Goal: Task Accomplishment & Management: Manage account settings

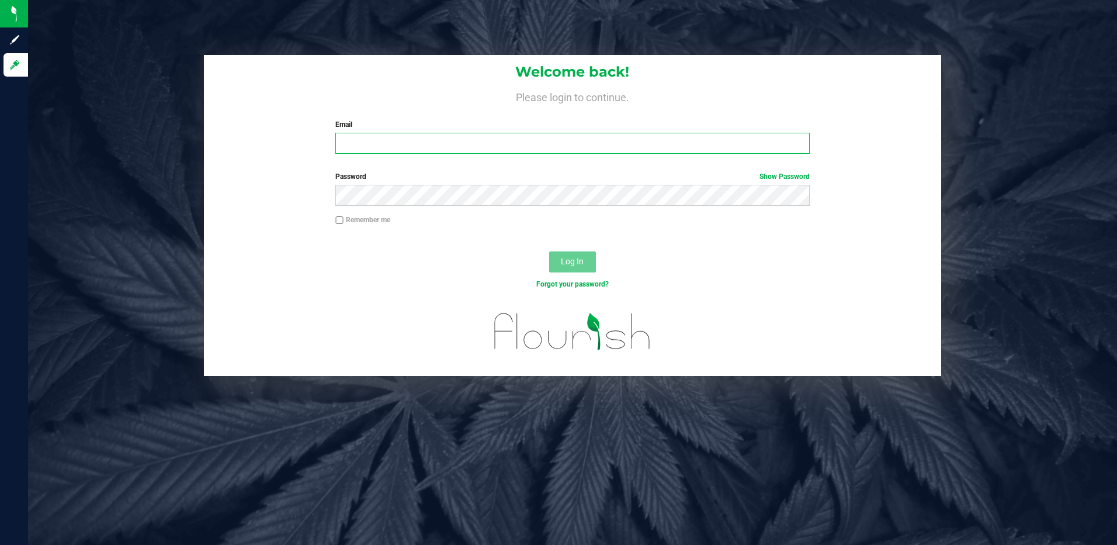
click at [421, 140] on input "Email" at bounding box center [572, 143] width 475 height 21
type input "[EMAIL_ADDRESS][DOMAIN_NAME]"
click at [549, 251] on button "Log In" at bounding box center [572, 261] width 47 height 21
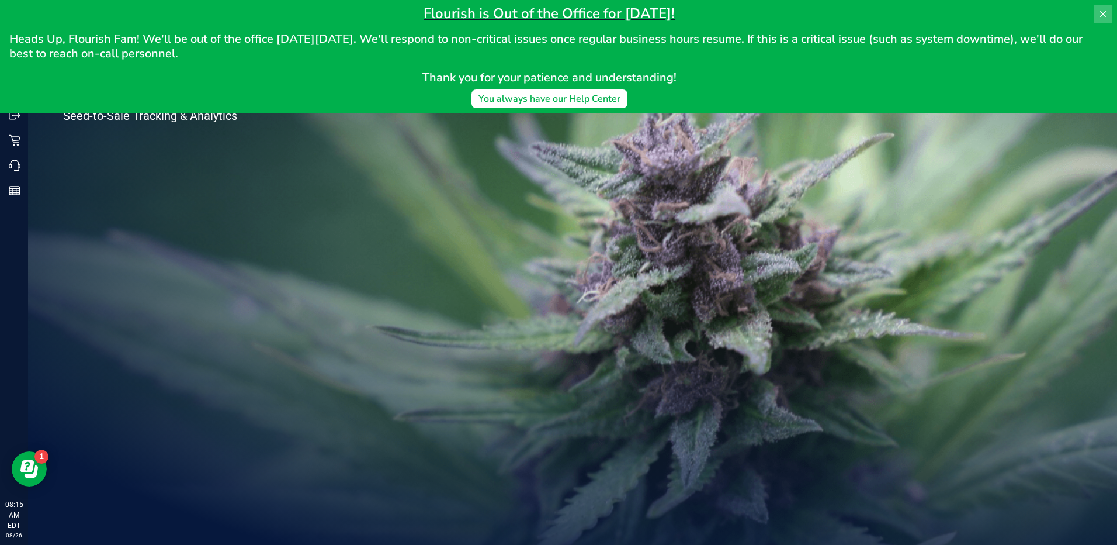
click at [1110, 13] on button at bounding box center [1103, 14] width 19 height 19
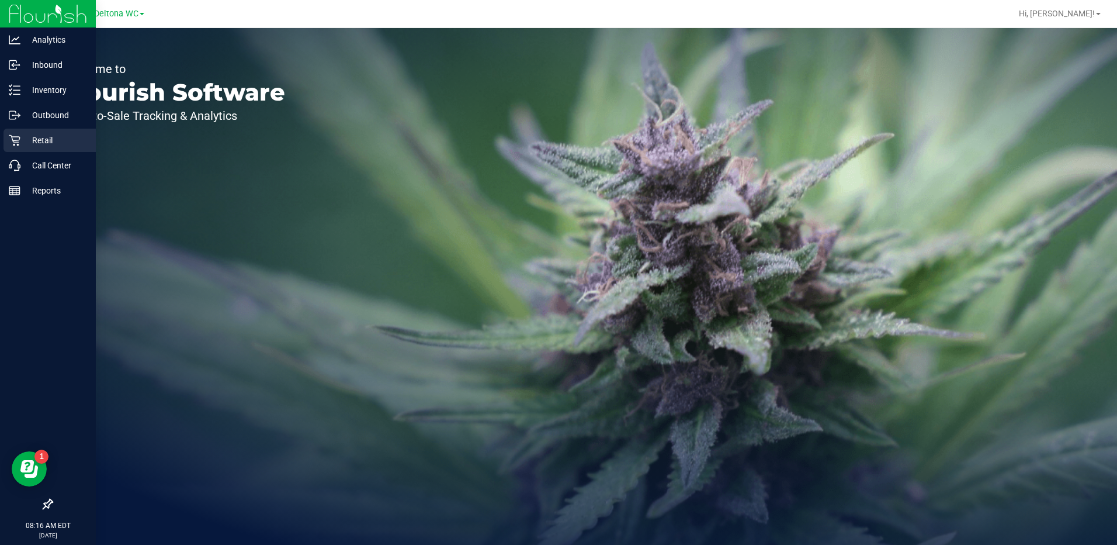
click at [39, 133] on p "Retail" at bounding box center [55, 140] width 70 height 14
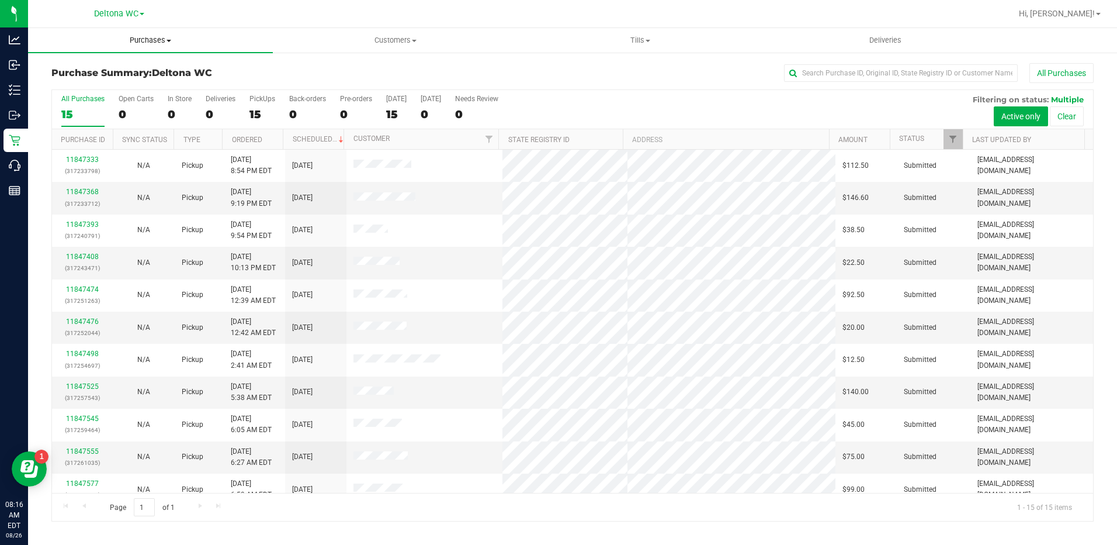
click at [141, 48] on uib-tab-heading "Purchases Summary of purchases Fulfillment All purchases" at bounding box center [150, 40] width 245 height 25
click at [96, 81] on span "Fulfillment" at bounding box center [64, 84] width 72 height 10
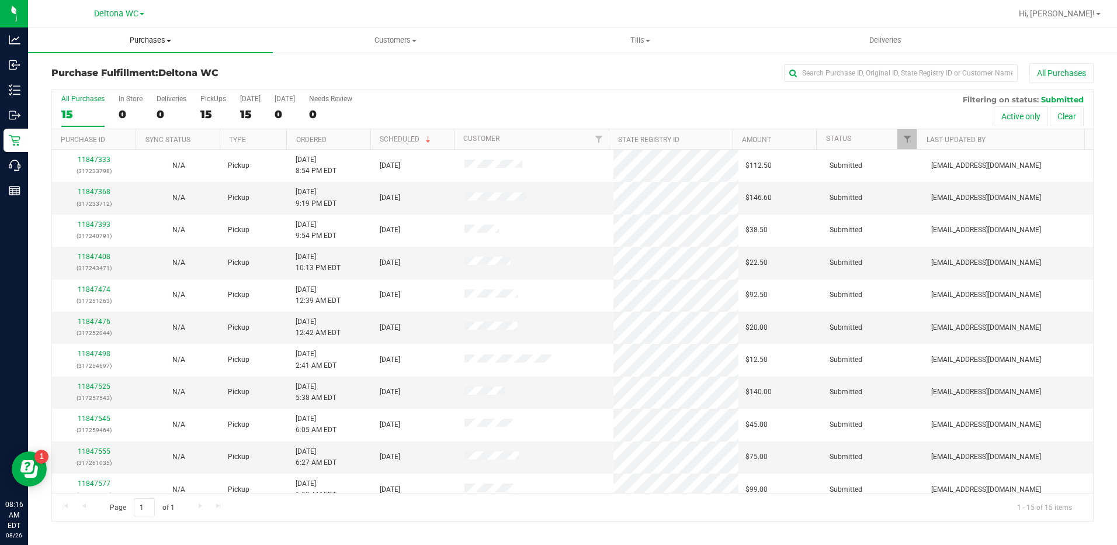
click at [142, 41] on span "Purchases" at bounding box center [150, 40] width 245 height 11
click at [96, 84] on span "Fulfillment" at bounding box center [64, 84] width 72 height 10
click at [330, 140] on th "Ordered" at bounding box center [328, 139] width 84 height 20
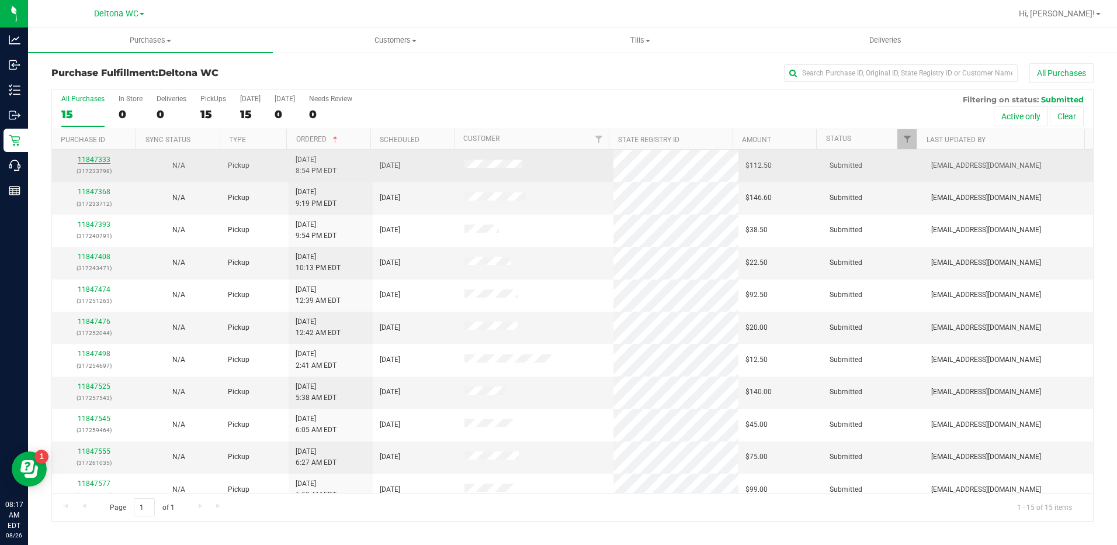
click at [99, 158] on link "11847333" at bounding box center [94, 159] width 33 height 8
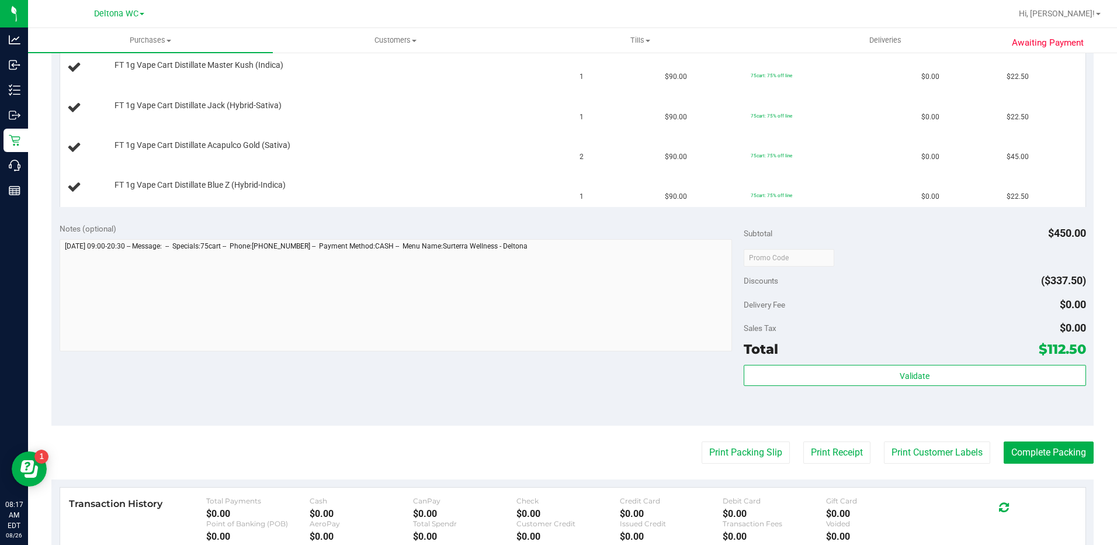
scroll to position [351, 0]
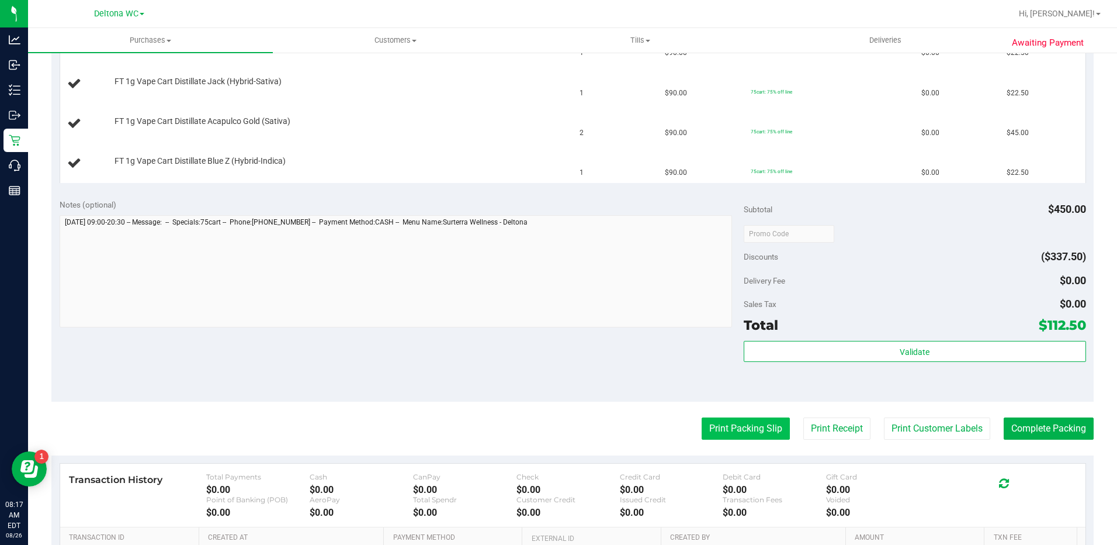
click at [735, 436] on button "Print Packing Slip" at bounding box center [746, 428] width 88 height 22
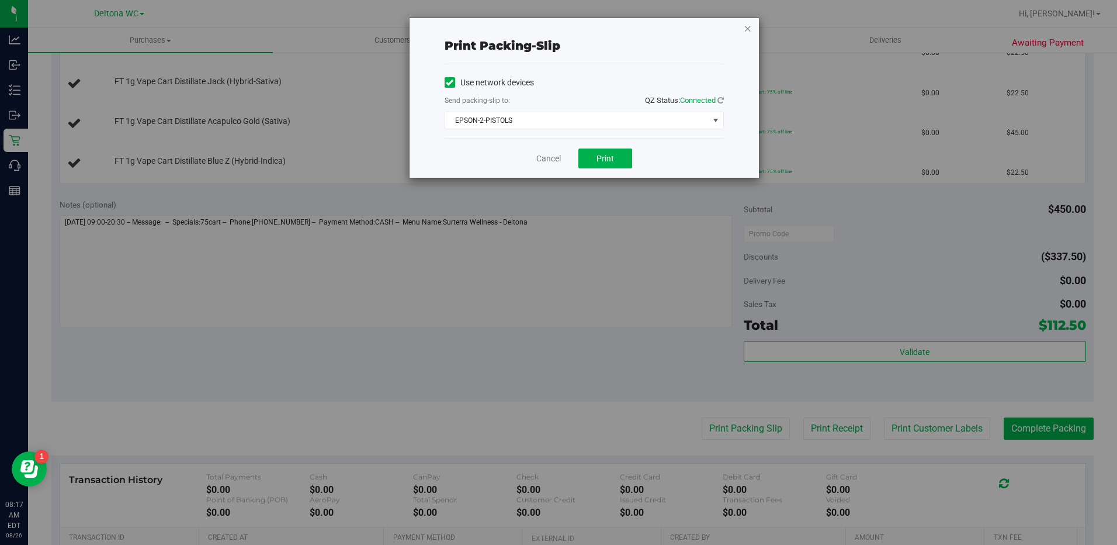
click at [746, 28] on icon "button" at bounding box center [748, 28] width 8 height 14
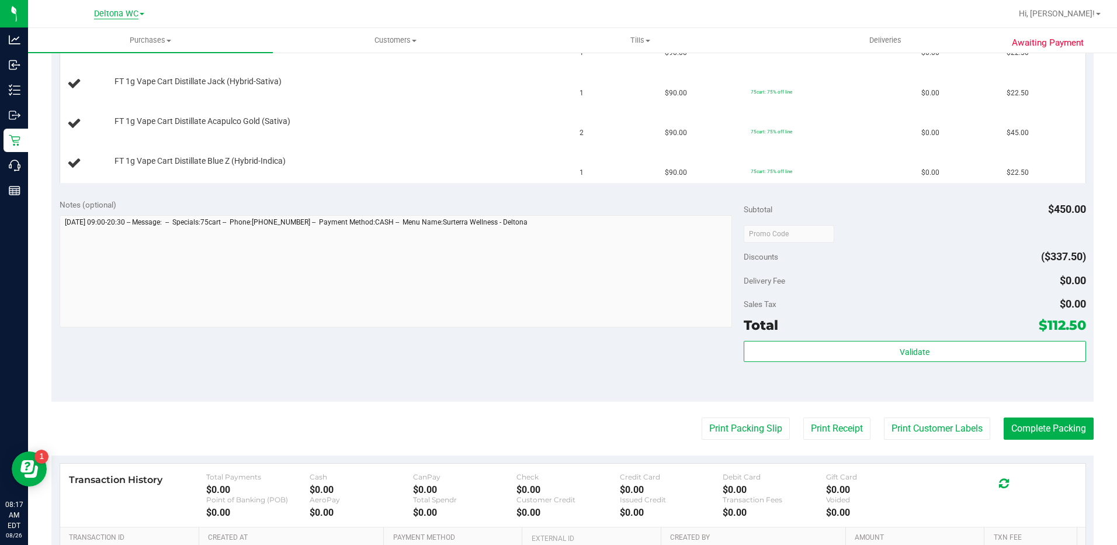
click at [102, 9] on span "Deltona WC" at bounding box center [116, 14] width 44 height 11
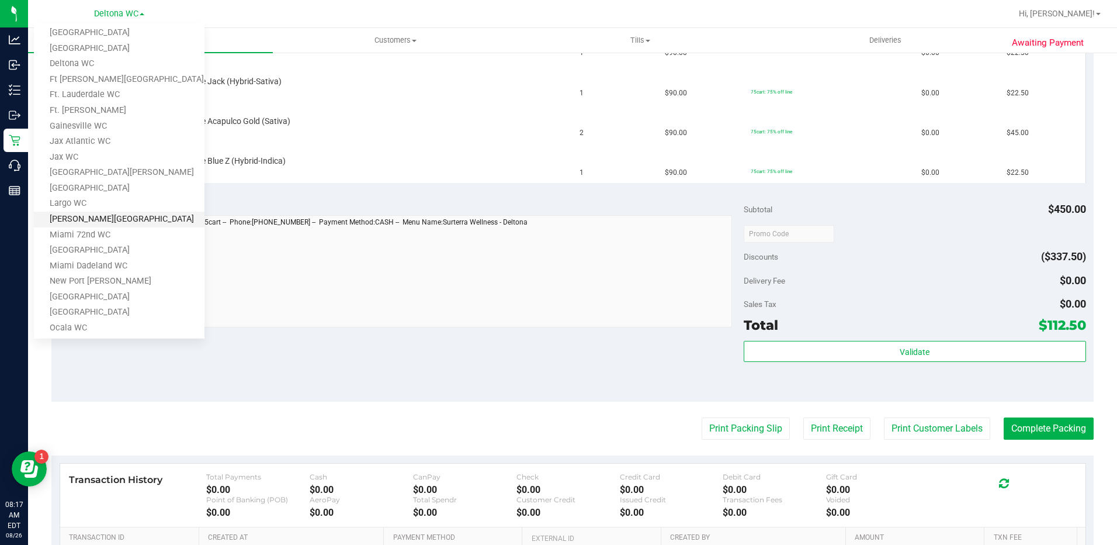
scroll to position [234, 0]
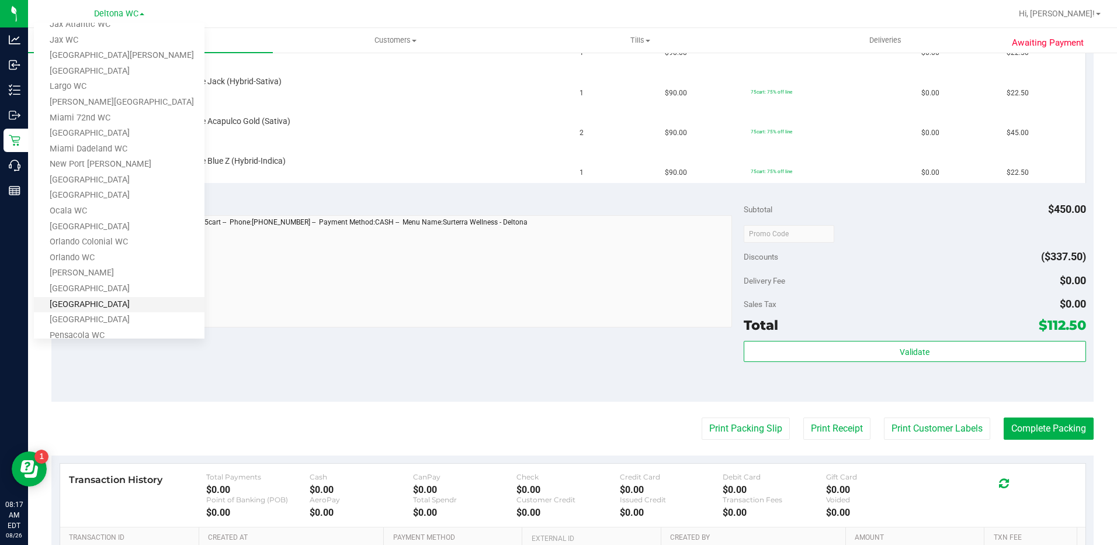
click at [99, 302] on link "[GEOGRAPHIC_DATA]" at bounding box center [119, 305] width 171 height 16
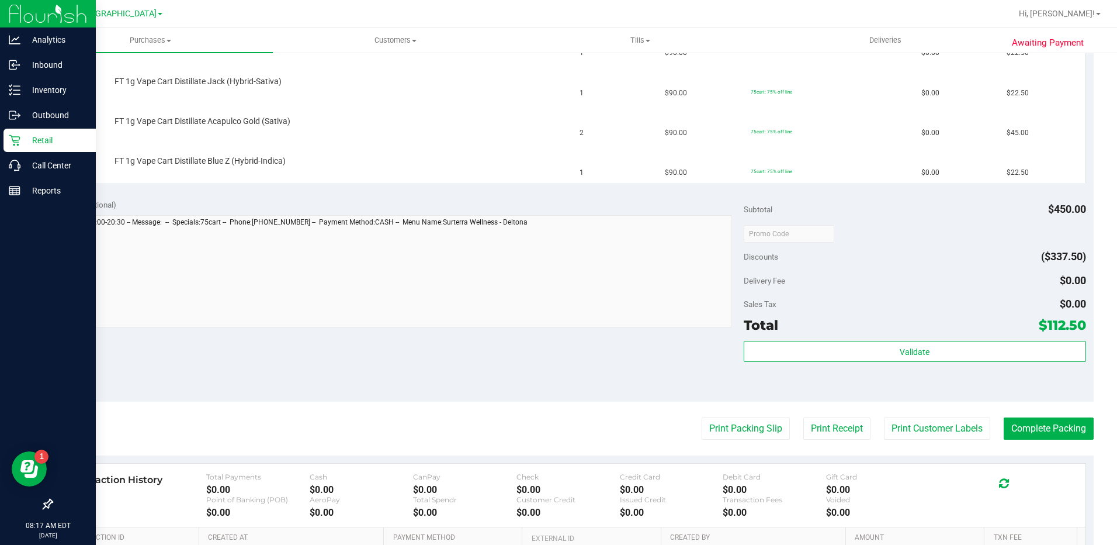
click at [36, 141] on p "Retail" at bounding box center [55, 140] width 70 height 14
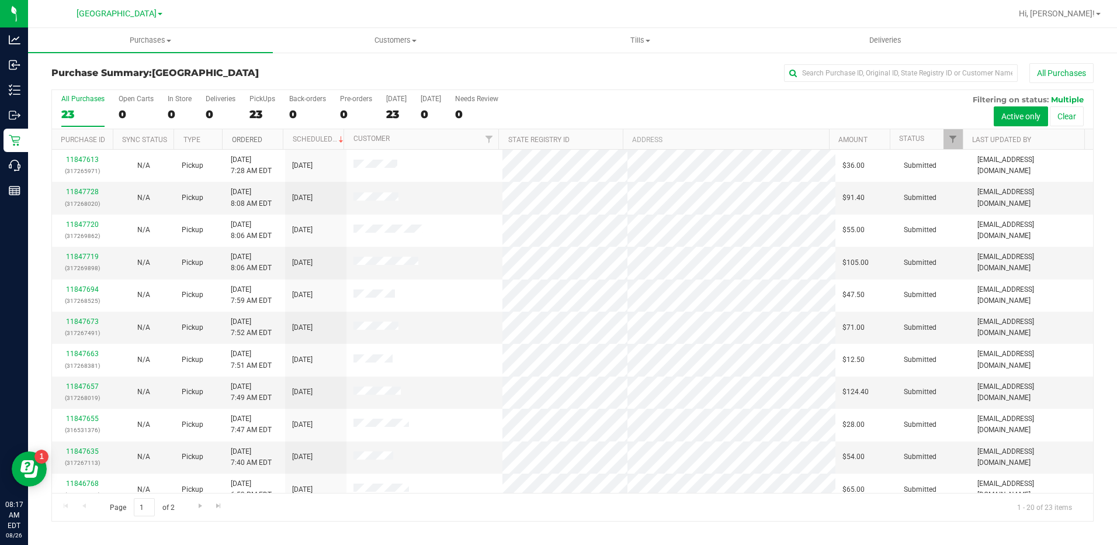
click at [251, 139] on link "Ordered" at bounding box center [247, 140] width 30 height 8
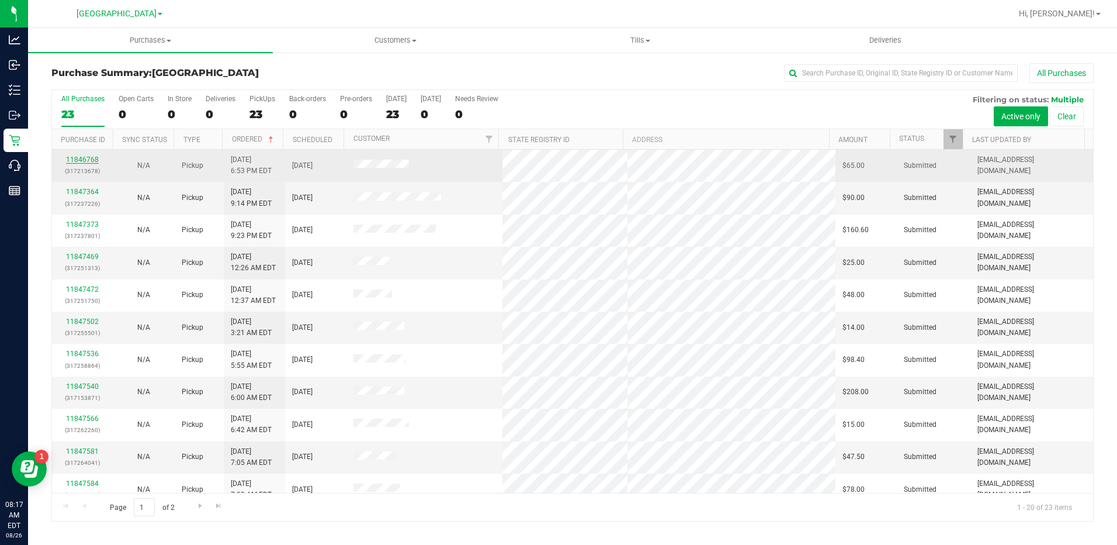
click at [75, 163] on link "11846768" at bounding box center [82, 159] width 33 height 8
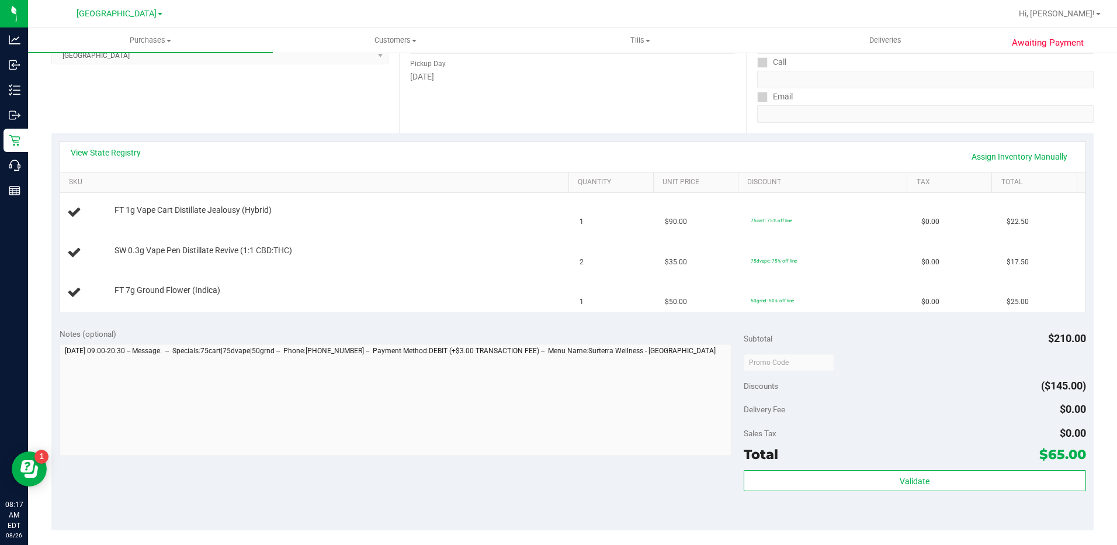
scroll to position [234, 0]
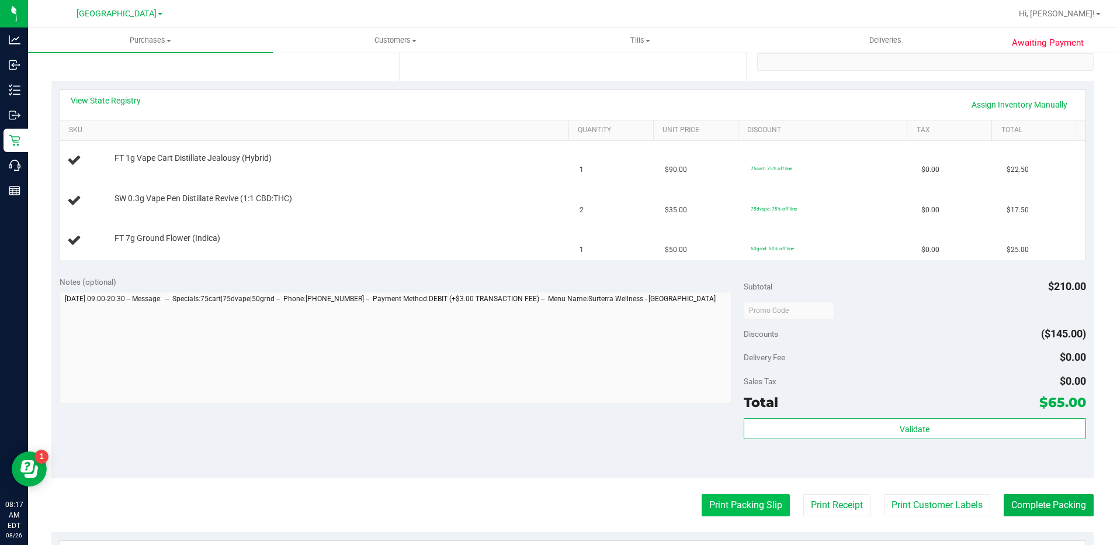
click at [726, 501] on button "Print Packing Slip" at bounding box center [746, 505] width 88 height 22
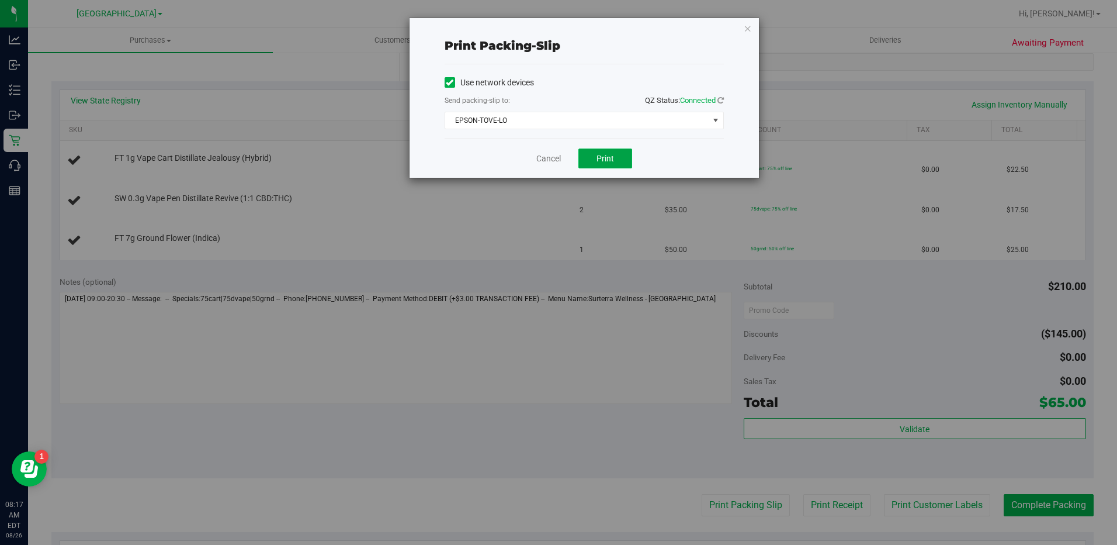
click at [619, 165] on button "Print" at bounding box center [606, 158] width 54 height 20
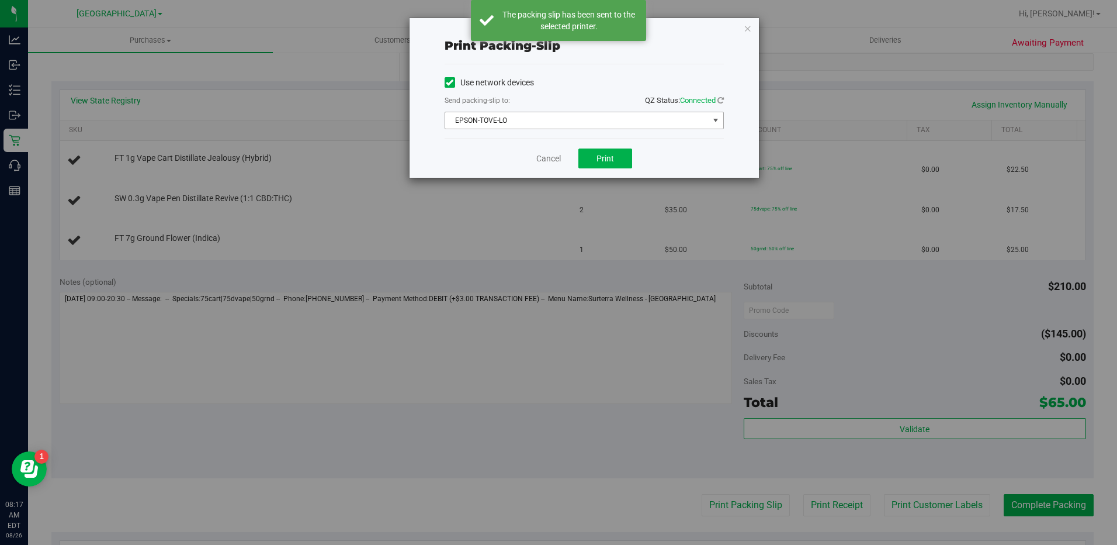
click at [688, 115] on span "EPSON-TOVE-LO" at bounding box center [577, 120] width 264 height 16
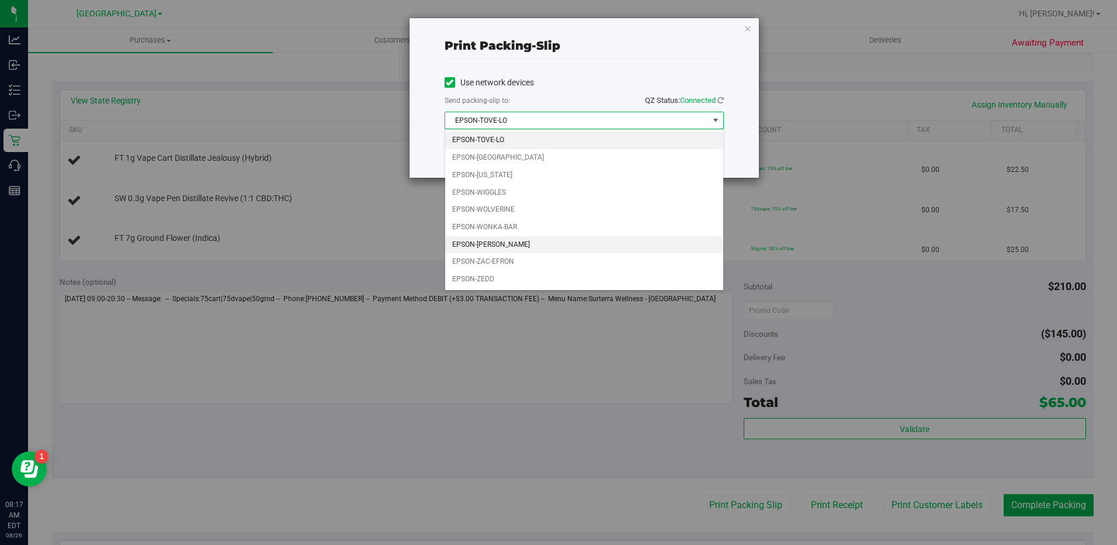
click at [517, 245] on li "EPSON-[PERSON_NAME]" at bounding box center [584, 245] width 278 height 18
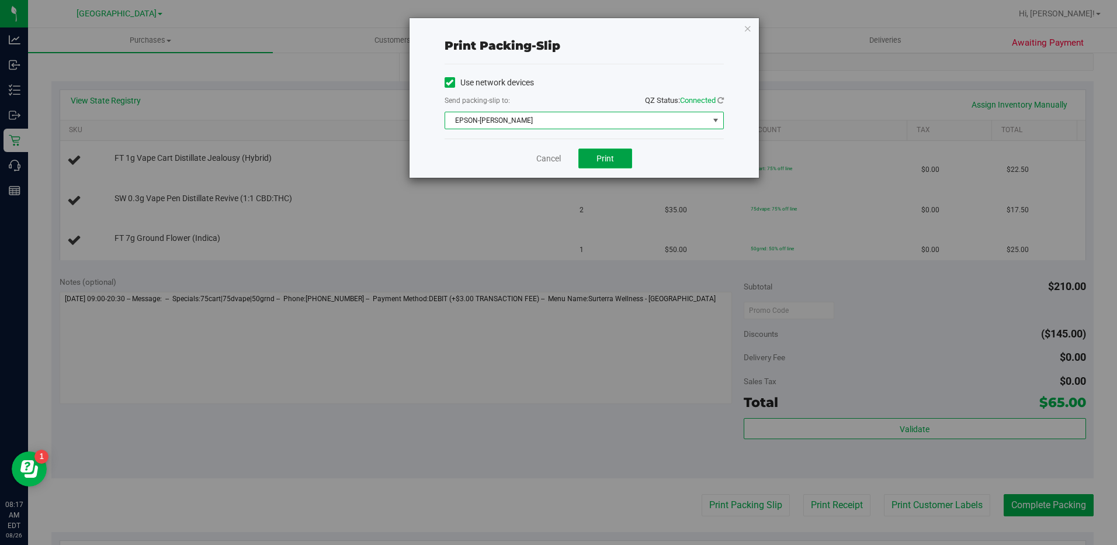
click at [605, 161] on span "Print" at bounding box center [606, 158] width 18 height 9
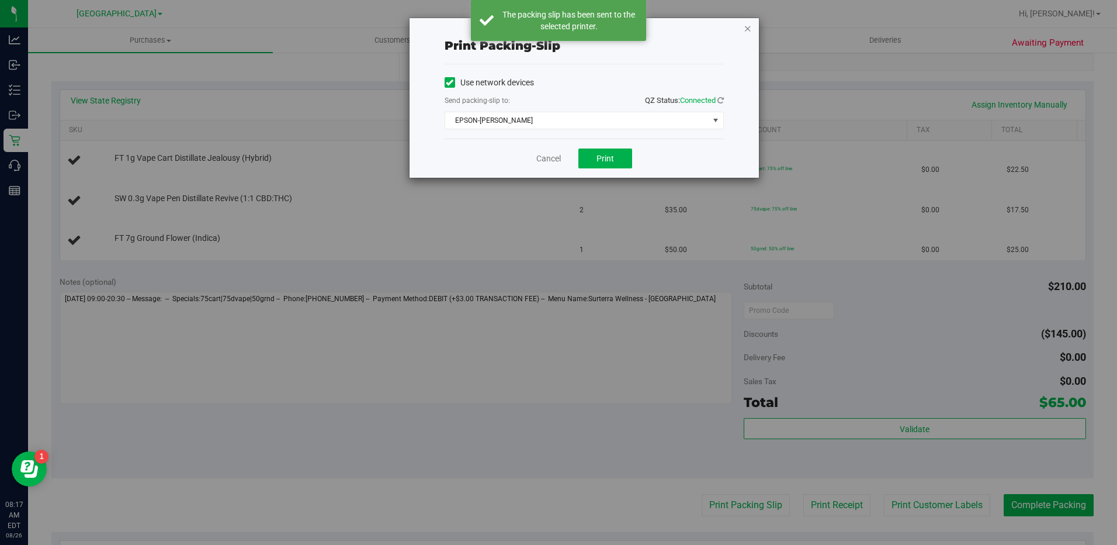
click at [747, 30] on icon "button" at bounding box center [748, 28] width 8 height 14
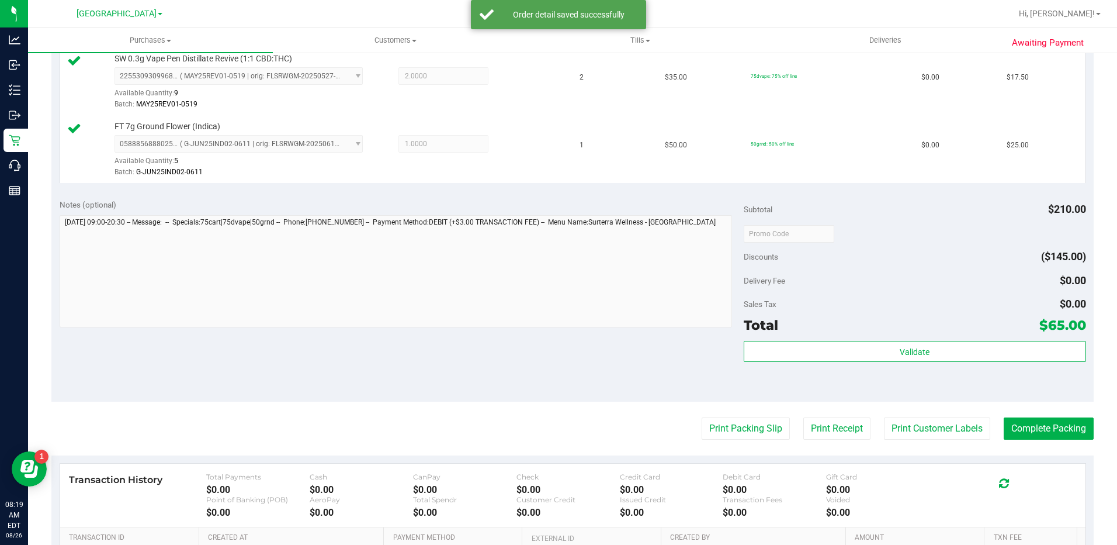
scroll to position [514, 0]
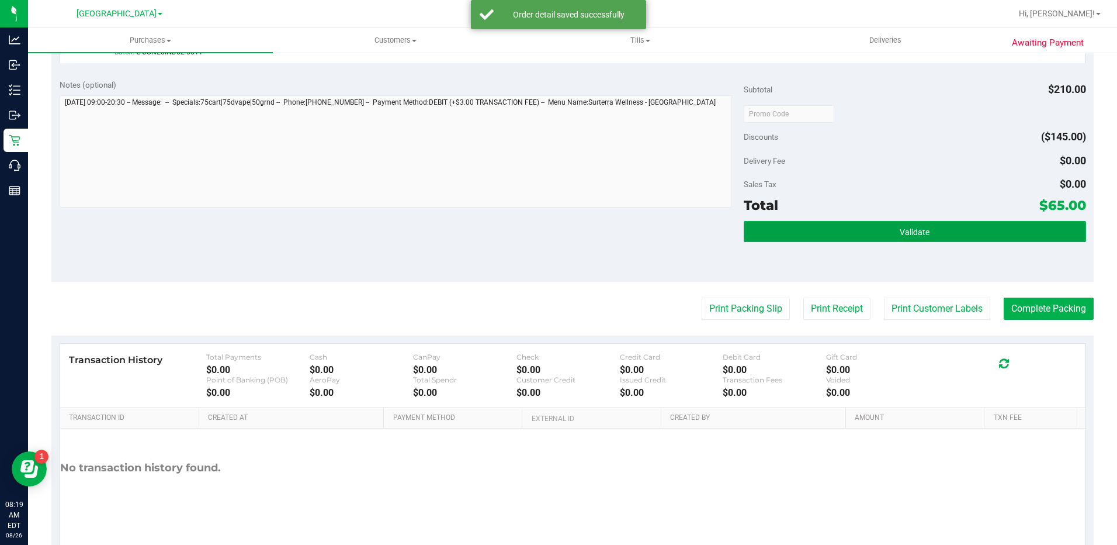
click at [888, 240] on button "Validate" at bounding box center [915, 231] width 342 height 21
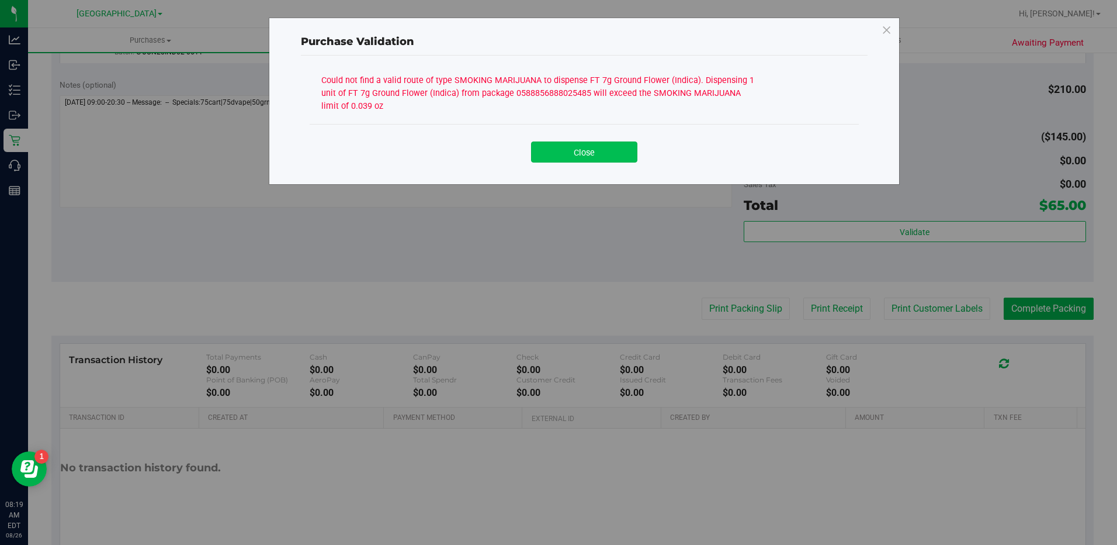
click at [597, 162] on button "Close" at bounding box center [584, 151] width 106 height 21
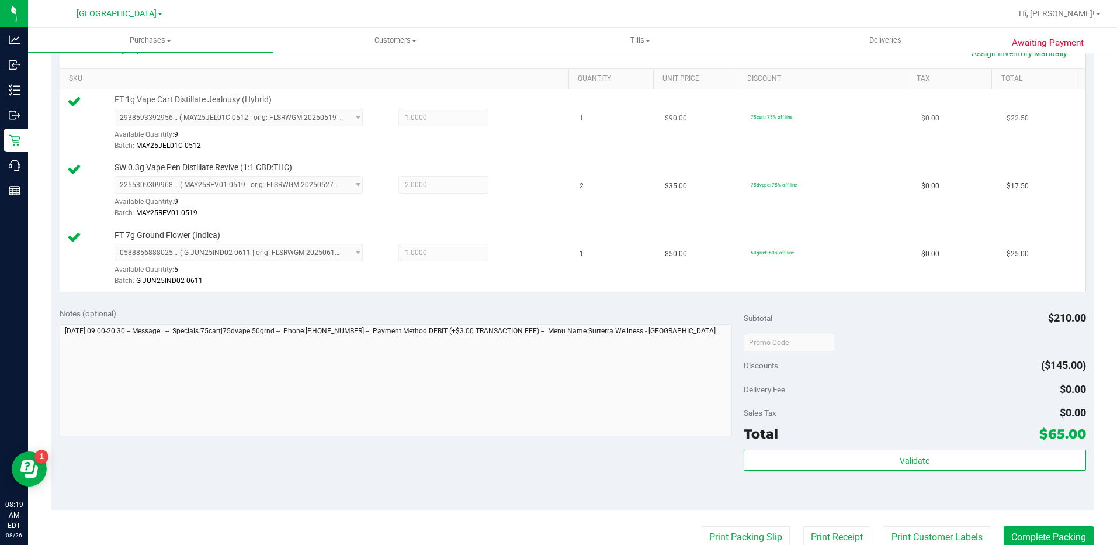
scroll to position [105, 0]
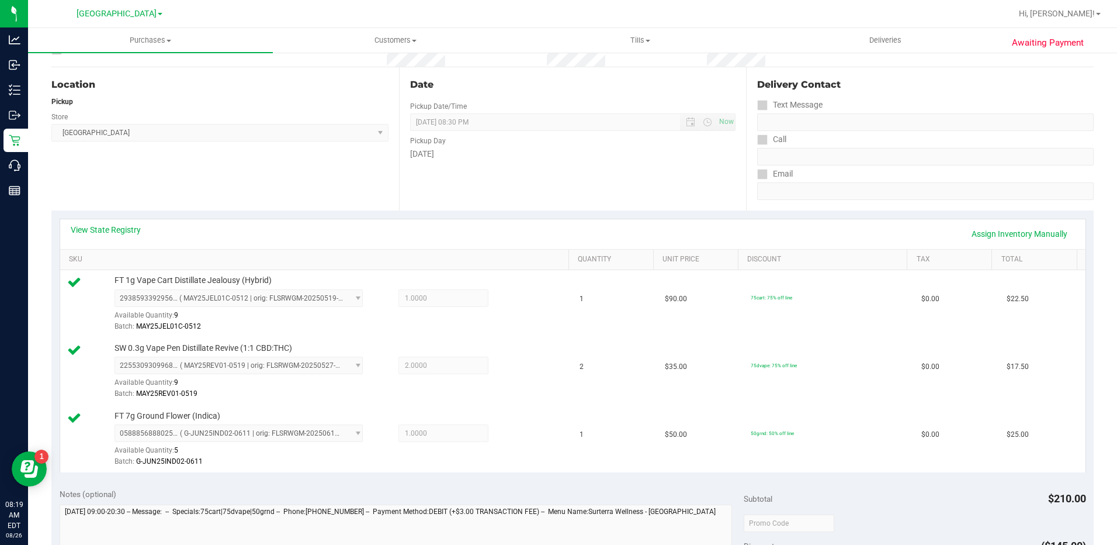
click at [102, 238] on div "View State Registry Assign Inventory Manually" at bounding box center [573, 234] width 1005 height 20
click at [106, 226] on link "View State Registry" at bounding box center [106, 230] width 70 height 12
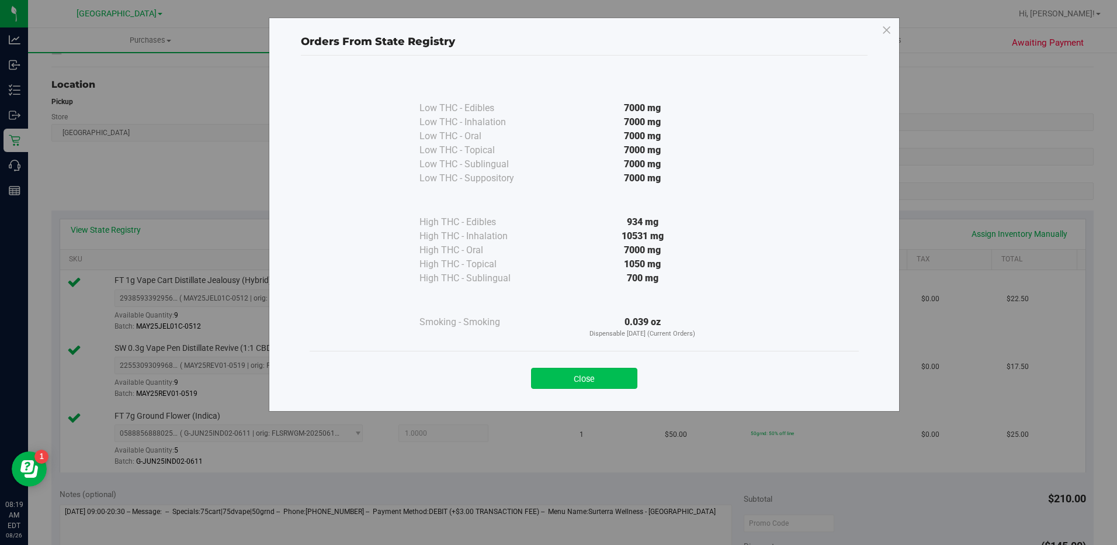
click at [567, 386] on button "Close" at bounding box center [584, 378] width 106 height 21
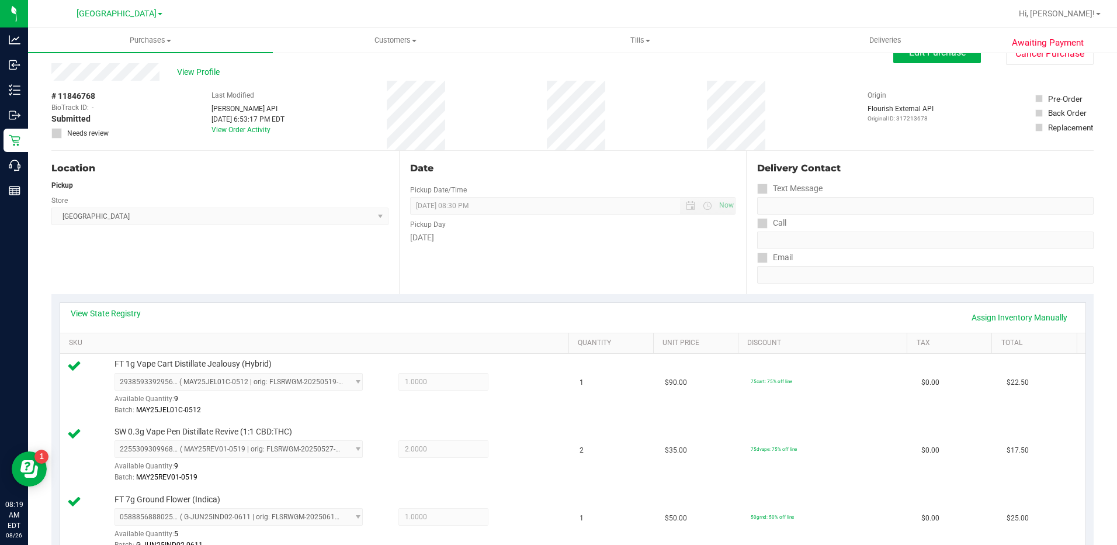
scroll to position [0, 0]
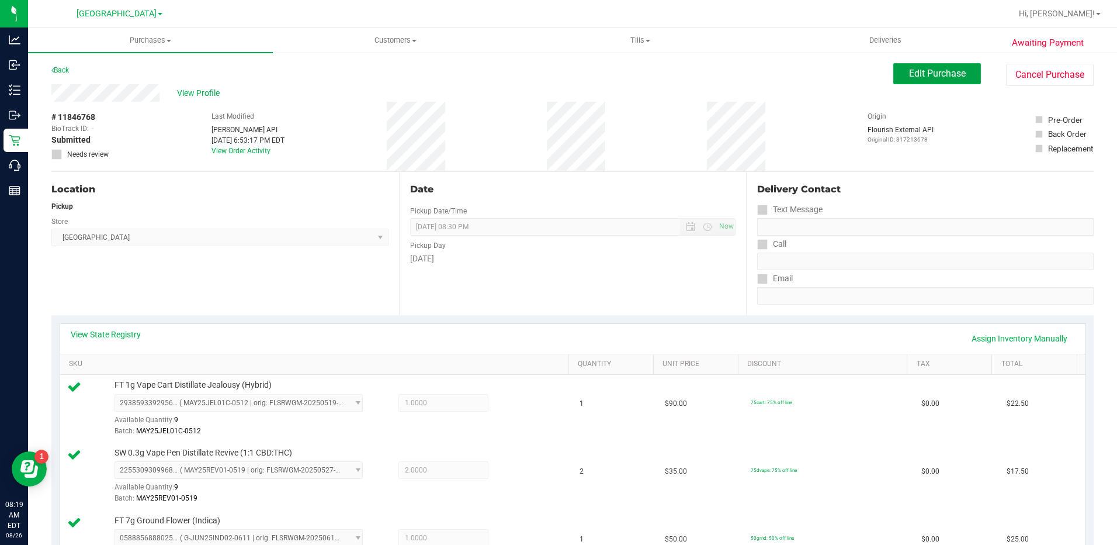
click at [934, 81] on button "Edit Purchase" at bounding box center [938, 73] width 88 height 21
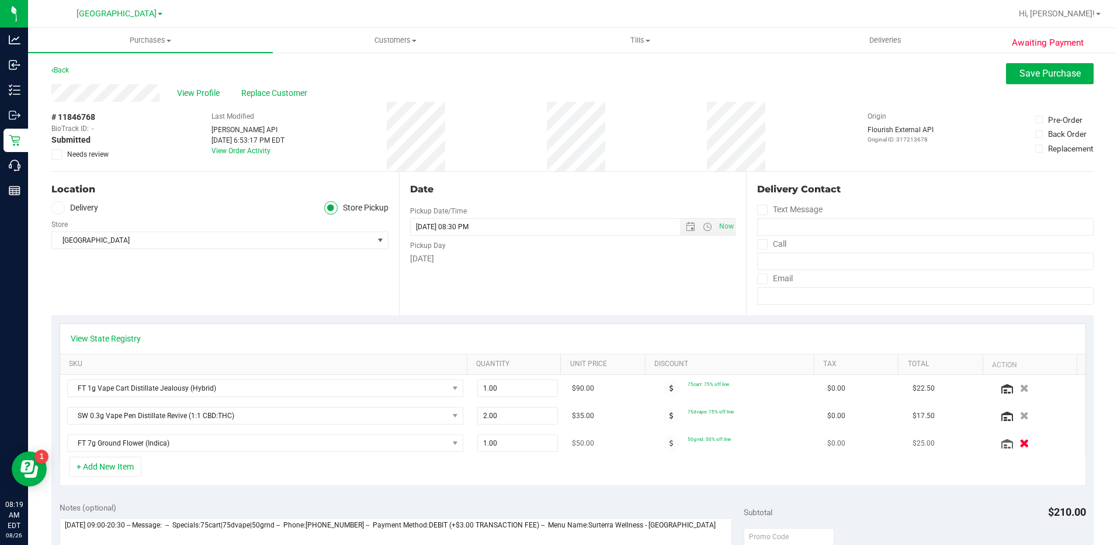
click at [1020, 444] on icon "button" at bounding box center [1025, 443] width 10 height 9
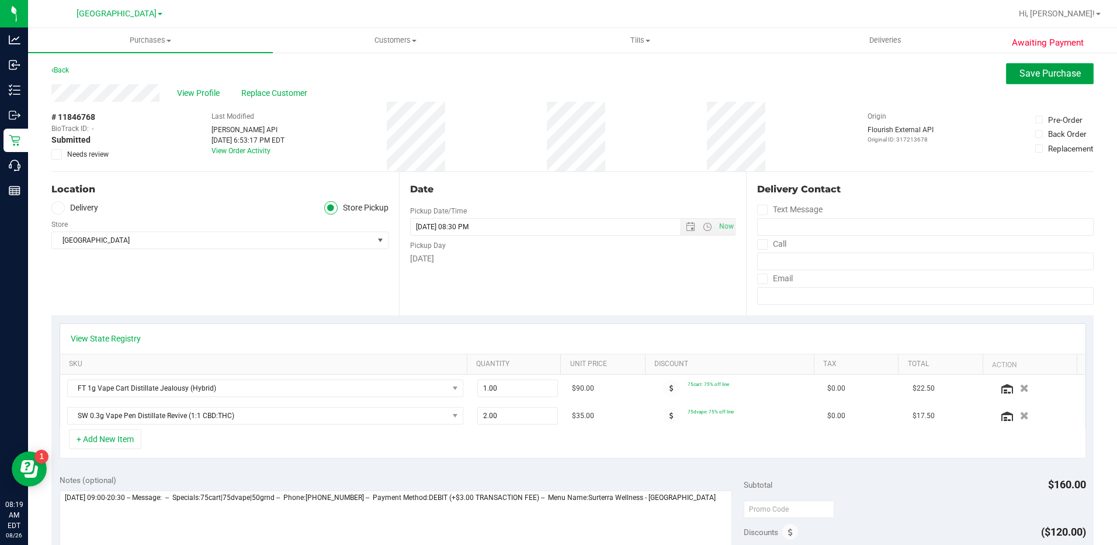
click at [1060, 79] on button "Save Purchase" at bounding box center [1050, 73] width 88 height 21
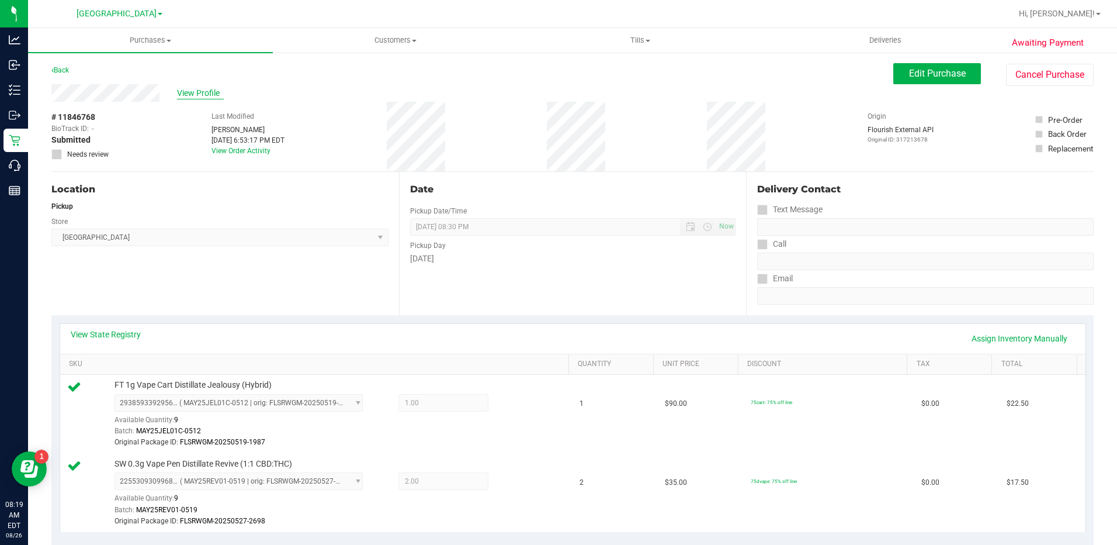
click at [191, 97] on span "View Profile" at bounding box center [200, 93] width 47 height 12
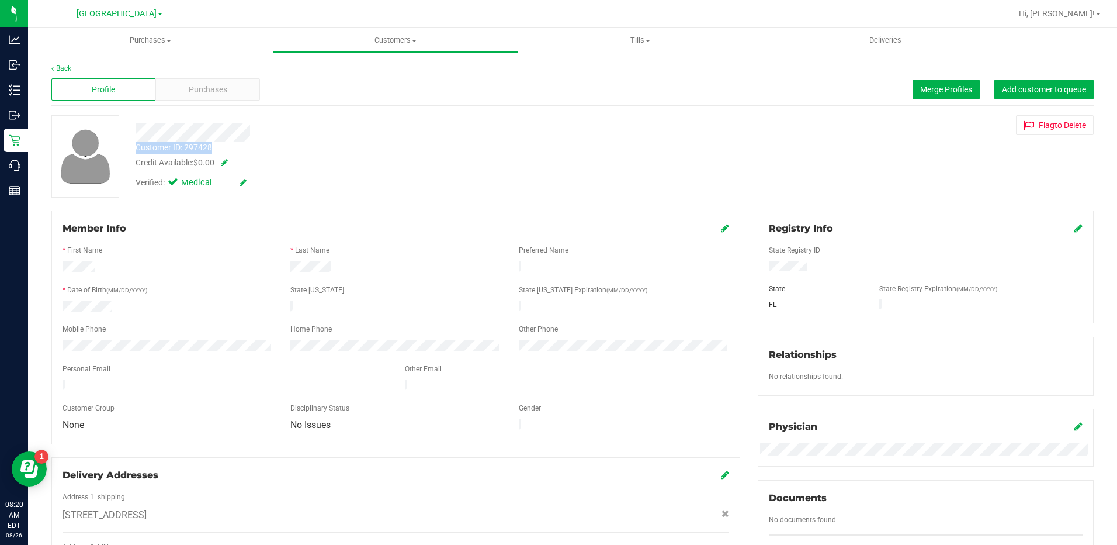
drag, startPoint x: 213, startPoint y: 151, endPoint x: 131, endPoint y: 147, distance: 81.9
click at [131, 147] on div "Customer ID: 297428 Credit Available: $0.00" at bounding box center [392, 154] width 530 height 27
drag, startPoint x: 131, startPoint y: 147, endPoint x: 152, endPoint y: 143, distance: 20.9
copy div "Customer ID: 297428"
click at [195, 89] on span "Purchases" at bounding box center [208, 90] width 39 height 12
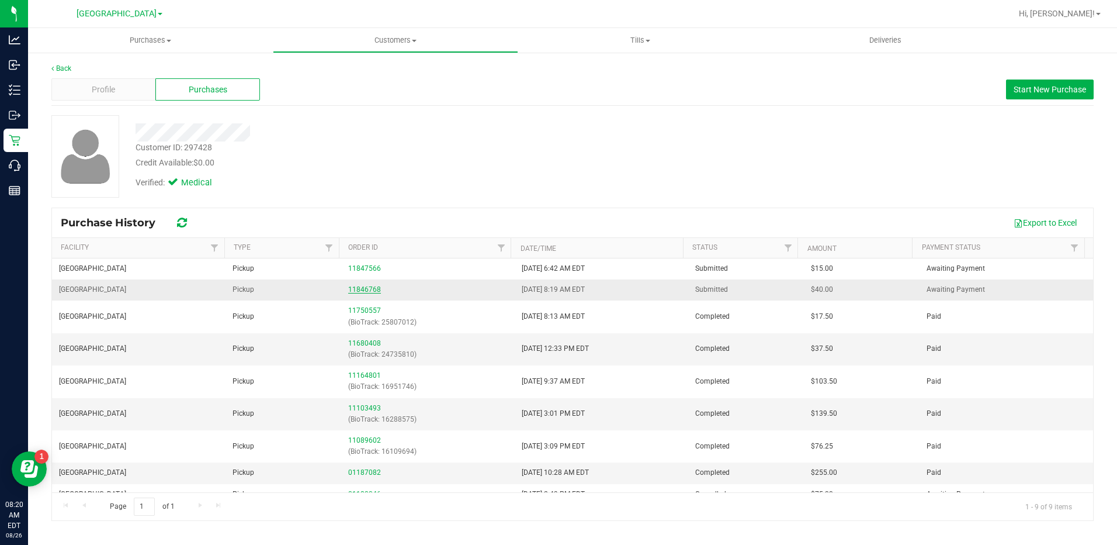
click at [369, 292] on link "11846768" at bounding box center [364, 289] width 33 height 8
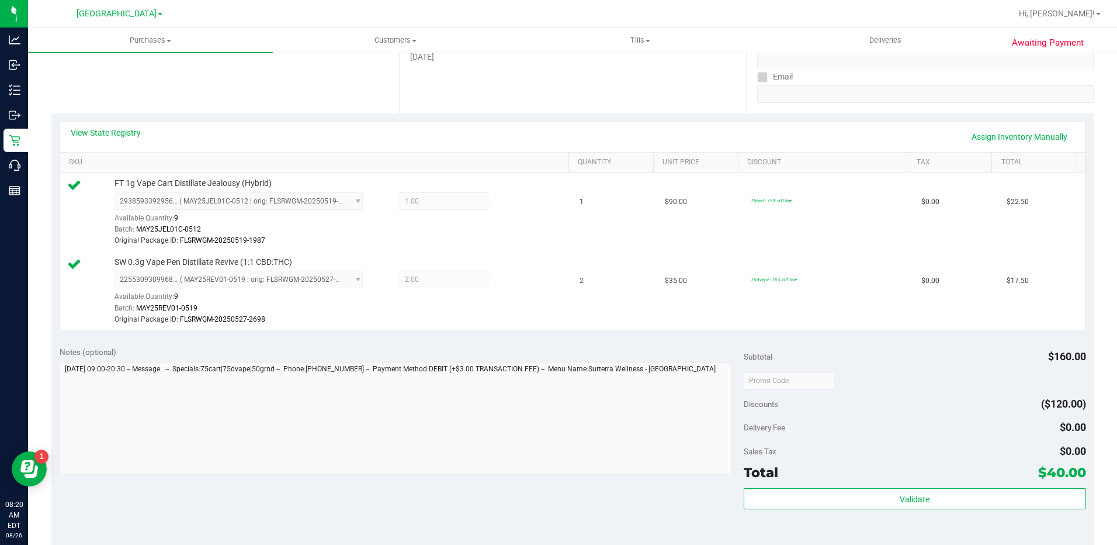
scroll to position [292, 0]
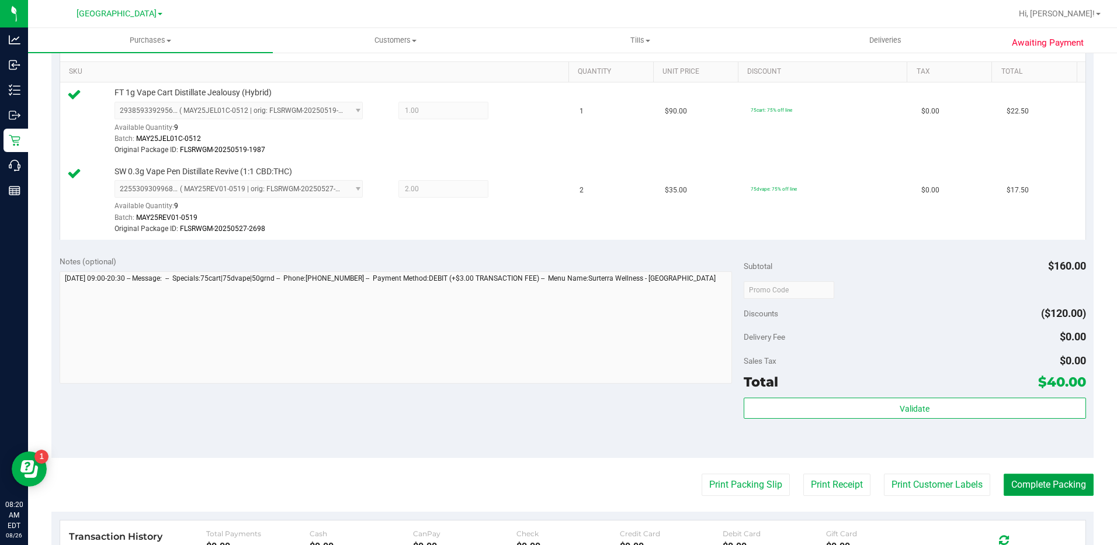
click at [1027, 487] on button "Complete Packing" at bounding box center [1049, 484] width 90 height 22
click at [738, 479] on button "Print Packing Slip" at bounding box center [737, 484] width 88 height 22
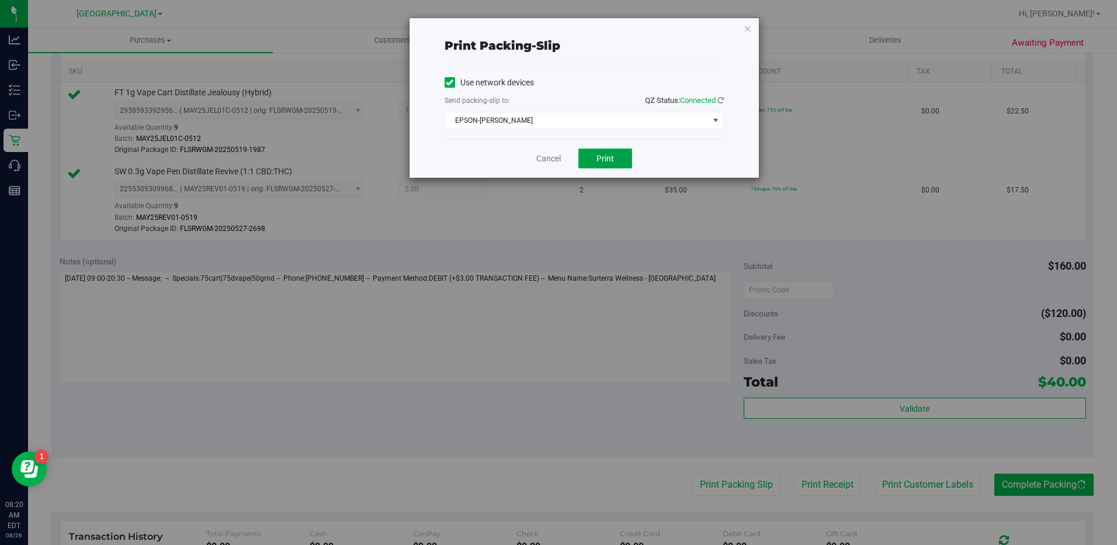
click at [616, 160] on button "Print" at bounding box center [606, 158] width 54 height 20
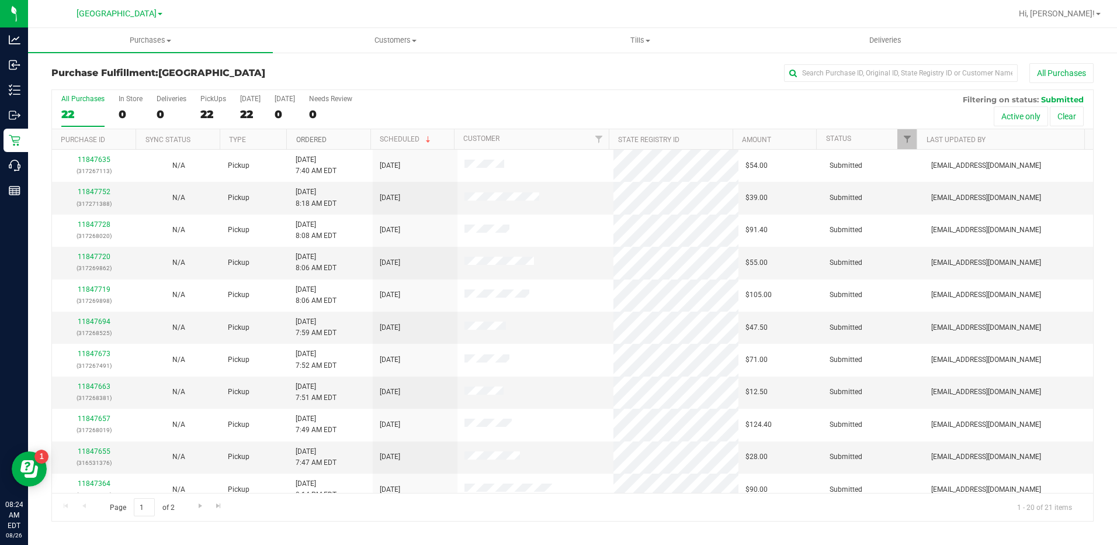
click at [302, 143] on link "Ordered" at bounding box center [311, 140] width 30 height 8
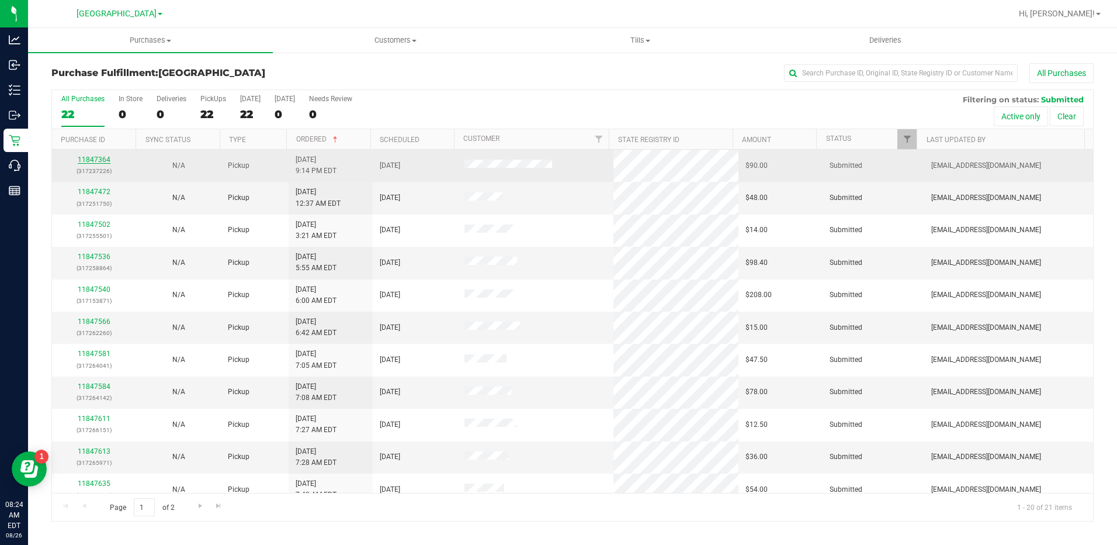
click at [107, 158] on link "11847364" at bounding box center [94, 159] width 33 height 8
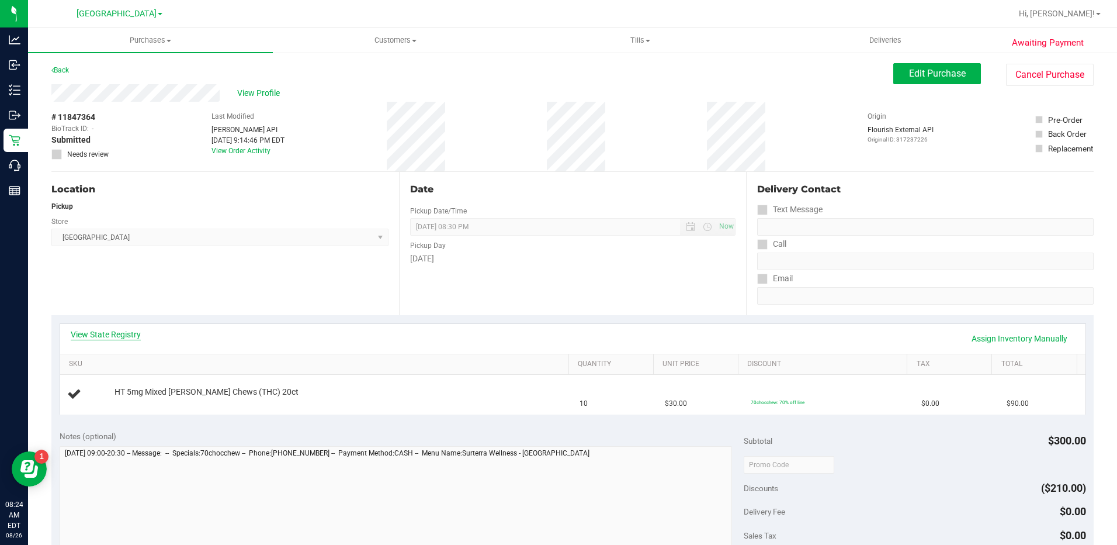
click at [89, 339] on link "View State Registry" at bounding box center [106, 334] width 70 height 12
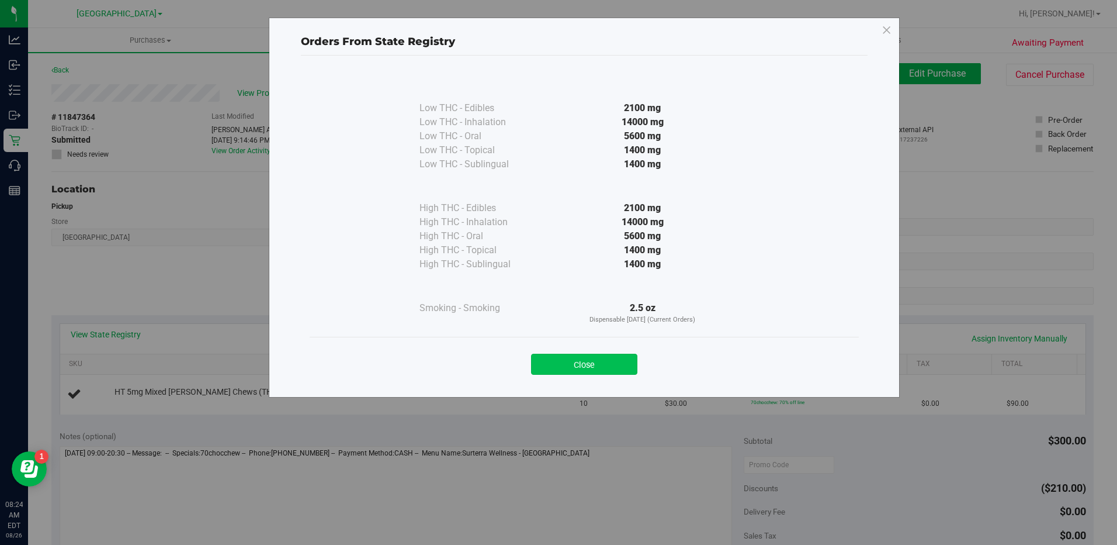
click at [574, 354] on button "Close" at bounding box center [584, 364] width 106 height 21
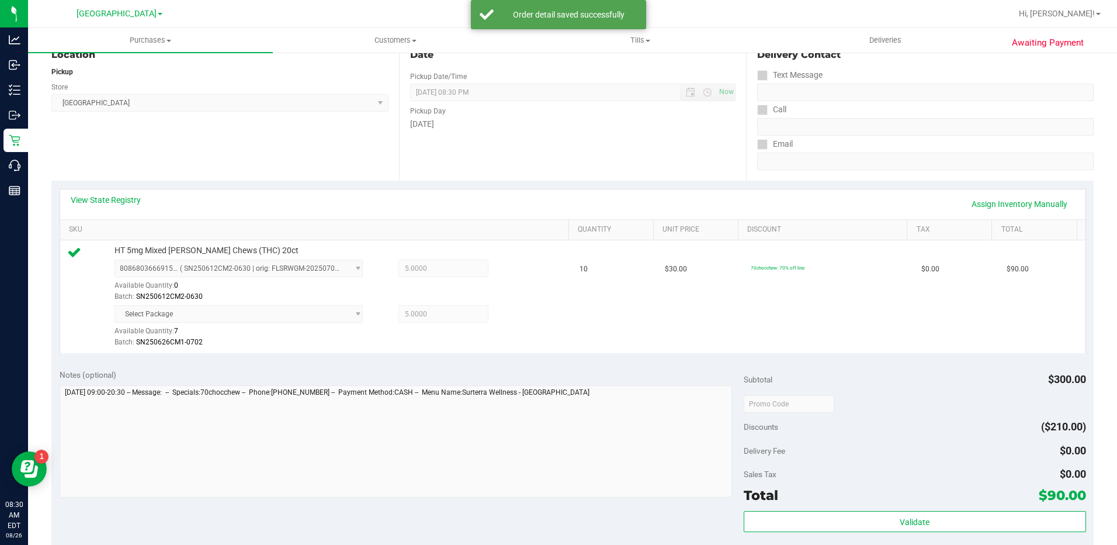
scroll to position [292, 0]
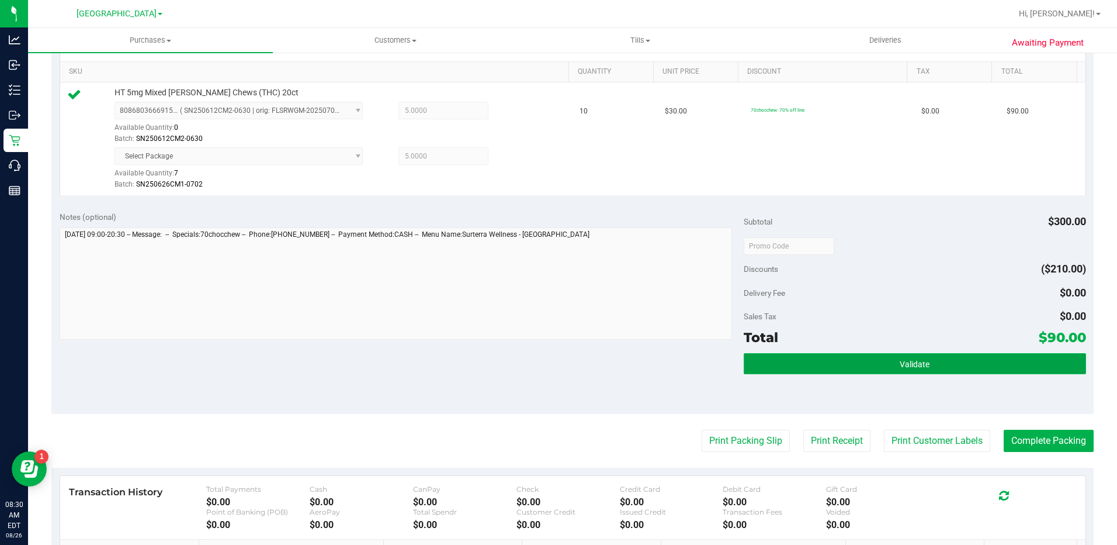
click at [836, 356] on button "Validate" at bounding box center [915, 363] width 342 height 21
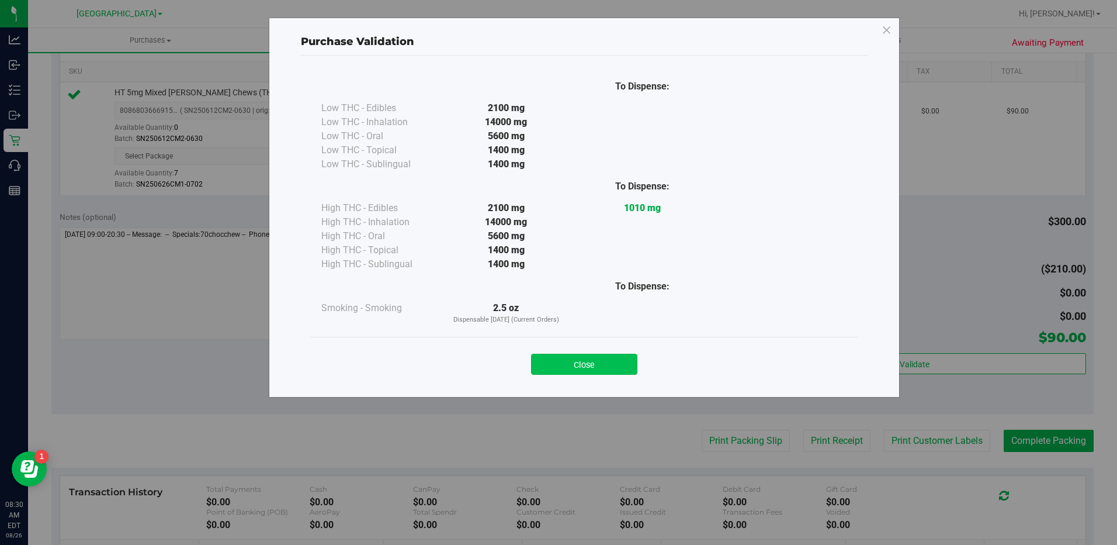
click at [600, 359] on button "Close" at bounding box center [584, 364] width 106 height 21
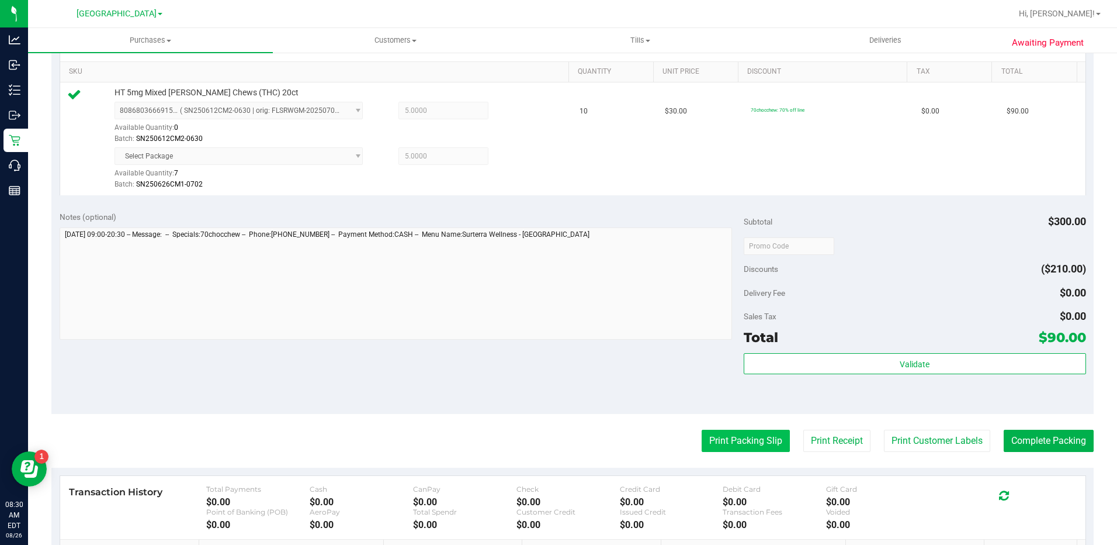
click at [733, 436] on button "Print Packing Slip" at bounding box center [746, 441] width 88 height 22
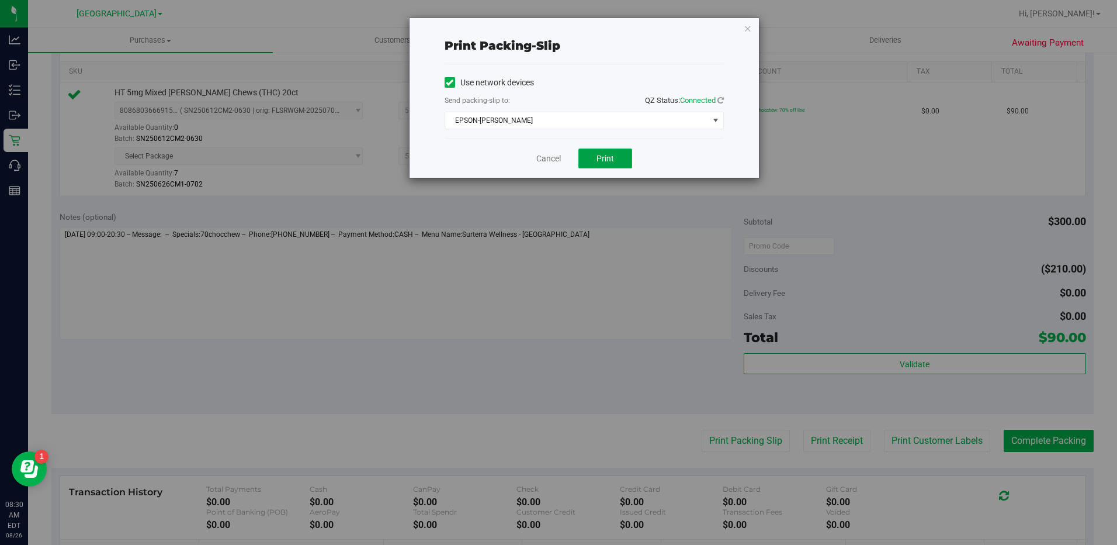
click at [603, 161] on span "Print" at bounding box center [606, 158] width 18 height 9
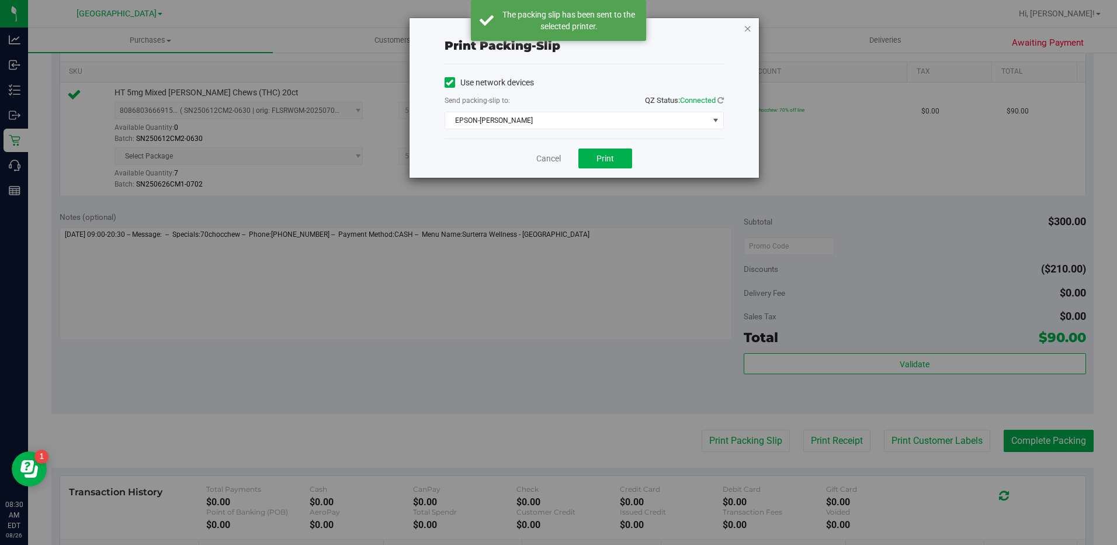
click at [750, 29] on icon "button" at bounding box center [748, 28] width 8 height 14
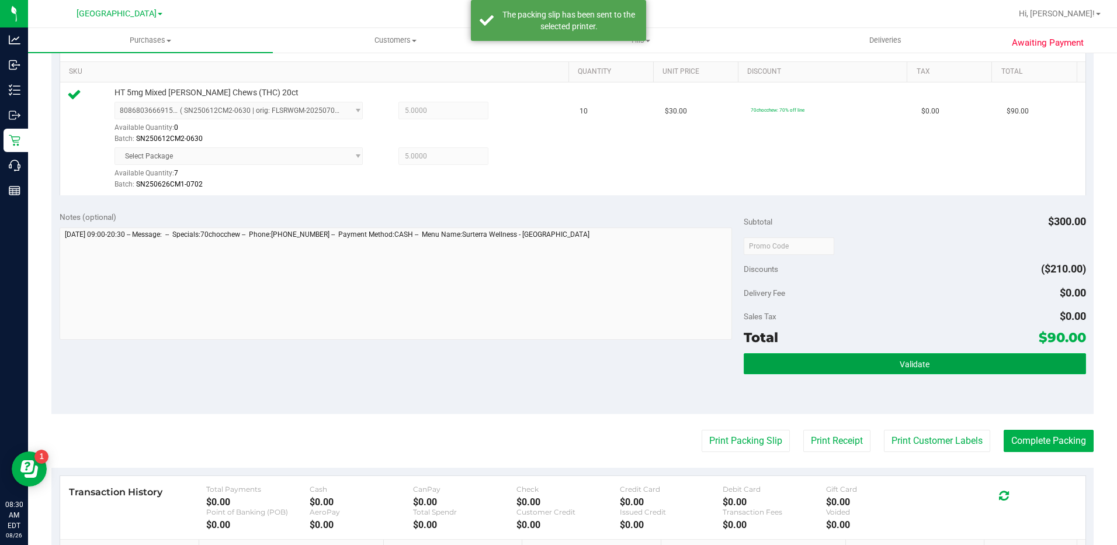
click at [903, 368] on span "Validate" at bounding box center [915, 363] width 30 height 9
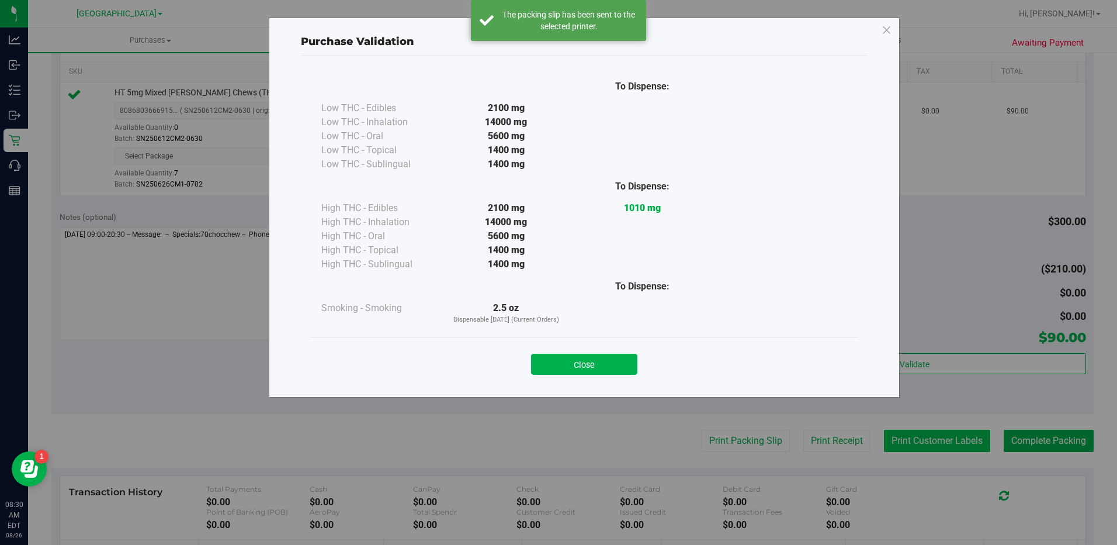
drag, startPoint x: 593, startPoint y: 360, endPoint x: 979, endPoint y: 437, distance: 393.8
click at [593, 360] on button "Close" at bounding box center [584, 364] width 106 height 21
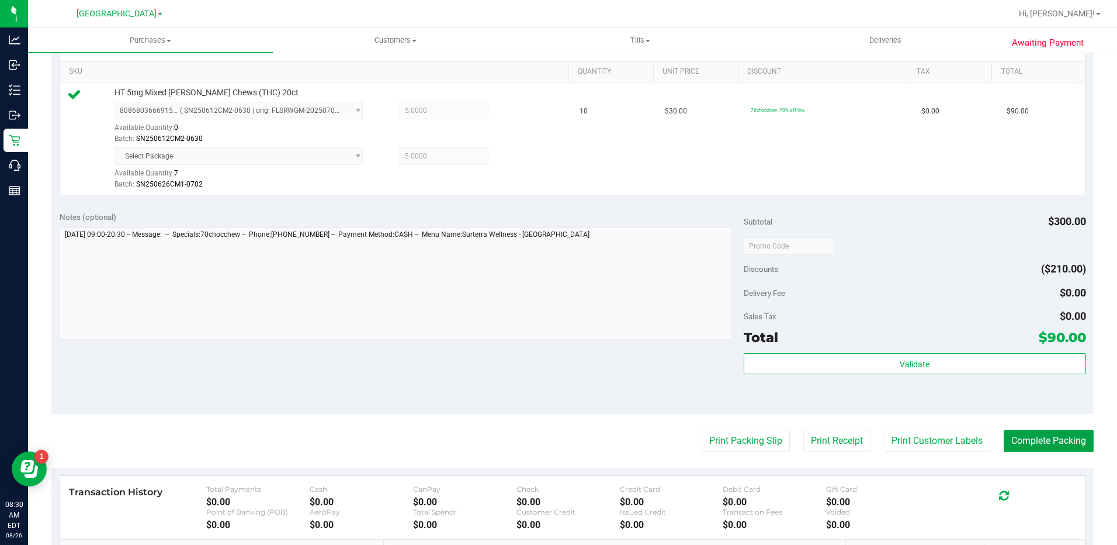
click at [1069, 442] on button "Complete Packing" at bounding box center [1049, 441] width 90 height 22
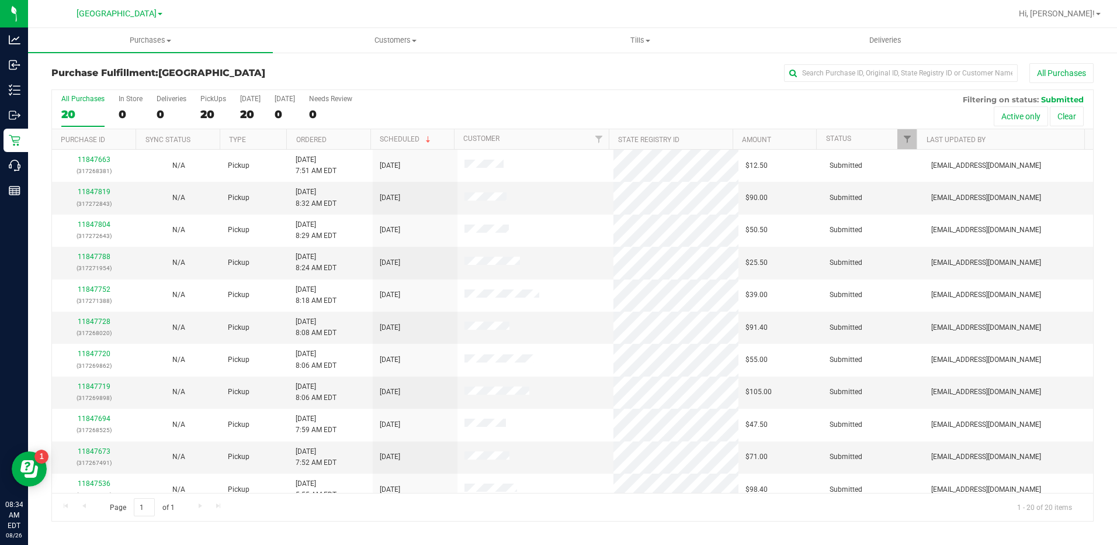
click at [322, 133] on th "Ordered" at bounding box center [328, 139] width 84 height 20
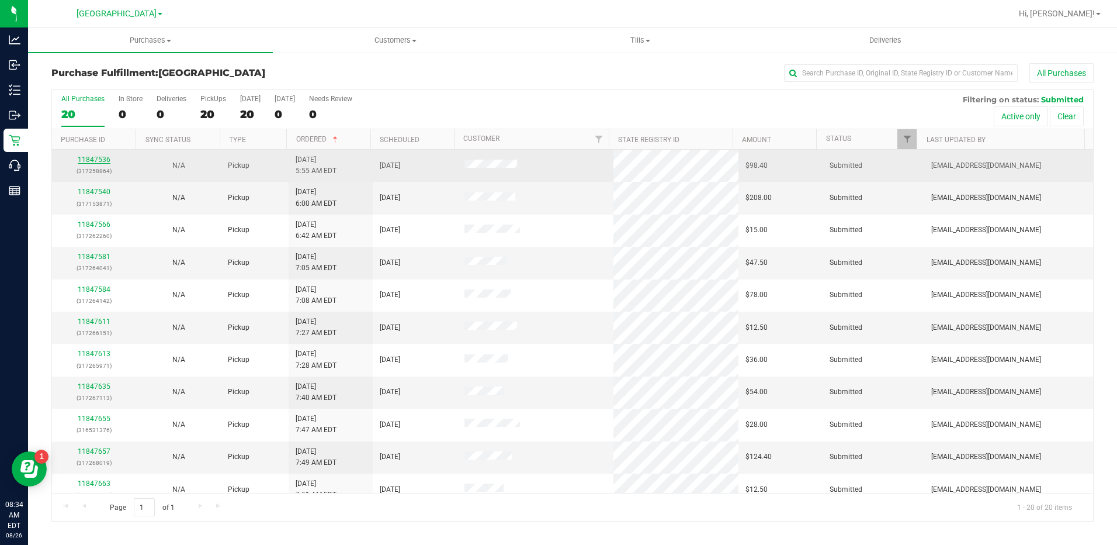
click at [95, 160] on link "11847536" at bounding box center [94, 159] width 33 height 8
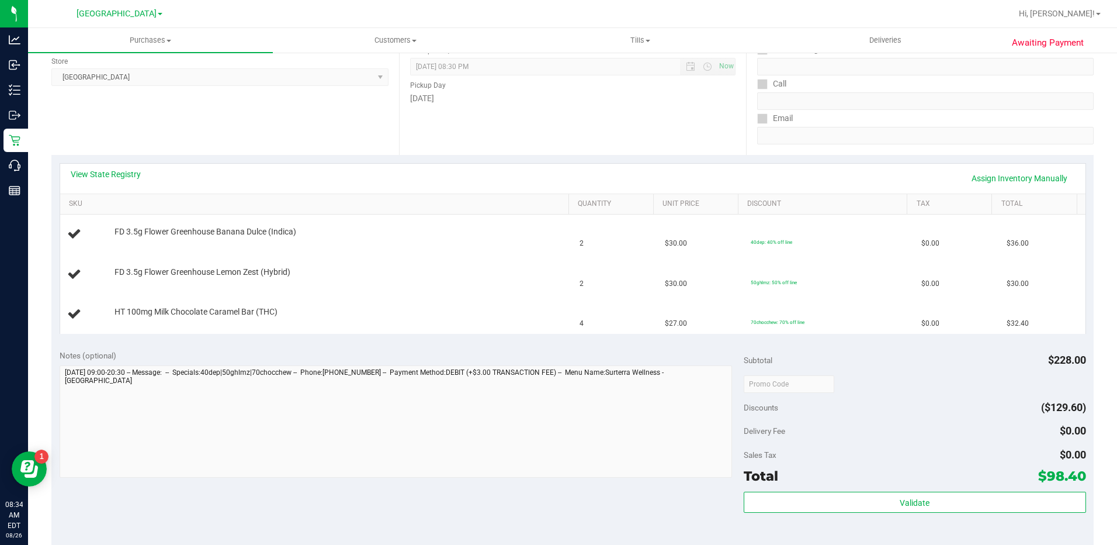
scroll to position [234, 0]
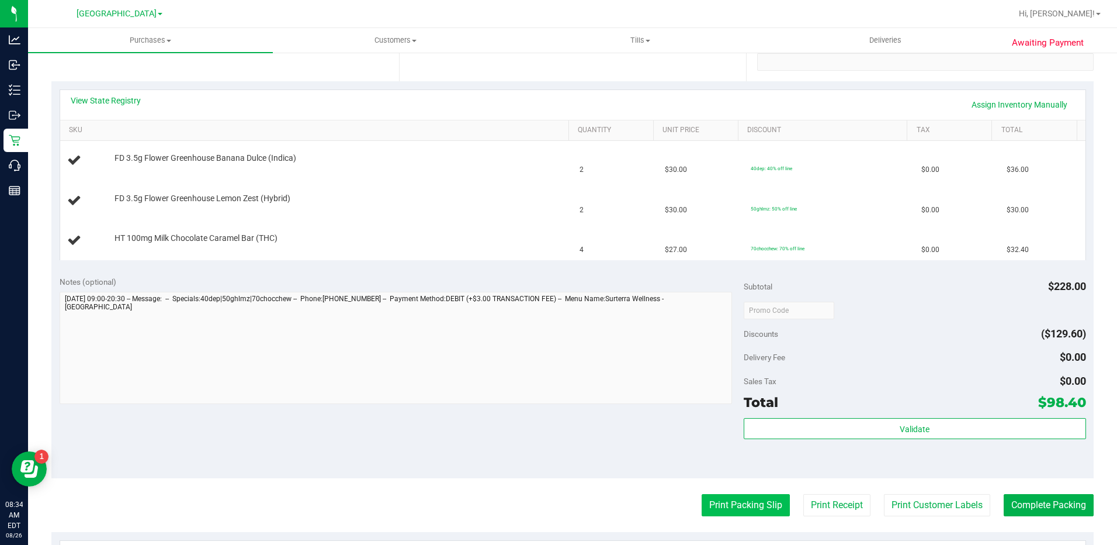
click at [732, 514] on button "Print Packing Slip" at bounding box center [746, 505] width 88 height 22
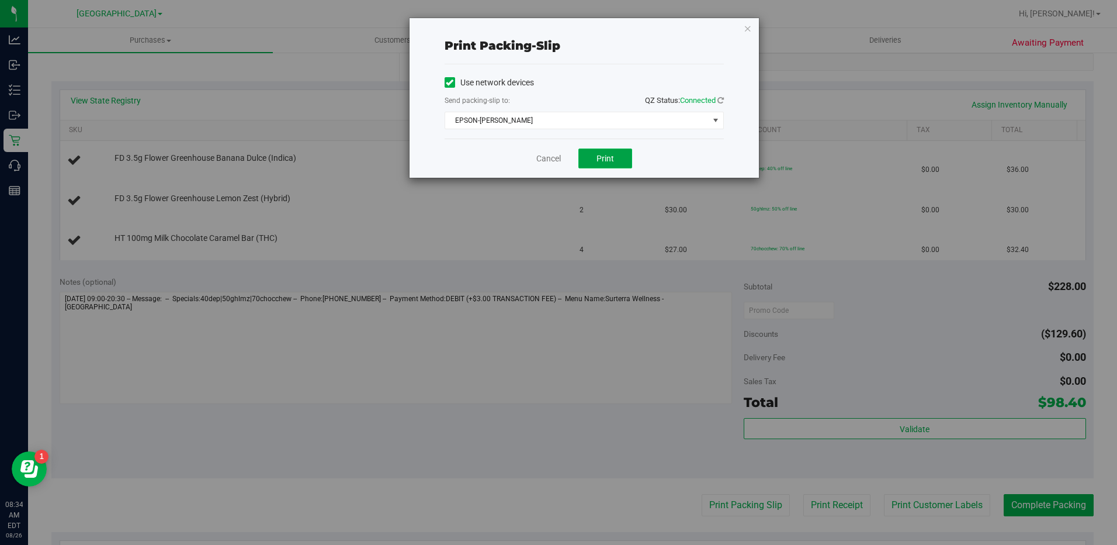
click at [611, 164] on button "Print" at bounding box center [606, 158] width 54 height 20
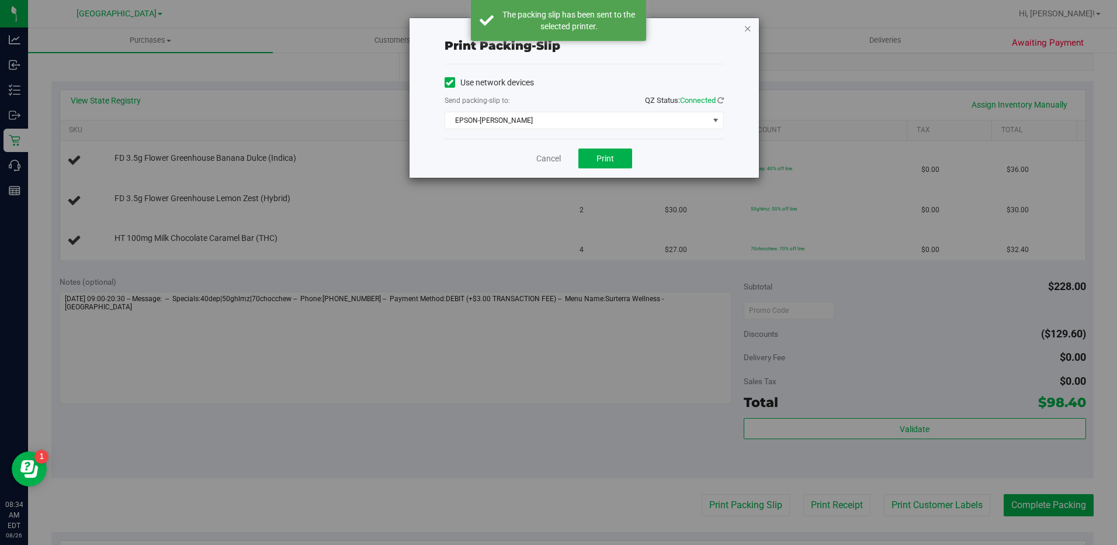
click at [749, 29] on icon "button" at bounding box center [748, 28] width 8 height 14
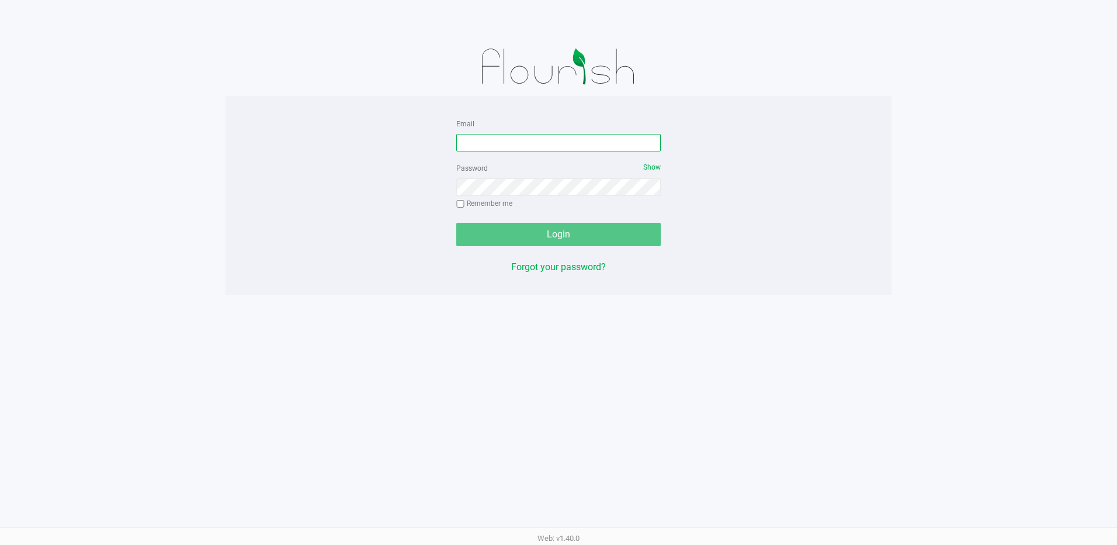
click at [517, 140] on input "Email" at bounding box center [558, 143] width 205 height 18
type input "[EMAIL_ADDRESS][DOMAIN_NAME]"
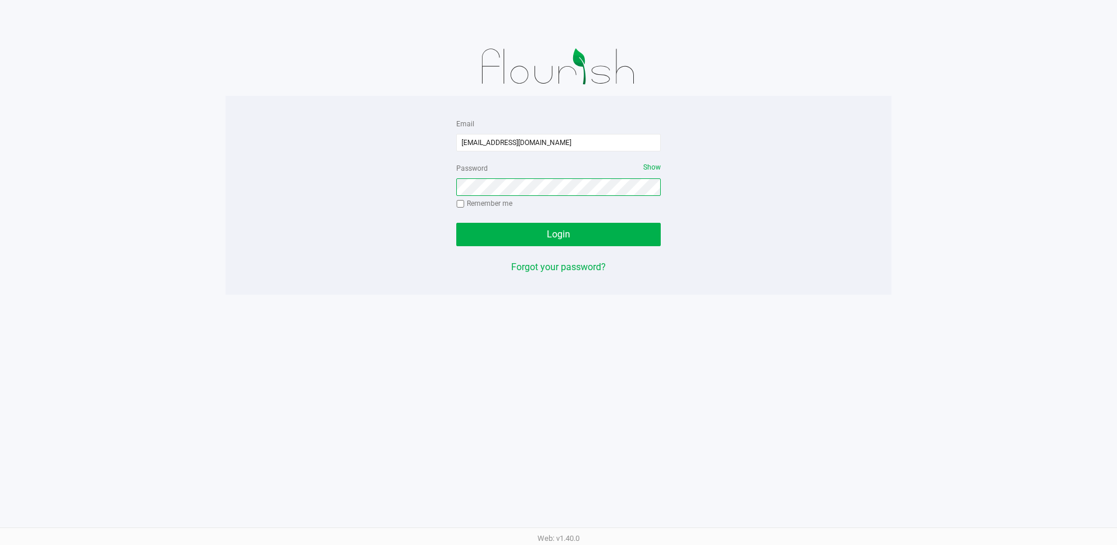
click at [456, 223] on button "Login" at bounding box center [558, 234] width 205 height 23
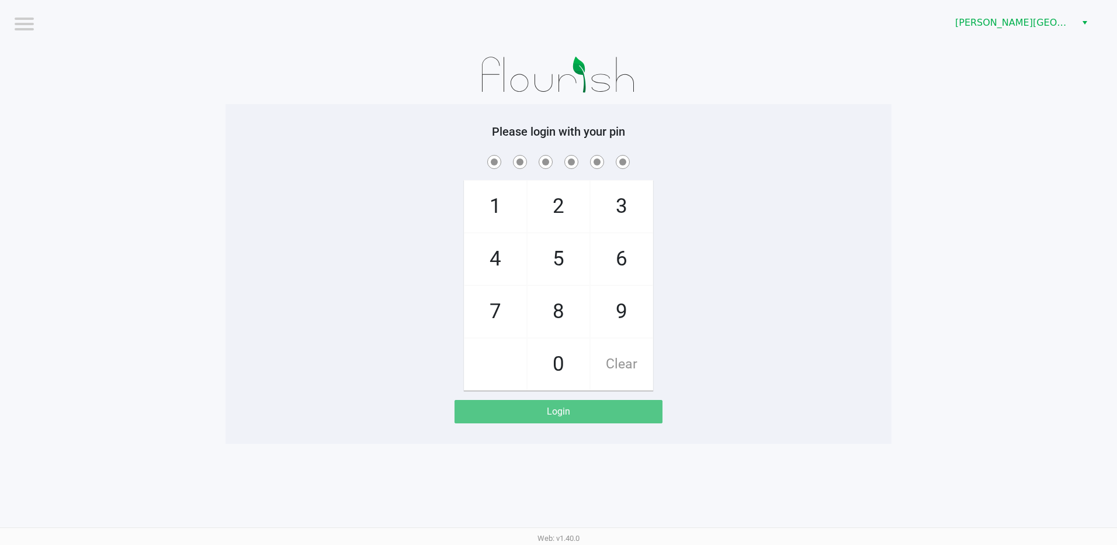
click at [653, 194] on div "3" at bounding box center [621, 206] width 63 height 53
checkbox input "true"
click at [506, 308] on span "7" at bounding box center [496, 311] width 62 height 51
checkbox input "true"
click at [561, 260] on span "5" at bounding box center [559, 258] width 62 height 51
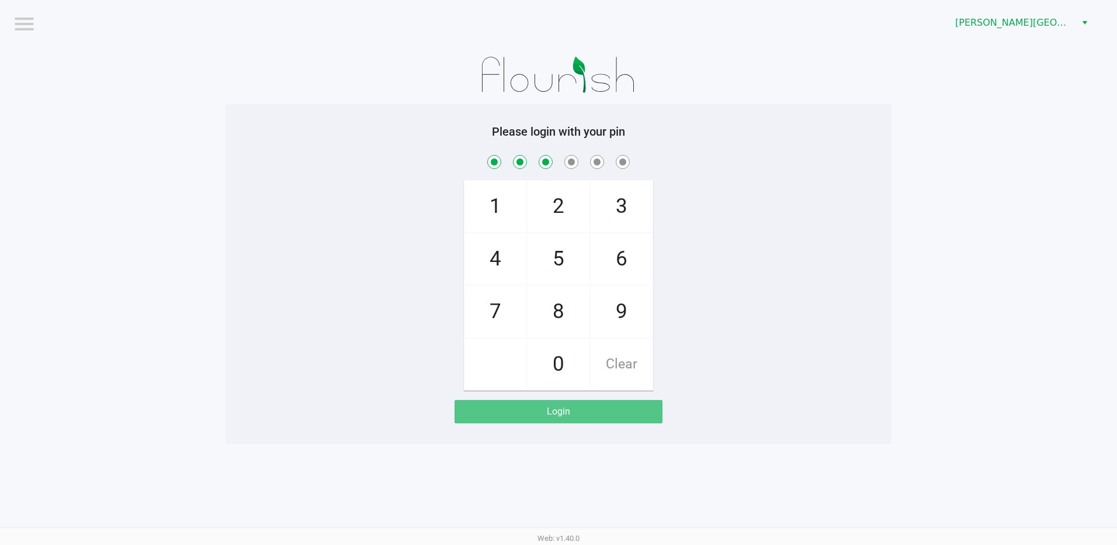
checkbox input "true"
click at [626, 259] on span "6" at bounding box center [622, 258] width 62 height 51
checkbox input "true"
click at [512, 304] on span "7" at bounding box center [496, 311] width 62 height 51
checkbox input "true"
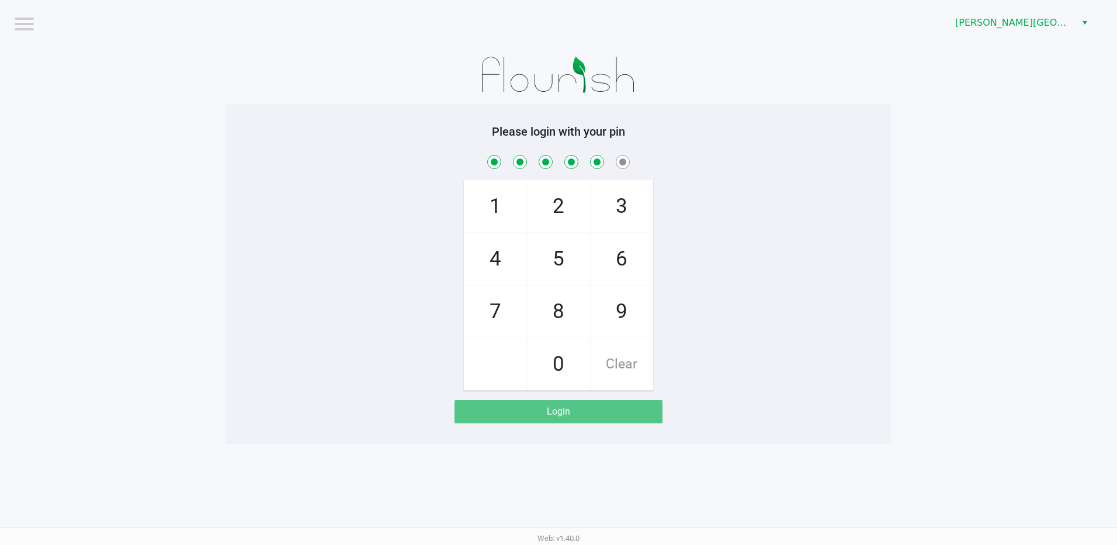
click at [510, 216] on span "1" at bounding box center [496, 206] width 62 height 51
checkbox input "true"
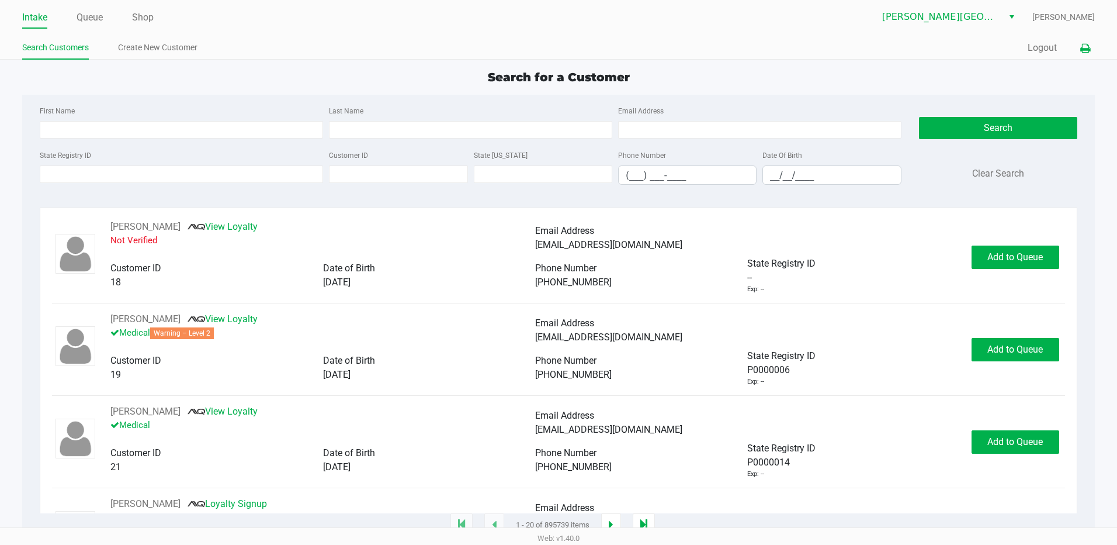
click at [1086, 46] on icon at bounding box center [1086, 48] width 10 height 8
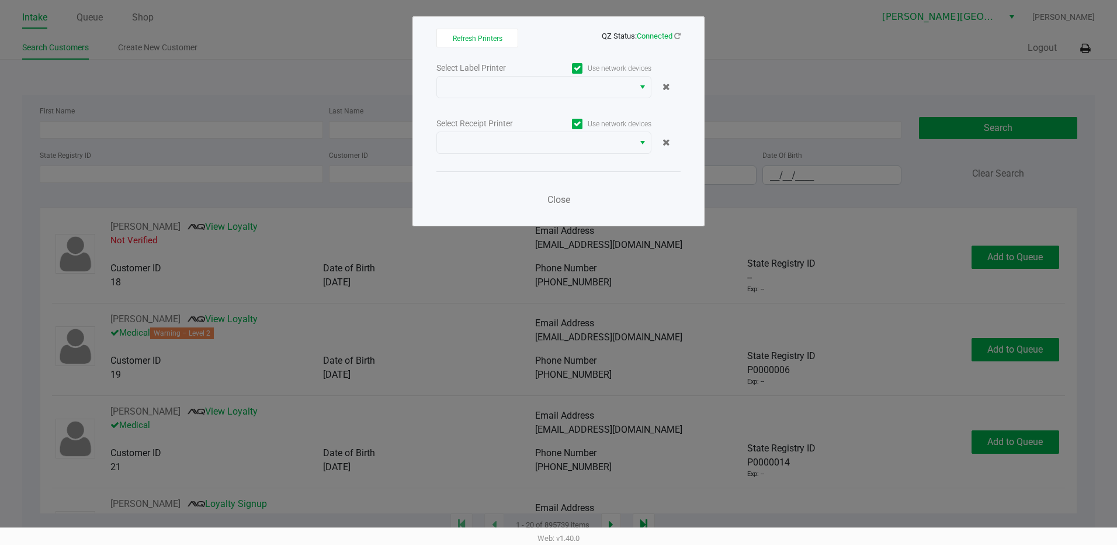
click at [838, 34] on ngb-modal-window "Refresh Printers QZ Status: Connected Select Label Printer Use network devices …" at bounding box center [558, 272] width 1117 height 545
click at [565, 178] on div "Close" at bounding box center [559, 192] width 244 height 43
click at [552, 206] on button "Close" at bounding box center [558, 199] width 35 height 23
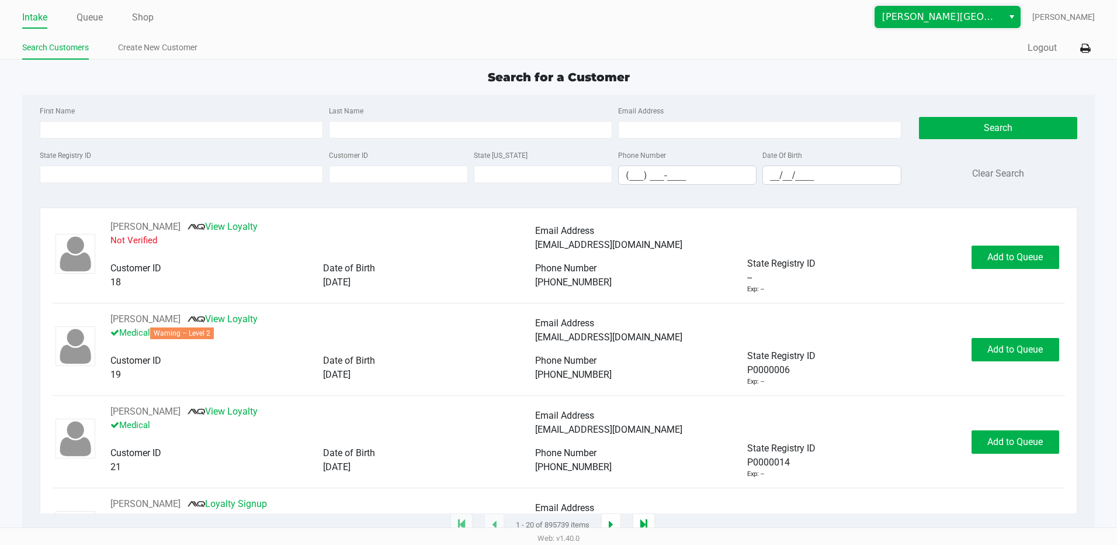
click at [911, 22] on span "[PERSON_NAME][GEOGRAPHIC_DATA]" at bounding box center [939, 17] width 114 height 14
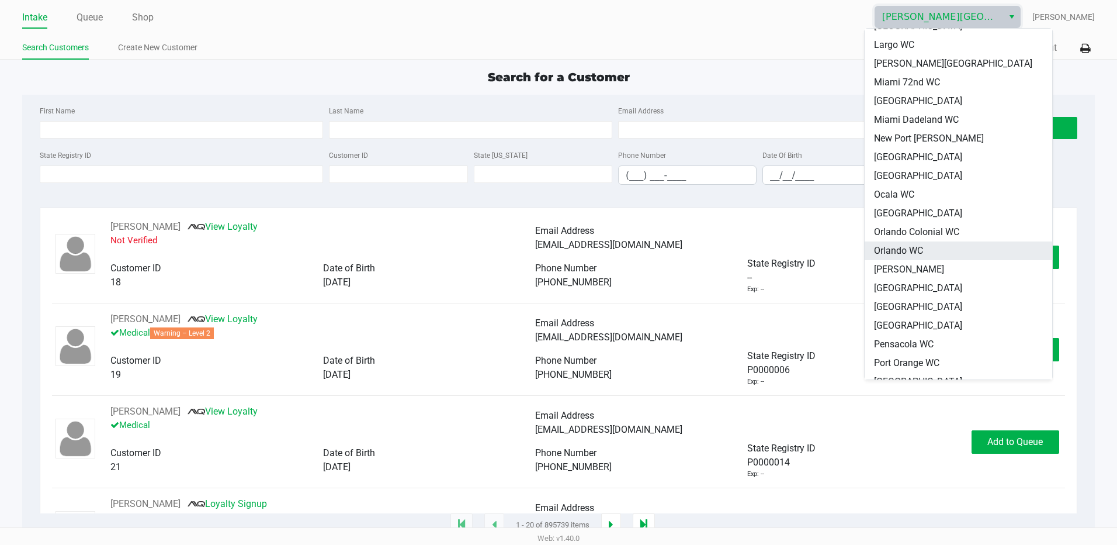
scroll to position [351, 0]
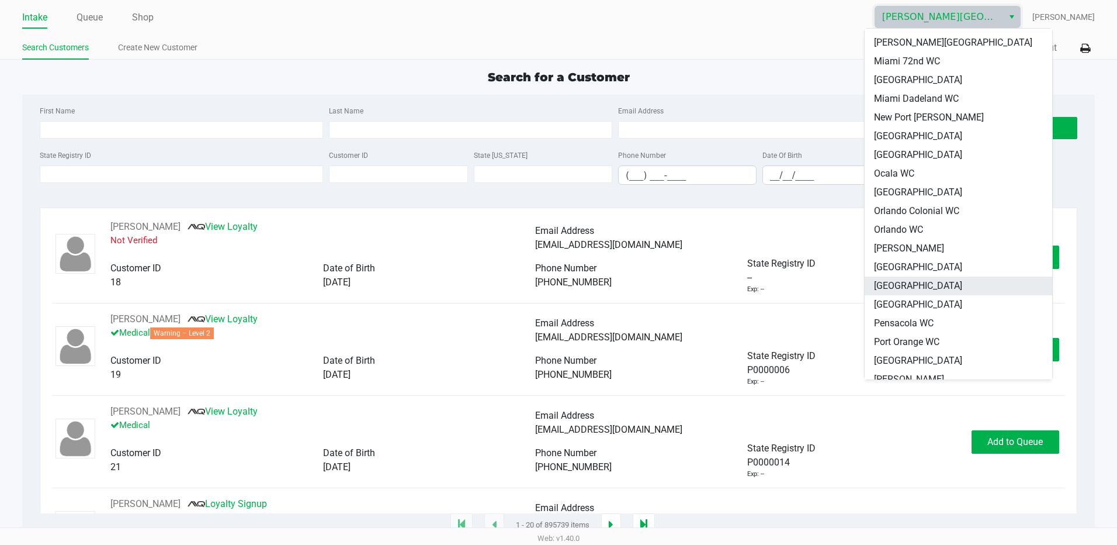
click at [898, 282] on span "[GEOGRAPHIC_DATA]" at bounding box center [918, 286] width 88 height 14
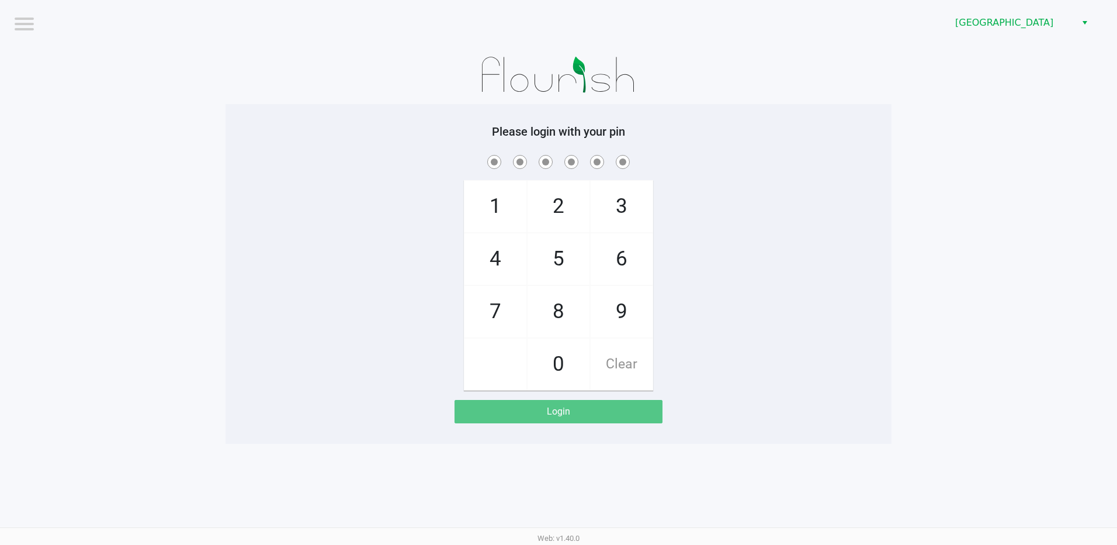
click at [617, 204] on span "3" at bounding box center [622, 206] width 62 height 51
checkbox input "true"
click at [517, 305] on span "7" at bounding box center [496, 311] width 62 height 51
checkbox input "true"
click at [552, 275] on span "5" at bounding box center [559, 258] width 62 height 51
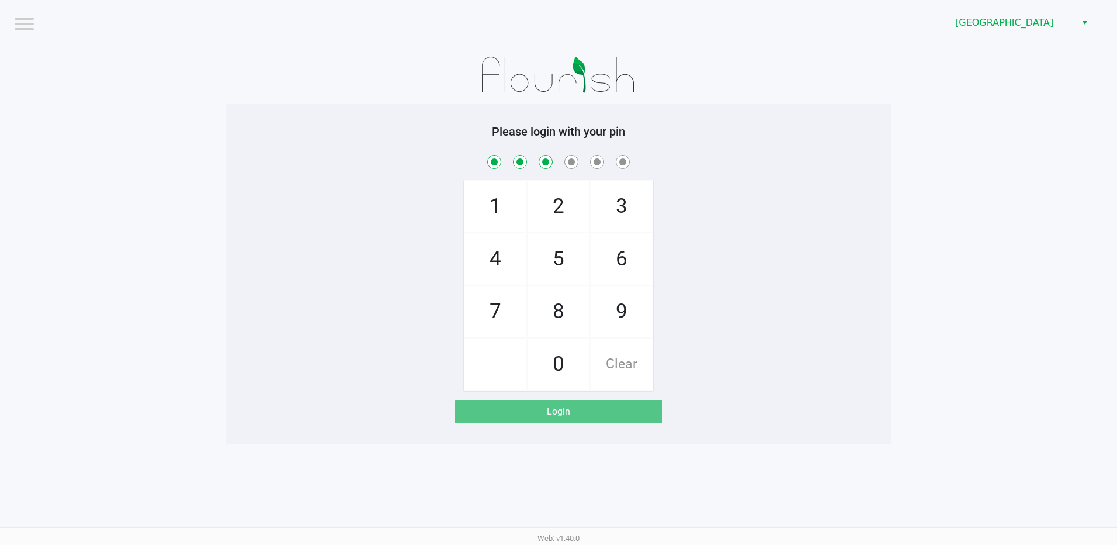
checkbox input "true"
click at [660, 263] on div "1 4 7 2 5 8 0 3 6 9 Clear" at bounding box center [559, 272] width 666 height 238
click at [650, 262] on span "6" at bounding box center [622, 258] width 62 height 51
checkbox input "true"
drag, startPoint x: 513, startPoint y: 310, endPoint x: 525, endPoint y: 245, distance: 66.5
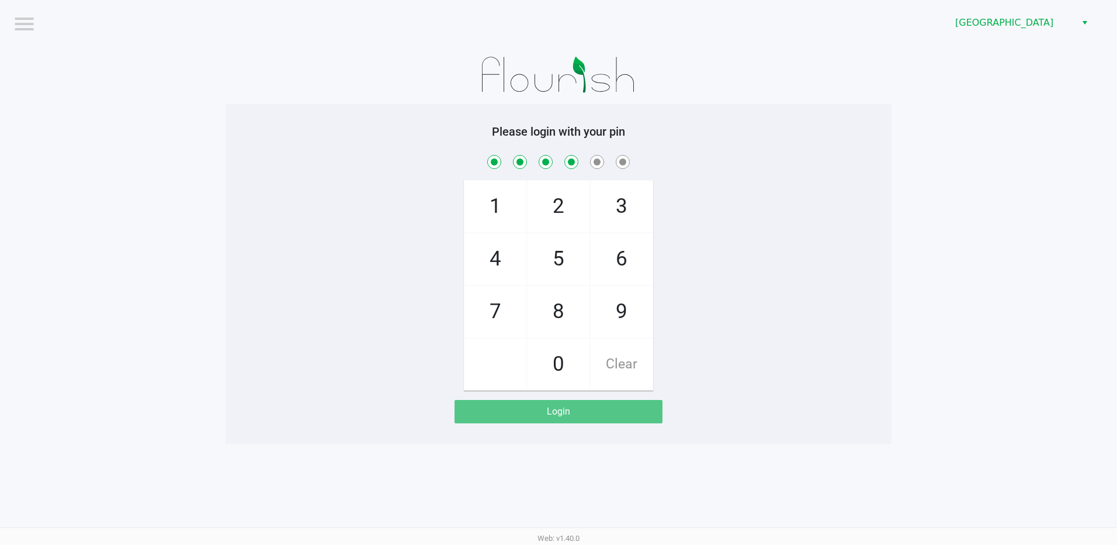
click at [513, 308] on span "7" at bounding box center [496, 311] width 62 height 51
checkbox input "true"
click at [505, 221] on span "1" at bounding box center [496, 206] width 62 height 51
checkbox input "true"
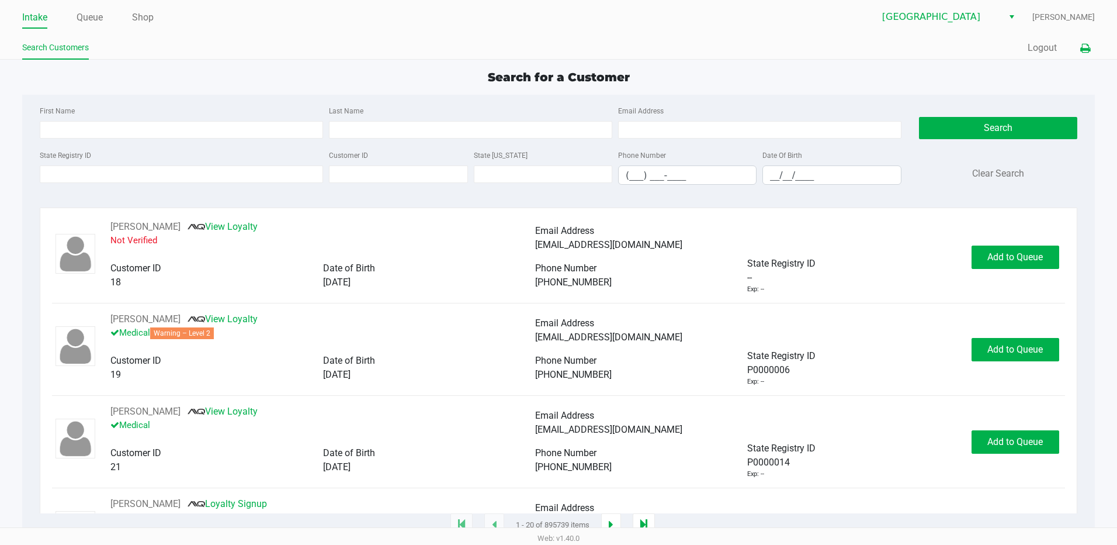
click at [1086, 49] on icon at bounding box center [1086, 48] width 10 height 8
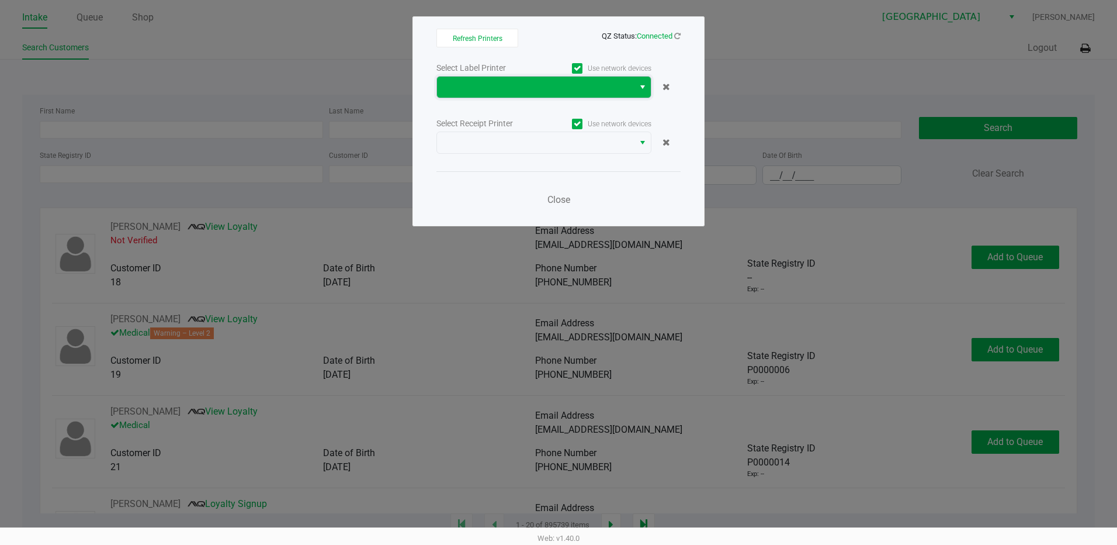
click at [554, 80] on span at bounding box center [535, 87] width 183 height 14
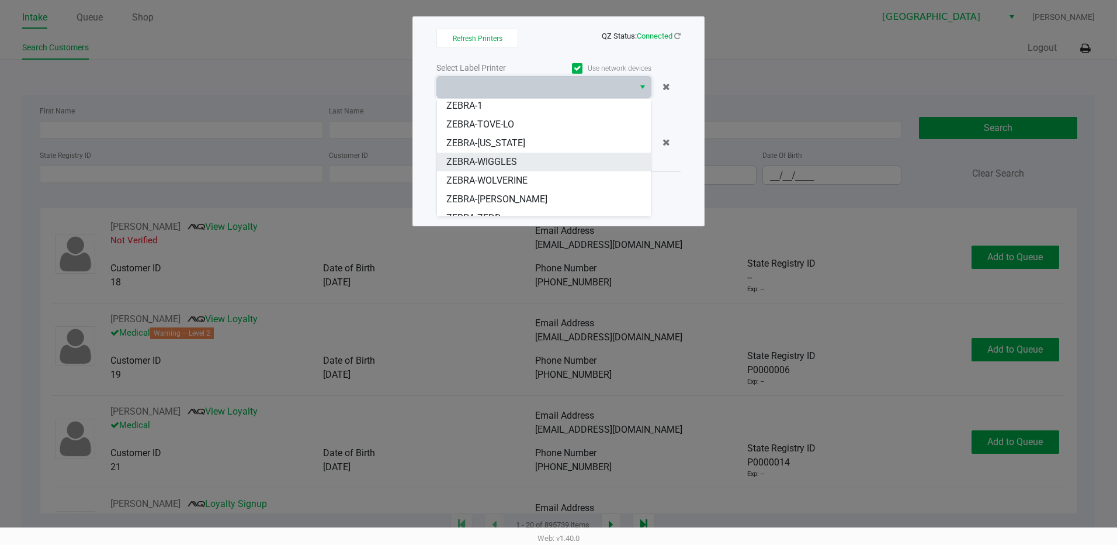
scroll to position [33, 0]
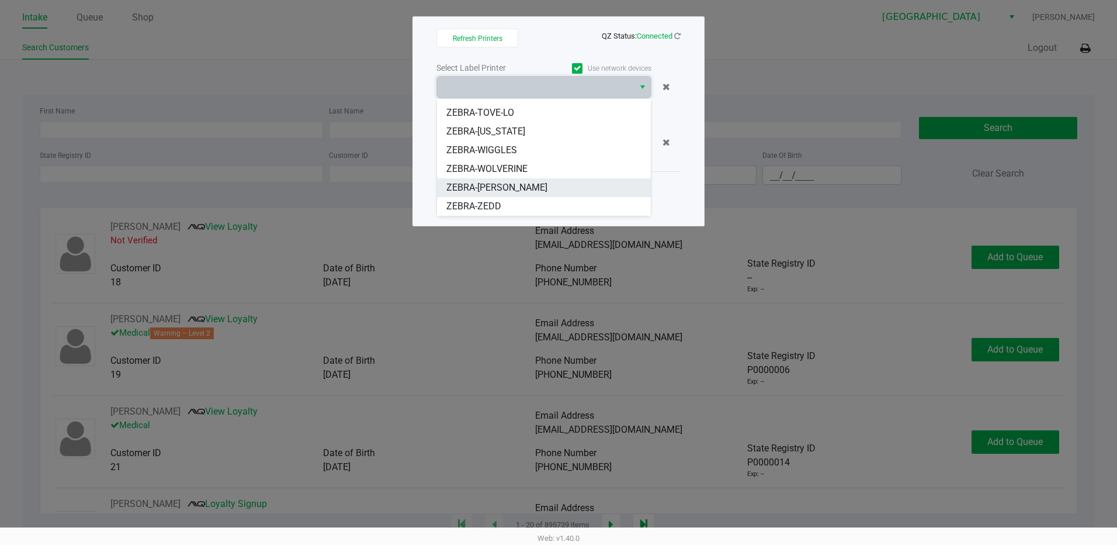
click at [508, 189] on span "ZEBRA-YIRUMA" at bounding box center [496, 188] width 101 height 14
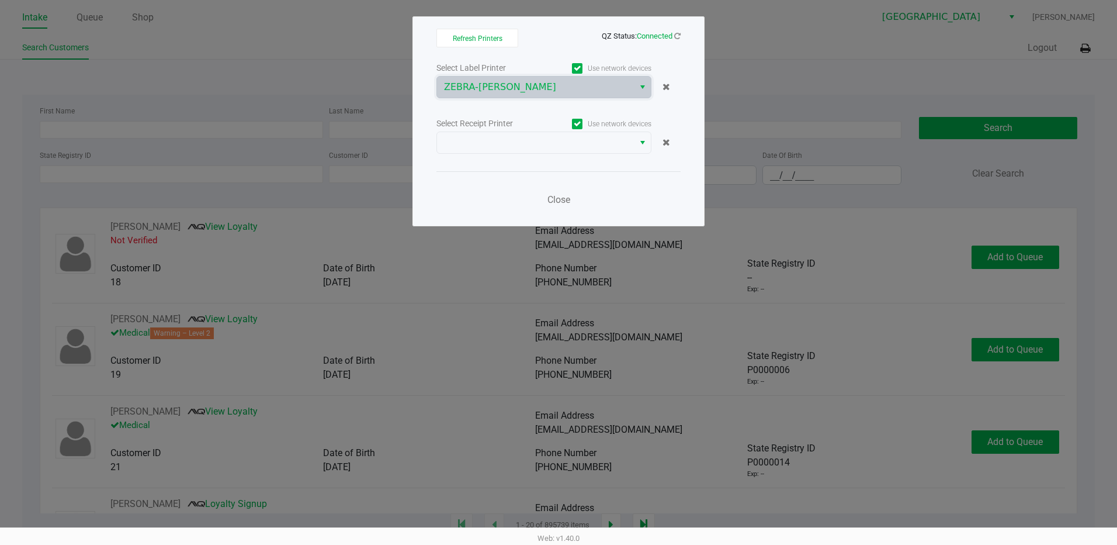
click at [525, 154] on div "Select Label Printer Use network devices ZEBRA-YIRUMA Select Receipt Printer Us…" at bounding box center [559, 137] width 244 height 154
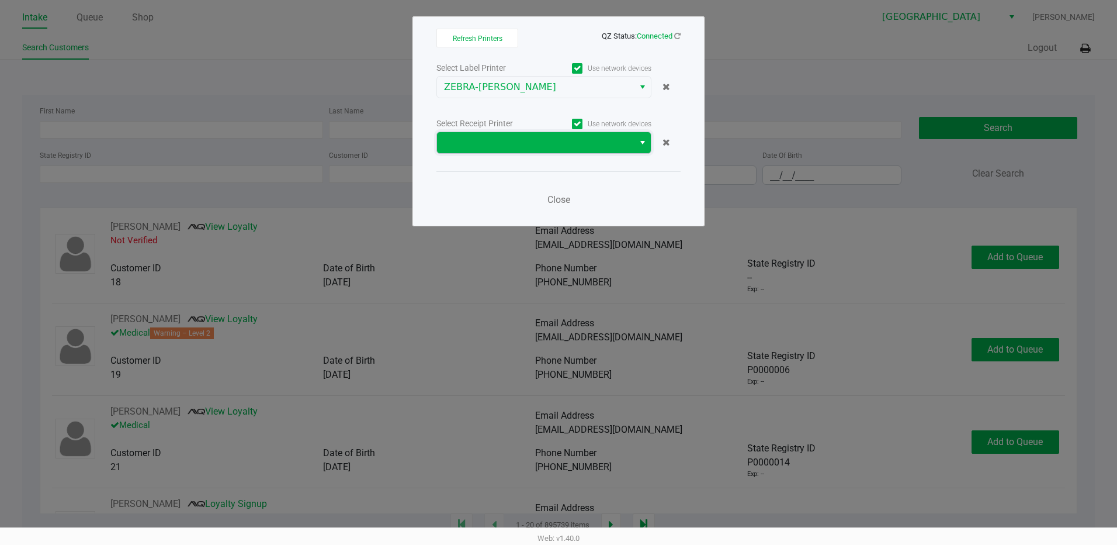
click at [526, 147] on span at bounding box center [535, 143] width 183 height 14
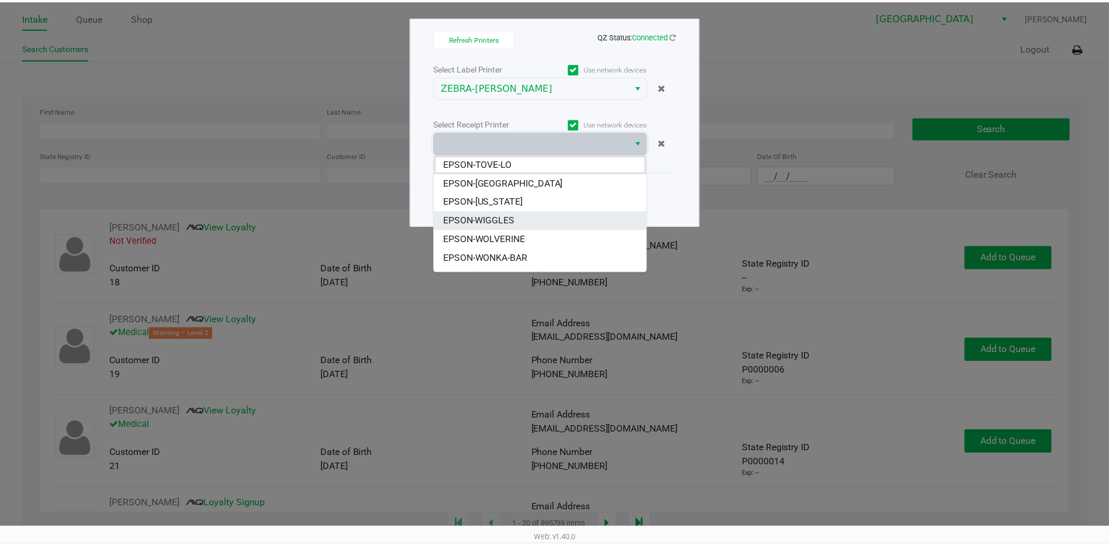
scroll to position [51, 0]
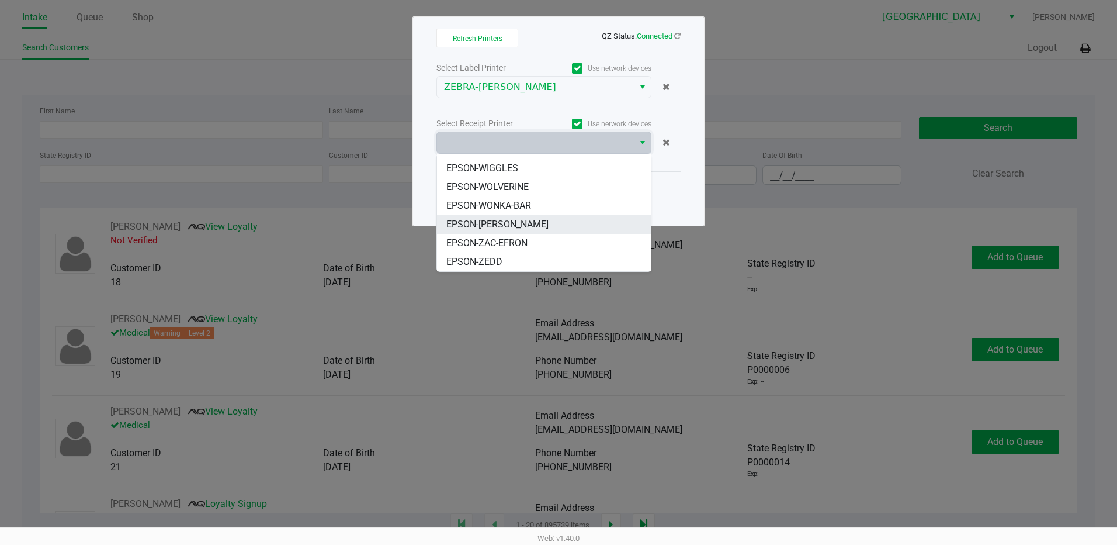
click at [512, 226] on span "EPSON-[PERSON_NAME]" at bounding box center [497, 224] width 102 height 14
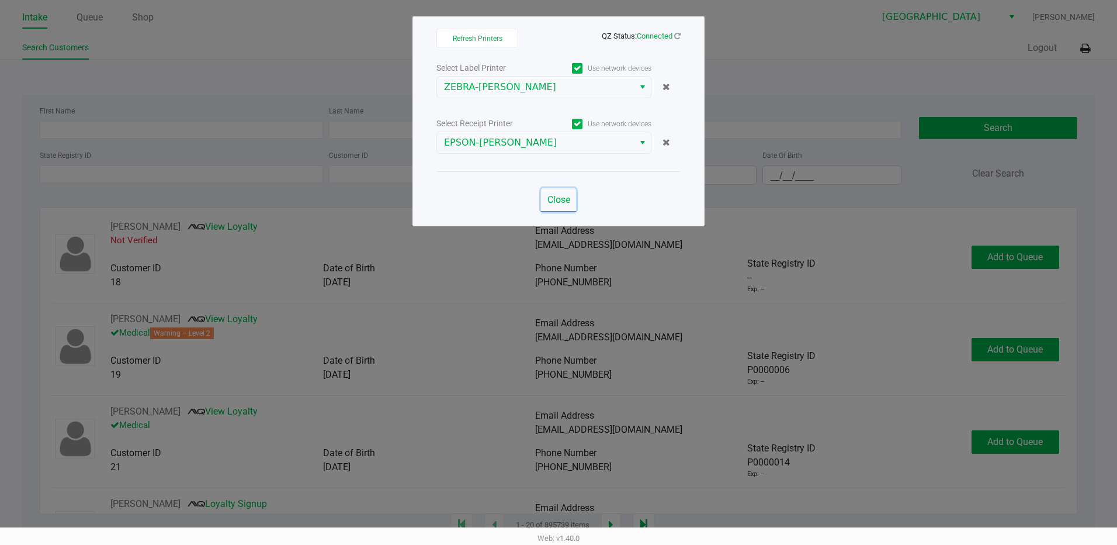
click at [560, 205] on span "Close" at bounding box center [559, 199] width 23 height 11
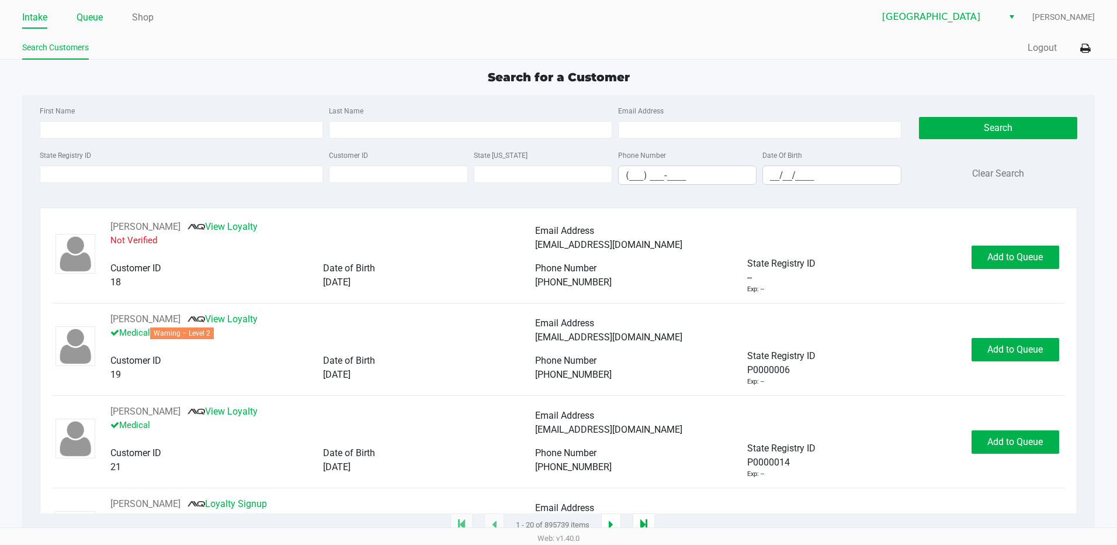
click at [95, 21] on link "Queue" at bounding box center [90, 17] width 26 height 16
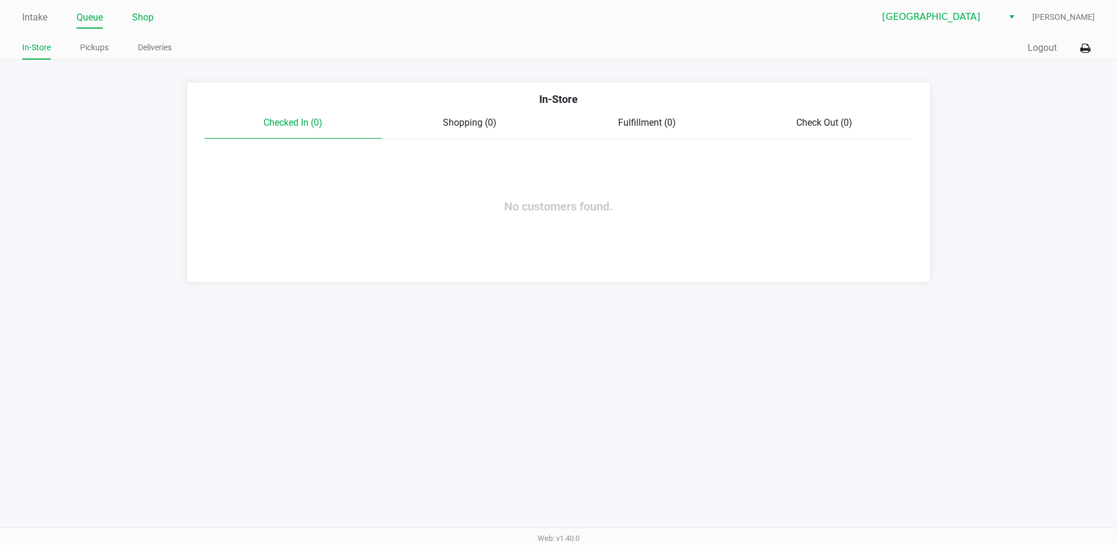
click at [151, 20] on link "Shop" at bounding box center [143, 17] width 22 height 16
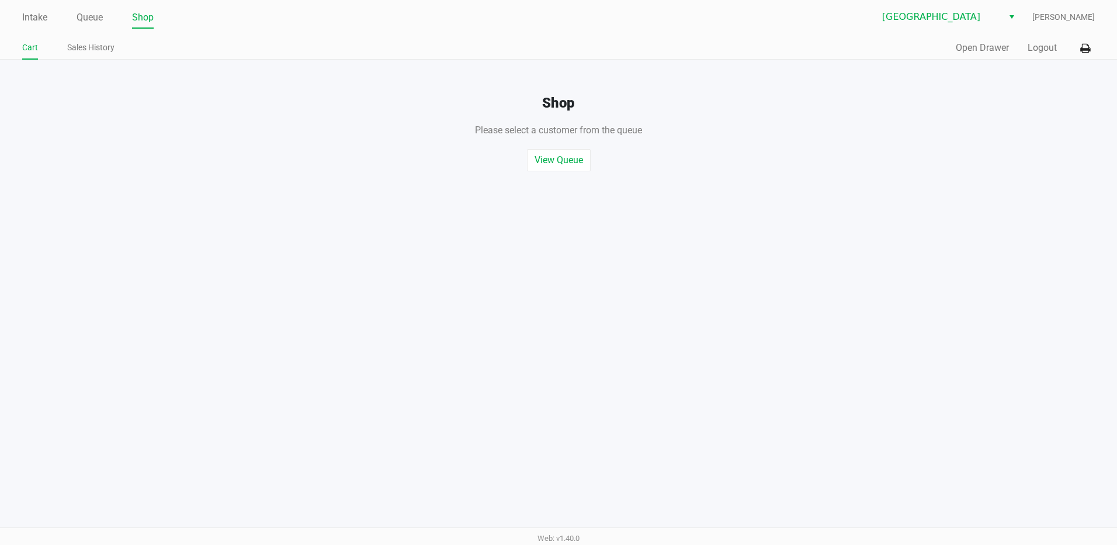
click at [960, 60] on div "Shop Please select a customer from the queue , or start a quick sale View Queue…" at bounding box center [558, 116] width 1135 height 112
click at [969, 51] on button "Open Drawer" at bounding box center [982, 48] width 53 height 14
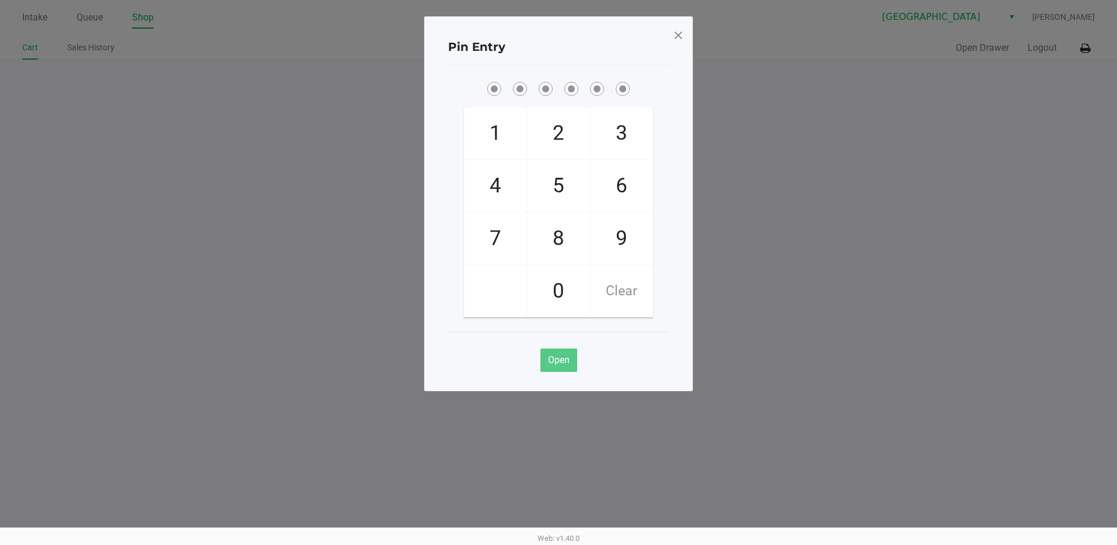
click at [645, 123] on span "3" at bounding box center [622, 133] width 62 height 51
checkbox input "true"
drag, startPoint x: 497, startPoint y: 237, endPoint x: 497, endPoint y: 227, distance: 9.9
click at [496, 237] on span "7" at bounding box center [496, 238] width 62 height 51
checkbox input "true"
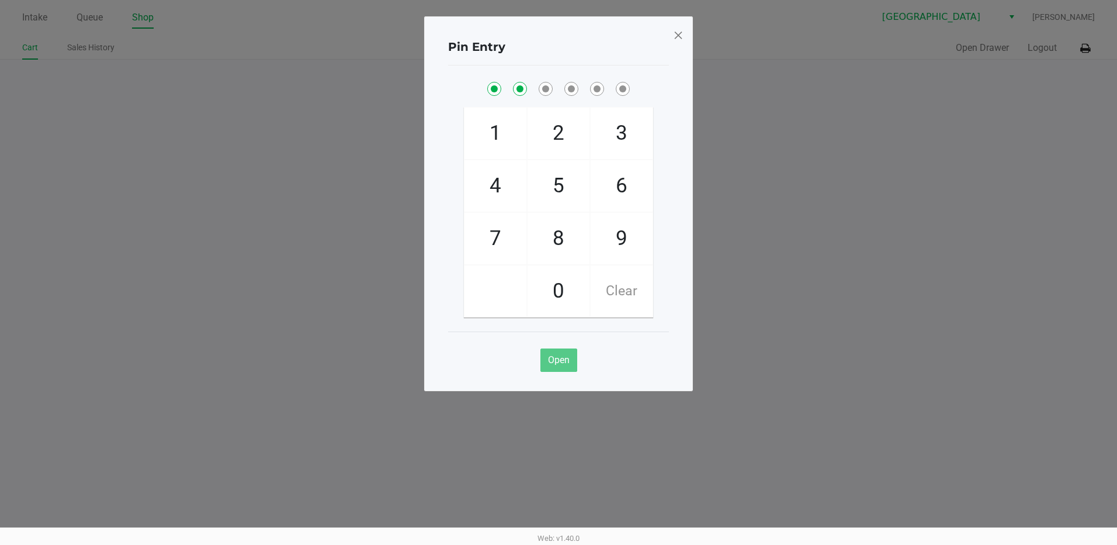
click at [551, 177] on span "5" at bounding box center [559, 185] width 62 height 51
checkbox input "true"
click at [617, 185] on span "6" at bounding box center [622, 185] width 62 height 51
checkbox input "true"
click at [501, 239] on span "7" at bounding box center [496, 238] width 62 height 51
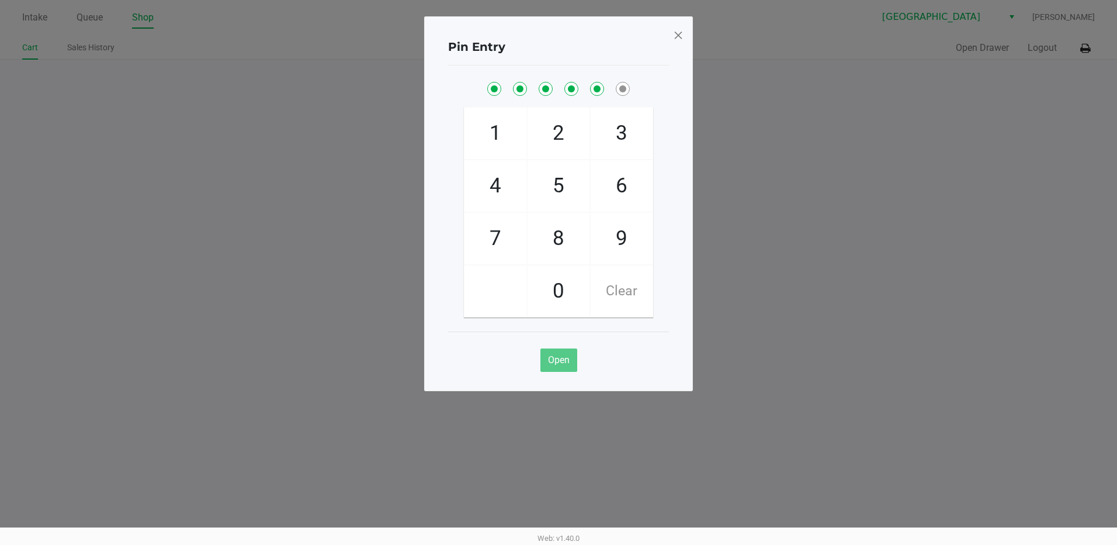
checkbox input "true"
click at [494, 130] on span "1" at bounding box center [496, 133] width 62 height 51
checkbox input "true"
click at [681, 39] on span at bounding box center [678, 35] width 11 height 19
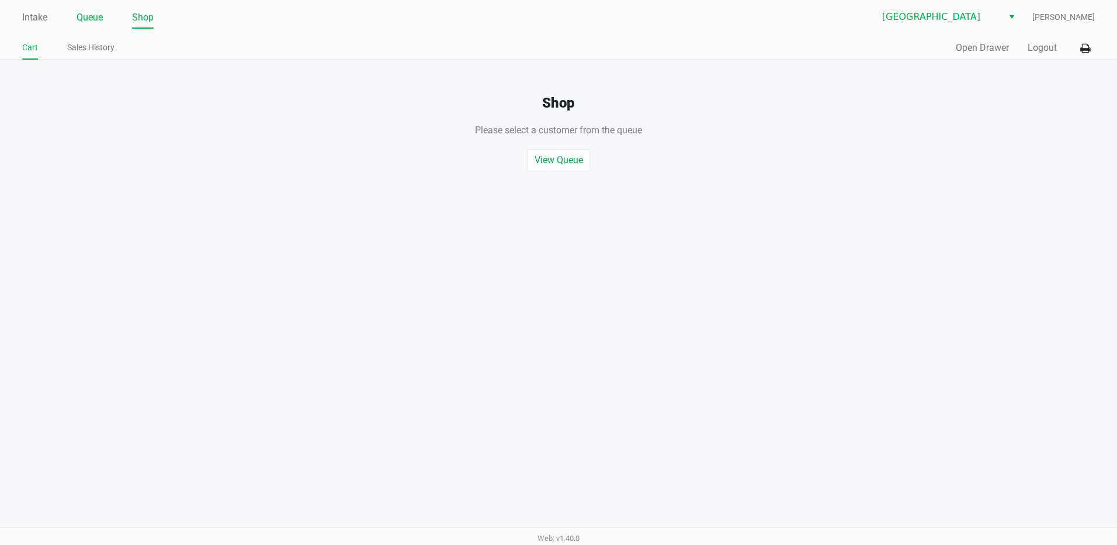
click at [91, 20] on link "Queue" at bounding box center [90, 17] width 26 height 16
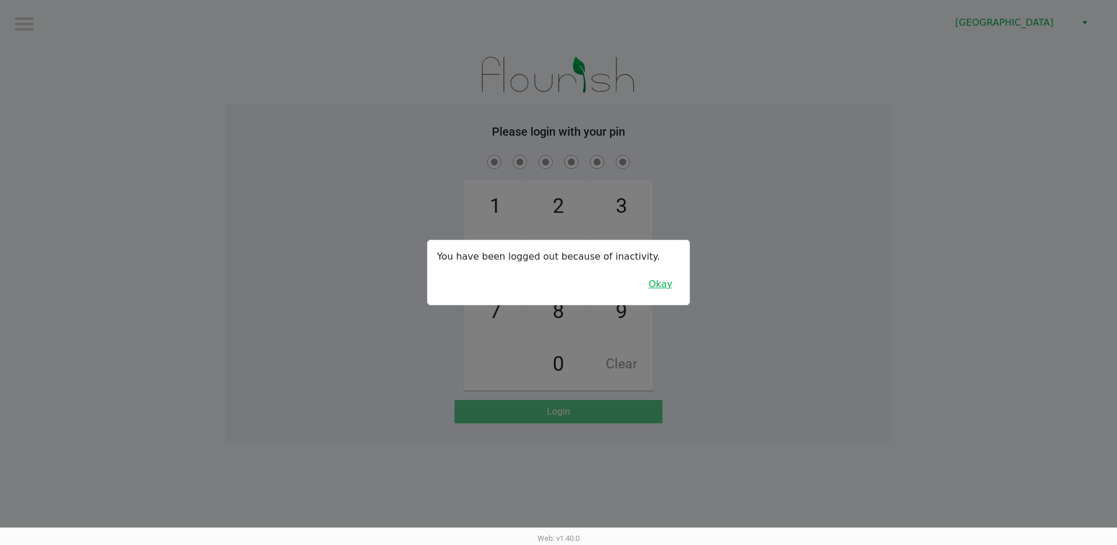
click at [663, 275] on div "You have been logged out because of inactivity. Okay" at bounding box center [559, 272] width 262 height 64
drag, startPoint x: 663, startPoint y: 275, endPoint x: 660, endPoint y: 282, distance: 7.6
click at [660, 282] on button "Okay" at bounding box center [660, 284] width 39 height 22
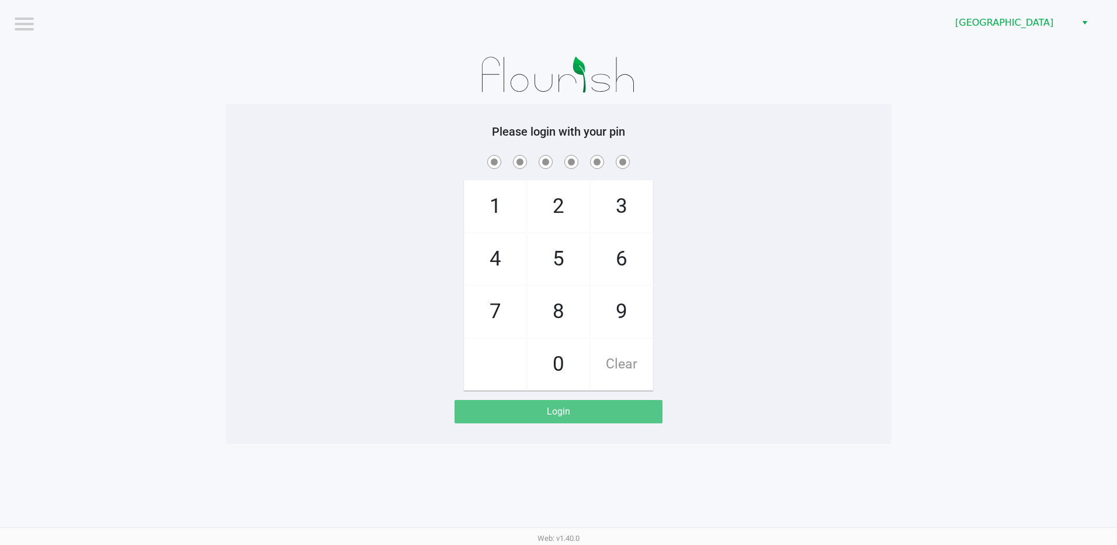
click at [625, 201] on span "3" at bounding box center [622, 206] width 62 height 51
checkbox input "true"
click at [496, 316] on span "7" at bounding box center [496, 311] width 62 height 51
checkbox input "true"
drag, startPoint x: 551, startPoint y: 265, endPoint x: 700, endPoint y: 297, distance: 153.0
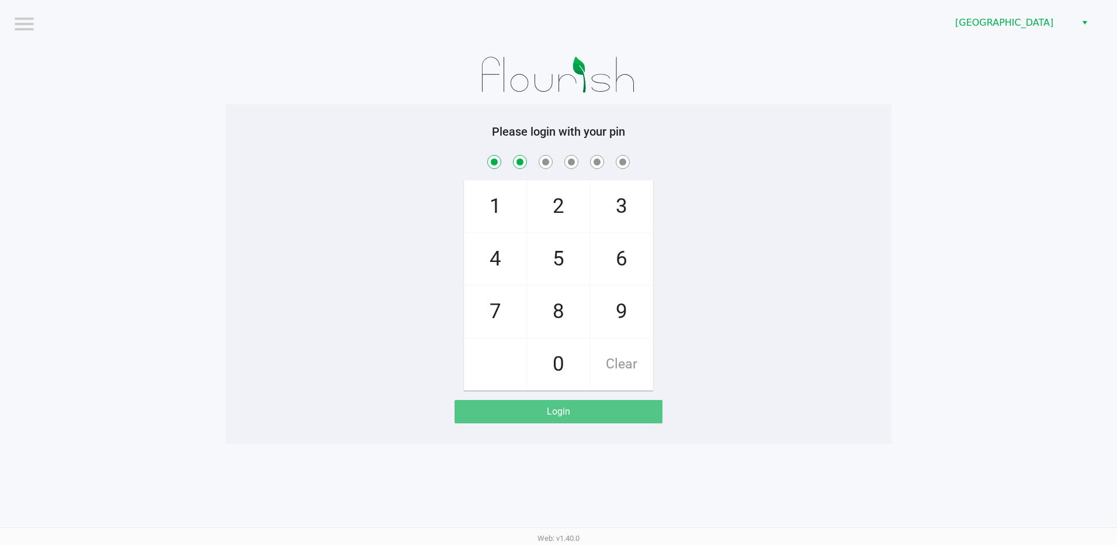
click at [552, 265] on span "5" at bounding box center [559, 258] width 62 height 51
checkbox input "true"
click at [637, 269] on span "6" at bounding box center [622, 258] width 62 height 51
checkbox input "true"
click at [493, 314] on span "7" at bounding box center [496, 311] width 62 height 51
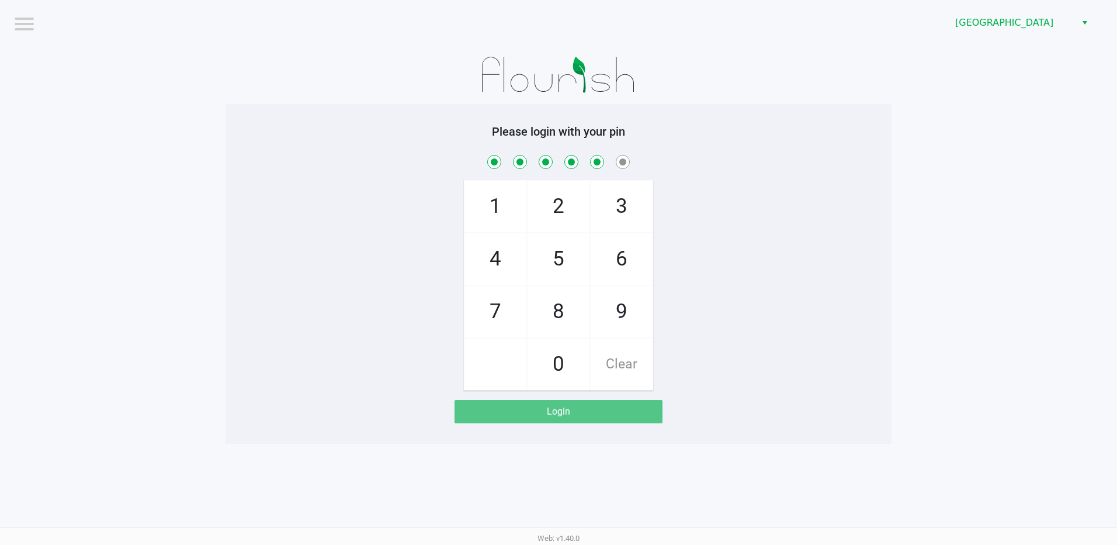
checkbox input "true"
click at [494, 222] on span "1" at bounding box center [496, 206] width 62 height 51
checkbox input "true"
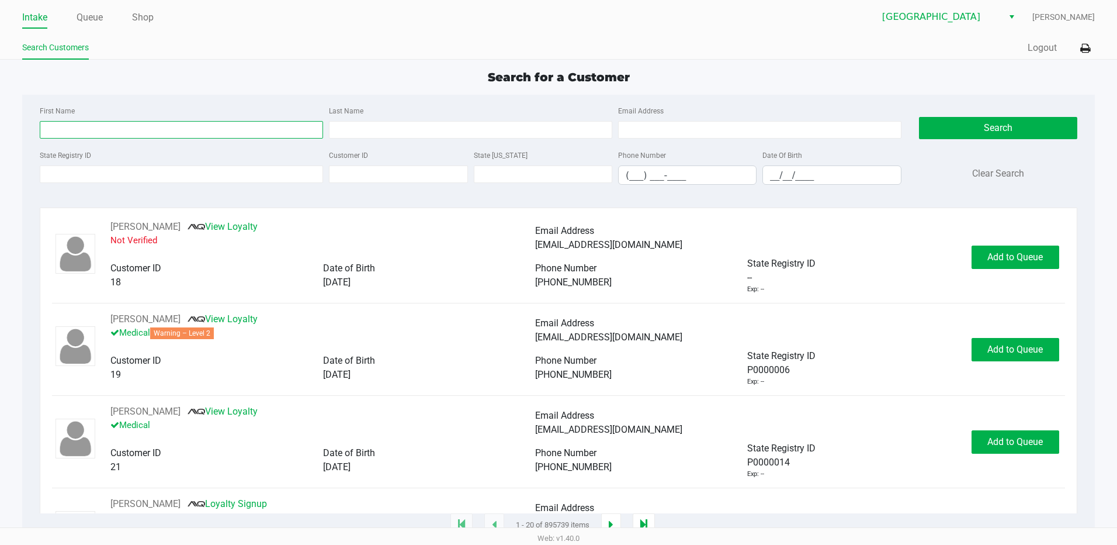
click at [89, 129] on input "First Name" at bounding box center [181, 130] width 283 height 18
type input "robert"
click at [775, 181] on input "__/__/____" at bounding box center [831, 175] width 137 height 18
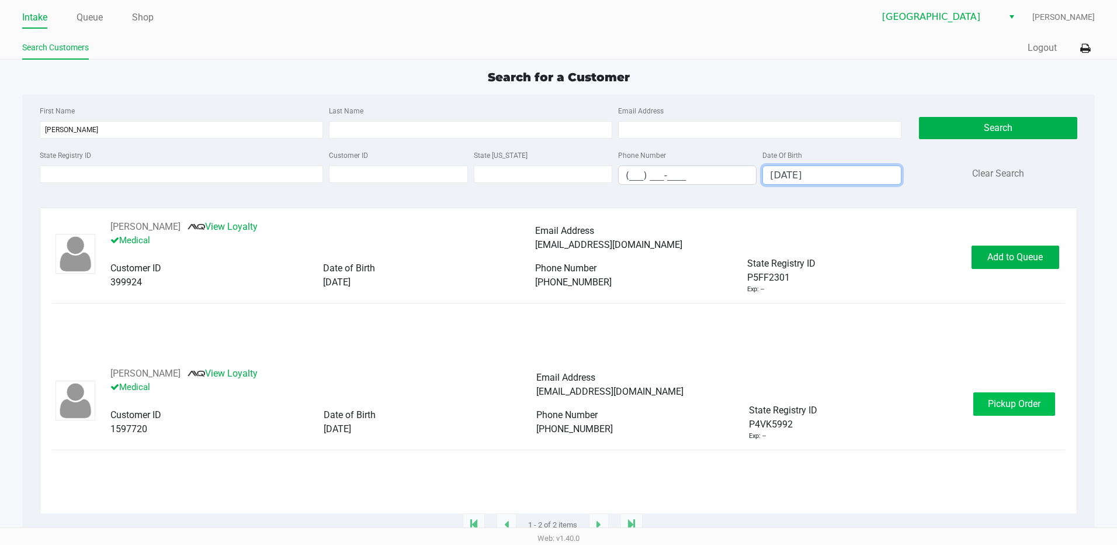
type input "12/16/1976"
click at [1031, 404] on span "Pickup Order" at bounding box center [1014, 403] width 53 height 11
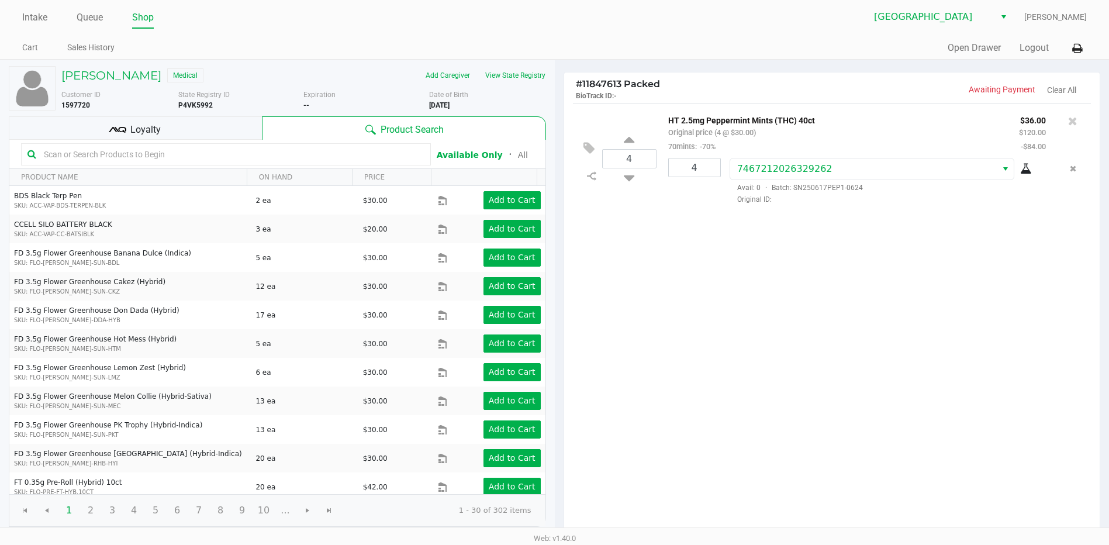
scroll to position [120, 0]
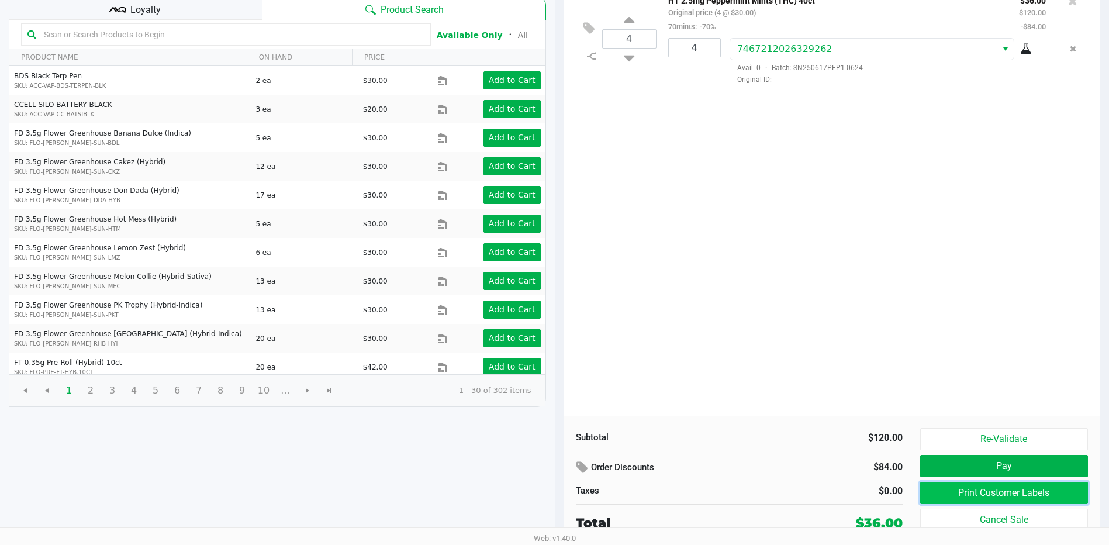
click at [1010, 493] on button "Print Customer Labels" at bounding box center [1004, 493] width 168 height 22
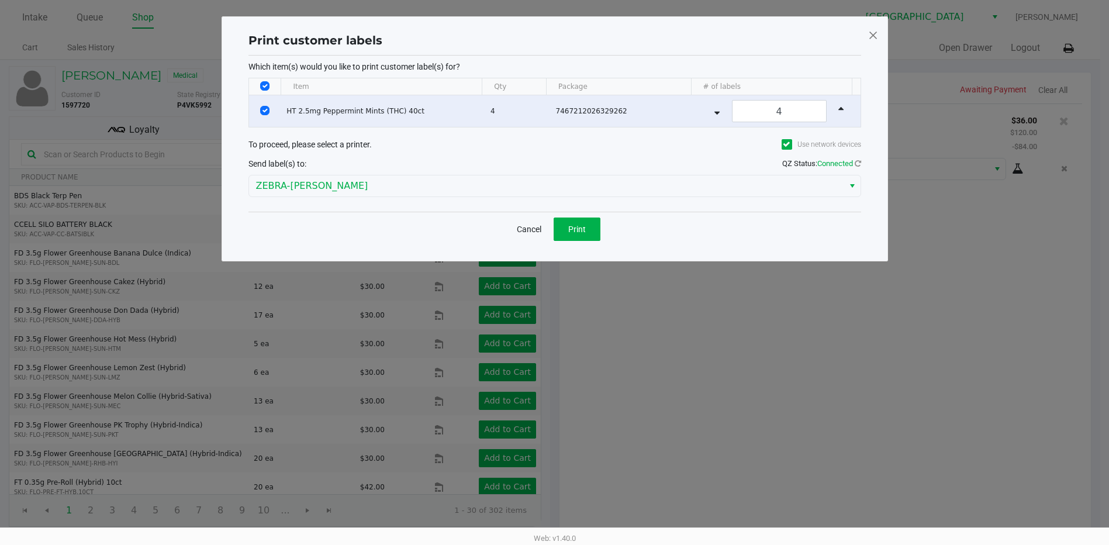
scroll to position [0, 0]
click at [566, 224] on button "Print" at bounding box center [581, 228] width 47 height 23
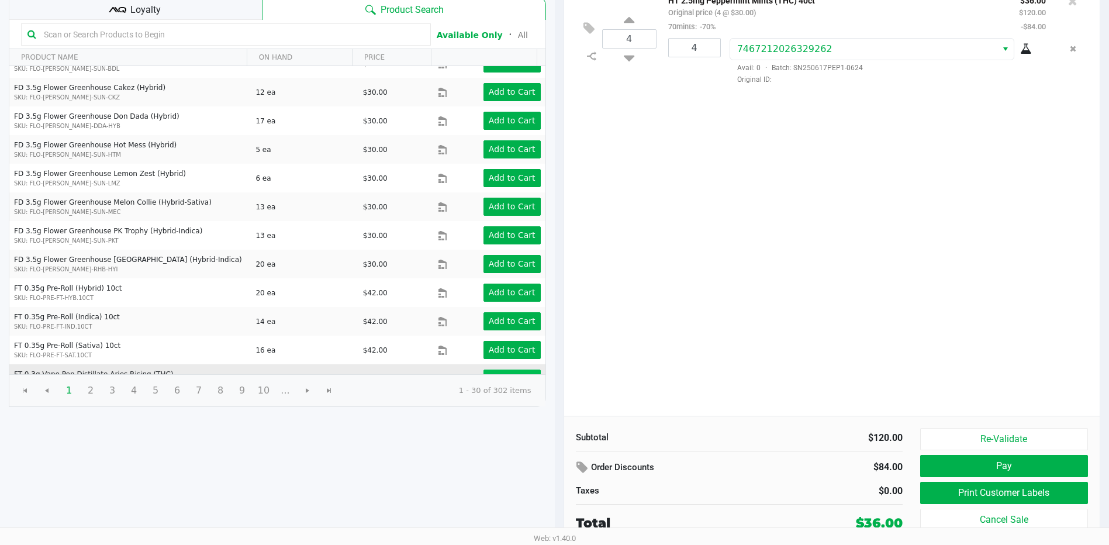
scroll to position [117, 0]
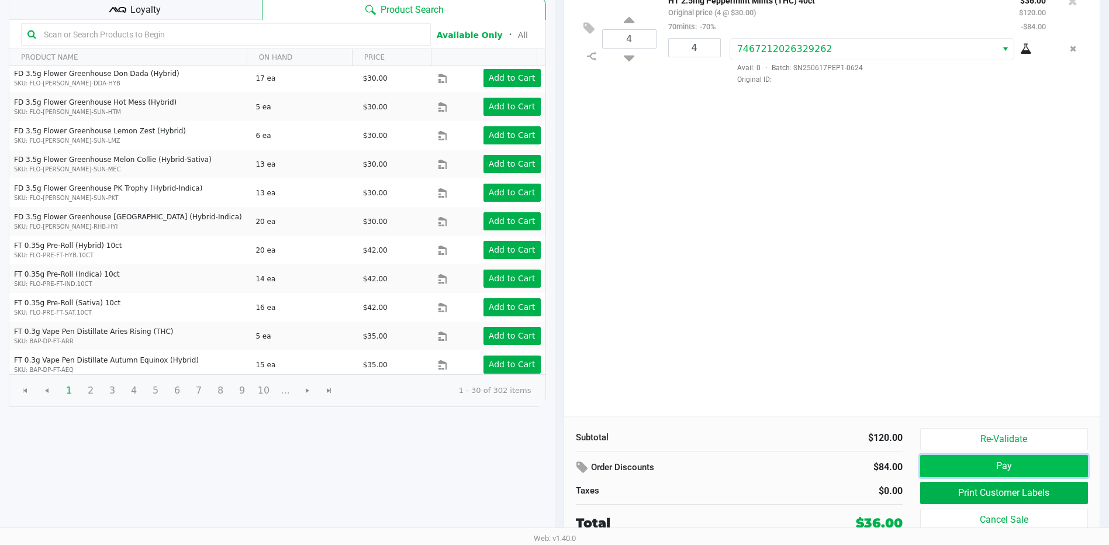
click at [989, 466] on button "Pay" at bounding box center [1004, 466] width 168 height 22
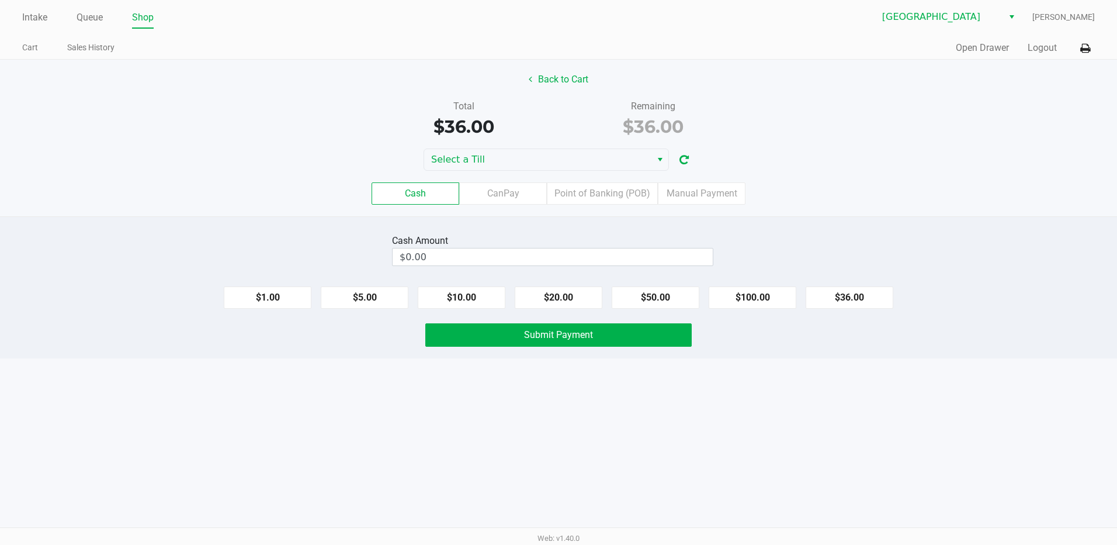
drag, startPoint x: 665, startPoint y: 293, endPoint x: 646, endPoint y: 311, distance: 25.6
click at [665, 292] on button "$50.00" at bounding box center [656, 297] width 88 height 22
type input "$50.00"
click at [631, 335] on button "Submit Payment" at bounding box center [558, 334] width 266 height 23
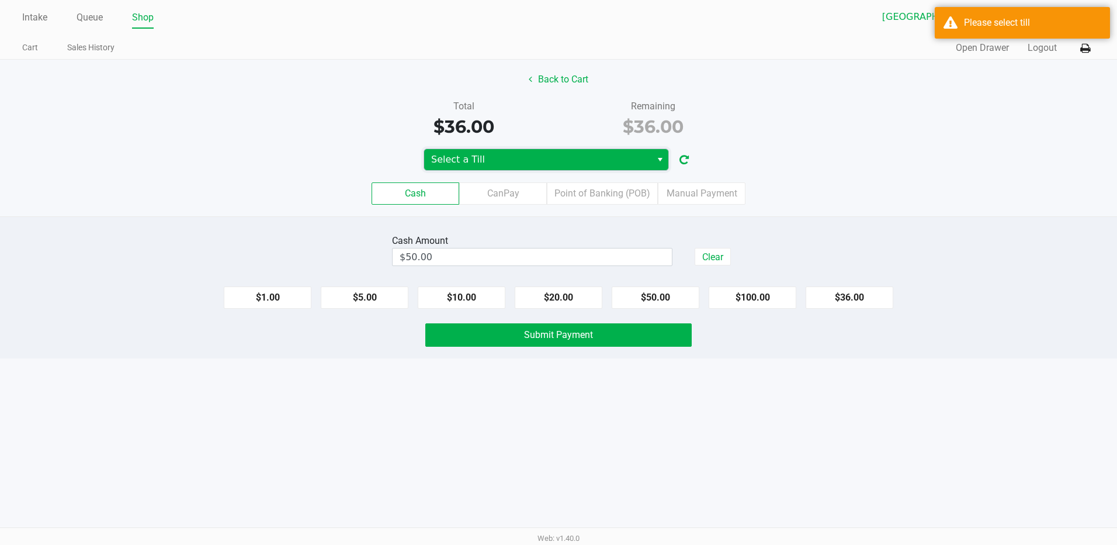
click at [514, 161] on span "Select a Till" at bounding box center [537, 160] width 213 height 14
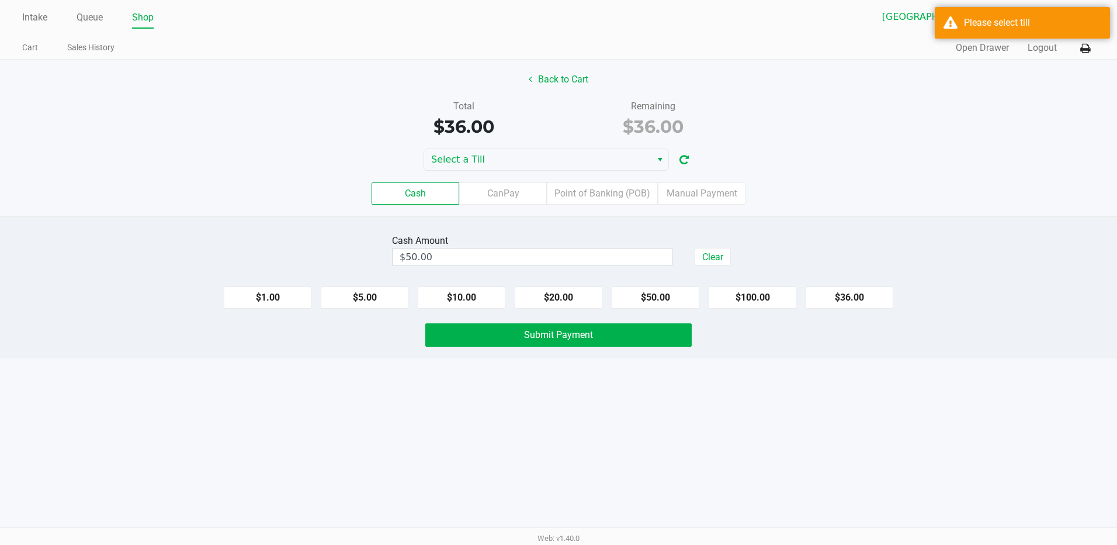
drag, startPoint x: 543, startPoint y: 117, endPoint x: 555, endPoint y: 124, distance: 13.1
click at [544, 117] on div "$36.00" at bounding box center [464, 126] width 172 height 26
click at [558, 84] on button "Back to Cart" at bounding box center [558, 79] width 75 height 22
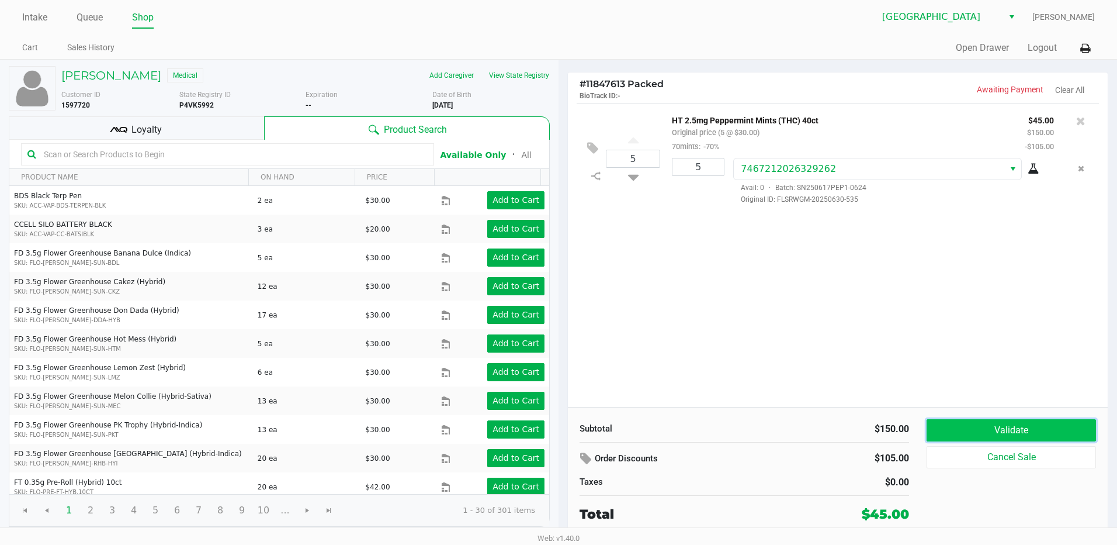
click at [1054, 426] on button "Validate" at bounding box center [1011, 430] width 169 height 22
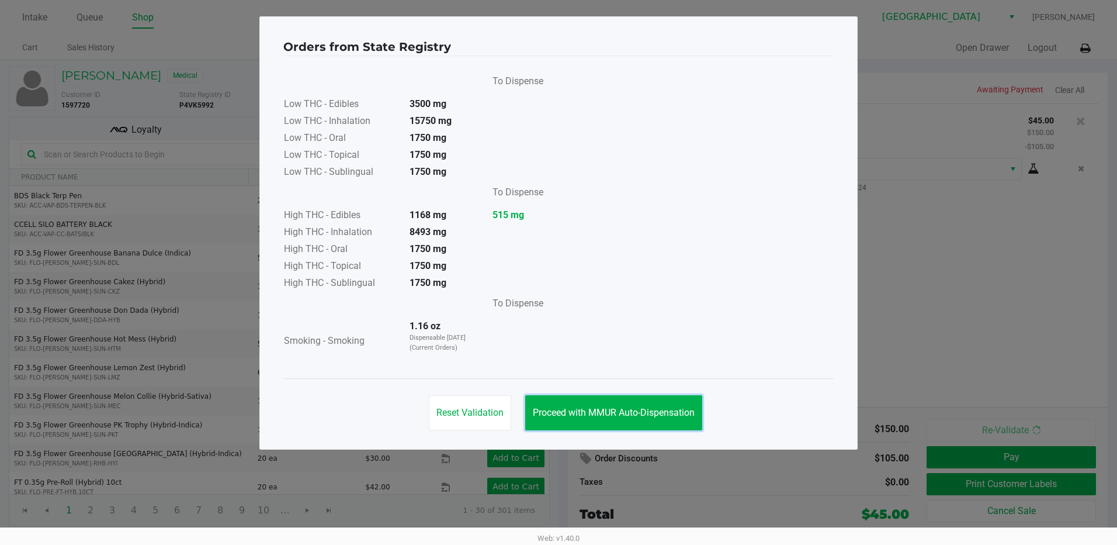
drag, startPoint x: 680, startPoint y: 407, endPoint x: 927, endPoint y: 468, distance: 255.1
click at [686, 408] on span "Proceed with MMUR Auto-Dispensation" at bounding box center [614, 412] width 162 height 11
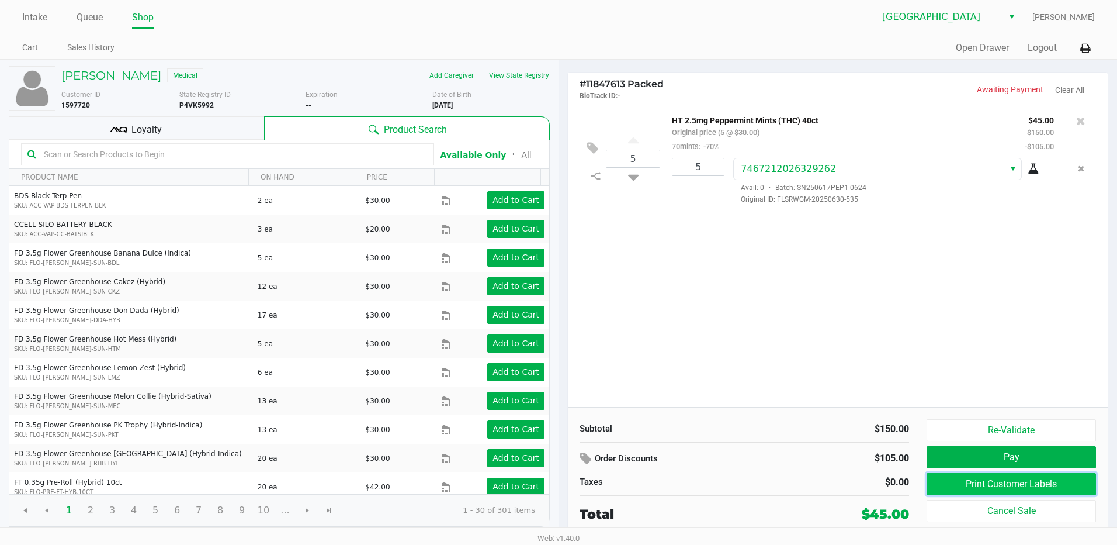
click at [951, 480] on button "Print Customer Labels" at bounding box center [1011, 484] width 169 height 22
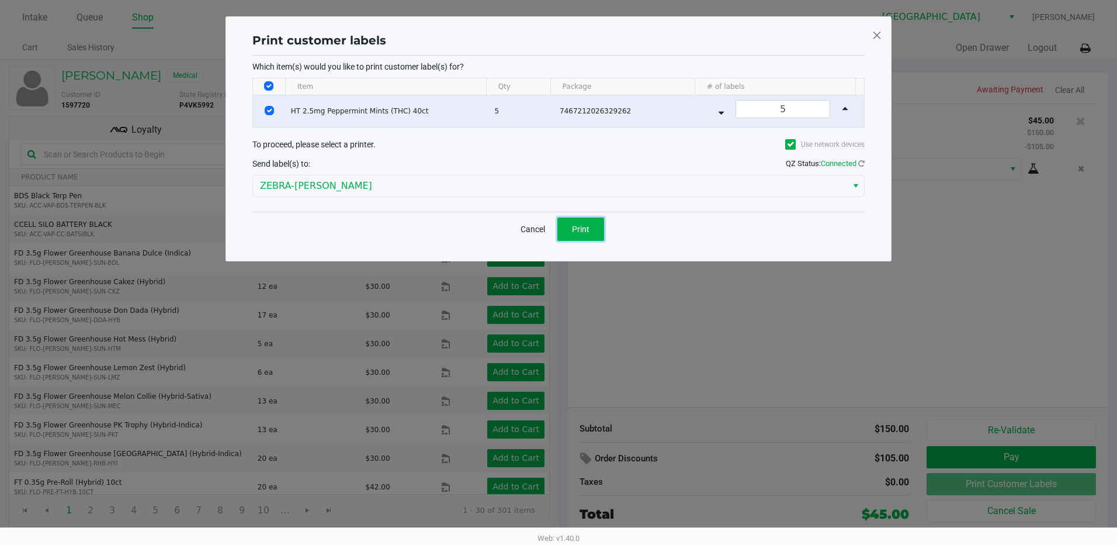
drag, startPoint x: 602, startPoint y: 233, endPoint x: 686, endPoint y: 316, distance: 118.2
click at [686, 316] on ngb-modal-window "Print customer labels Which item(s) would you like to print customer label(s) f…" at bounding box center [558, 272] width 1117 height 545
click at [271, 85] on input "Select All Rows" at bounding box center [268, 85] width 9 height 9
checkbox input "false"
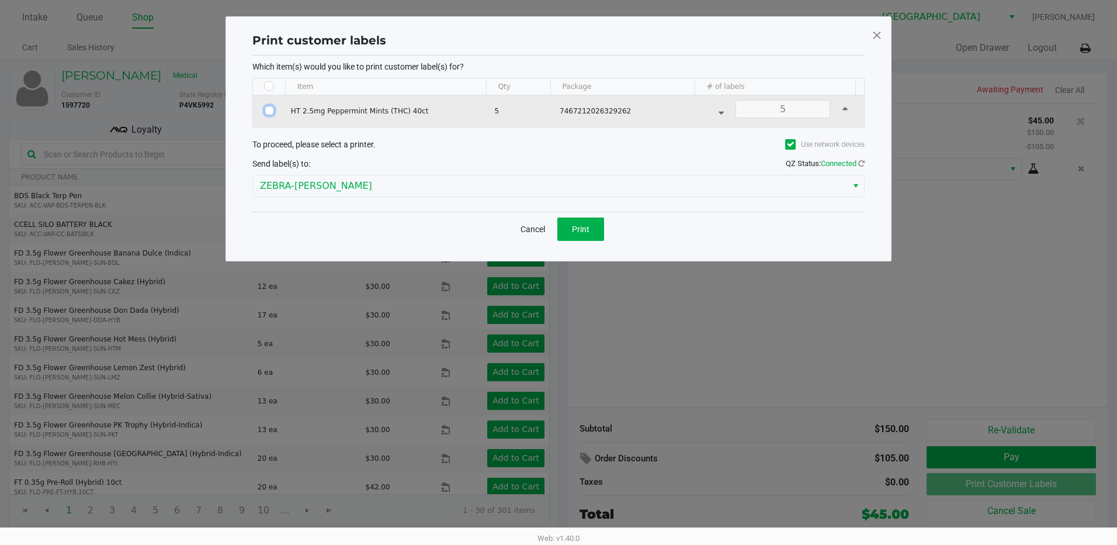
click at [267, 110] on input "Select Row" at bounding box center [269, 110] width 9 height 9
checkbox input "true"
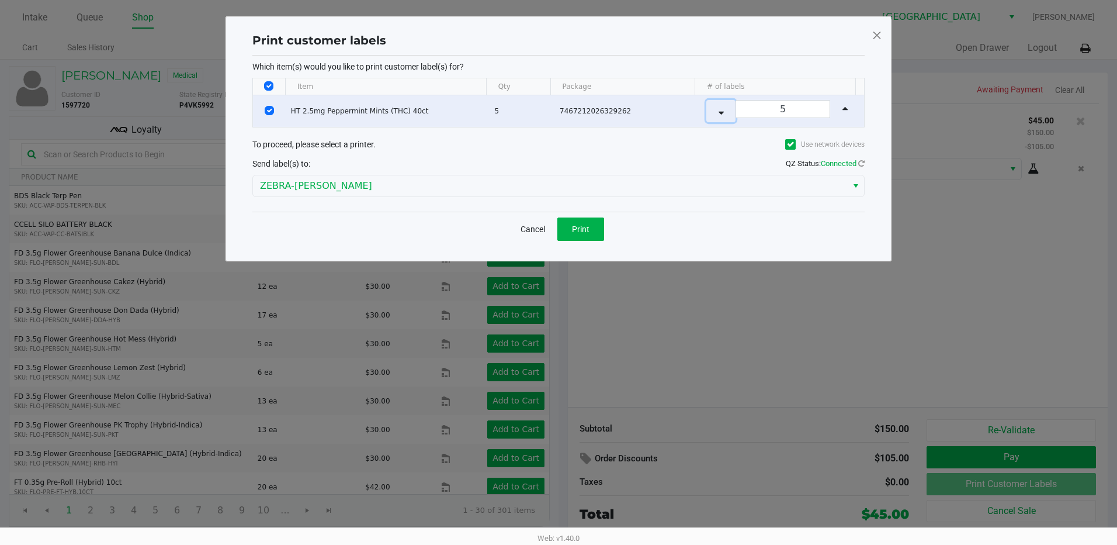
click at [719, 115] on button "Data table" at bounding box center [721, 111] width 29 height 22
click at [718, 115] on button "Data table" at bounding box center [721, 111] width 29 height 22
type input "1"
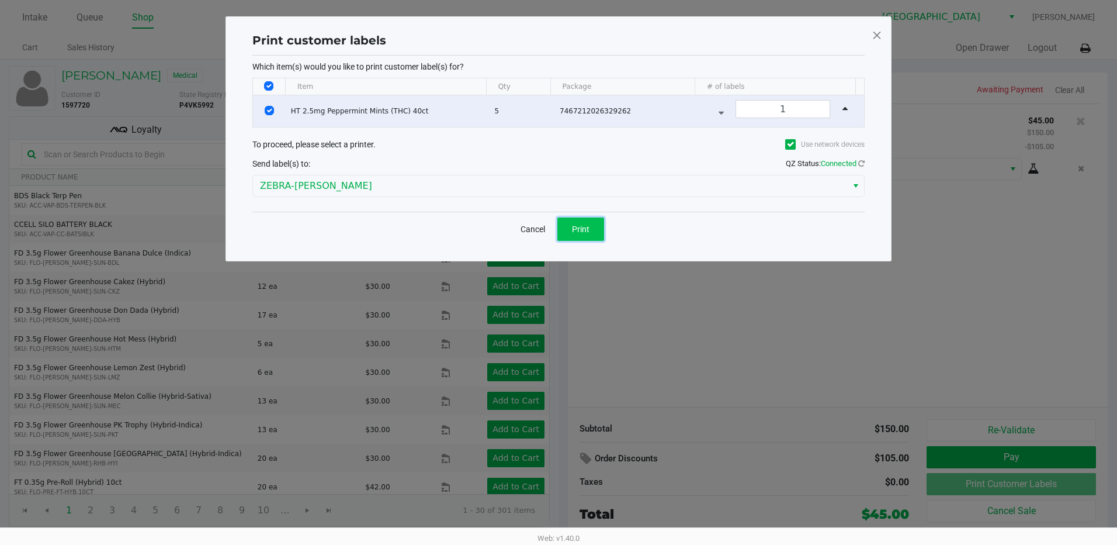
click at [586, 225] on span "Print" at bounding box center [581, 228] width 18 height 9
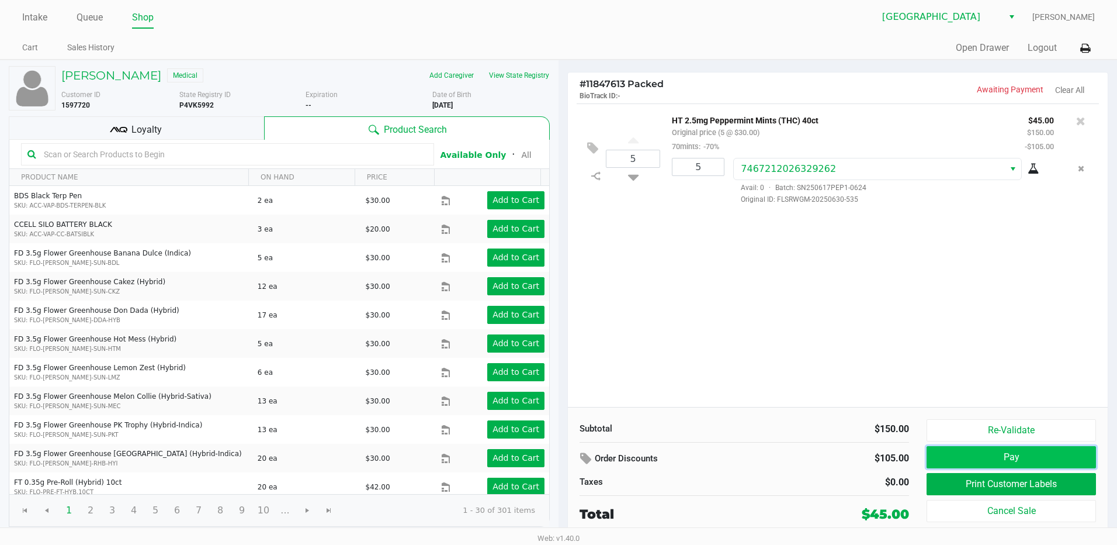
click at [990, 456] on button "Pay" at bounding box center [1011, 457] width 169 height 22
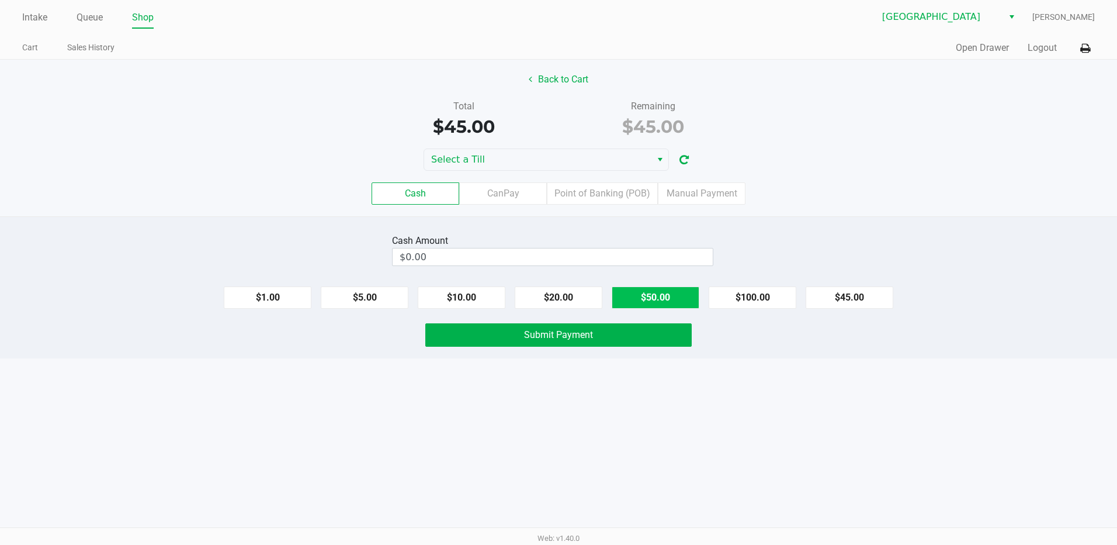
click at [659, 301] on button "$50.00" at bounding box center [656, 297] width 88 height 22
type input "$50.00"
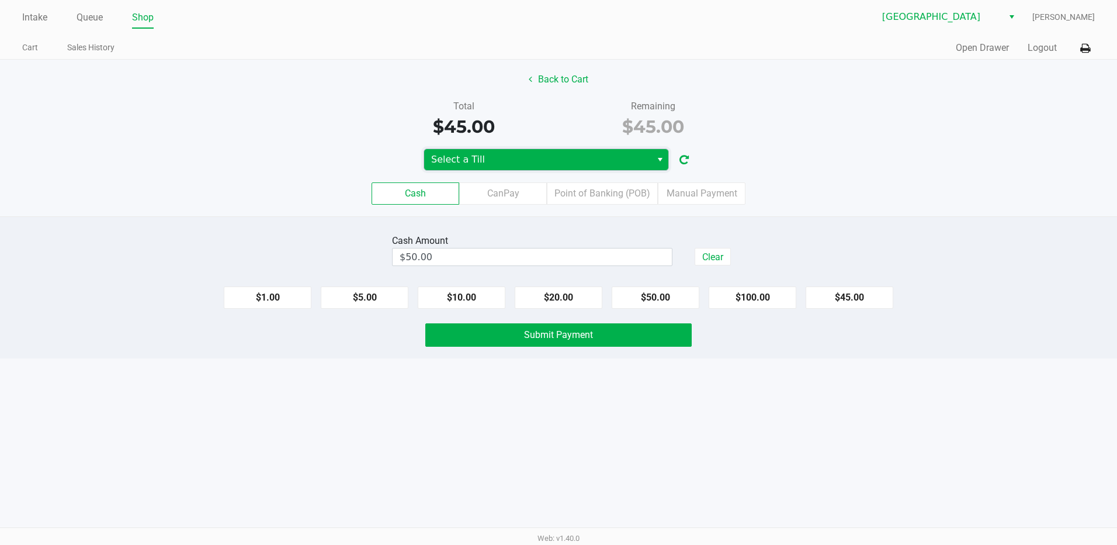
click at [565, 166] on span "Select a Till" at bounding box center [537, 160] width 213 height 14
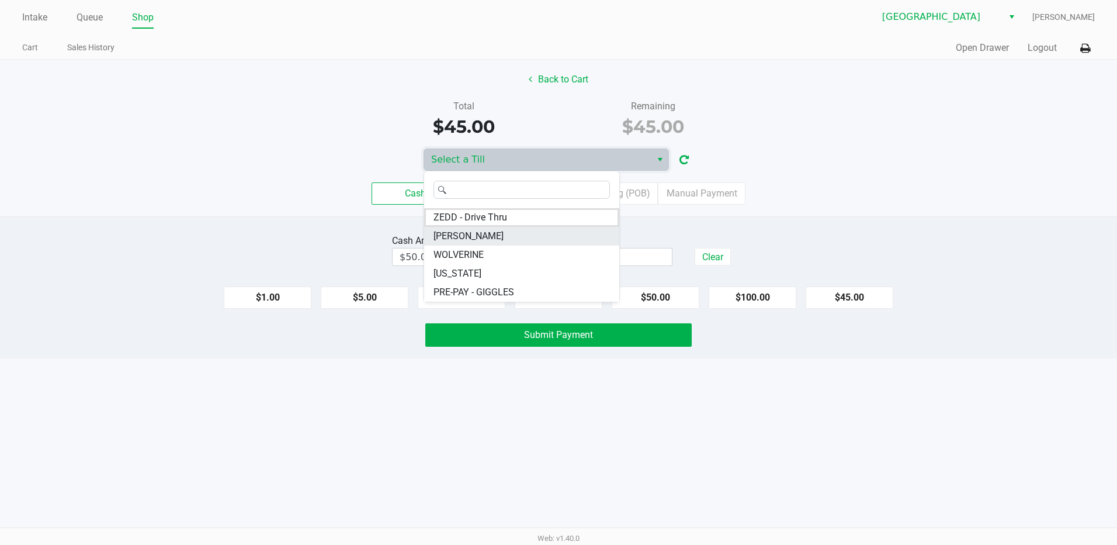
click at [494, 229] on li "YIRUMA" at bounding box center [521, 236] width 195 height 19
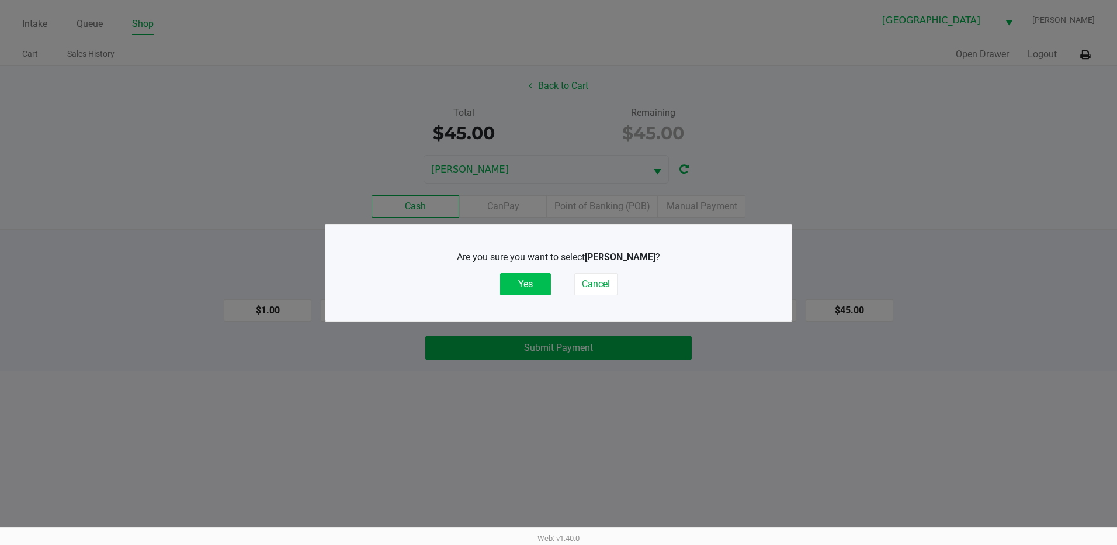
click at [527, 281] on button "Yes" at bounding box center [525, 284] width 51 height 22
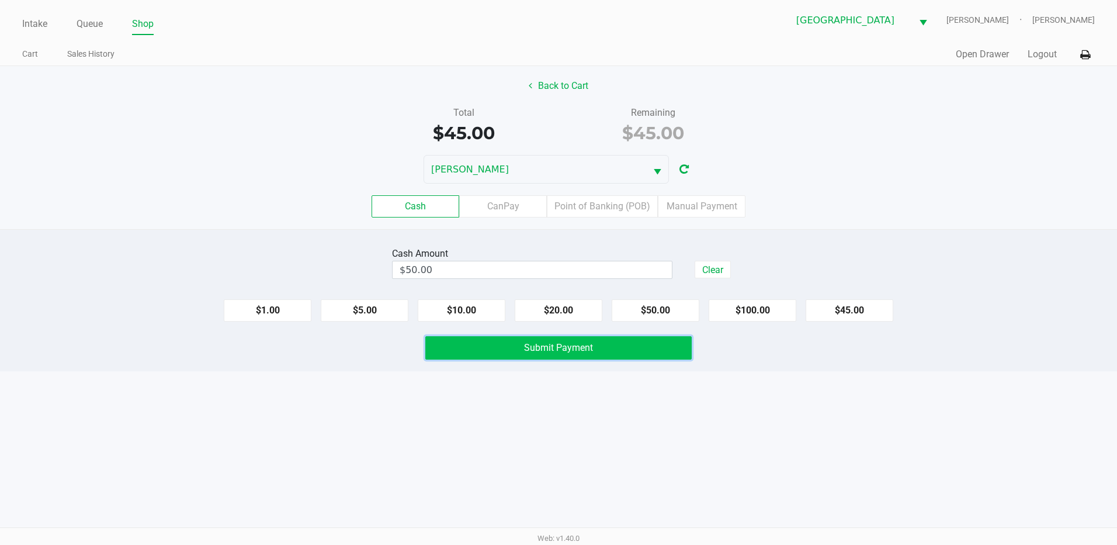
click at [556, 353] on button "Submit Payment" at bounding box center [558, 347] width 266 height 23
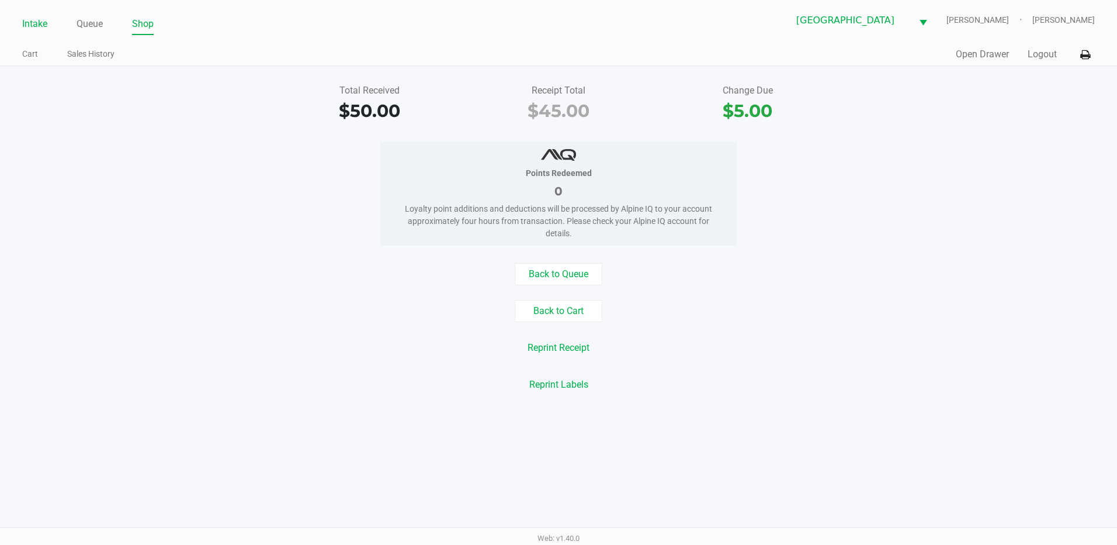
click at [37, 26] on link "Intake" at bounding box center [34, 24] width 25 height 16
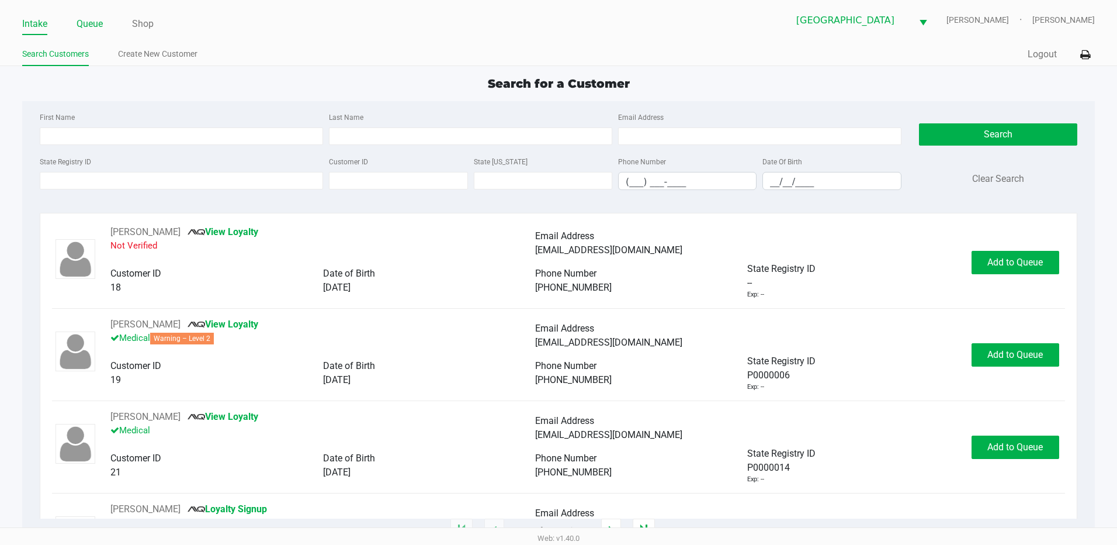
click at [101, 23] on link "Queue" at bounding box center [90, 24] width 26 height 16
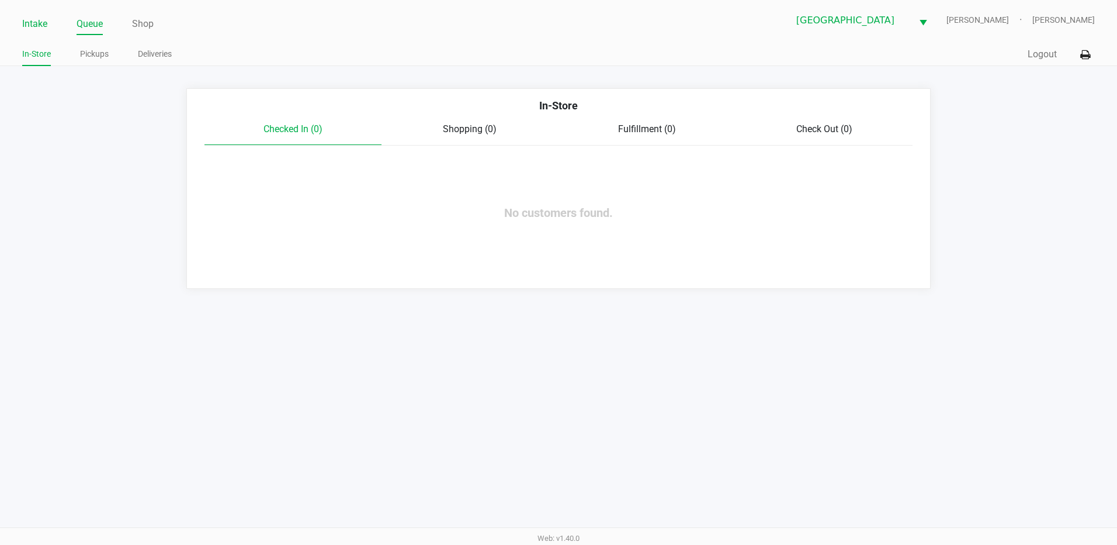
click at [37, 22] on link "Intake" at bounding box center [34, 24] width 25 height 16
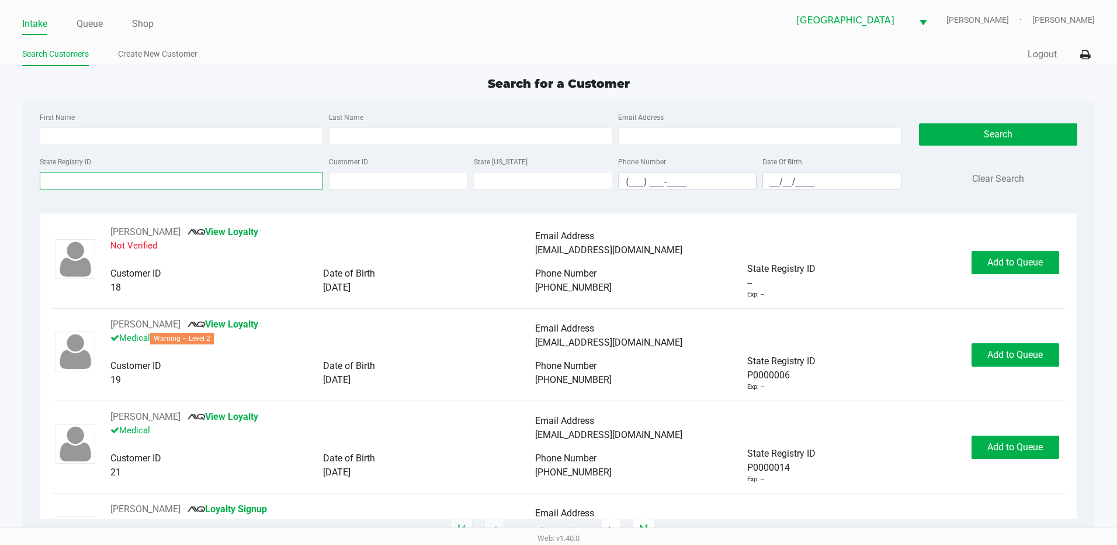
click at [67, 188] on input "State Registry ID" at bounding box center [181, 181] width 283 height 18
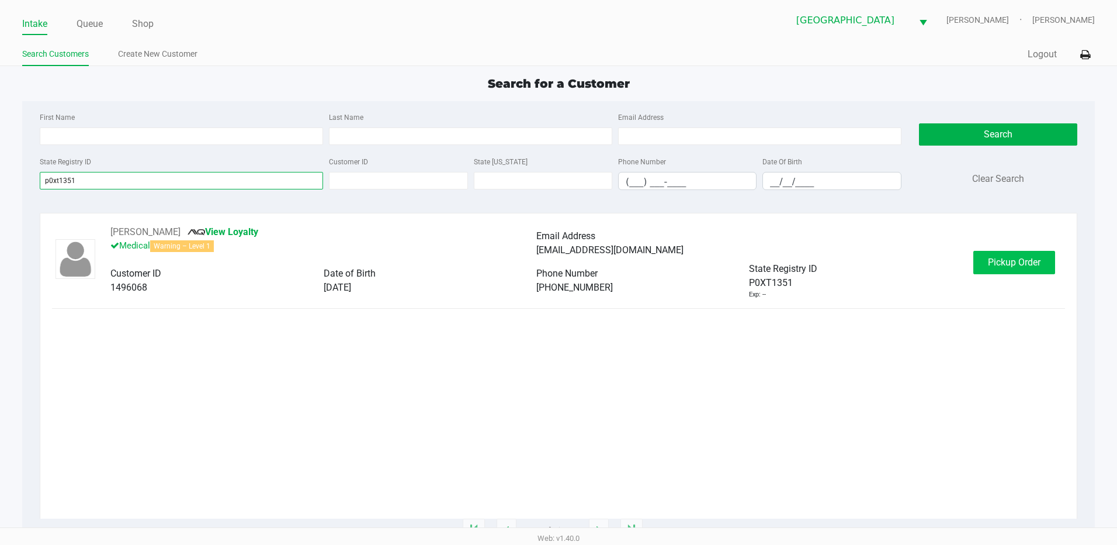
type input "p0xt1351"
click at [1003, 258] on span "Pickup Order" at bounding box center [1014, 262] width 53 height 11
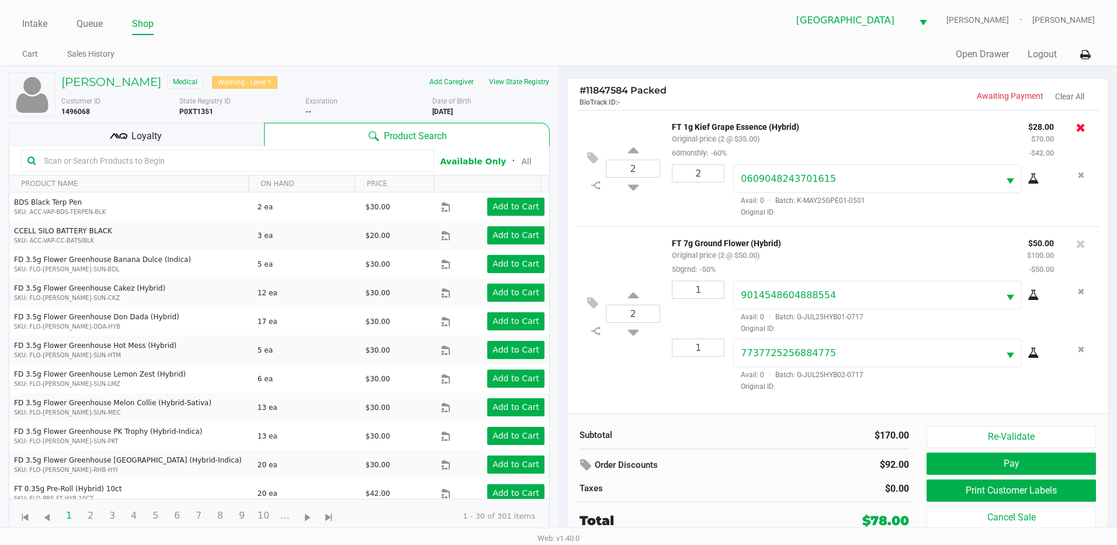
click at [1082, 133] on icon at bounding box center [1080, 128] width 9 height 12
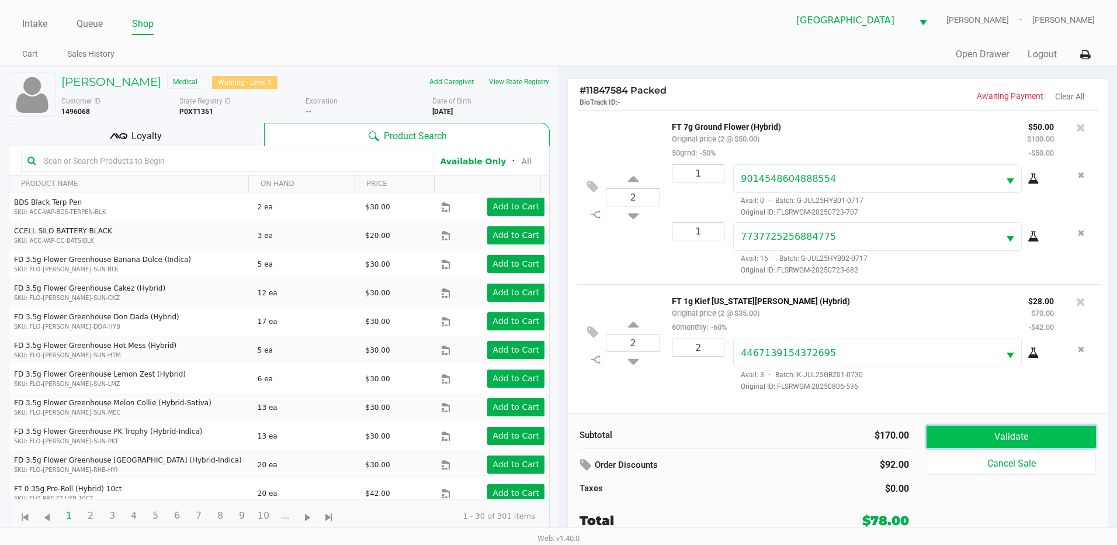
click at [1022, 435] on button "Validate" at bounding box center [1011, 436] width 169 height 22
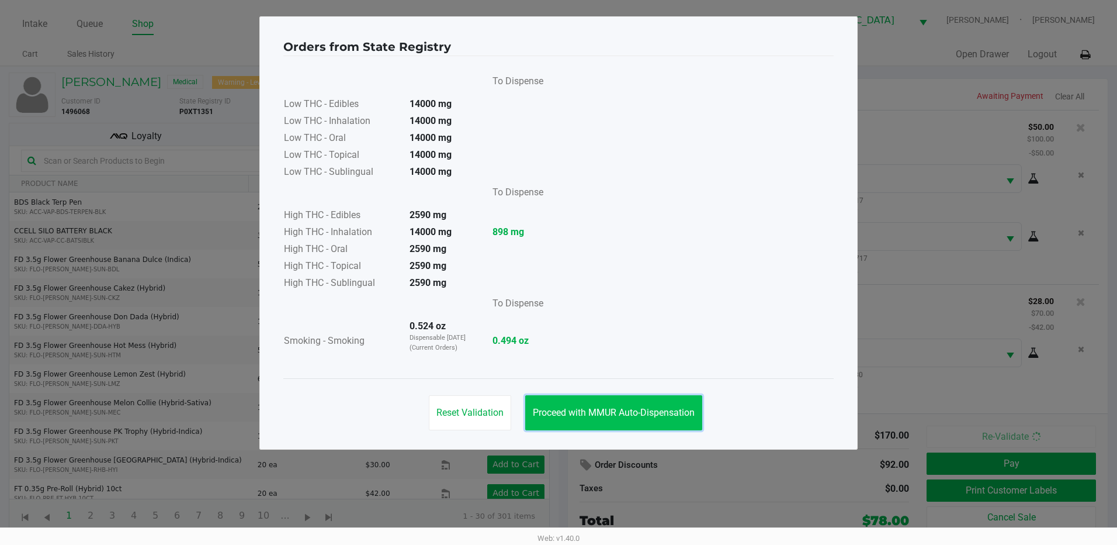
click at [630, 419] on button "Proceed with MMUR Auto-Dispensation" at bounding box center [613, 412] width 177 height 35
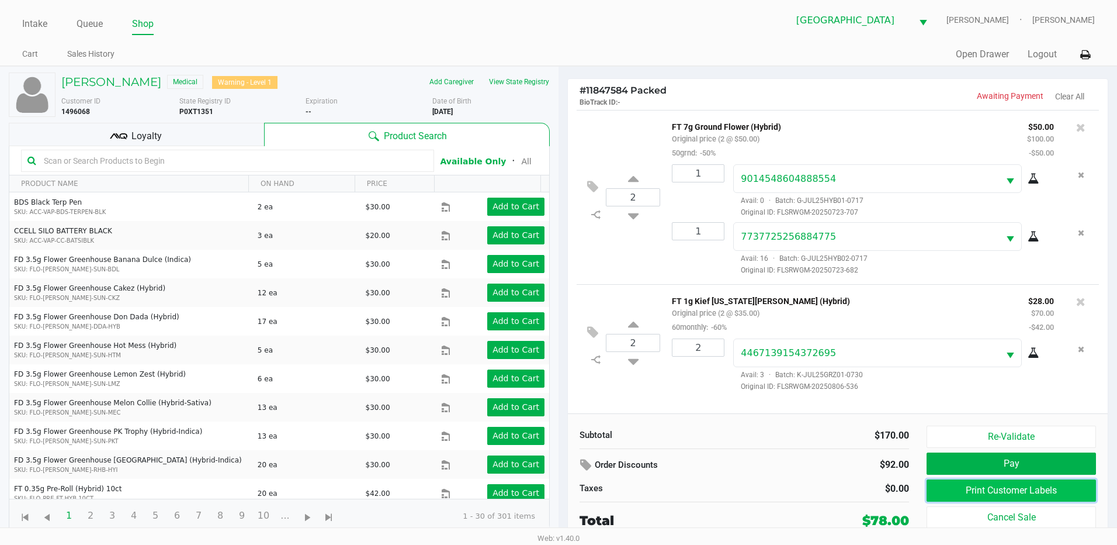
click at [1008, 496] on button "Print Customer Labels" at bounding box center [1011, 490] width 169 height 22
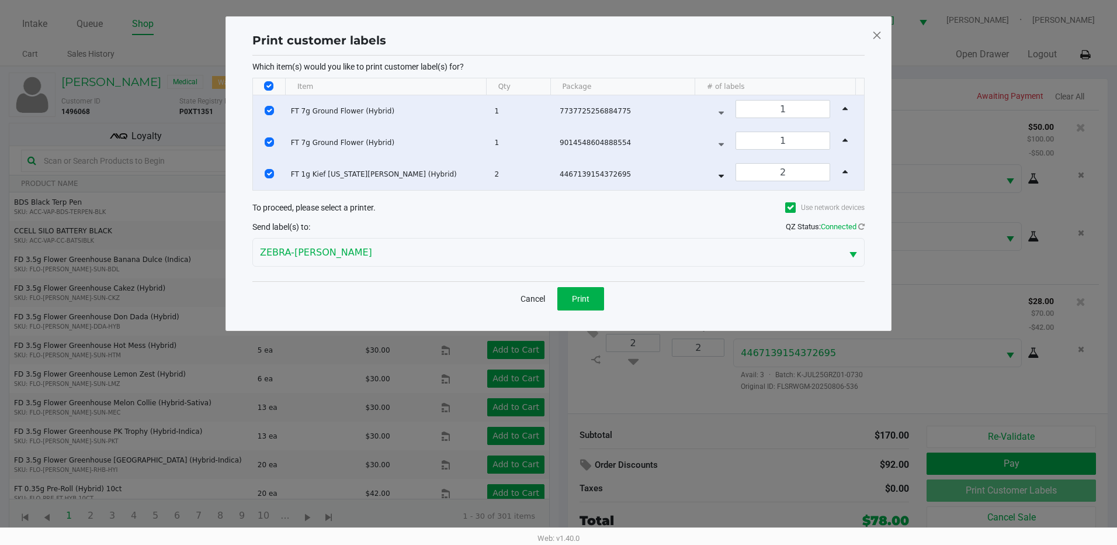
click at [571, 281] on div "Cancel Print" at bounding box center [558, 298] width 612 height 34
click at [575, 296] on span "Print" at bounding box center [581, 298] width 18 height 9
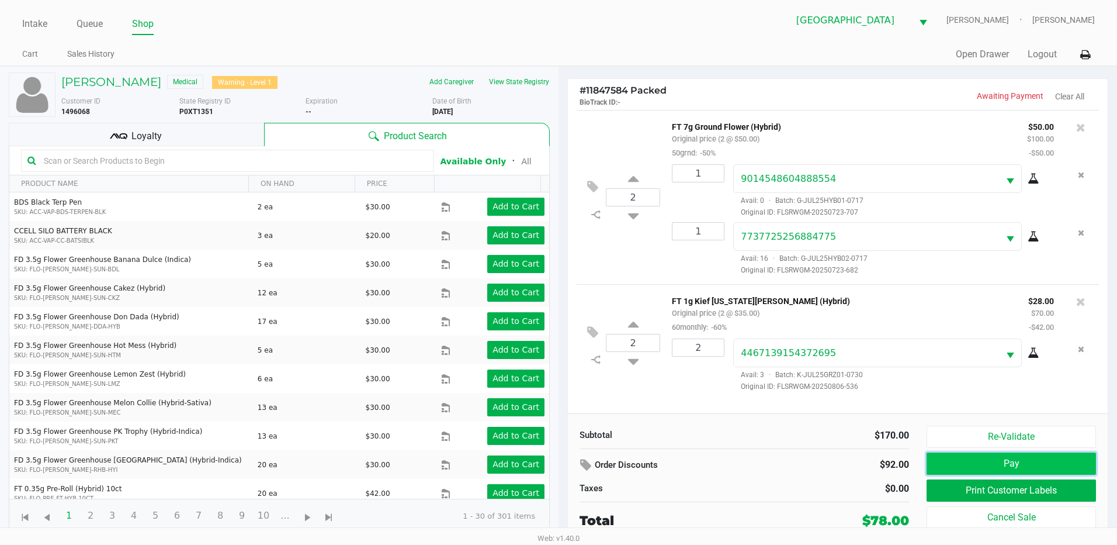
click at [1041, 469] on button "Pay" at bounding box center [1011, 463] width 169 height 22
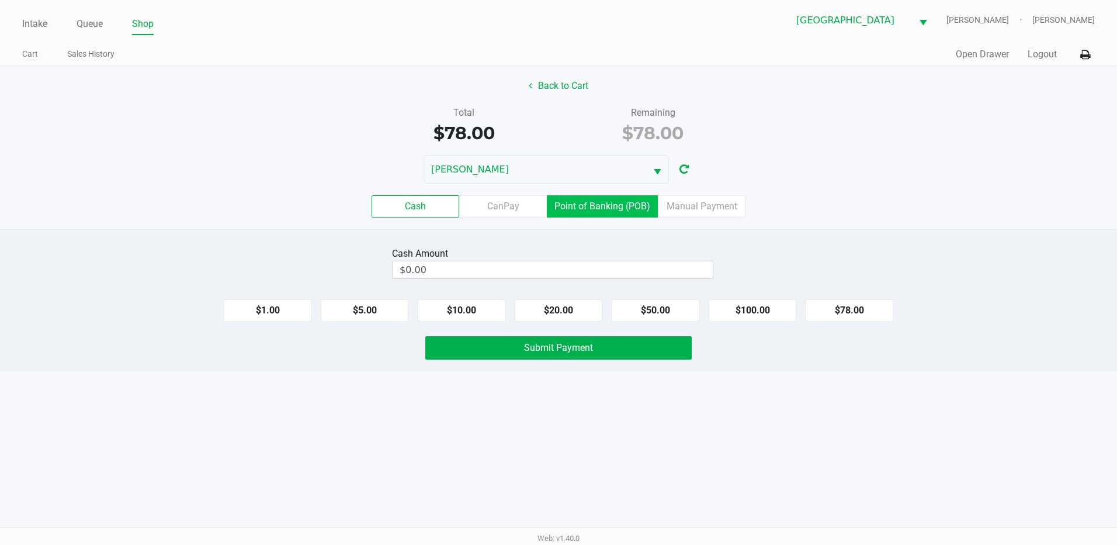
click at [625, 214] on label "Point of Banking (POB)" at bounding box center [602, 206] width 111 height 22
click at [0, 0] on 7 "Point of Banking (POB)" at bounding box center [0, 0] width 0 height 0
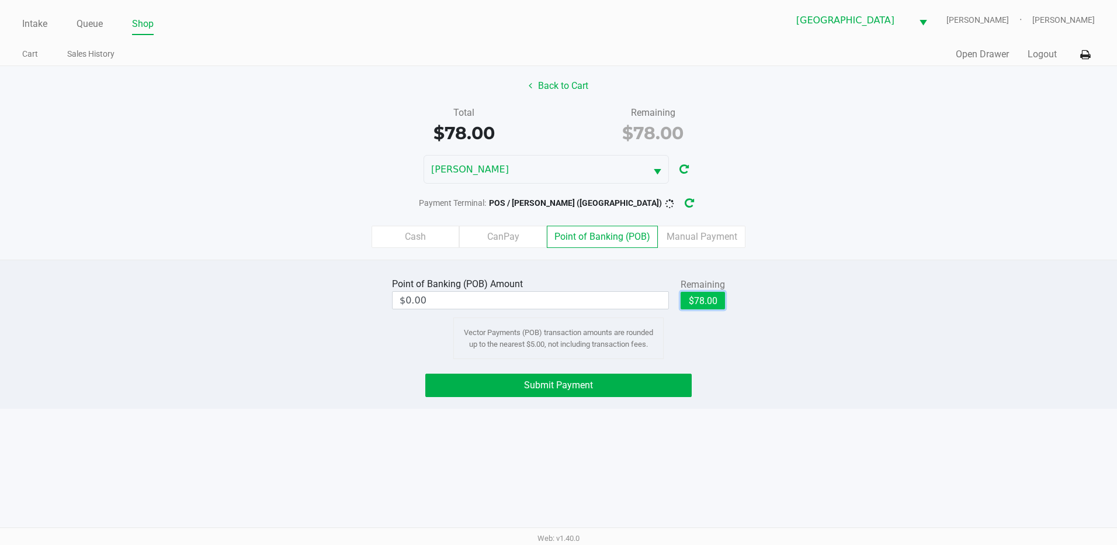
click at [705, 305] on button "$78.00" at bounding box center [703, 301] width 44 height 18
type input "$78.00"
click at [558, 382] on span "Submit Payment" at bounding box center [558, 384] width 69 height 11
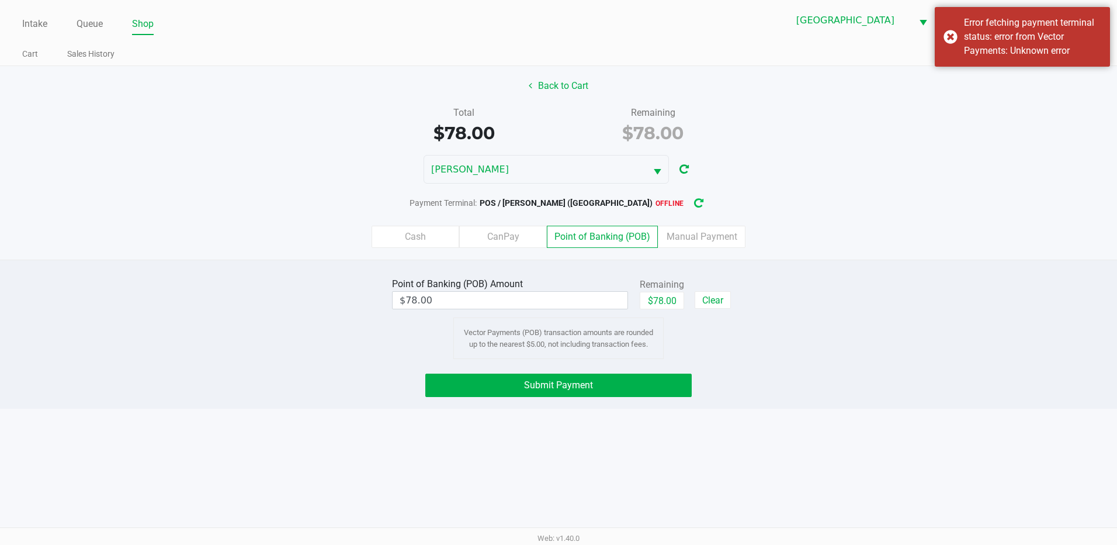
click at [694, 200] on icon "button" at bounding box center [698, 203] width 9 height 8
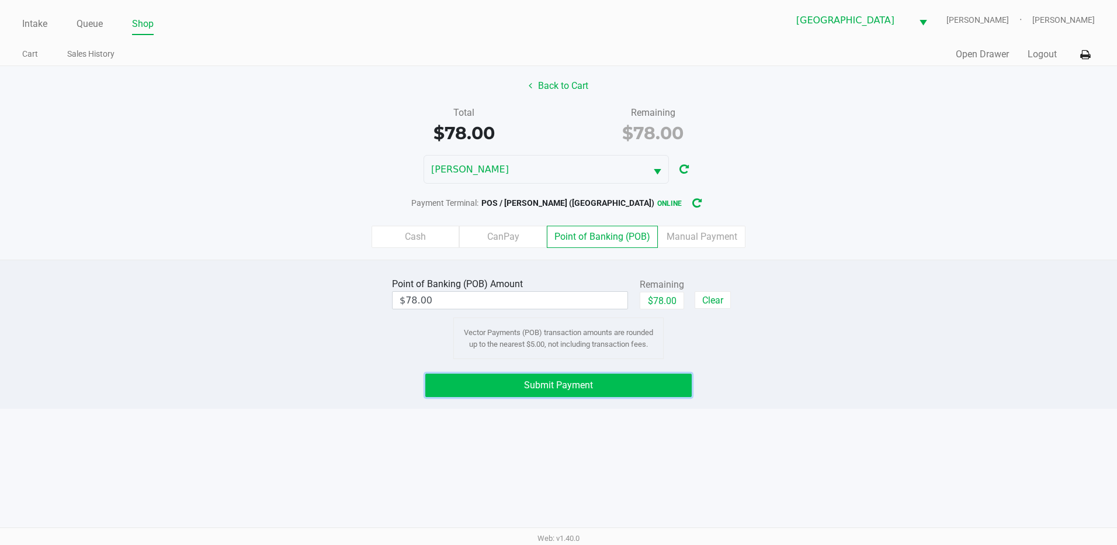
click at [562, 394] on button "Submit Payment" at bounding box center [558, 384] width 266 height 23
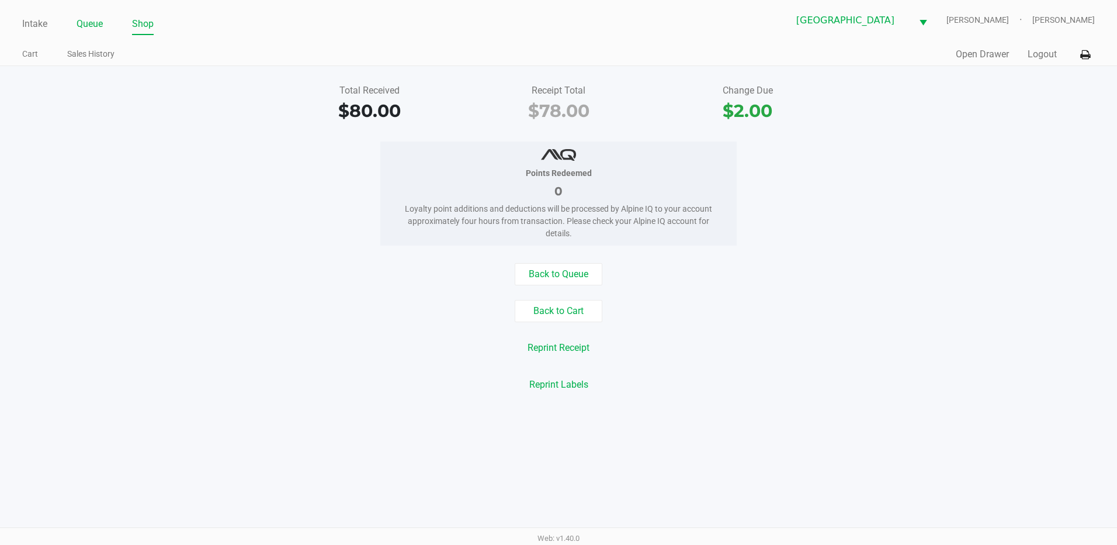
click at [92, 20] on link "Queue" at bounding box center [90, 24] width 26 height 16
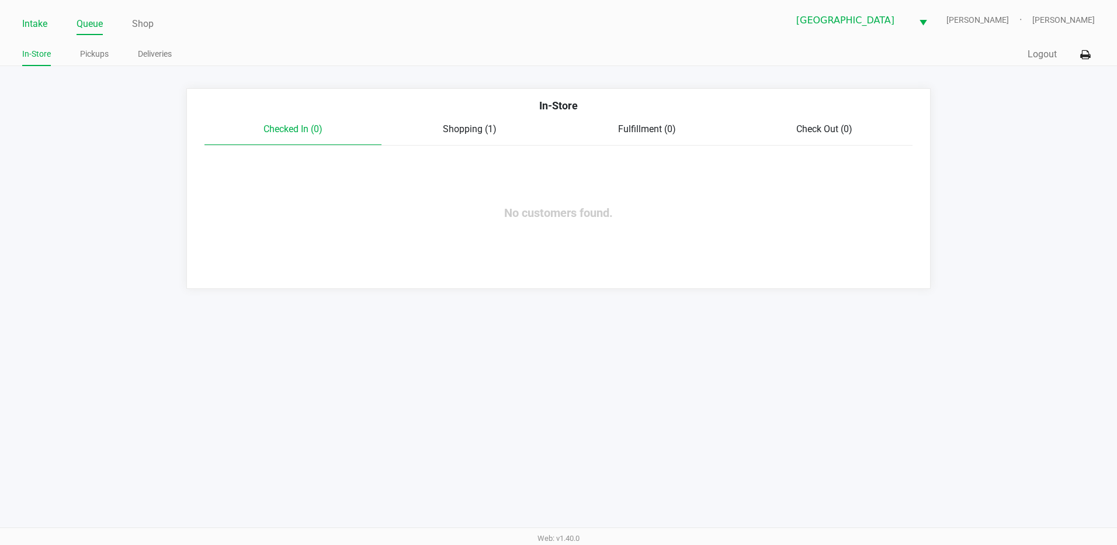
click at [37, 23] on link "Intake" at bounding box center [34, 24] width 25 height 16
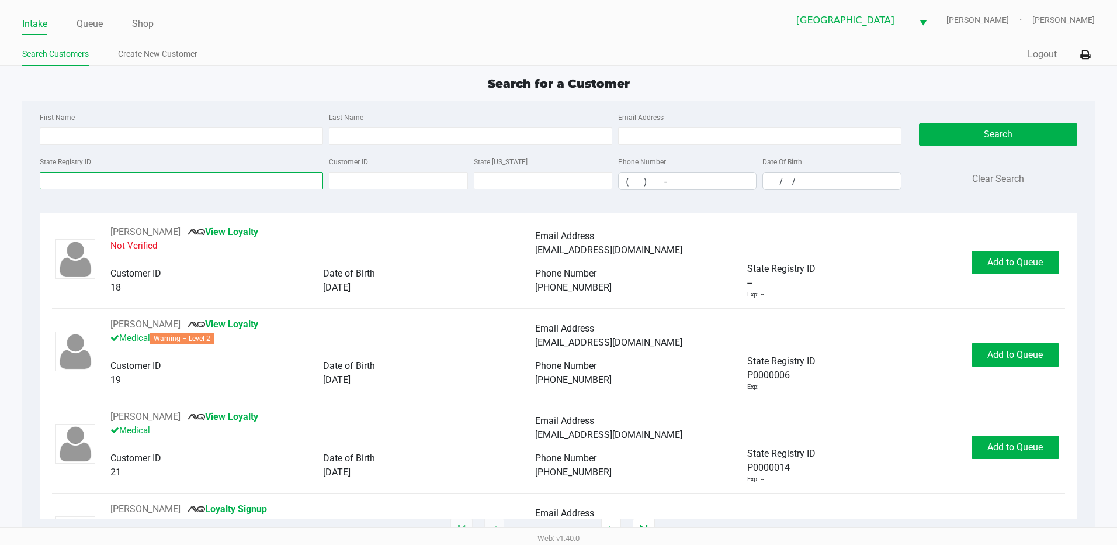
click at [141, 180] on input "State Registry ID" at bounding box center [181, 181] width 283 height 18
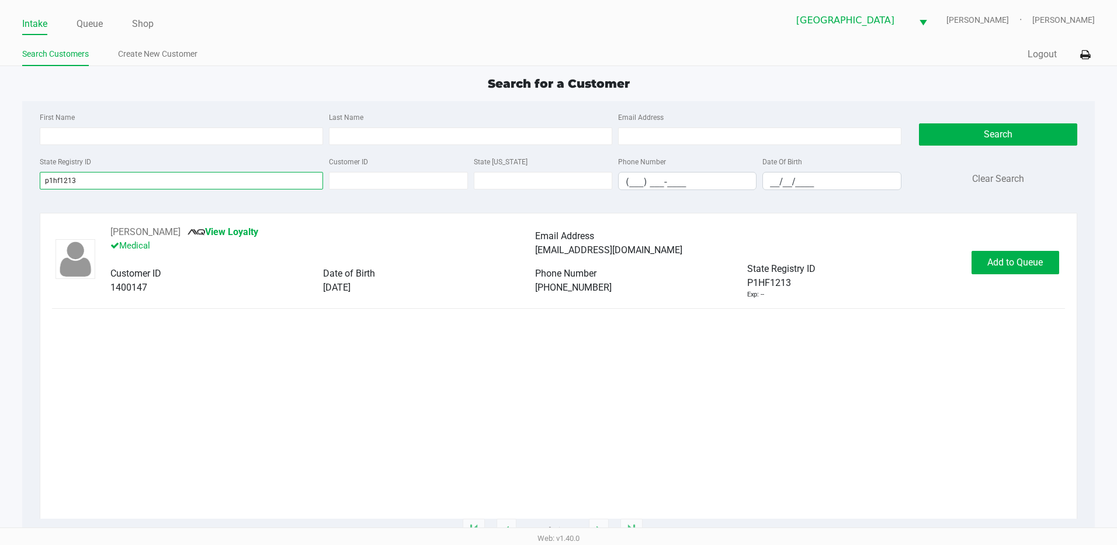
type input "p1hf1213"
click at [1036, 286] on div "BRITTANY BIZZOZZARO-ENGLE View Loyalty Medical Email Address bnbizzozzaro@gmail…" at bounding box center [558, 262] width 1013 height 74
click at [1034, 272] on button "Add to Queue" at bounding box center [1016, 262] width 88 height 23
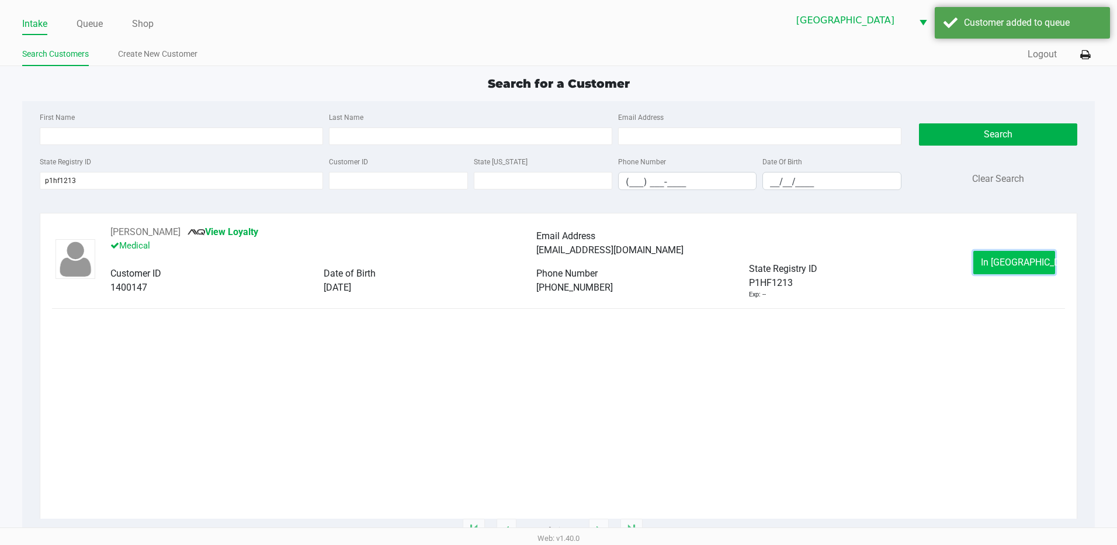
click at [1029, 271] on button "In Queue" at bounding box center [1015, 262] width 82 height 23
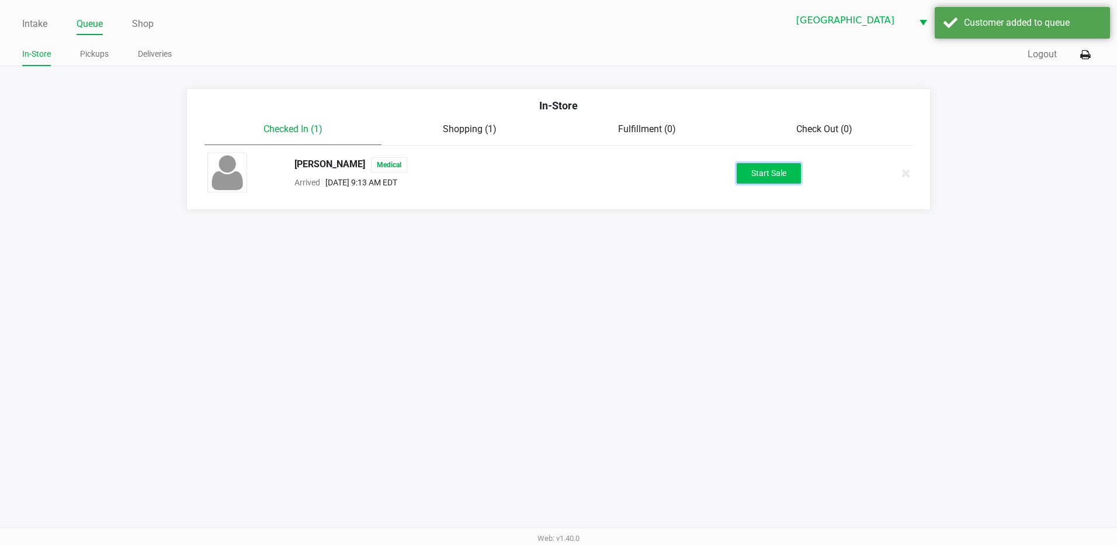
click at [759, 174] on button "Start Sale" at bounding box center [769, 173] width 64 height 20
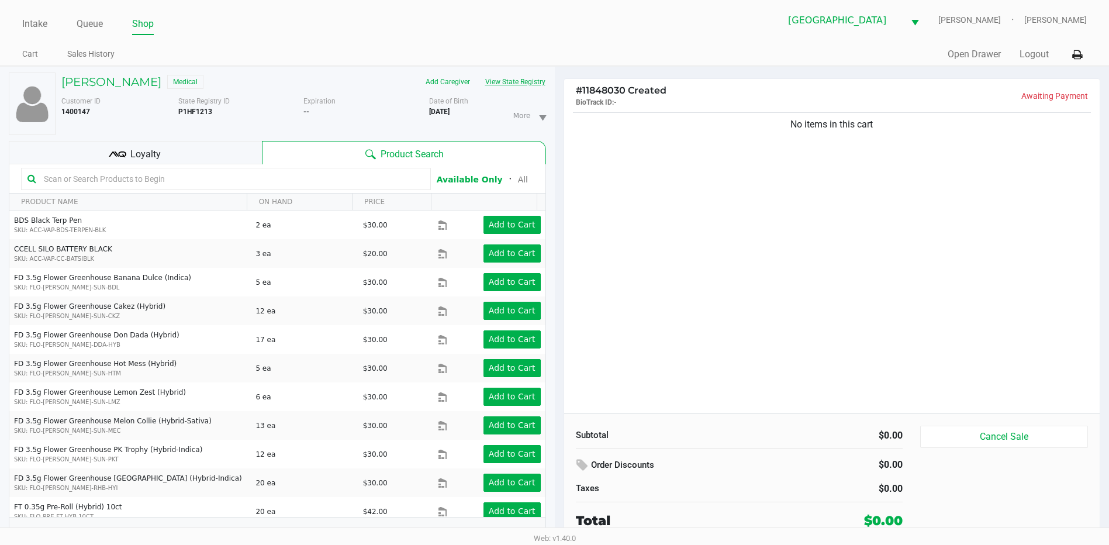
click at [503, 79] on button "View State Registry" at bounding box center [511, 81] width 68 height 19
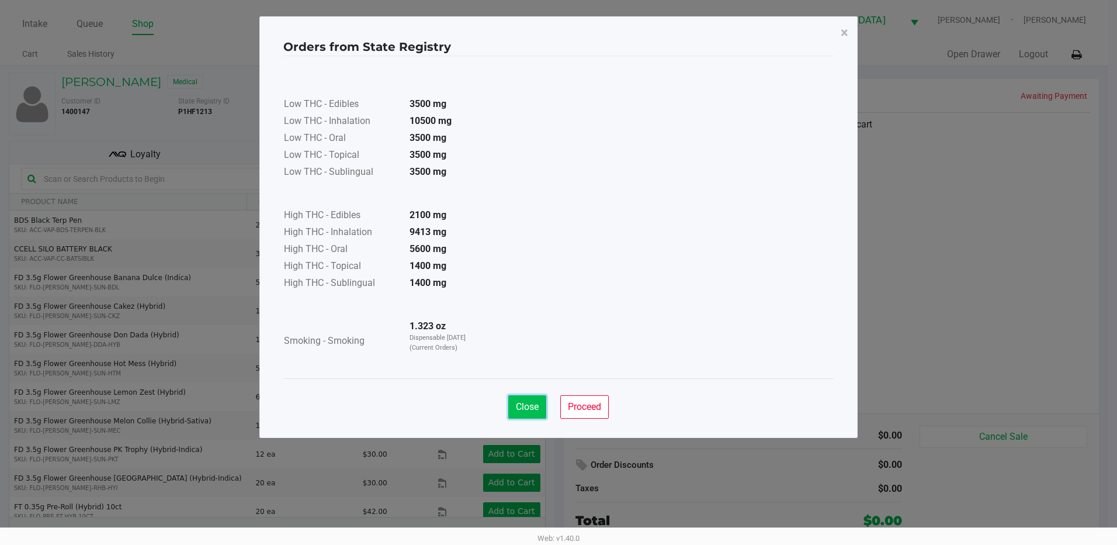
click at [512, 407] on button "Close" at bounding box center [527, 406] width 38 height 23
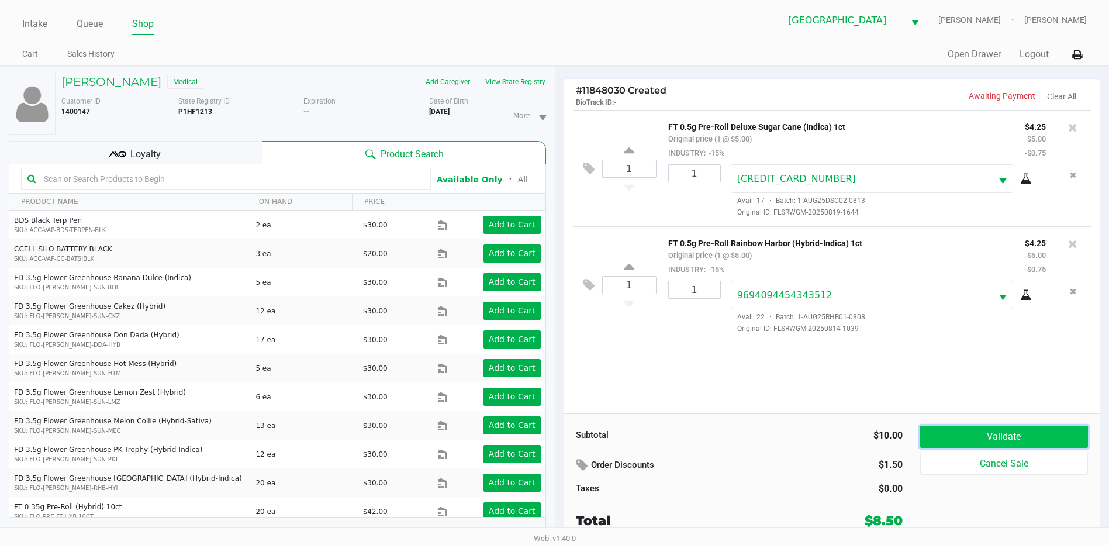
click at [1032, 427] on button "Validate" at bounding box center [1004, 436] width 168 height 22
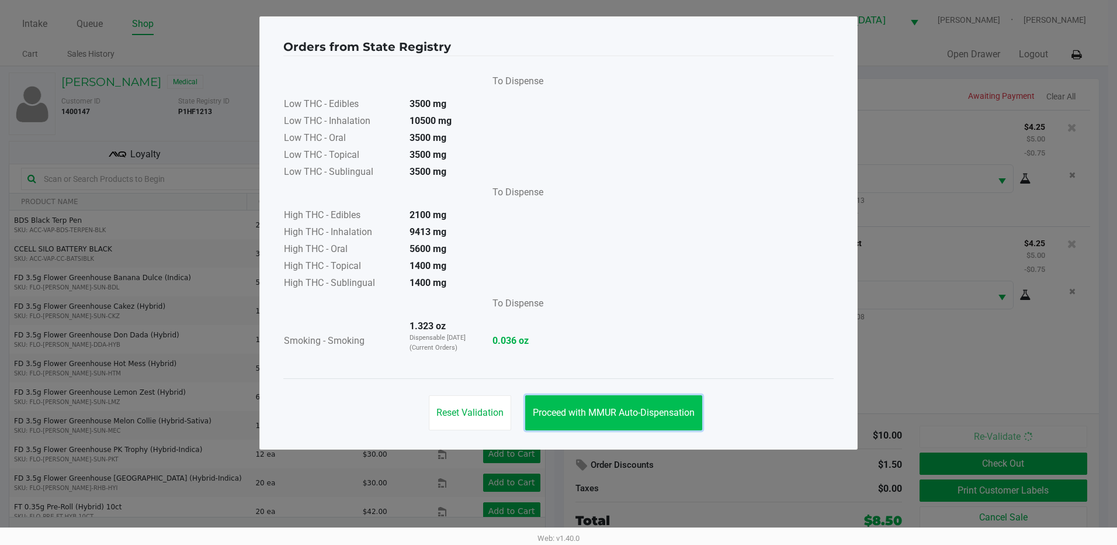
drag, startPoint x: 631, startPoint y: 413, endPoint x: 643, endPoint y: 413, distance: 12.3
click at [633, 413] on span "Proceed with MMUR Auto-Dispensation" at bounding box center [614, 412] width 162 height 11
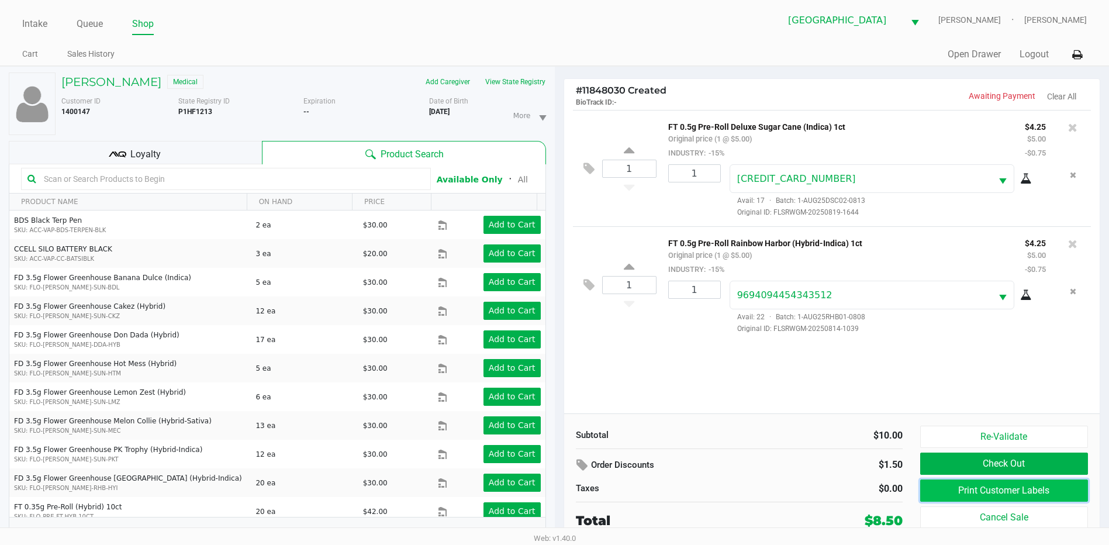
click at [970, 484] on button "Print Customer Labels" at bounding box center [1004, 490] width 168 height 22
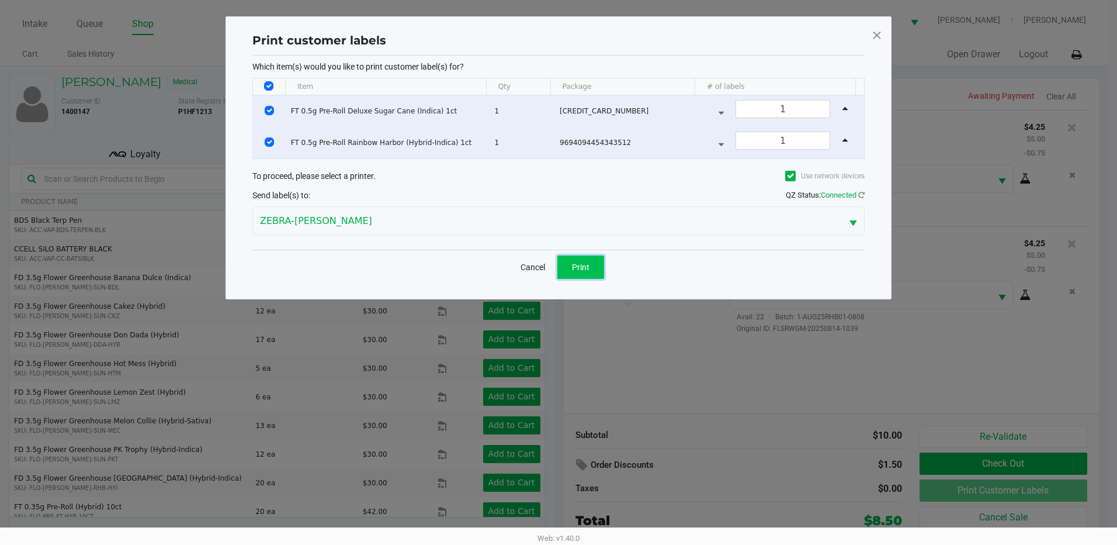
click at [593, 275] on button "Print" at bounding box center [581, 266] width 47 height 23
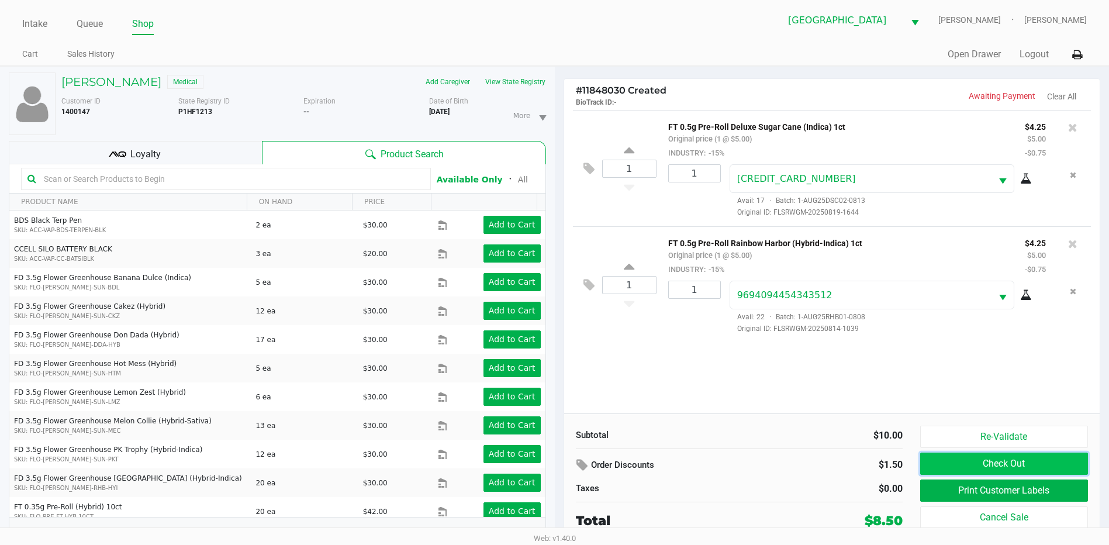
click at [948, 459] on button "Check Out" at bounding box center [1004, 463] width 168 height 22
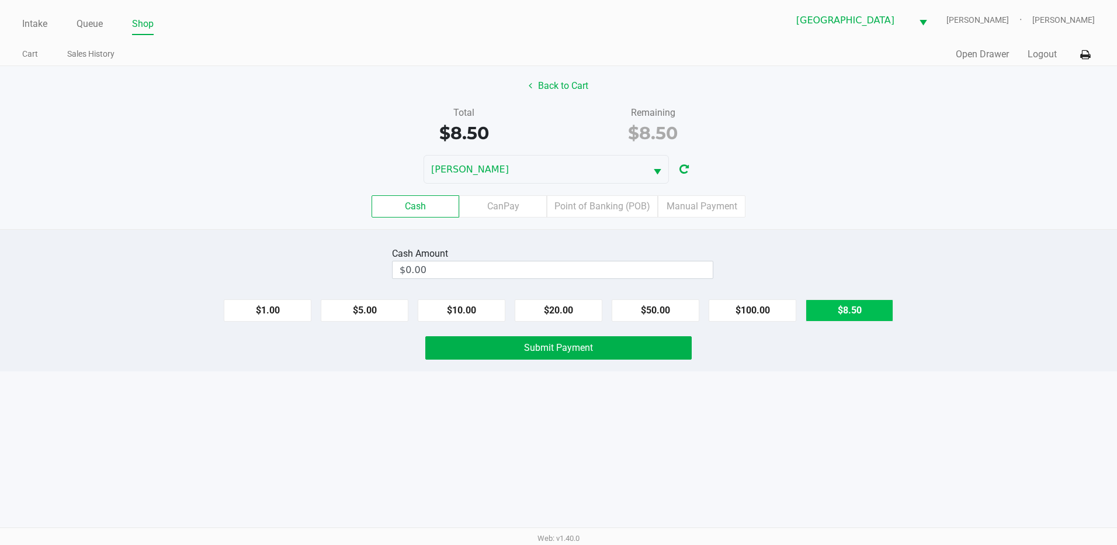
click at [874, 304] on button "$8.50" at bounding box center [850, 310] width 88 height 22
type input "$8.50"
click at [635, 343] on button "Submit Payment" at bounding box center [558, 347] width 266 height 23
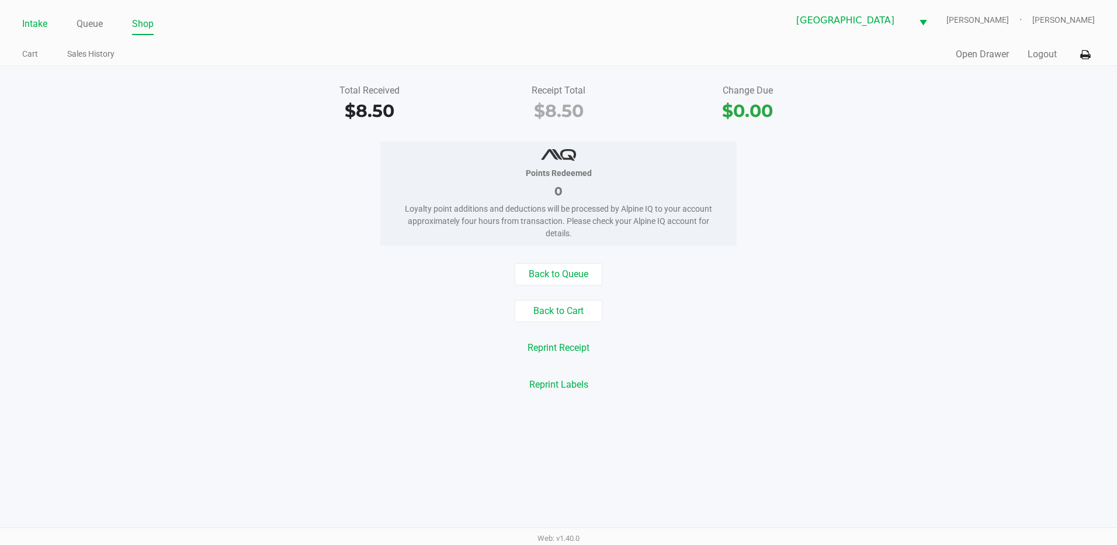
click at [33, 27] on link "Intake" at bounding box center [34, 24] width 25 height 16
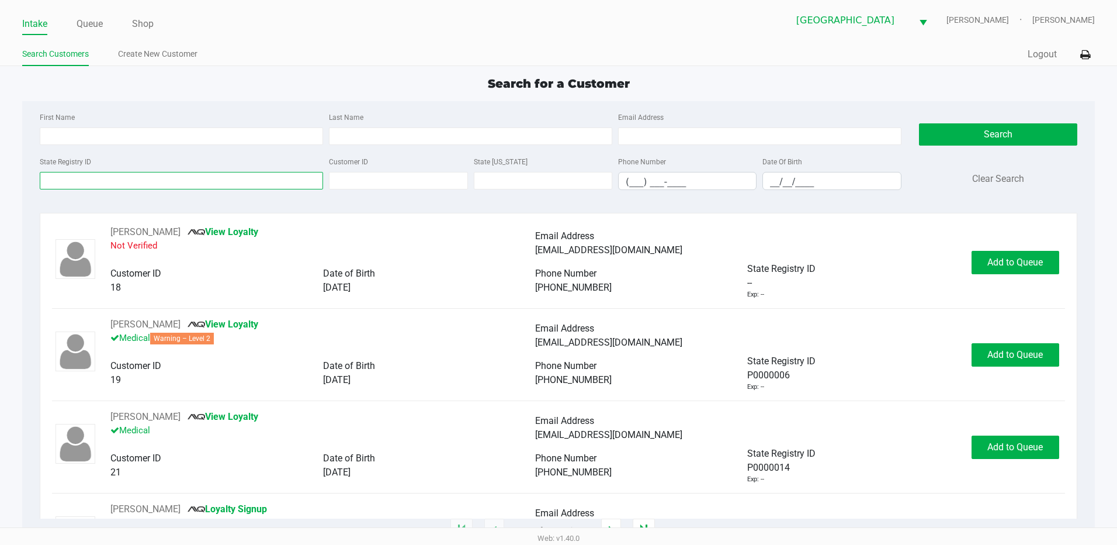
click at [157, 182] on input "State Registry ID" at bounding box center [181, 181] width 283 height 18
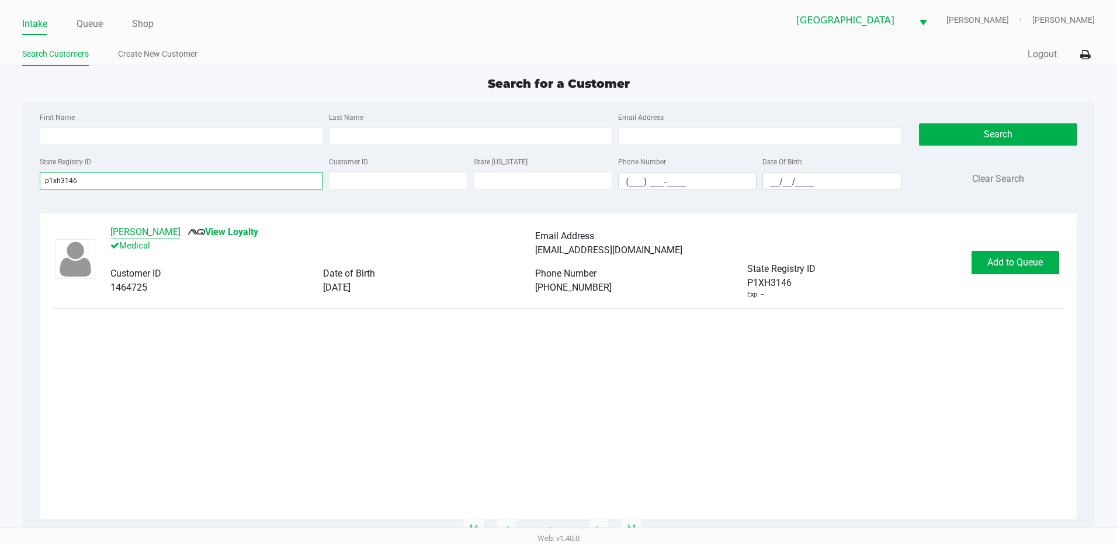
type input "p1xh3146"
click at [128, 228] on button "Bruce Bachman" at bounding box center [145, 232] width 70 height 14
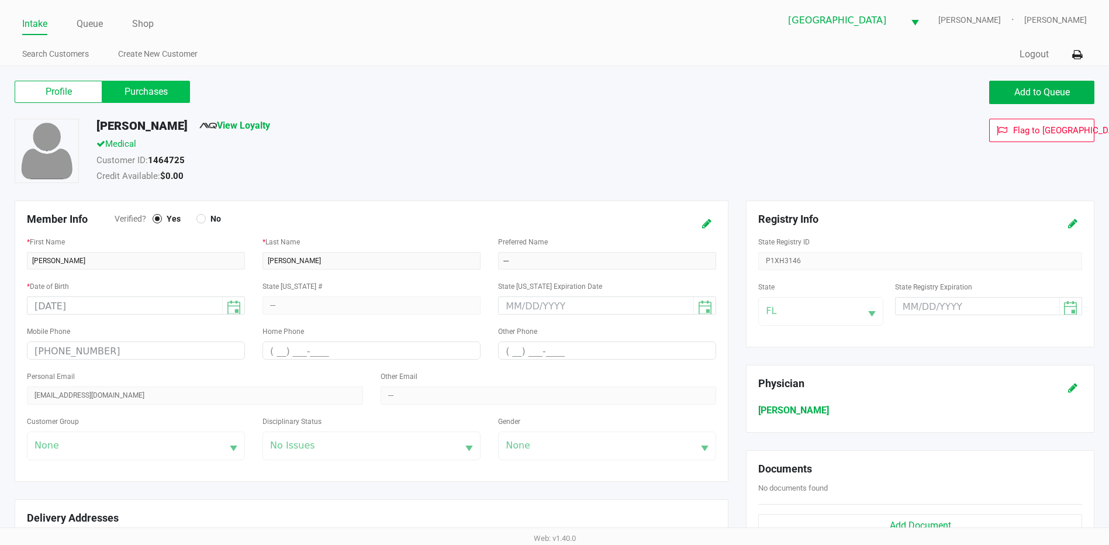
click at [137, 87] on label "Purchases" at bounding box center [146, 92] width 88 height 22
click at [0, 0] on 1 "Purchases" at bounding box center [0, 0] width 0 height 0
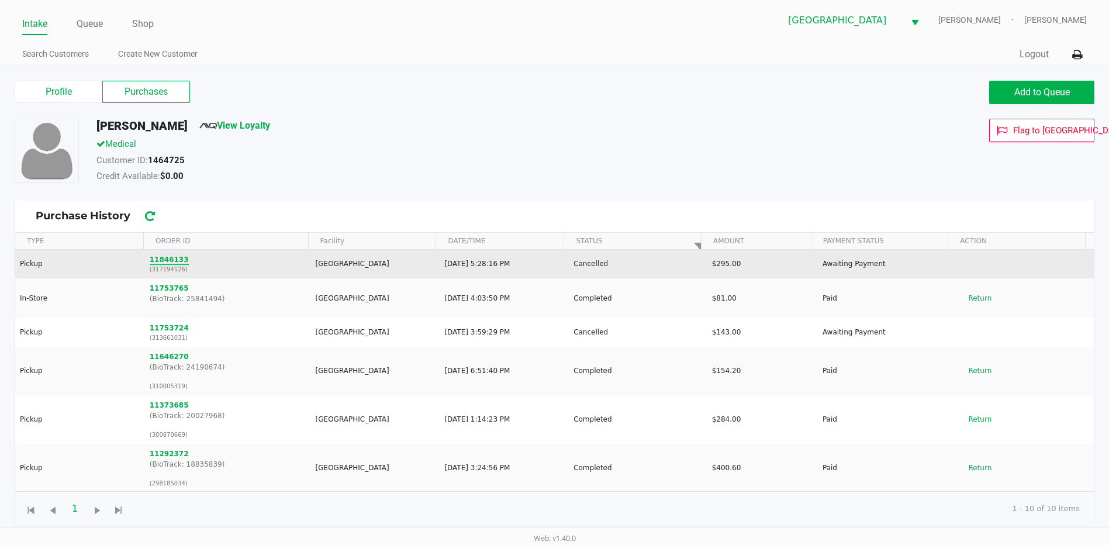
click at [173, 258] on button "11846133" at bounding box center [169, 259] width 39 height 11
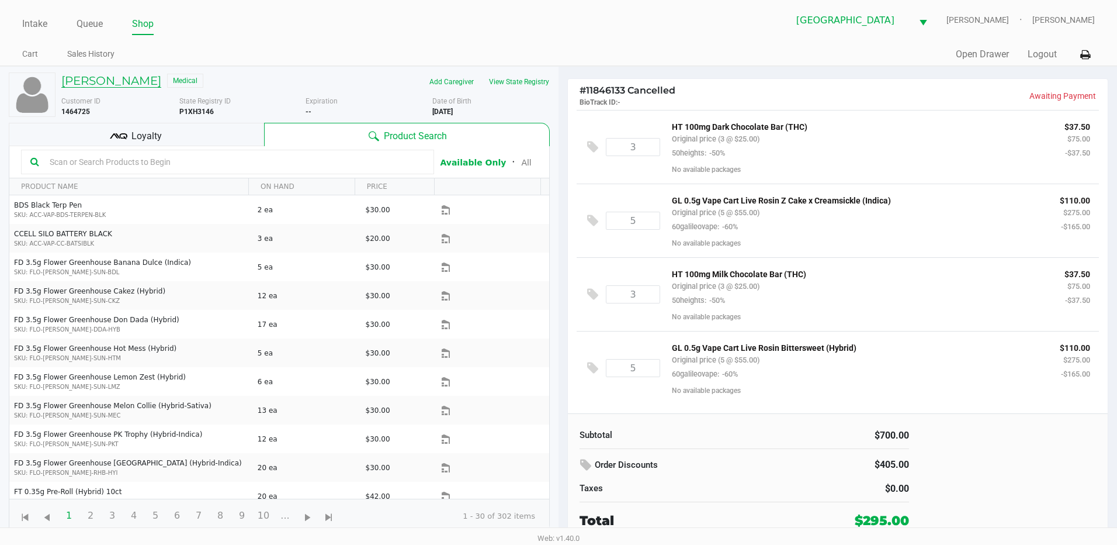
click at [89, 78] on h5 "Bruce Bachman" at bounding box center [111, 81] width 100 height 14
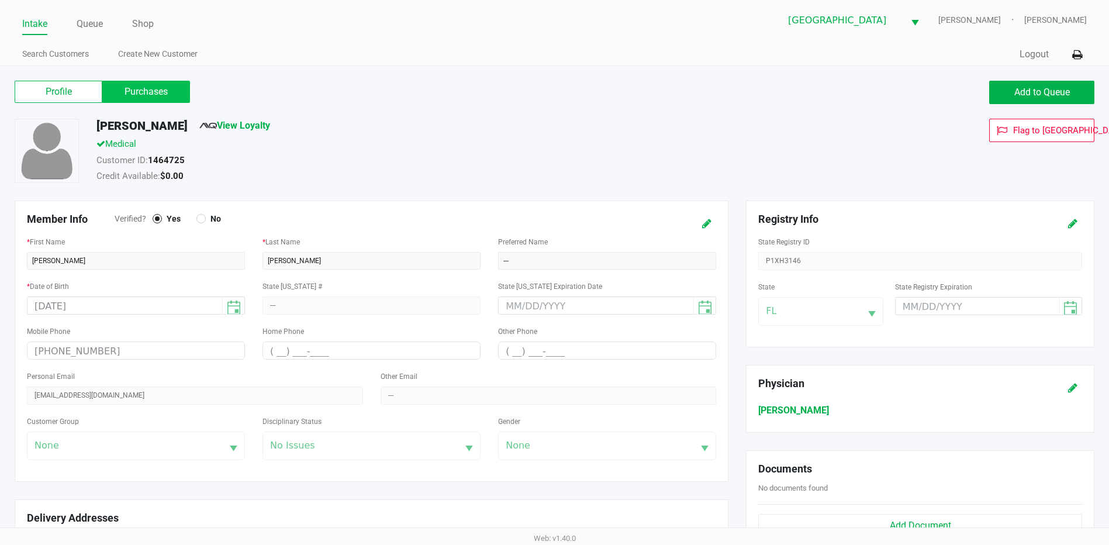
click at [158, 91] on label "Purchases" at bounding box center [146, 92] width 88 height 22
click at [0, 0] on 1 "Purchases" at bounding box center [0, 0] width 0 height 0
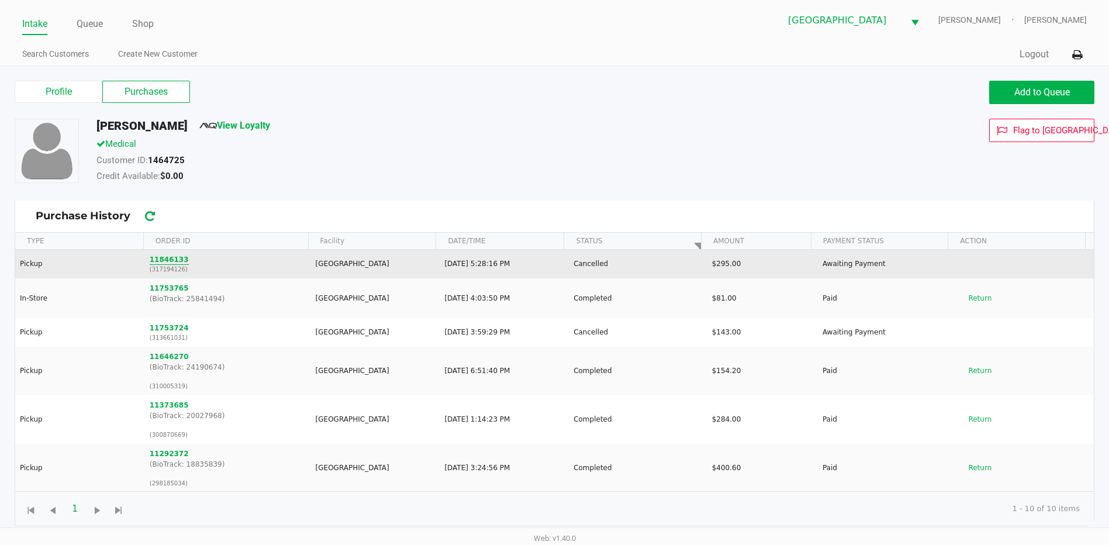
click at [171, 256] on button "11846133" at bounding box center [169, 259] width 39 height 11
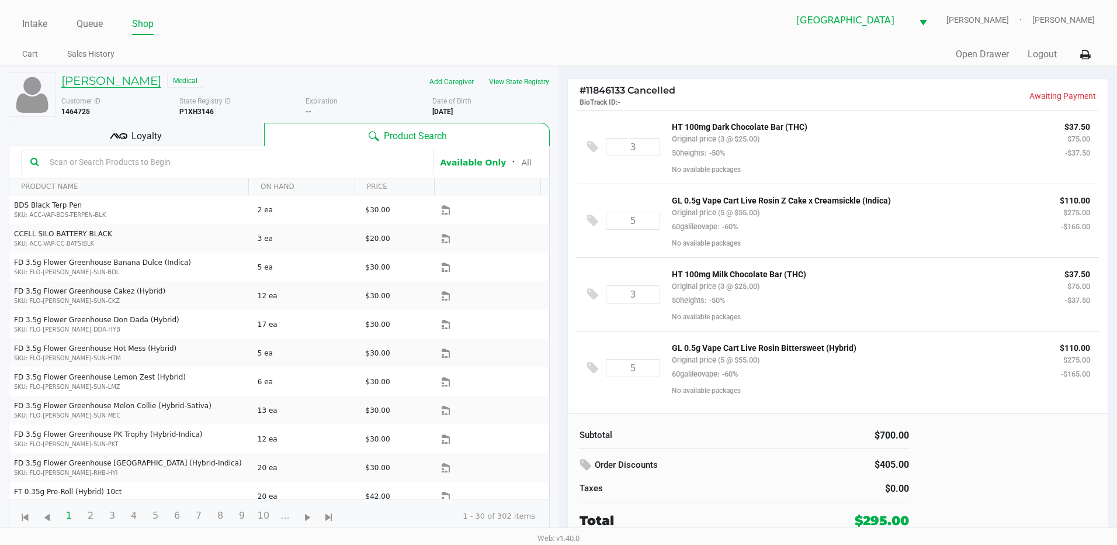
click at [123, 86] on h5 "Bruce Bachman" at bounding box center [111, 81] width 100 height 14
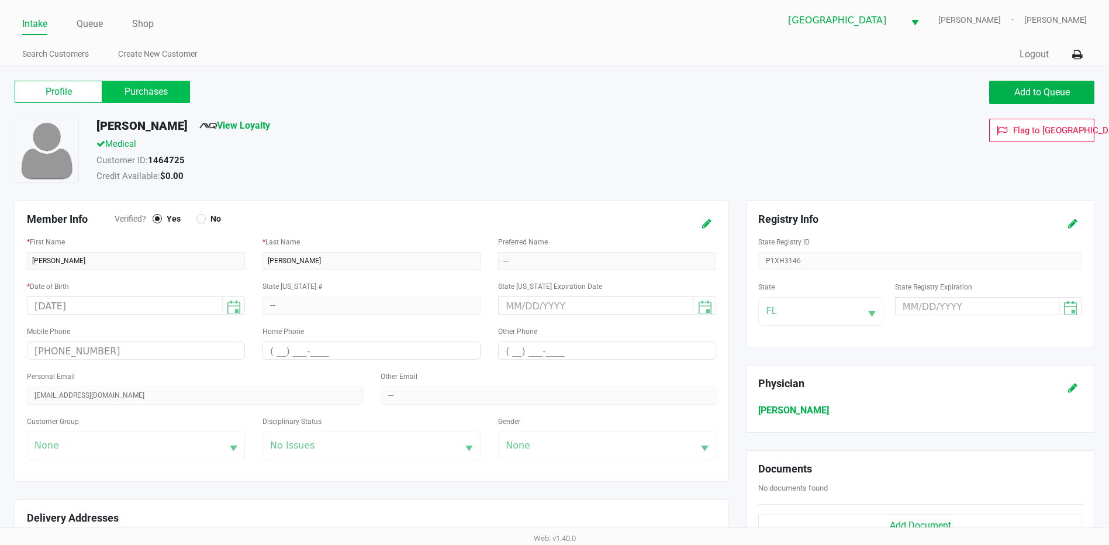
click at [178, 98] on label "Purchases" at bounding box center [146, 92] width 88 height 22
click at [0, 0] on 1 "Purchases" at bounding box center [0, 0] width 0 height 0
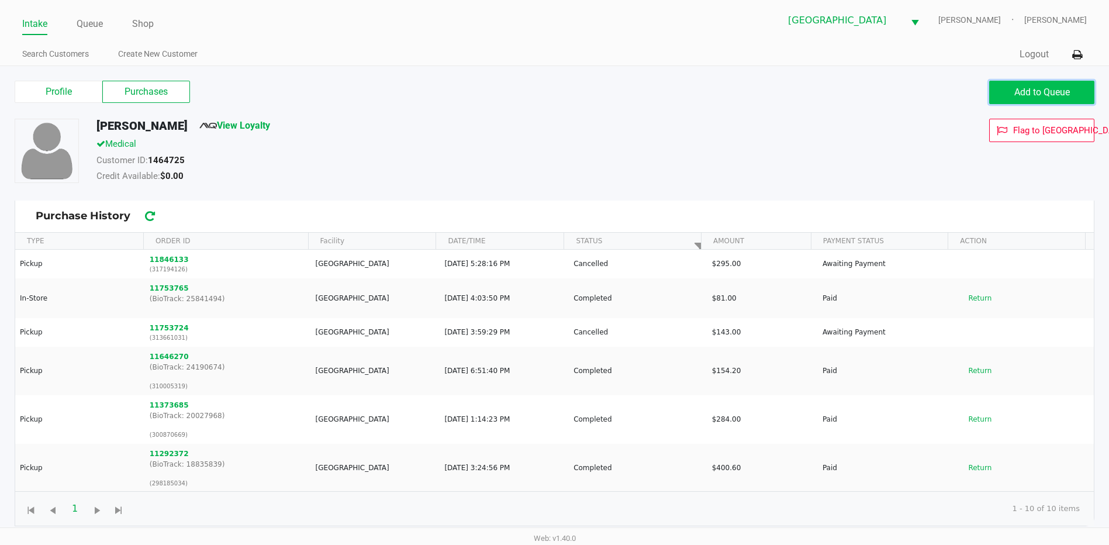
click at [1027, 90] on span "Add to Queue" at bounding box center [1042, 91] width 56 height 11
click at [1029, 91] on span "Add to Queue" at bounding box center [1042, 91] width 56 height 11
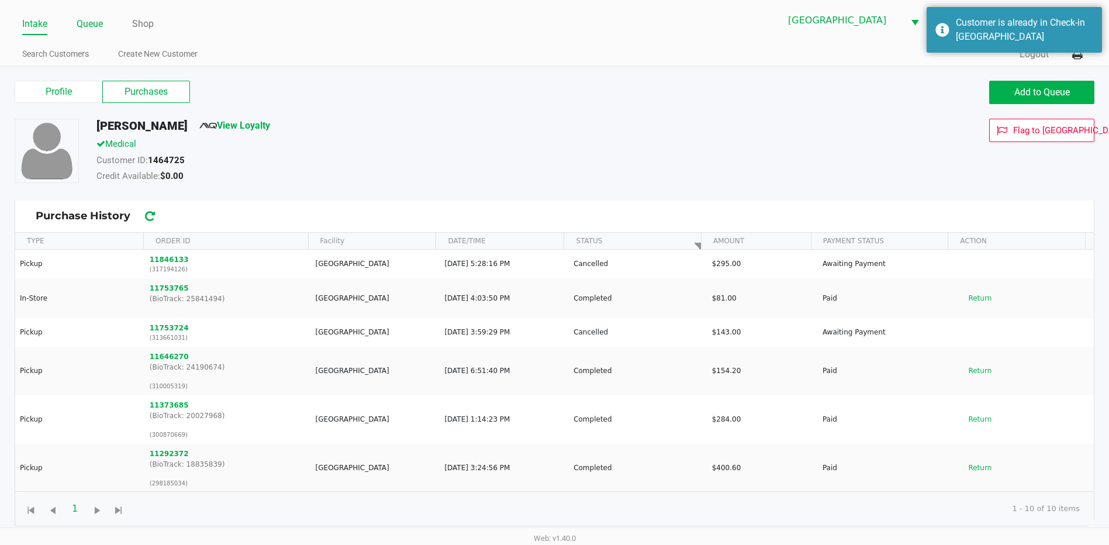
click at [93, 25] on link "Queue" at bounding box center [90, 24] width 26 height 16
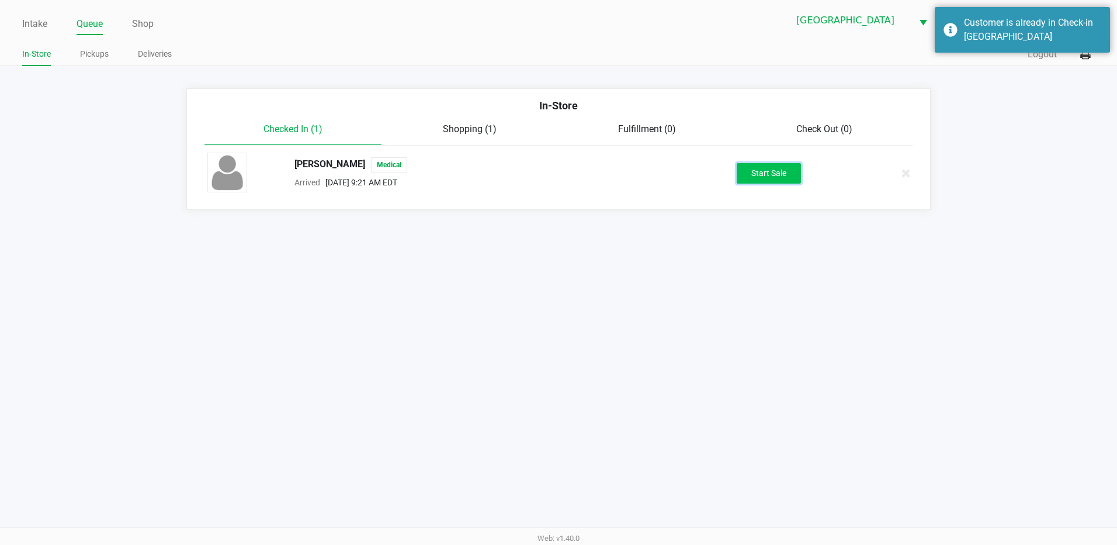
click at [778, 177] on button "Start Sale" at bounding box center [769, 173] width 64 height 20
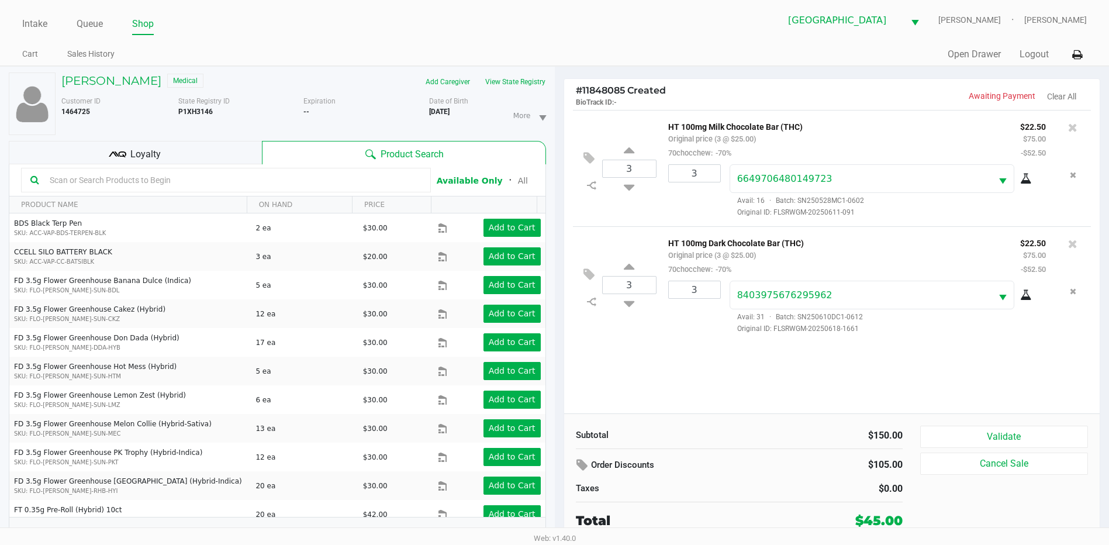
click at [103, 172] on input "text" at bounding box center [233, 180] width 376 height 18
type input "bsw"
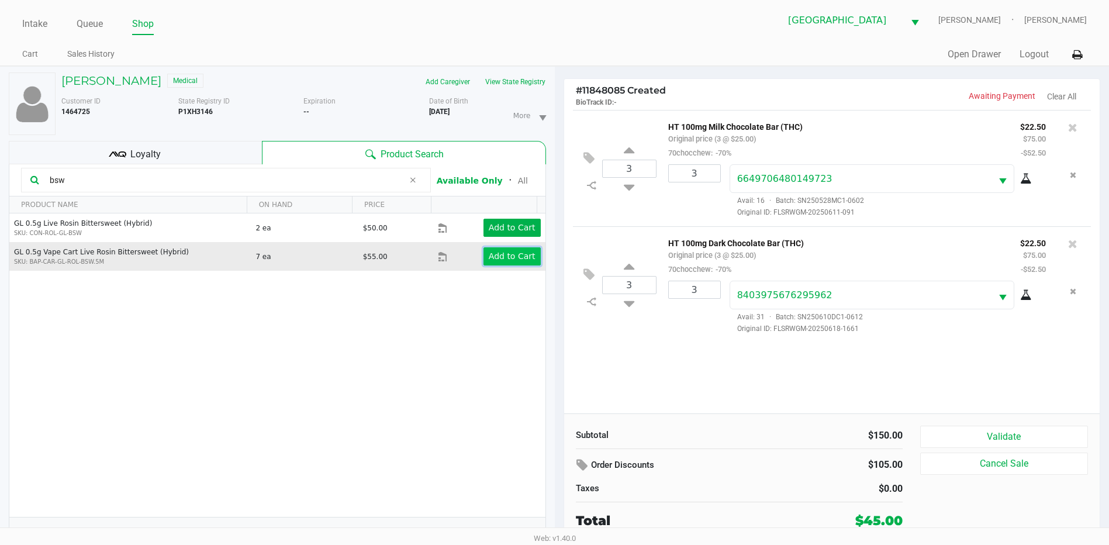
click at [495, 258] on app-button-loader "Add to Cart" at bounding box center [512, 255] width 47 height 9
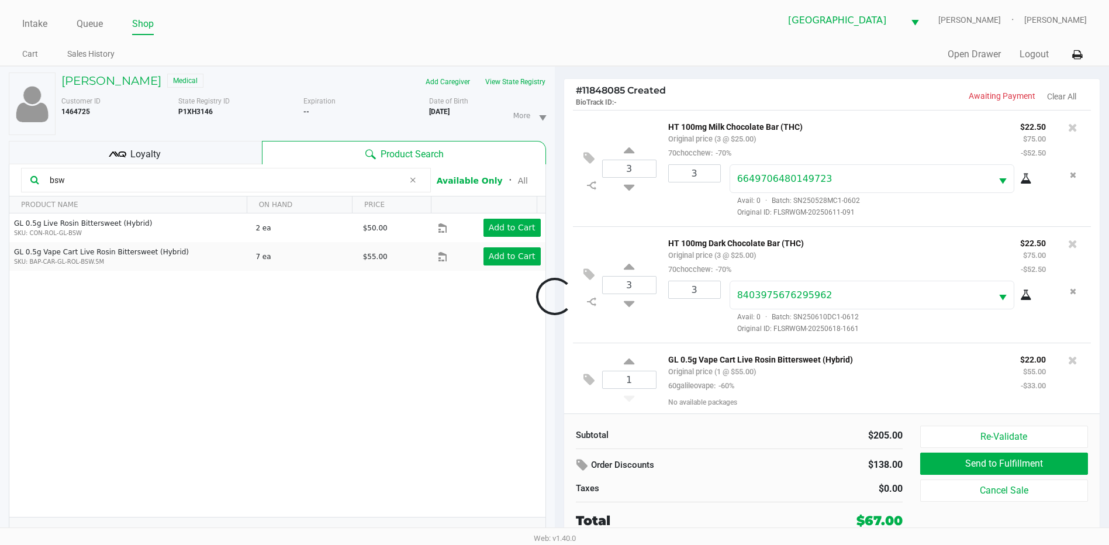
scroll to position [4, 0]
click at [638, 376] on input "1" at bounding box center [629, 377] width 53 height 17
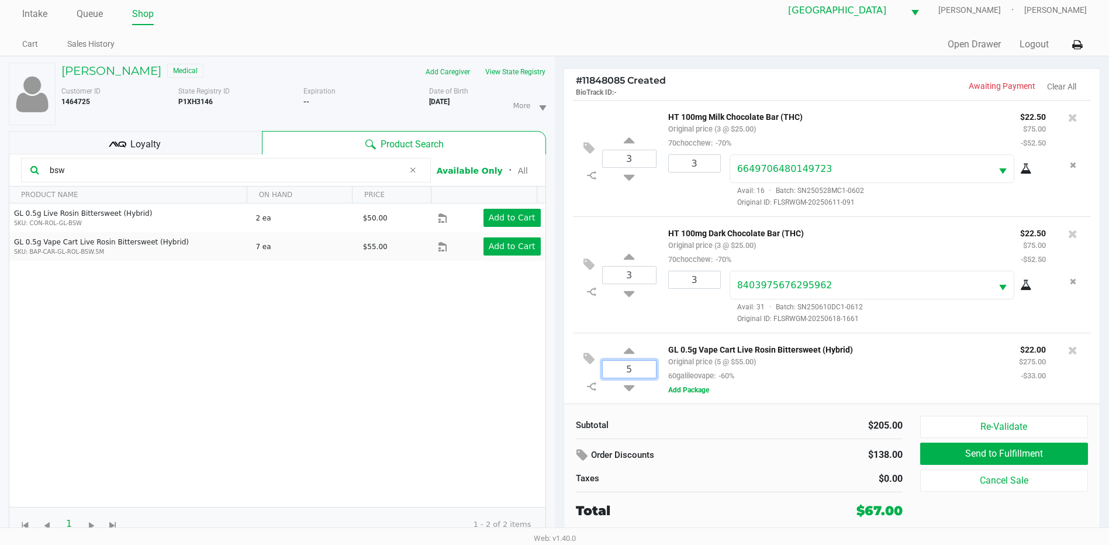
scroll to position [12, 0]
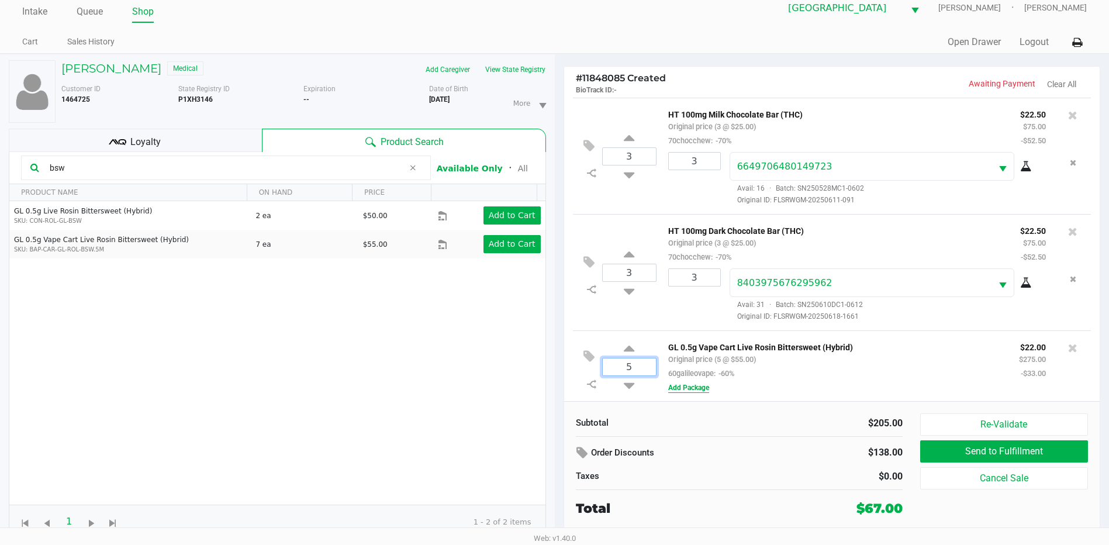
type input "5"
click at [702, 389] on div "Loading Bruce Bachman Medical Add Caregiver View State Registry Customer ID 146…" at bounding box center [554, 299] width 1109 height 491
click at [693, 385] on button "Add Package" at bounding box center [688, 385] width 41 height 11
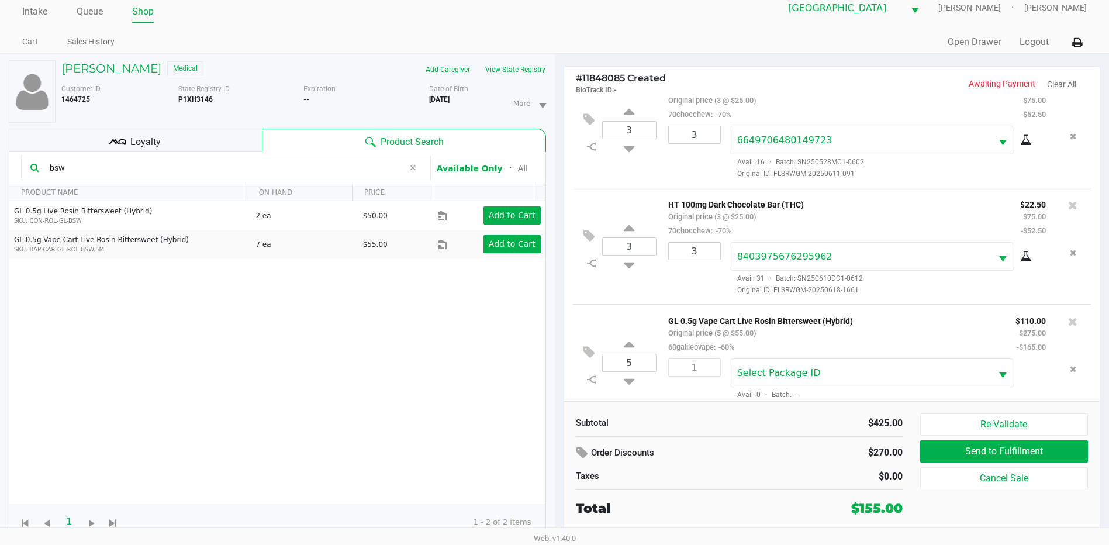
scroll to position [47, 0]
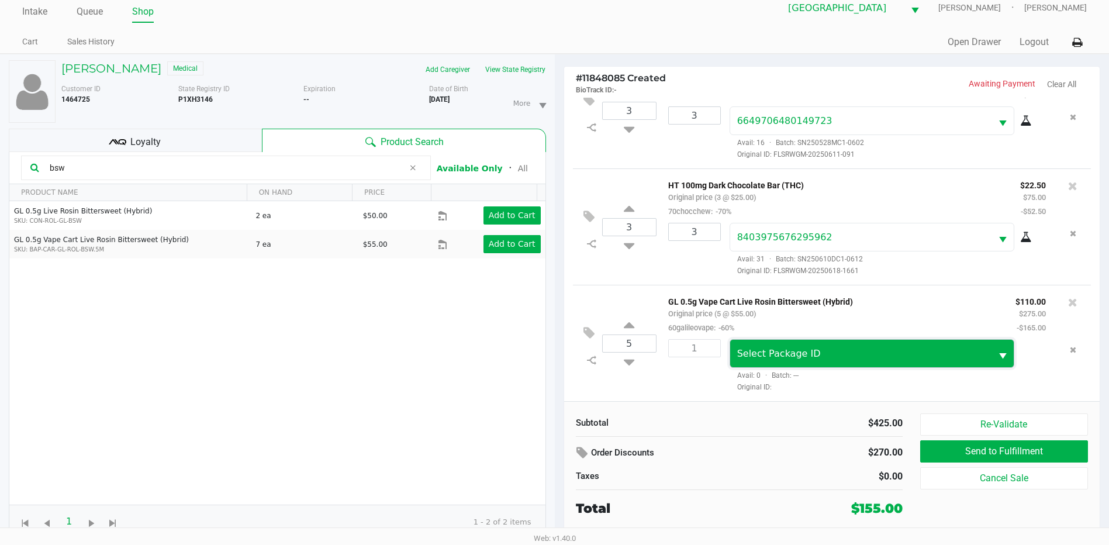
click at [961, 349] on span "Select Package ID" at bounding box center [860, 354] width 247 height 14
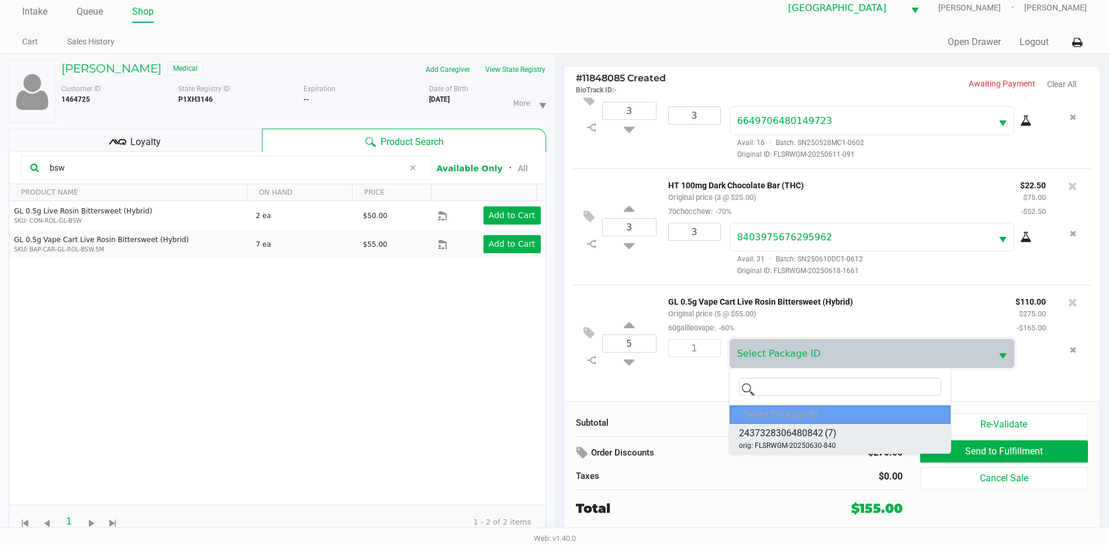
click at [827, 432] on span "(7)" at bounding box center [831, 433] width 12 height 14
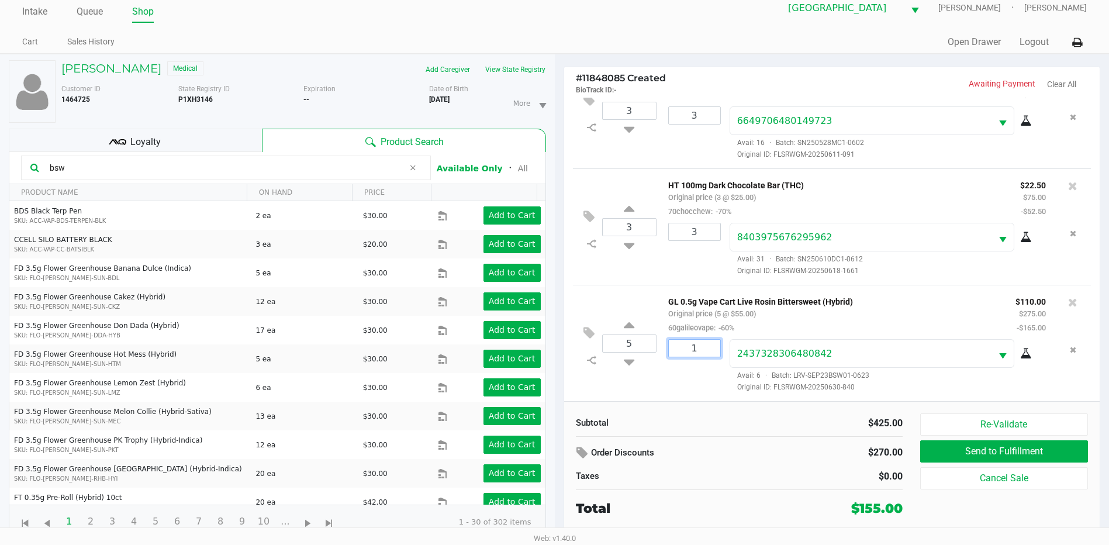
click at [705, 344] on input "1" at bounding box center [694, 348] width 51 height 17
type input "5"
click at [696, 373] on div "Bruce Bachman Medical Add Caregiver View State Registry Customer ID 1464725 Sta…" at bounding box center [554, 299] width 1109 height 491
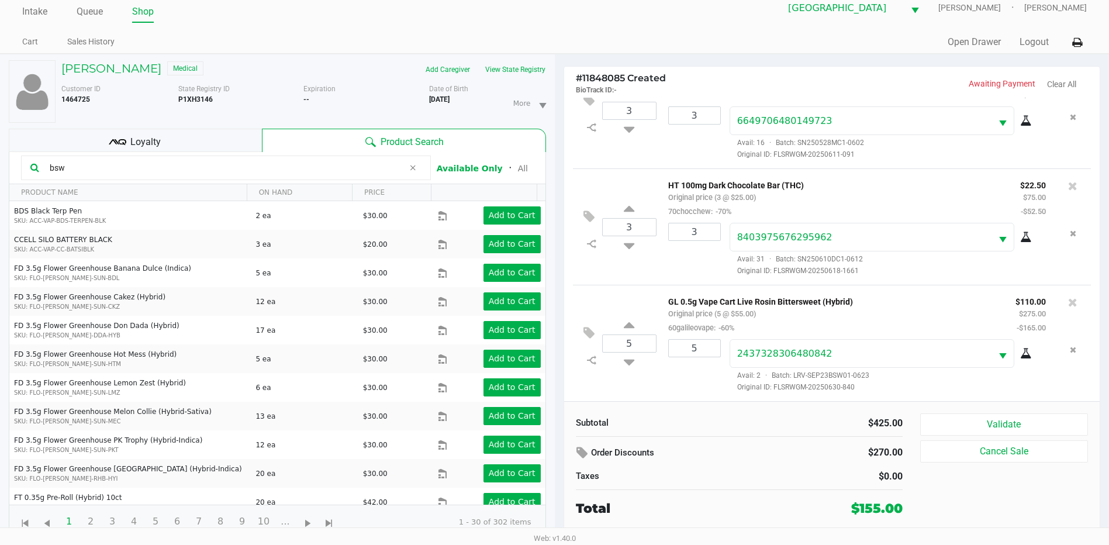
drag, startPoint x: 75, startPoint y: 167, endPoint x: 17, endPoint y: 175, distance: 58.5
click at [17, 175] on kendo-grid-toolbar "bsw Available Only ᛫ All" at bounding box center [277, 168] width 536 height 32
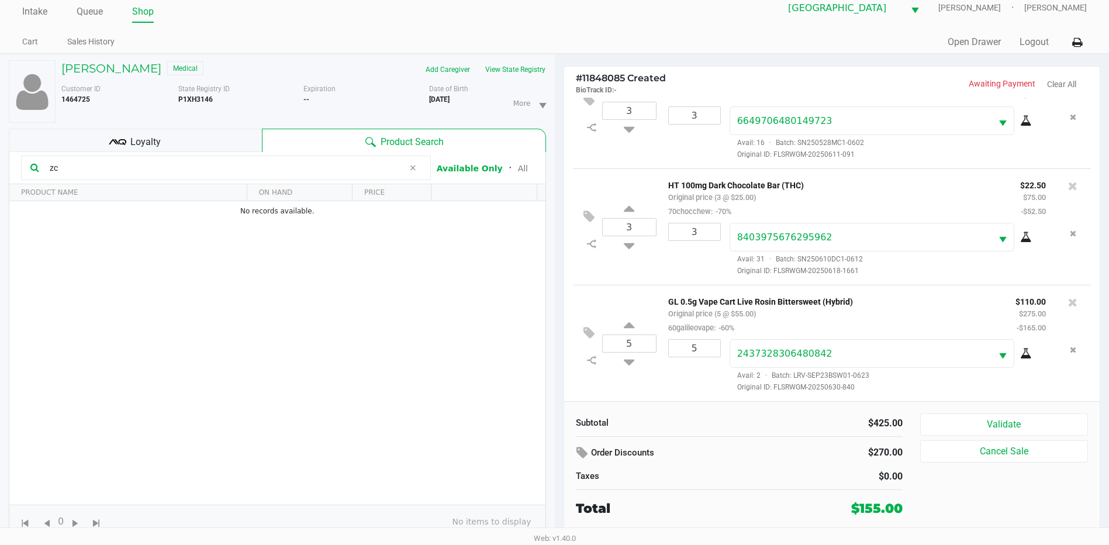
type input "z"
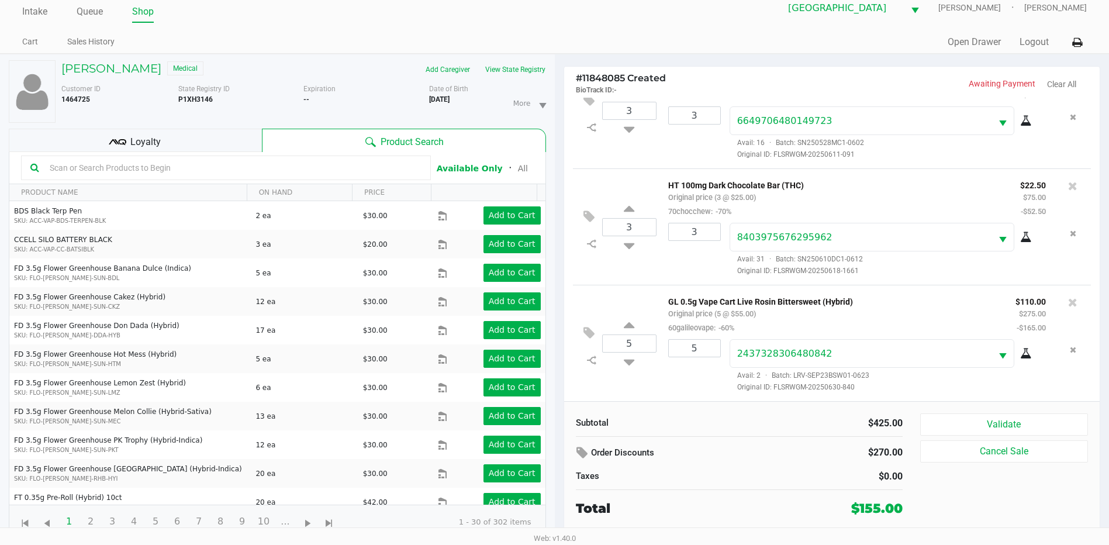
type input "z"
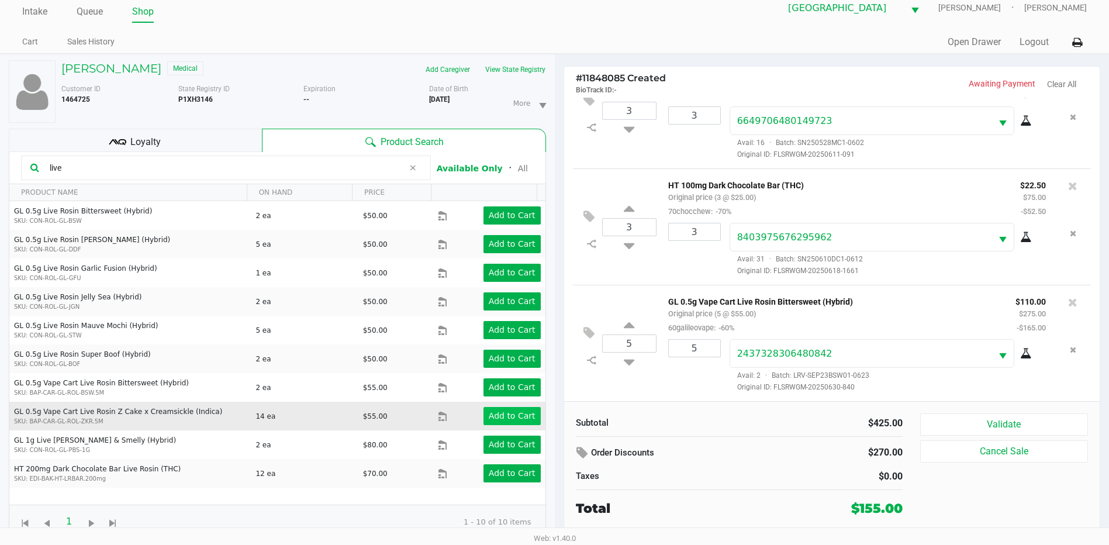
type input "live"
click at [503, 411] on app-button-loader "Add to Cart" at bounding box center [512, 415] width 47 height 9
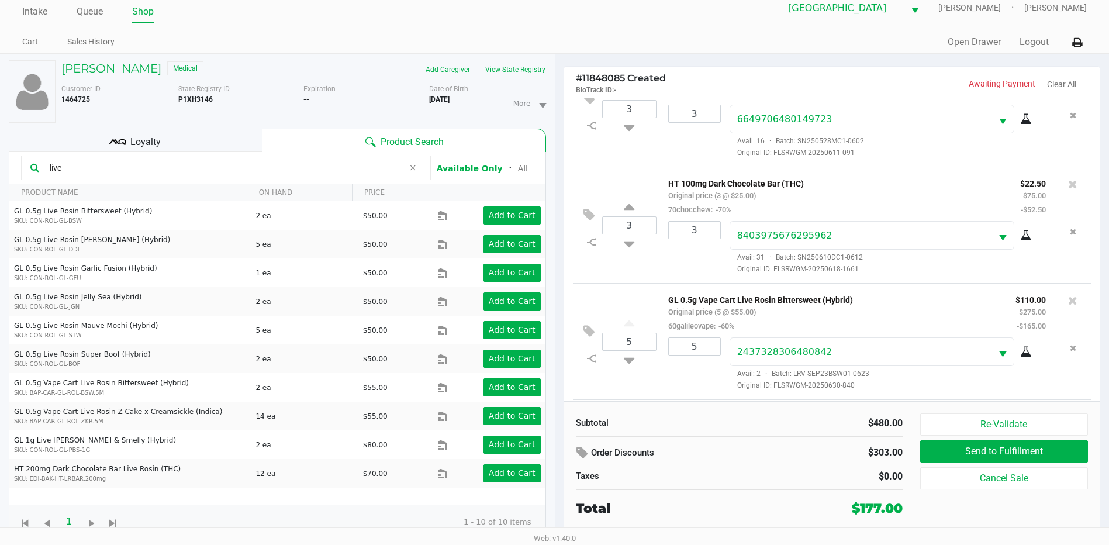
scroll to position [120, 0]
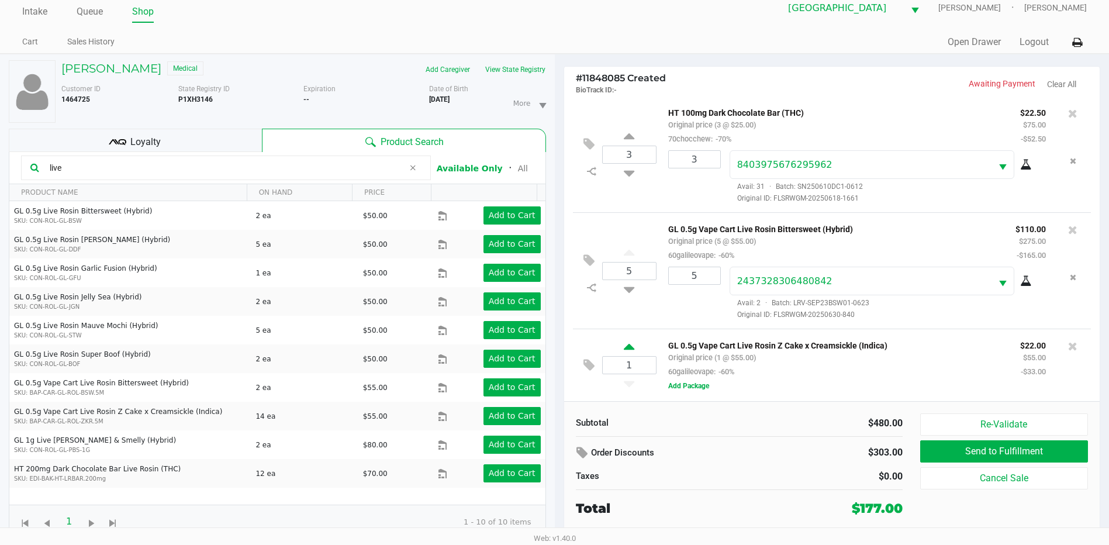
click at [631, 348] on icon at bounding box center [629, 348] width 11 height 15
type input "2"
click at [631, 348] on div at bounding box center [554, 284] width 1109 height 344
click at [631, 348] on icon at bounding box center [629, 348] width 11 height 15
type input "3"
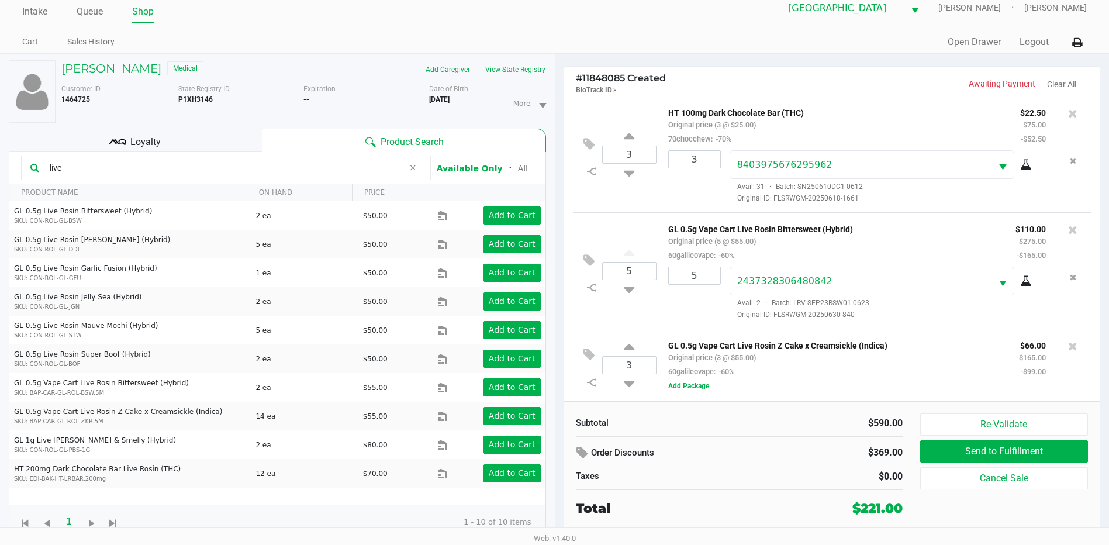
click at [631, 348] on icon at bounding box center [629, 348] width 11 height 15
type input "4"
click at [631, 348] on div at bounding box center [554, 284] width 1109 height 344
click at [629, 348] on icon at bounding box center [629, 348] width 11 height 15
type input "5"
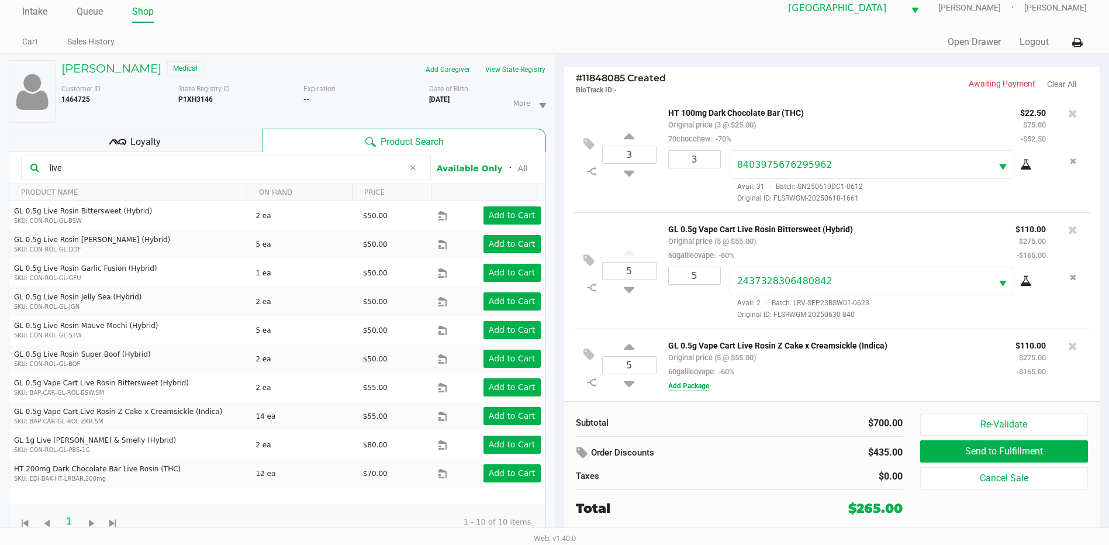
click at [695, 387] on button "Add Package" at bounding box center [688, 385] width 41 height 11
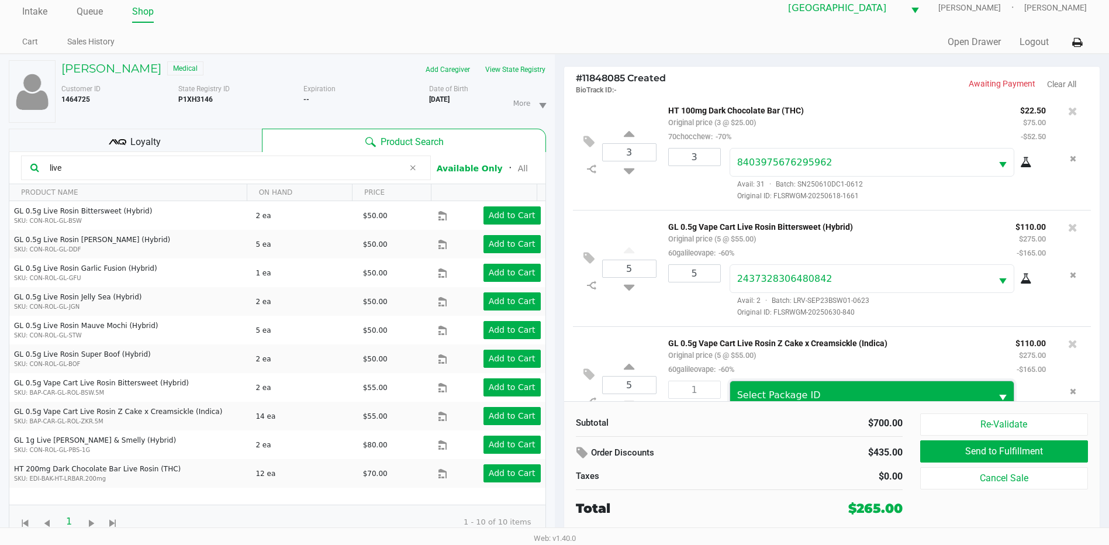
click at [755, 393] on span "Select Package ID" at bounding box center [779, 394] width 84 height 11
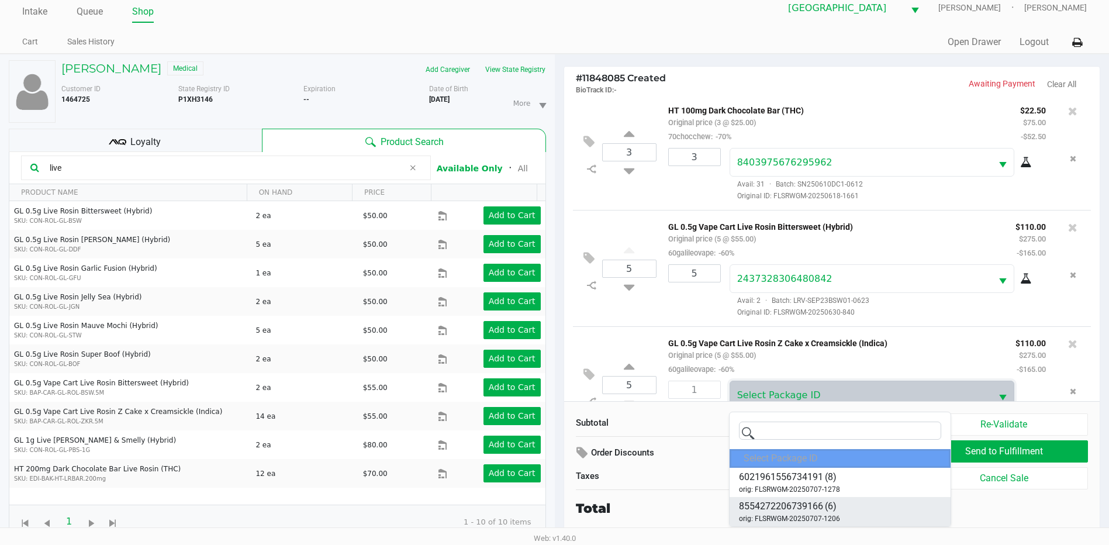
click at [822, 513] on span "orig: FLSRWGM-20250707-1206" at bounding box center [789, 518] width 101 height 11
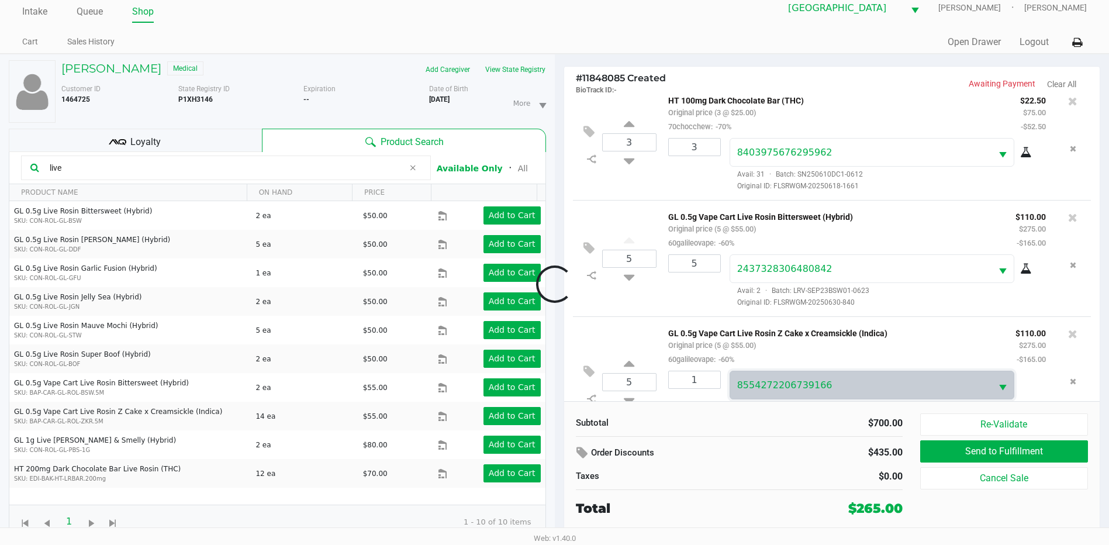
scroll to position [178, 0]
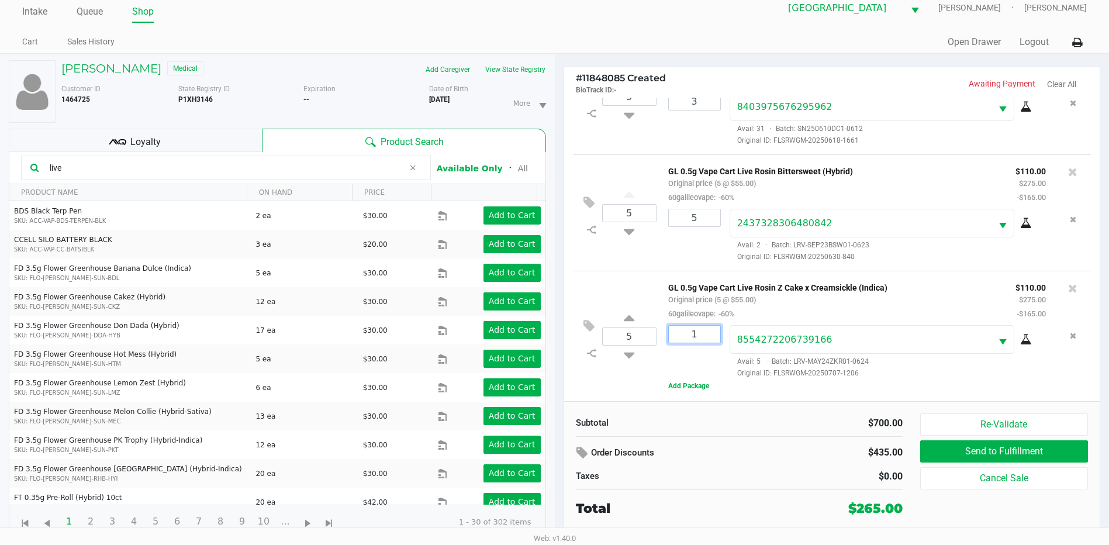
click at [695, 336] on input "1" at bounding box center [694, 334] width 51 height 17
type input "5"
click at [904, 288] on div "Bruce Bachman Medical Add Caregiver View State Registry Customer ID 1464725 Sta…" at bounding box center [554, 299] width 1109 height 491
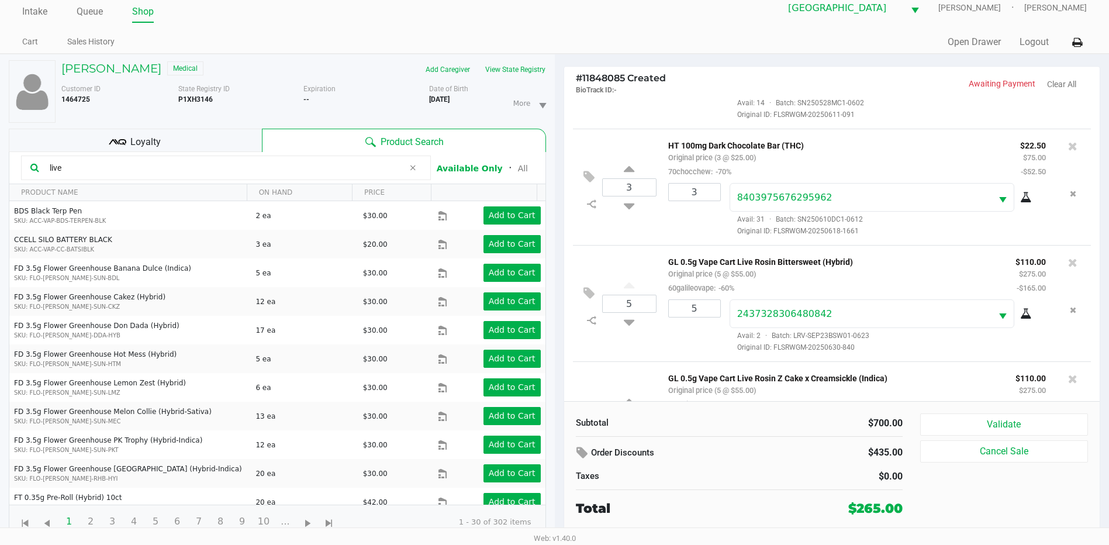
scroll to position [164, 0]
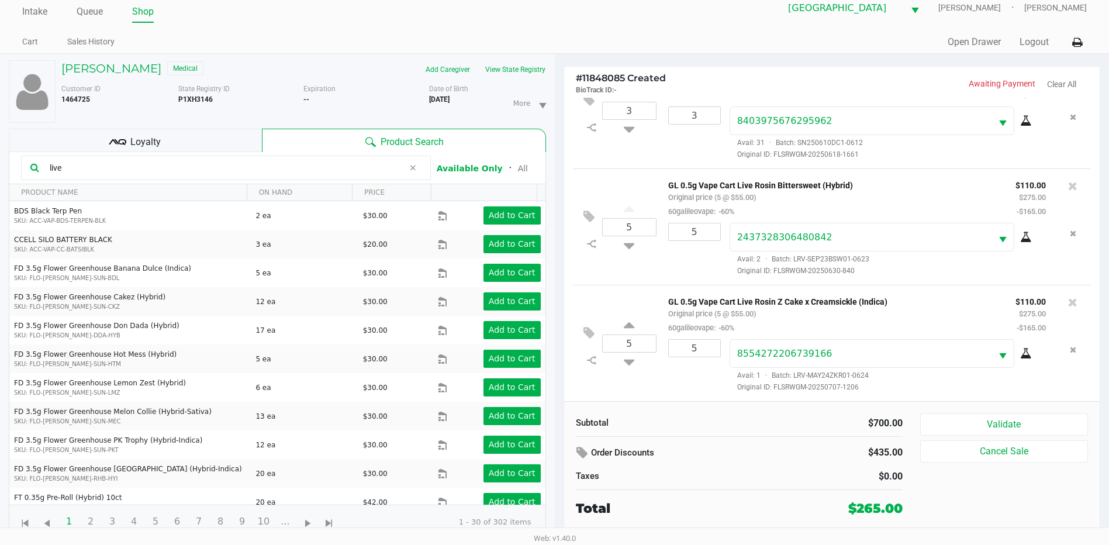
click at [179, 132] on div "Loyalty" at bounding box center [135, 140] width 253 height 23
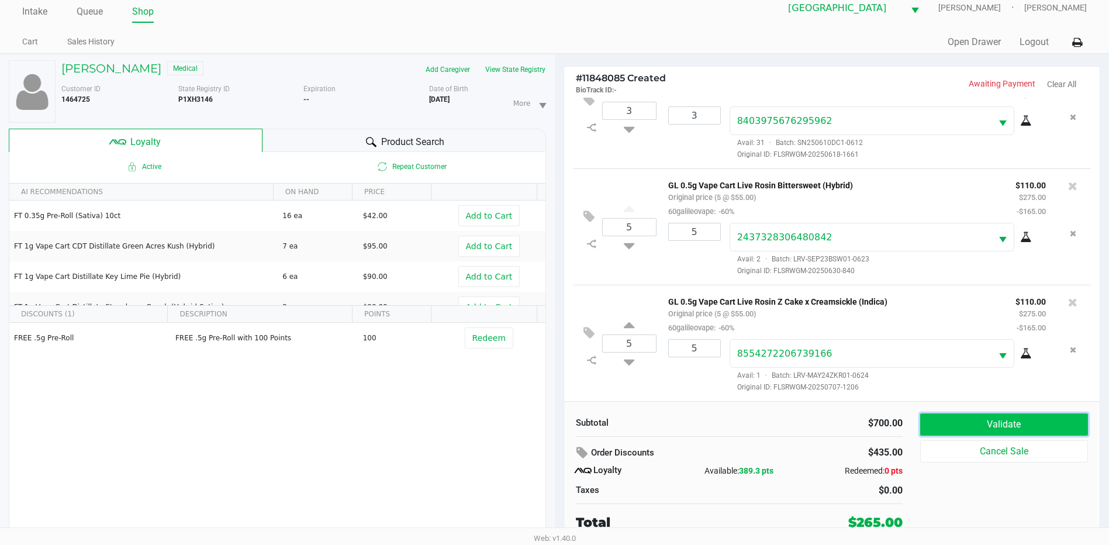
click at [978, 421] on button "Validate" at bounding box center [1004, 424] width 168 height 22
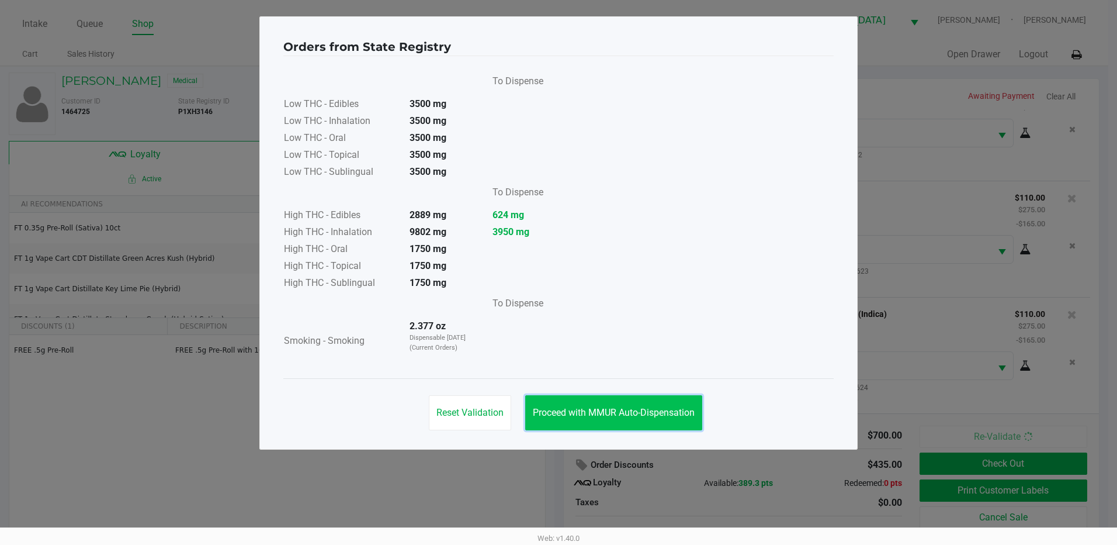
click at [646, 407] on span "Proceed with MMUR Auto-Dispensation" at bounding box center [614, 412] width 162 height 11
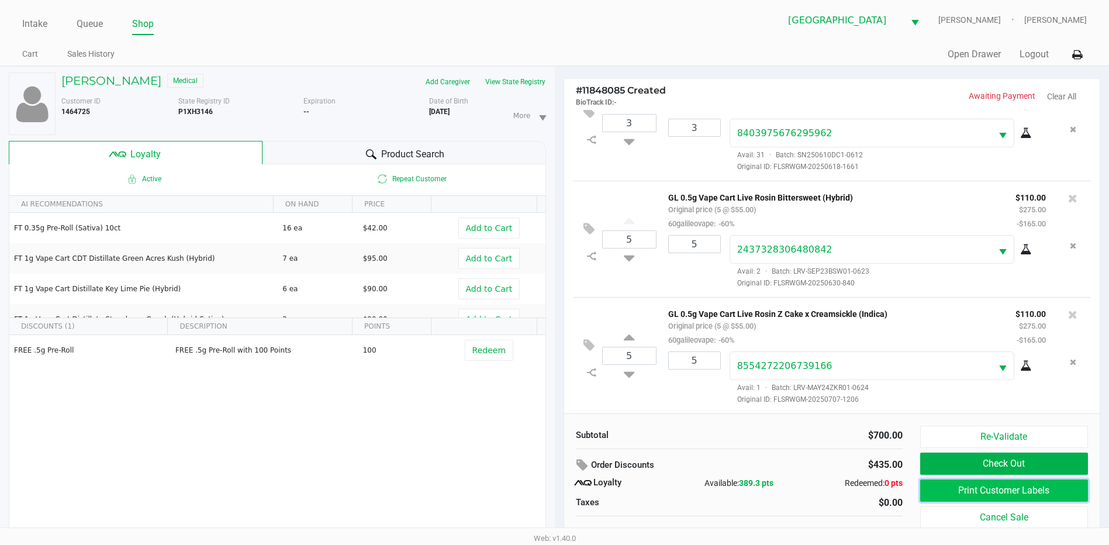
click at [970, 486] on button "Print Customer Labels" at bounding box center [1004, 490] width 168 height 22
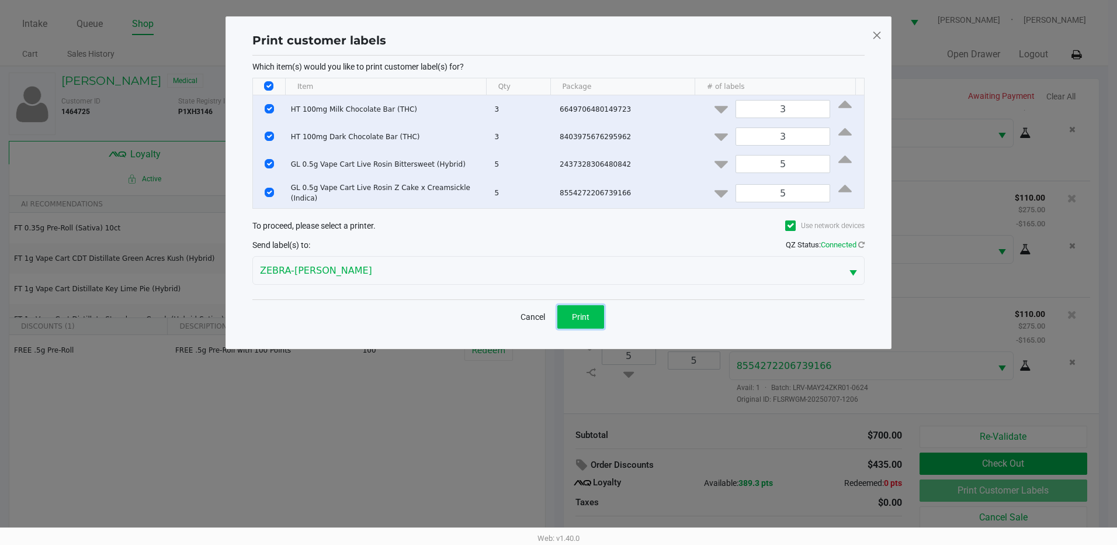
click at [591, 323] on button "Print" at bounding box center [581, 316] width 47 height 23
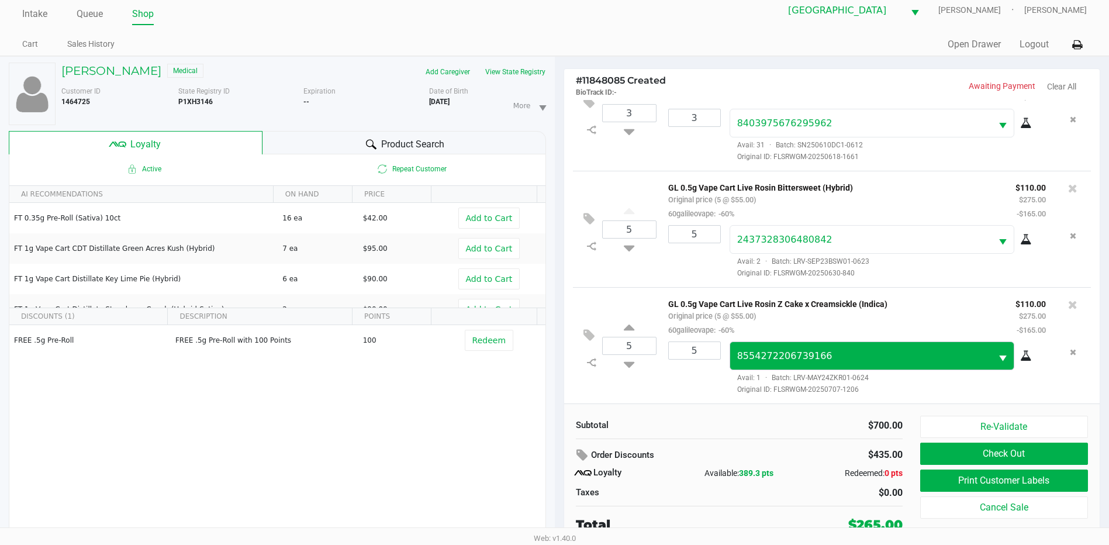
scroll to position [12, 0]
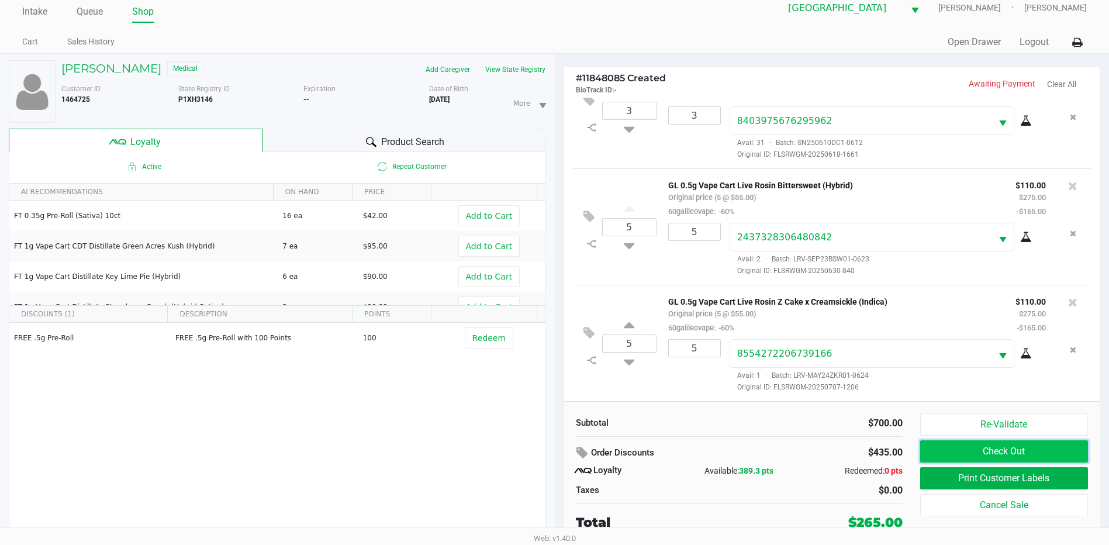
click at [1038, 449] on button "Check Out" at bounding box center [1004, 451] width 168 height 22
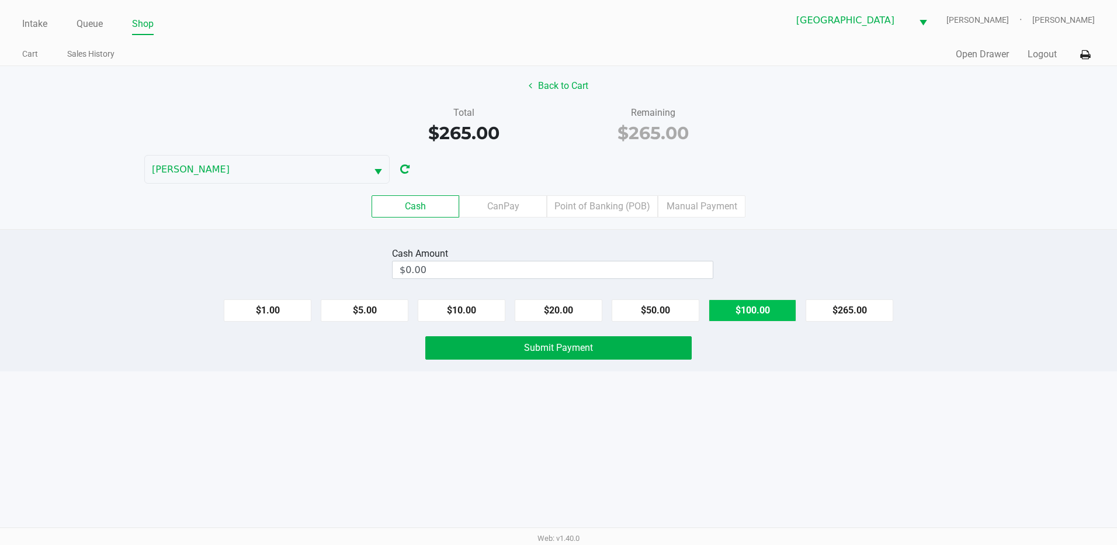
click at [756, 306] on button "$100.00" at bounding box center [753, 310] width 88 height 22
click at [754, 307] on button "$100.00" at bounding box center [753, 310] width 88 height 22
type input "$300.00"
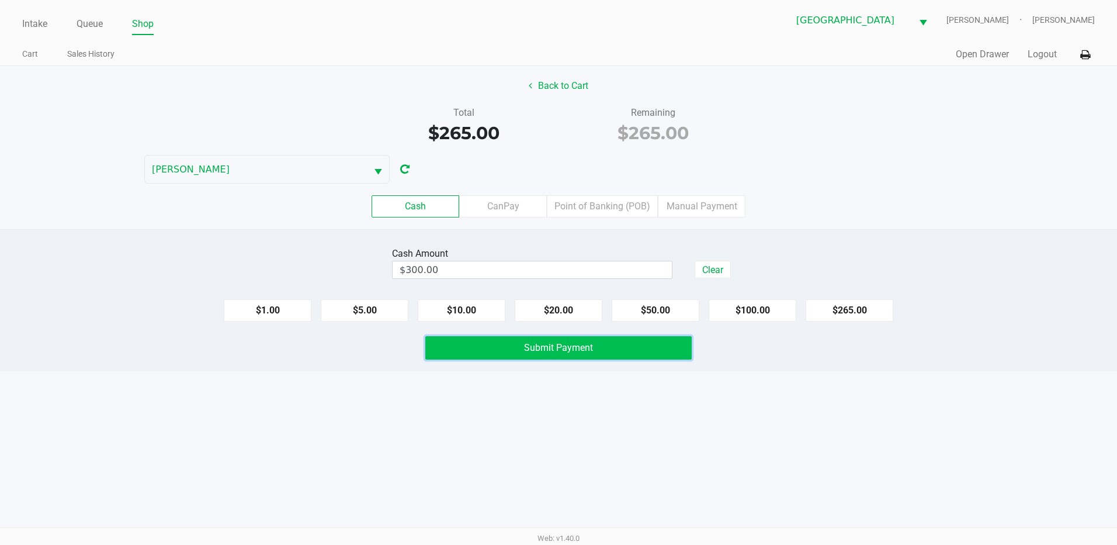
click at [574, 348] on span "Submit Payment" at bounding box center [558, 347] width 69 height 11
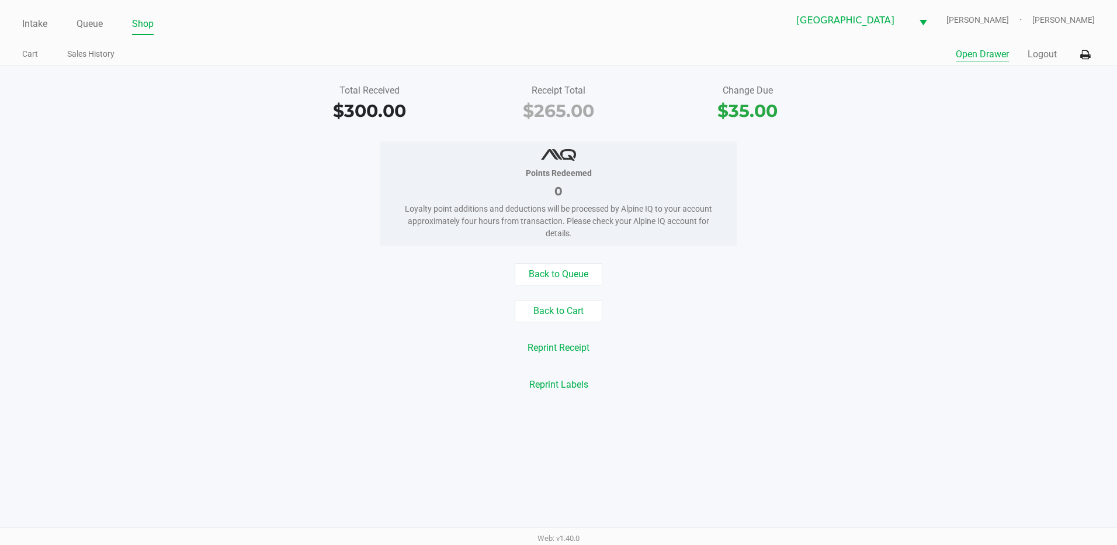
click at [992, 54] on button "Open Drawer" at bounding box center [982, 54] width 53 height 14
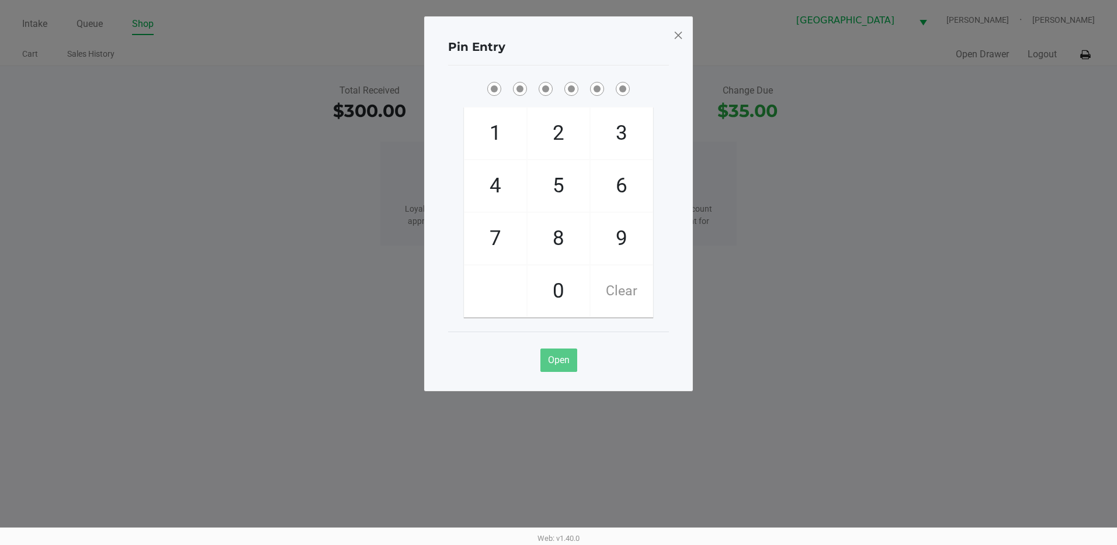
click at [630, 139] on span "3" at bounding box center [622, 133] width 62 height 51
checkbox input "true"
click at [496, 240] on span "7" at bounding box center [496, 238] width 62 height 51
checkbox input "true"
click at [546, 185] on span "5" at bounding box center [559, 185] width 62 height 51
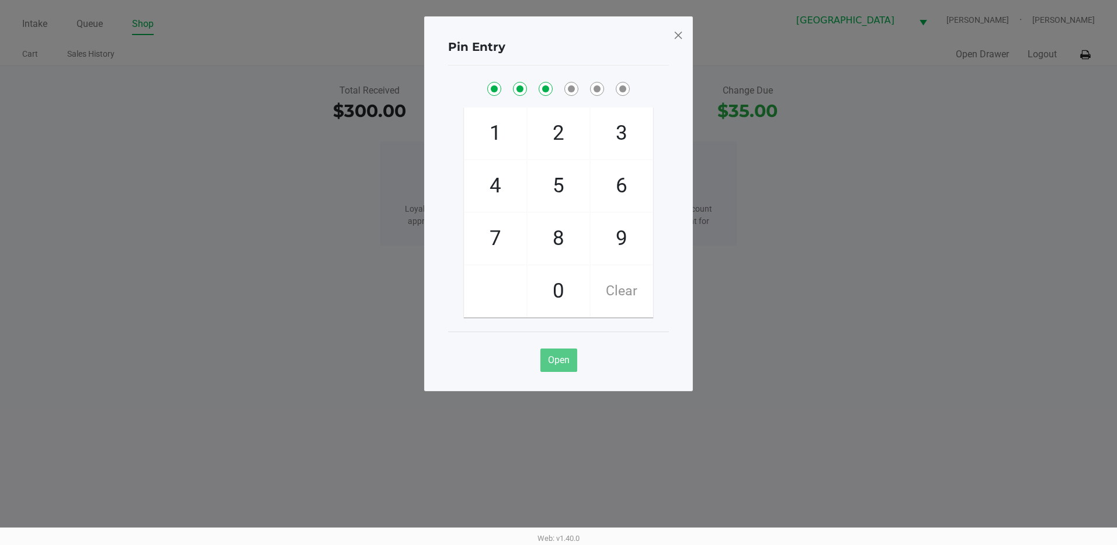
checkbox input "true"
click at [614, 192] on span "6" at bounding box center [622, 185] width 62 height 51
checkbox input "true"
click at [500, 233] on span "7" at bounding box center [496, 238] width 62 height 51
checkbox input "true"
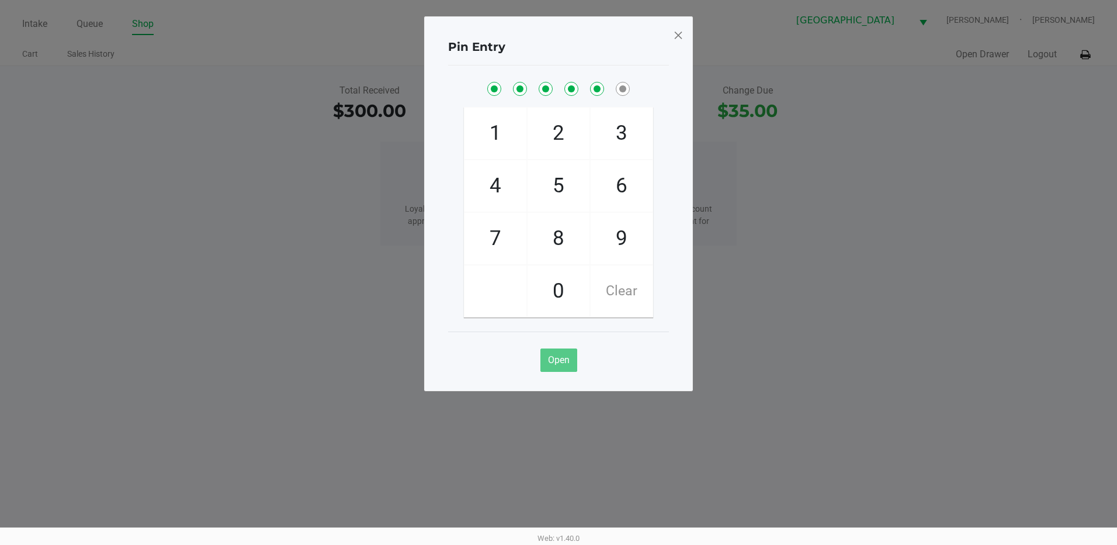
click at [486, 133] on span "1" at bounding box center [496, 133] width 62 height 51
checkbox input "true"
click at [678, 41] on span at bounding box center [678, 35] width 11 height 19
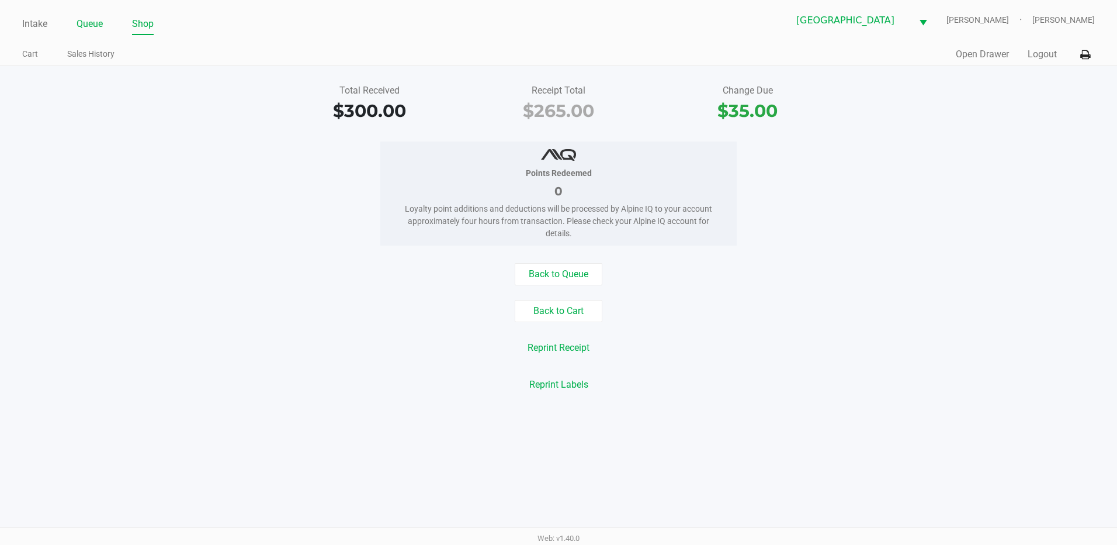
click at [92, 23] on link "Queue" at bounding box center [90, 24] width 26 height 16
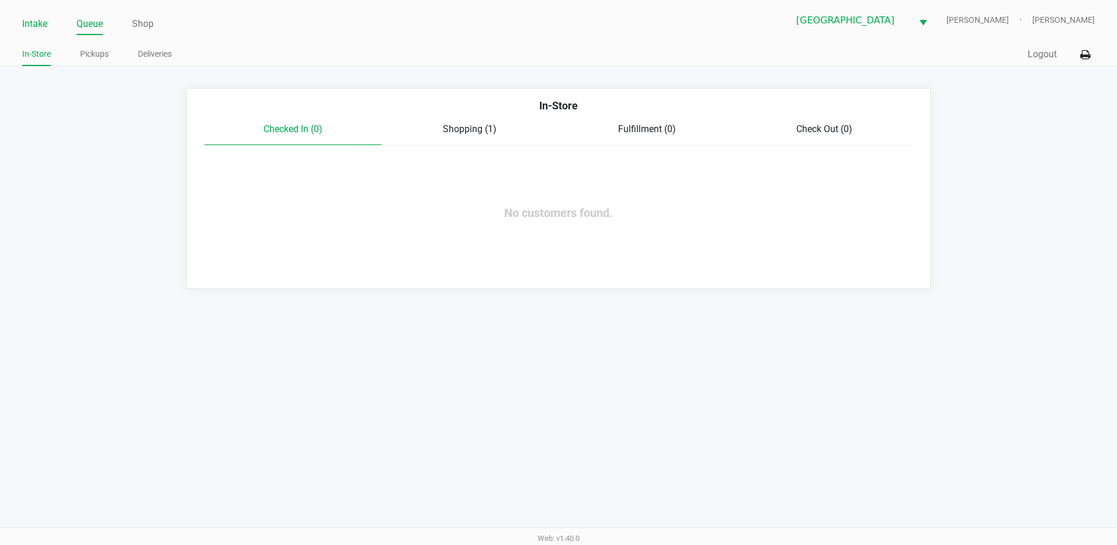
click at [38, 25] on link "Intake" at bounding box center [34, 24] width 25 height 16
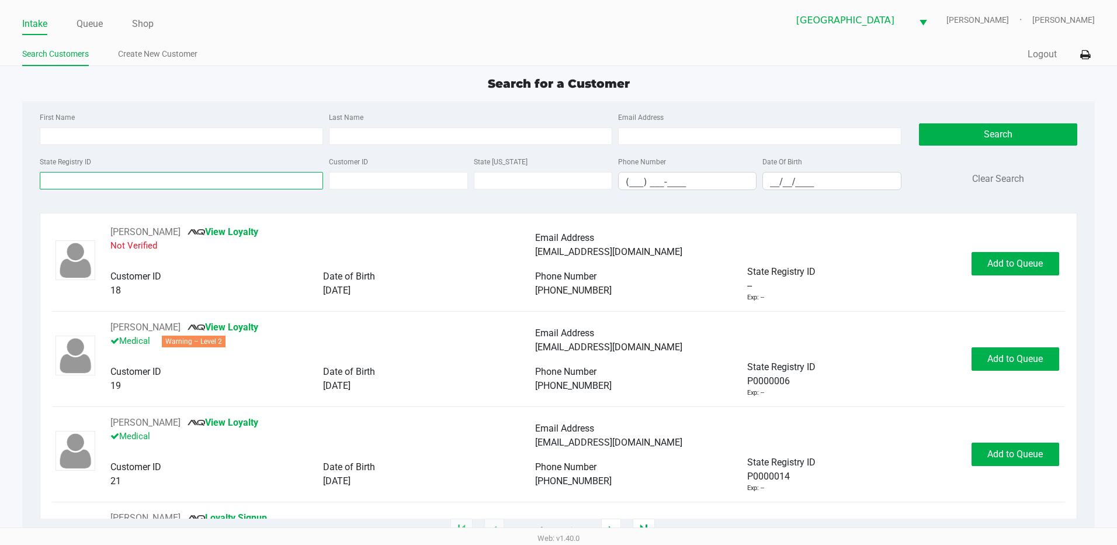
click at [72, 177] on input "State Registry ID" at bounding box center [181, 181] width 283 height 18
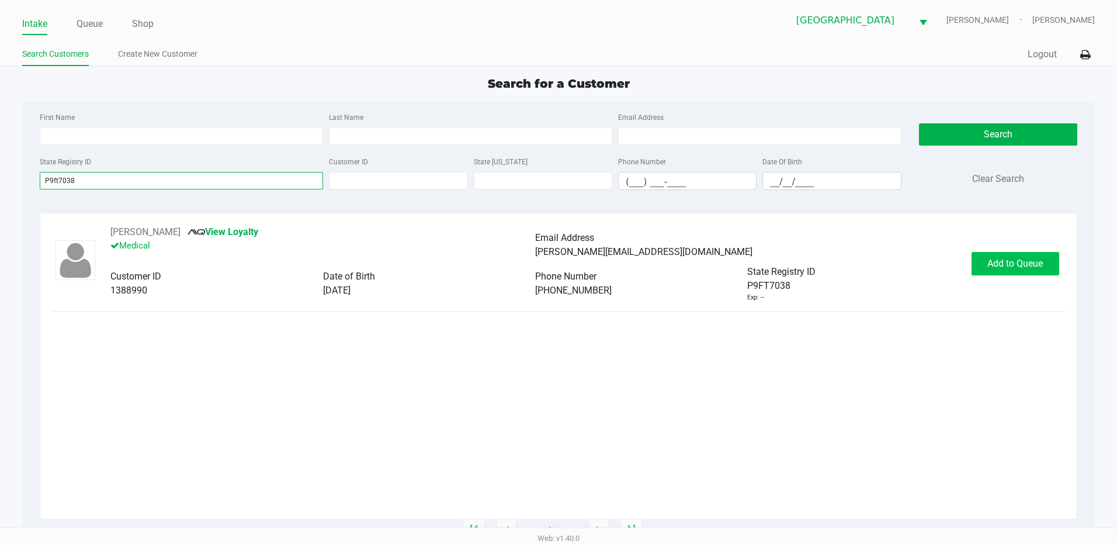
type input "P9ft7038"
click at [999, 270] on button "Add to Queue" at bounding box center [1016, 263] width 88 height 23
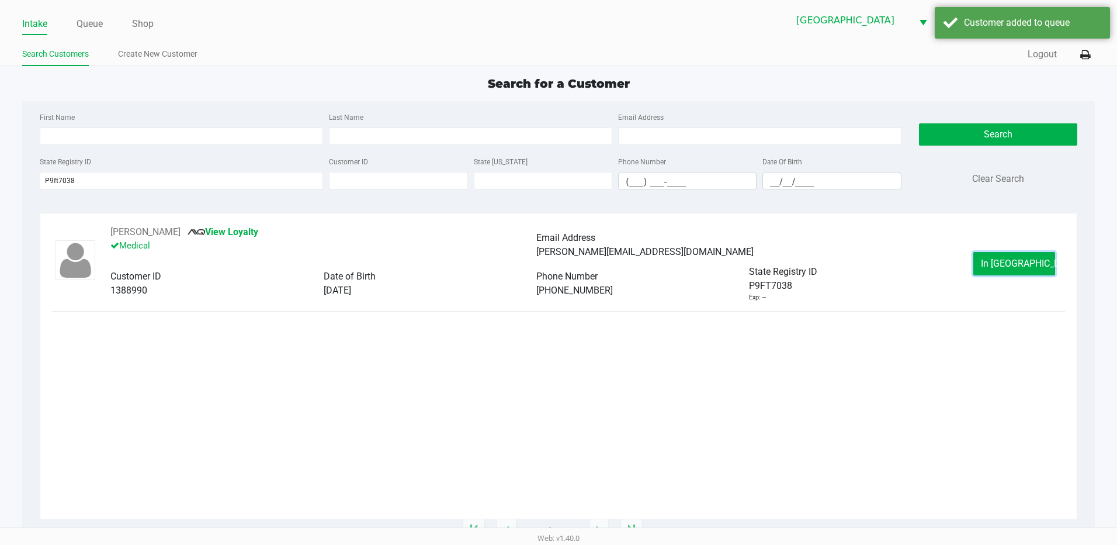
click at [999, 270] on button "In Queue" at bounding box center [1015, 263] width 82 height 23
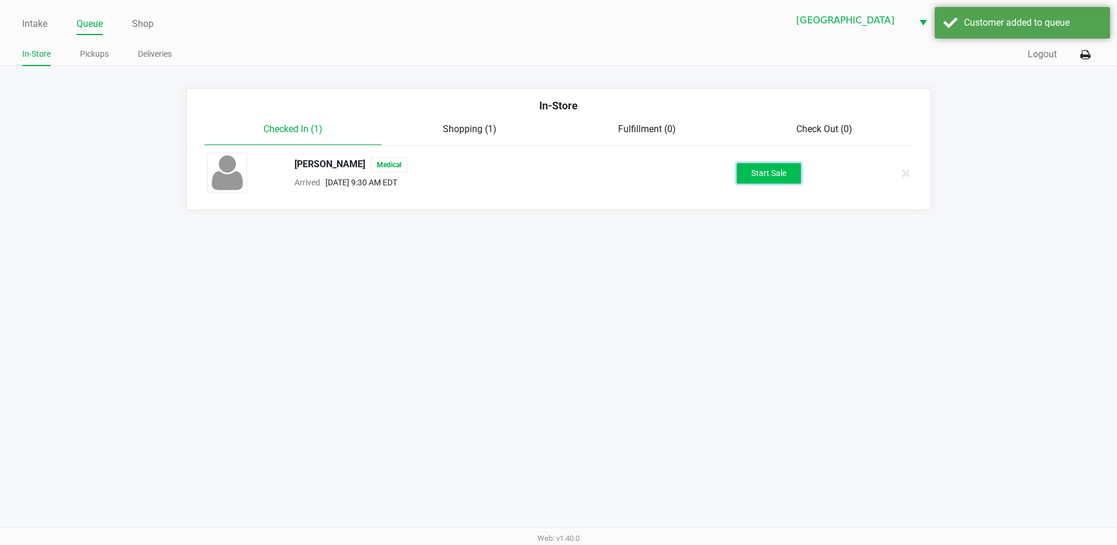
click at [766, 178] on button "Start Sale" at bounding box center [769, 173] width 64 height 20
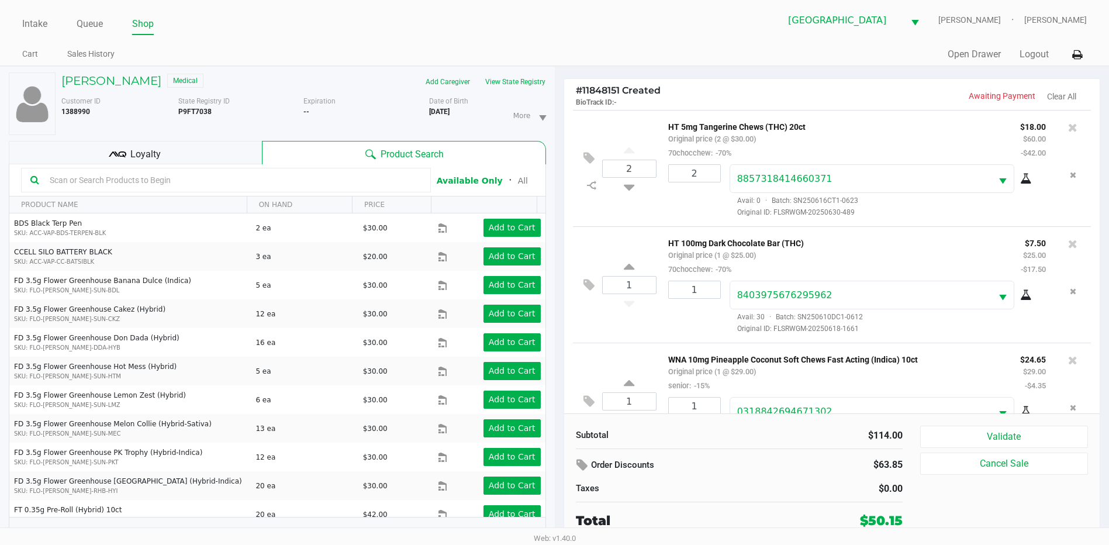
scroll to position [47, 0]
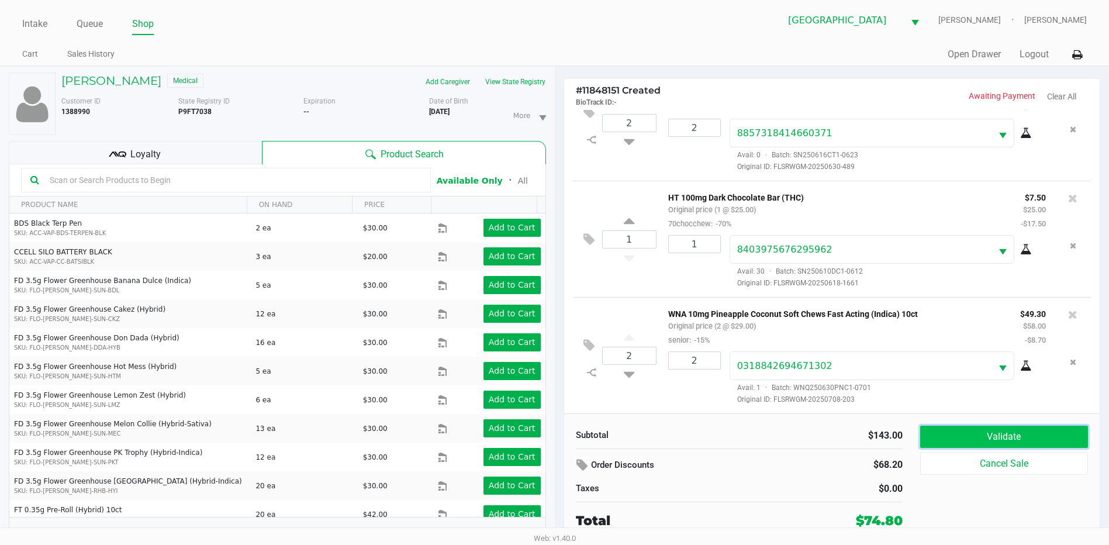
click at [1000, 431] on button "Validate" at bounding box center [1004, 436] width 168 height 22
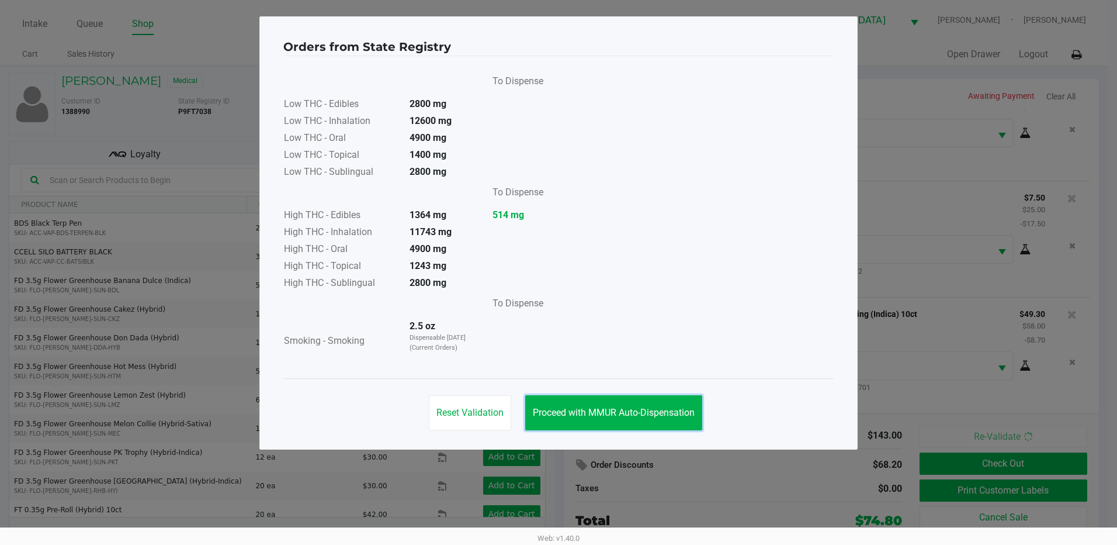
drag, startPoint x: 645, startPoint y: 404, endPoint x: 937, endPoint y: 509, distance: 310.4
click at [650, 404] on button "Proceed with MMUR Auto-Dispensation" at bounding box center [613, 412] width 177 height 35
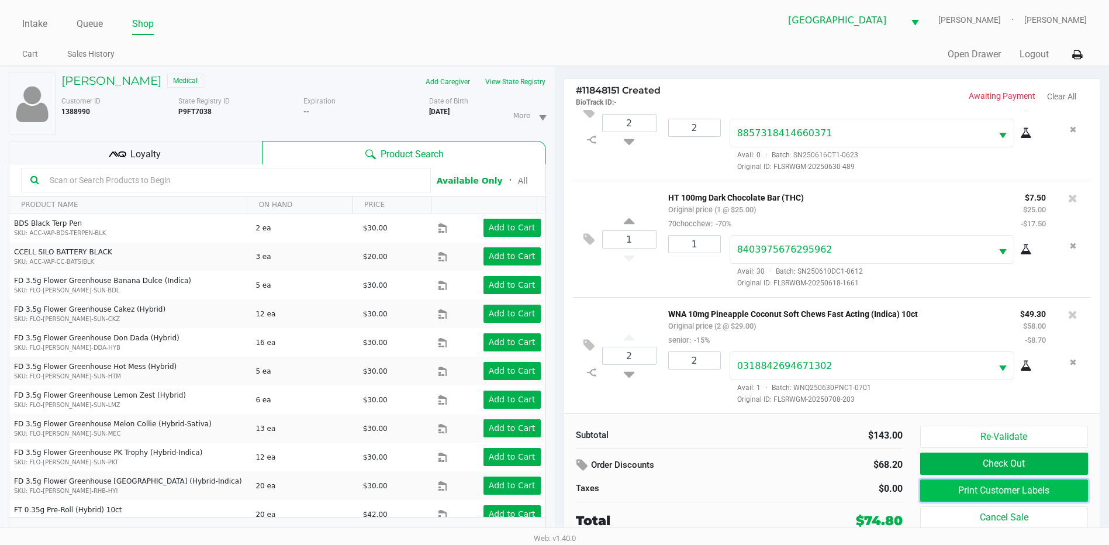
click at [978, 491] on button "Print Customer Labels" at bounding box center [1004, 490] width 168 height 22
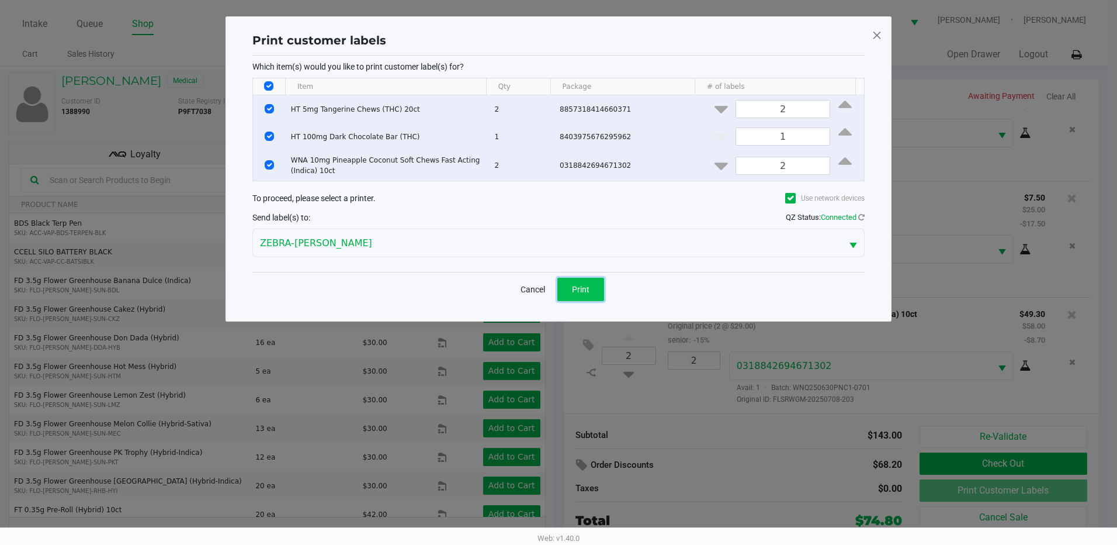
click at [581, 296] on button "Print" at bounding box center [581, 289] width 47 height 23
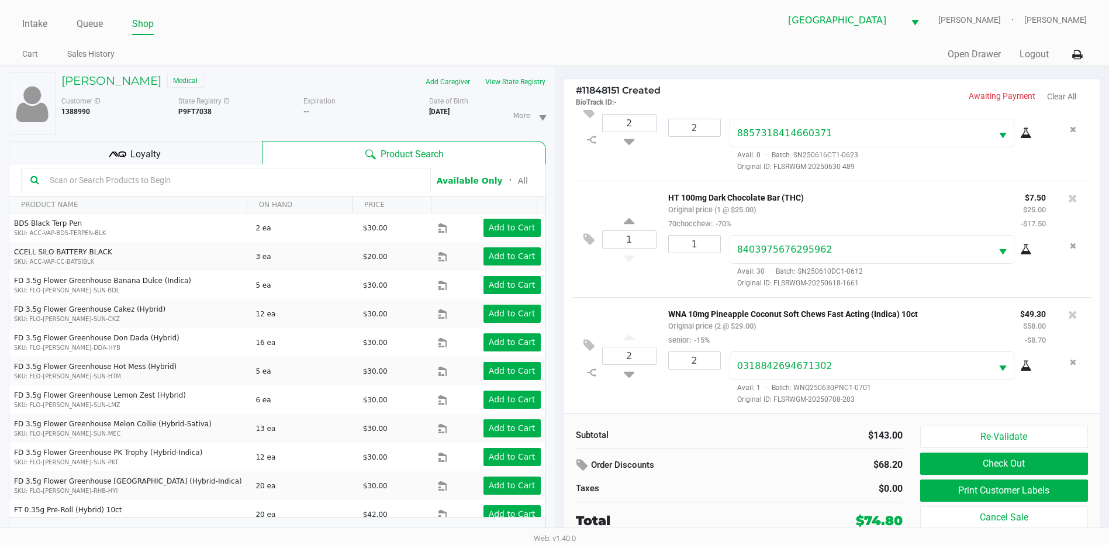
click at [156, 140] on div "LISA BECHTOL Medical Add Caregiver View State Registry Customer ID 1388990 Stat…" at bounding box center [277, 312] width 537 height 490
click at [160, 143] on div "Loyalty" at bounding box center [135, 152] width 253 height 23
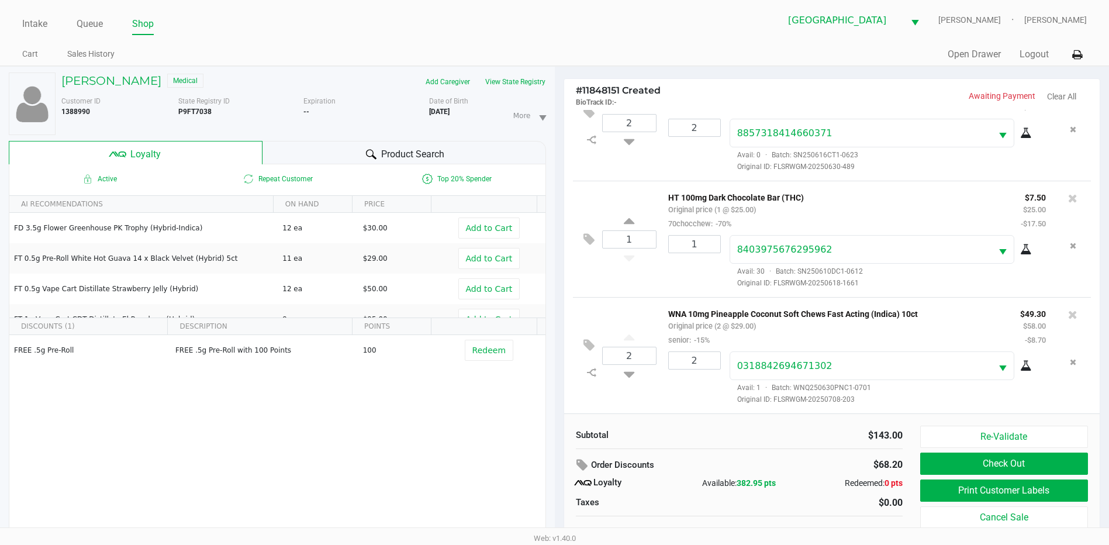
drag, startPoint x: 408, startPoint y: 148, endPoint x: 438, endPoint y: 158, distance: 31.2
click at [410, 148] on span "Product Search" at bounding box center [412, 154] width 63 height 14
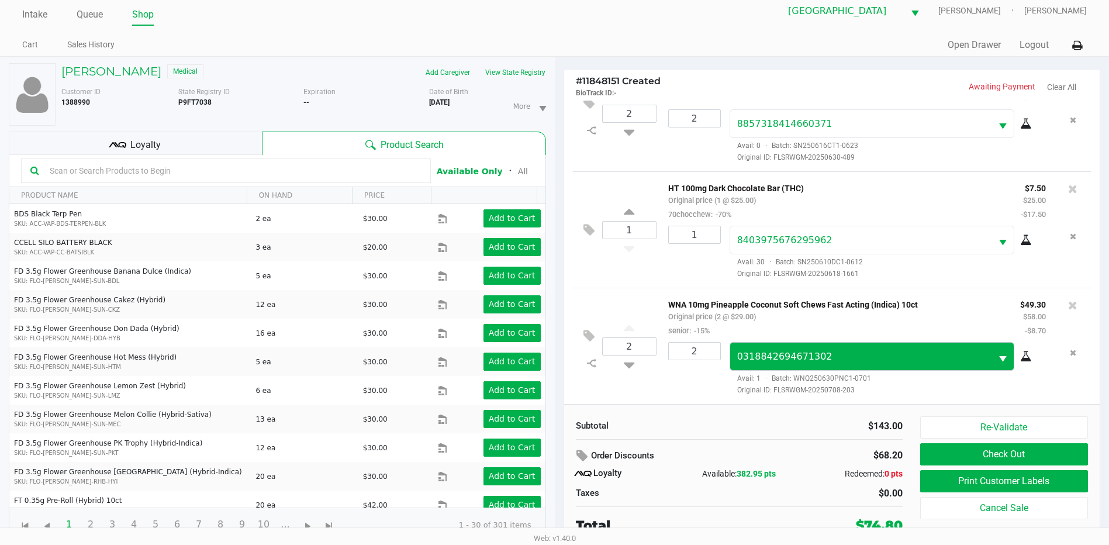
scroll to position [12, 0]
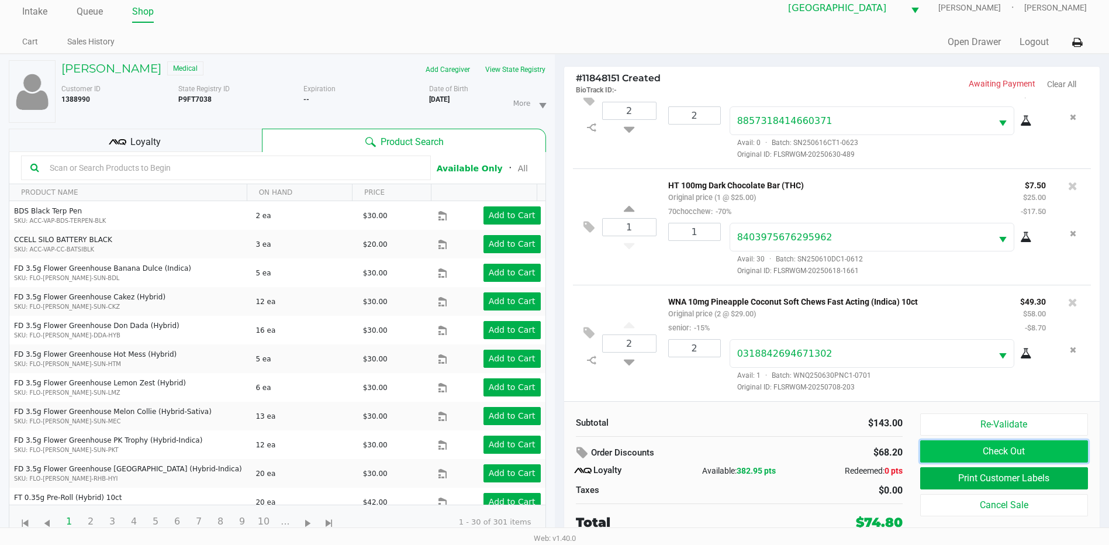
click at [999, 452] on button "Check Out" at bounding box center [1004, 451] width 168 height 22
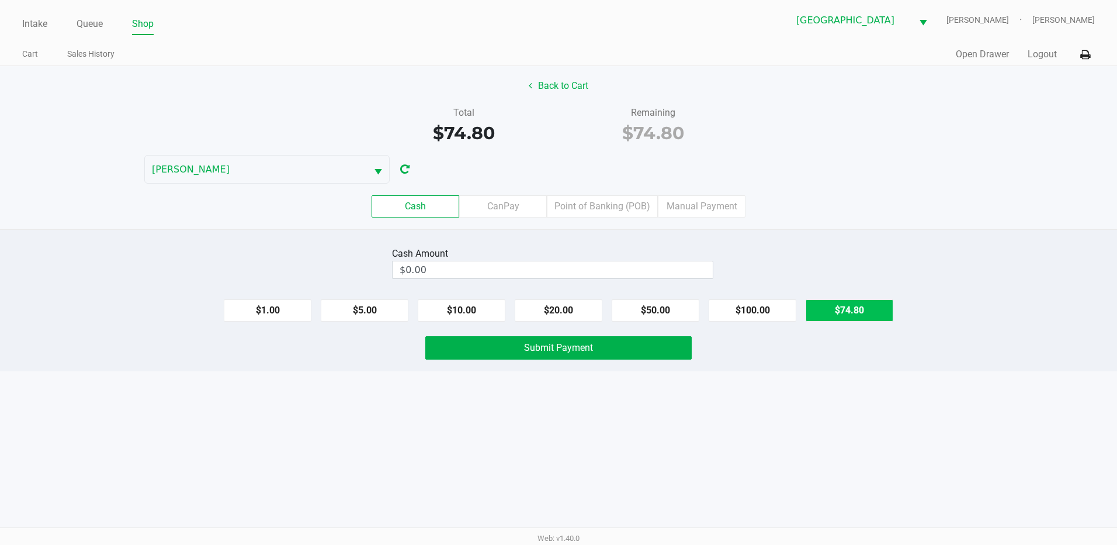
click at [849, 308] on button "$74.80" at bounding box center [850, 310] width 88 height 22
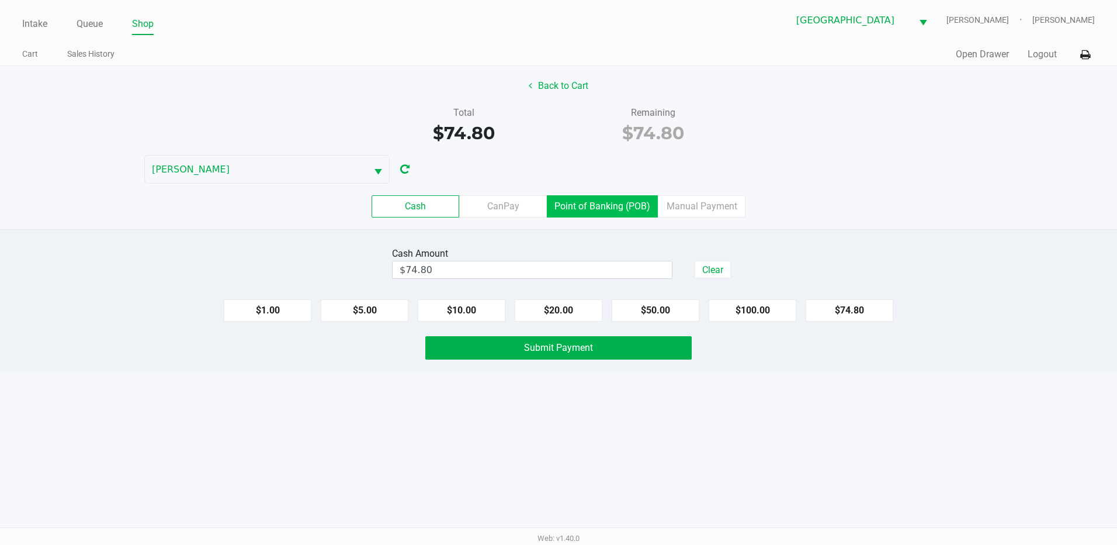
click at [621, 207] on label "Point of Banking (POB)" at bounding box center [602, 206] width 111 height 22
click at [0, 0] on 7 "Point of Banking (POB)" at bounding box center [0, 0] width 0 height 0
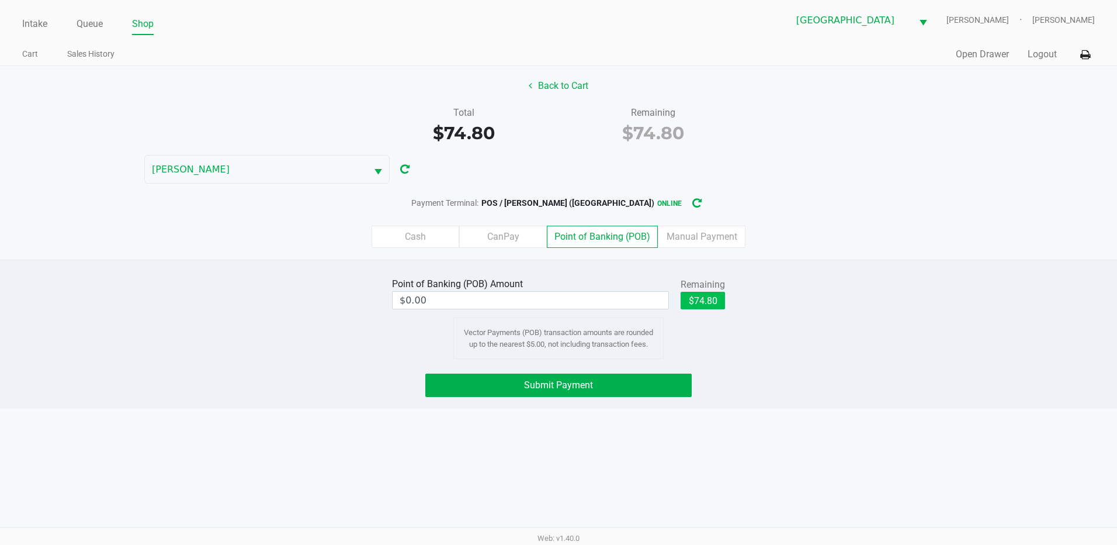
click at [711, 293] on div "Remaining $74.80" at bounding box center [703, 293] width 44 height 35
drag, startPoint x: 711, startPoint y: 293, endPoint x: 700, endPoint y: 302, distance: 14.1
click at [700, 302] on button "$74.80" at bounding box center [703, 301] width 44 height 18
type input "$74.80"
click at [546, 387] on span "Submit Payment" at bounding box center [558, 384] width 69 height 11
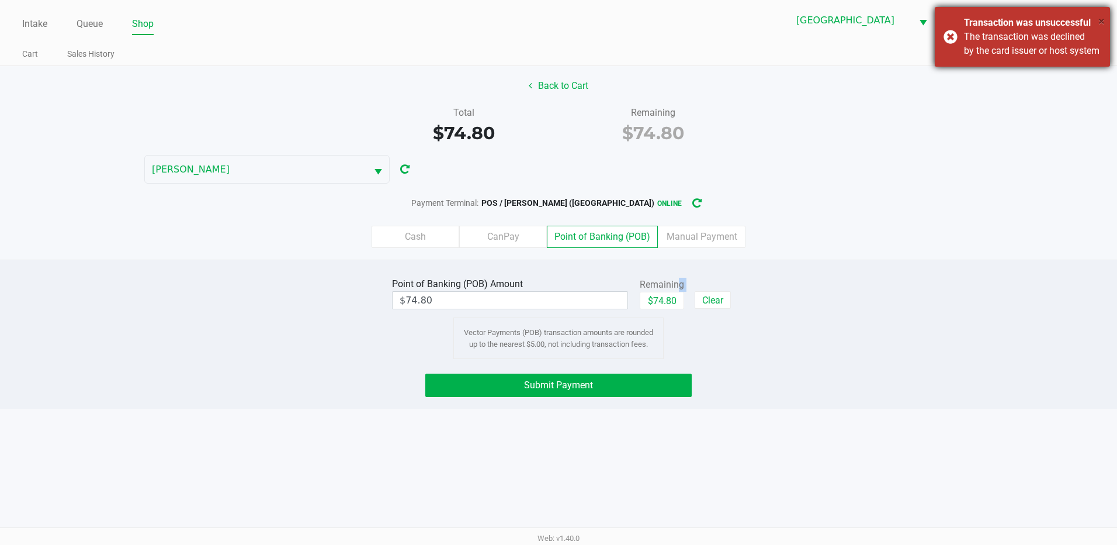
click at [1103, 19] on span "×" at bounding box center [1102, 21] width 6 height 14
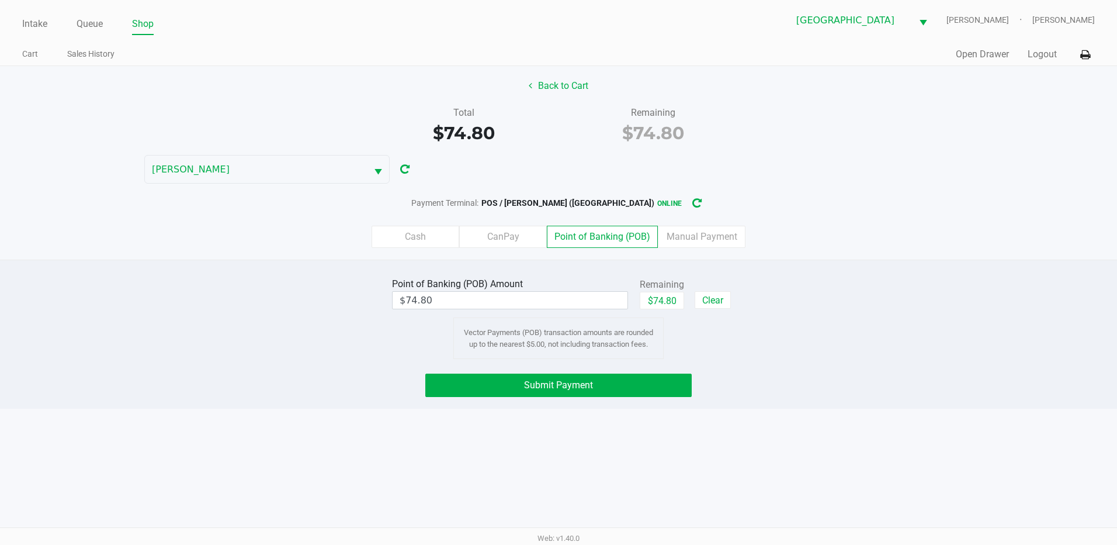
click at [569, 400] on div "Point of Banking (POB) Amount $74.80 Remaining $74.80 Clear Vector Payments (PO…" at bounding box center [558, 333] width 1117 height 149
click at [574, 392] on button "Submit Payment" at bounding box center [558, 384] width 266 height 23
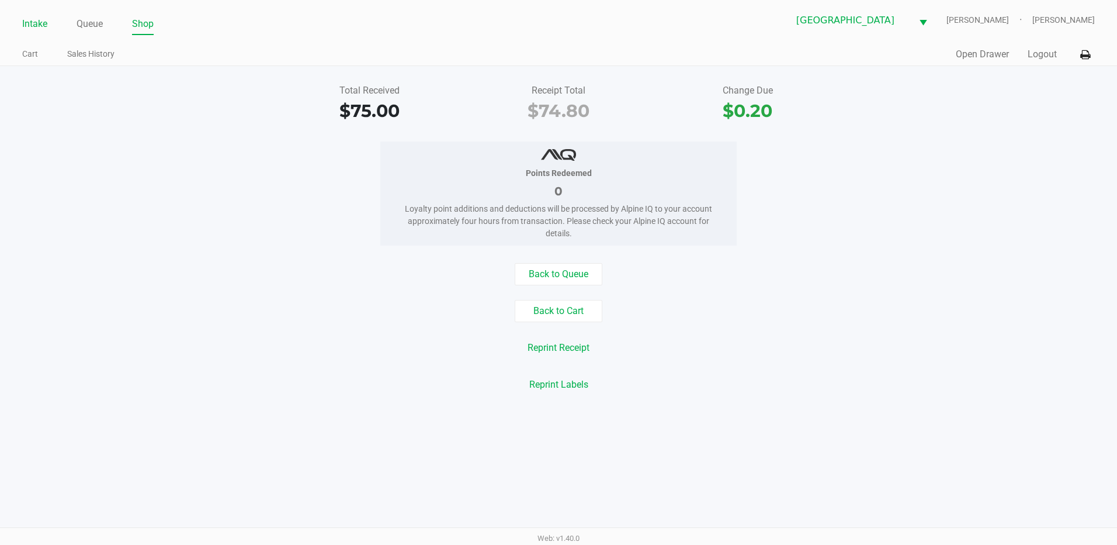
click at [32, 22] on link "Intake" at bounding box center [34, 24] width 25 height 16
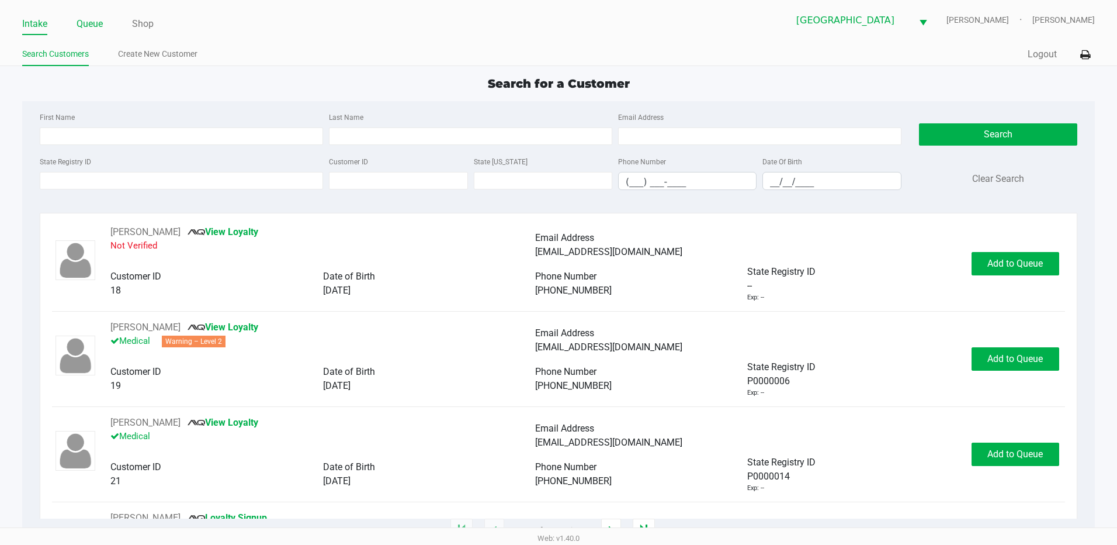
click at [88, 21] on link "Queue" at bounding box center [90, 24] width 26 height 16
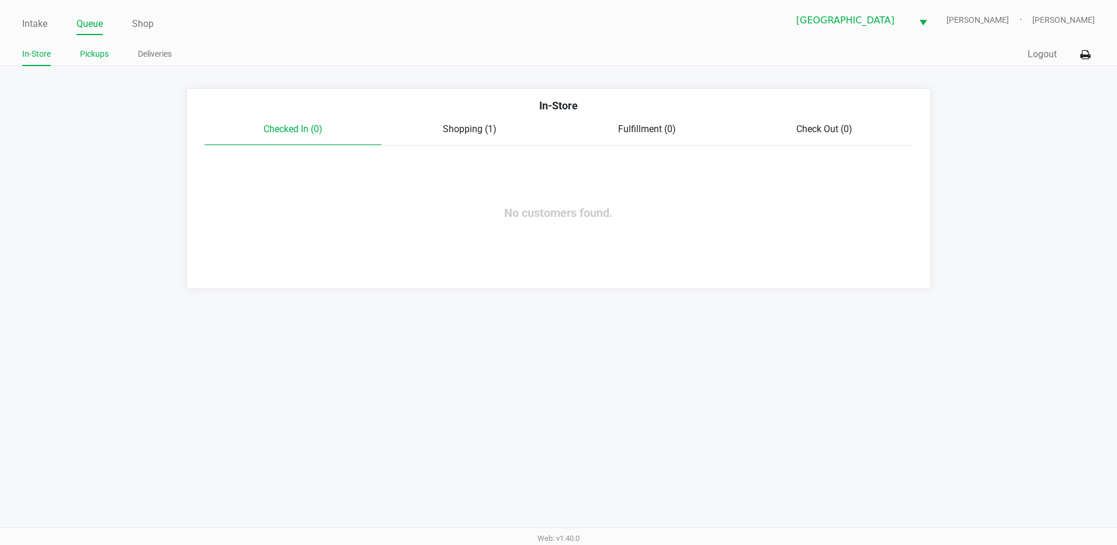
click at [94, 54] on link "Pickups" at bounding box center [94, 54] width 29 height 15
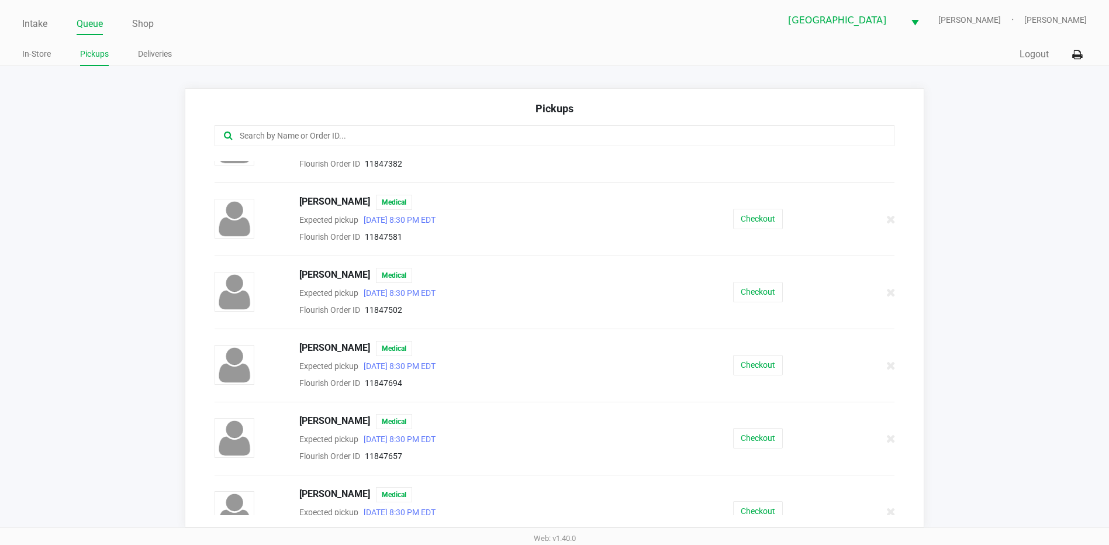
scroll to position [409, 0]
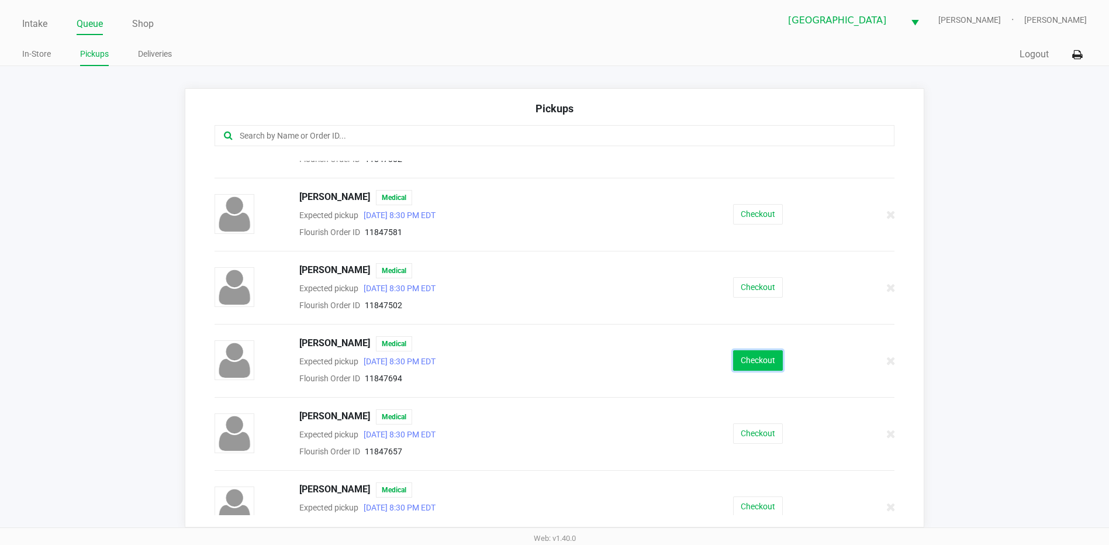
click at [756, 362] on button "Checkout" at bounding box center [758, 360] width 50 height 20
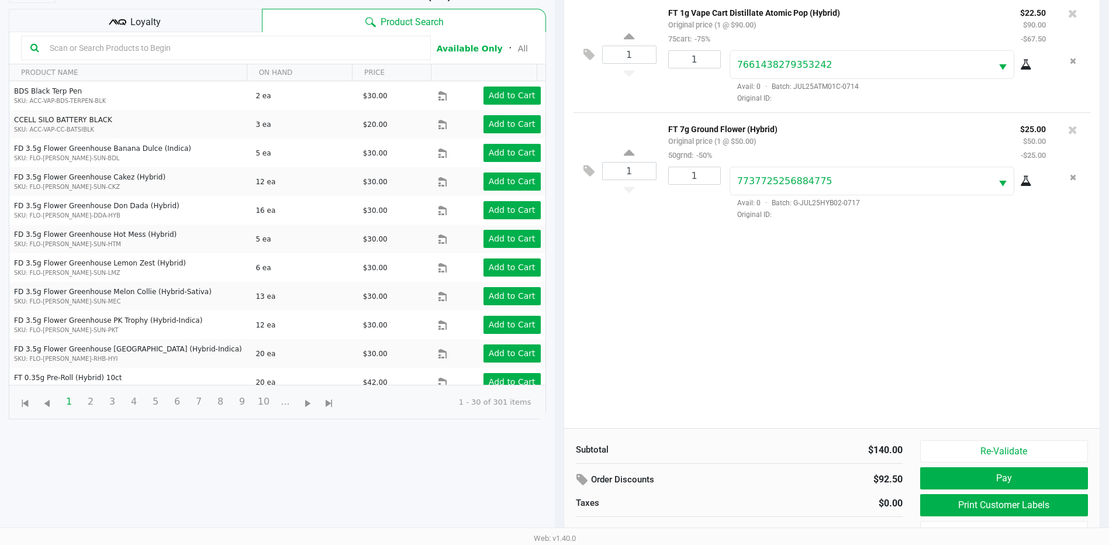
scroll to position [126, 0]
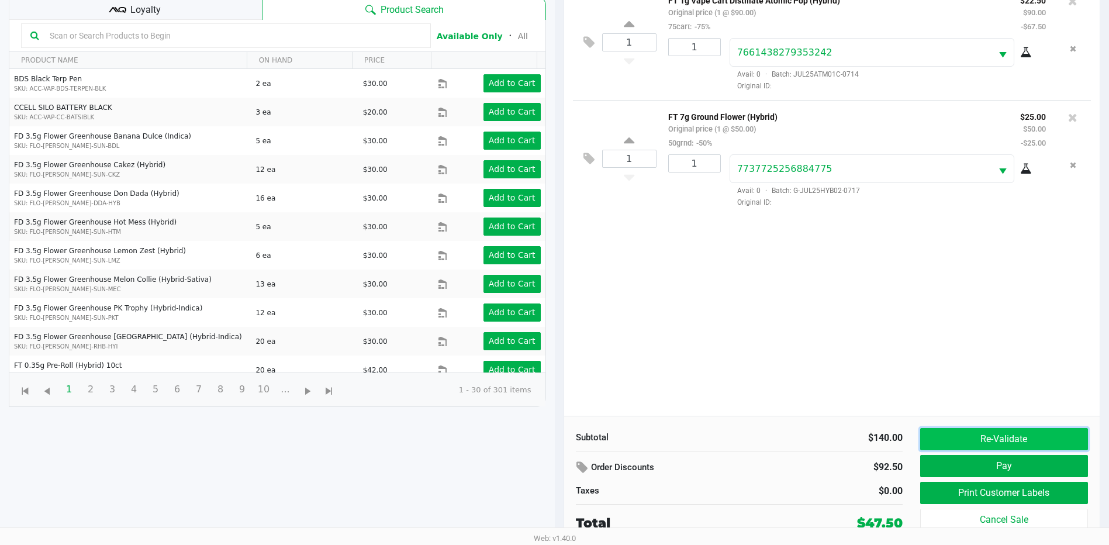
click at [1055, 444] on button "Re-Validate" at bounding box center [1004, 439] width 168 height 22
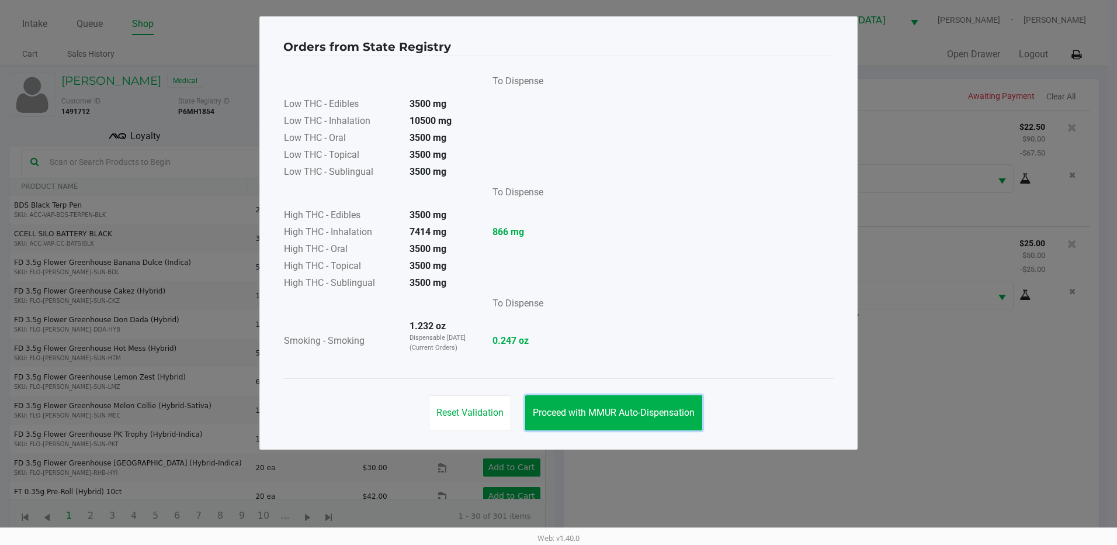
drag, startPoint x: 657, startPoint y: 420, endPoint x: 753, endPoint y: 420, distance: 95.8
click at [659, 418] on button "Proceed with MMUR Auto-Dispensation" at bounding box center [613, 412] width 177 height 35
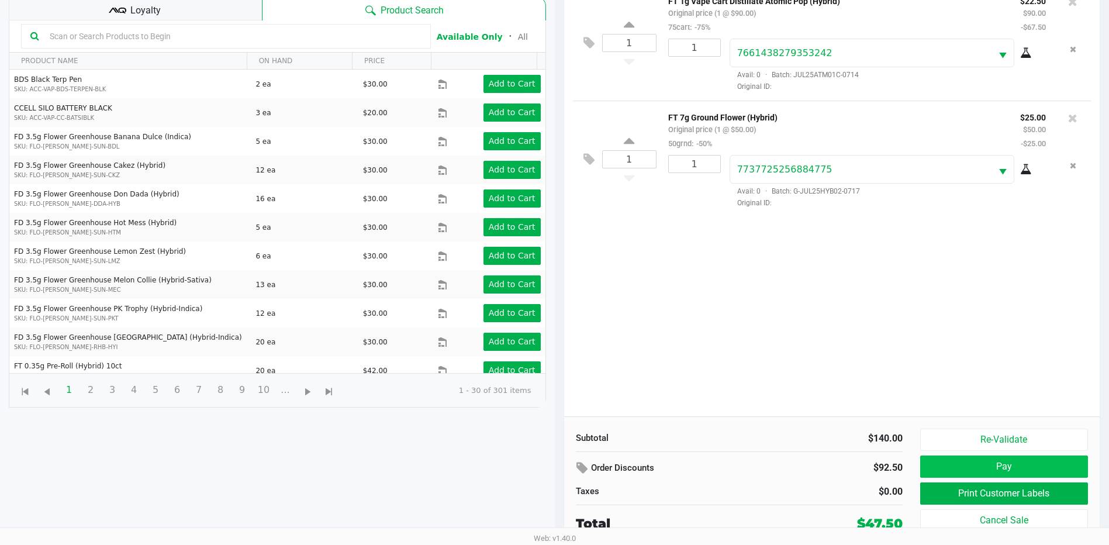
scroll to position [126, 0]
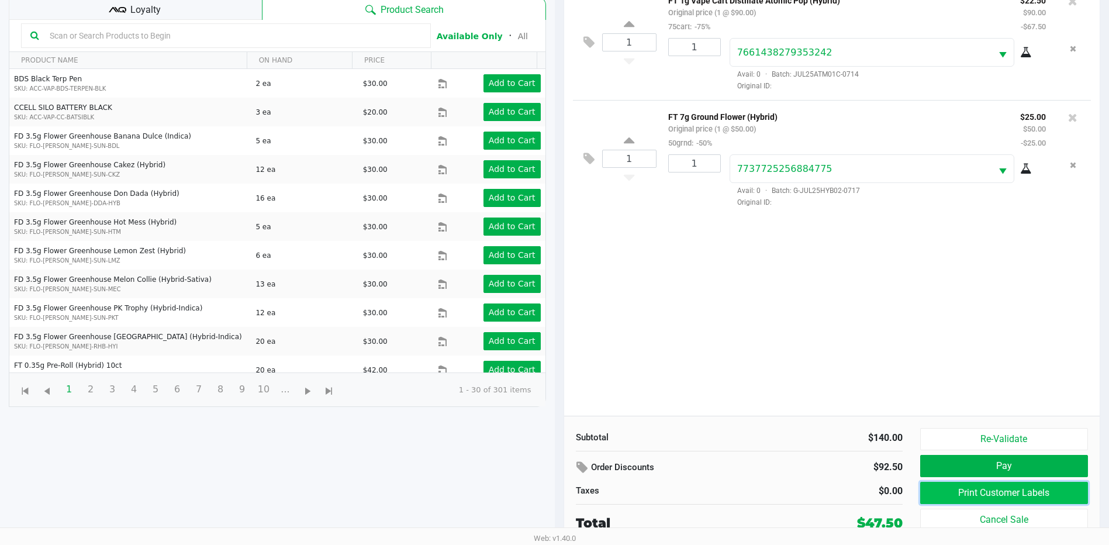
click at [952, 487] on button "Print Customer Labels" at bounding box center [1004, 493] width 168 height 22
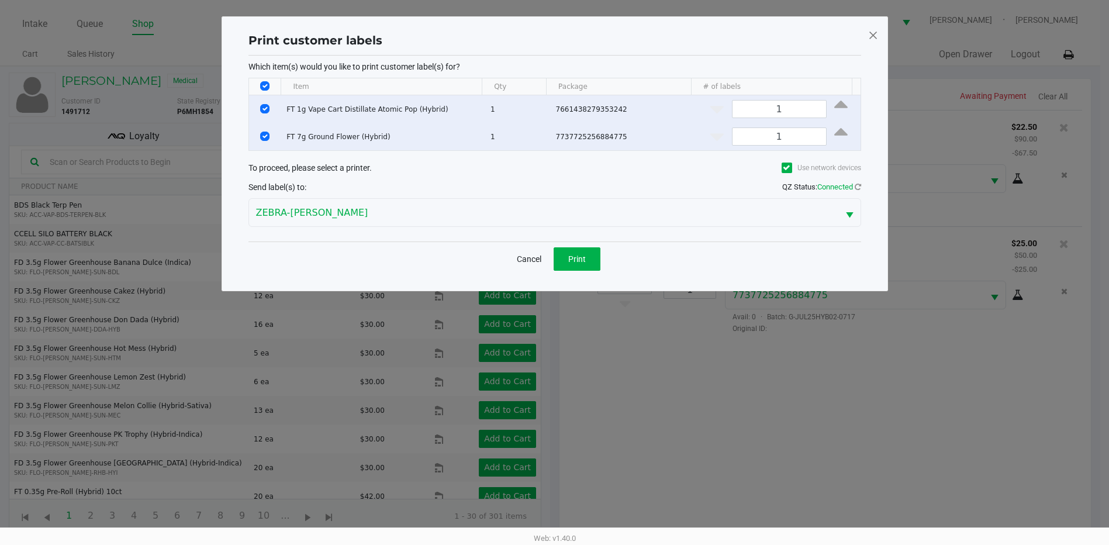
scroll to position [0, 0]
click at [584, 268] on button "Print" at bounding box center [581, 258] width 47 height 23
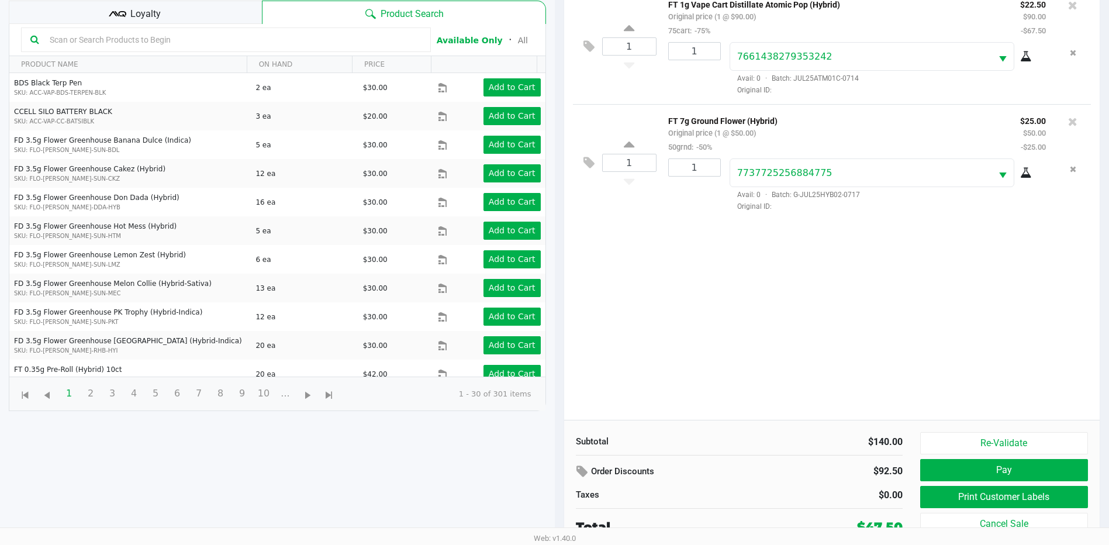
scroll to position [126, 0]
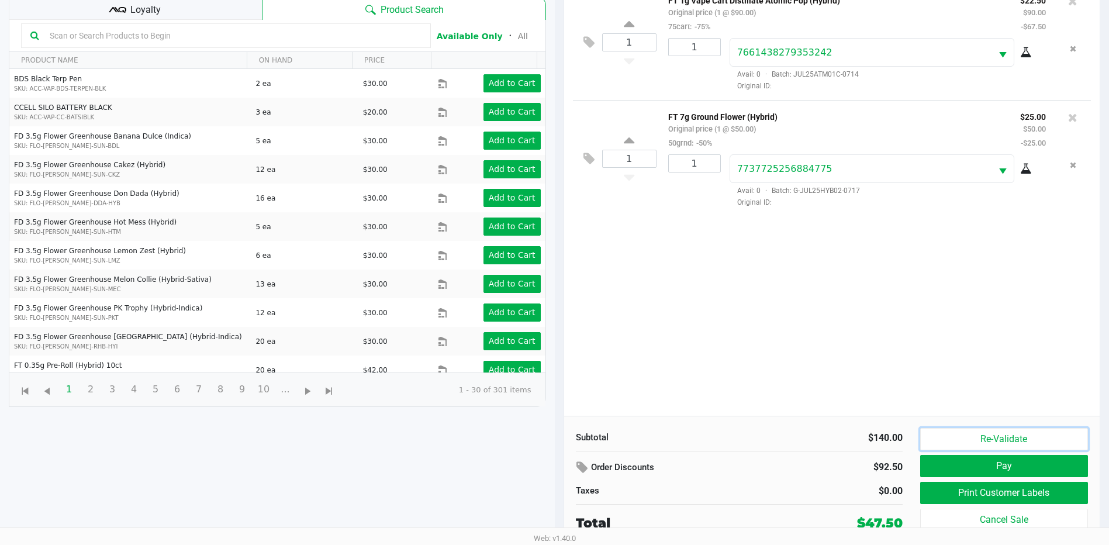
click at [969, 436] on button "Re-Validate" at bounding box center [1004, 439] width 168 height 22
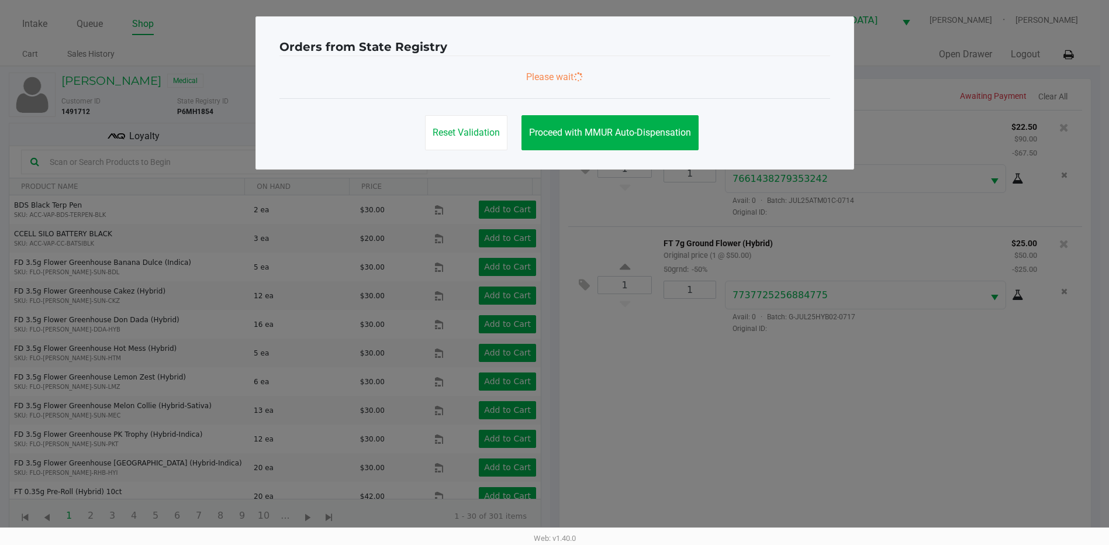
scroll to position [0, 0]
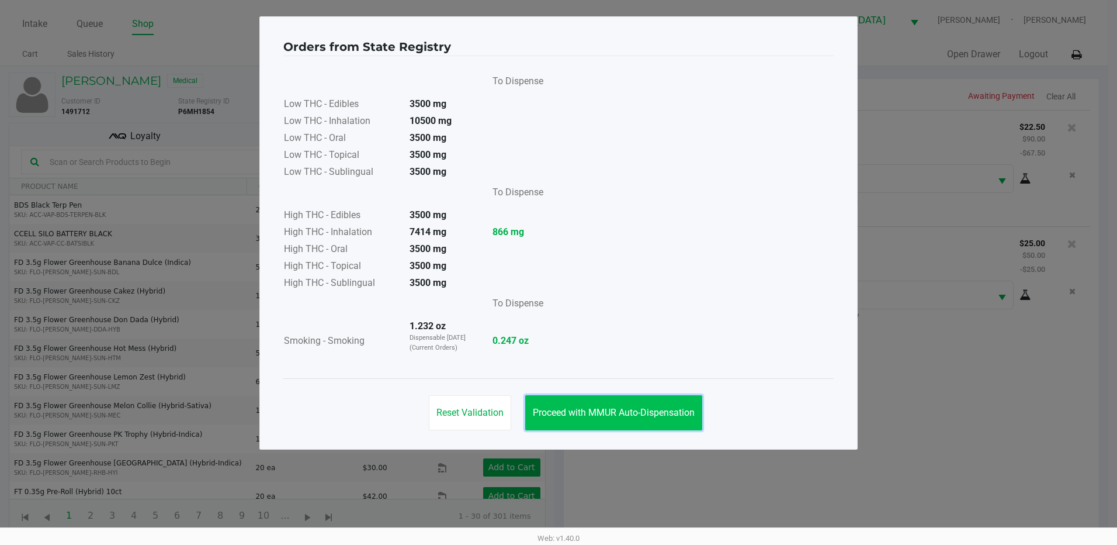
click at [656, 416] on span "Proceed with MMUR Auto-Dispensation" at bounding box center [614, 412] width 162 height 11
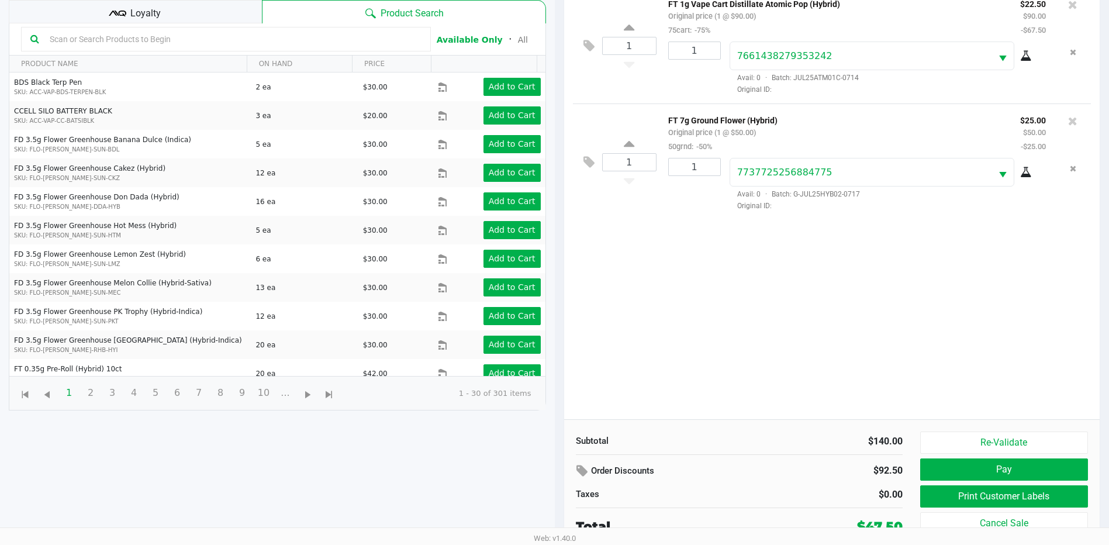
scroll to position [126, 0]
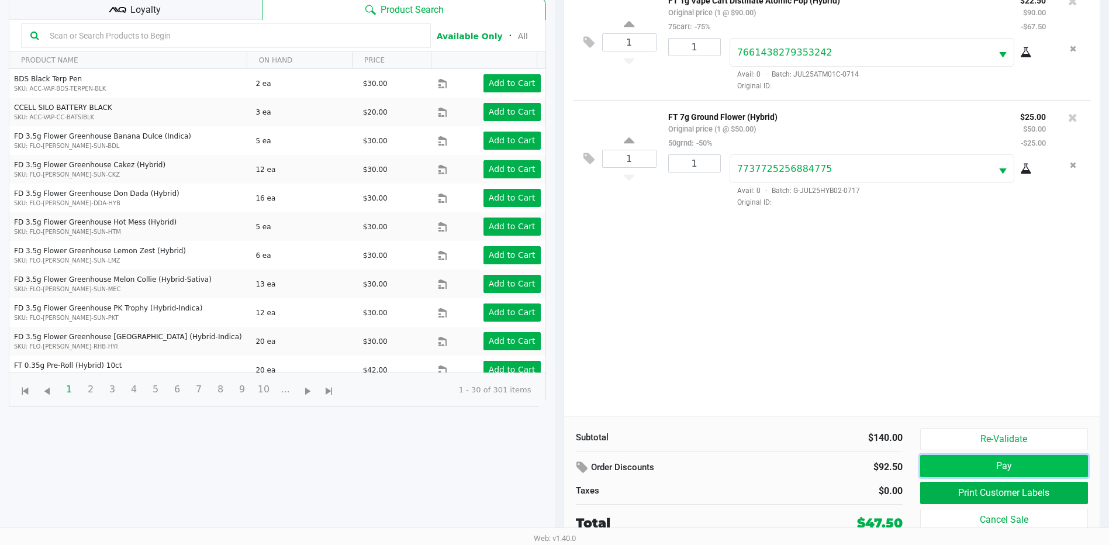
click at [1021, 466] on button "Pay" at bounding box center [1004, 466] width 168 height 22
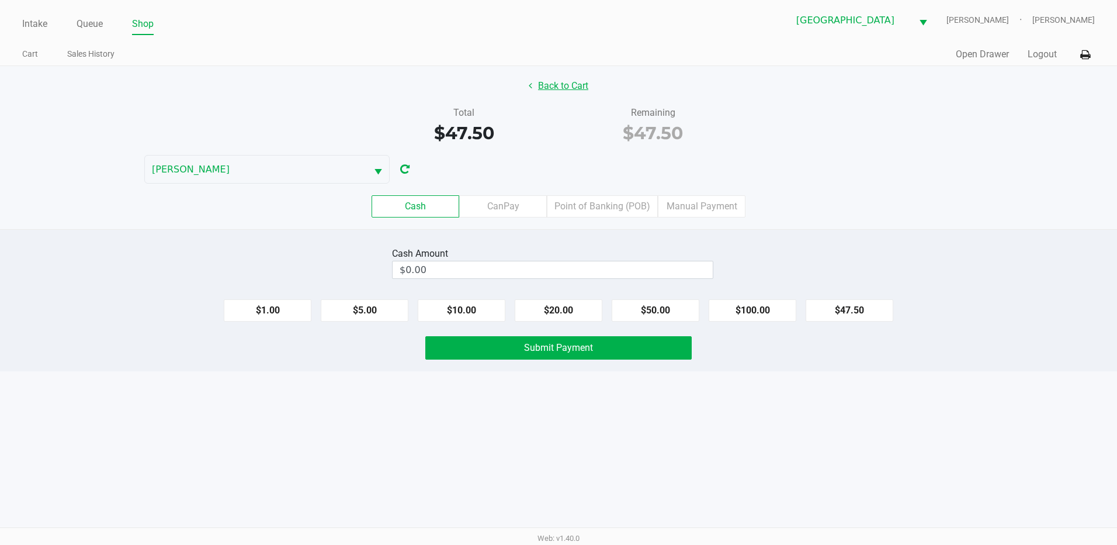
click at [560, 85] on button "Back to Cart" at bounding box center [558, 86] width 75 height 22
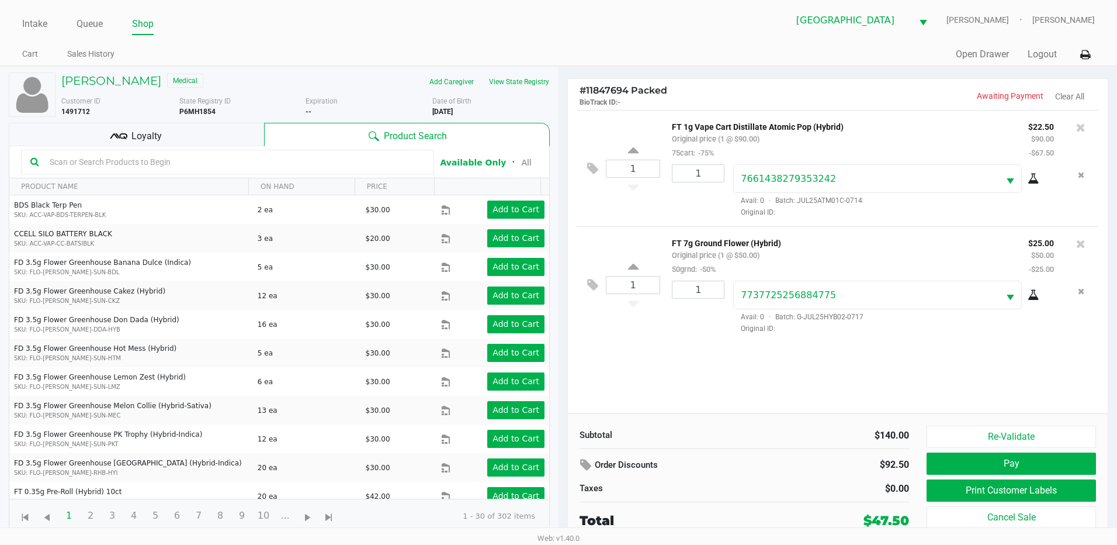
click at [153, 139] on span "Loyalty" at bounding box center [146, 136] width 30 height 14
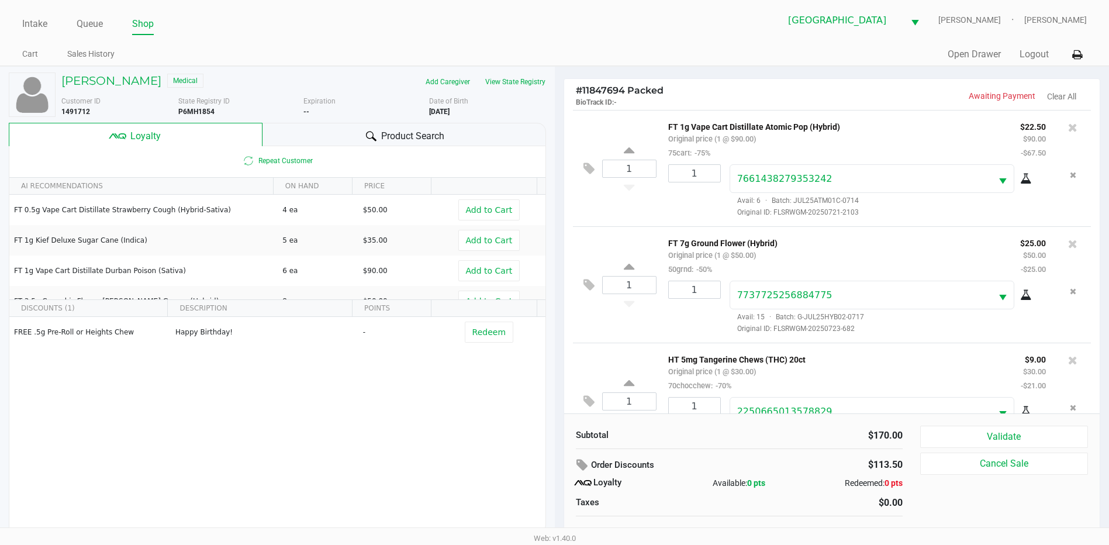
scroll to position [47, 0]
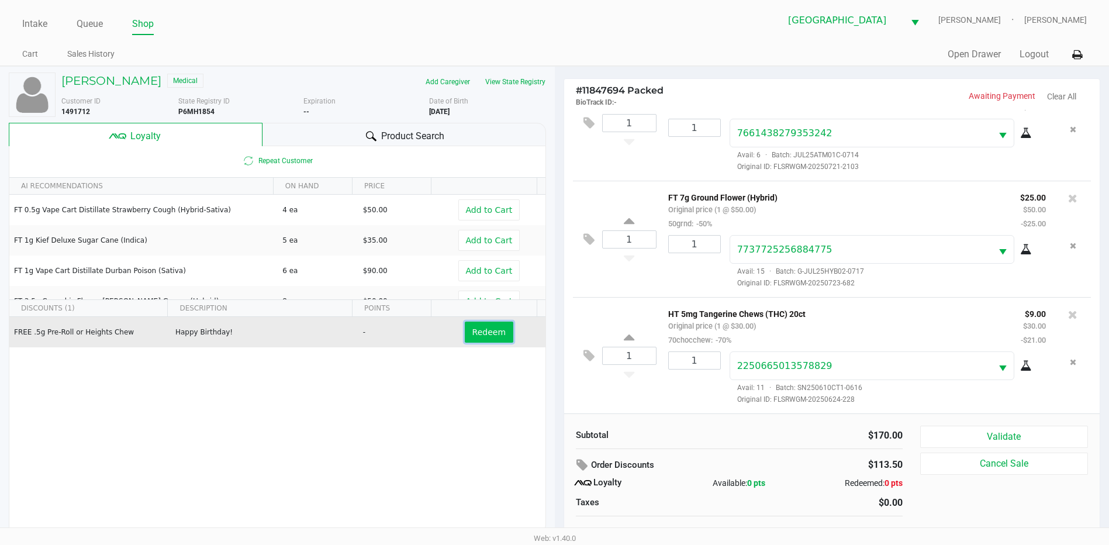
click at [476, 338] on button "Redeem" at bounding box center [489, 331] width 49 height 21
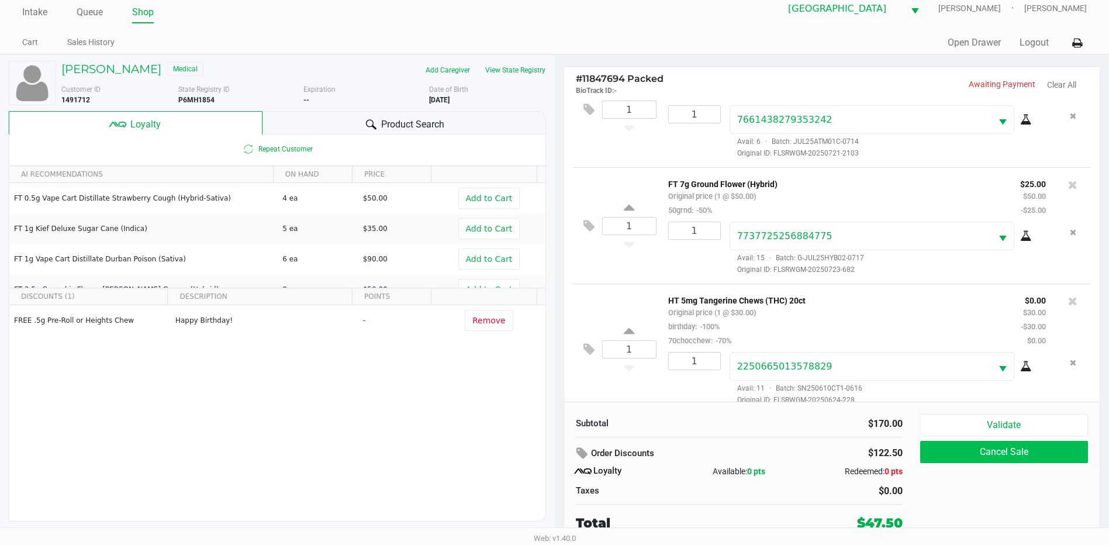
scroll to position [61, 0]
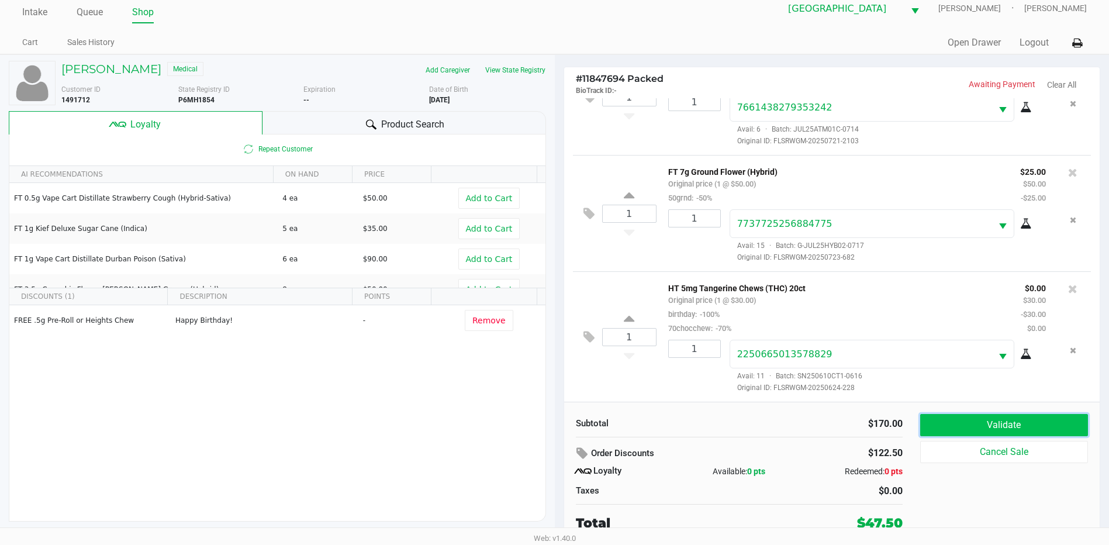
click at [1008, 431] on button "Validate" at bounding box center [1004, 425] width 168 height 22
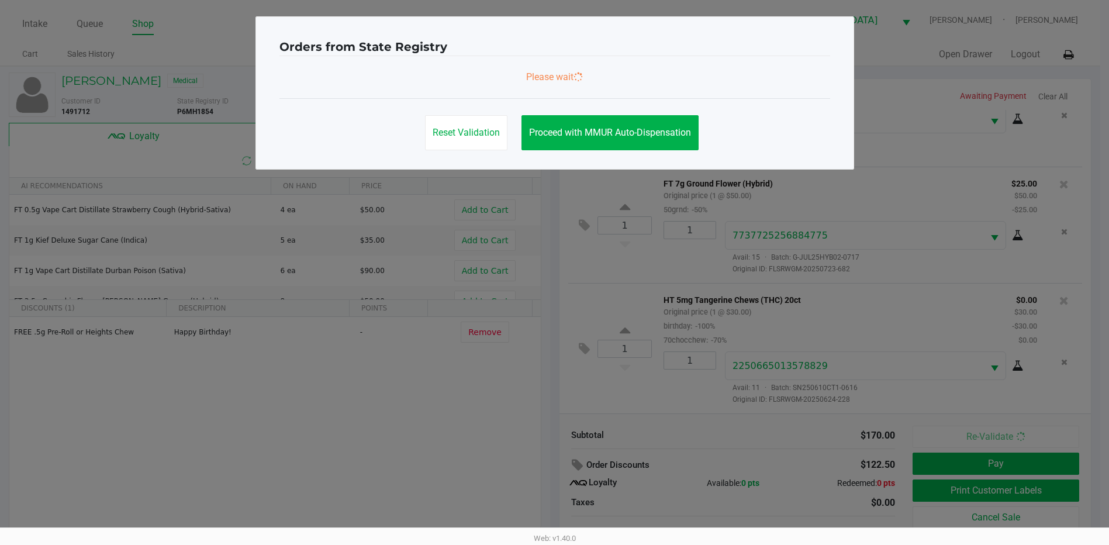
scroll to position [0, 0]
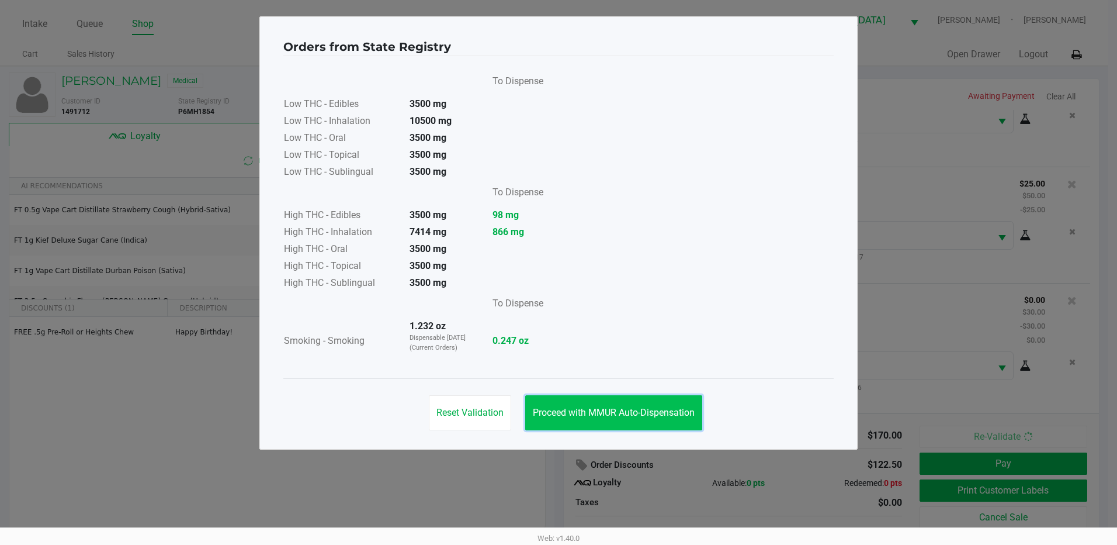
click at [611, 417] on span "Proceed with MMUR Auto-Dispensation" at bounding box center [614, 412] width 162 height 11
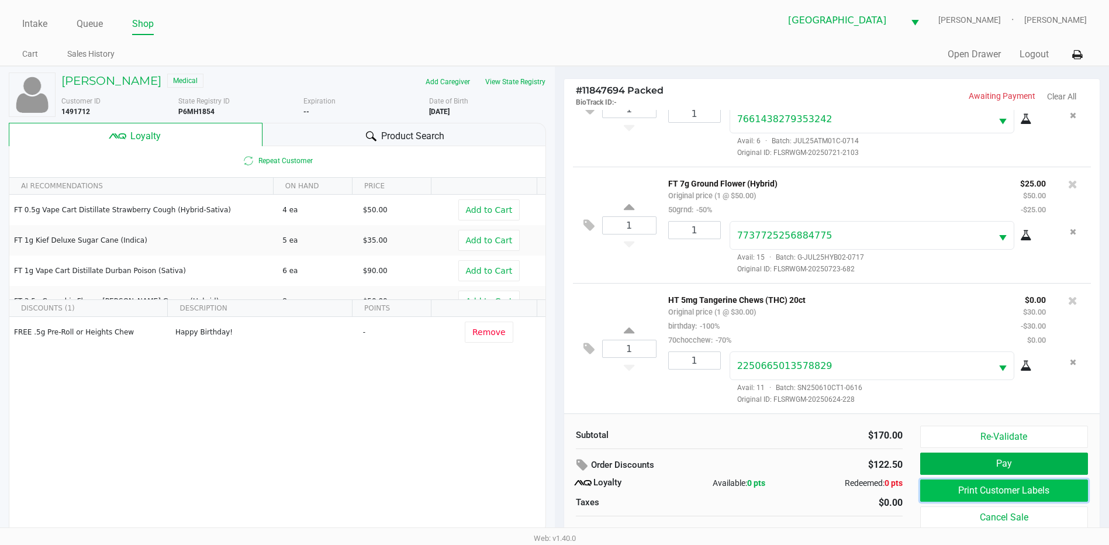
click at [960, 497] on button "Print Customer Labels" at bounding box center [1004, 490] width 168 height 22
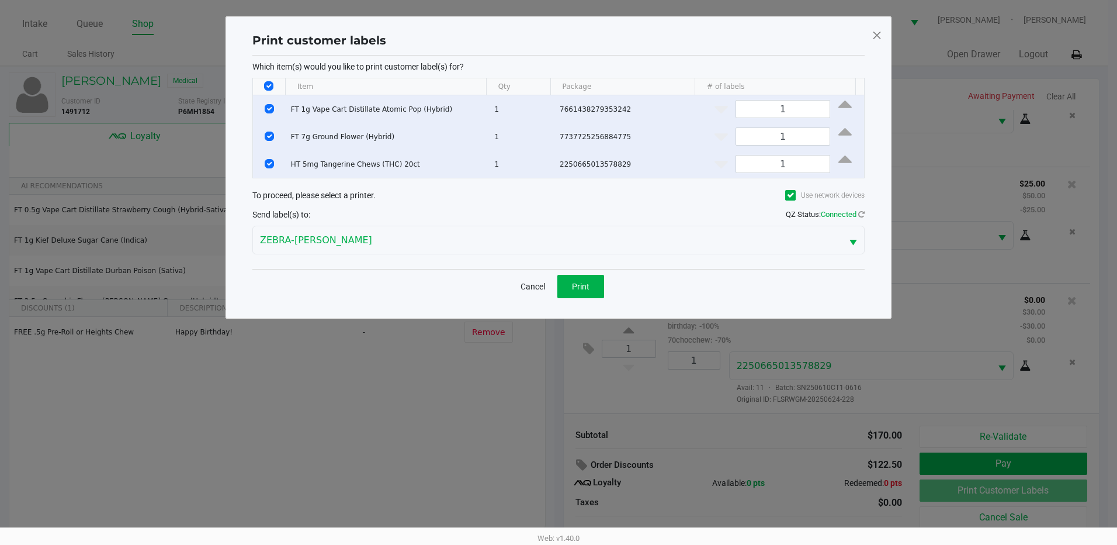
click at [273, 86] on input "Select All Rows" at bounding box center [268, 85] width 9 height 9
checkbox input "false"
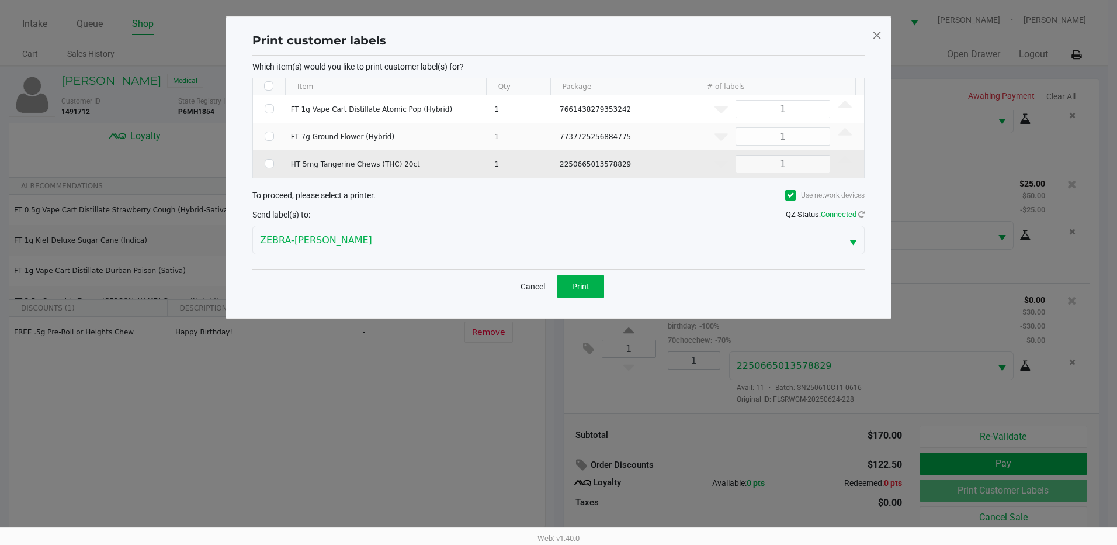
click at [267, 169] on td "Data table" at bounding box center [269, 163] width 33 height 27
click at [268, 165] on input "Select Row" at bounding box center [269, 163] width 9 height 9
checkbox input "true"
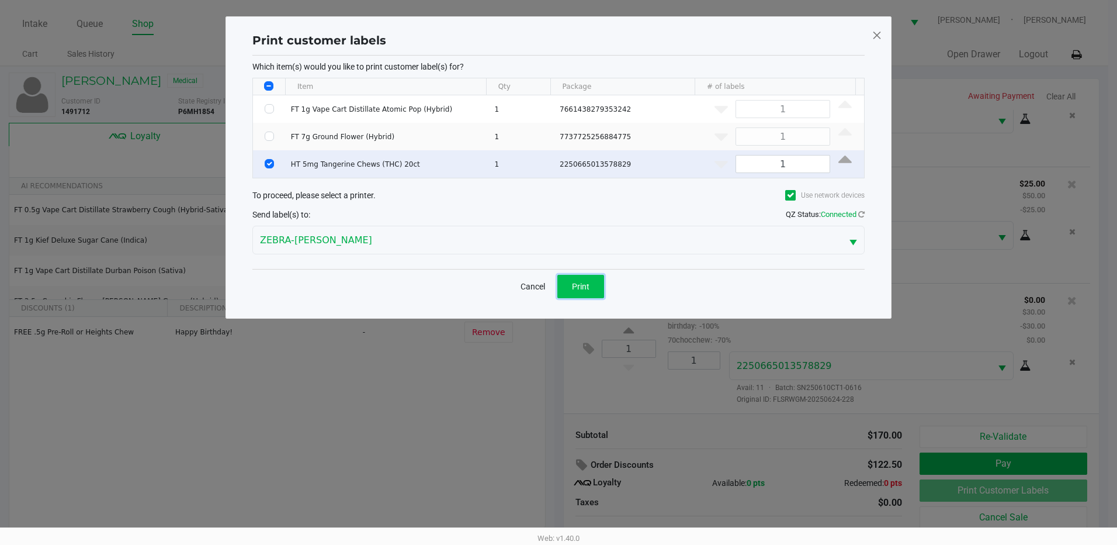
click at [562, 286] on button "Print" at bounding box center [581, 286] width 47 height 23
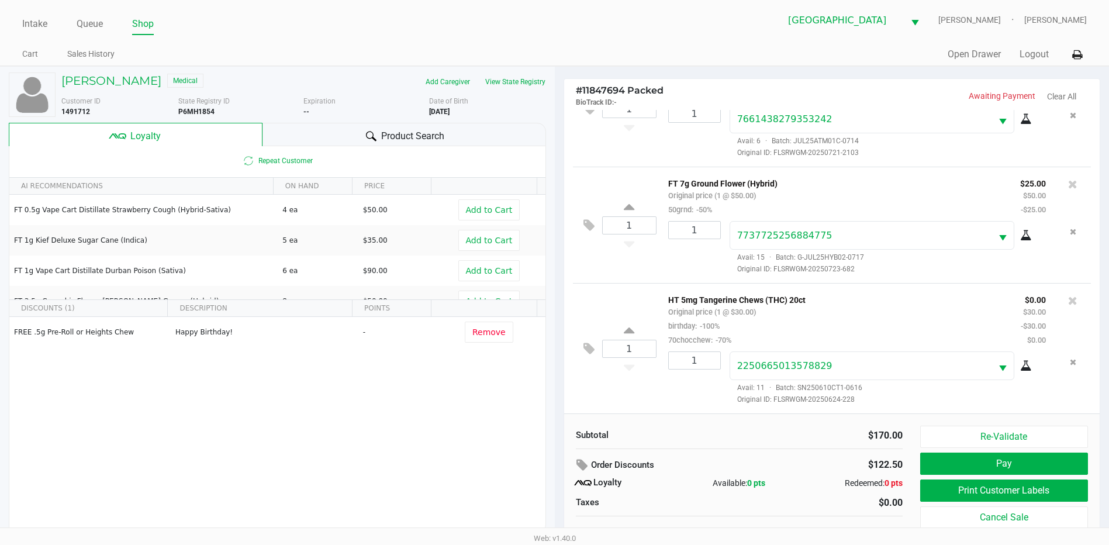
scroll to position [12, 0]
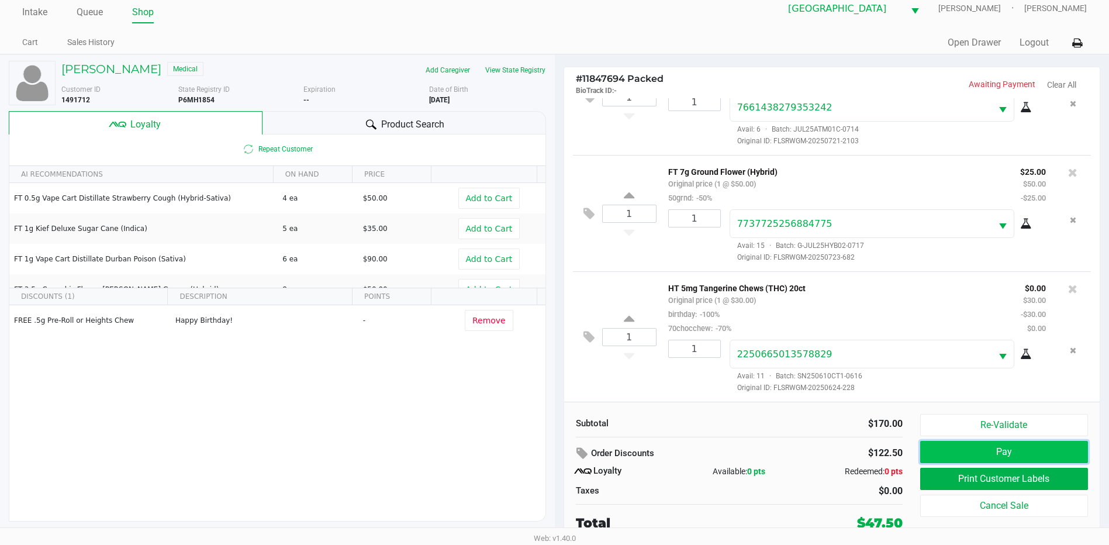
click at [947, 456] on button "Pay" at bounding box center [1004, 452] width 168 height 22
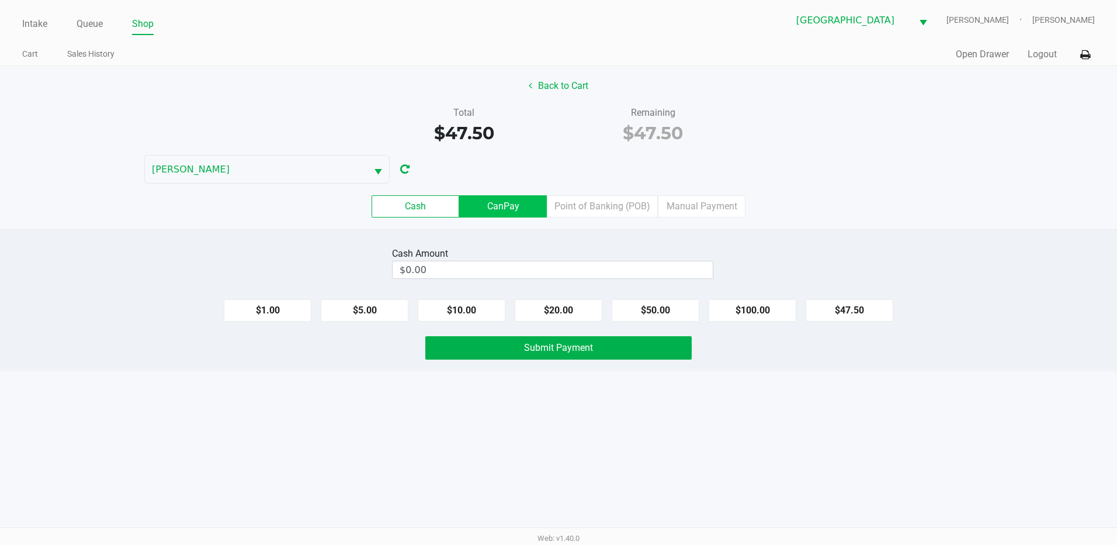
click at [501, 200] on label "CanPay" at bounding box center [503, 206] width 88 height 22
click at [0, 0] on 2 "CanPay" at bounding box center [0, 0] width 0 height 0
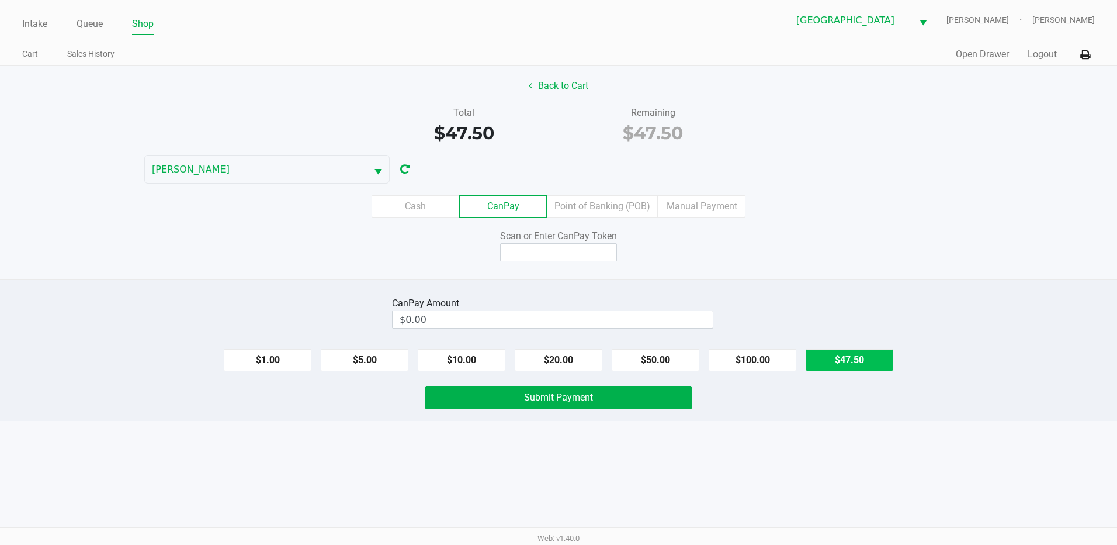
click at [853, 362] on button "$47.50" at bounding box center [850, 360] width 88 height 22
type input "$47.50"
click at [595, 254] on input at bounding box center [558, 252] width 117 height 18
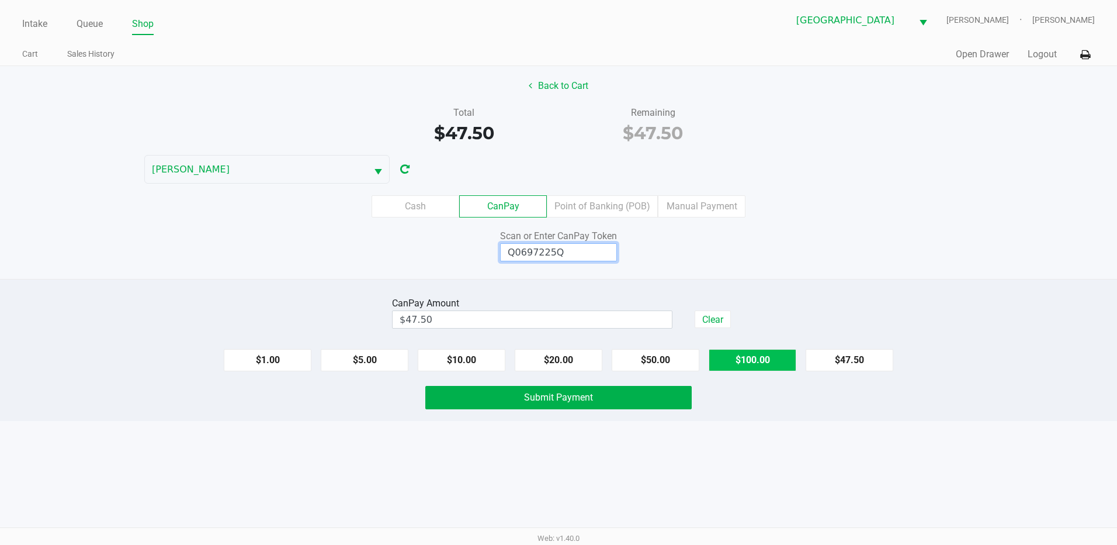
type input "Q0697225Q"
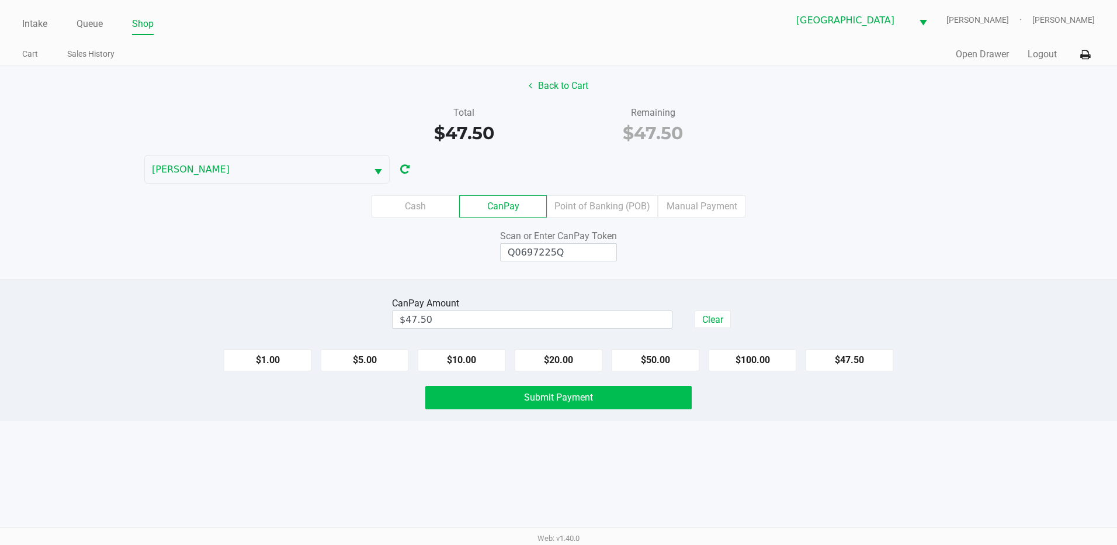
click at [501, 400] on button "Submit Payment" at bounding box center [558, 397] width 266 height 23
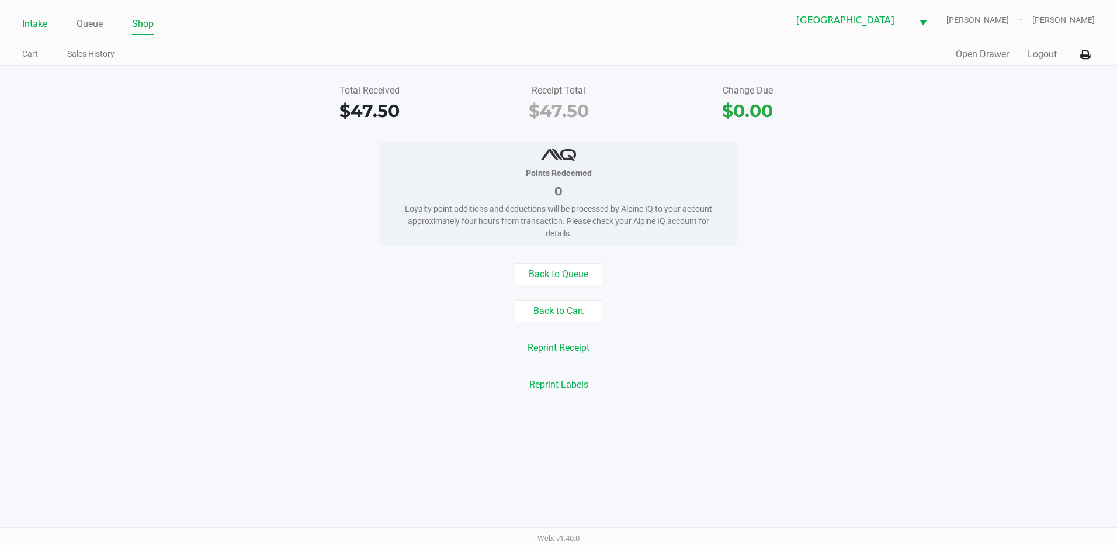
click at [36, 24] on link "Intake" at bounding box center [34, 24] width 25 height 16
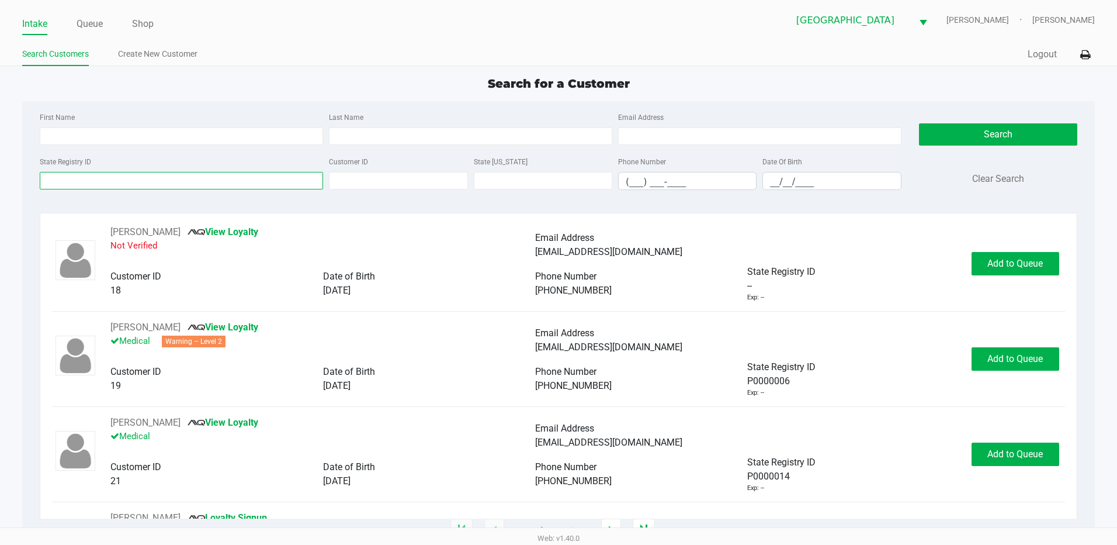
click at [102, 180] on input "State Registry ID" at bounding box center [181, 181] width 283 height 18
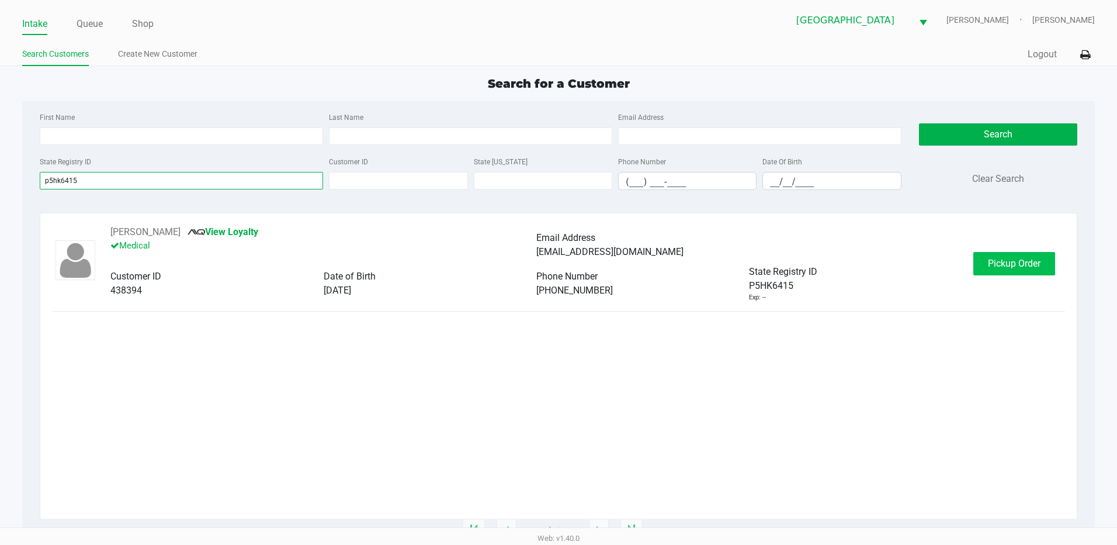
type input "p5hk6415"
click at [1003, 256] on button "Pickup Order" at bounding box center [1015, 263] width 82 height 23
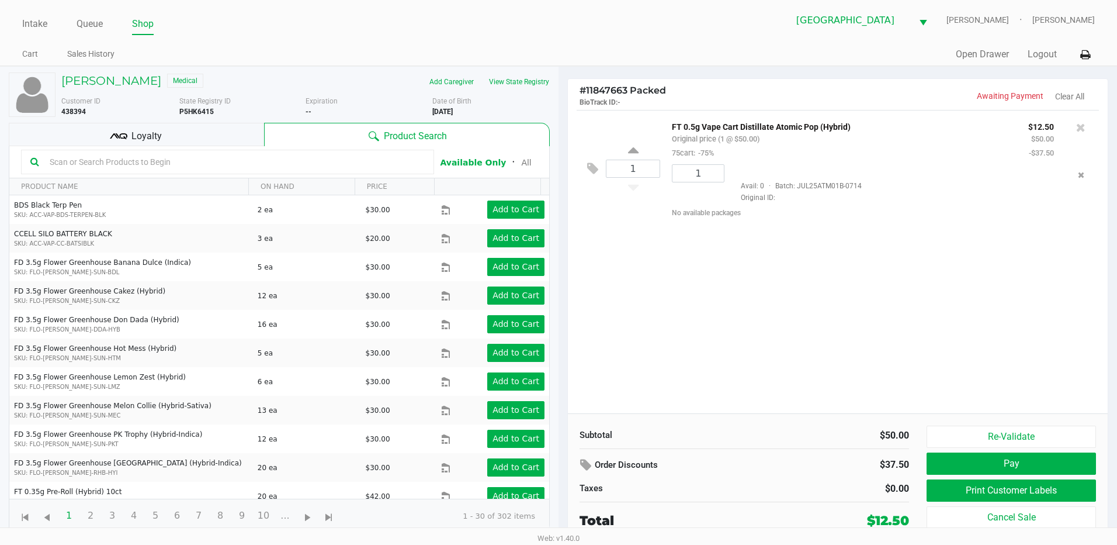
click at [181, 127] on div "Loyalty" at bounding box center [136, 134] width 255 height 23
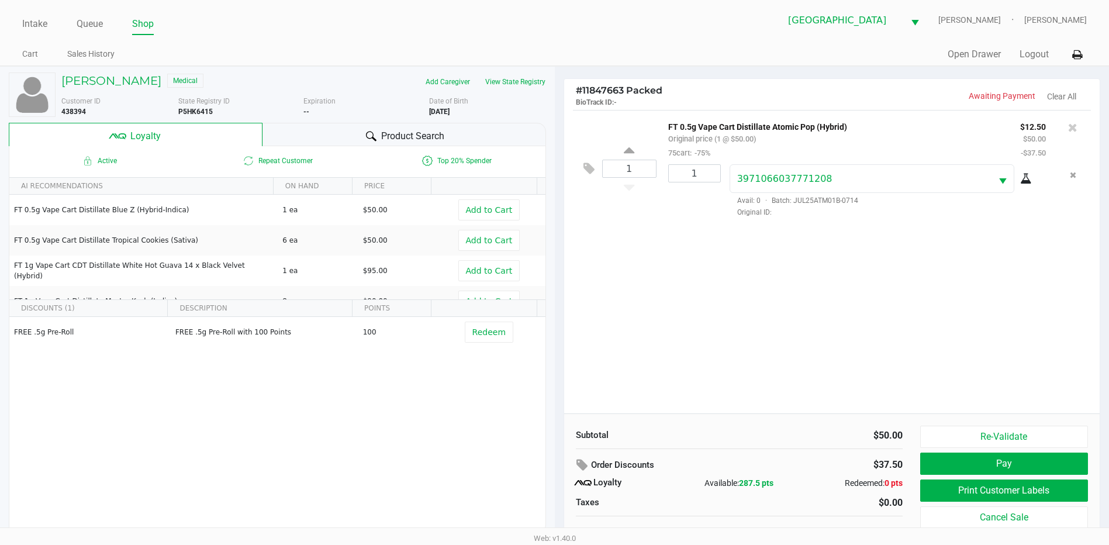
click at [399, 137] on span "Product Search" at bounding box center [412, 136] width 63 height 14
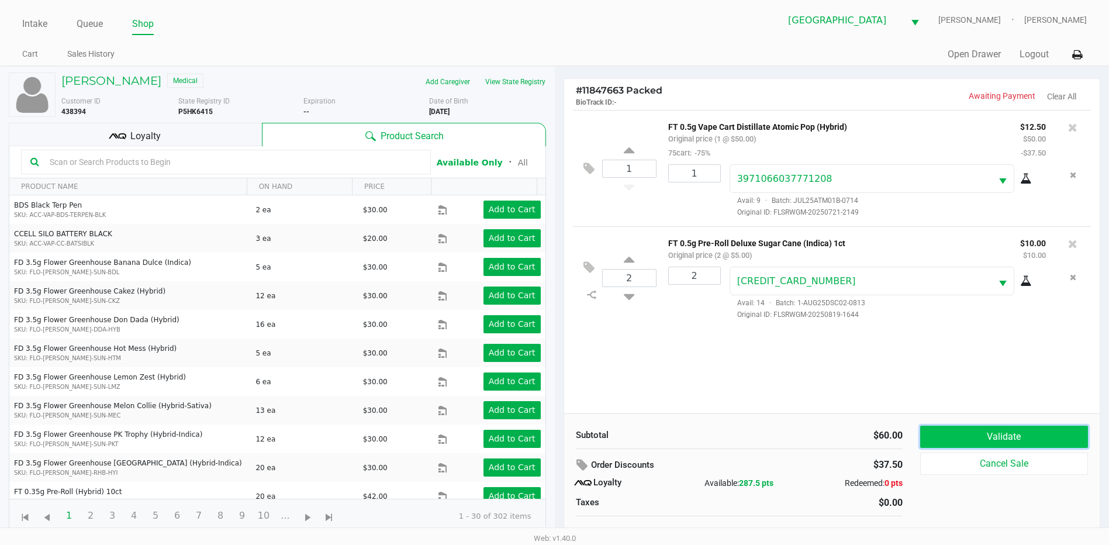
click at [999, 437] on button "Validate" at bounding box center [1004, 436] width 168 height 22
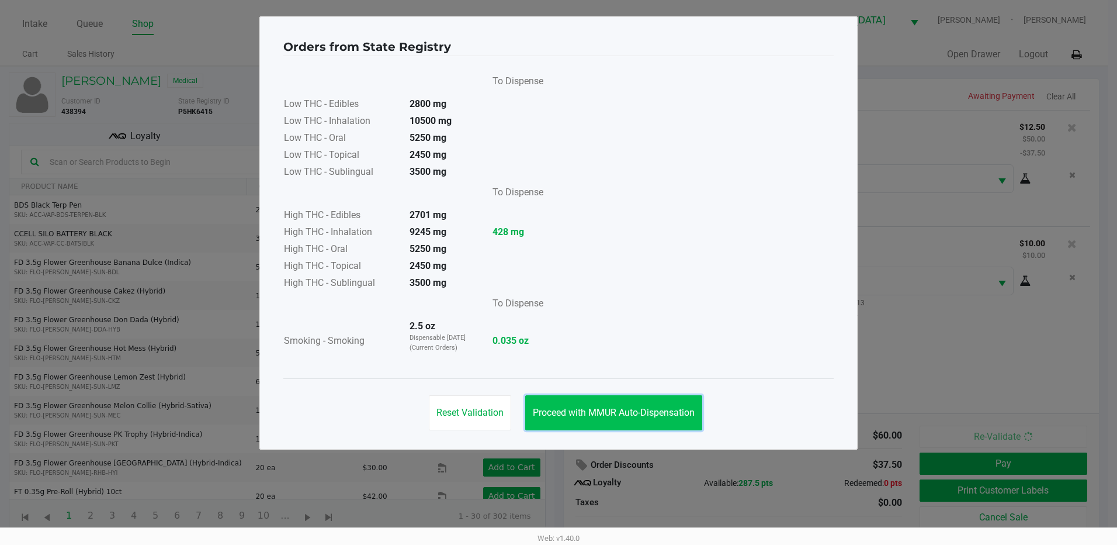
click at [624, 418] on button "Proceed with MMUR Auto-Dispensation" at bounding box center [613, 412] width 177 height 35
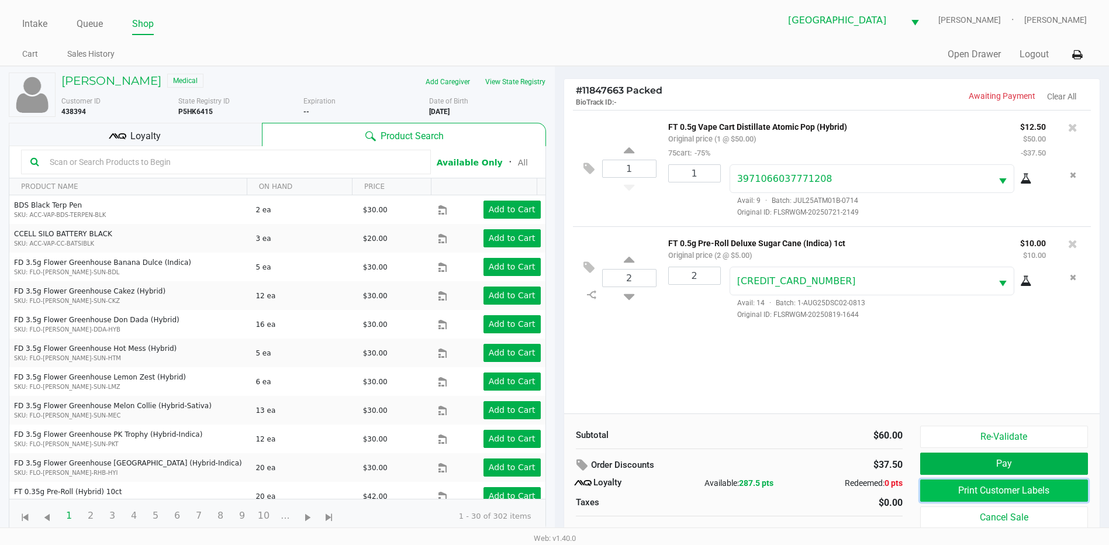
click at [961, 495] on button "Print Customer Labels" at bounding box center [1004, 490] width 168 height 22
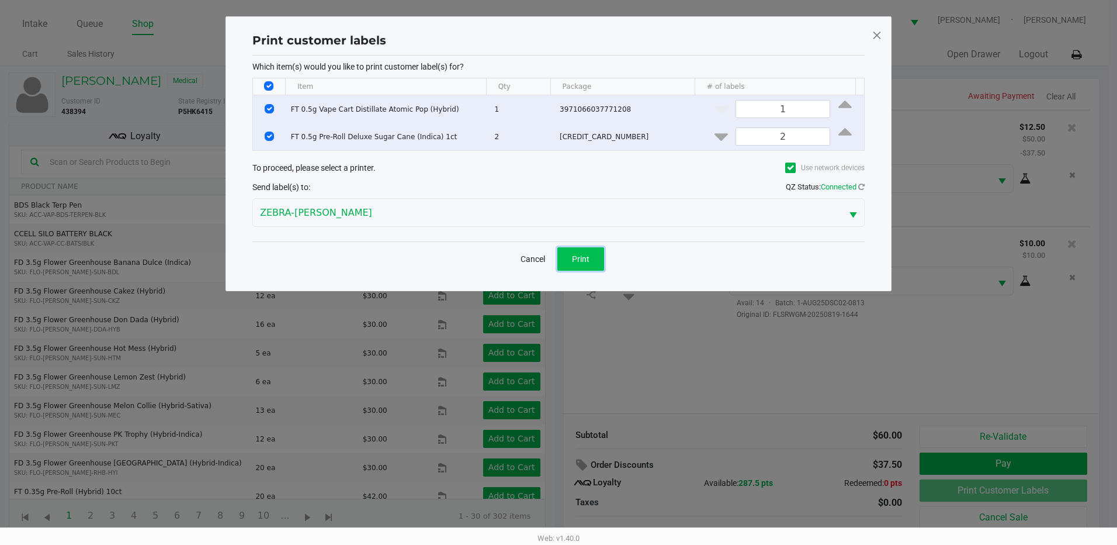
click at [590, 266] on button "Print" at bounding box center [581, 258] width 47 height 23
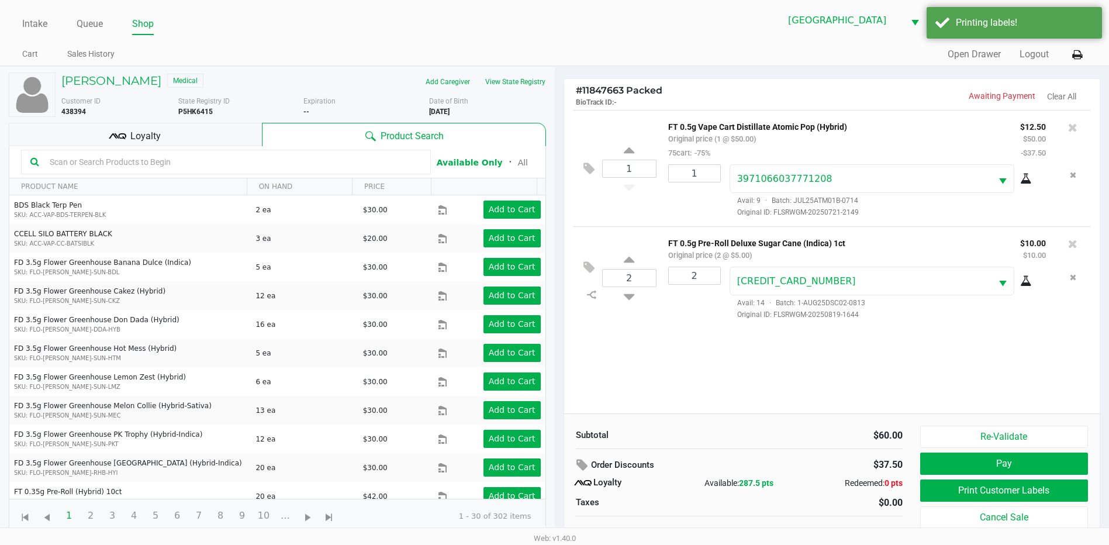
click at [193, 126] on div "Loyalty" at bounding box center [135, 134] width 253 height 23
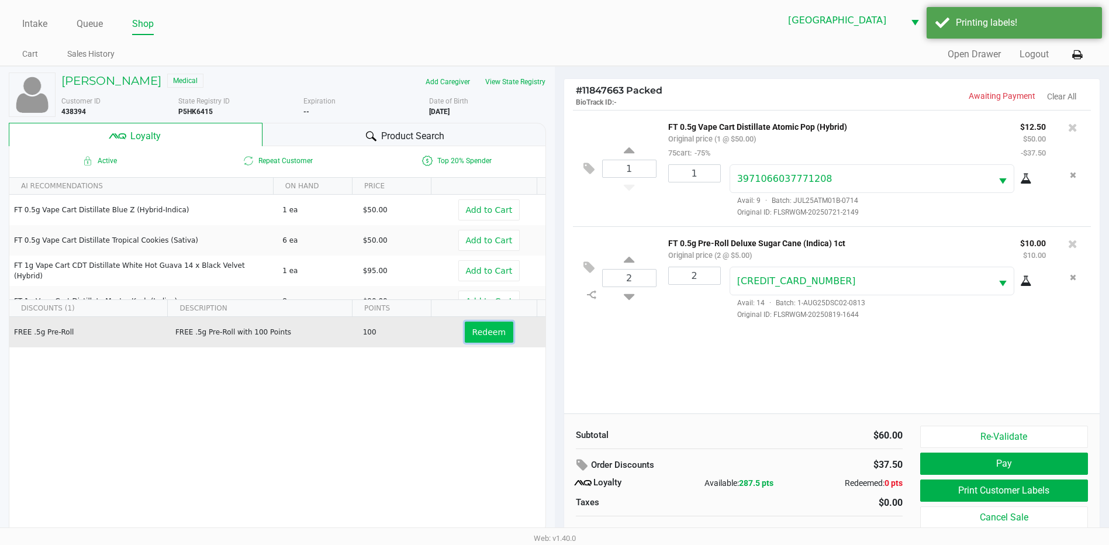
click at [483, 335] on span "Redeem" at bounding box center [488, 331] width 33 height 9
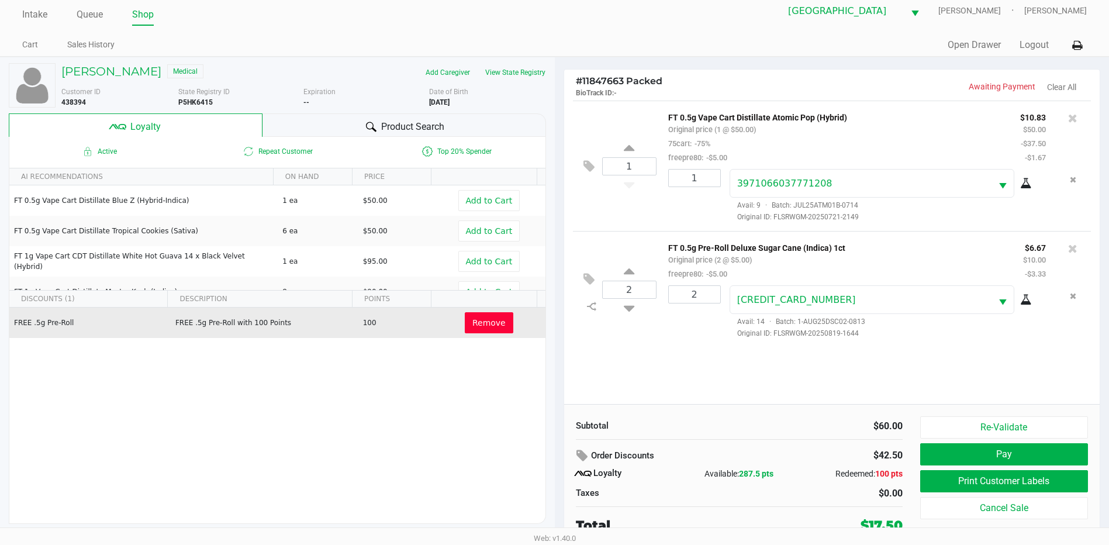
scroll to position [12, 0]
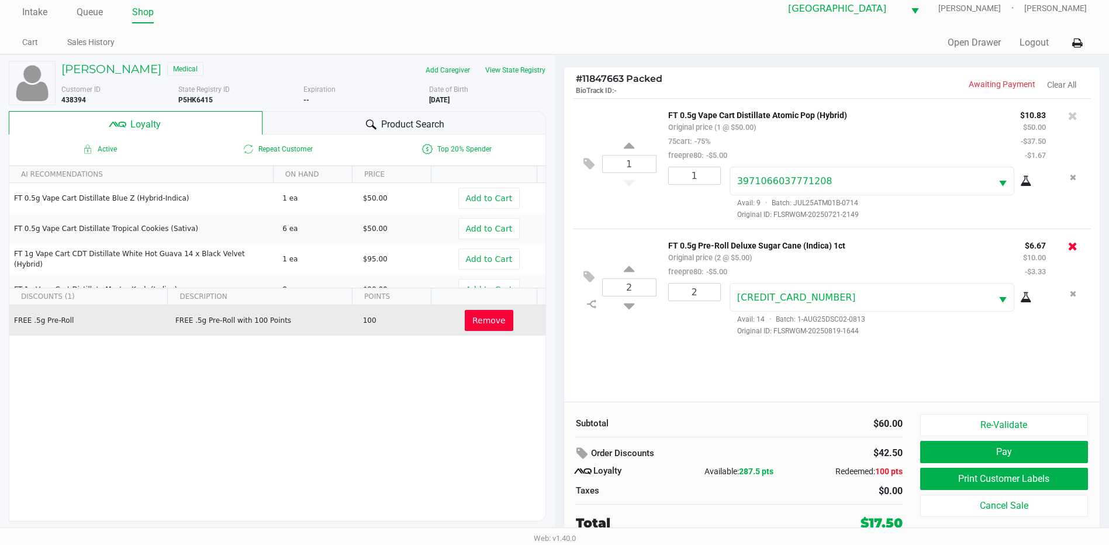
click at [1072, 241] on icon at bounding box center [1072, 246] width 9 height 12
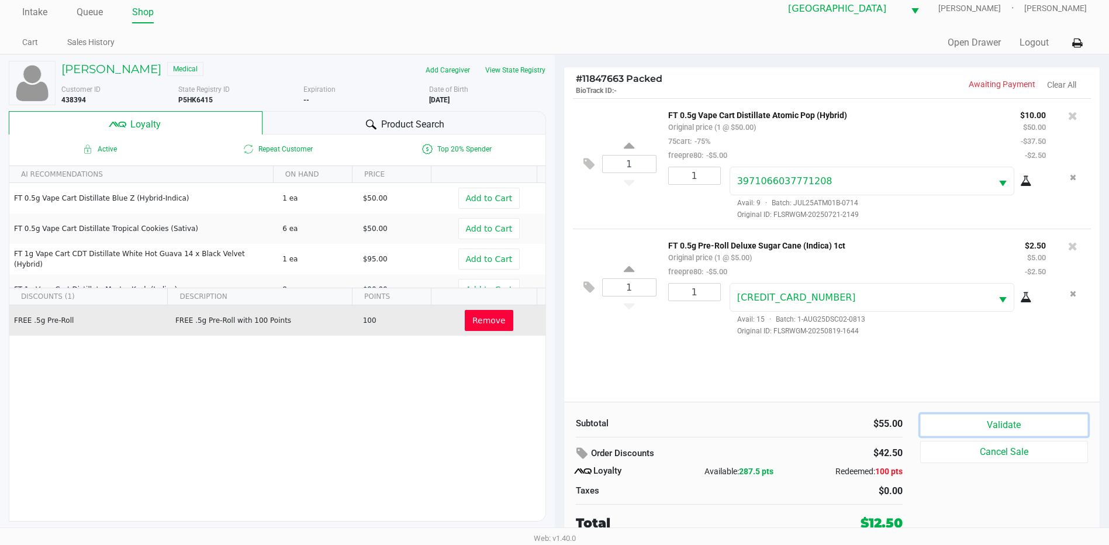
click at [1012, 425] on button "Validate" at bounding box center [1004, 425] width 168 height 22
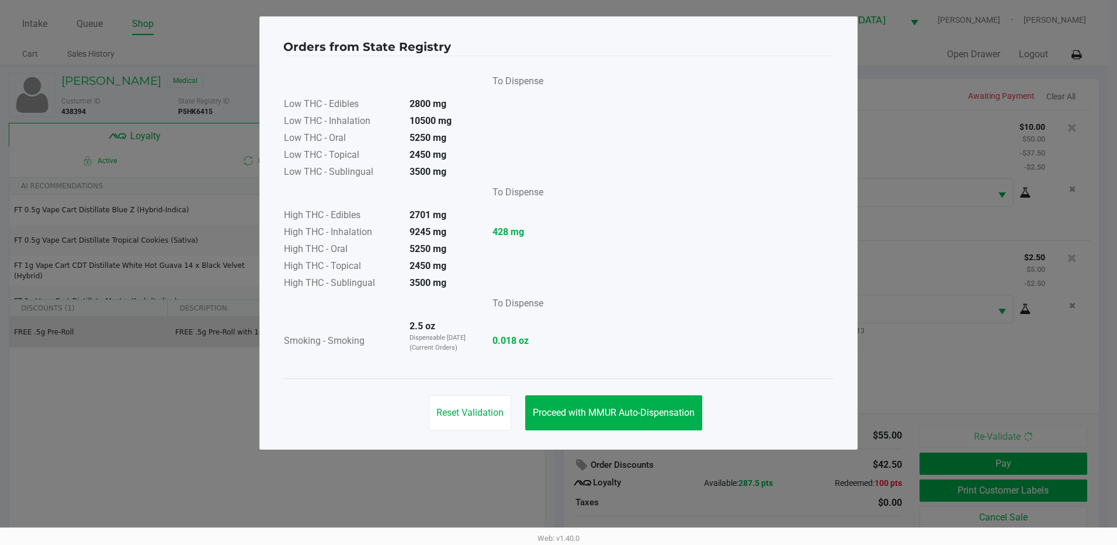
click at [657, 394] on div "Reset Validation Proceed with MMUR Auto-Dispensation" at bounding box center [558, 407] width 551 height 59
click at [660, 398] on button "Proceed with MMUR Auto-Dispensation" at bounding box center [613, 412] width 177 height 35
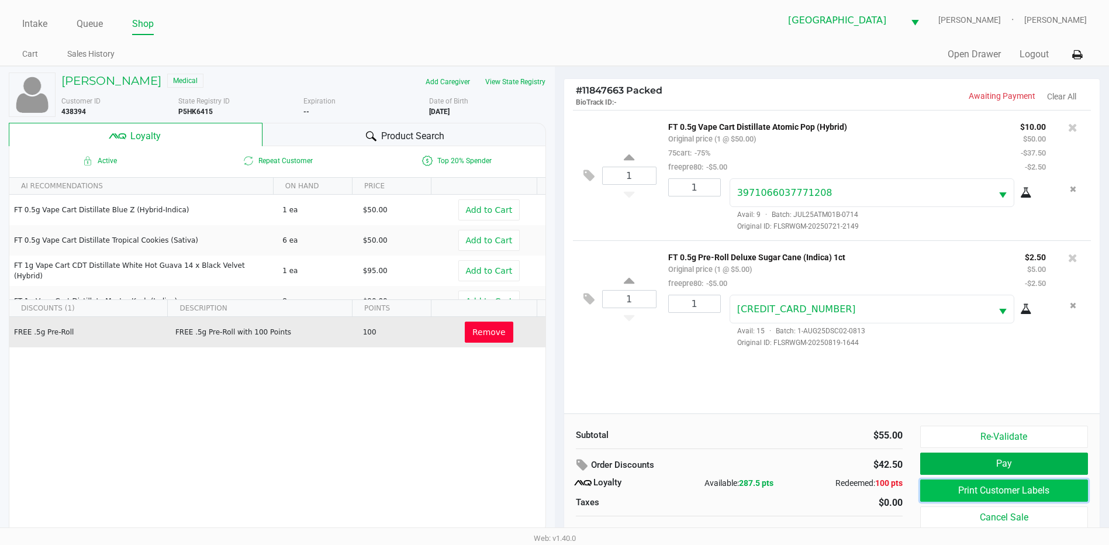
click at [971, 489] on button "Print Customer Labels" at bounding box center [1004, 490] width 168 height 22
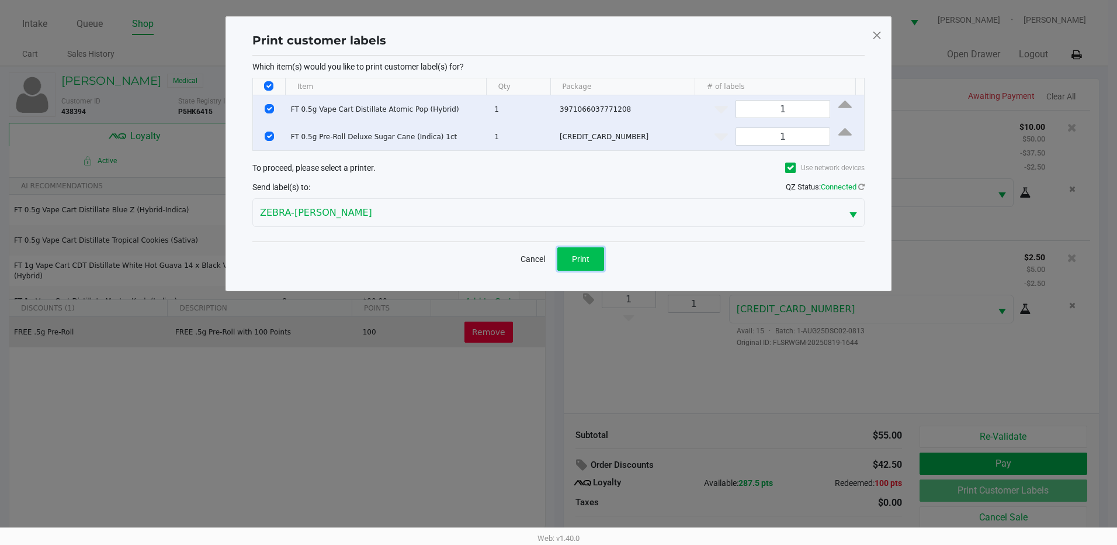
click at [598, 269] on button "Print" at bounding box center [581, 258] width 47 height 23
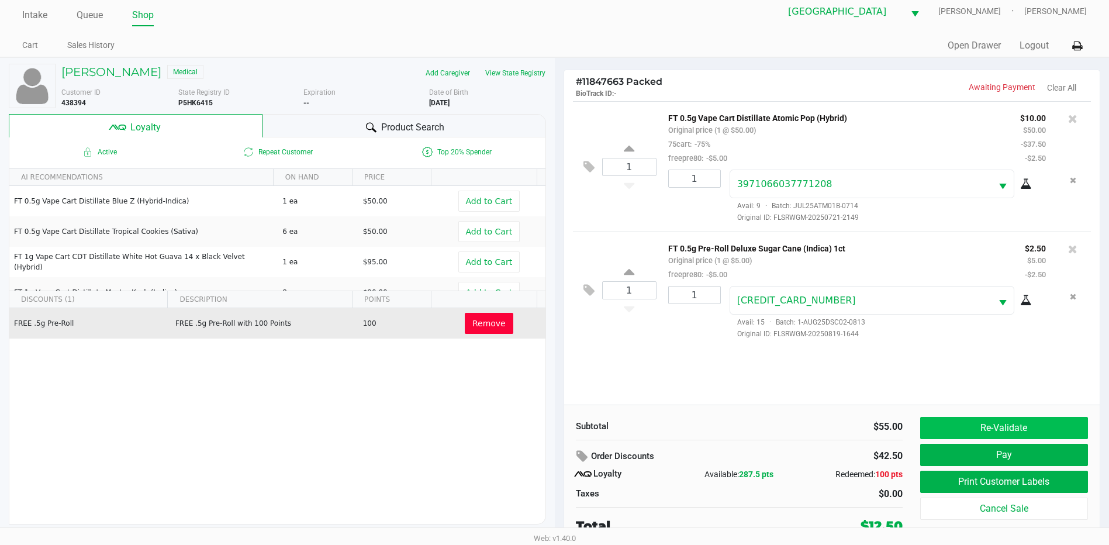
scroll to position [12, 0]
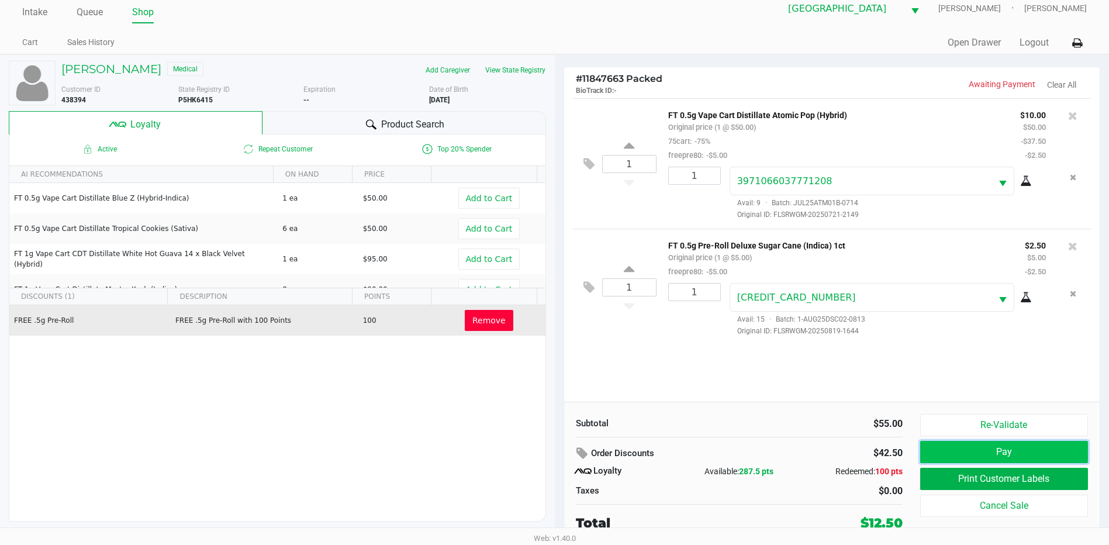
click at [957, 446] on button "Pay" at bounding box center [1004, 452] width 168 height 22
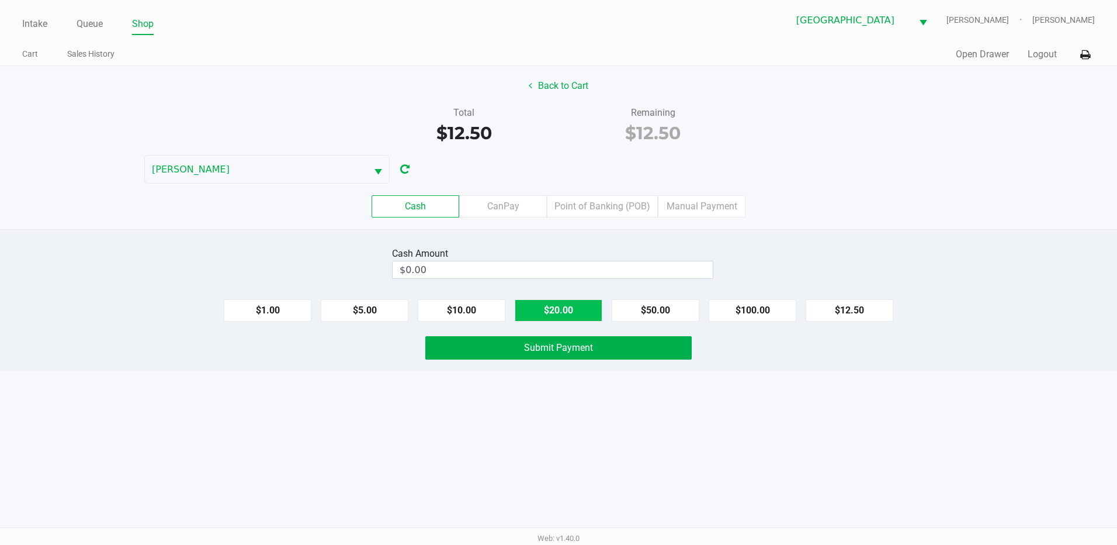
click at [534, 309] on button "$20.00" at bounding box center [559, 310] width 88 height 22
type input "$20.00"
click at [479, 364] on div "Cash Amount $20.00 Clear $1.00 $5.00 $10.00 $20.00 $50.00 $100.00 $12.50 Submit…" at bounding box center [558, 300] width 1117 height 142
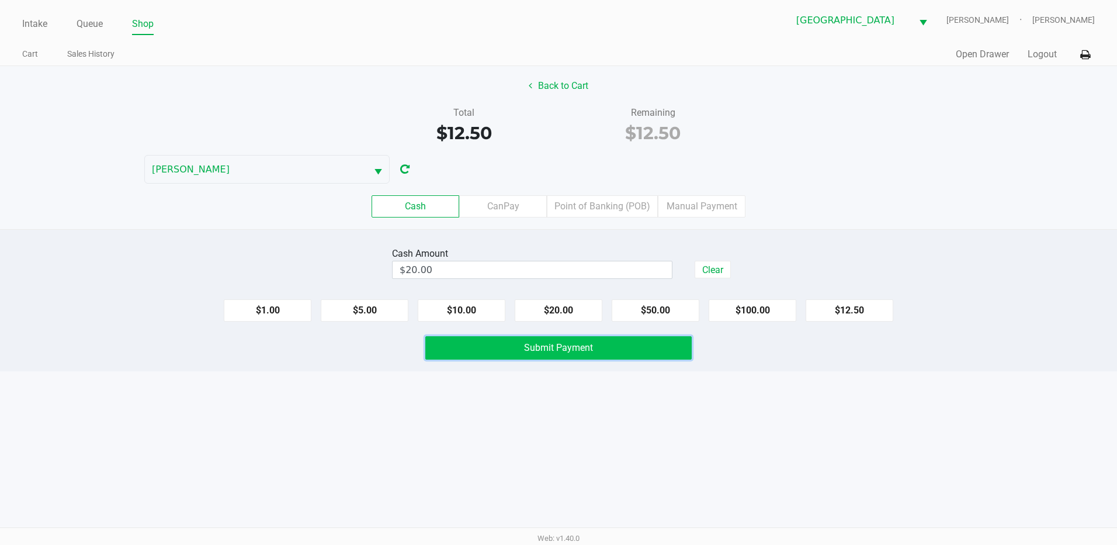
click at [487, 351] on button "Submit Payment" at bounding box center [558, 347] width 266 height 23
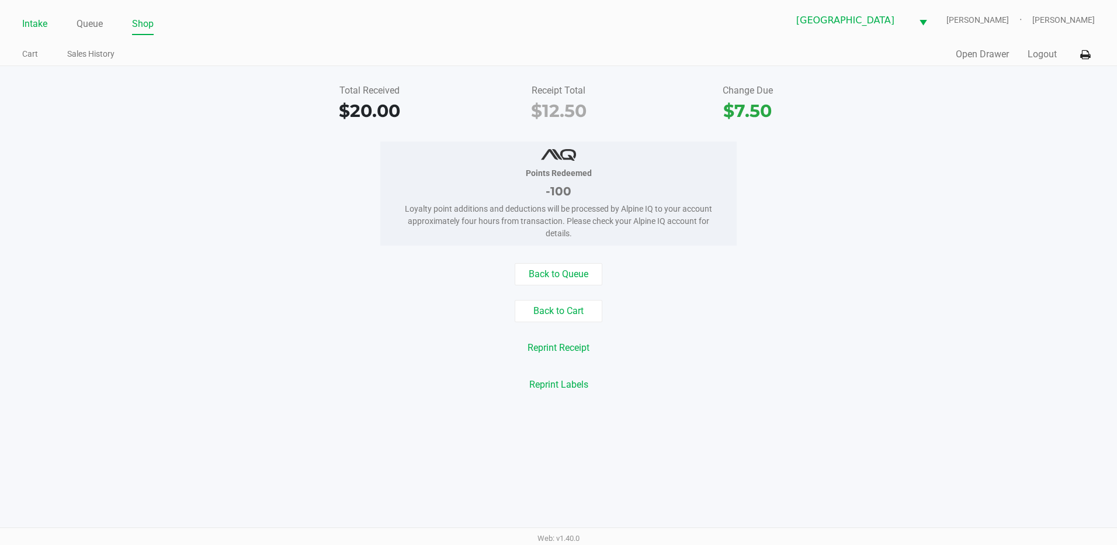
click at [25, 25] on link "Intake" at bounding box center [34, 24] width 25 height 16
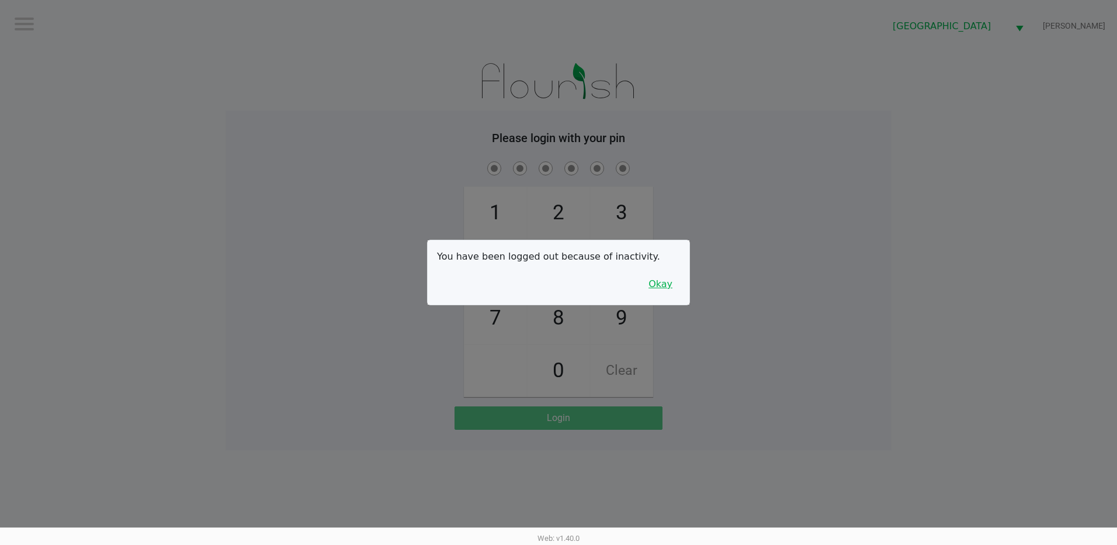
click at [665, 286] on button "Okay" at bounding box center [660, 284] width 39 height 22
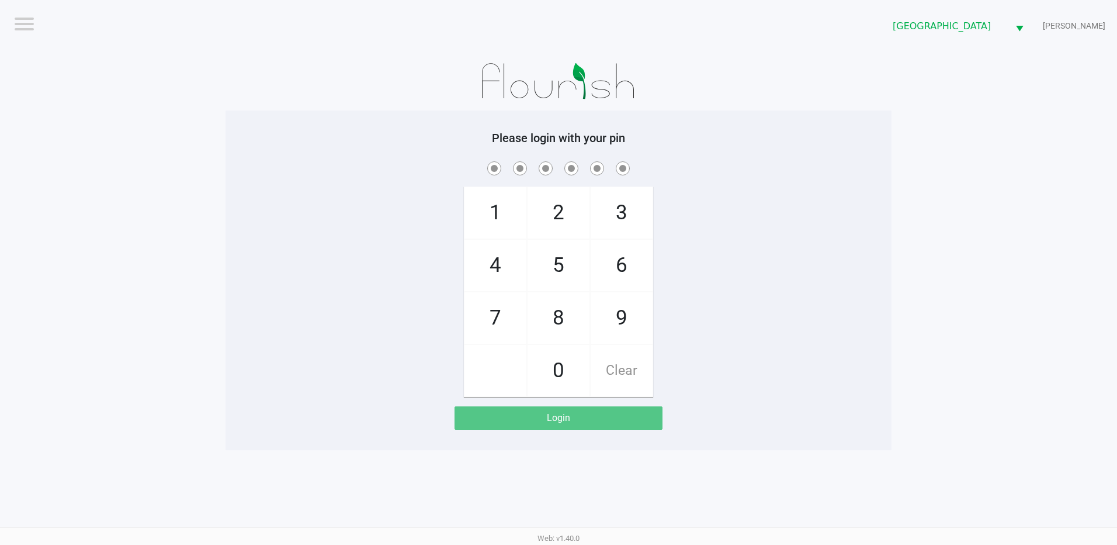
click at [630, 216] on span "3" at bounding box center [622, 212] width 62 height 51
checkbox input "true"
click at [501, 324] on span "7" at bounding box center [496, 317] width 62 height 51
checkbox input "true"
click at [542, 271] on span "5" at bounding box center [559, 265] width 62 height 51
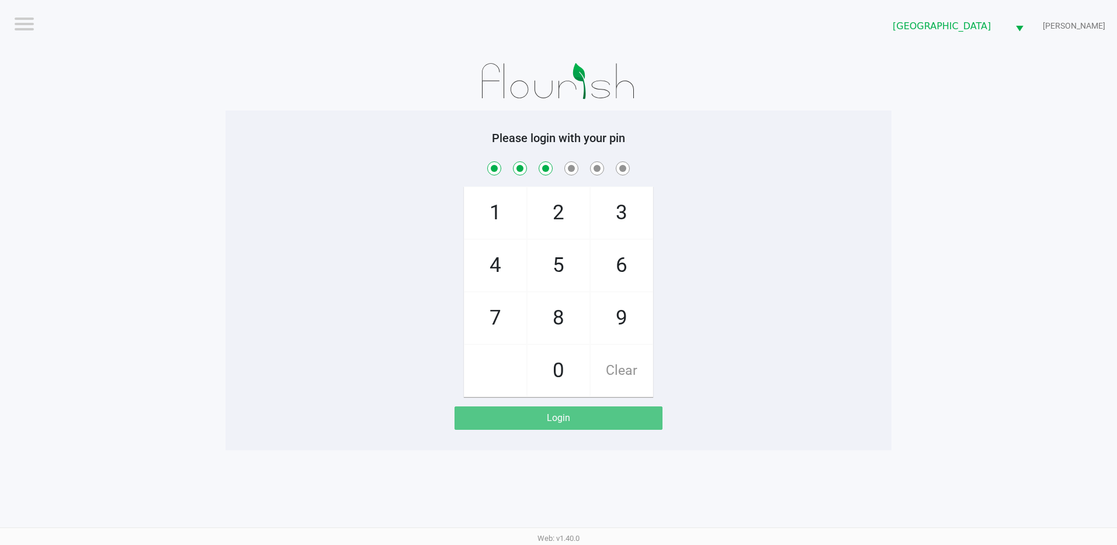
checkbox input "true"
click at [614, 267] on span "6" at bounding box center [622, 265] width 62 height 51
checkbox input "true"
drag, startPoint x: 503, startPoint y: 310, endPoint x: 503, endPoint y: 209, distance: 101.1
click at [504, 307] on span "7" at bounding box center [496, 317] width 62 height 51
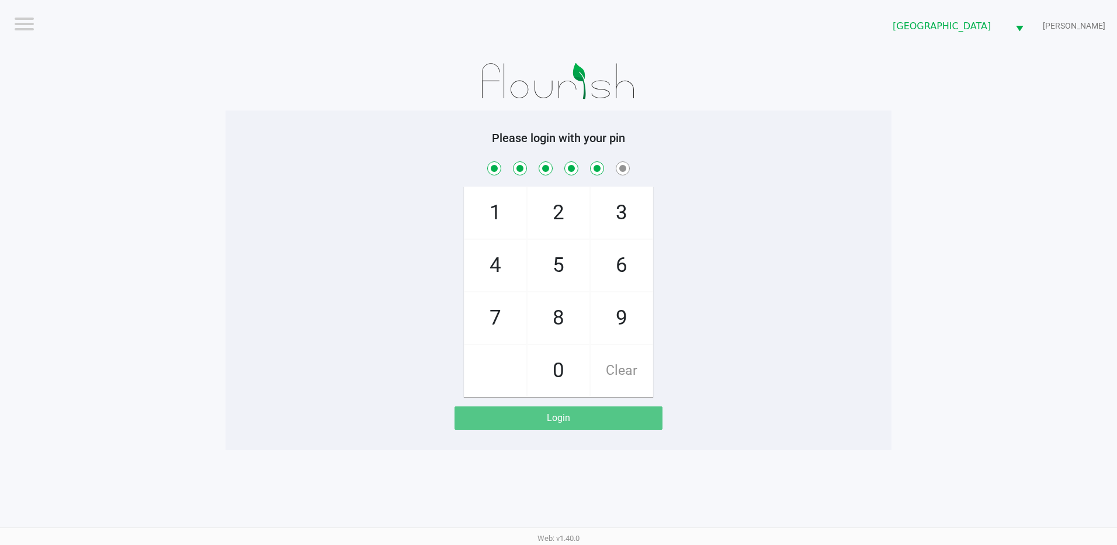
checkbox input "true"
click at [501, 204] on span "1" at bounding box center [496, 212] width 62 height 51
checkbox input "true"
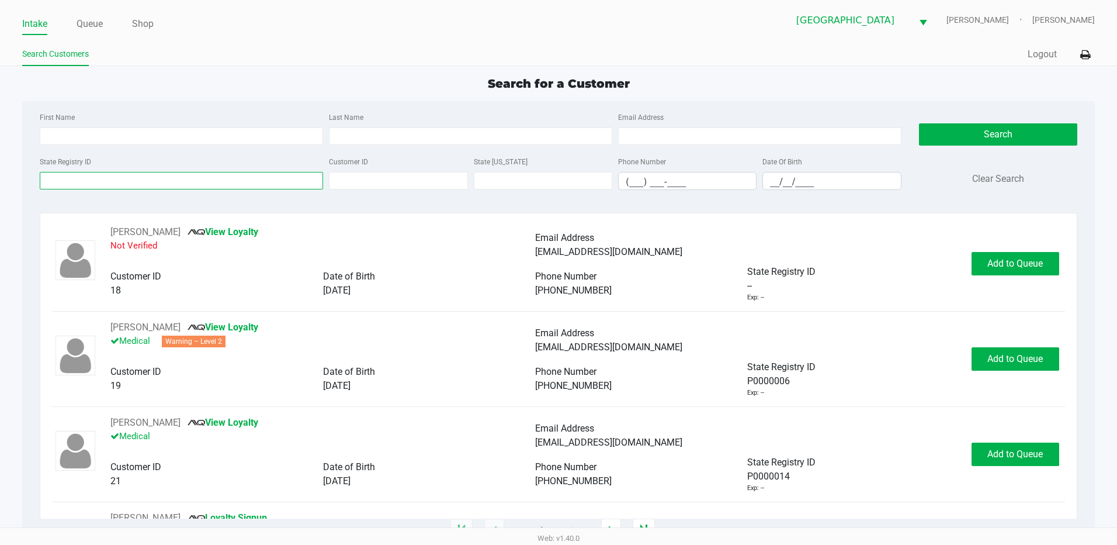
click at [86, 175] on input "State Registry ID" at bounding box center [181, 181] width 283 height 18
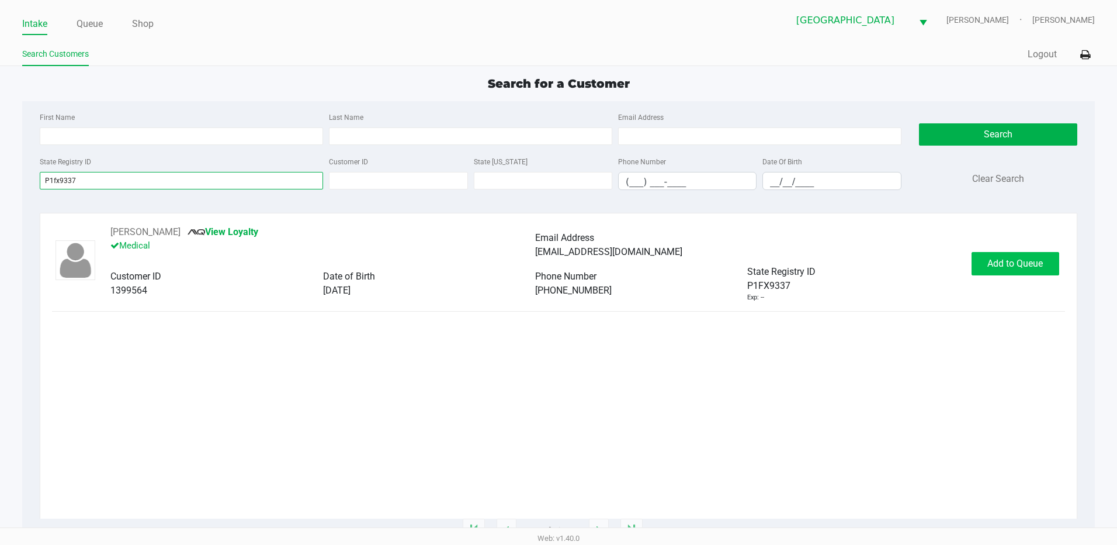
type input "P1fx9337"
click at [1027, 266] on span "Add to Queue" at bounding box center [1016, 263] width 56 height 11
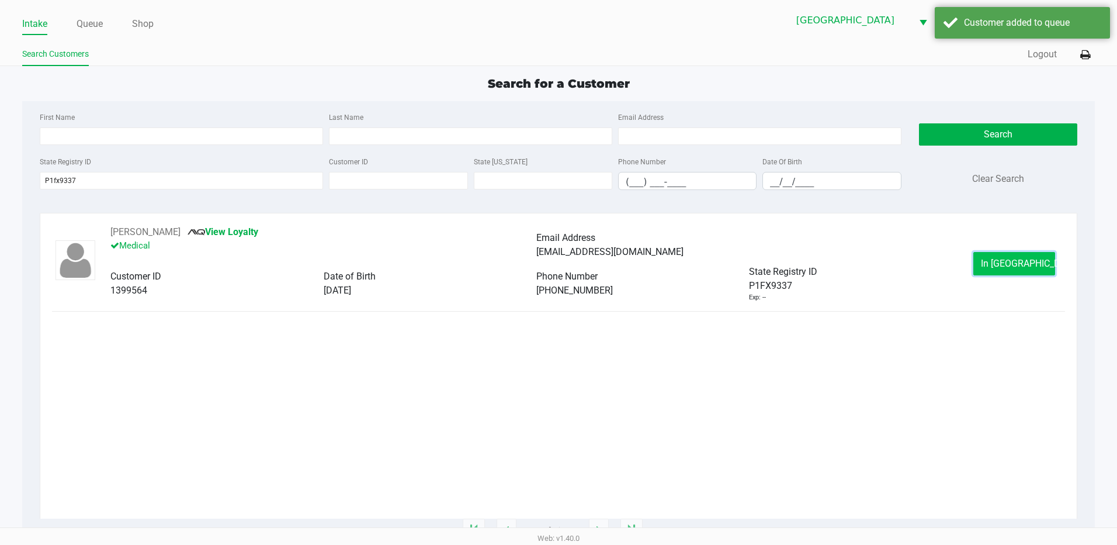
click at [1022, 266] on span "In Queue" at bounding box center [1030, 263] width 98 height 11
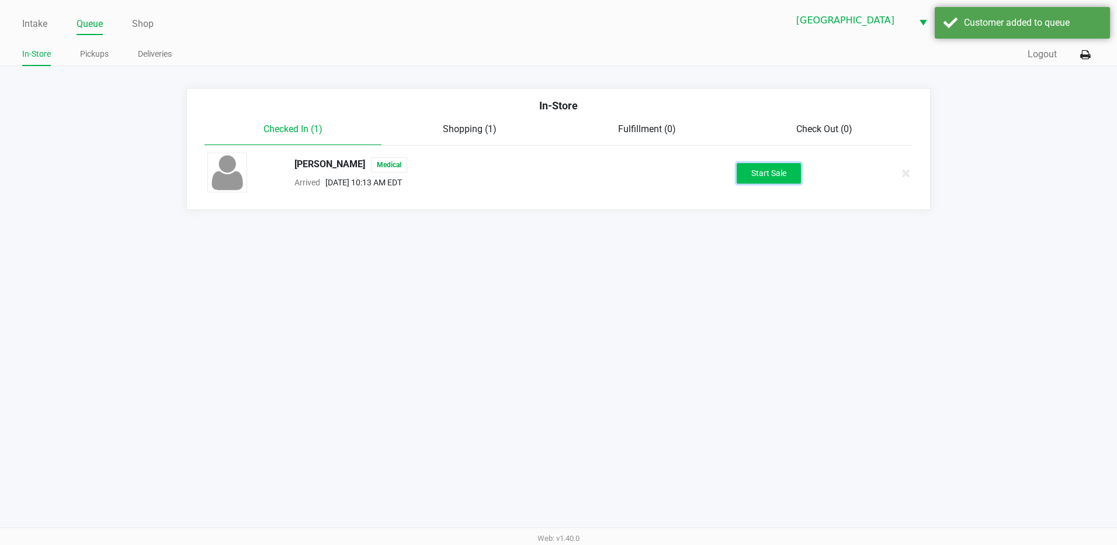
click at [783, 171] on button "Start Sale" at bounding box center [769, 173] width 64 height 20
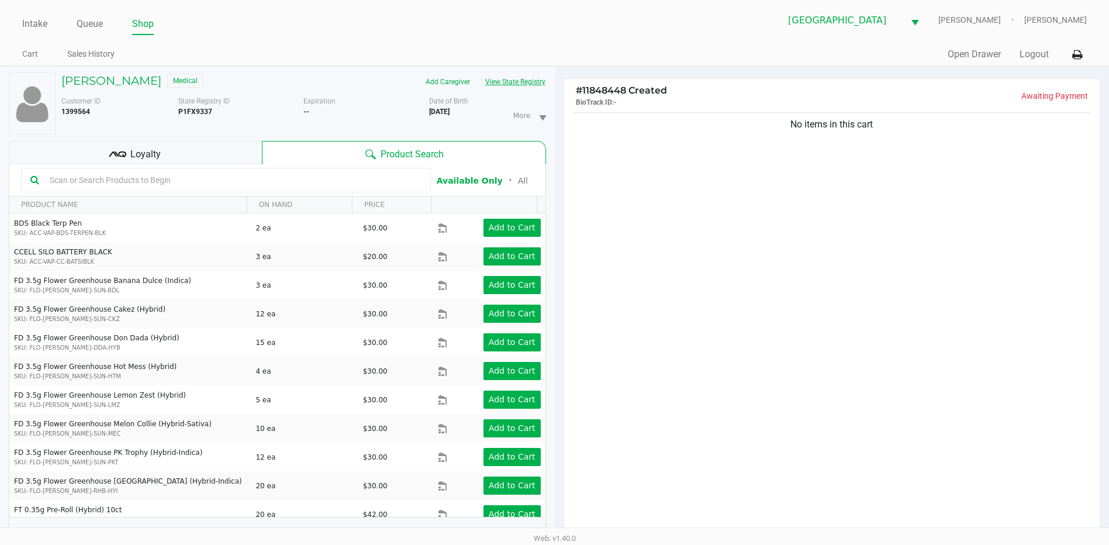
click at [529, 85] on button "View State Registry" at bounding box center [511, 81] width 68 height 19
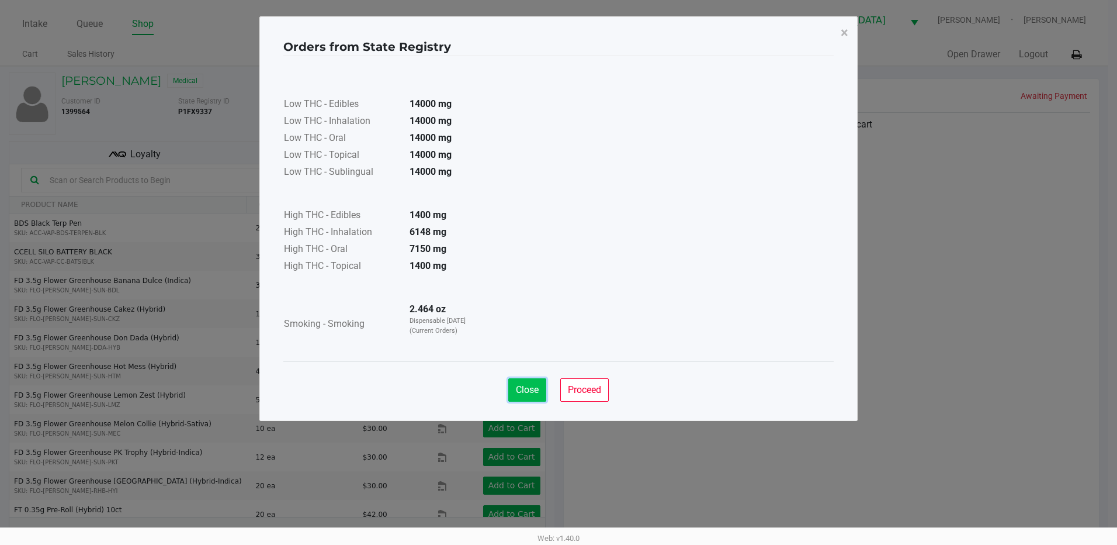
click at [528, 384] on span "Close" at bounding box center [527, 389] width 23 height 11
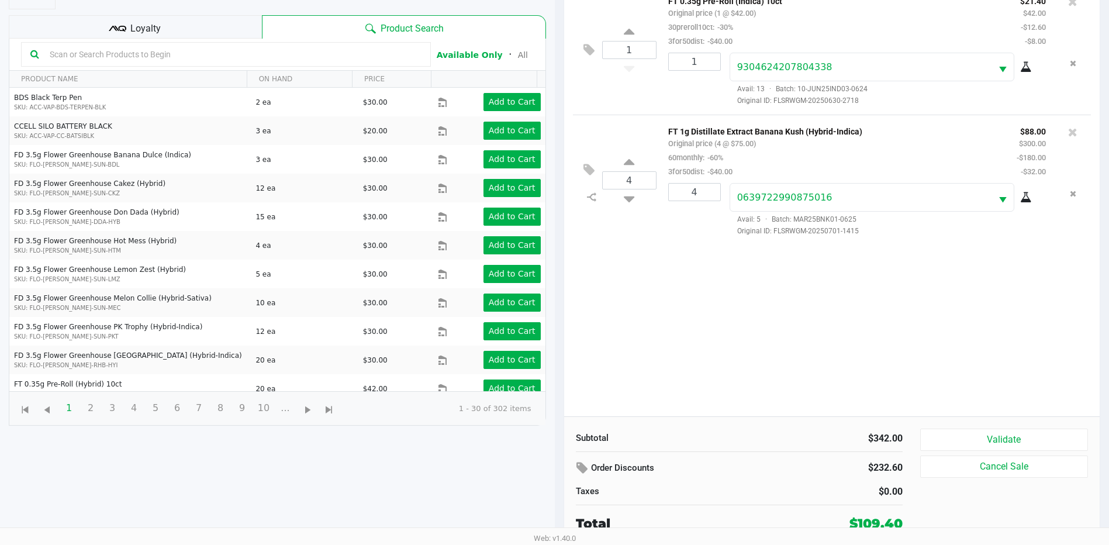
scroll to position [126, 0]
click at [940, 427] on div "Subtotal $342.00 Order Discounts $232.60 Taxes $0.00 Total $109.40 Validate Can…" at bounding box center [832, 480] width 536 height 129
click at [951, 447] on button "Validate" at bounding box center [1004, 439] width 168 height 22
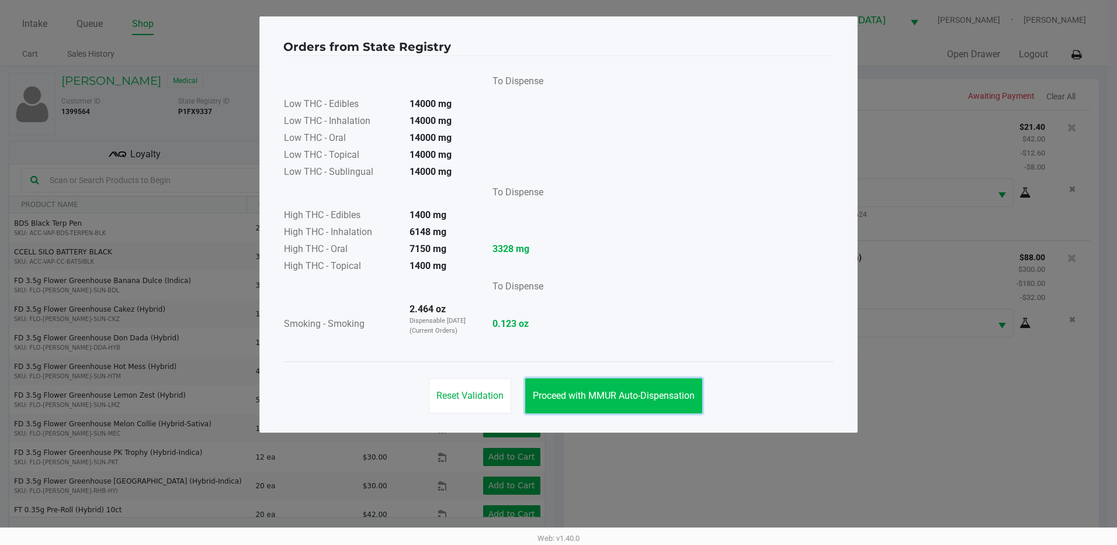
click at [630, 386] on button "Proceed with MMUR Auto-Dispensation" at bounding box center [613, 395] width 177 height 35
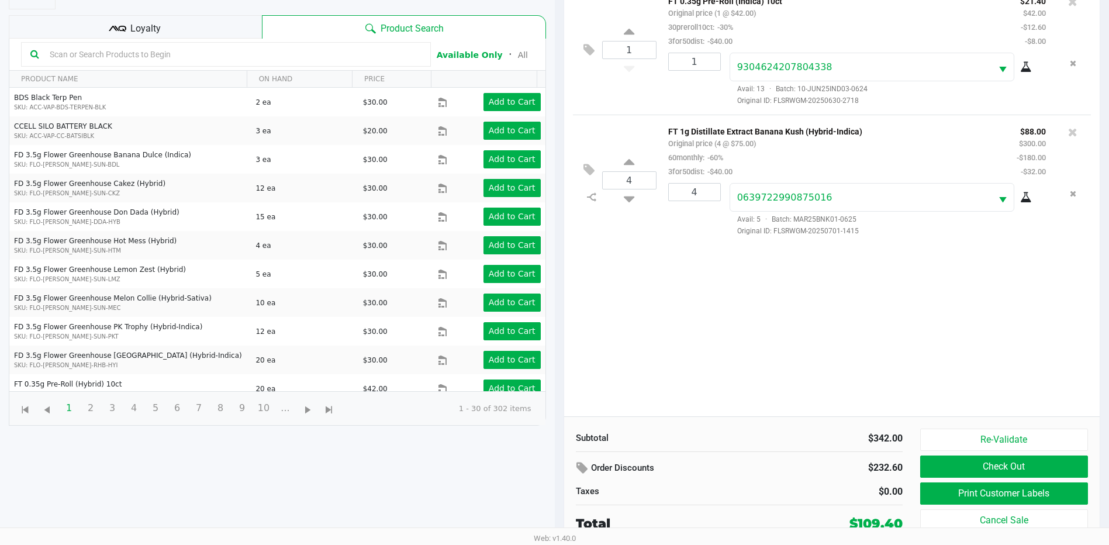
scroll to position [126, 0]
click at [985, 494] on button "Print Customer Labels" at bounding box center [1004, 493] width 168 height 22
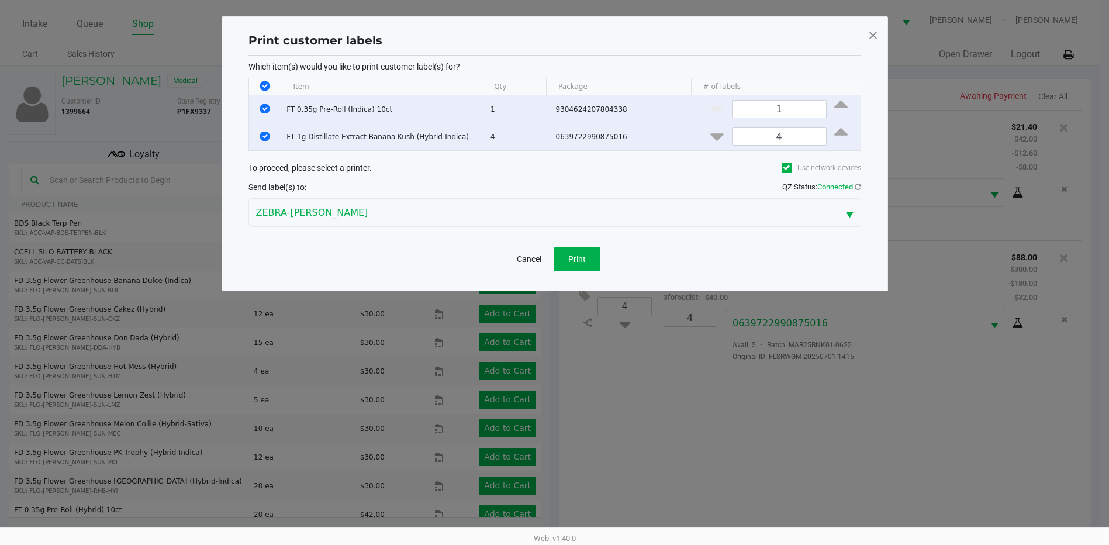
scroll to position [0, 0]
click at [581, 262] on span "Print" at bounding box center [581, 258] width 18 height 9
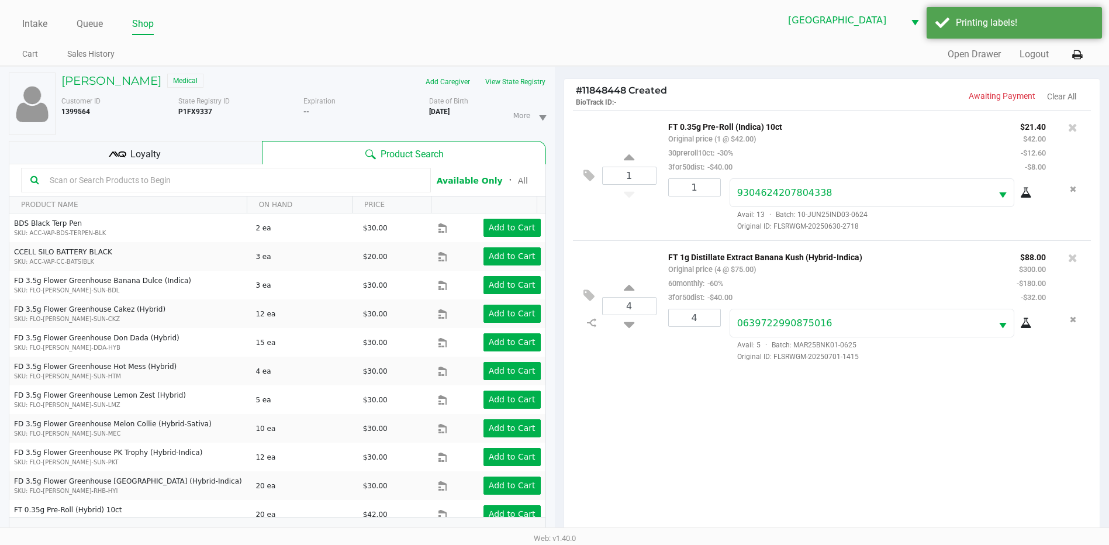
click at [122, 154] on icon at bounding box center [118, 155] width 18 height 18
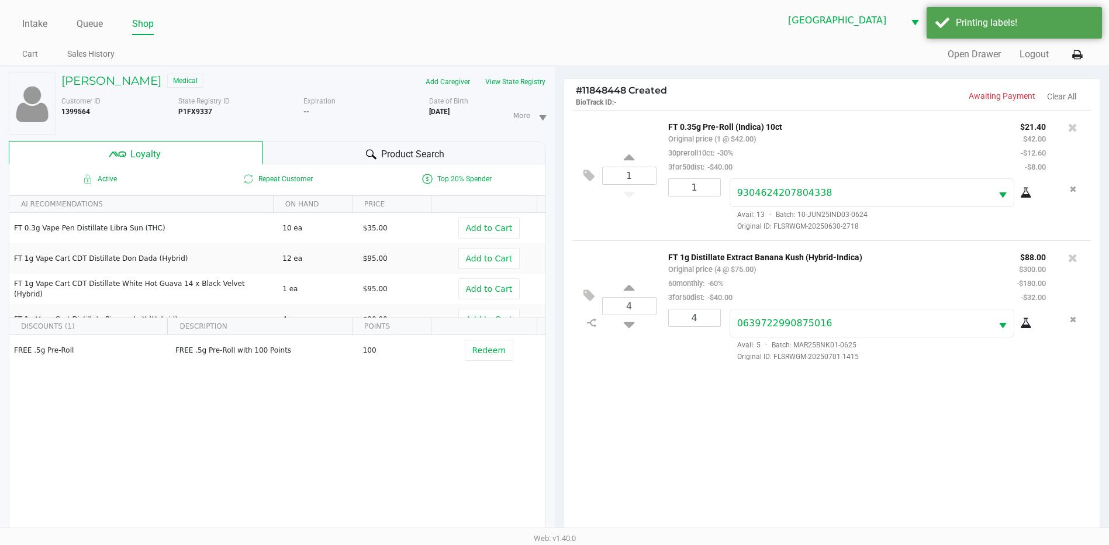
drag, startPoint x: 873, startPoint y: 456, endPoint x: 881, endPoint y: 456, distance: 8.2
click at [878, 460] on div "1 FT 0.35g Pre-Roll (Indica) 10ct Original price (1 @ $42.00) 30preroll10ct: -3…" at bounding box center [832, 326] width 536 height 432
click at [450, 148] on div "Product Search" at bounding box center [403, 152] width 283 height 23
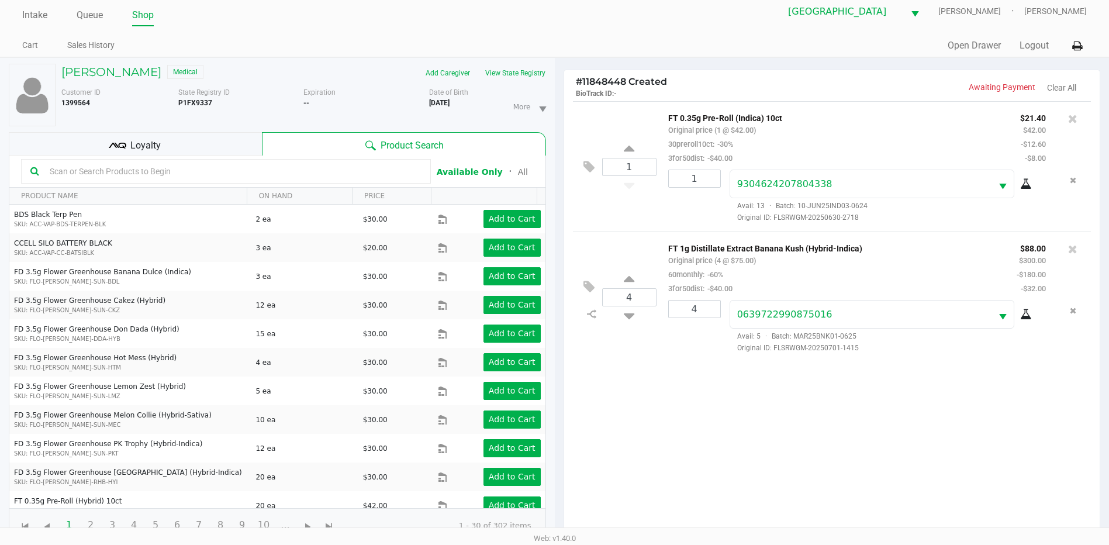
scroll to position [140, 0]
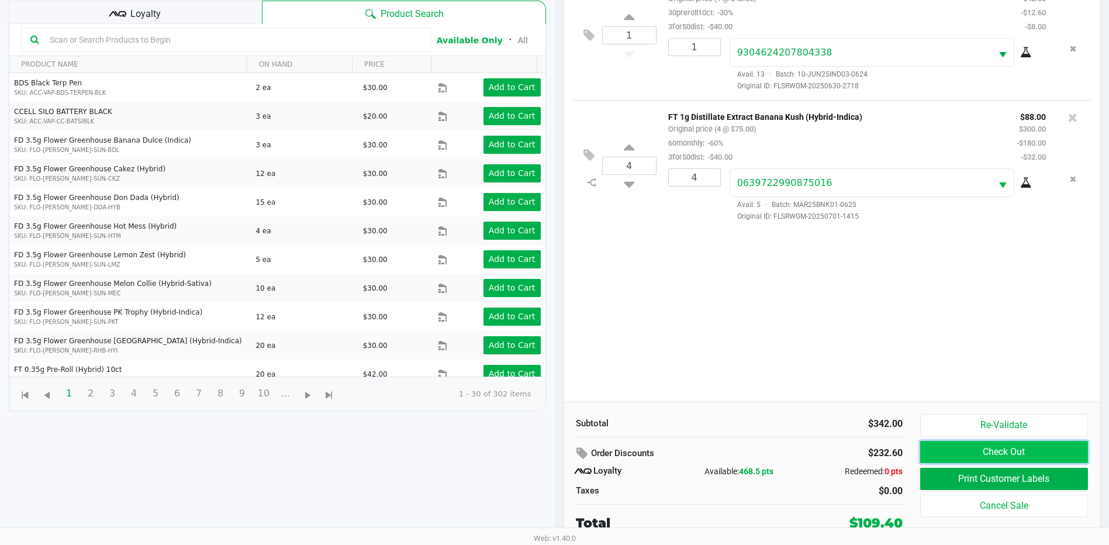
click at [984, 455] on button "Check Out" at bounding box center [1004, 452] width 168 height 22
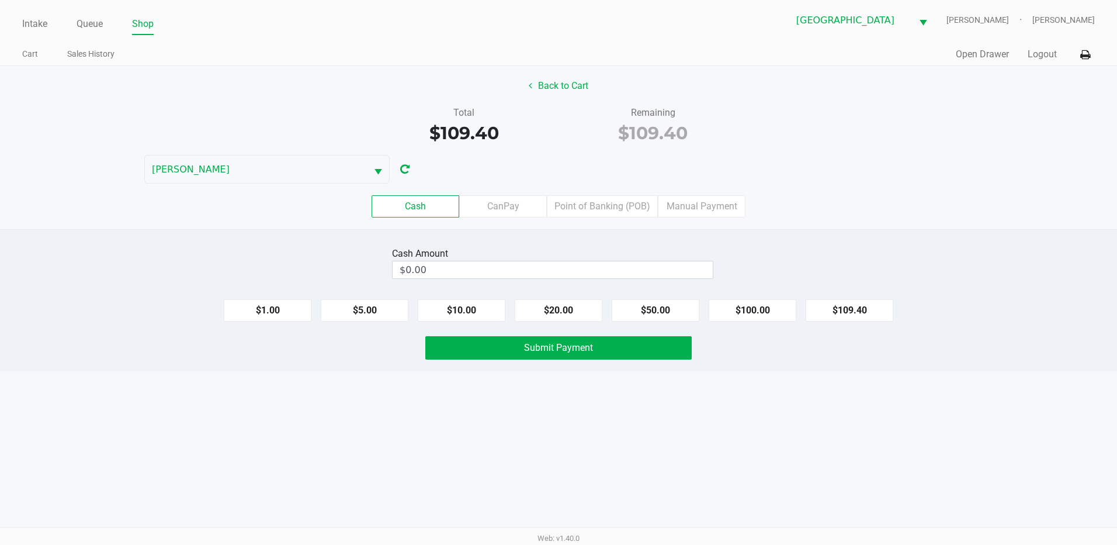
click at [614, 214] on label "Point of Banking (POB)" at bounding box center [602, 206] width 111 height 22
click at [0, 0] on 7 "Point of Banking (POB)" at bounding box center [0, 0] width 0 height 0
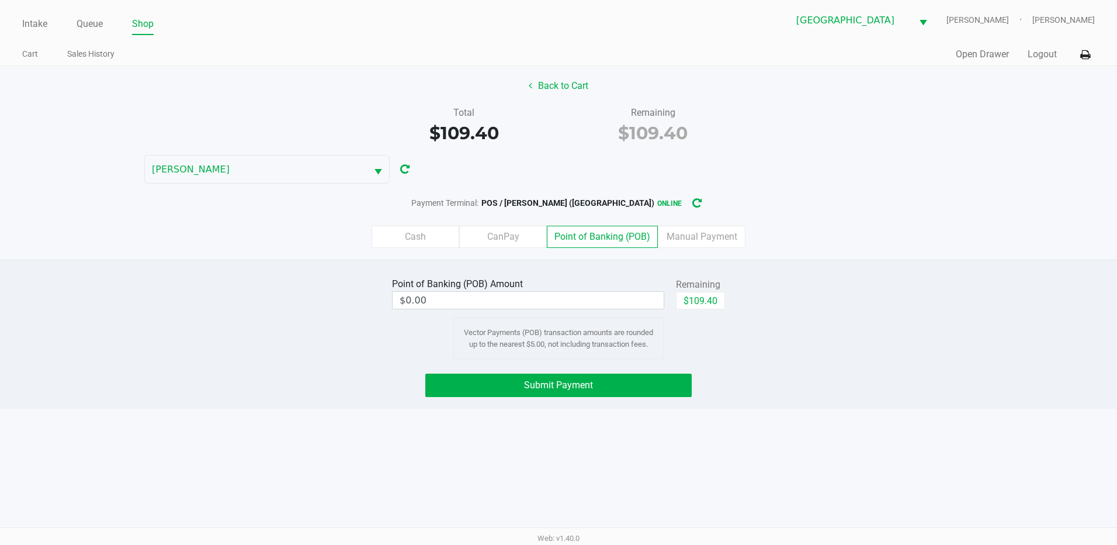
click at [704, 302] on button "$109.40" at bounding box center [700, 301] width 49 height 18
type input "$109.40"
click at [572, 387] on span "Submit Payment" at bounding box center [558, 384] width 69 height 11
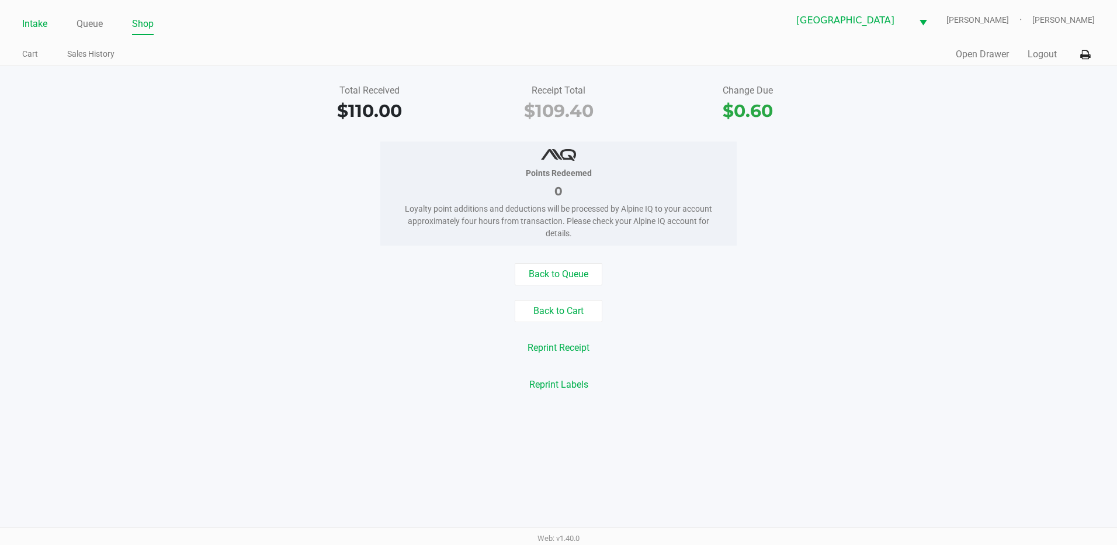
click at [40, 25] on link "Intake" at bounding box center [34, 24] width 25 height 16
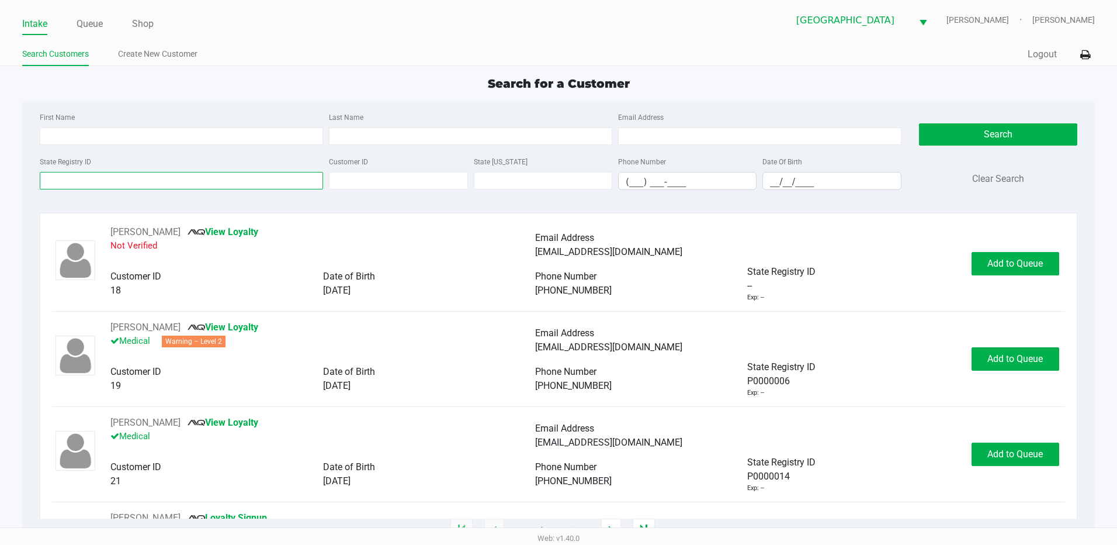
click at [91, 178] on input "State Registry ID" at bounding box center [181, 181] width 283 height 18
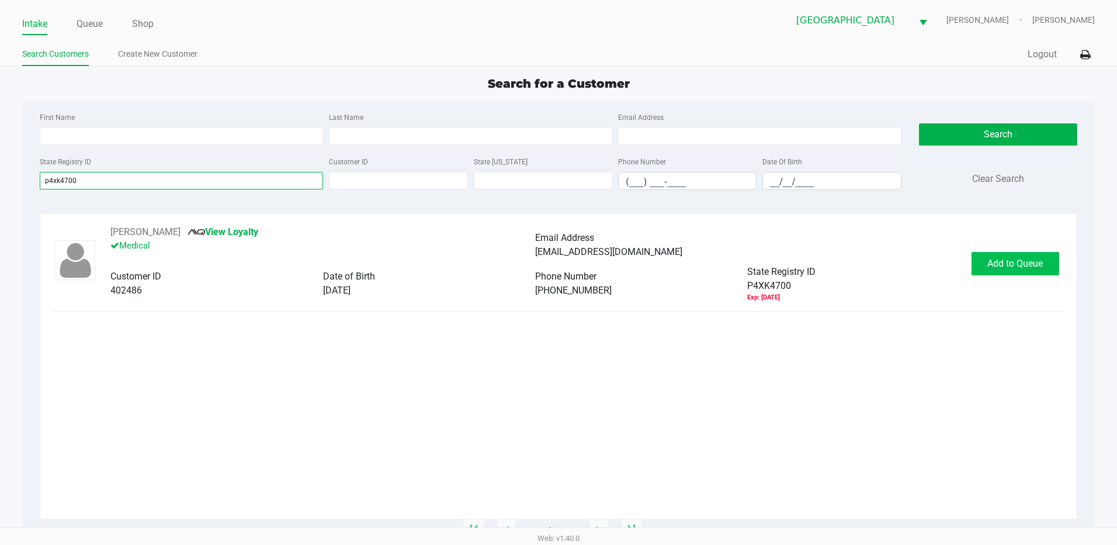
type input "p4xk4700"
click at [989, 265] on span "Add to Queue" at bounding box center [1016, 263] width 56 height 11
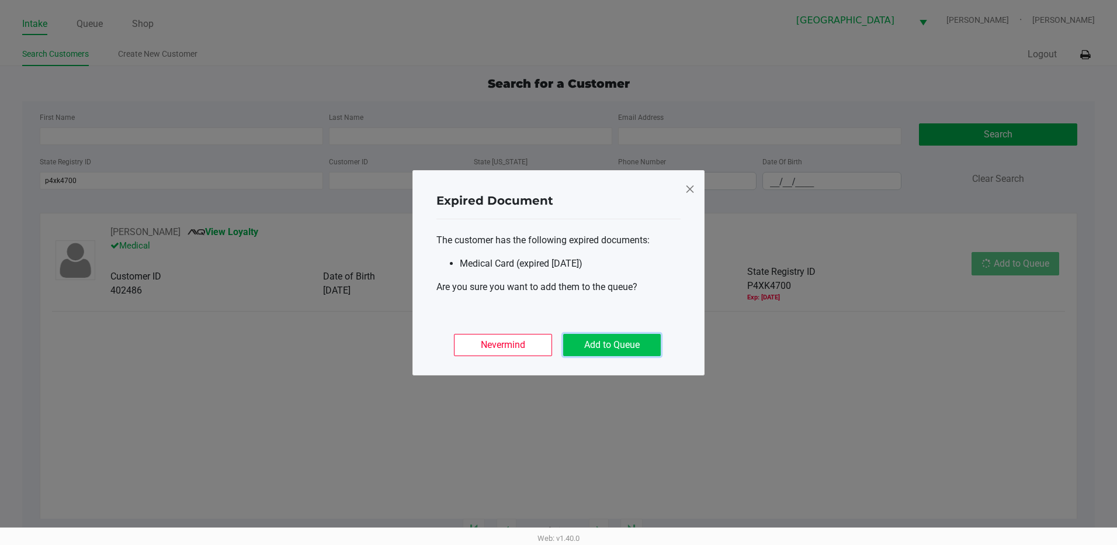
click at [619, 346] on button "Add to Queue" at bounding box center [612, 345] width 98 height 22
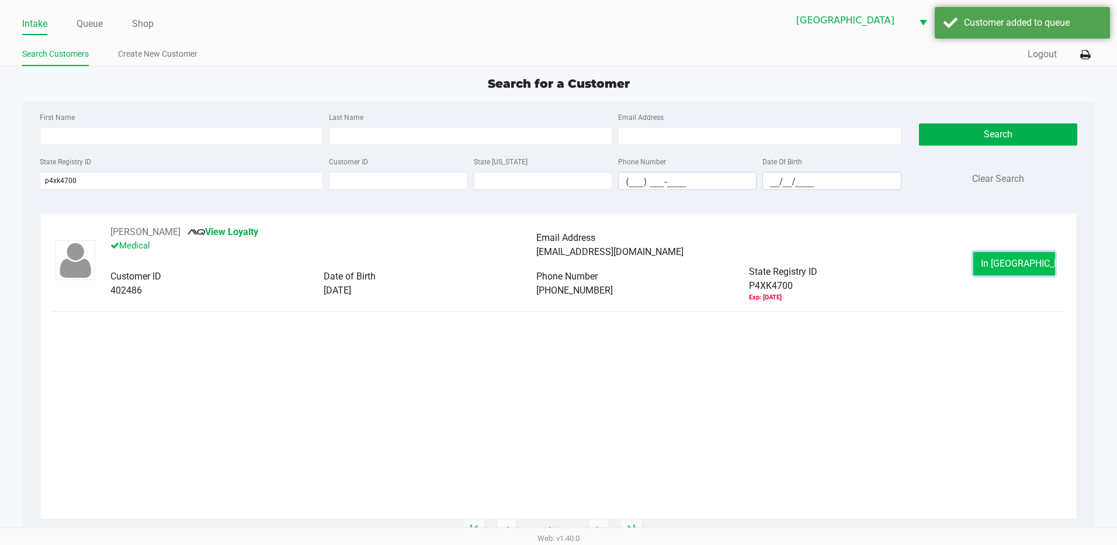
click at [1020, 266] on span "In Queue" at bounding box center [1030, 263] width 98 height 11
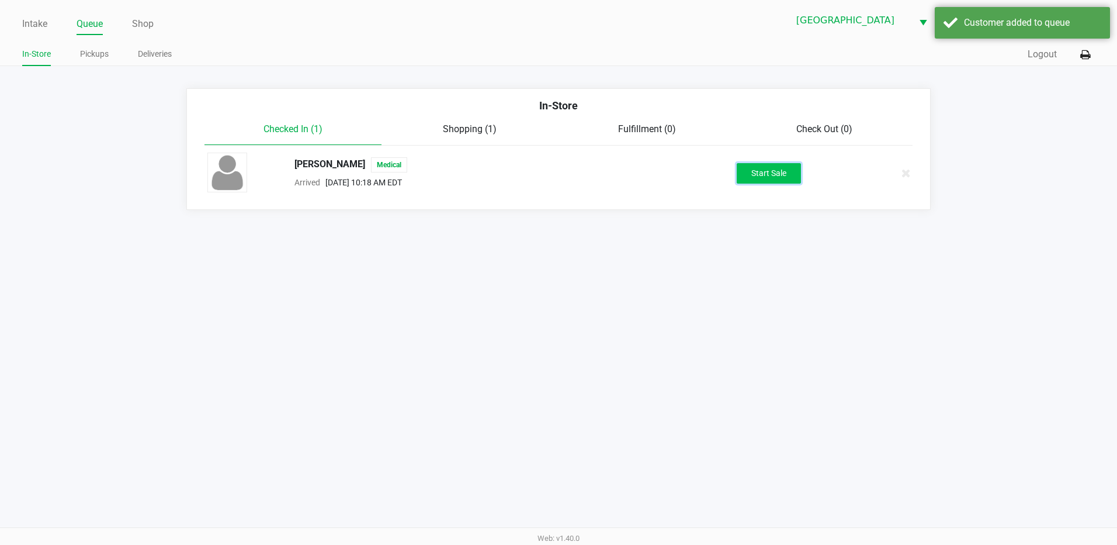
click at [761, 176] on button "Start Sale" at bounding box center [769, 173] width 64 height 20
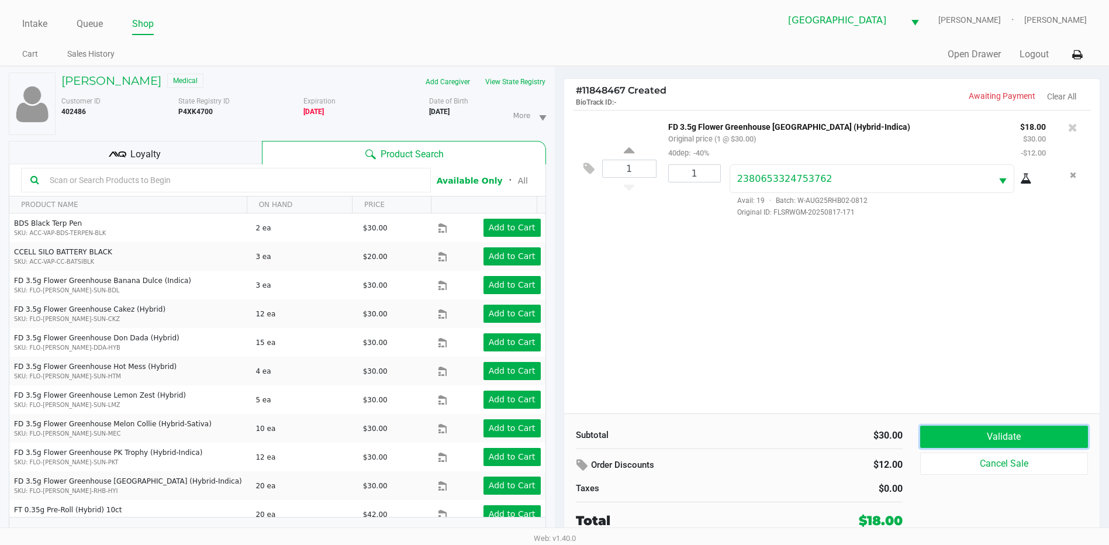
click at [1003, 445] on button "Validate" at bounding box center [1004, 436] width 168 height 22
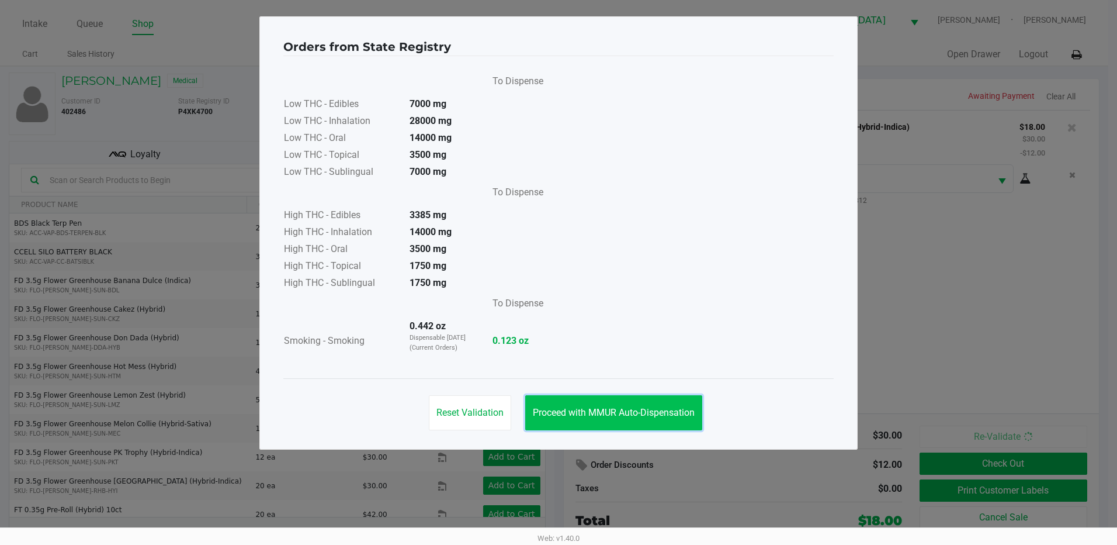
click at [649, 411] on span "Proceed with MMUR Auto-Dispensation" at bounding box center [614, 412] width 162 height 11
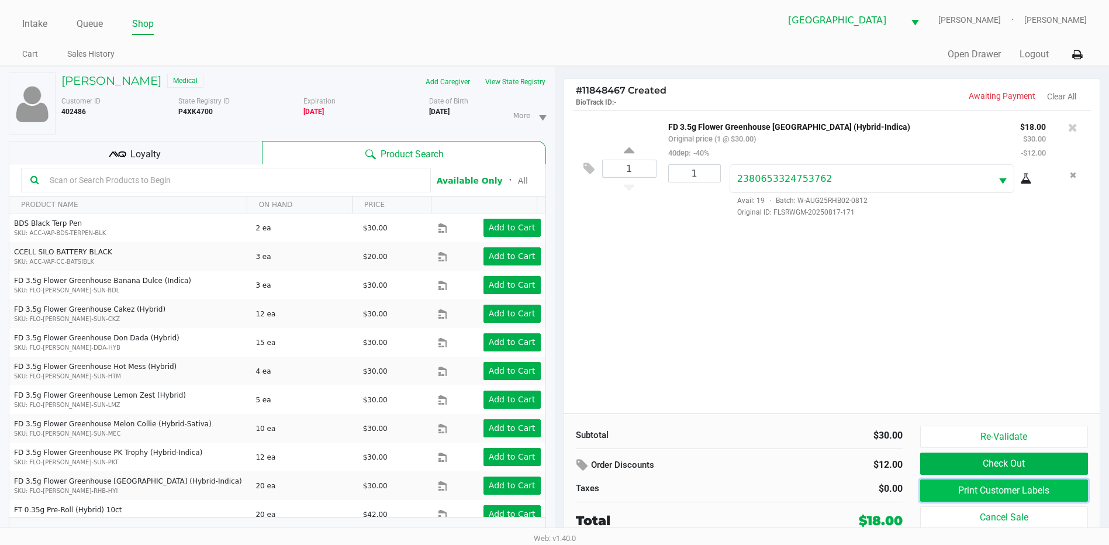
click at [989, 497] on button "Print Customer Labels" at bounding box center [1004, 490] width 168 height 22
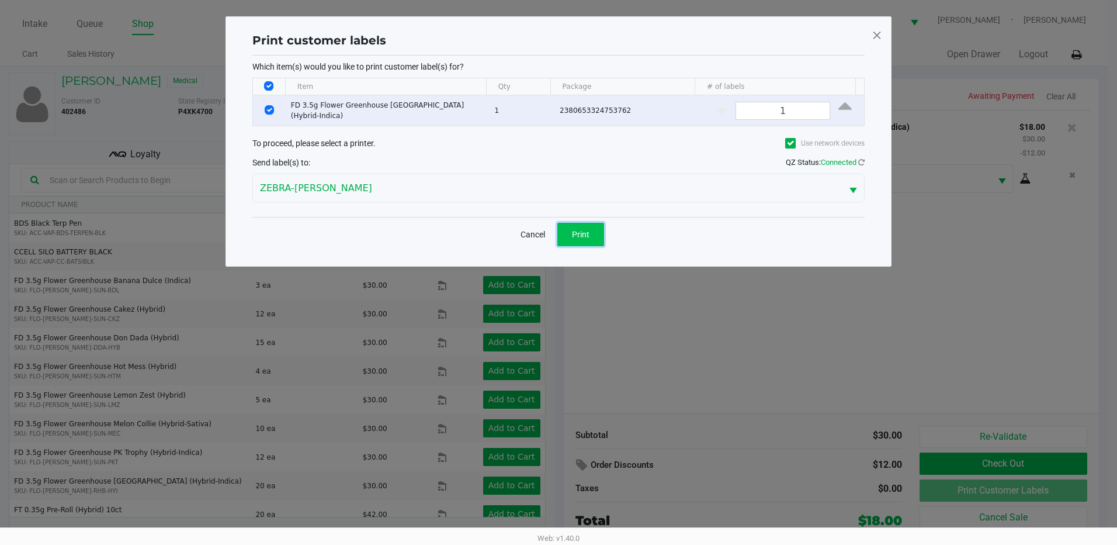
click at [586, 231] on span "Print" at bounding box center [581, 234] width 18 height 9
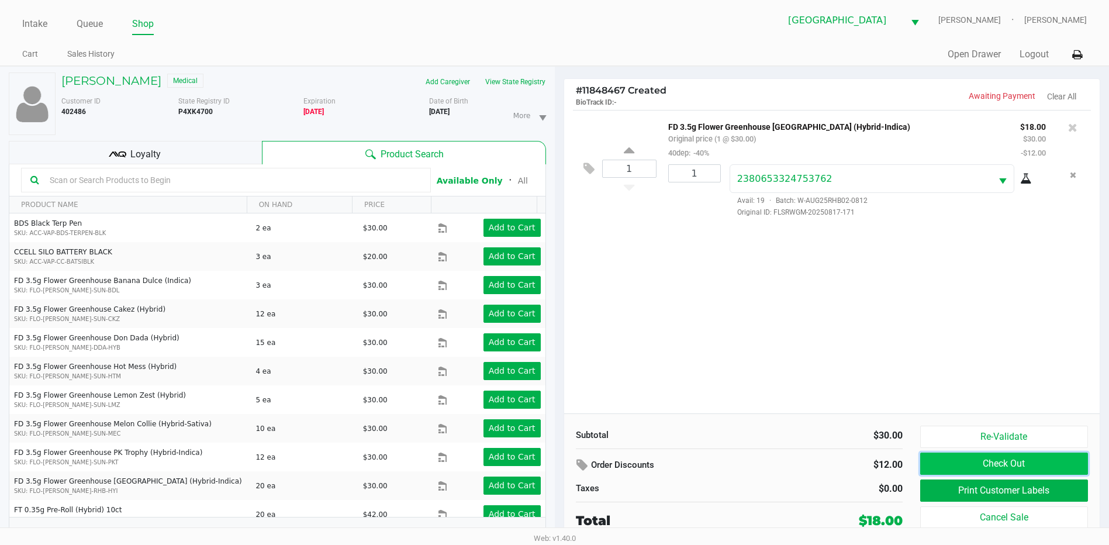
click at [1015, 465] on button "Check Out" at bounding box center [1004, 463] width 168 height 22
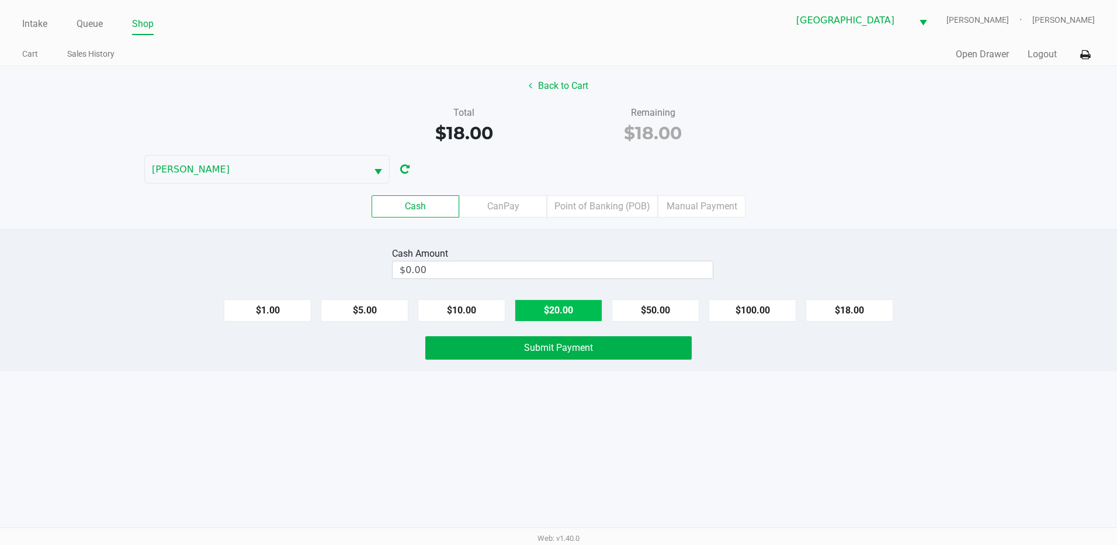
click at [550, 308] on button "$20.00" at bounding box center [559, 310] width 88 height 22
type input "$20.00"
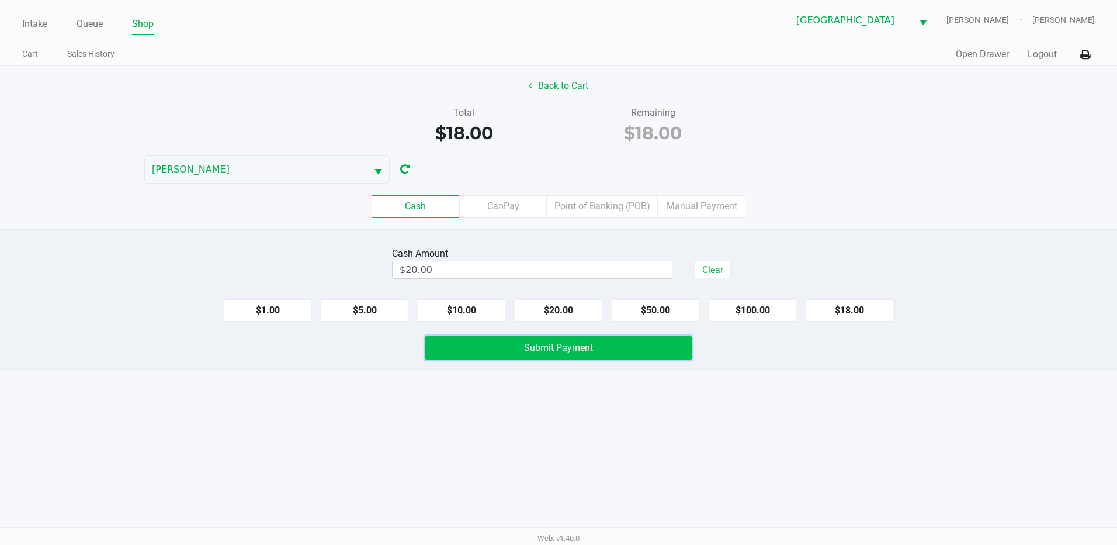
click at [528, 347] on span "Submit Payment" at bounding box center [558, 347] width 69 height 11
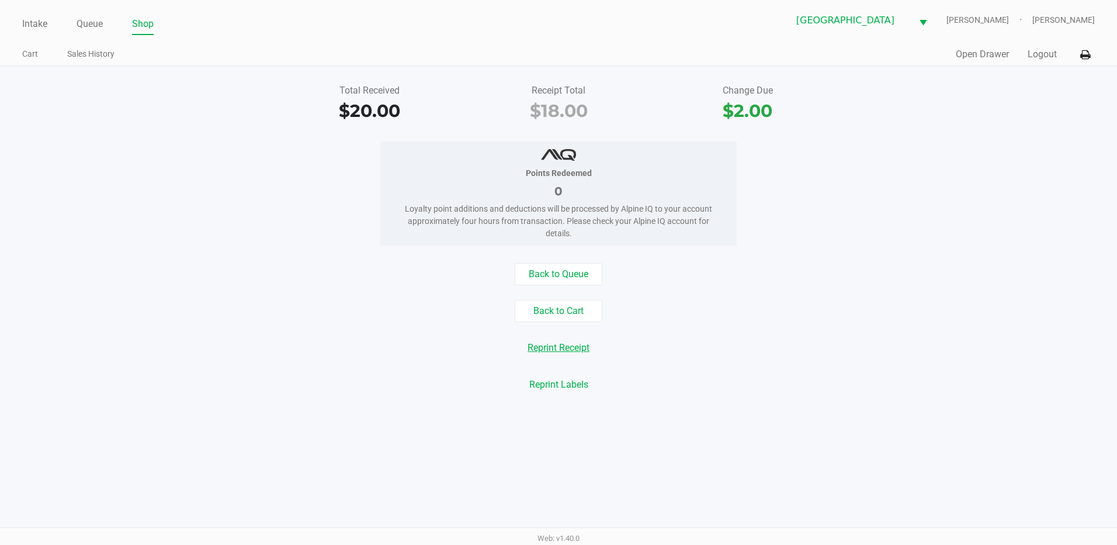
click at [39, 23] on link "Intake" at bounding box center [34, 24] width 25 height 16
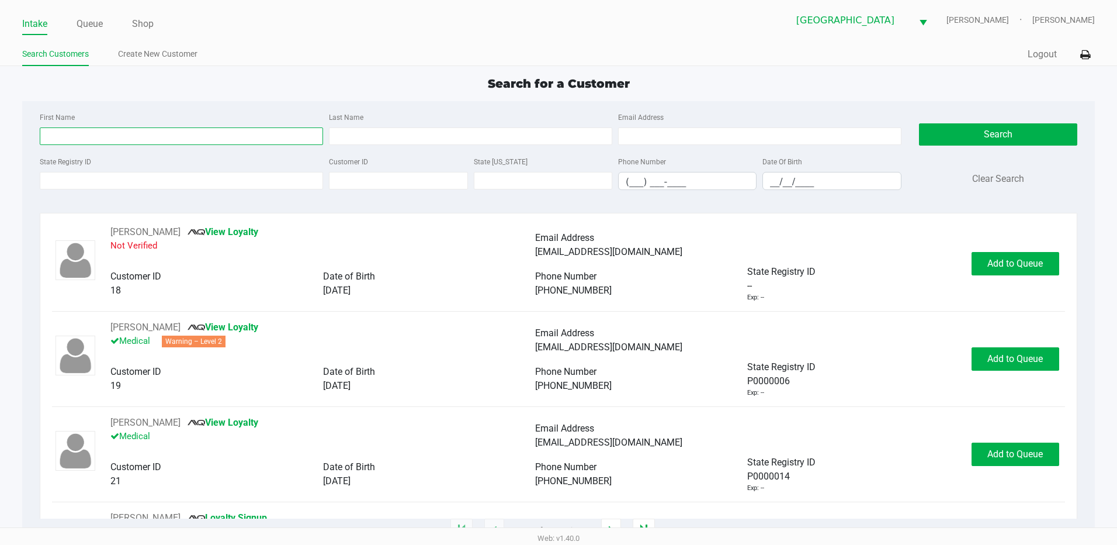
click at [108, 142] on input "First Name" at bounding box center [181, 136] width 283 height 18
type input "christopher"
click at [783, 178] on input "__/__/____" at bounding box center [831, 181] width 137 height 18
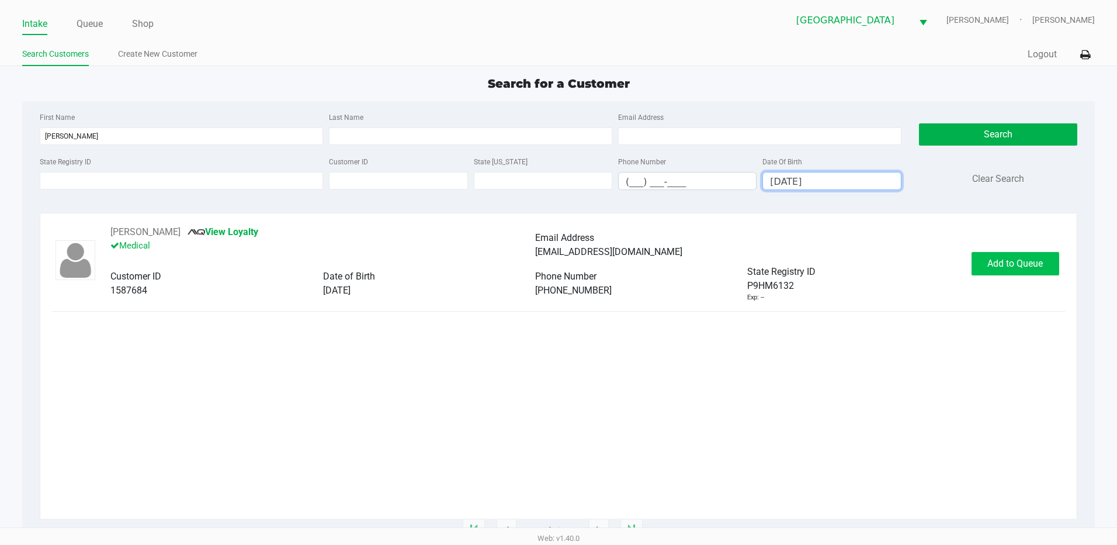
type input "05/15/1968"
click at [1029, 271] on button "Add to Queue" at bounding box center [1016, 263] width 88 height 23
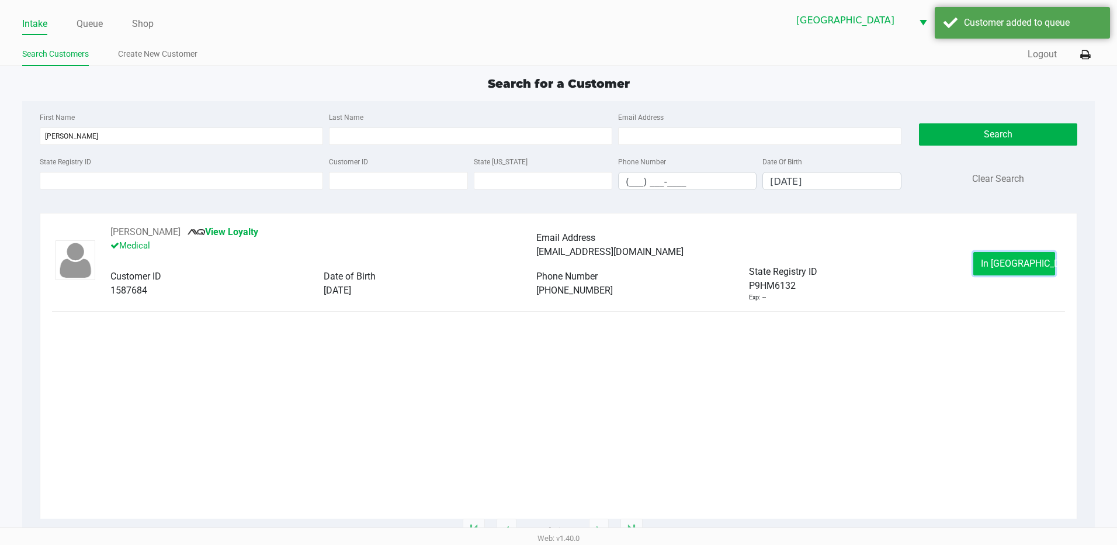
click at [1006, 266] on span "In Queue" at bounding box center [1030, 263] width 98 height 11
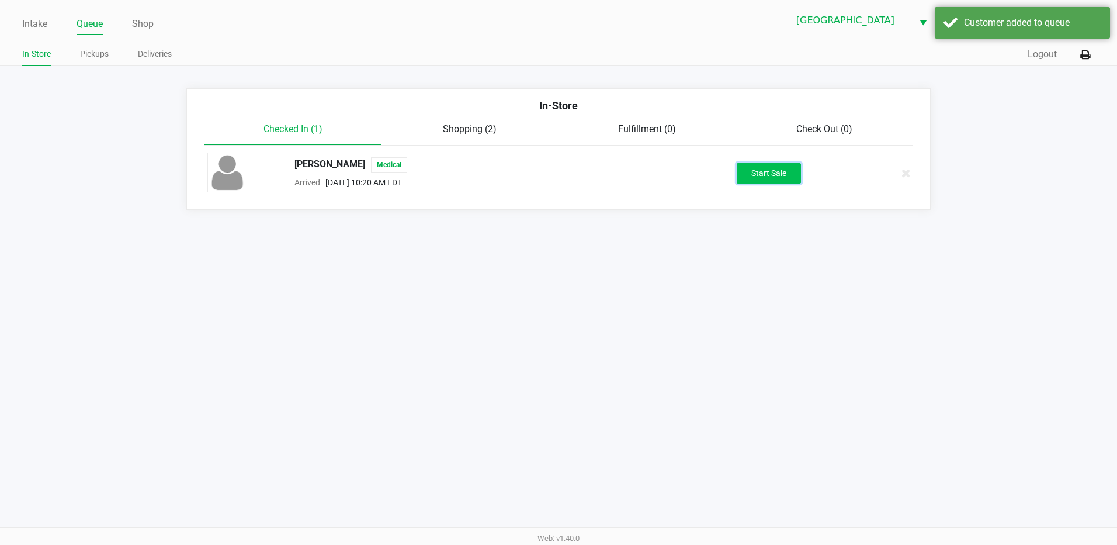
click at [766, 171] on button "Start Sale" at bounding box center [769, 173] width 64 height 20
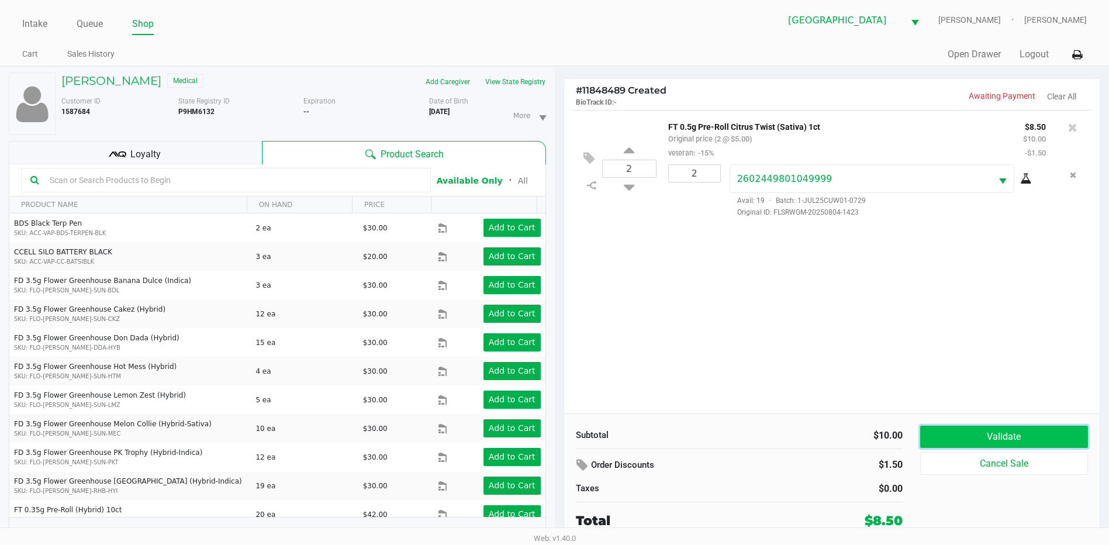
click at [1023, 436] on button "Validate" at bounding box center [1004, 436] width 168 height 22
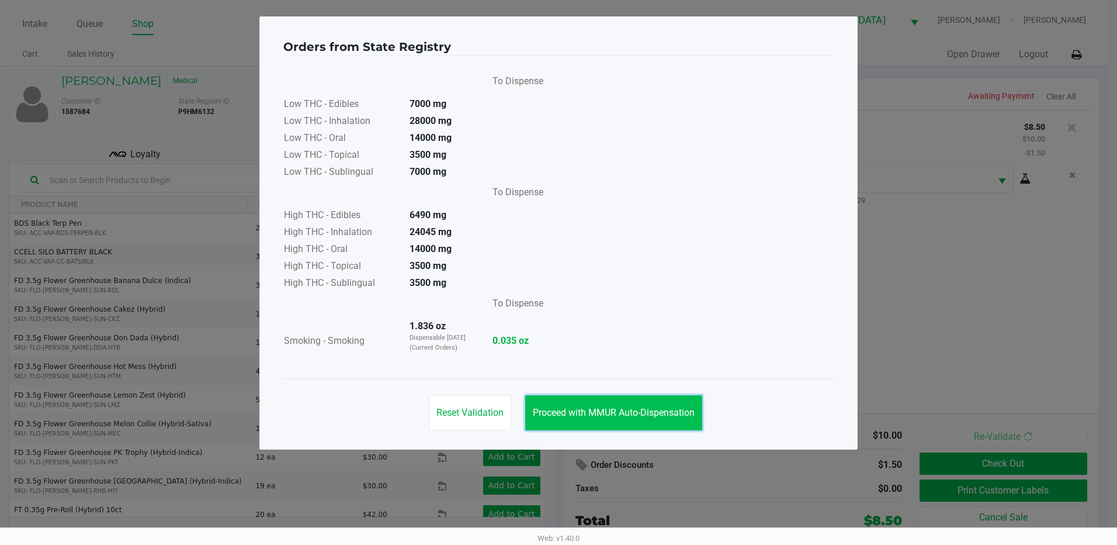
click at [670, 423] on button "Proceed with MMUR Auto-Dispensation" at bounding box center [613, 412] width 177 height 35
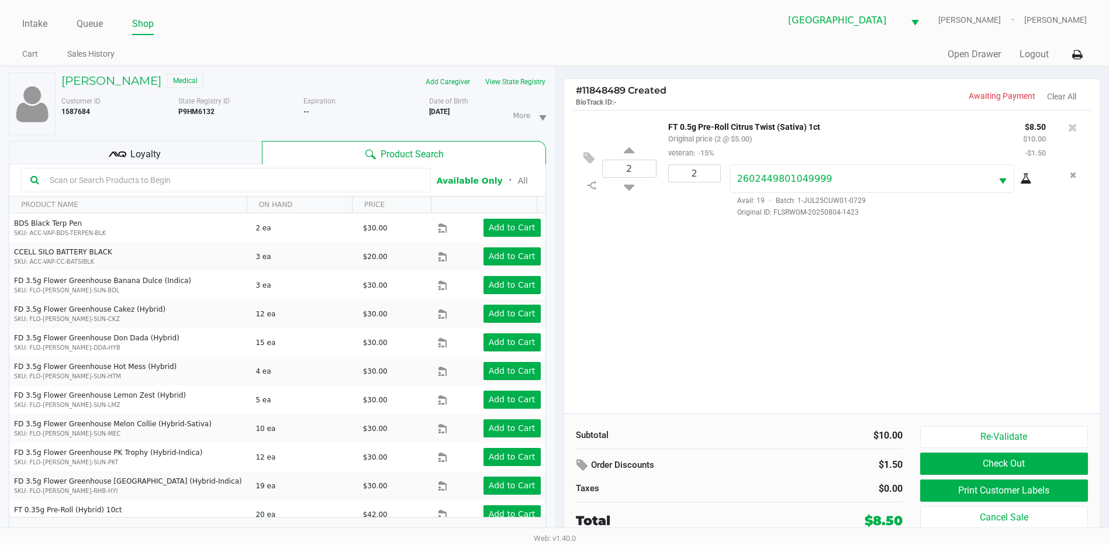
click at [193, 153] on div "Loyalty" at bounding box center [135, 152] width 253 height 23
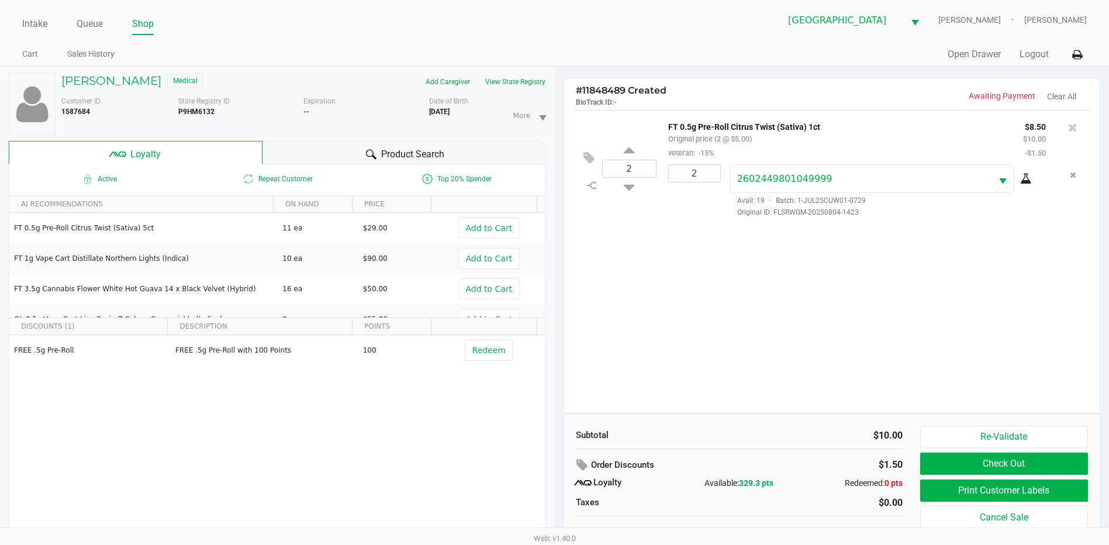
scroll to position [12, 0]
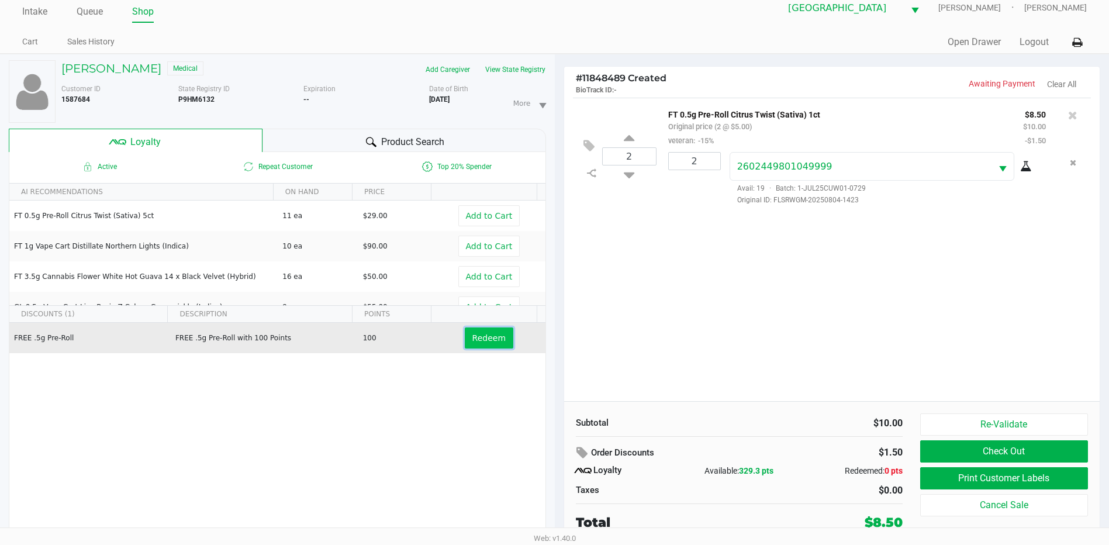
click at [475, 342] on span "Redeem" at bounding box center [488, 337] width 33 height 9
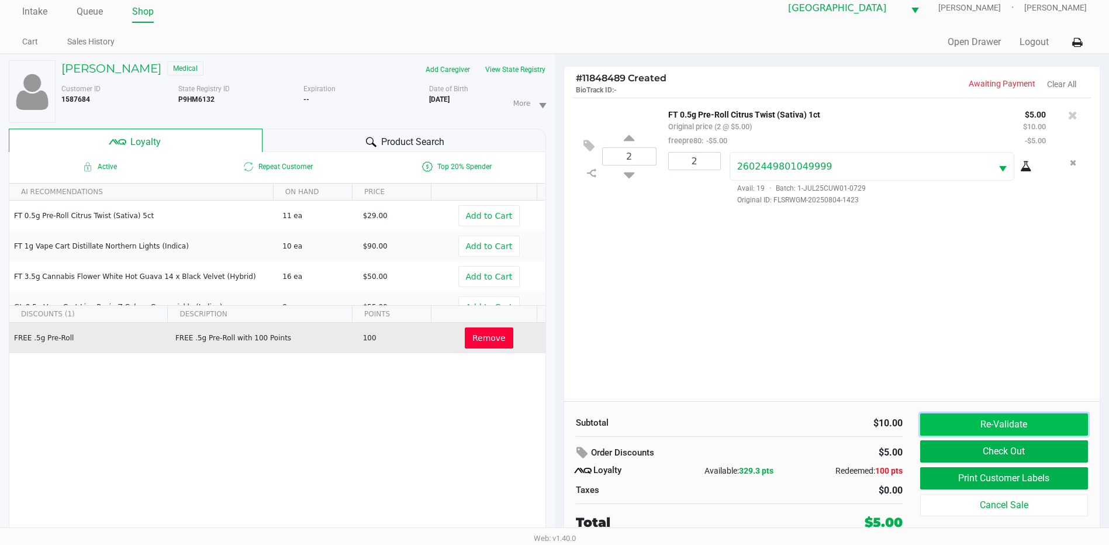
click at [1003, 417] on button "Re-Validate" at bounding box center [1004, 424] width 168 height 22
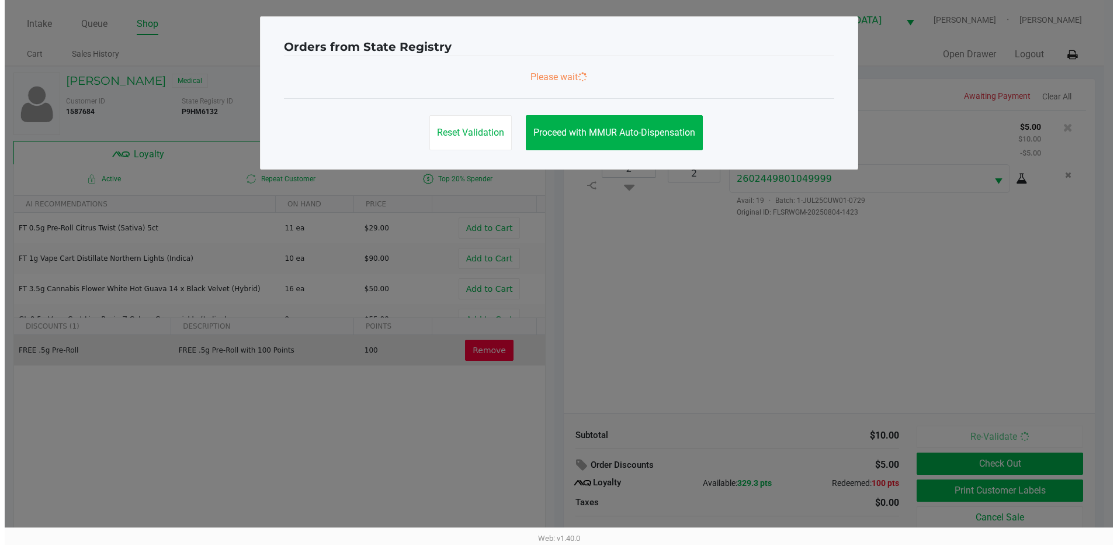
scroll to position [0, 0]
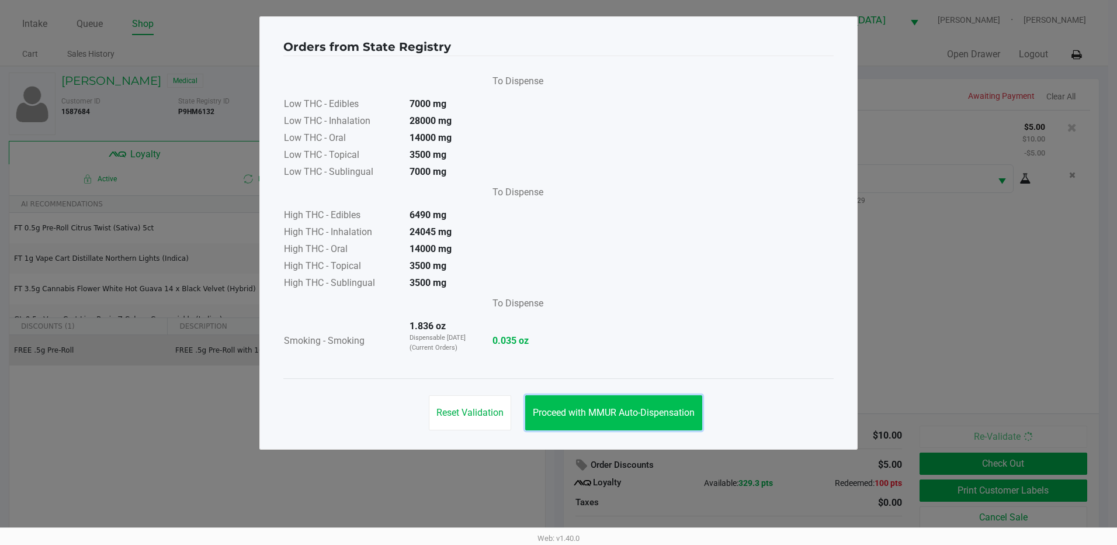
click at [570, 429] on button "Proceed with MMUR Auto-Dispensation" at bounding box center [613, 412] width 177 height 35
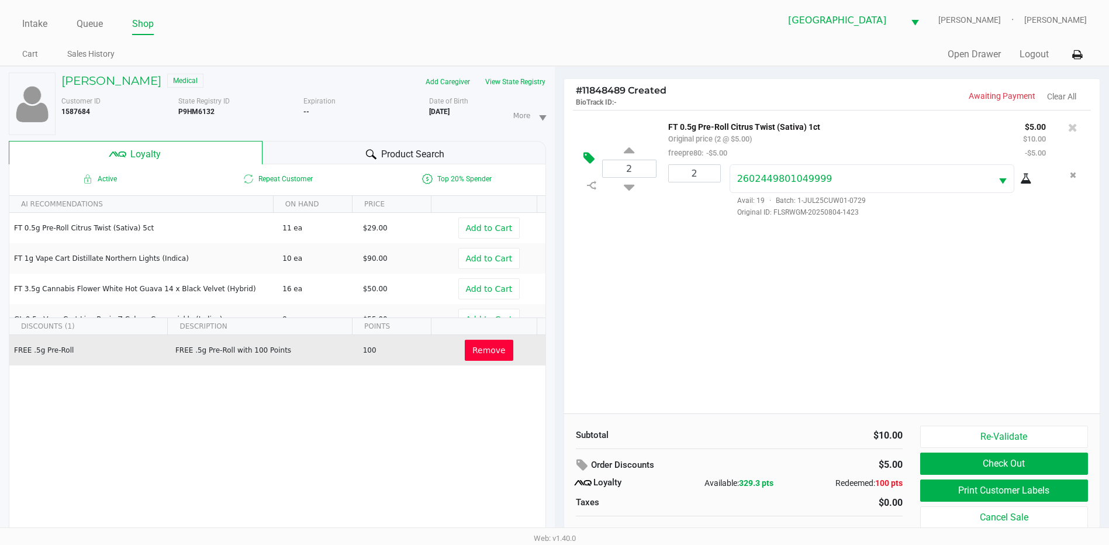
click at [587, 155] on icon at bounding box center [588, 157] width 11 height 13
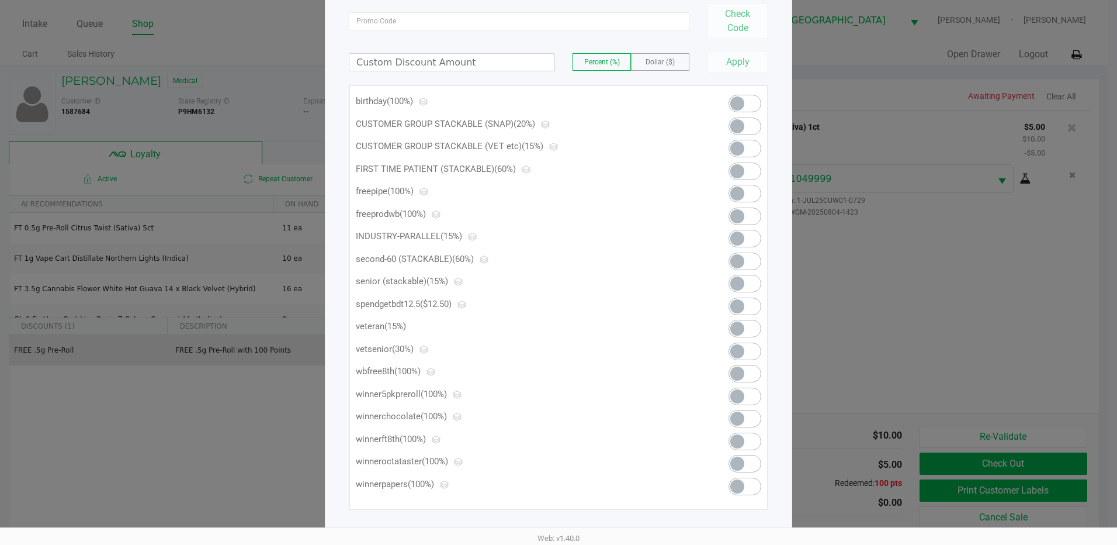
scroll to position [107, 0]
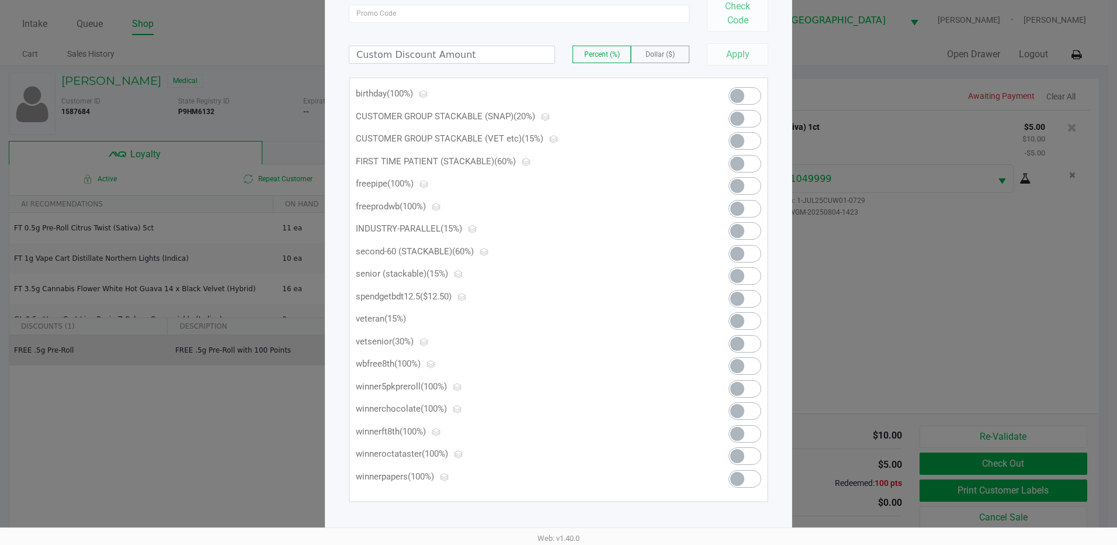
click at [745, 326] on span at bounding box center [745, 321] width 33 height 18
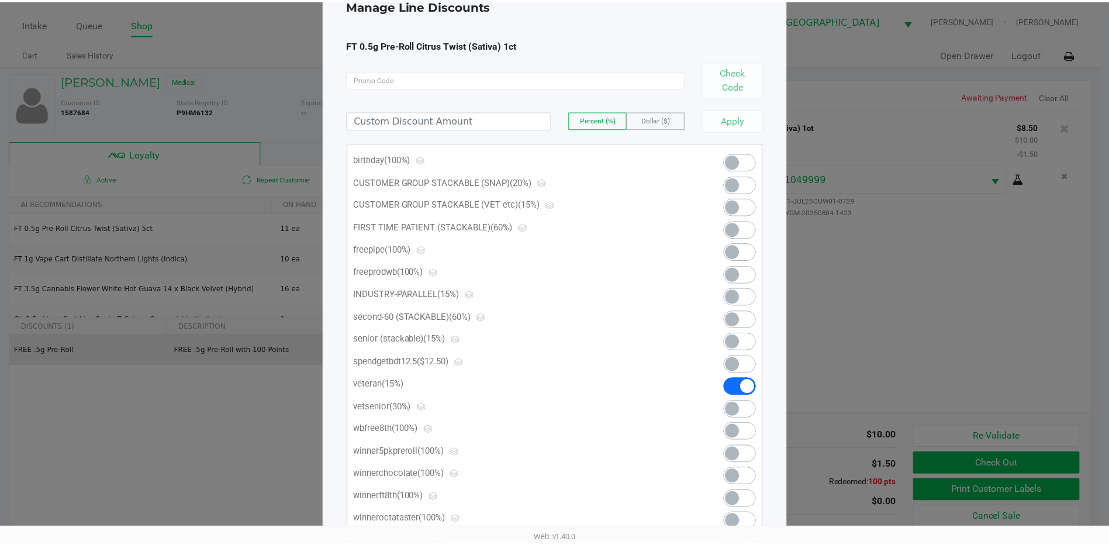
scroll to position [0, 0]
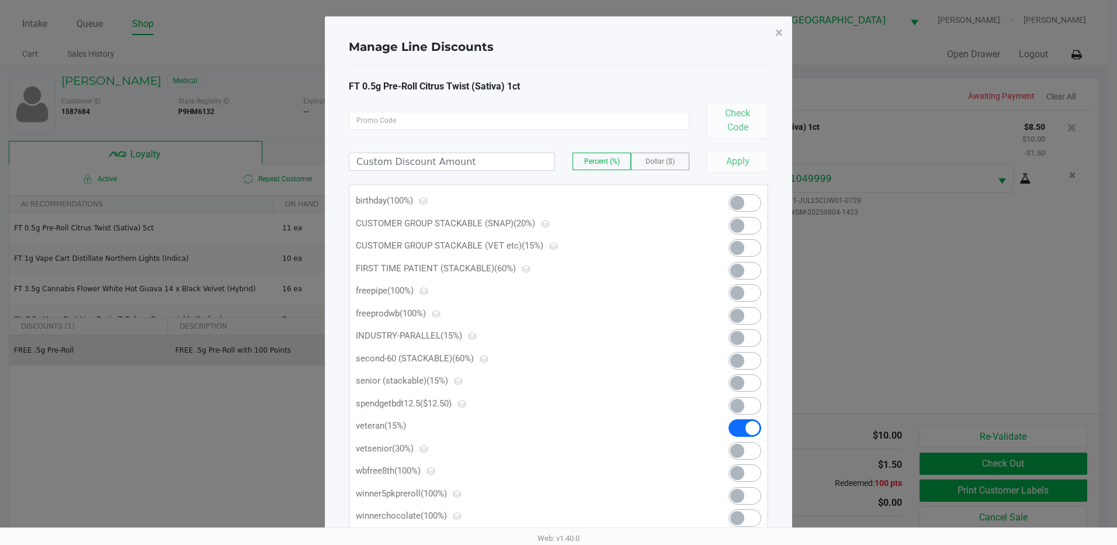
click at [892, 231] on ngb-modal-window "Manage Line Discounts × FT 0.5g Pre-Roll Citrus Twist (Sativa) 1ct Check Code P…" at bounding box center [558, 272] width 1117 height 545
click at [773, 32] on button "×" at bounding box center [779, 32] width 26 height 33
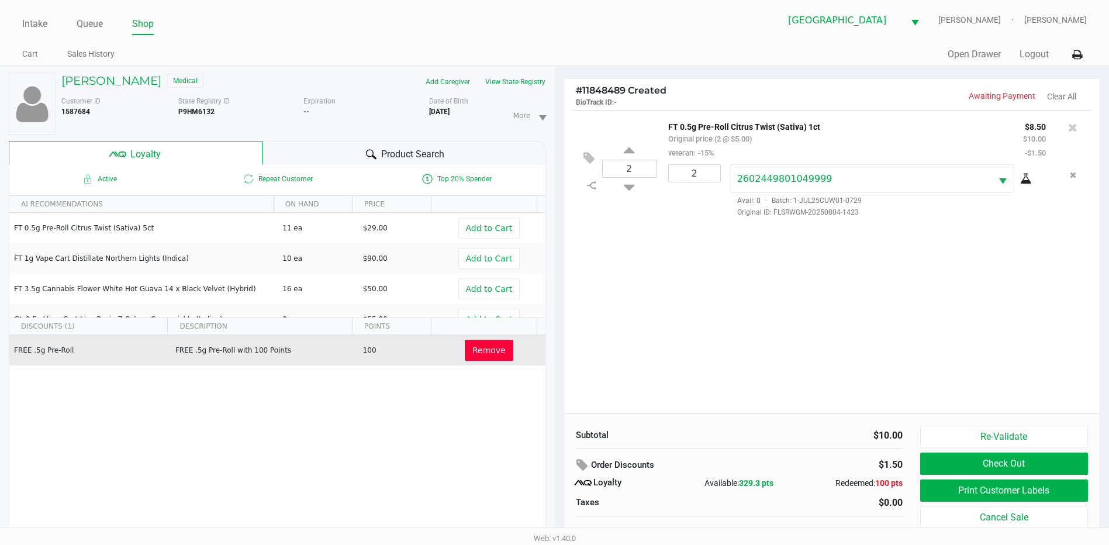
click at [586, 191] on inline-svg at bounding box center [591, 185] width 20 height 15
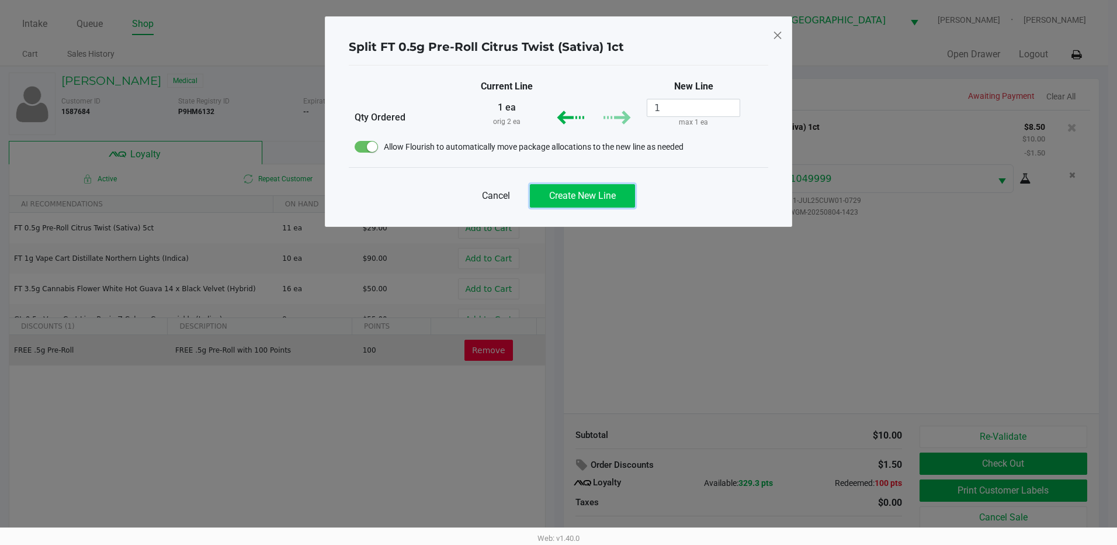
click at [579, 198] on span "Create New Line" at bounding box center [582, 195] width 67 height 11
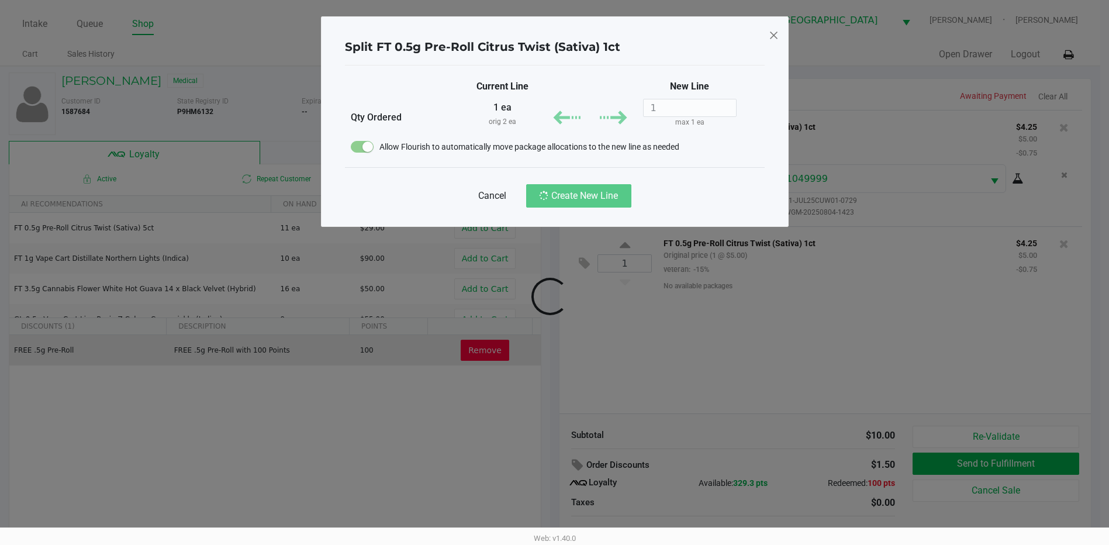
click at [775, 33] on div "Split FT 0.5g Pre-Roll Citrus Twist (Sativa) 1ct Current Line New Line Qty Orde…" at bounding box center [555, 121] width 468 height 210
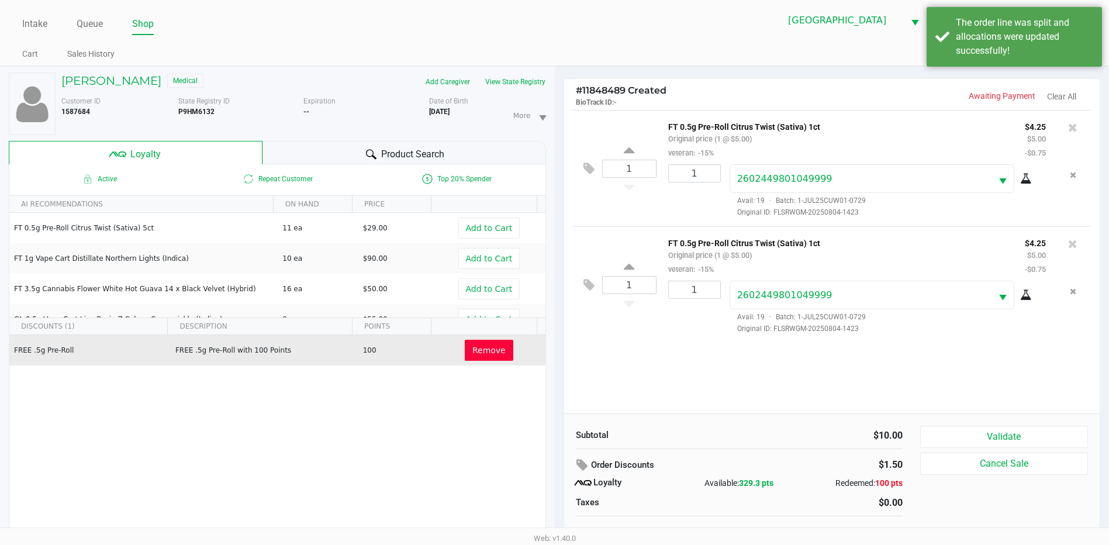
click at [476, 347] on span "Remove" at bounding box center [488, 349] width 33 height 9
click at [477, 350] on span "Redeem" at bounding box center [488, 349] width 33 height 9
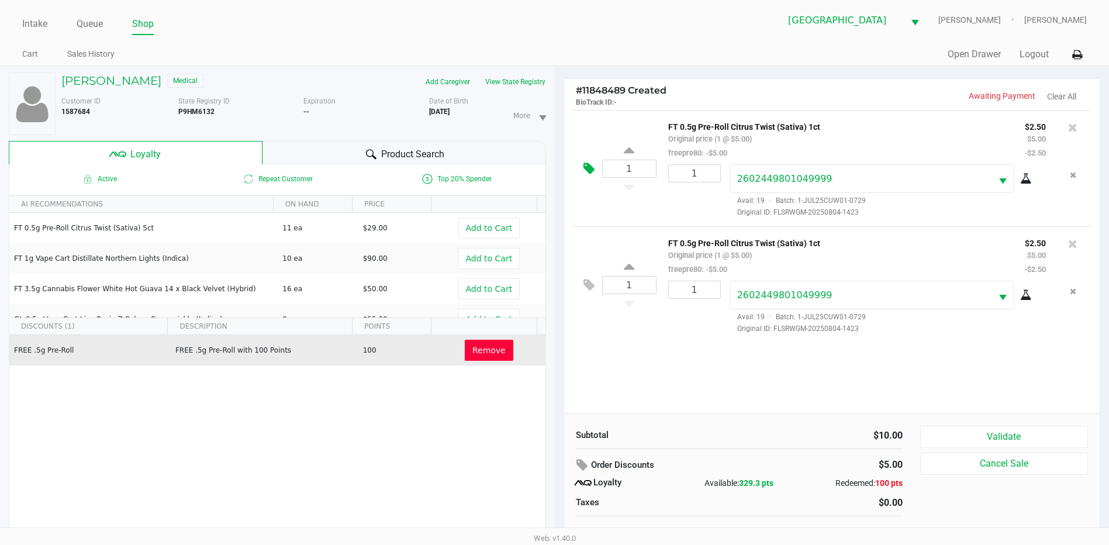
click at [581, 165] on button at bounding box center [591, 169] width 20 height 28
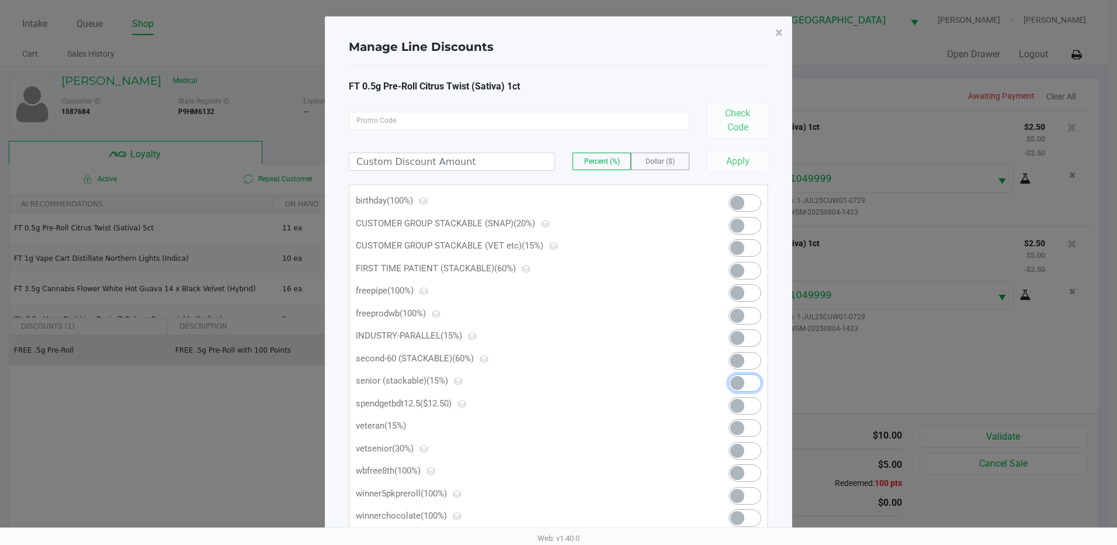
click at [749, 386] on span at bounding box center [745, 383] width 33 height 18
click at [778, 36] on span "×" at bounding box center [780, 33] width 8 height 16
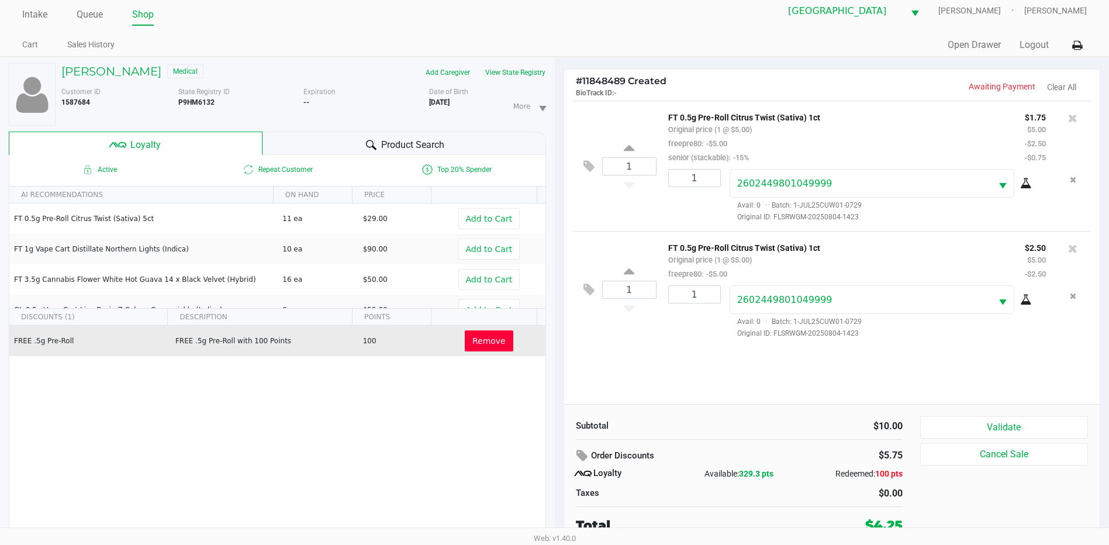
scroll to position [12, 0]
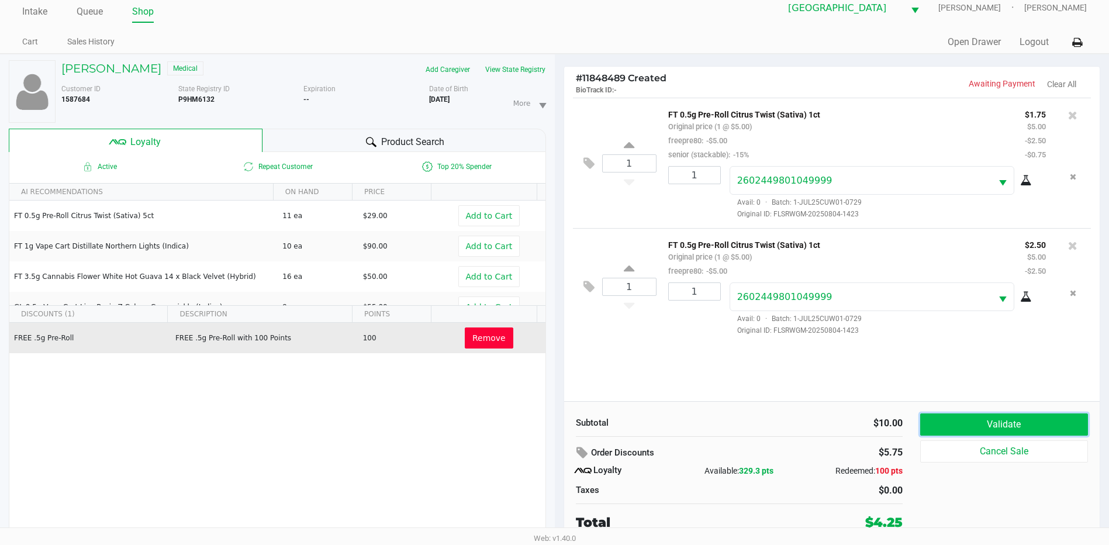
click at [1007, 425] on button "Validate" at bounding box center [1004, 424] width 168 height 22
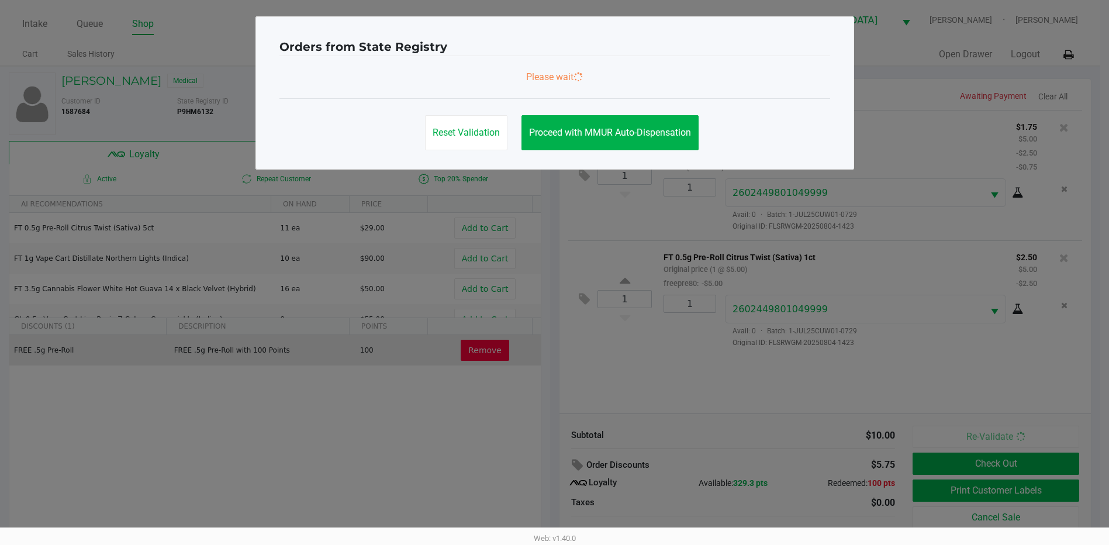
scroll to position [0, 0]
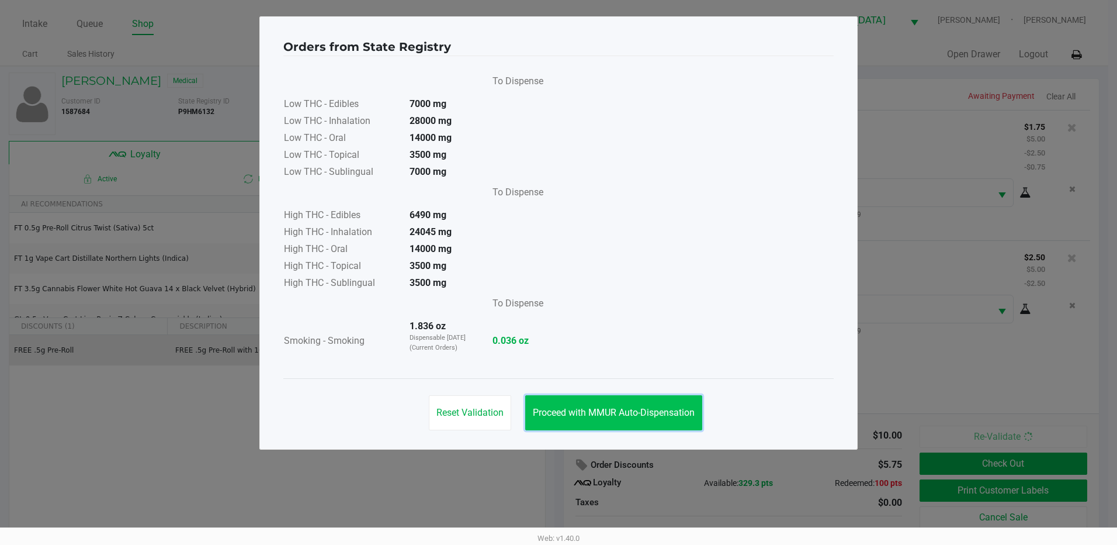
drag, startPoint x: 588, startPoint y: 422, endPoint x: 882, endPoint y: 445, distance: 294.8
click at [590, 422] on button "Proceed with MMUR Auto-Dispensation" at bounding box center [613, 412] width 177 height 35
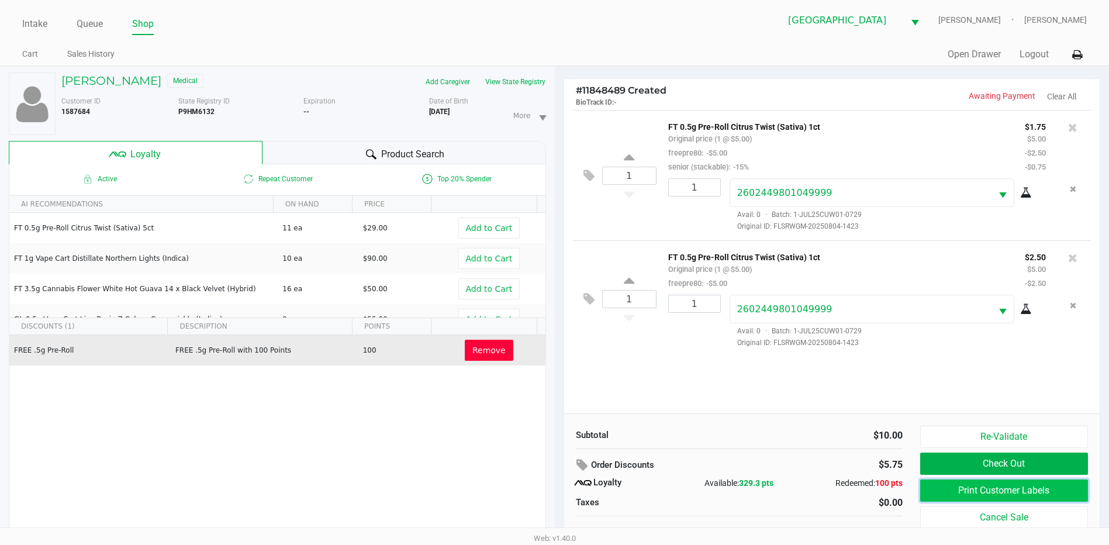
click at [979, 489] on button "Print Customer Labels" at bounding box center [1004, 490] width 168 height 22
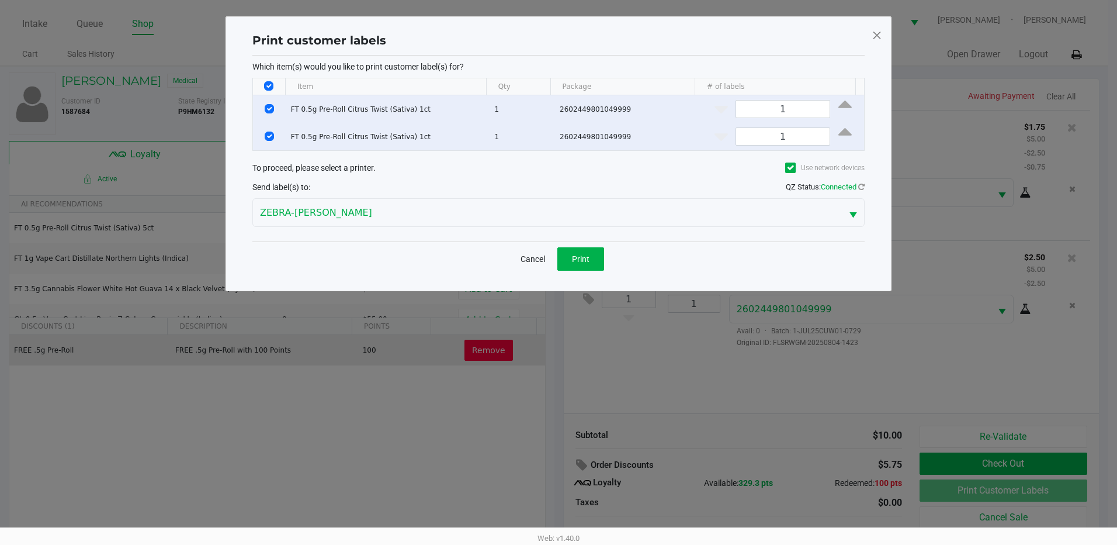
click at [606, 274] on div "Cancel Print" at bounding box center [558, 258] width 612 height 34
click at [594, 264] on button "Print" at bounding box center [581, 258] width 47 height 23
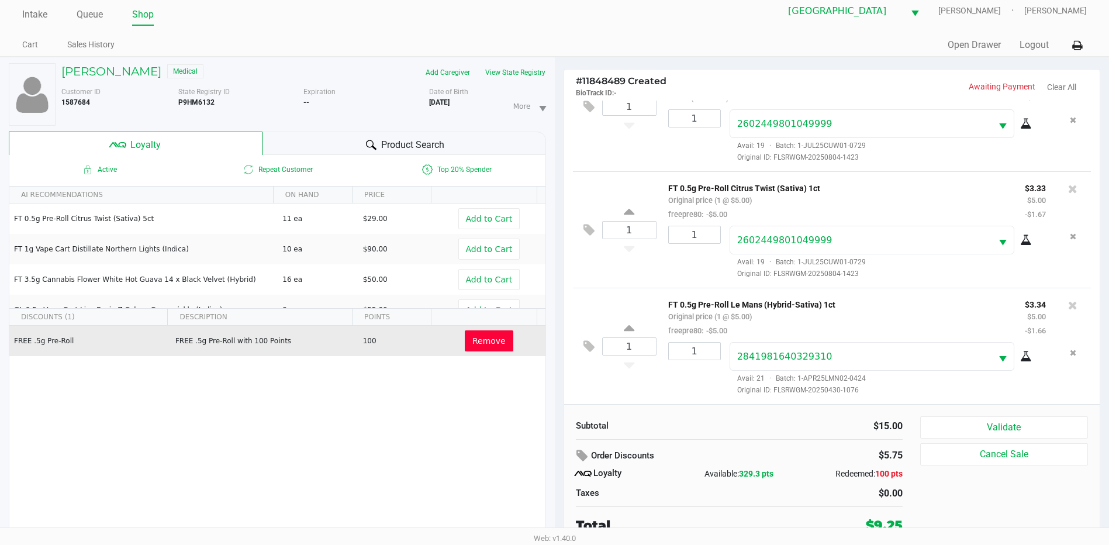
scroll to position [12, 0]
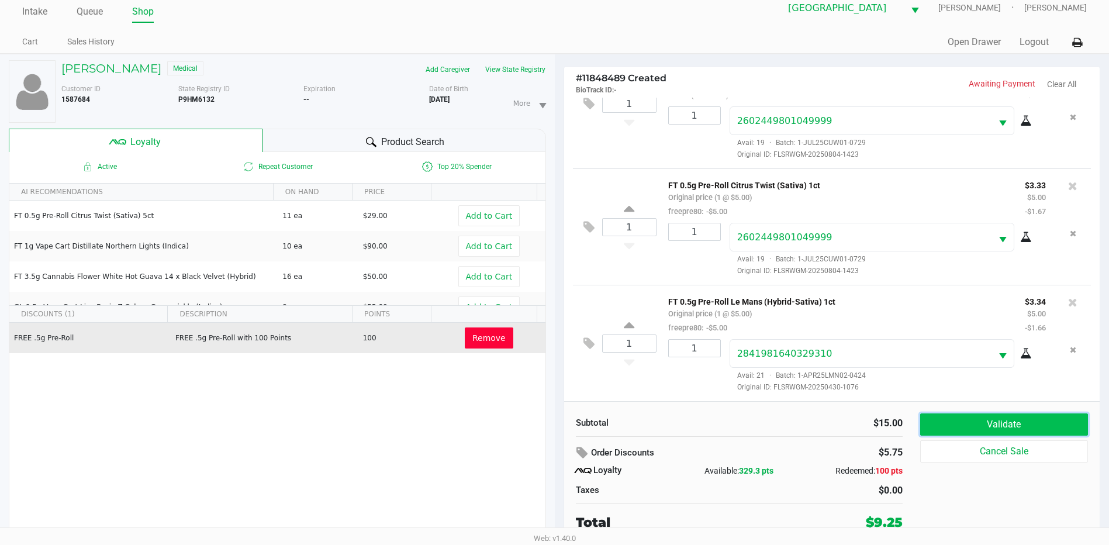
click at [990, 432] on button "Validate" at bounding box center [1004, 424] width 168 height 22
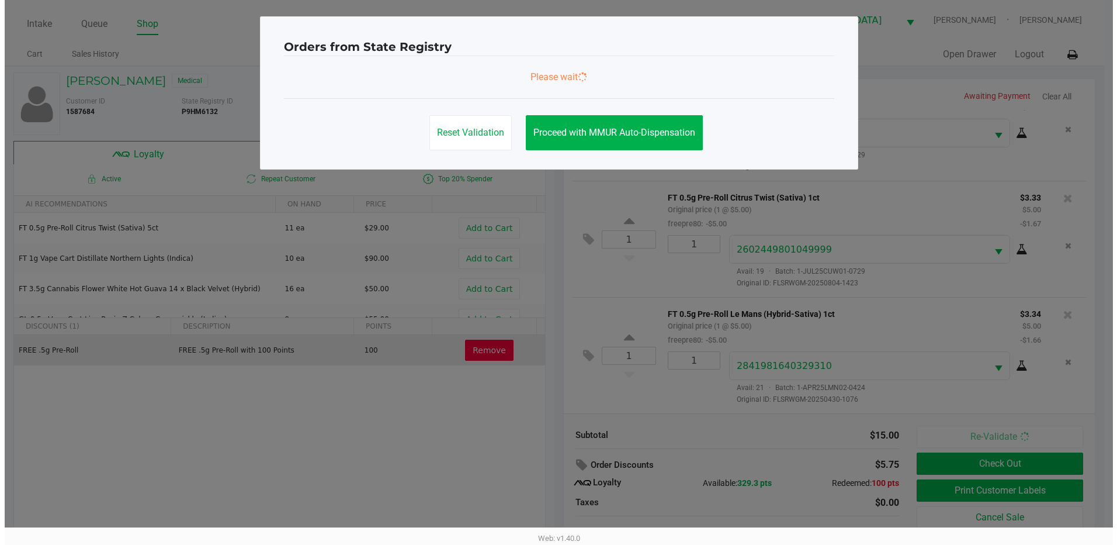
scroll to position [0, 0]
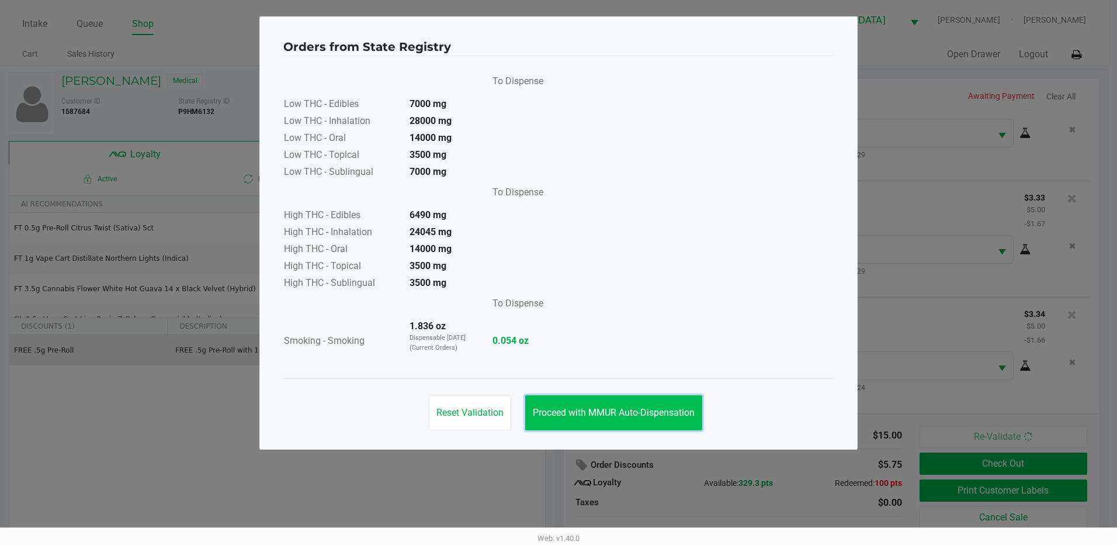
click at [617, 418] on button "Proceed with MMUR Auto-Dispensation" at bounding box center [613, 412] width 177 height 35
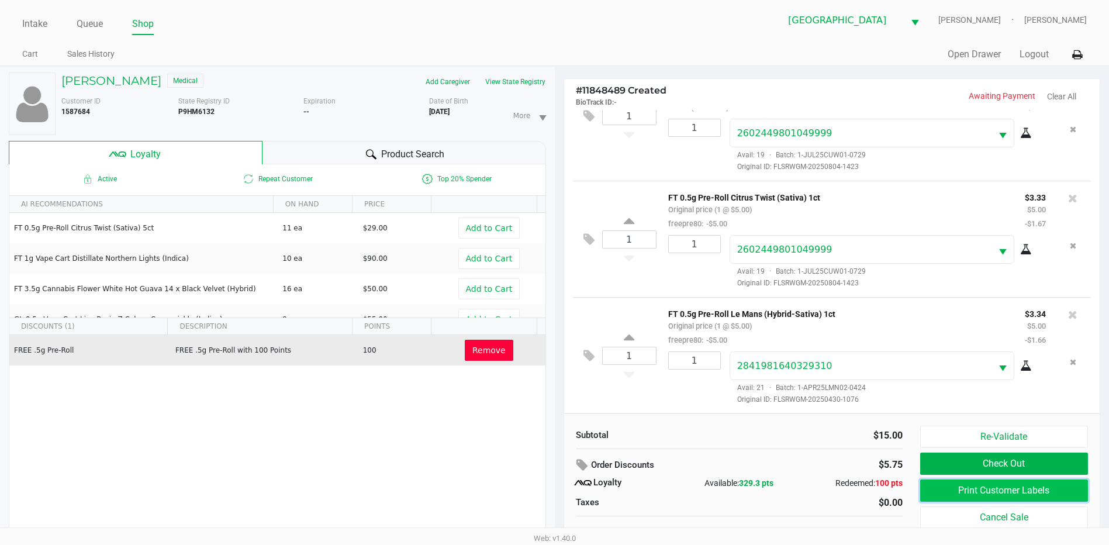
click at [960, 496] on button "Print Customer Labels" at bounding box center [1004, 490] width 168 height 22
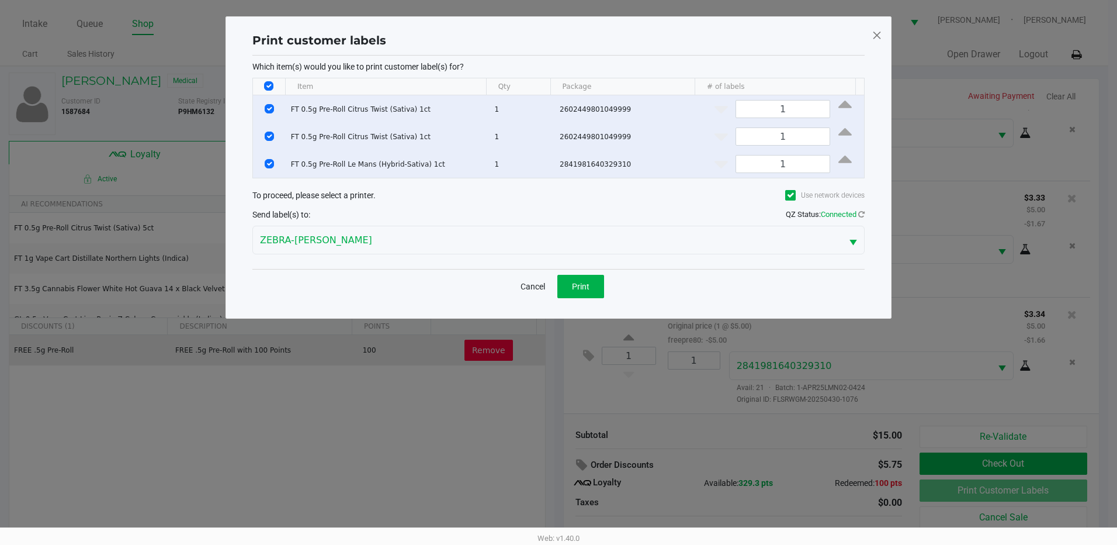
click at [272, 85] on input "Select All Rows" at bounding box center [268, 85] width 9 height 9
checkbox input "false"
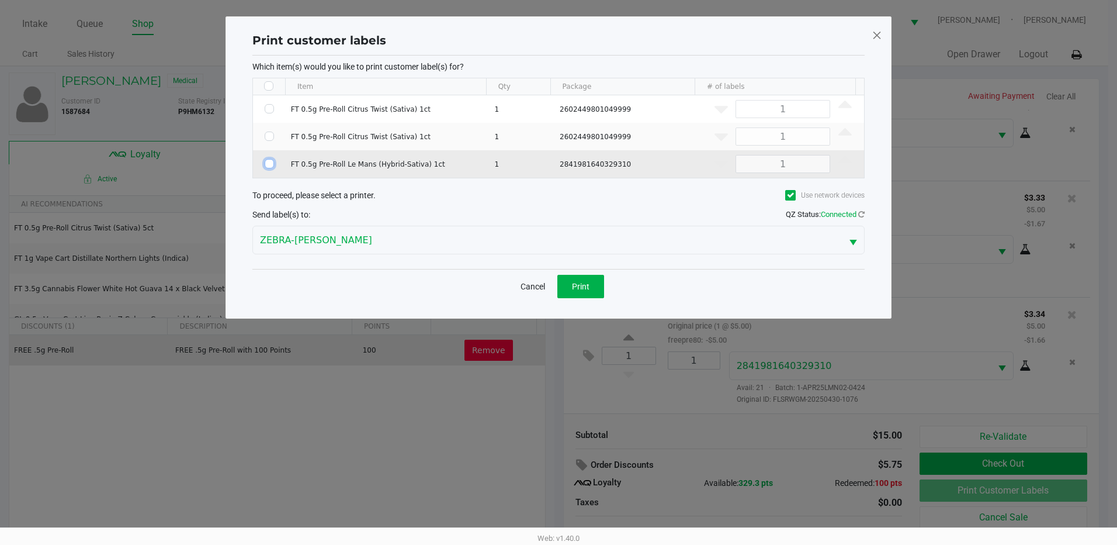
click at [268, 166] on input "Select Row" at bounding box center [269, 163] width 9 height 9
checkbox input "true"
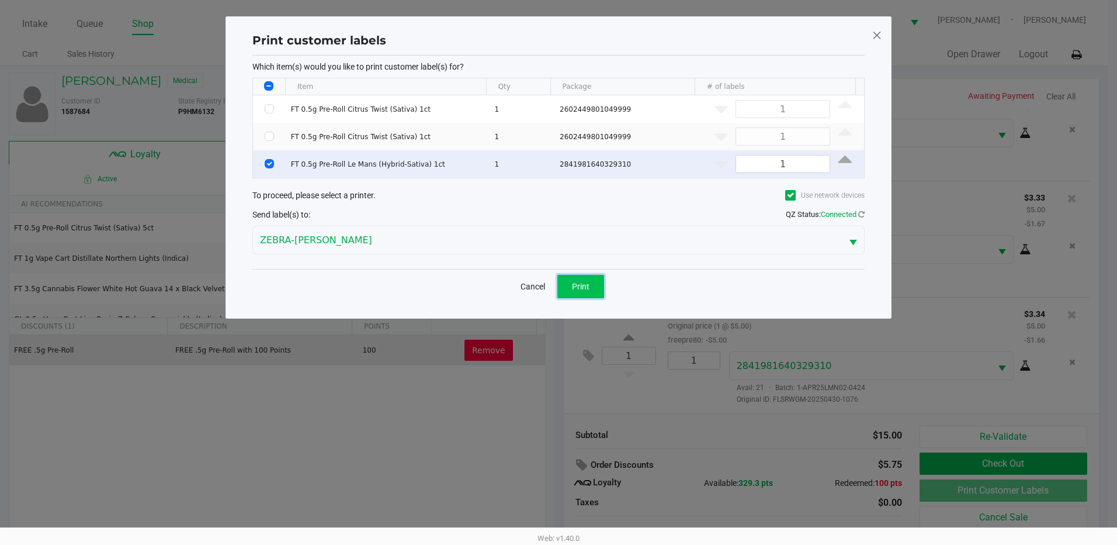
click at [589, 286] on span "Print" at bounding box center [581, 286] width 18 height 9
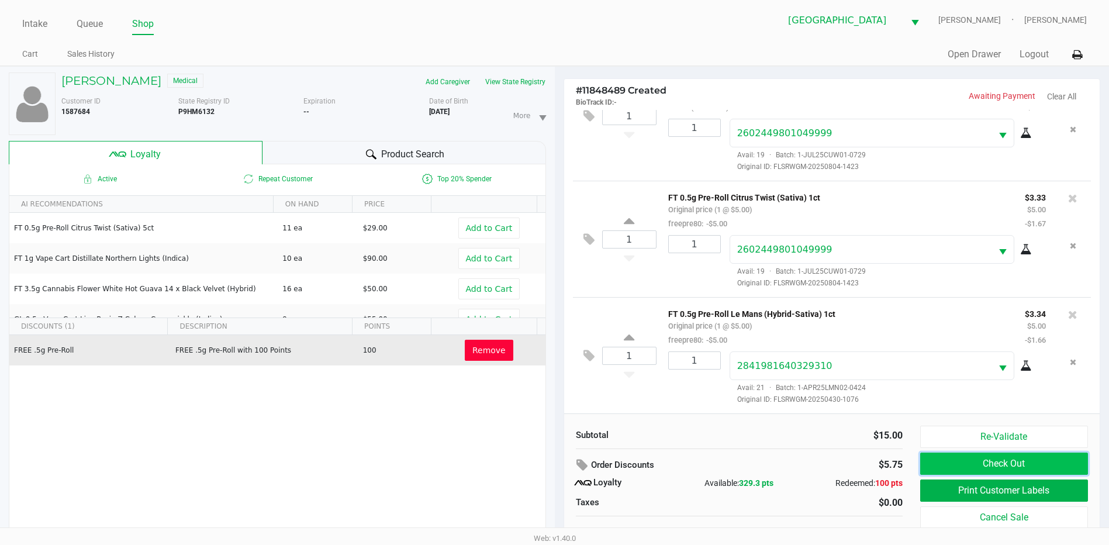
click at [1011, 455] on button "Check Out" at bounding box center [1004, 463] width 168 height 22
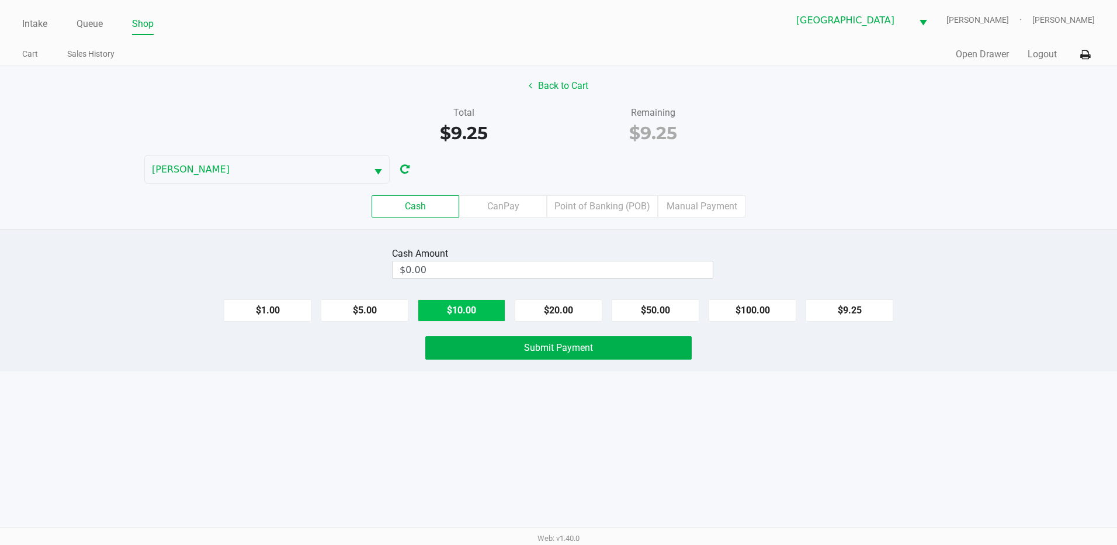
click at [469, 309] on button "$10.00" at bounding box center [462, 310] width 88 height 22
type input "$10.00"
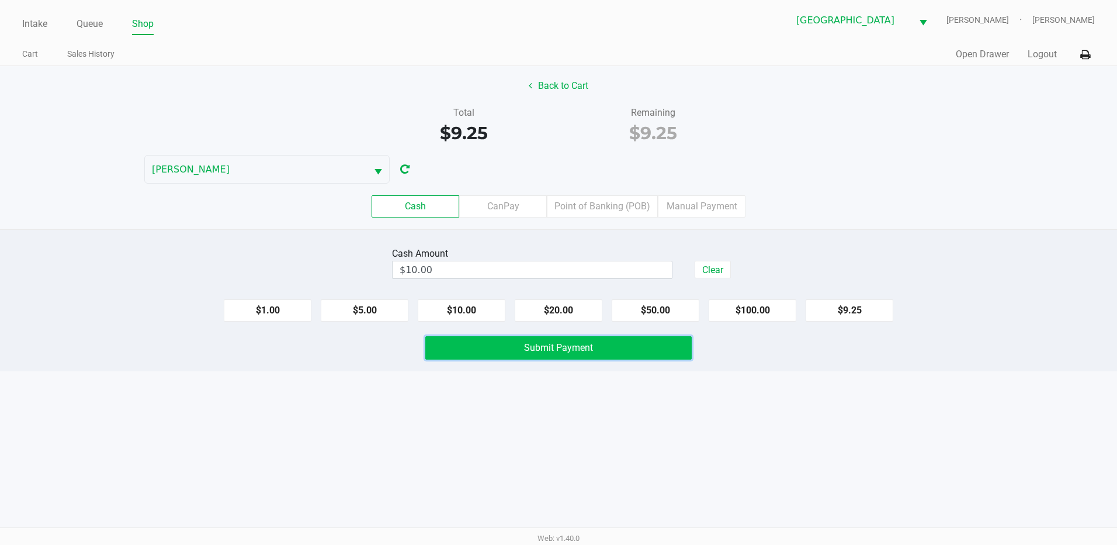
click at [490, 347] on button "Submit Payment" at bounding box center [558, 347] width 266 height 23
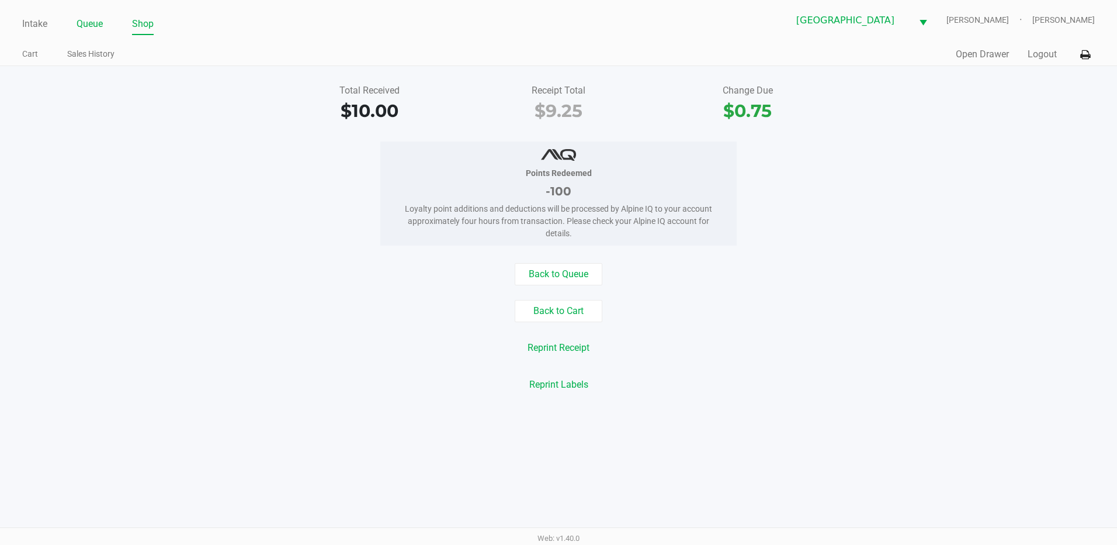
click at [100, 22] on link "Queue" at bounding box center [90, 24] width 26 height 16
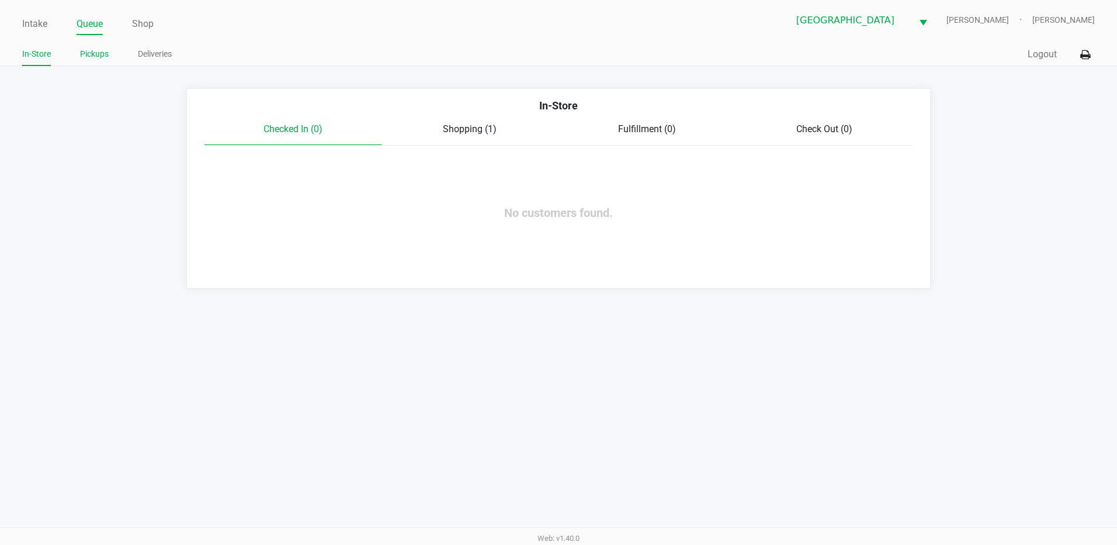
click at [100, 53] on link "Pickups" at bounding box center [94, 54] width 29 height 15
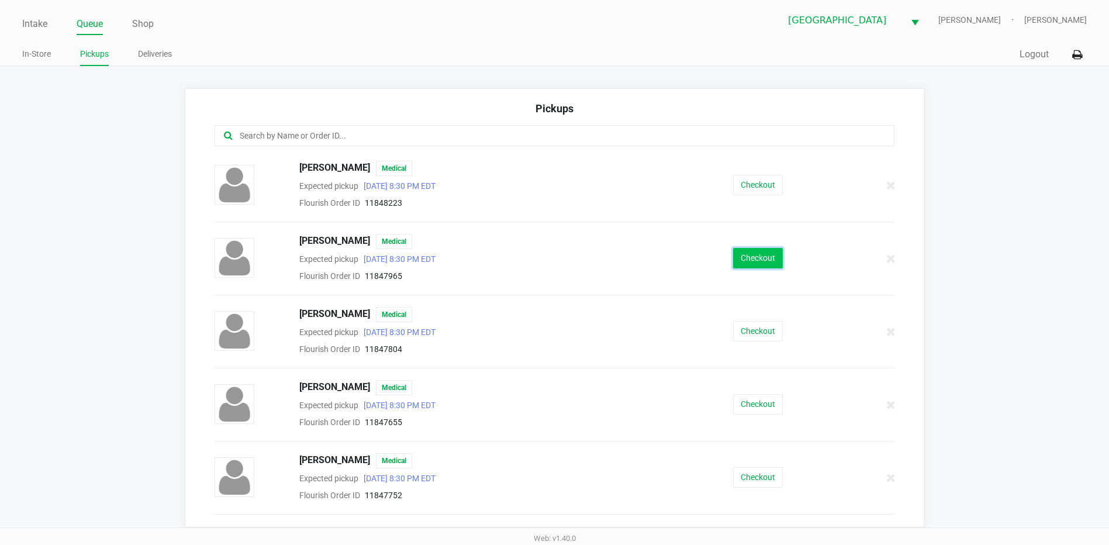
click at [749, 262] on button "Checkout" at bounding box center [758, 258] width 50 height 20
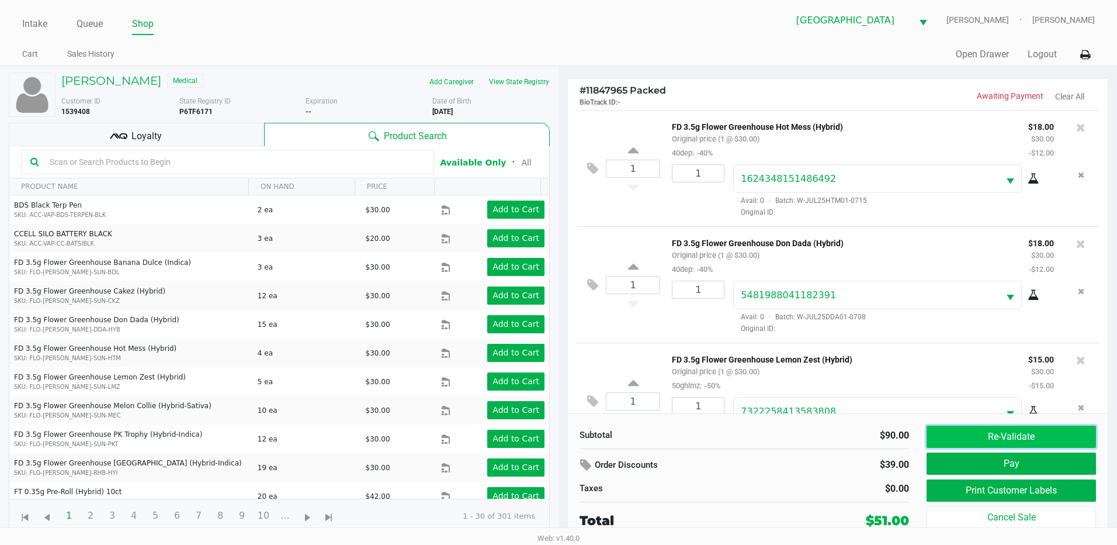
click at [1002, 436] on button "Re-Validate" at bounding box center [1011, 436] width 169 height 22
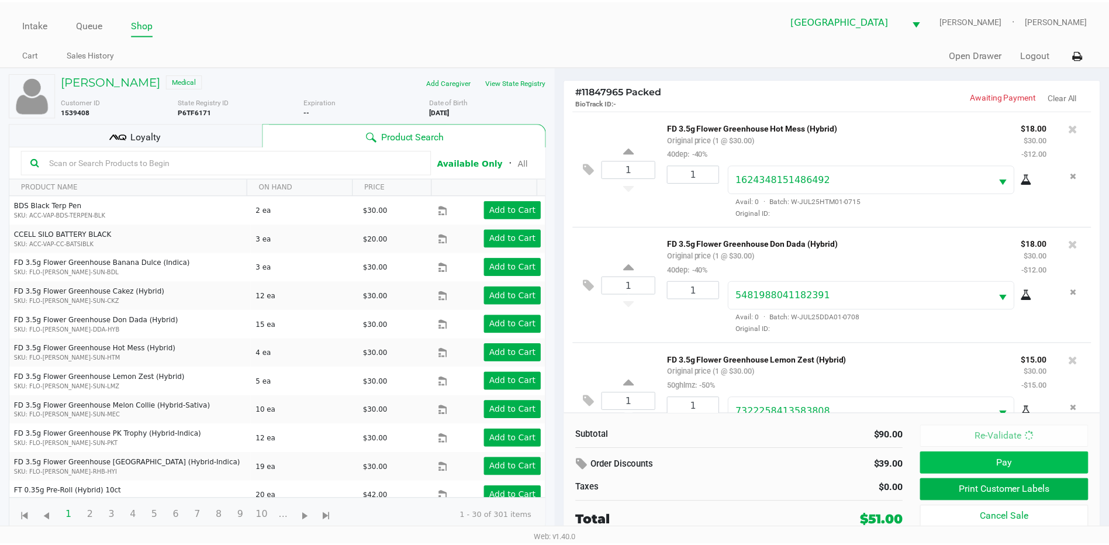
scroll to position [47, 0]
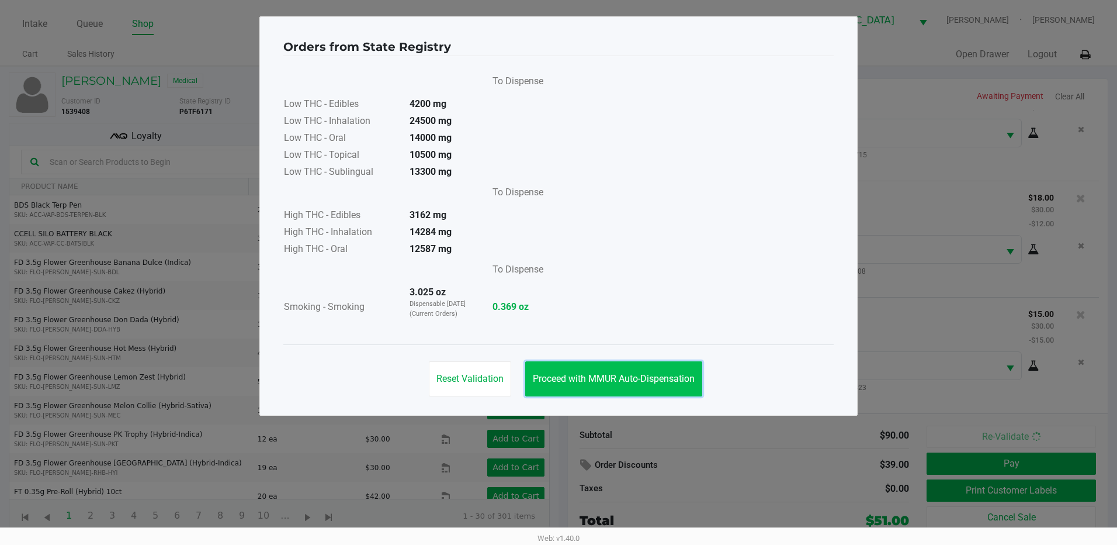
click at [652, 373] on span "Proceed with MMUR Auto-Dispensation" at bounding box center [614, 378] width 162 height 11
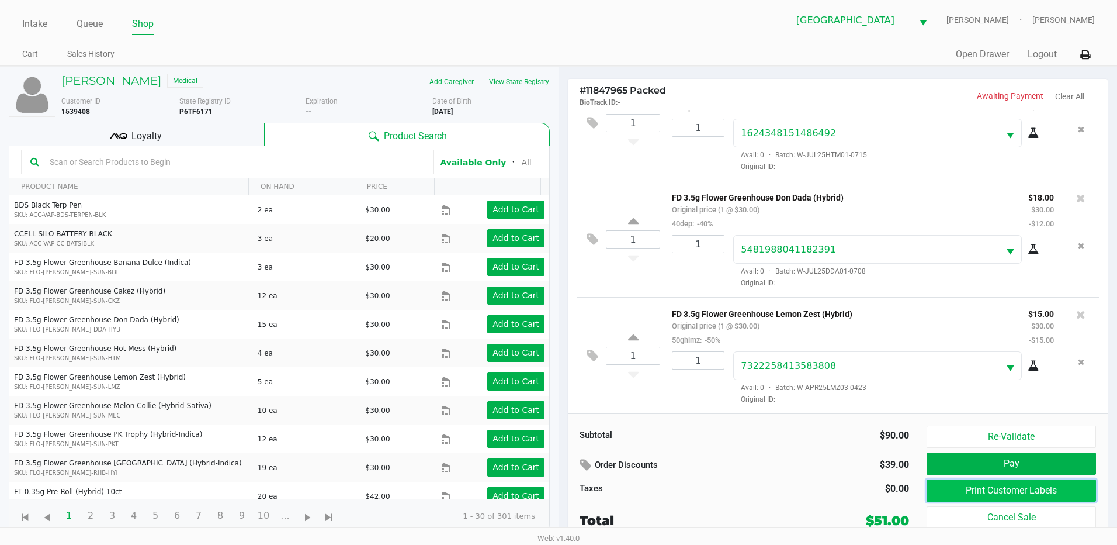
click at [1038, 490] on button "Print Customer Labels" at bounding box center [1011, 490] width 169 height 22
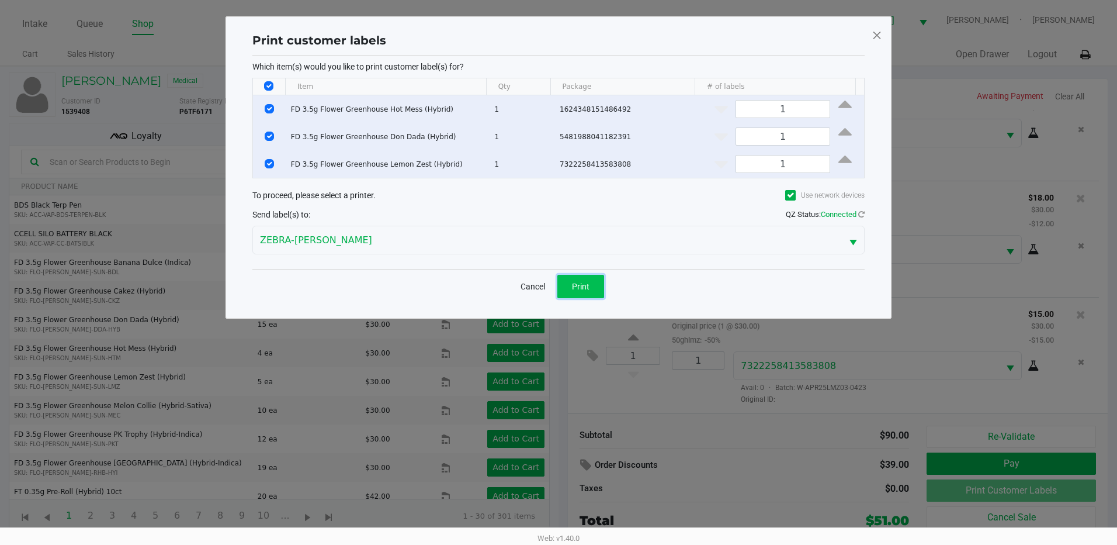
click at [598, 286] on button "Print" at bounding box center [581, 286] width 47 height 23
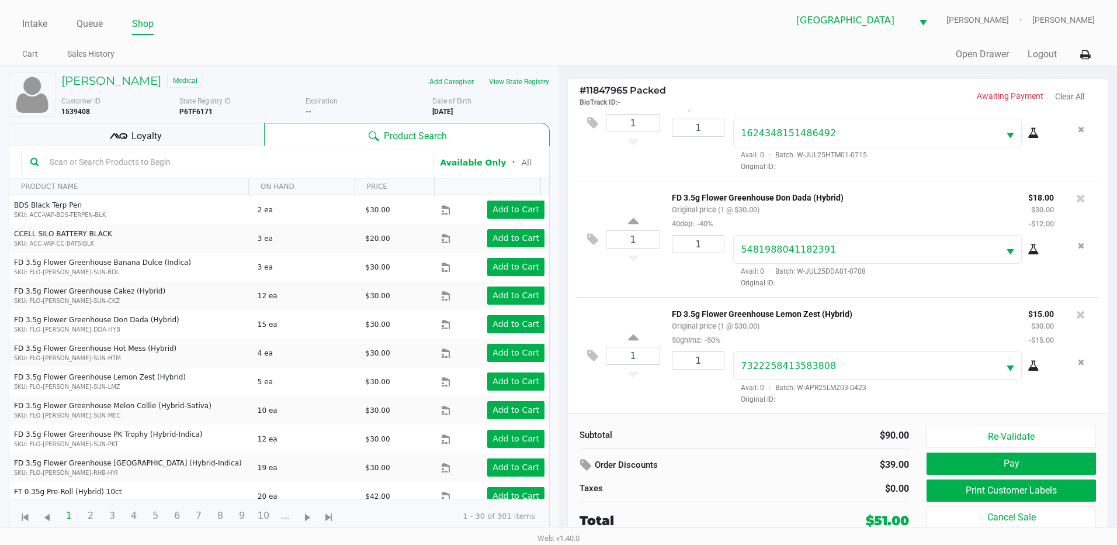
click at [179, 127] on div "Loyalty" at bounding box center [136, 134] width 255 height 23
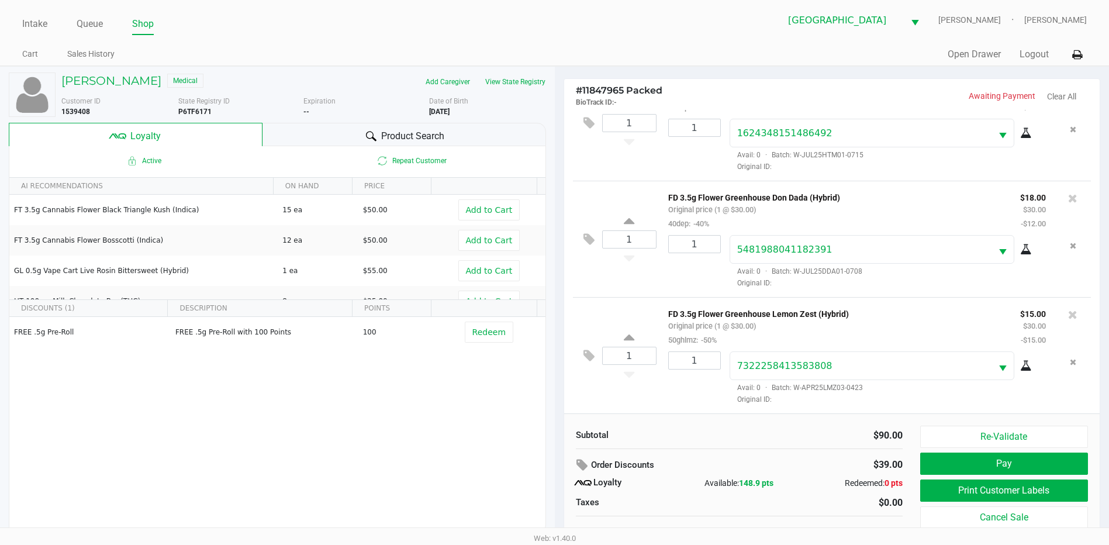
click at [345, 130] on div "Product Search" at bounding box center [403, 134] width 283 height 23
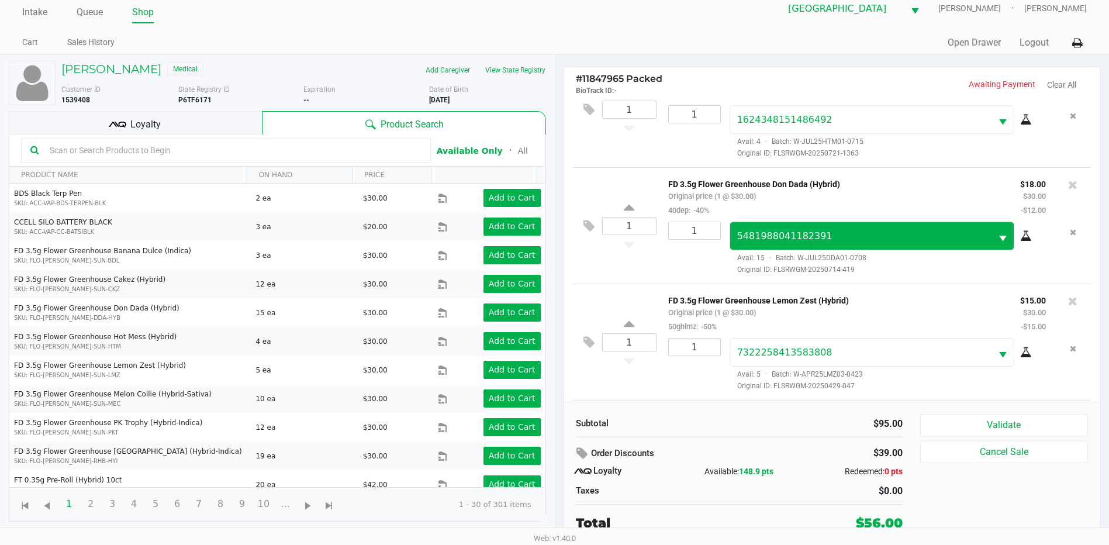
scroll to position [150, 0]
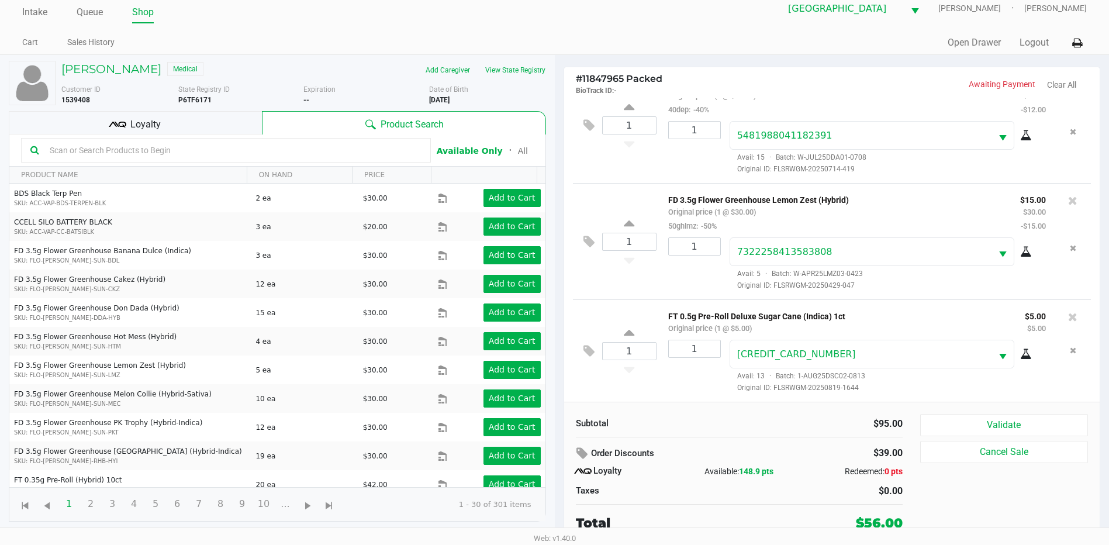
click at [155, 125] on span "Loyalty" at bounding box center [145, 124] width 30 height 14
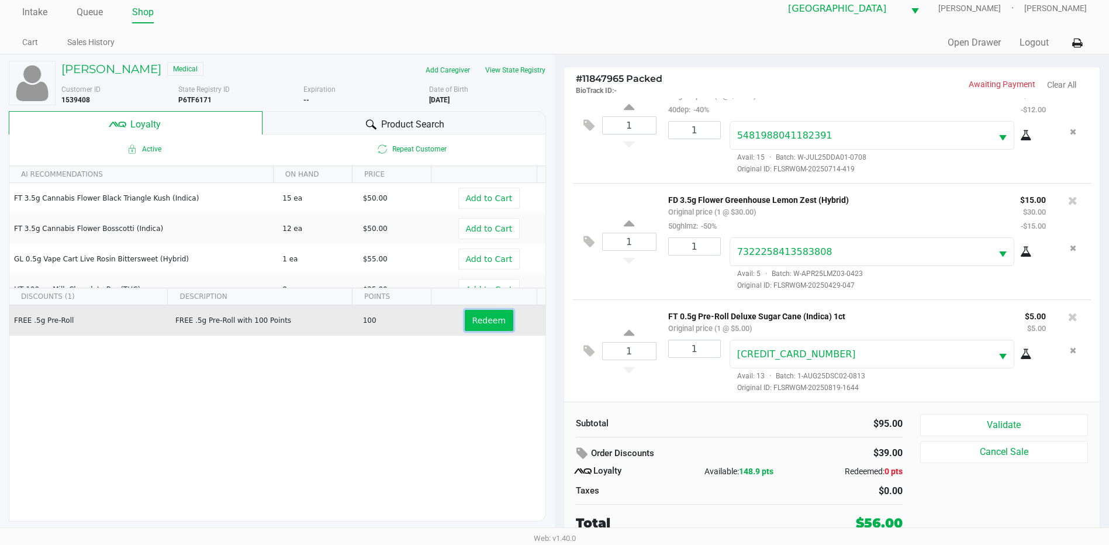
click at [483, 316] on span "Redeem" at bounding box center [488, 320] width 33 height 9
click at [1026, 422] on div at bounding box center [554, 284] width 1109 height 343
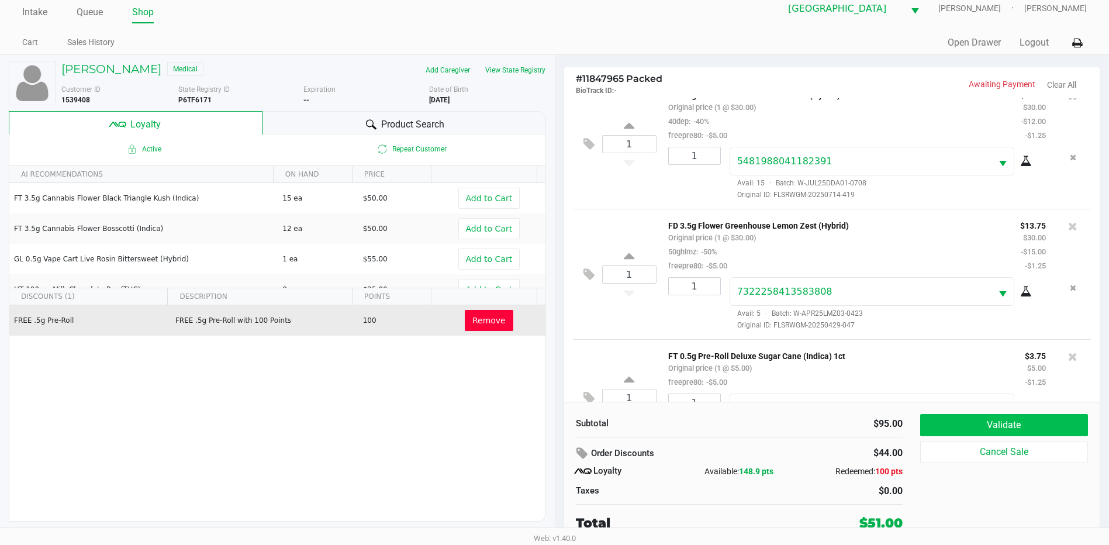
scroll to position [206, 0]
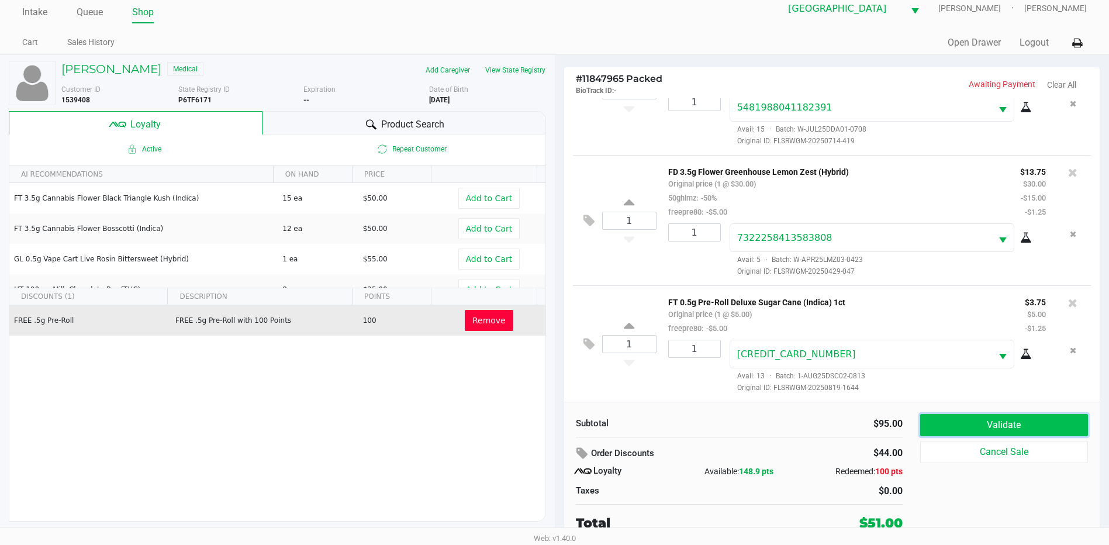
click at [1025, 424] on button "Validate" at bounding box center [1004, 425] width 168 height 22
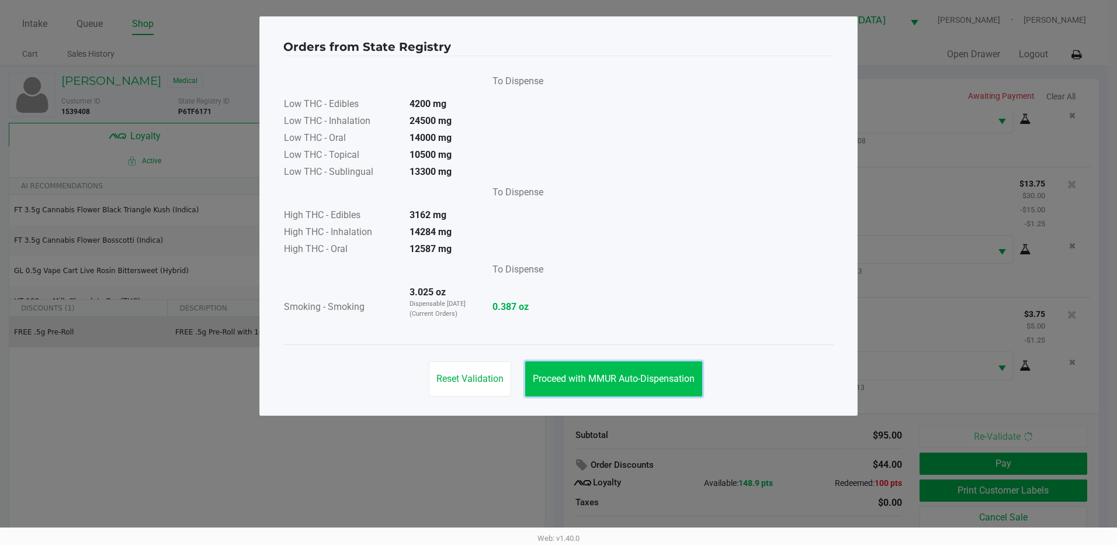
click at [650, 373] on span "Proceed with MMUR Auto-Dispensation" at bounding box center [614, 378] width 162 height 11
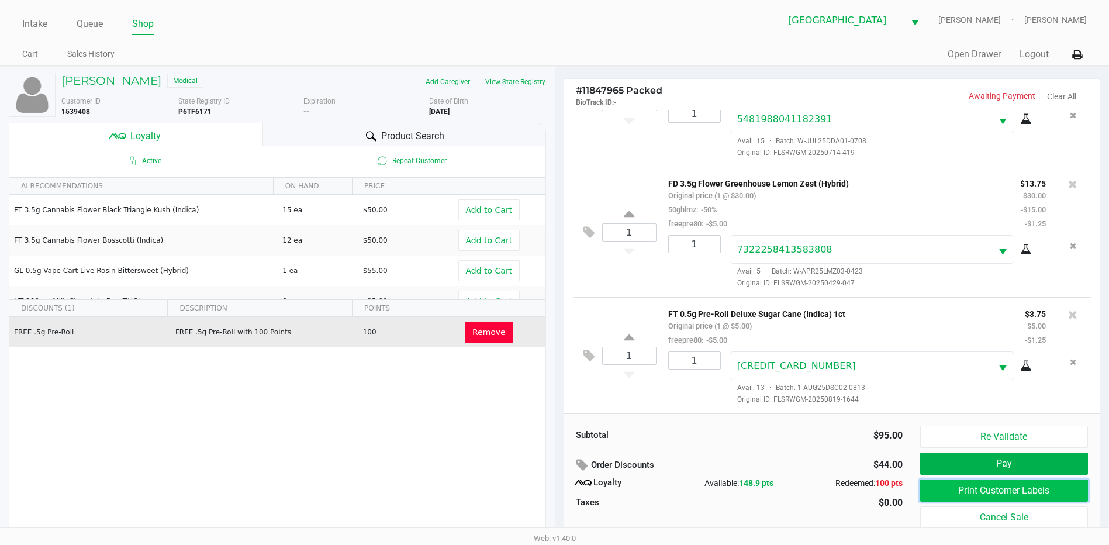
click at [964, 496] on button "Print Customer Labels" at bounding box center [1004, 490] width 168 height 22
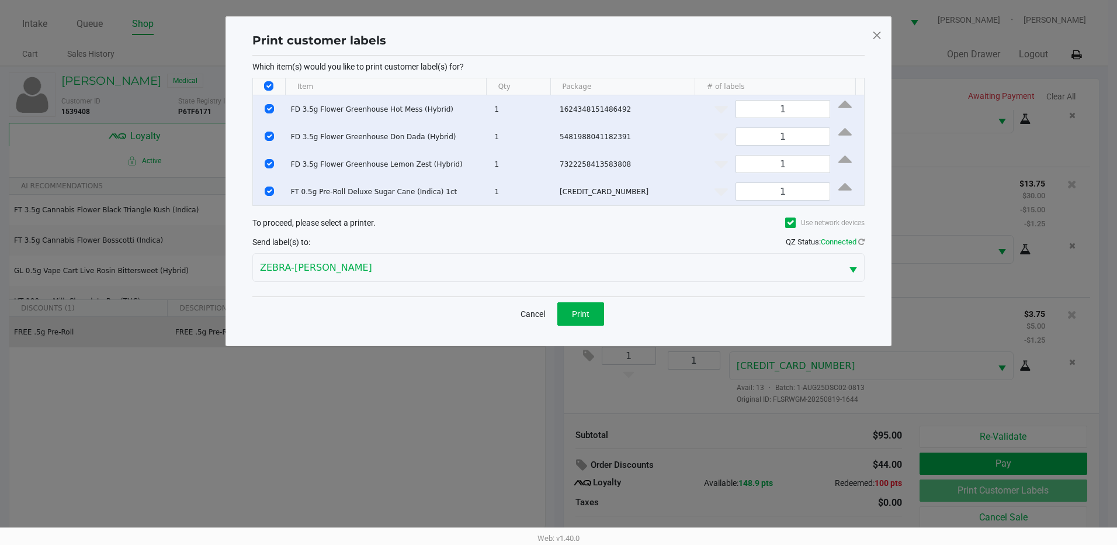
click at [268, 85] on input "Select All Rows" at bounding box center [268, 85] width 9 height 9
checkbox input "false"
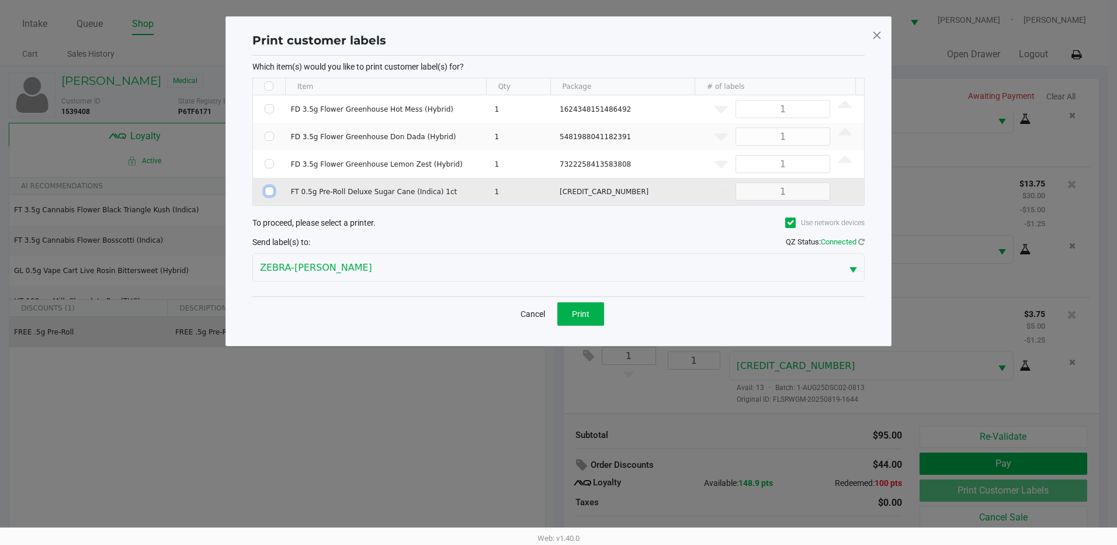
click at [266, 193] on input "Select Row" at bounding box center [269, 190] width 9 height 9
checkbox input "true"
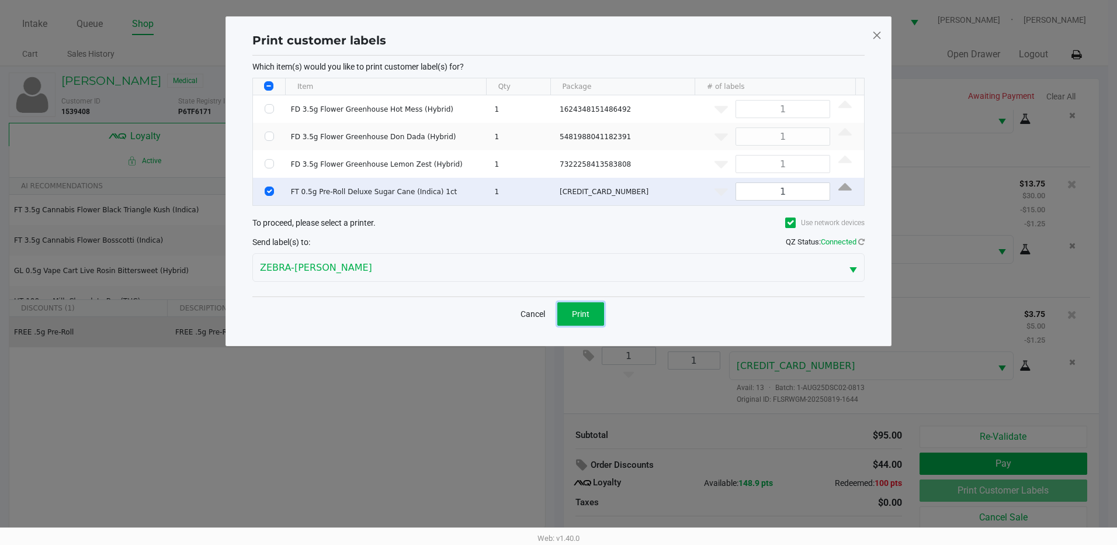
click at [580, 311] on span "Print" at bounding box center [581, 313] width 18 height 9
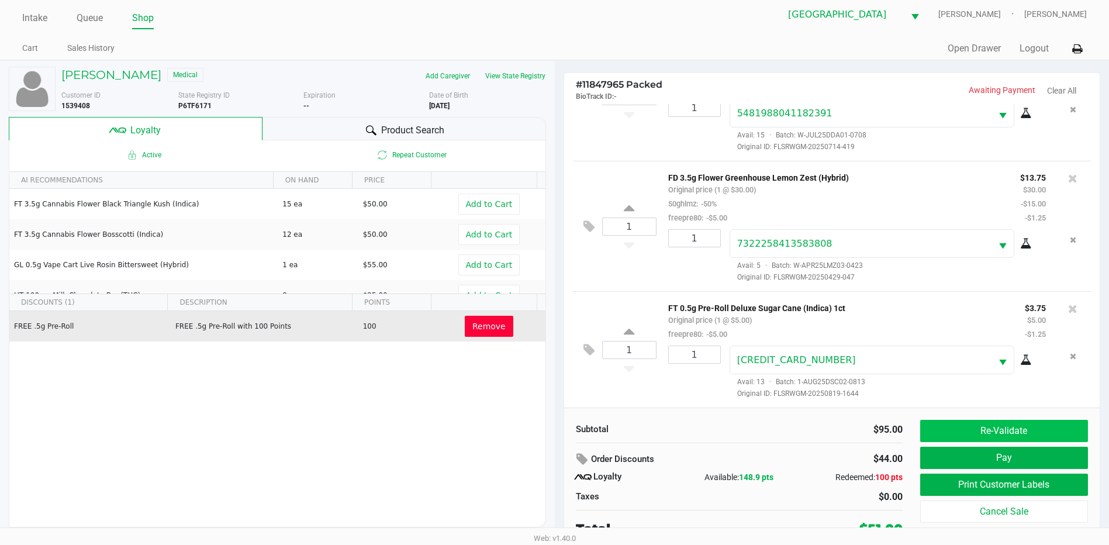
scroll to position [12, 0]
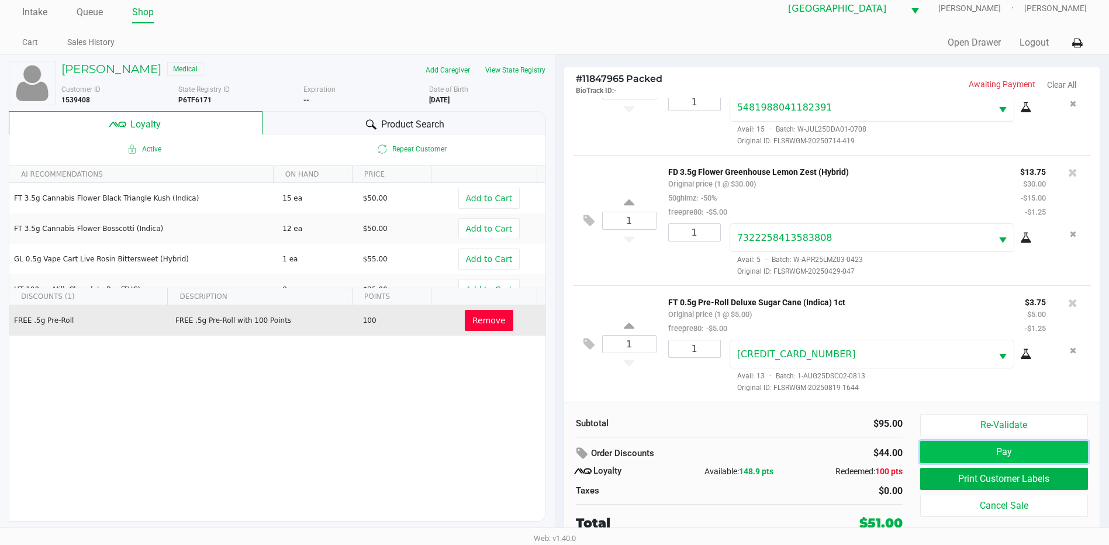
click at [1005, 458] on button "Pay" at bounding box center [1004, 452] width 168 height 22
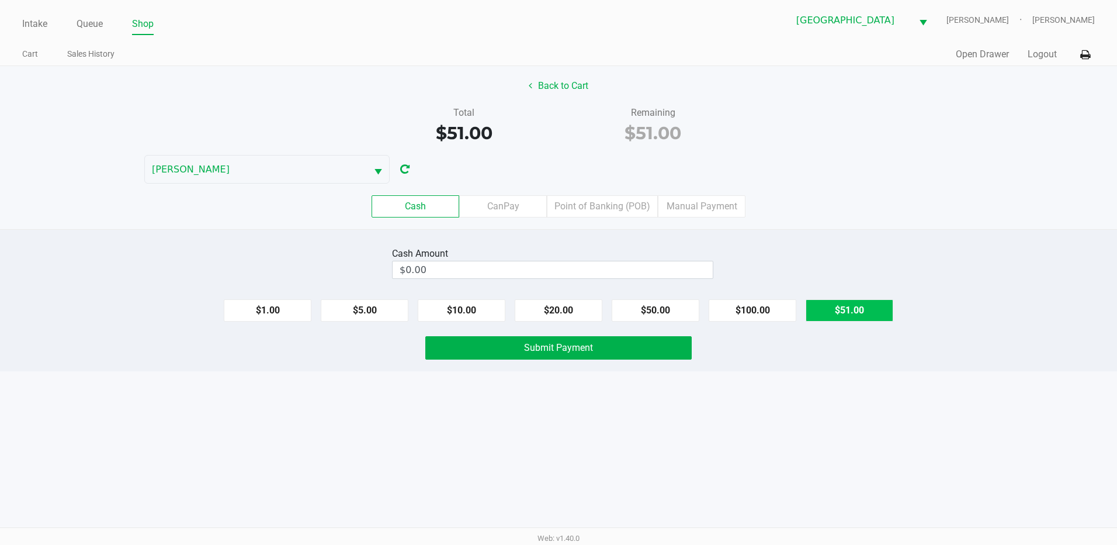
click at [834, 305] on button "$51.00" at bounding box center [850, 310] width 88 height 22
type input "$51.00"
click at [598, 354] on button "Submit Payment" at bounding box center [558, 347] width 266 height 23
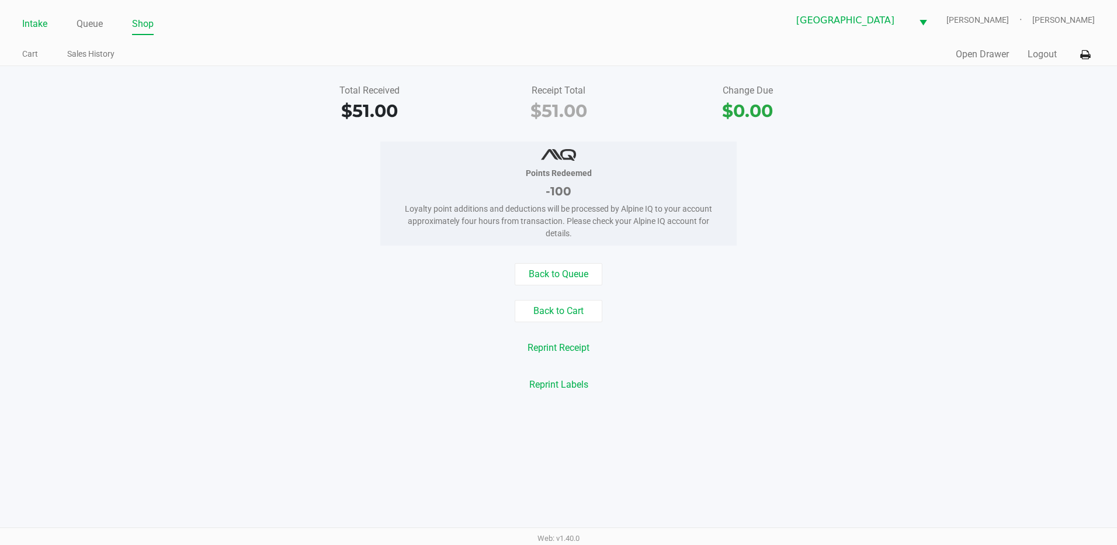
click at [43, 22] on link "Intake" at bounding box center [34, 24] width 25 height 16
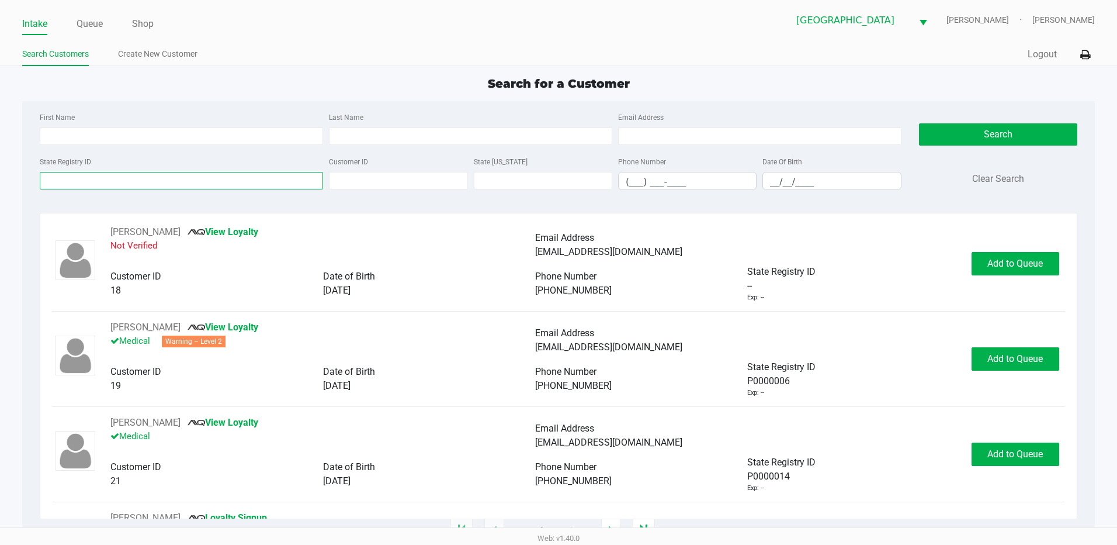
click at [80, 181] on input "State Registry ID" at bounding box center [181, 181] width 283 height 18
click at [84, 174] on input "State Registry ID" at bounding box center [181, 181] width 283 height 18
click at [92, 131] on input "First Name" at bounding box center [181, 136] width 283 height 18
type input "constance"
click at [780, 182] on input "__/__/____" at bounding box center [831, 181] width 137 height 18
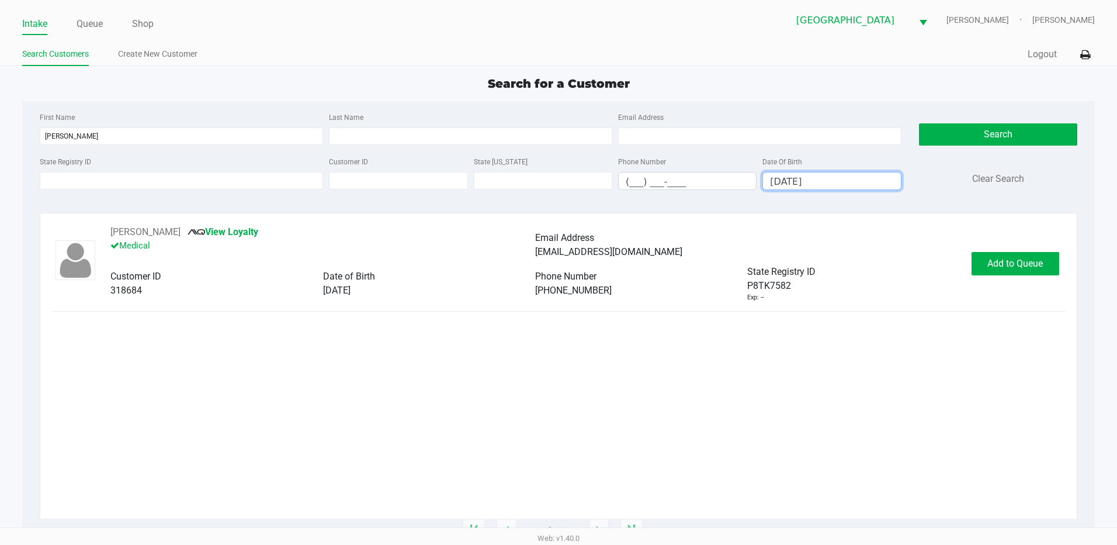
type input "01/20/1957"
click at [1012, 268] on span "Add to Queue" at bounding box center [1016, 263] width 56 height 11
click at [1019, 265] on span "In Queue" at bounding box center [1030, 263] width 98 height 11
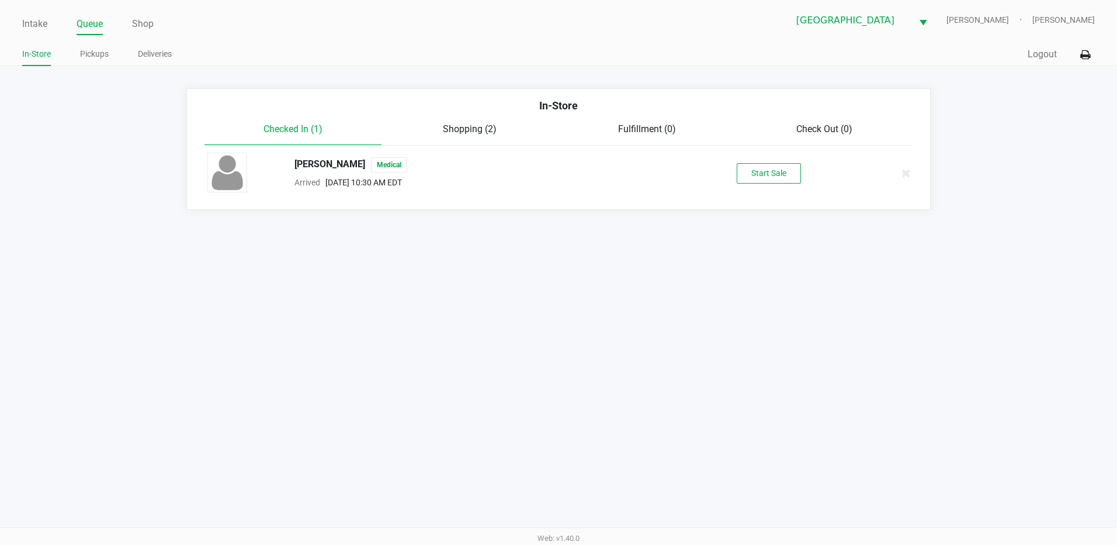
click at [763, 172] on button "Start Sale" at bounding box center [769, 173] width 64 height 20
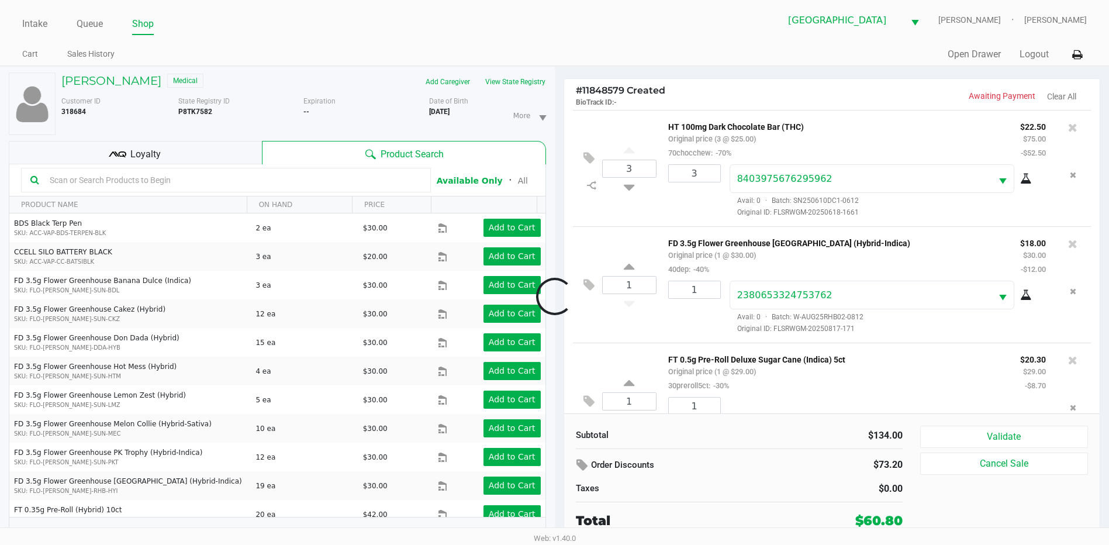
scroll to position [47, 0]
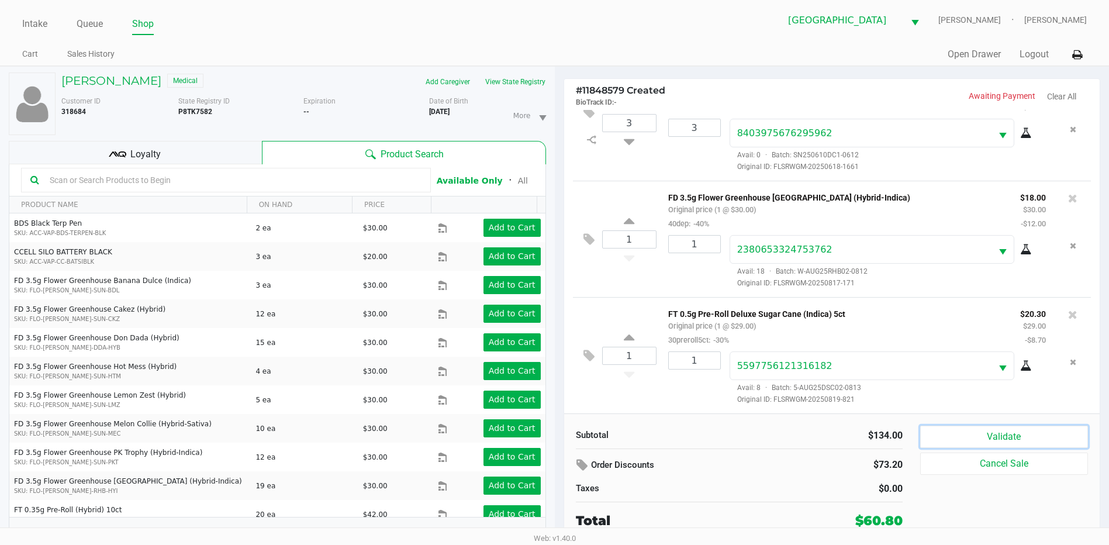
click at [966, 441] on button "Validate" at bounding box center [1004, 436] width 168 height 22
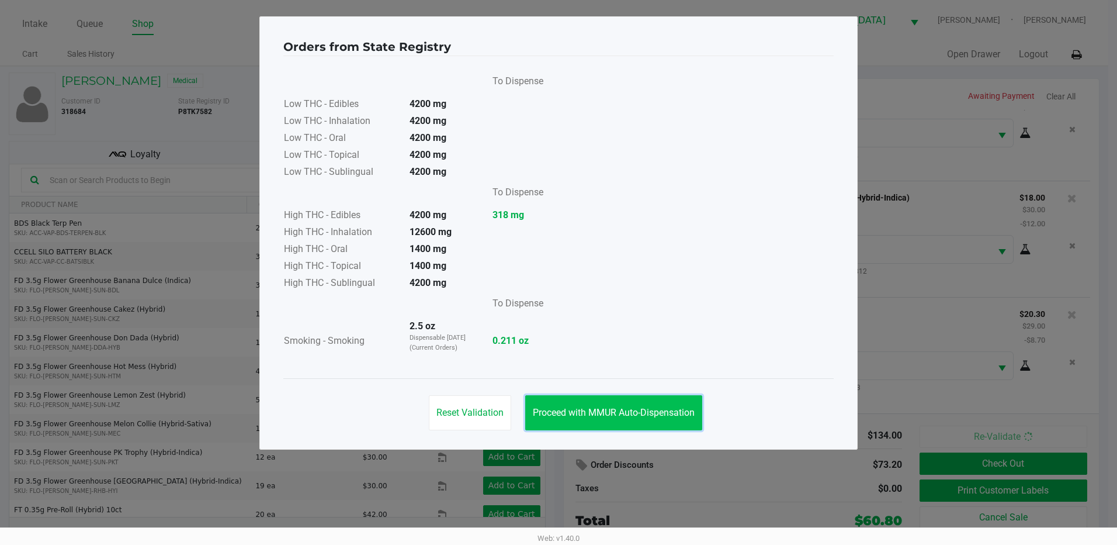
click at [642, 423] on button "Proceed with MMUR Auto-Dispensation" at bounding box center [613, 412] width 177 height 35
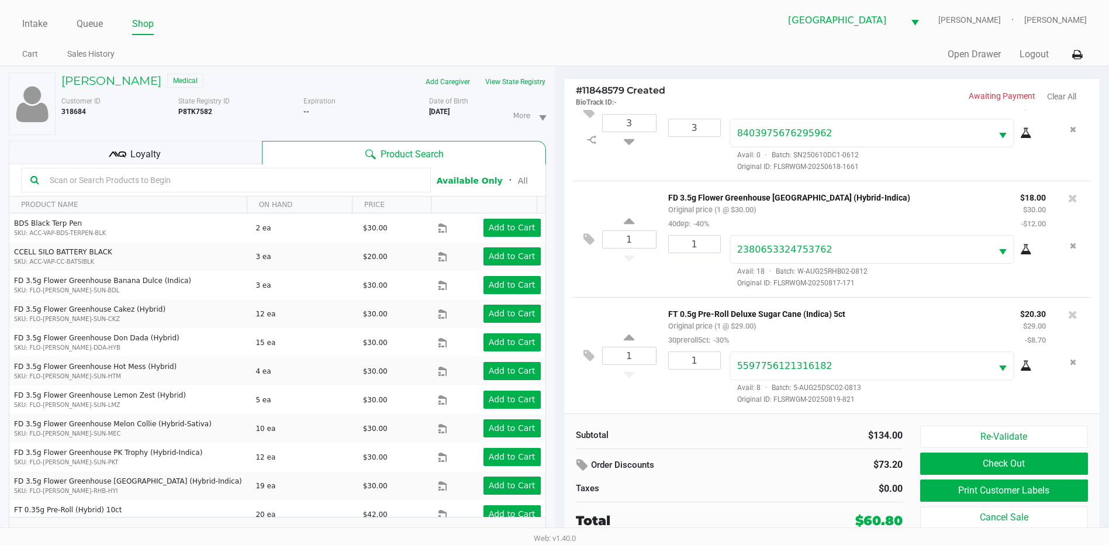
click at [137, 149] on span "Loyalty" at bounding box center [145, 154] width 30 height 14
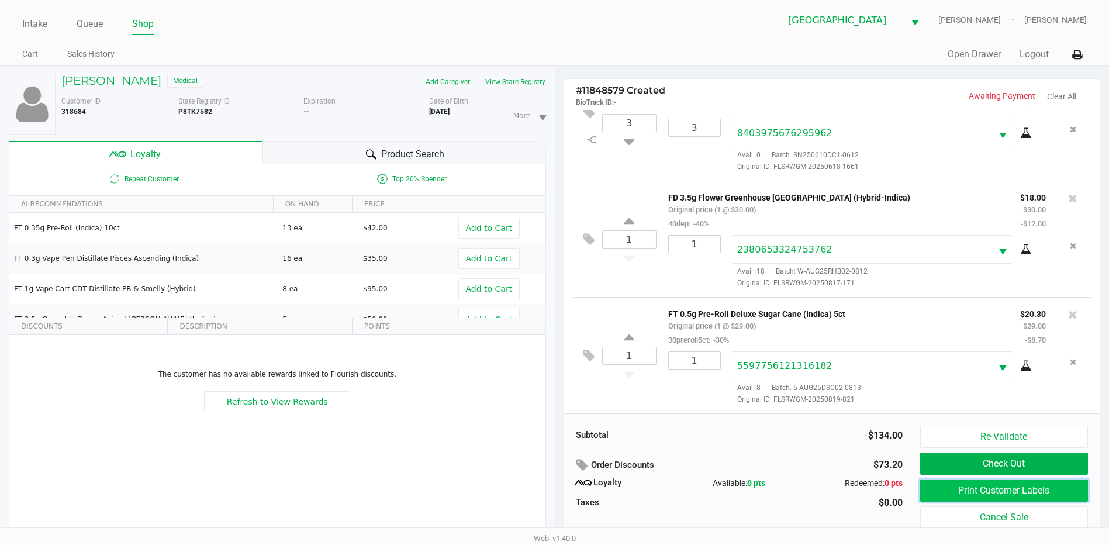
click at [1005, 488] on button "Print Customer Labels" at bounding box center [1004, 490] width 168 height 22
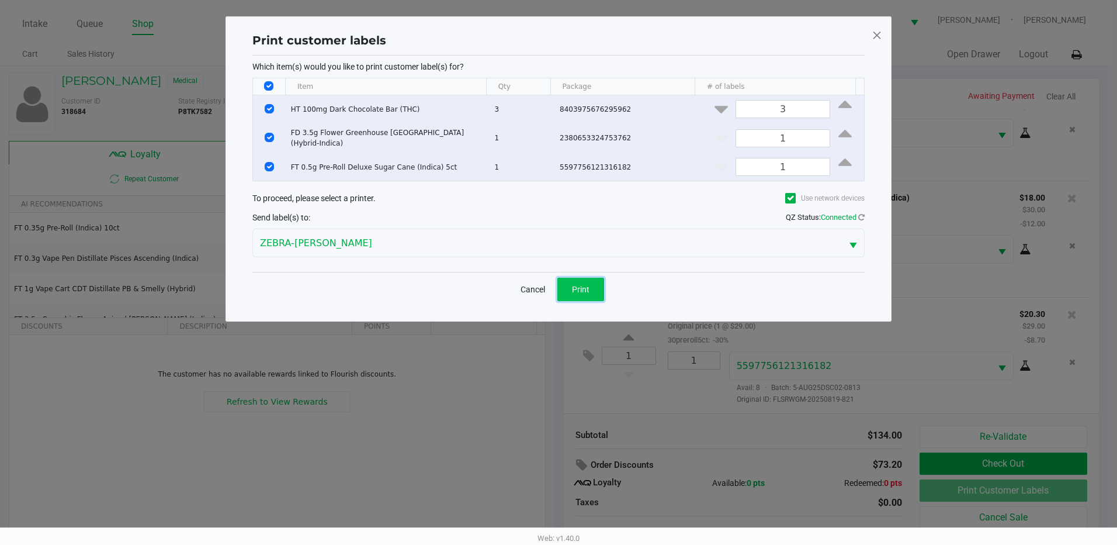
click at [586, 285] on span "Print" at bounding box center [581, 289] width 18 height 9
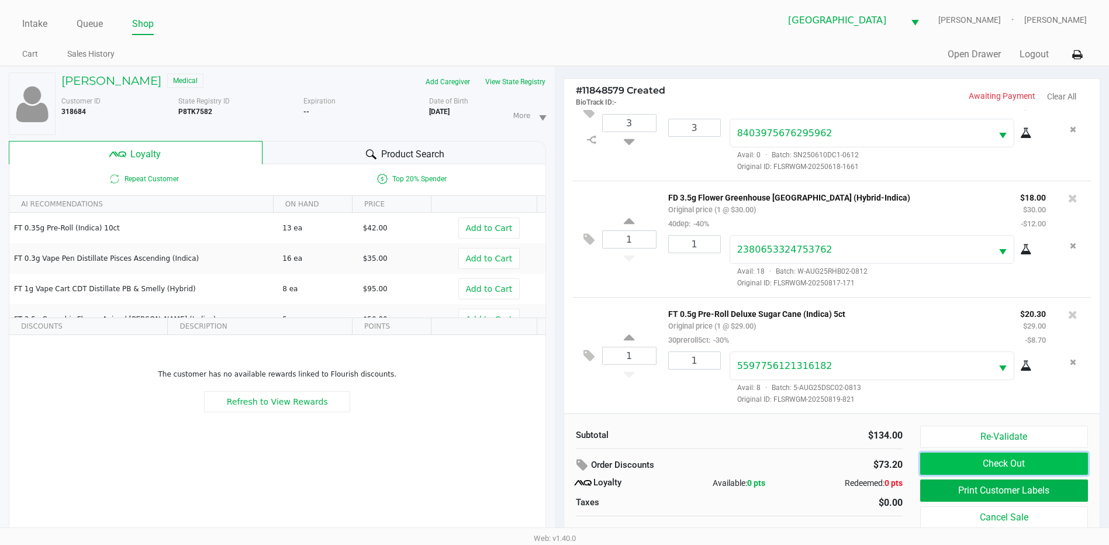
click at [995, 467] on button "Check Out" at bounding box center [1004, 463] width 168 height 22
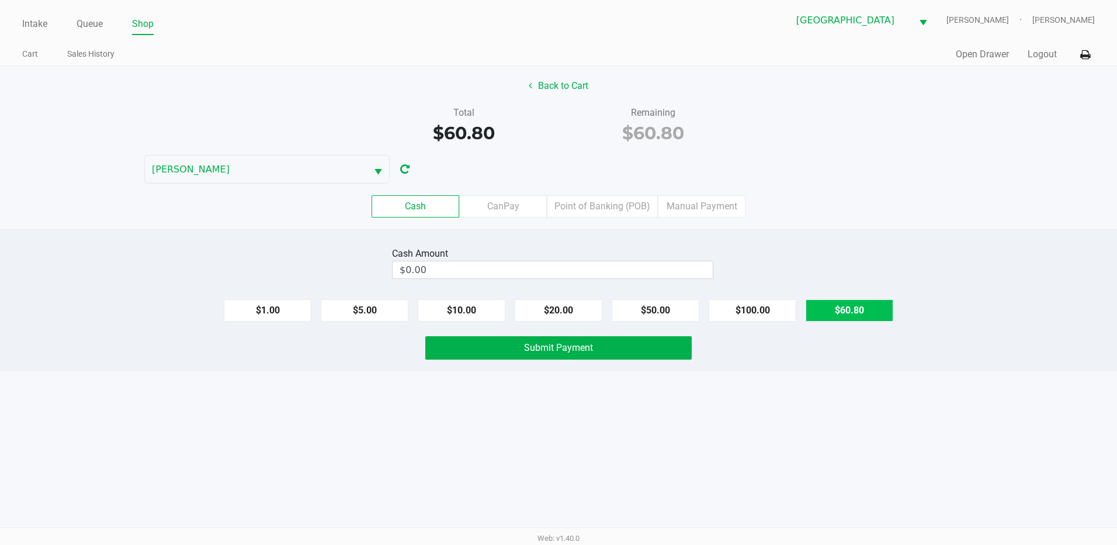
click at [873, 310] on button "$60.80" at bounding box center [850, 310] width 88 height 22
type input "$60.80"
click at [642, 343] on button "Submit Payment" at bounding box center [558, 347] width 266 height 23
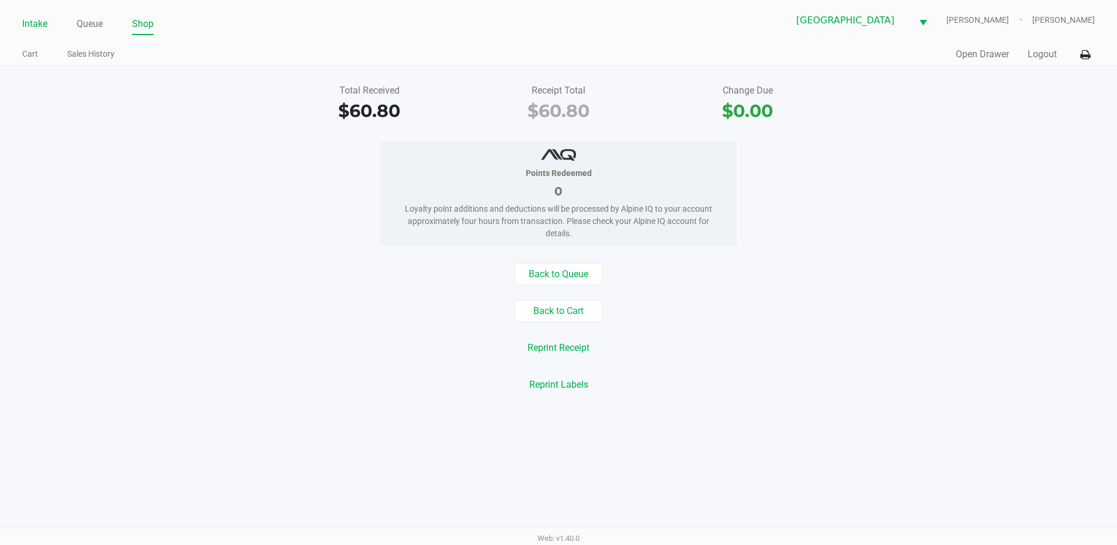
click at [39, 26] on link "Intake" at bounding box center [34, 24] width 25 height 16
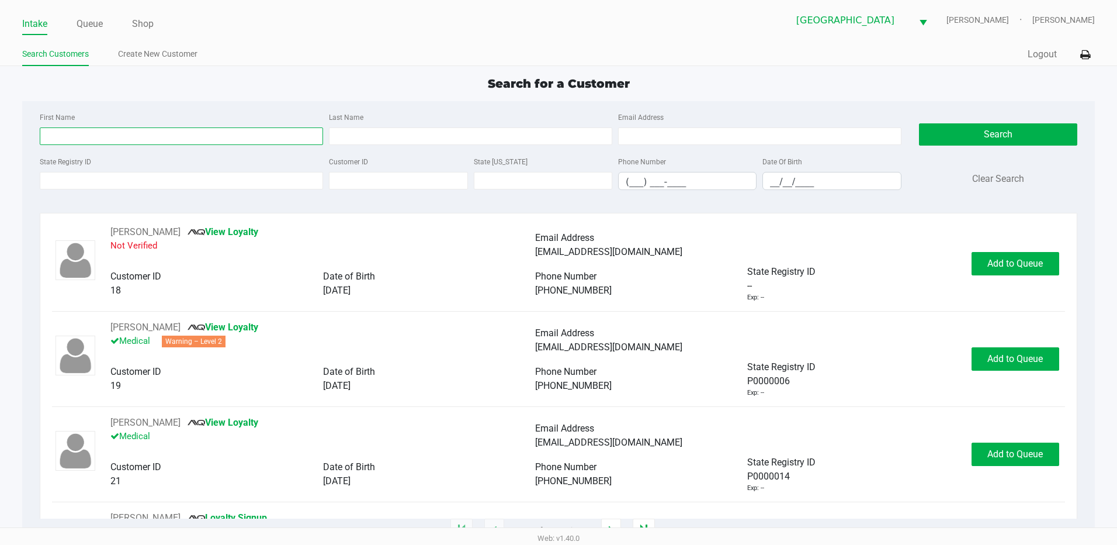
click at [135, 135] on input "First Name" at bounding box center [181, 136] width 283 height 18
type input "lisa"
click at [774, 181] on input "__/__/____" at bounding box center [831, 181] width 137 height 18
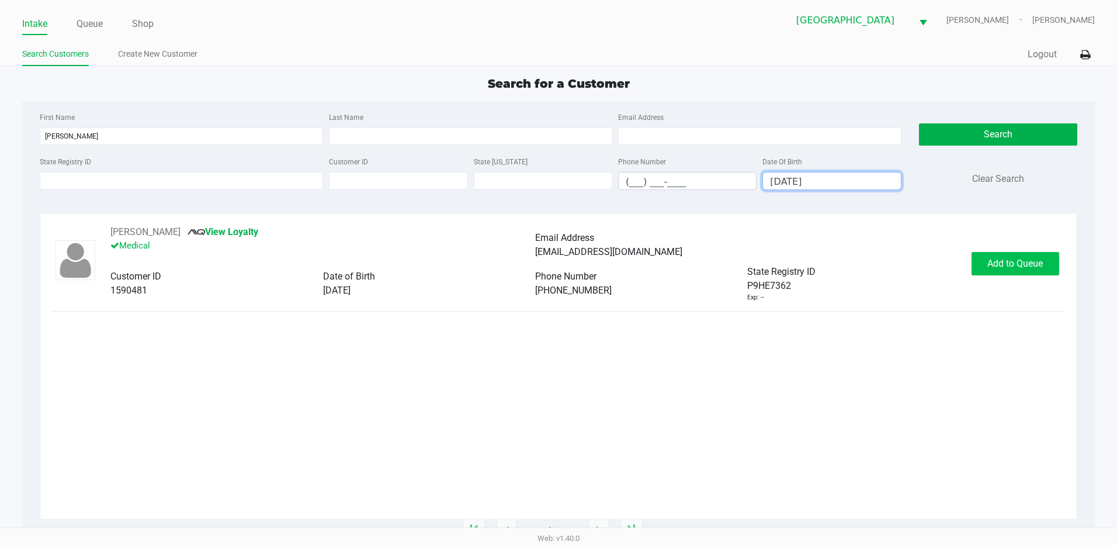
type input "08/07/1966"
click at [1014, 257] on button "Add to Queue" at bounding box center [1016, 263] width 88 height 23
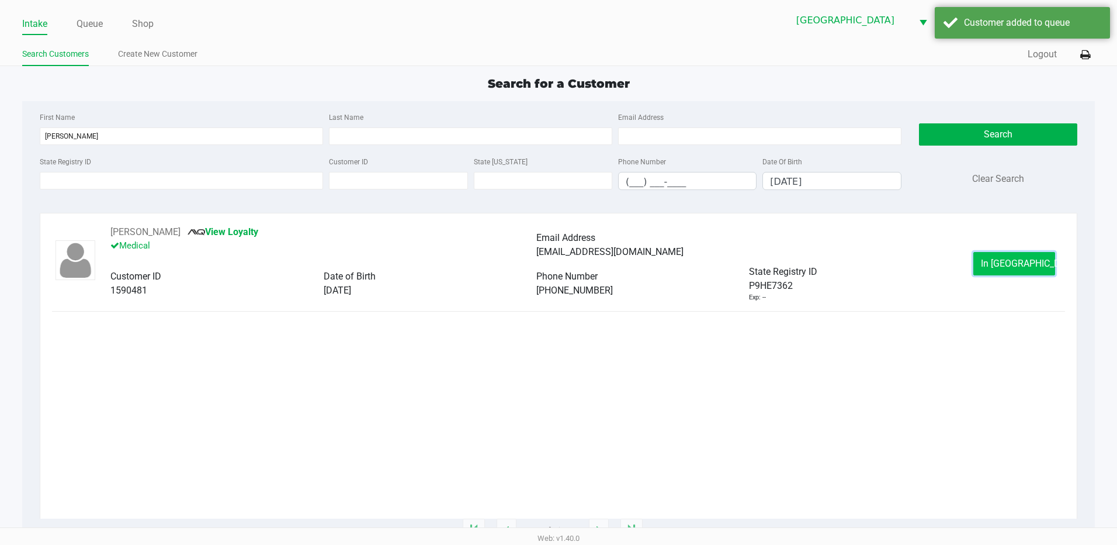
click at [1008, 260] on span "In Queue" at bounding box center [1030, 263] width 98 height 11
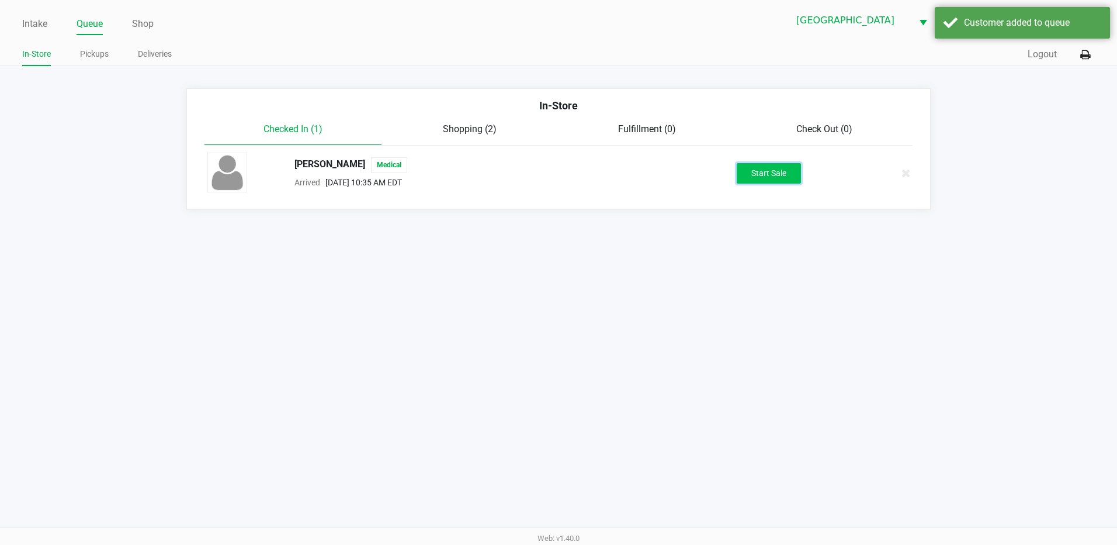
click at [790, 170] on button "Start Sale" at bounding box center [769, 173] width 64 height 20
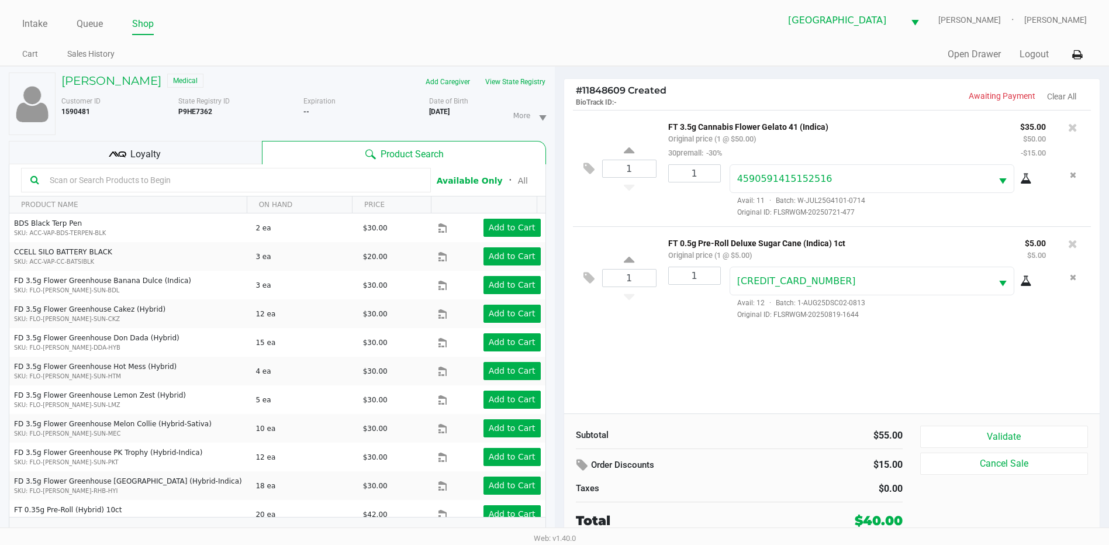
click at [177, 147] on div "Loyalty" at bounding box center [135, 152] width 253 height 23
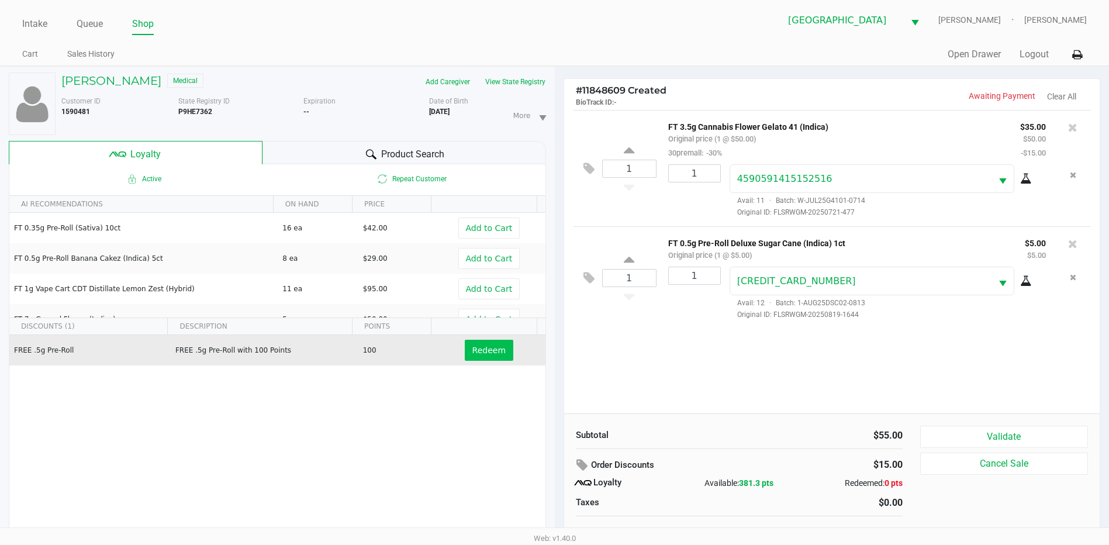
click at [475, 345] on span "Redeem" at bounding box center [488, 349] width 33 height 9
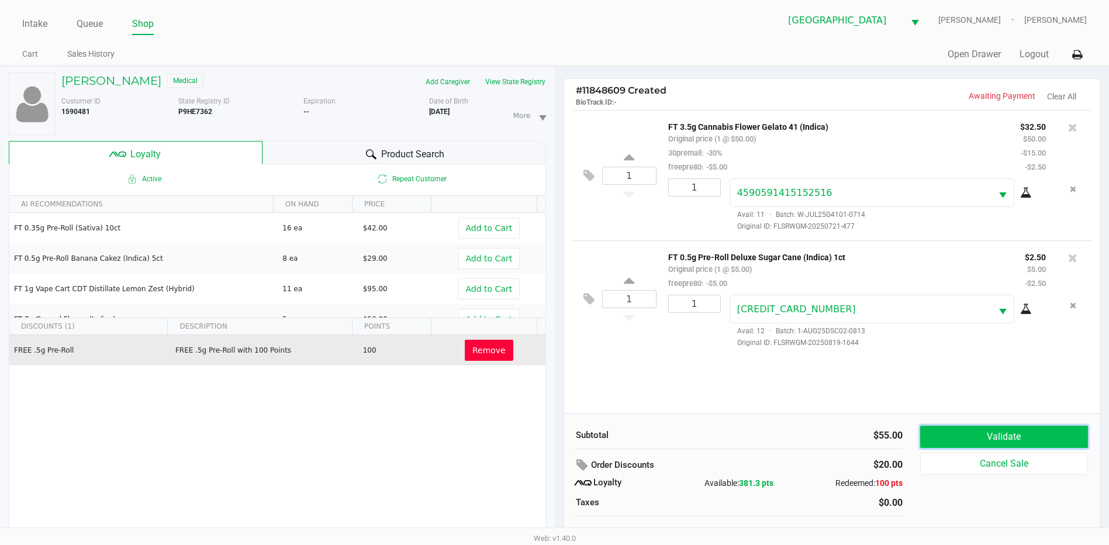
click at [1030, 428] on button "Validate" at bounding box center [1004, 436] width 168 height 22
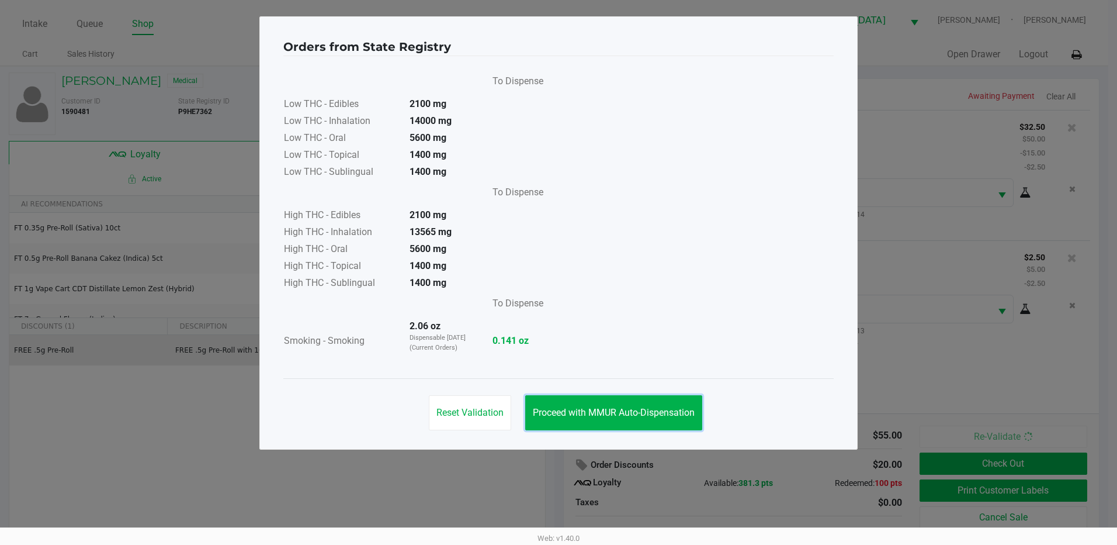
drag, startPoint x: 618, startPoint y: 408, endPoint x: 781, endPoint y: 458, distance: 169.9
click at [624, 411] on span "Proceed with MMUR Auto-Dispensation" at bounding box center [614, 412] width 162 height 11
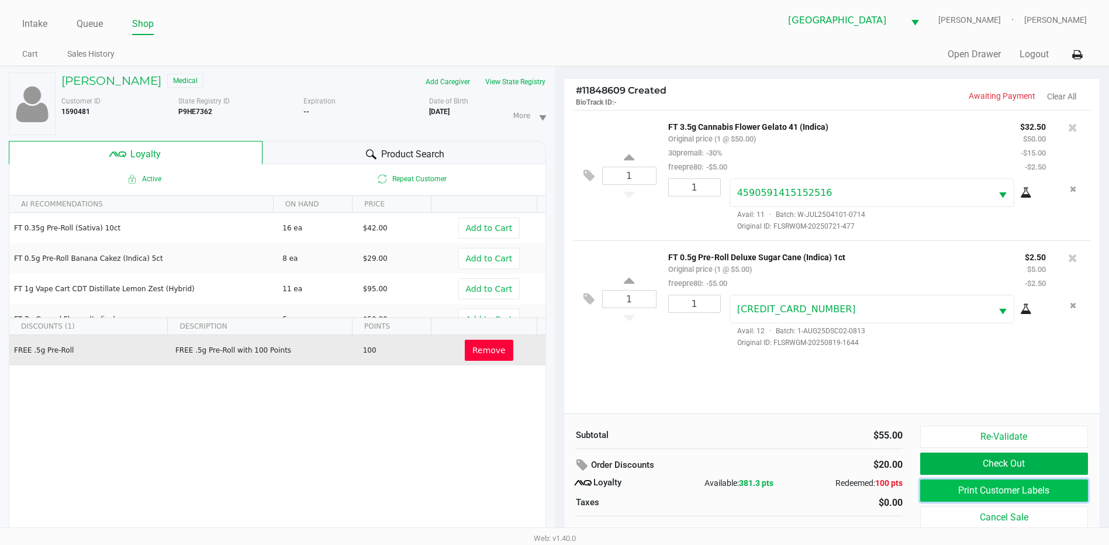
click at [968, 494] on button "Print Customer Labels" at bounding box center [1004, 490] width 168 height 22
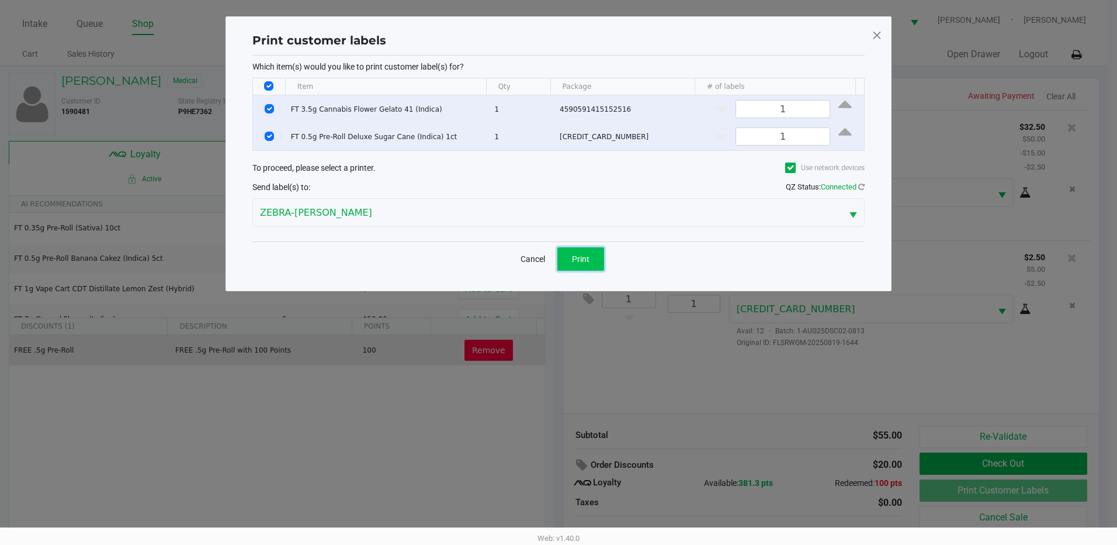
click at [581, 254] on span "Print" at bounding box center [581, 258] width 18 height 9
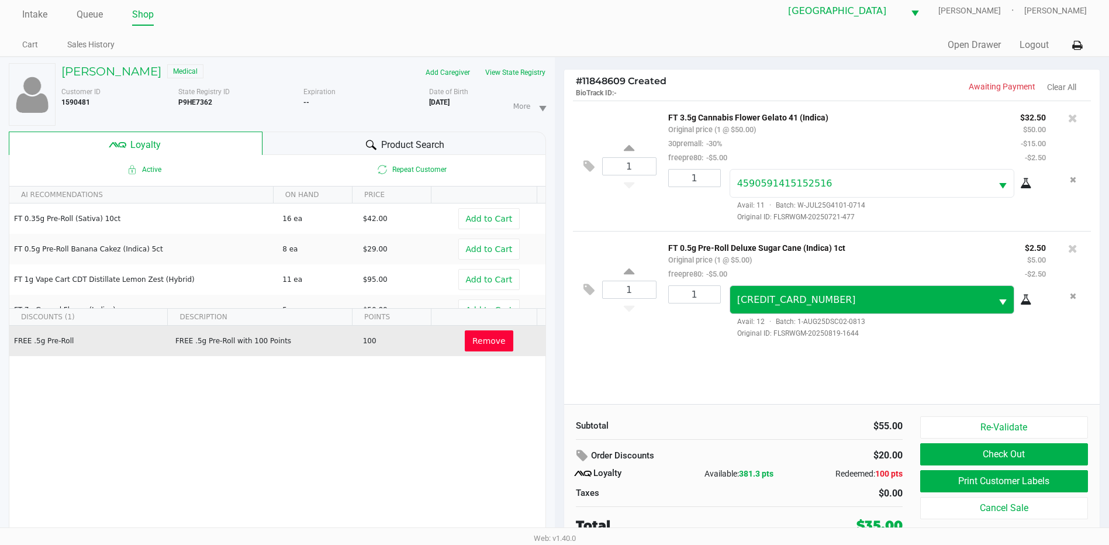
scroll to position [12, 0]
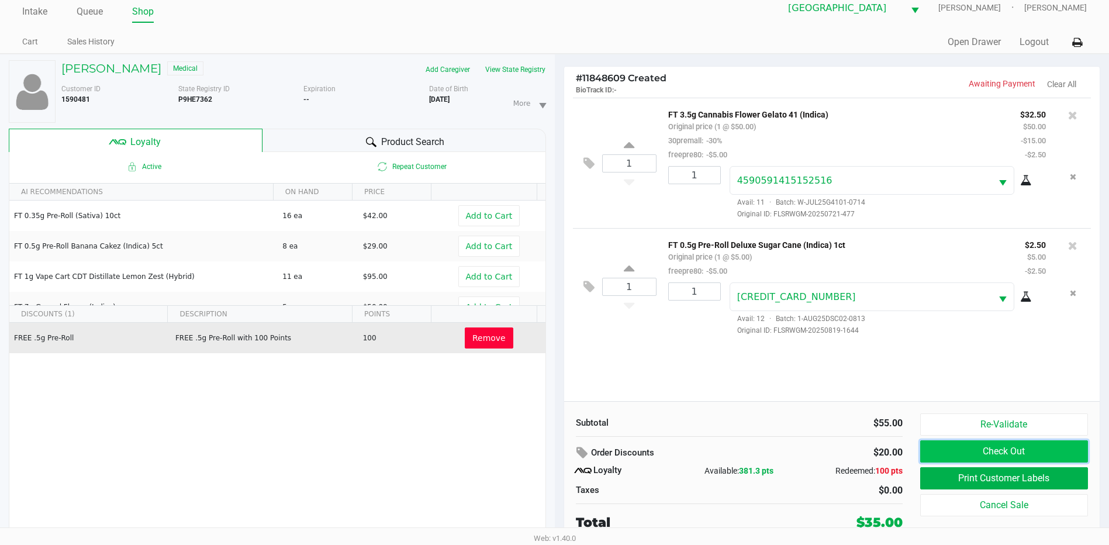
click at [988, 448] on button "Check Out" at bounding box center [1004, 451] width 168 height 22
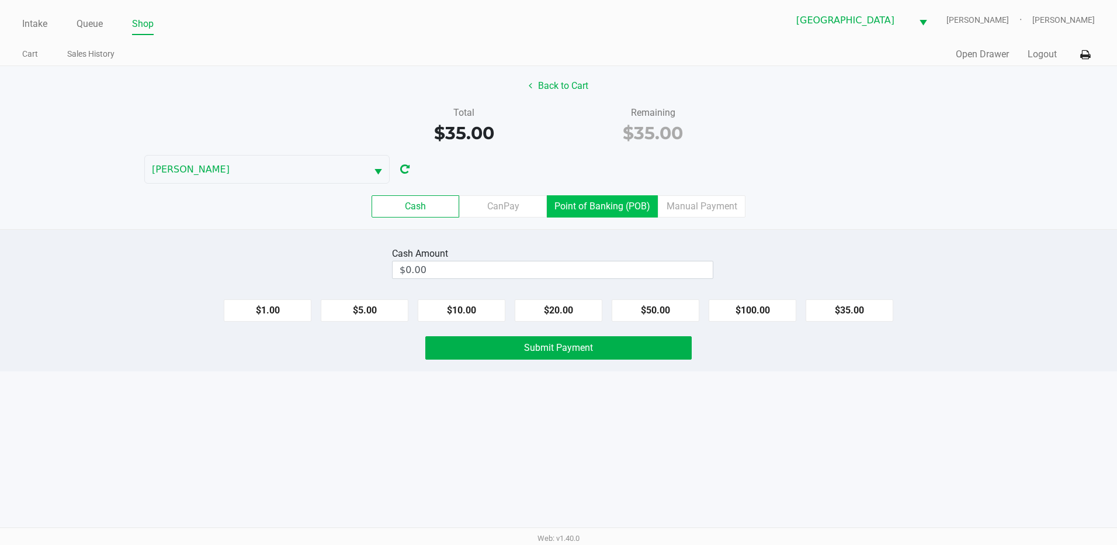
click at [572, 202] on label "Point of Banking (POB)" at bounding box center [602, 206] width 111 height 22
click at [0, 0] on 7 "Point of Banking (POB)" at bounding box center [0, 0] width 0 height 0
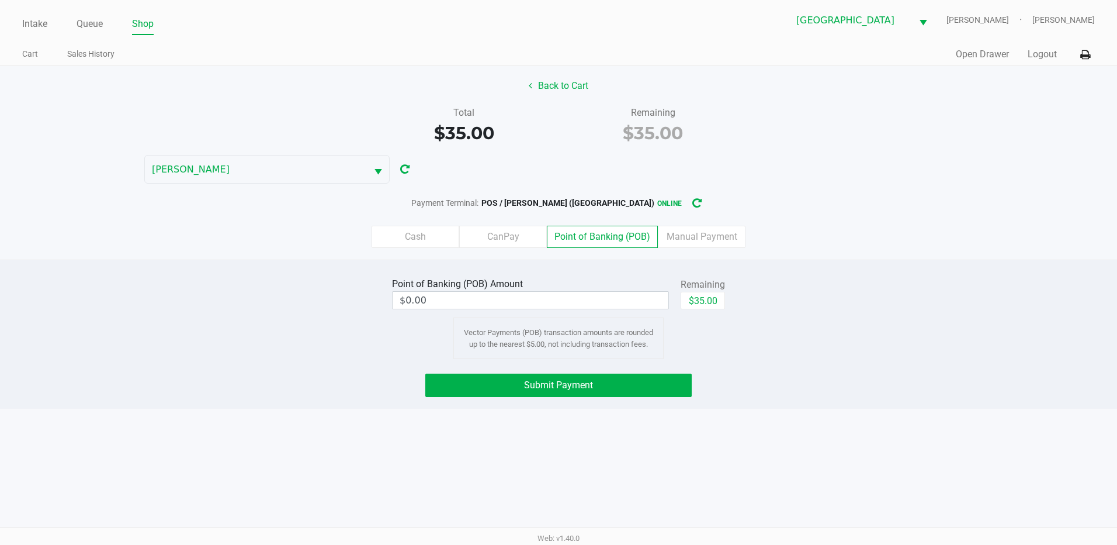
click at [712, 310] on div "$35.00" at bounding box center [703, 305] width 44 height 26
click at [708, 303] on button "$35.00" at bounding box center [703, 301] width 44 height 18
type input "$35.00"
click at [610, 387] on button "Submit Payment" at bounding box center [558, 384] width 266 height 23
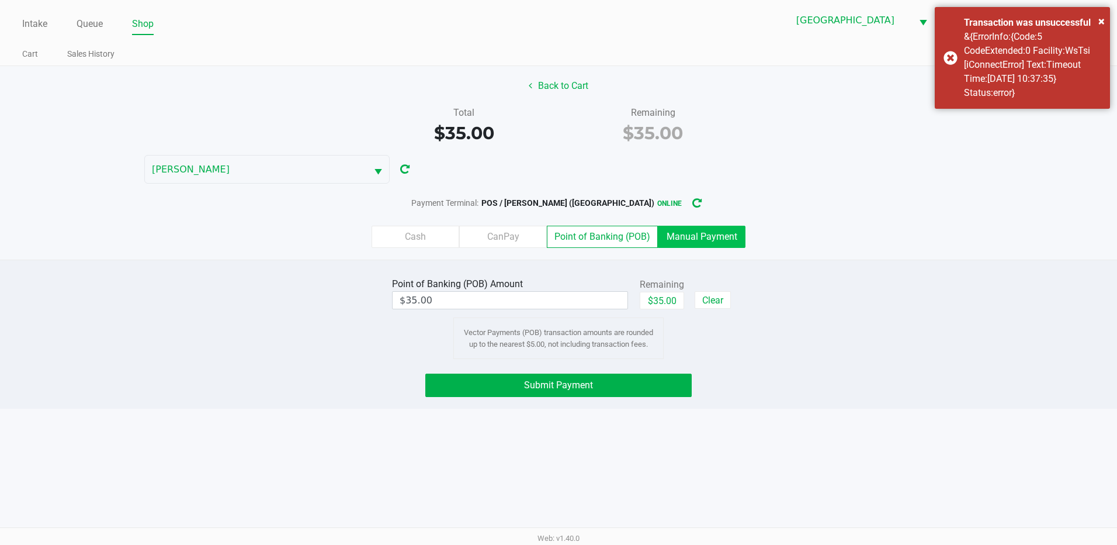
click at [700, 240] on label "Manual Payment" at bounding box center [702, 237] width 88 height 22
click at [0, 0] on 8 "Manual Payment" at bounding box center [0, 0] width 0 height 0
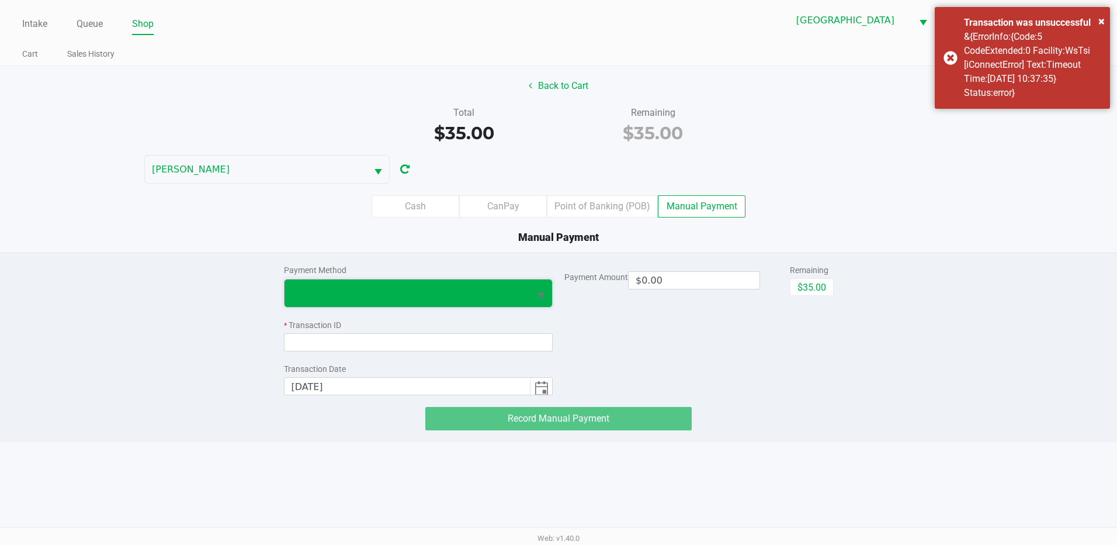
click at [515, 287] on span at bounding box center [408, 293] width 232 height 14
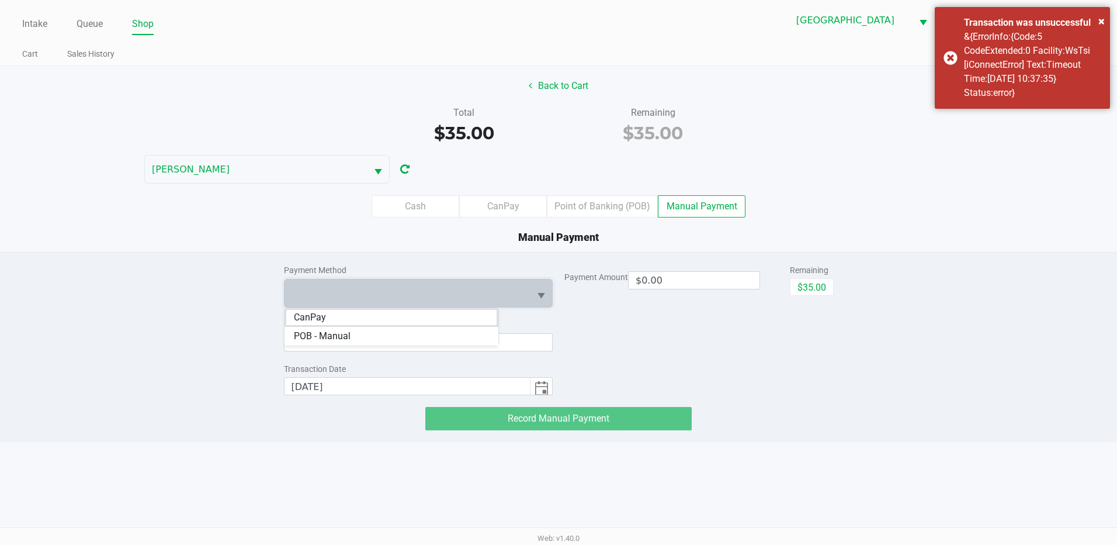
drag, startPoint x: 349, startPoint y: 339, endPoint x: 514, endPoint y: 377, distance: 169.1
click at [349, 339] on span "POB - Manual" at bounding box center [322, 336] width 57 height 14
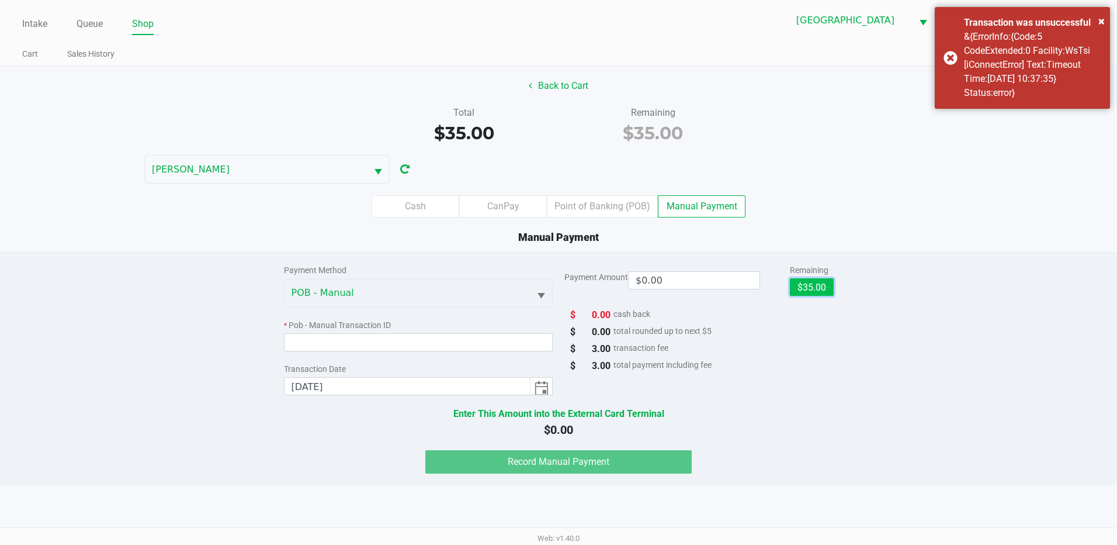
click at [813, 290] on button "$35.00" at bounding box center [812, 287] width 44 height 18
type input "$35.00"
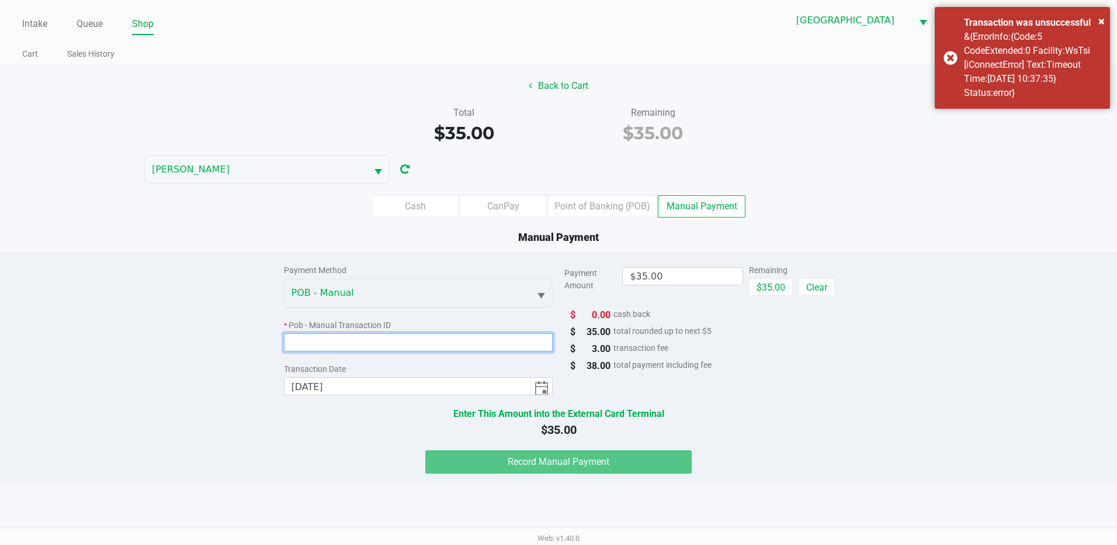
click at [403, 343] on input at bounding box center [418, 342] width 269 height 18
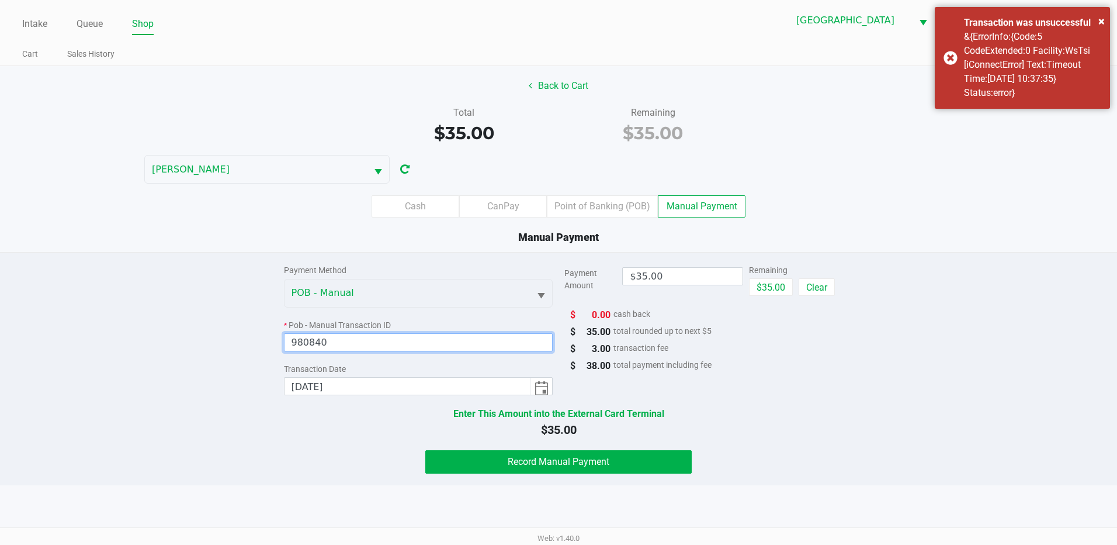
type input "980840"
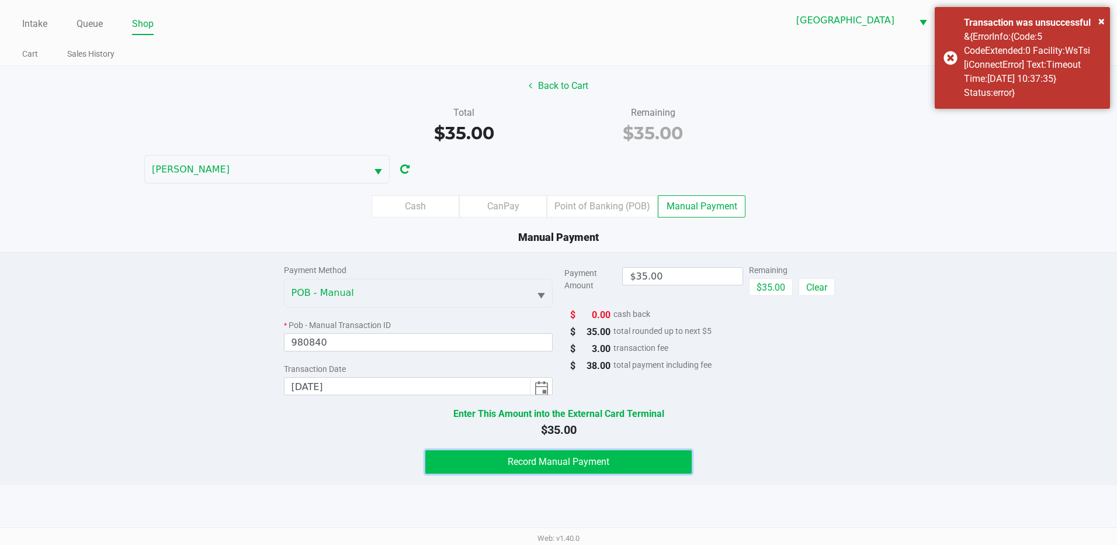
click at [661, 456] on button "Record Manual Payment" at bounding box center [558, 461] width 266 height 23
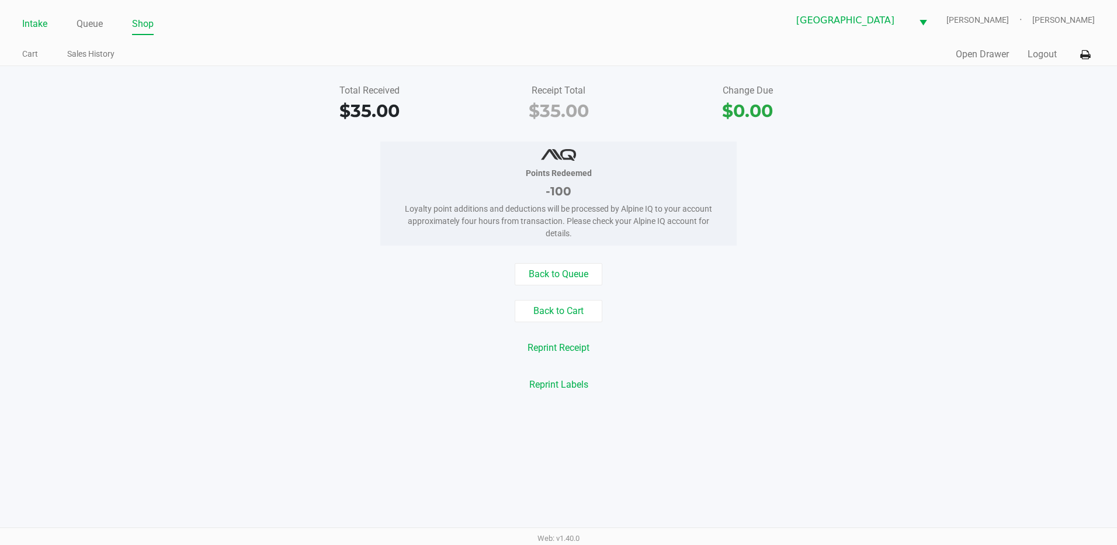
click at [36, 28] on link "Intake" at bounding box center [34, 24] width 25 height 16
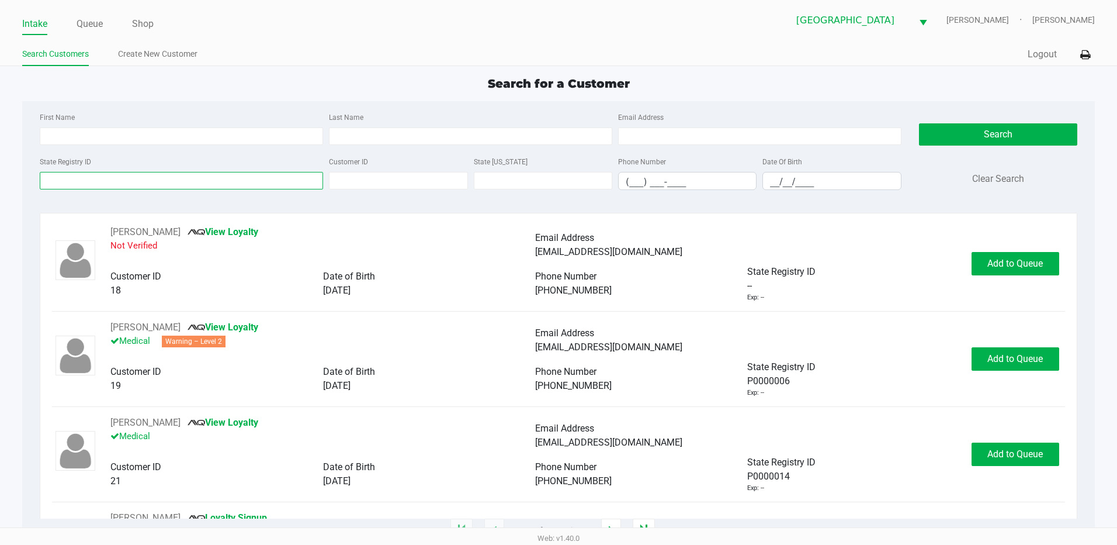
click at [87, 173] on input "State Registry ID" at bounding box center [181, 181] width 283 height 18
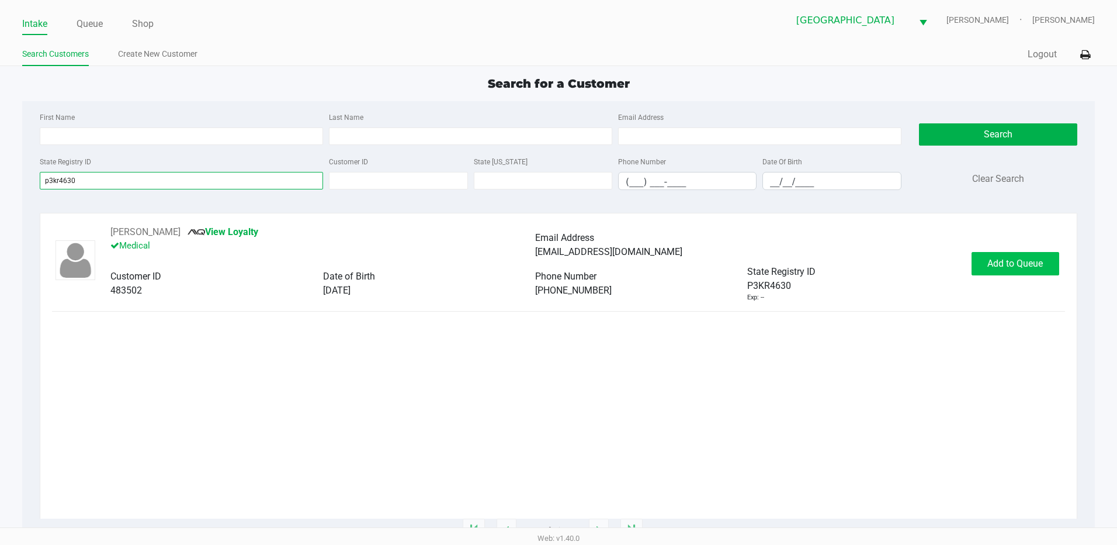
type input "p3kr4630"
click at [1008, 264] on span "Add to Queue" at bounding box center [1016, 263] width 56 height 11
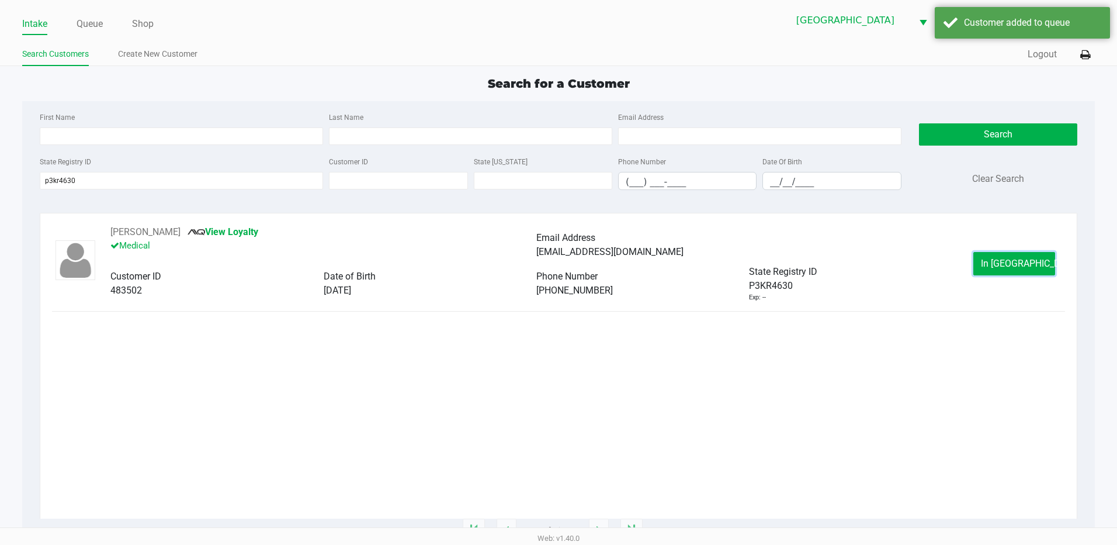
click at [1008, 264] on span "In Queue" at bounding box center [1030, 263] width 98 height 11
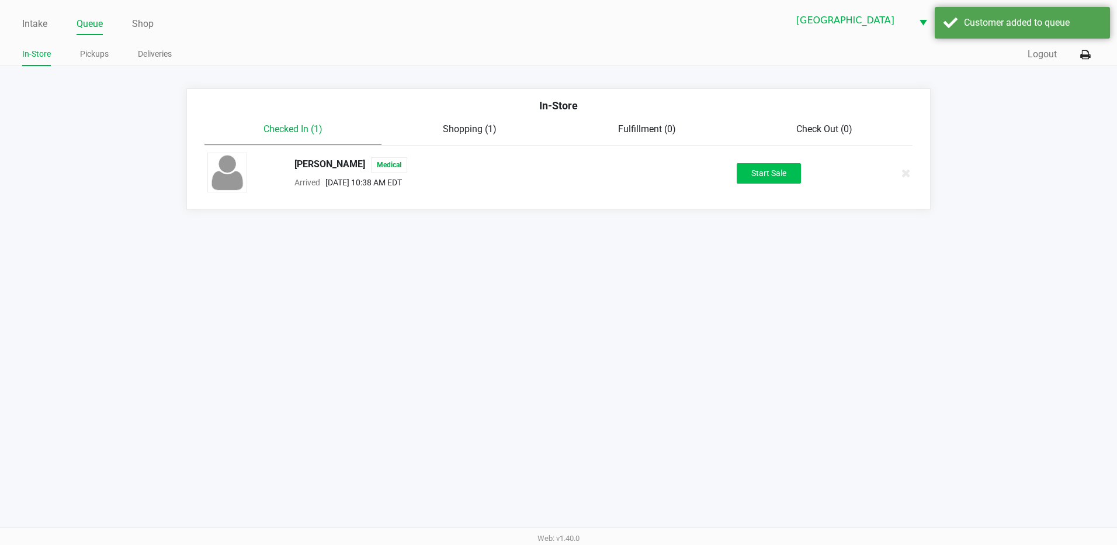
click at [776, 163] on div "CARLOS BACH Medical Arrived Aug 26, 2025 10:38 AM EDT Start Sale" at bounding box center [559, 173] width 721 height 41
click at [779, 168] on button "Start Sale" at bounding box center [769, 173] width 64 height 20
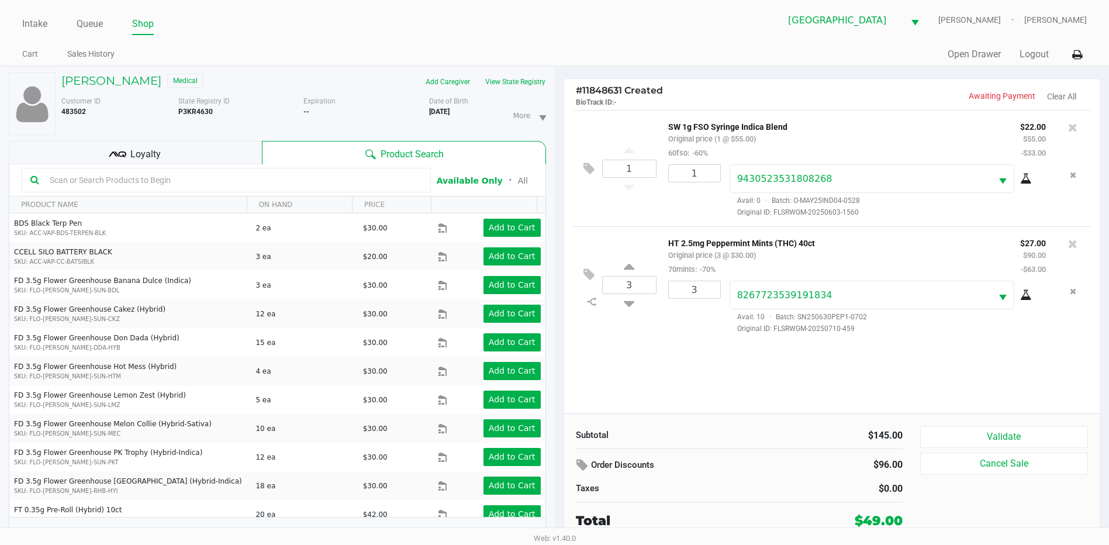
click at [144, 157] on span "Loyalty" at bounding box center [145, 154] width 30 height 14
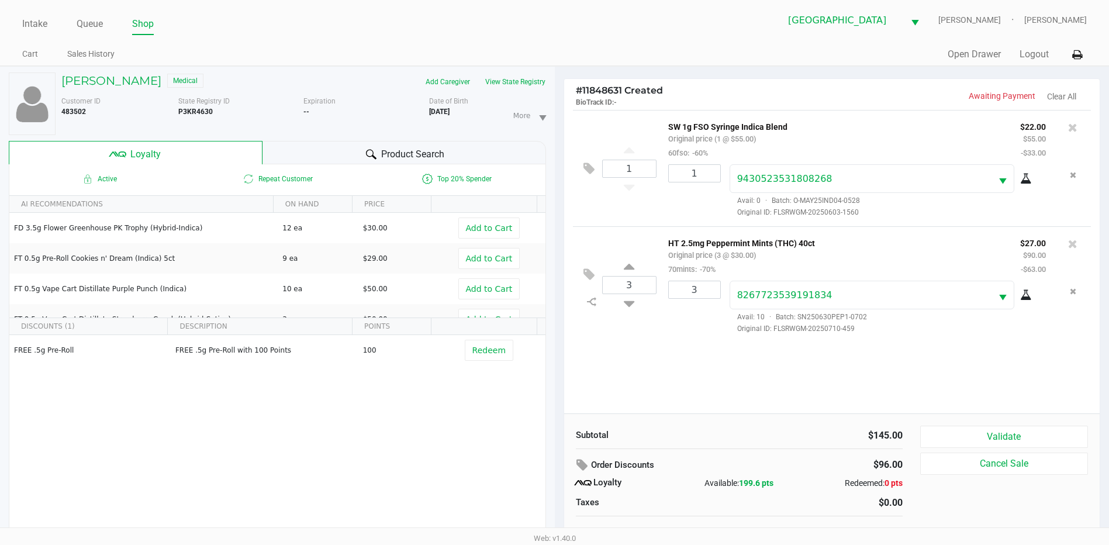
click at [413, 172] on span "Top 20% Spender" at bounding box center [455, 179] width 179 height 14
click at [410, 155] on span "Product Search" at bounding box center [412, 154] width 63 height 14
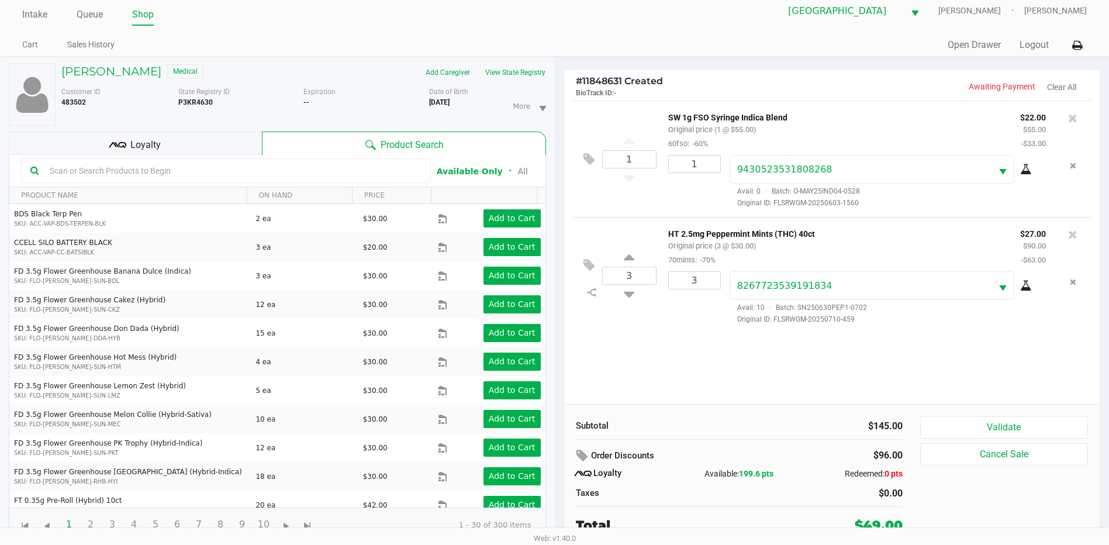
scroll to position [12, 0]
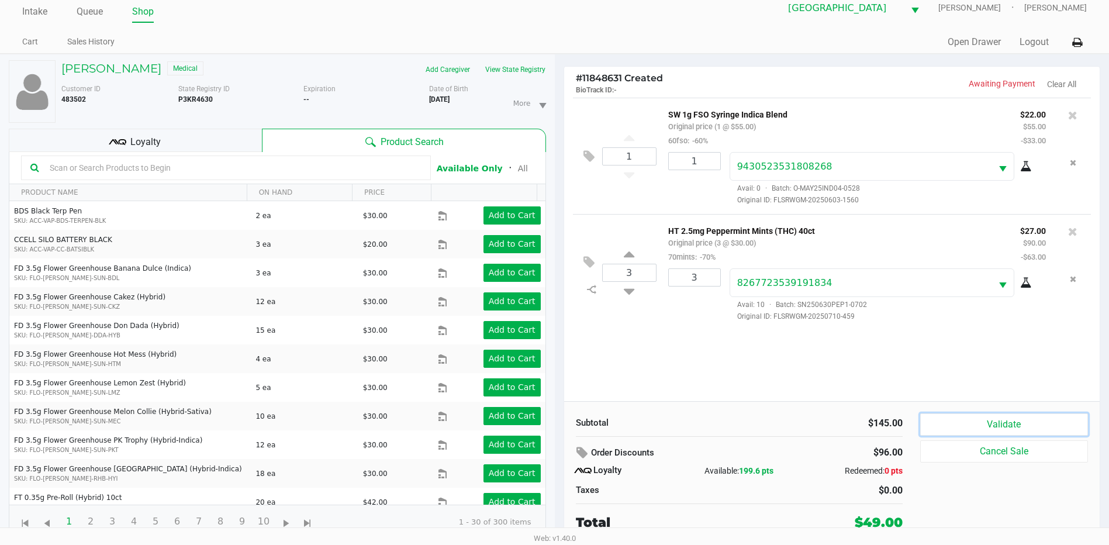
drag, startPoint x: 1030, startPoint y: 426, endPoint x: 769, endPoint y: 372, distance: 266.7
click at [1028, 425] on button "Validate" at bounding box center [1004, 424] width 168 height 22
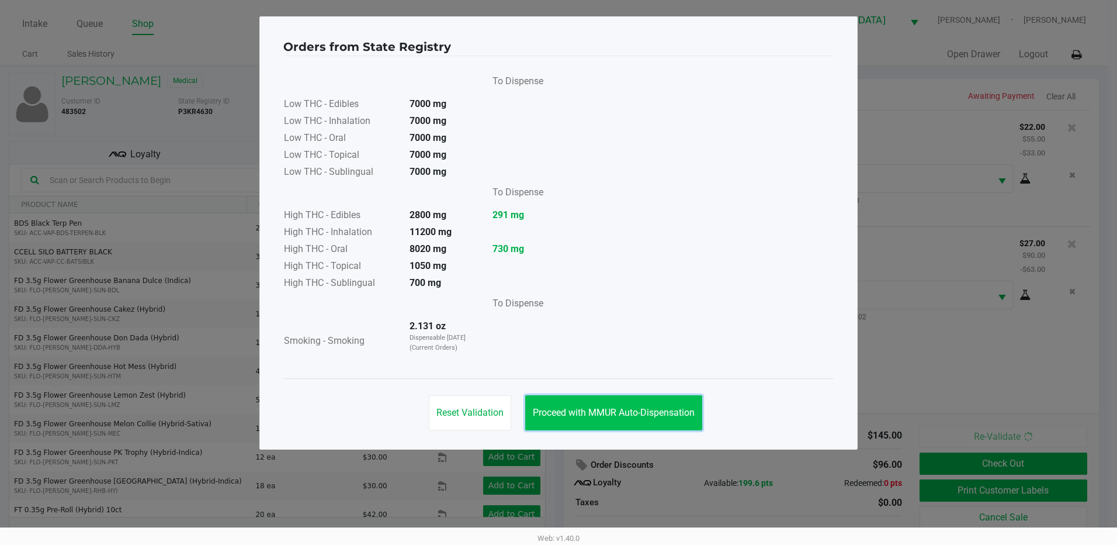
click at [646, 412] on span "Proceed with MMUR Auto-Dispensation" at bounding box center [614, 412] width 162 height 11
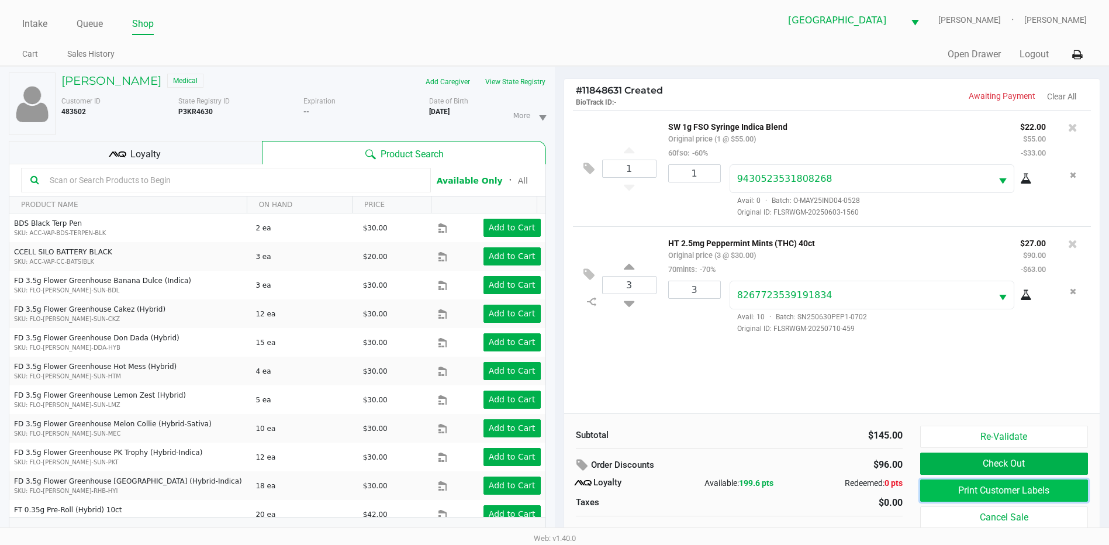
click at [1038, 493] on button "Print Customer Labels" at bounding box center [1004, 490] width 168 height 22
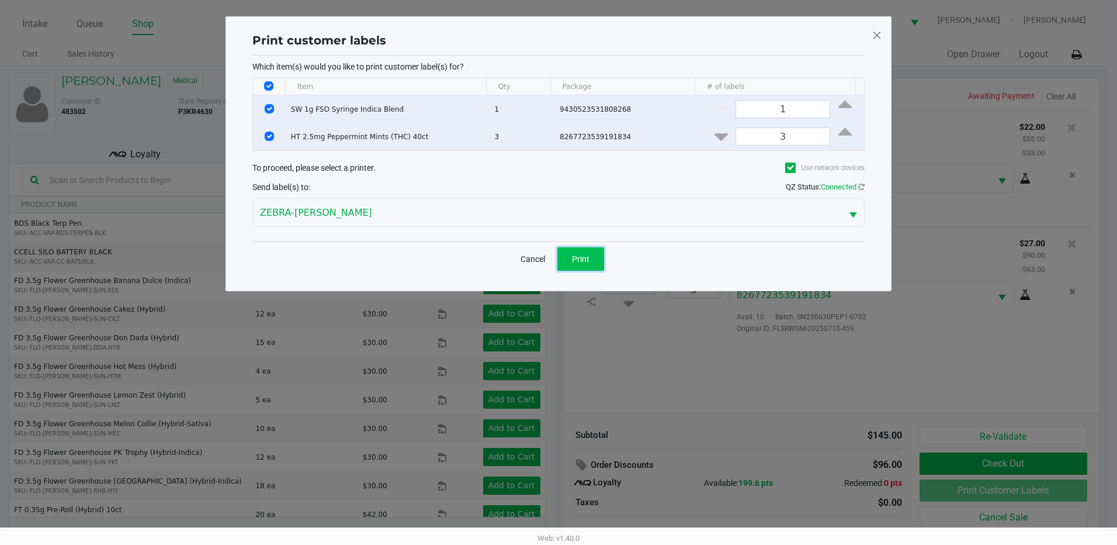
drag, startPoint x: 580, startPoint y: 257, endPoint x: 588, endPoint y: 257, distance: 8.8
click at [582, 257] on span "Print" at bounding box center [581, 258] width 18 height 9
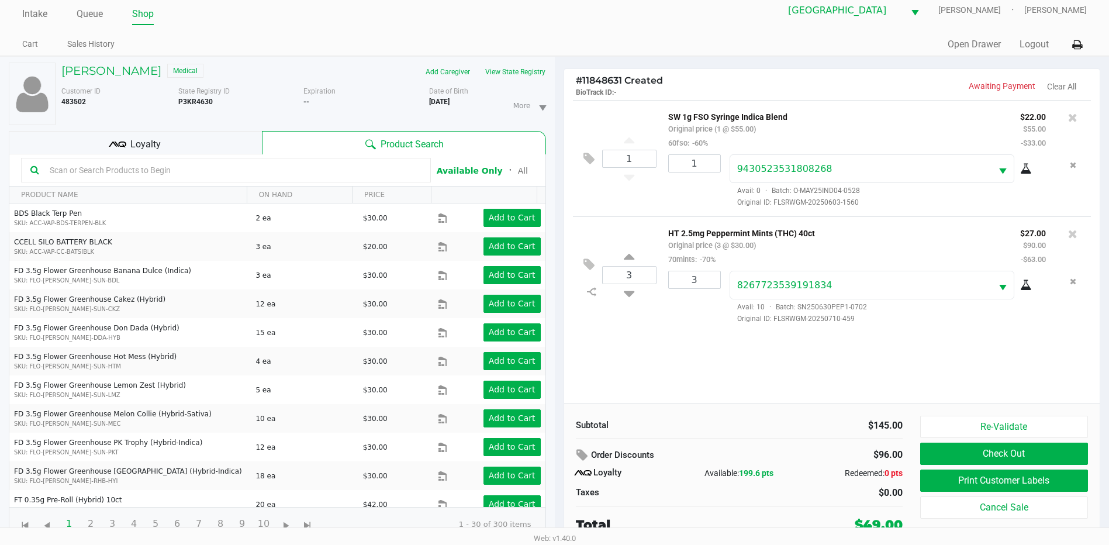
scroll to position [12, 0]
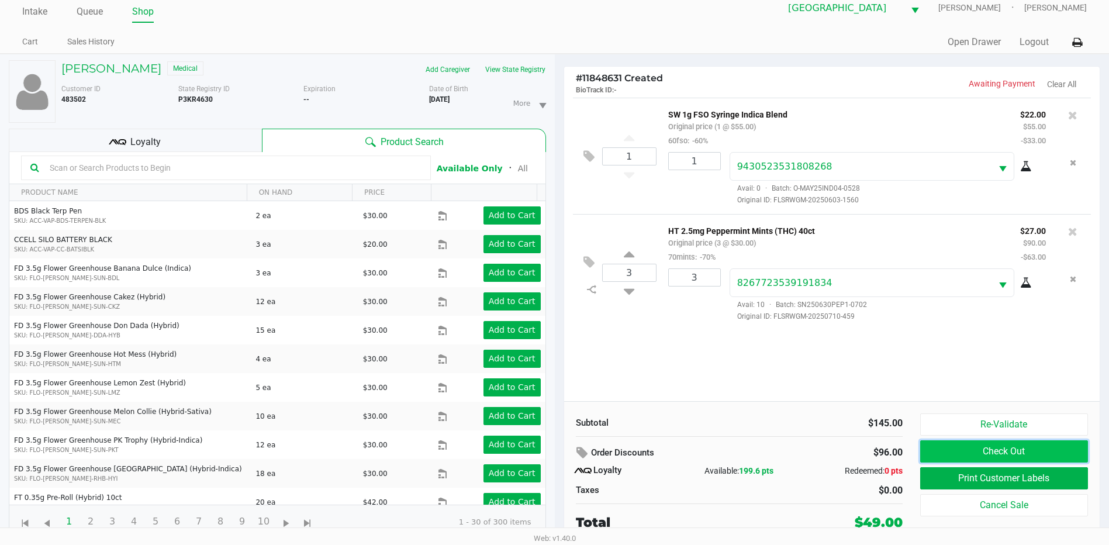
click at [1030, 450] on button "Check Out" at bounding box center [1004, 451] width 168 height 22
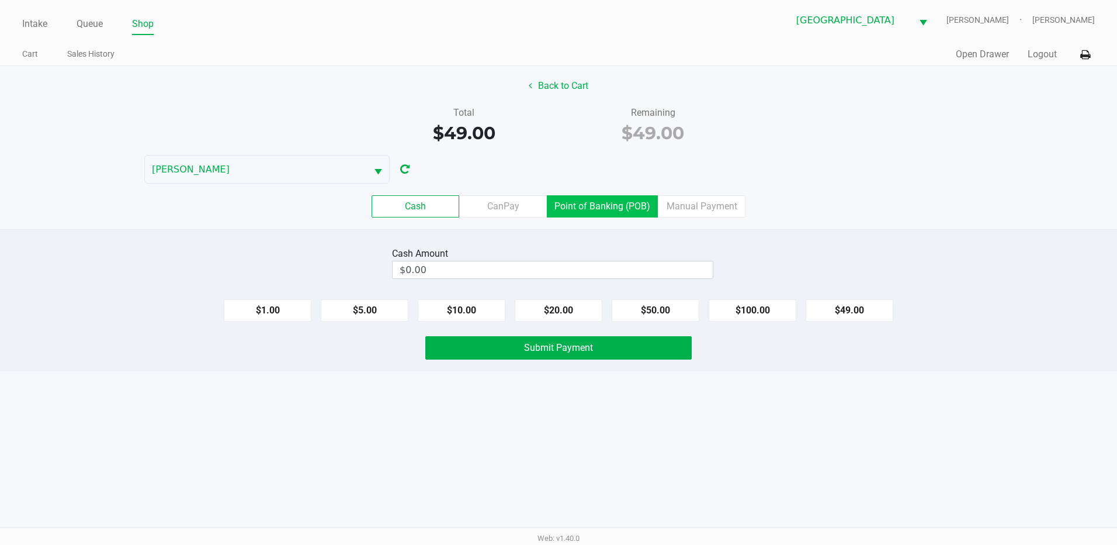
drag, startPoint x: 608, startPoint y: 209, endPoint x: 776, endPoint y: 292, distance: 186.6
click at [608, 209] on label "Point of Banking (POB)" at bounding box center [602, 206] width 111 height 22
click at [0, 0] on 7 "Point of Banking (POB)" at bounding box center [0, 0] width 0 height 0
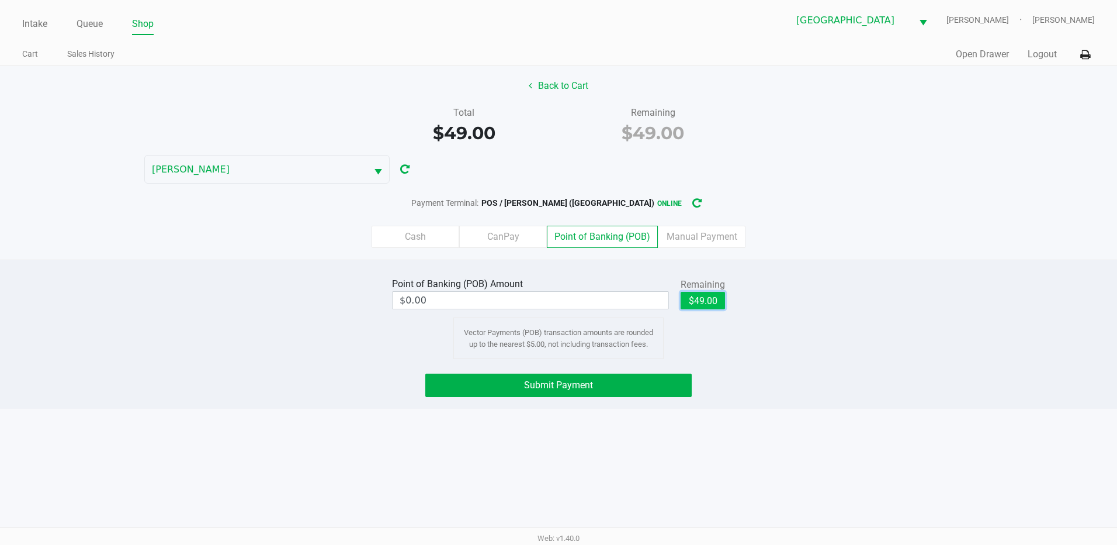
click at [710, 306] on button "$49.00" at bounding box center [703, 301] width 44 height 18
type input "$49.00"
click at [548, 389] on span "Submit Payment" at bounding box center [558, 384] width 69 height 11
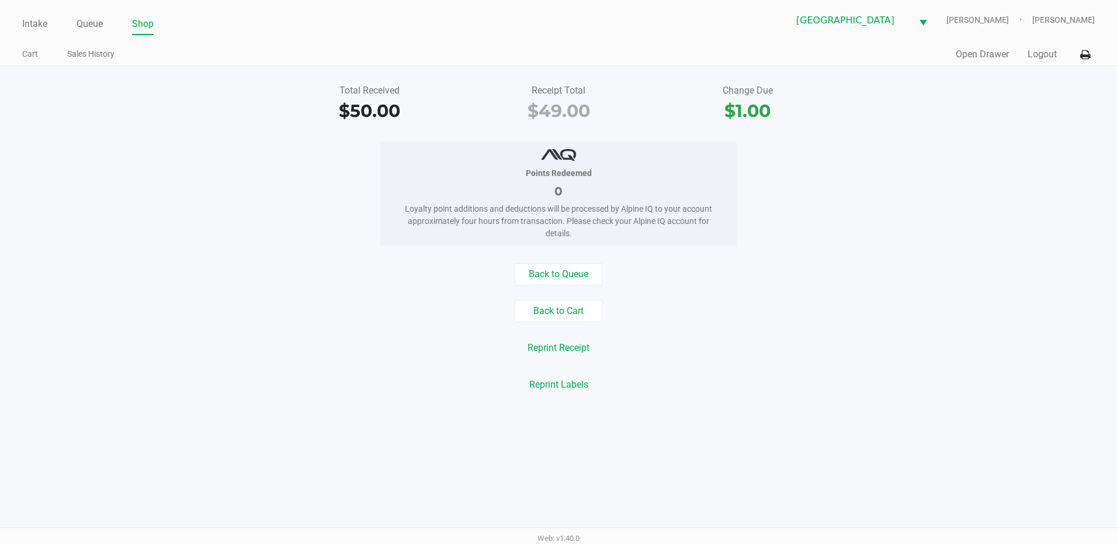
click at [33, 23] on link "Intake" at bounding box center [34, 24] width 25 height 16
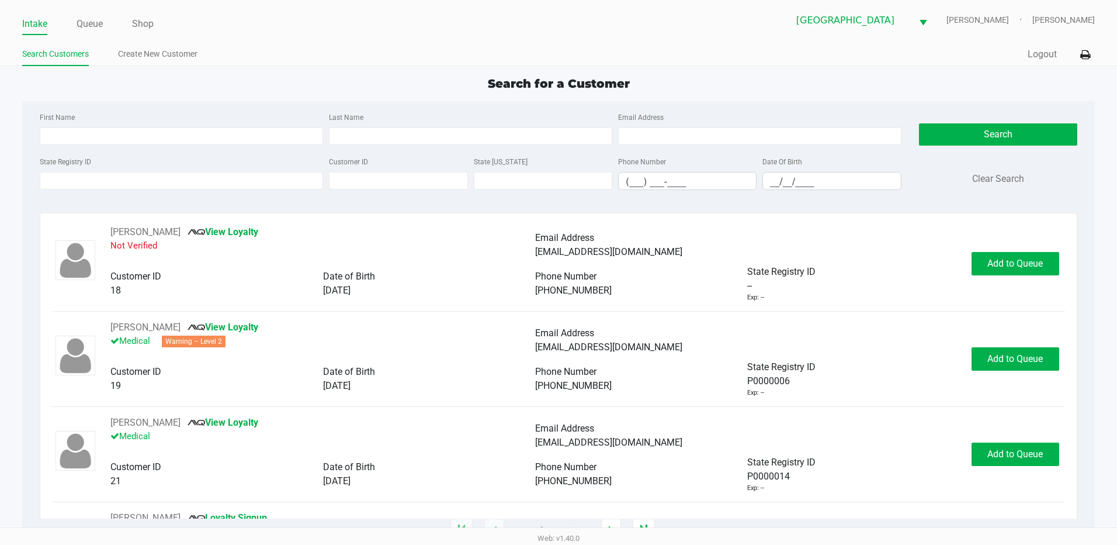
click at [106, 193] on div "State Registry ID Customer ID State ID Phone Number (___) ___-____ Date Of Birt…" at bounding box center [471, 176] width 868 height 45
click at [100, 184] on input "State Registry ID" at bounding box center [181, 181] width 283 height 18
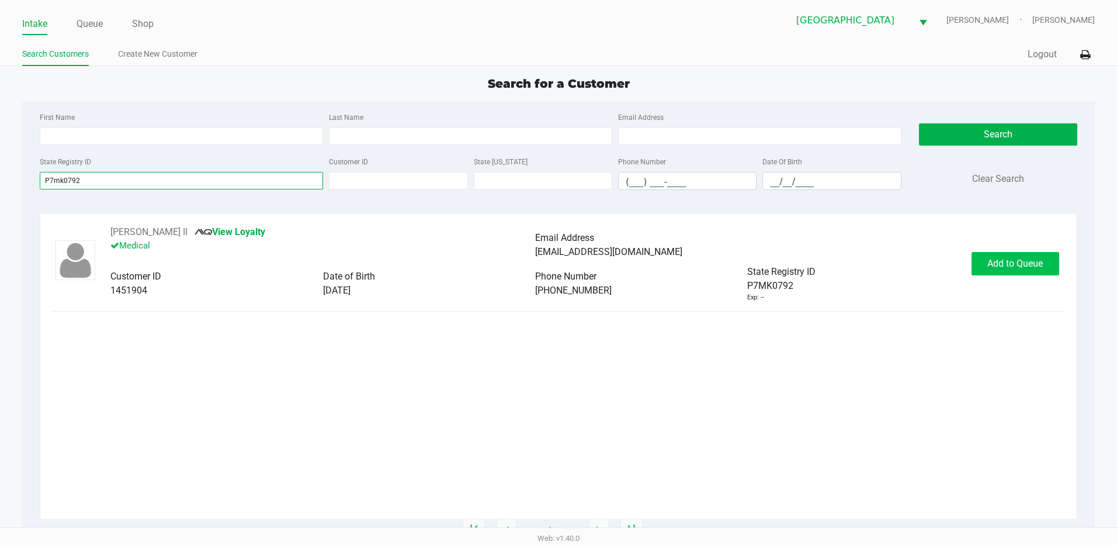
type input "P7mk0792"
click at [977, 272] on button "Add to Queue" at bounding box center [1016, 263] width 88 height 23
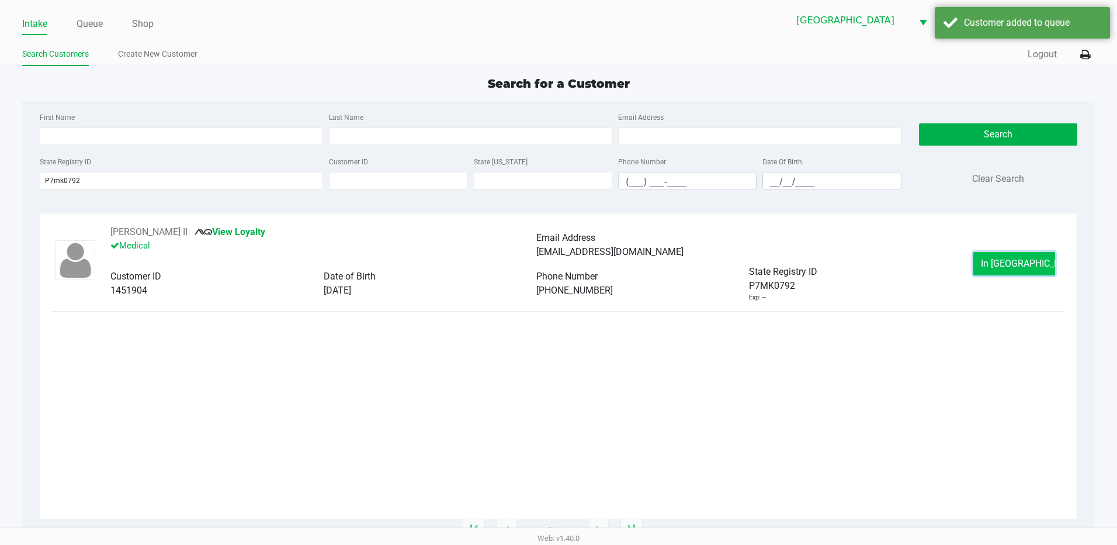
click at [1001, 271] on button "In Queue" at bounding box center [1015, 263] width 82 height 23
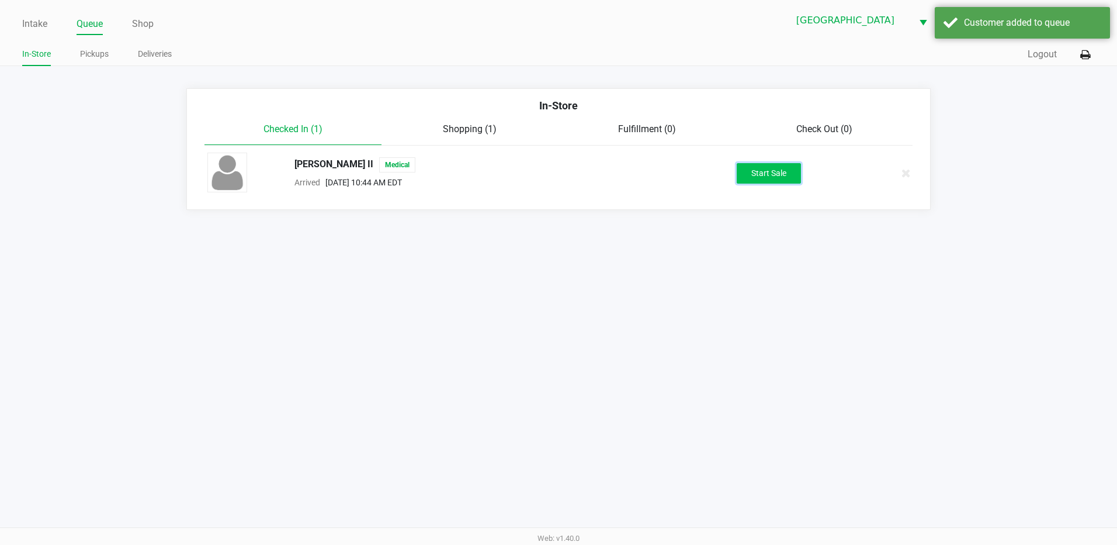
click at [775, 179] on button "Start Sale" at bounding box center [769, 173] width 64 height 20
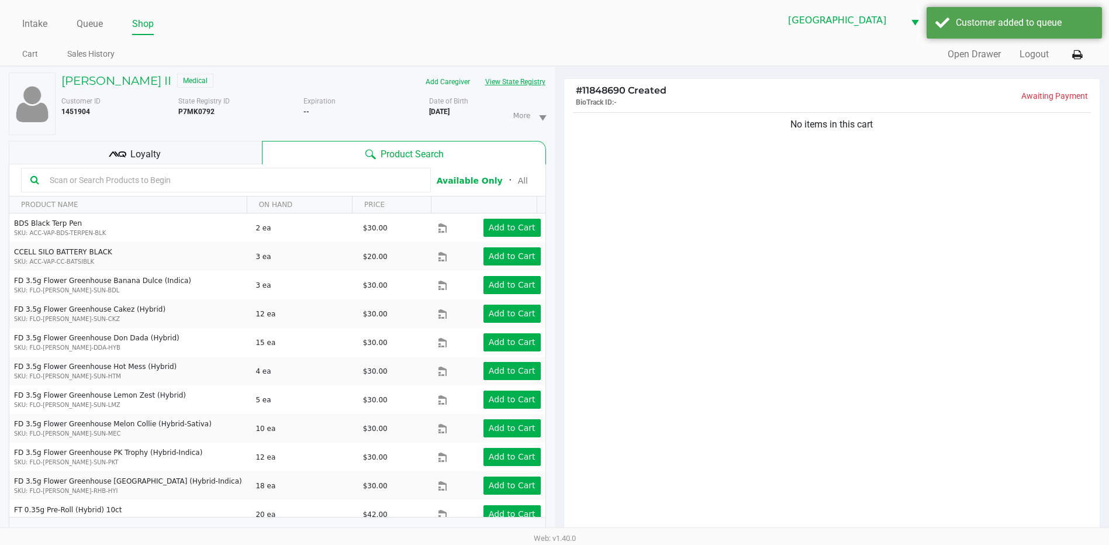
click at [529, 81] on button "View State Registry" at bounding box center [511, 81] width 68 height 19
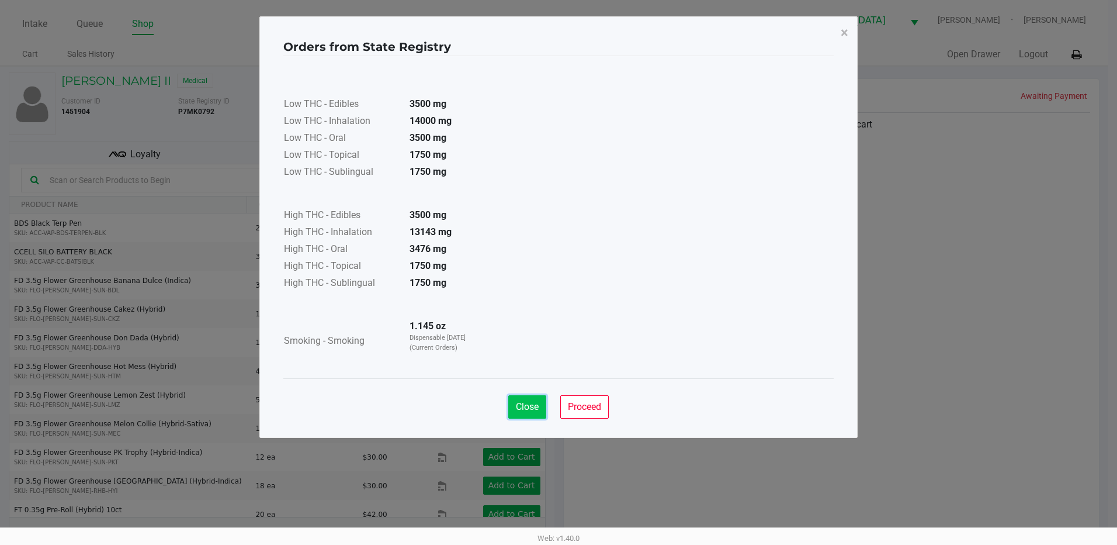
click at [528, 401] on span "Close" at bounding box center [527, 406] width 23 height 11
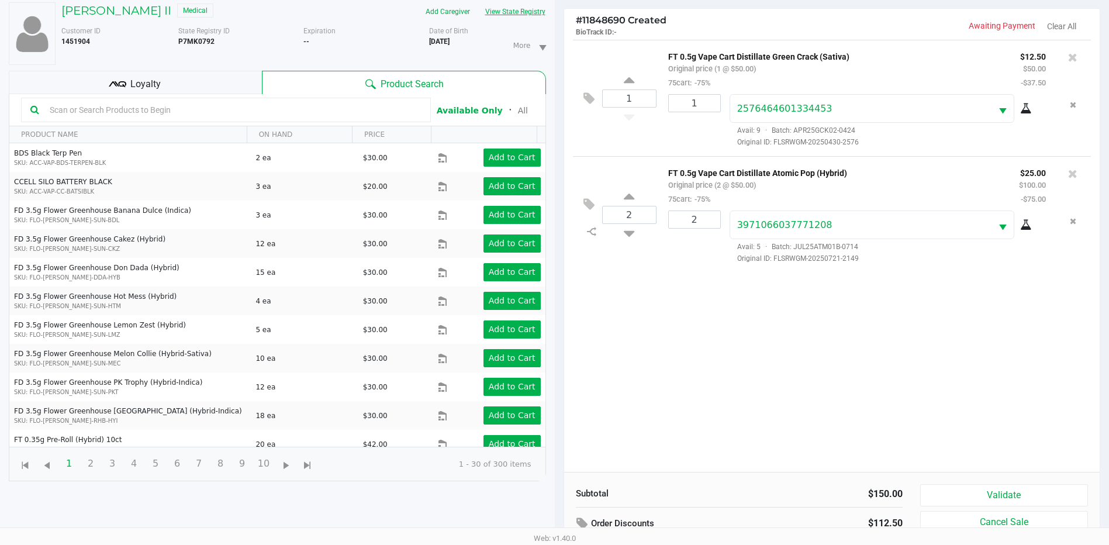
scroll to position [126, 0]
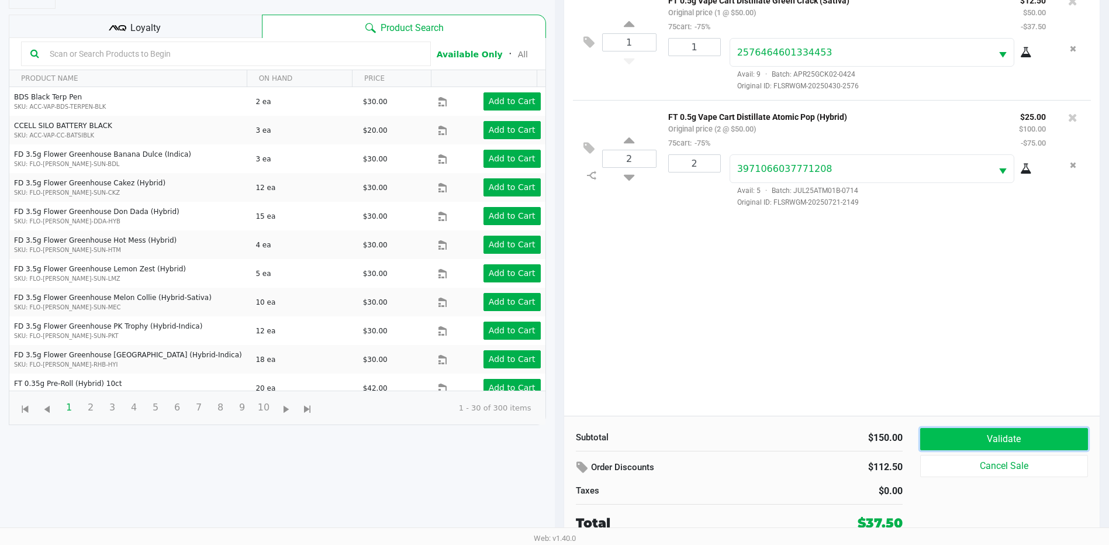
click at [1011, 441] on button "Validate" at bounding box center [1004, 439] width 168 height 22
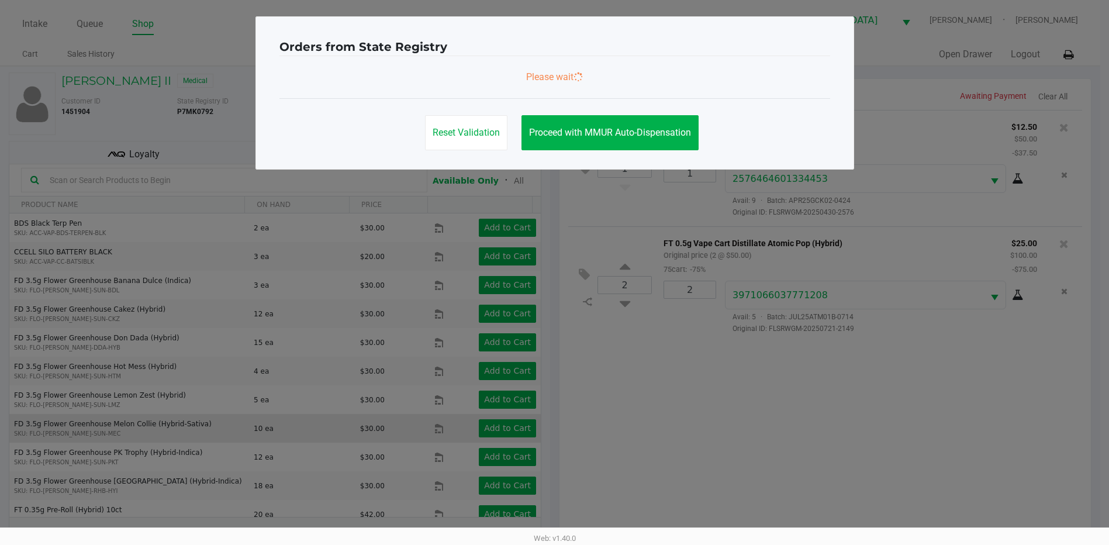
scroll to position [0, 0]
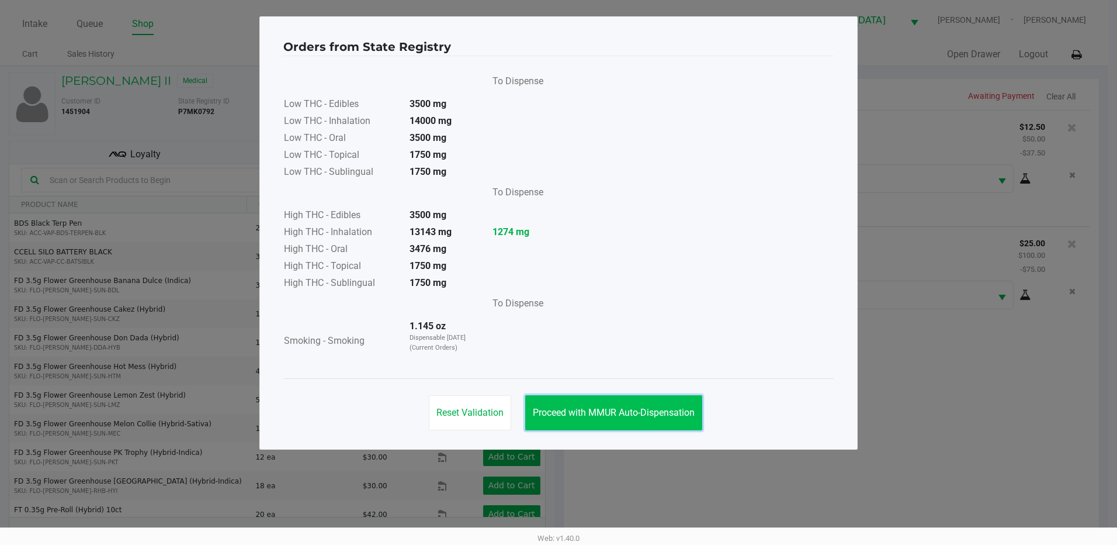
click at [656, 405] on button "Proceed with MMUR Auto-Dispensation" at bounding box center [613, 412] width 177 height 35
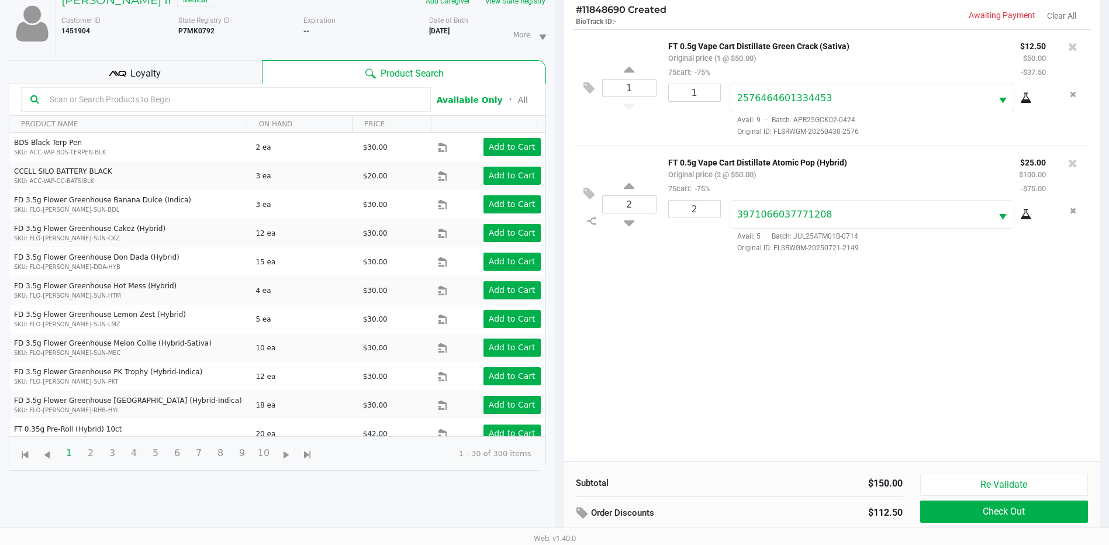
scroll to position [126, 0]
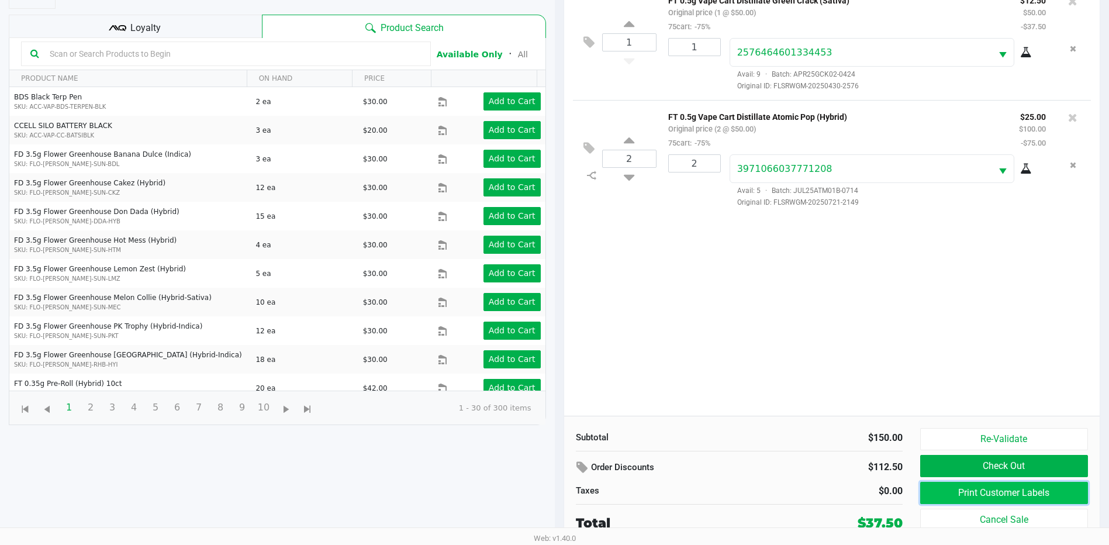
click at [957, 498] on button "Print Customer Labels" at bounding box center [1004, 493] width 168 height 22
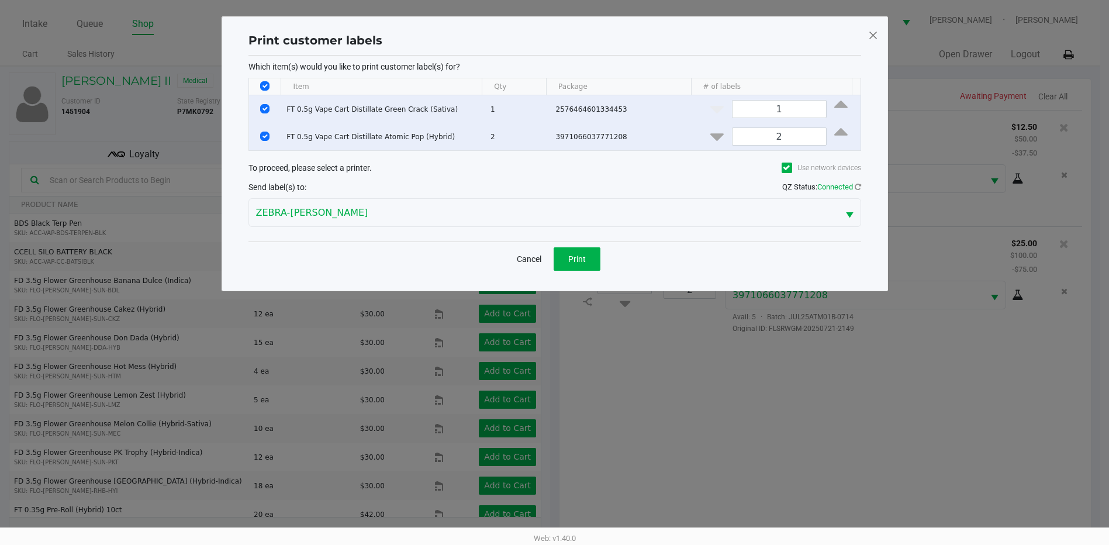
scroll to position [0, 0]
click at [593, 269] on button "Print" at bounding box center [581, 258] width 47 height 23
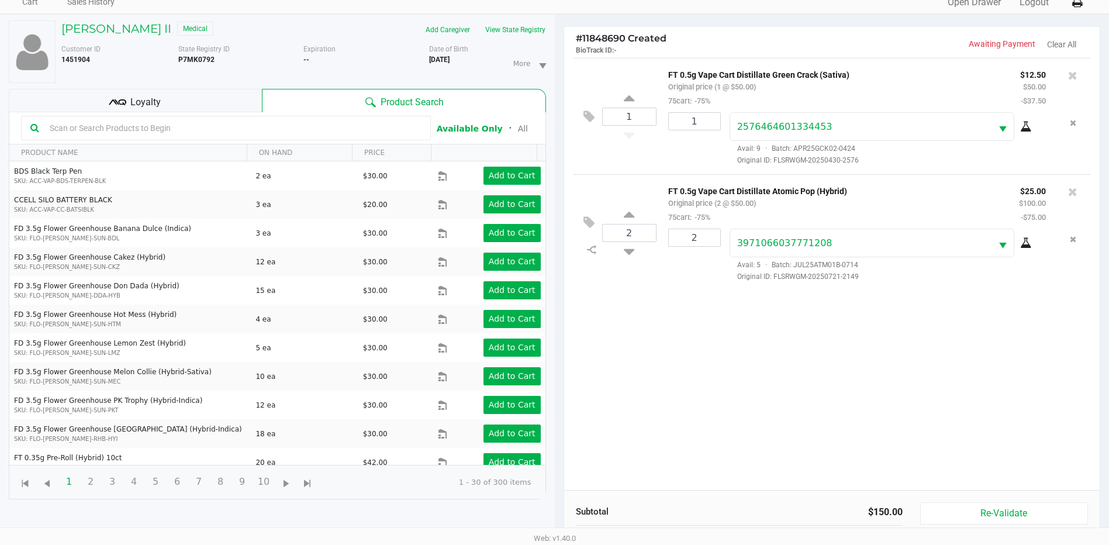
scroll to position [126, 0]
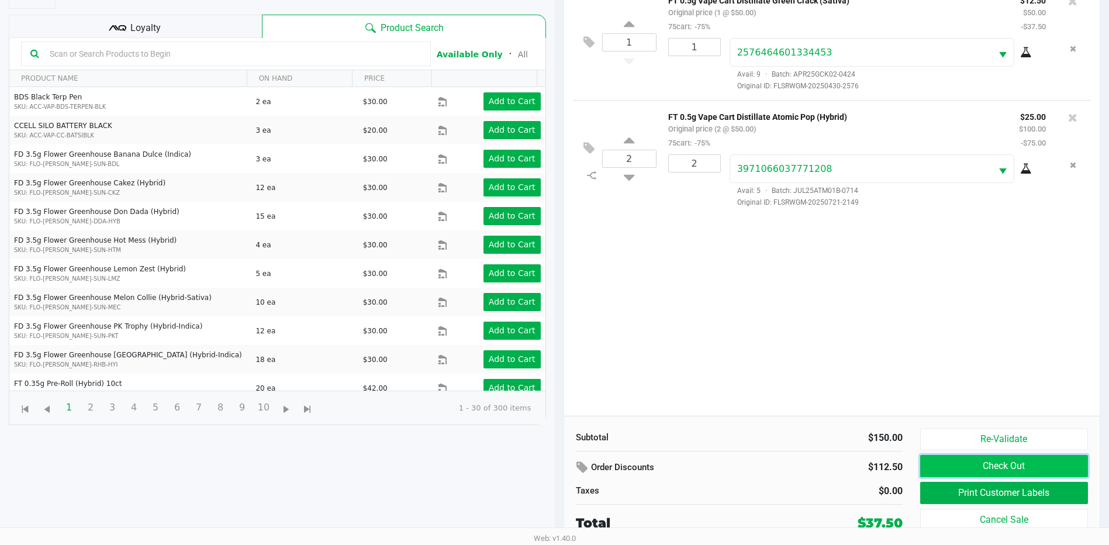
click at [1007, 458] on button "Check Out" at bounding box center [1004, 466] width 168 height 22
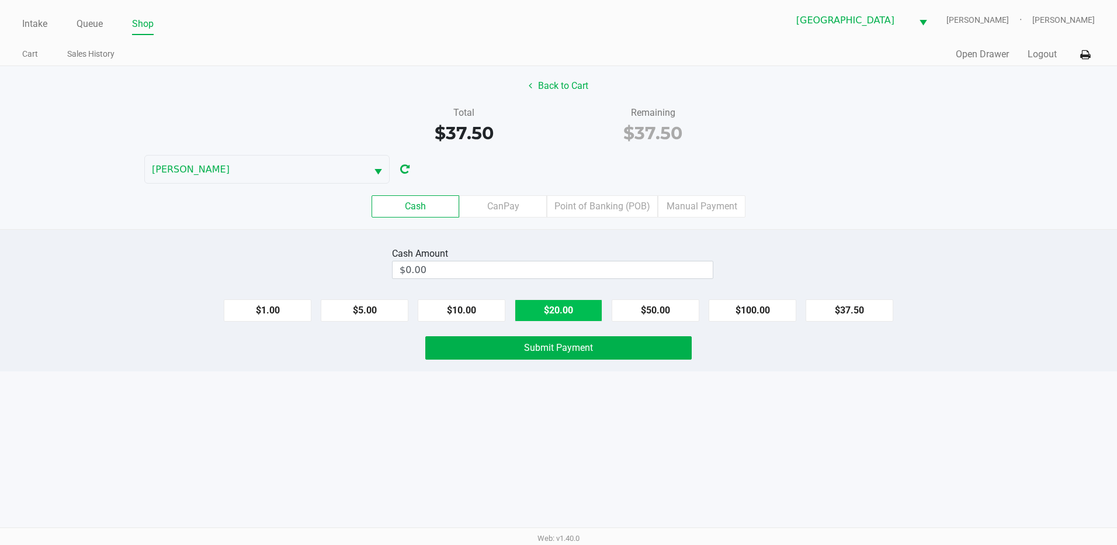
click at [565, 316] on button "$20.00" at bounding box center [559, 310] width 88 height 22
click at [565, 315] on button "$20.00" at bounding box center [559, 310] width 88 height 22
type input "$40.00"
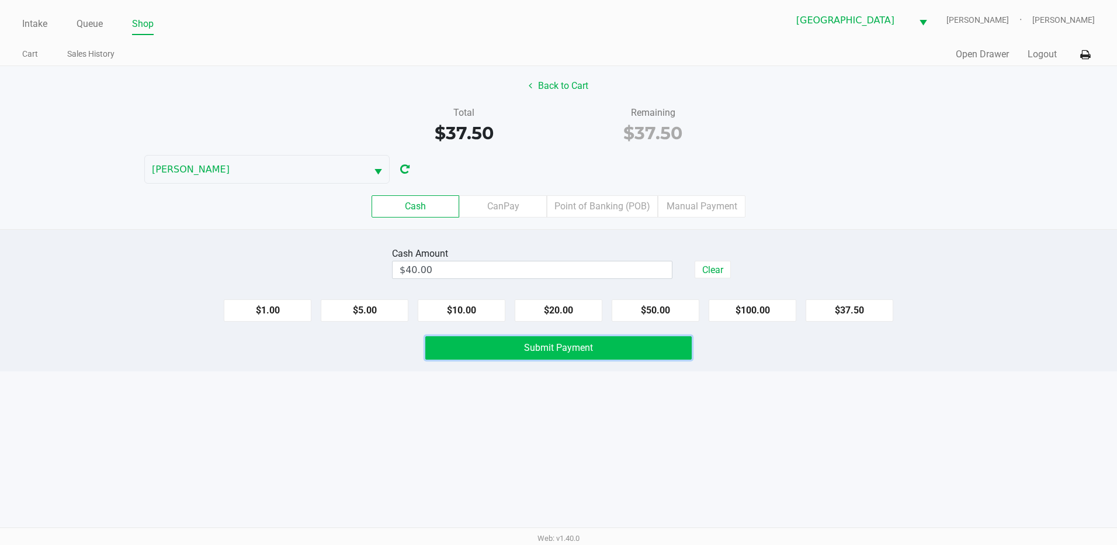
click at [576, 356] on button "Submit Payment" at bounding box center [558, 347] width 266 height 23
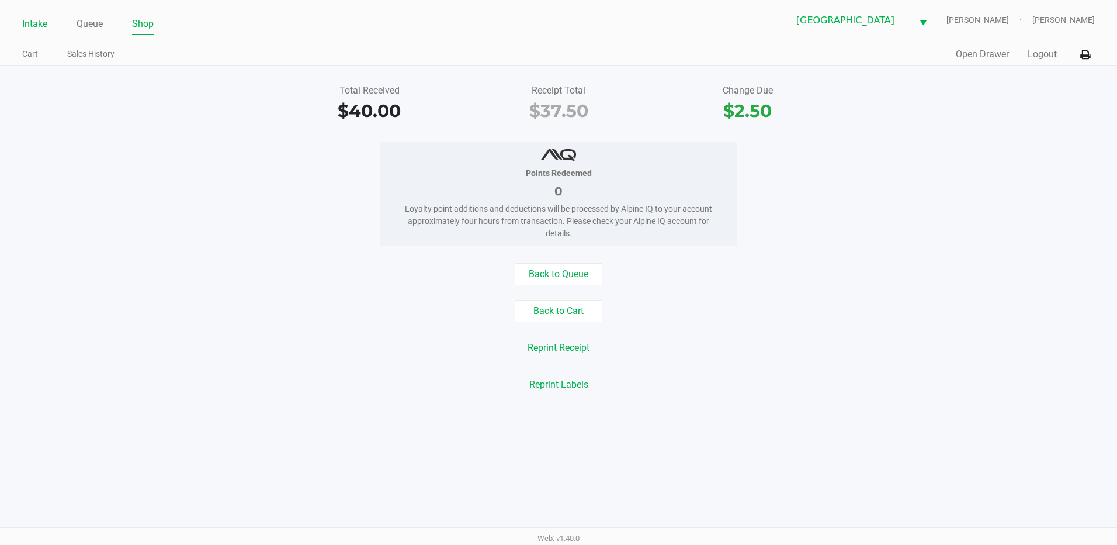
click at [39, 23] on link "Intake" at bounding box center [34, 24] width 25 height 16
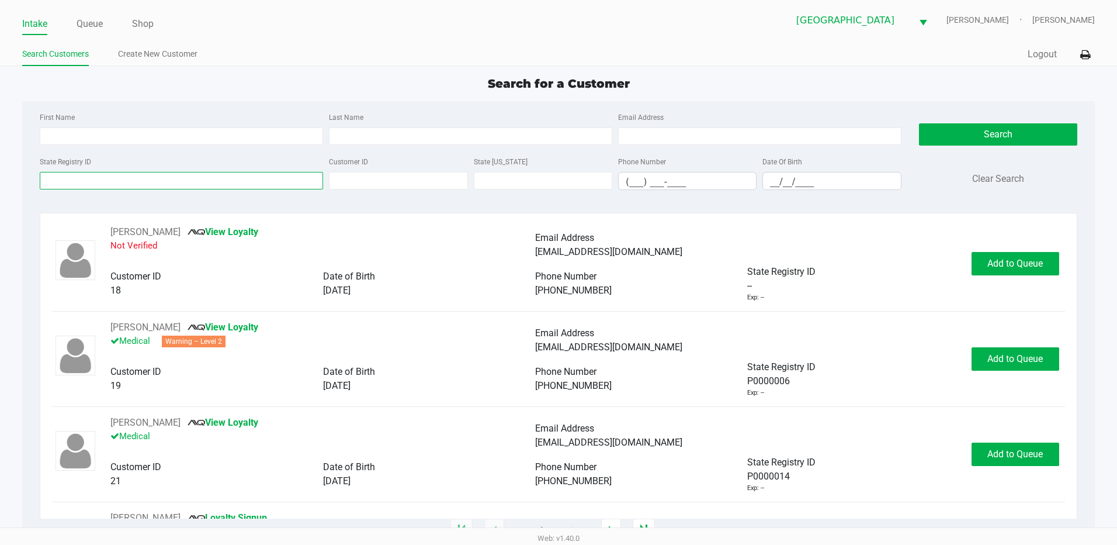
click at [81, 180] on input "State Registry ID" at bounding box center [181, 181] width 283 height 18
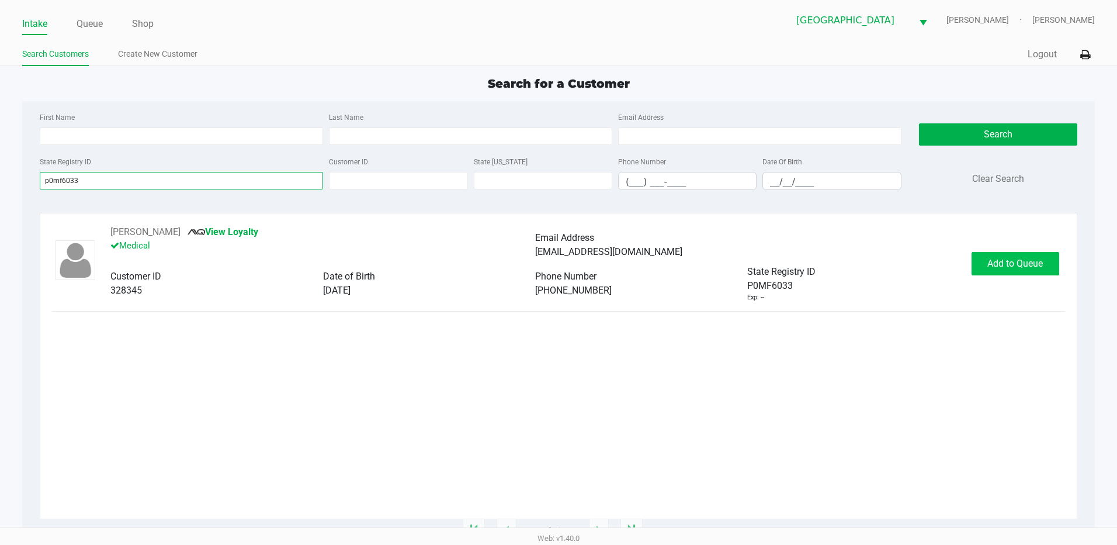
type input "p0mf6033"
click at [1009, 259] on span "Add to Queue" at bounding box center [1016, 263] width 56 height 11
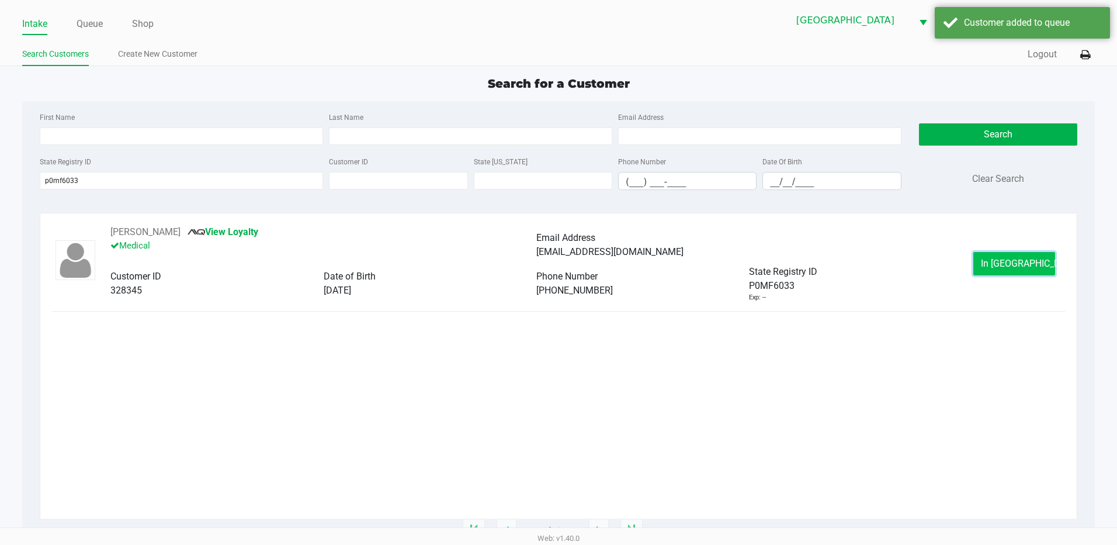
click at [1007, 265] on span "In Queue" at bounding box center [1030, 263] width 98 height 11
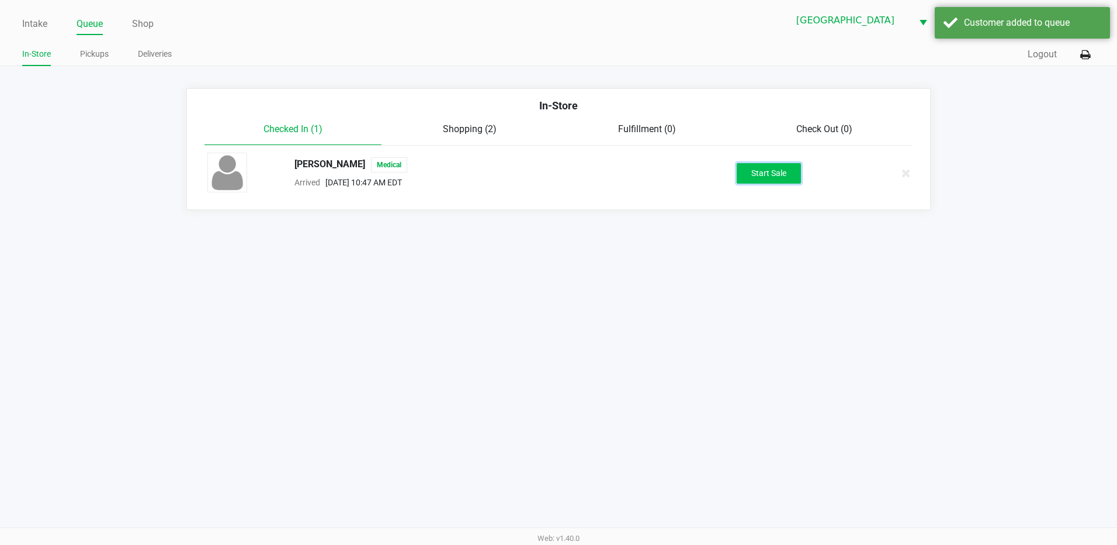
click at [757, 175] on button "Start Sale" at bounding box center [769, 173] width 64 height 20
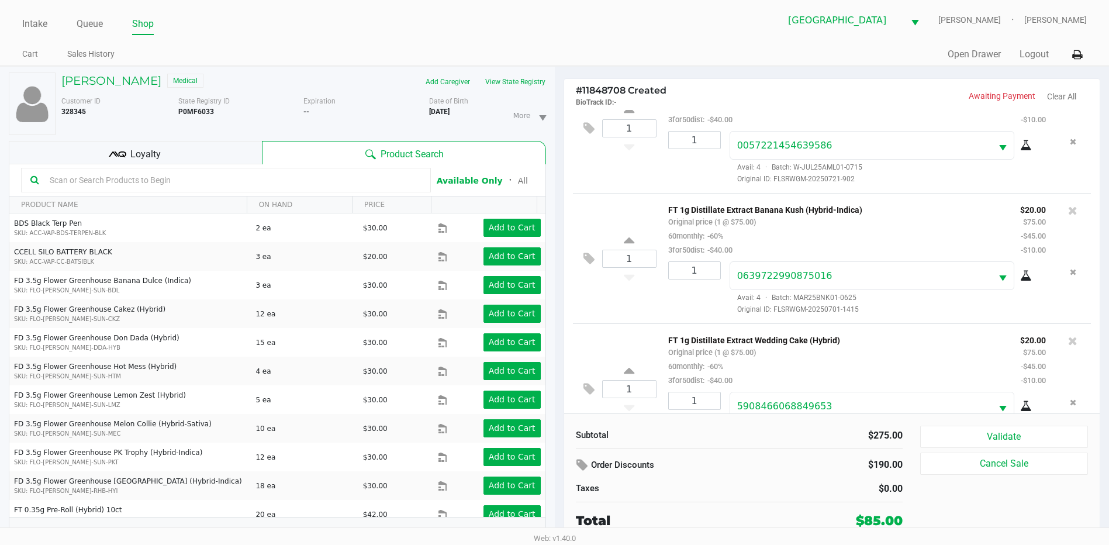
scroll to position [220, 0]
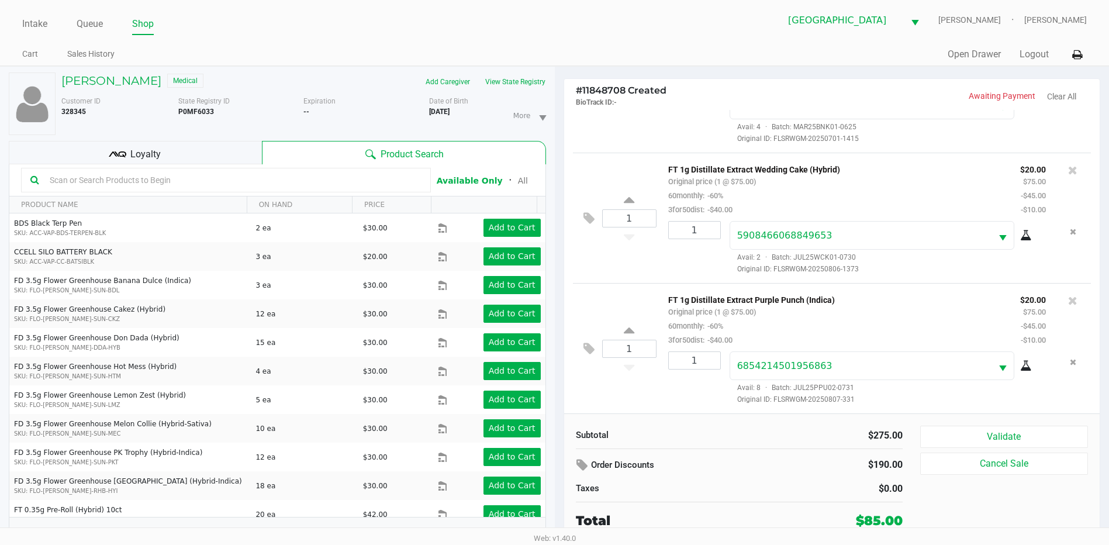
click at [200, 157] on div "Loyalty" at bounding box center [135, 152] width 253 height 23
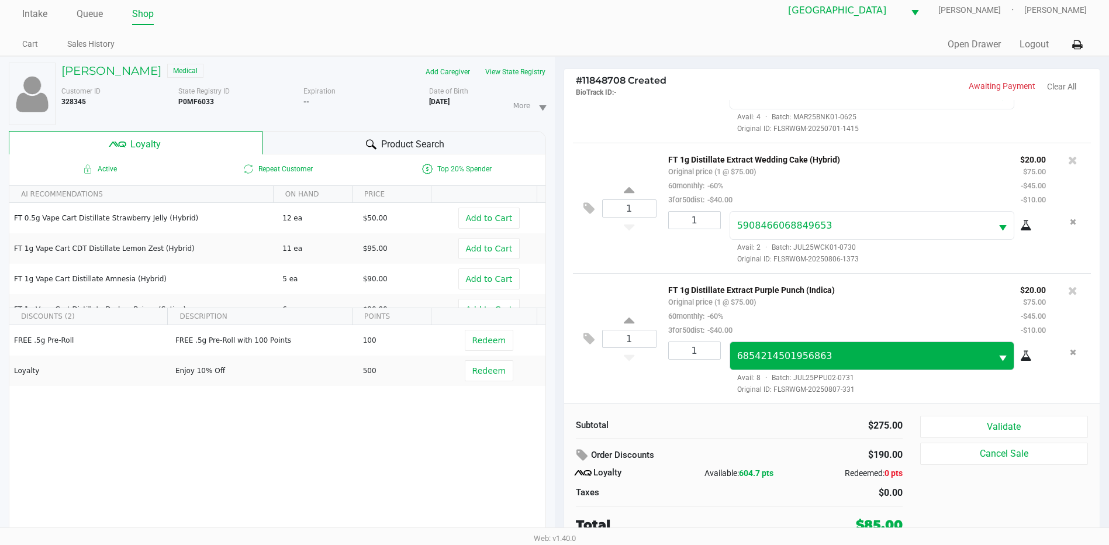
scroll to position [12, 0]
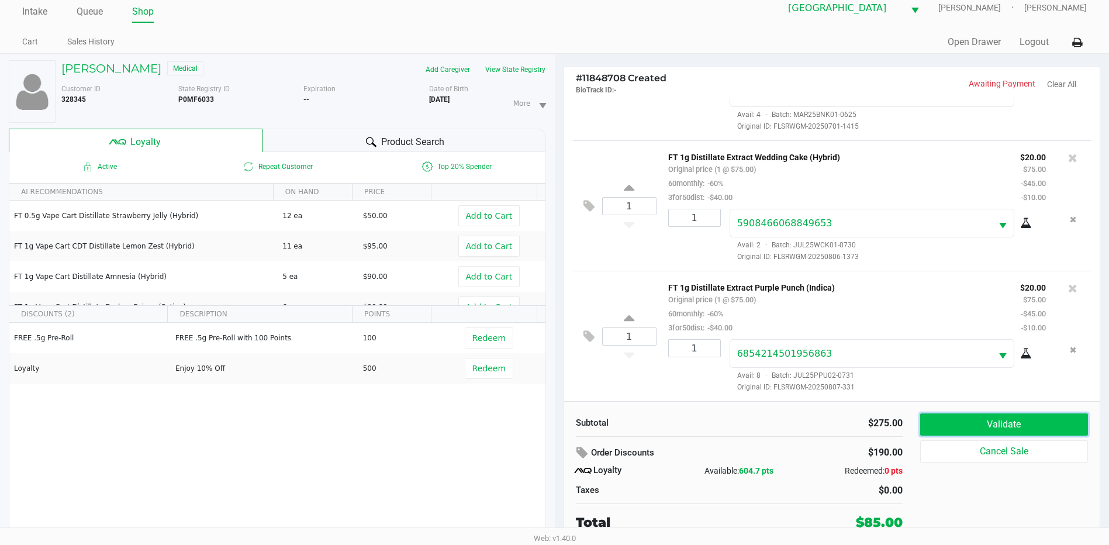
click at [977, 417] on button "Validate" at bounding box center [1004, 424] width 168 height 22
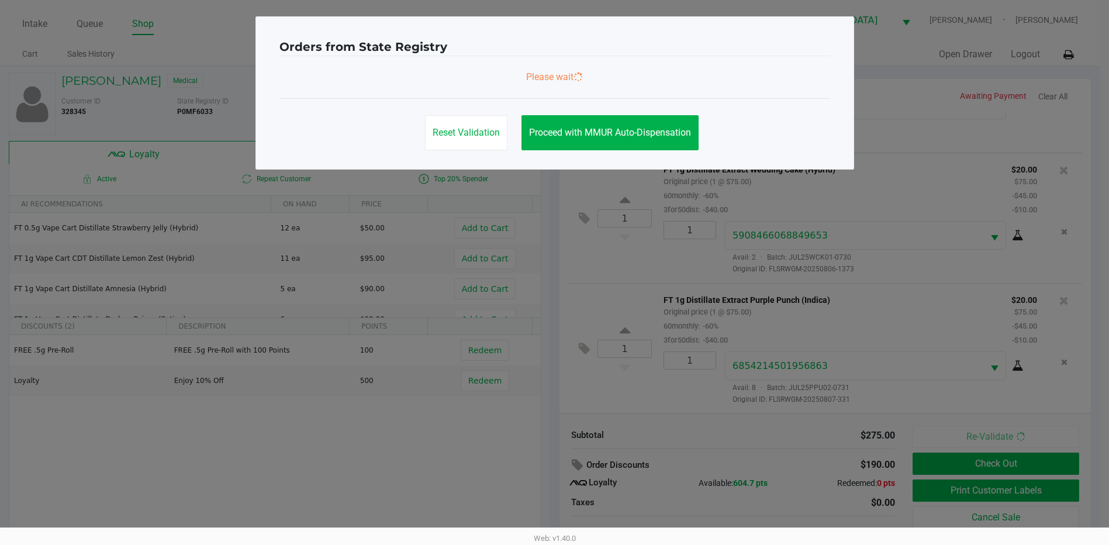
scroll to position [0, 0]
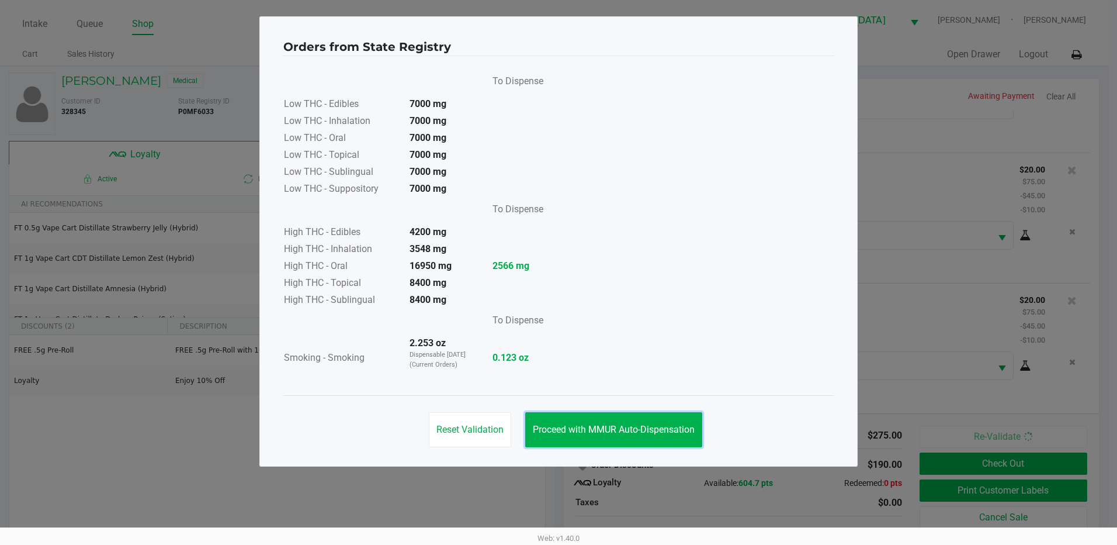
drag, startPoint x: 653, startPoint y: 441, endPoint x: 666, endPoint y: 438, distance: 13.2
click at [653, 440] on button "Proceed with MMUR Auto-Dispensation" at bounding box center [613, 429] width 177 height 35
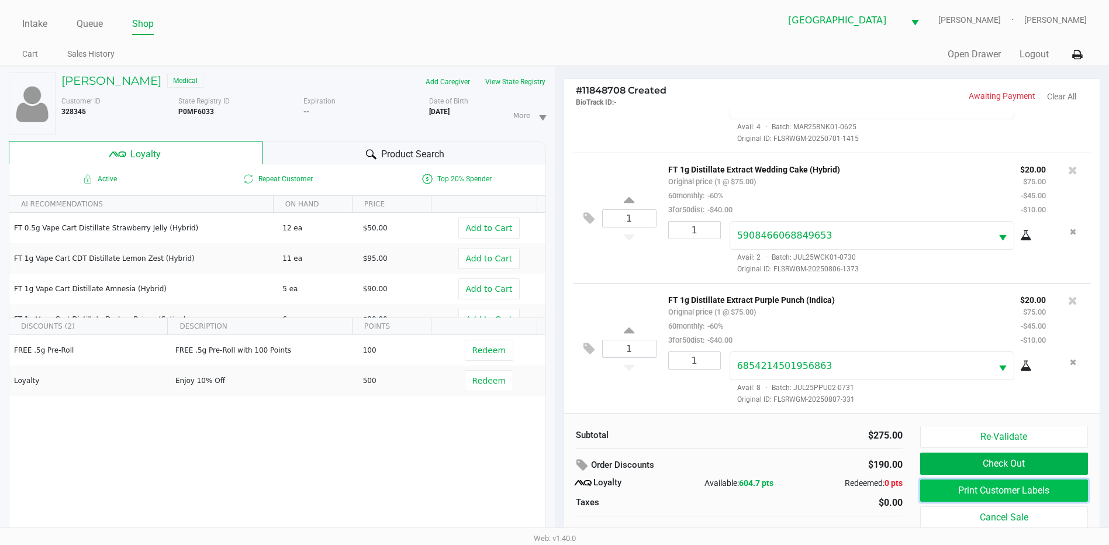
click at [984, 487] on button "Print Customer Labels" at bounding box center [1004, 490] width 168 height 22
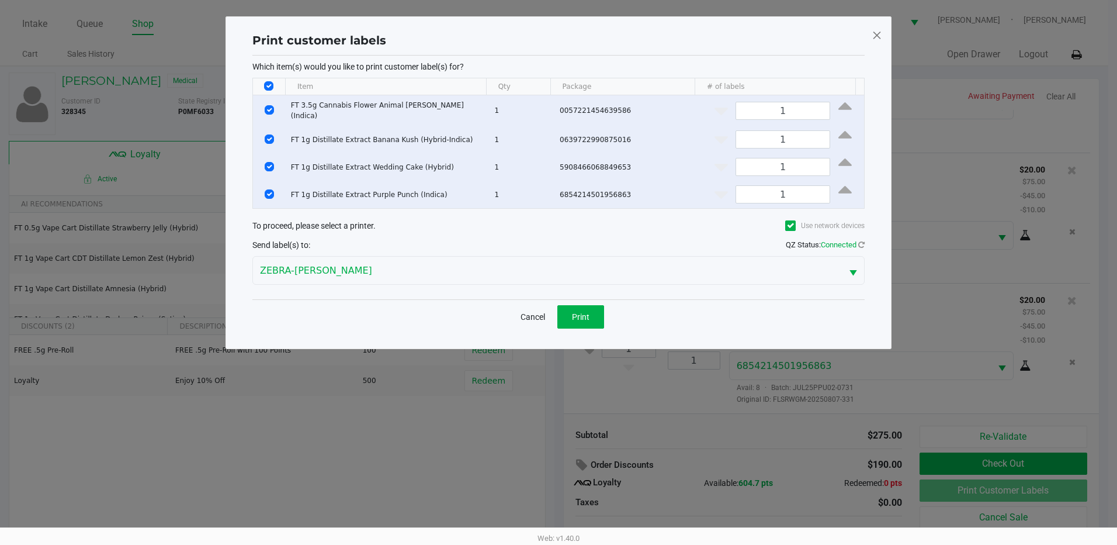
click at [877, 36] on span at bounding box center [877, 35] width 11 height 19
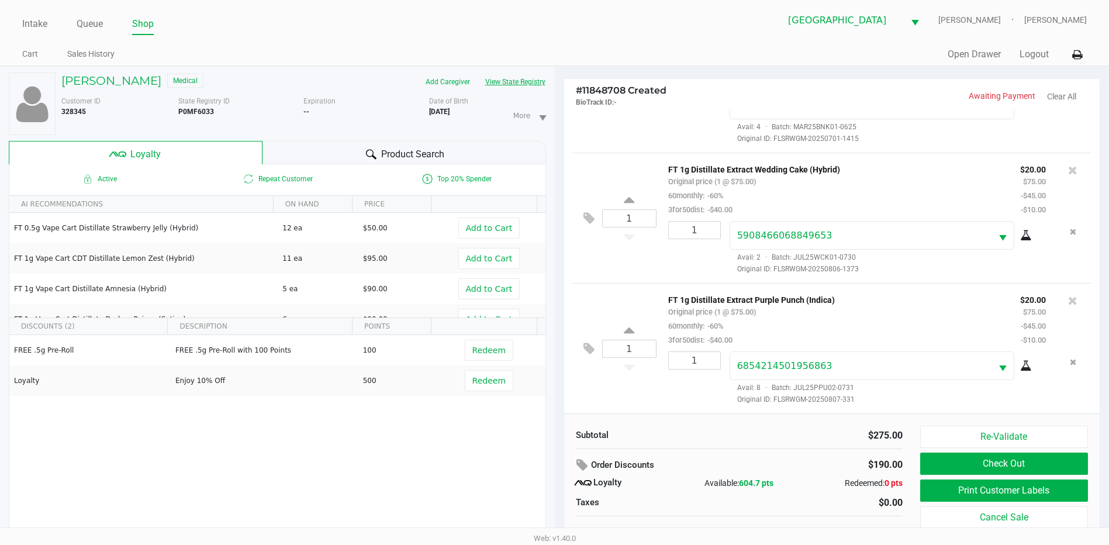
click at [522, 78] on button "View State Registry" at bounding box center [511, 81] width 68 height 19
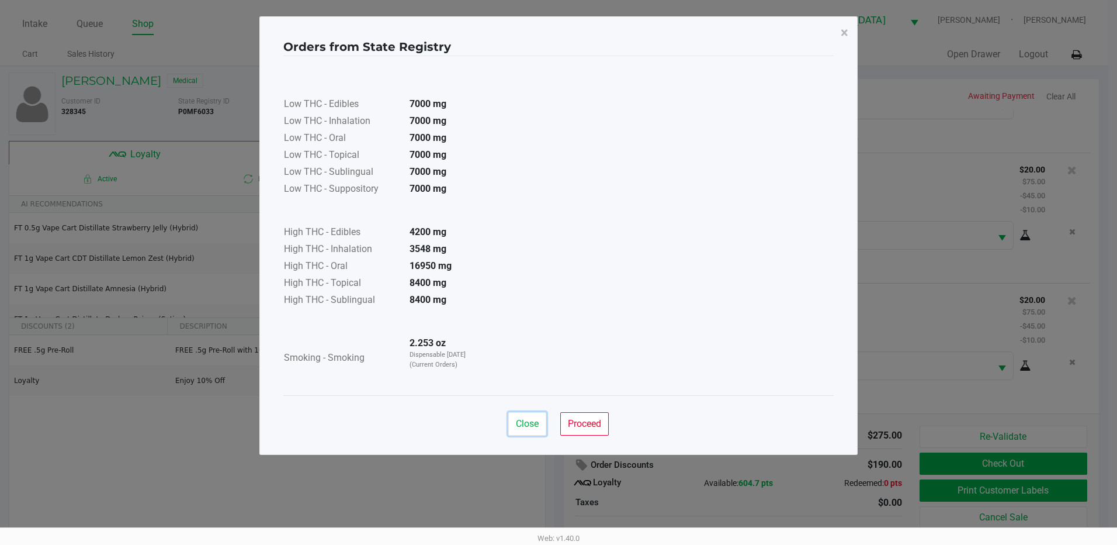
drag, startPoint x: 510, startPoint y: 431, endPoint x: 528, endPoint y: 430, distance: 18.7
click at [511, 431] on button "Close" at bounding box center [527, 423] width 38 height 23
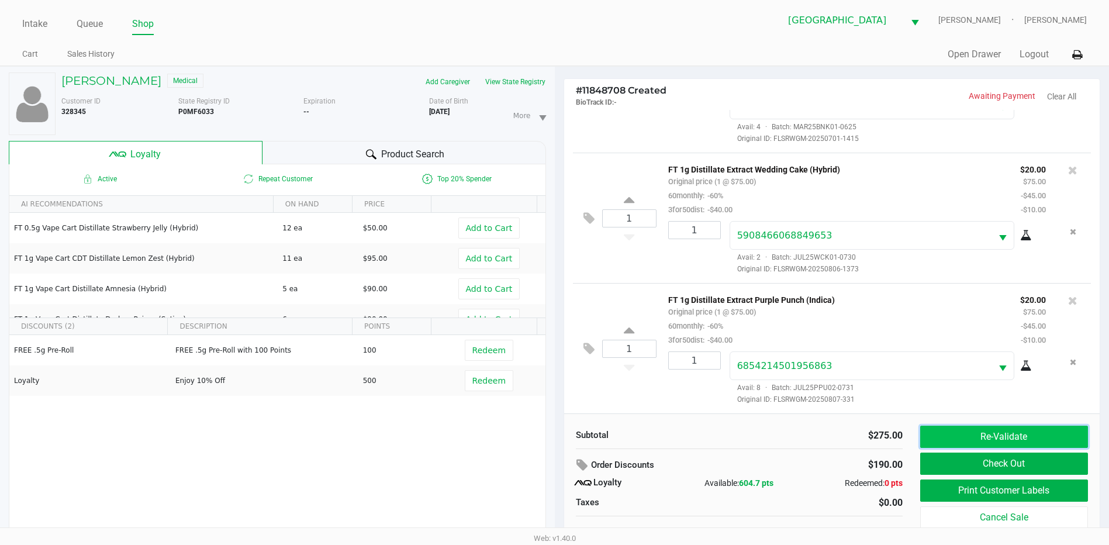
click at [1003, 442] on button "Re-Validate" at bounding box center [1004, 436] width 168 height 22
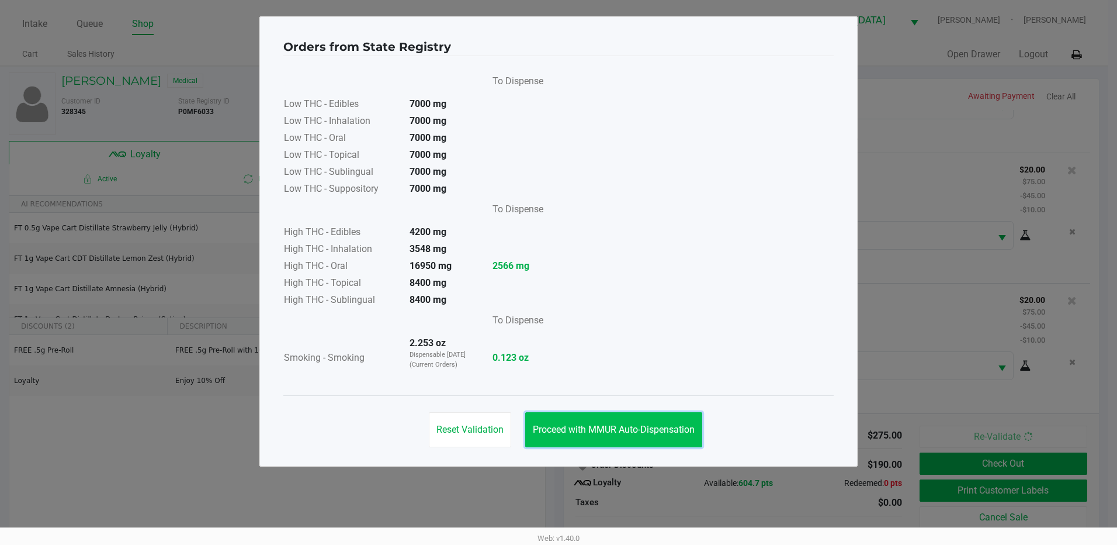
drag, startPoint x: 654, startPoint y: 438, endPoint x: 662, endPoint y: 438, distance: 7.6
click at [662, 438] on button "Proceed with MMUR Auto-Dispensation" at bounding box center [613, 429] width 177 height 35
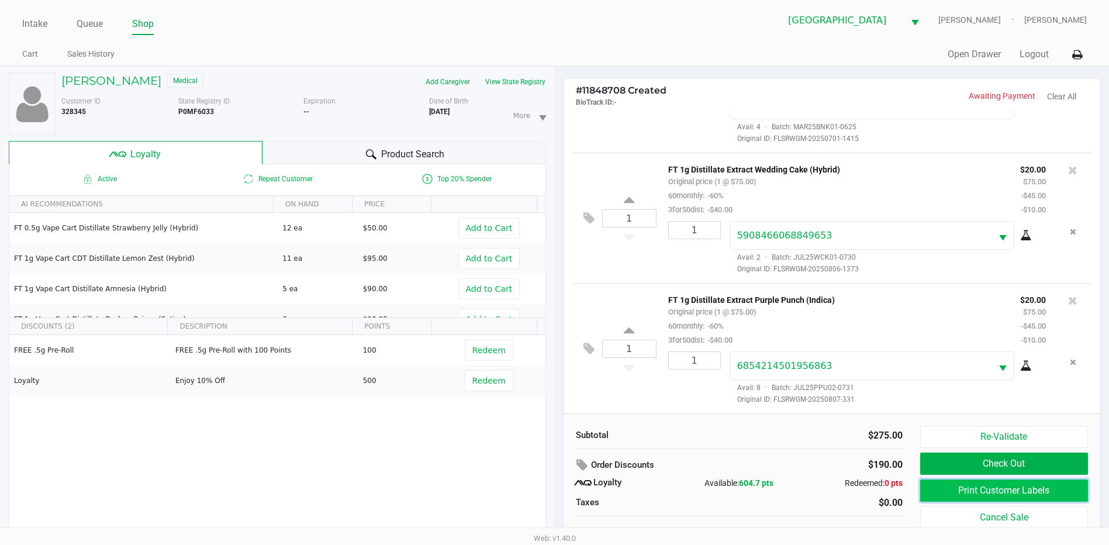
click at [953, 490] on button "Print Customer Labels" at bounding box center [1004, 490] width 168 height 22
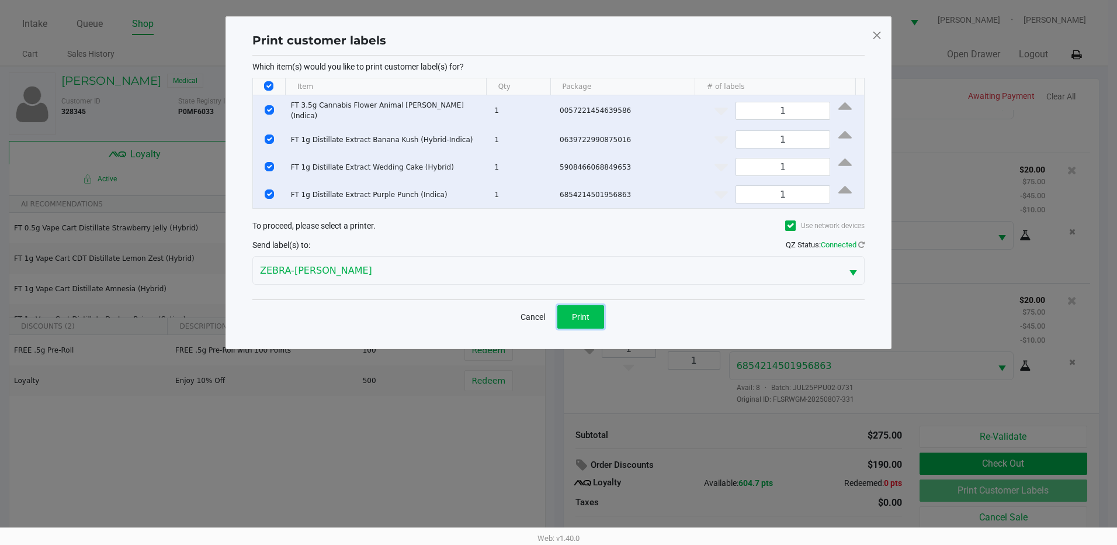
click at [587, 316] on span "Print" at bounding box center [581, 316] width 18 height 9
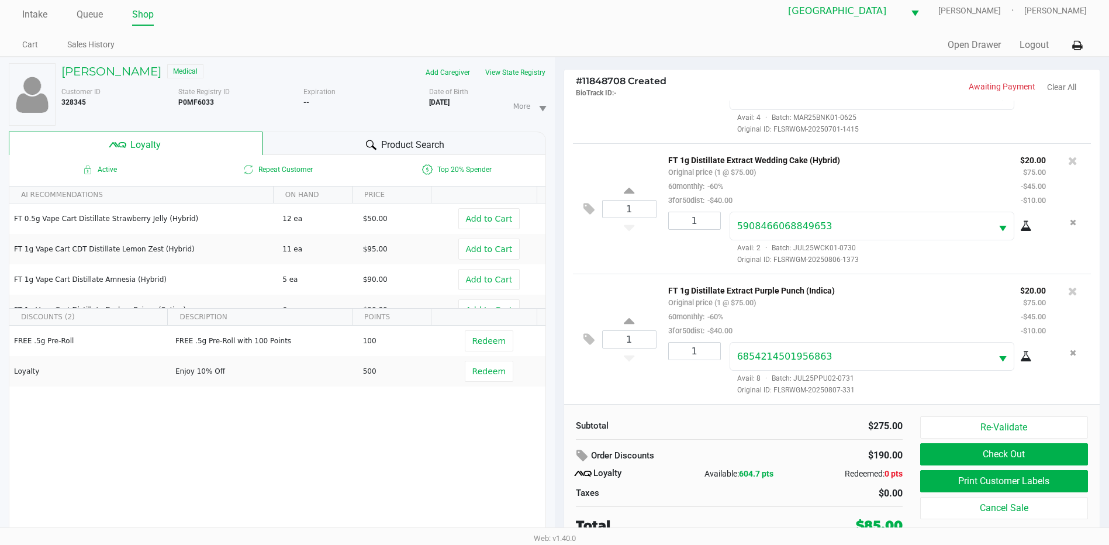
scroll to position [12, 0]
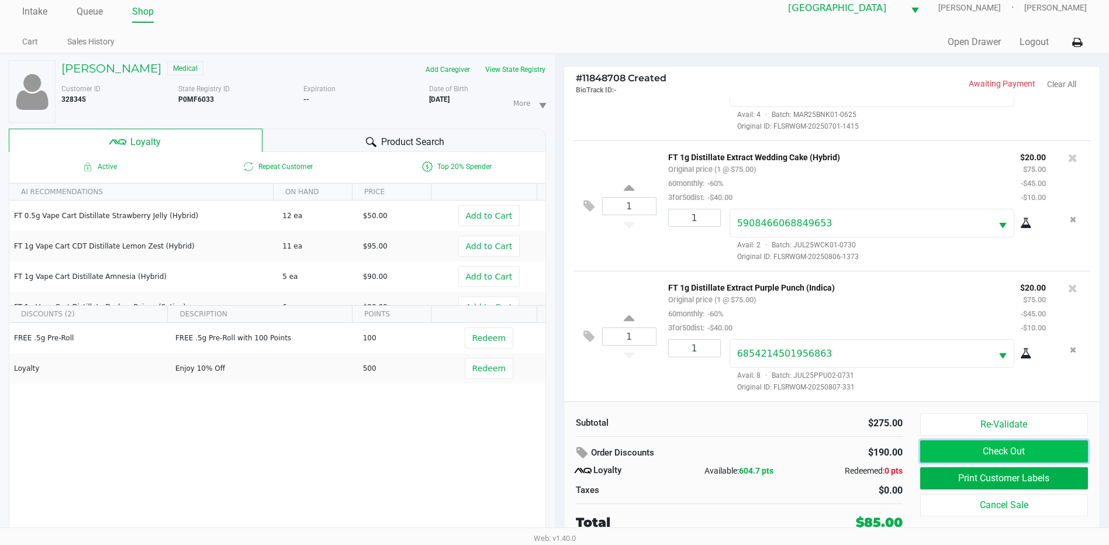
click at [1000, 451] on button "Check Out" at bounding box center [1004, 451] width 168 height 22
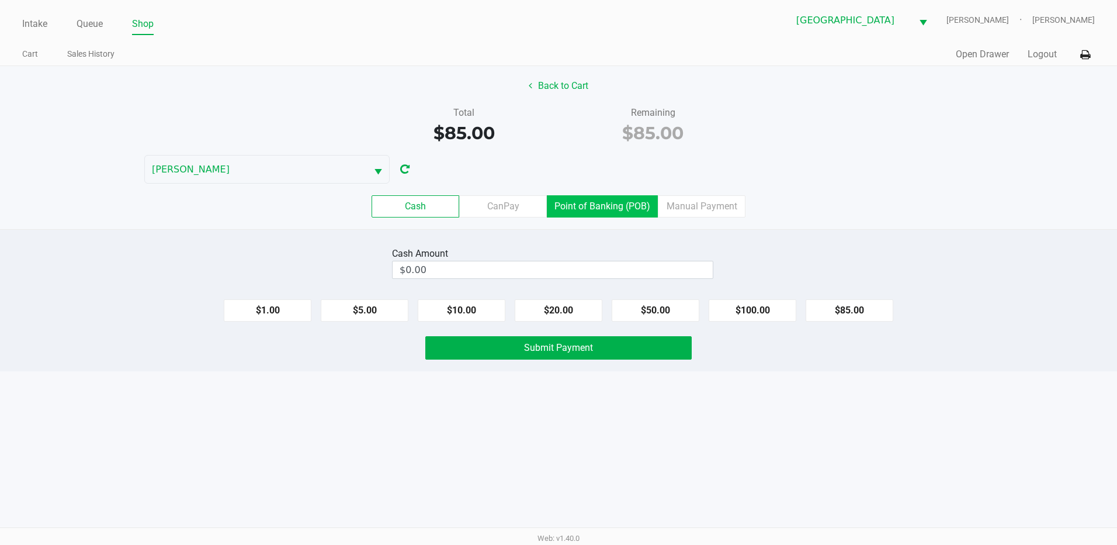
click at [616, 197] on label "Point of Banking (POB)" at bounding box center [602, 206] width 111 height 22
click at [0, 0] on 7 "Point of Banking (POB)" at bounding box center [0, 0] width 0 height 0
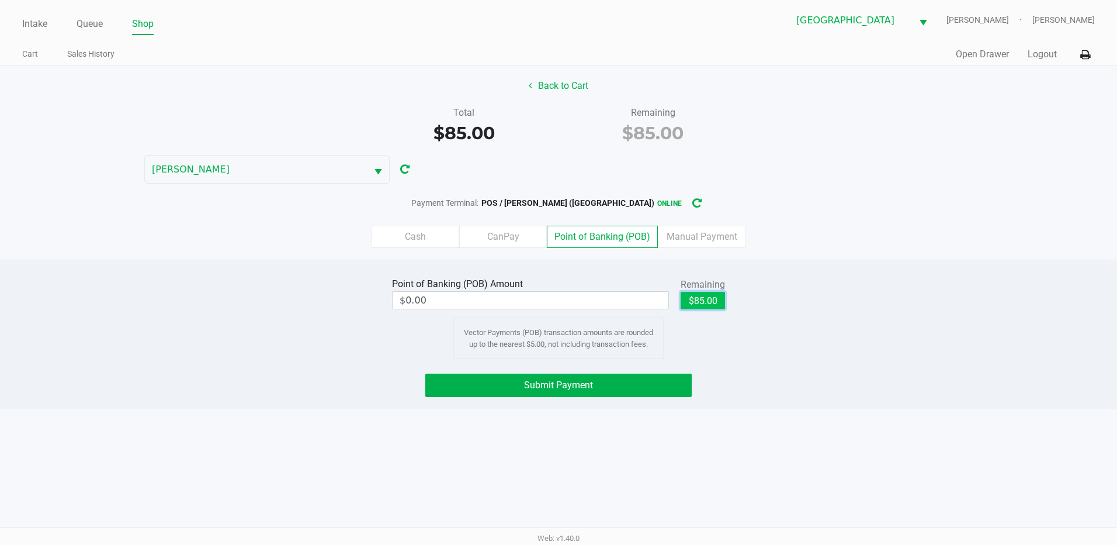
click at [701, 297] on button "$85.00" at bounding box center [703, 301] width 44 height 18
type input "$85.00"
click at [558, 387] on span "Submit Payment" at bounding box center [558, 384] width 69 height 11
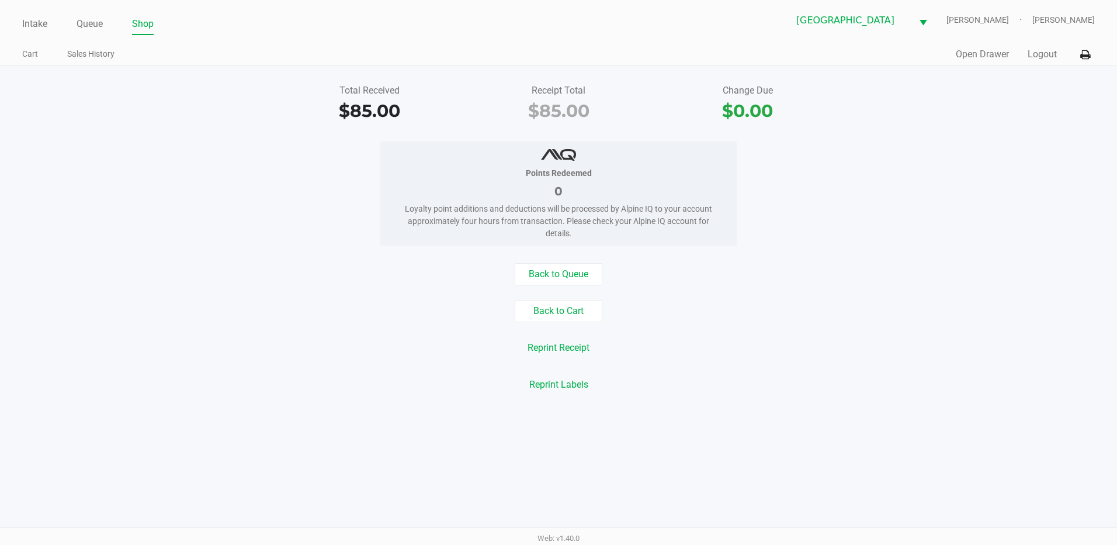
click at [33, 25] on link "Intake" at bounding box center [34, 24] width 25 height 16
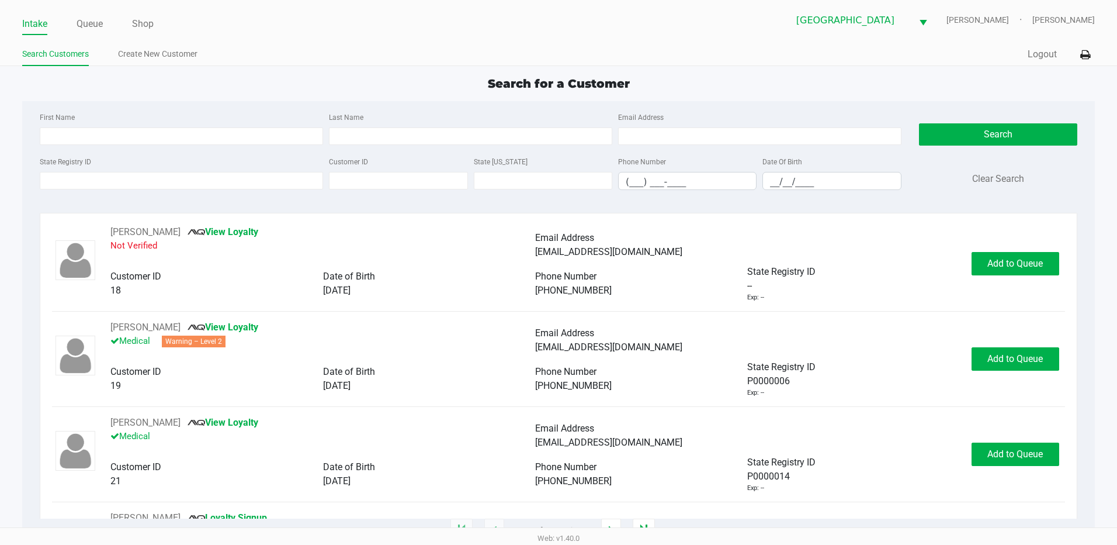
click at [36, 21] on link "Intake" at bounding box center [34, 24] width 25 height 16
click at [85, 162] on label "State Registry ID" at bounding box center [65, 162] width 51 height 11
click at [85, 172] on input "State Registry ID" at bounding box center [181, 181] width 283 height 18
click at [92, 186] on input "State Registry ID" at bounding box center [181, 181] width 283 height 18
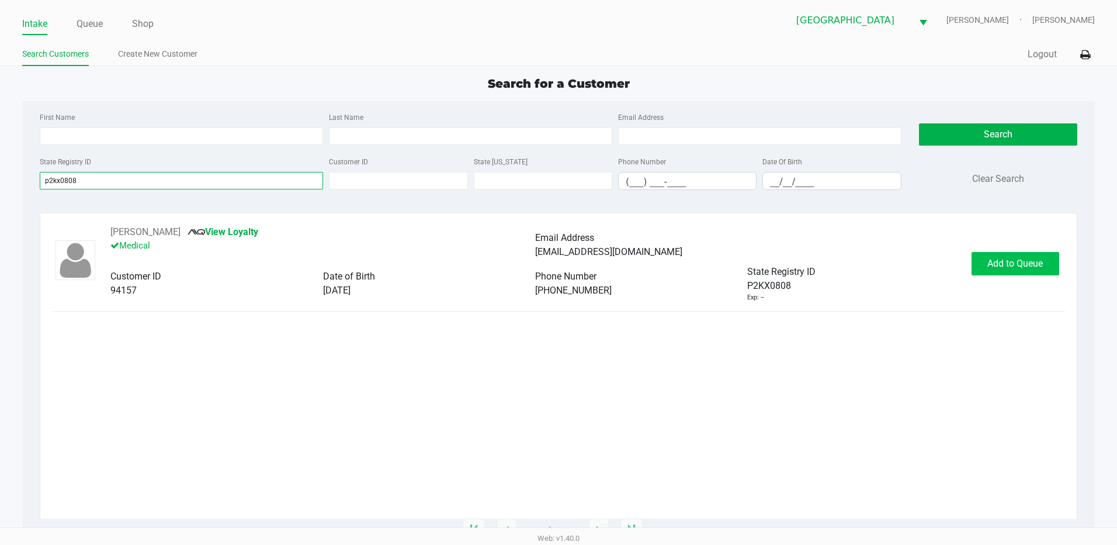
type input "p2kx0808"
click at [1012, 270] on button "Add to Queue" at bounding box center [1016, 263] width 88 height 23
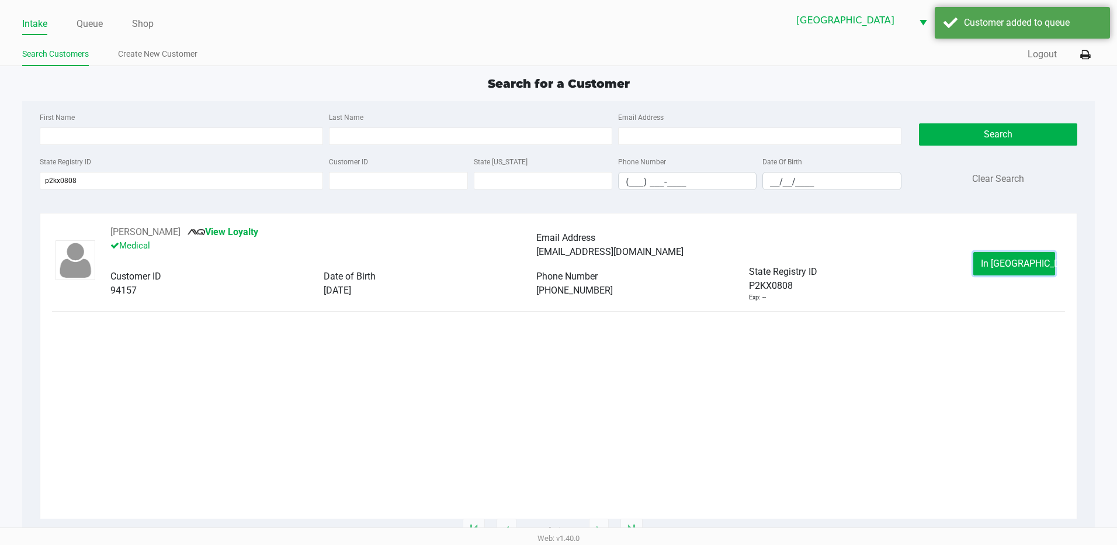
click at [1012, 270] on button "In Queue" at bounding box center [1015, 263] width 82 height 23
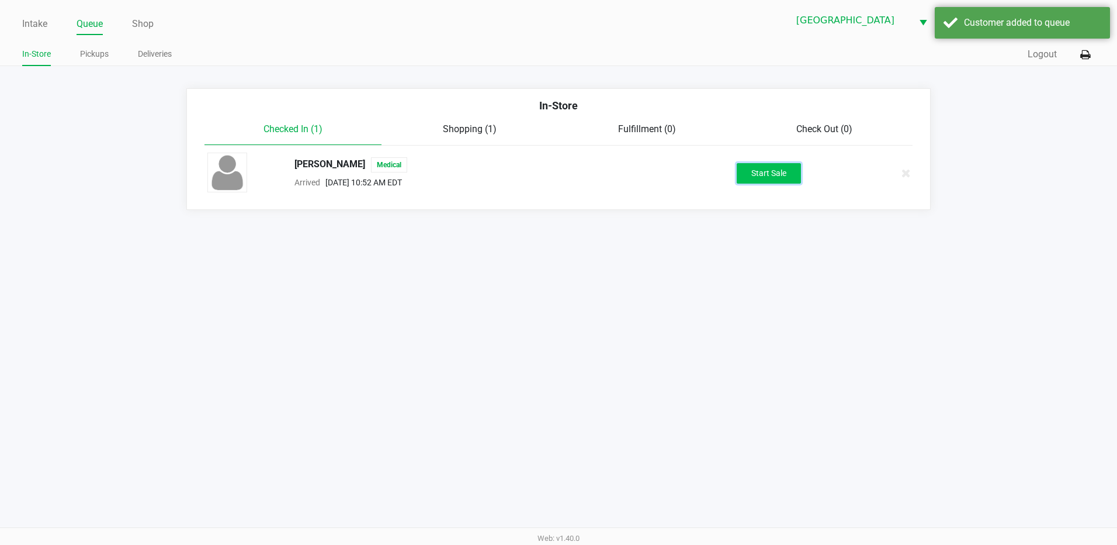
click at [766, 182] on button "Start Sale" at bounding box center [769, 173] width 64 height 20
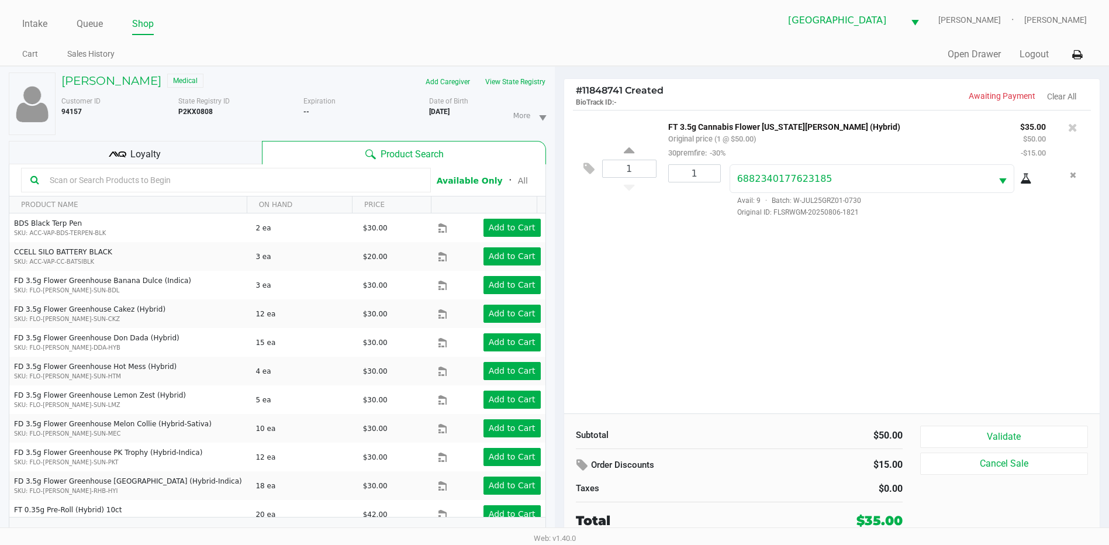
click at [152, 156] on span "Loyalty" at bounding box center [145, 154] width 30 height 14
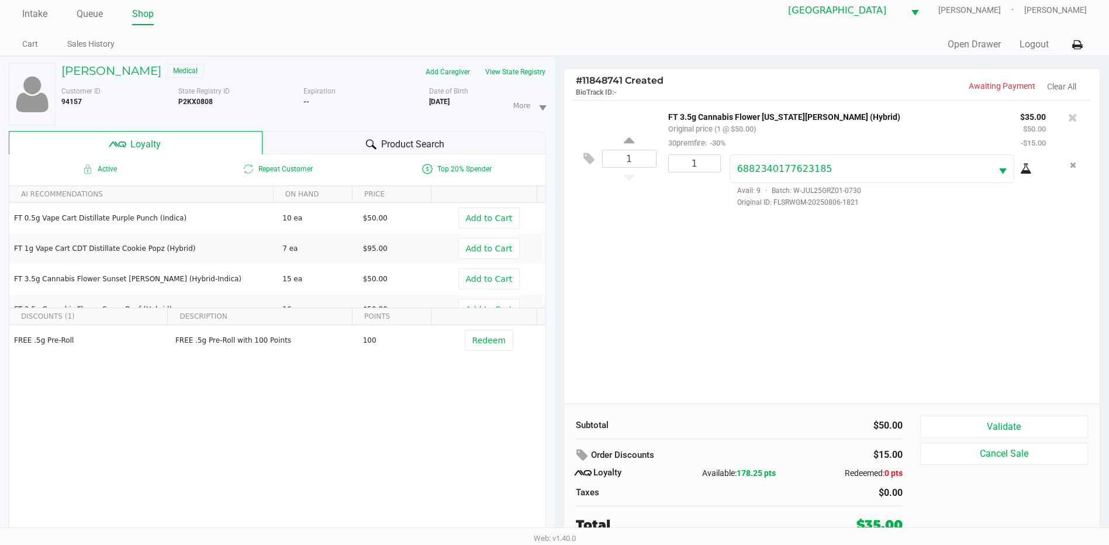
scroll to position [12, 0]
click at [995, 400] on div "1 FT 3.5g Cannabis Flower Georgia Runtz (Hybrid) Original price (1 @ $50.00) 30…" at bounding box center [832, 249] width 536 height 303
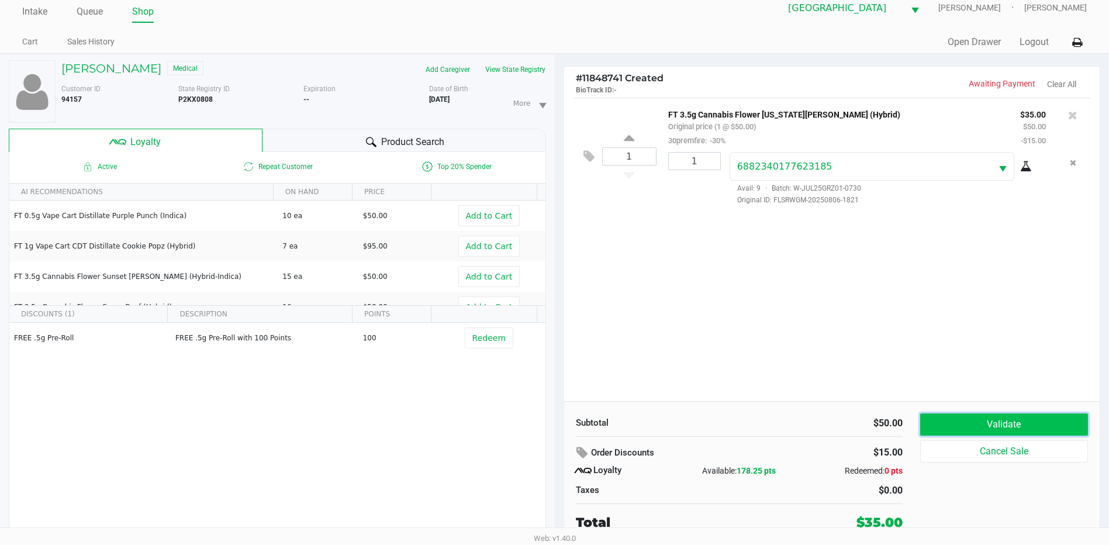
click at [993, 415] on button "Validate" at bounding box center [1004, 424] width 168 height 22
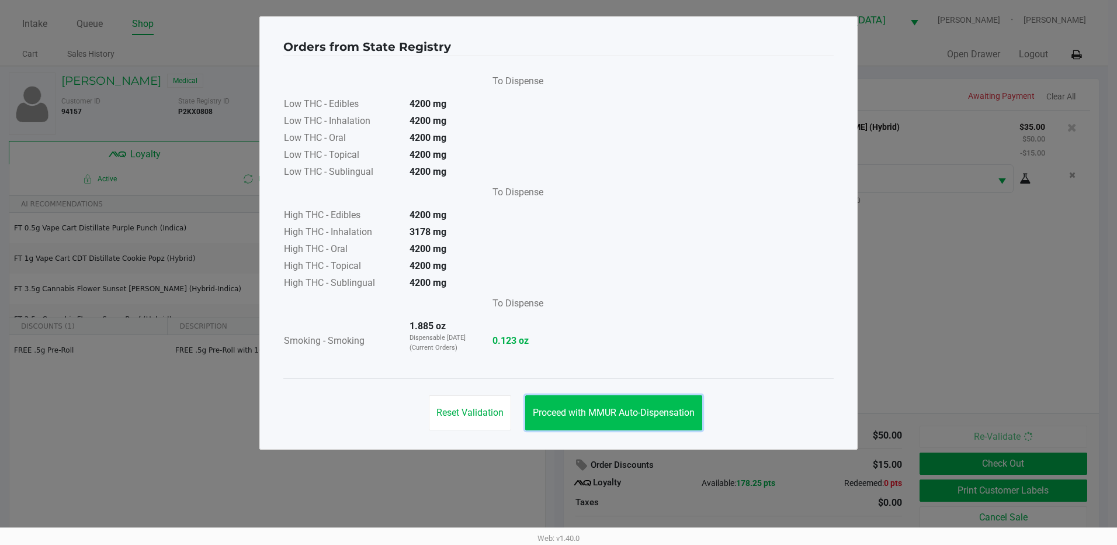
drag, startPoint x: 646, startPoint y: 412, endPoint x: 985, endPoint y: 449, distance: 341.6
click at [650, 412] on span "Proceed with MMUR Auto-Dispensation" at bounding box center [614, 412] width 162 height 11
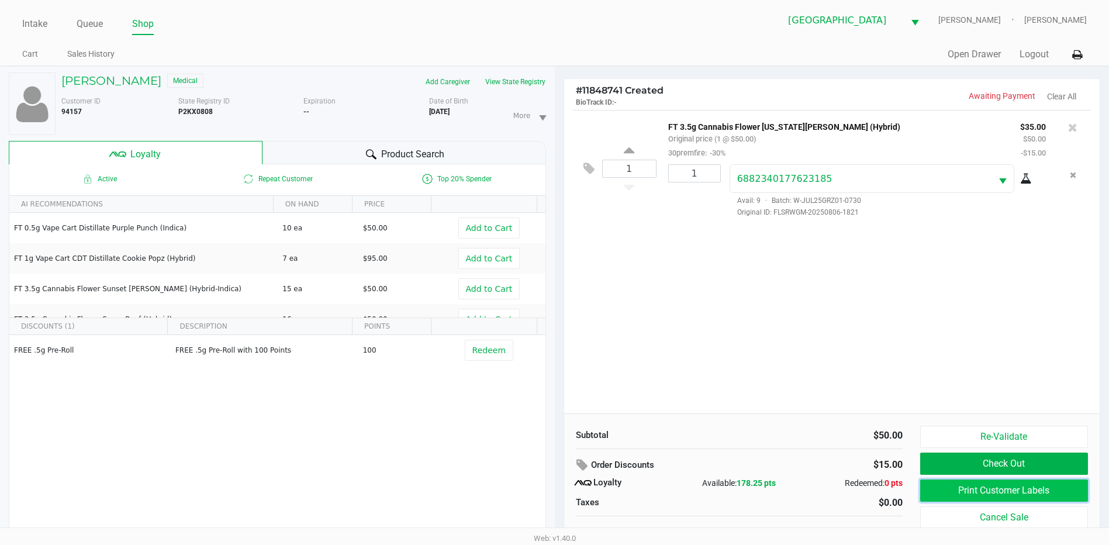
click at [995, 489] on button "Print Customer Labels" at bounding box center [1004, 490] width 168 height 22
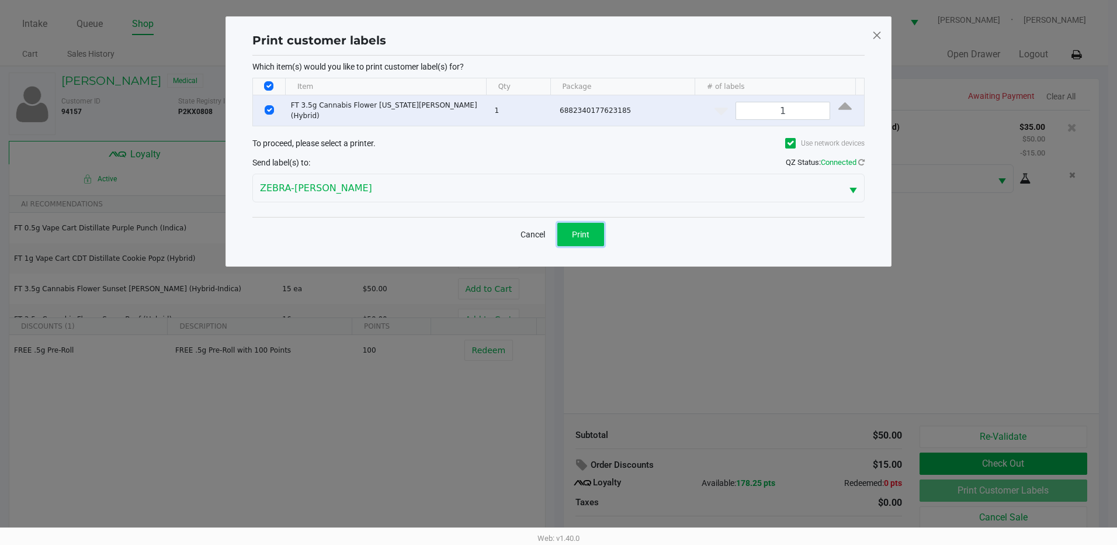
click at [576, 233] on span "Print" at bounding box center [581, 234] width 18 height 9
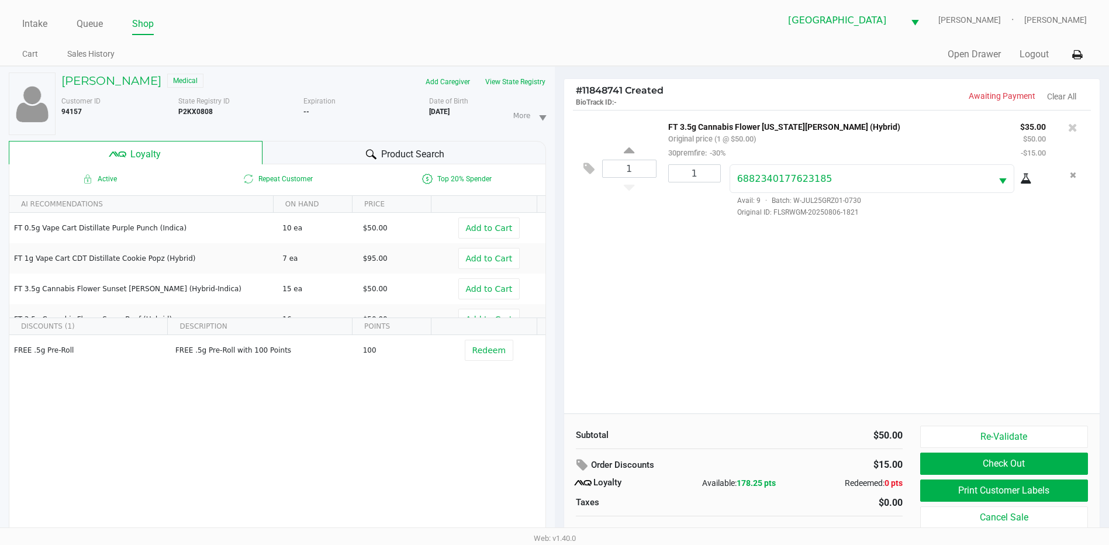
click at [979, 469] on button "Check Out" at bounding box center [1004, 463] width 168 height 22
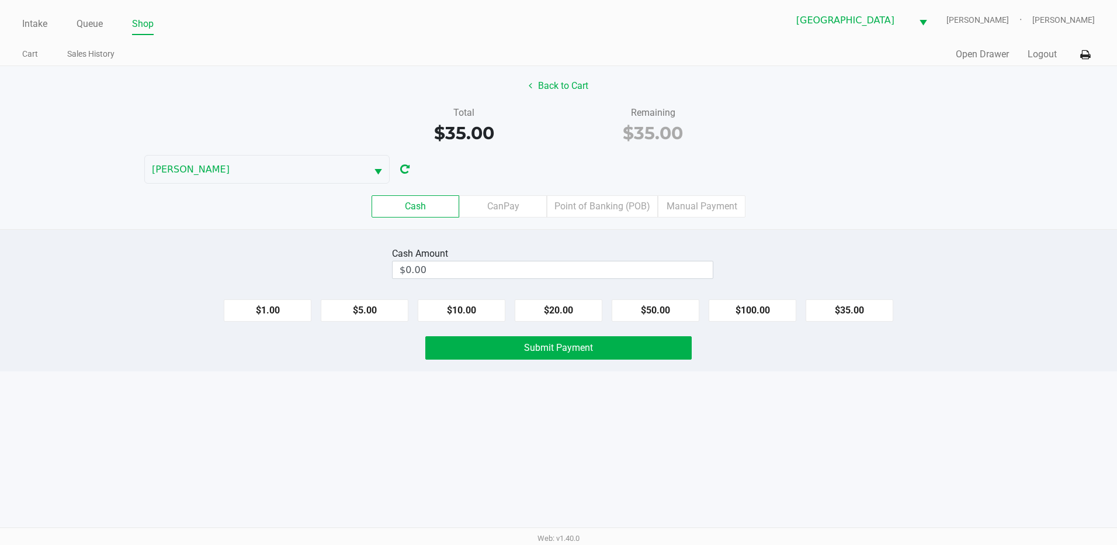
click at [615, 205] on label "Point of Banking (POB)" at bounding box center [602, 206] width 111 height 22
click at [0, 0] on 7 "Point of Banking (POB)" at bounding box center [0, 0] width 0 height 0
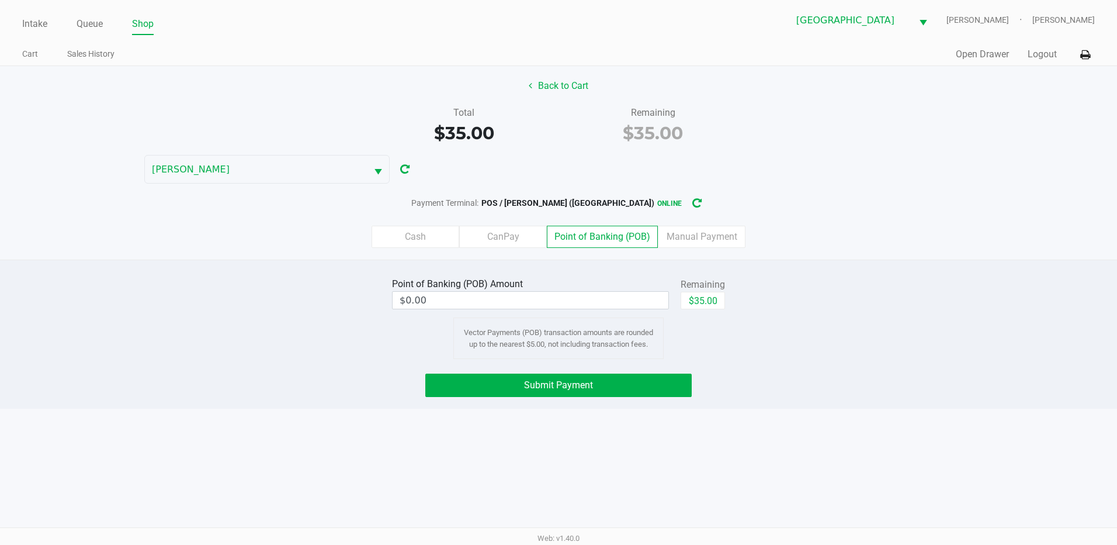
click at [617, 207] on span "POS / YIRUMA (Palm Coast)" at bounding box center [568, 202] width 173 height 9
click at [708, 300] on button "$35.00" at bounding box center [703, 301] width 44 height 18
type input "$35.00"
click at [610, 241] on label "Point of Banking (POB)" at bounding box center [602, 237] width 111 height 22
click at [0, 0] on 7 "Point of Banking (POB)" at bounding box center [0, 0] width 0 height 0
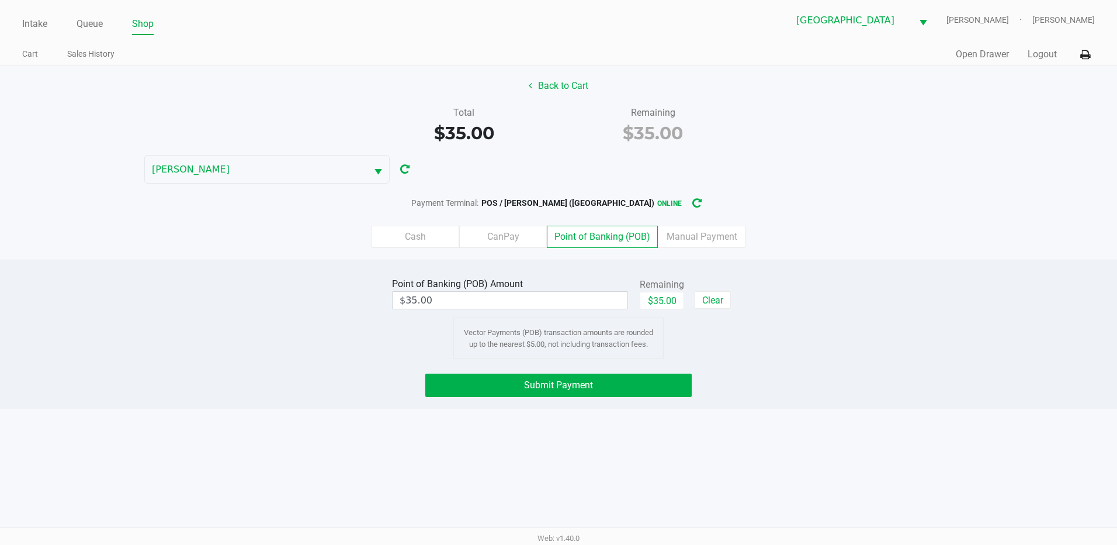
click at [600, 396] on button "Submit Payment" at bounding box center [558, 384] width 266 height 23
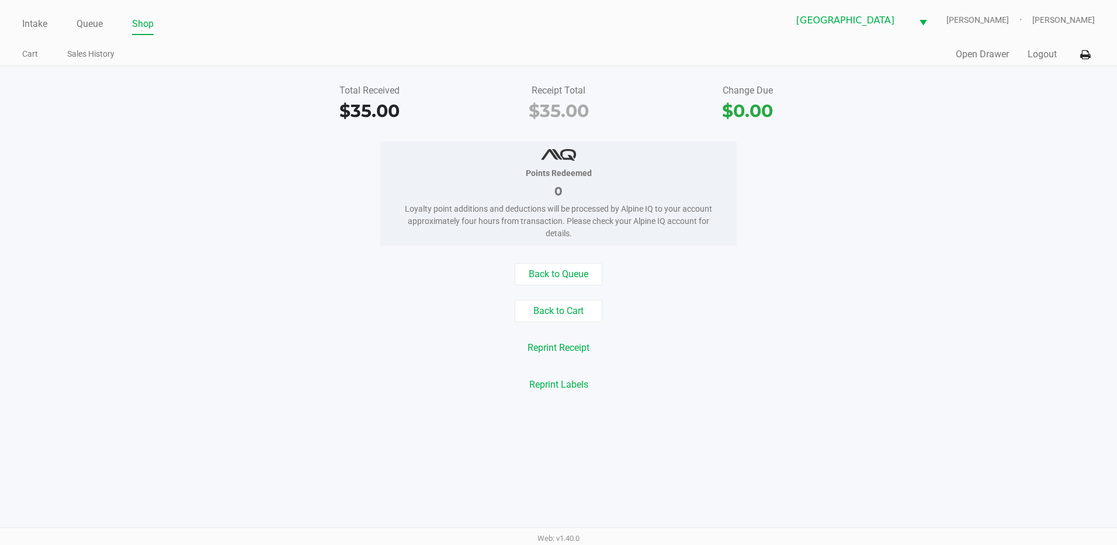
click at [30, 20] on link "Intake" at bounding box center [34, 24] width 25 height 16
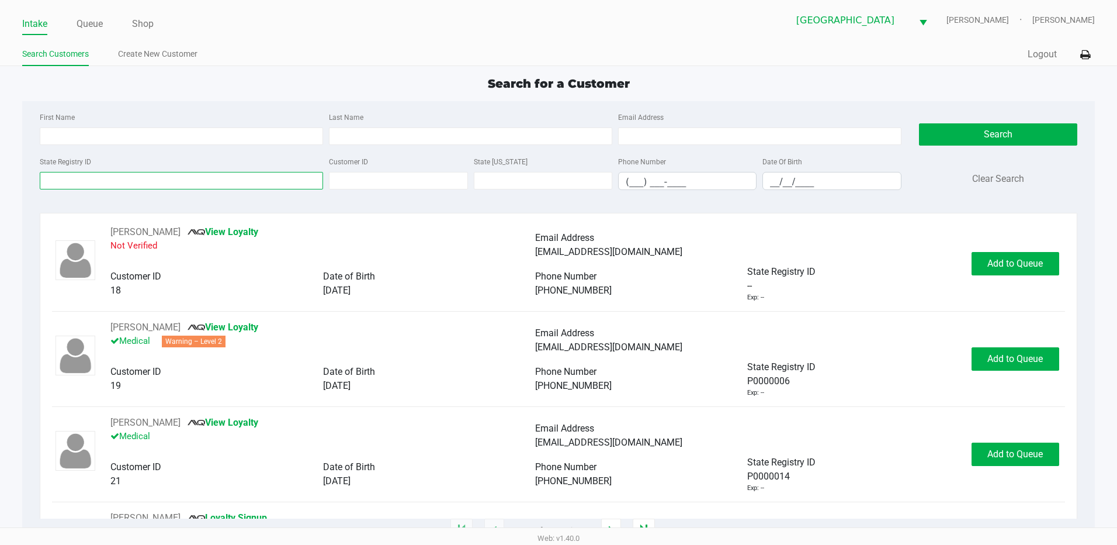
click at [92, 185] on input "State Registry ID" at bounding box center [181, 181] width 283 height 18
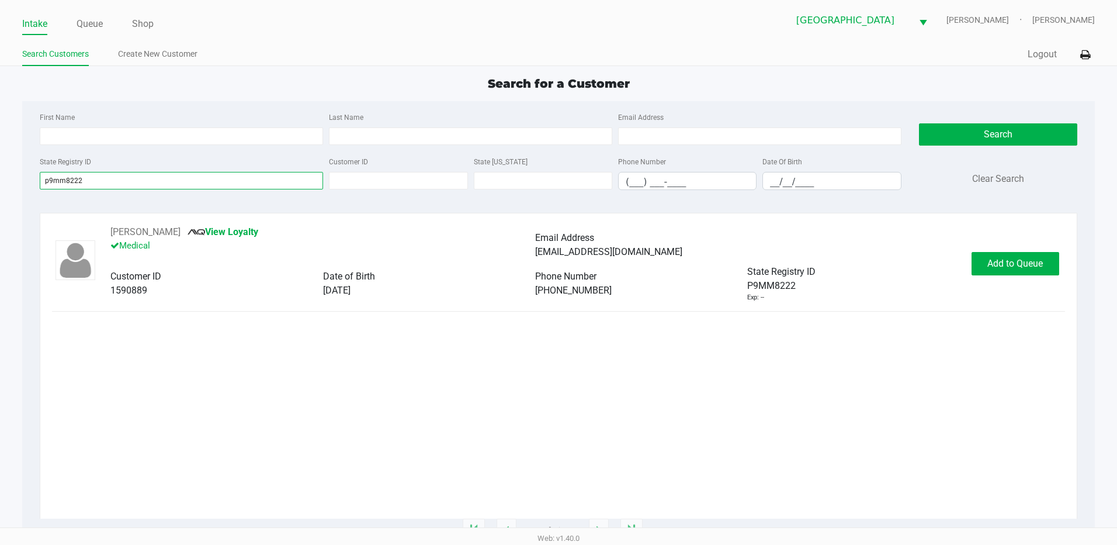
type input "p9mm8222"
click at [1017, 262] on span "Add to Queue" at bounding box center [1016, 263] width 56 height 11
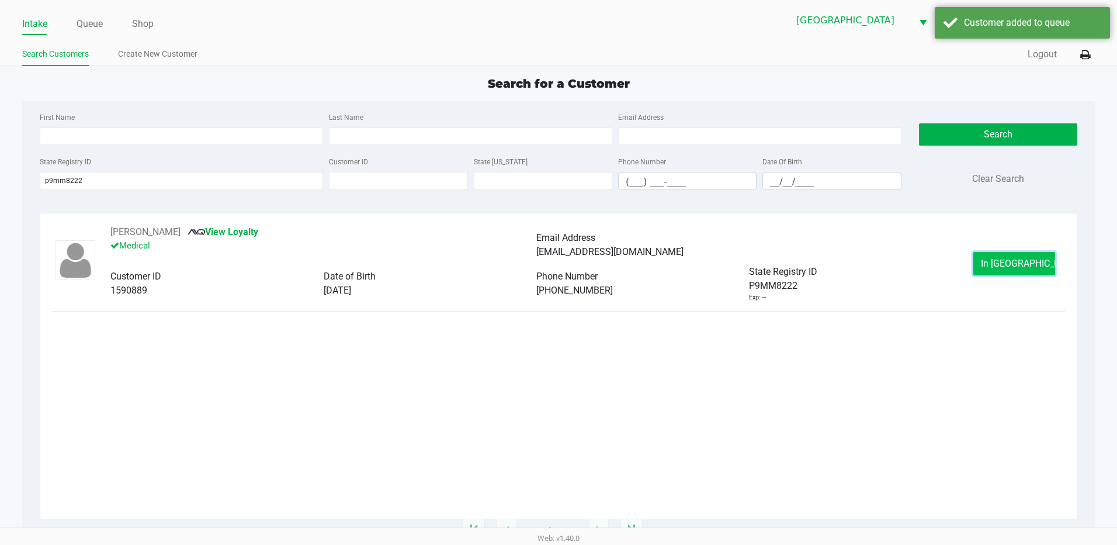
click at [1004, 262] on span "In Queue" at bounding box center [1030, 263] width 98 height 11
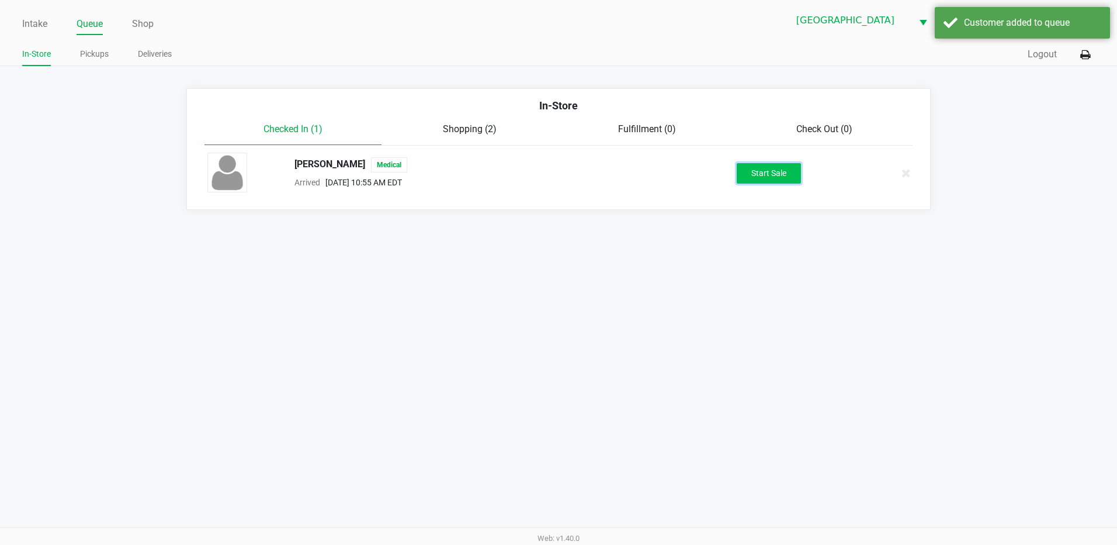
click at [786, 176] on button "Start Sale" at bounding box center [769, 173] width 64 height 20
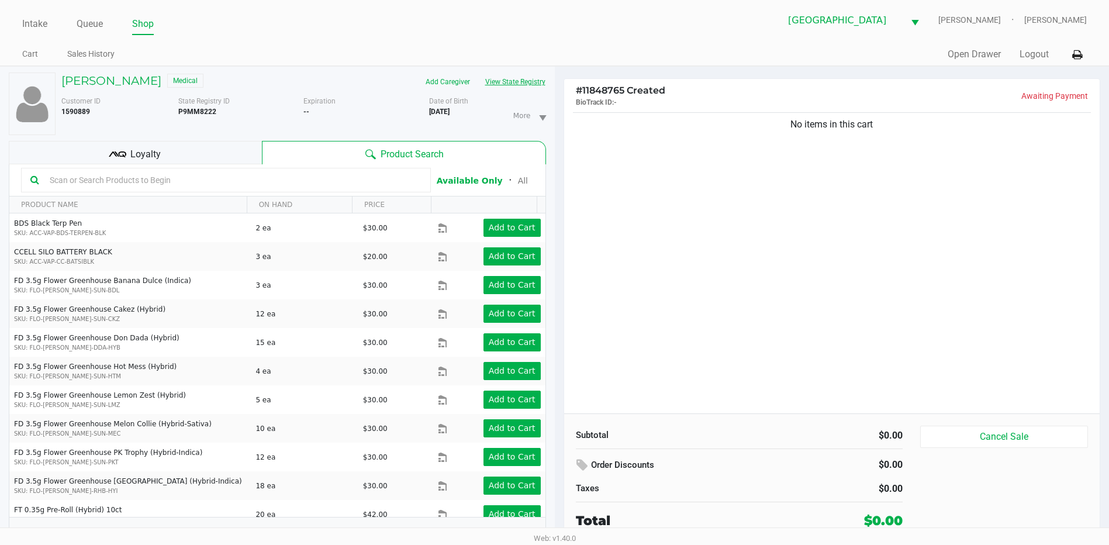
click at [527, 84] on button "View State Registry" at bounding box center [511, 81] width 68 height 19
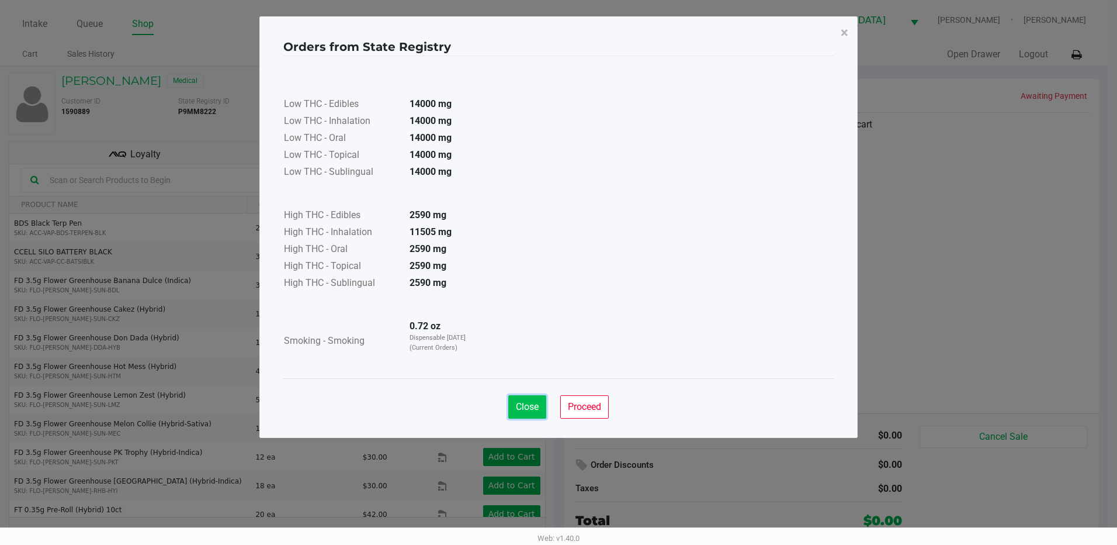
click at [523, 413] on button "Close" at bounding box center [527, 406] width 38 height 23
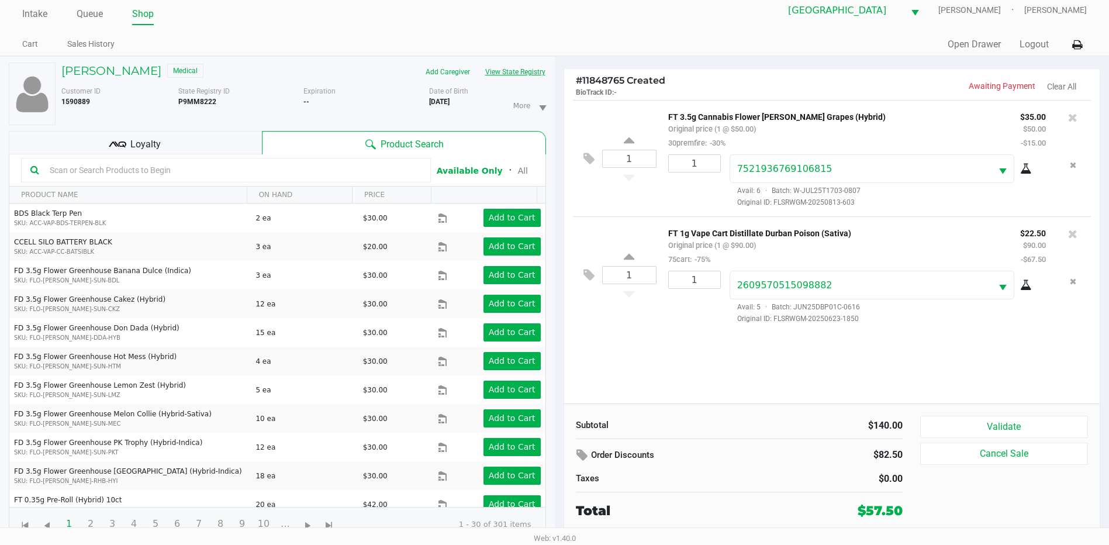
scroll to position [12, 0]
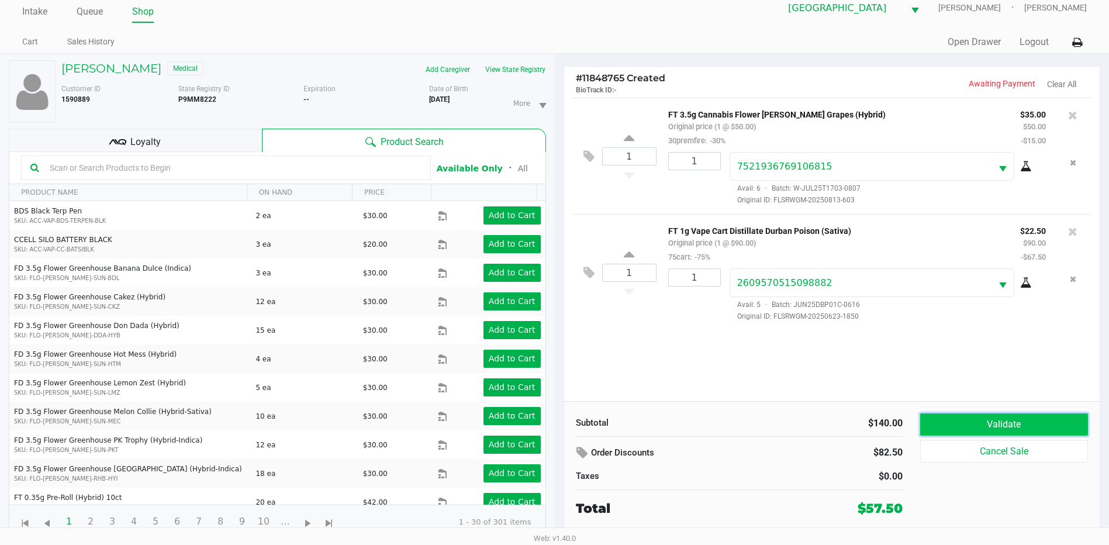
click at [1002, 418] on button "Validate" at bounding box center [1004, 424] width 168 height 22
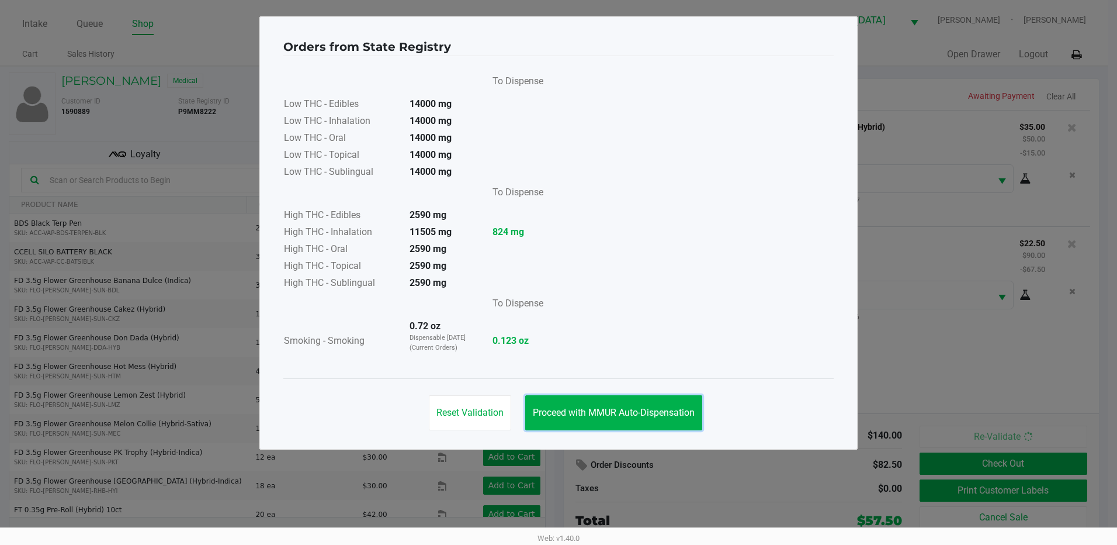
drag, startPoint x: 604, startPoint y: 418, endPoint x: 830, endPoint y: 418, distance: 226.2
click at [605, 418] on button "Proceed with MMUR Auto-Dispensation" at bounding box center [613, 412] width 177 height 35
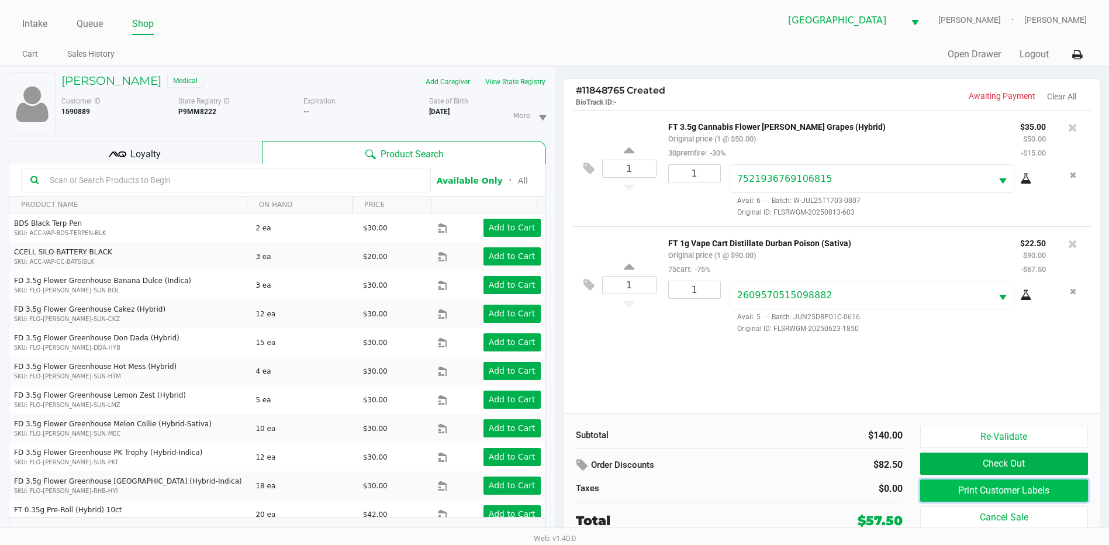
click at [957, 489] on button "Print Customer Labels" at bounding box center [1004, 490] width 168 height 22
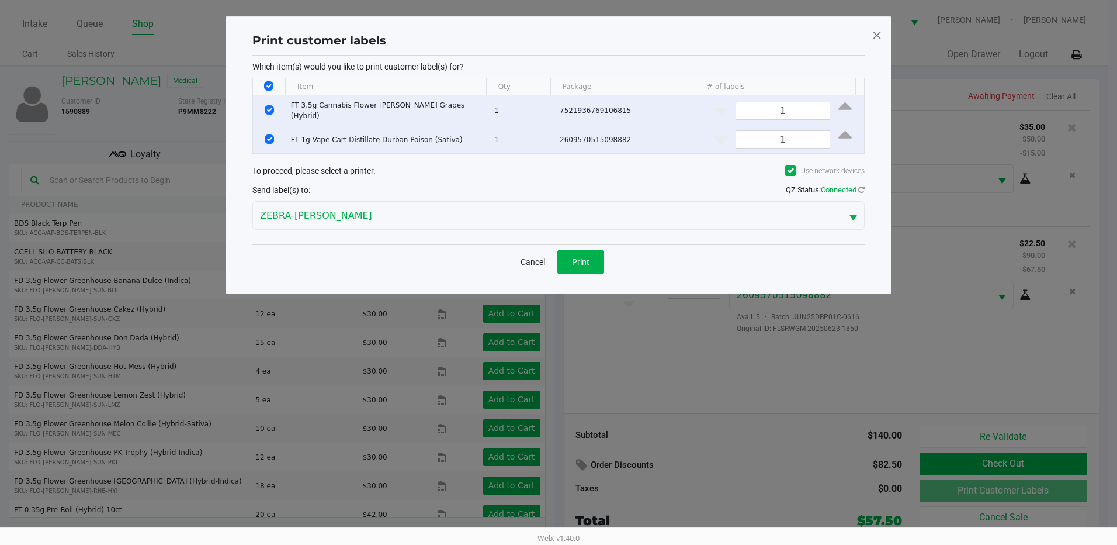
click at [580, 272] on div "Cancel Print" at bounding box center [558, 261] width 612 height 34
click at [592, 265] on button "Print" at bounding box center [581, 261] width 47 height 23
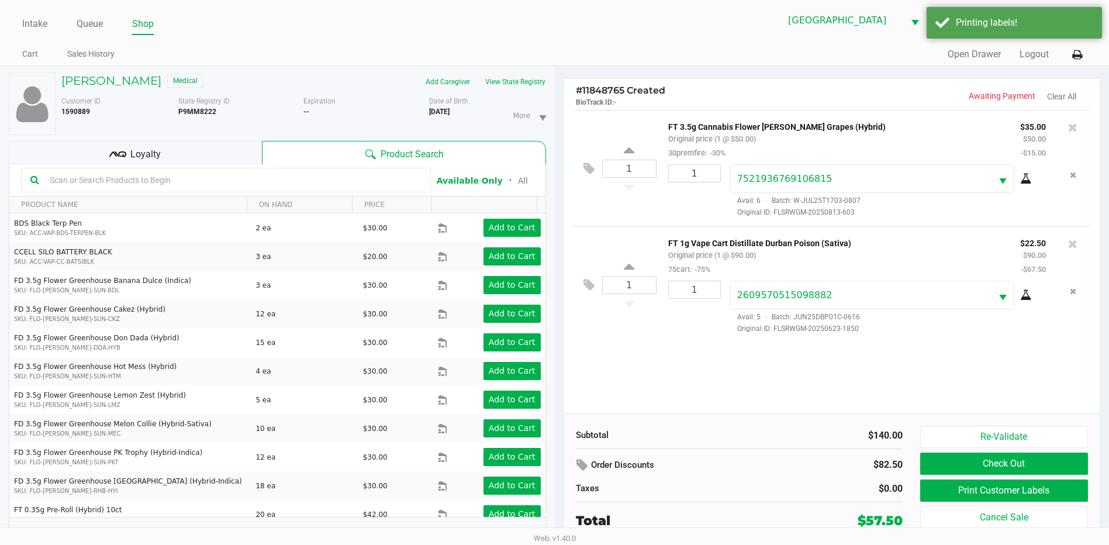
click at [163, 150] on div "Loyalty" at bounding box center [135, 152] width 253 height 23
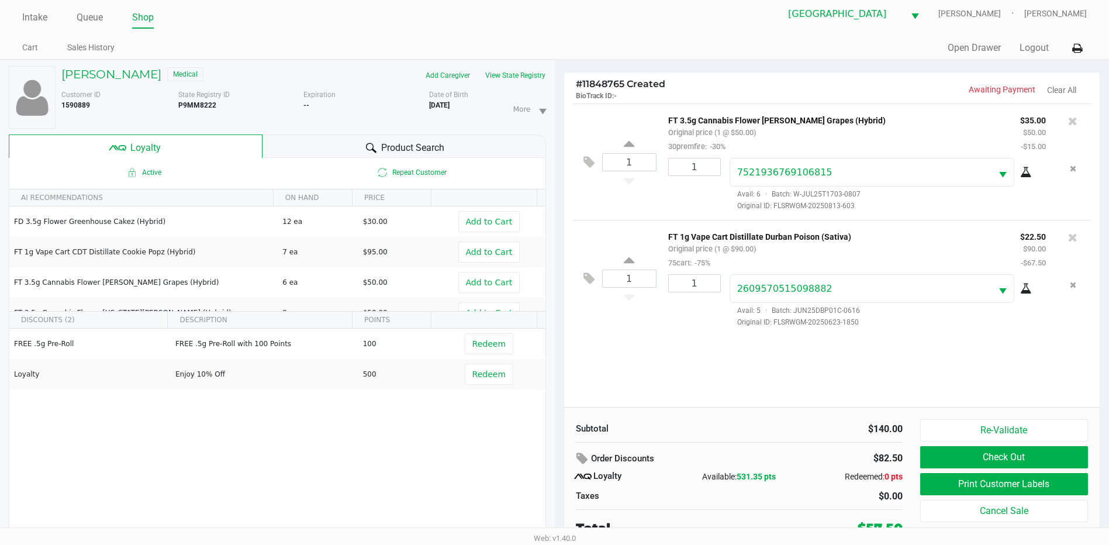
scroll to position [12, 0]
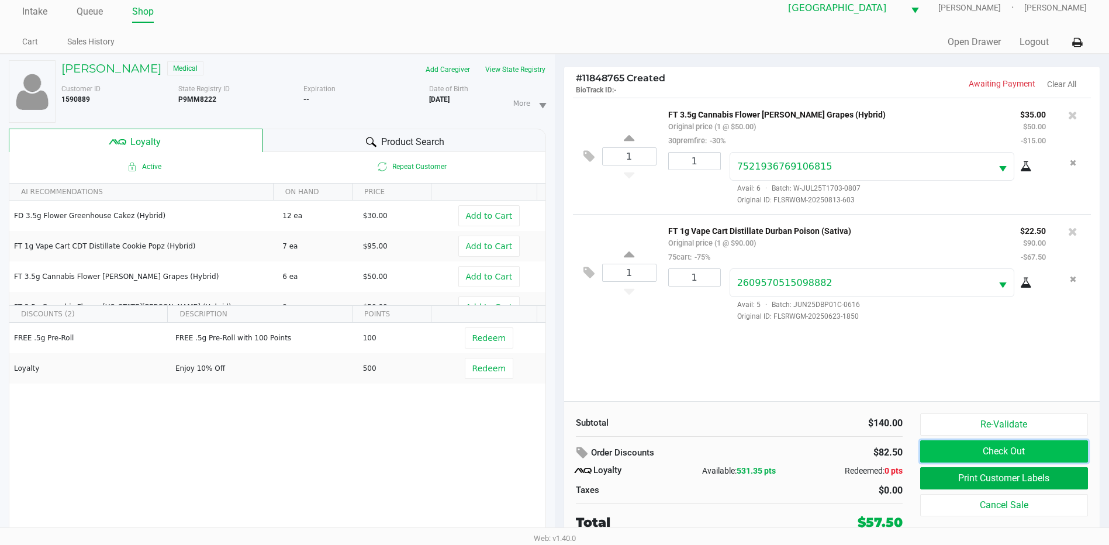
click at [995, 451] on button "Check Out" at bounding box center [1004, 451] width 168 height 22
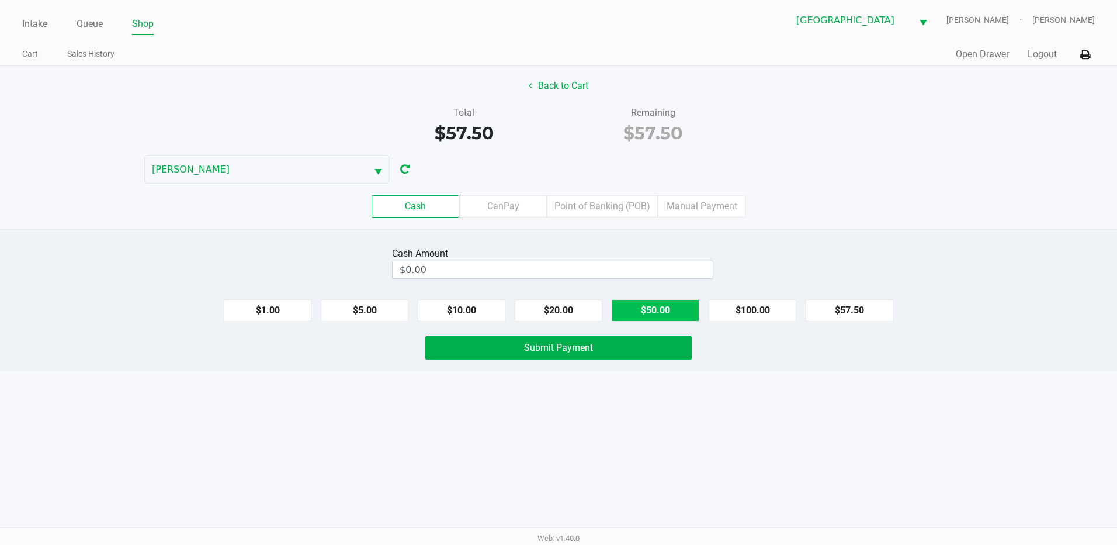
click at [645, 301] on button "$50.00" at bounding box center [656, 310] width 88 height 22
click at [459, 314] on button "$10.00" at bounding box center [462, 310] width 88 height 22
type input "$60.00"
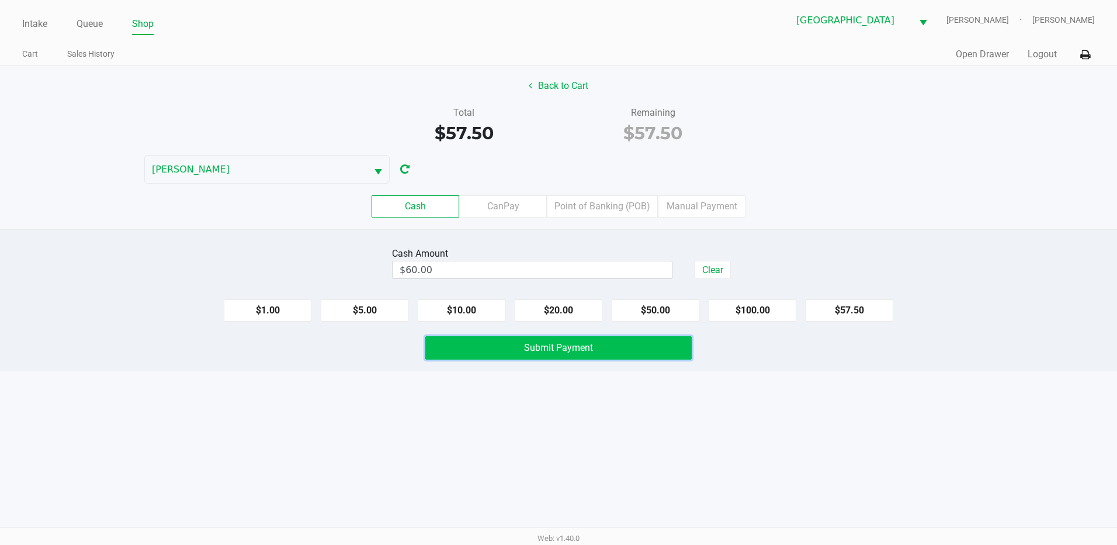
click at [518, 351] on button "Submit Payment" at bounding box center [558, 347] width 266 height 23
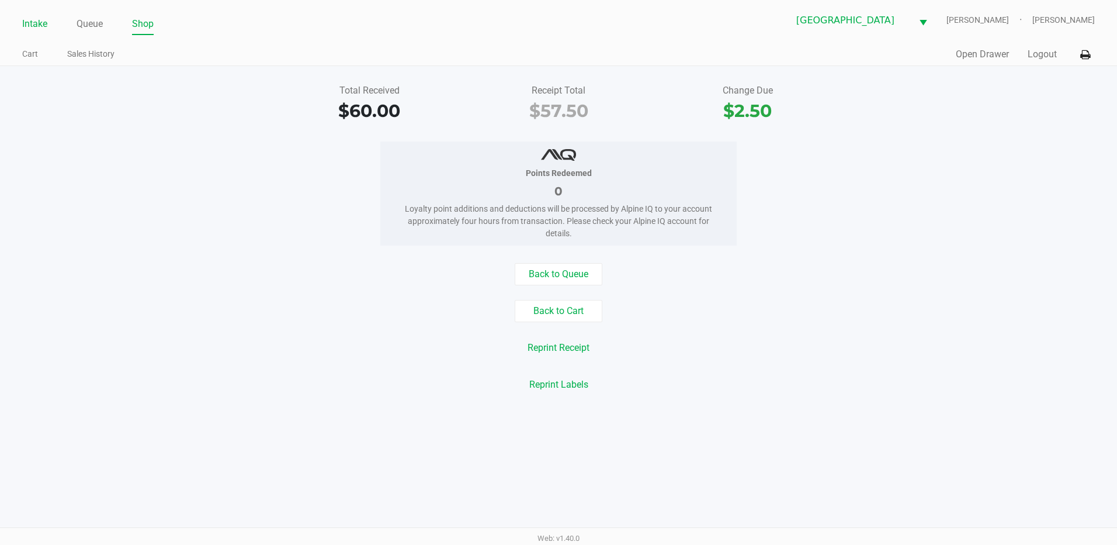
click at [34, 19] on link "Intake" at bounding box center [34, 24] width 25 height 16
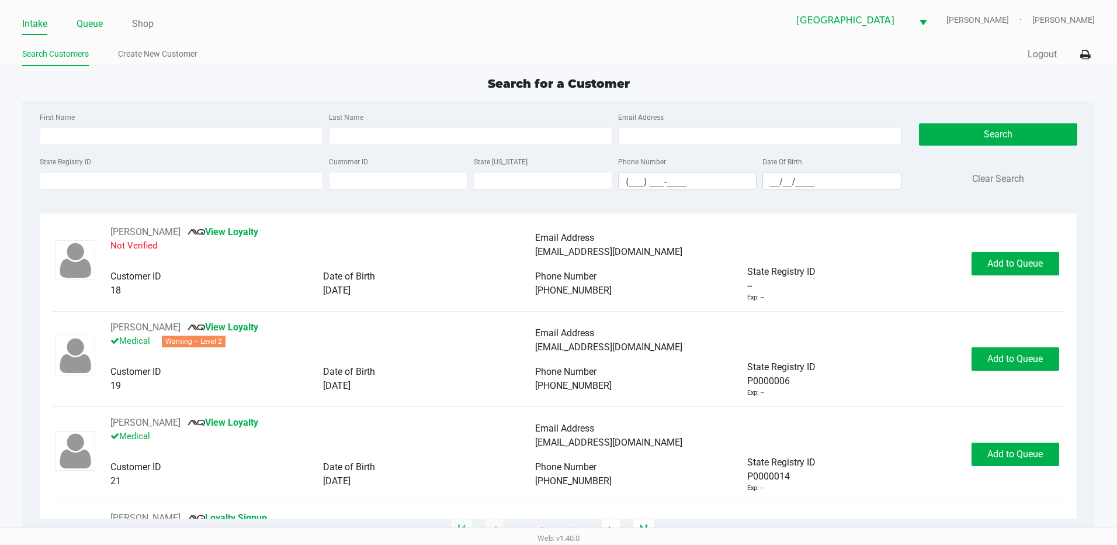
click at [84, 24] on link "Queue" at bounding box center [90, 24] width 26 height 16
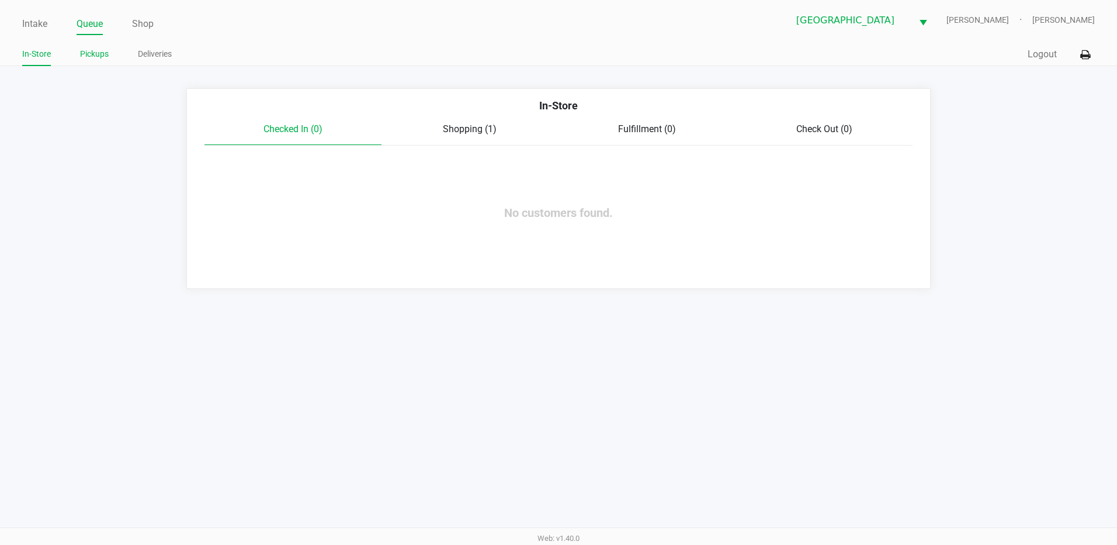
click at [105, 53] on link "Pickups" at bounding box center [94, 54] width 29 height 15
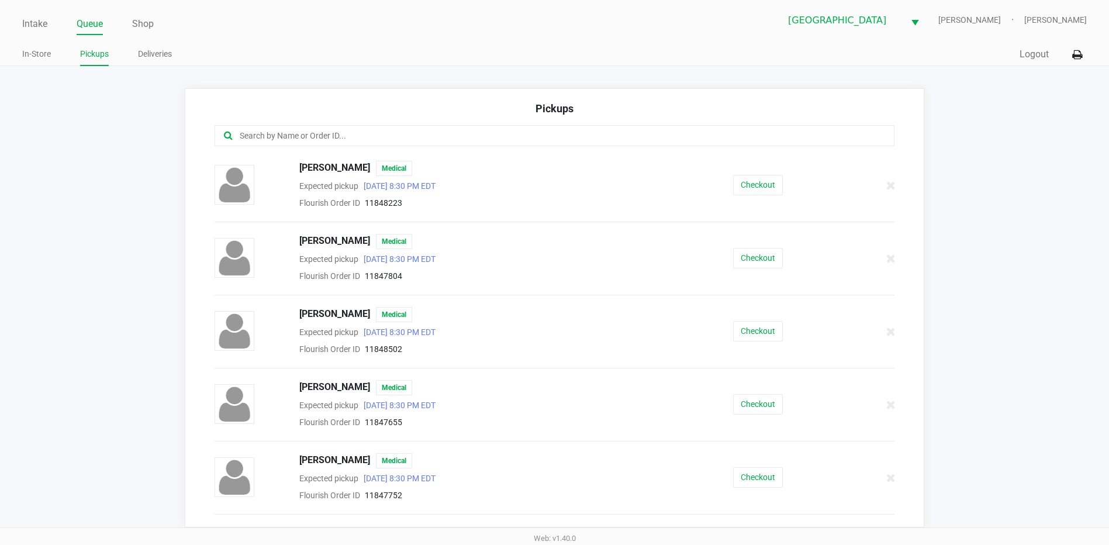
click at [40, 10] on div "Intake Queue Shop Palm Coast WC YIRUMA Raymond Kegelman" at bounding box center [554, 20] width 1064 height 29
click at [43, 16] on li "Intake" at bounding box center [34, 25] width 25 height 20
click at [36, 22] on link "Intake" at bounding box center [34, 24] width 25 height 16
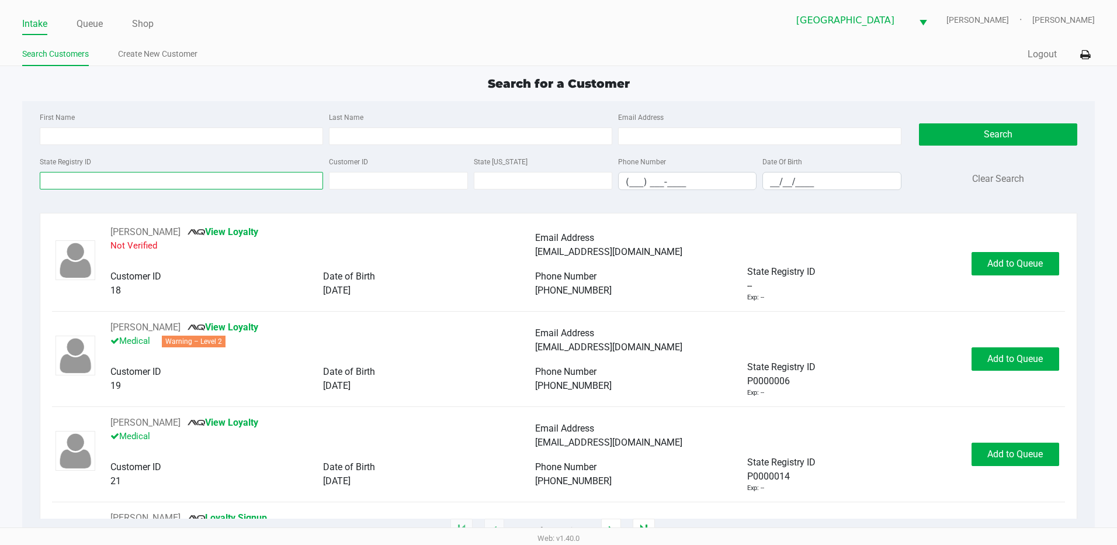
click at [91, 188] on input "State Registry ID" at bounding box center [181, 181] width 283 height 18
type input "m"
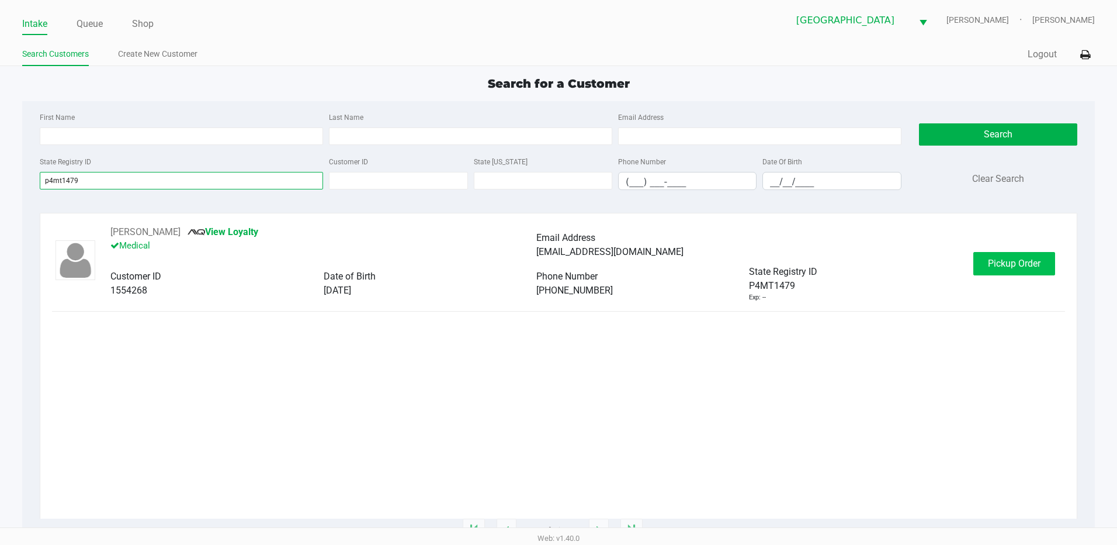
type input "p4mt1479"
click at [994, 268] on span "Pickup Order" at bounding box center [1014, 263] width 53 height 11
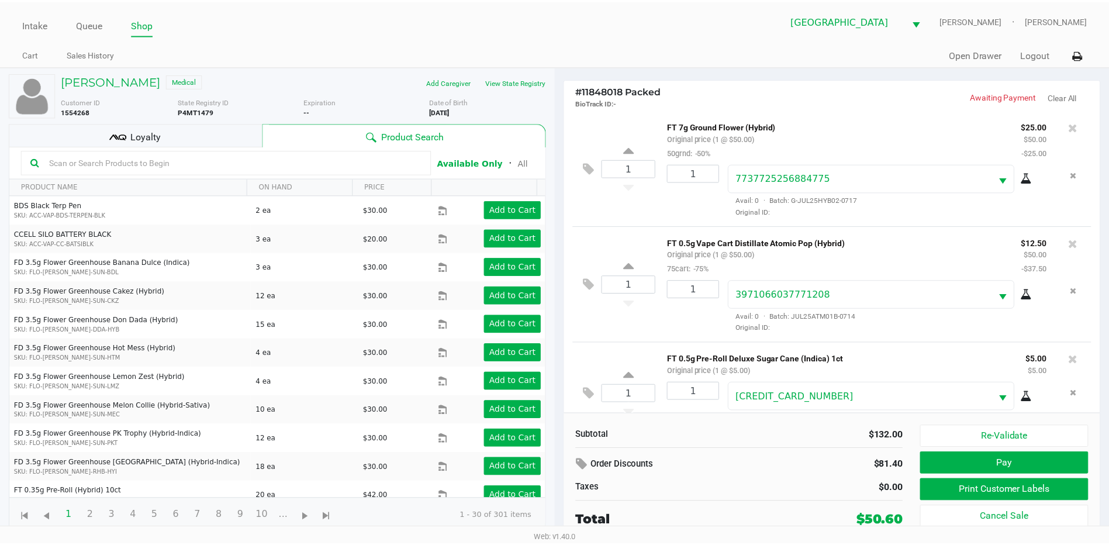
scroll to position [150, 0]
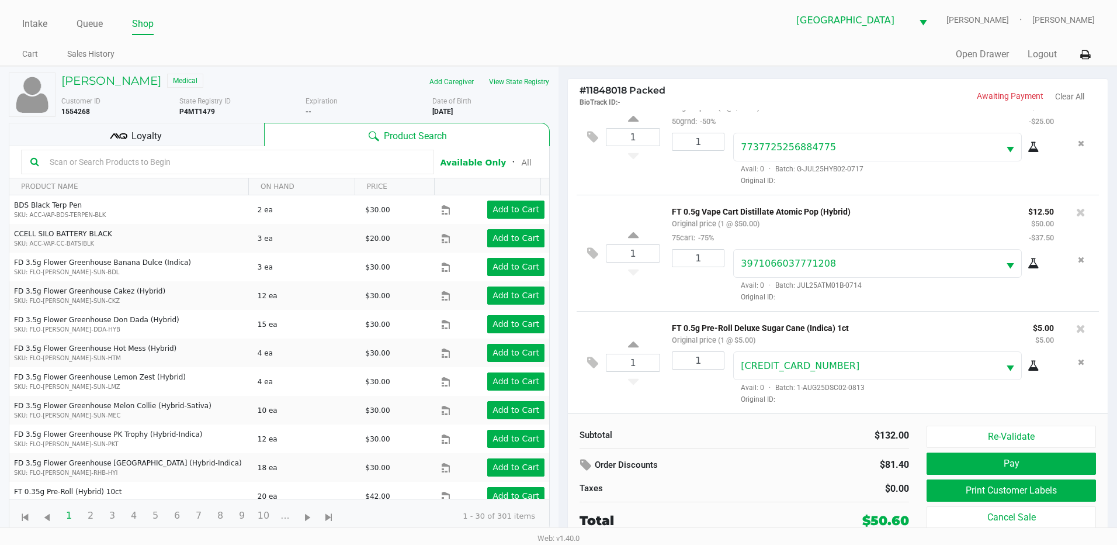
click at [158, 127] on div "Loyalty" at bounding box center [136, 134] width 255 height 23
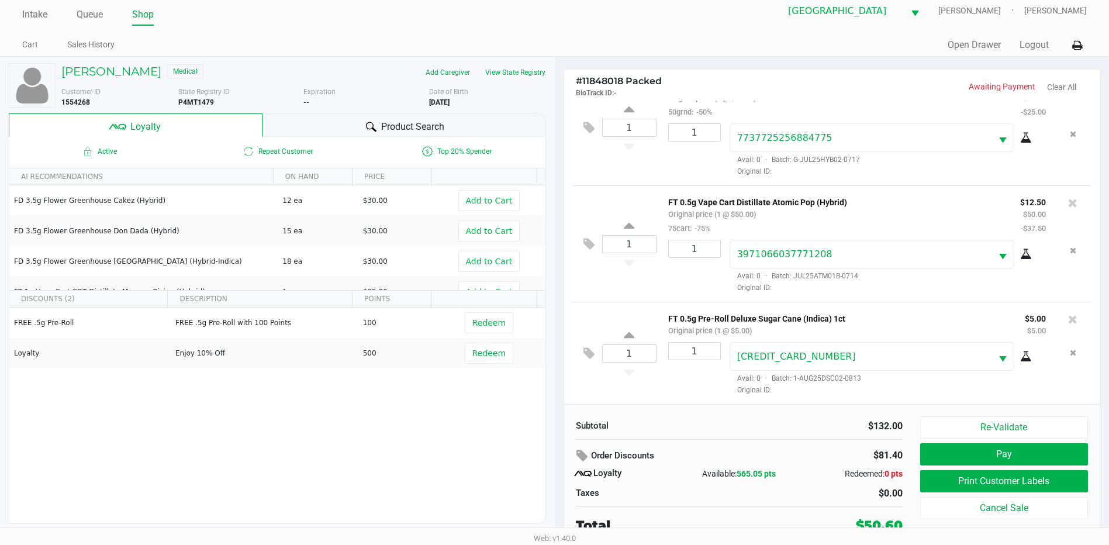
scroll to position [12, 0]
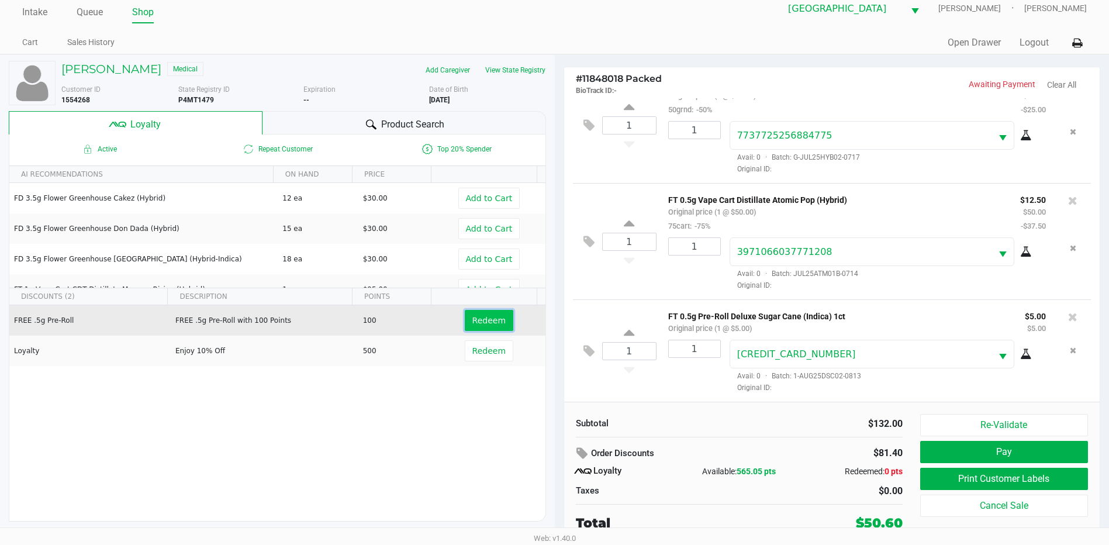
click at [478, 322] on span "Redeem" at bounding box center [488, 320] width 33 height 9
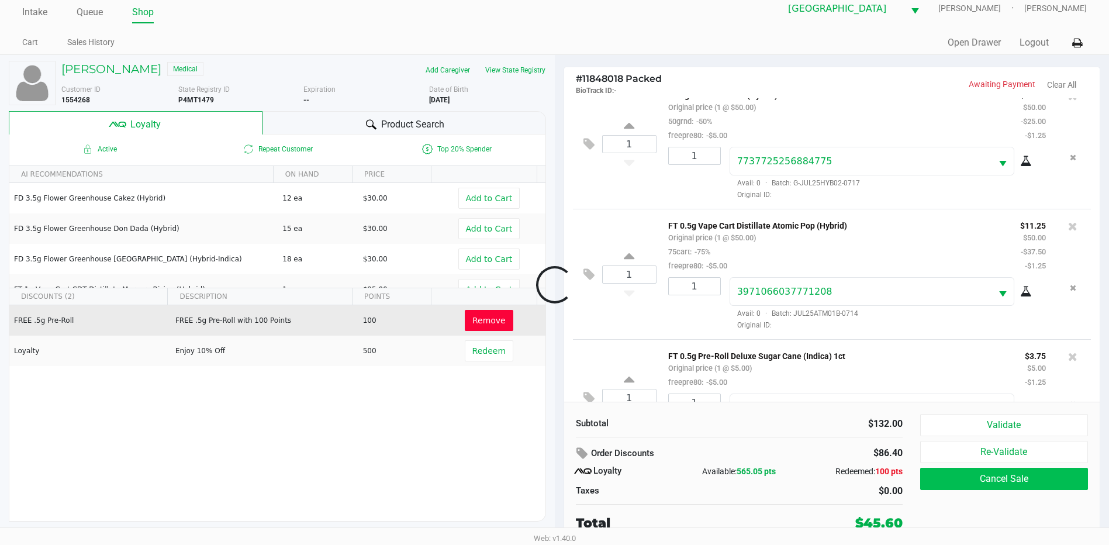
scroll to position [206, 0]
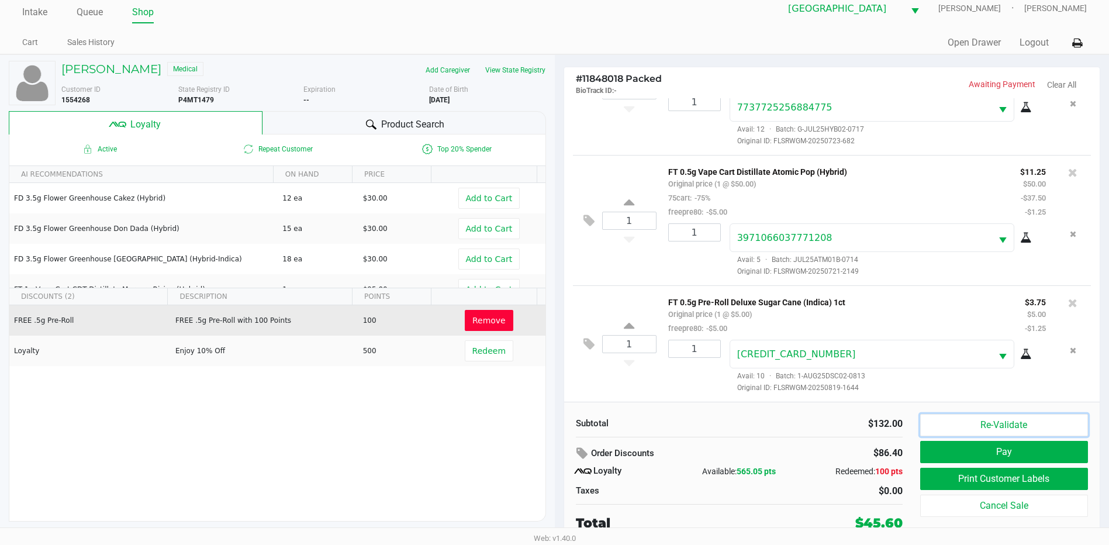
click at [1018, 421] on button "Re-Validate" at bounding box center [1004, 425] width 168 height 22
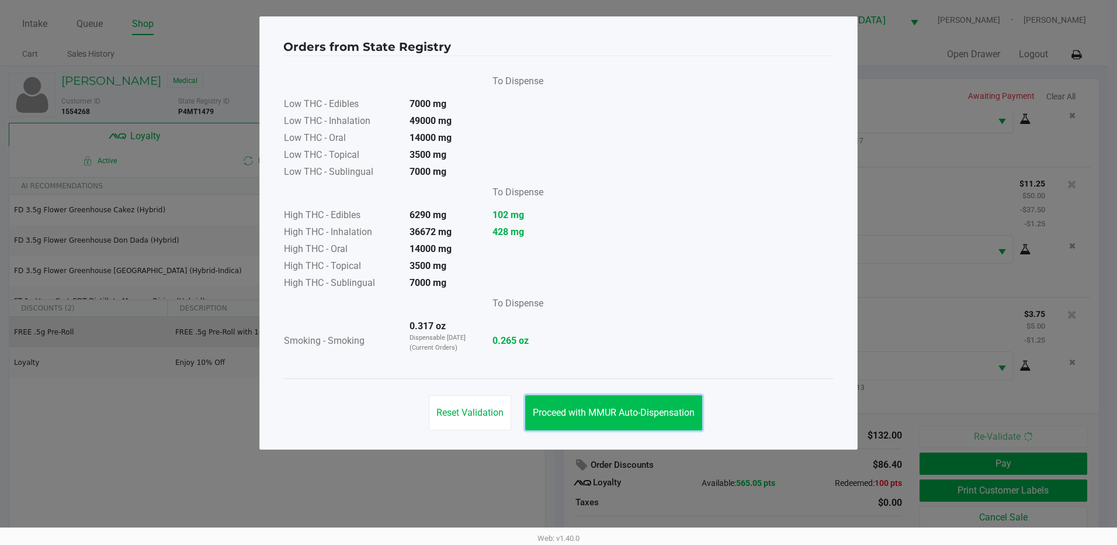
drag, startPoint x: 600, startPoint y: 406, endPoint x: 830, endPoint y: 432, distance: 232.3
click at [604, 406] on button "Proceed with MMUR Auto-Dispensation" at bounding box center [613, 412] width 177 height 35
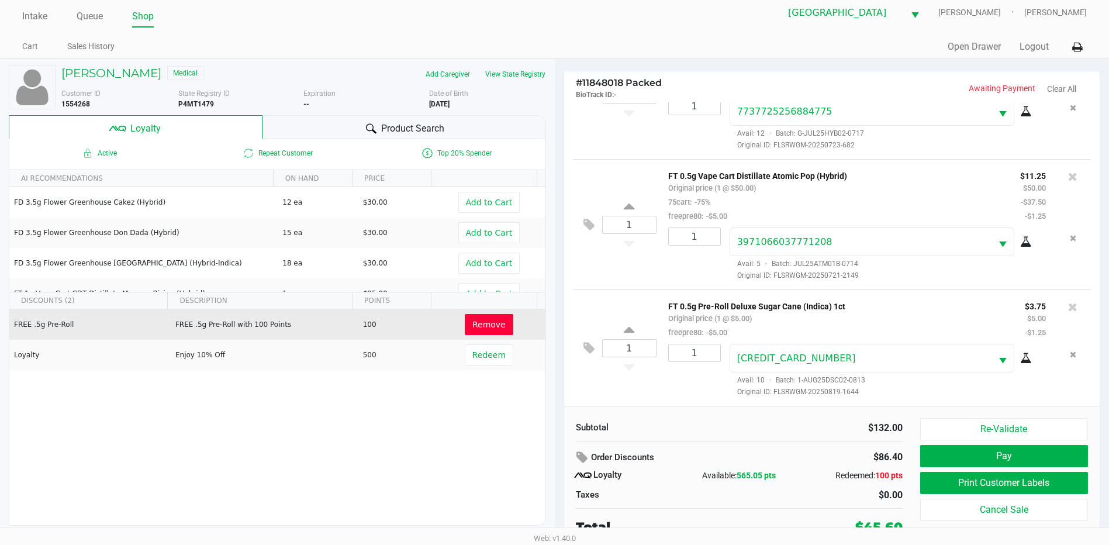
scroll to position [12, 0]
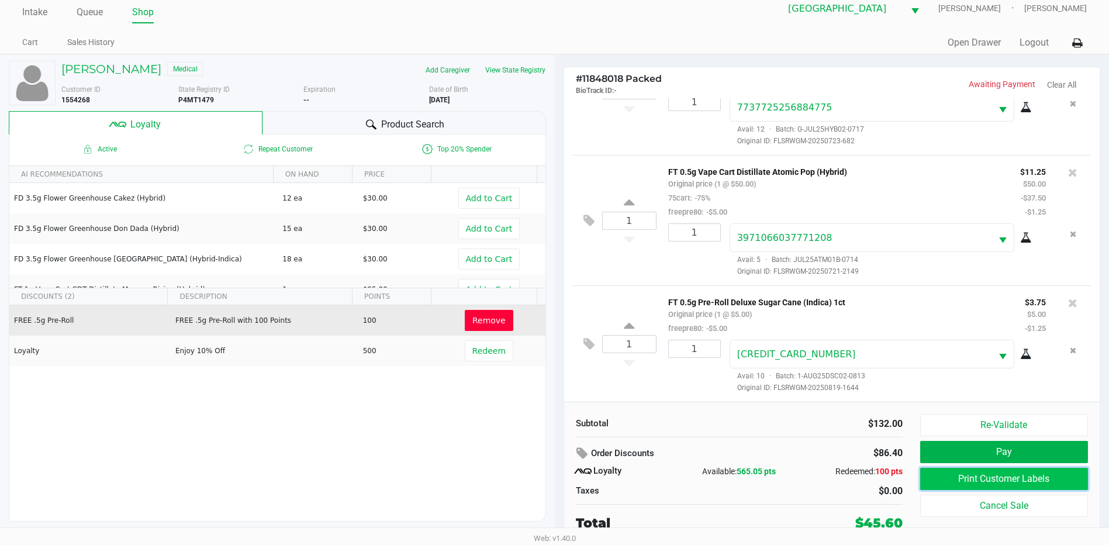
click at [1024, 478] on button "Print Customer Labels" at bounding box center [1004, 479] width 168 height 22
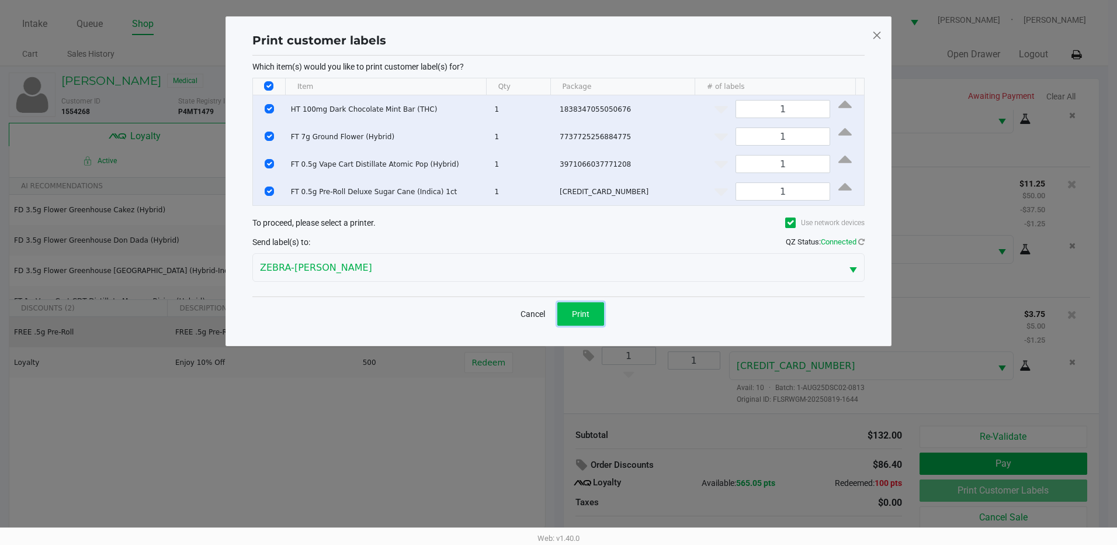
click at [577, 314] on span "Print" at bounding box center [581, 313] width 18 height 9
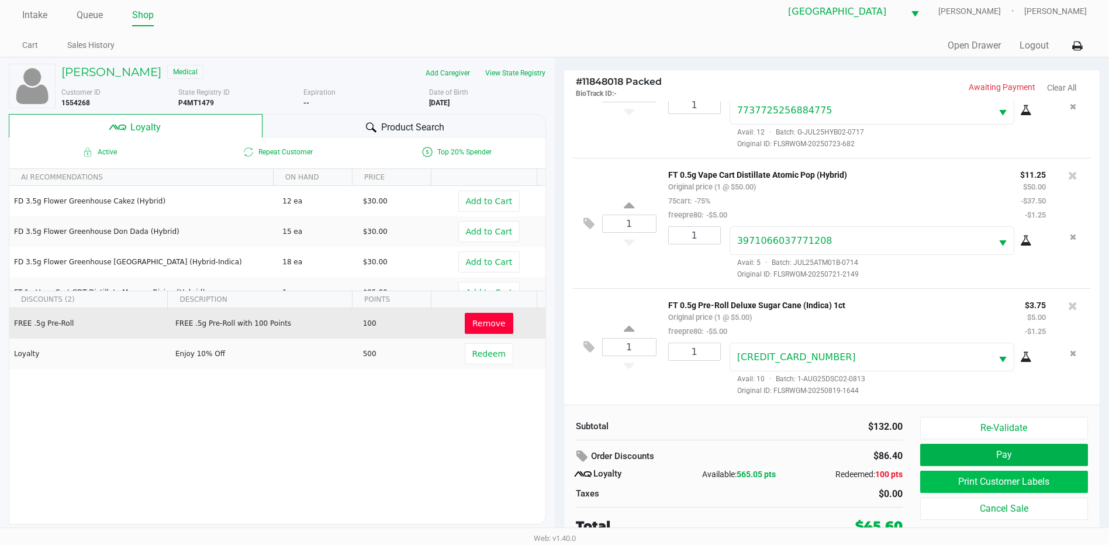
scroll to position [12, 0]
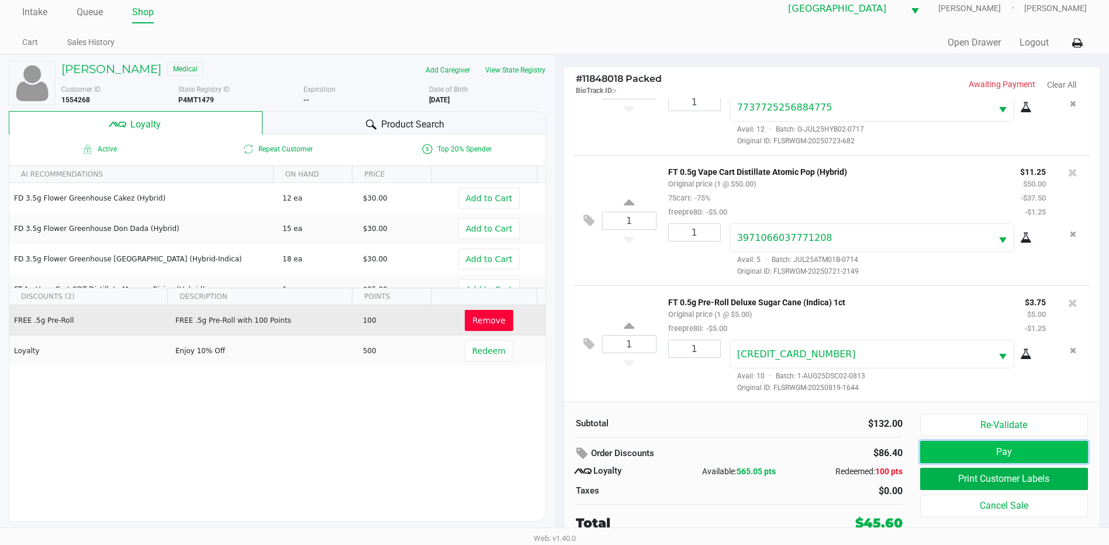
click at [998, 456] on button "Pay" at bounding box center [1004, 452] width 168 height 22
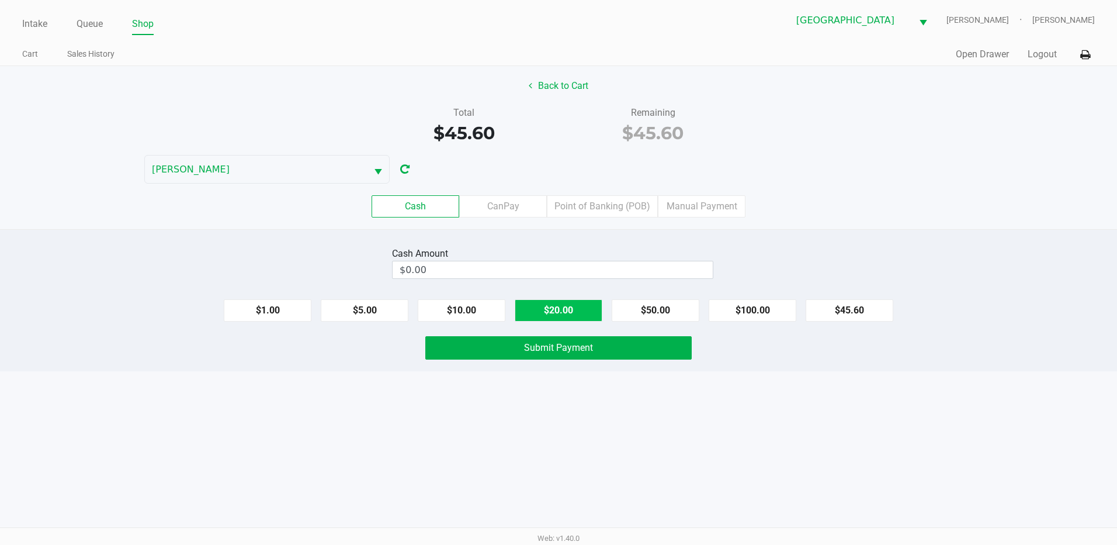
click at [555, 314] on button "$20.00" at bounding box center [559, 310] width 88 height 22
click at [554, 314] on button "$20.00" at bounding box center [559, 310] width 88 height 22
type input "$60.00"
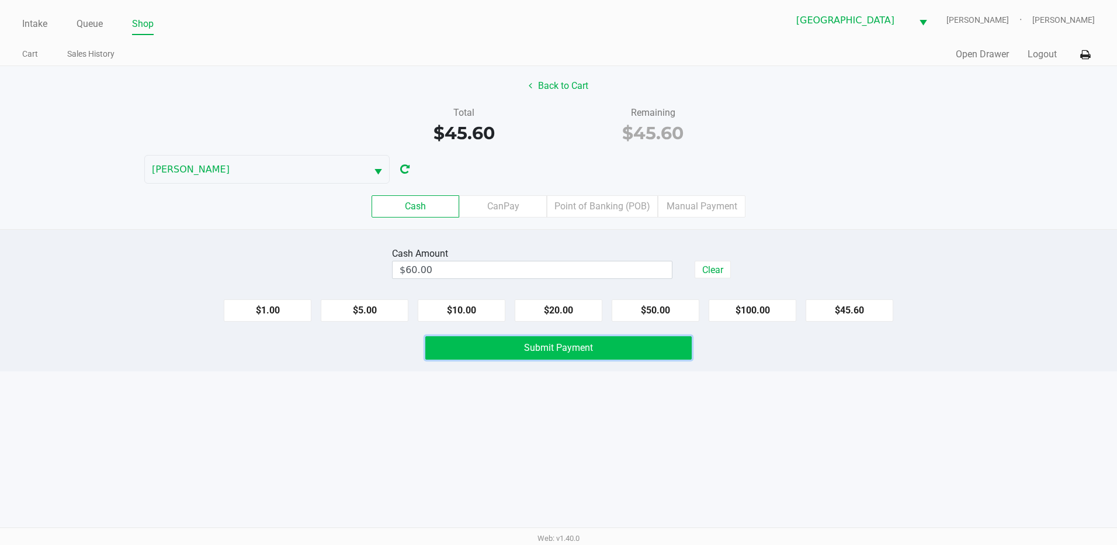
click at [625, 347] on button "Submit Payment" at bounding box center [558, 347] width 266 height 23
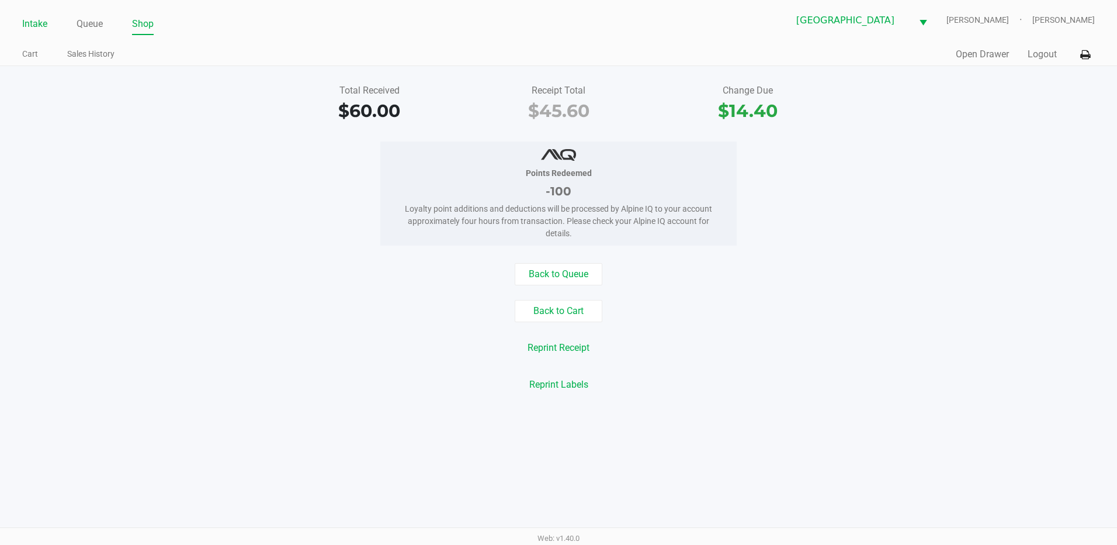
click at [26, 25] on link "Intake" at bounding box center [34, 24] width 25 height 16
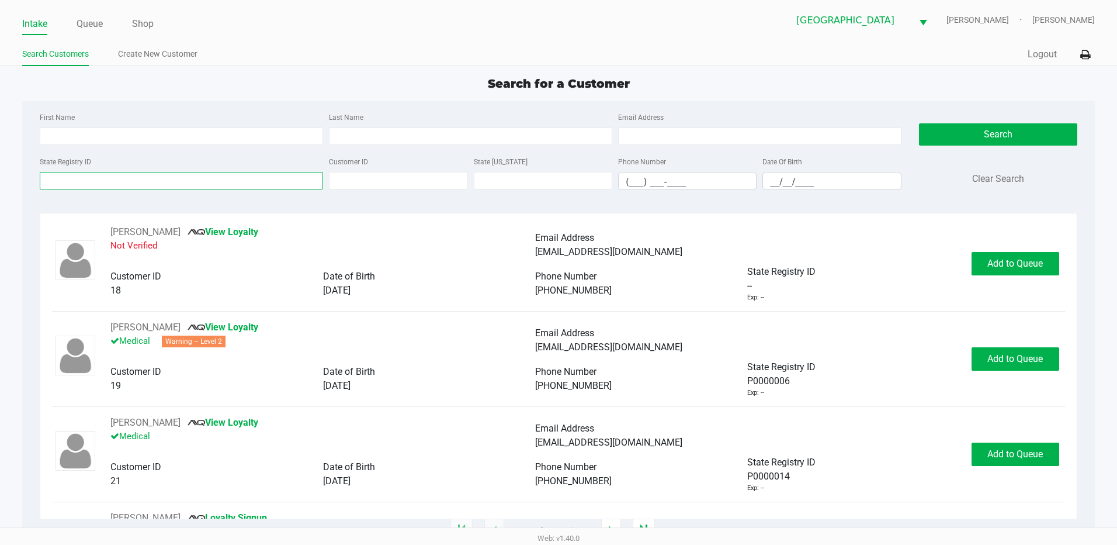
click at [74, 172] on input "State Registry ID" at bounding box center [181, 181] width 283 height 18
drag, startPoint x: 69, startPoint y: 175, endPoint x: 77, endPoint y: 177, distance: 8.5
click at [74, 176] on input "State Registry ID" at bounding box center [181, 181] width 283 height 18
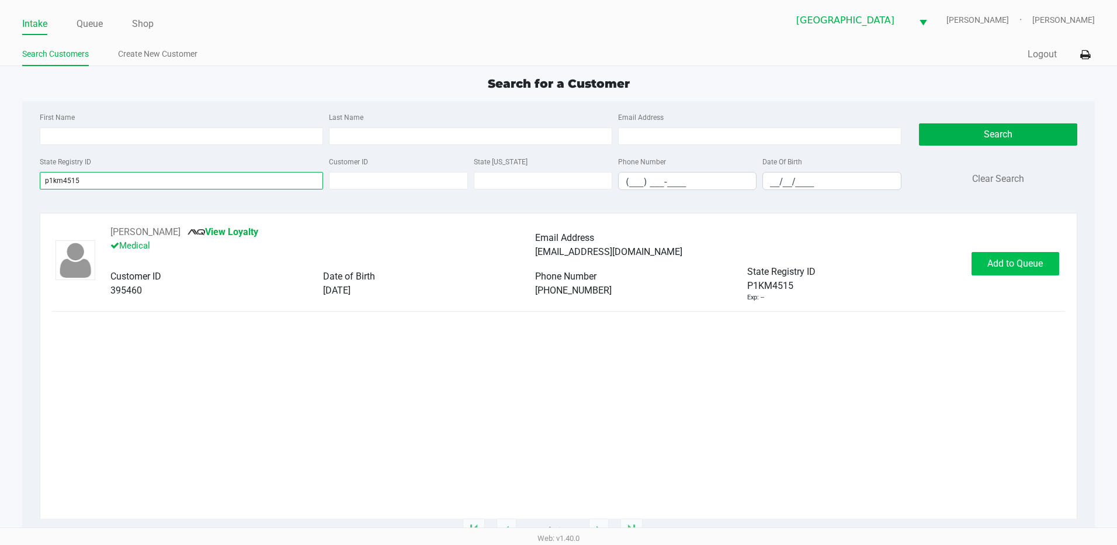
type input "p1km4515"
click at [1010, 265] on span "Add to Queue" at bounding box center [1016, 263] width 56 height 11
click at [1010, 265] on span "Add to Queue" at bounding box center [1022, 263] width 56 height 11
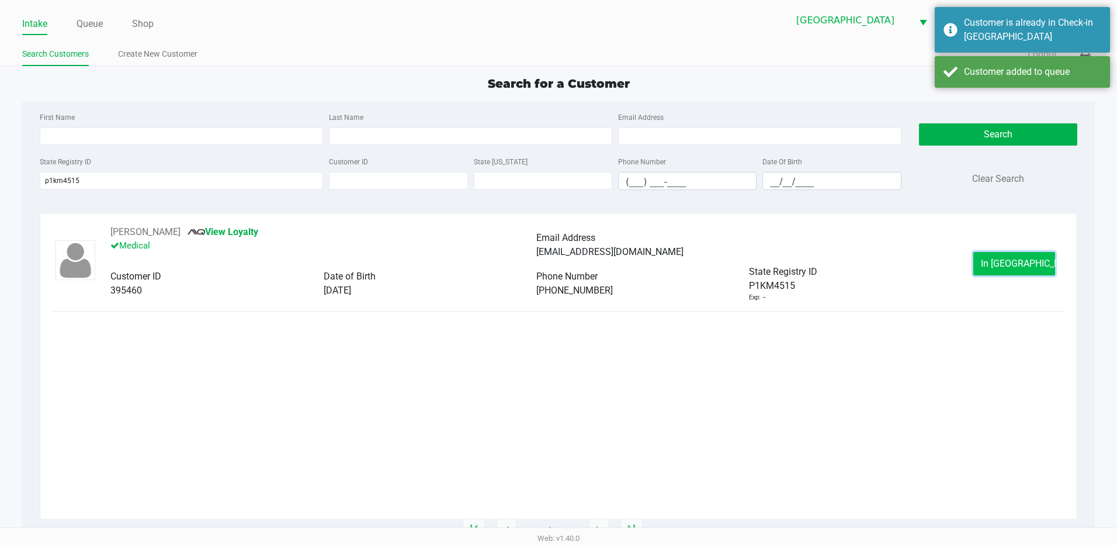
click at [1010, 265] on span "In Queue" at bounding box center [1030, 263] width 98 height 11
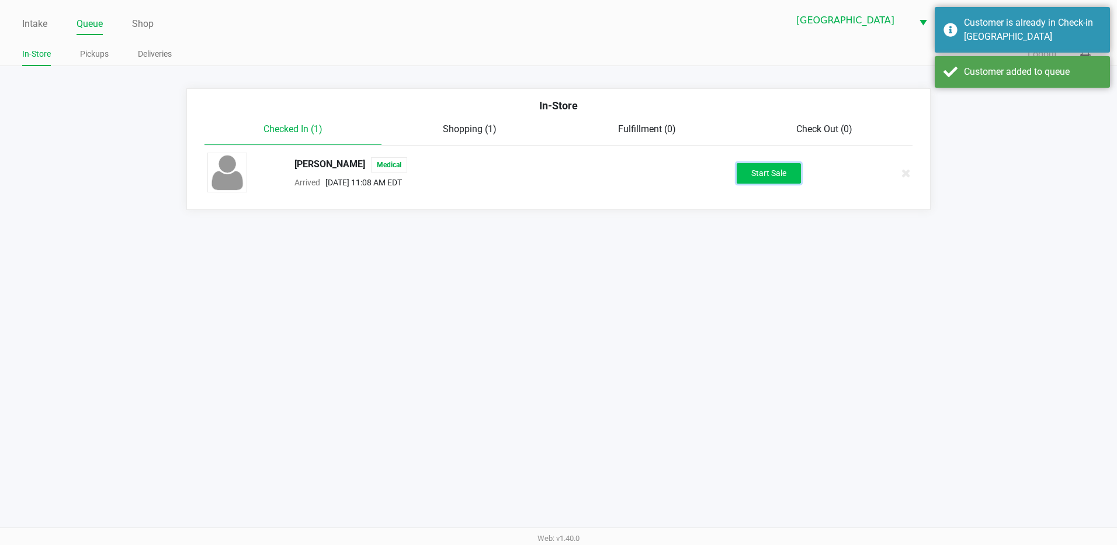
click at [752, 171] on button "Start Sale" at bounding box center [769, 173] width 64 height 20
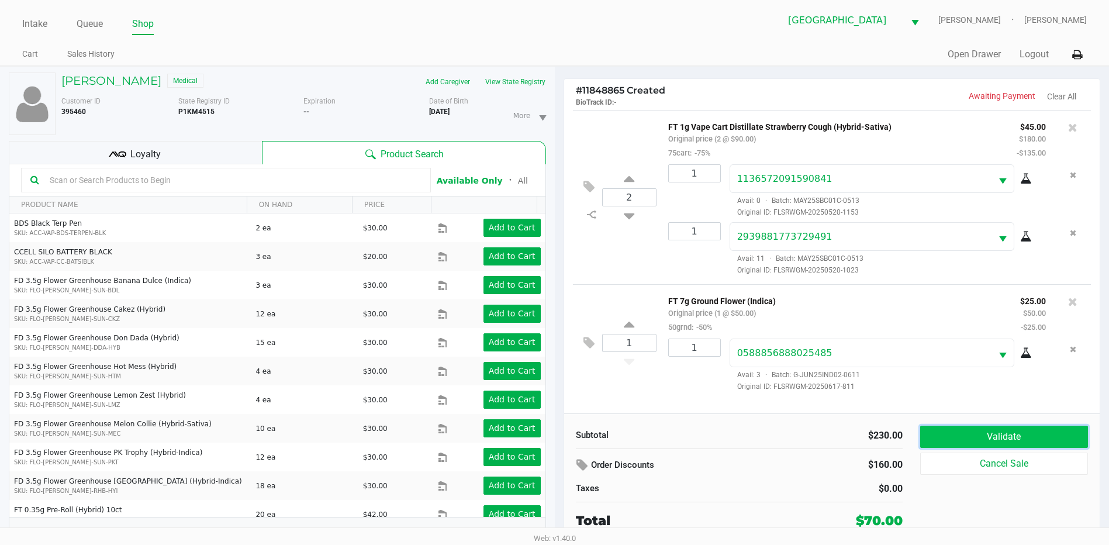
click at [981, 429] on button "Validate" at bounding box center [1004, 436] width 168 height 22
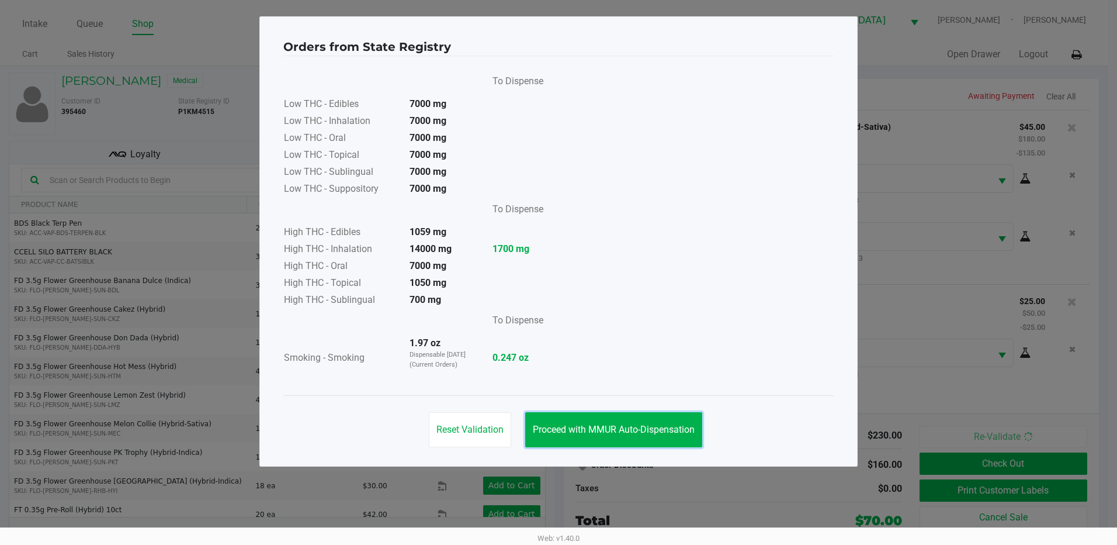
click at [629, 428] on span "Proceed with MMUR Auto-Dispensation" at bounding box center [614, 429] width 162 height 11
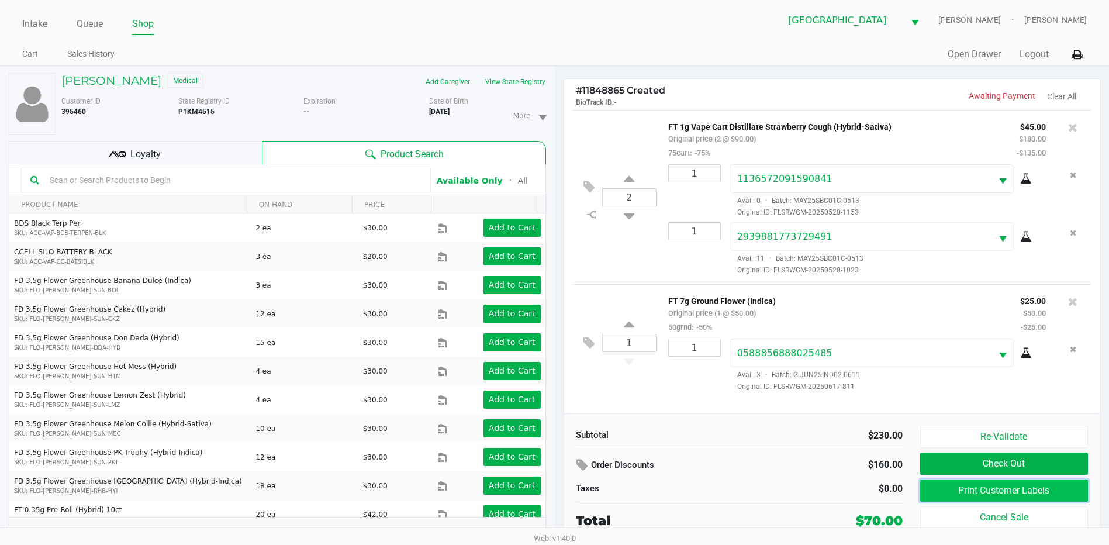
click at [984, 500] on button "Print Customer Labels" at bounding box center [1004, 490] width 168 height 22
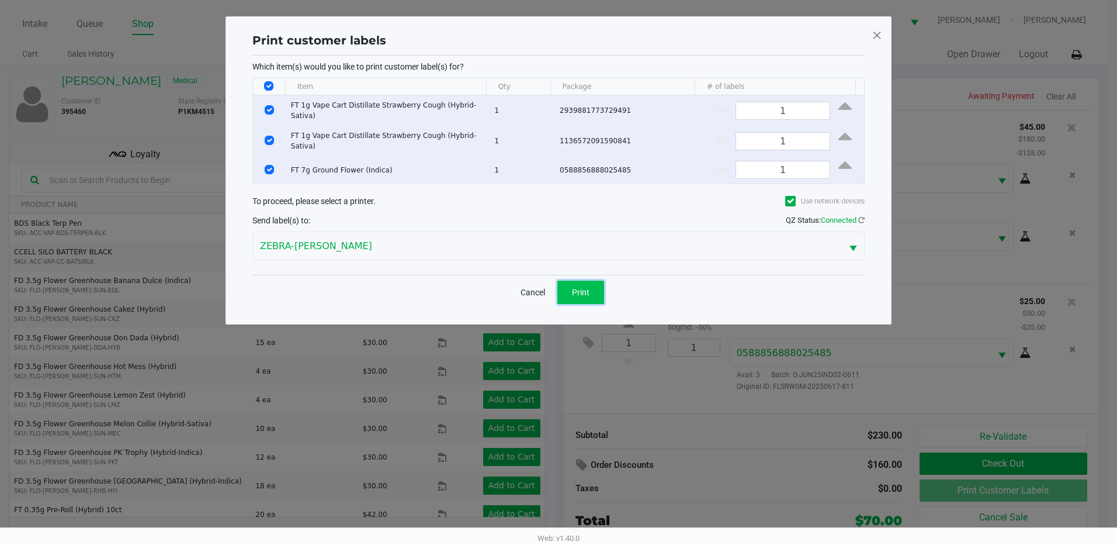
click at [578, 291] on button "Print" at bounding box center [581, 292] width 47 height 23
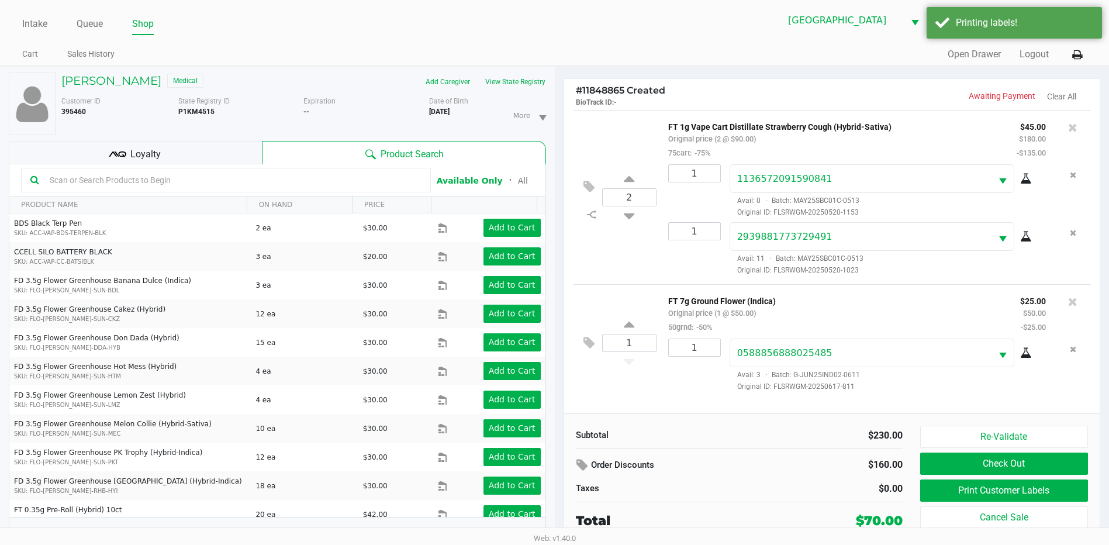
click at [151, 151] on span "Loyalty" at bounding box center [145, 154] width 30 height 14
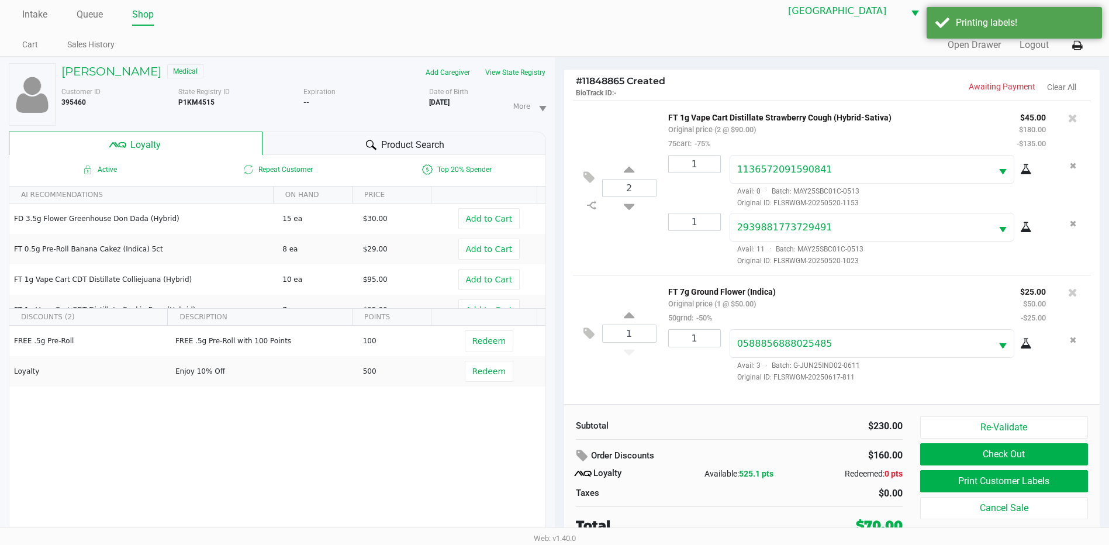
scroll to position [12, 0]
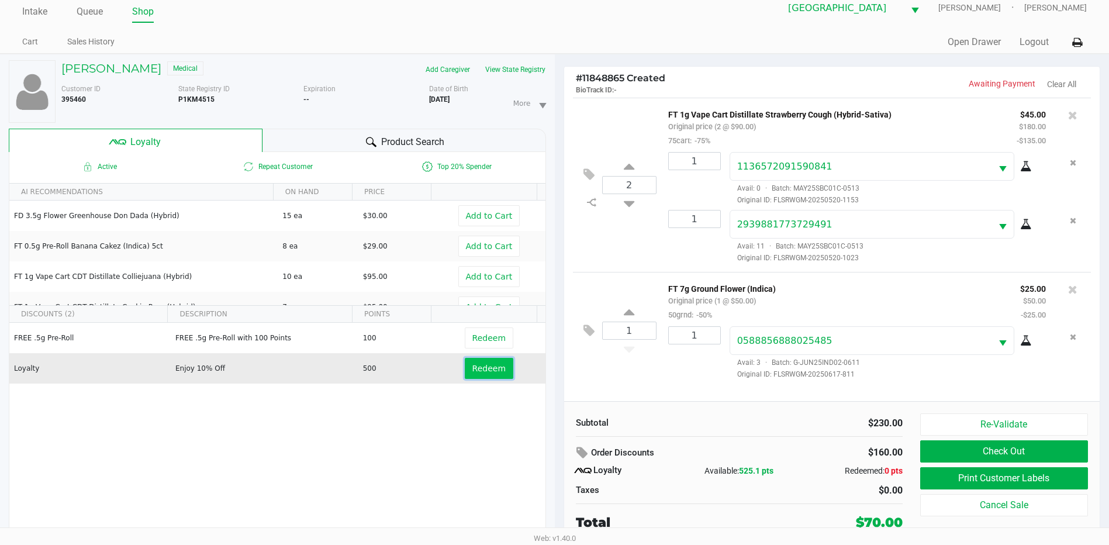
click at [483, 369] on span "Redeem" at bounding box center [488, 367] width 33 height 9
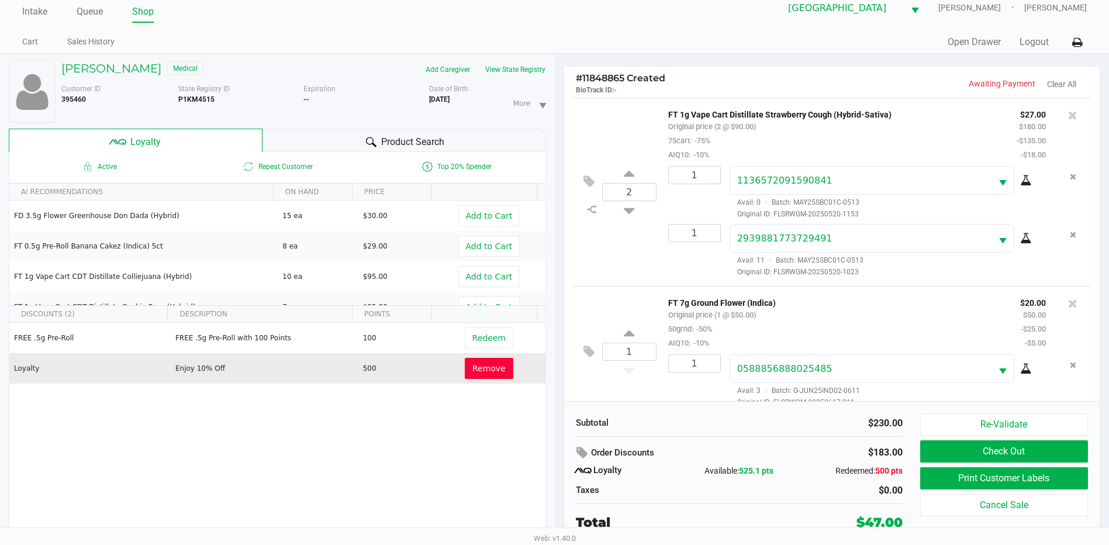
scroll to position [16, 0]
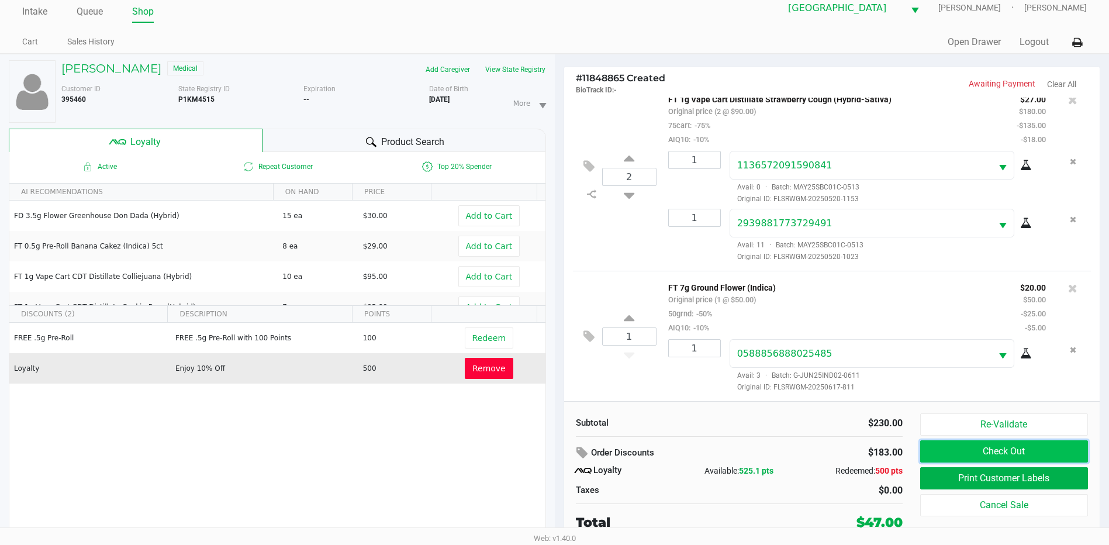
click at [991, 455] on button "Check Out" at bounding box center [1004, 451] width 168 height 22
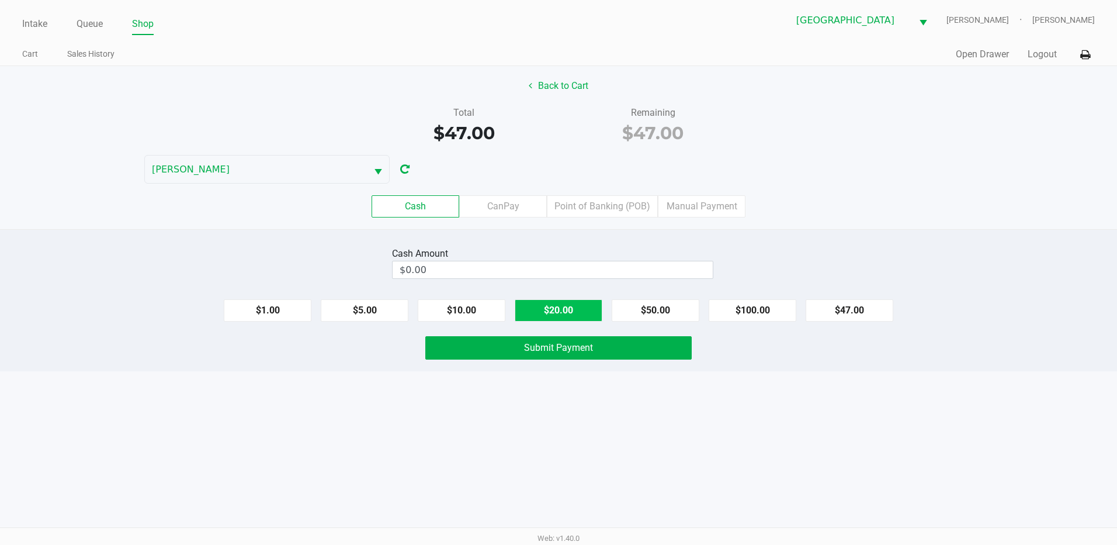
click at [567, 308] on button "$20.00" at bounding box center [559, 310] width 88 height 22
click at [442, 309] on button "$10.00" at bounding box center [462, 310] width 88 height 22
type input "$50.00"
click at [472, 335] on div "Cash Amount $50.00 Clear $1.00 $5.00 $10.00 $20.00 $50.00 $100.00 $47.00 Submit…" at bounding box center [558, 300] width 1117 height 142
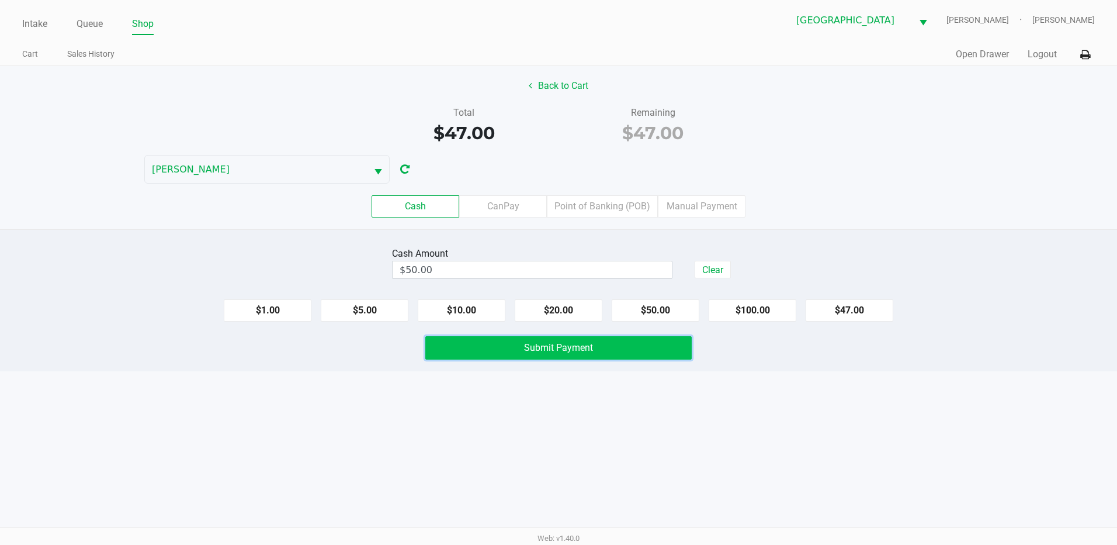
click at [479, 349] on button "Submit Payment" at bounding box center [558, 347] width 266 height 23
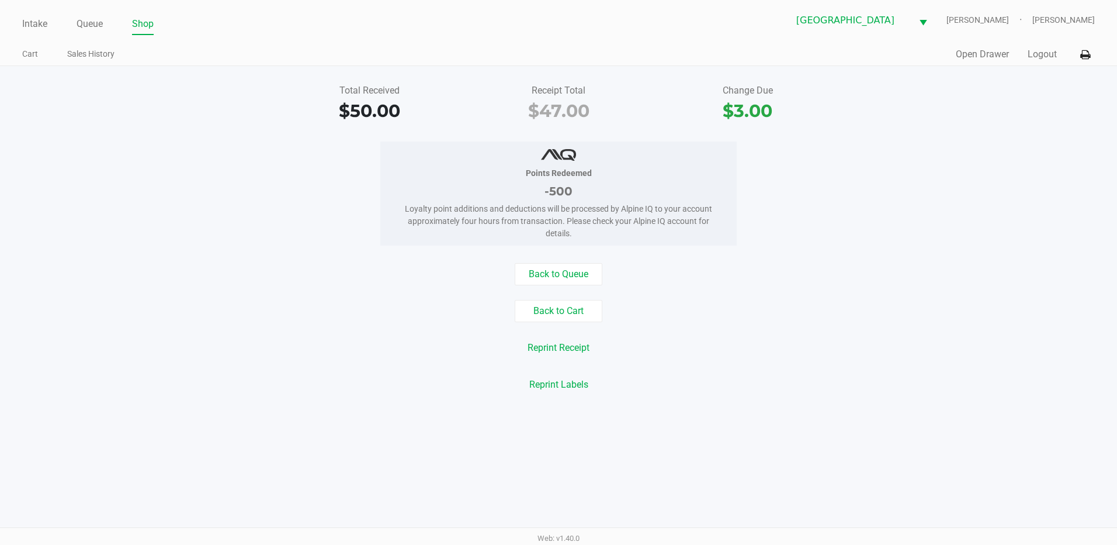
click at [15, 20] on div "Intake Queue Shop Palm Coast WC YIRUMA Raymond Kegelman Cart Sales History Quic…" at bounding box center [558, 33] width 1117 height 66
click at [24, 21] on link "Intake" at bounding box center [34, 24] width 25 height 16
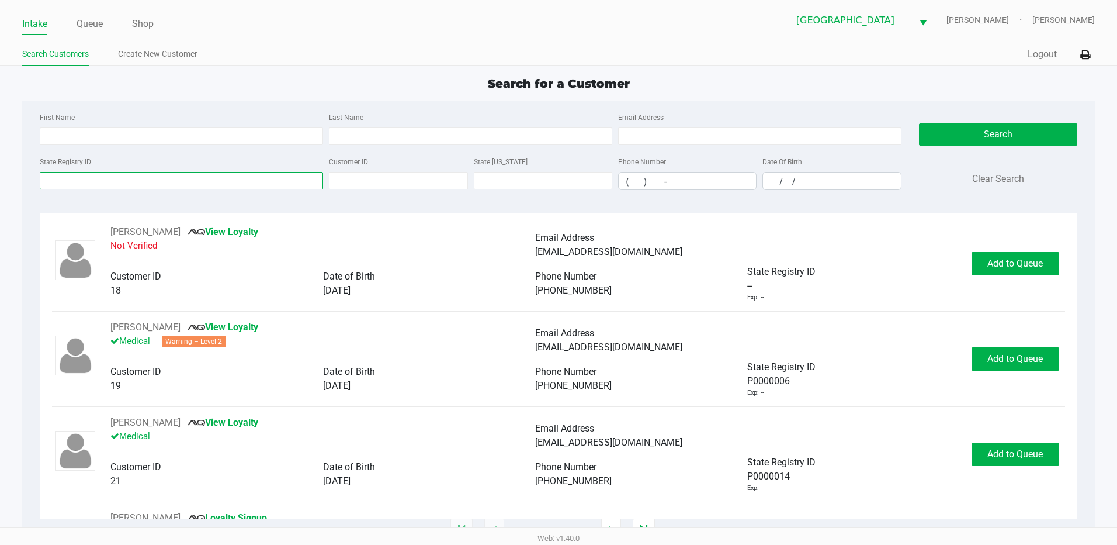
click at [93, 187] on input "State Registry ID" at bounding box center [181, 181] width 283 height 18
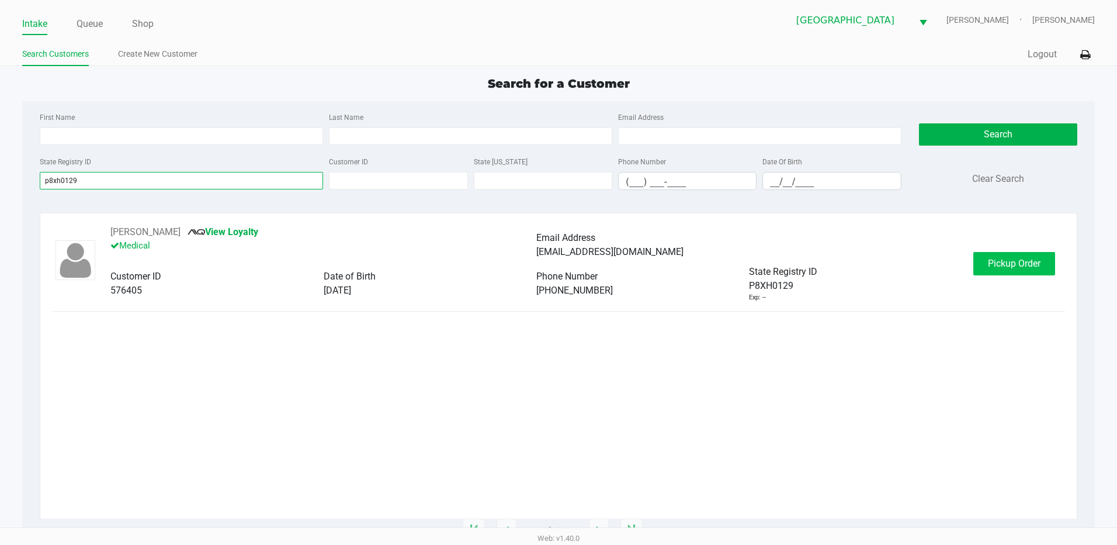
type input "p8xh0129"
click at [1036, 268] on span "Pickup Order" at bounding box center [1014, 263] width 53 height 11
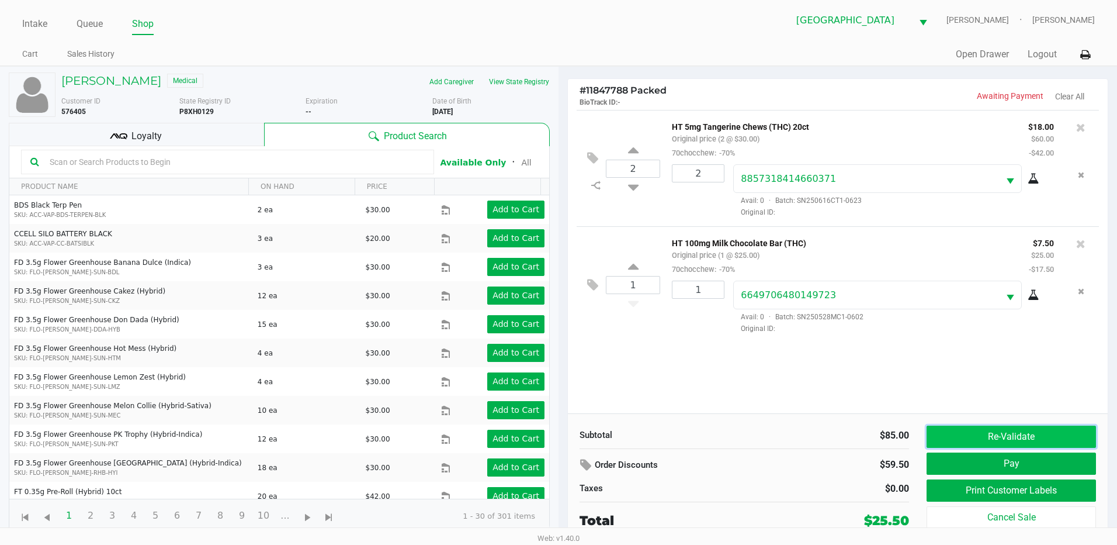
click at [1036, 438] on button "Re-Validate" at bounding box center [1011, 436] width 169 height 22
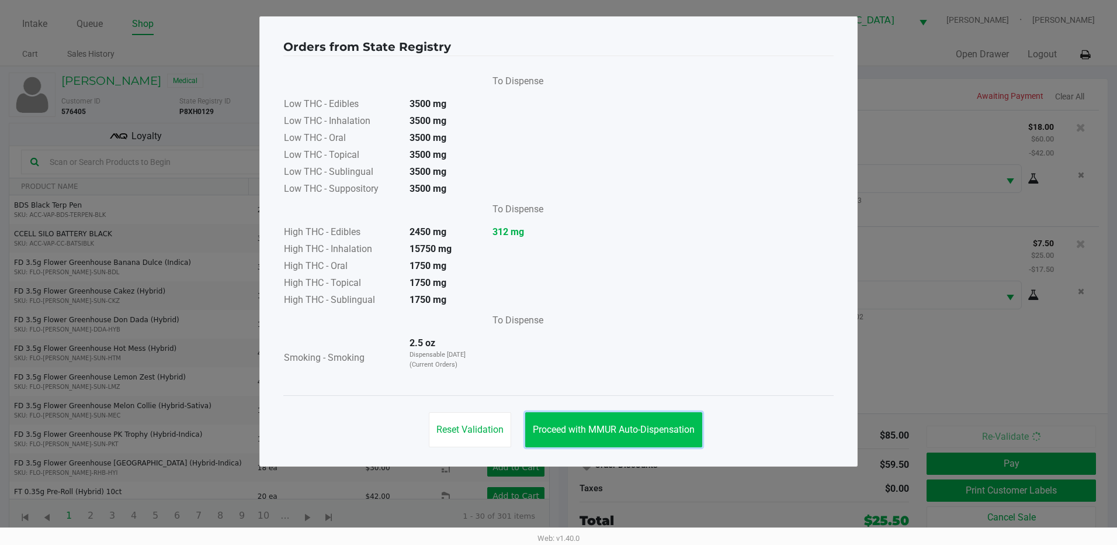
click at [641, 423] on button "Proceed with MMUR Auto-Dispensation" at bounding box center [613, 429] width 177 height 35
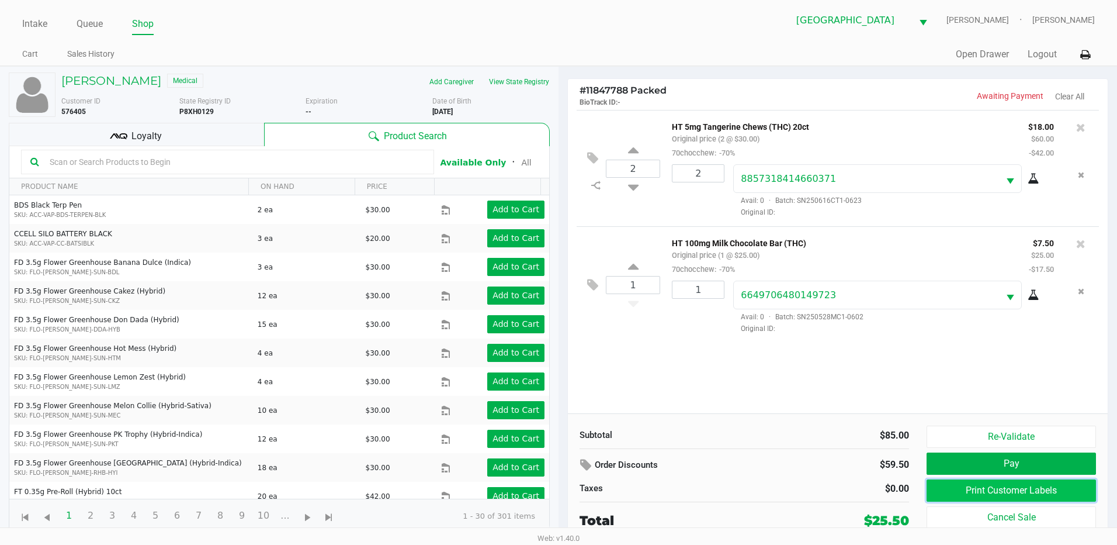
click at [964, 486] on button "Print Customer Labels" at bounding box center [1011, 490] width 169 height 22
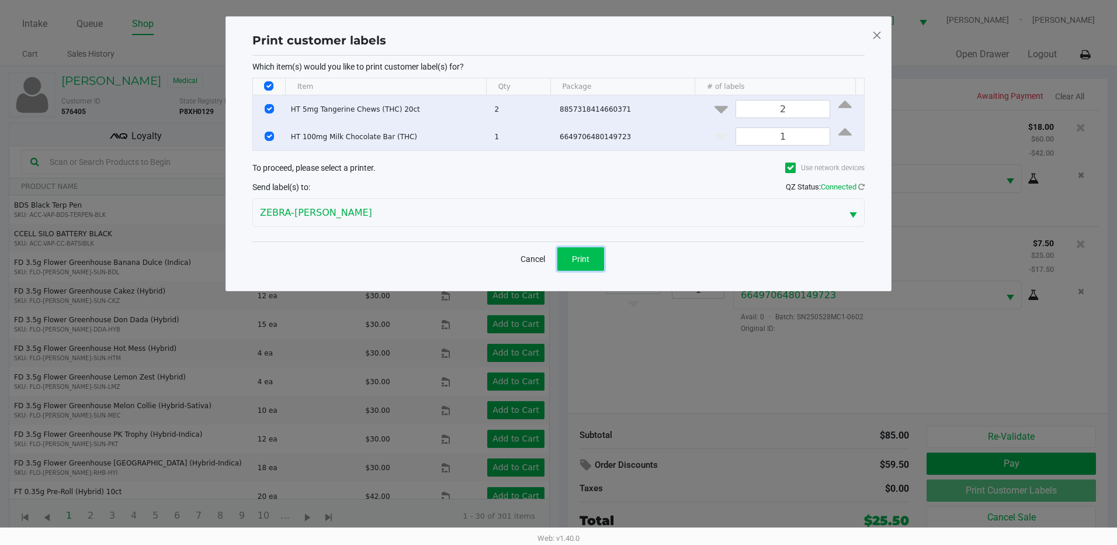
click at [570, 257] on button "Print" at bounding box center [581, 258] width 47 height 23
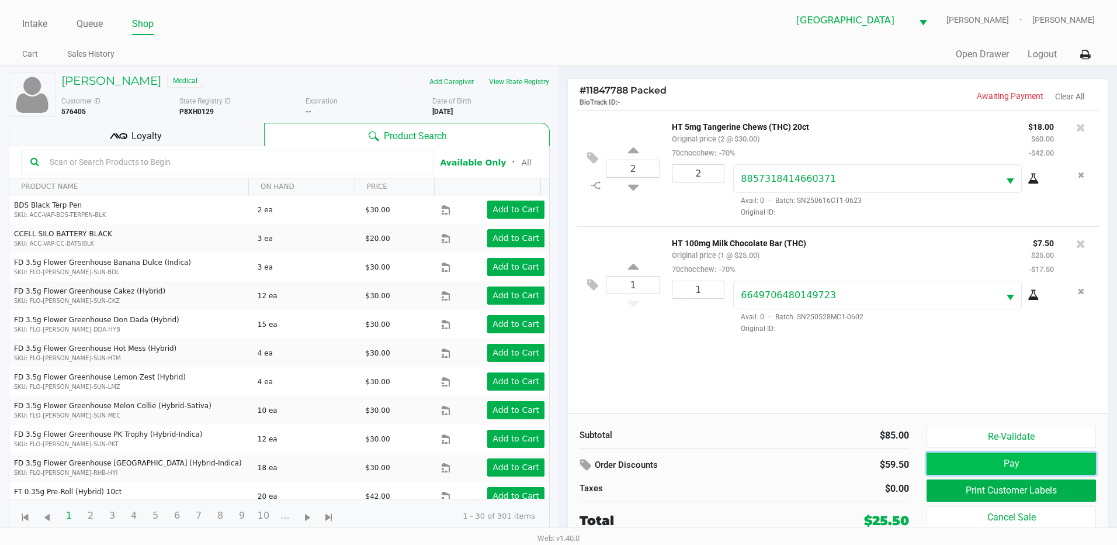
click at [1038, 464] on button "Pay" at bounding box center [1011, 463] width 169 height 22
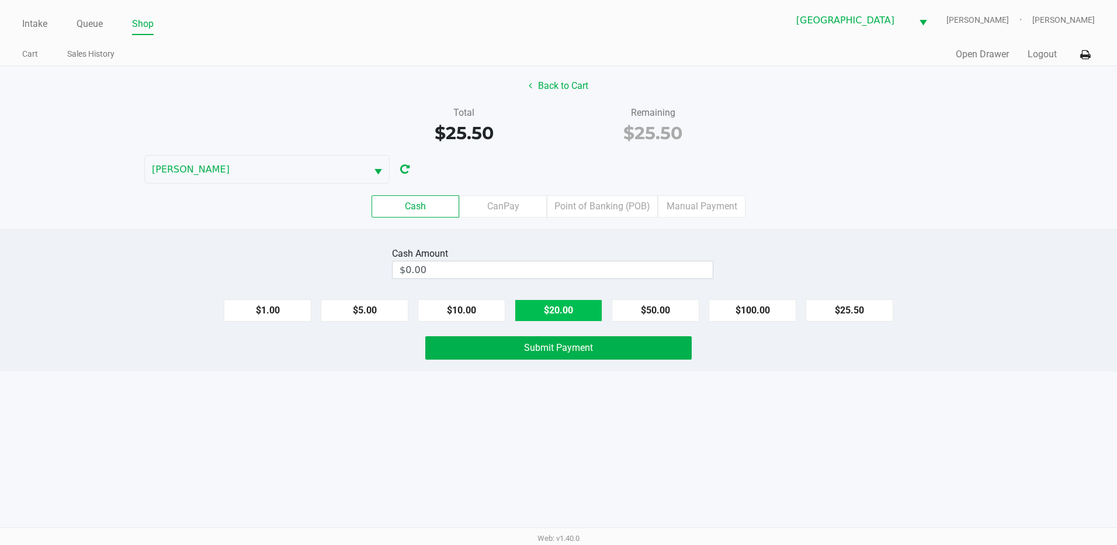
click at [552, 314] on button "$20.00" at bounding box center [559, 310] width 88 height 22
click at [366, 313] on button "$5.00" at bounding box center [365, 310] width 88 height 22
click at [252, 310] on button "$1.00" at bounding box center [268, 310] width 88 height 22
type input "$26.00"
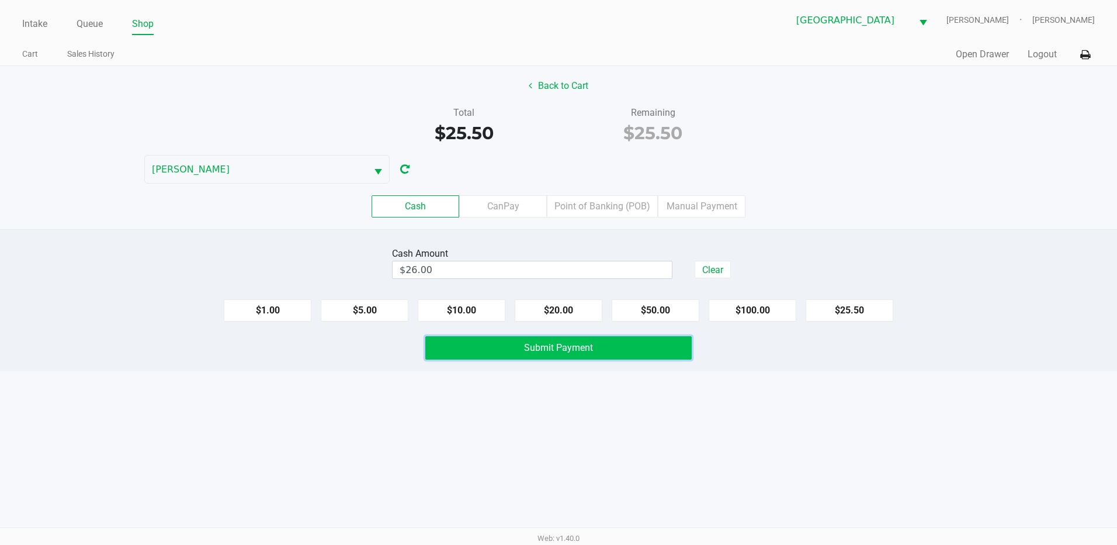
click at [527, 354] on button "Submit Payment" at bounding box center [558, 347] width 266 height 23
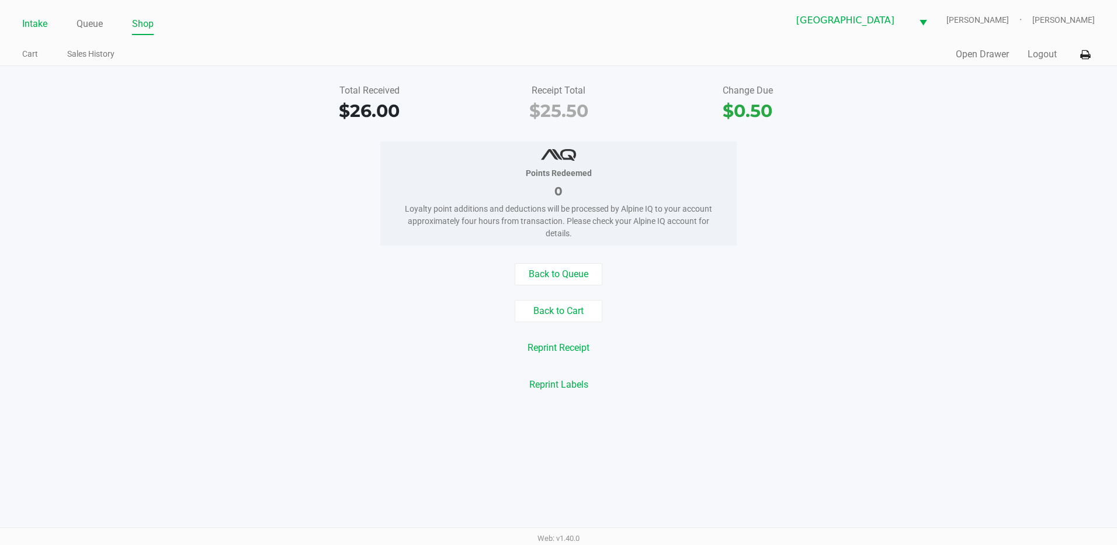
click at [26, 23] on link "Intake" at bounding box center [34, 24] width 25 height 16
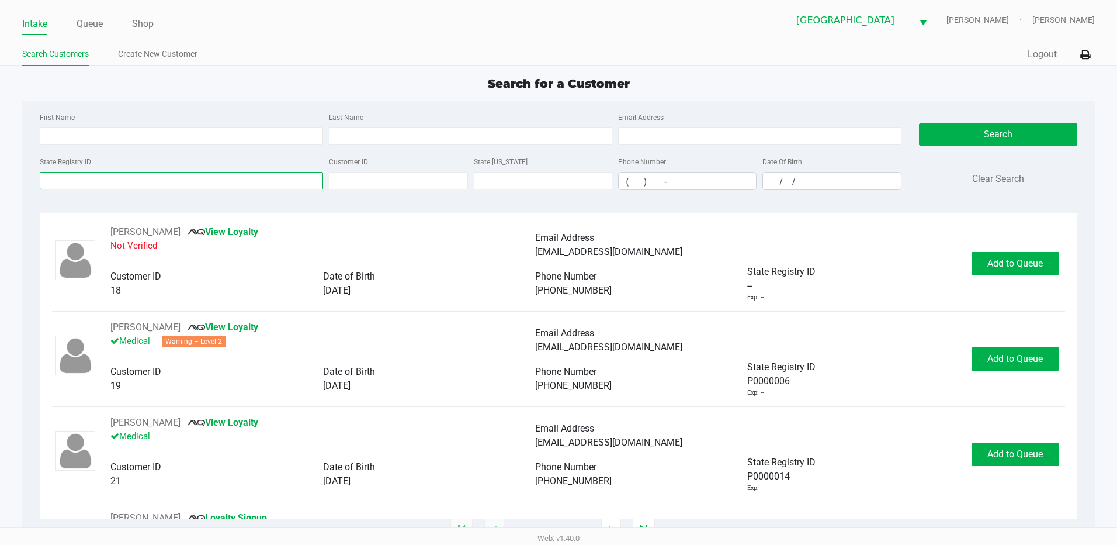
click at [98, 184] on input "State Registry ID" at bounding box center [181, 181] width 283 height 18
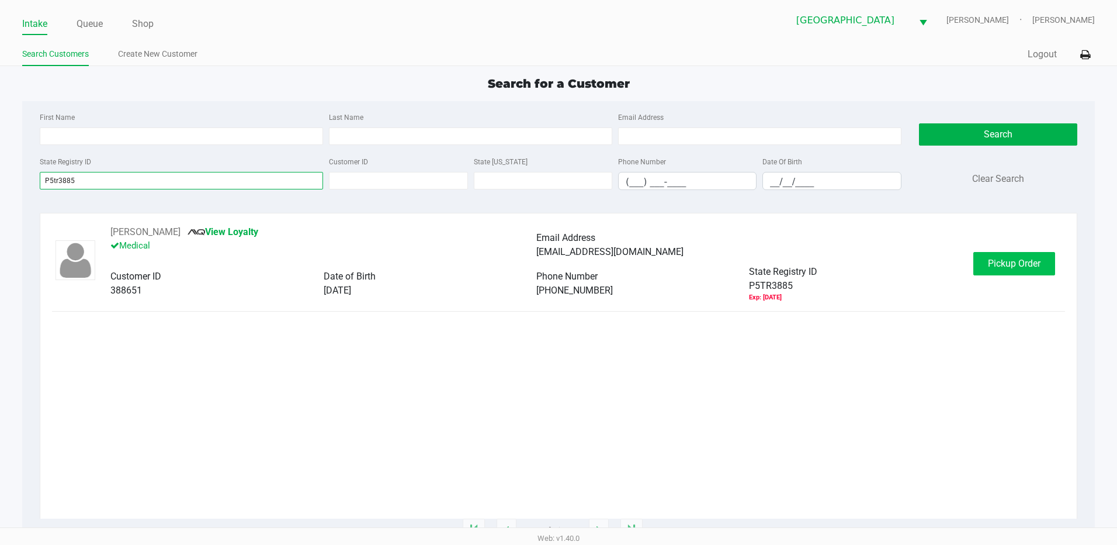
type input "P5tr3885"
click at [1017, 264] on span "Pickup Order" at bounding box center [1014, 263] width 53 height 11
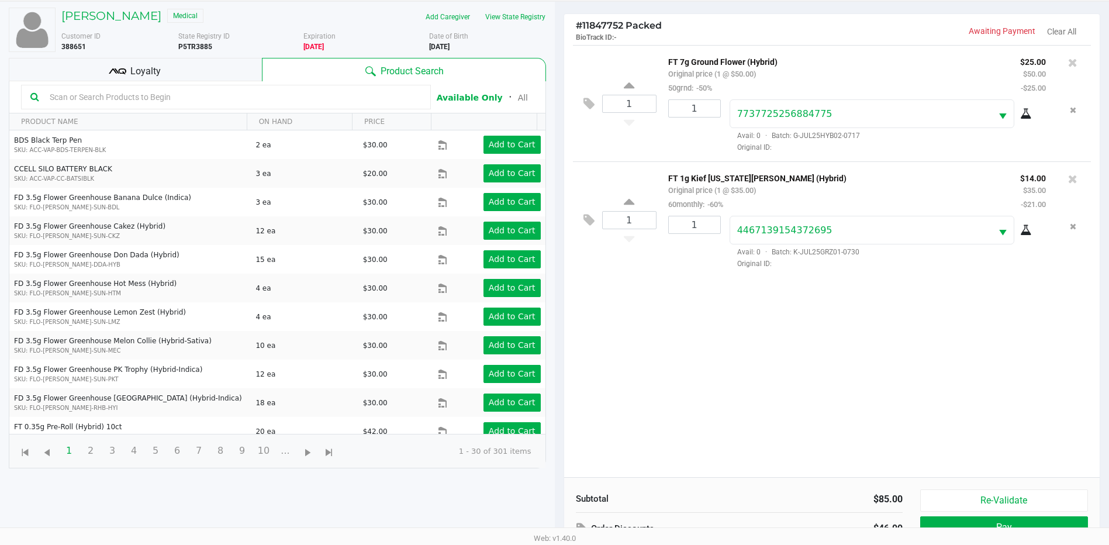
scroll to position [126, 0]
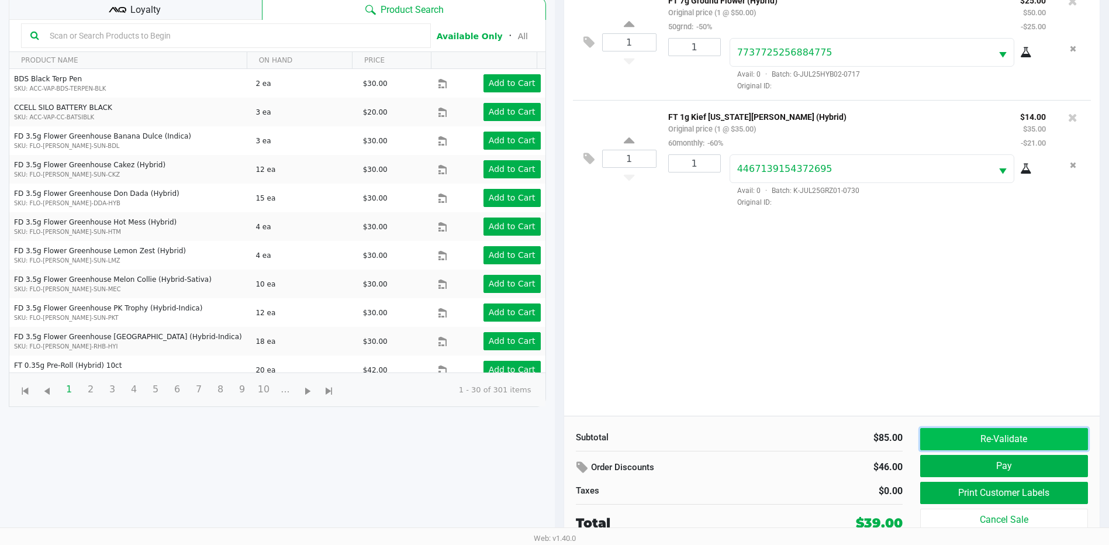
click at [1016, 432] on button "Re-Validate" at bounding box center [1004, 439] width 168 height 22
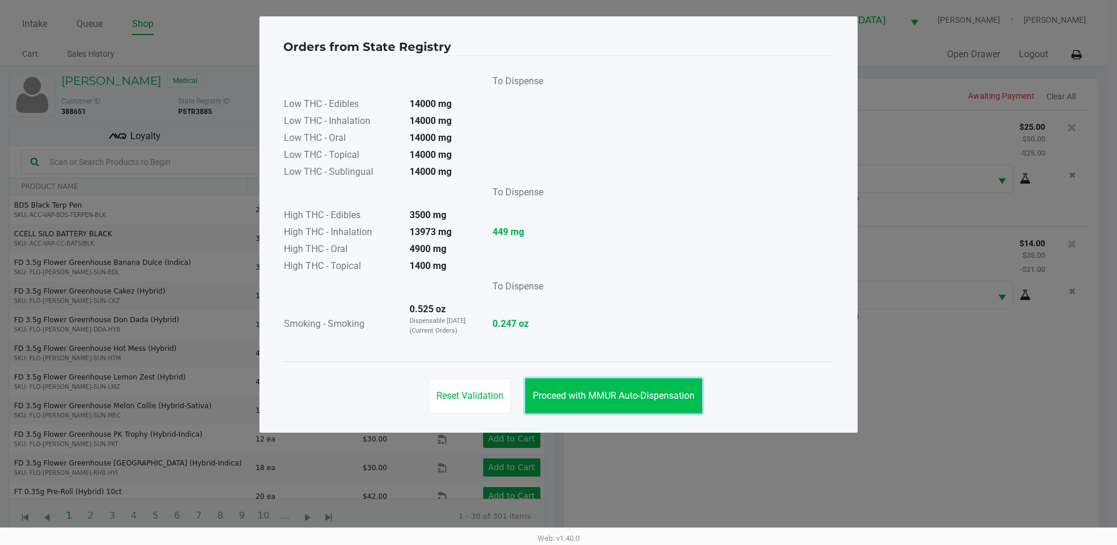
click at [667, 393] on span "Proceed with MMUR Auto-Dispensation" at bounding box center [614, 395] width 162 height 11
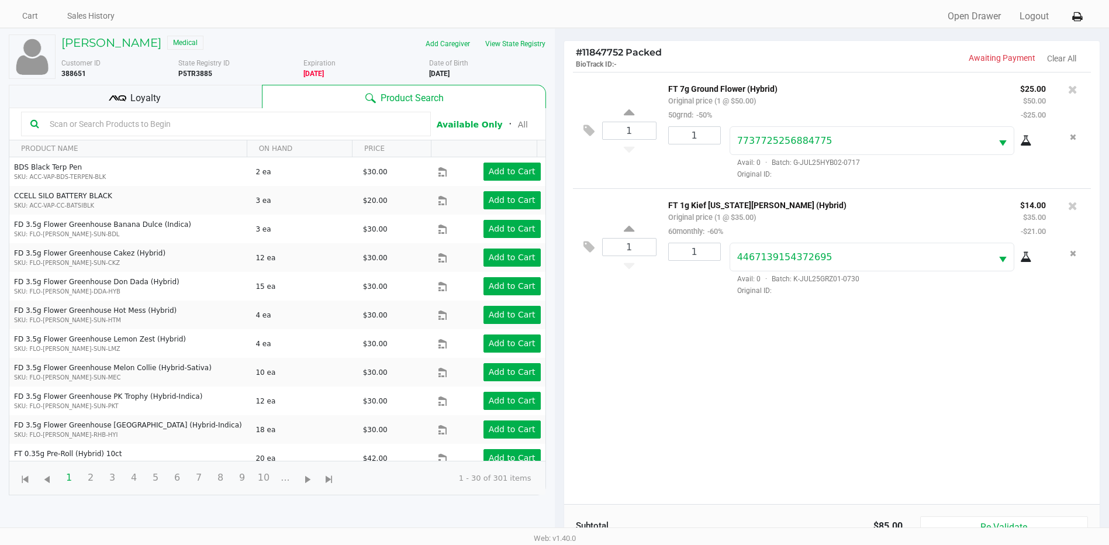
scroll to position [117, 0]
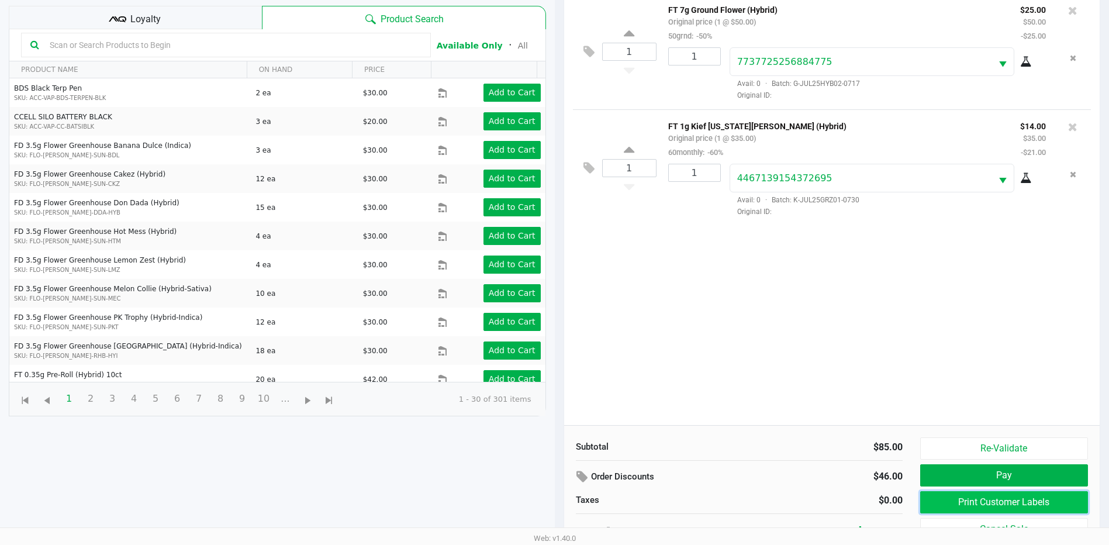
click at [981, 494] on button "Print Customer Labels" at bounding box center [1004, 502] width 168 height 22
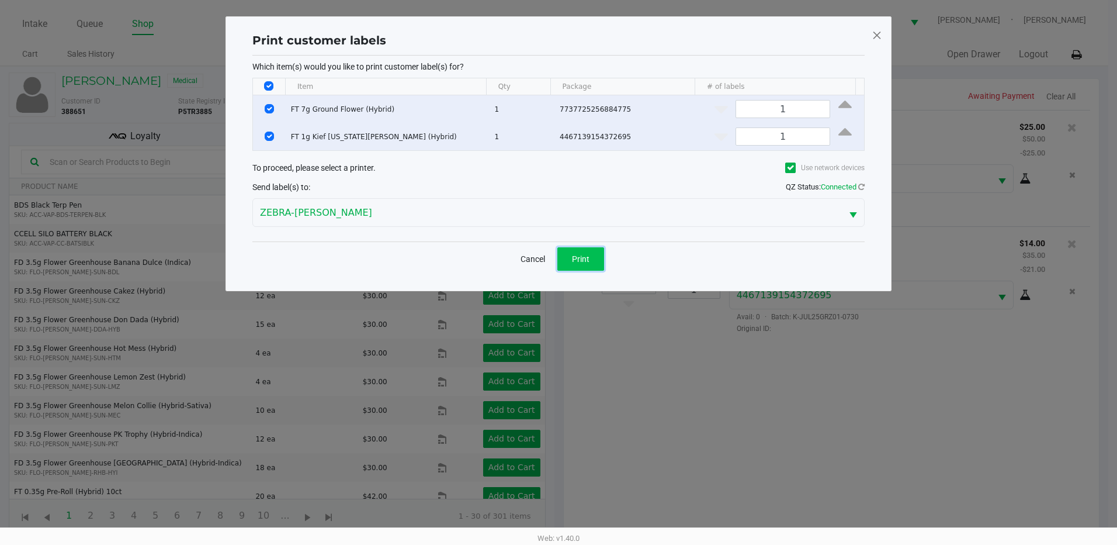
click at [594, 260] on button "Print" at bounding box center [581, 258] width 47 height 23
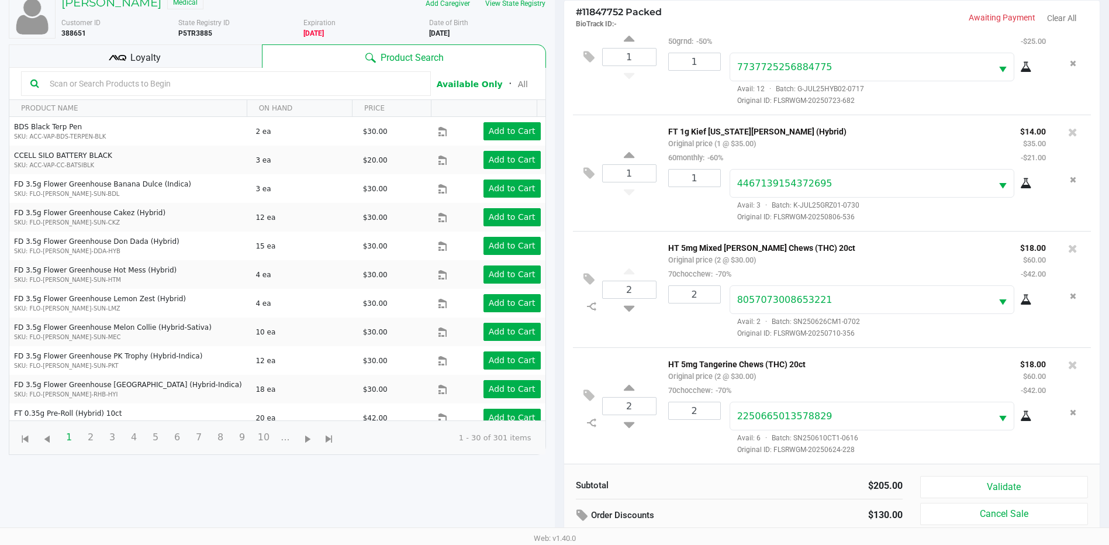
scroll to position [126, 0]
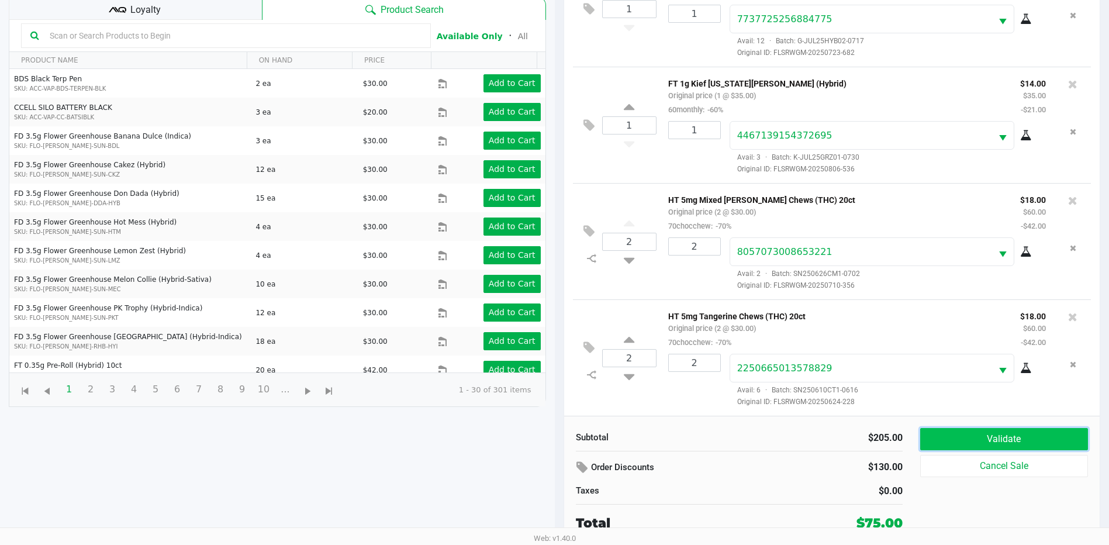
click at [971, 430] on button "Validate" at bounding box center [1004, 439] width 168 height 22
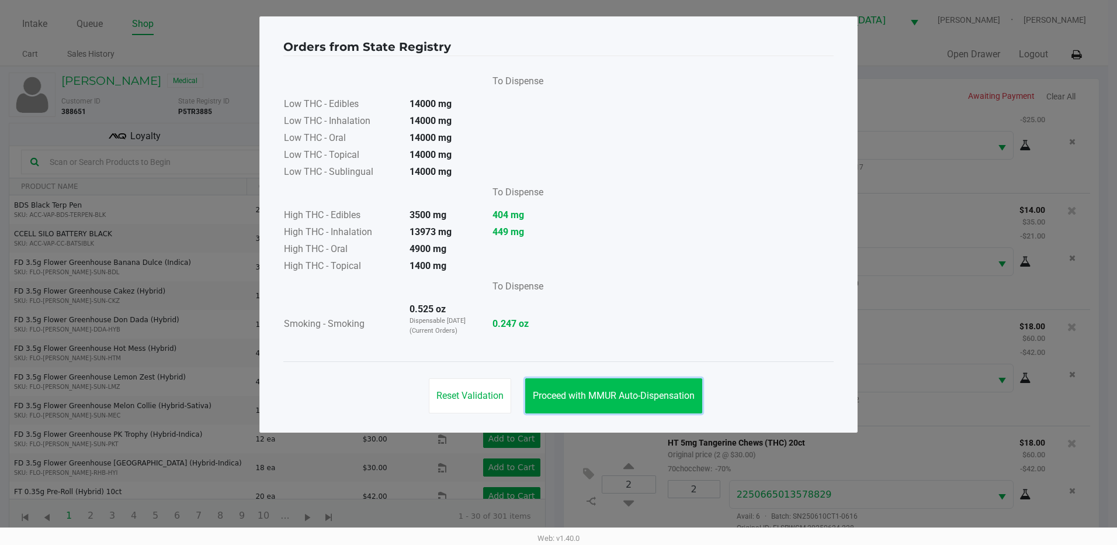
click at [626, 390] on span "Proceed with MMUR Auto-Dispensation" at bounding box center [614, 395] width 162 height 11
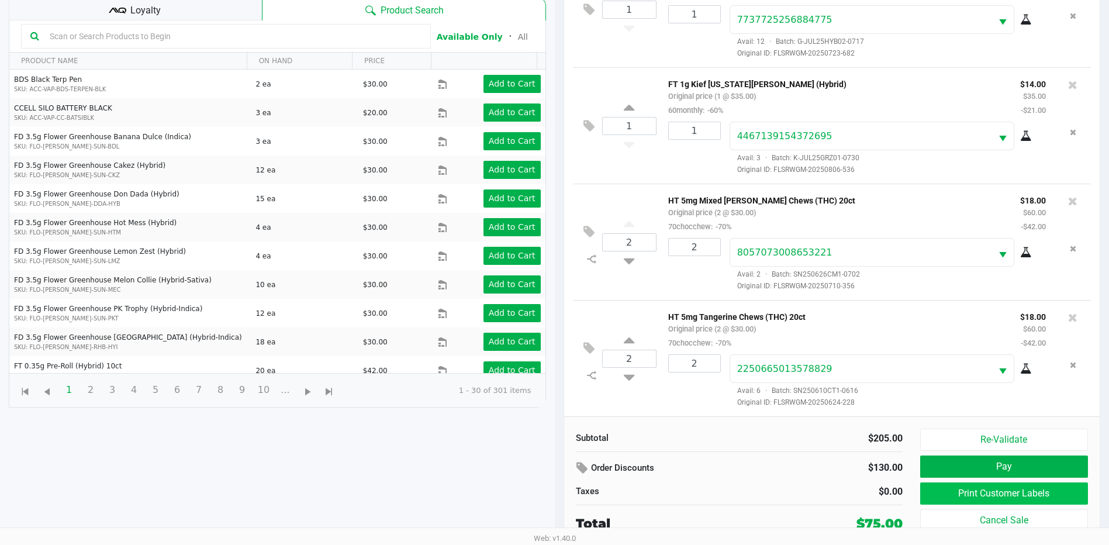
scroll to position [126, 0]
click at [986, 495] on button "Print Customer Labels" at bounding box center [1004, 493] width 168 height 22
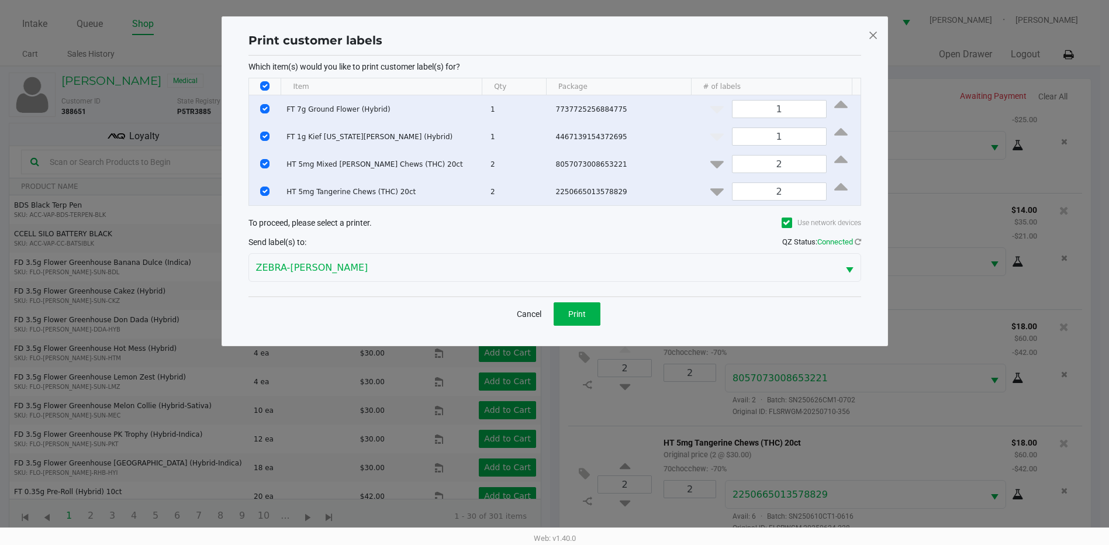
scroll to position [0, 0]
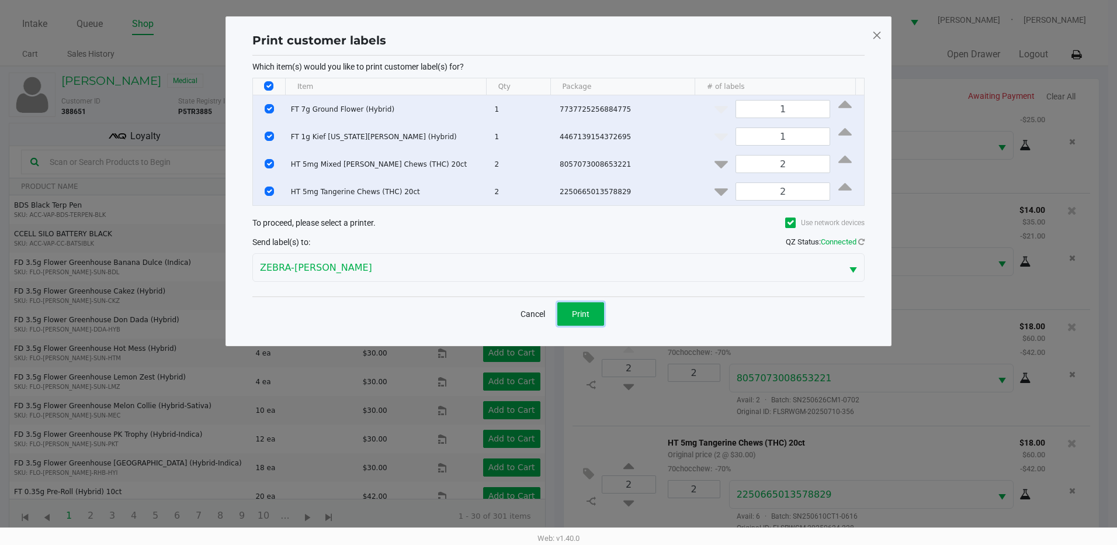
drag, startPoint x: 591, startPoint y: 320, endPoint x: 301, endPoint y: 447, distance: 316.4
click at [305, 451] on ngb-modal-window "Print customer labels Which item(s) would you like to print customer label(s) f…" at bounding box center [558, 272] width 1117 height 545
click at [272, 87] on input "Select All Rows" at bounding box center [268, 85] width 9 height 9
checkbox input "false"
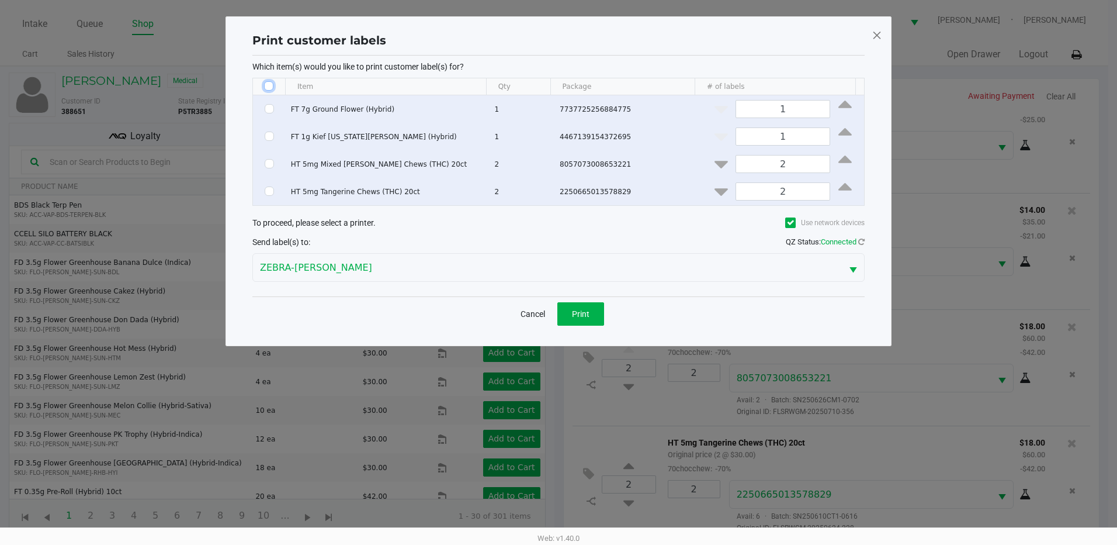
checkbox input "false"
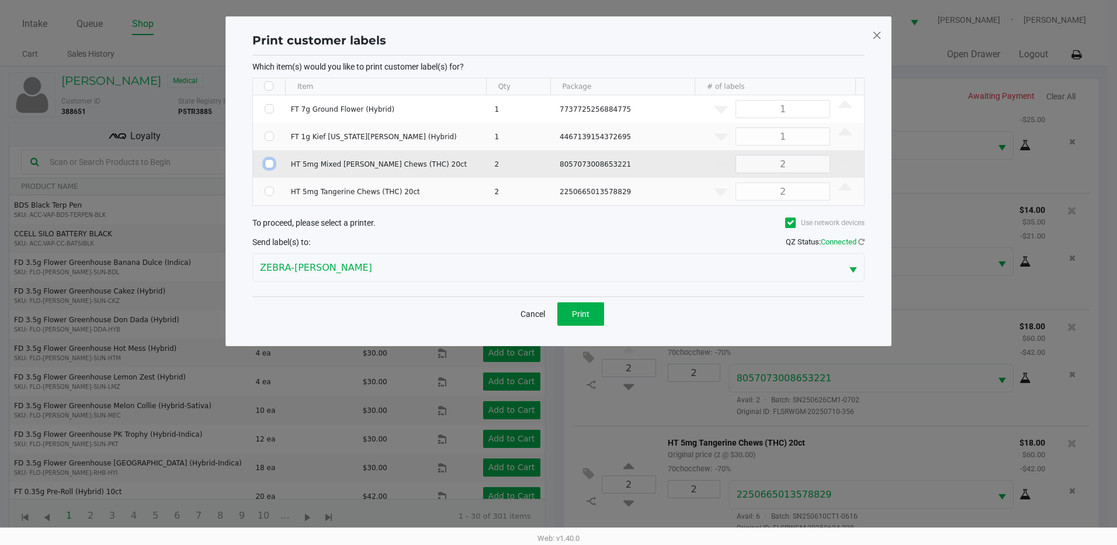
click at [269, 160] on input "Select Row" at bounding box center [269, 163] width 9 height 9
checkbox input "true"
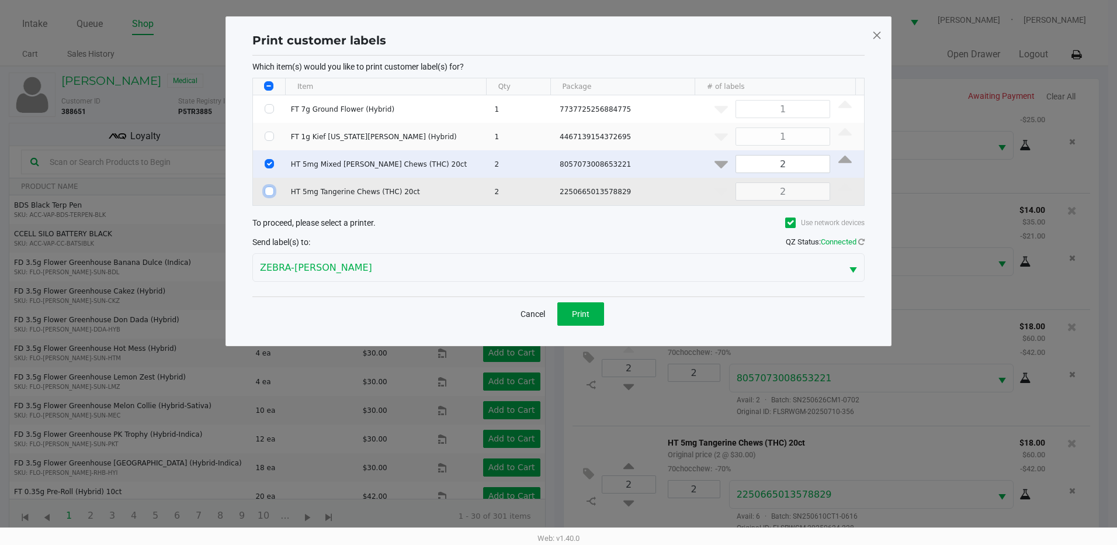
click at [266, 189] on input "Select Row" at bounding box center [269, 190] width 9 height 9
checkbox input "true"
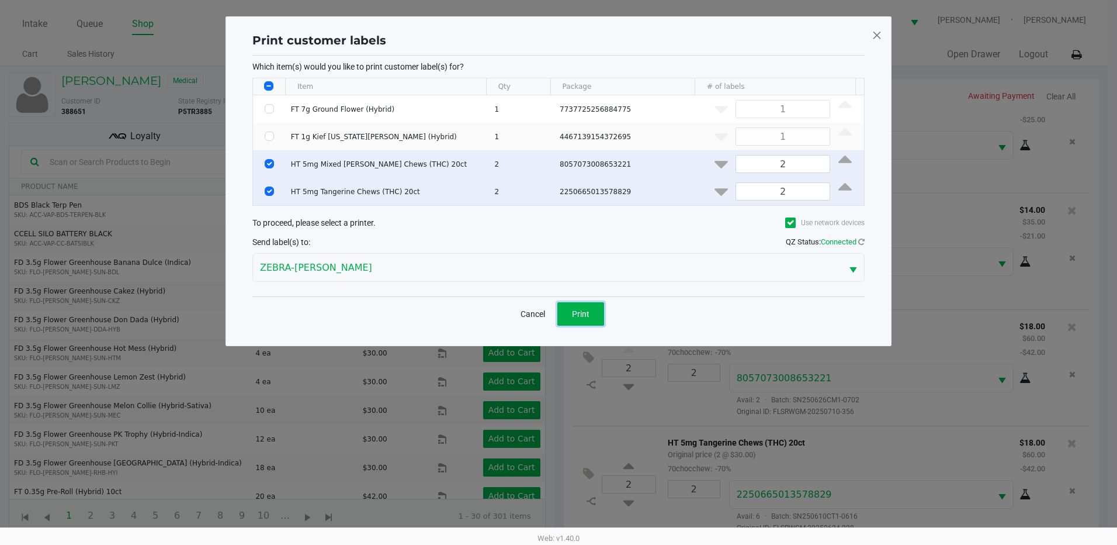
click at [593, 317] on button "Print" at bounding box center [581, 313] width 47 height 23
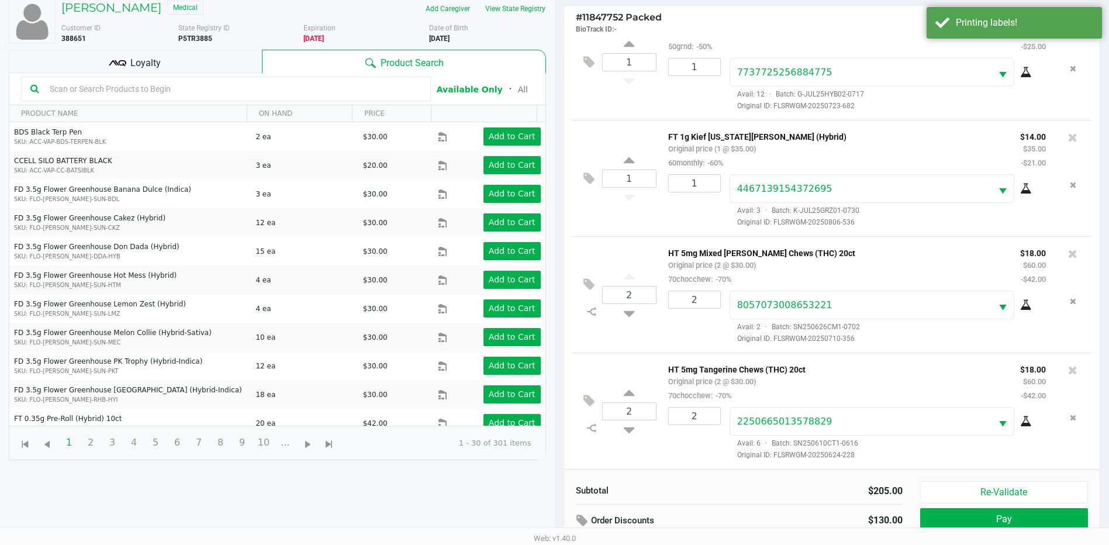
scroll to position [126, 0]
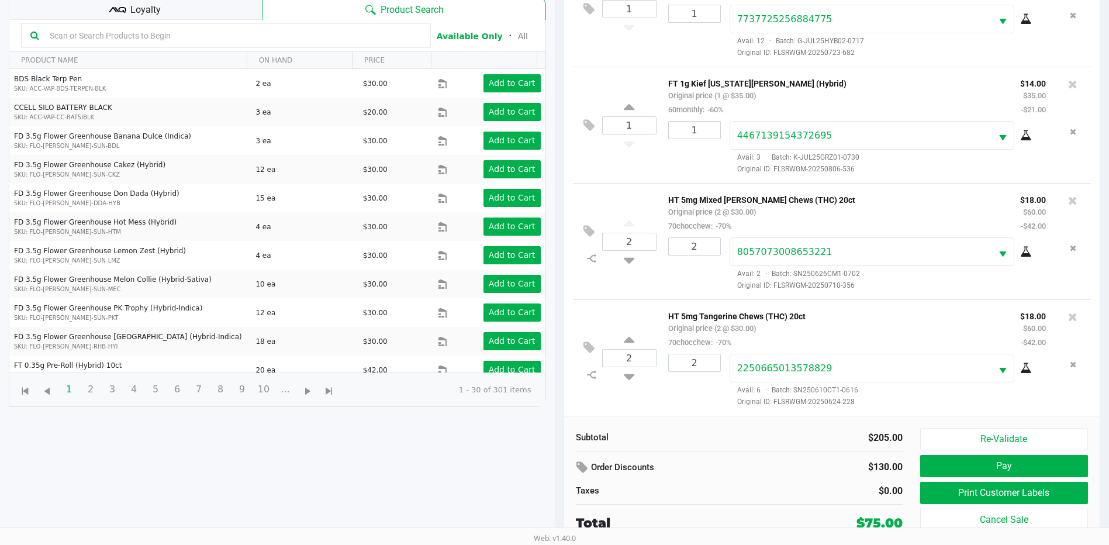
click at [276, 480] on div "CHRISTOPHER DOLNEY Medical Add Caregiver View State Registry Customer ID 388651…" at bounding box center [277, 242] width 555 height 604
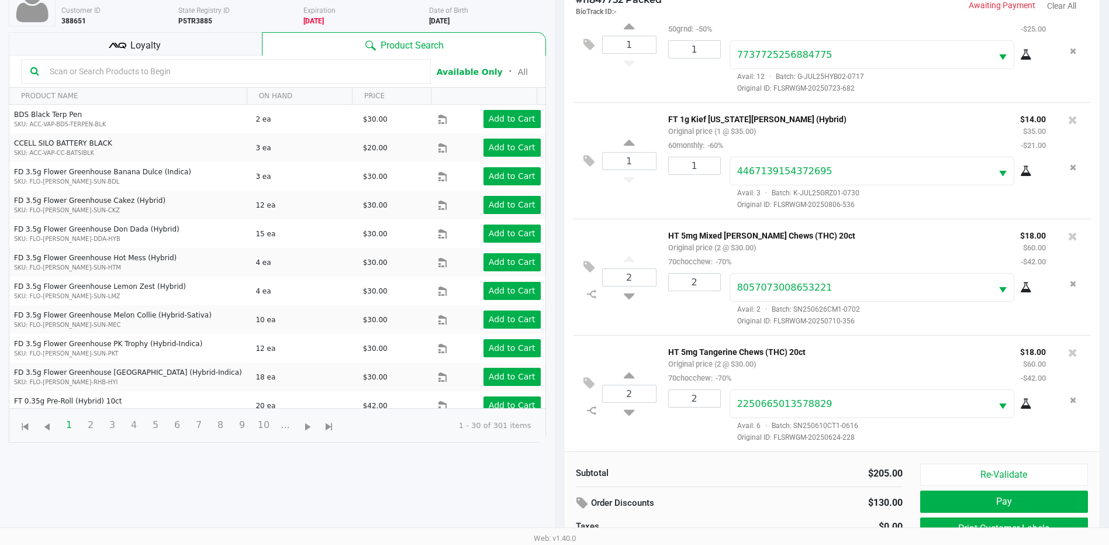
scroll to position [0, 0]
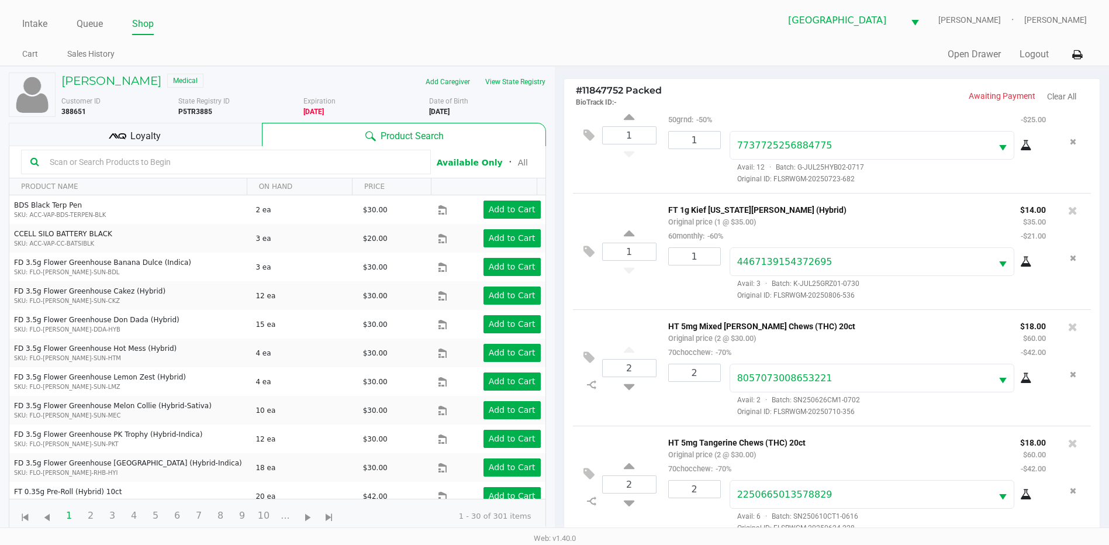
click at [149, 137] on span "Loyalty" at bounding box center [145, 136] width 30 height 14
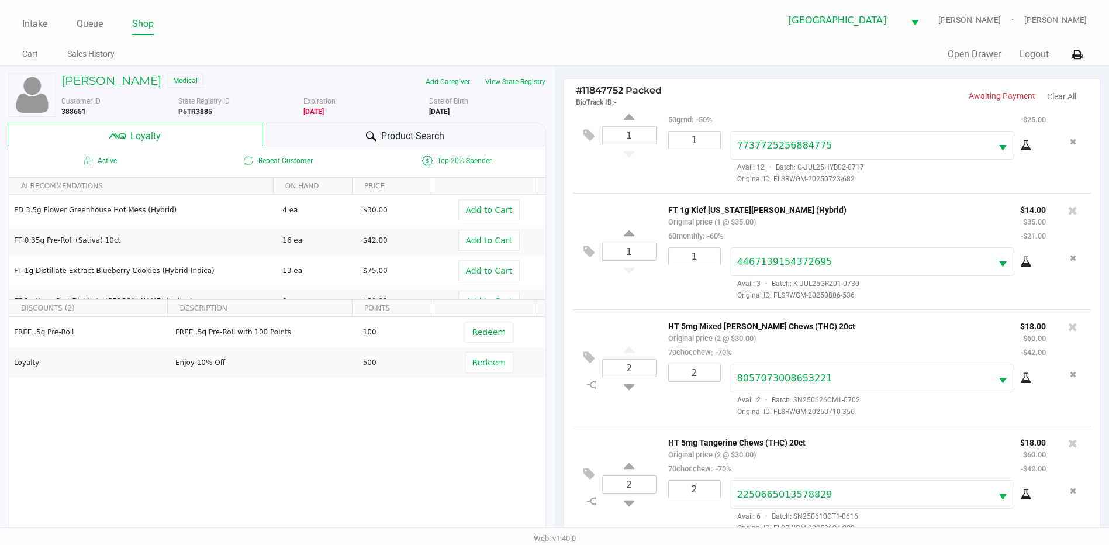
click at [488, 369] on button "Redeem" at bounding box center [489, 362] width 49 height 21
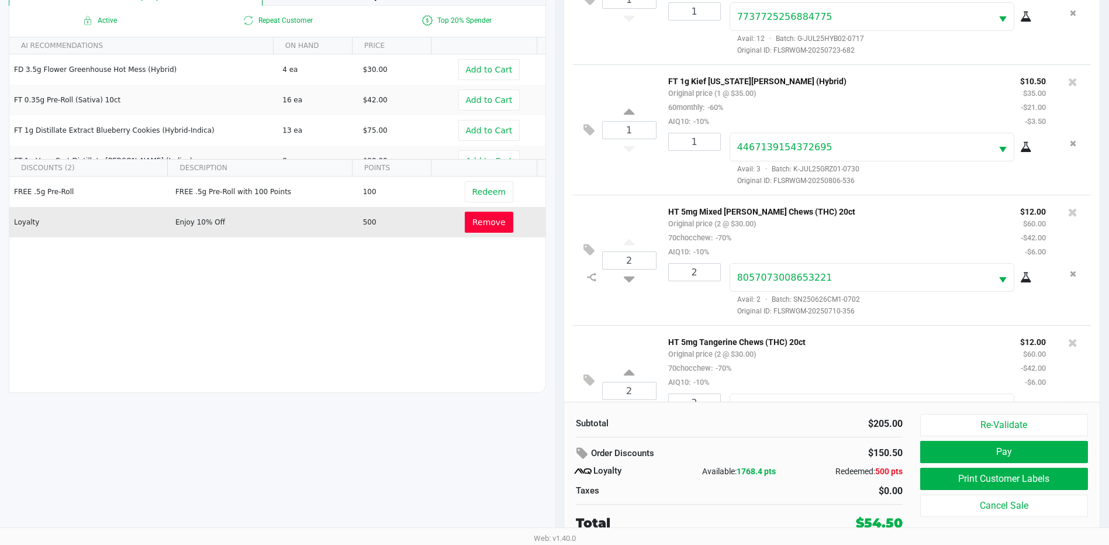
scroll to position [92, 0]
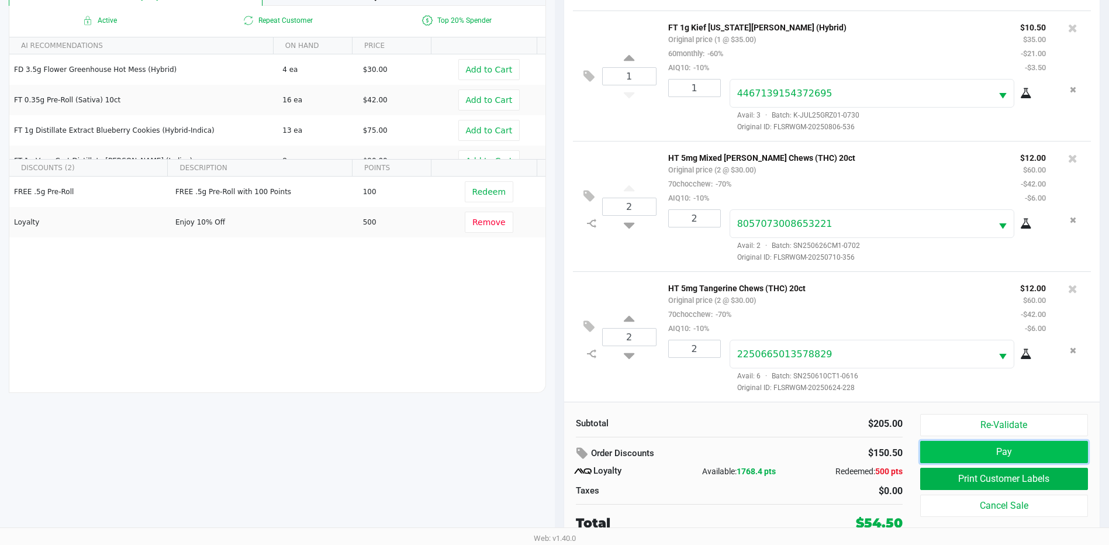
click at [1012, 448] on button "Pay" at bounding box center [1004, 452] width 168 height 22
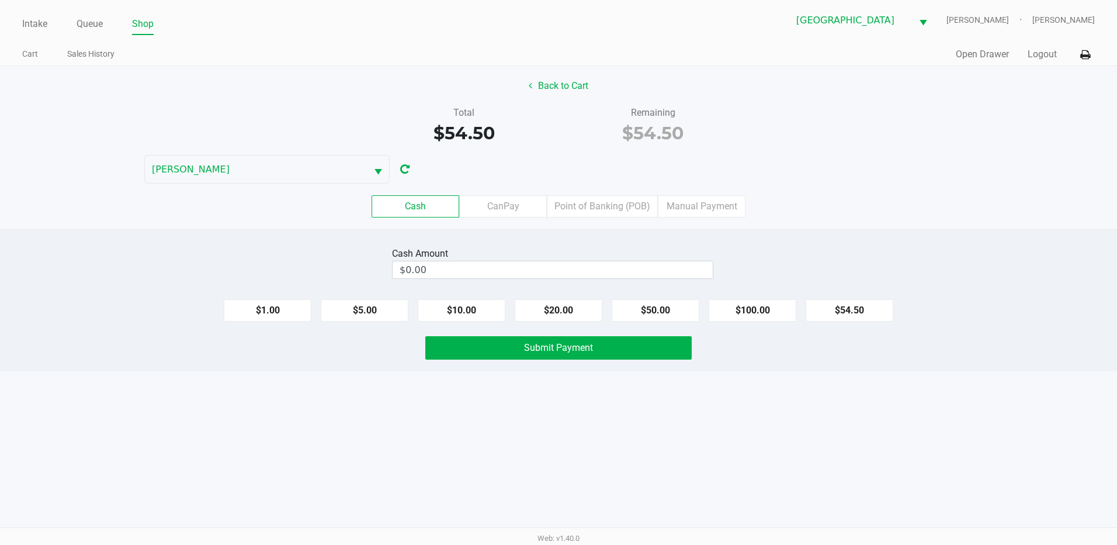
drag, startPoint x: 765, startPoint y: 315, endPoint x: 705, endPoint y: 315, distance: 59.6
click at [763, 315] on button "$100.00" at bounding box center [753, 310] width 88 height 22
type input "$100.00"
click at [562, 359] on button "Submit Payment" at bounding box center [558, 347] width 266 height 23
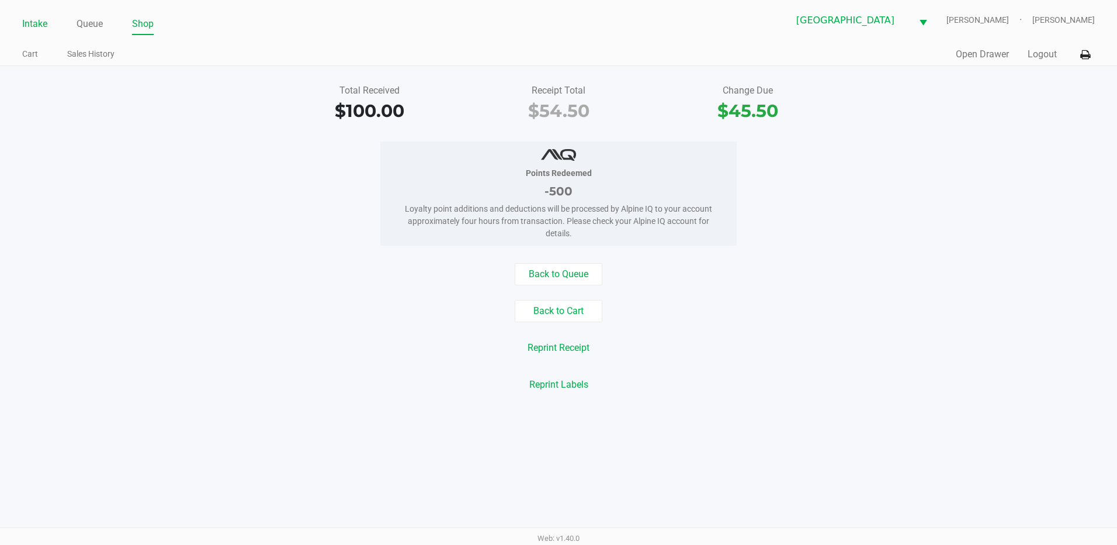
click at [33, 22] on link "Intake" at bounding box center [34, 24] width 25 height 16
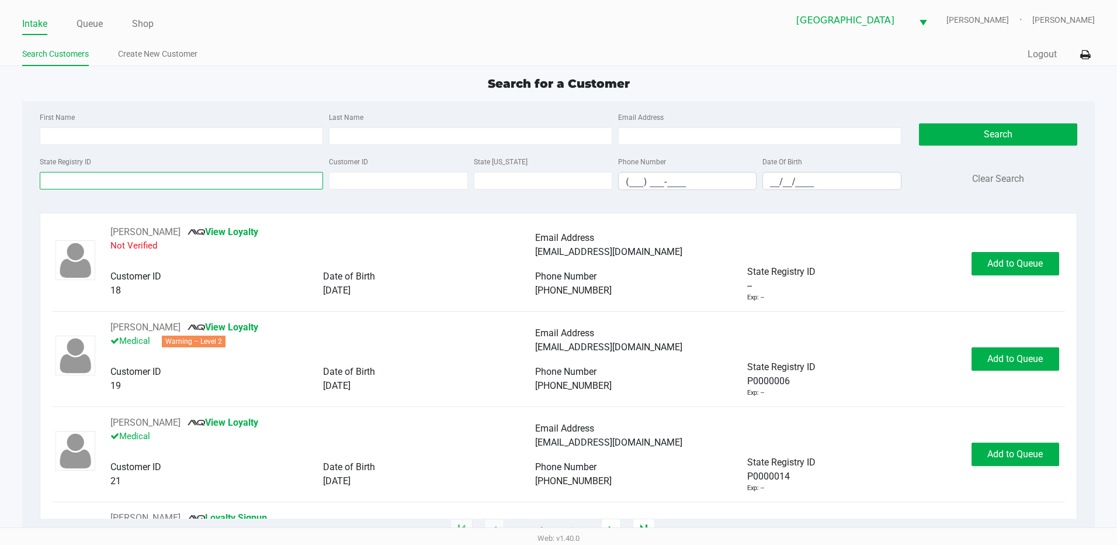
click at [77, 184] on input "State Registry ID" at bounding box center [181, 181] width 283 height 18
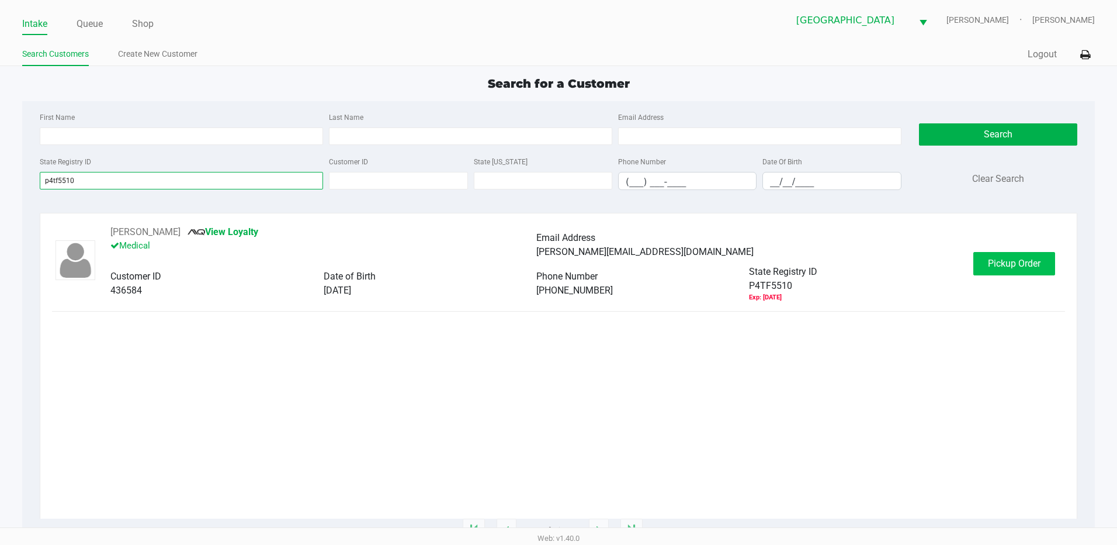
type input "p4tf5510"
click at [1025, 266] on span "Pickup Order" at bounding box center [1014, 263] width 53 height 11
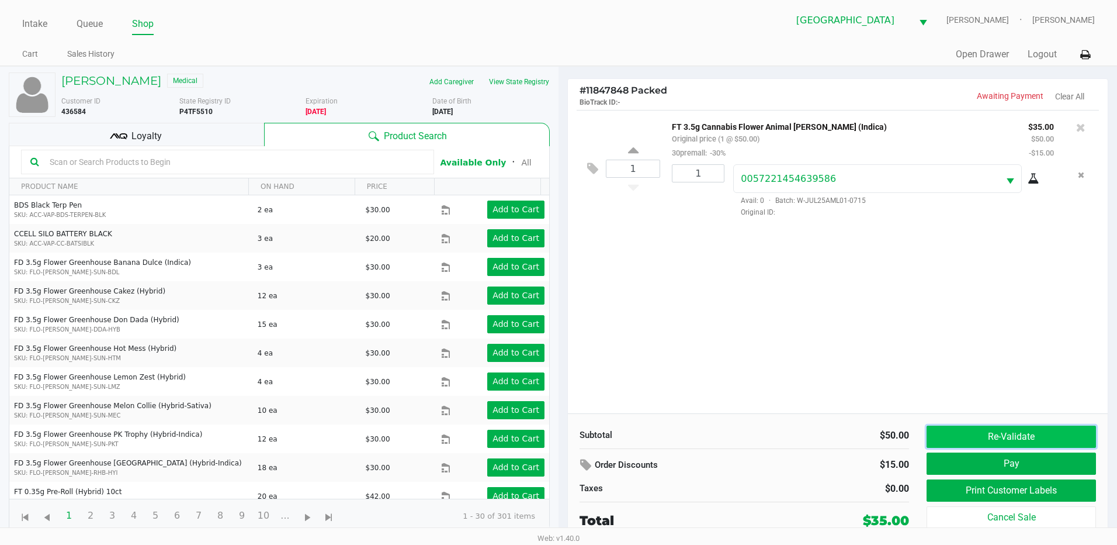
click at [1047, 434] on button "Re-Validate" at bounding box center [1011, 436] width 169 height 22
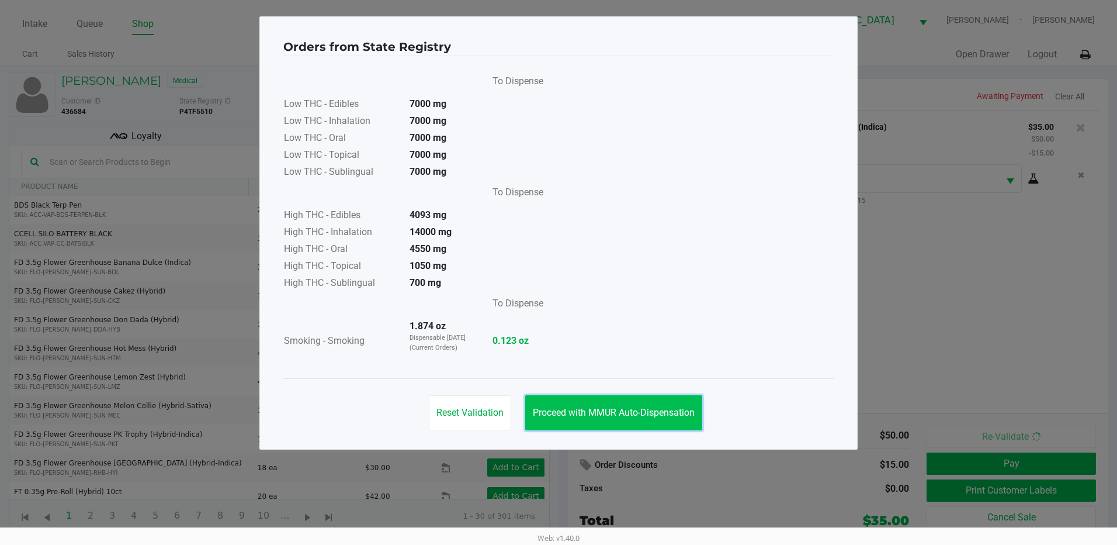
click at [625, 414] on span "Proceed with MMUR Auto-Dispensation" at bounding box center [614, 412] width 162 height 11
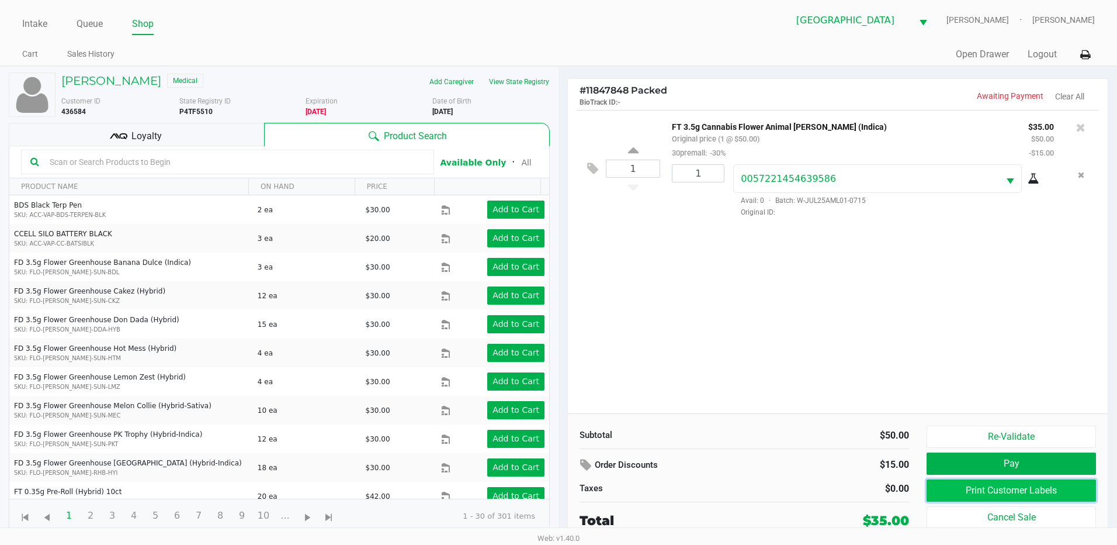
click at [988, 493] on button "Print Customer Labels" at bounding box center [1011, 490] width 169 height 22
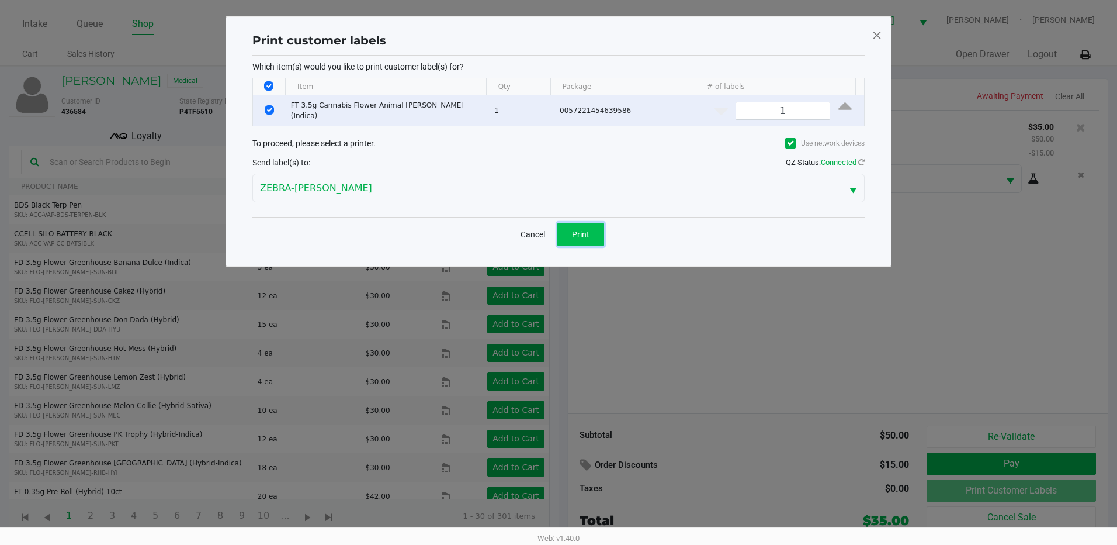
click at [576, 233] on span "Print" at bounding box center [581, 234] width 18 height 9
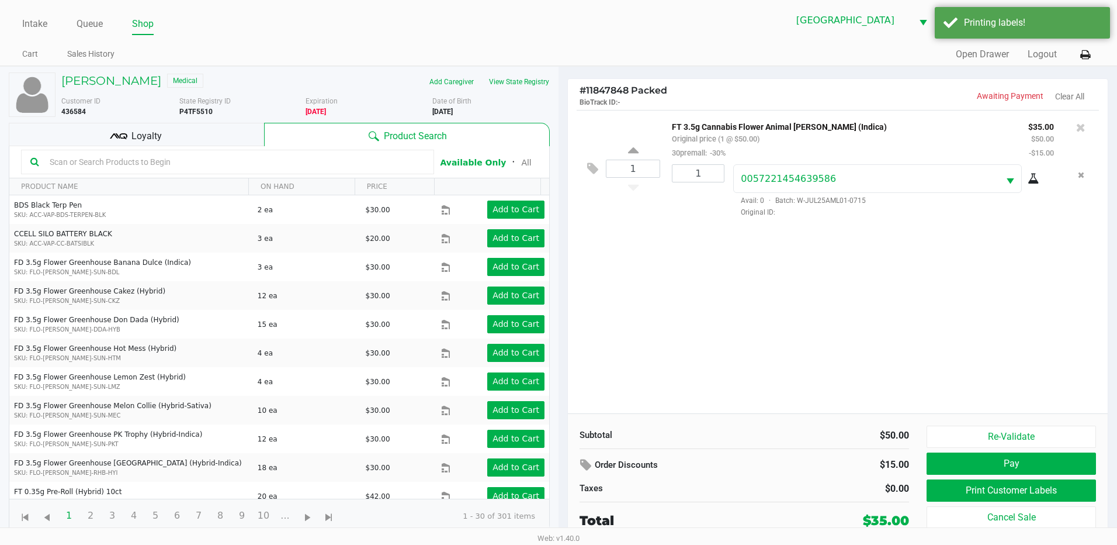
click at [201, 130] on div "Loyalty" at bounding box center [136, 134] width 255 height 23
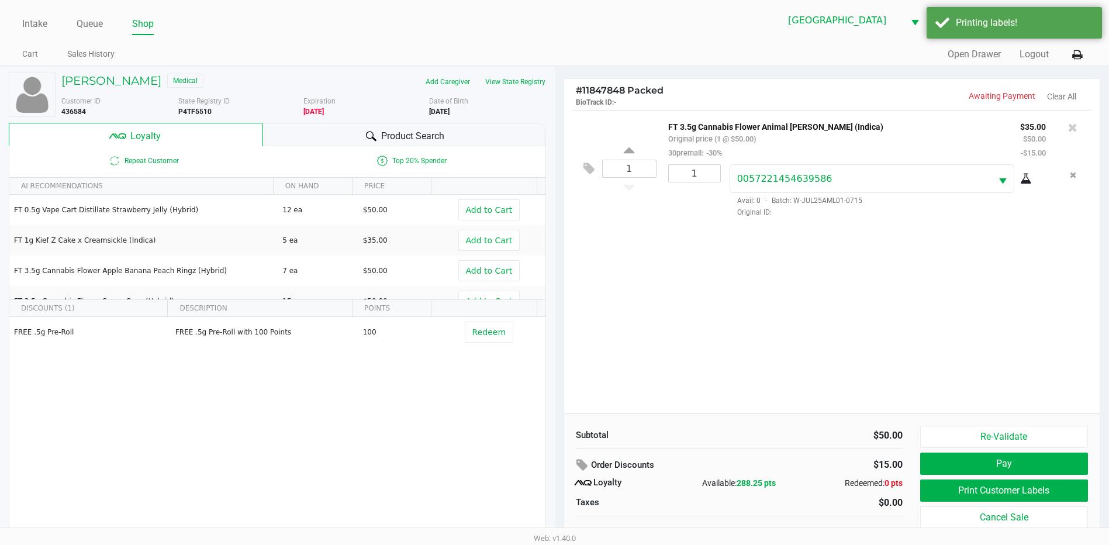
click at [372, 130] on div at bounding box center [371, 136] width 14 height 14
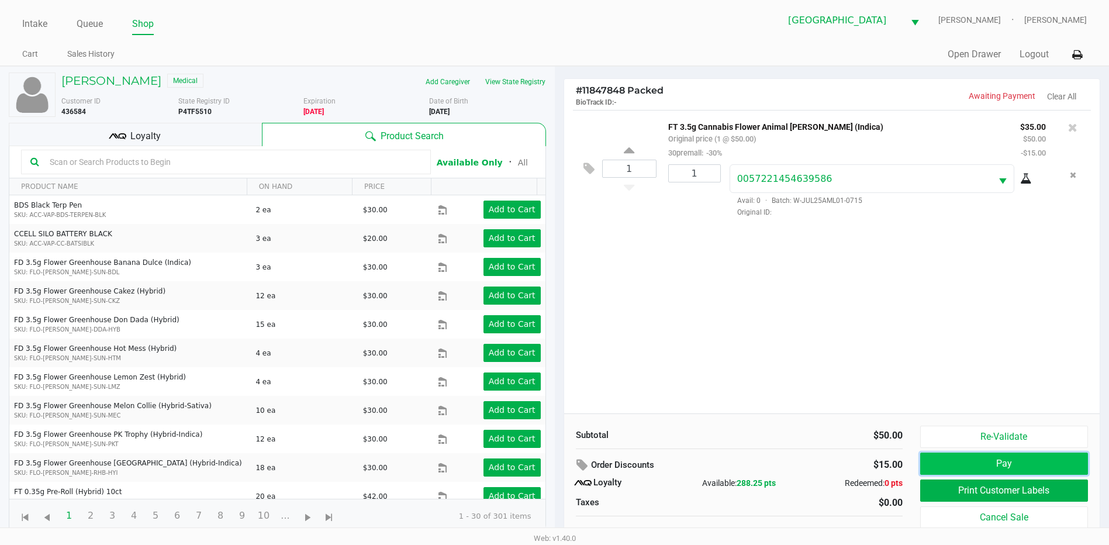
click at [1022, 468] on button "Pay" at bounding box center [1004, 463] width 168 height 22
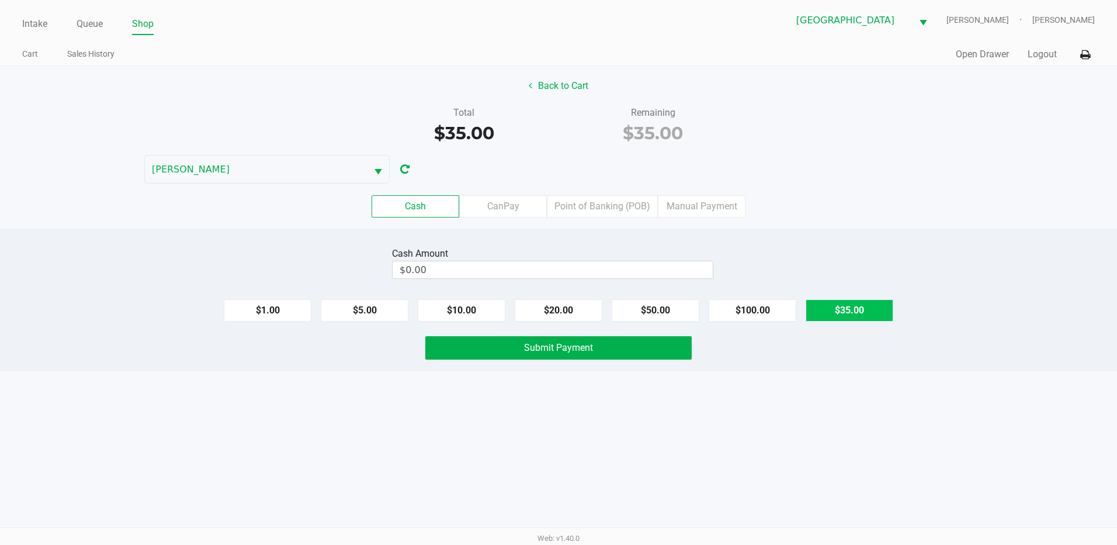
click at [850, 313] on button "$35.00" at bounding box center [850, 310] width 88 height 22
type input "$35.00"
click at [612, 361] on div "Cash Amount $35.00 Clear $1.00 $5.00 $10.00 $20.00 $50.00 $100.00 $35.00 Submit…" at bounding box center [558, 300] width 1117 height 142
click at [617, 358] on button "Submit Payment" at bounding box center [558, 347] width 266 height 23
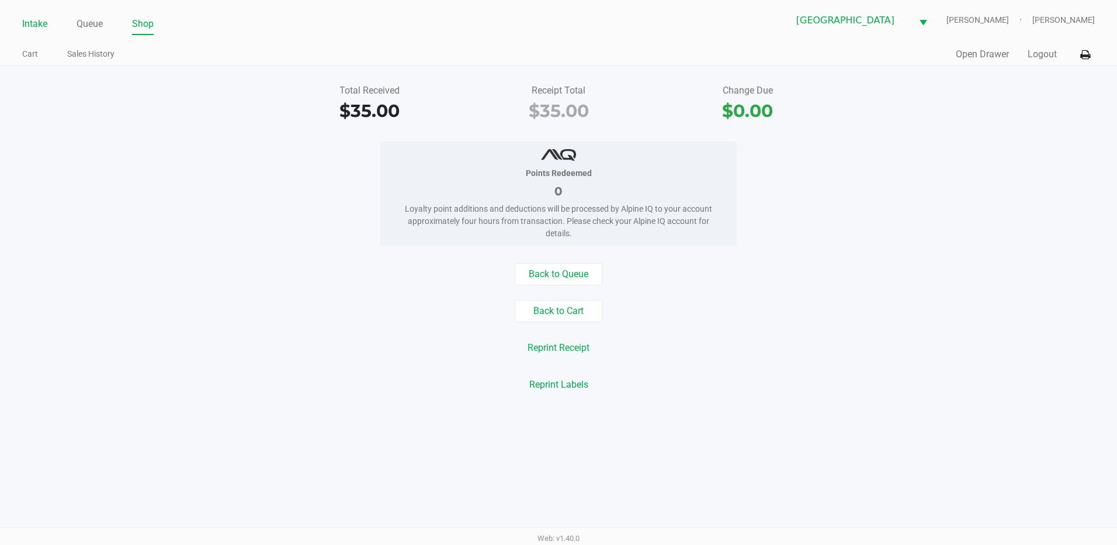
click at [33, 23] on link "Intake" at bounding box center [34, 24] width 25 height 16
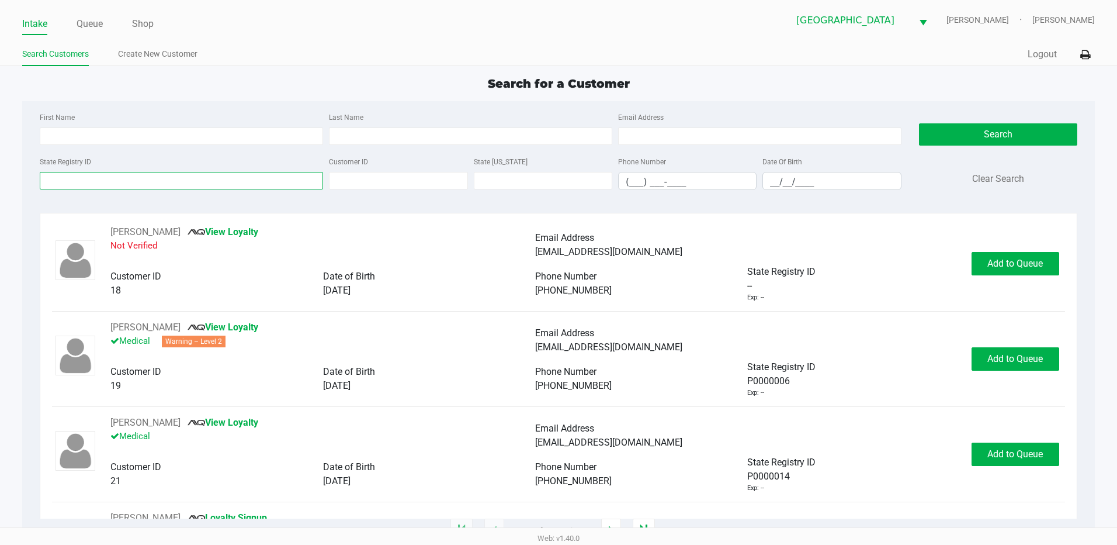
click at [91, 178] on input "State Registry ID" at bounding box center [181, 181] width 283 height 18
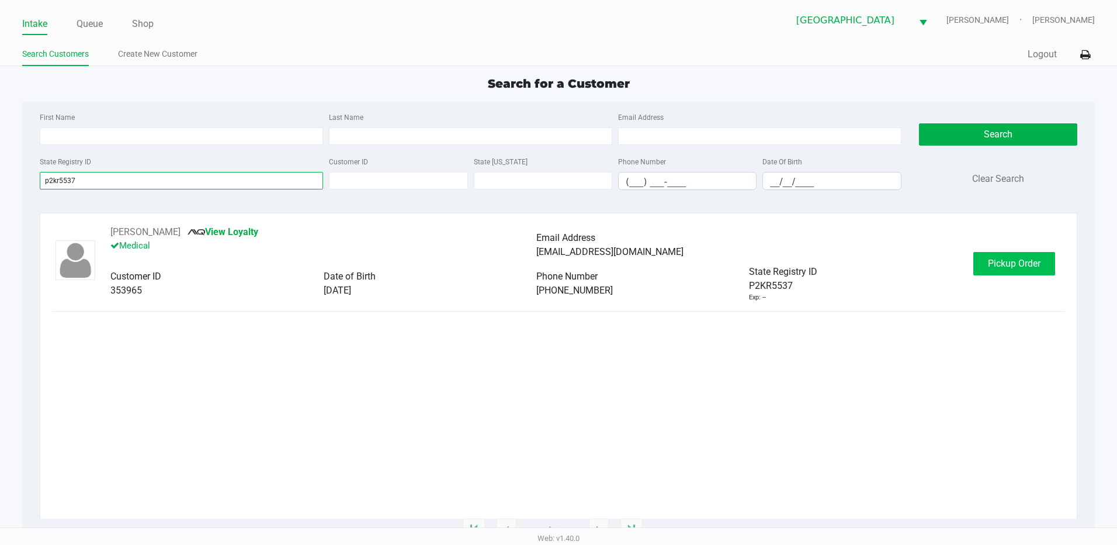
type input "p2kr5537"
click at [1019, 262] on span "Pickup Order" at bounding box center [1014, 263] width 53 height 11
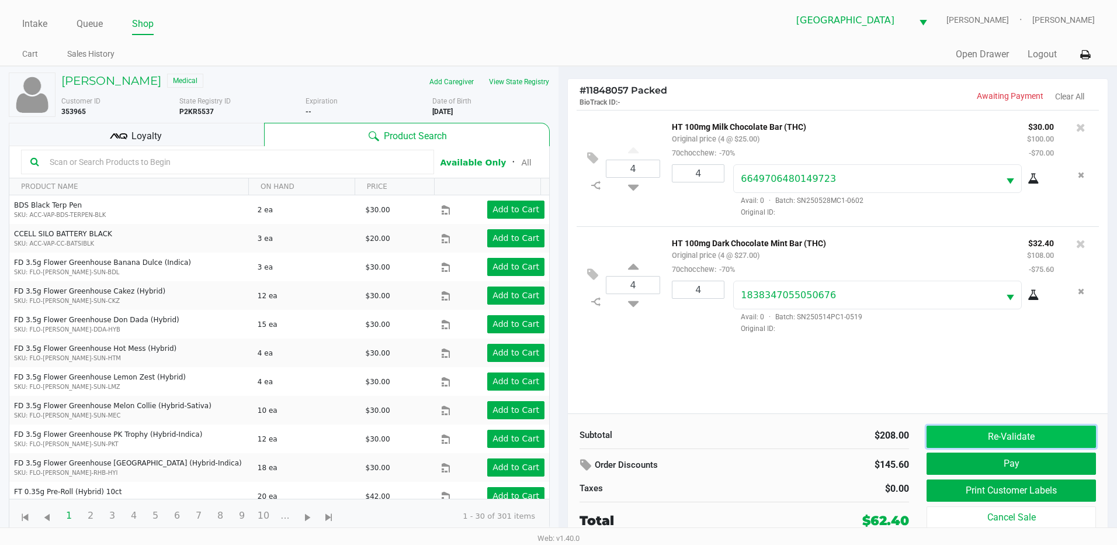
click at [1019, 442] on button "Re-Validate" at bounding box center [1011, 436] width 169 height 22
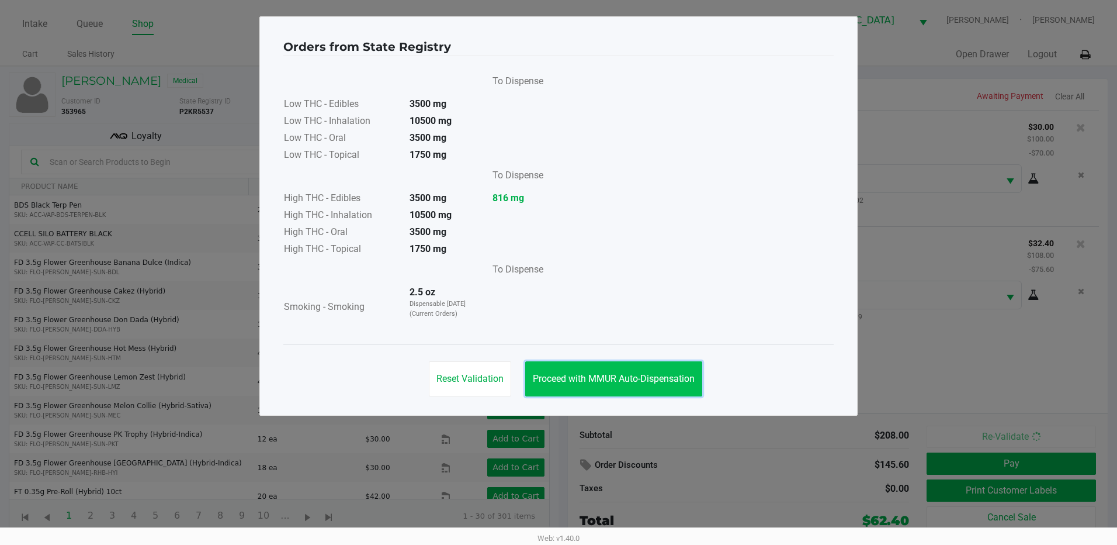
drag, startPoint x: 628, startPoint y: 369, endPoint x: 663, endPoint y: 380, distance: 37.0
click at [633, 369] on button "Proceed with MMUR Auto-Dispensation" at bounding box center [613, 378] width 177 height 35
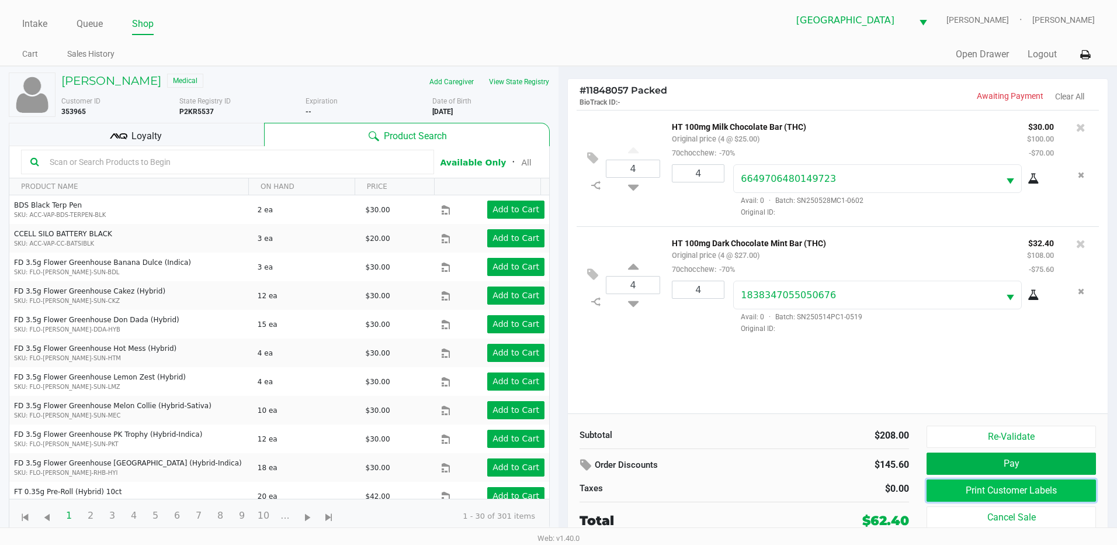
click at [1024, 493] on button "Print Customer Labels" at bounding box center [1011, 490] width 169 height 22
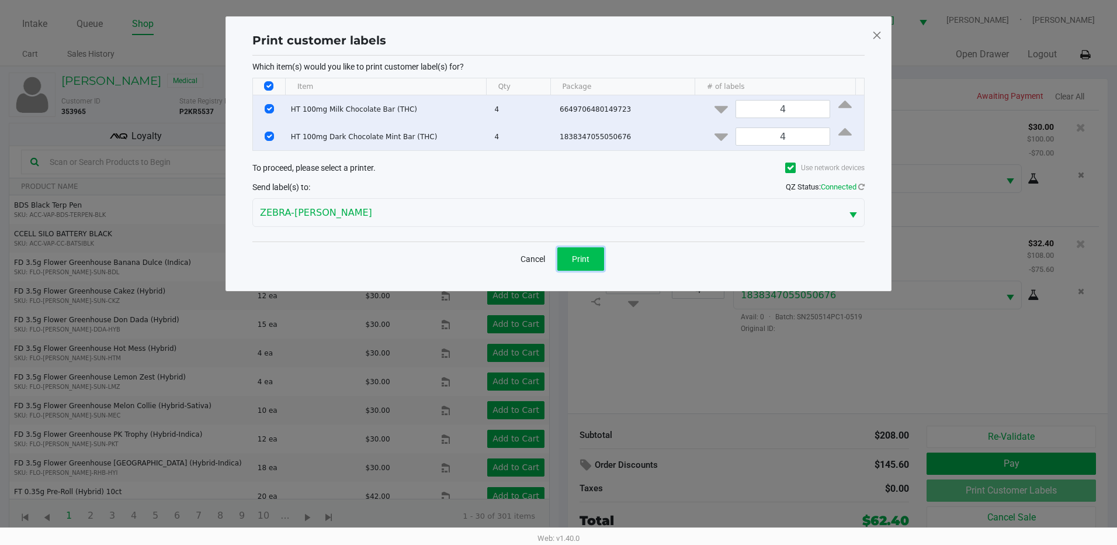
drag, startPoint x: 577, startPoint y: 257, endPoint x: 388, endPoint y: 257, distance: 188.8
click at [575, 257] on span "Print" at bounding box center [581, 258] width 18 height 9
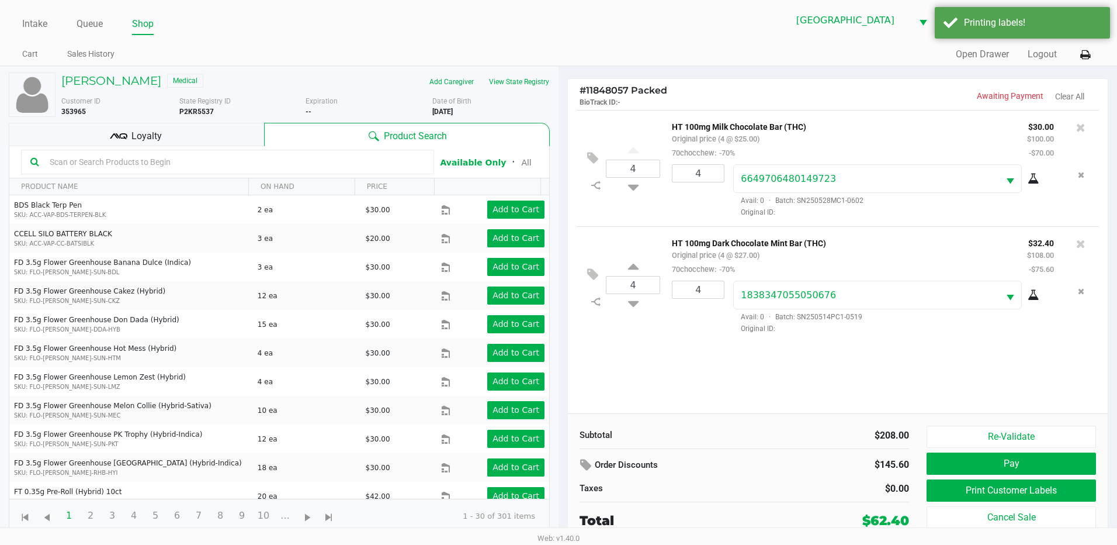
click at [152, 130] on span "Loyalty" at bounding box center [146, 136] width 30 height 14
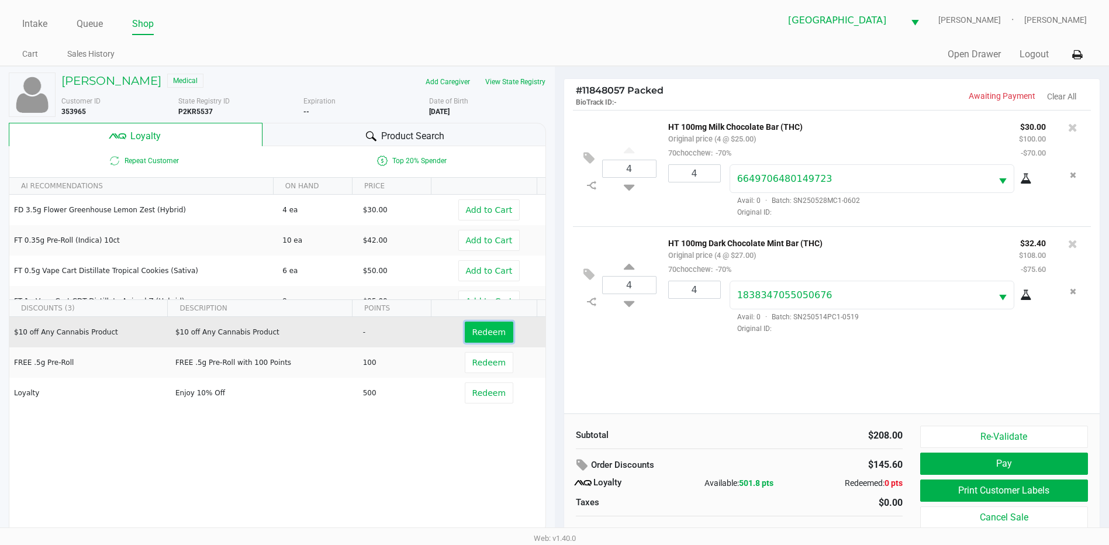
click at [488, 338] on button "Redeem" at bounding box center [489, 331] width 49 height 21
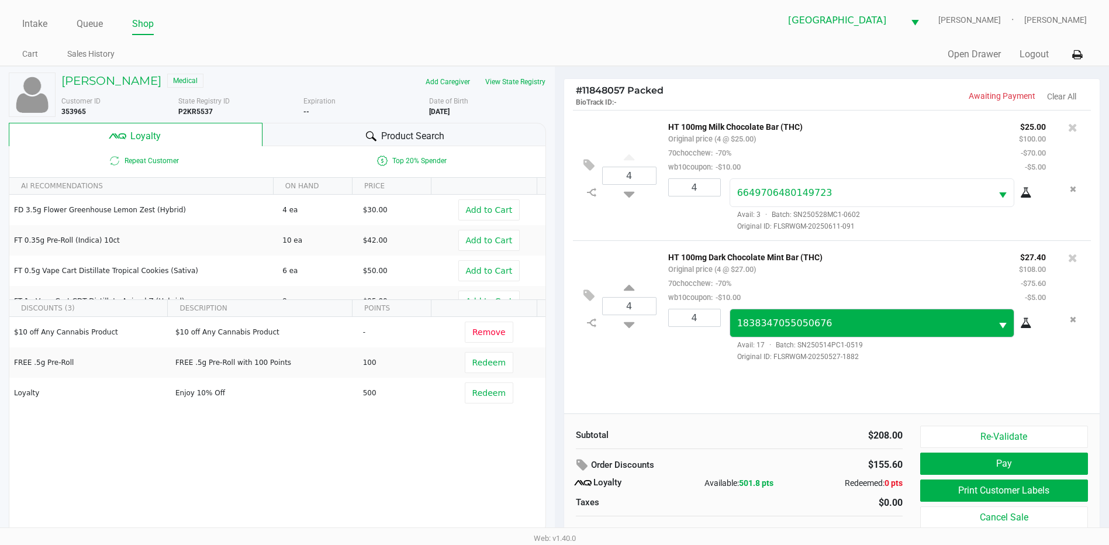
scroll to position [12, 0]
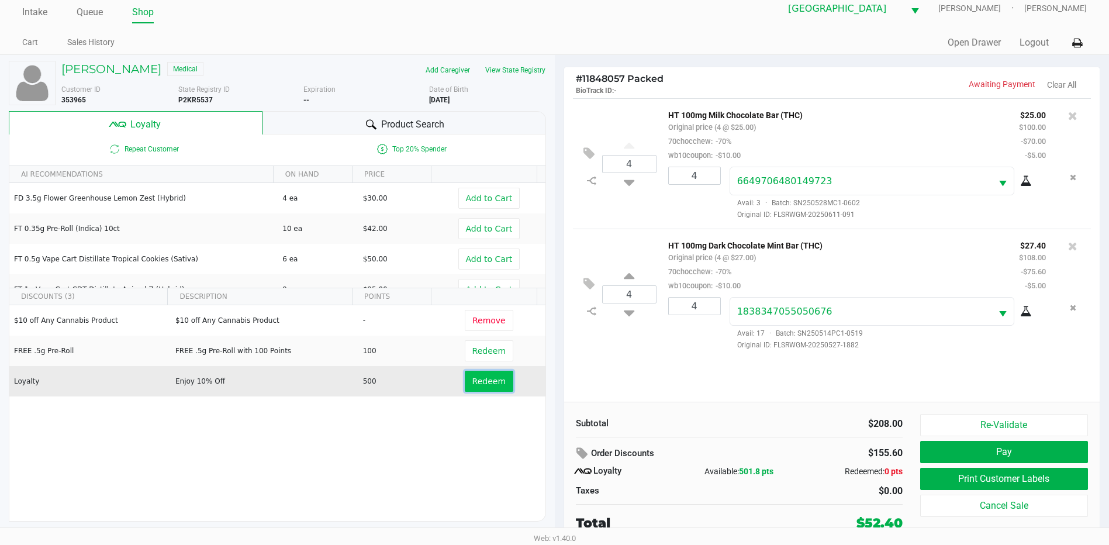
click at [485, 377] on span "Redeem" at bounding box center [488, 380] width 33 height 9
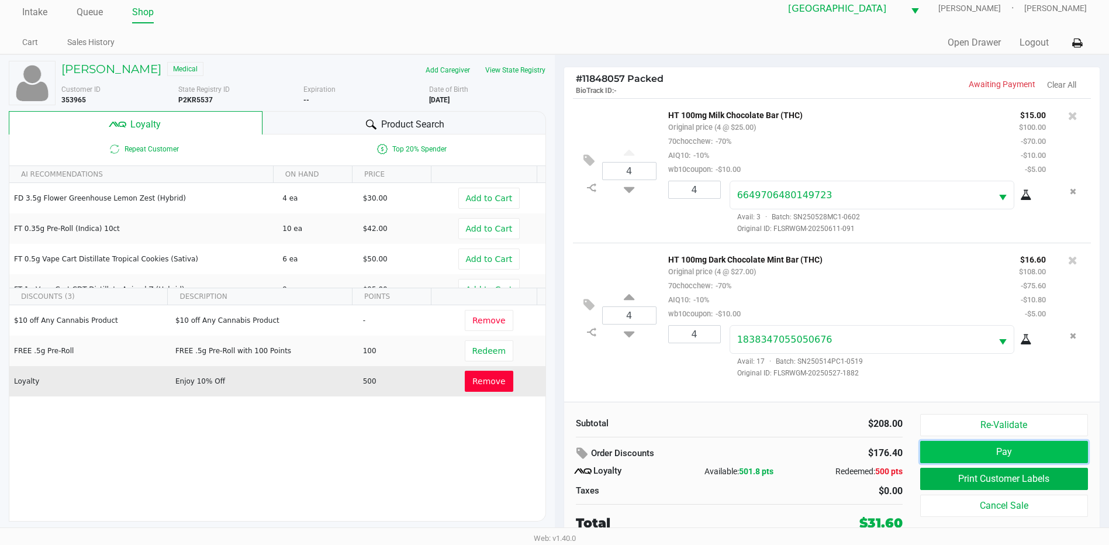
click at [1017, 443] on button "Pay" at bounding box center [1004, 452] width 168 height 22
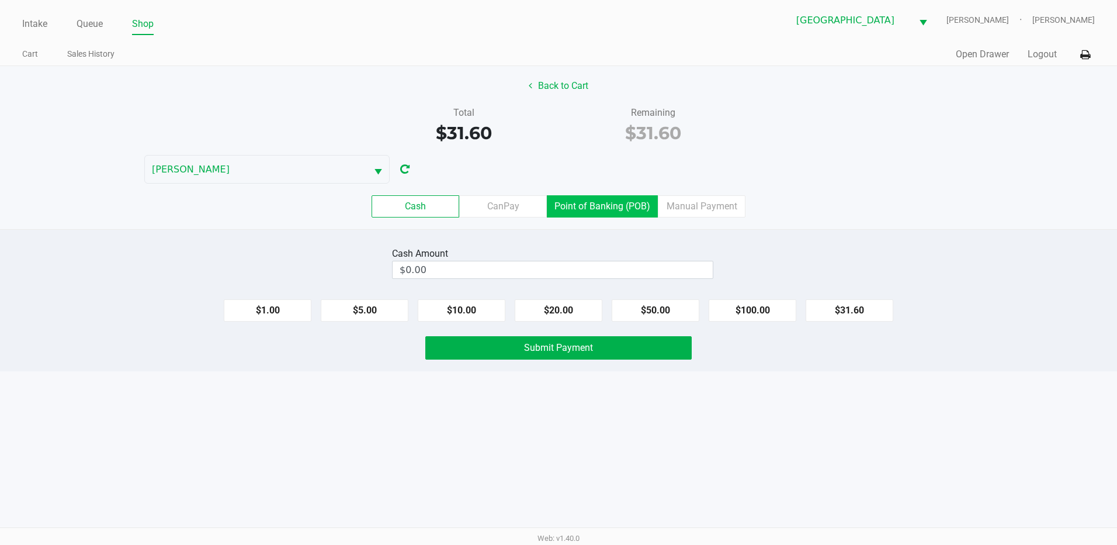
click at [590, 210] on label "Point of Banking (POB)" at bounding box center [602, 206] width 111 height 22
click at [0, 0] on 7 "Point of Banking (POB)" at bounding box center [0, 0] width 0 height 0
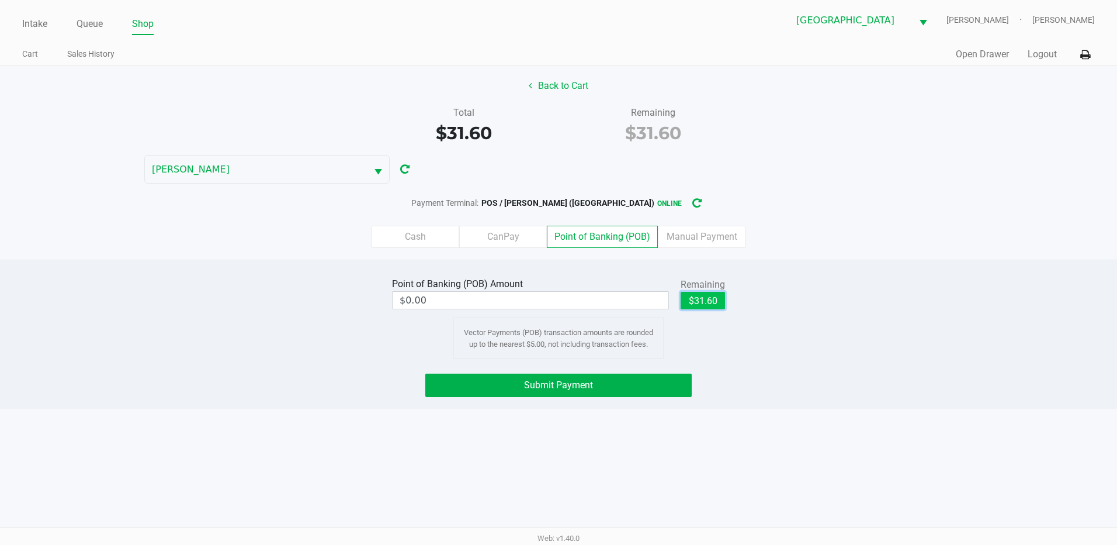
click at [707, 300] on button "$31.60" at bounding box center [703, 301] width 44 height 18
type input "$31.60"
click at [593, 398] on div "Point of Banking (POB) Amount $31.60 Remaining $31.60 Clear Vector Payments (PO…" at bounding box center [558, 333] width 1117 height 149
click at [598, 387] on button "Submit Payment" at bounding box center [558, 384] width 266 height 23
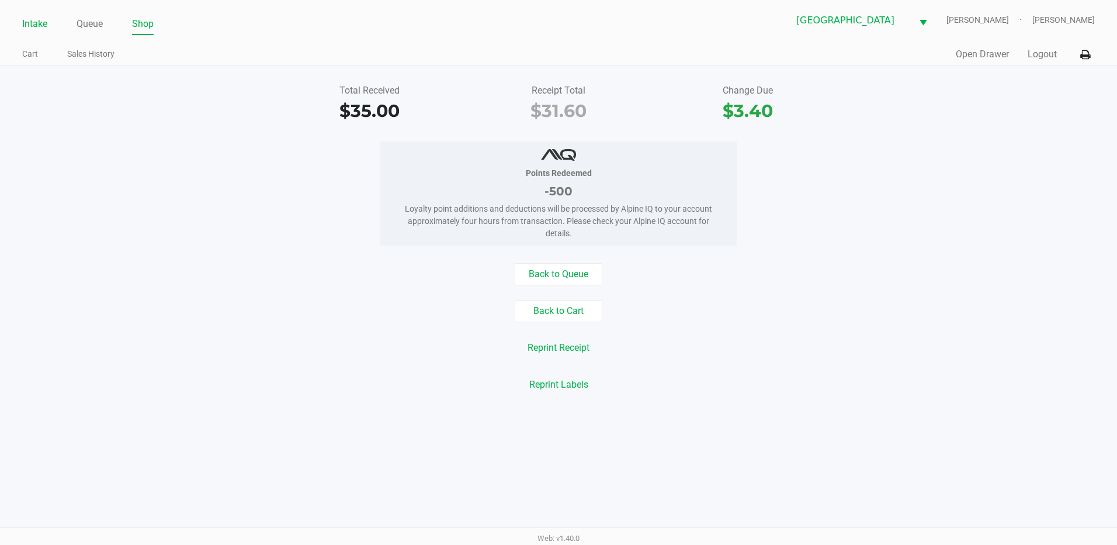
click at [32, 17] on link "Intake" at bounding box center [34, 24] width 25 height 16
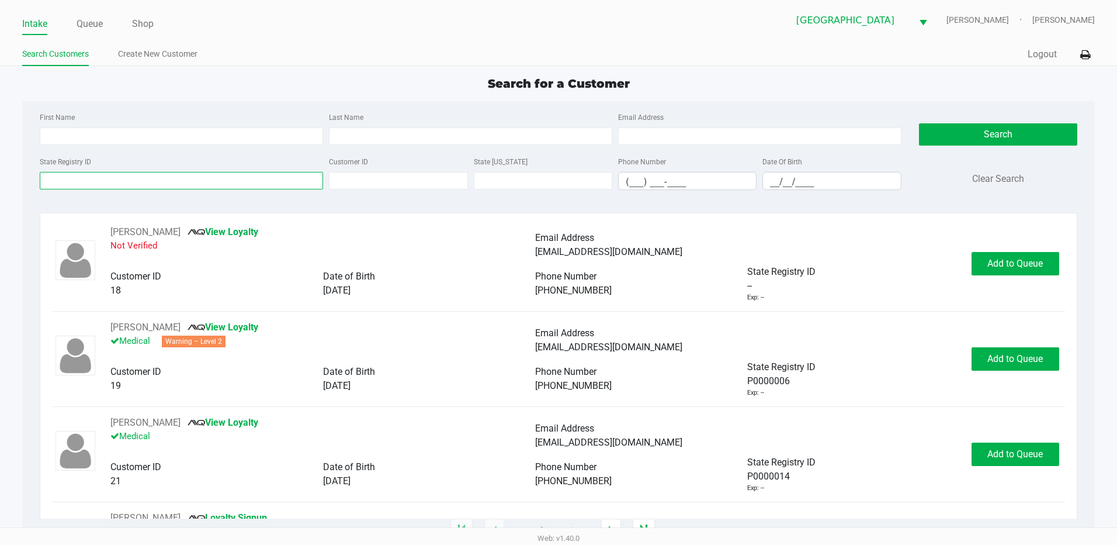
click at [101, 182] on input "State Registry ID" at bounding box center [181, 181] width 283 height 18
click at [95, 140] on input "First Name" at bounding box center [181, 136] width 283 height 18
type input "joel"
click at [774, 179] on input "__/__/____" at bounding box center [831, 181] width 137 height 18
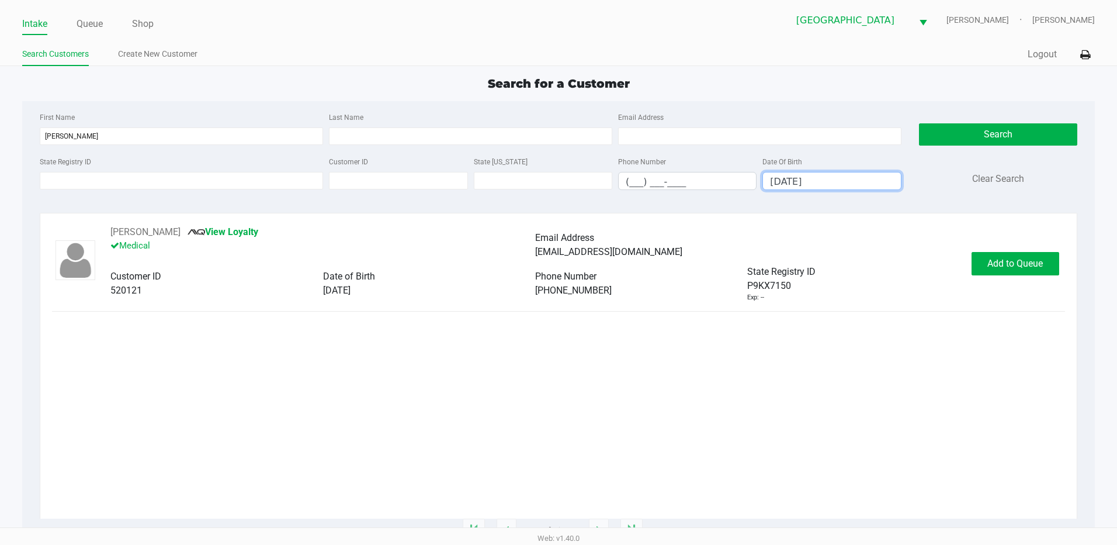
type input "07/27/1983"
click at [1016, 271] on button "Add to Queue" at bounding box center [1016, 263] width 88 height 23
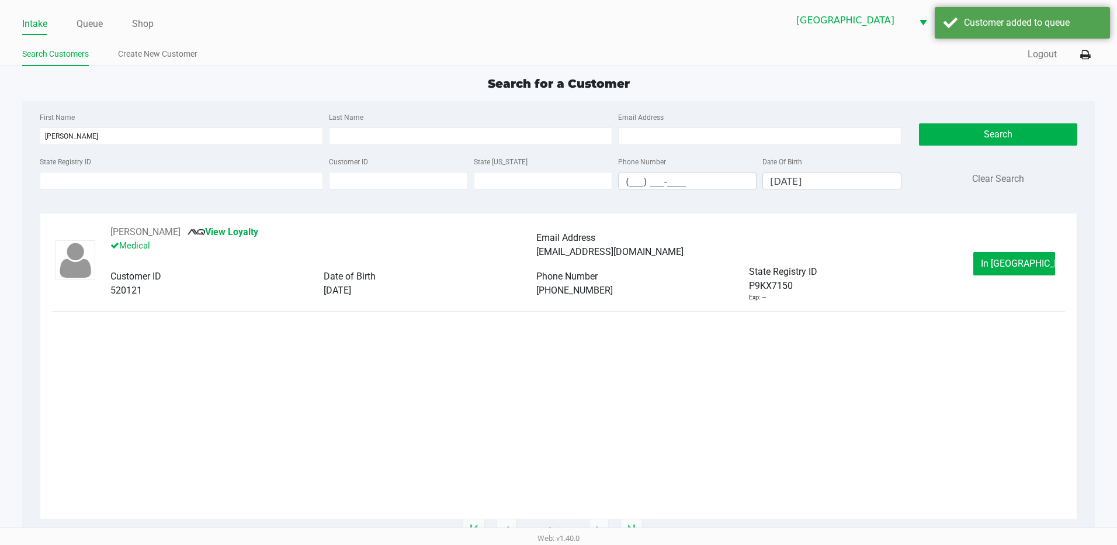
click at [1022, 261] on span "In Queue" at bounding box center [1030, 263] width 98 height 11
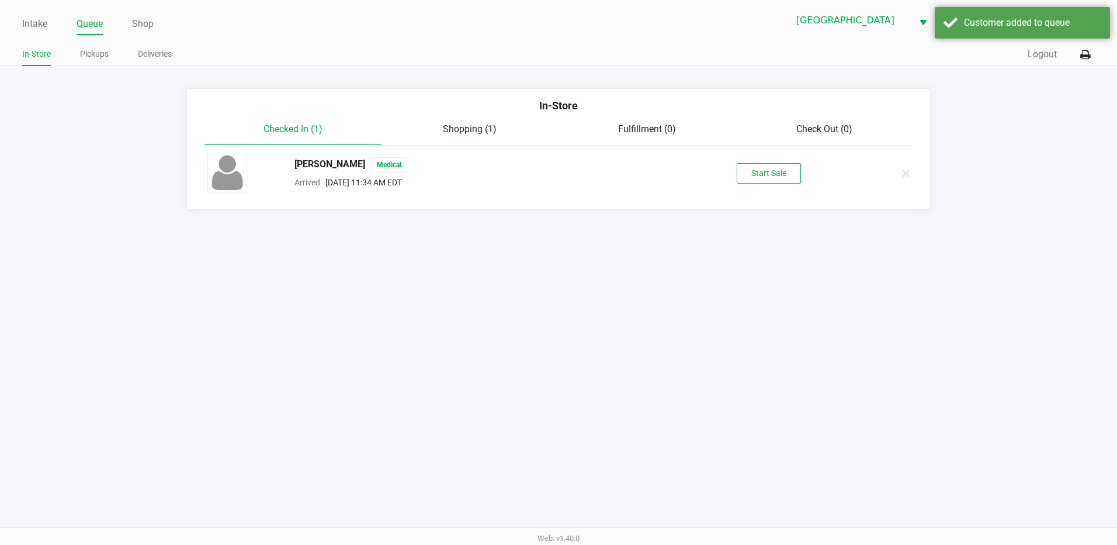
click at [764, 179] on button "Start Sale" at bounding box center [769, 173] width 64 height 20
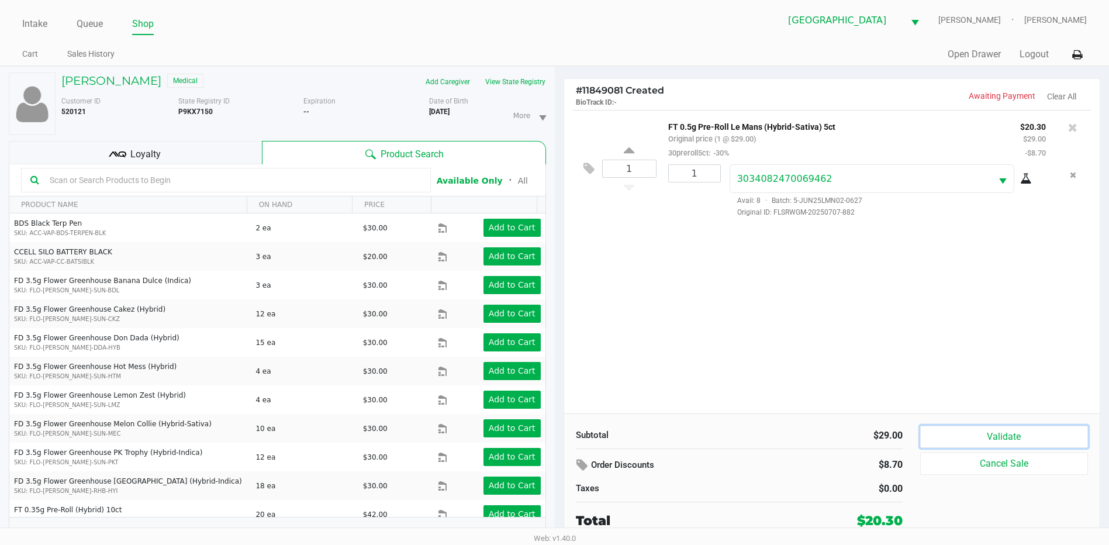
click at [988, 435] on button "Validate" at bounding box center [1004, 436] width 168 height 22
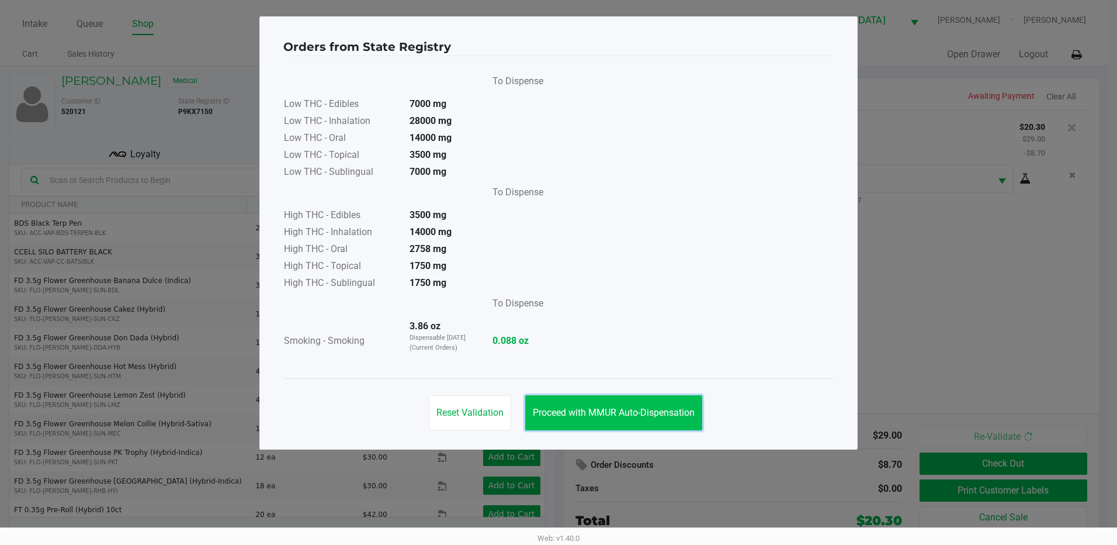
drag, startPoint x: 694, startPoint y: 413, endPoint x: 970, endPoint y: 479, distance: 284.1
click at [693, 413] on span "Proceed with MMUR Auto-Dispensation" at bounding box center [614, 412] width 162 height 11
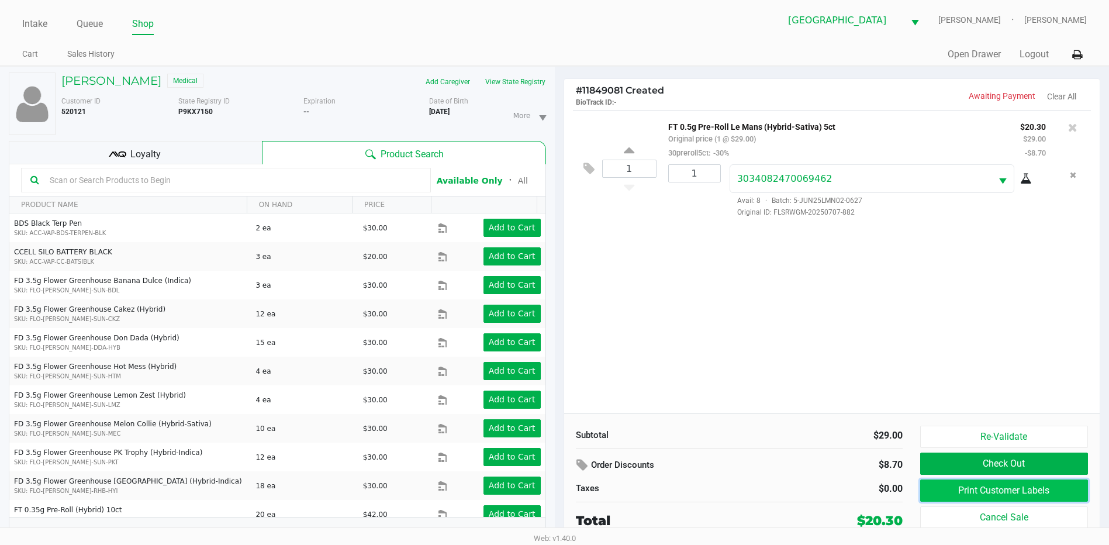
click at [956, 493] on button "Print Customer Labels" at bounding box center [1004, 490] width 168 height 22
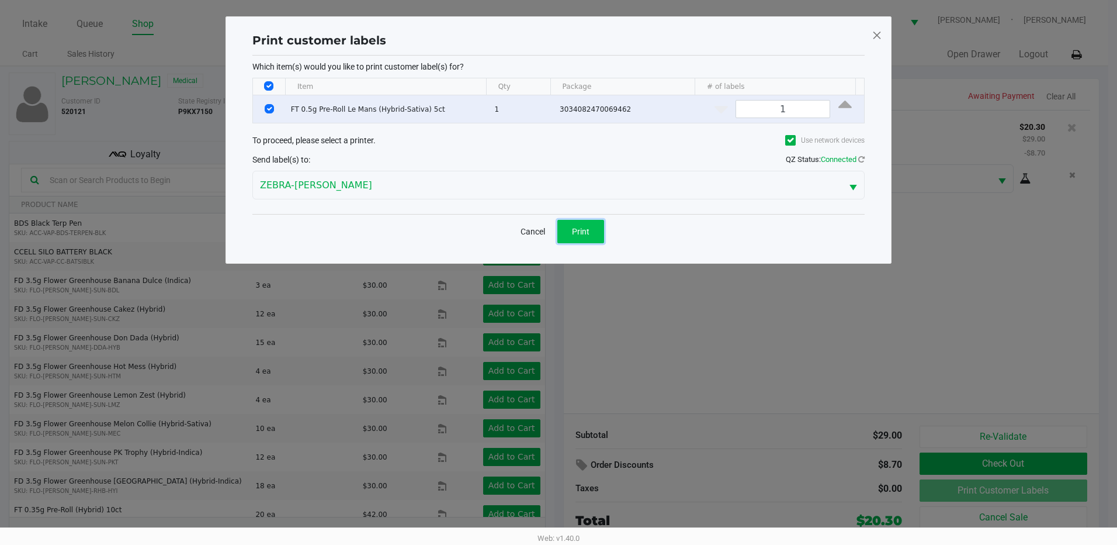
click at [573, 233] on span "Print" at bounding box center [581, 231] width 18 height 9
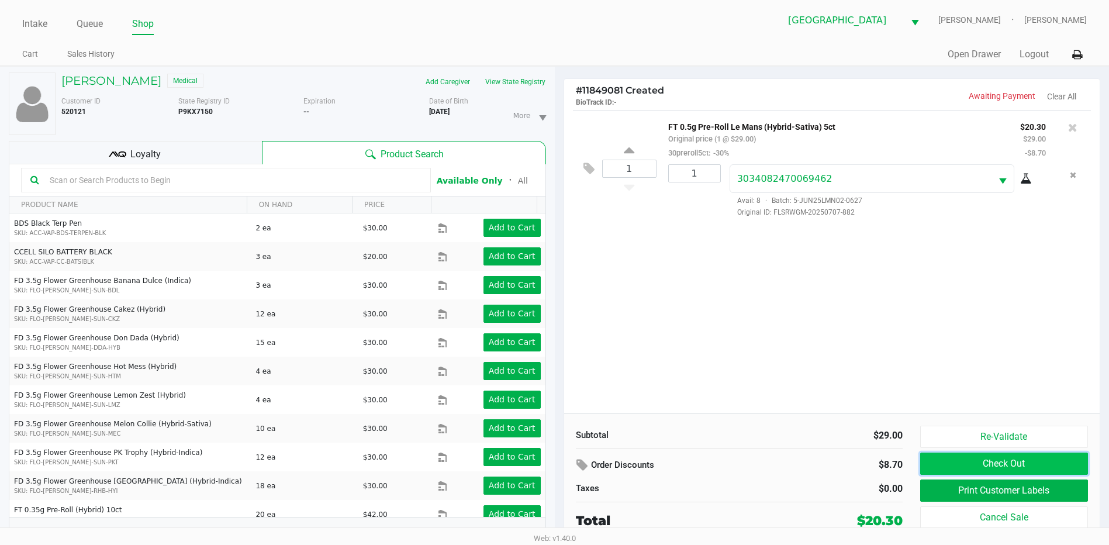
click at [1056, 462] on button "Check Out" at bounding box center [1004, 463] width 168 height 22
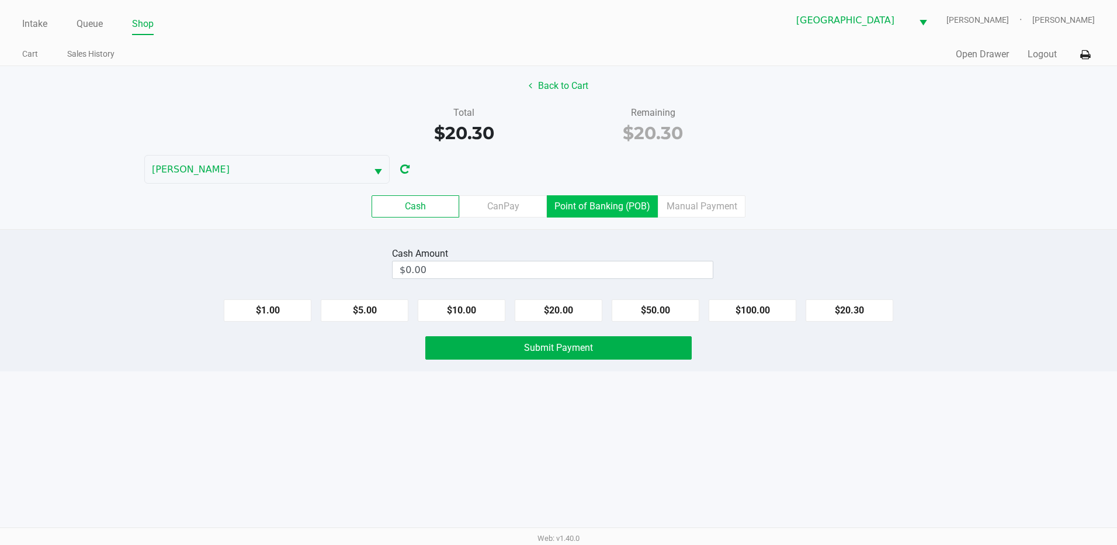
click at [612, 200] on label "Point of Banking (POB)" at bounding box center [602, 206] width 111 height 22
click at [0, 0] on 7 "Point of Banking (POB)" at bounding box center [0, 0] width 0 height 0
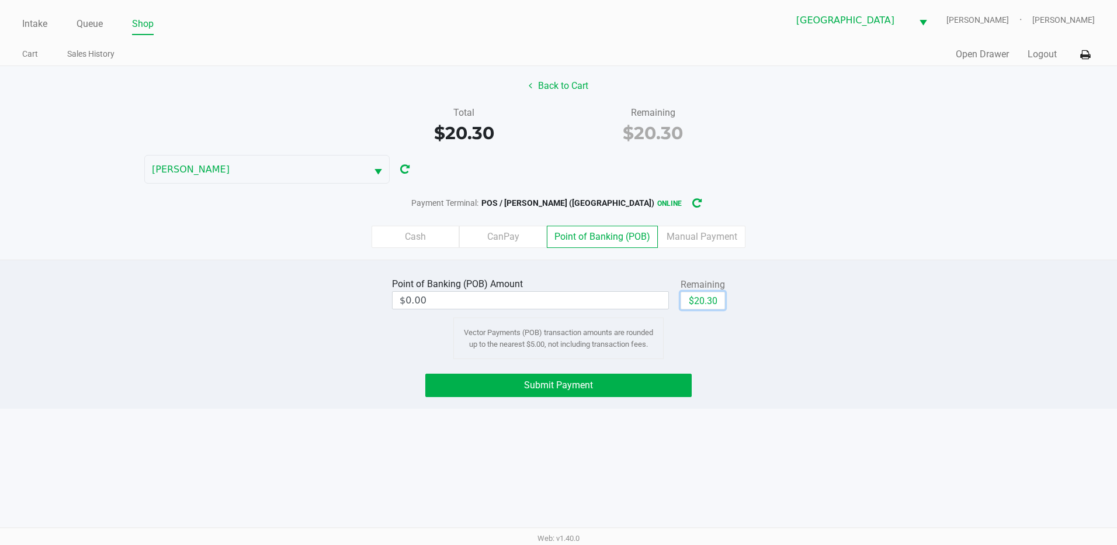
drag, startPoint x: 707, startPoint y: 300, endPoint x: 616, endPoint y: 341, distance: 100.2
click at [707, 300] on button "$20.30" at bounding box center [703, 301] width 44 height 18
type input "$20.30"
click at [588, 381] on span "Submit Payment" at bounding box center [558, 384] width 69 height 11
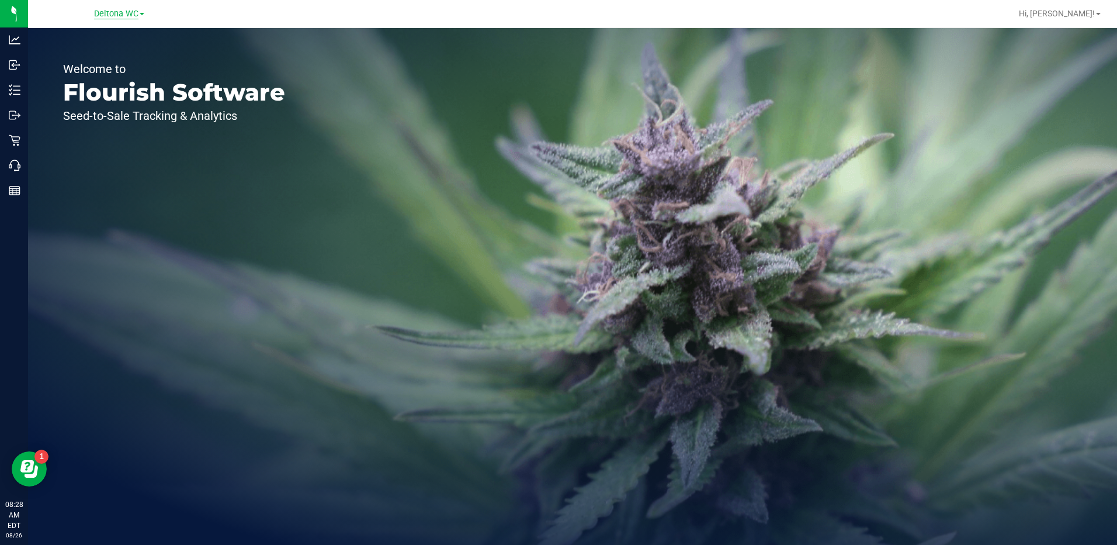
click at [130, 14] on span "Deltona WC" at bounding box center [116, 14] width 44 height 11
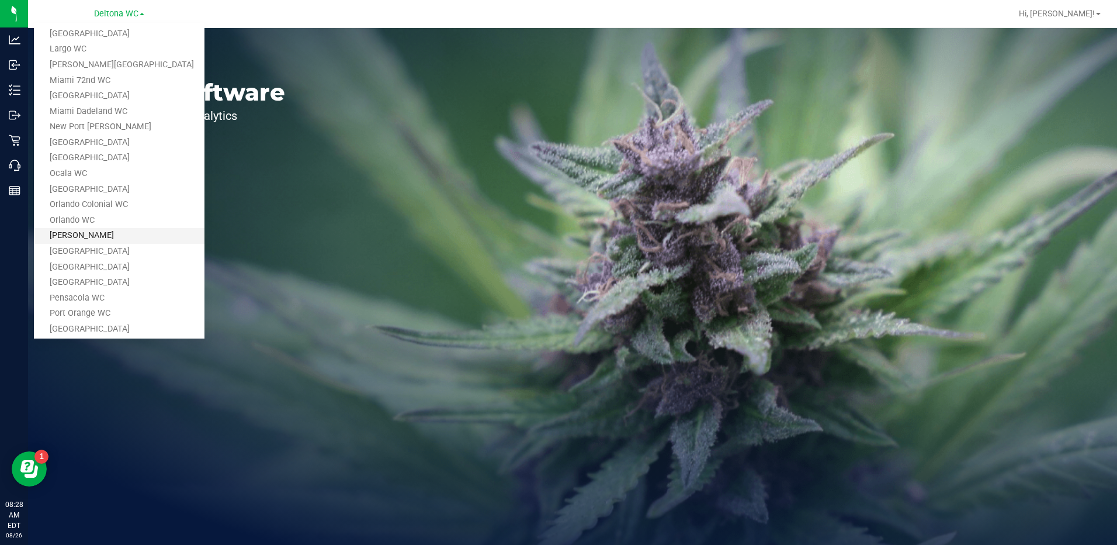
scroll to position [292, 0]
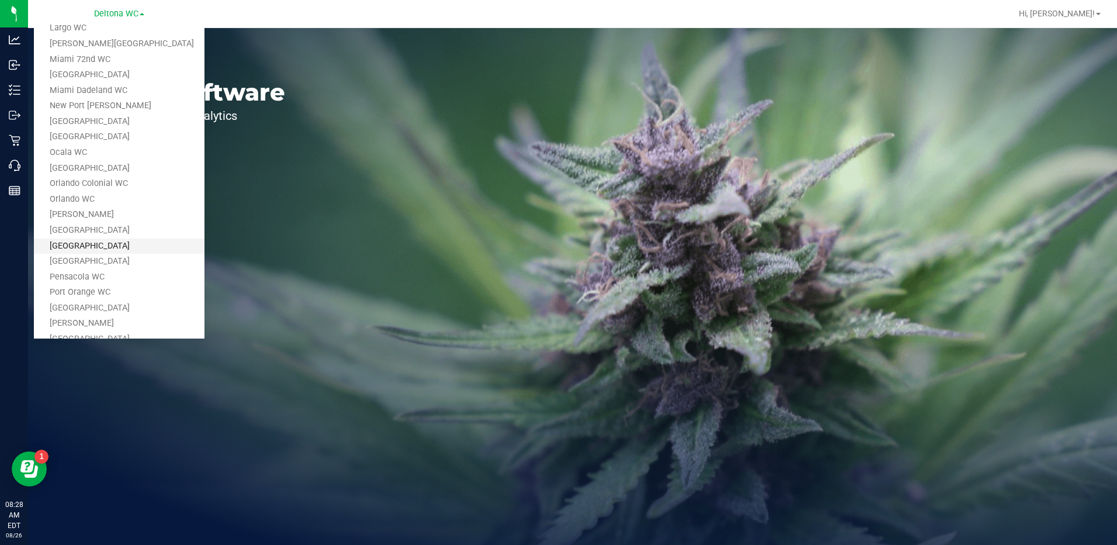
click at [99, 245] on link "[GEOGRAPHIC_DATA]" at bounding box center [119, 246] width 171 height 16
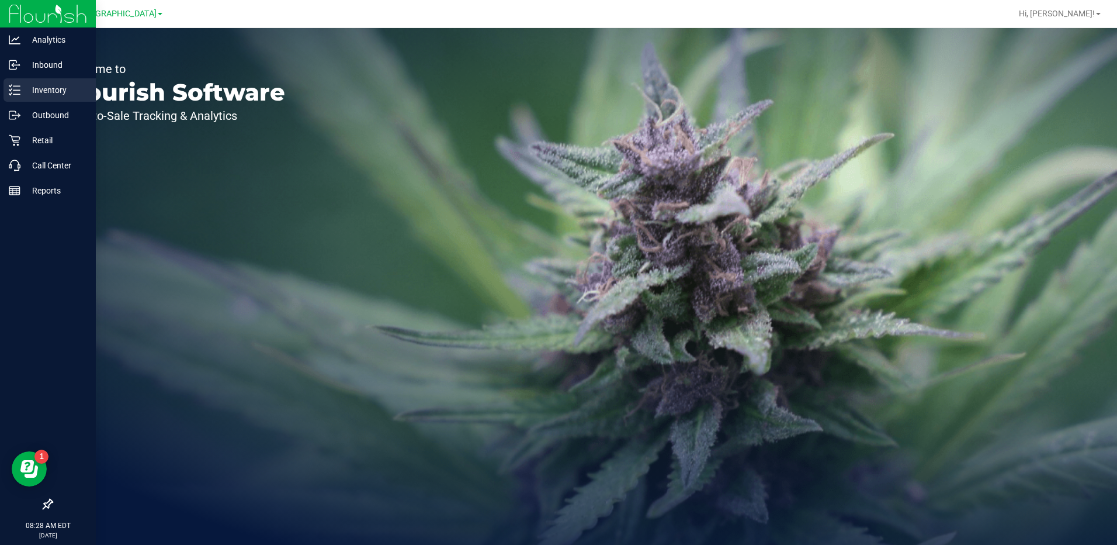
click at [44, 91] on p "Inventory" at bounding box center [55, 90] width 70 height 14
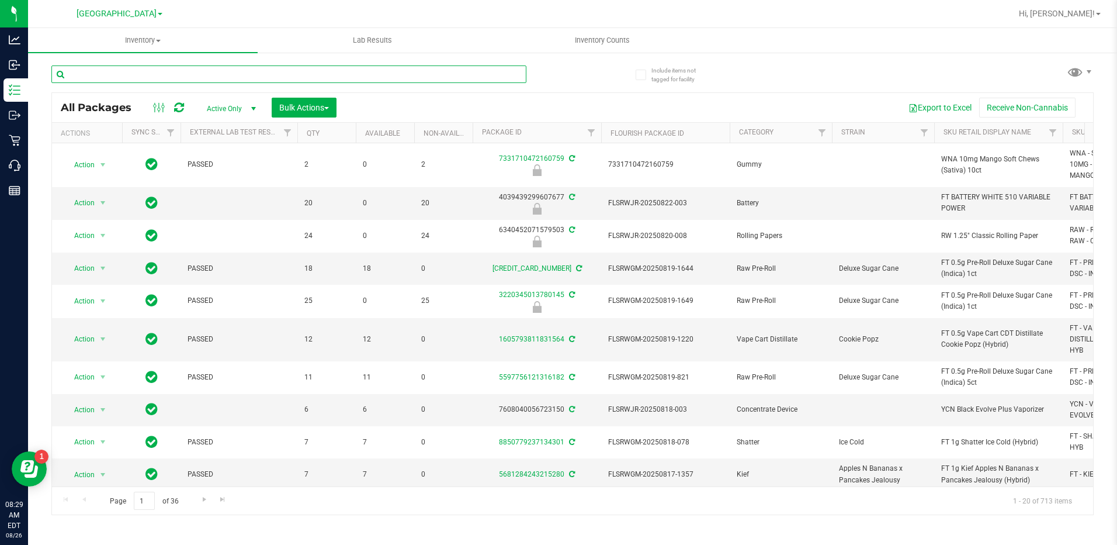
click at [121, 80] on input "text" at bounding box center [288, 74] width 475 height 18
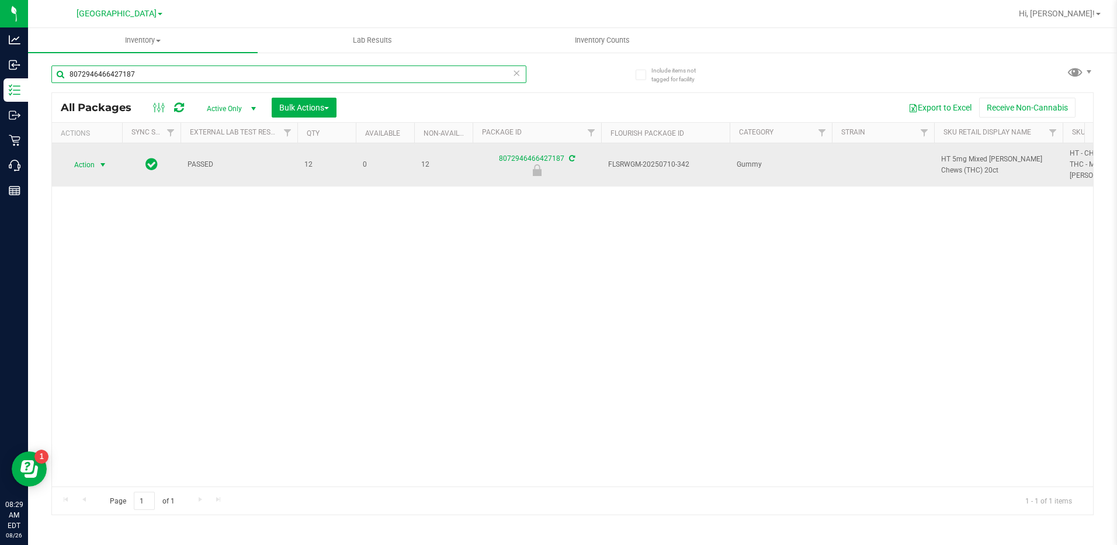
type input "8072946466427187"
click at [90, 161] on span "Action" at bounding box center [80, 165] width 32 height 16
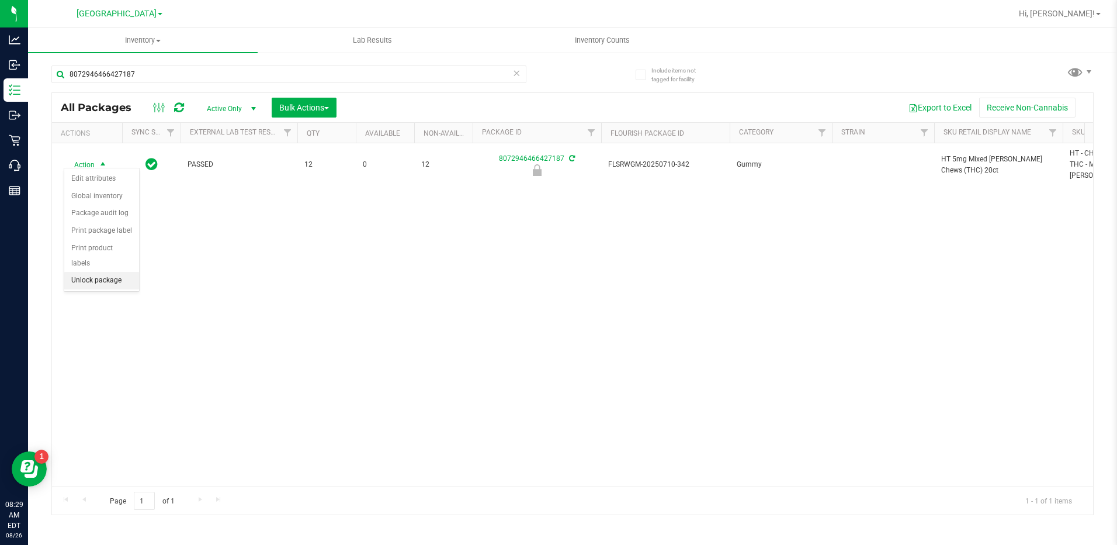
click at [95, 272] on li "Unlock package" at bounding box center [101, 281] width 75 height 18
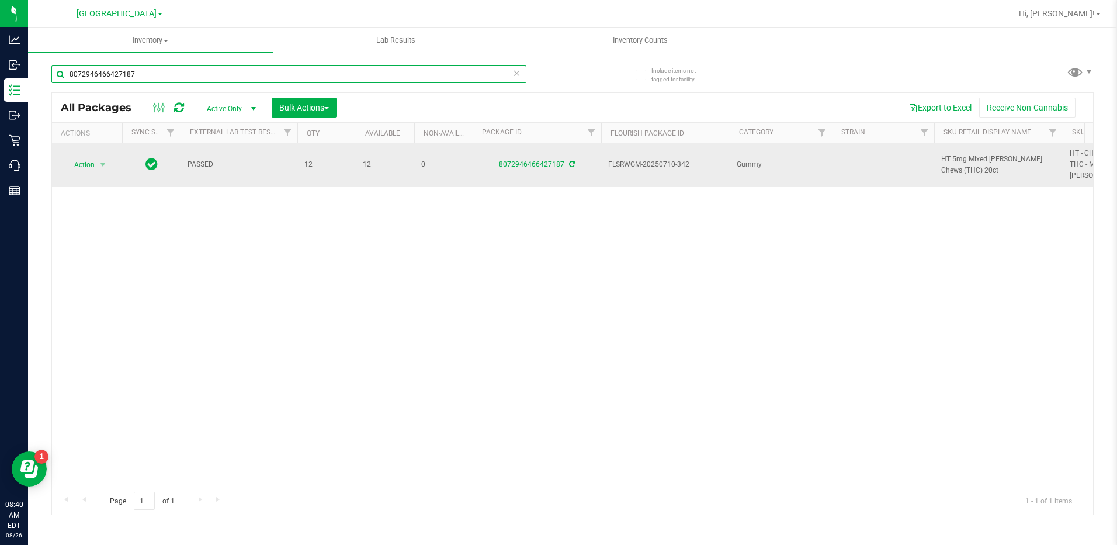
drag, startPoint x: 151, startPoint y: 78, endPoint x: 166, endPoint y: 147, distance: 69.9
click at [0, 78] on html "Analytics Inbound Inventory Outbound Retail Call Center Reports 08:40 AM EDT 08…" at bounding box center [558, 272] width 1117 height 545
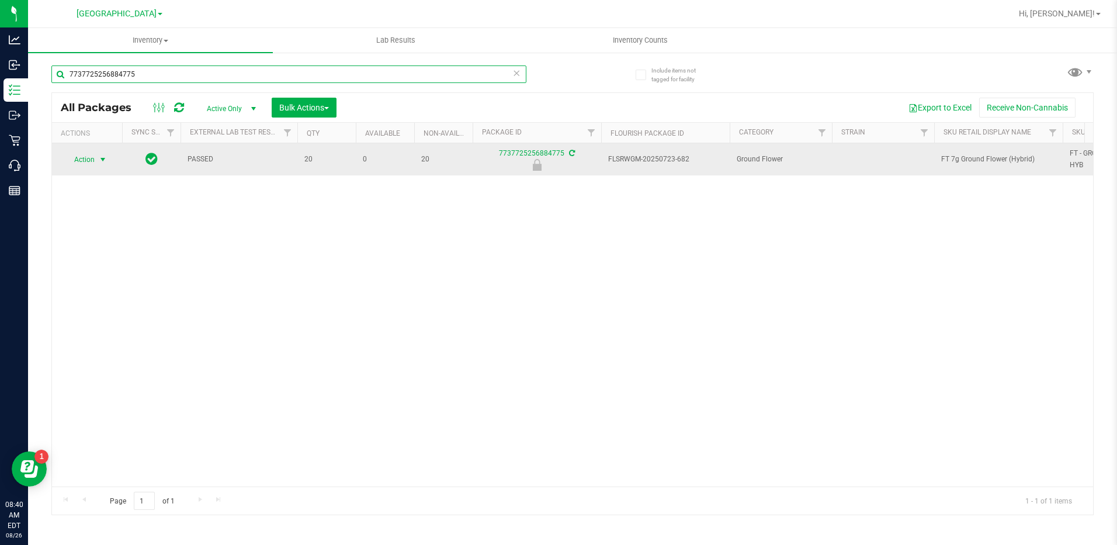
type input "7737725256884775"
click at [87, 155] on span "Action" at bounding box center [80, 159] width 32 height 16
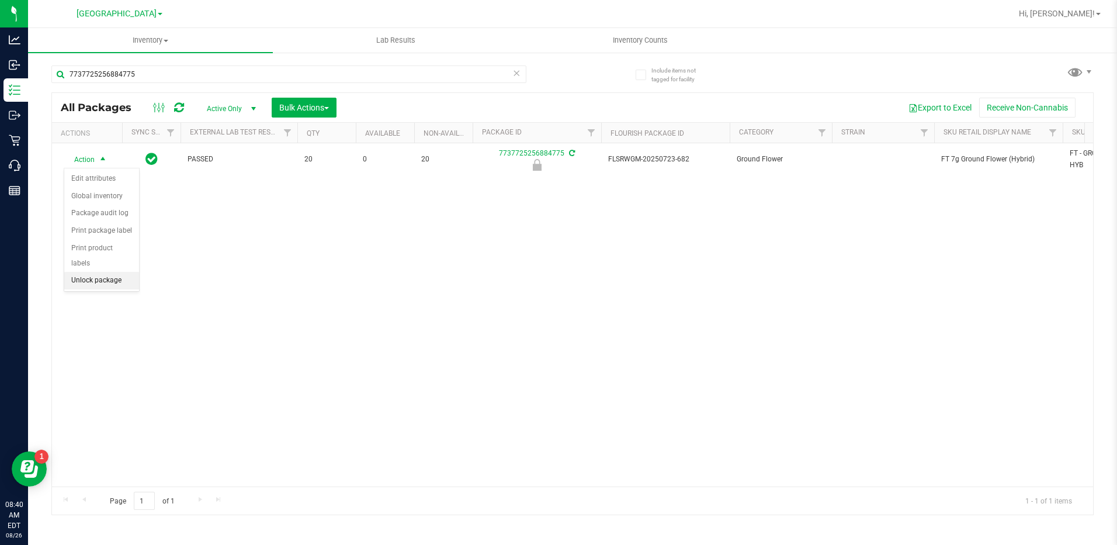
click at [93, 272] on li "Unlock package" at bounding box center [101, 281] width 75 height 18
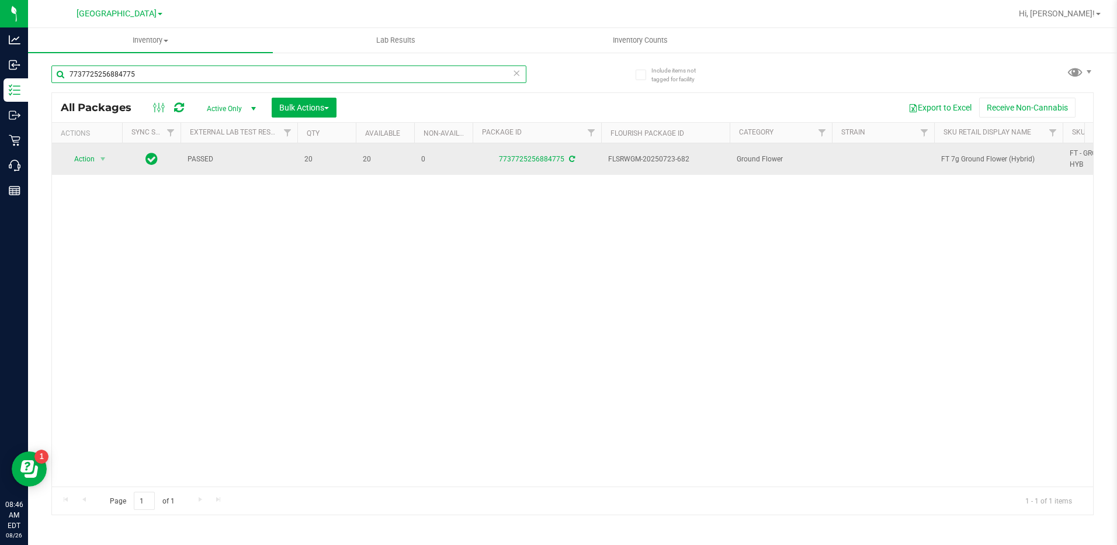
drag, startPoint x: 189, startPoint y: 80, endPoint x: 57, endPoint y: 172, distance: 160.3
click at [0, 103] on html "Analytics Inbound Inventory Outbound Retail Call Center Reports 08:46 AM EDT 08…" at bounding box center [558, 272] width 1117 height 545
type input "4467139154372695"
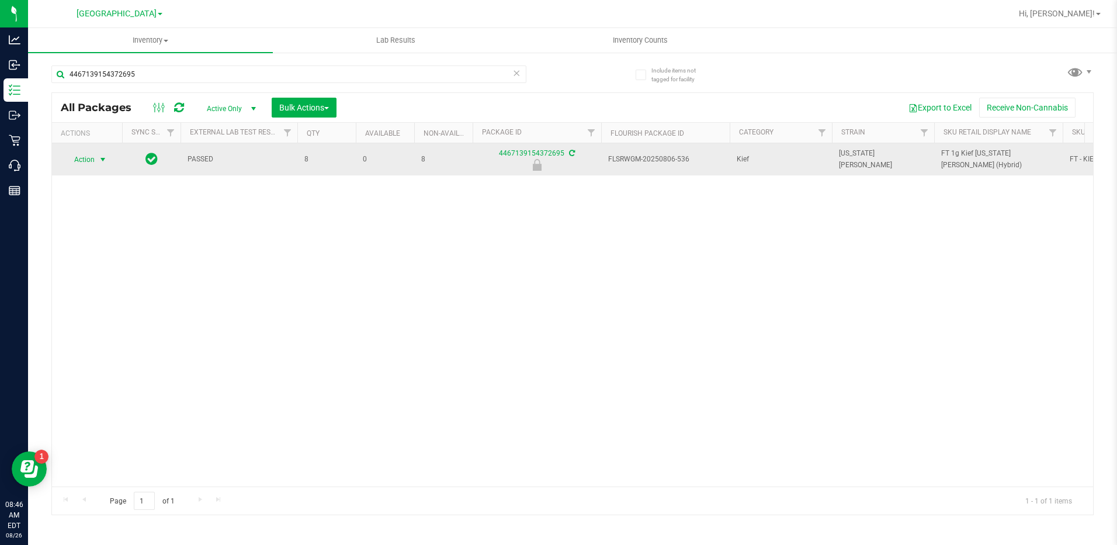
click at [92, 162] on span "Action" at bounding box center [80, 159] width 32 height 16
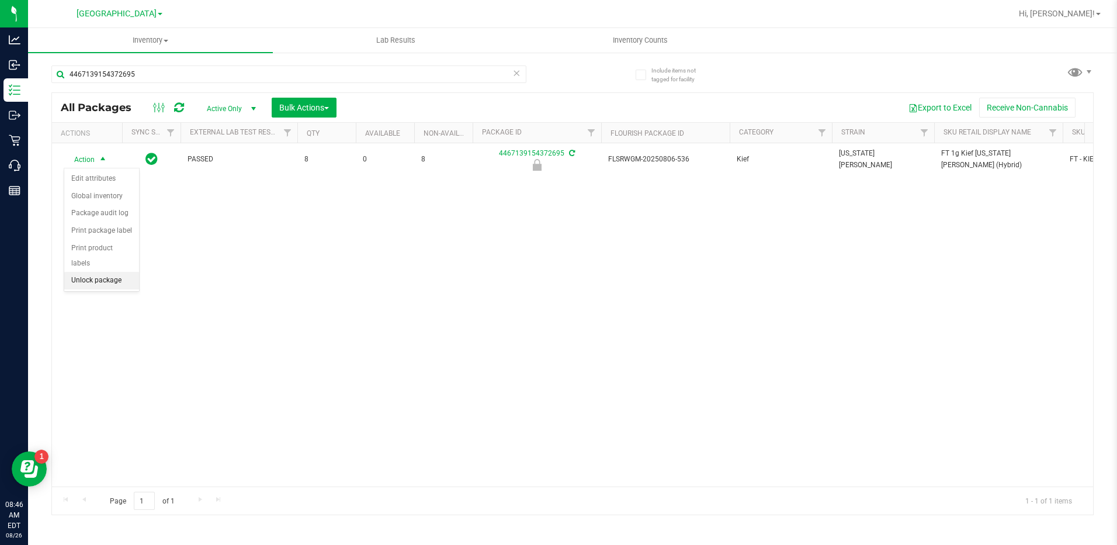
click at [88, 272] on li "Unlock package" at bounding box center [101, 281] width 75 height 18
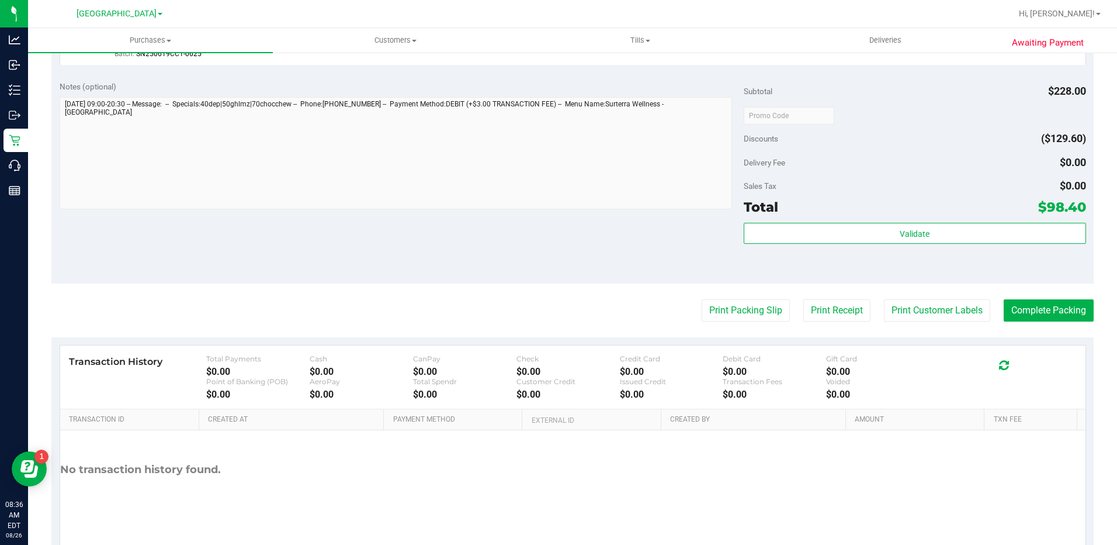
scroll to position [546, 0]
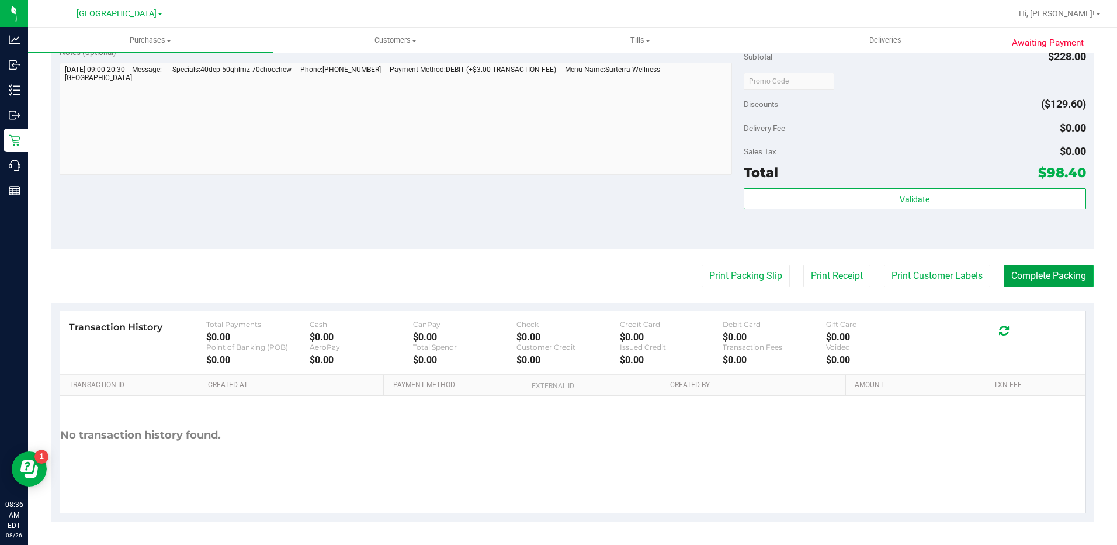
click at [1039, 282] on button "Complete Packing" at bounding box center [1049, 276] width 90 height 22
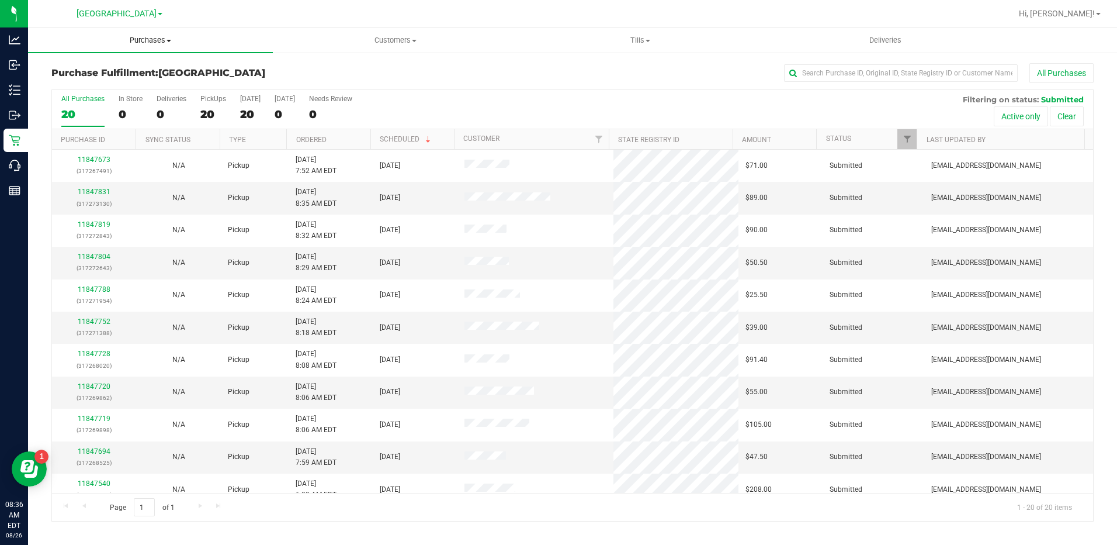
click at [147, 41] on span "Purchases" at bounding box center [150, 40] width 245 height 11
click at [98, 74] on span "Summary of purchases" at bounding box center [88, 70] width 120 height 10
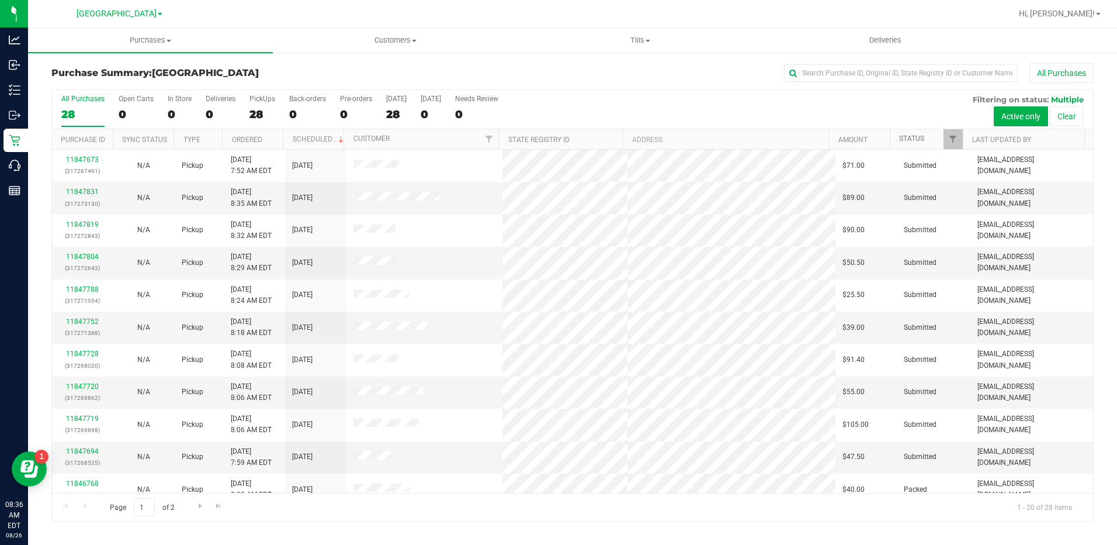
click at [919, 139] on link "Status" at bounding box center [911, 138] width 25 height 8
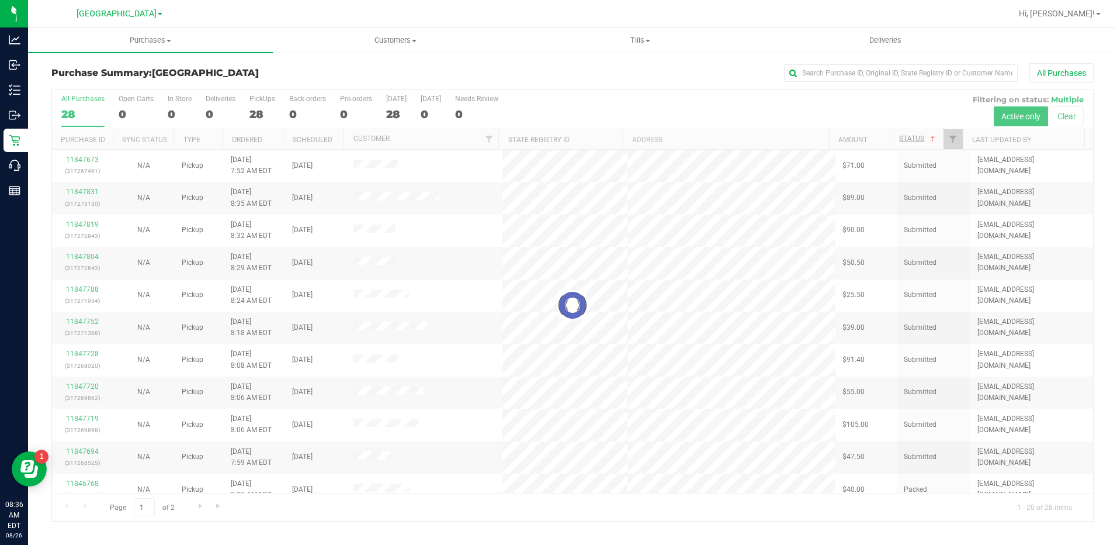
click at [918, 139] on div at bounding box center [572, 305] width 1041 height 431
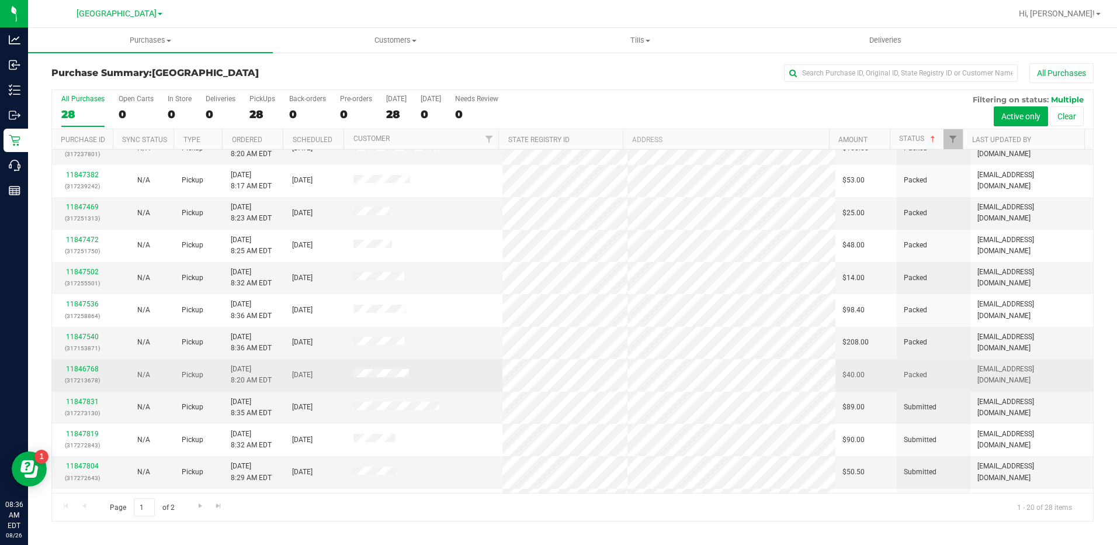
scroll to position [117, 0]
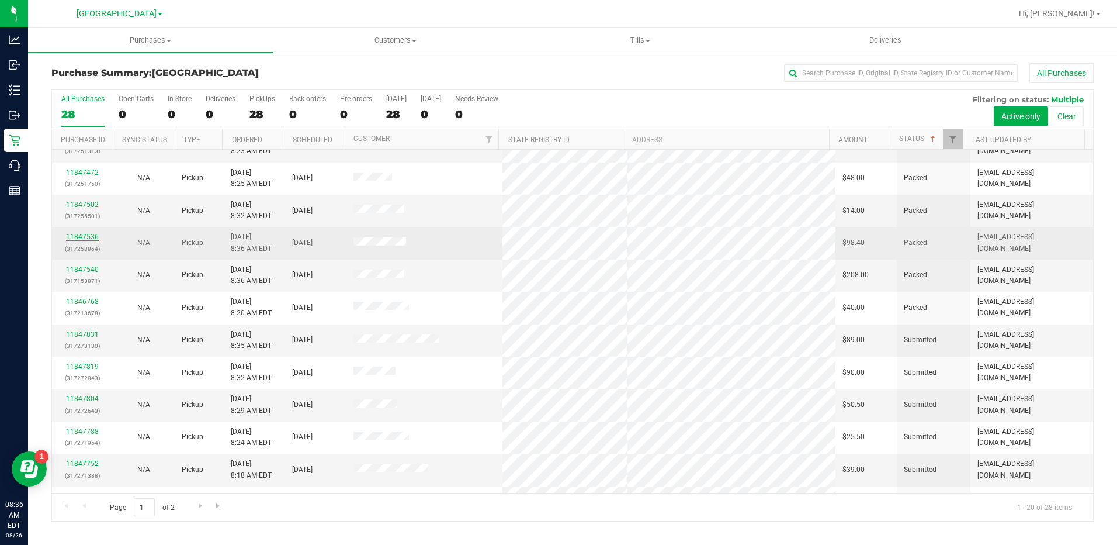
click at [89, 233] on link "11847536" at bounding box center [82, 237] width 33 height 8
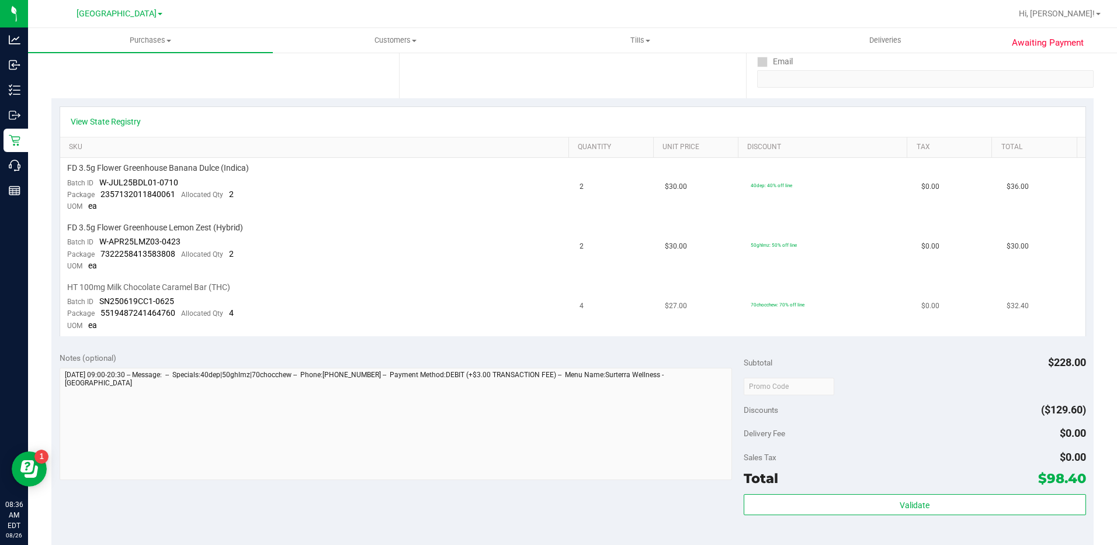
scroll to position [234, 0]
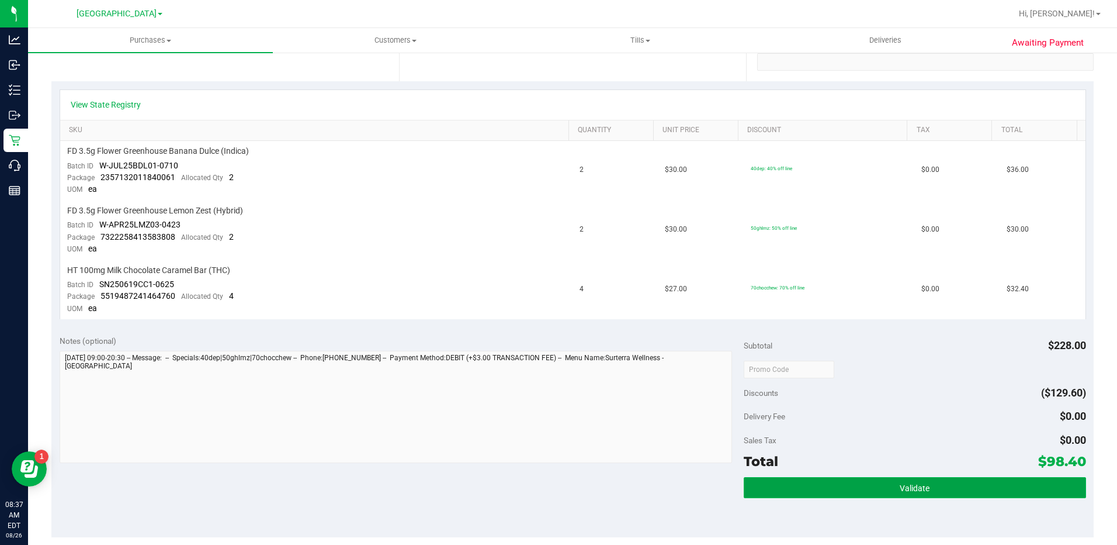
click at [963, 492] on button "Validate" at bounding box center [915, 487] width 342 height 21
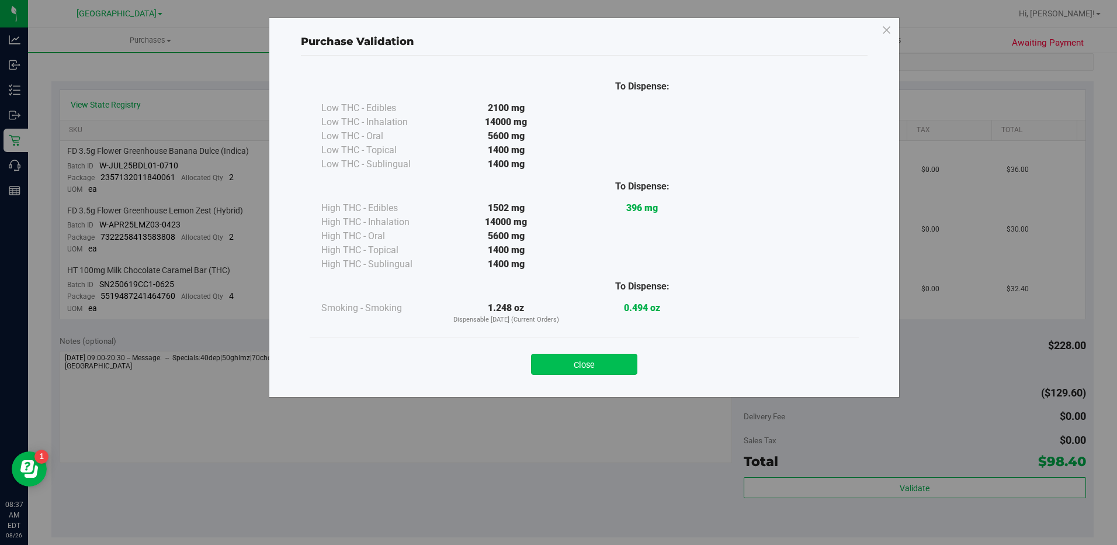
click at [611, 369] on button "Close" at bounding box center [584, 364] width 106 height 21
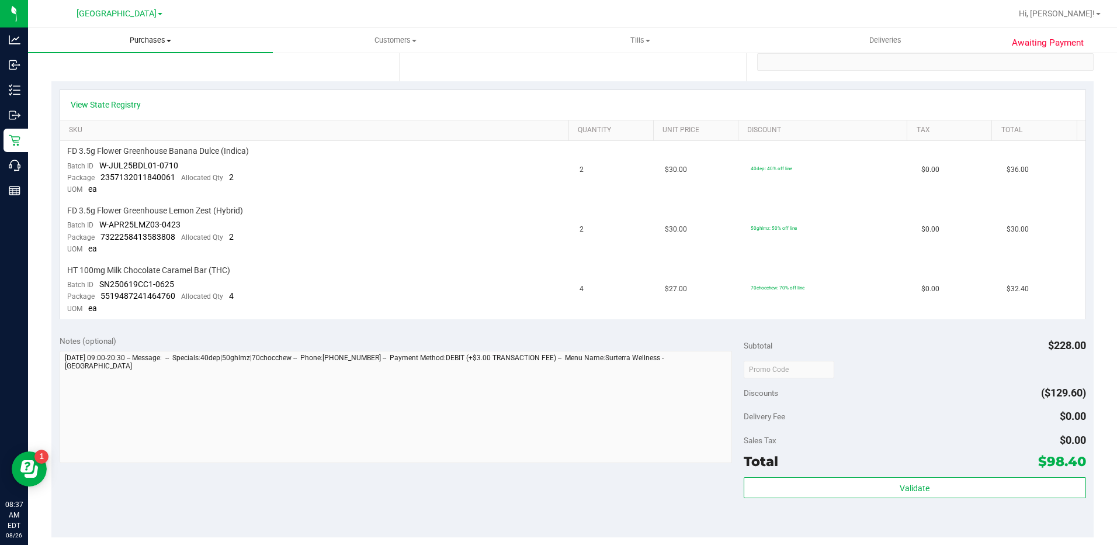
click at [153, 40] on span "Purchases" at bounding box center [150, 40] width 245 height 11
click at [102, 82] on li "Fulfillment" at bounding box center [150, 85] width 245 height 14
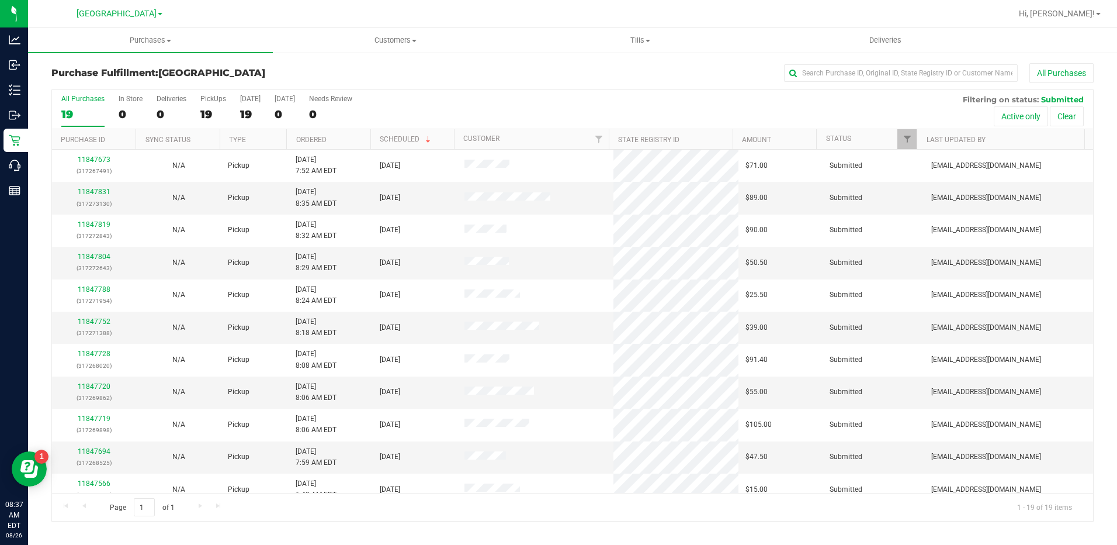
click at [321, 133] on th "Ordered" at bounding box center [328, 139] width 84 height 20
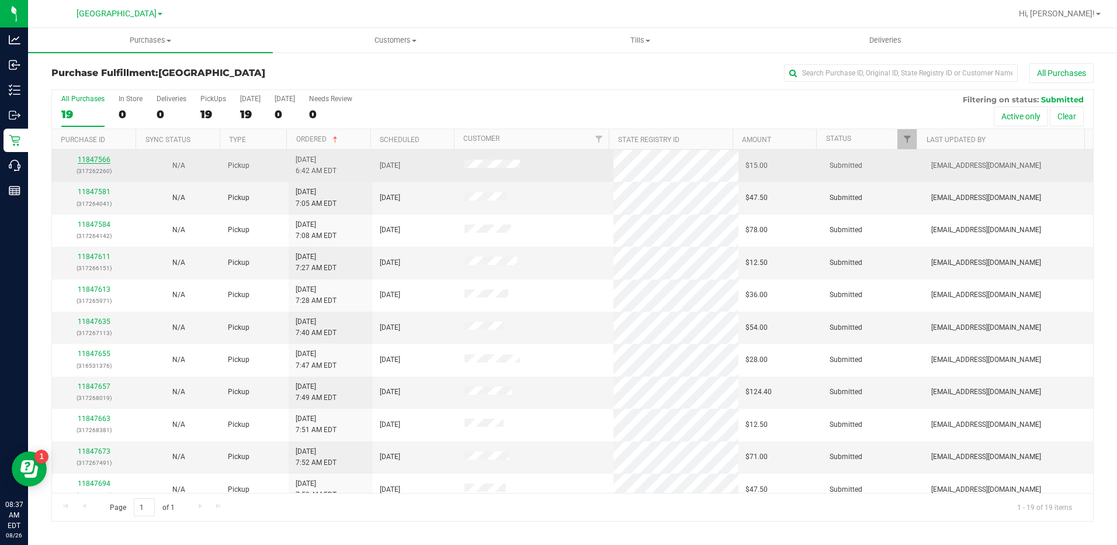
click at [96, 160] on link "11847566" at bounding box center [94, 159] width 33 height 8
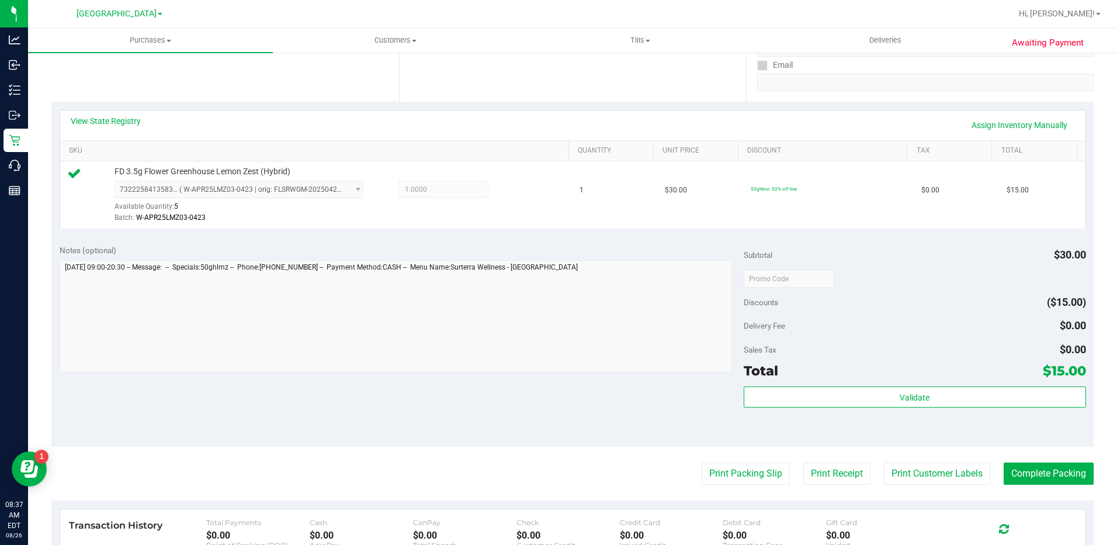
scroll to position [292, 0]
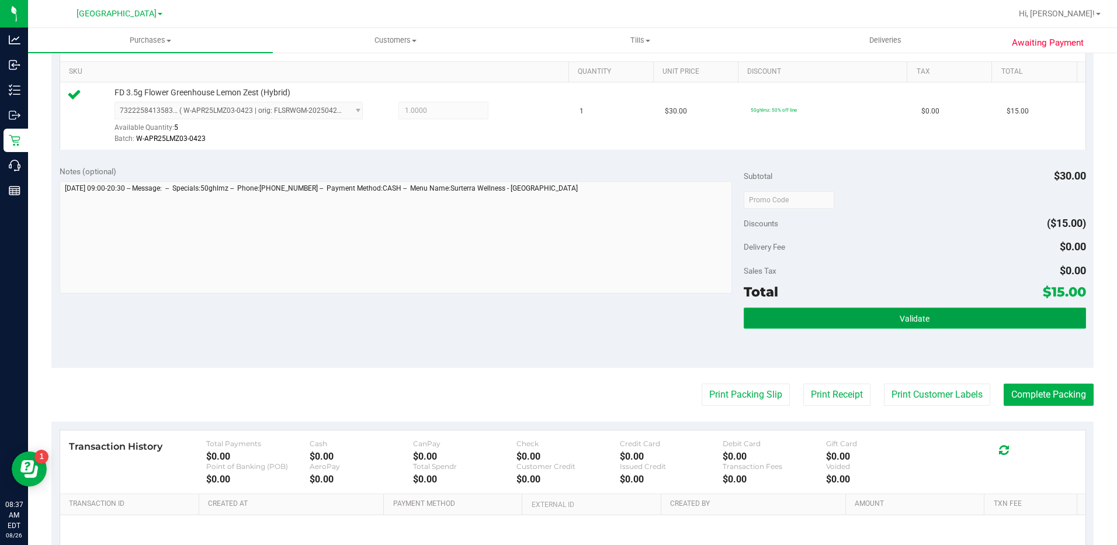
click at [900, 317] on span "Validate" at bounding box center [915, 318] width 30 height 9
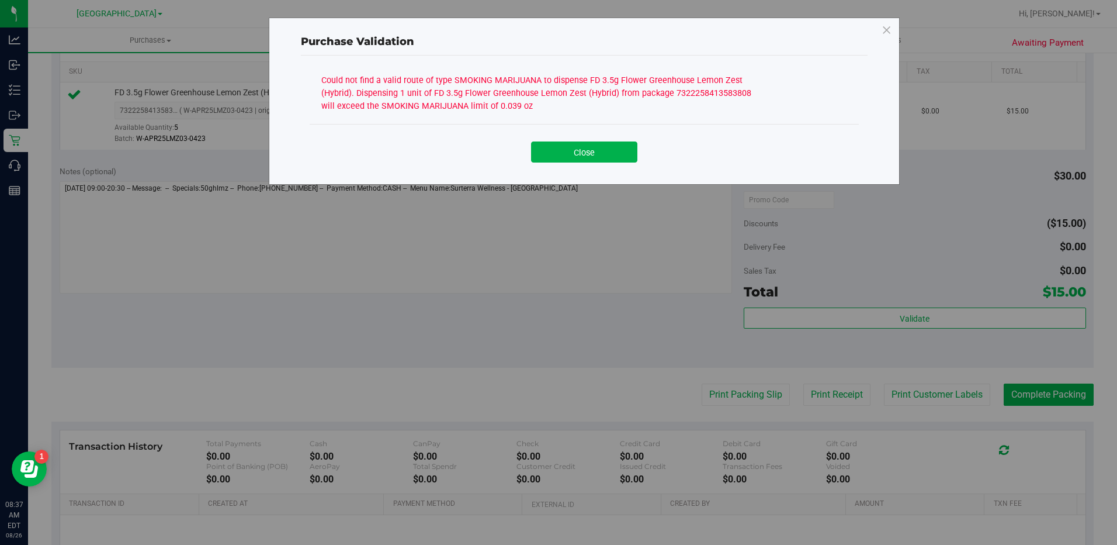
click at [571, 139] on div "Close" at bounding box center [585, 147] width 532 height 29
click at [595, 148] on button "Close" at bounding box center [584, 151] width 106 height 21
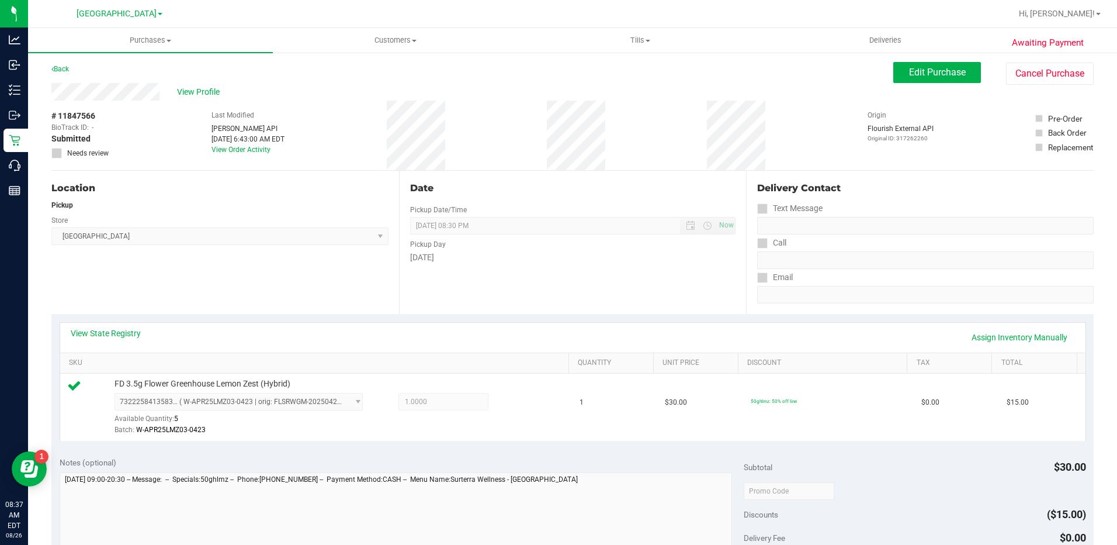
scroll to position [0, 0]
click at [126, 340] on link "View State Registry" at bounding box center [106, 334] width 70 height 12
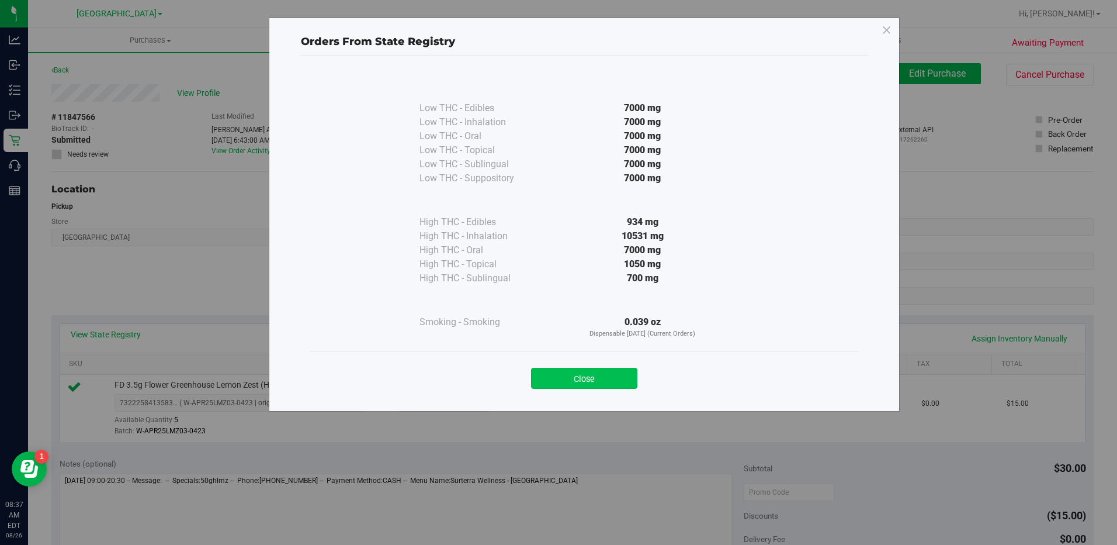
click at [579, 370] on button "Close" at bounding box center [584, 378] width 106 height 21
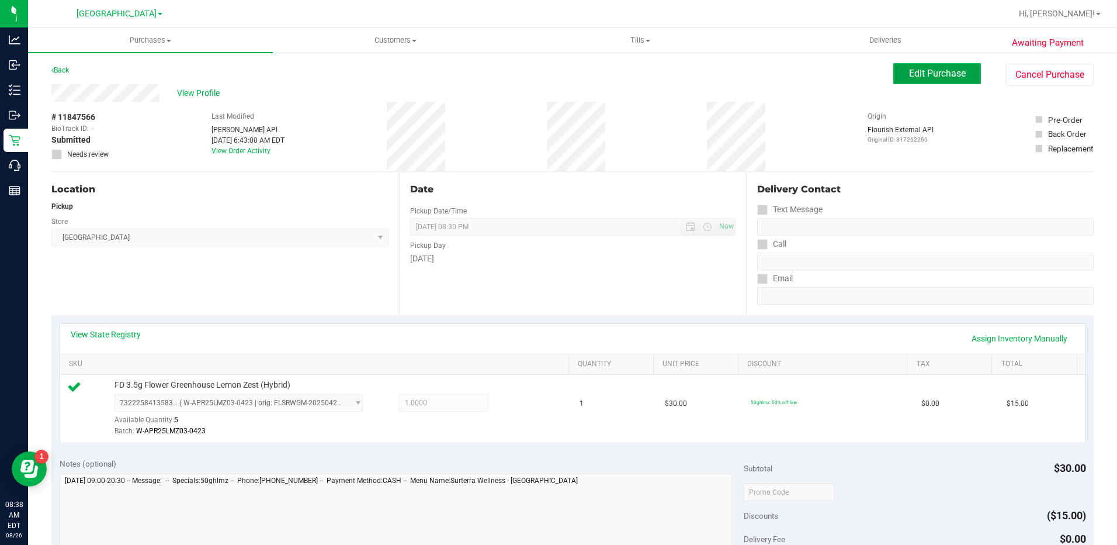
click at [918, 69] on span "Edit Purchase" at bounding box center [937, 73] width 57 height 11
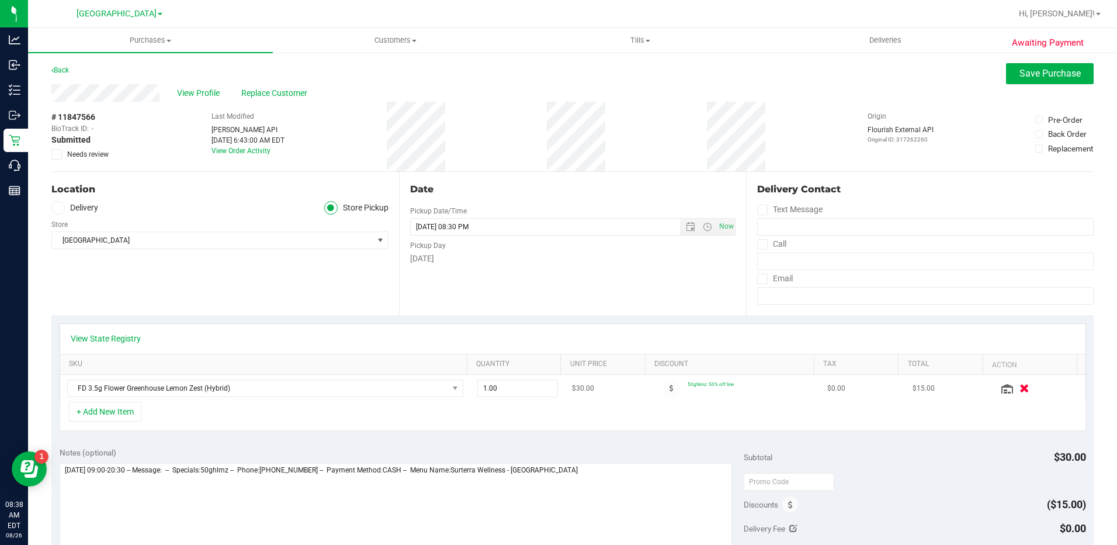
click at [1020, 392] on icon "button" at bounding box center [1025, 388] width 10 height 9
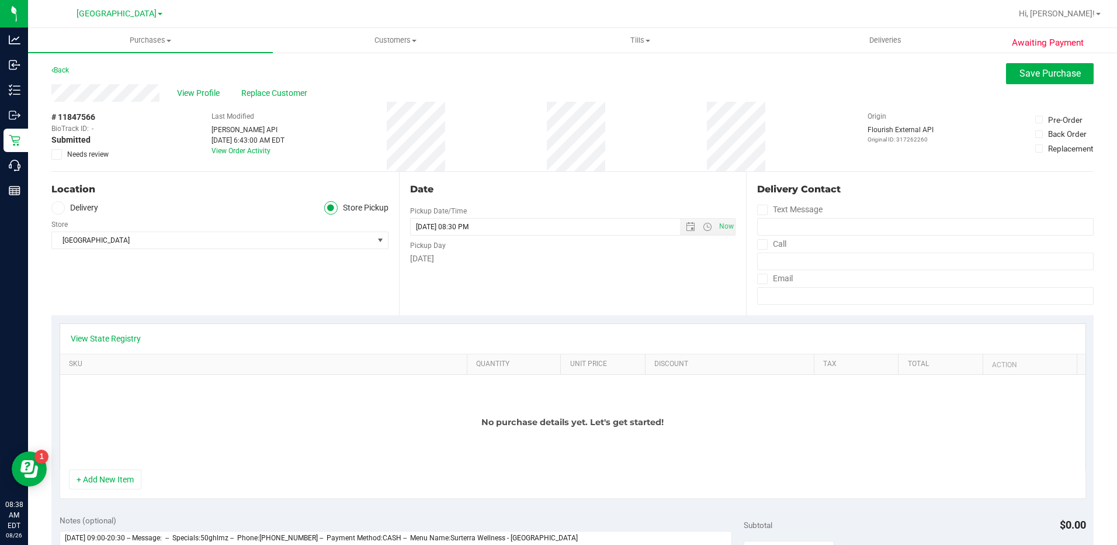
click at [54, 154] on icon at bounding box center [57, 154] width 8 height 0
click at [0, 0] on input "Needs review" at bounding box center [0, 0] width 0 height 0
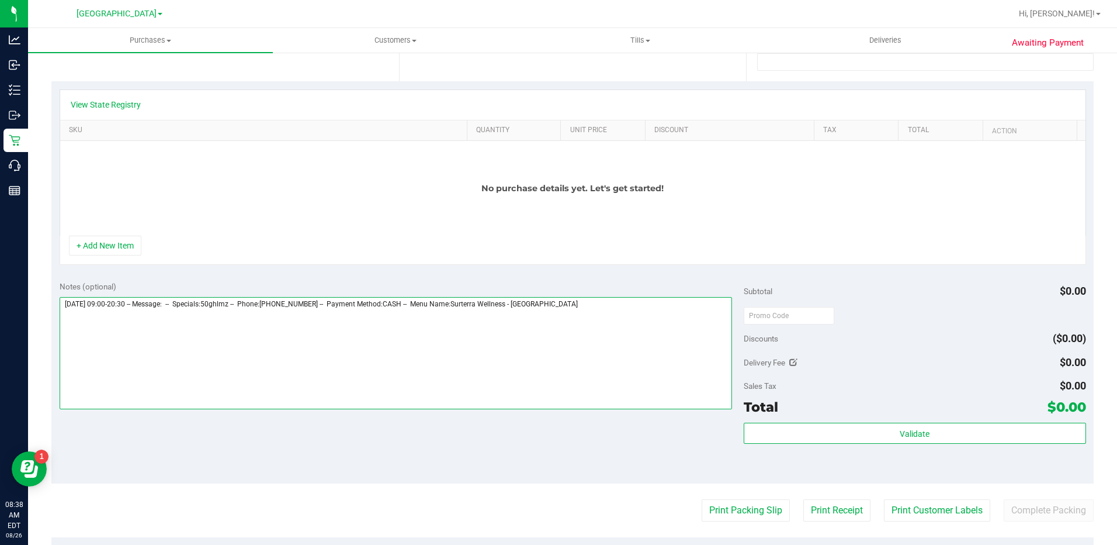
click at [591, 306] on textarea at bounding box center [396, 353] width 673 height 112
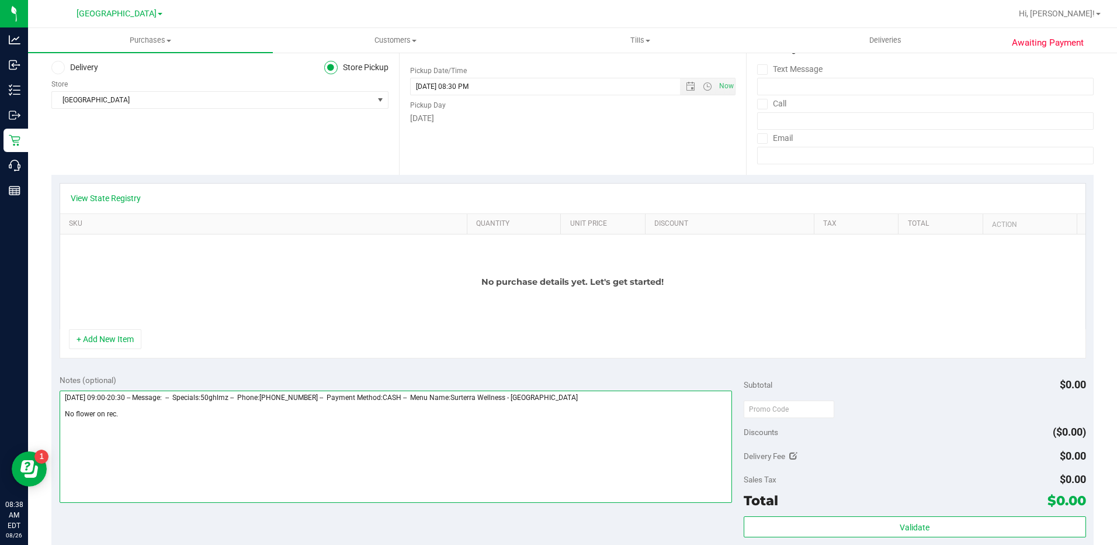
scroll to position [0, 0]
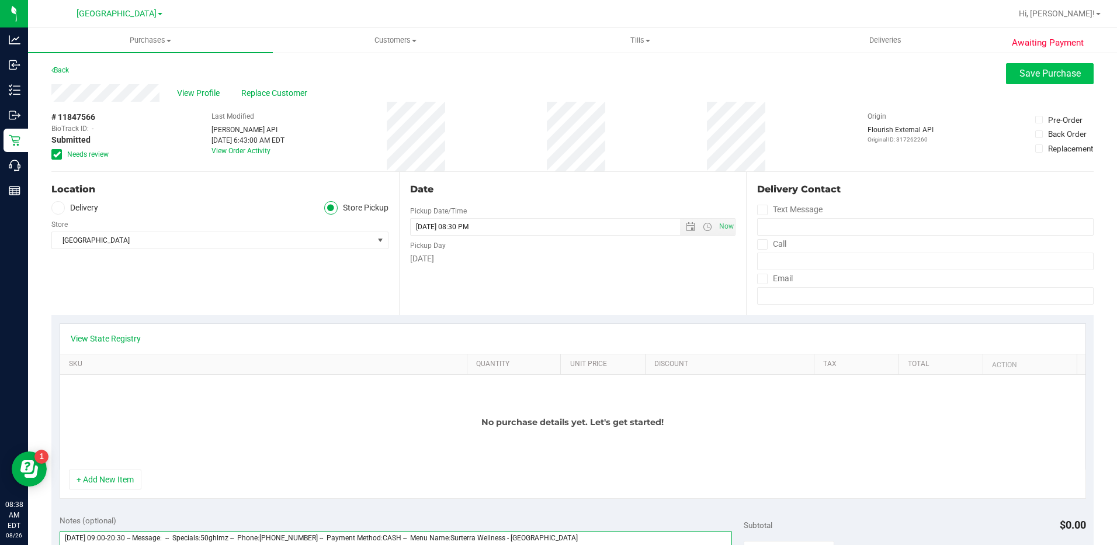
type textarea "Tuesday 08/26/2025 09:00-20:30 -- Message: -- Specials:50ghlmz -- Phone:3862641…"
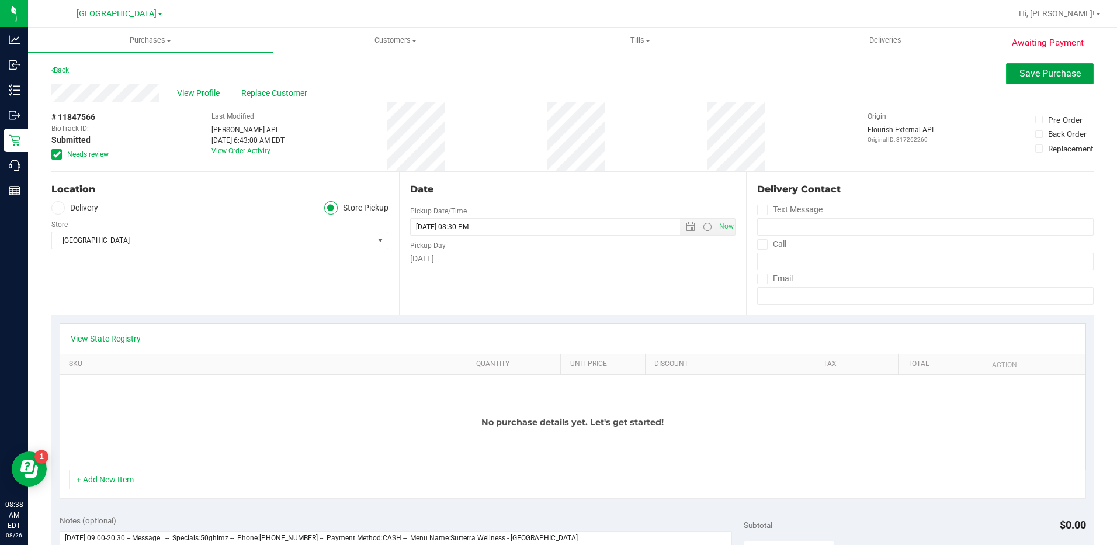
click at [1020, 76] on span "Save Purchase" at bounding box center [1050, 73] width 61 height 11
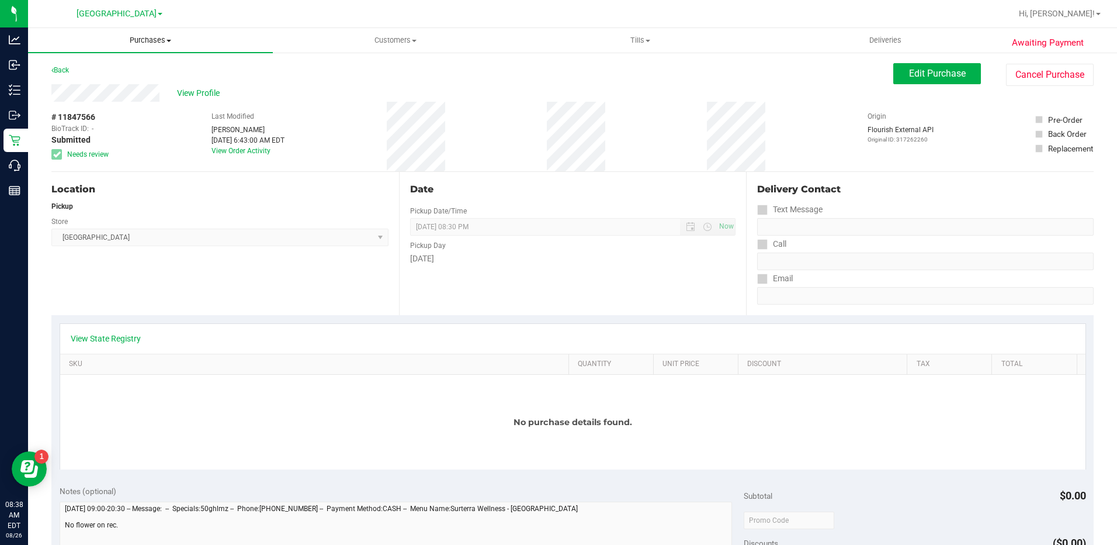
click at [151, 40] on span "Purchases" at bounding box center [150, 40] width 245 height 11
click at [112, 84] on li "Fulfillment" at bounding box center [150, 85] width 245 height 14
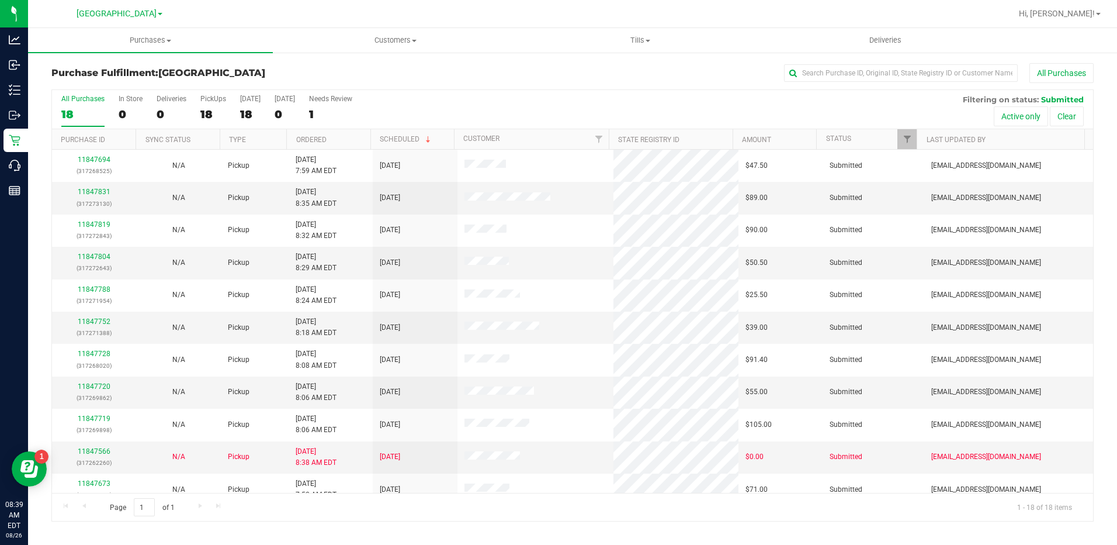
click at [337, 141] on th "Ordered" at bounding box center [328, 139] width 84 height 20
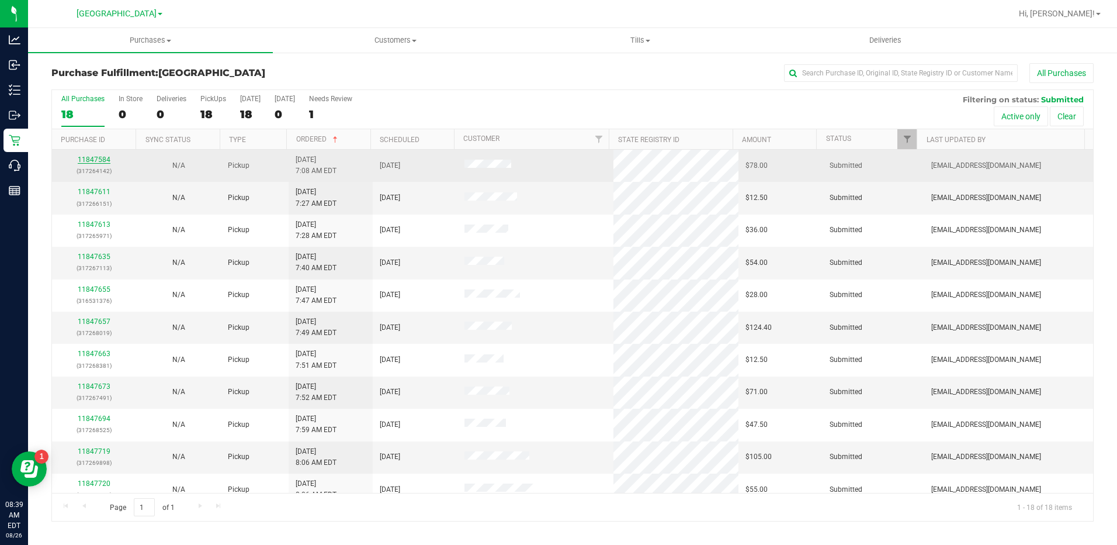
click at [93, 158] on link "11847584" at bounding box center [94, 159] width 33 height 8
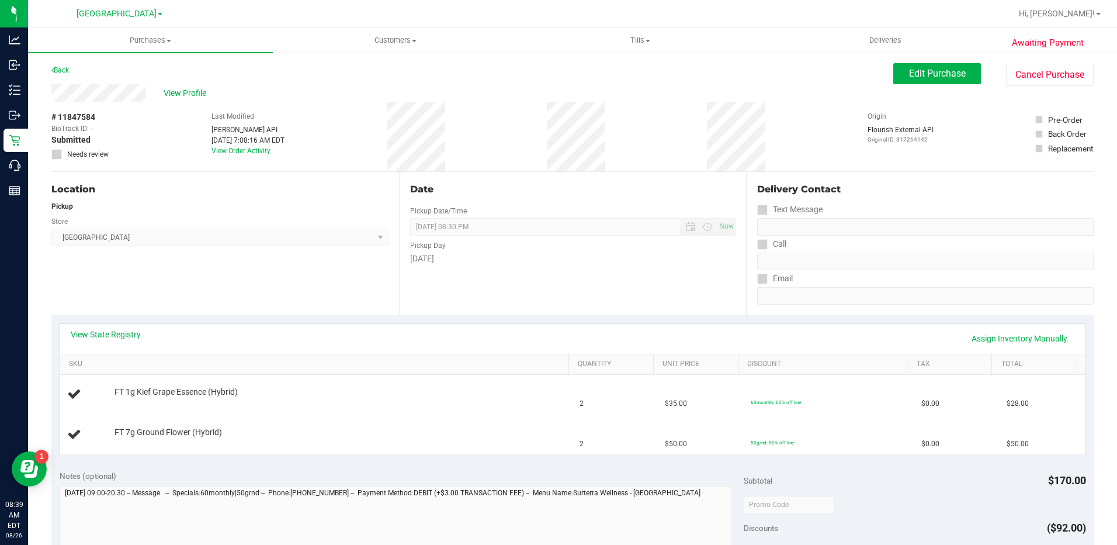
click at [129, 333] on link "View State Registry" at bounding box center [106, 334] width 70 height 12
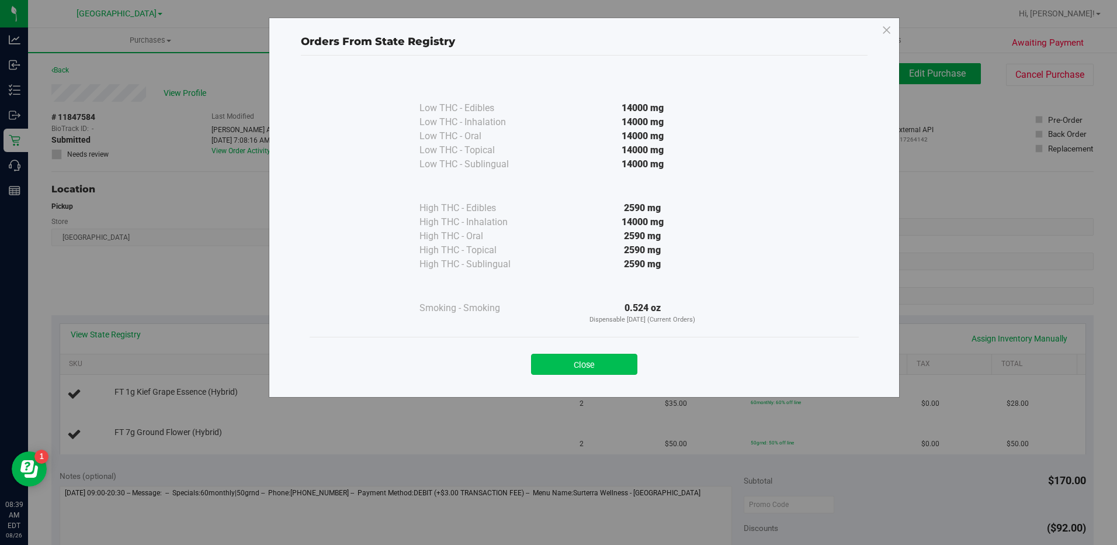
click at [568, 358] on button "Close" at bounding box center [584, 364] width 106 height 21
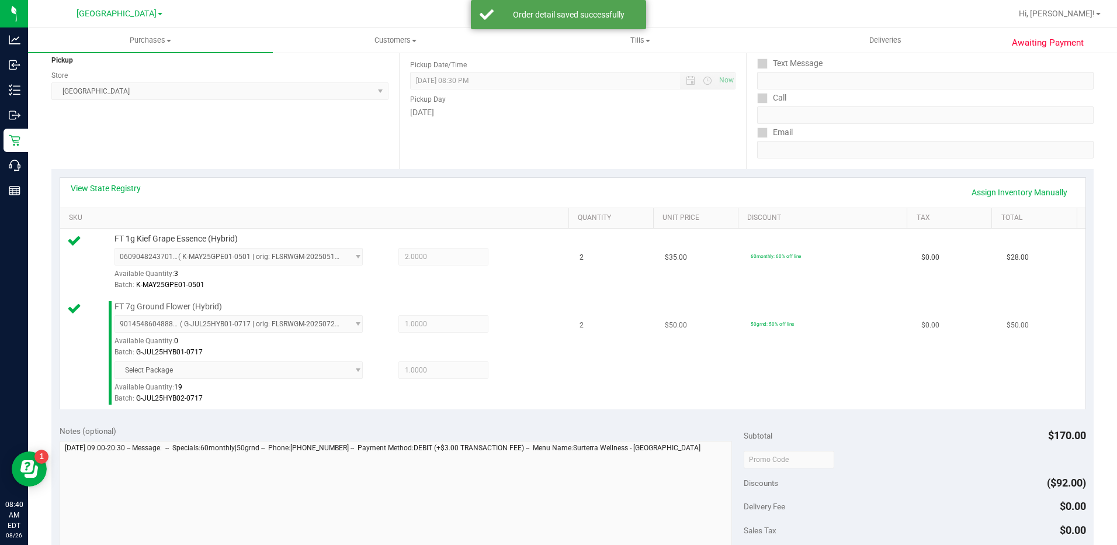
scroll to position [234, 0]
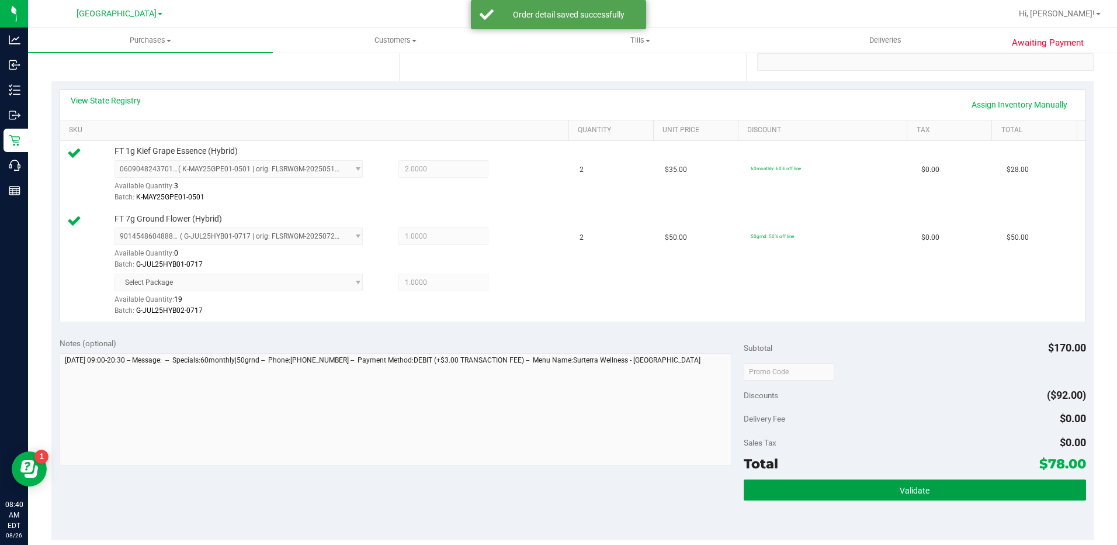
drag, startPoint x: 948, startPoint y: 487, endPoint x: 919, endPoint y: 473, distance: 32.7
click at [943, 486] on button "Validate" at bounding box center [915, 489] width 342 height 21
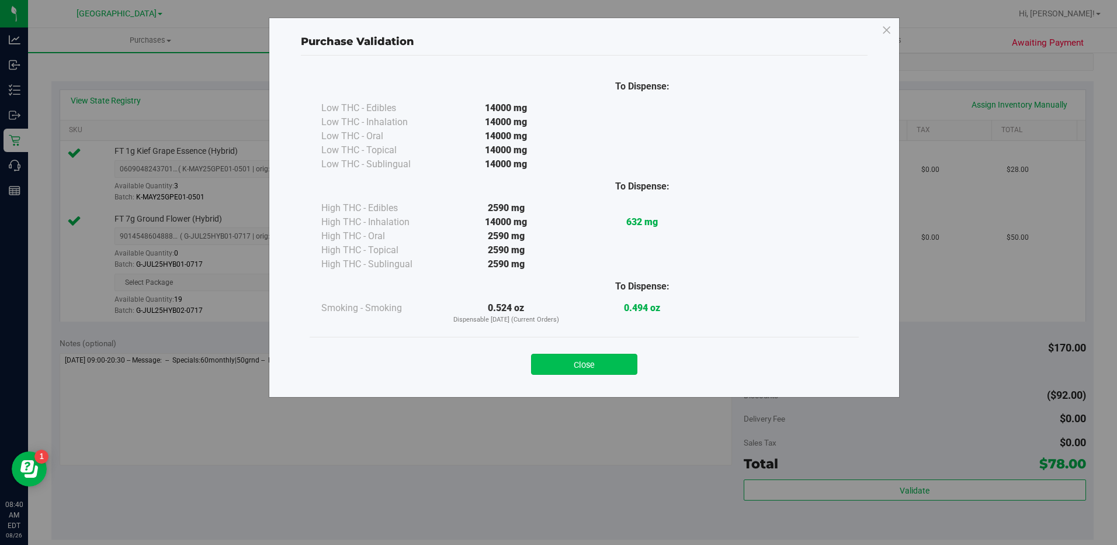
click at [592, 363] on button "Close" at bounding box center [584, 364] width 106 height 21
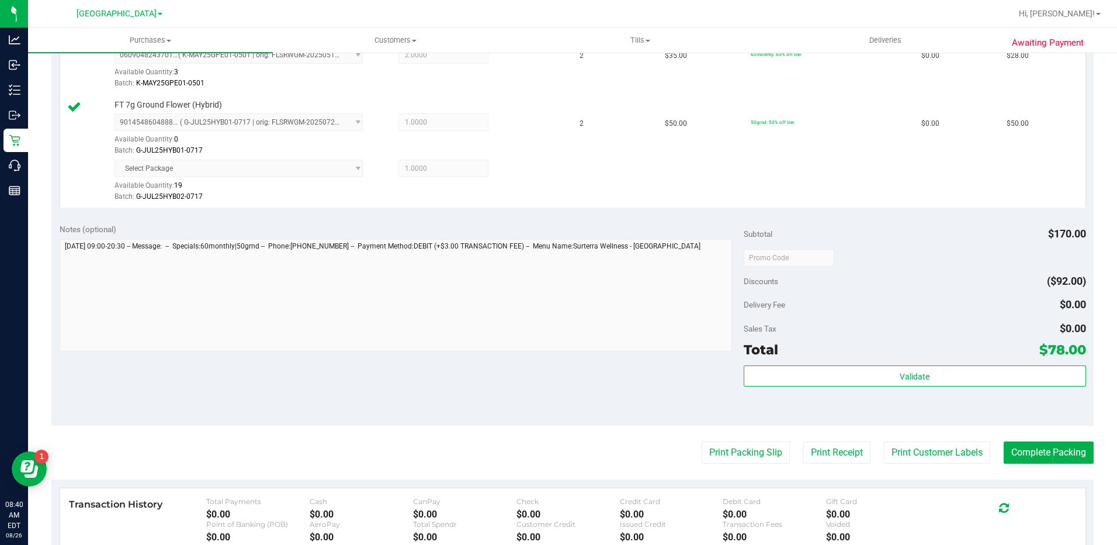
scroll to position [524, 0]
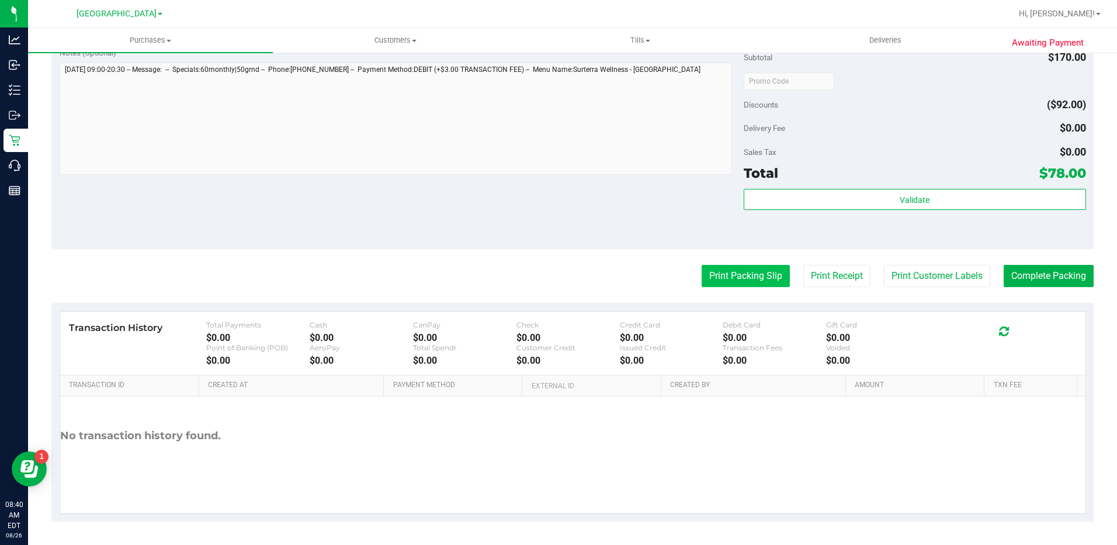
click at [728, 273] on button "Print Packing Slip" at bounding box center [746, 276] width 88 height 22
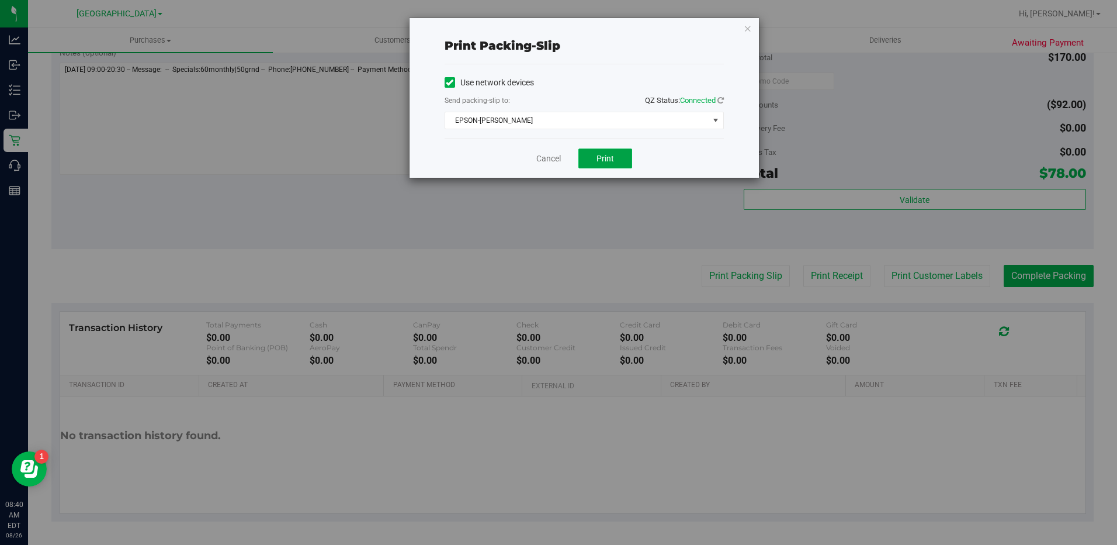
click at [607, 162] on span "Print" at bounding box center [606, 158] width 18 height 9
click at [747, 26] on icon "button" at bounding box center [748, 28] width 8 height 14
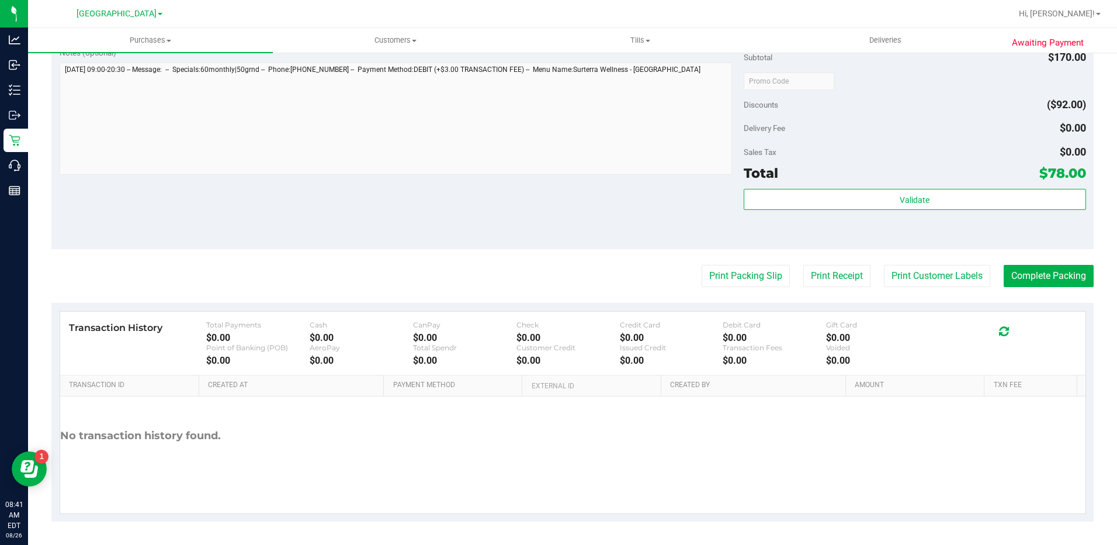
click at [972, 187] on div "Subtotal $170.00 Discounts ($92.00) Delivery Fee $0.00 Sales Tax $0.00 Total $7…" at bounding box center [915, 144] width 342 height 195
click at [911, 213] on div "Validate" at bounding box center [915, 215] width 342 height 53
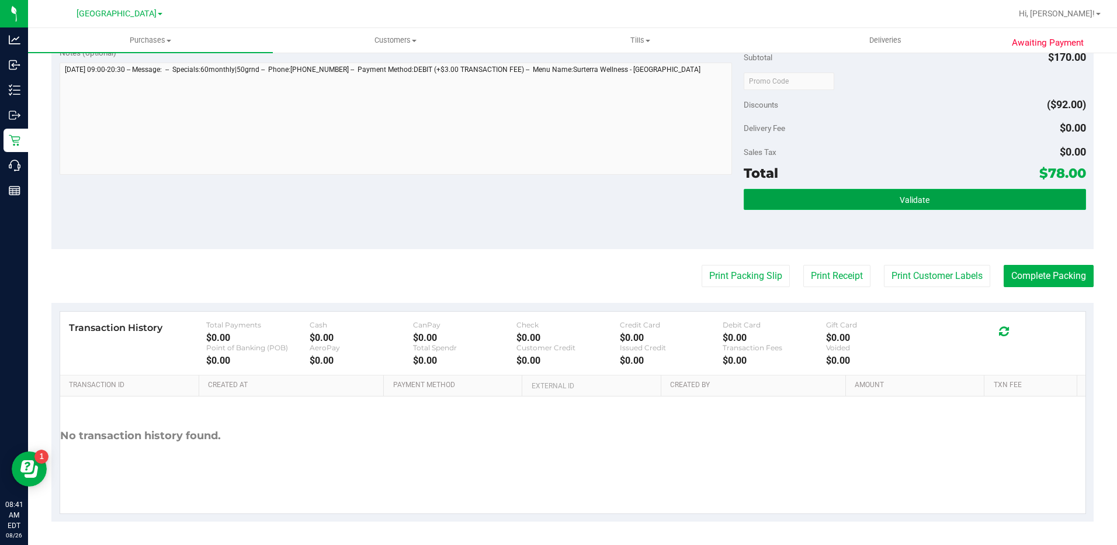
click at [891, 198] on button "Validate" at bounding box center [915, 199] width 342 height 21
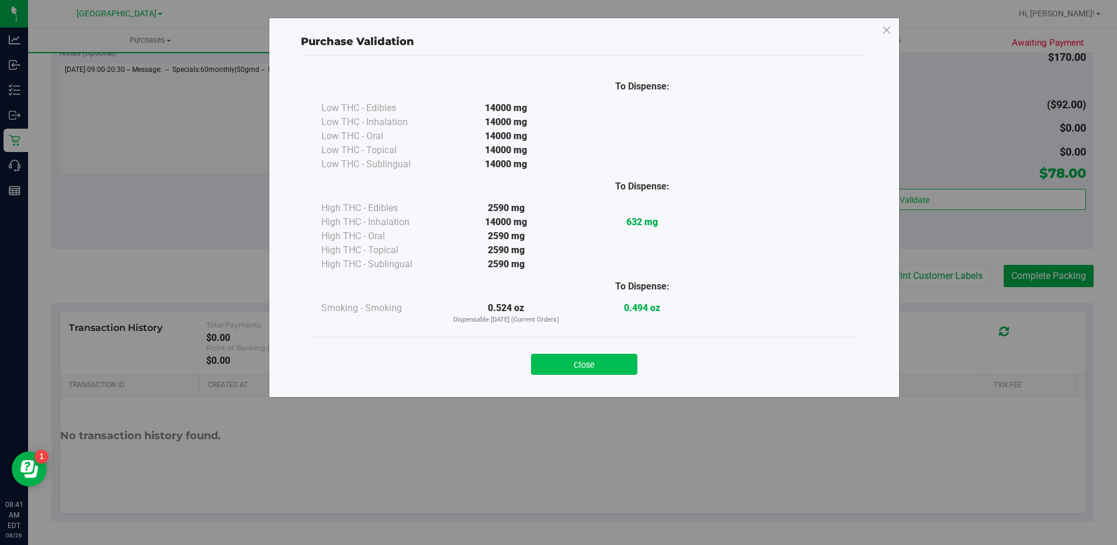
click at [577, 366] on button "Close" at bounding box center [584, 364] width 106 height 21
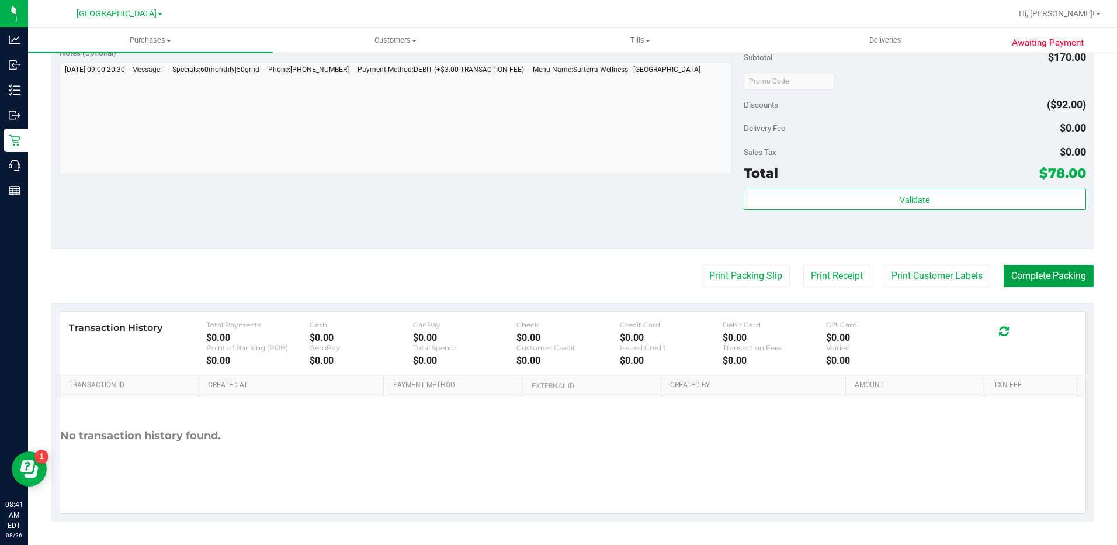
click at [1048, 276] on button "Complete Packing" at bounding box center [1049, 276] width 90 height 22
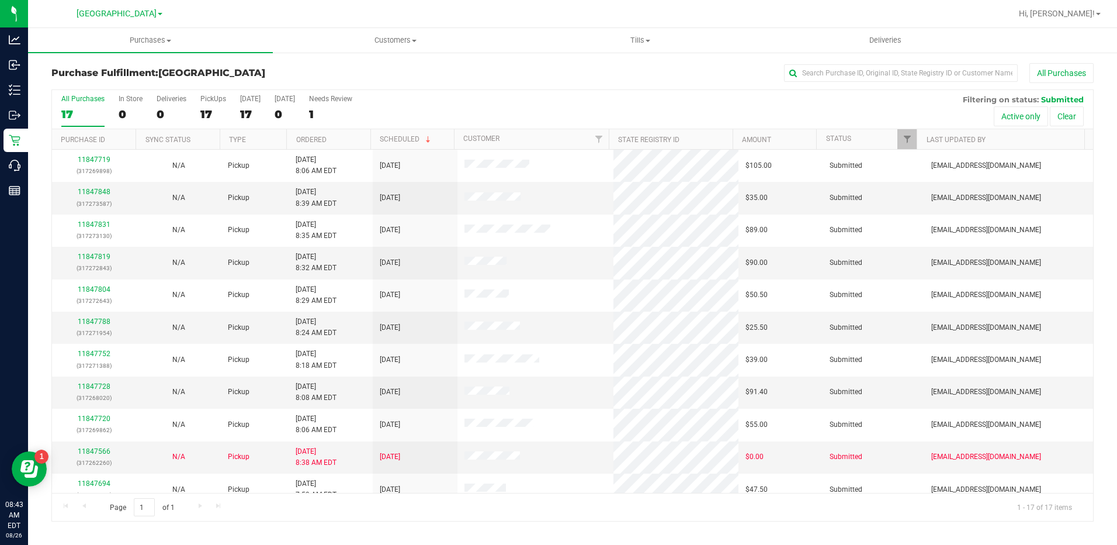
click at [319, 130] on th "Ordered" at bounding box center [328, 139] width 84 height 20
drag, startPoint x: 319, startPoint y: 130, endPoint x: 316, endPoint y: 137, distance: 7.8
click at [316, 137] on link "Ordered" at bounding box center [318, 139] width 44 height 8
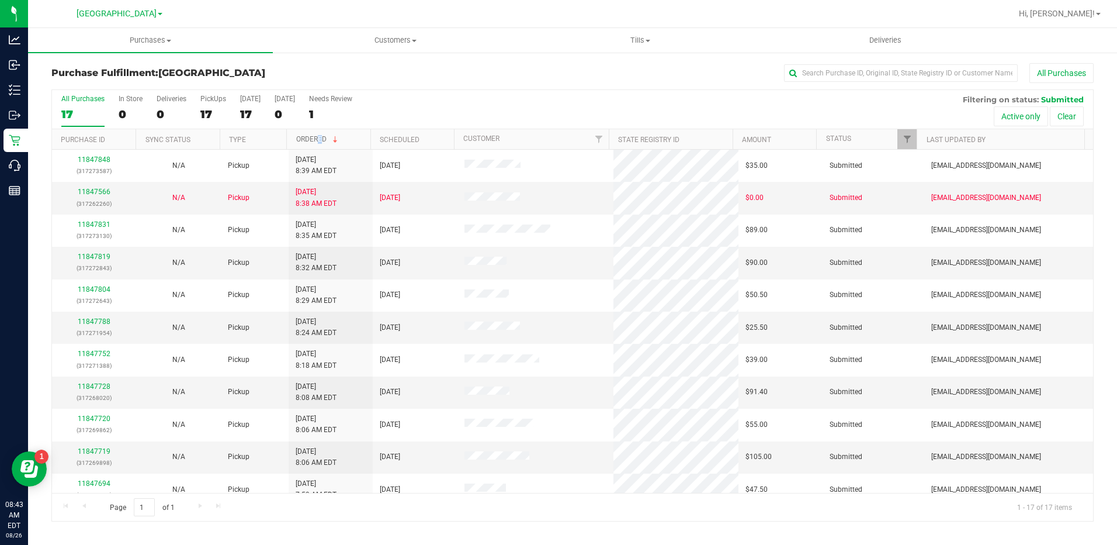
click at [337, 138] on span at bounding box center [335, 139] width 9 height 9
click at [337, 138] on th "Ordered" at bounding box center [328, 139] width 84 height 20
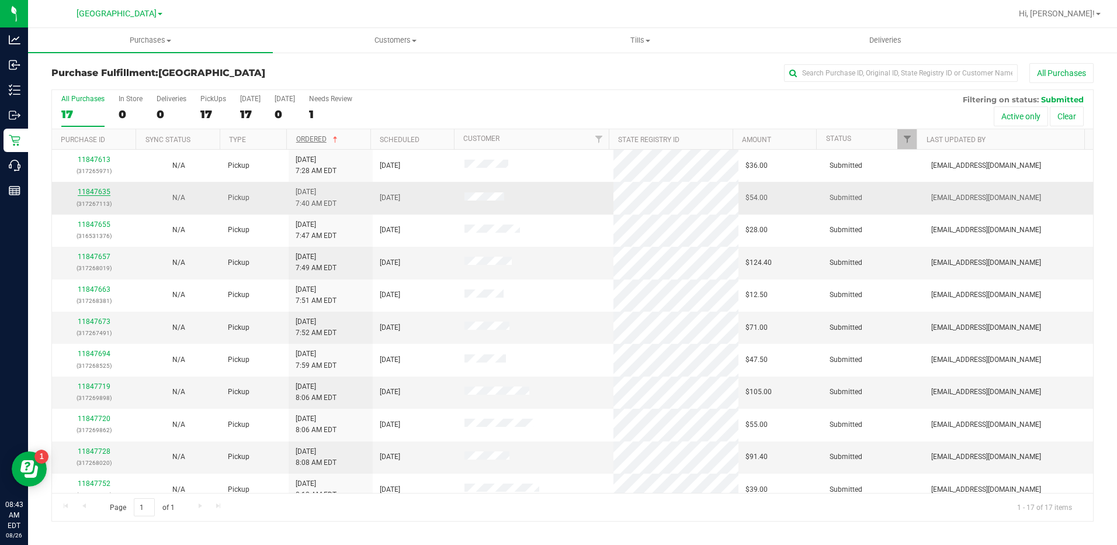
click at [99, 191] on link "11847635" at bounding box center [94, 192] width 33 height 8
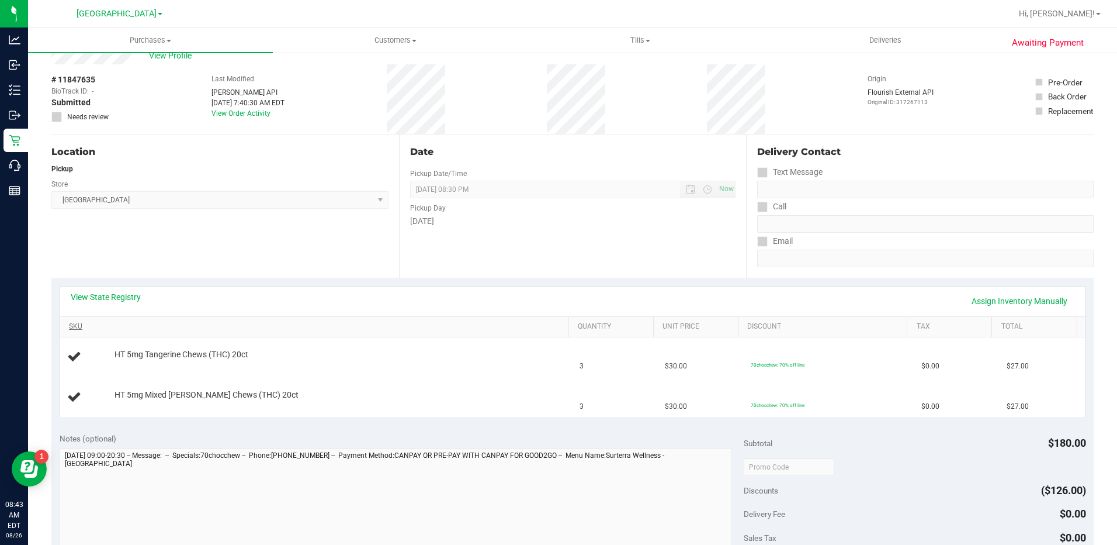
scroll to position [58, 0]
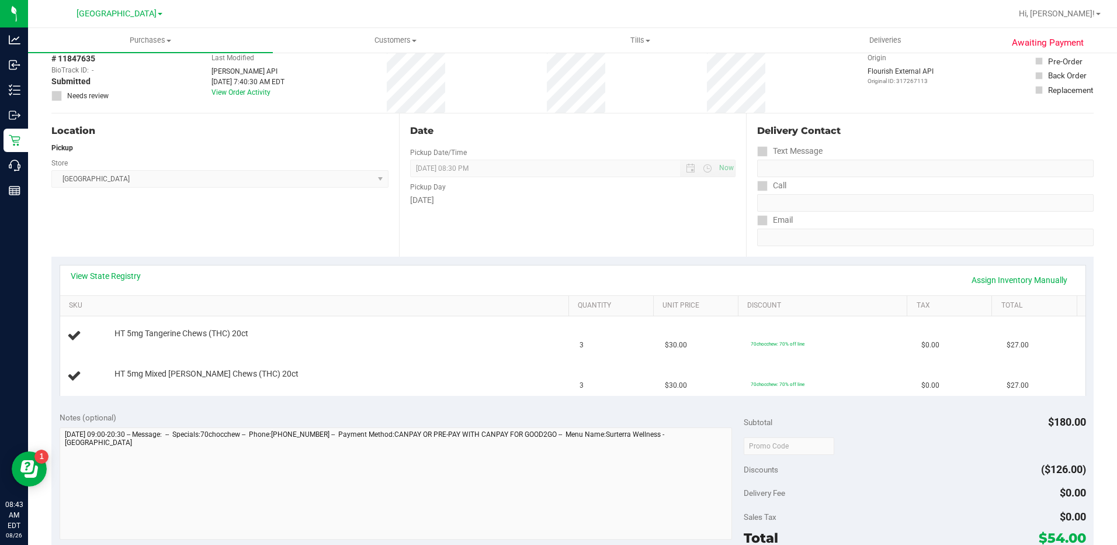
click at [128, 269] on div "View State Registry Assign Inventory Manually" at bounding box center [573, 280] width 1026 height 30
click at [130, 271] on link "View State Registry" at bounding box center [106, 276] width 70 height 12
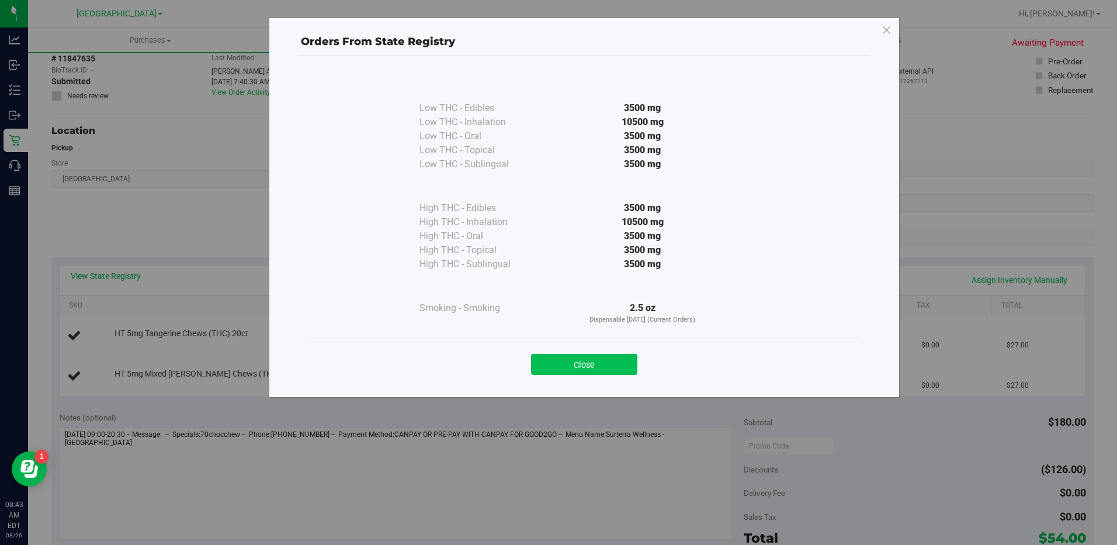
click at [597, 369] on button "Close" at bounding box center [584, 364] width 106 height 21
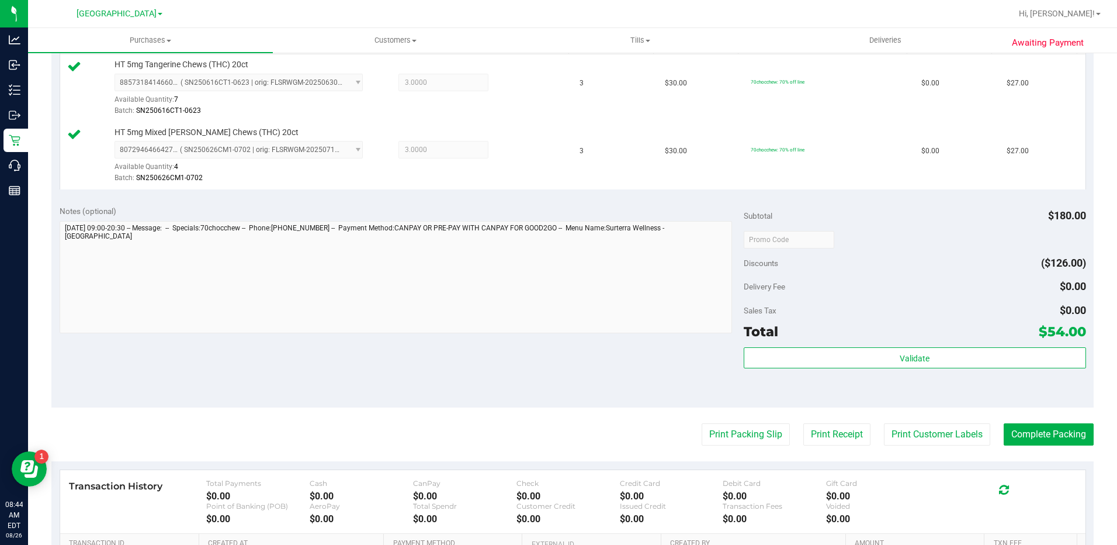
scroll to position [468, 0]
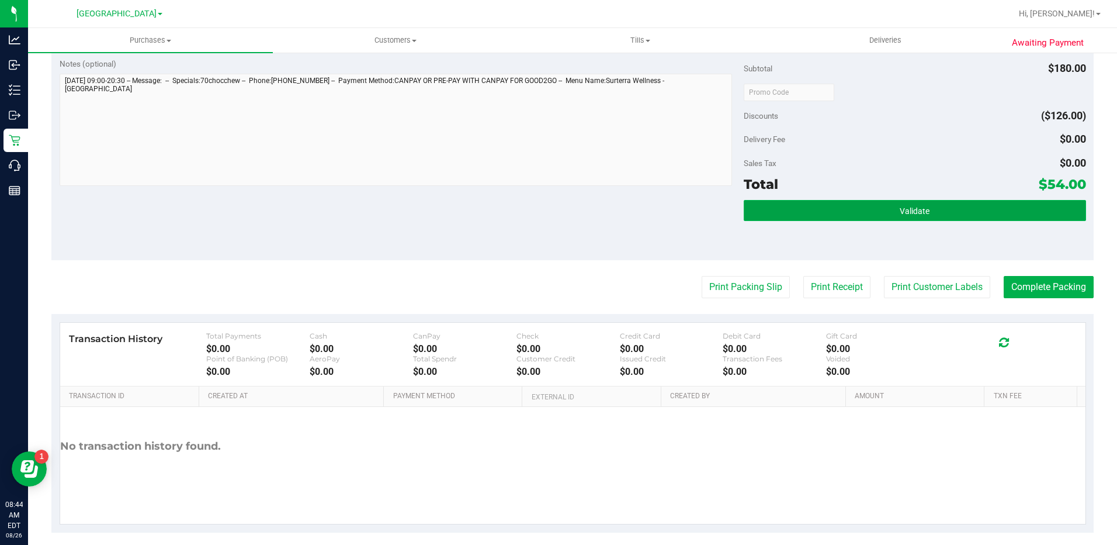
click at [825, 205] on button "Validate" at bounding box center [915, 210] width 342 height 21
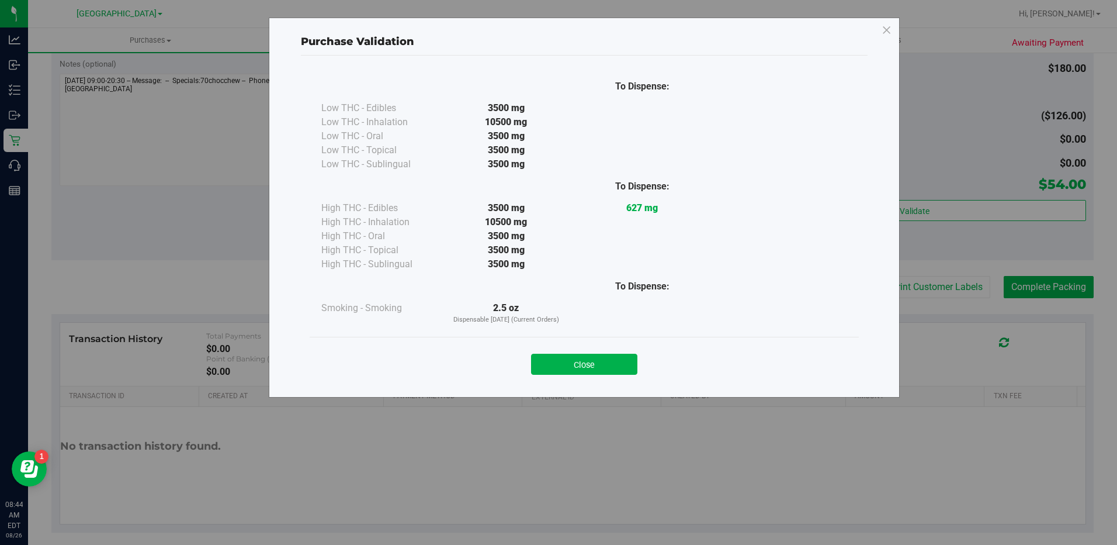
click at [613, 358] on button "Close" at bounding box center [584, 364] width 106 height 21
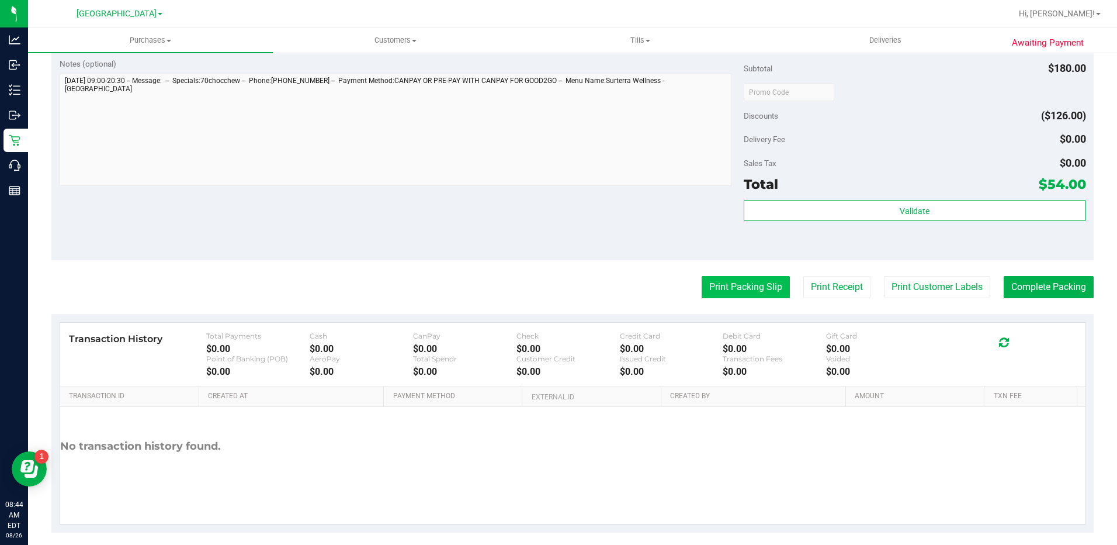
click at [740, 282] on button "Print Packing Slip" at bounding box center [746, 287] width 88 height 22
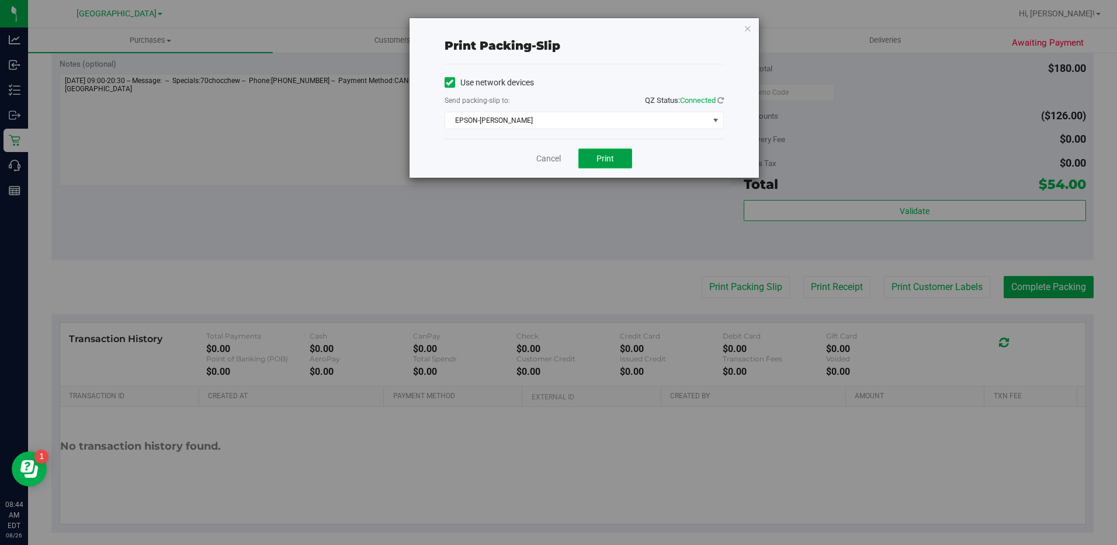
click at [604, 167] on button "Print" at bounding box center [606, 158] width 54 height 20
click at [765, 34] on div "Print packing-slip Use network devices Send packing-slip to: QZ Status: Connect…" at bounding box center [563, 272] width 1126 height 545
click at [860, 195] on div "Print packing-slip Use network devices Send packing-slip to: QZ Status: Connect…" at bounding box center [563, 272] width 1126 height 545
click at [747, 27] on icon "button" at bounding box center [748, 28] width 8 height 14
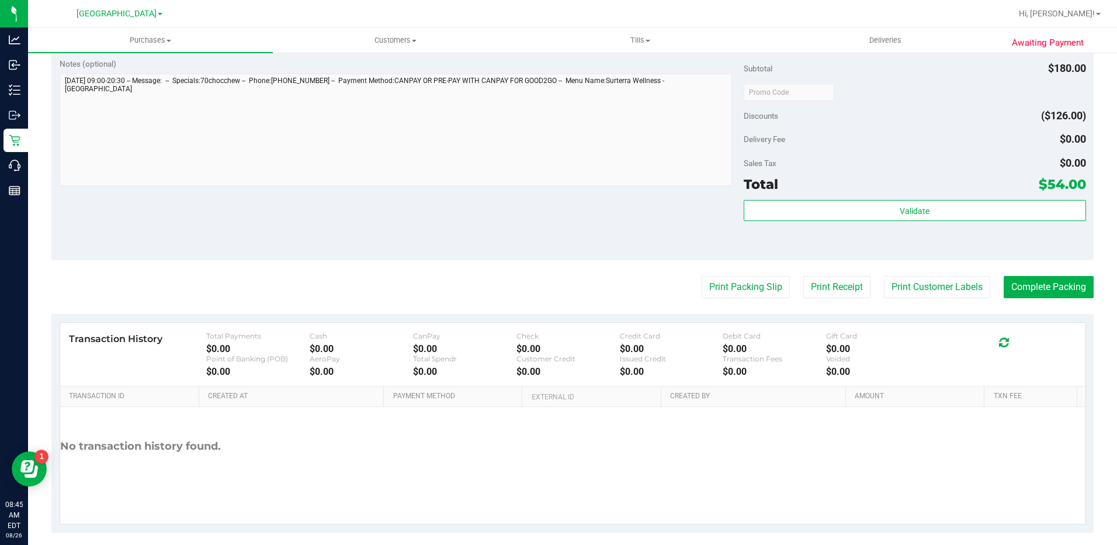
click at [858, 190] on div "Total $54.00" at bounding box center [915, 184] width 342 height 21
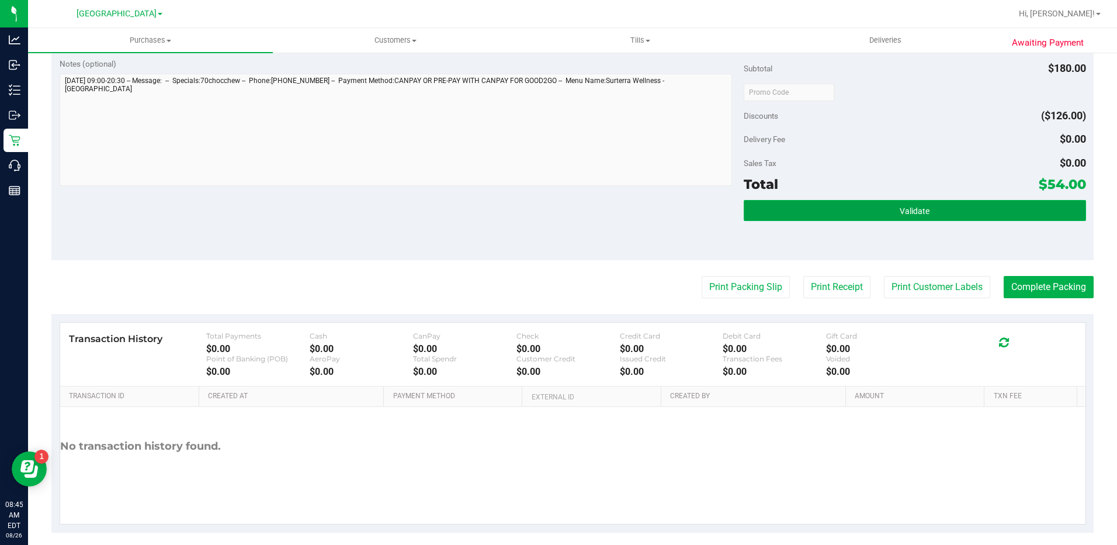
click at [881, 210] on button "Validate" at bounding box center [915, 210] width 342 height 21
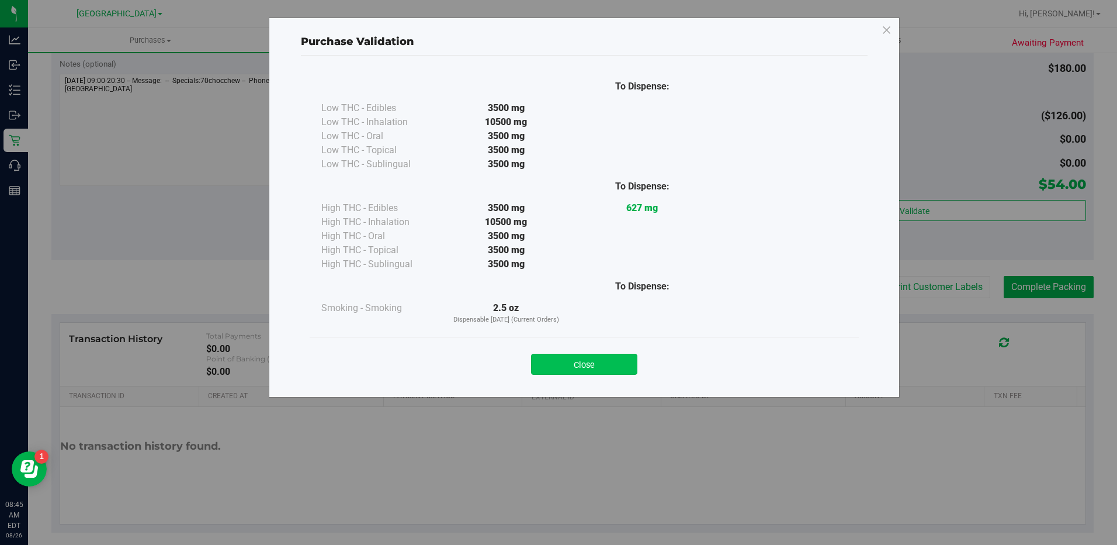
click at [628, 356] on button "Close" at bounding box center [584, 364] width 106 height 21
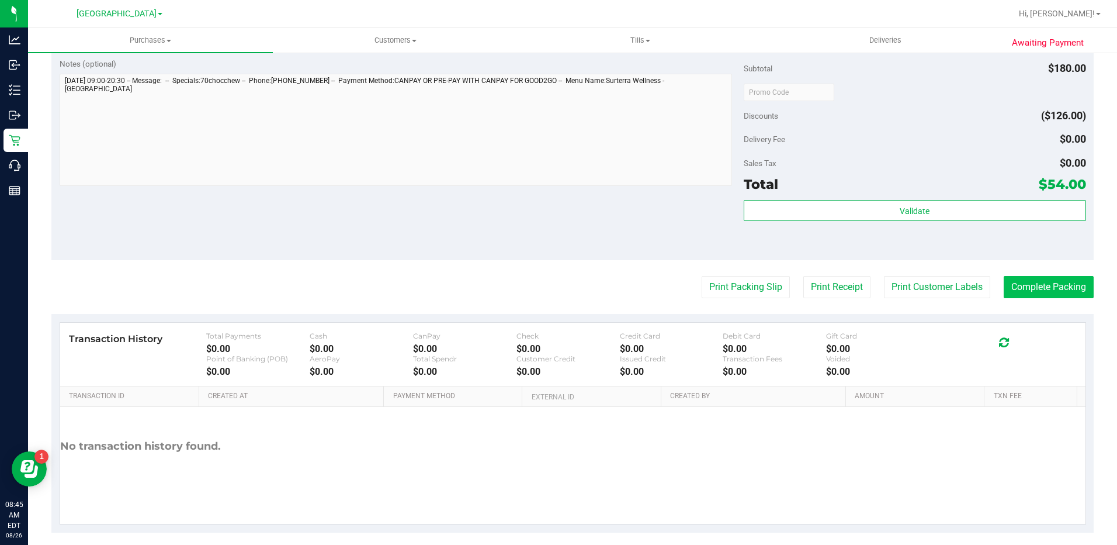
click at [1044, 294] on button "Complete Packing" at bounding box center [1049, 287] width 90 height 22
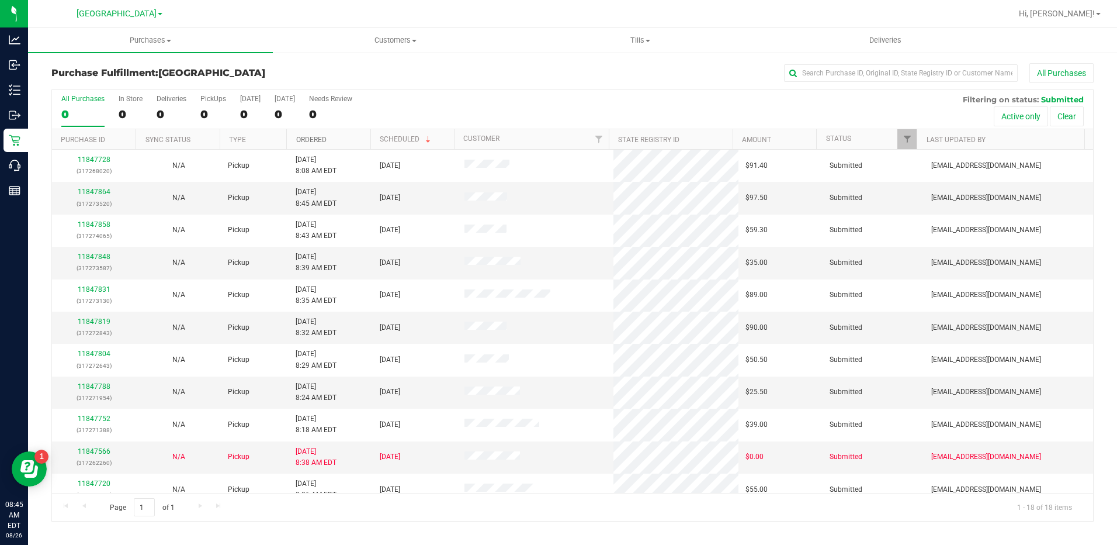
click at [322, 139] on link "Ordered" at bounding box center [311, 140] width 30 height 8
click at [101, 192] on link "11847655" at bounding box center [94, 192] width 33 height 8
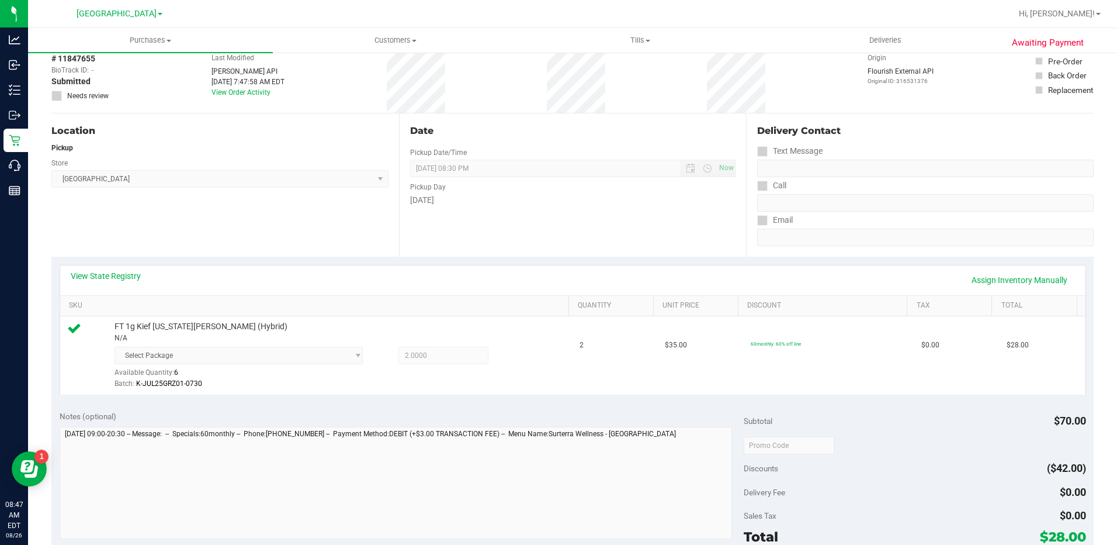
scroll to position [351, 0]
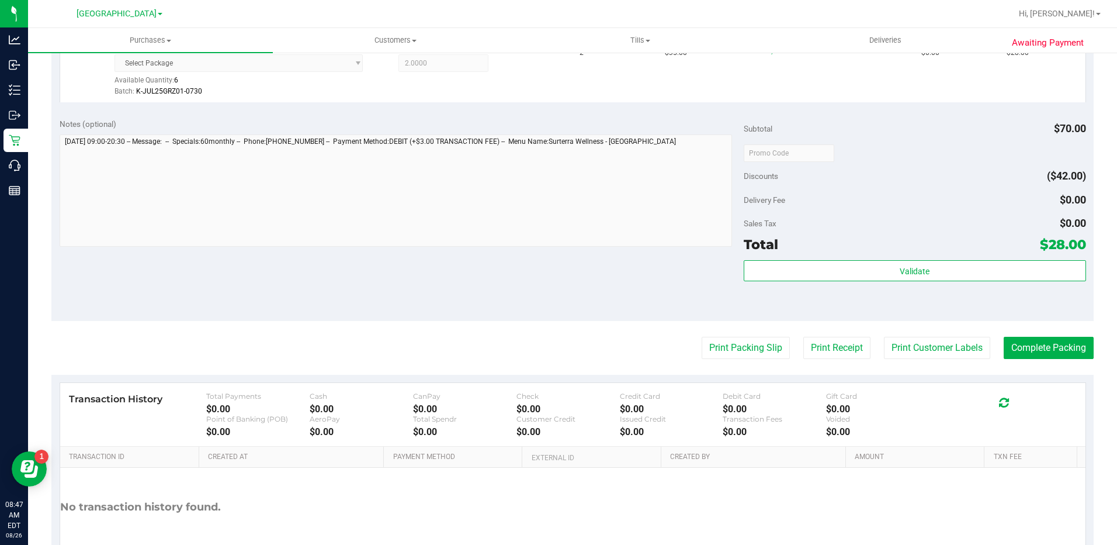
click at [925, 255] on div "Subtotal $70.00 Discounts ($42.00) Delivery Fee $0.00 Sales Tax $0.00 Total $28…" at bounding box center [915, 215] width 342 height 195
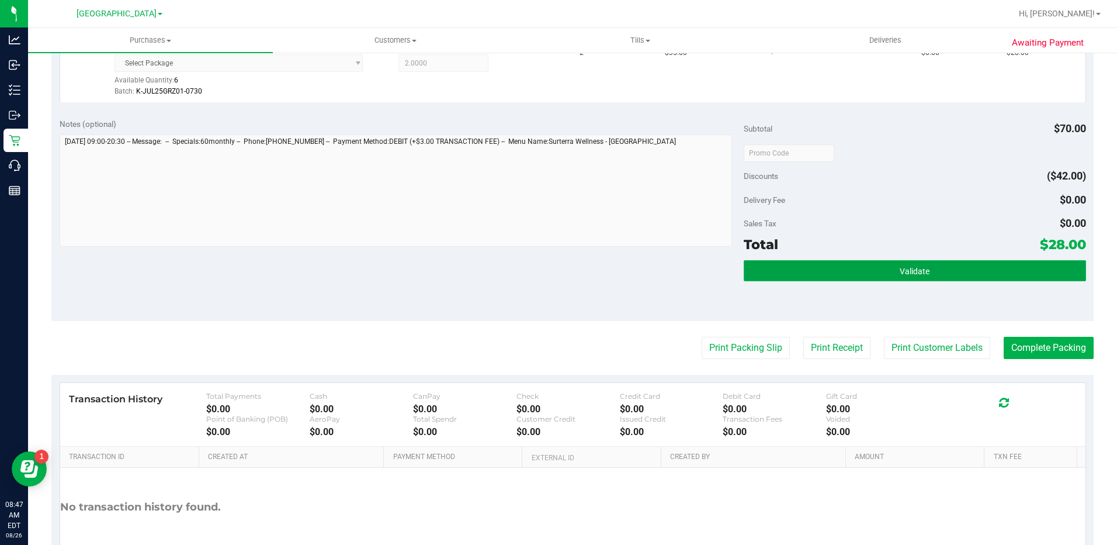
click at [922, 266] on span "Validate" at bounding box center [915, 270] width 30 height 9
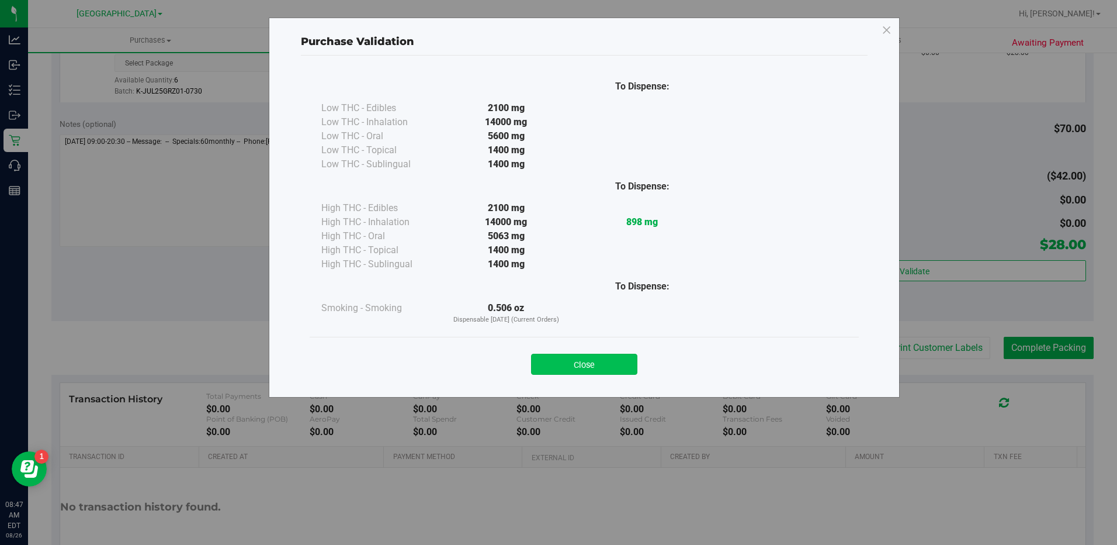
click at [611, 358] on button "Close" at bounding box center [584, 364] width 106 height 21
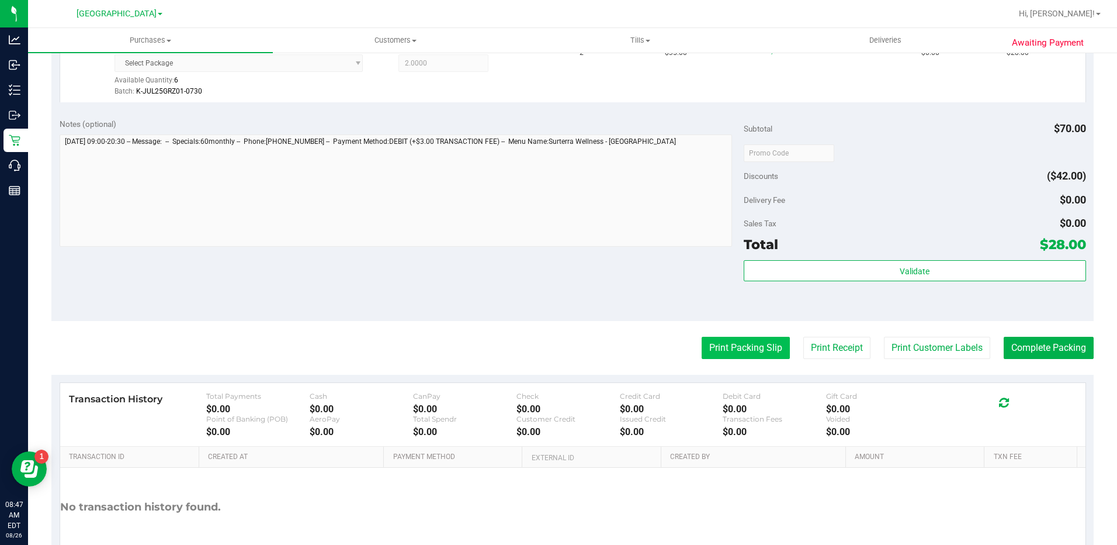
click at [729, 345] on button "Print Packing Slip" at bounding box center [746, 348] width 88 height 22
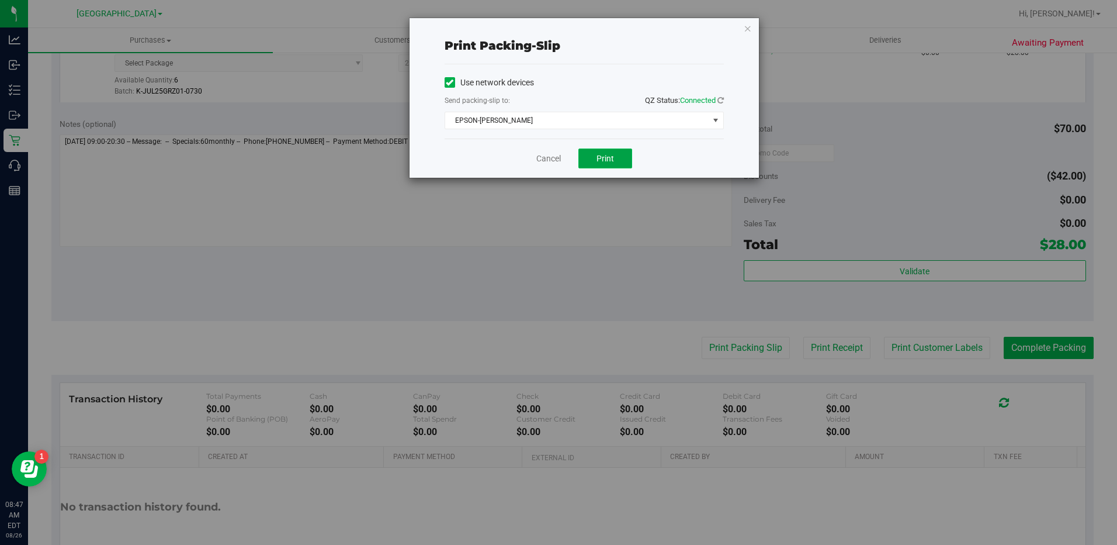
click at [611, 156] on span "Print" at bounding box center [606, 158] width 18 height 9
click at [749, 30] on icon "button" at bounding box center [748, 28] width 8 height 14
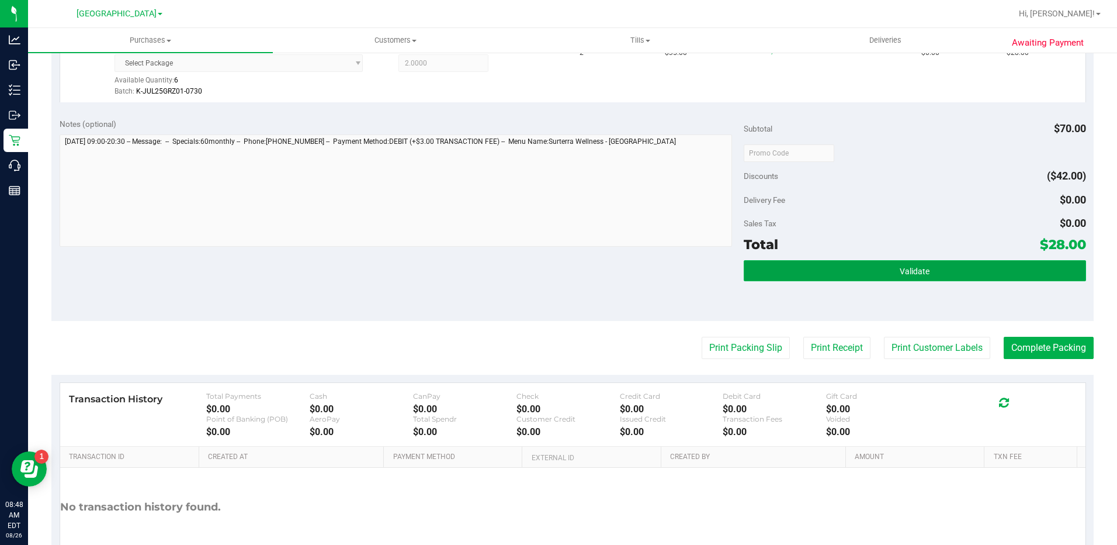
click at [884, 263] on button "Validate" at bounding box center [915, 270] width 342 height 21
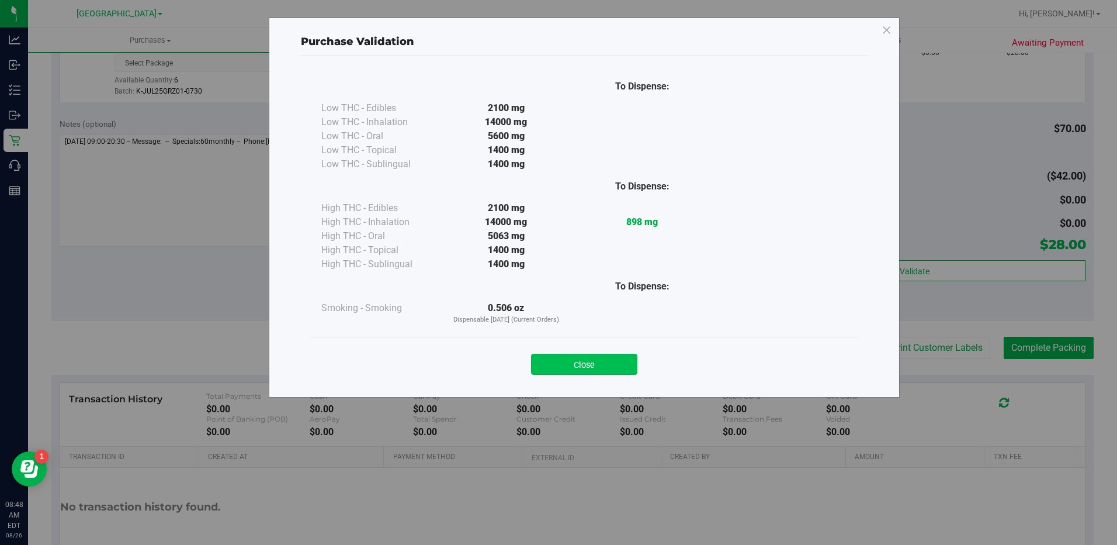
click at [618, 370] on button "Close" at bounding box center [584, 364] width 106 height 21
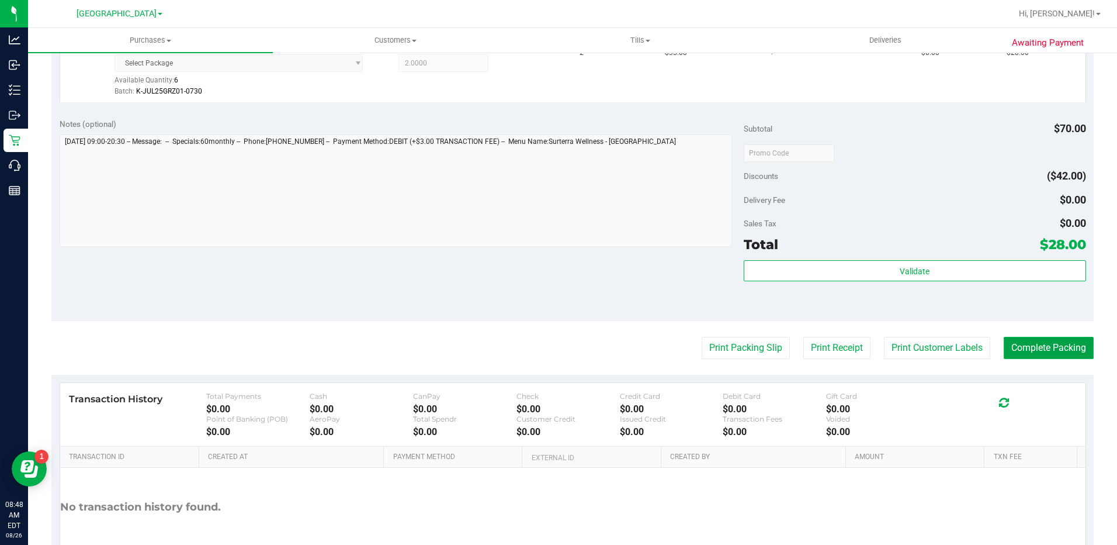
click at [1054, 352] on button "Complete Packing" at bounding box center [1049, 348] width 90 height 22
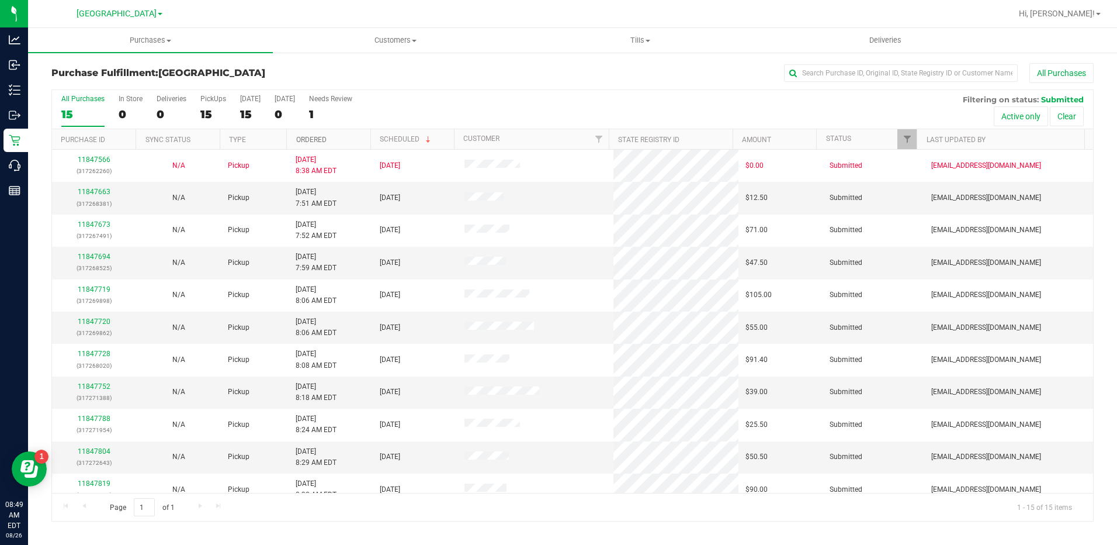
click at [302, 141] on link "Ordered" at bounding box center [311, 140] width 30 height 8
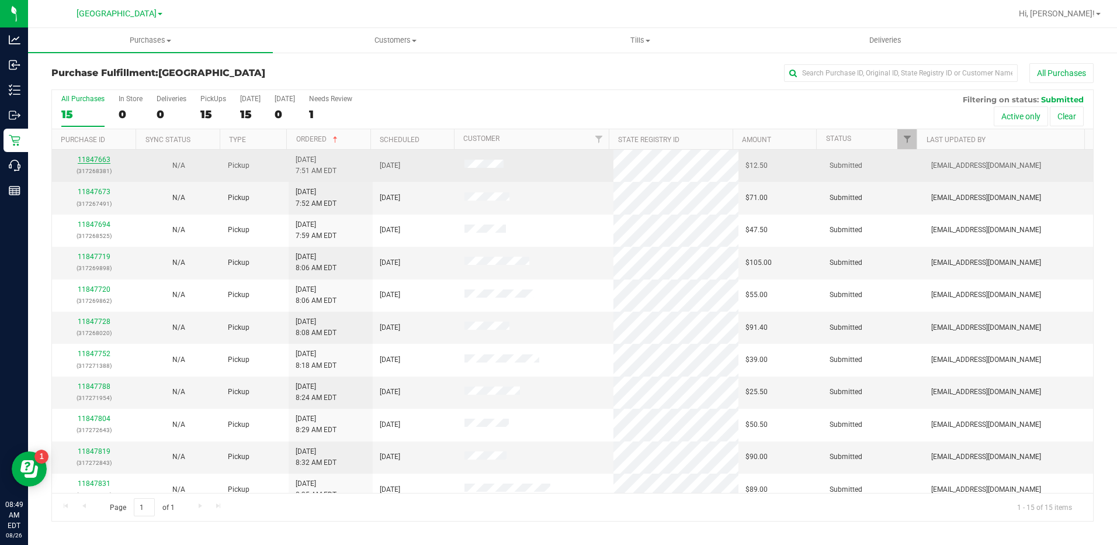
click at [104, 161] on link "11847663" at bounding box center [94, 159] width 33 height 8
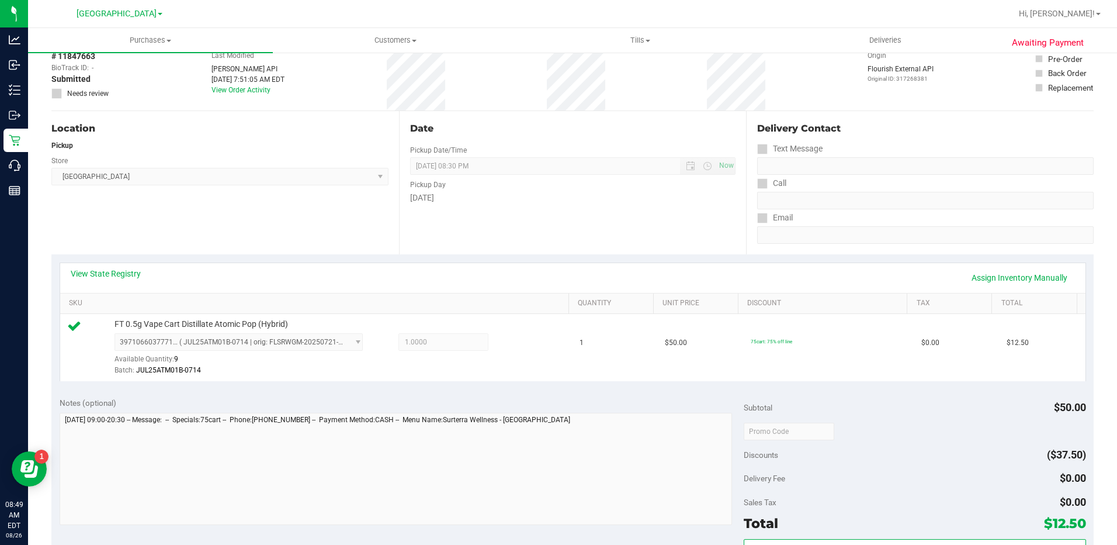
scroll to position [117, 0]
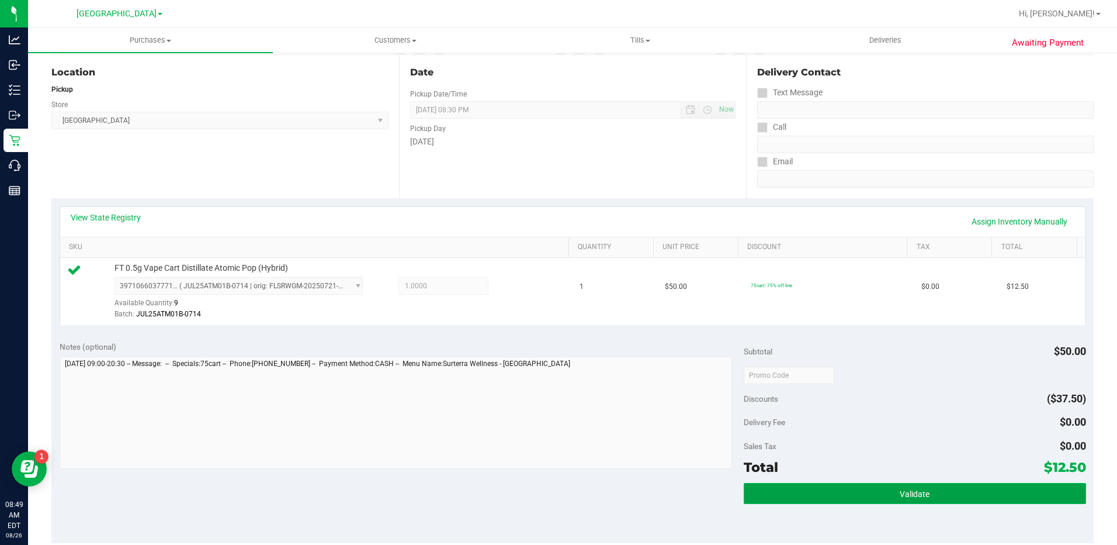
click at [830, 493] on button "Validate" at bounding box center [915, 493] width 342 height 21
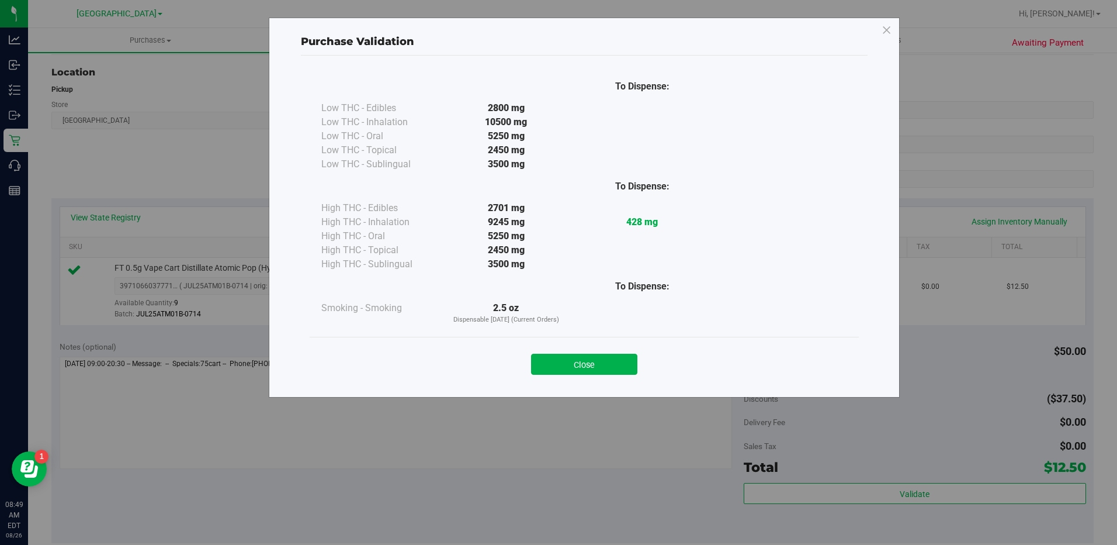
drag, startPoint x: 615, startPoint y: 366, endPoint x: 624, endPoint y: 364, distance: 9.1
click at [615, 365] on button "Close" at bounding box center [584, 364] width 106 height 21
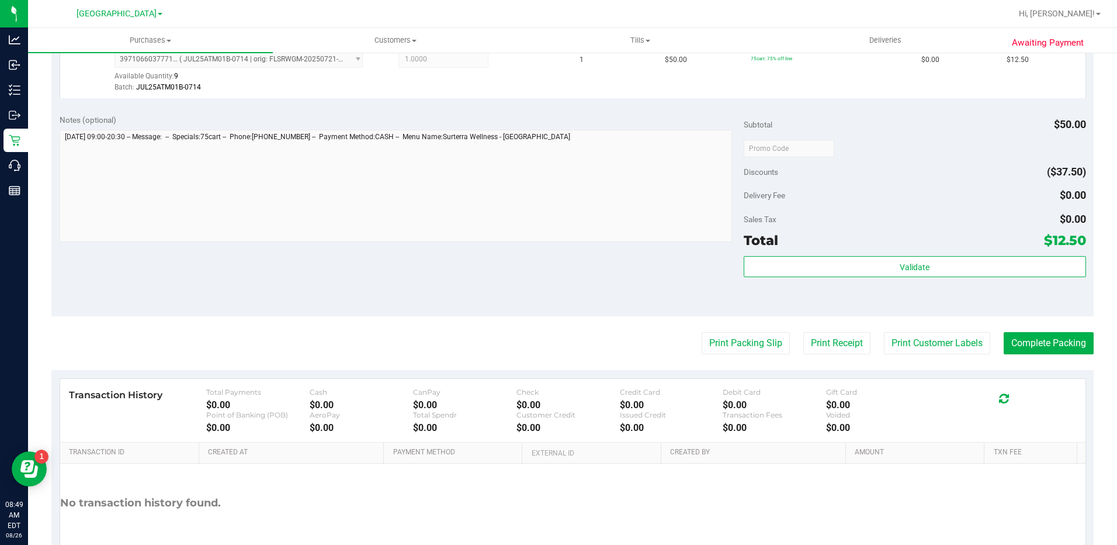
scroll to position [409, 0]
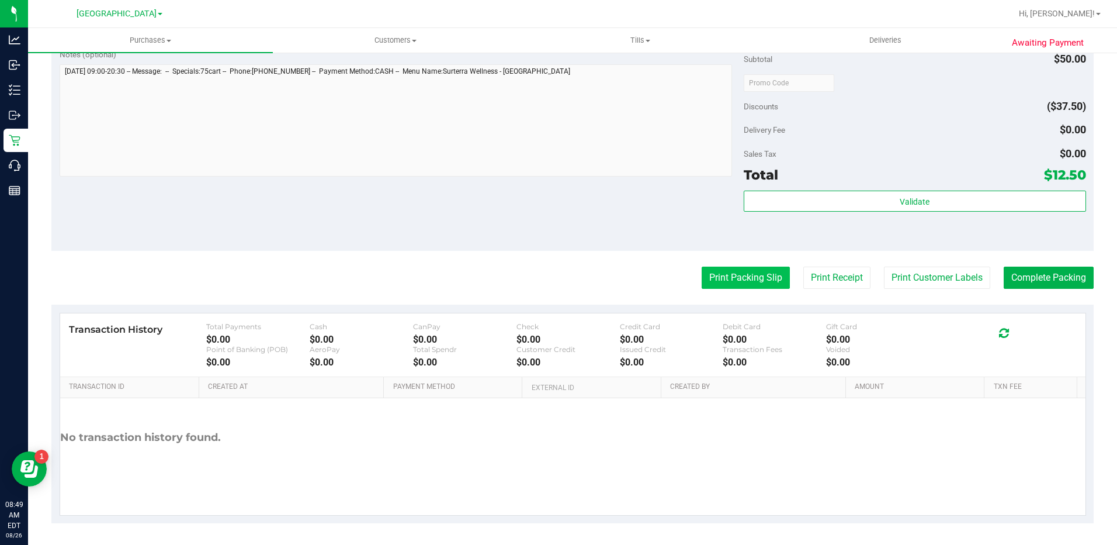
click at [719, 278] on button "Print Packing Slip" at bounding box center [746, 277] width 88 height 22
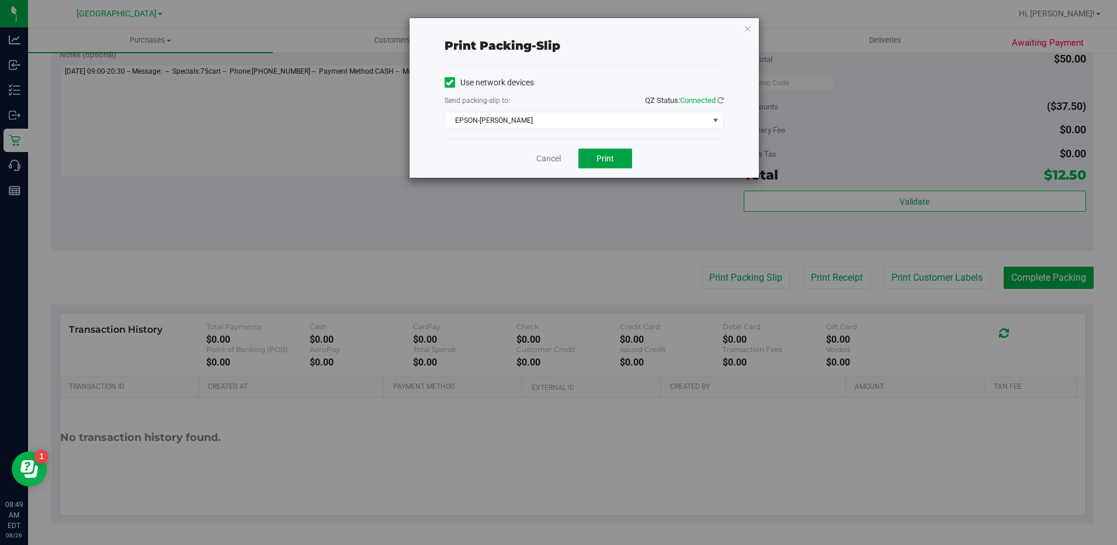
click at [615, 157] on button "Print" at bounding box center [606, 158] width 54 height 20
click at [750, 23] on icon "button" at bounding box center [748, 28] width 8 height 14
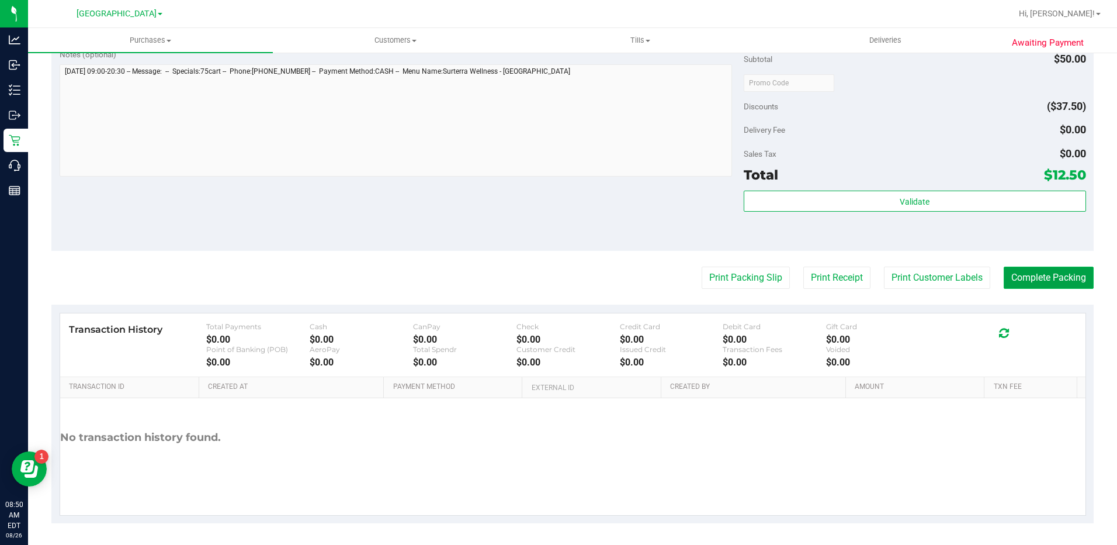
click at [1043, 266] on button "Complete Packing" at bounding box center [1049, 277] width 90 height 22
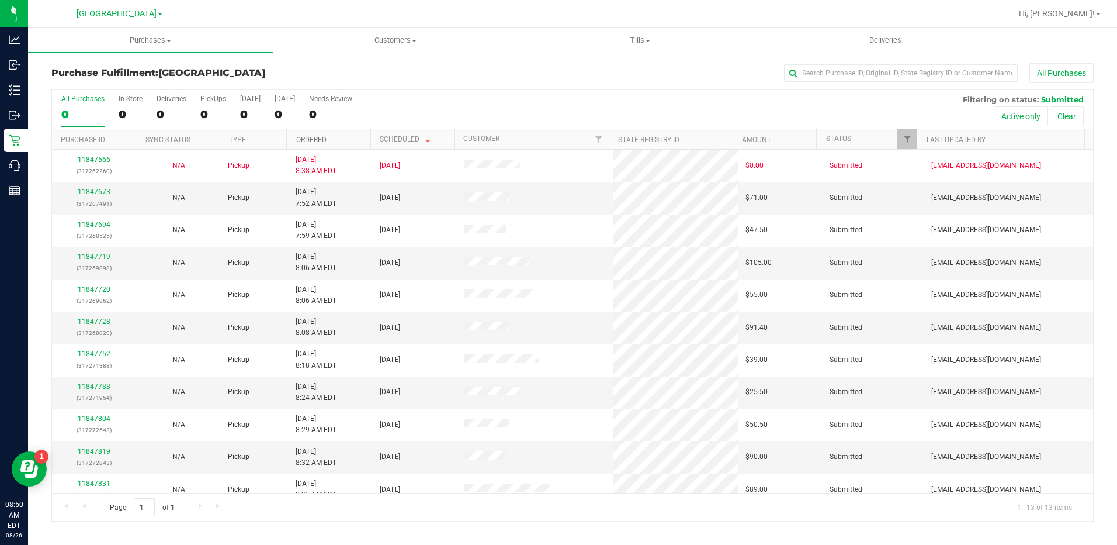
click at [327, 136] on link "Ordered" at bounding box center [311, 140] width 30 height 8
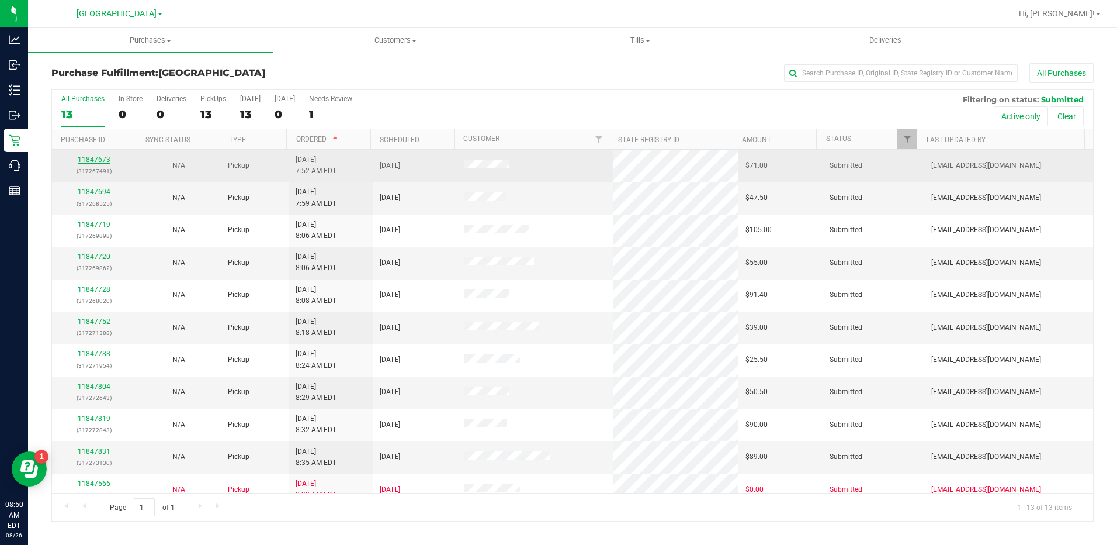
click at [93, 157] on link "11847673" at bounding box center [94, 159] width 33 height 8
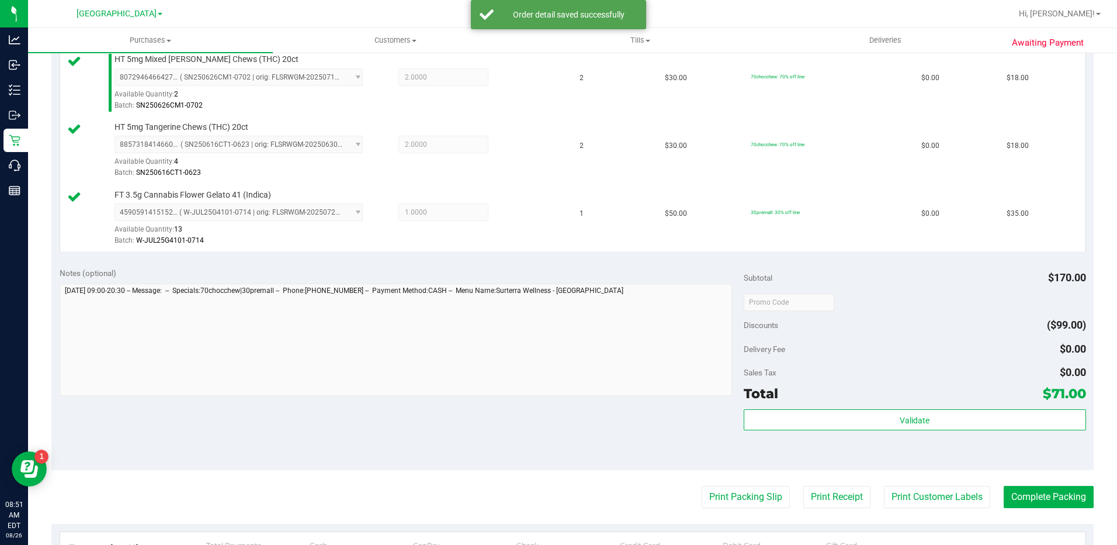
scroll to position [396, 0]
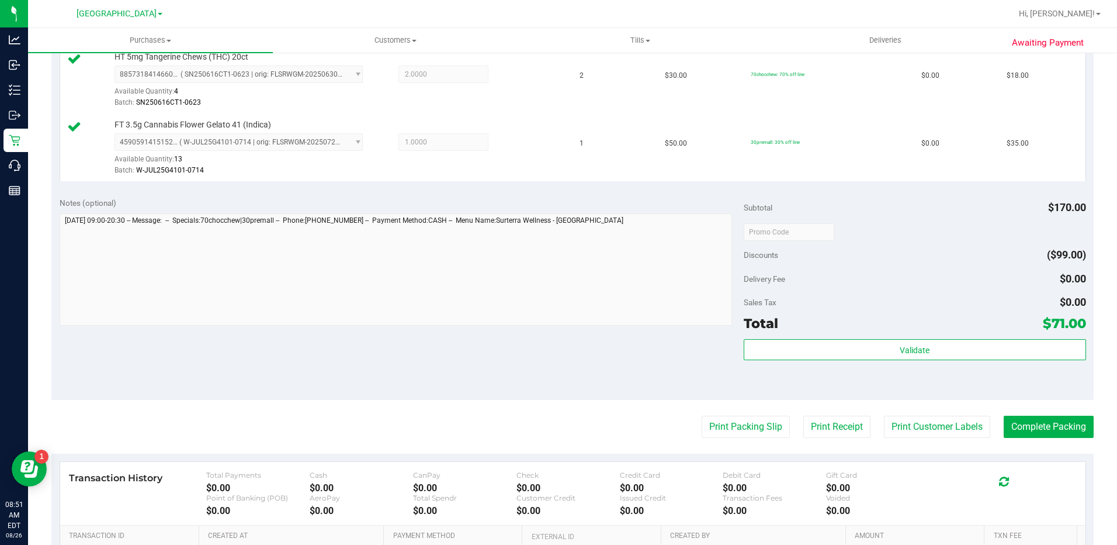
click at [923, 338] on div "Subtotal $170.00 Discounts ($99.00) Delivery Fee $0.00 Sales Tax $0.00 Total $7…" at bounding box center [915, 294] width 342 height 195
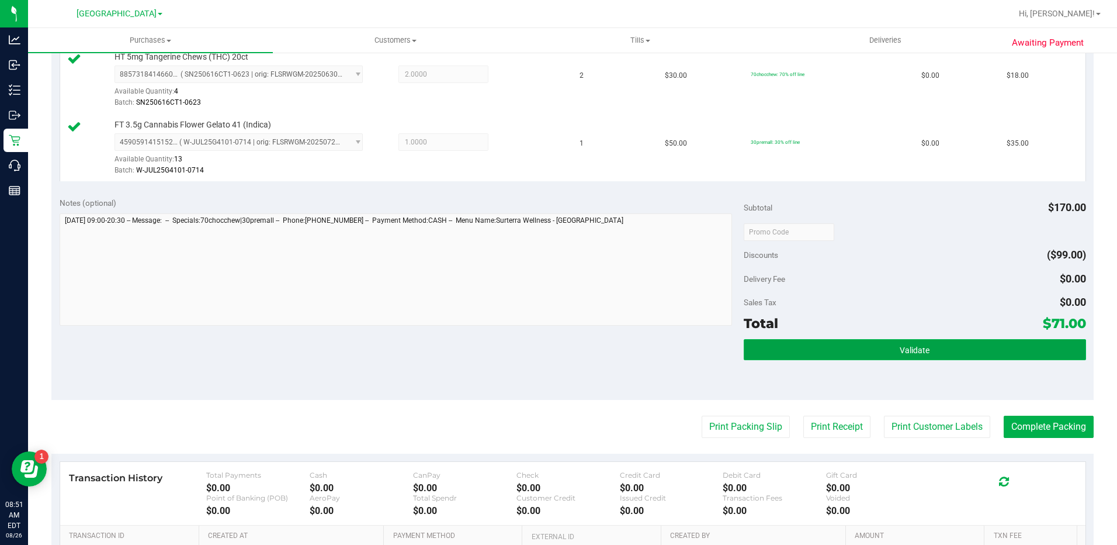
click at [915, 349] on span "Validate" at bounding box center [915, 349] width 30 height 9
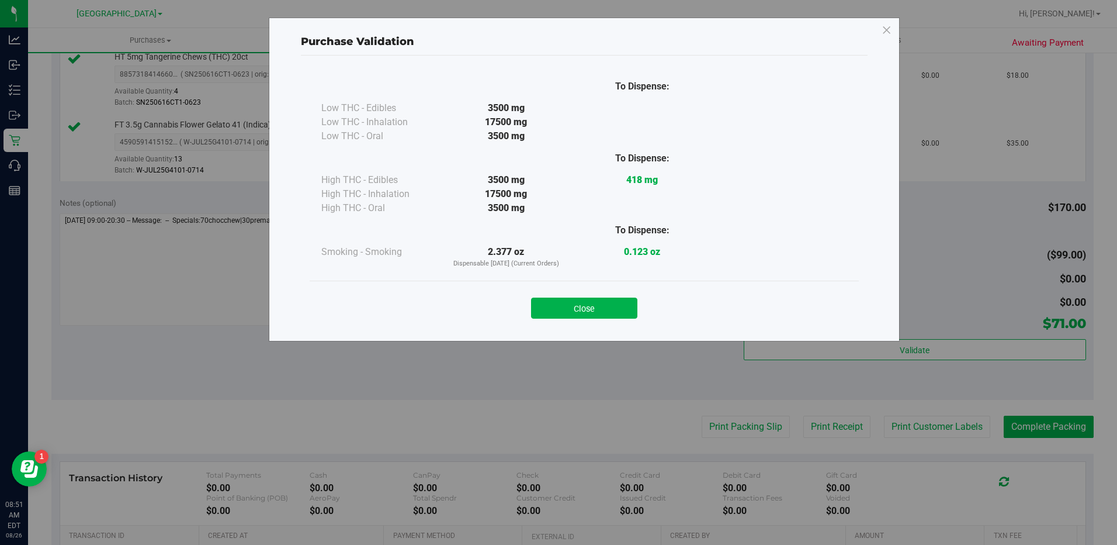
drag, startPoint x: 624, startPoint y: 305, endPoint x: 765, endPoint y: 384, distance: 161.4
click at [625, 306] on button "Close" at bounding box center [584, 307] width 106 height 21
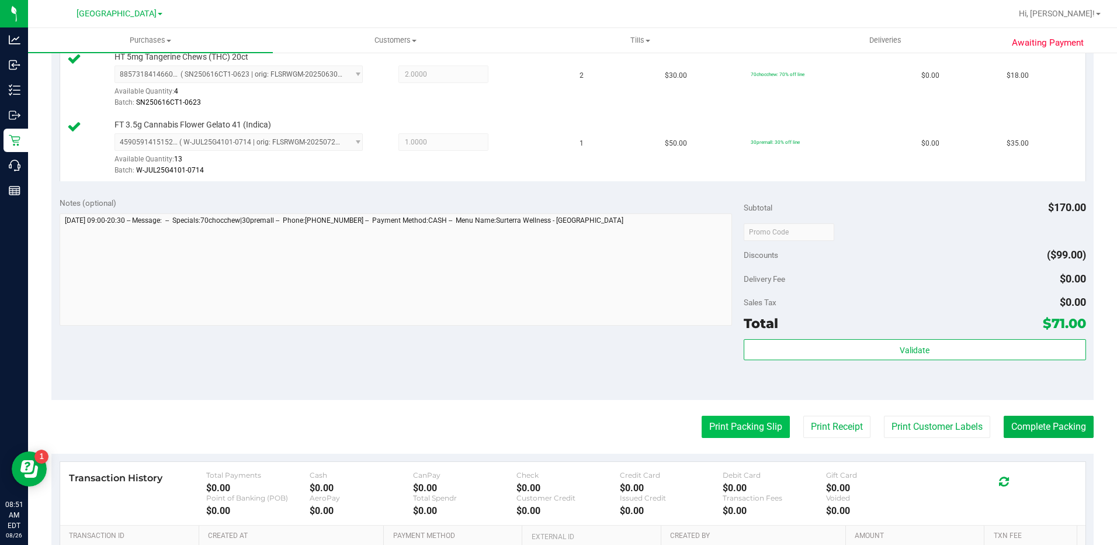
click at [750, 431] on button "Print Packing Slip" at bounding box center [746, 427] width 88 height 22
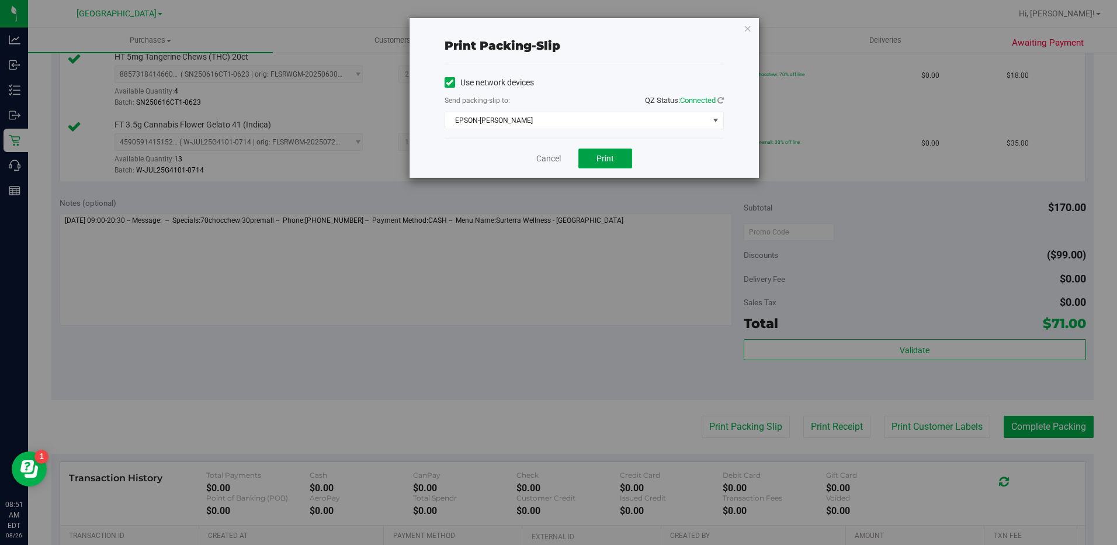
click at [606, 161] on span "Print" at bounding box center [606, 158] width 18 height 9
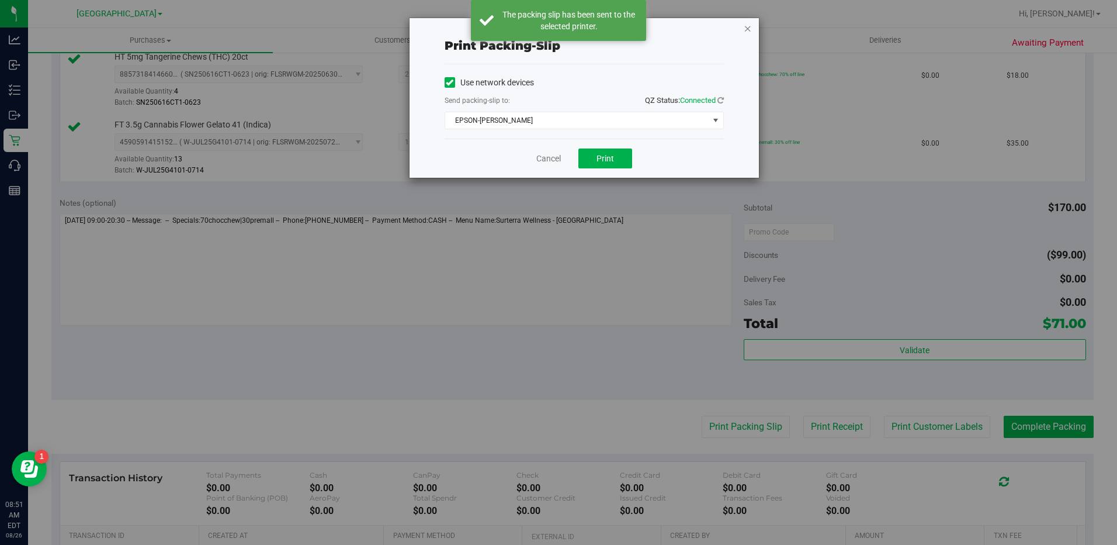
click at [747, 30] on icon "button" at bounding box center [748, 28] width 8 height 14
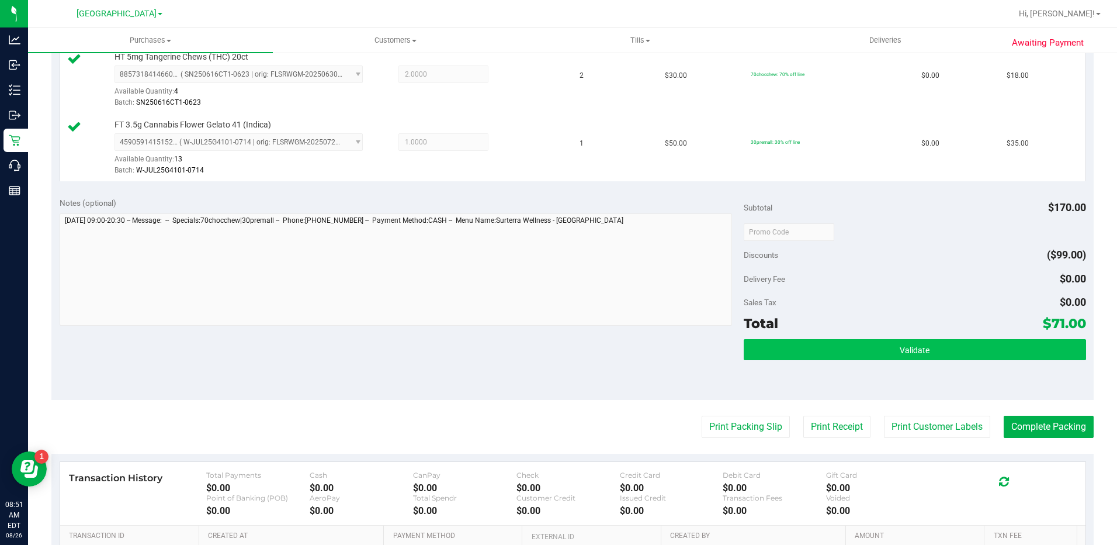
click at [956, 342] on button "Validate" at bounding box center [915, 349] width 342 height 21
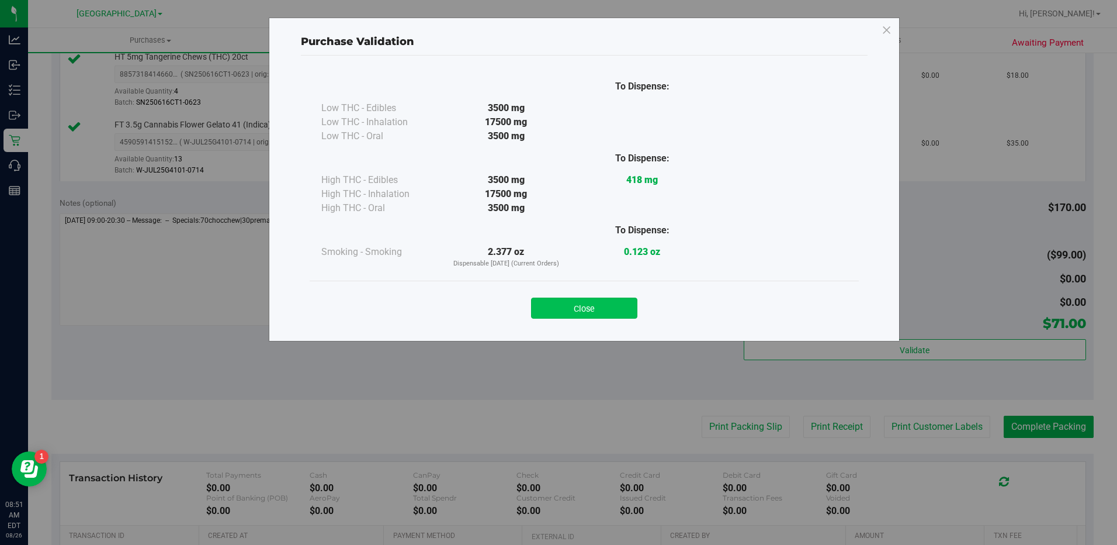
click at [595, 303] on button "Close" at bounding box center [584, 307] width 106 height 21
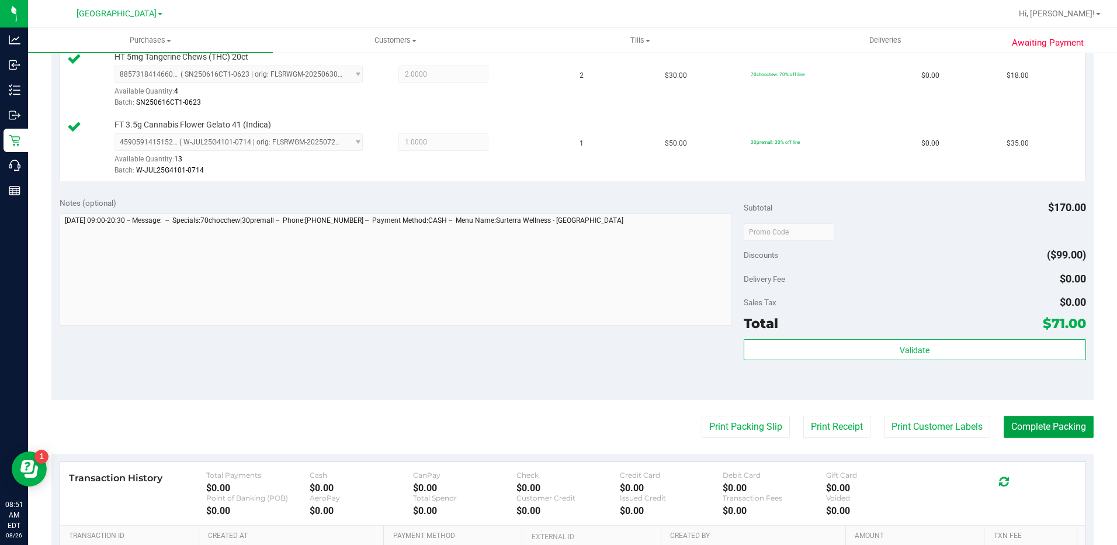
click at [1035, 426] on button "Complete Packing" at bounding box center [1049, 427] width 90 height 22
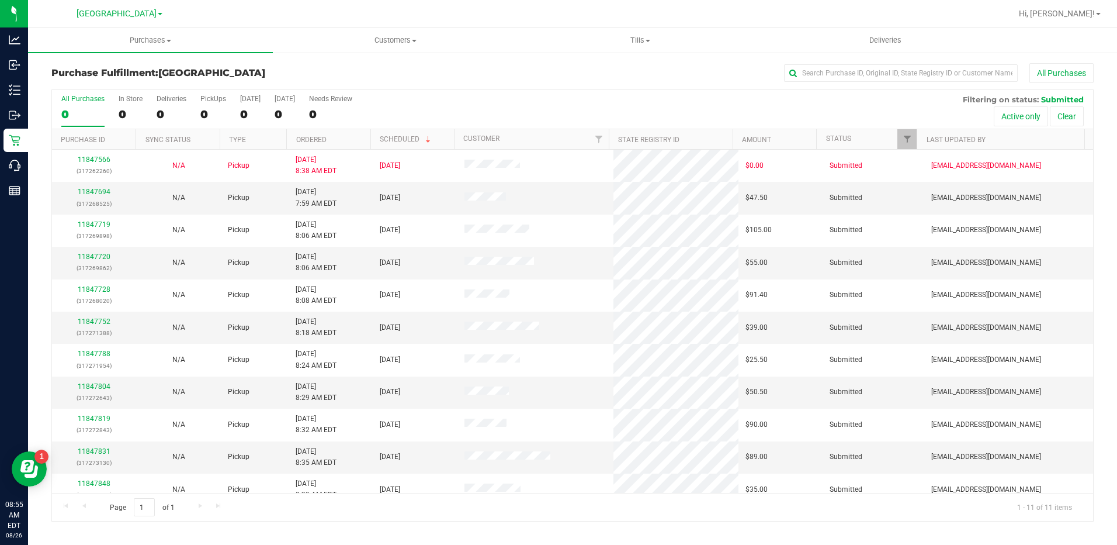
click at [336, 140] on th "Ordered" at bounding box center [328, 139] width 84 height 20
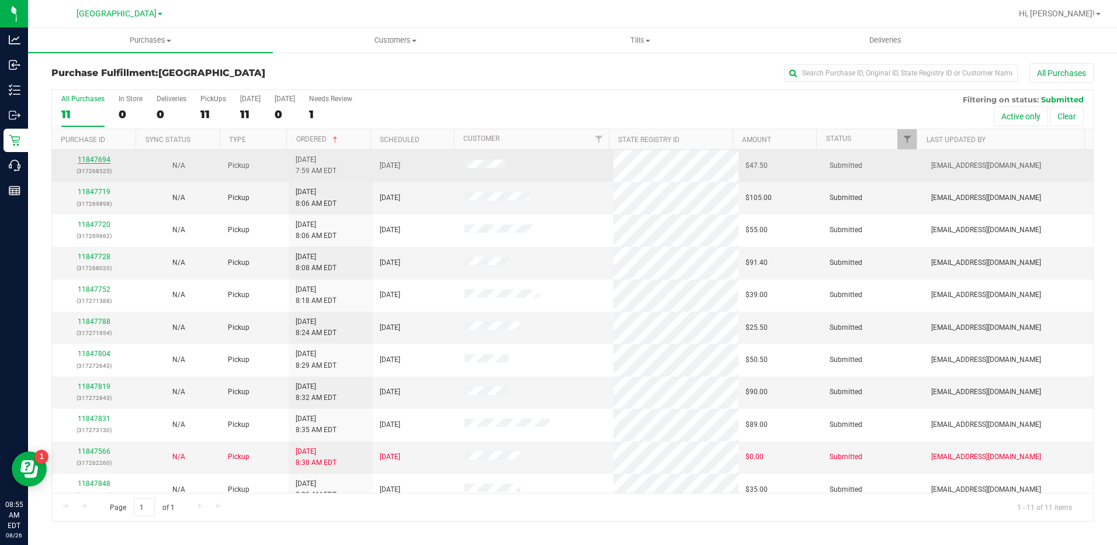
click at [93, 158] on link "11847694" at bounding box center [94, 159] width 33 height 8
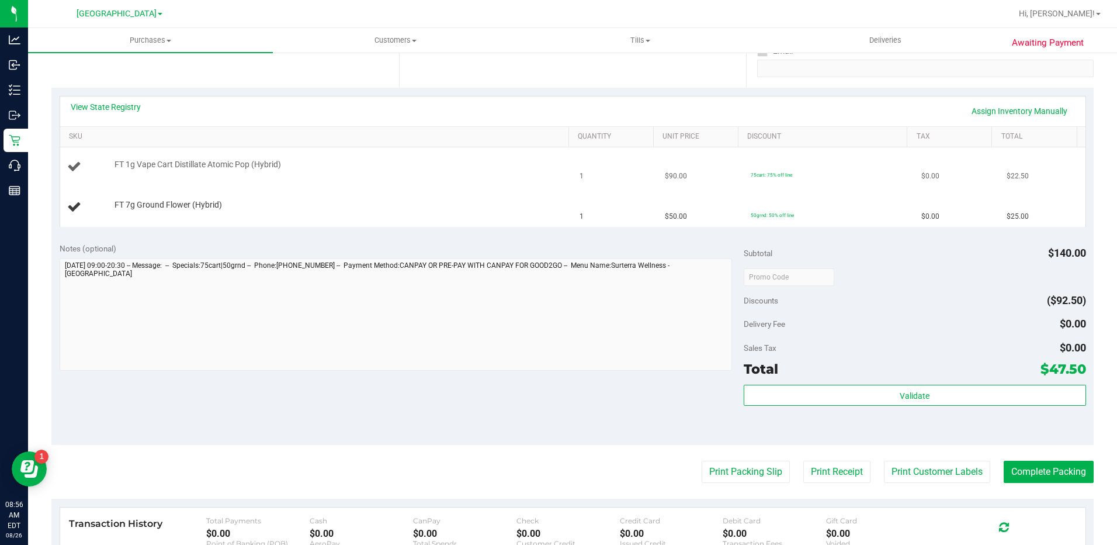
scroll to position [228, 0]
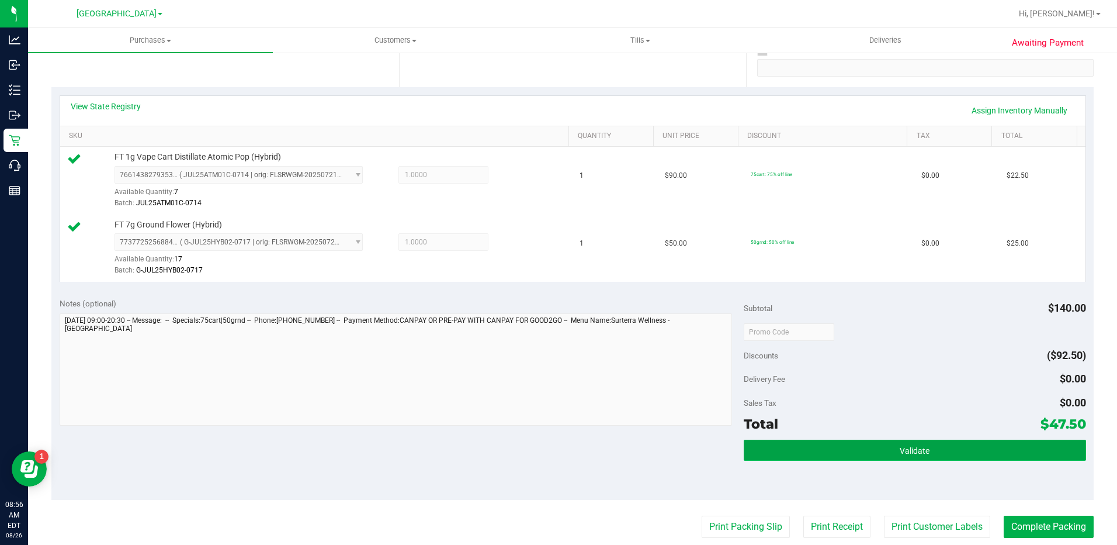
click at [876, 447] on button "Validate" at bounding box center [915, 449] width 342 height 21
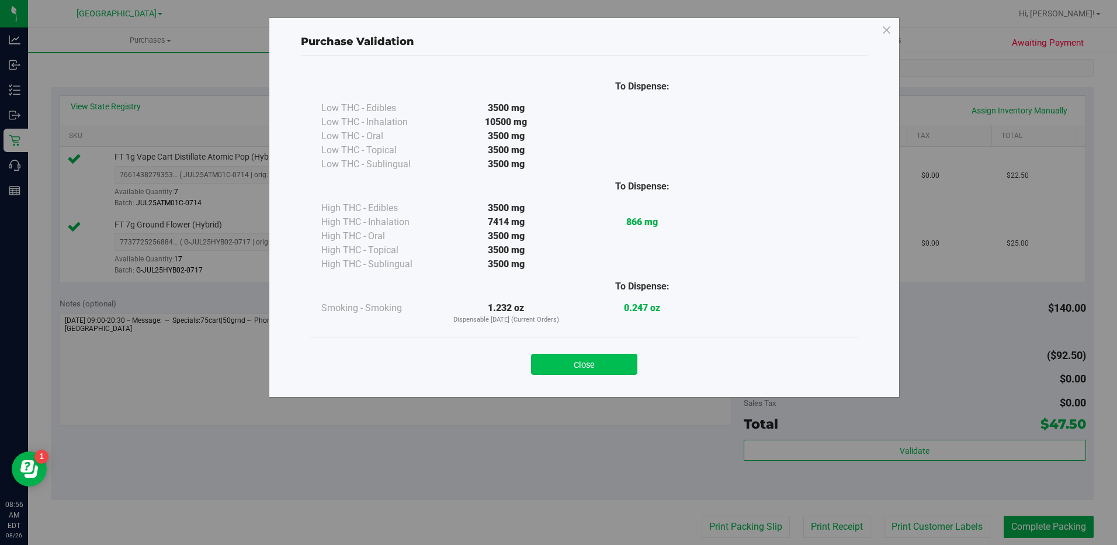
click at [588, 364] on button "Close" at bounding box center [584, 364] width 106 height 21
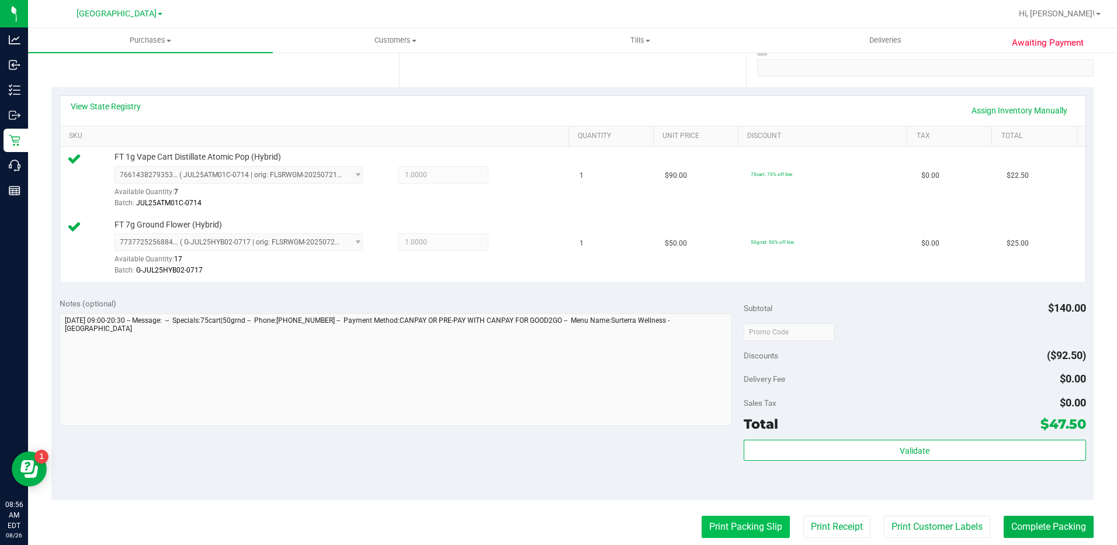
click at [747, 529] on button "Print Packing Slip" at bounding box center [746, 526] width 88 height 22
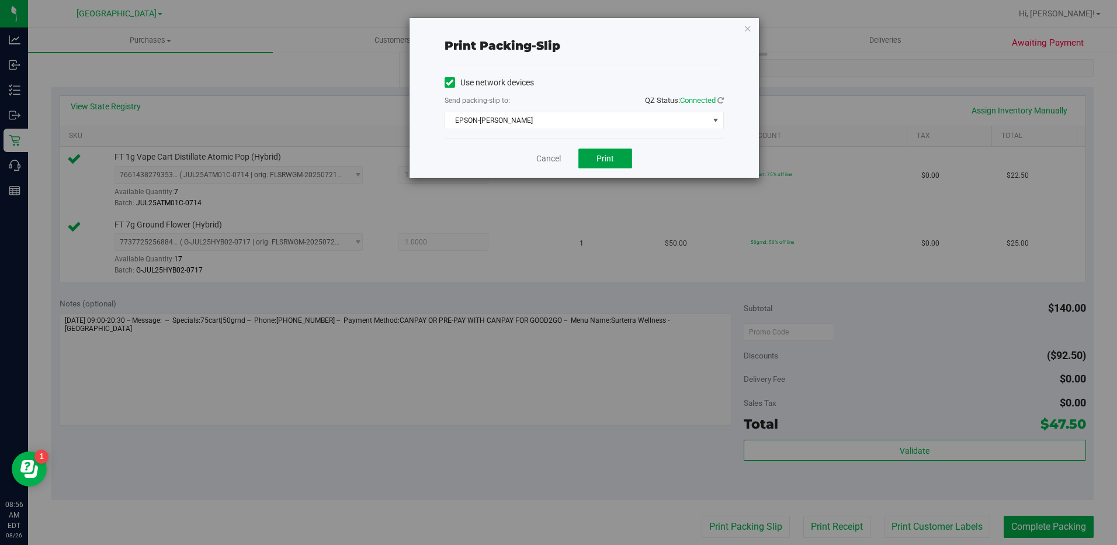
click at [592, 167] on button "Print" at bounding box center [606, 158] width 54 height 20
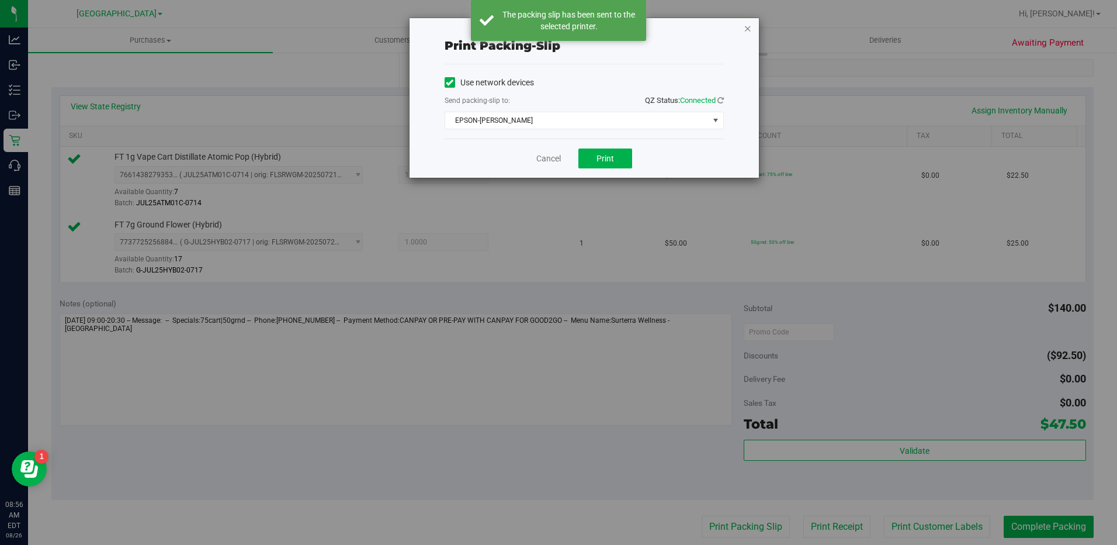
click at [750, 30] on icon "button" at bounding box center [748, 28] width 8 height 14
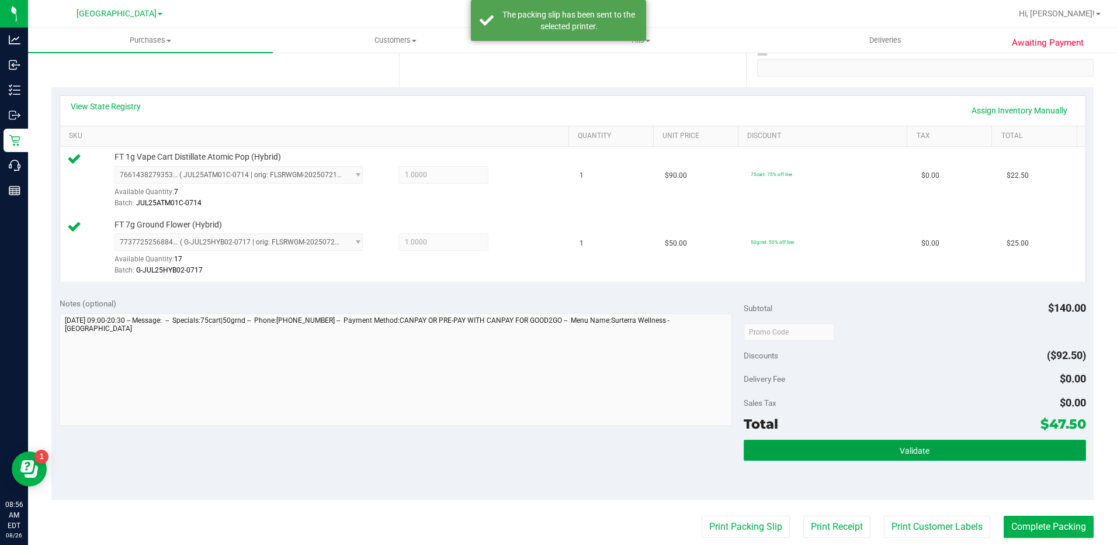
click at [895, 441] on button "Validate" at bounding box center [915, 449] width 342 height 21
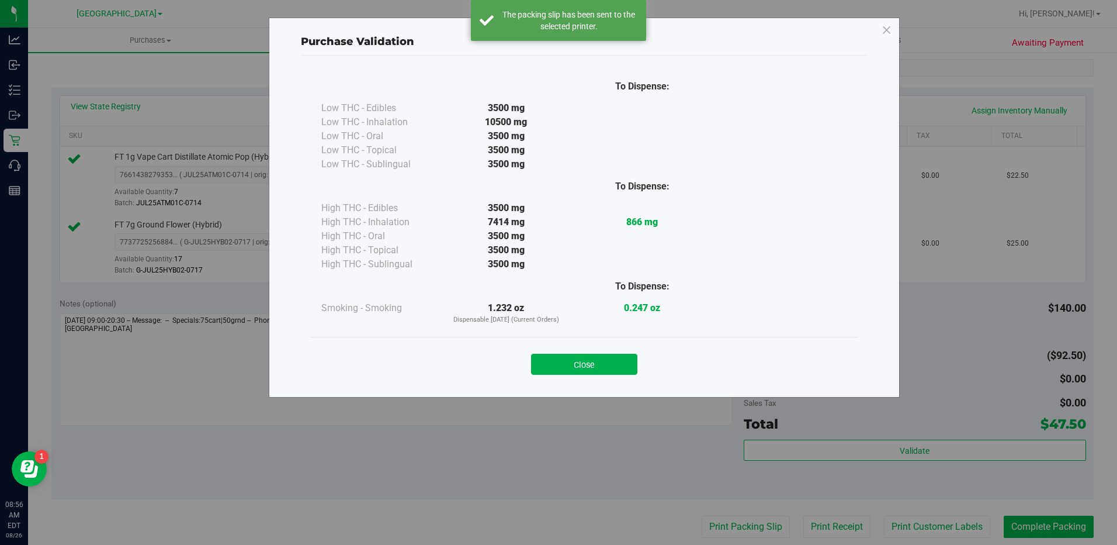
click at [621, 364] on button "Close" at bounding box center [584, 364] width 106 height 21
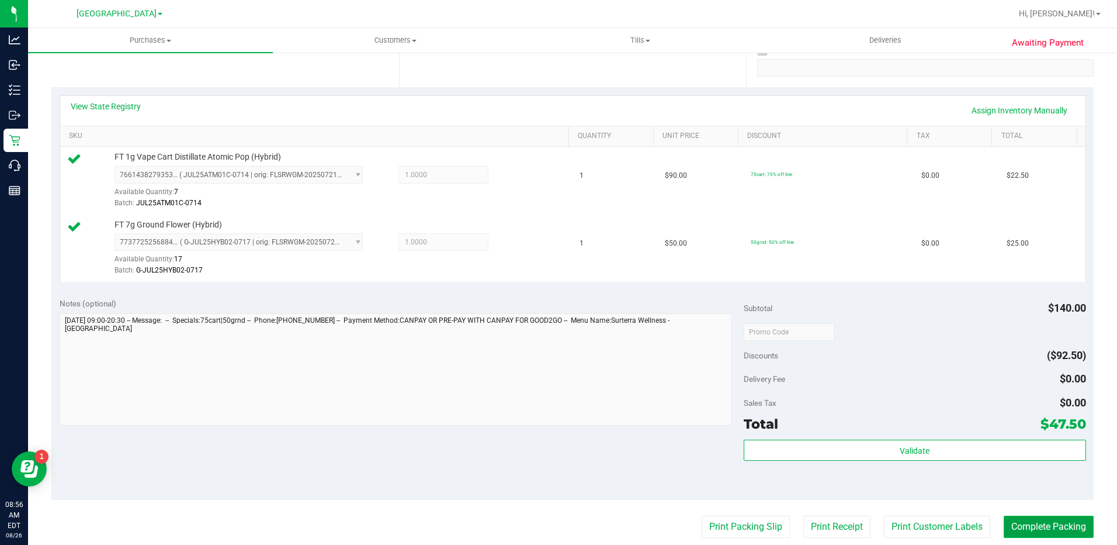
click at [1055, 529] on button "Complete Packing" at bounding box center [1049, 526] width 90 height 22
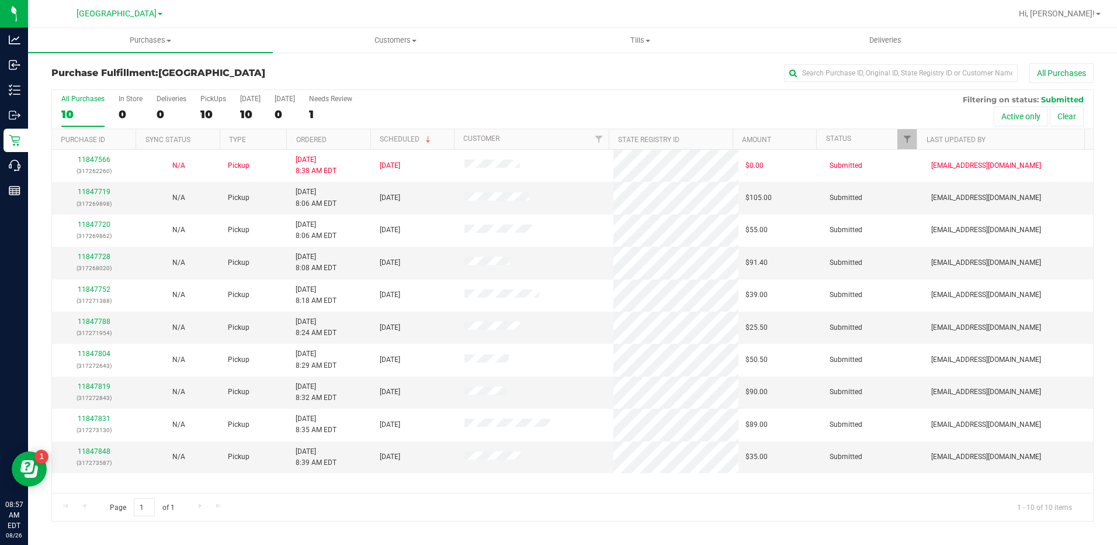
click at [302, 144] on th "Ordered" at bounding box center [328, 139] width 84 height 20
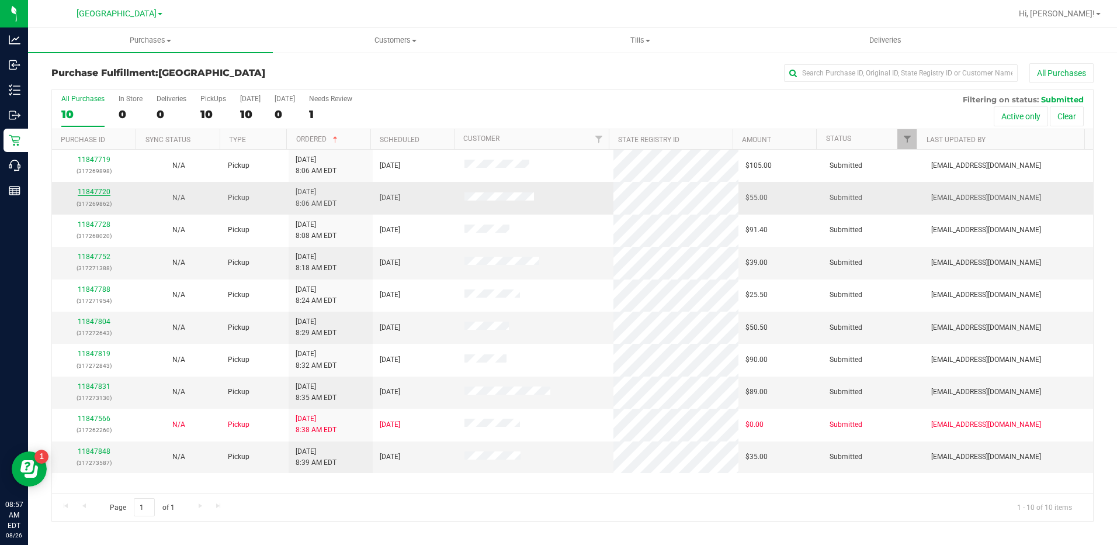
click at [99, 188] on link "11847720" at bounding box center [94, 192] width 33 height 8
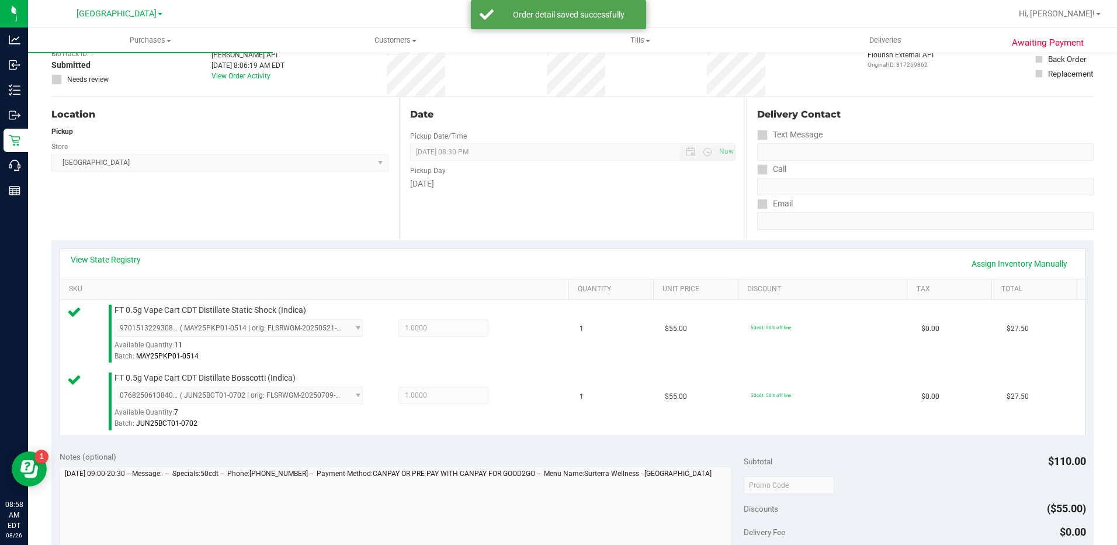
scroll to position [175, 0]
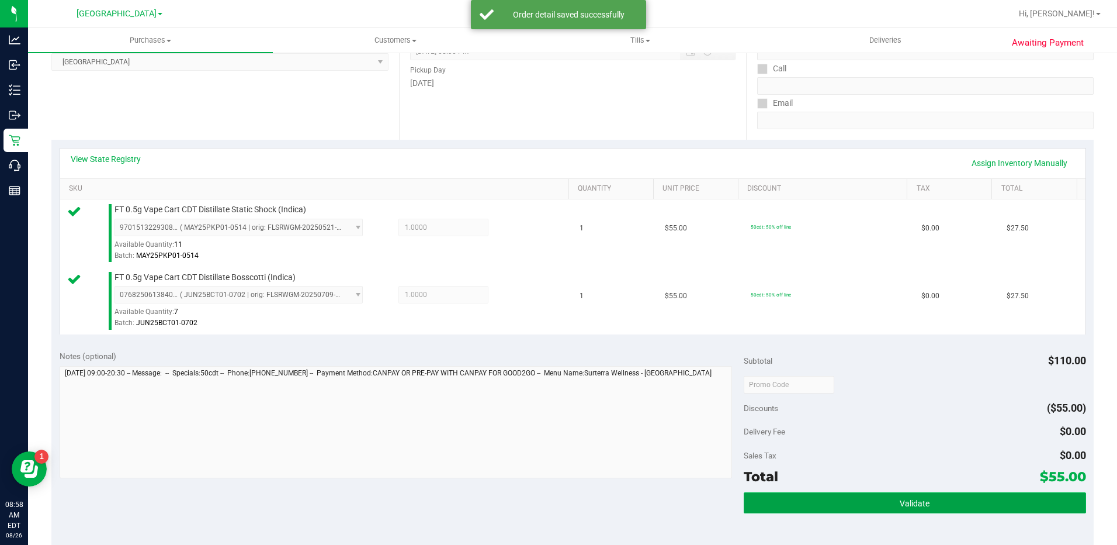
click at [943, 499] on button "Validate" at bounding box center [915, 502] width 342 height 21
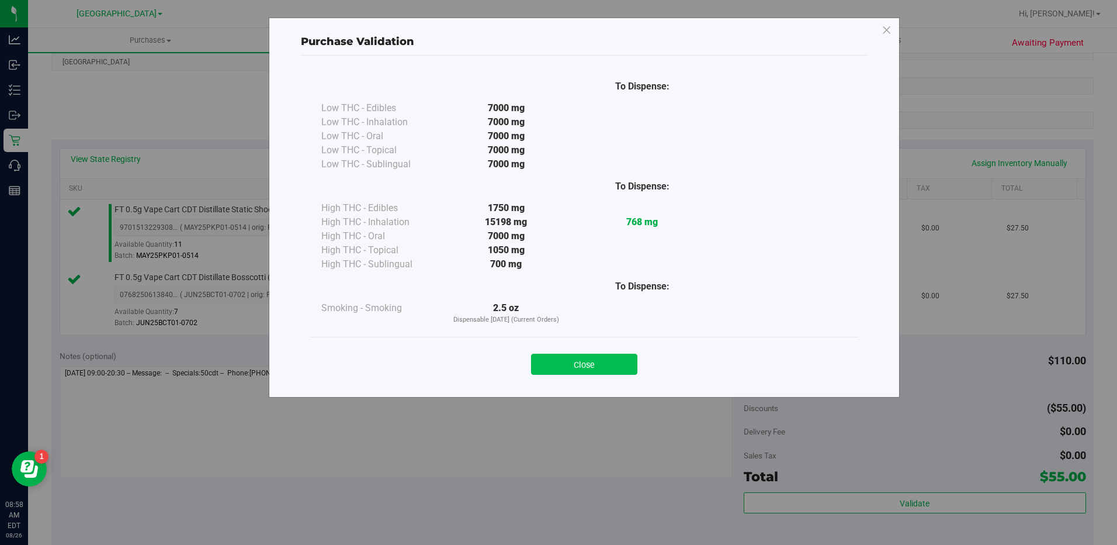
click at [570, 362] on button "Close" at bounding box center [584, 364] width 106 height 21
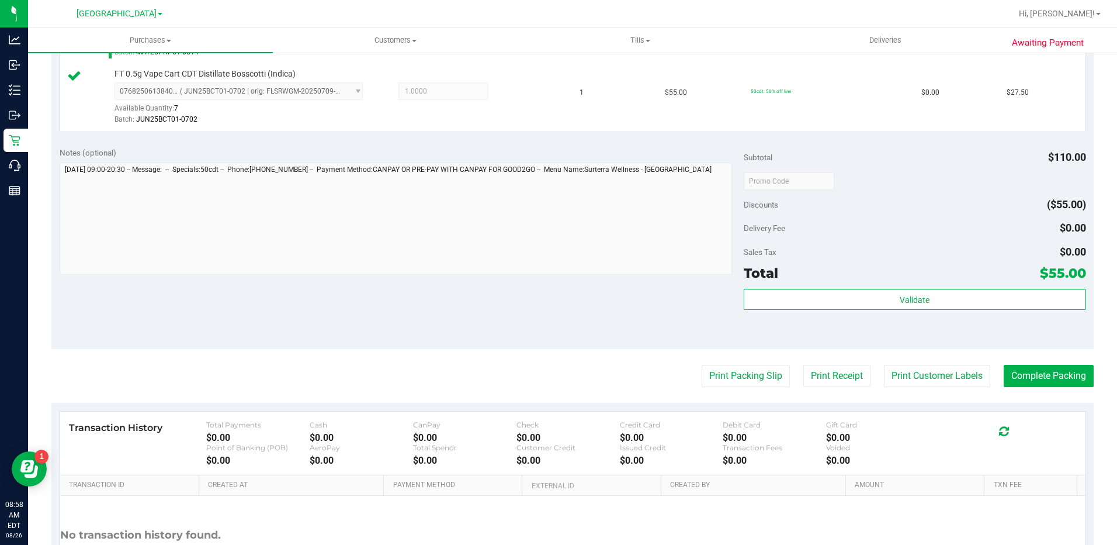
scroll to position [479, 0]
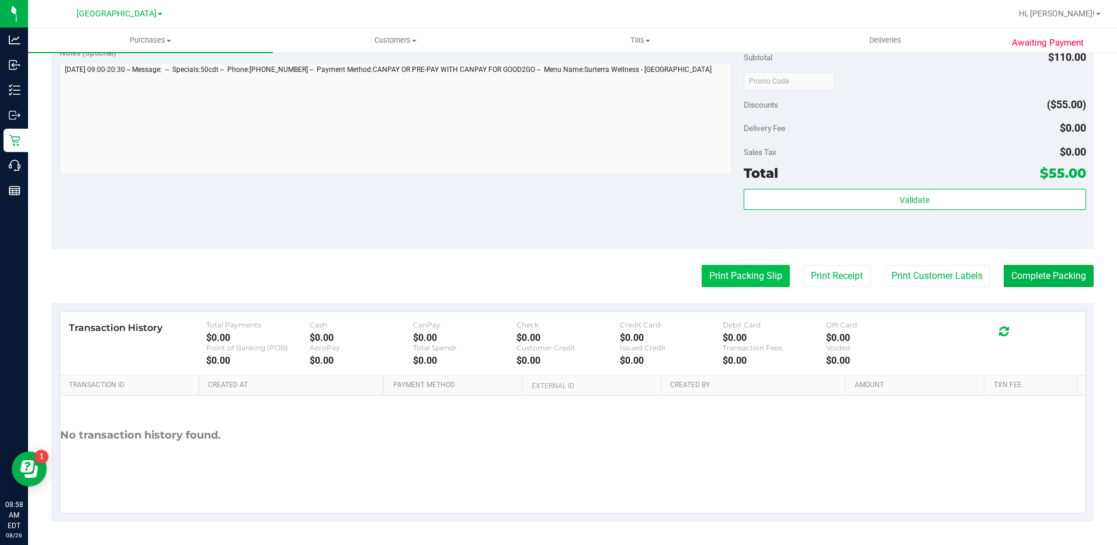
click at [733, 265] on button "Print Packing Slip" at bounding box center [746, 276] width 88 height 22
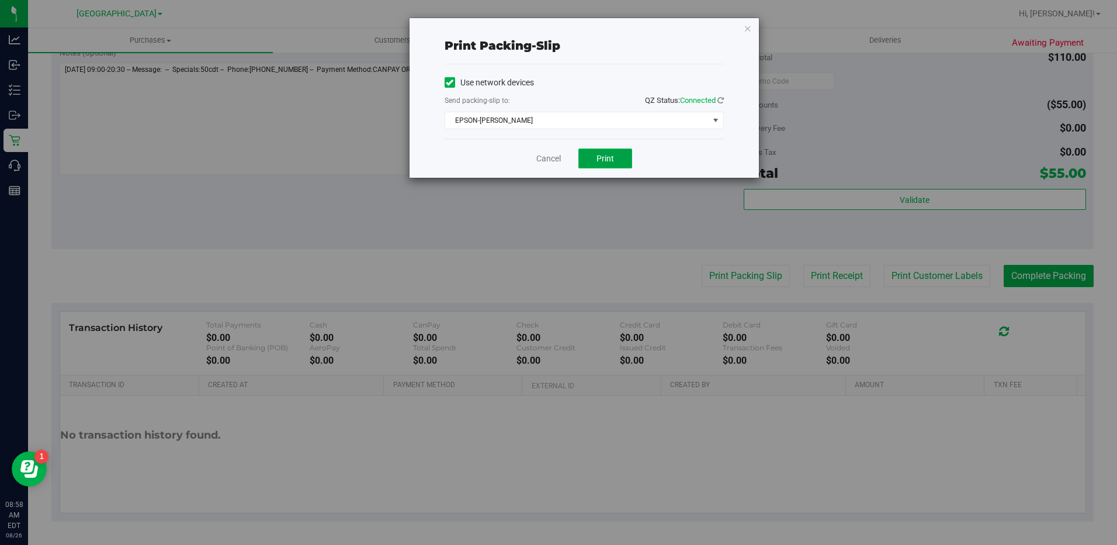
click at [583, 155] on button "Print" at bounding box center [606, 158] width 54 height 20
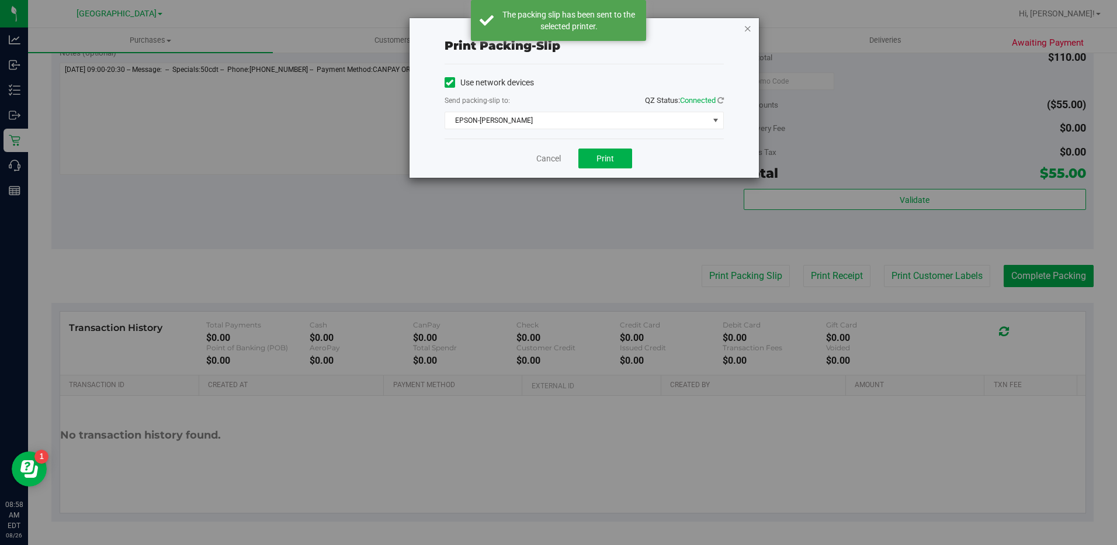
click at [751, 30] on icon "button" at bounding box center [748, 28] width 8 height 14
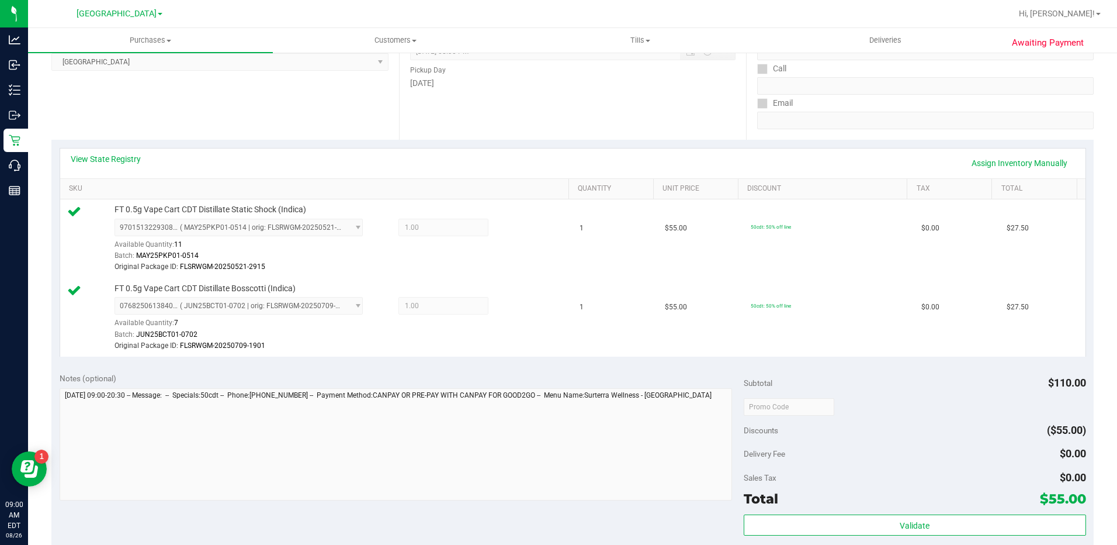
scroll to position [468, 0]
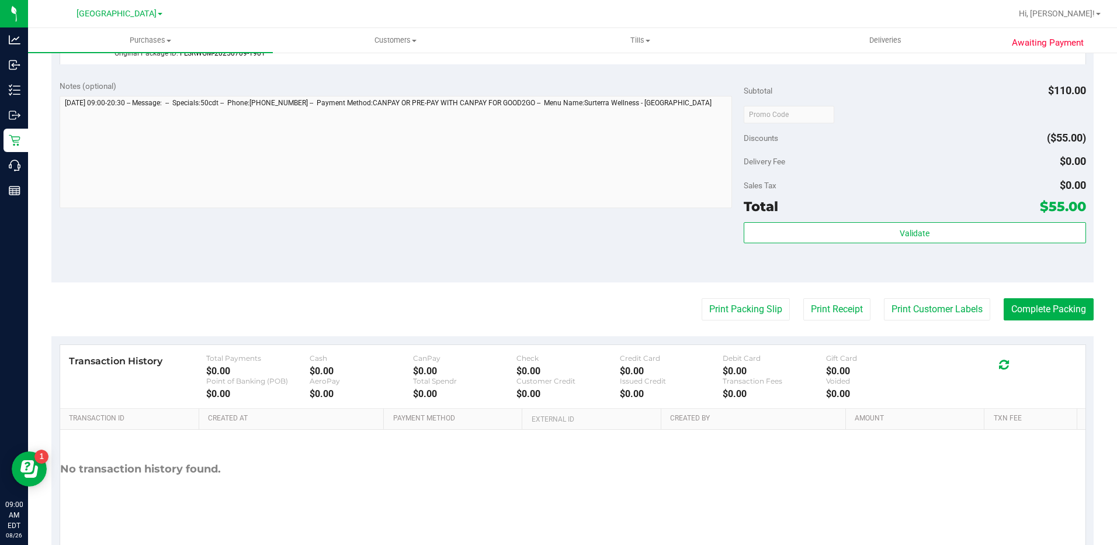
click at [923, 248] on div "Validate" at bounding box center [915, 248] width 342 height 53
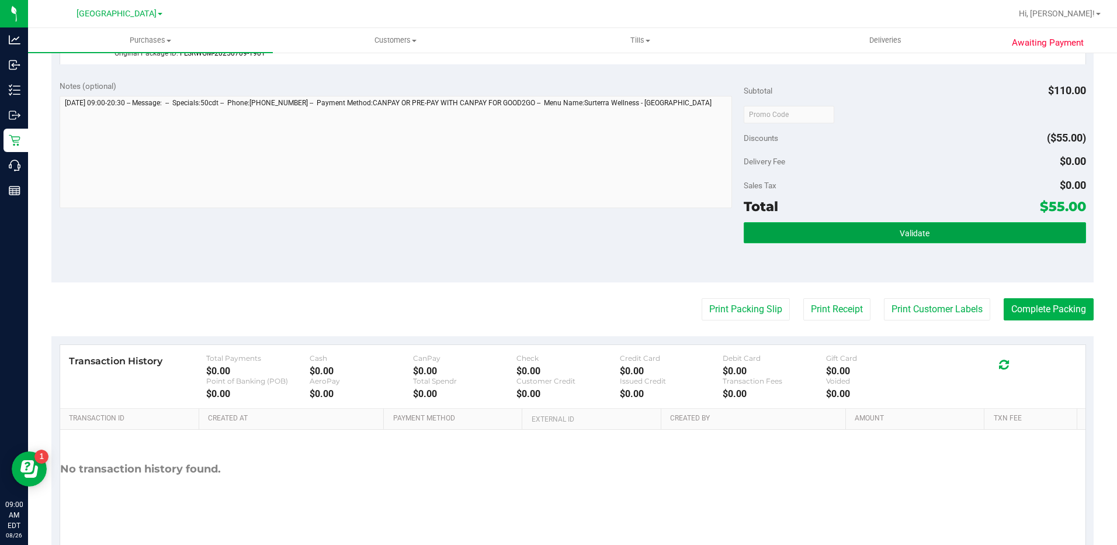
click at [898, 238] on button "Validate" at bounding box center [915, 232] width 342 height 21
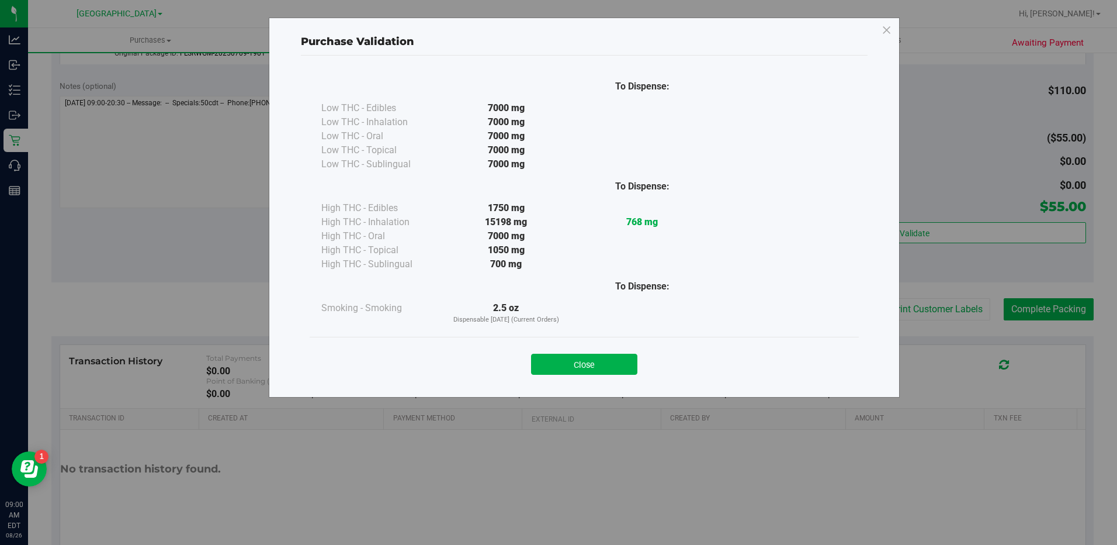
click at [612, 352] on div "Close" at bounding box center [585, 360] width 532 height 29
click at [620, 365] on button "Close" at bounding box center [584, 364] width 106 height 21
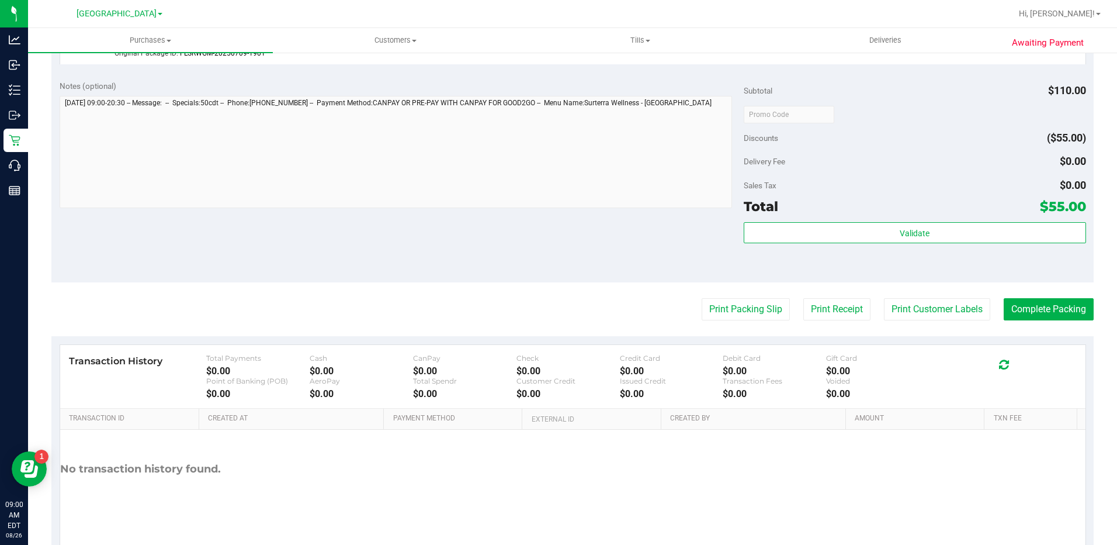
click at [1009, 321] on purchase-details "Back Edit Purchase Cancel Purchase View Profile # 11847720 BioTrack ID: - Submi…" at bounding box center [572, 75] width 1043 height 959
click at [1014, 313] on button "Complete Packing" at bounding box center [1049, 309] width 90 height 22
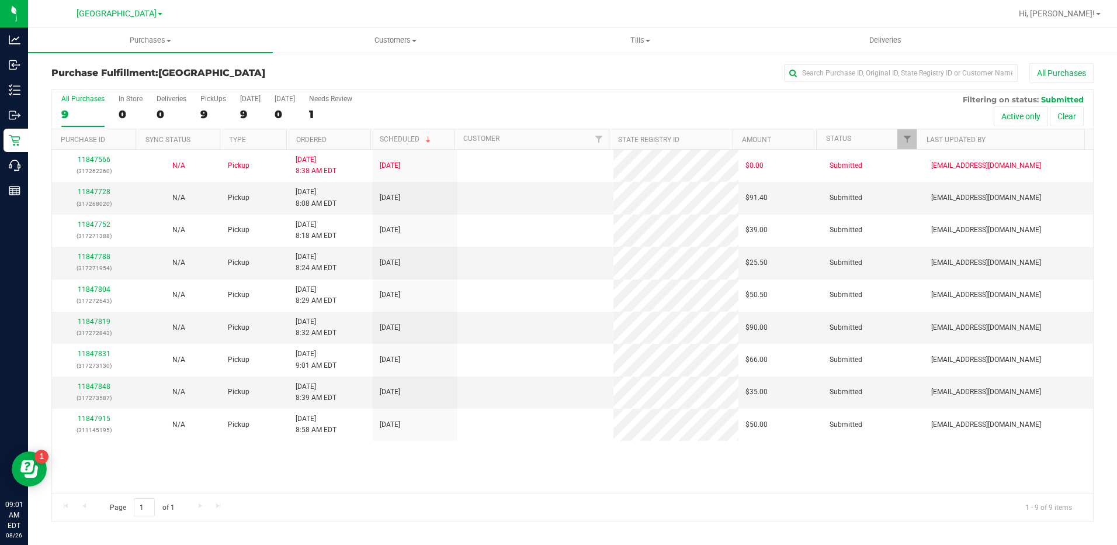
click at [331, 136] on th "Ordered" at bounding box center [328, 139] width 84 height 20
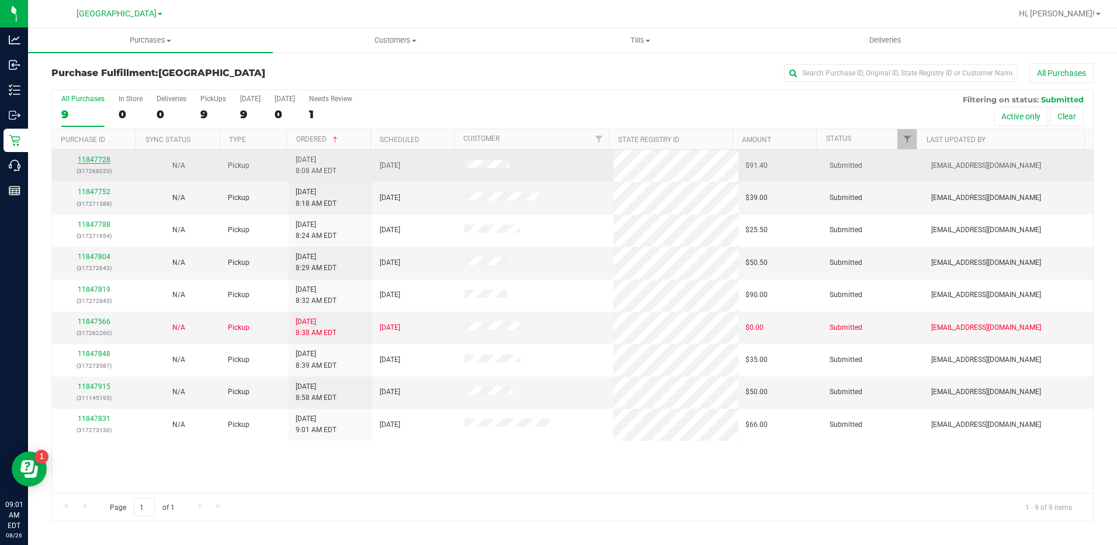
click at [89, 160] on link "11847728" at bounding box center [94, 159] width 33 height 8
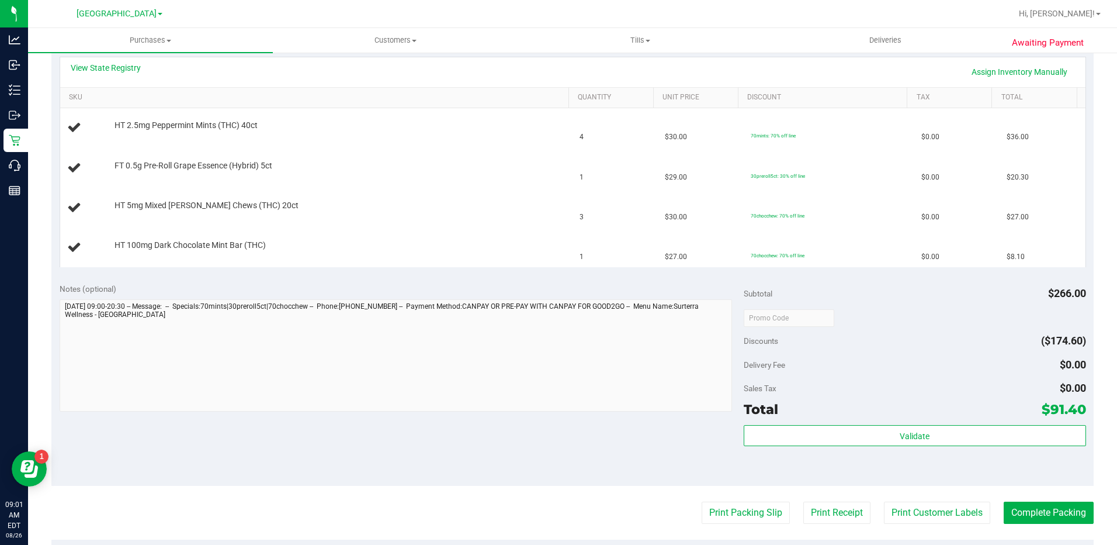
scroll to position [351, 0]
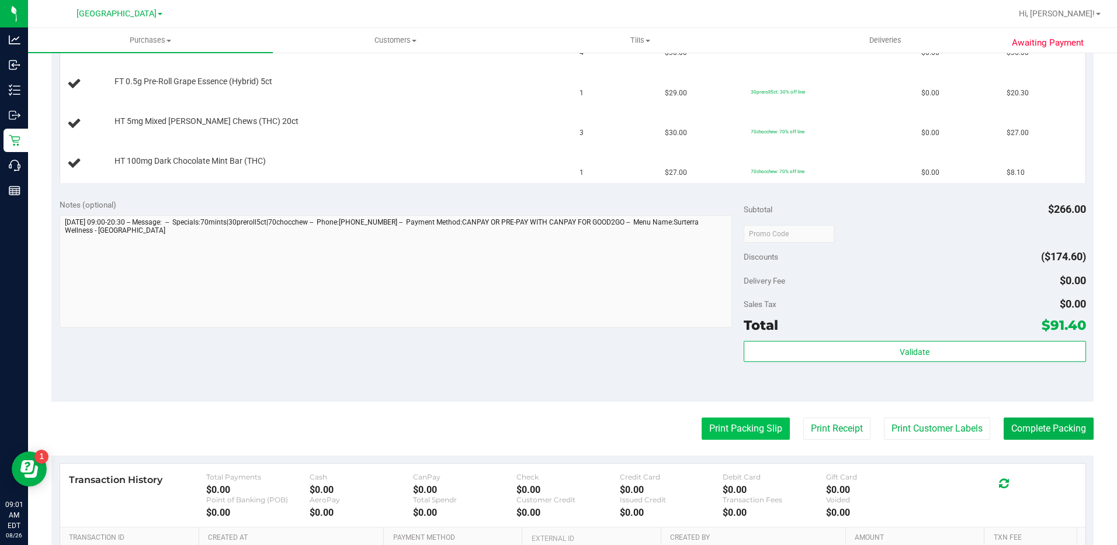
click at [728, 432] on button "Print Packing Slip" at bounding box center [746, 428] width 88 height 22
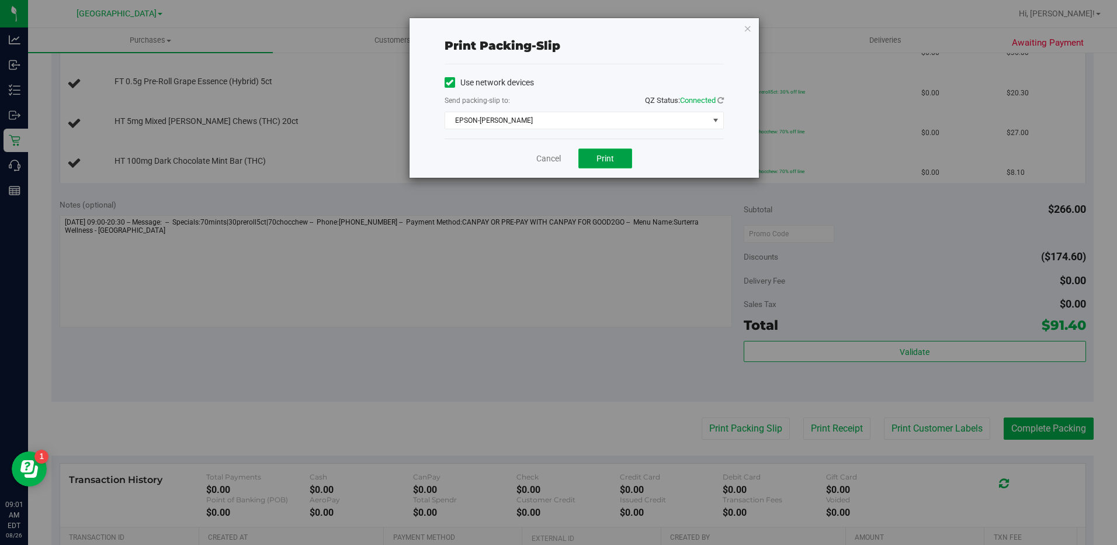
click at [603, 156] on span "Print" at bounding box center [606, 158] width 18 height 9
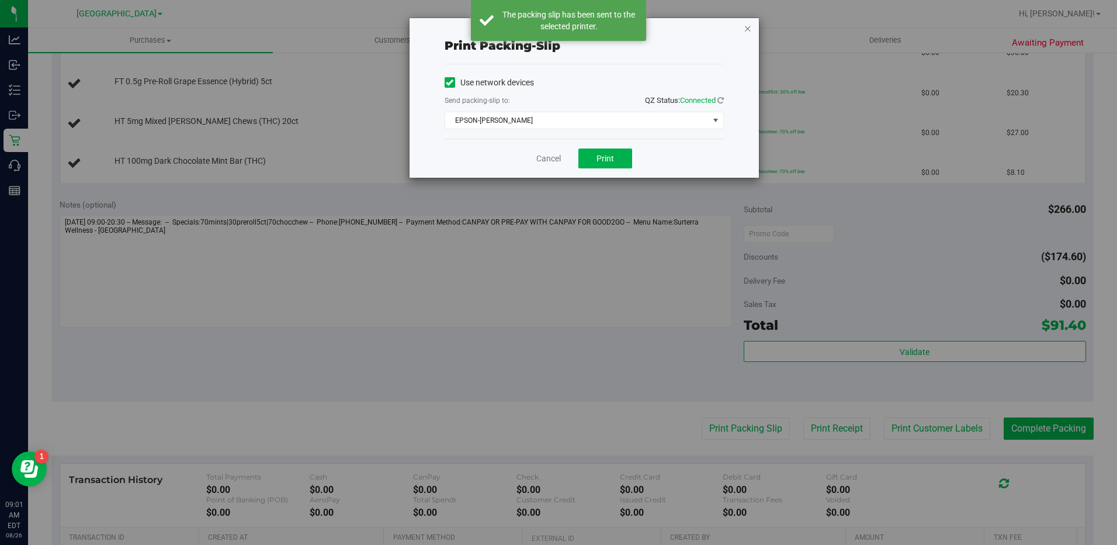
click at [749, 31] on icon "button" at bounding box center [748, 28] width 8 height 14
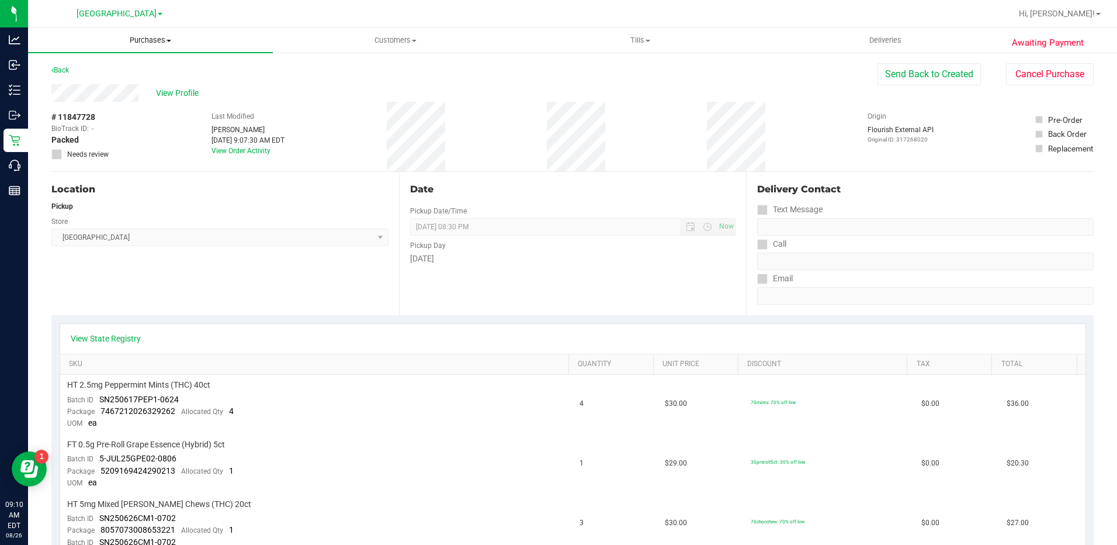
click at [154, 40] on span "Purchases" at bounding box center [150, 40] width 245 height 11
click at [99, 81] on li "Fulfillment" at bounding box center [150, 85] width 245 height 14
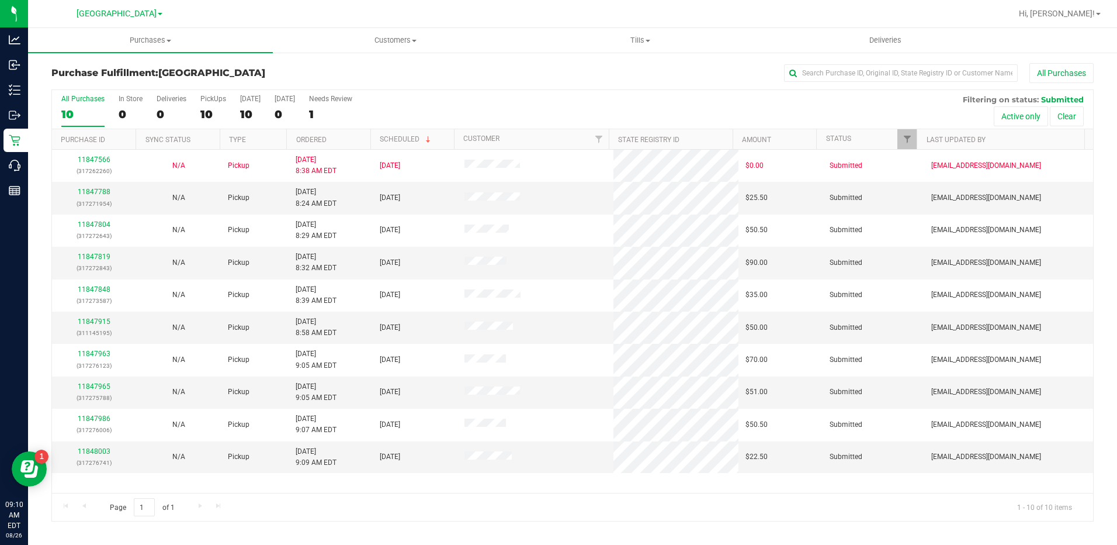
click at [340, 142] on th "Ordered" at bounding box center [328, 139] width 84 height 20
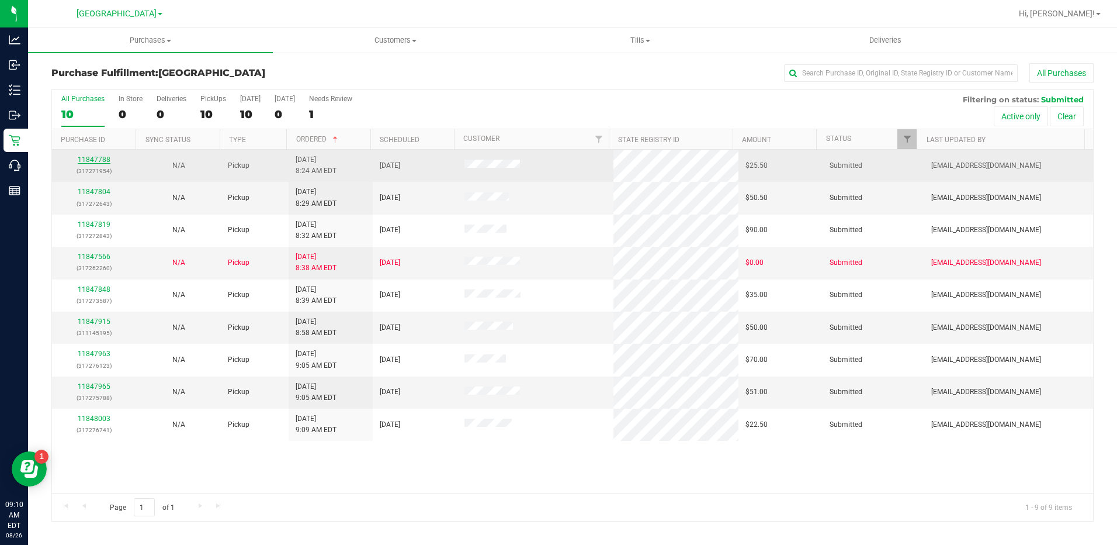
click at [98, 160] on link "11847788" at bounding box center [94, 159] width 33 height 8
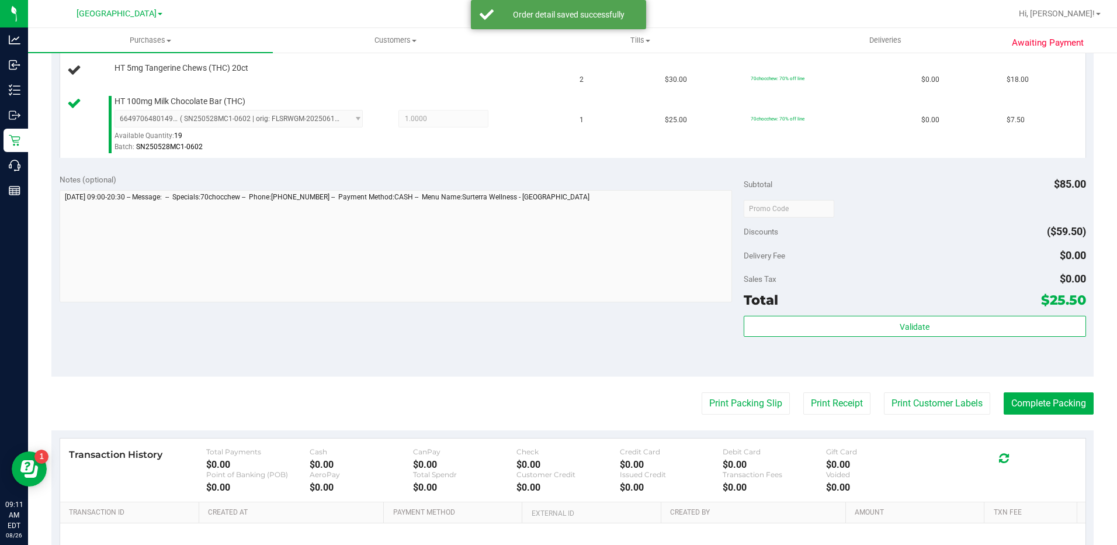
scroll to position [451, 0]
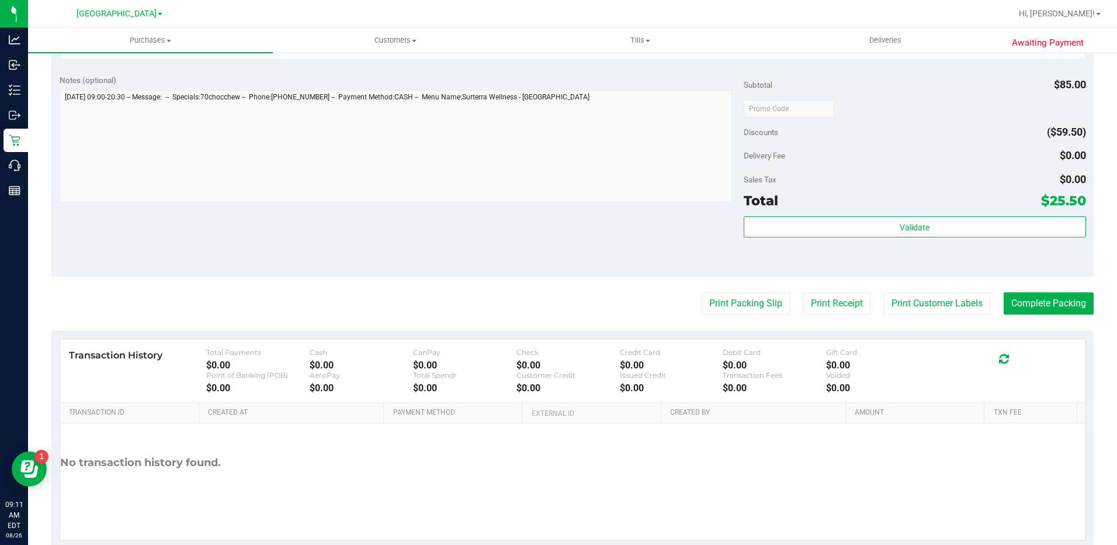
click at [925, 215] on div "Subtotal $85.00 Discounts ($59.50) Delivery Fee $0.00 Sales Tax $0.00 Total $25…" at bounding box center [915, 171] width 342 height 195
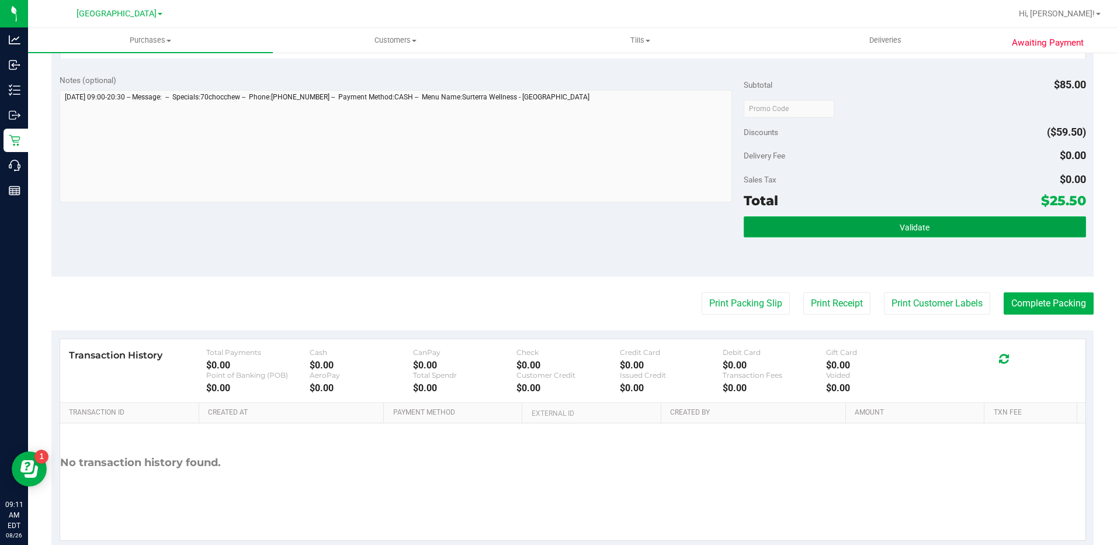
click at [927, 226] on button "Validate" at bounding box center [915, 226] width 342 height 21
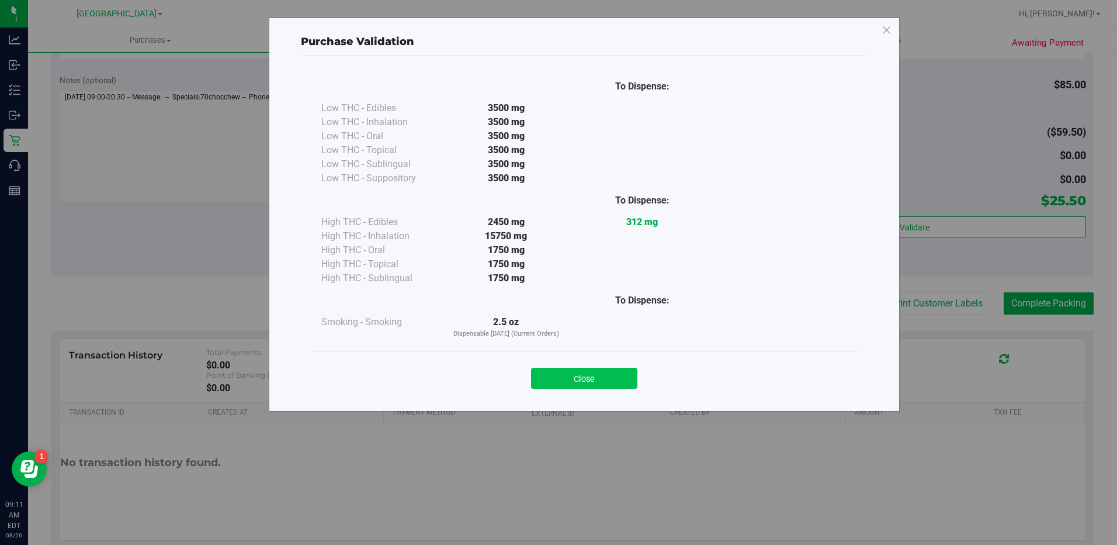
click at [617, 375] on button "Close" at bounding box center [584, 378] width 106 height 21
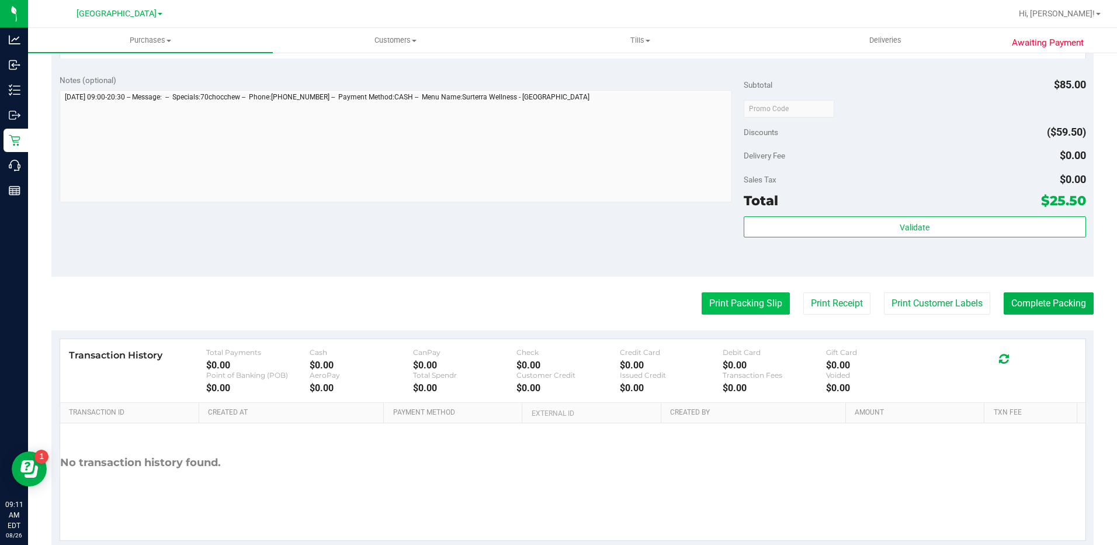
click at [748, 302] on button "Print Packing Slip" at bounding box center [746, 303] width 88 height 22
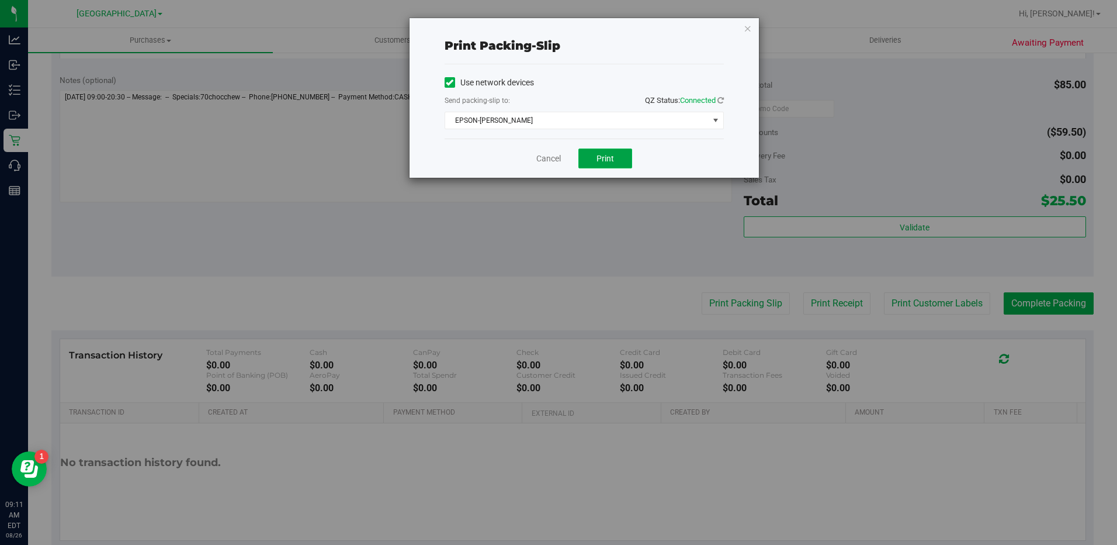
click at [607, 165] on button "Print" at bounding box center [606, 158] width 54 height 20
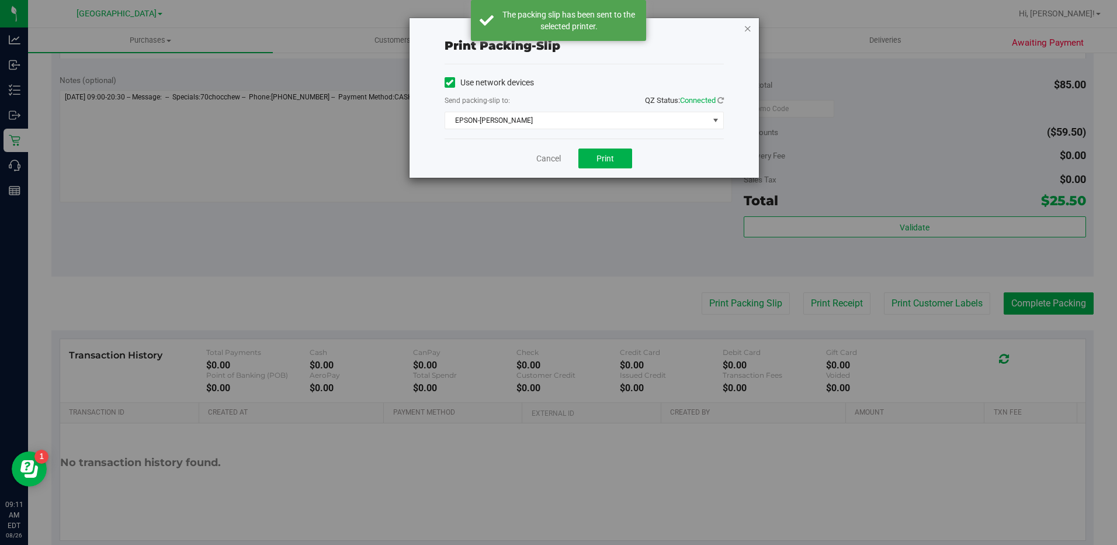
click at [746, 29] on icon "button" at bounding box center [748, 28] width 8 height 14
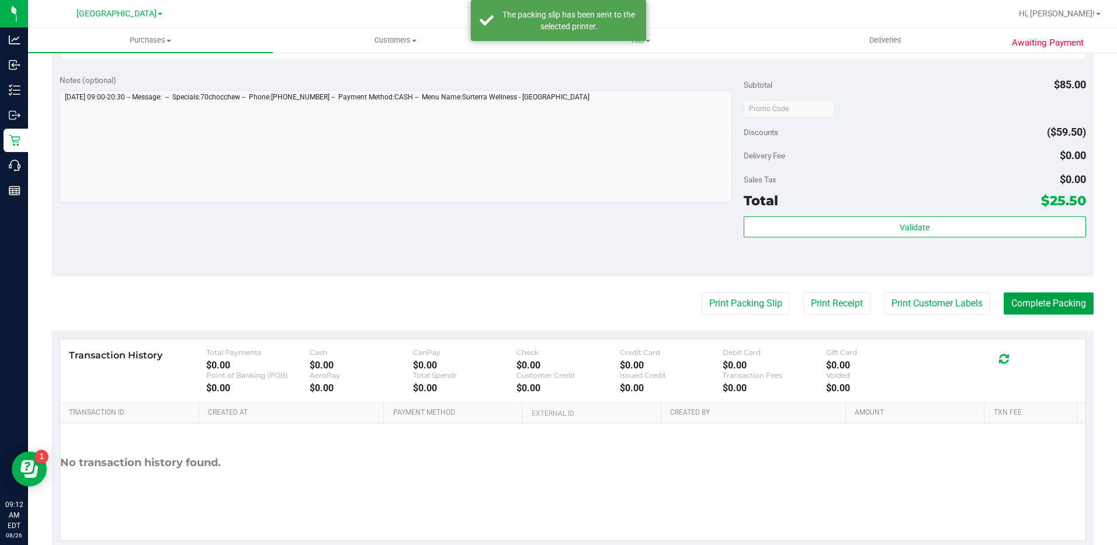
click at [1039, 305] on button "Complete Packing" at bounding box center [1049, 303] width 90 height 22
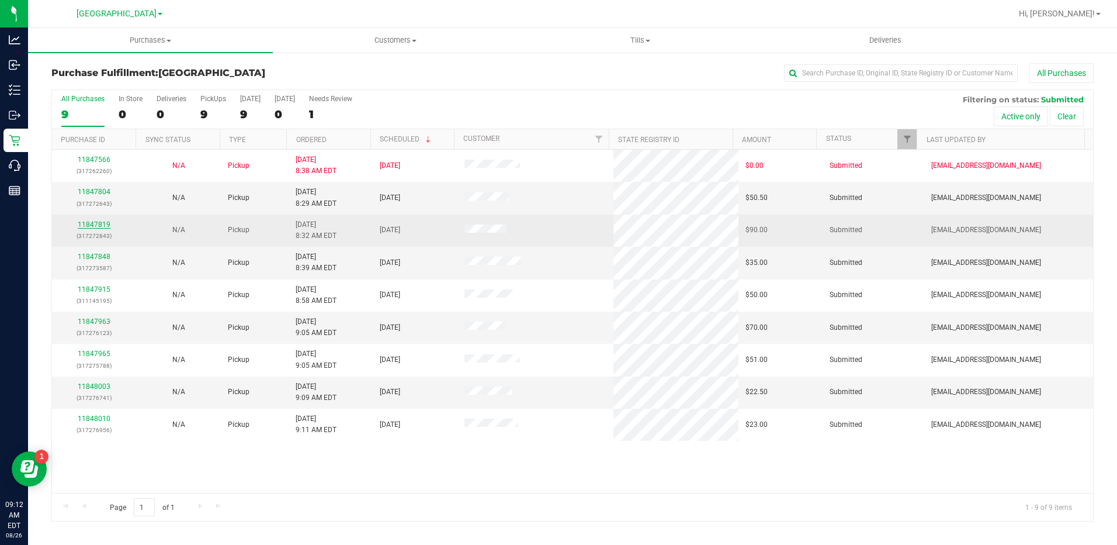
click at [105, 224] on link "11847819" at bounding box center [94, 224] width 33 height 8
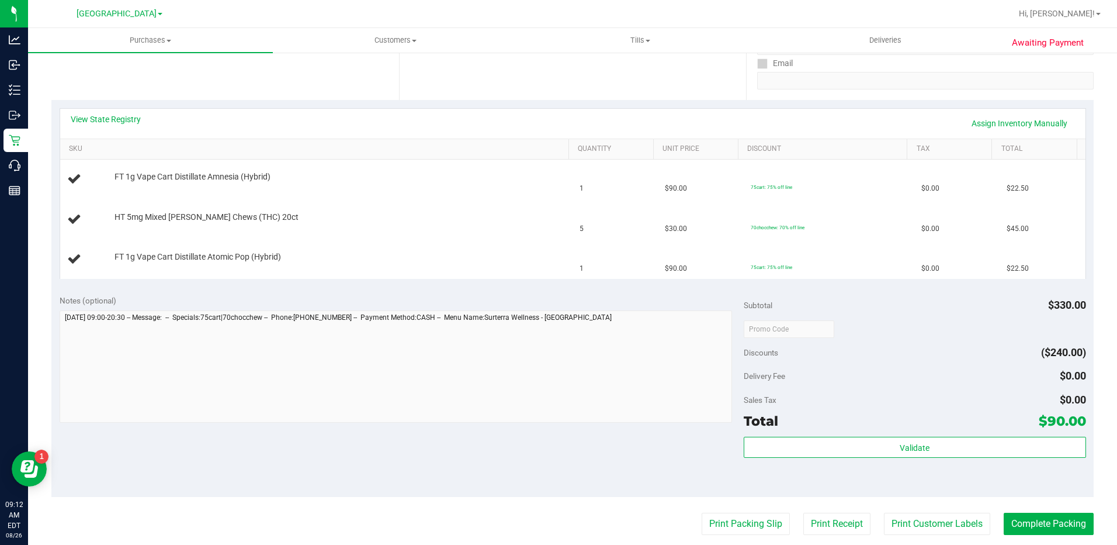
scroll to position [234, 0]
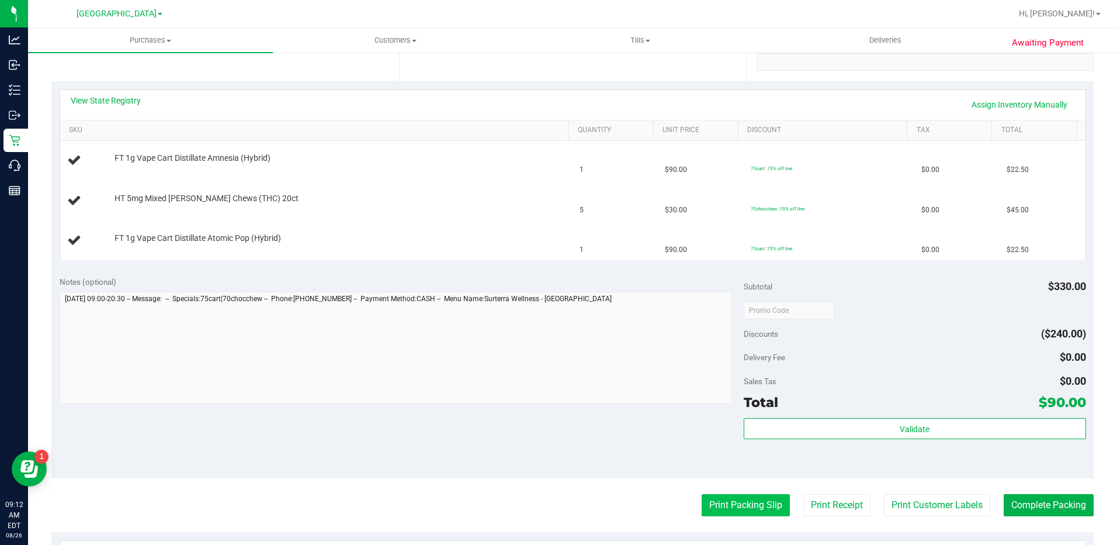
click at [744, 507] on button "Print Packing Slip" at bounding box center [746, 505] width 88 height 22
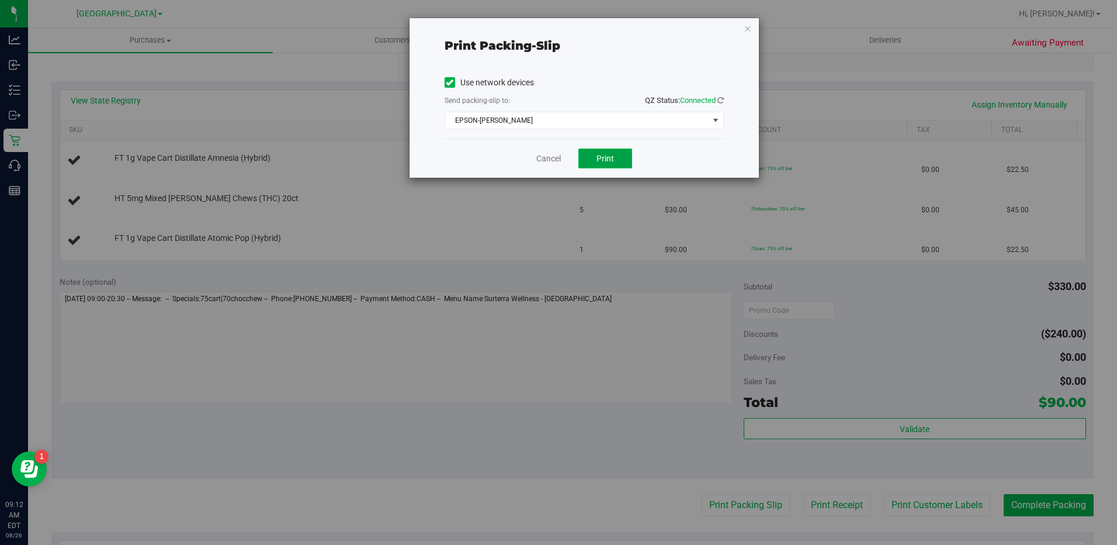
click at [617, 166] on button "Print" at bounding box center [606, 158] width 54 height 20
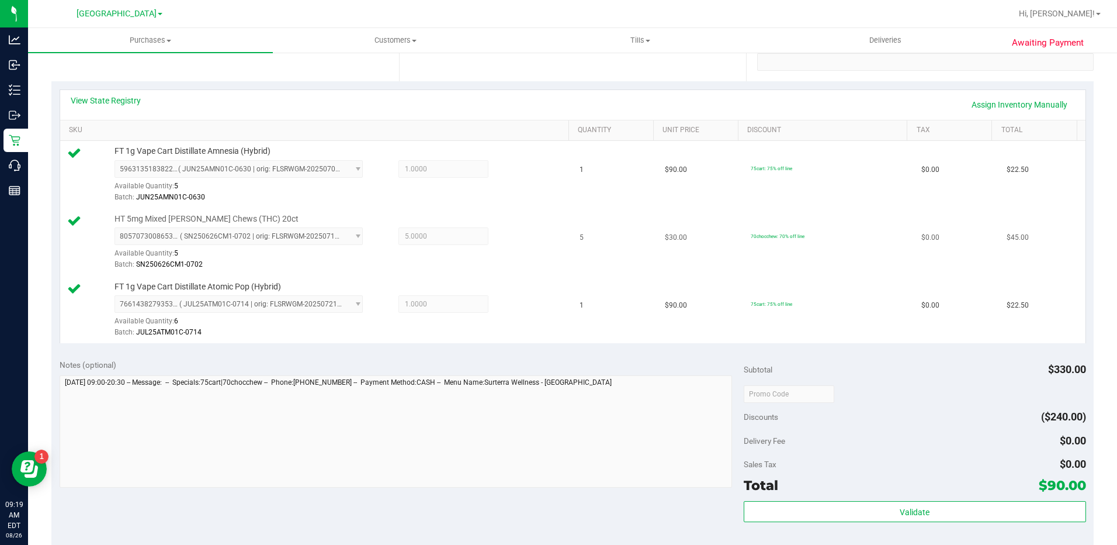
scroll to position [546, 0]
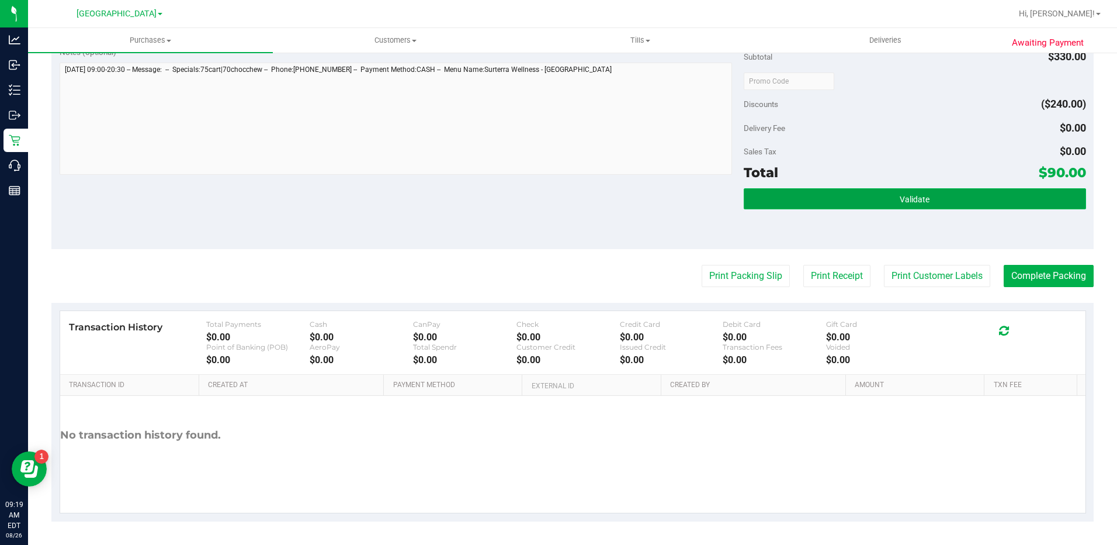
click at [871, 195] on button "Validate" at bounding box center [915, 198] width 342 height 21
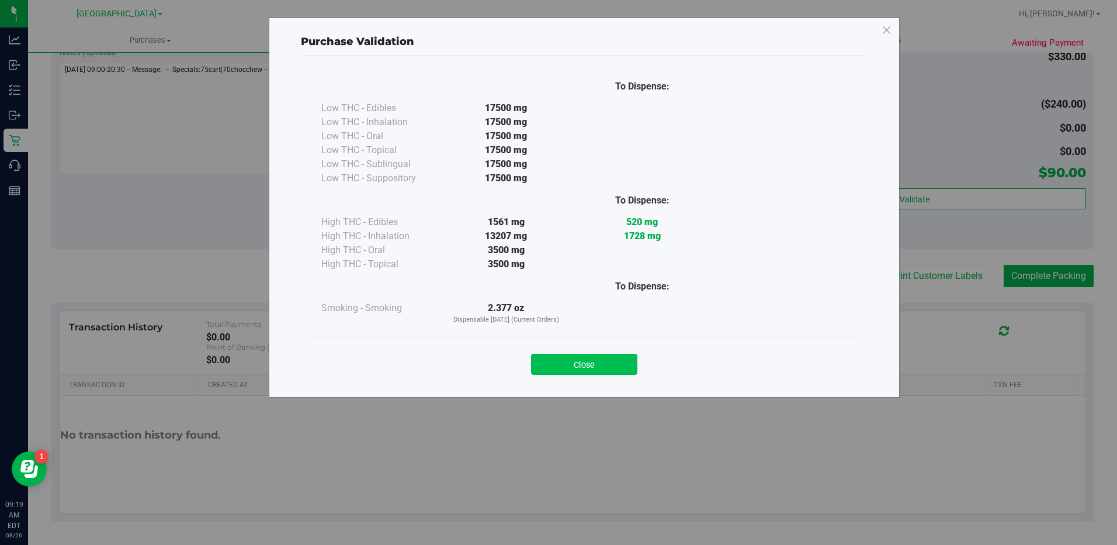
click at [618, 356] on button "Close" at bounding box center [584, 364] width 106 height 21
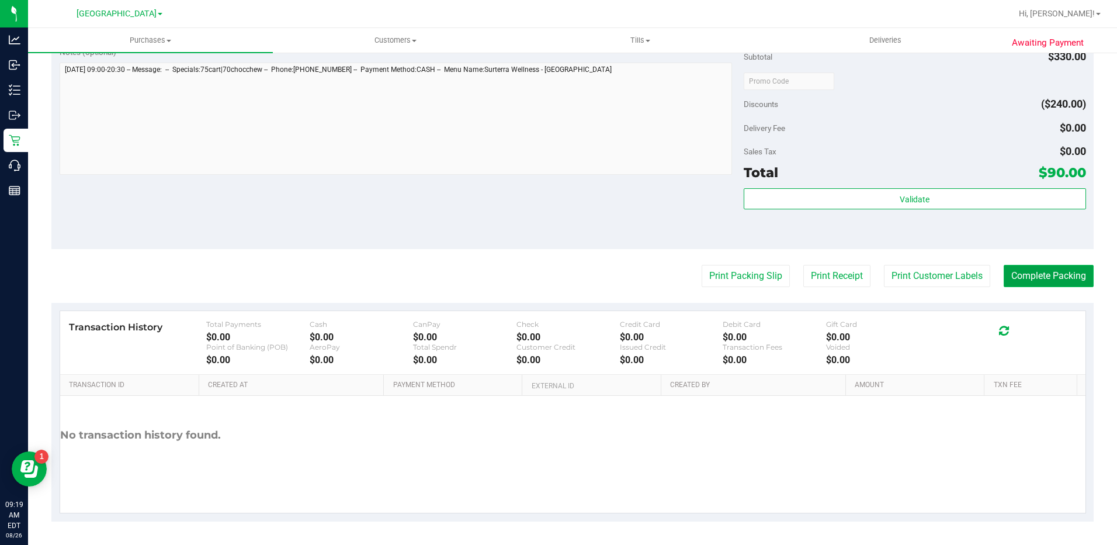
click at [1023, 278] on button "Complete Packing" at bounding box center [1049, 276] width 90 height 22
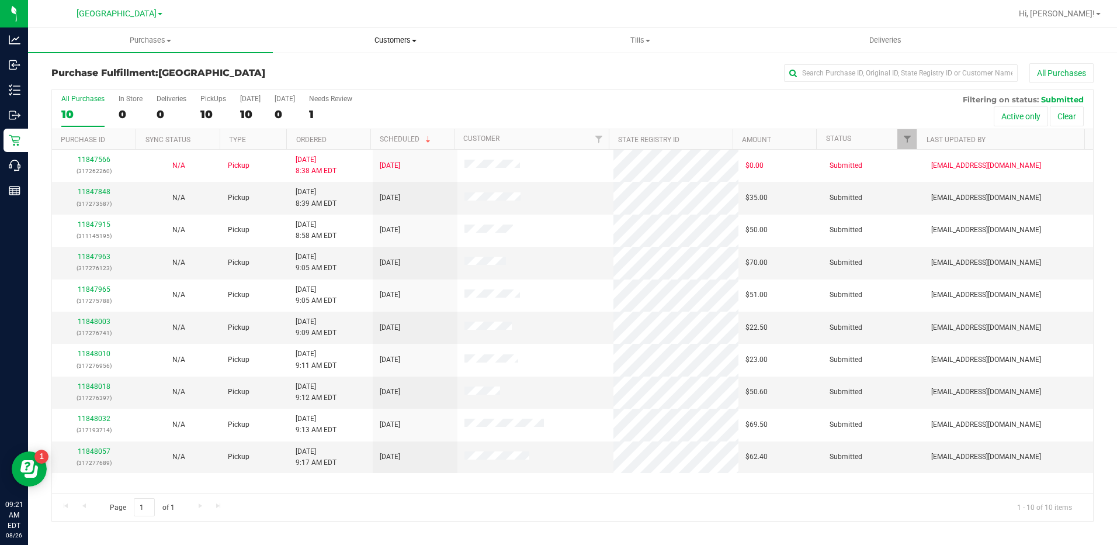
click at [330, 38] on span "Customers" at bounding box center [396, 40] width 244 height 11
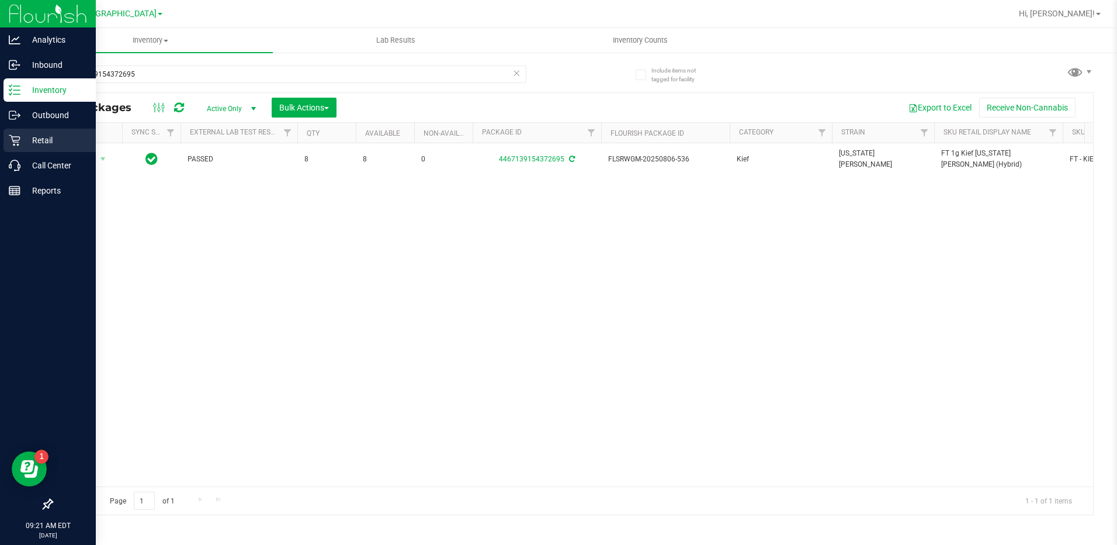
click at [32, 141] on p "Retail" at bounding box center [55, 140] width 70 height 14
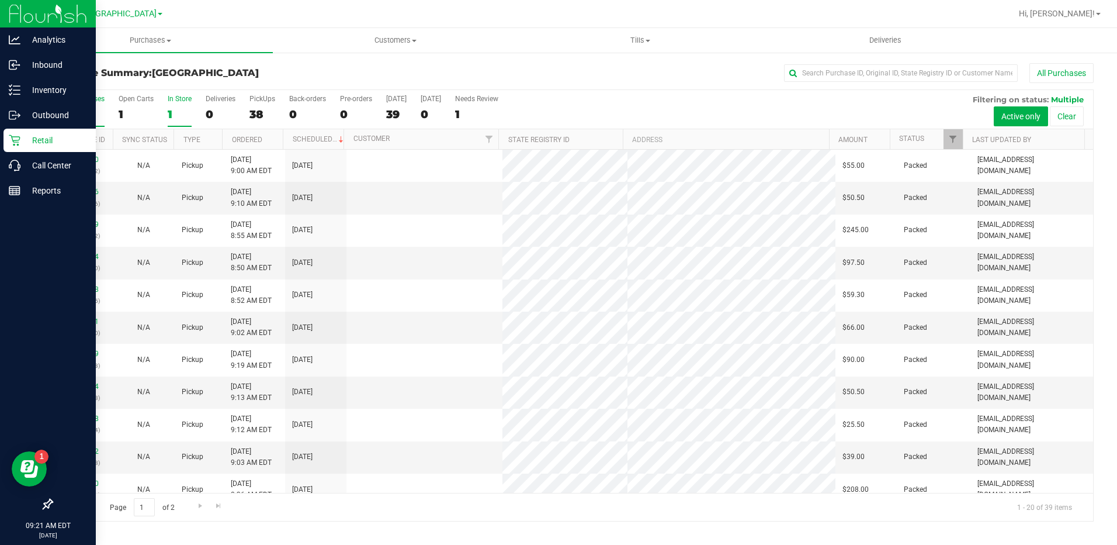
click at [170, 115] on div "1" at bounding box center [180, 114] width 24 height 13
click at [0, 0] on input "In Store 1" at bounding box center [0, 0] width 0 height 0
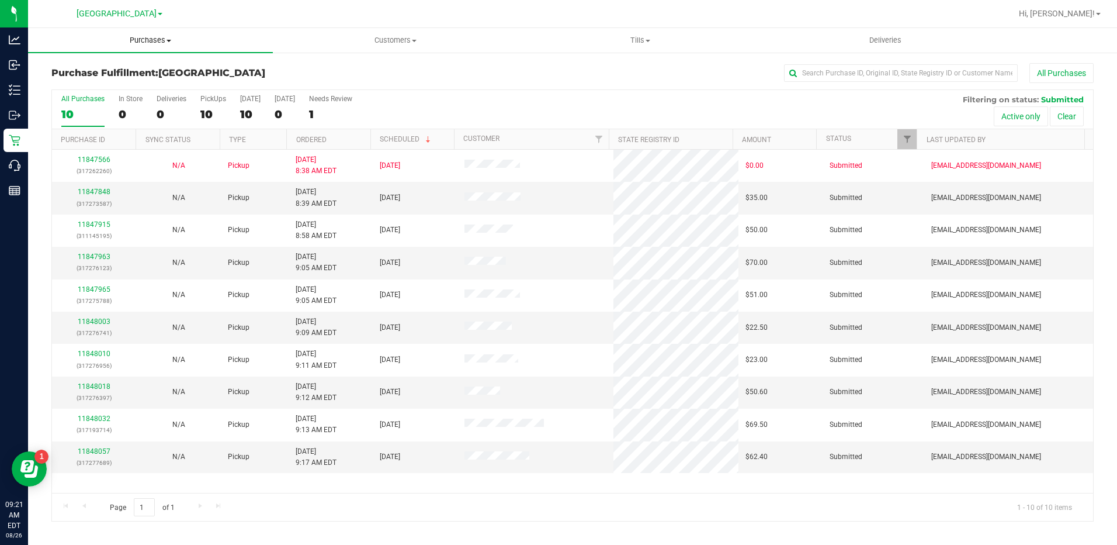
click at [151, 42] on span "Purchases" at bounding box center [150, 40] width 245 height 11
click at [95, 67] on span "Summary of purchases" at bounding box center [88, 70] width 120 height 10
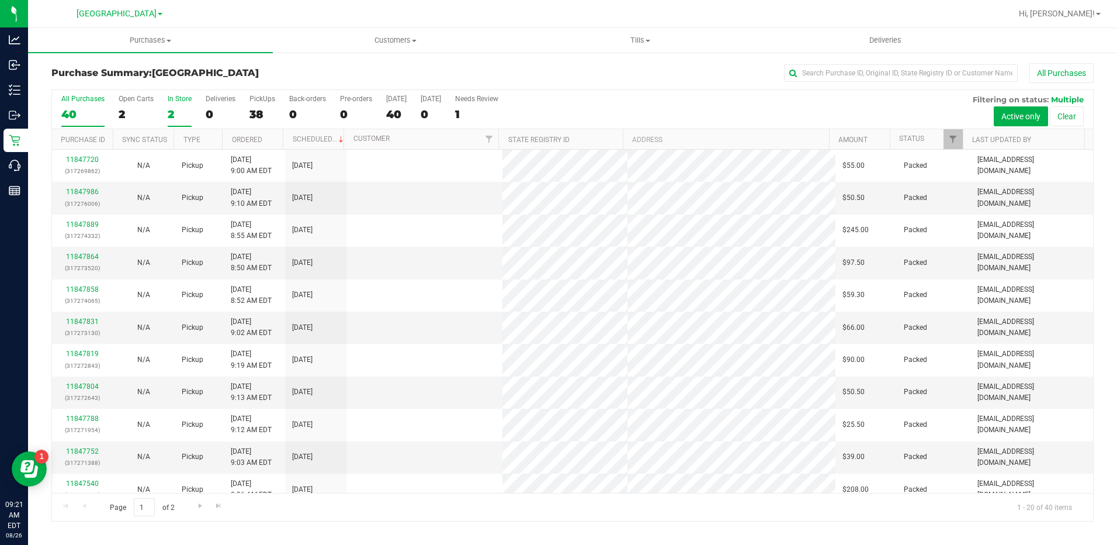
click at [174, 117] on div "2" at bounding box center [180, 114] width 24 height 13
click at [0, 0] on input "In Store 2" at bounding box center [0, 0] width 0 height 0
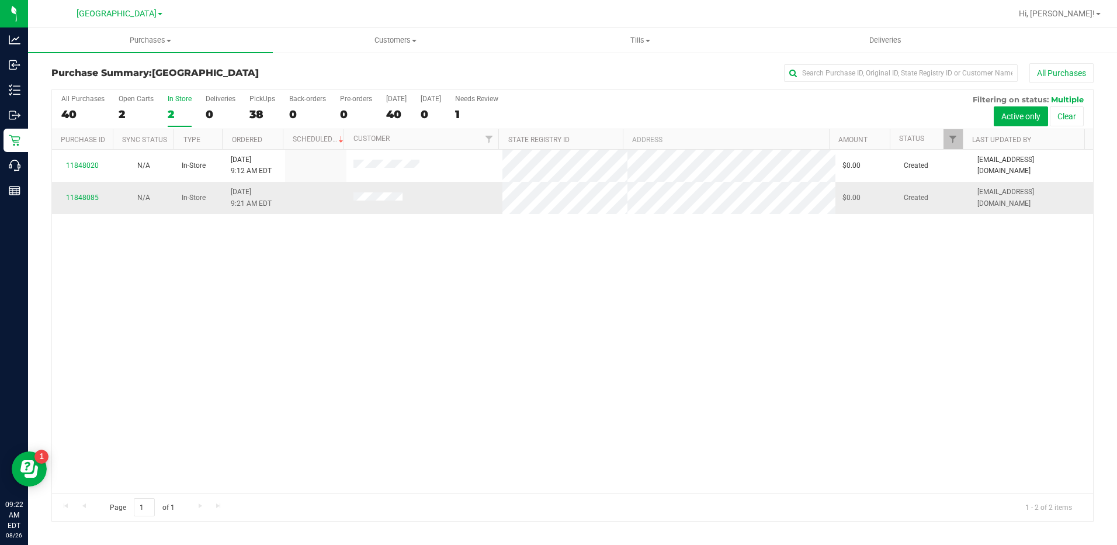
click at [74, 192] on div "11848085" at bounding box center [82, 197] width 47 height 11
click at [81, 195] on link "11848085" at bounding box center [82, 197] width 33 height 8
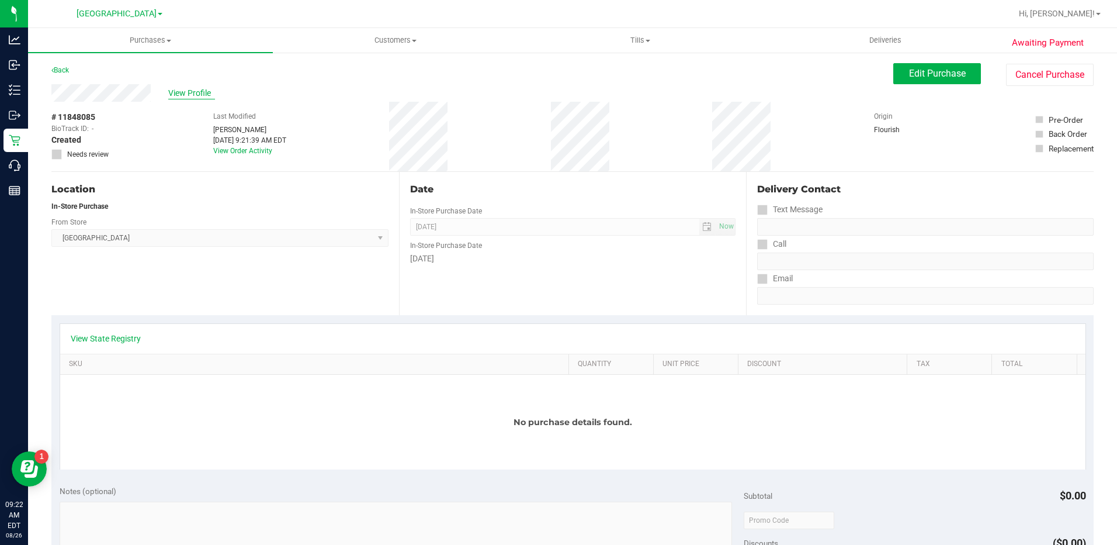
click at [193, 89] on span "View Profile" at bounding box center [191, 93] width 47 height 12
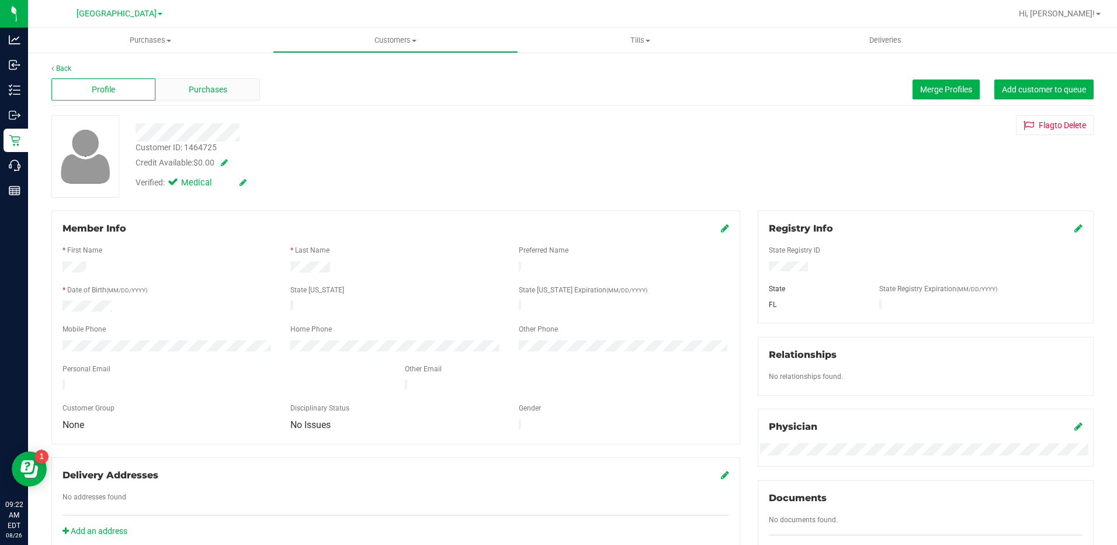
click at [209, 91] on span "Purchases" at bounding box center [208, 90] width 39 height 12
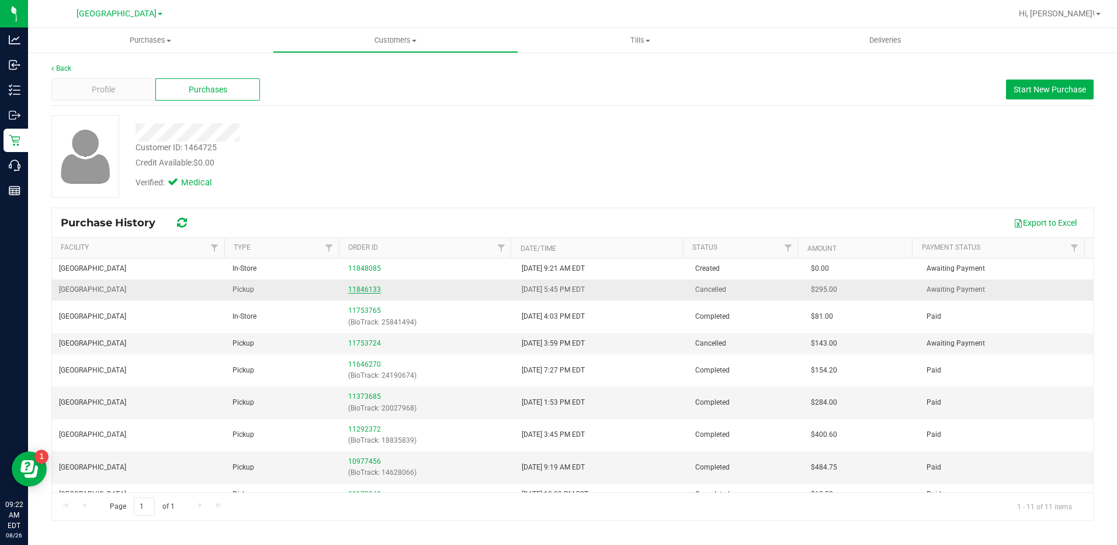
click at [352, 288] on link "11846133" at bounding box center [364, 289] width 33 height 8
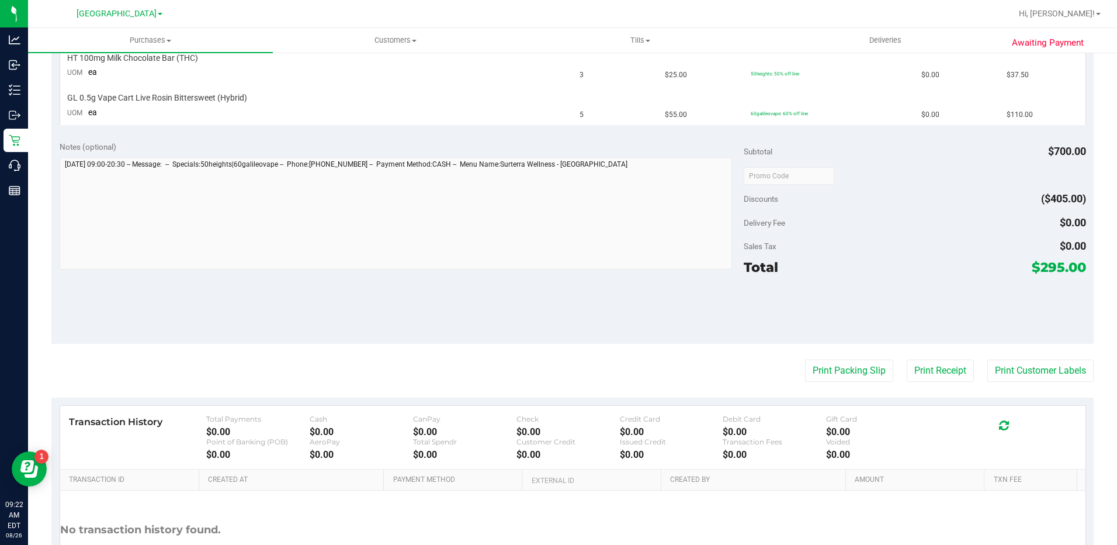
scroll to position [409, 0]
click at [830, 378] on button "Print Packing Slip" at bounding box center [849, 370] width 88 height 22
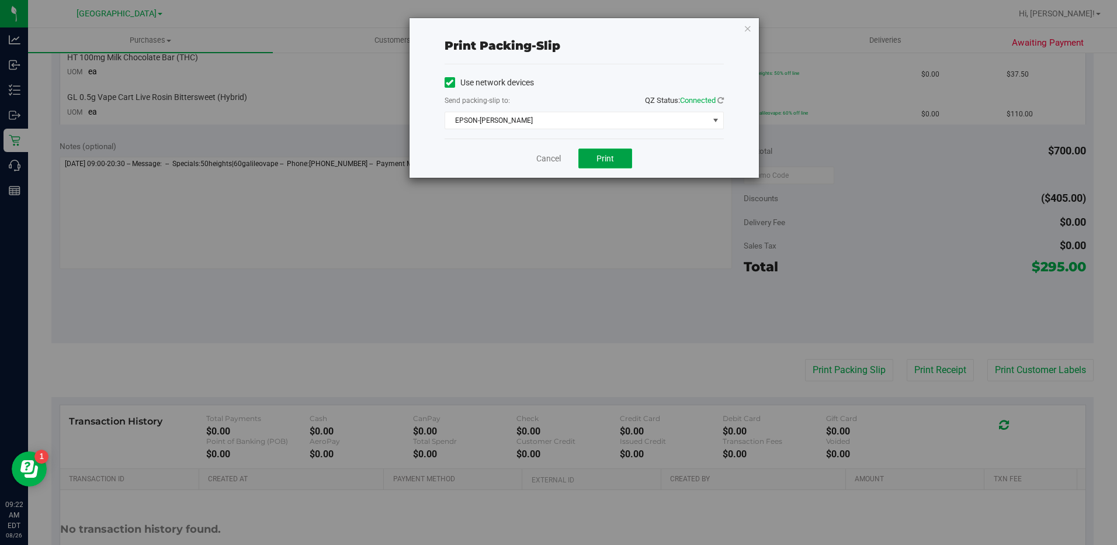
click at [622, 157] on button "Print" at bounding box center [606, 158] width 54 height 20
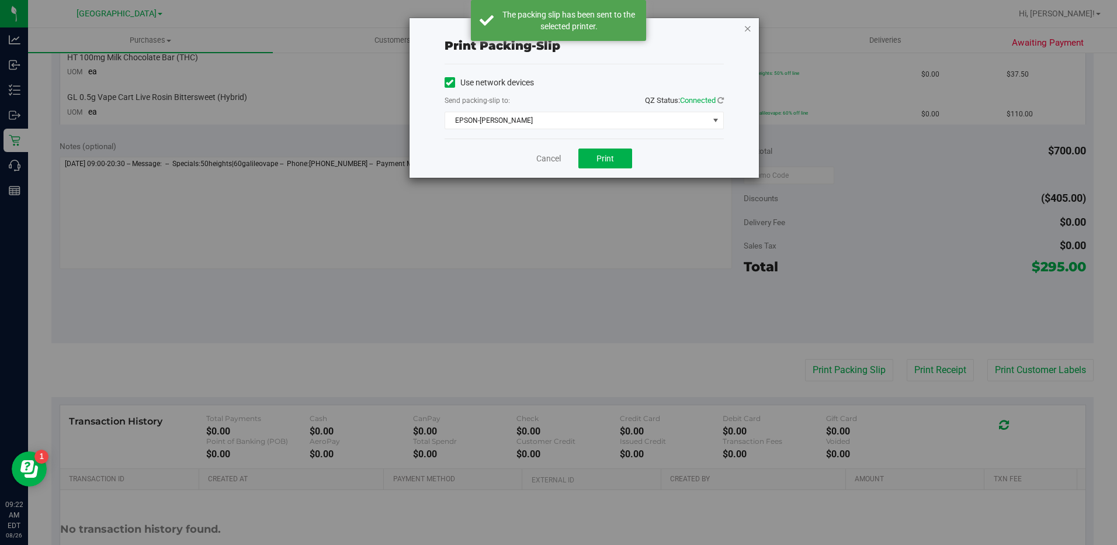
click at [746, 32] on icon "button" at bounding box center [748, 28] width 8 height 14
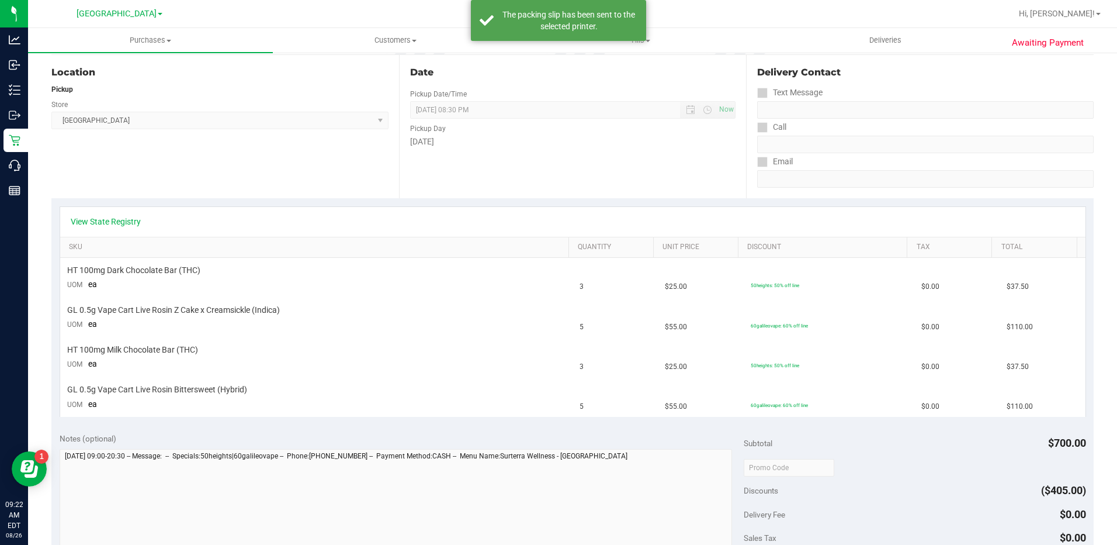
scroll to position [0, 0]
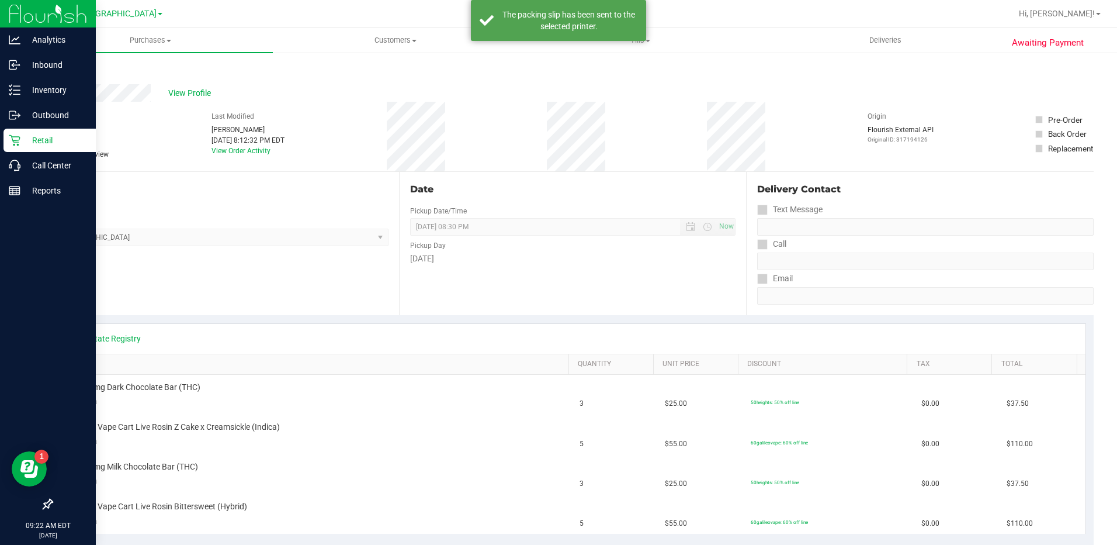
click at [22, 137] on p "Retail" at bounding box center [55, 140] width 70 height 14
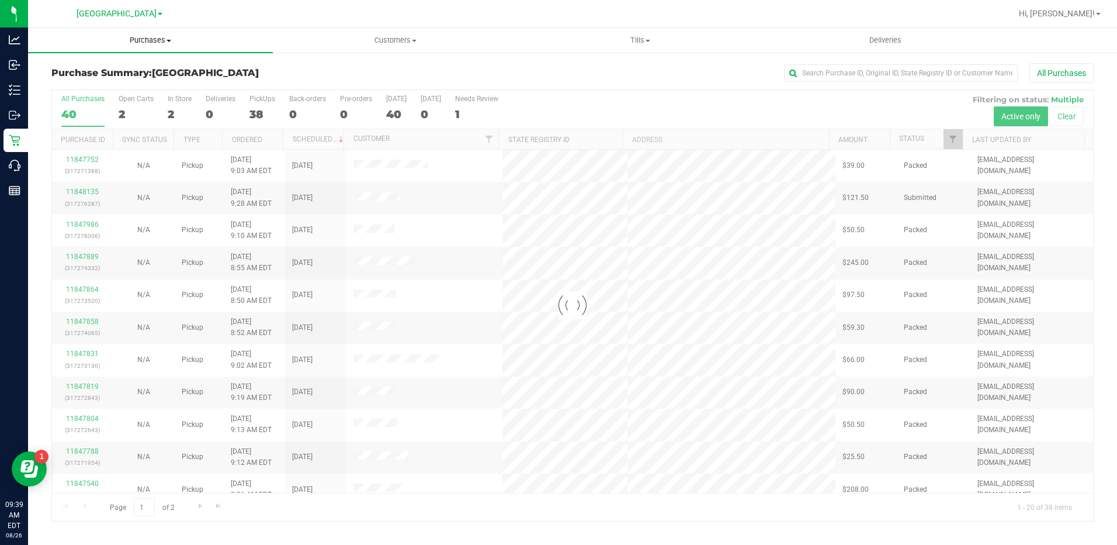
click at [139, 41] on span "Purchases" at bounding box center [150, 40] width 245 height 11
click at [93, 82] on span "Fulfillment" at bounding box center [64, 84] width 72 height 10
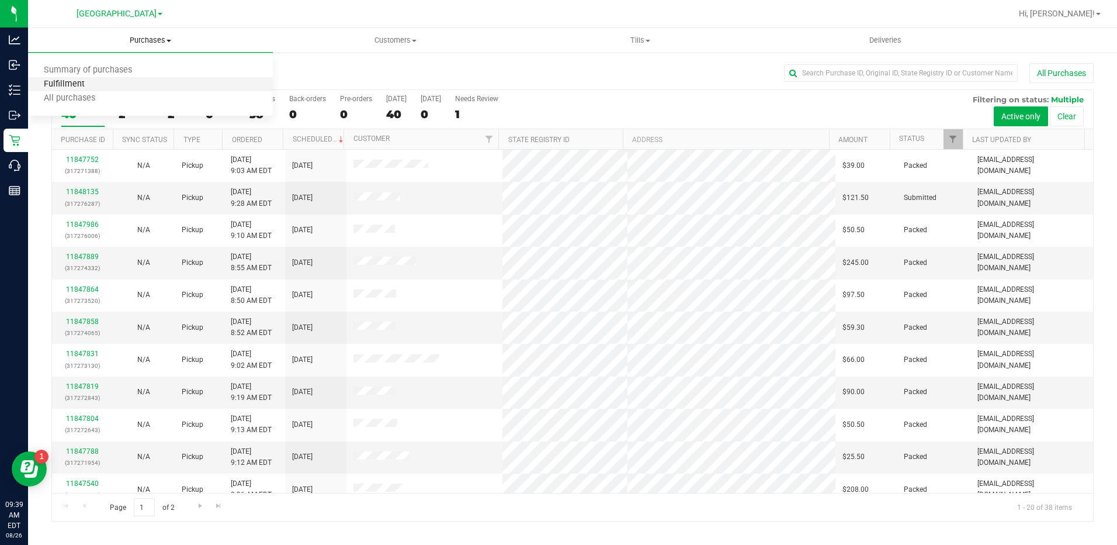
click at [94, 86] on span "Fulfillment" at bounding box center [64, 84] width 72 height 10
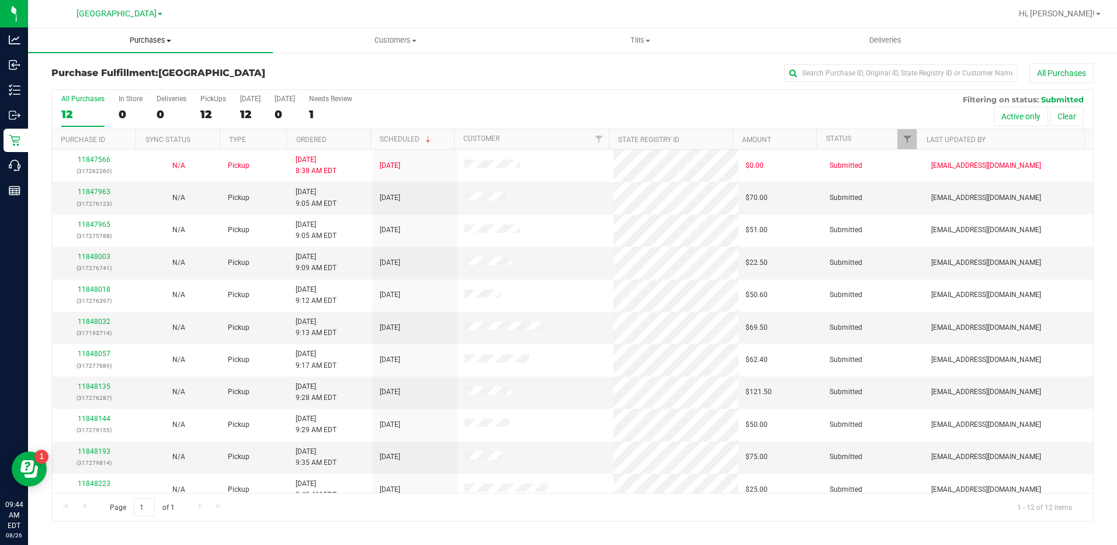
click at [141, 39] on span "Purchases" at bounding box center [150, 40] width 245 height 11
click at [101, 84] on li "Fulfillment" at bounding box center [150, 85] width 245 height 14
click at [148, 41] on span "Purchases" at bounding box center [150, 40] width 245 height 11
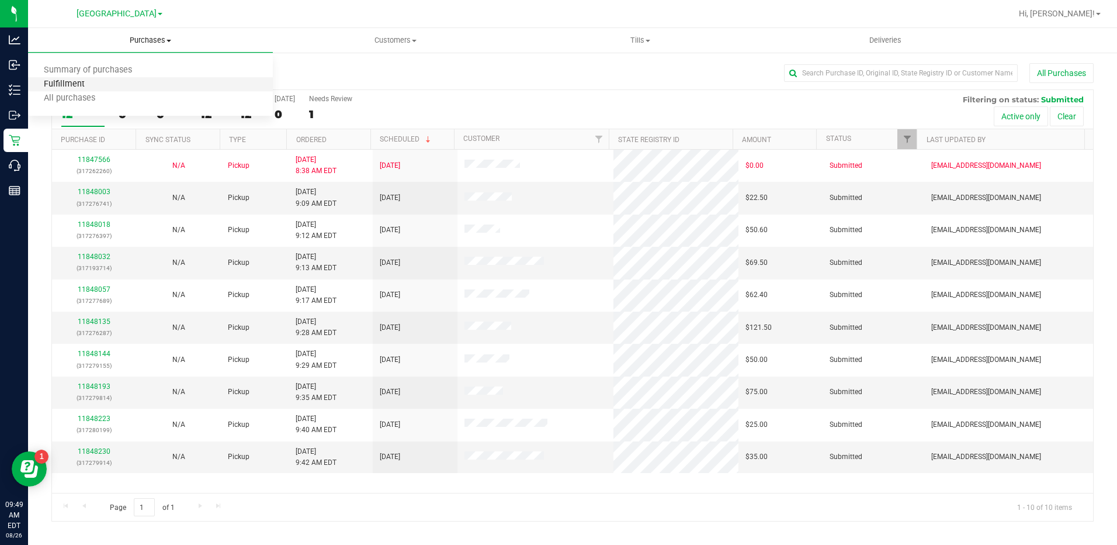
click at [95, 84] on span "Fulfillment" at bounding box center [64, 84] width 72 height 10
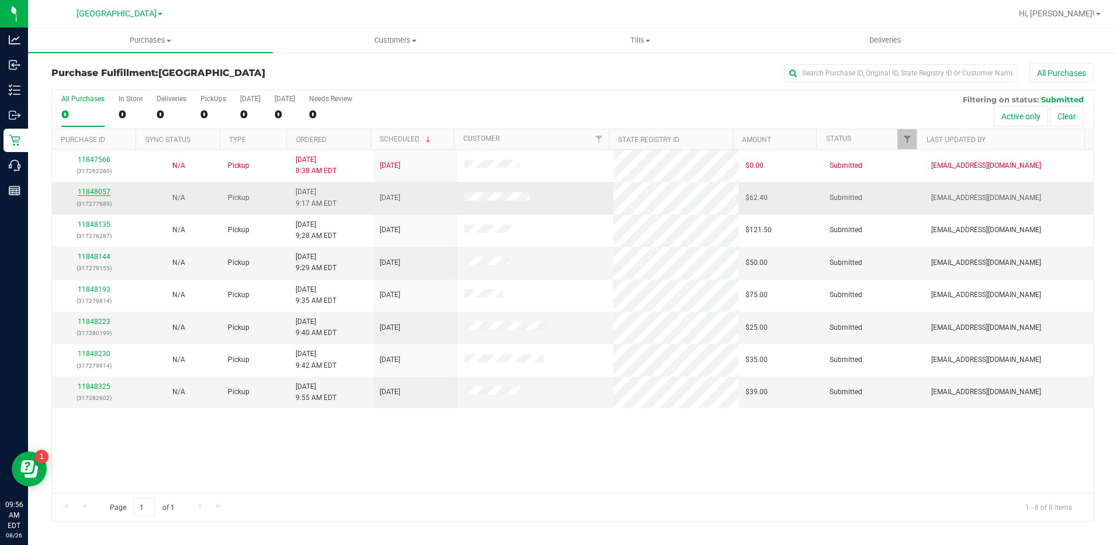
click at [96, 189] on link "11848057" at bounding box center [94, 192] width 33 height 8
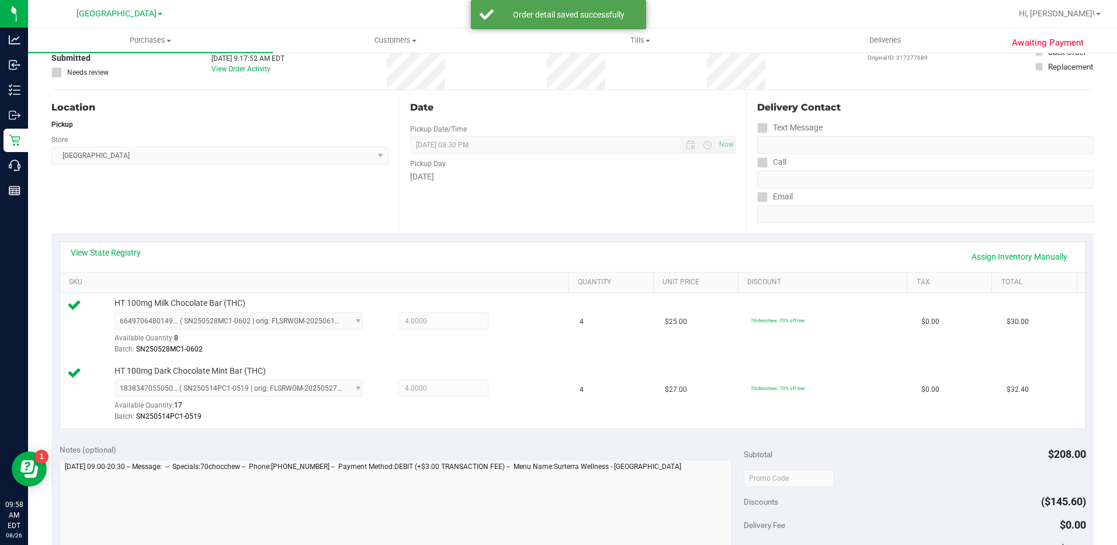
scroll to position [175, 0]
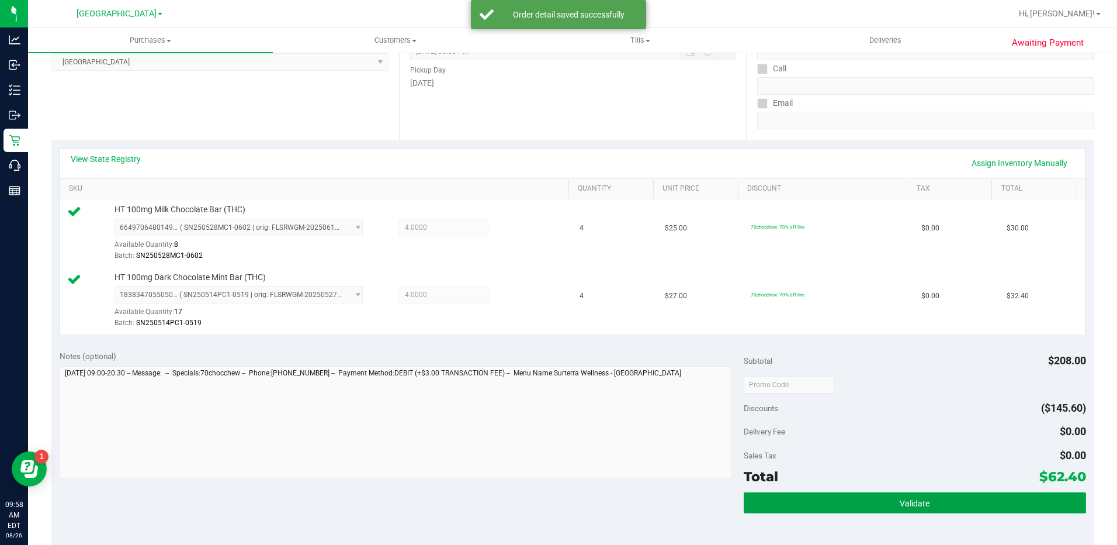
drag, startPoint x: 954, startPoint y: 509, endPoint x: 948, endPoint y: 501, distance: 9.2
click at [954, 508] on button "Validate" at bounding box center [915, 502] width 342 height 21
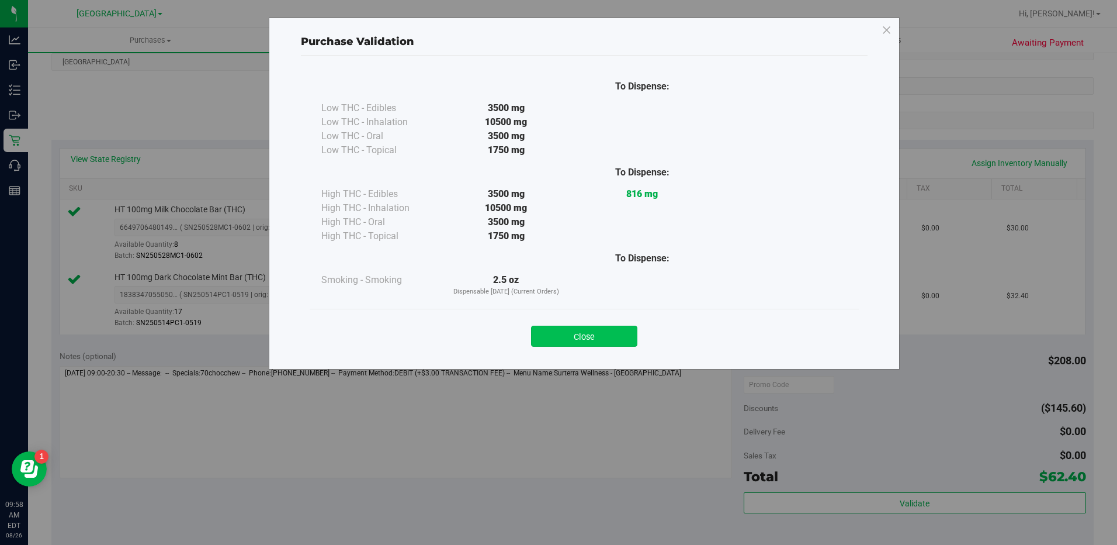
click at [615, 334] on button "Close" at bounding box center [584, 336] width 106 height 21
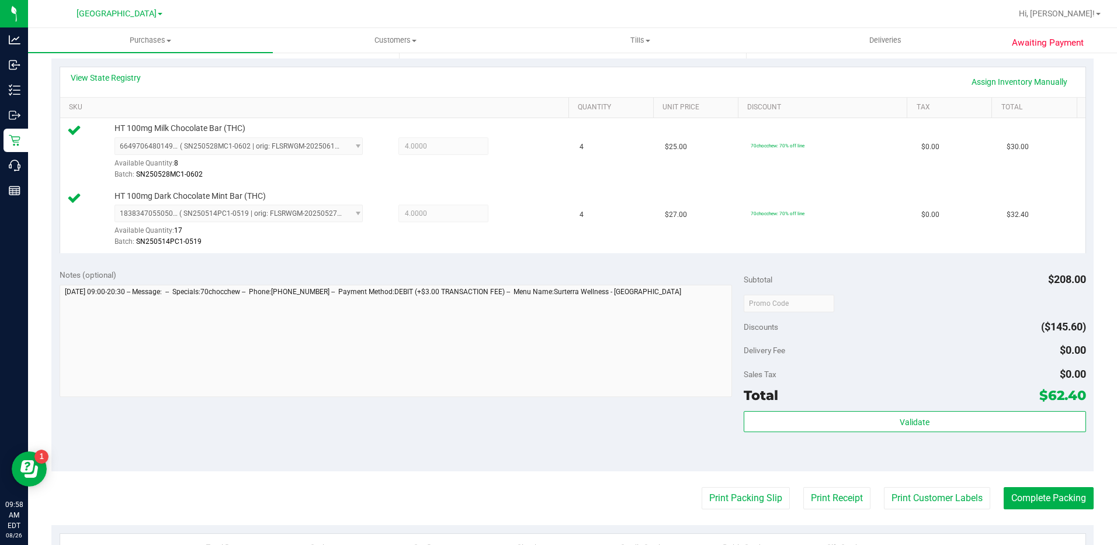
scroll to position [351, 0]
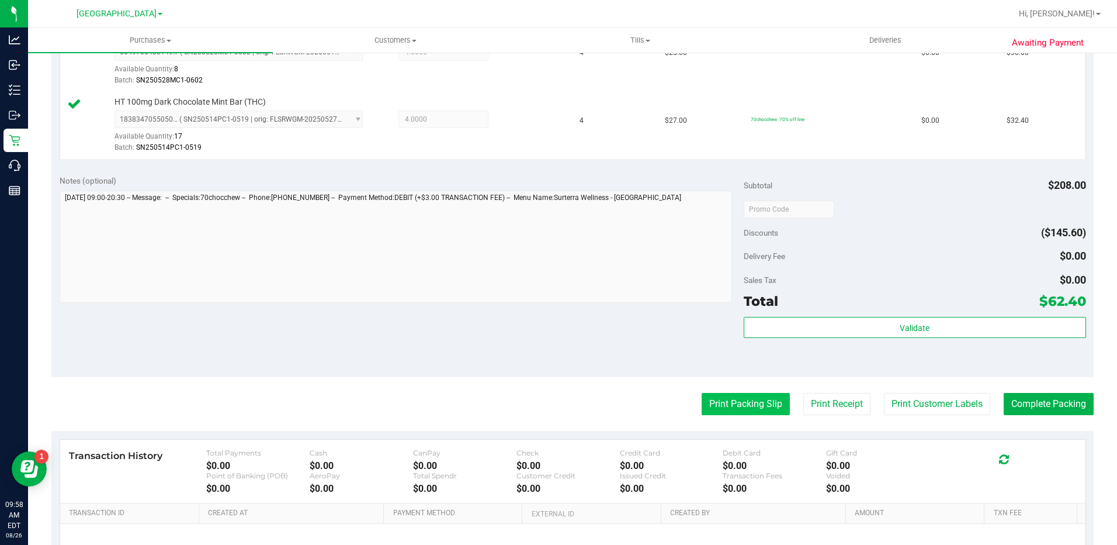
click at [745, 408] on button "Print Packing Slip" at bounding box center [746, 404] width 88 height 22
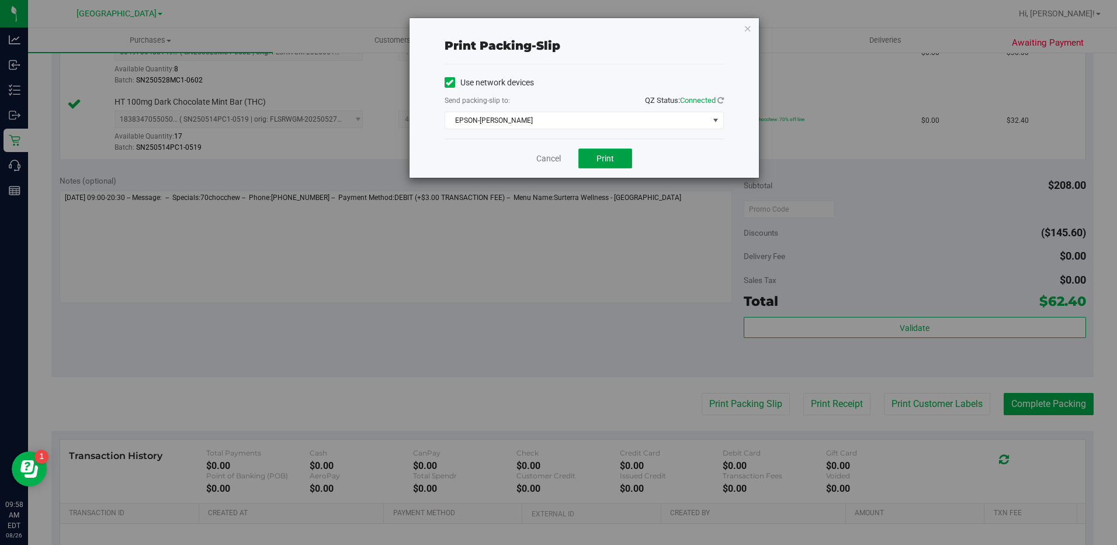
click at [610, 154] on span "Print" at bounding box center [606, 158] width 18 height 9
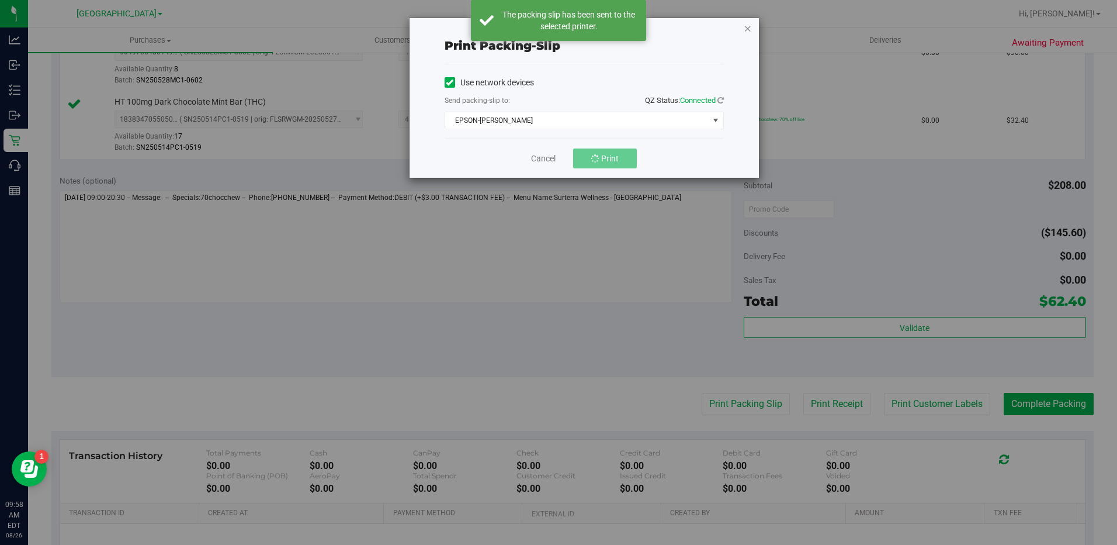
click at [747, 25] on icon "button" at bounding box center [748, 28] width 8 height 14
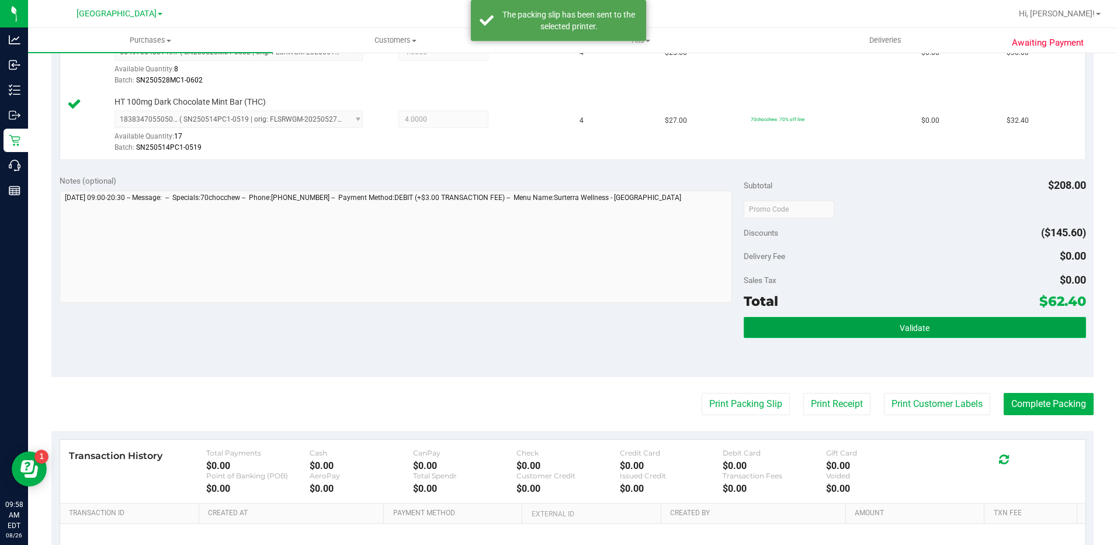
click at [900, 326] on span "Validate" at bounding box center [915, 327] width 30 height 9
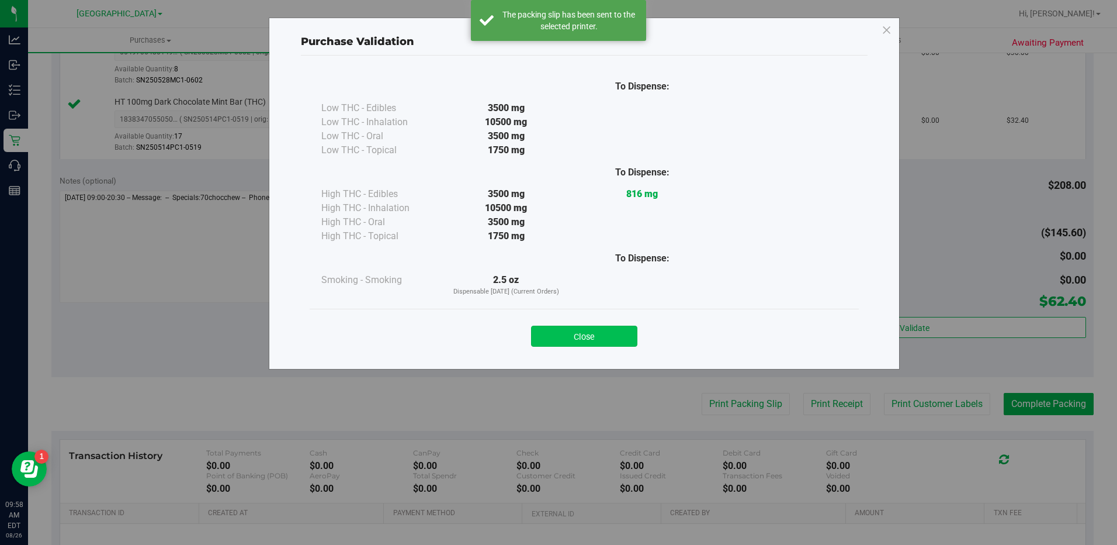
click at [600, 335] on button "Close" at bounding box center [584, 336] width 106 height 21
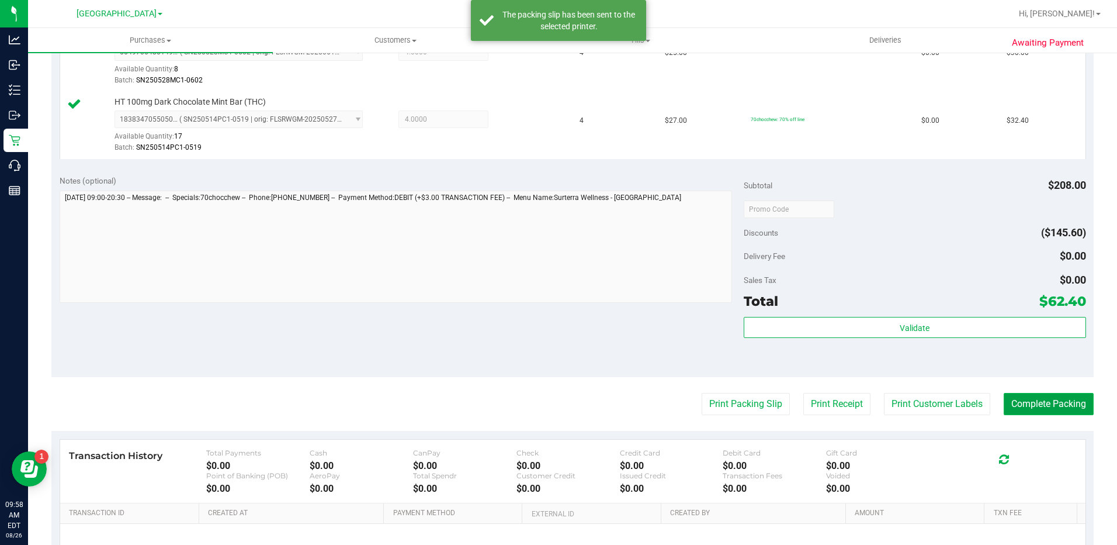
click at [1040, 405] on button "Complete Packing" at bounding box center [1049, 404] width 90 height 22
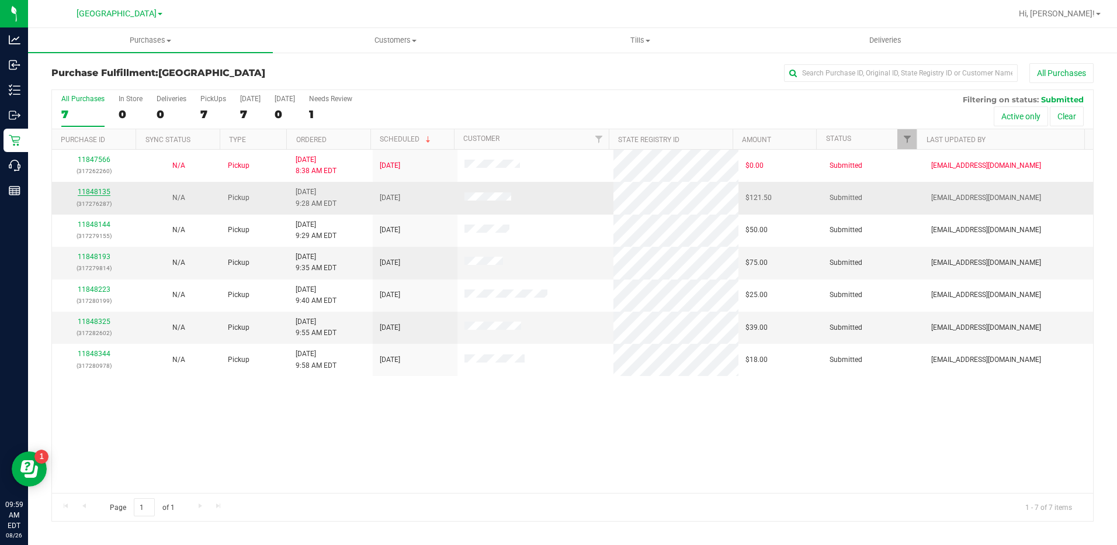
click at [104, 189] on link "11848135" at bounding box center [94, 192] width 33 height 8
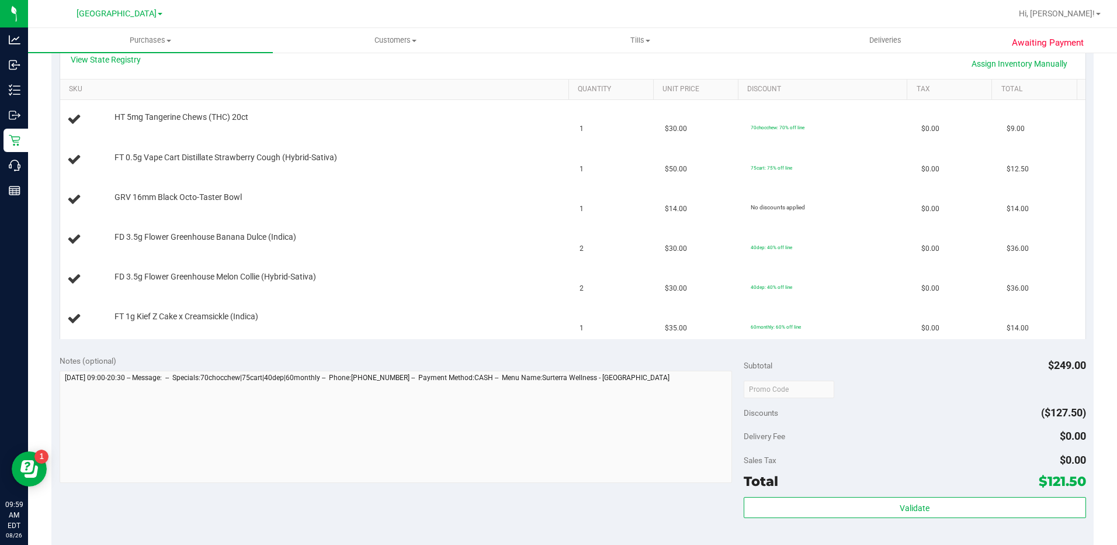
scroll to position [351, 0]
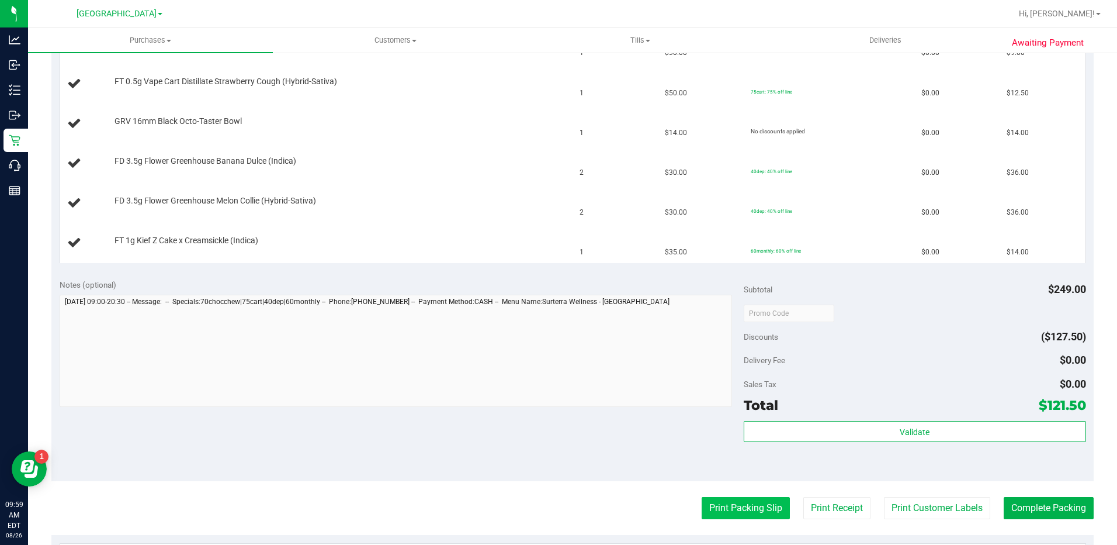
click at [748, 511] on button "Print Packing Slip" at bounding box center [746, 508] width 88 height 22
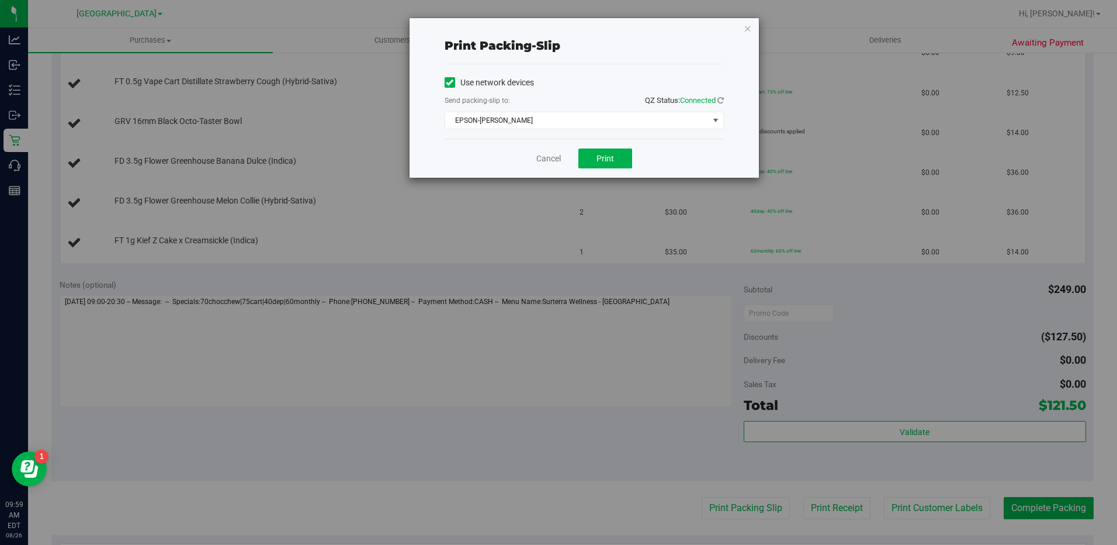
click at [596, 171] on div "Cancel Print" at bounding box center [584, 158] width 279 height 39
click at [602, 159] on span "Print" at bounding box center [606, 158] width 18 height 9
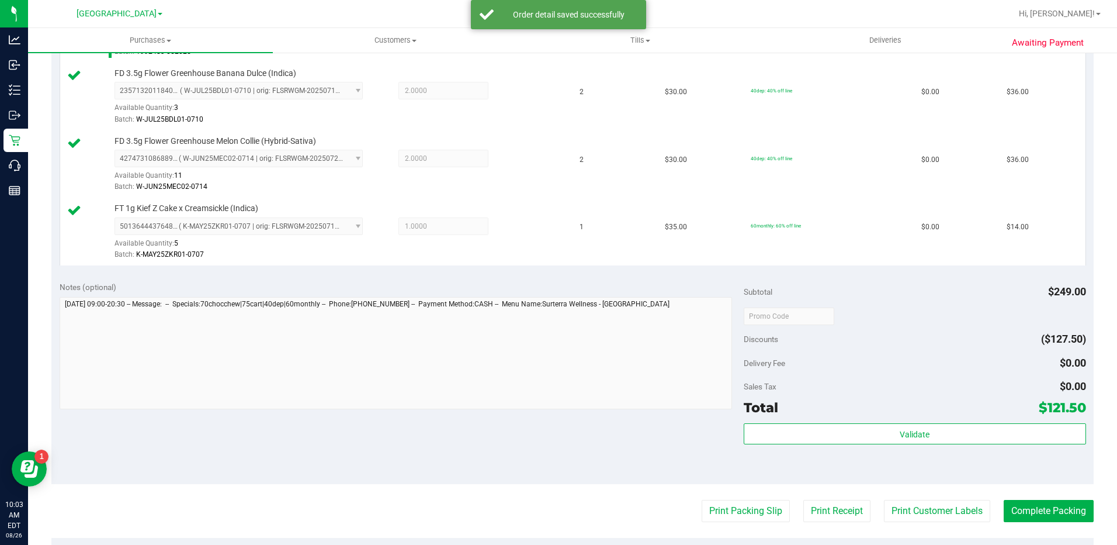
scroll to position [584, 0]
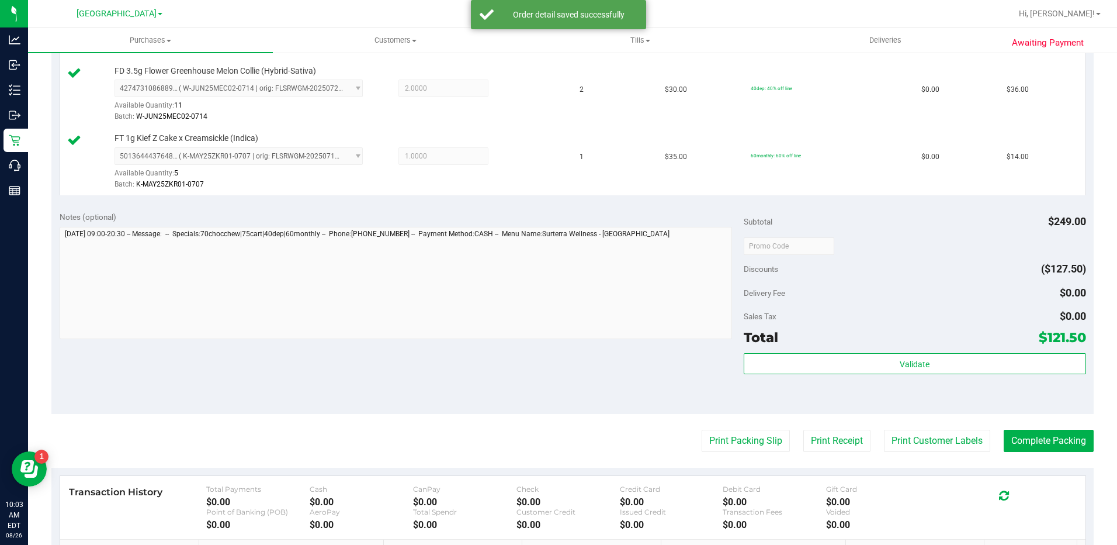
click at [875, 374] on div "Validate" at bounding box center [915, 364] width 342 height 22
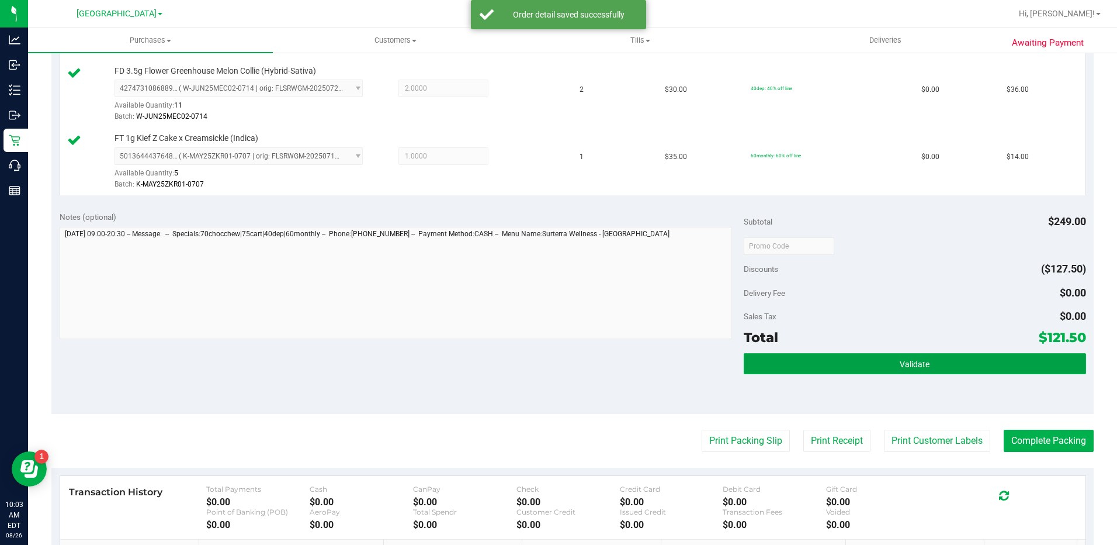
click at [880, 361] on button "Validate" at bounding box center [915, 363] width 342 height 21
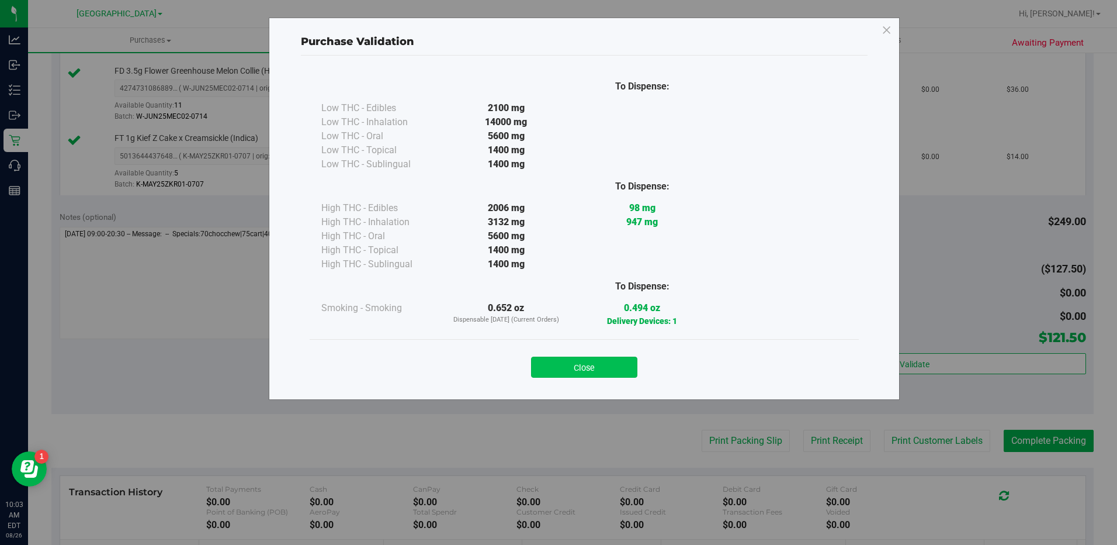
click at [609, 363] on button "Close" at bounding box center [584, 366] width 106 height 21
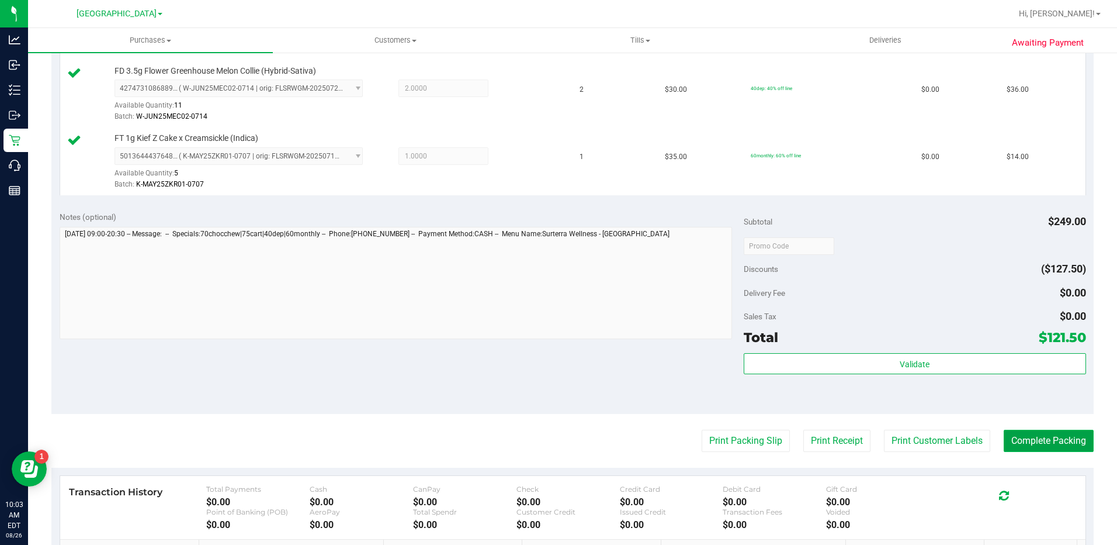
click at [1033, 432] on button "Complete Packing" at bounding box center [1049, 441] width 90 height 22
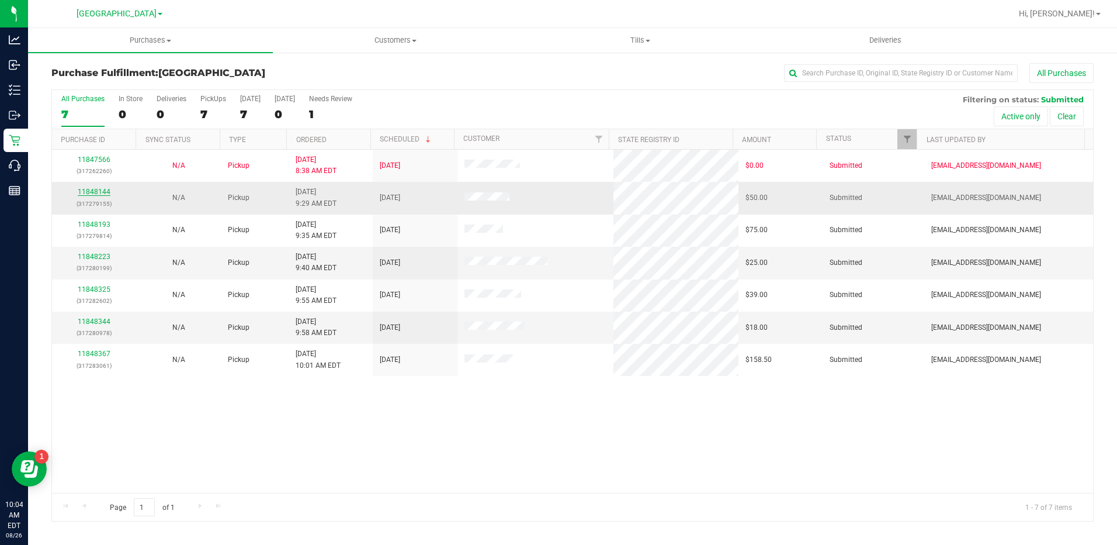
click at [99, 191] on link "11848144" at bounding box center [94, 192] width 33 height 8
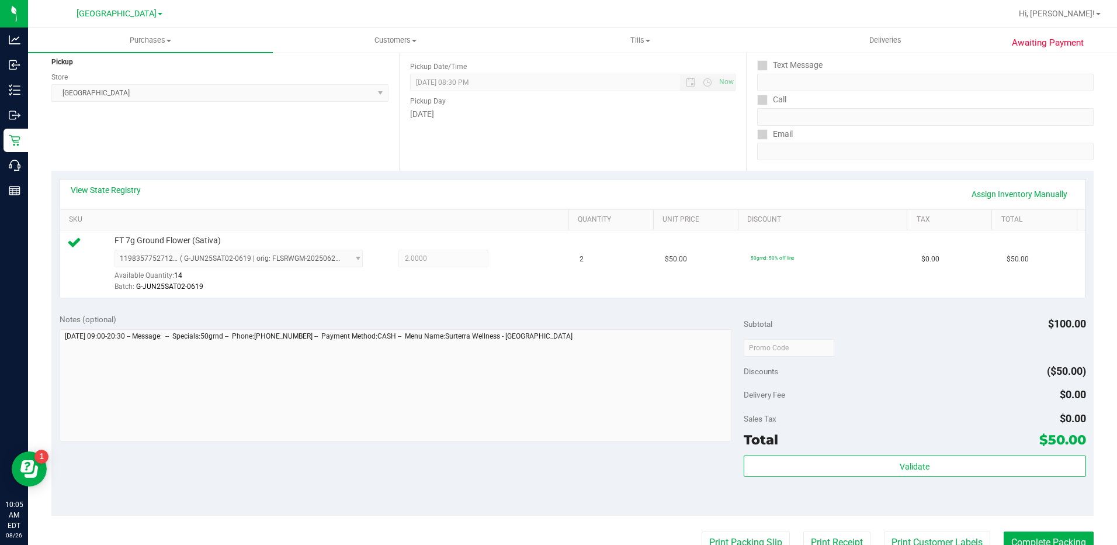
scroll to position [234, 0]
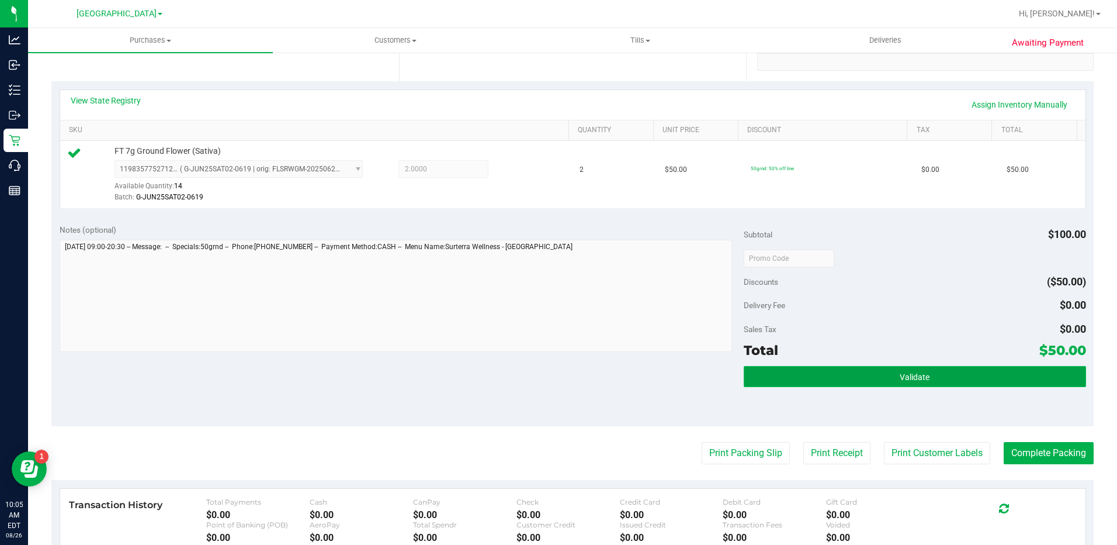
click at [927, 370] on button "Validate" at bounding box center [915, 376] width 342 height 21
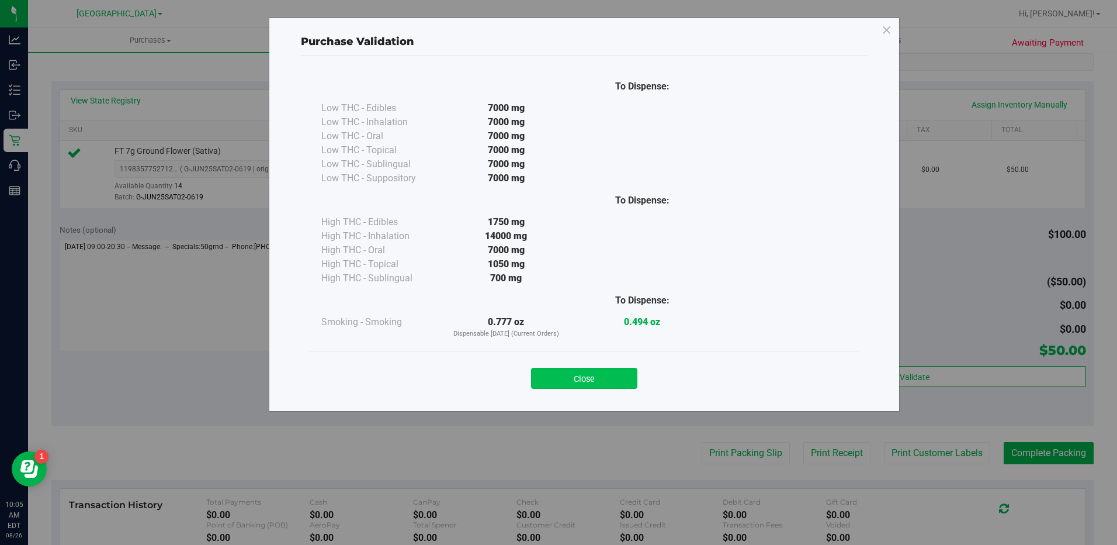
click at [586, 379] on button "Close" at bounding box center [584, 378] width 106 height 21
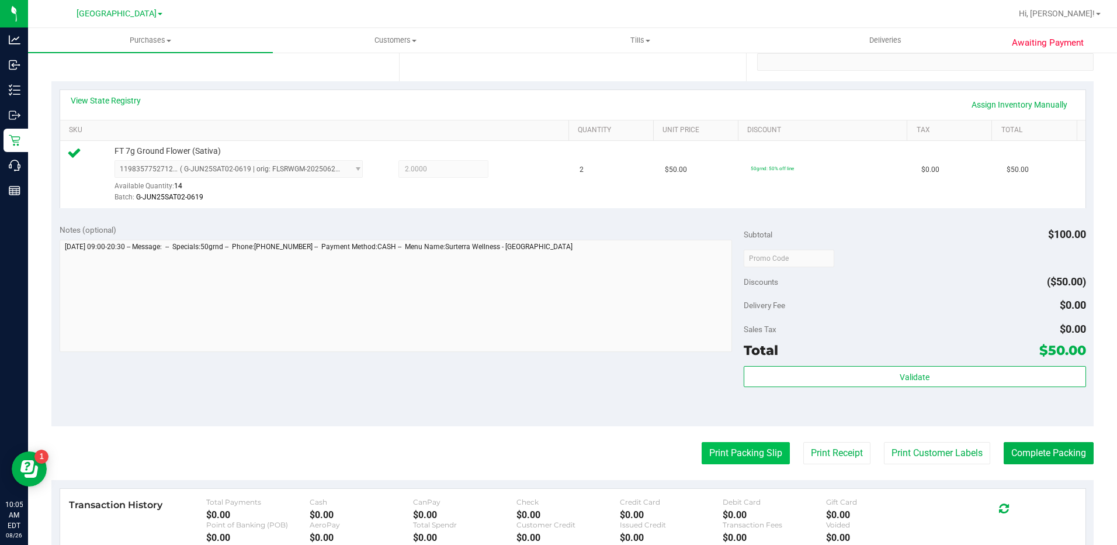
click at [745, 460] on button "Print Packing Slip" at bounding box center [746, 453] width 88 height 22
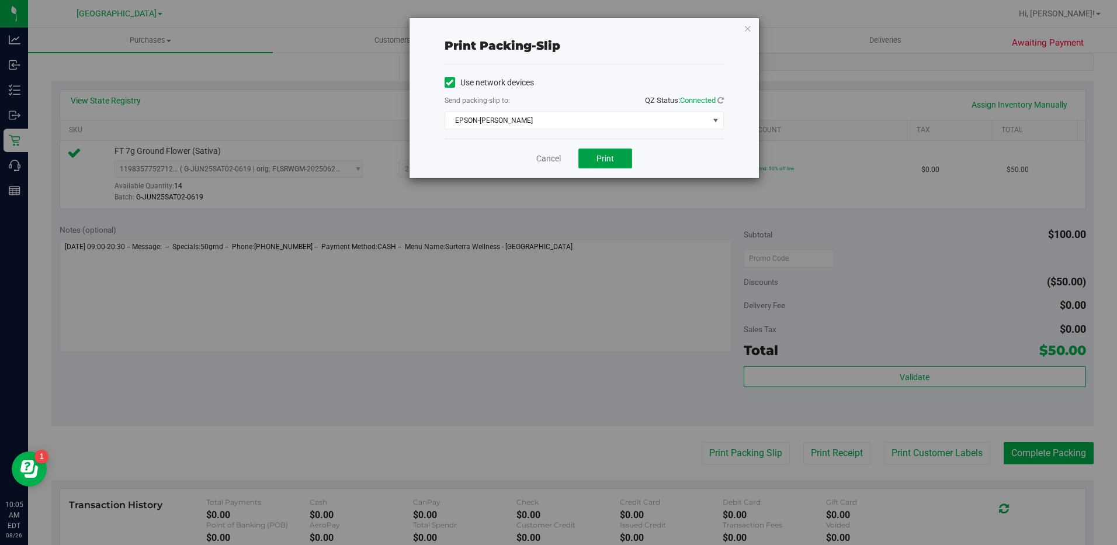
click at [593, 161] on button "Print" at bounding box center [606, 158] width 54 height 20
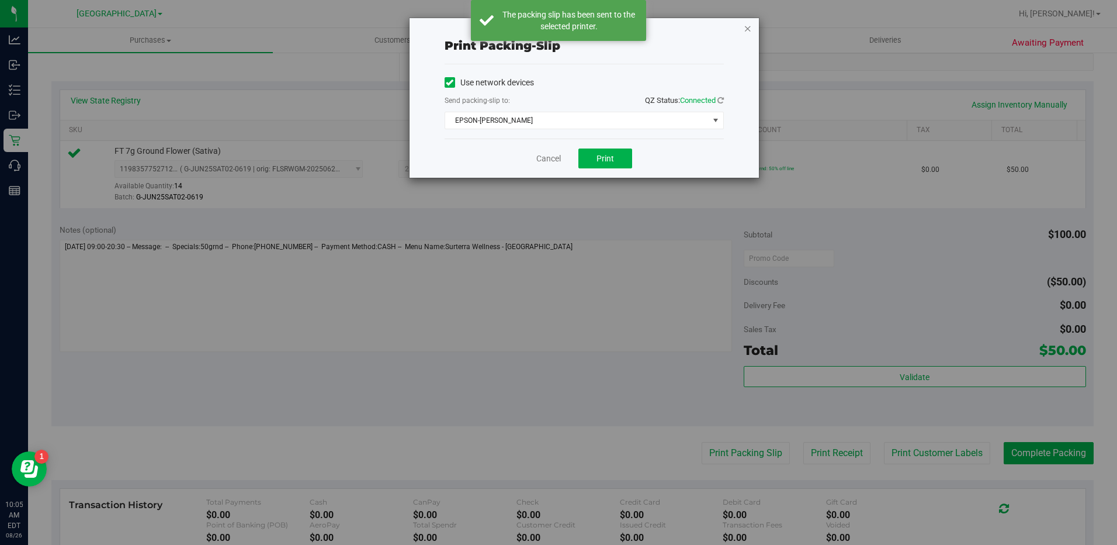
click at [748, 27] on icon "button" at bounding box center [748, 28] width 8 height 14
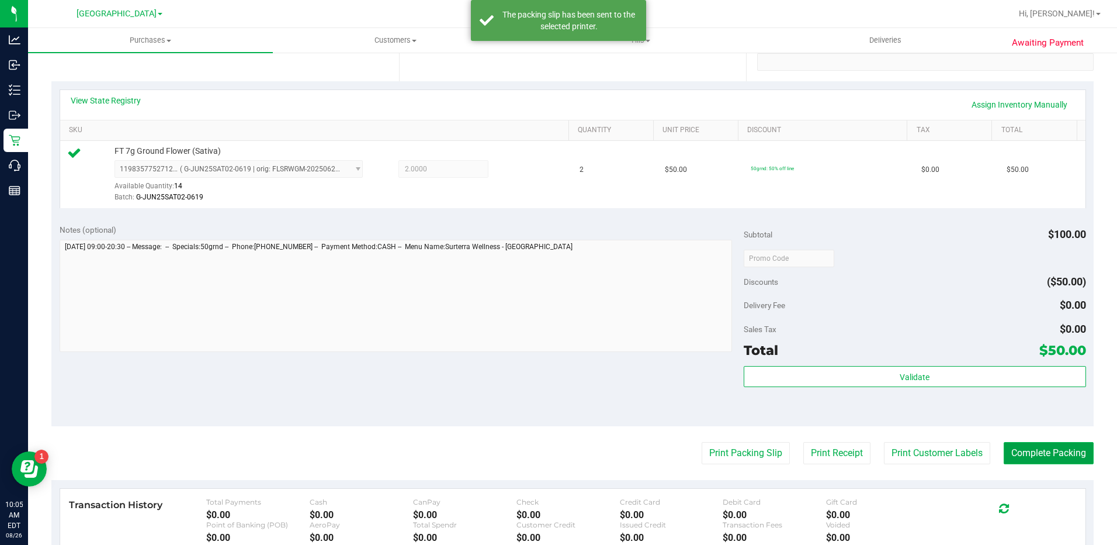
click at [1053, 450] on button "Complete Packing" at bounding box center [1049, 453] width 90 height 22
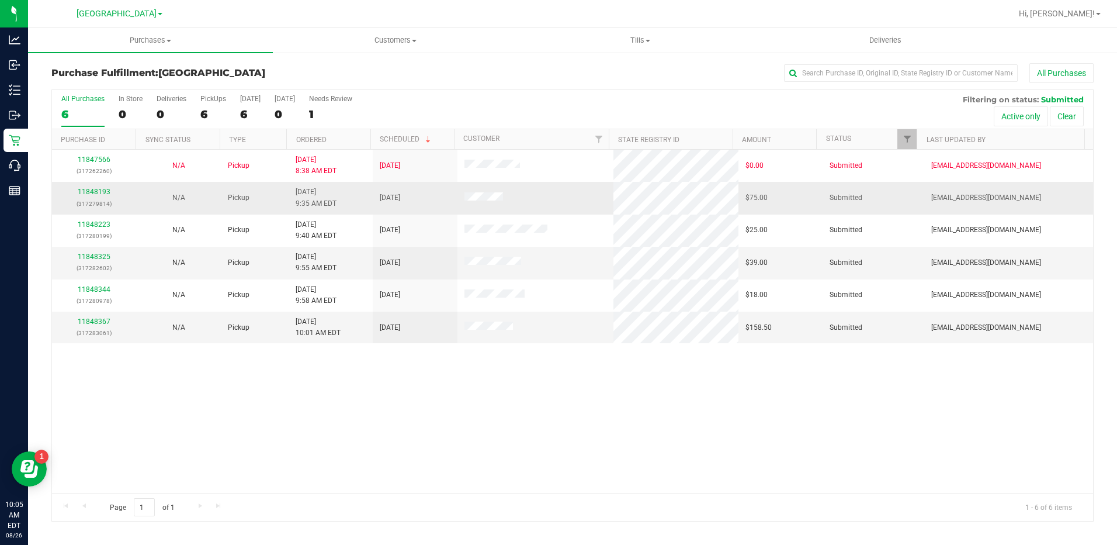
click at [110, 192] on div "11848193 (317279814)" at bounding box center [94, 197] width 71 height 22
click at [107, 192] on link "11848193" at bounding box center [94, 192] width 33 height 8
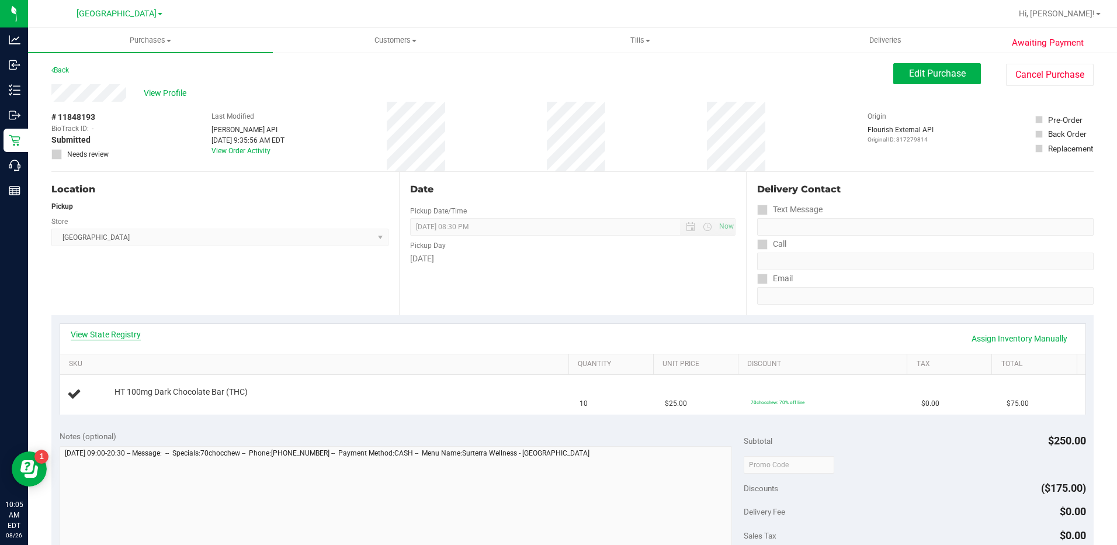
click at [113, 335] on link "View State Registry" at bounding box center [106, 334] width 70 height 12
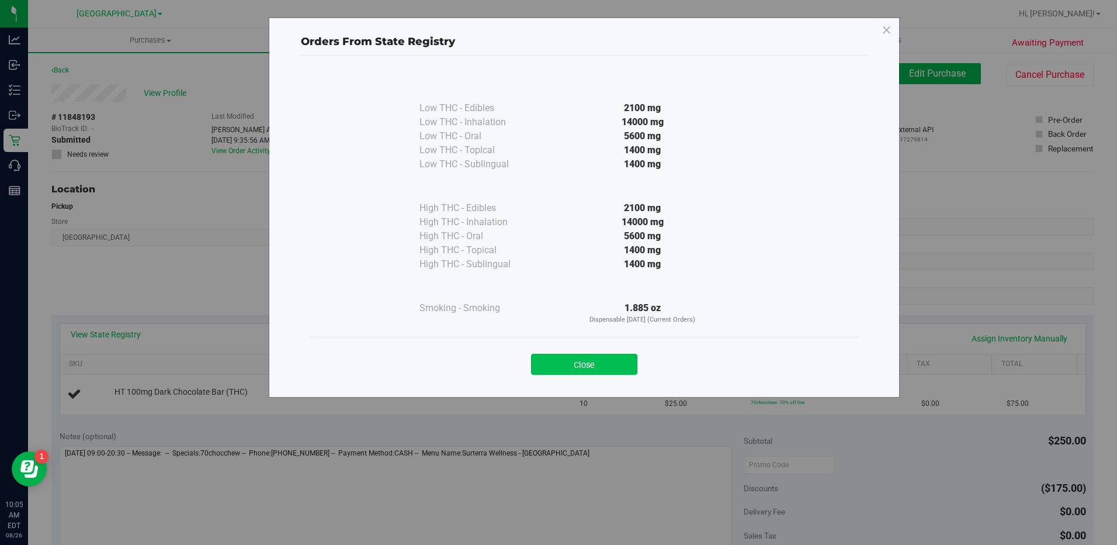
click at [574, 358] on button "Close" at bounding box center [584, 364] width 106 height 21
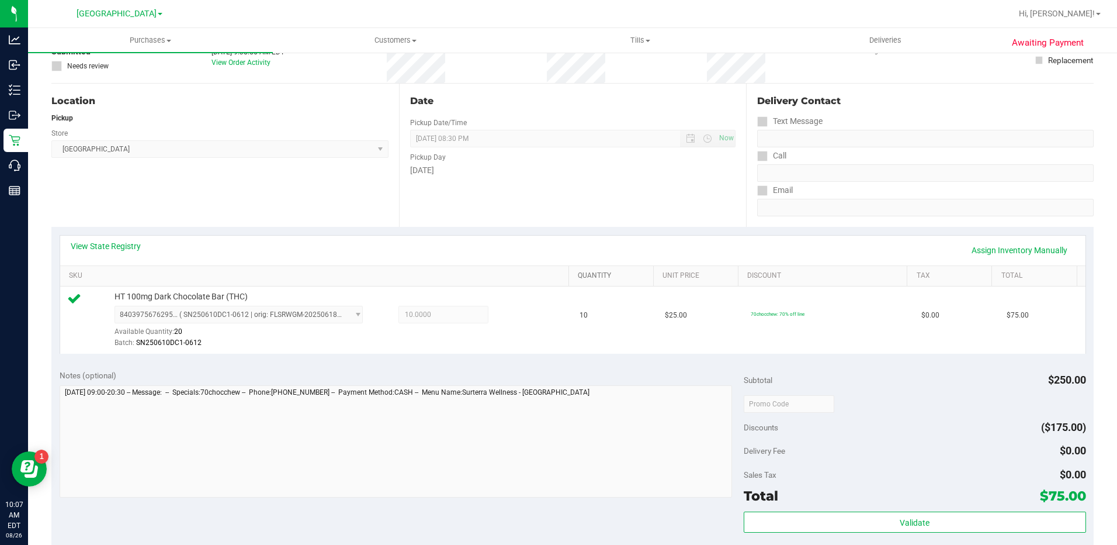
scroll to position [234, 0]
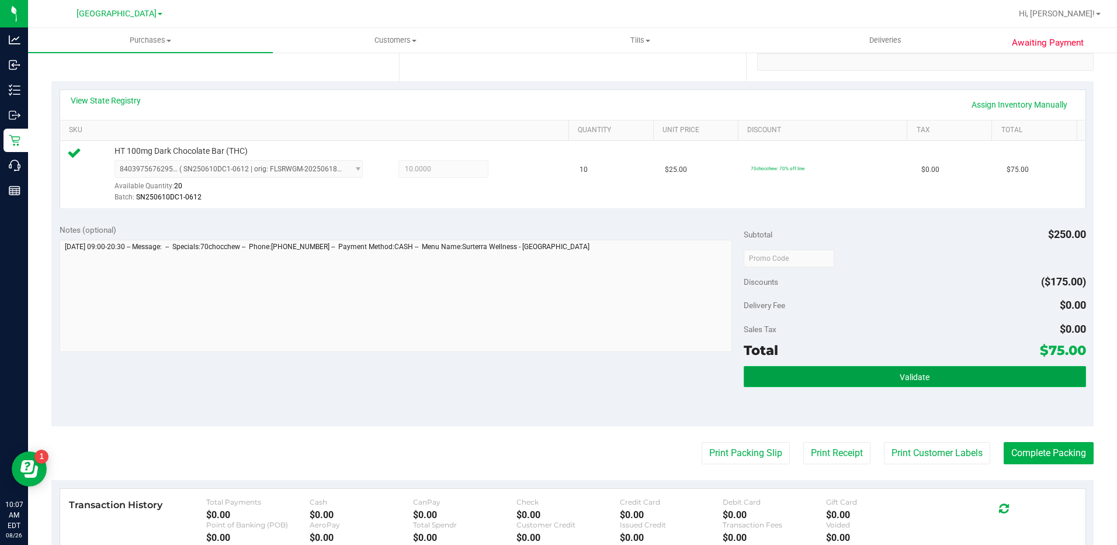
click at [926, 380] on button "Validate" at bounding box center [915, 376] width 342 height 21
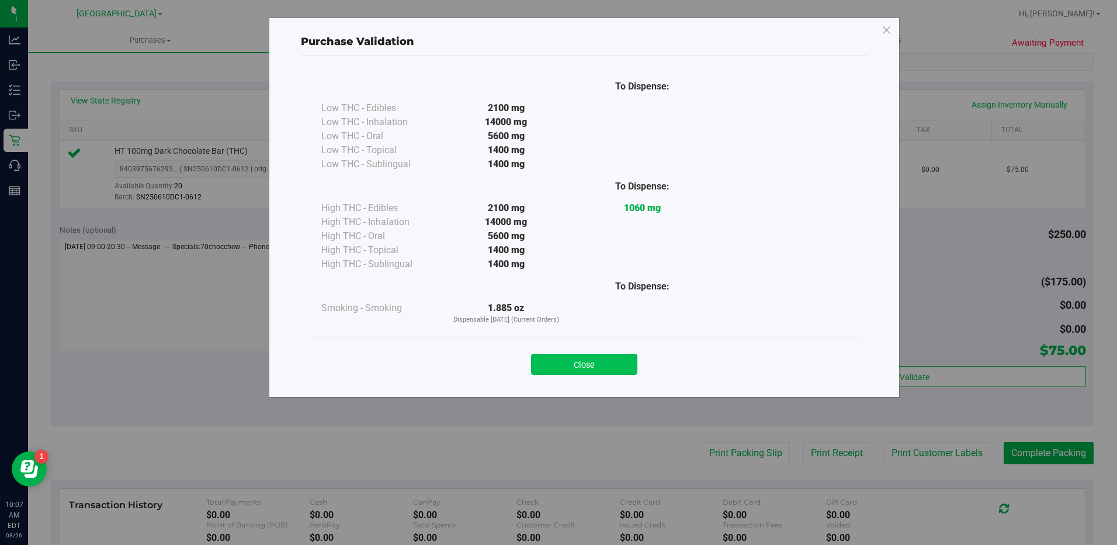
click at [614, 360] on button "Close" at bounding box center [584, 364] width 106 height 21
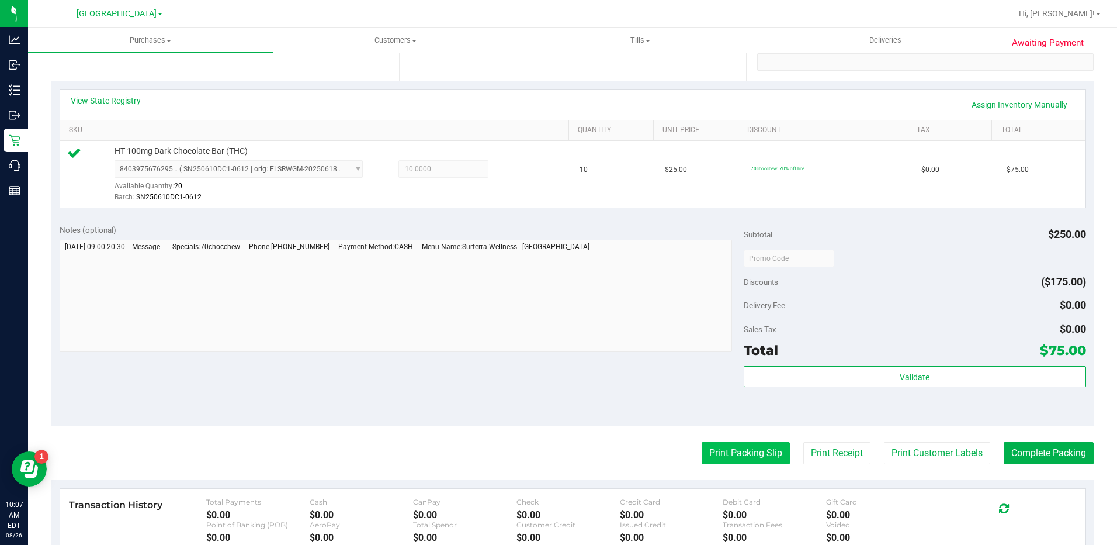
click at [702, 454] on button "Print Packing Slip" at bounding box center [746, 453] width 88 height 22
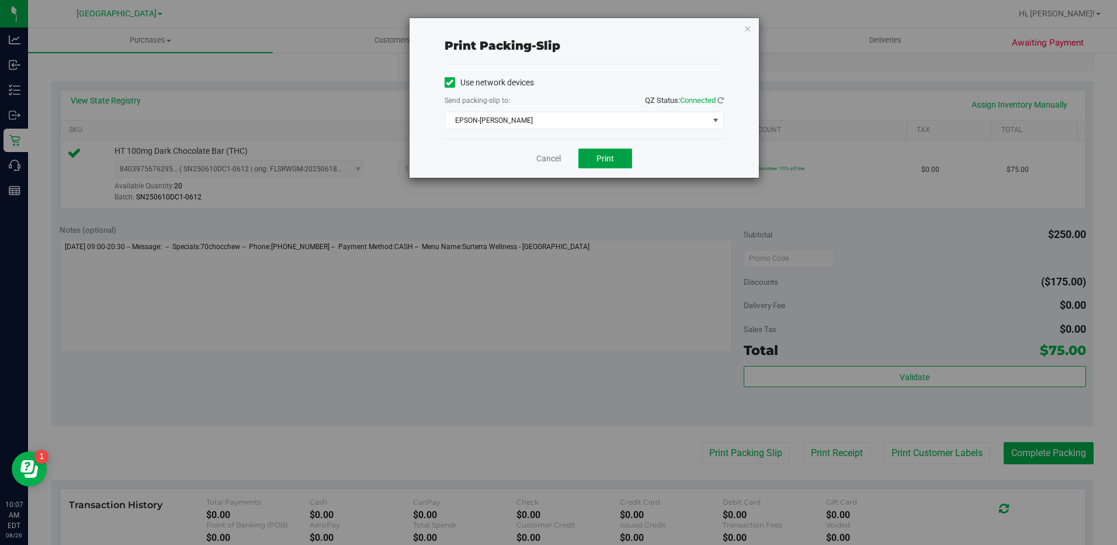
click at [608, 156] on span "Print" at bounding box center [606, 158] width 18 height 9
drag, startPoint x: 999, startPoint y: 570, endPoint x: 757, endPoint y: 29, distance: 592.8
click at [759, 29] on div "Print packing-slip Use network devices Send packing-slip to: QZ Status: Connect…" at bounding box center [563, 272] width 1126 height 545
click at [752, 26] on icon "button" at bounding box center [748, 28] width 8 height 14
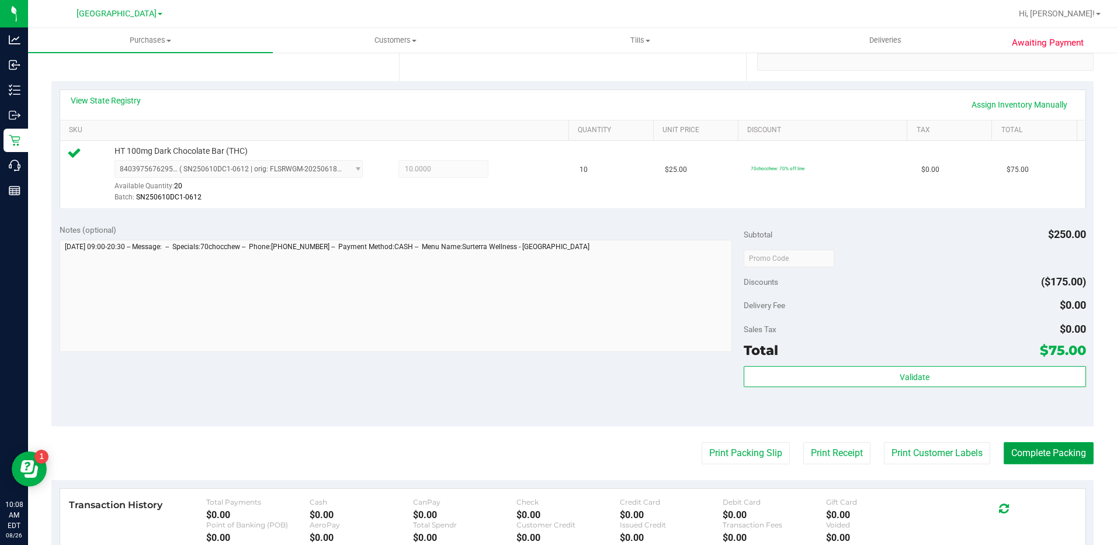
click at [1068, 458] on button "Complete Packing" at bounding box center [1049, 453] width 90 height 22
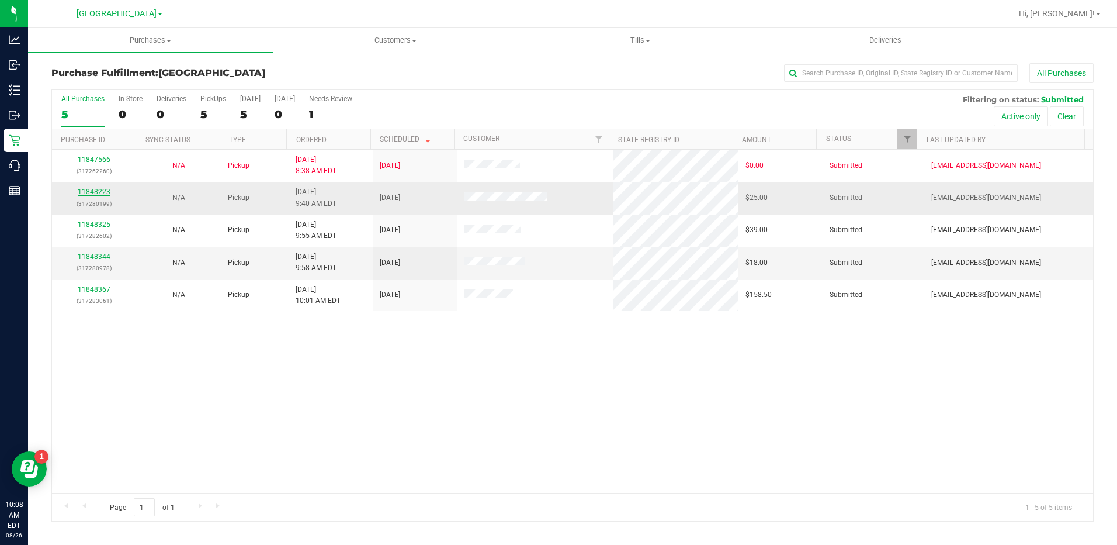
click at [109, 192] on link "11848223" at bounding box center [94, 192] width 33 height 8
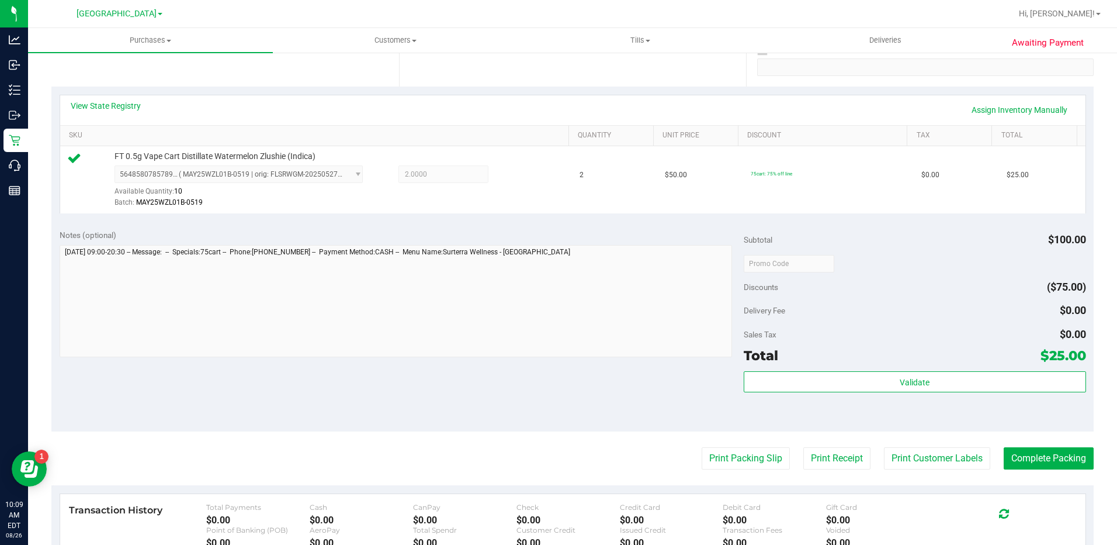
scroll to position [351, 0]
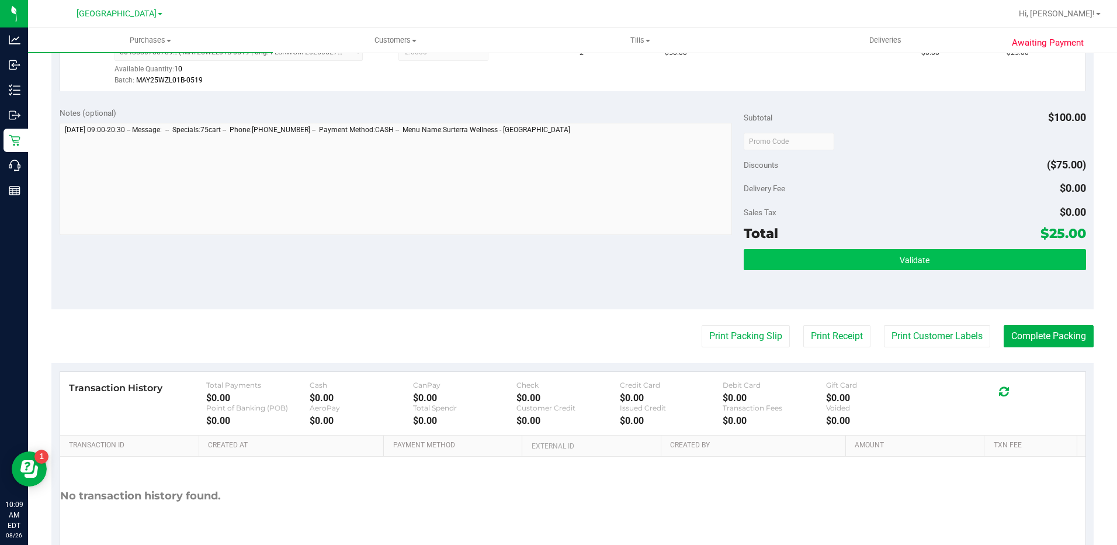
drag, startPoint x: 940, startPoint y: 241, endPoint x: 939, endPoint y: 248, distance: 7.7
click at [940, 241] on div "Total $25.00" at bounding box center [915, 233] width 342 height 21
click at [937, 261] on button "Validate" at bounding box center [915, 259] width 342 height 21
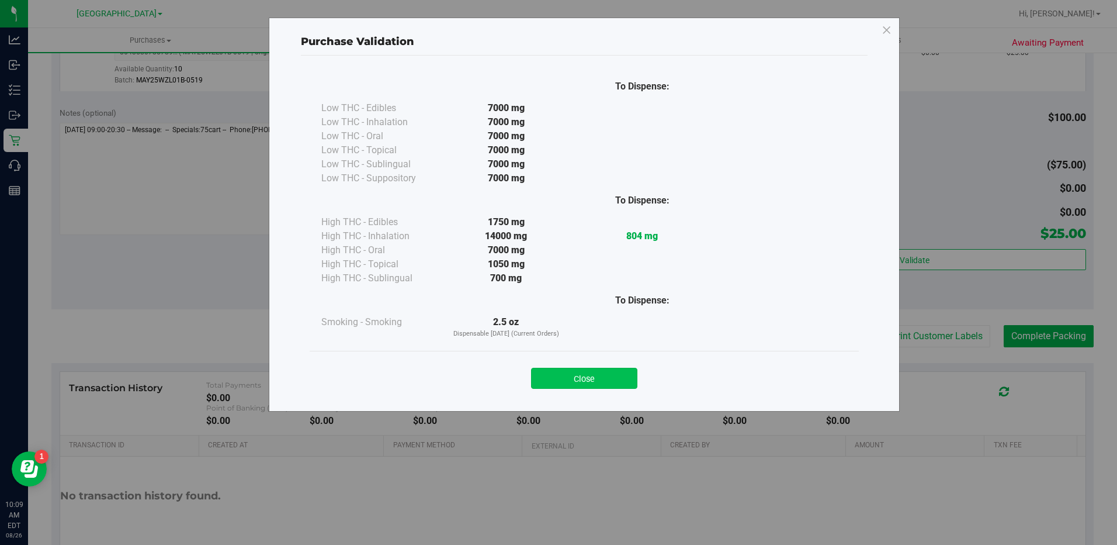
drag, startPoint x: 589, startPoint y: 383, endPoint x: 600, endPoint y: 376, distance: 13.0
click at [590, 383] on button "Close" at bounding box center [584, 378] width 106 height 21
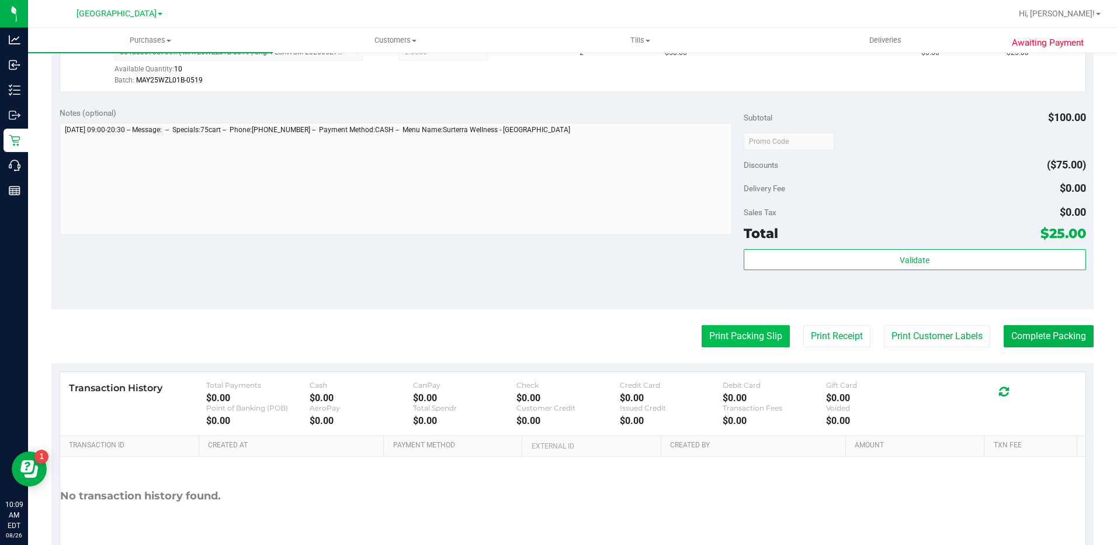
click at [760, 332] on button "Print Packing Slip" at bounding box center [746, 336] width 88 height 22
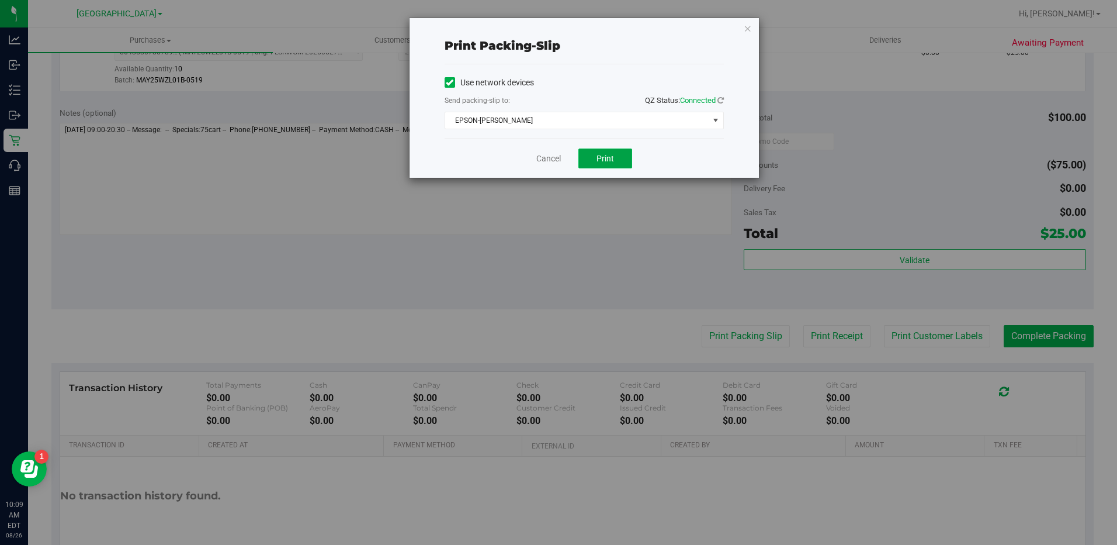
click at [595, 150] on button "Print" at bounding box center [606, 158] width 54 height 20
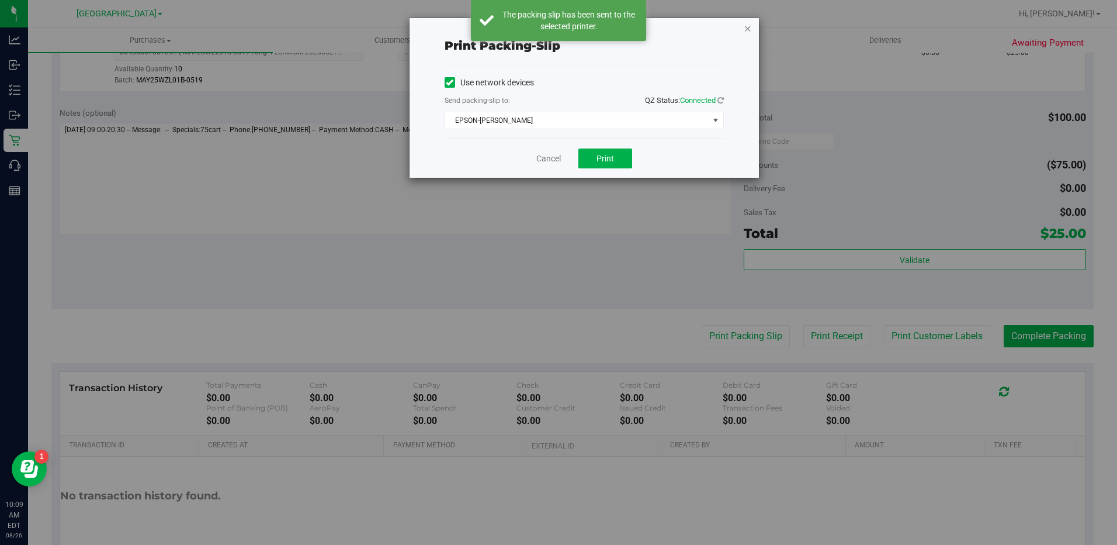
click at [747, 30] on icon "button" at bounding box center [748, 28] width 8 height 14
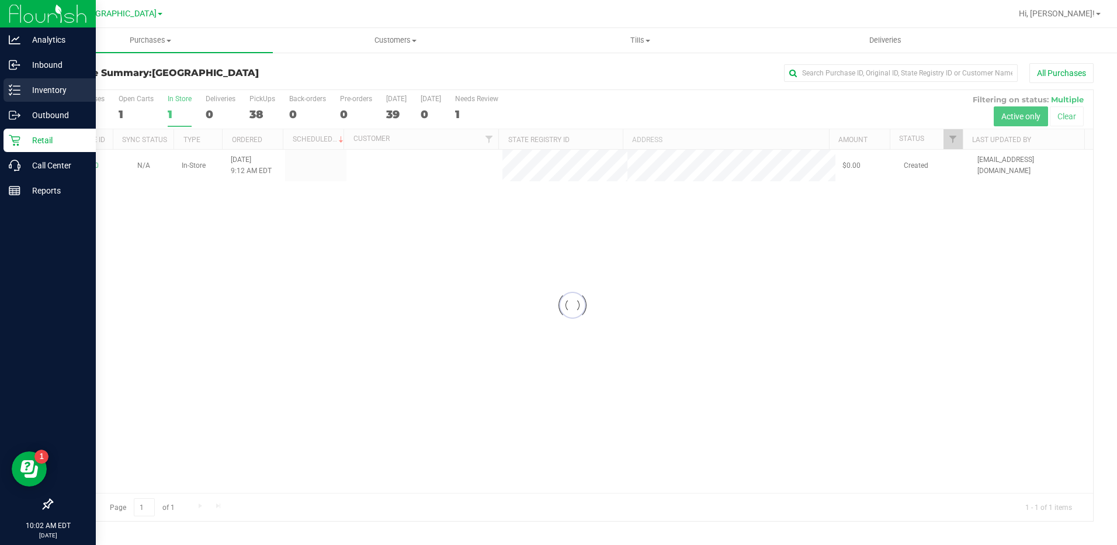
click at [43, 95] on p "Inventory" at bounding box center [55, 90] width 70 height 14
click at [18, 84] on icon at bounding box center [15, 90] width 12 height 12
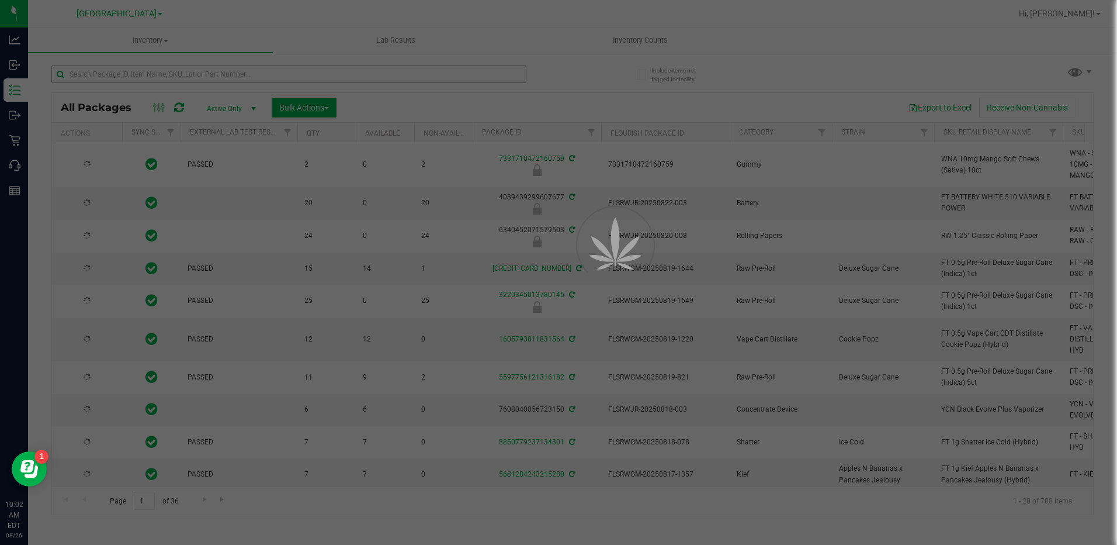
type input "[DATE]"
click at [203, 79] on div at bounding box center [558, 272] width 1117 height 545
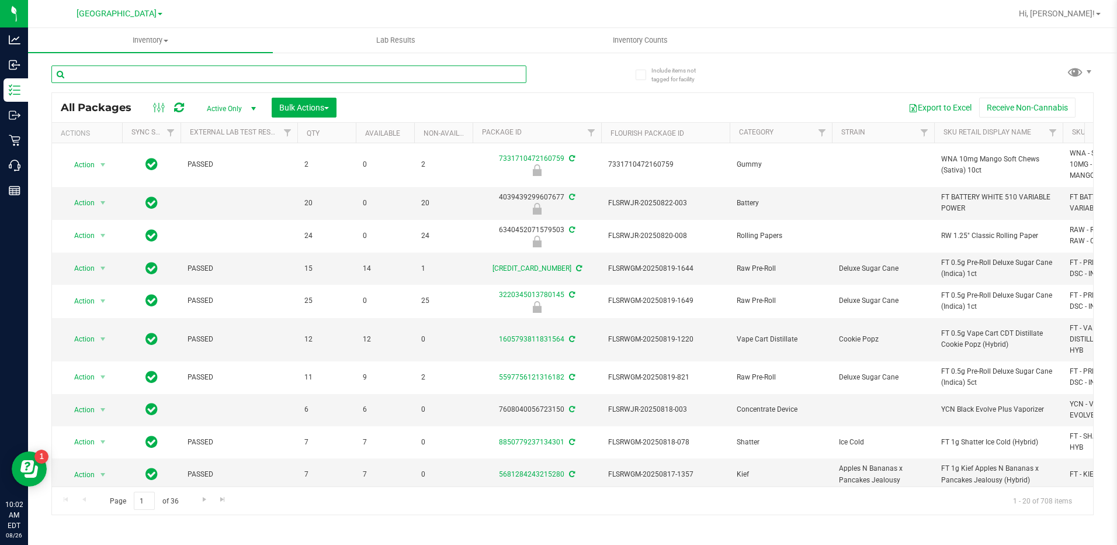
click at [203, 71] on input "text" at bounding box center [288, 74] width 475 height 18
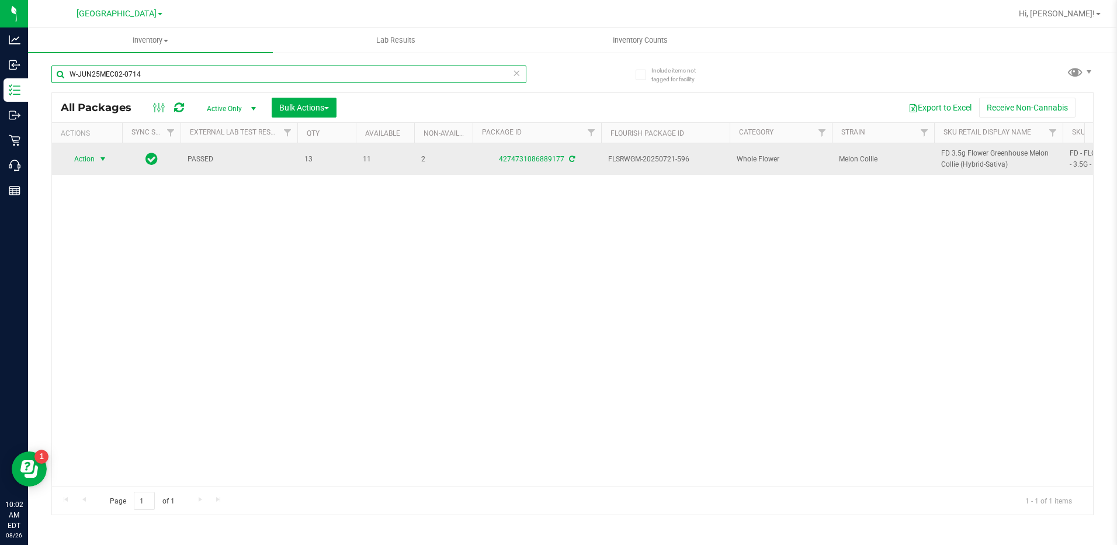
type input "W-JUN25MEC02-0714"
click at [88, 157] on span "Action" at bounding box center [80, 159] width 32 height 16
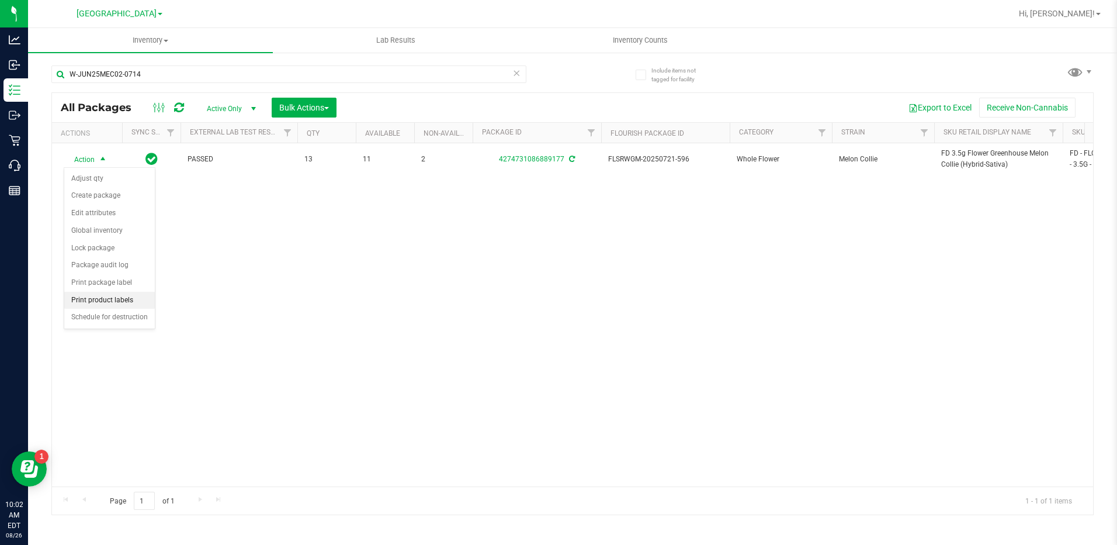
click at [112, 304] on li "Print product labels" at bounding box center [109, 301] width 91 height 18
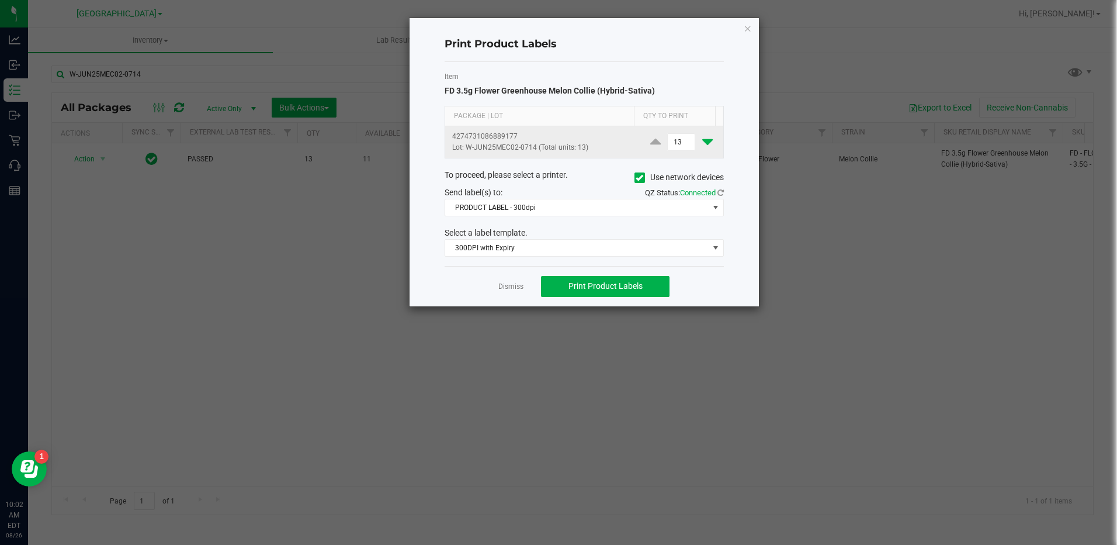
click at [702, 148] on icon at bounding box center [707, 141] width 11 height 15
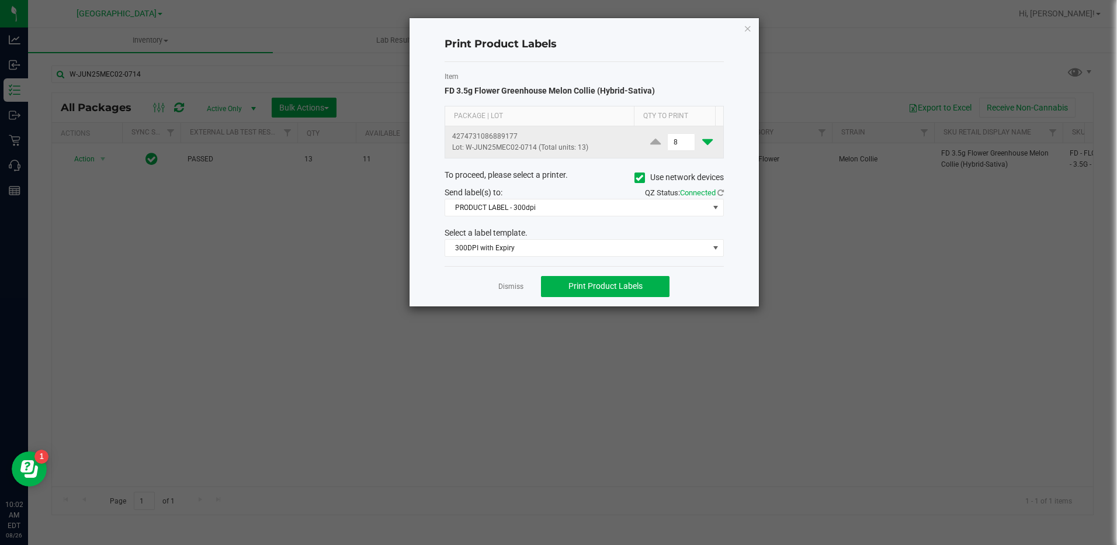
click at [702, 148] on icon at bounding box center [707, 141] width 11 height 15
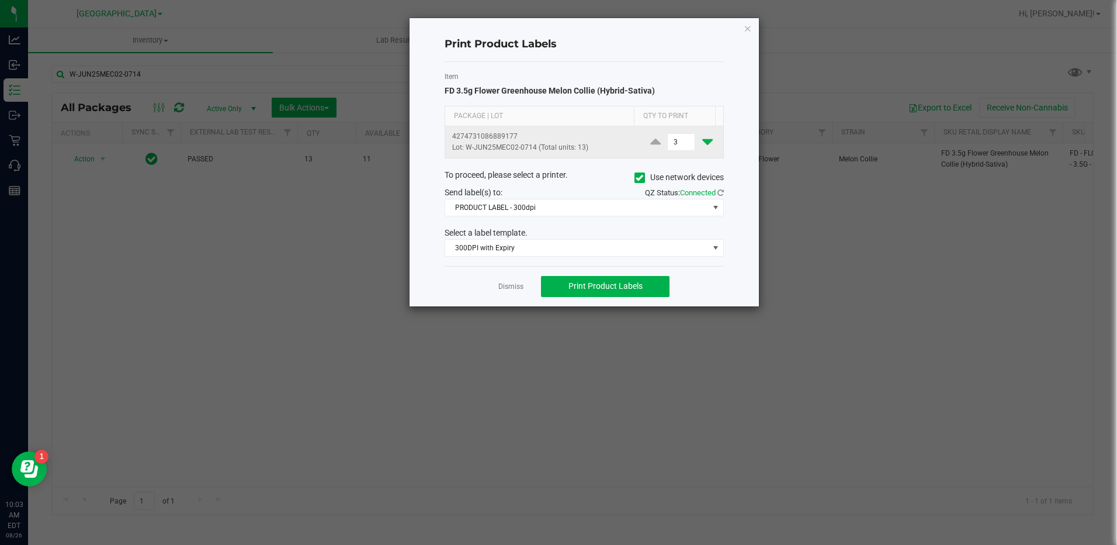
click at [702, 148] on icon at bounding box center [707, 141] width 11 height 15
type input "1"
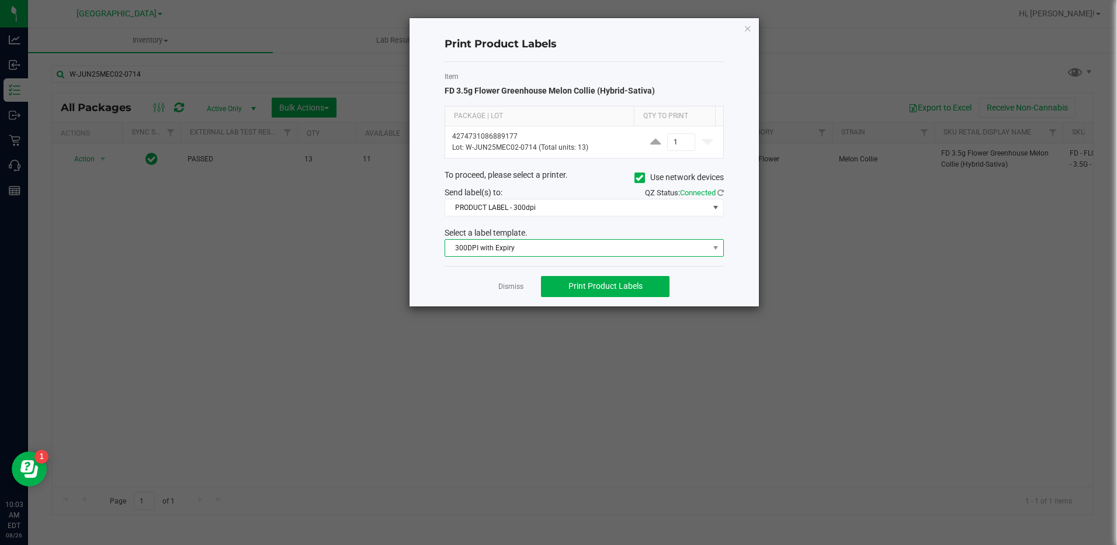
drag, startPoint x: 569, startPoint y: 252, endPoint x: 558, endPoint y: 245, distance: 12.8
click at [567, 251] on span "300DPI with Expiry" at bounding box center [577, 248] width 264 height 16
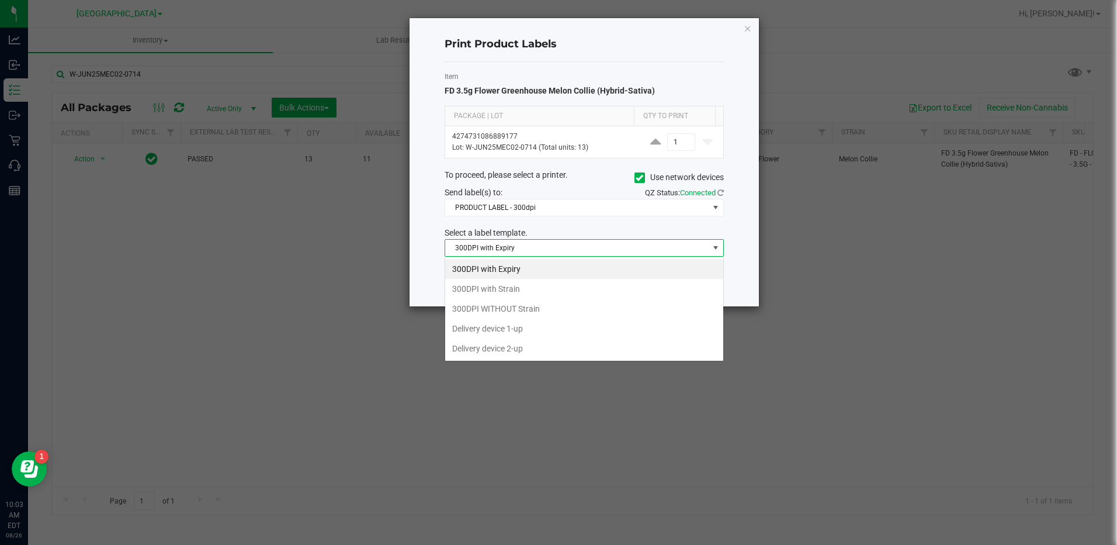
scroll to position [18, 279]
click at [551, 289] on li "300DPI with Strain" at bounding box center [584, 289] width 278 height 20
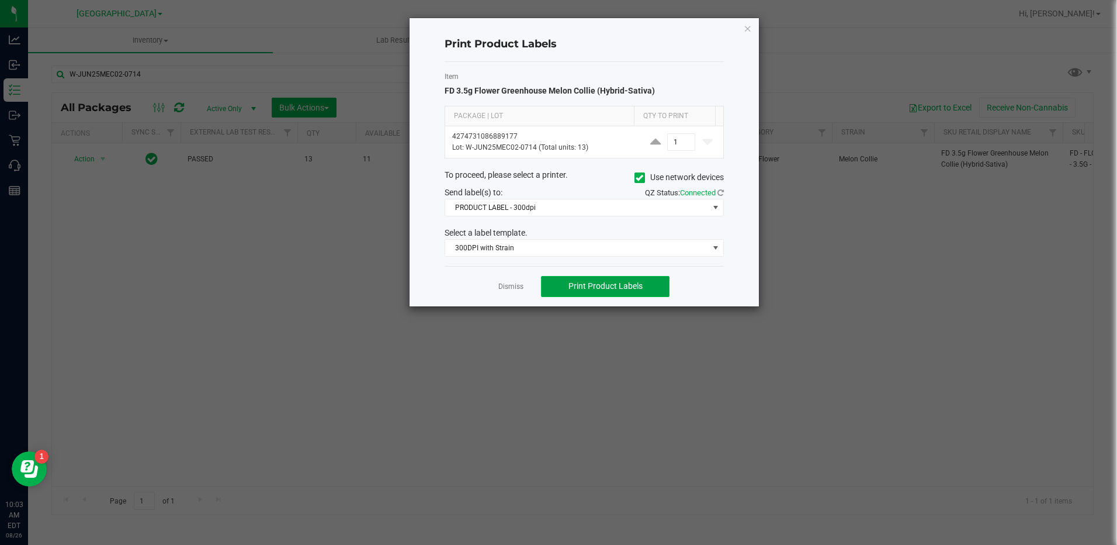
click at [629, 284] on span "Print Product Labels" at bounding box center [606, 285] width 74 height 9
click at [556, 215] on span "PRODUCT LABEL - 300dpi" at bounding box center [577, 207] width 264 height 16
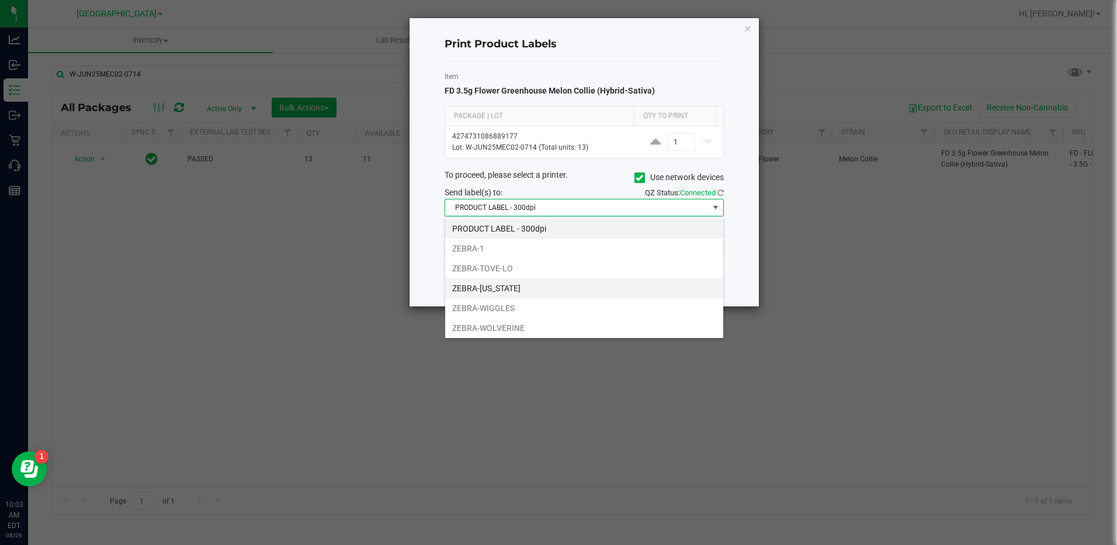
scroll to position [42, 0]
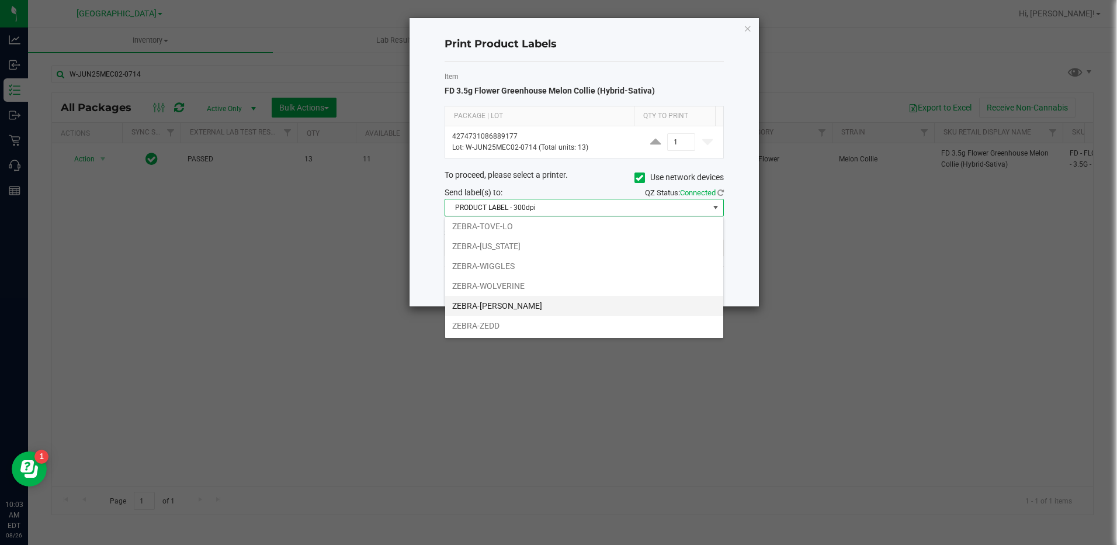
click at [510, 306] on li "ZEBRA-[PERSON_NAME]" at bounding box center [584, 306] width 278 height 20
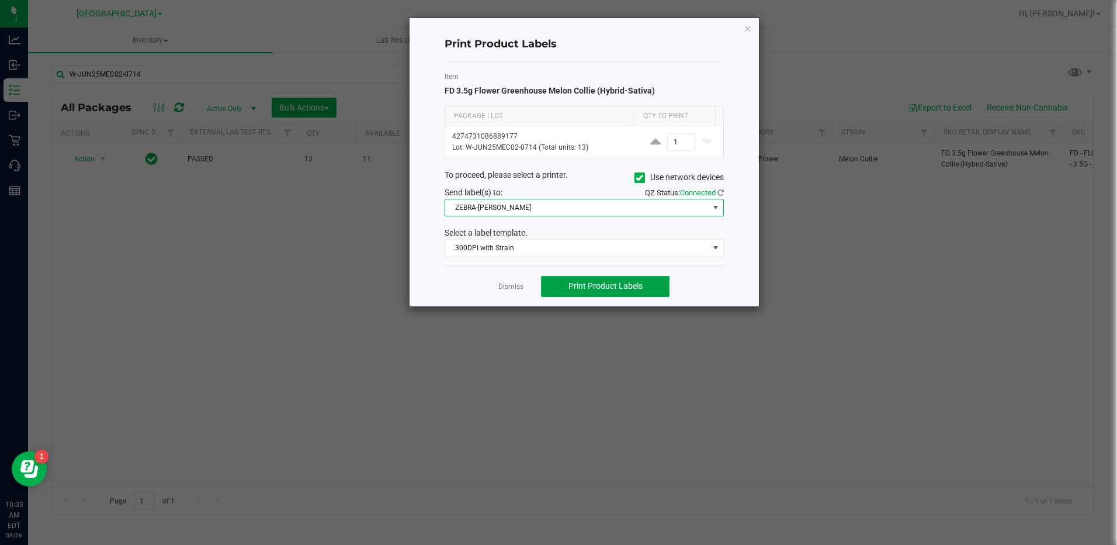
click at [636, 292] on button "Print Product Labels" at bounding box center [605, 286] width 129 height 21
click at [753, 24] on div "Print Product Labels Item FD 3.5g Flower Greenhouse Melon Collie (Hybrid-Sativa…" at bounding box center [584, 162] width 349 height 288
click at [750, 30] on icon "button" at bounding box center [748, 28] width 8 height 14
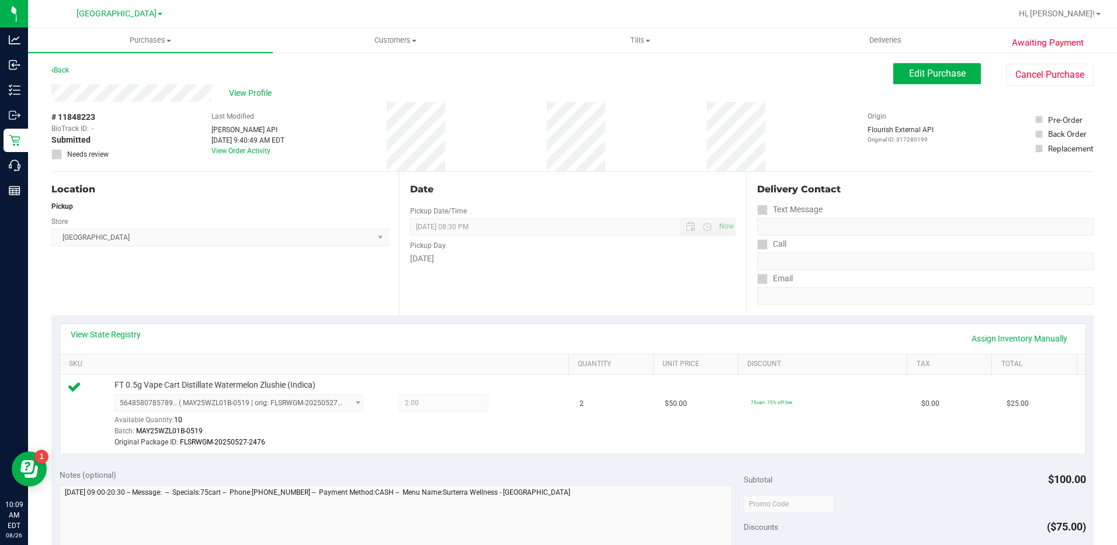
click at [723, 295] on div "Date Pickup Date/Time [DATE] Now [DATE] 08:30 PM Now Pickup Day [DATE]" at bounding box center [573, 243] width 348 height 143
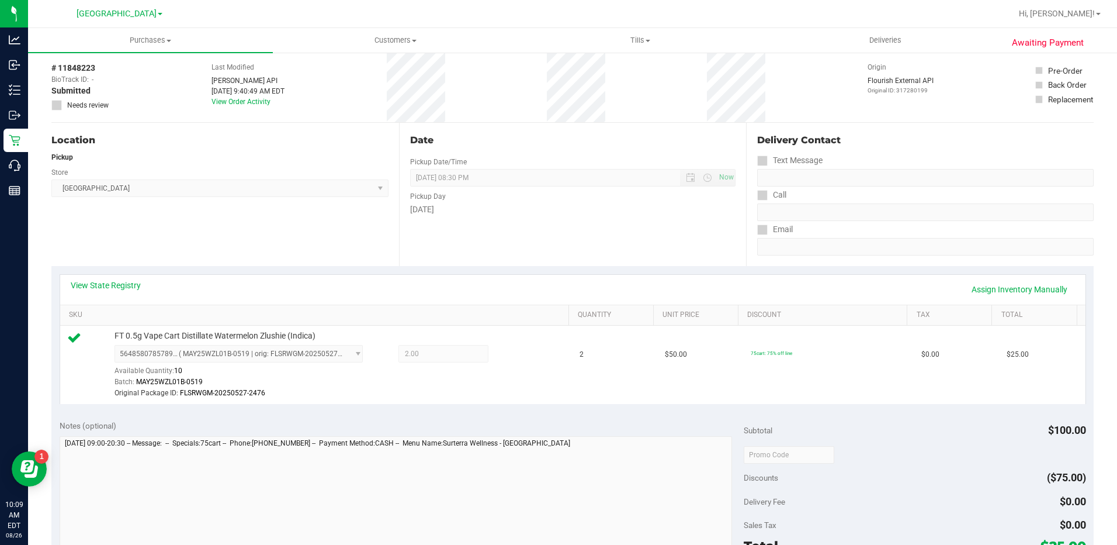
scroll to position [117, 0]
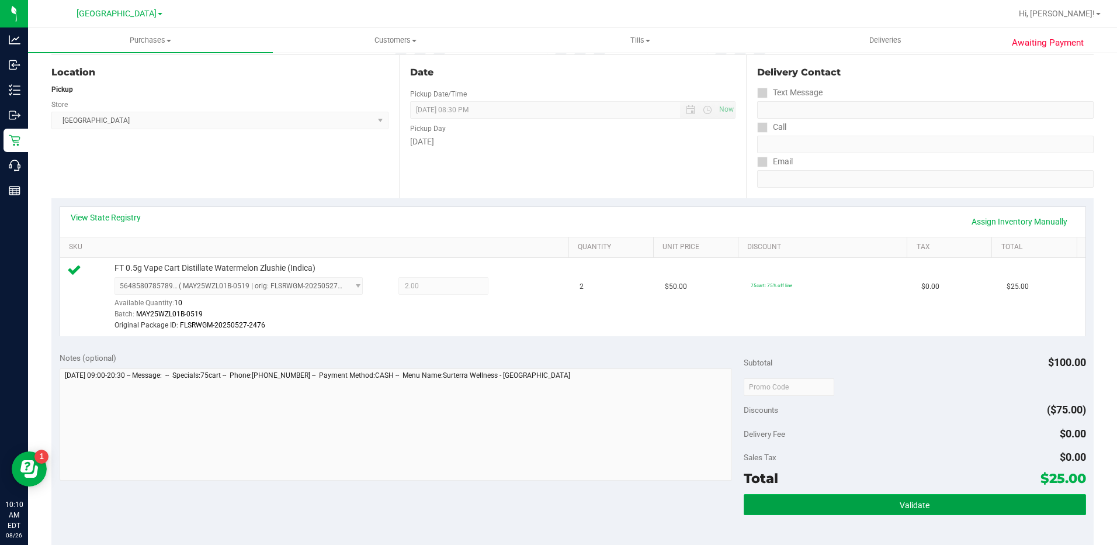
click at [882, 510] on button "Validate" at bounding box center [915, 504] width 342 height 21
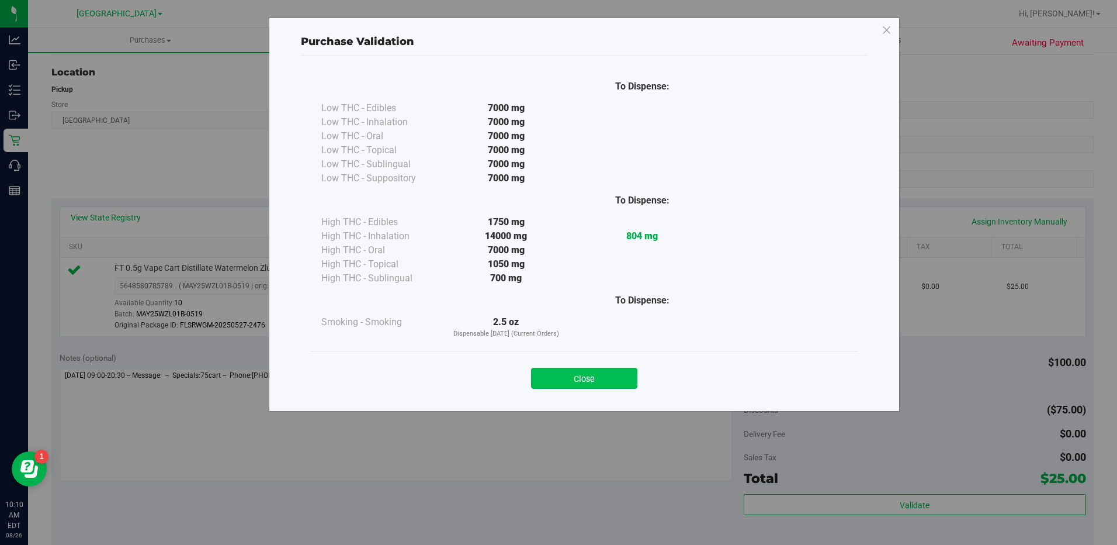
click at [587, 383] on button "Close" at bounding box center [584, 378] width 106 height 21
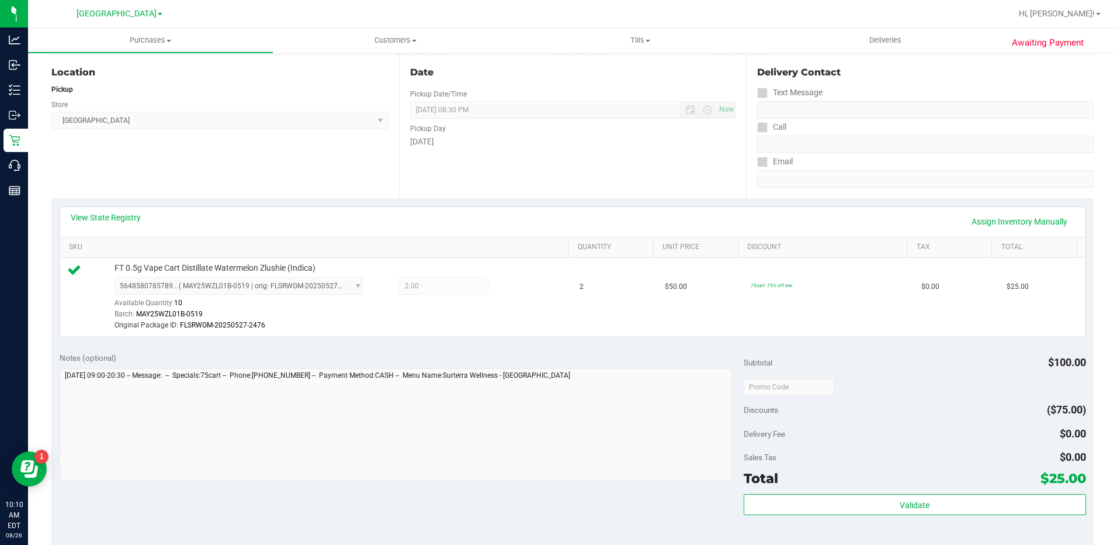
scroll to position [292, 0]
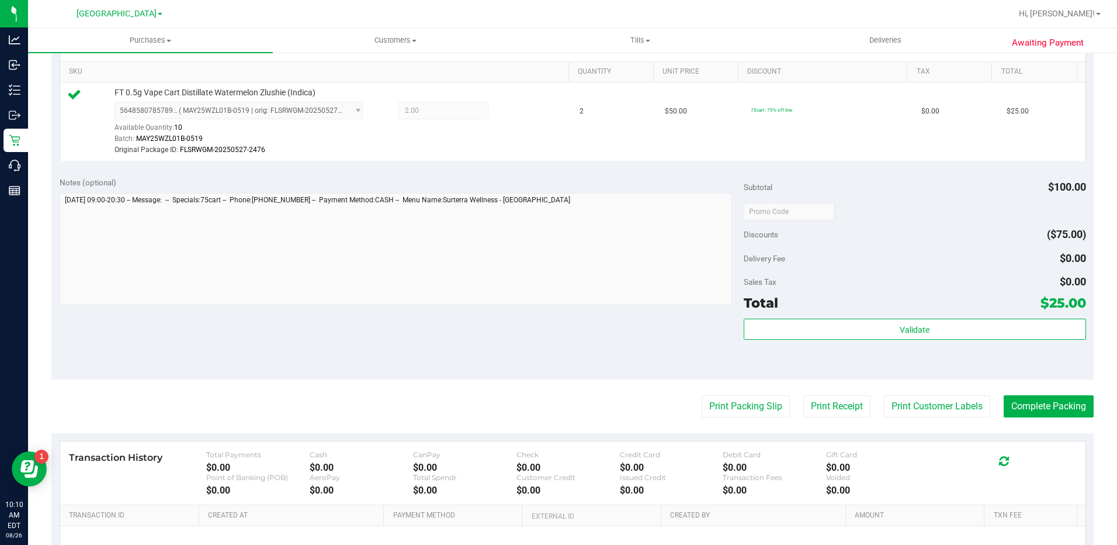
click at [1003, 418] on purchase-details "Back Edit Purchase Cancel Purchase View Profile # 11848223 BioTrack ID: - Submi…" at bounding box center [572, 211] width 1043 height 881
click at [1009, 410] on button "Complete Packing" at bounding box center [1049, 406] width 90 height 22
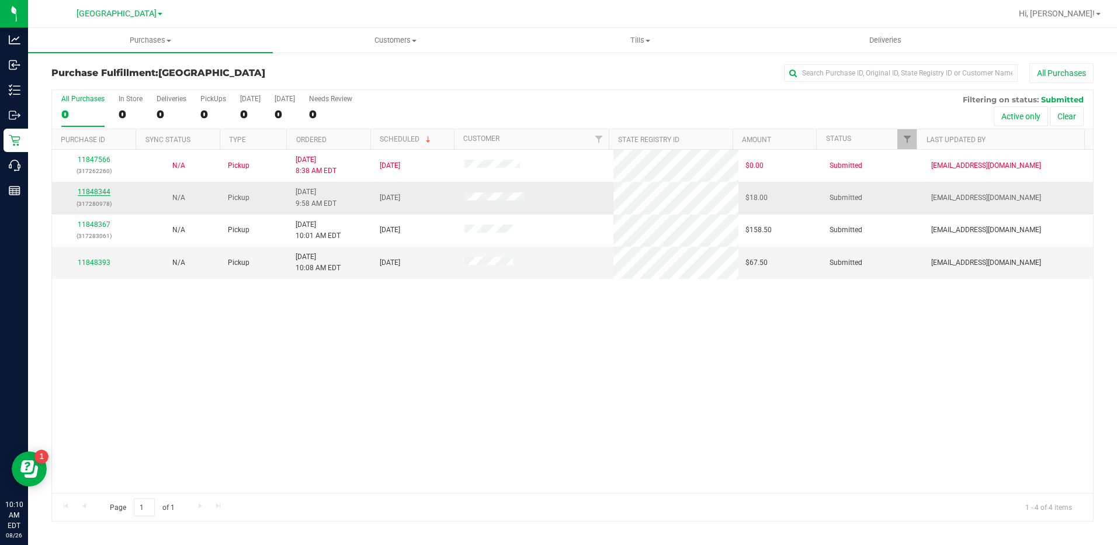
click at [98, 192] on link "11848344" at bounding box center [94, 192] width 33 height 8
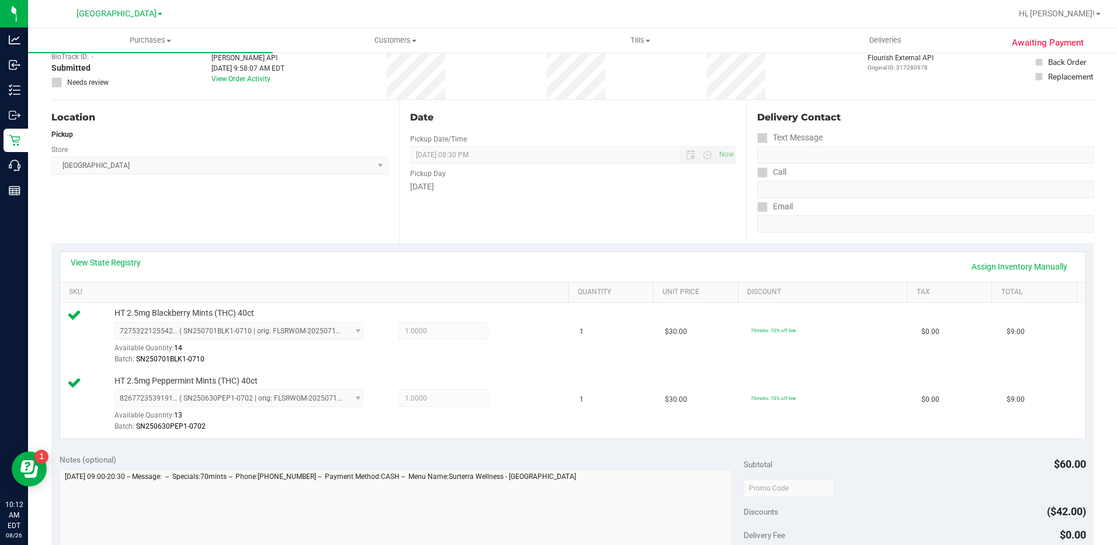
scroll to position [175, 0]
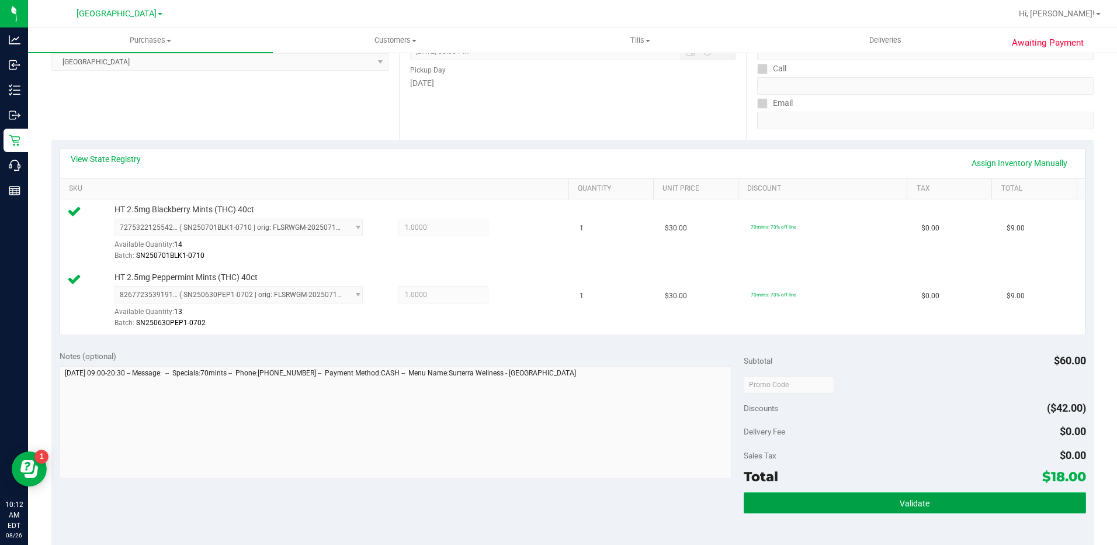
click at [901, 500] on span "Validate" at bounding box center [915, 502] width 30 height 9
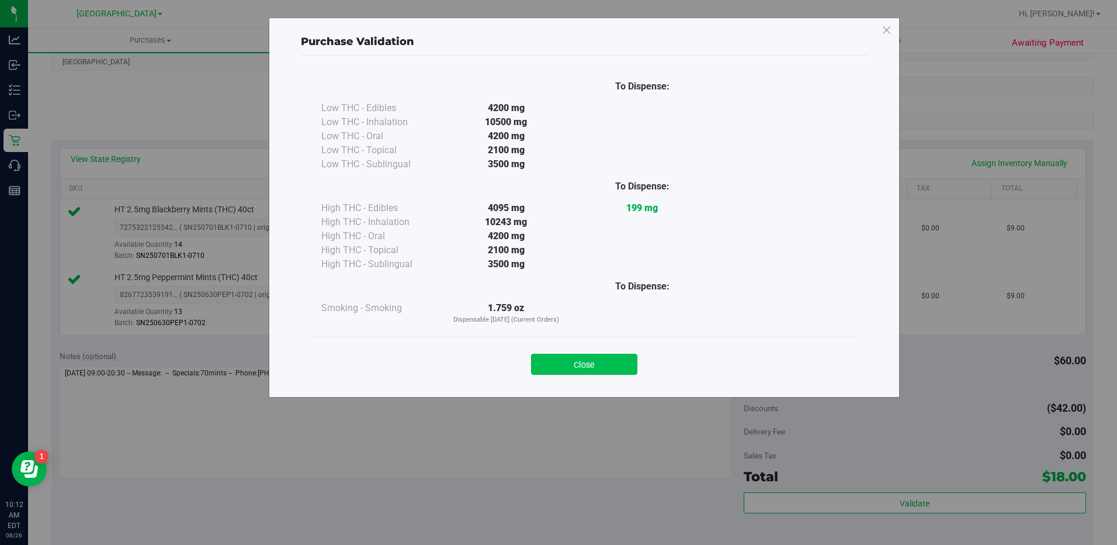
click at [608, 368] on button "Close" at bounding box center [584, 364] width 106 height 21
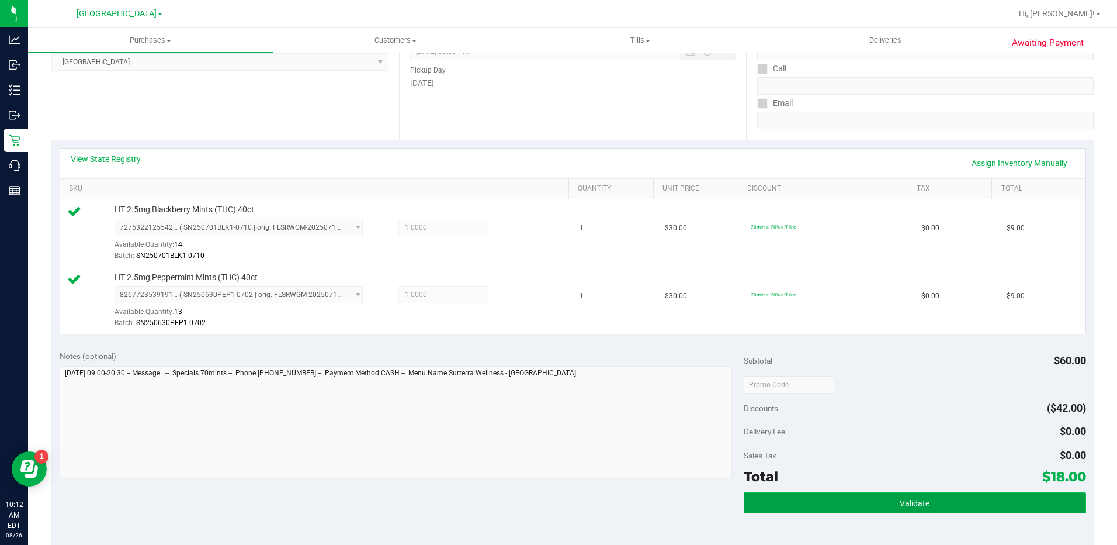
click at [885, 503] on button "Validate" at bounding box center [915, 502] width 342 height 21
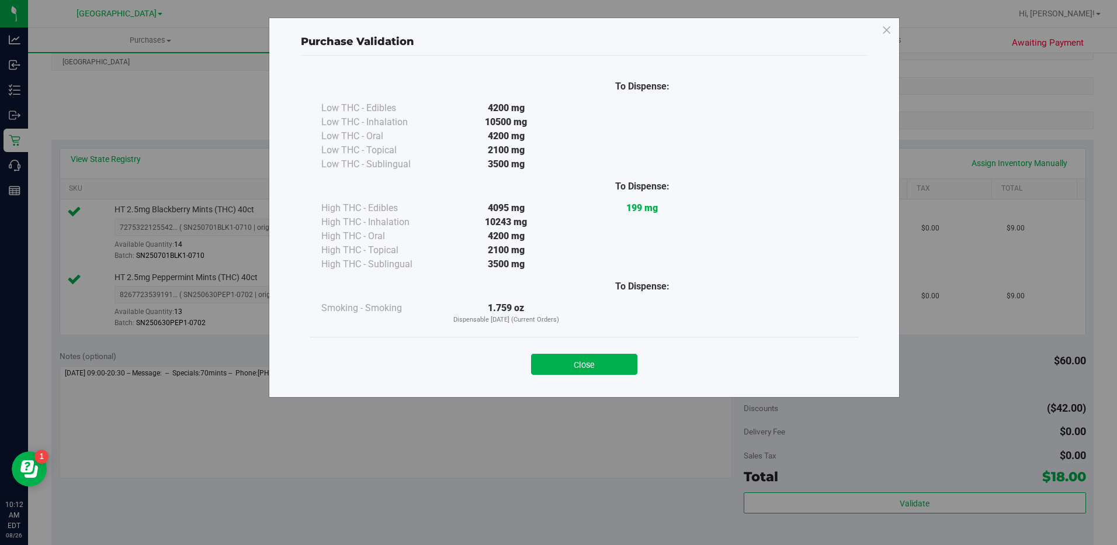
click at [573, 362] on button "Close" at bounding box center [584, 364] width 106 height 21
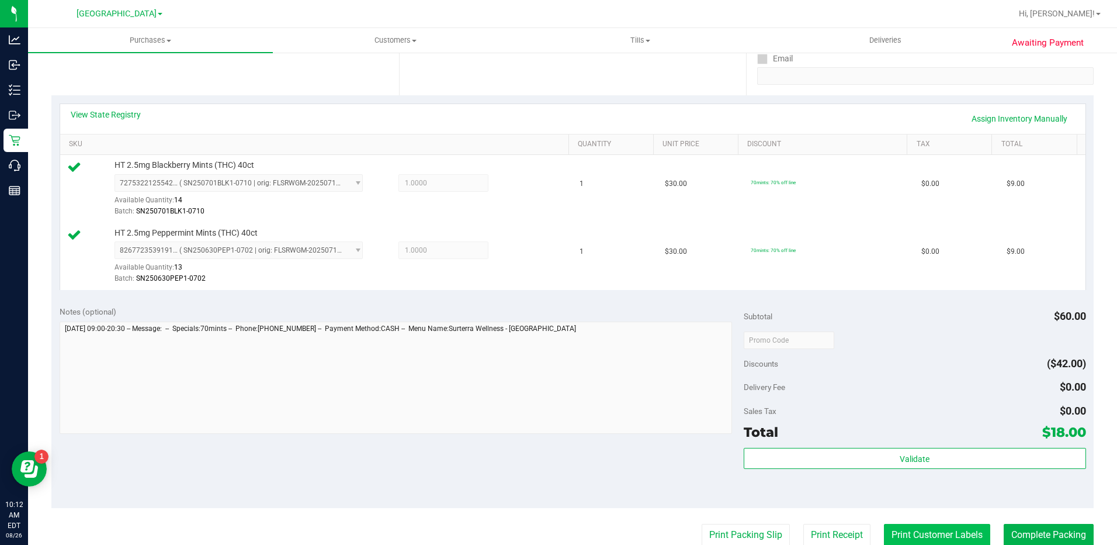
scroll to position [292, 0]
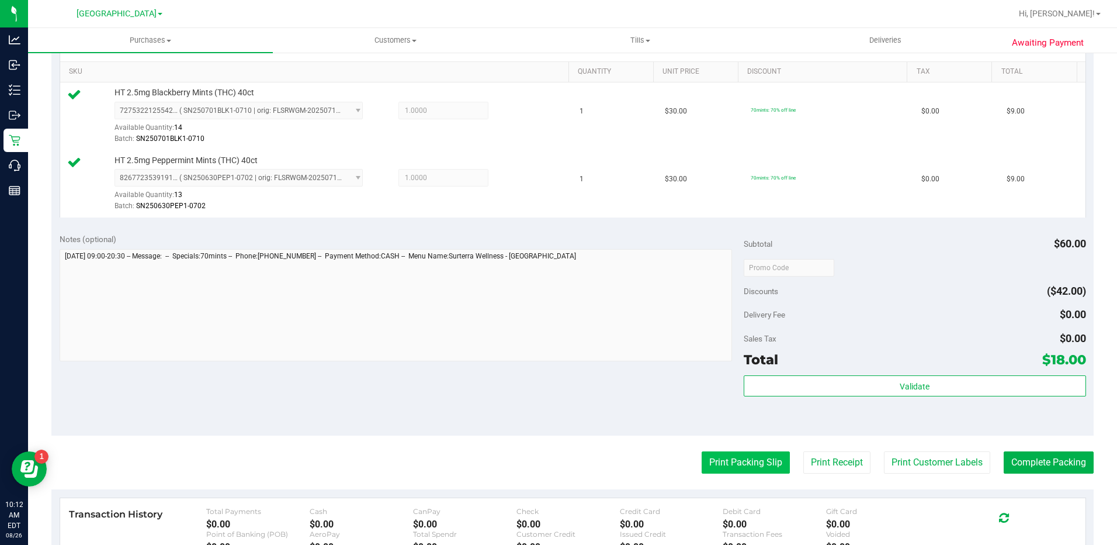
click at [757, 463] on button "Print Packing Slip" at bounding box center [746, 462] width 88 height 22
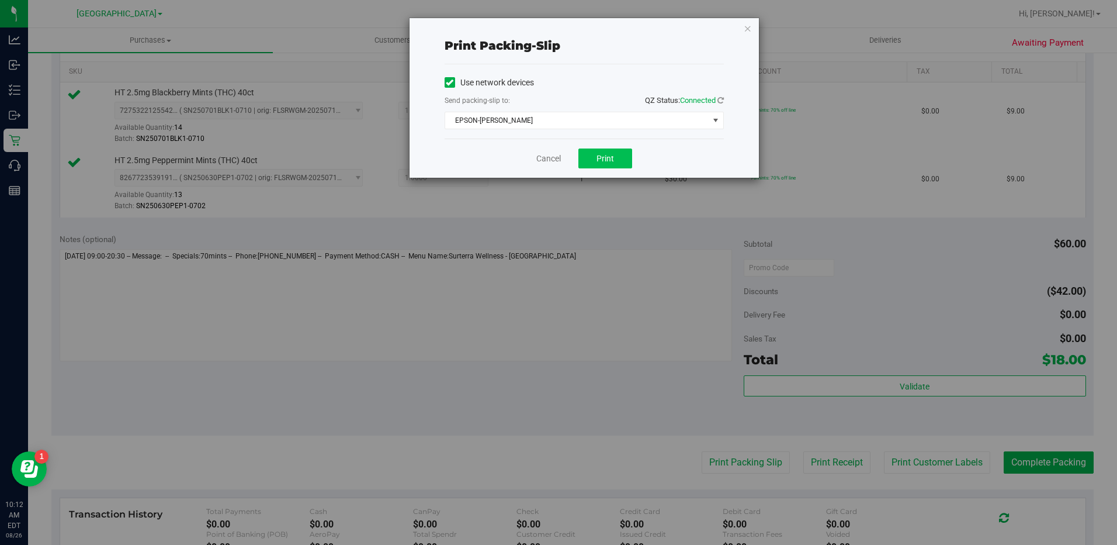
click at [607, 148] on div "Cancel Print" at bounding box center [584, 158] width 279 height 39
click at [601, 160] on span "Print" at bounding box center [606, 158] width 18 height 9
click at [745, 22] on icon "button" at bounding box center [748, 28] width 8 height 14
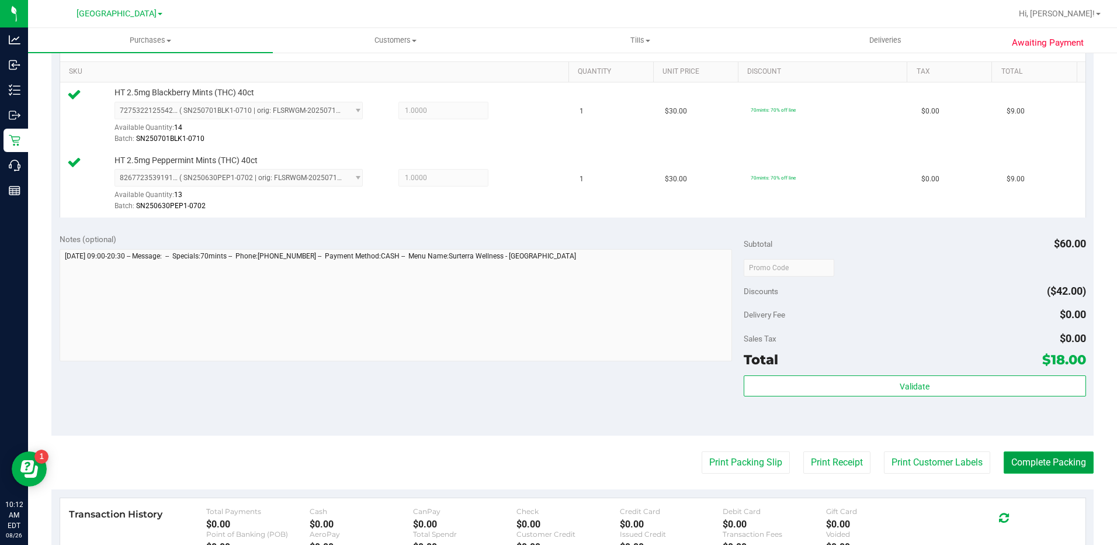
click at [1036, 463] on button "Complete Packing" at bounding box center [1049, 462] width 90 height 22
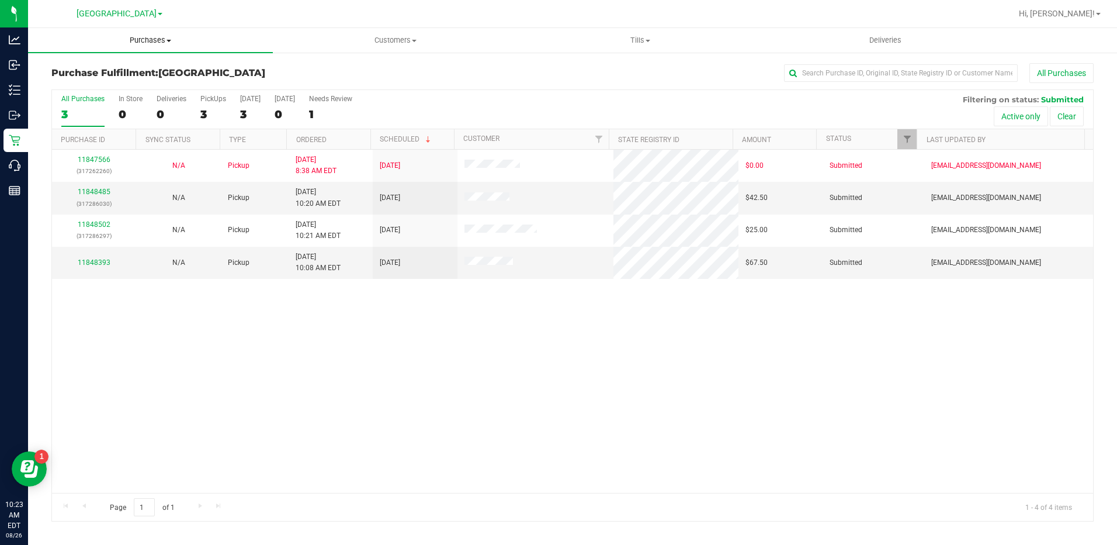
click at [162, 44] on span "Purchases" at bounding box center [150, 40] width 245 height 11
click at [110, 85] on li "Fulfillment" at bounding box center [150, 85] width 245 height 14
click at [93, 191] on link "11848485" at bounding box center [94, 192] width 33 height 8
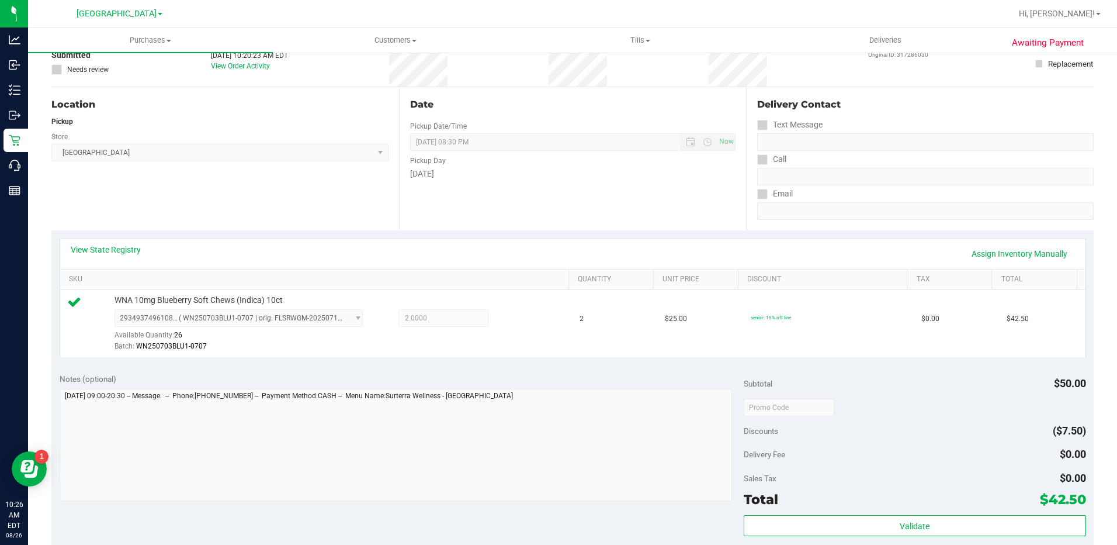
scroll to position [175, 0]
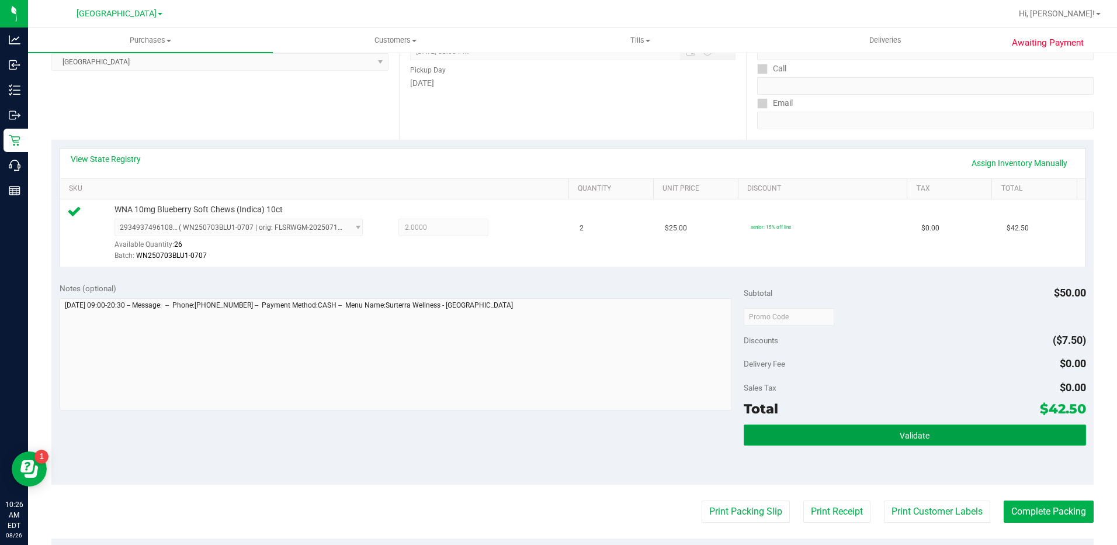
click at [889, 428] on button "Validate" at bounding box center [915, 434] width 342 height 21
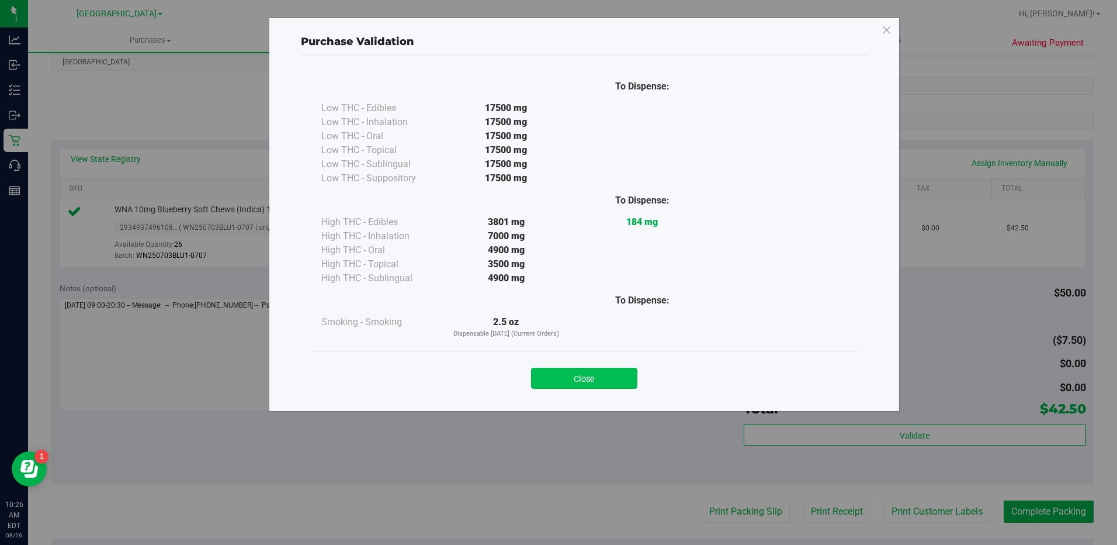
click at [592, 381] on button "Close" at bounding box center [584, 378] width 106 height 21
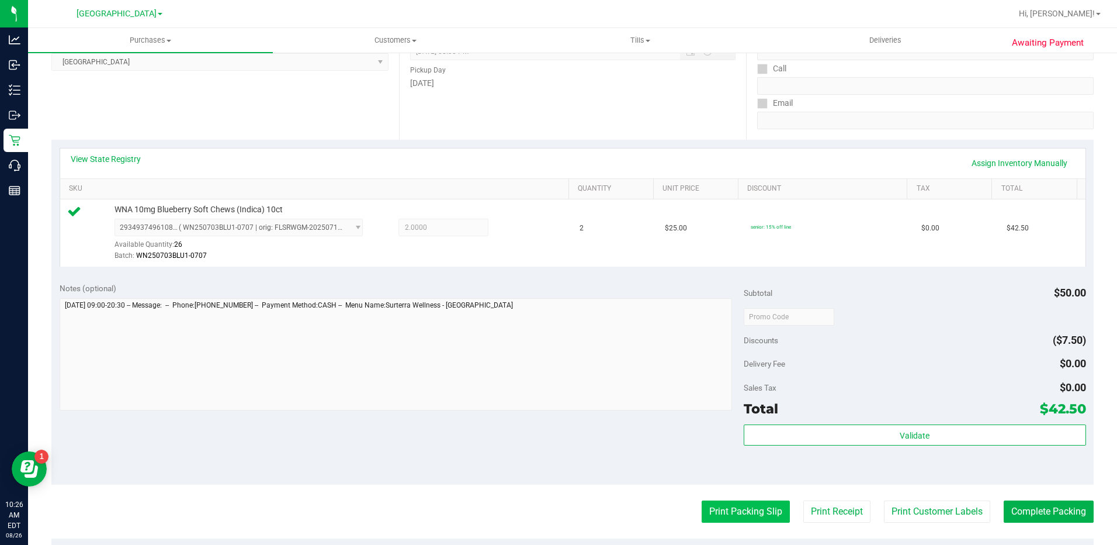
click at [749, 521] on button "Print Packing Slip" at bounding box center [746, 511] width 88 height 22
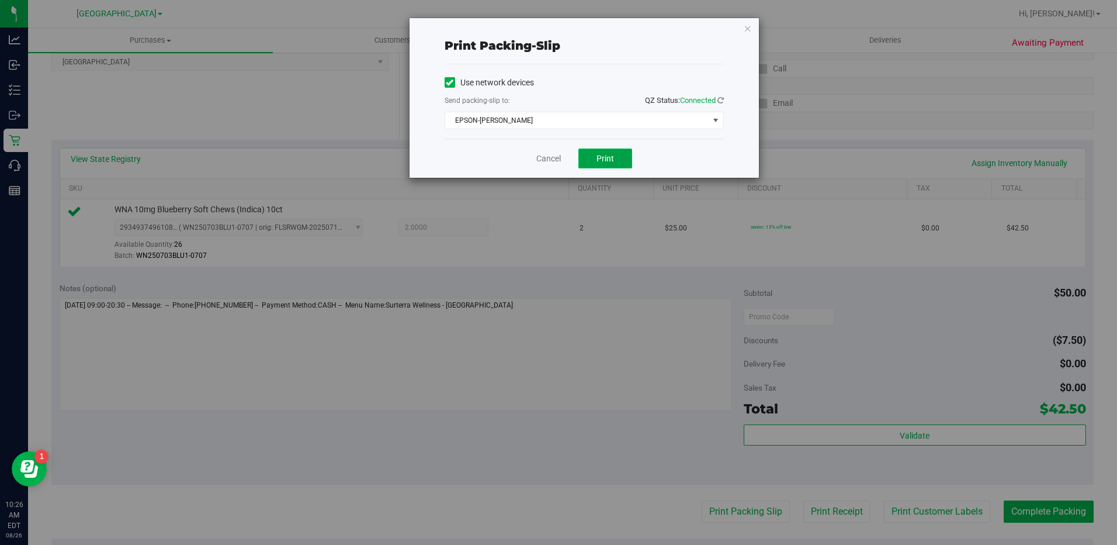
click at [614, 163] on button "Print" at bounding box center [606, 158] width 54 height 20
click at [1054, 511] on div "Print packing-slip Use network devices Send packing-slip to: QZ Status: Connect…" at bounding box center [563, 272] width 1126 height 545
click at [746, 25] on icon "button" at bounding box center [748, 28] width 8 height 14
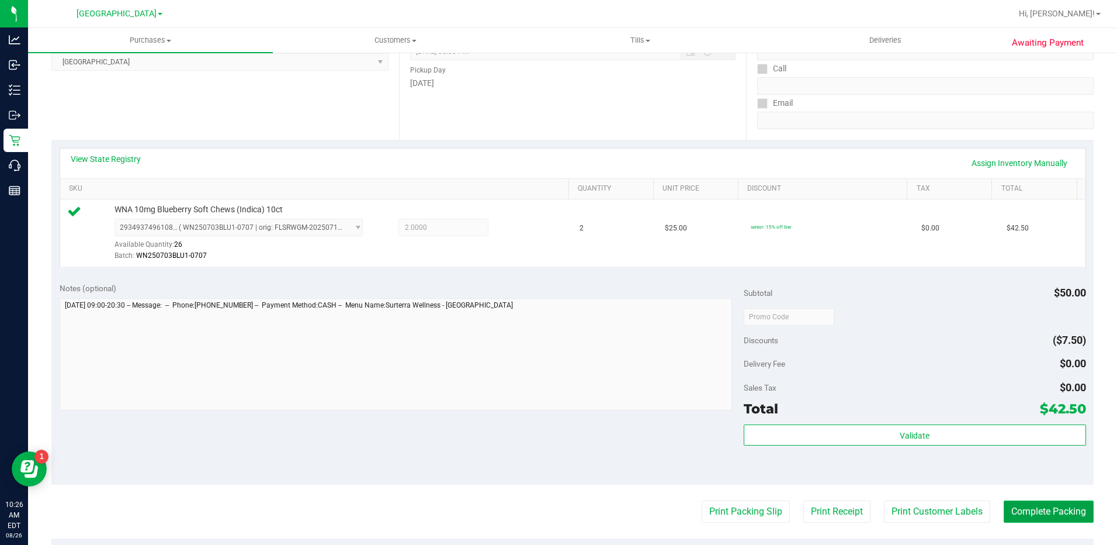
click at [1045, 516] on button "Complete Packing" at bounding box center [1049, 511] width 90 height 22
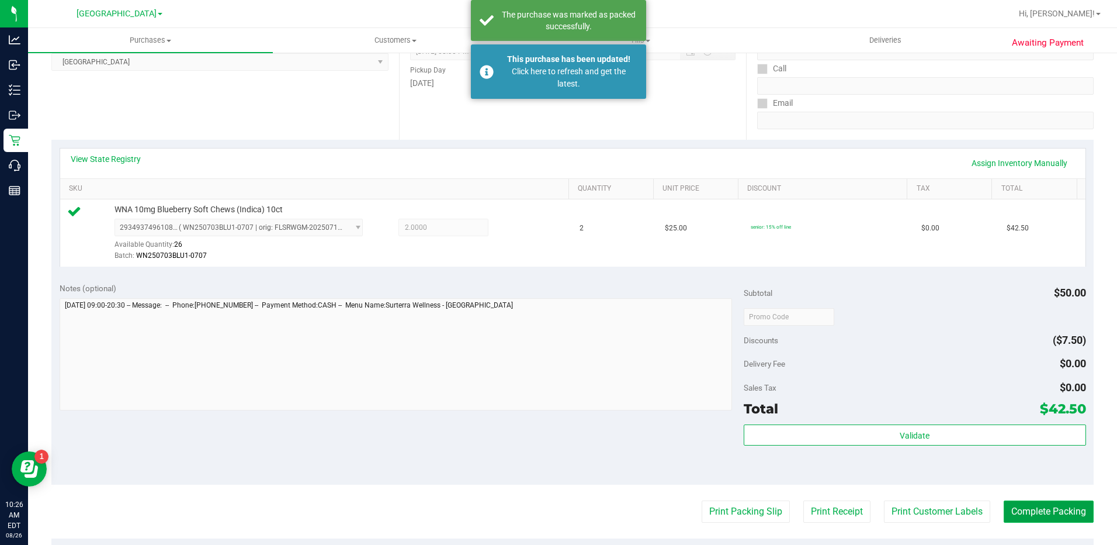
click at [1027, 515] on button "Complete Packing" at bounding box center [1049, 511] width 90 height 22
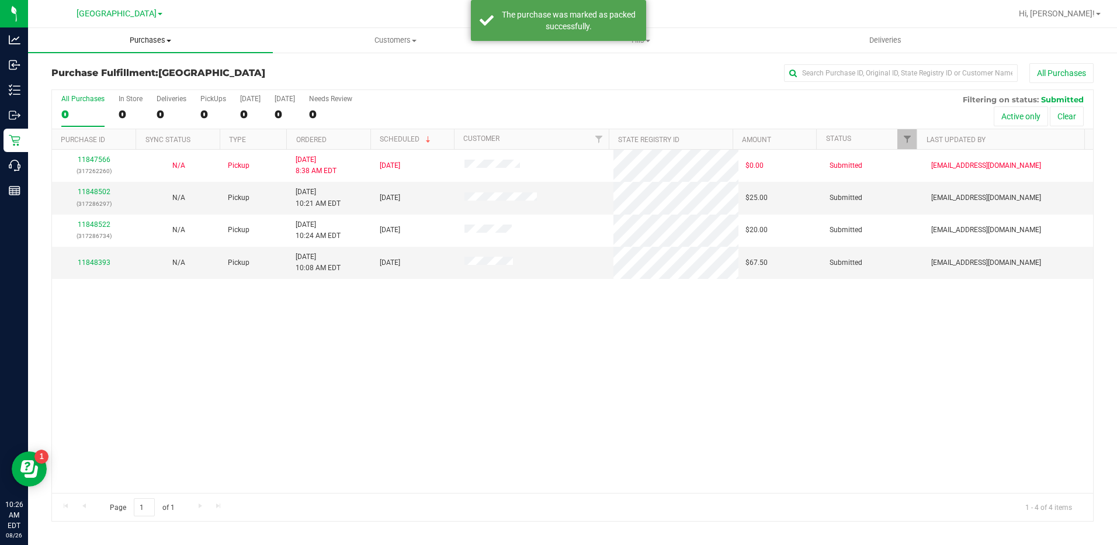
click at [155, 37] on span "Purchases" at bounding box center [150, 40] width 245 height 11
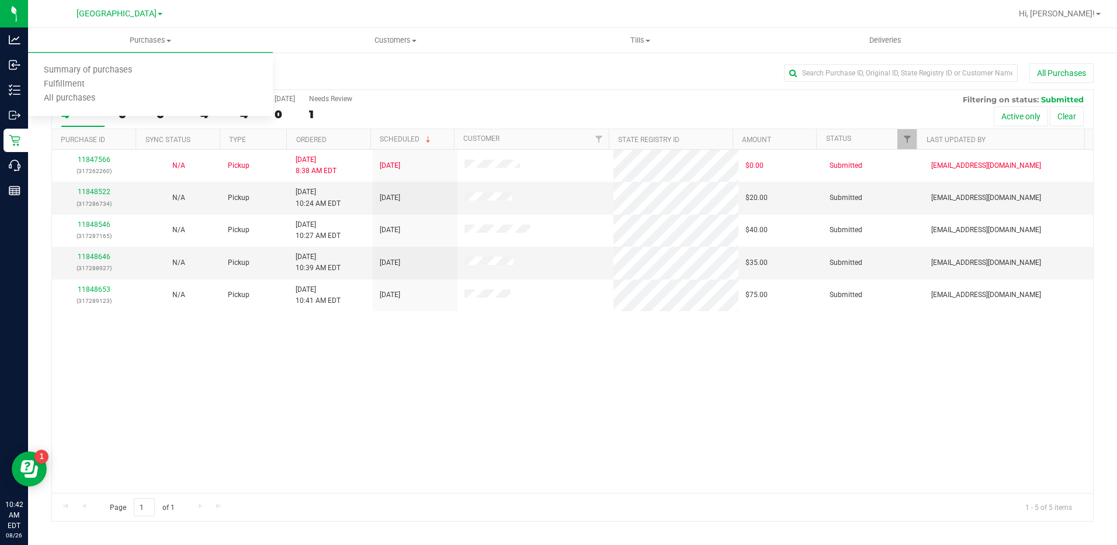
drag, startPoint x: 431, startPoint y: 79, endPoint x: 394, endPoint y: 79, distance: 36.8
click at [424, 79] on div "All Purchases" at bounding box center [746, 73] width 695 height 20
click at [151, 37] on span "Purchases" at bounding box center [150, 40] width 245 height 11
click at [106, 69] on span "Summary of purchases" at bounding box center [88, 70] width 120 height 10
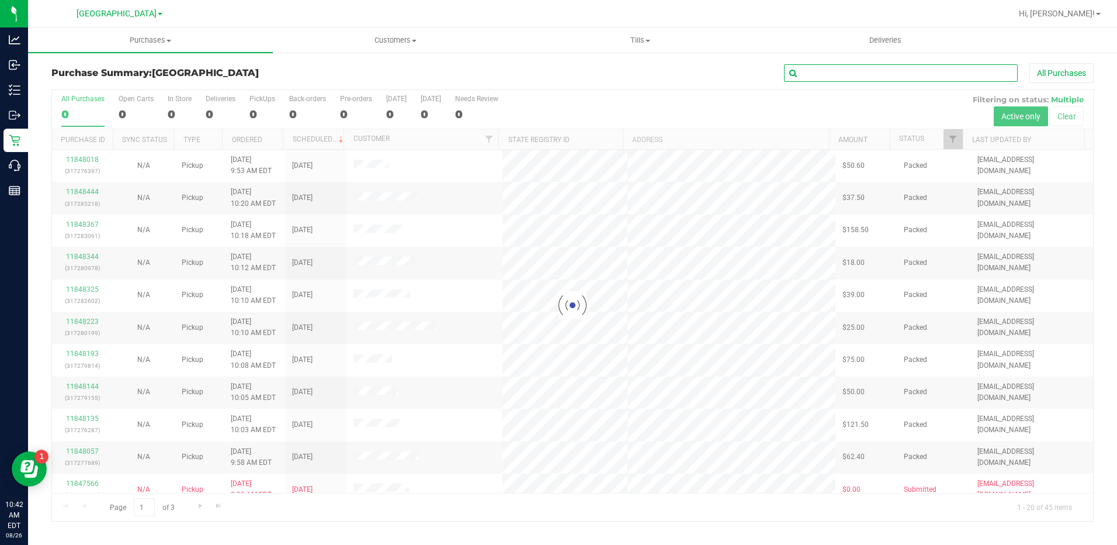
click at [826, 75] on input "text" at bounding box center [901, 73] width 234 height 18
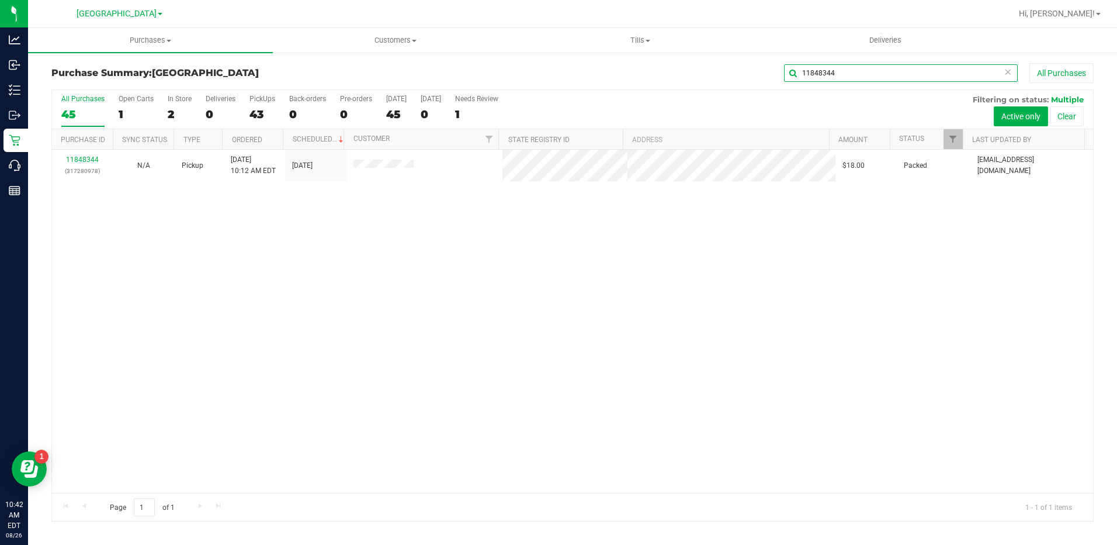
type input "11848344"
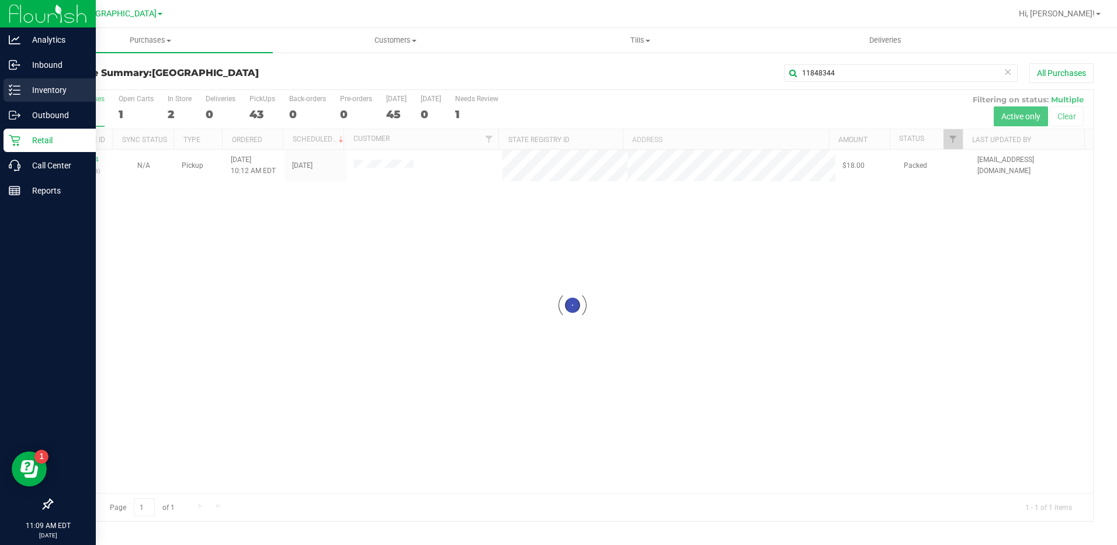
click at [37, 99] on div "Inventory" at bounding box center [50, 89] width 92 height 23
click at [32, 89] on p "Inventory" at bounding box center [55, 90] width 70 height 14
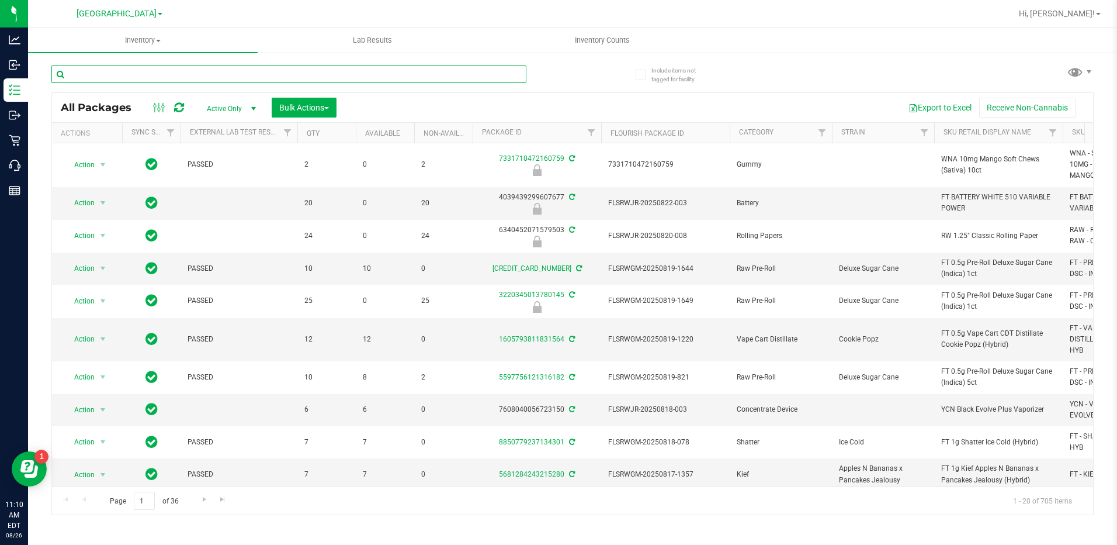
drag, startPoint x: 150, startPoint y: 65, endPoint x: 155, endPoint y: 67, distance: 6.1
click at [161, 68] on input "text" at bounding box center [288, 74] width 475 height 18
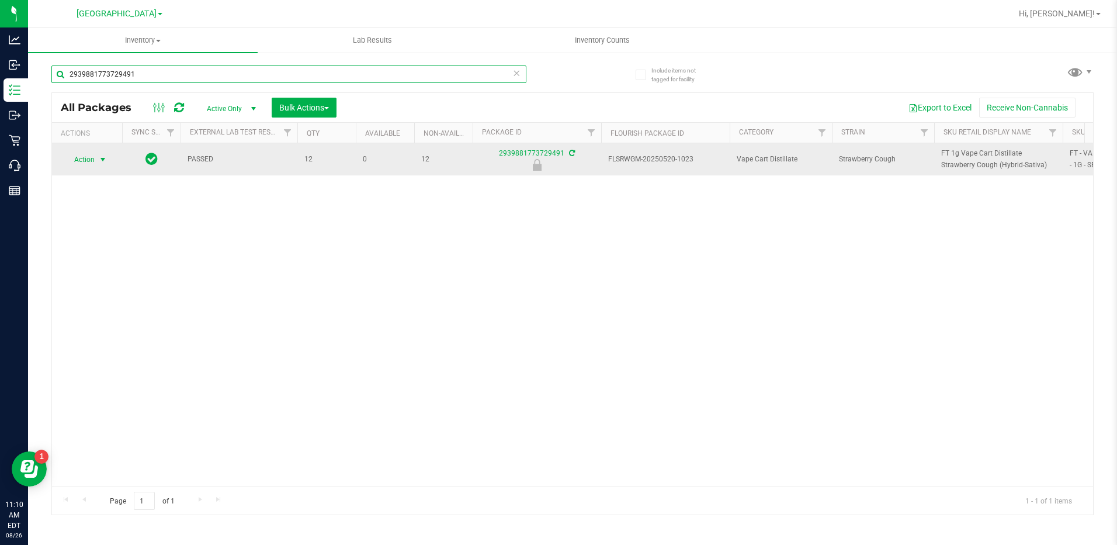
type input "2939881773729491"
click at [96, 157] on span "select" at bounding box center [103, 159] width 15 height 16
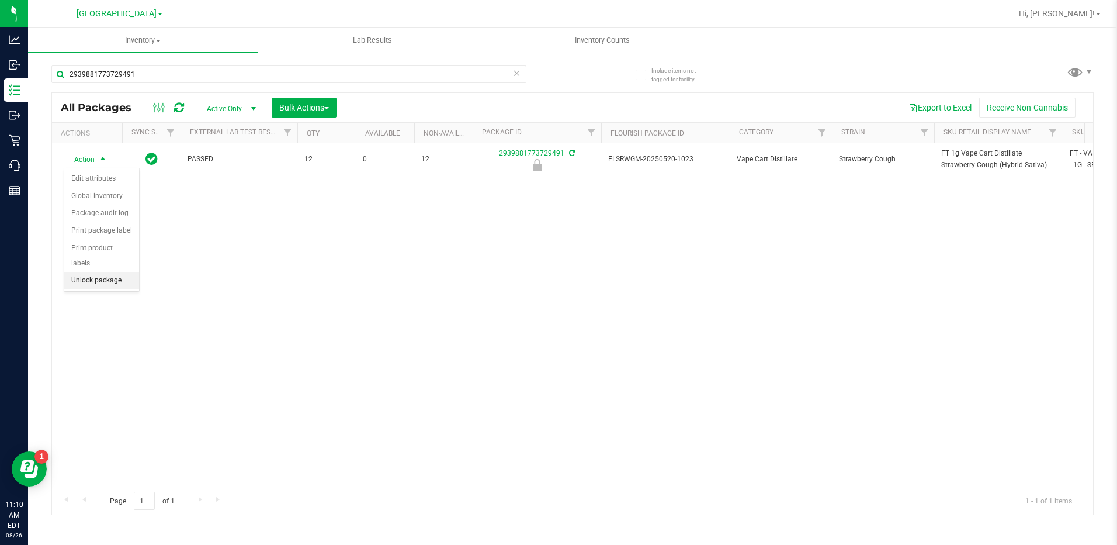
click at [97, 272] on li "Unlock package" at bounding box center [101, 281] width 75 height 18
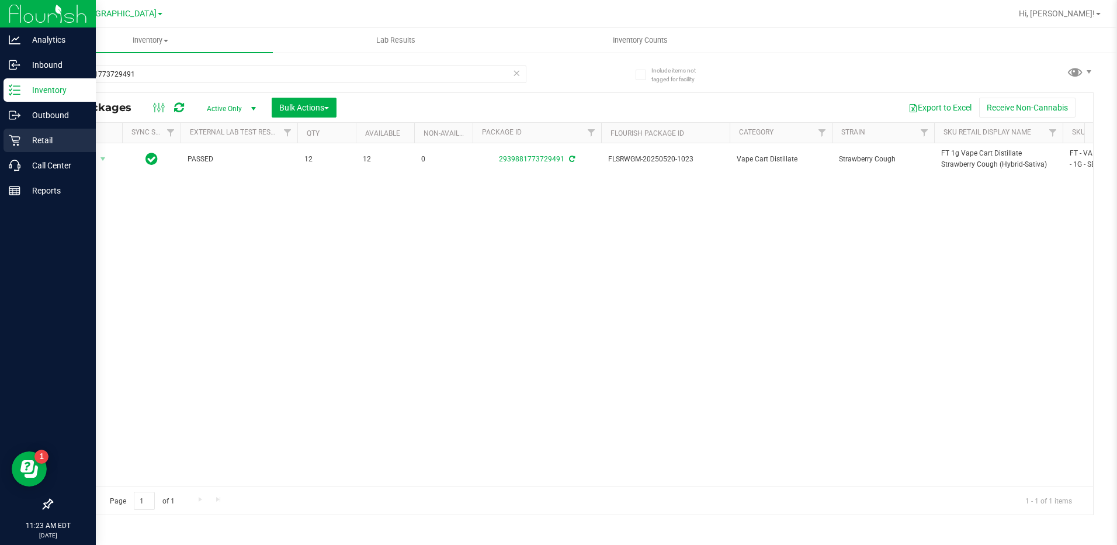
click at [28, 140] on p "Retail" at bounding box center [55, 140] width 70 height 14
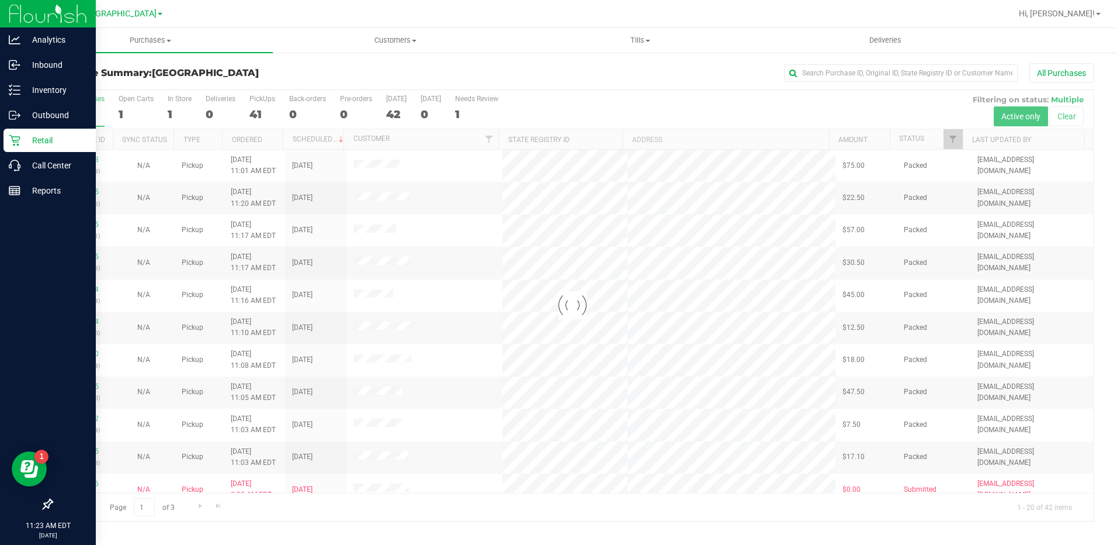
click at [172, 55] on div "Purchase Summary: Palm Coast WC All Purchases Loading... All Purchases 42 Open …" at bounding box center [572, 292] width 1089 height 482
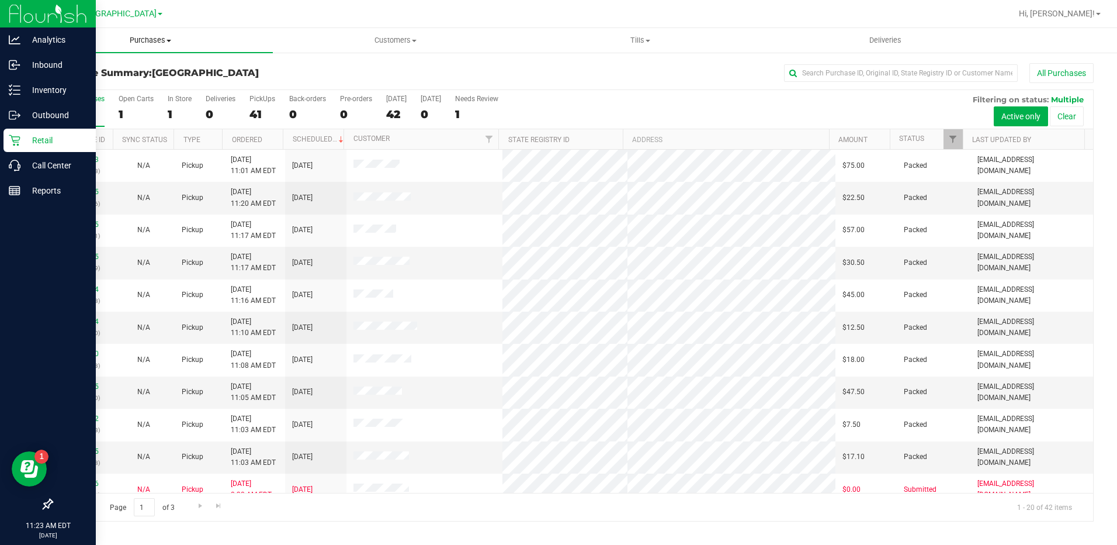
click at [151, 32] on uib-tab-heading "Purchases Summary of purchases Fulfillment All purchases" at bounding box center [150, 40] width 245 height 25
click at [77, 84] on span "Fulfillment" at bounding box center [64, 84] width 72 height 10
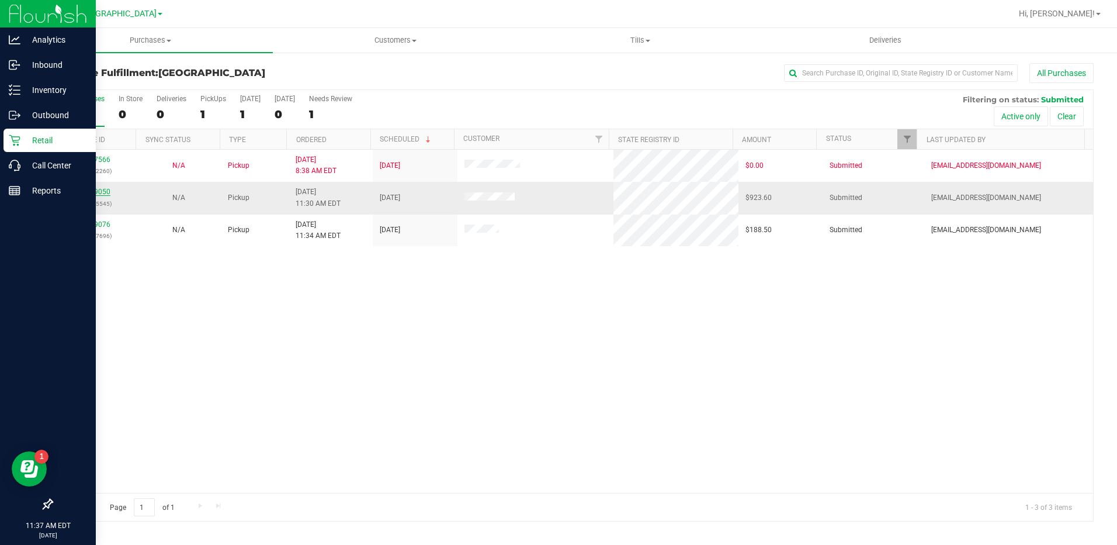
click at [89, 188] on link "11849050" at bounding box center [94, 192] width 33 height 8
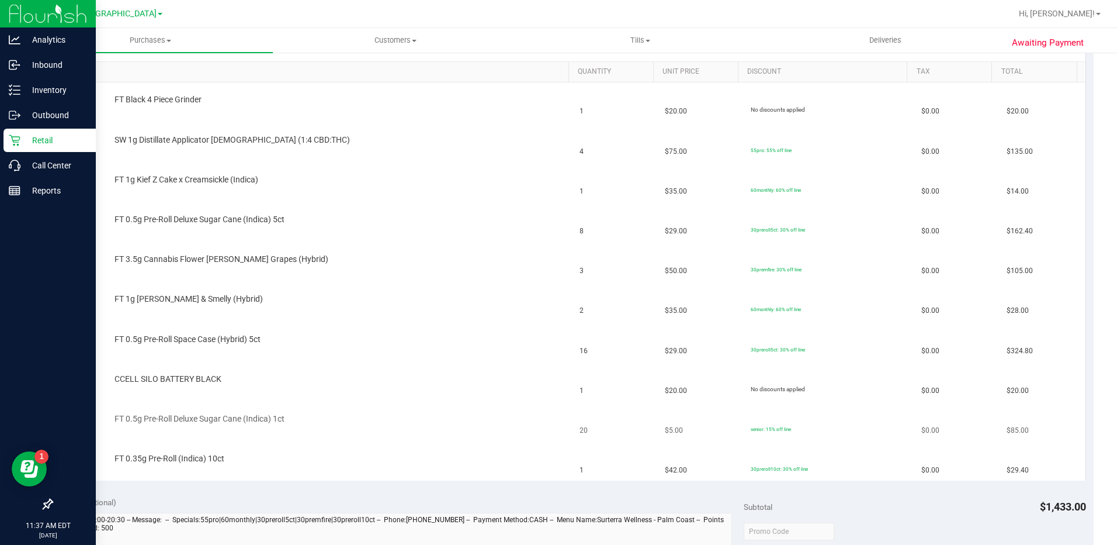
scroll to position [58, 0]
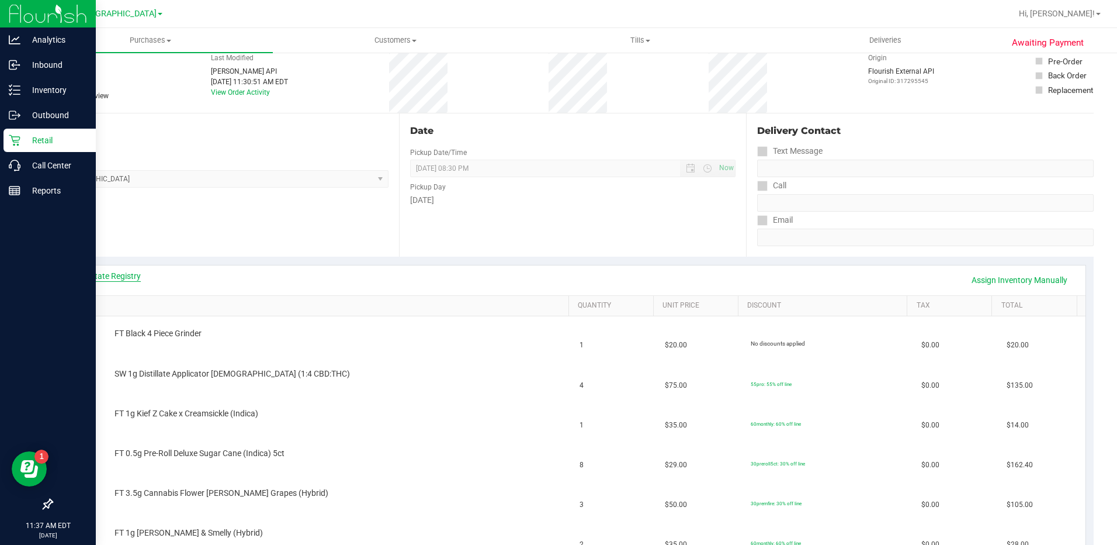
click at [106, 274] on link "View State Registry" at bounding box center [106, 276] width 70 height 12
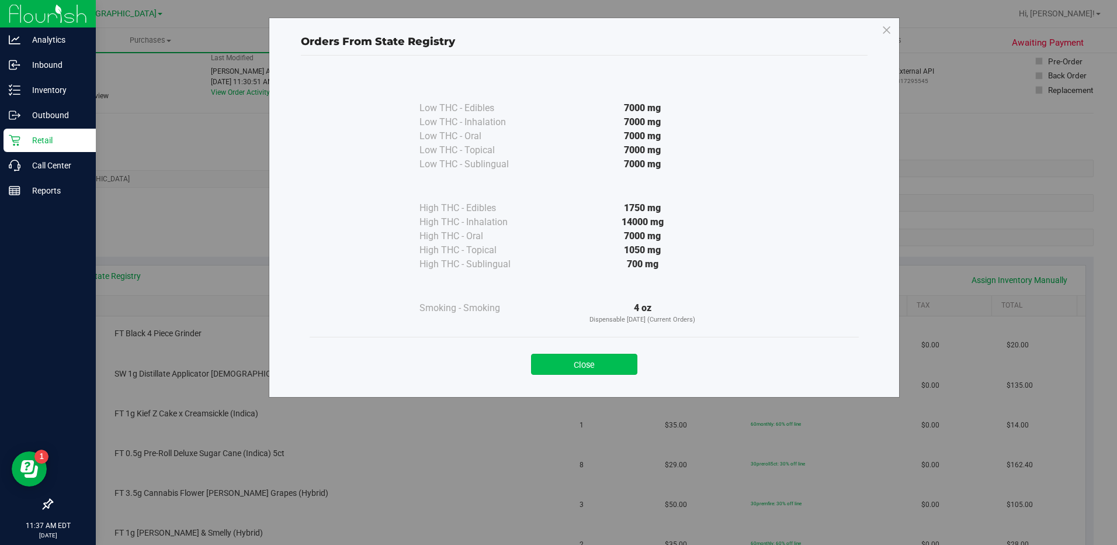
click at [603, 369] on button "Close" at bounding box center [584, 364] width 106 height 21
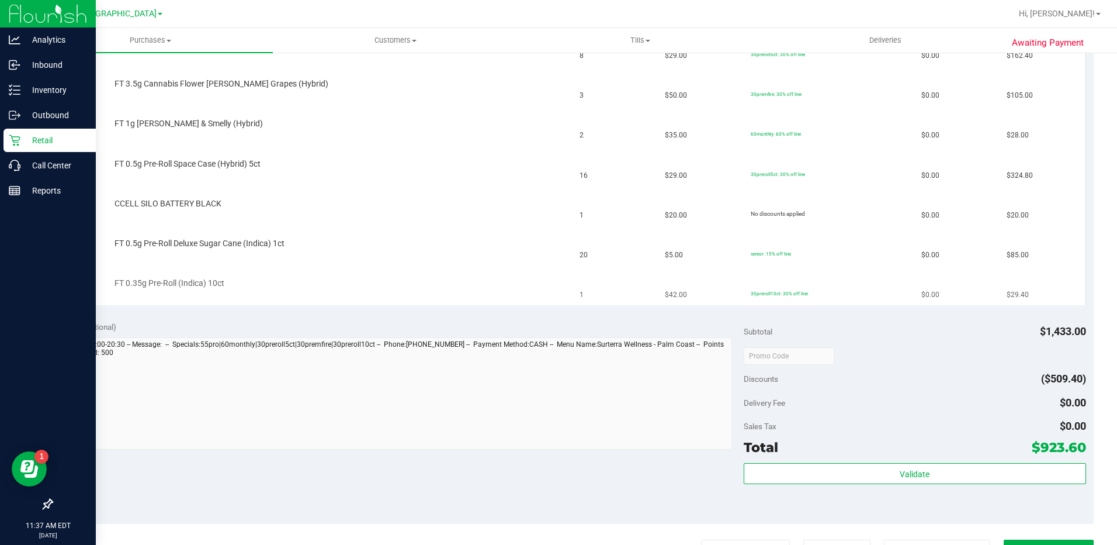
scroll to position [643, 0]
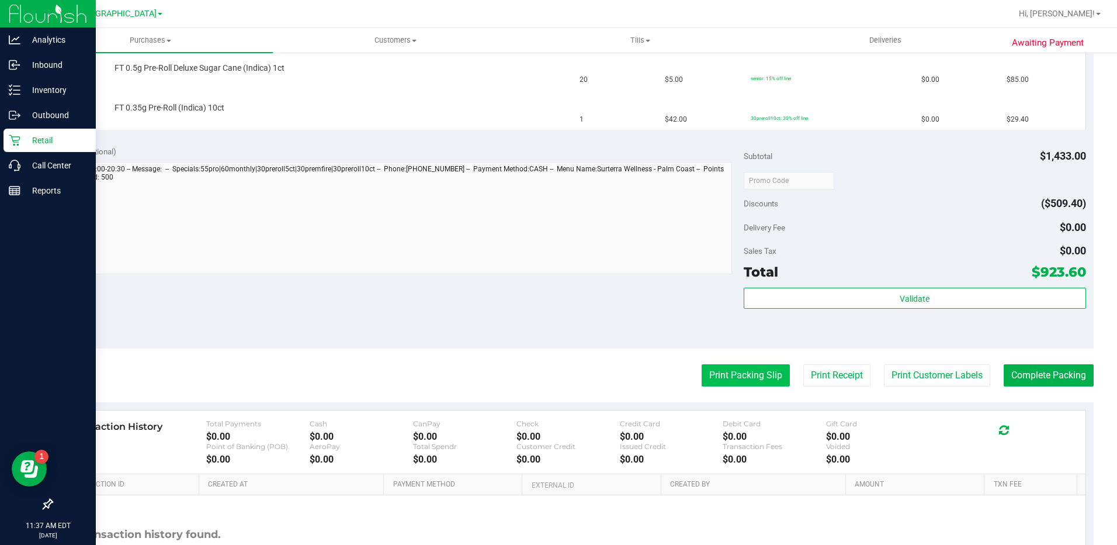
click at [747, 375] on button "Print Packing Slip" at bounding box center [746, 375] width 88 height 22
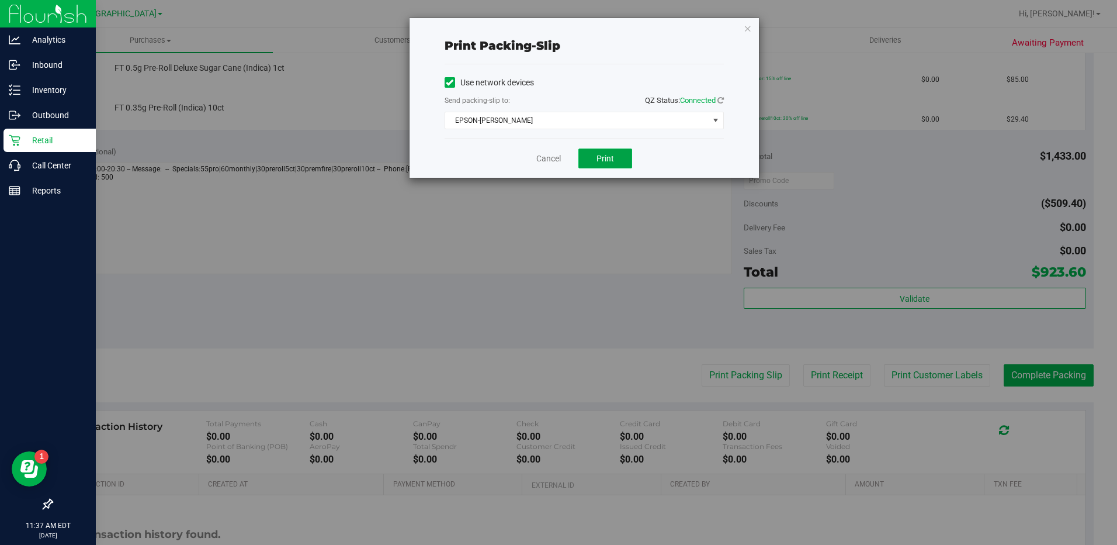
click at [612, 162] on span "Print" at bounding box center [606, 158] width 18 height 9
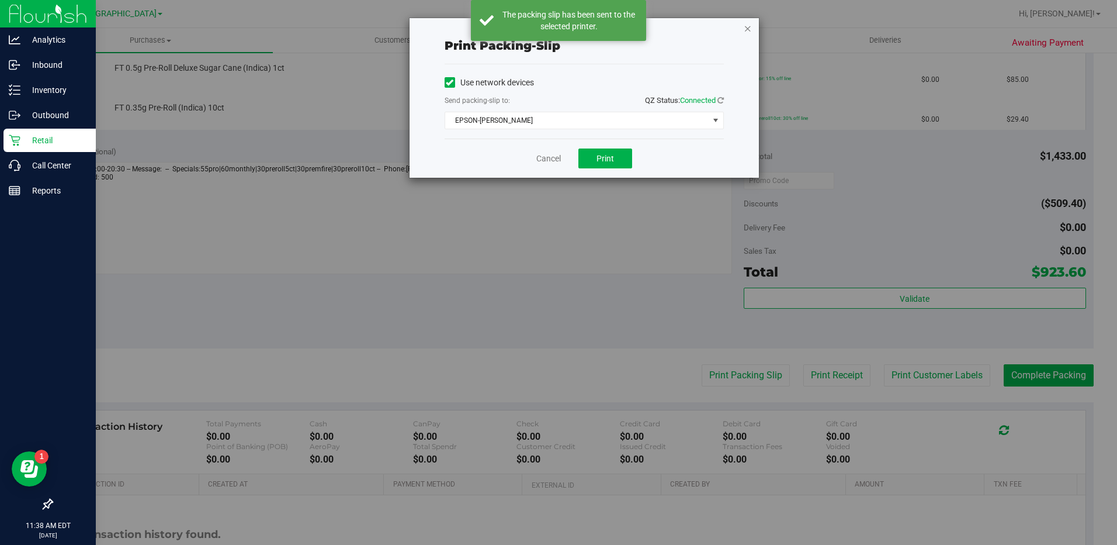
click at [746, 33] on icon "button" at bounding box center [748, 28] width 8 height 14
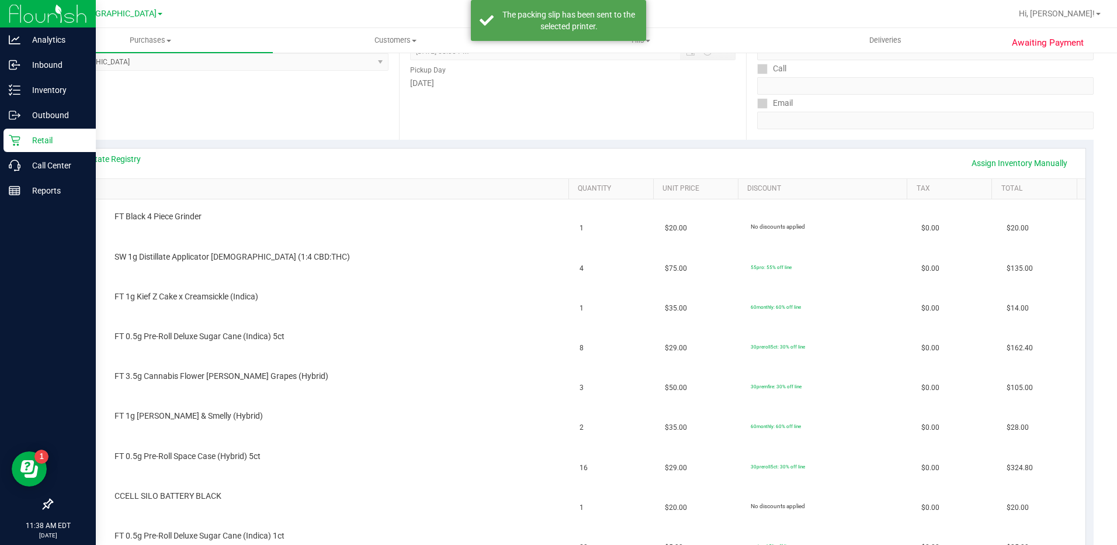
scroll to position [0, 0]
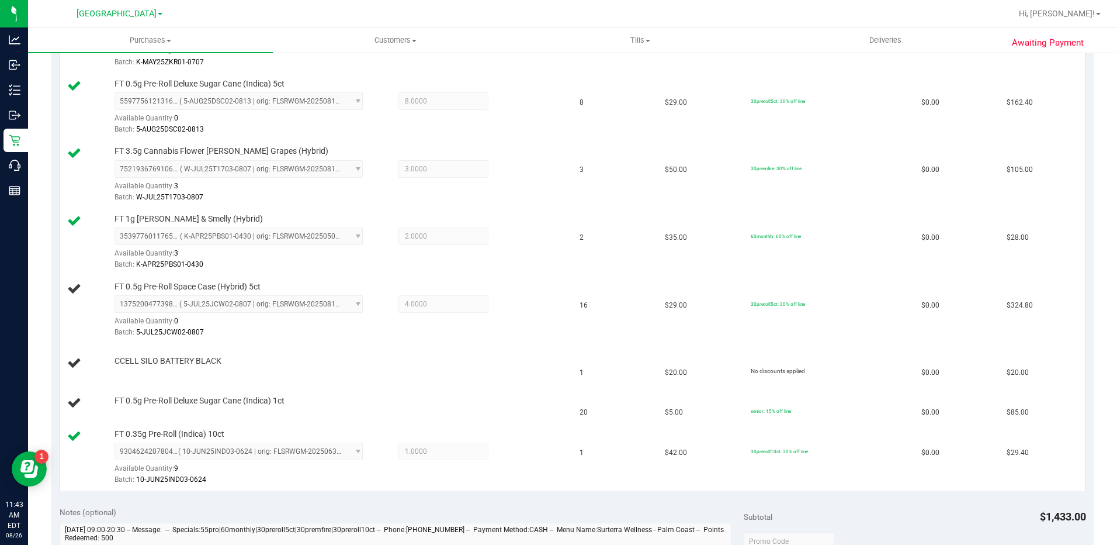
scroll to position [506, 0]
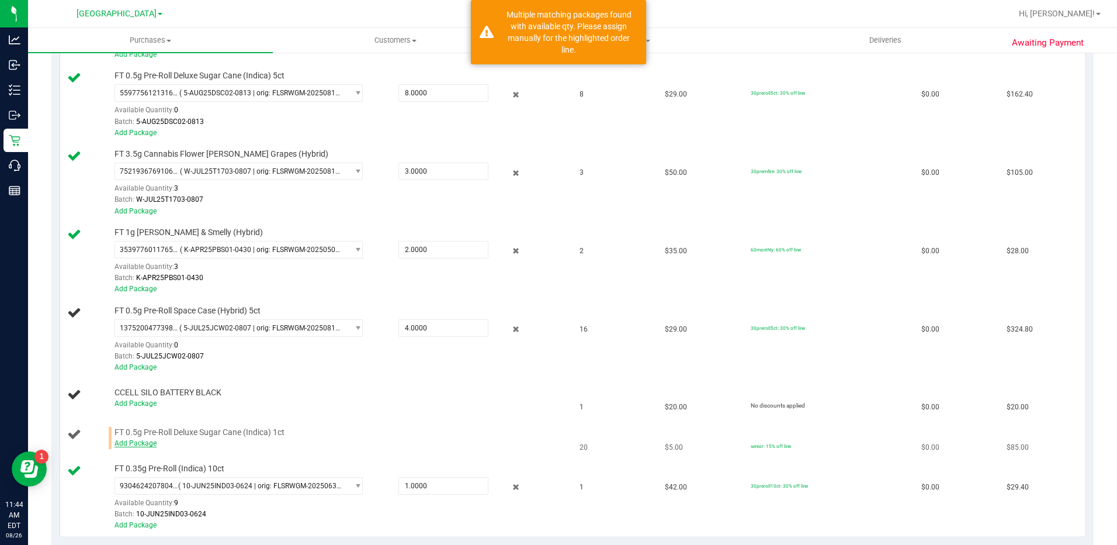
click at [143, 446] on link "Add Package" at bounding box center [136, 443] width 42 height 8
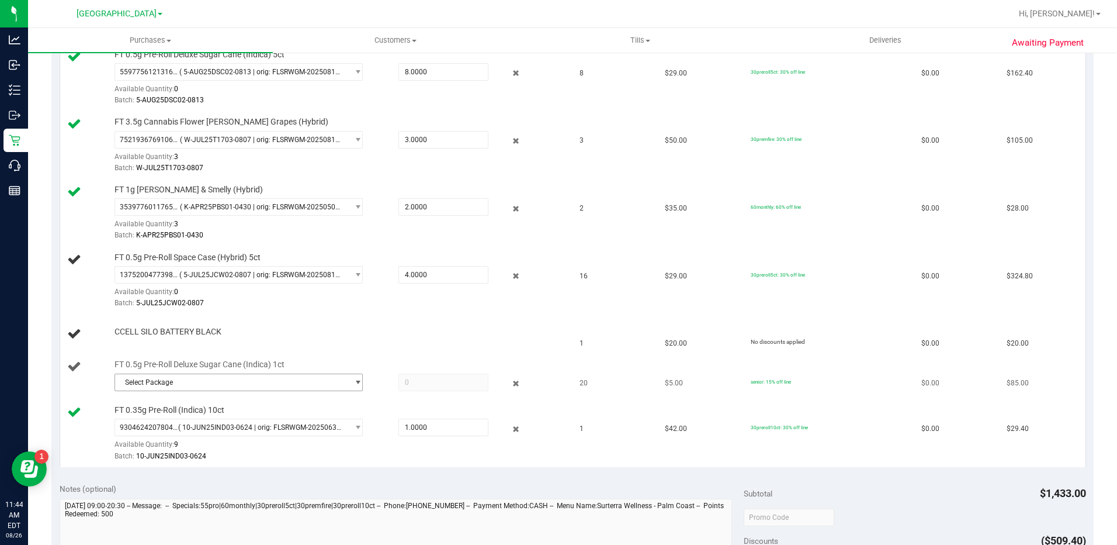
click at [263, 383] on span "Select Package" at bounding box center [231, 382] width 233 height 16
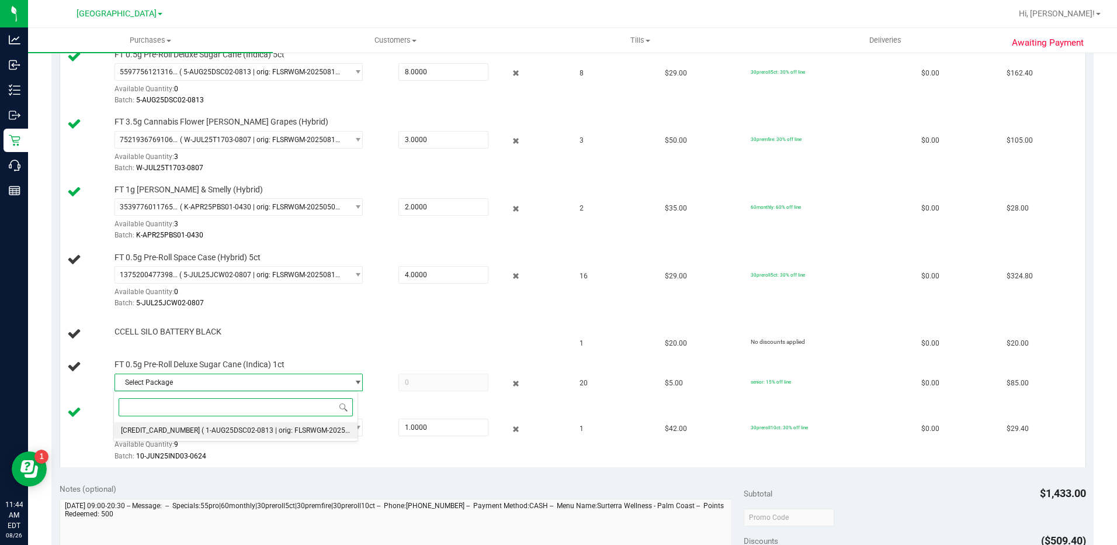
click at [258, 431] on span "( 1-AUG25DSC02-0813 | orig: FLSRWGM-20250819-1644 )" at bounding box center [293, 430] width 182 height 8
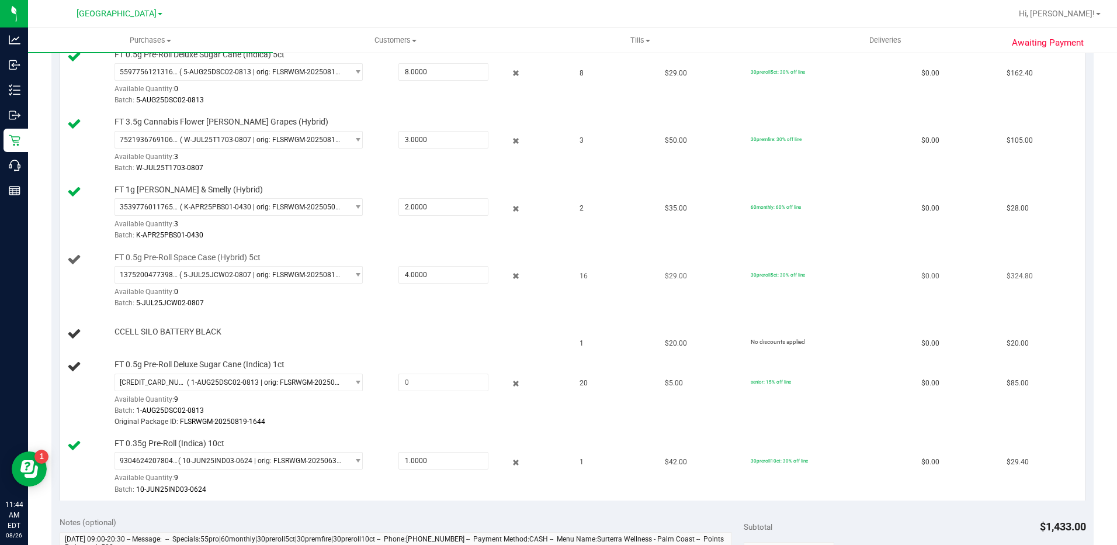
click at [611, 309] on td "16" at bounding box center [615, 281] width 85 height 68
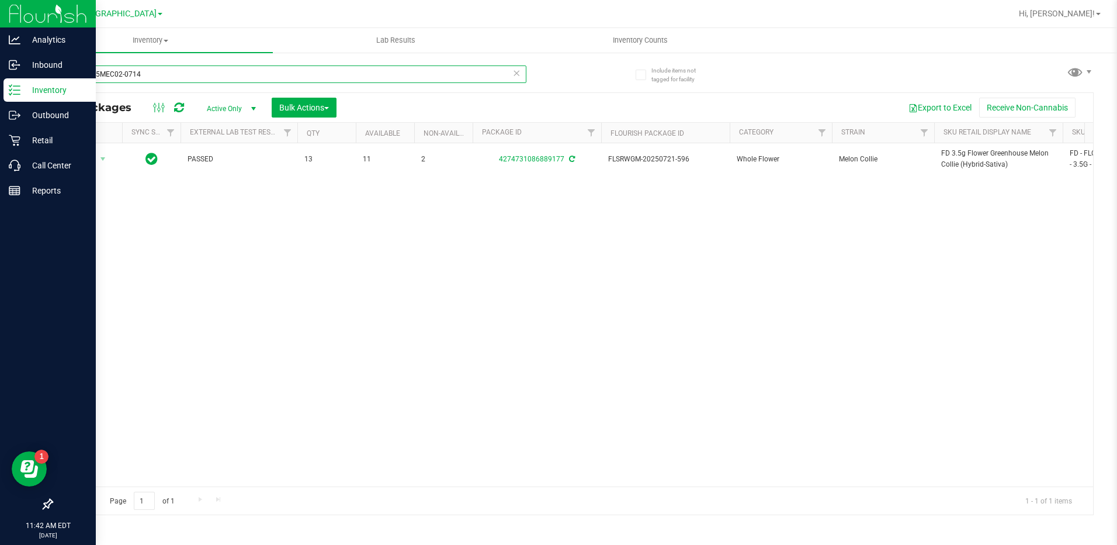
drag, startPoint x: 184, startPoint y: 74, endPoint x: 26, endPoint y: 95, distance: 159.2
click at [0, 92] on html "Analytics Inbound Inventory Outbound Retail Call Center Reports 11:42 AM EDT [D…" at bounding box center [558, 272] width 1117 height 545
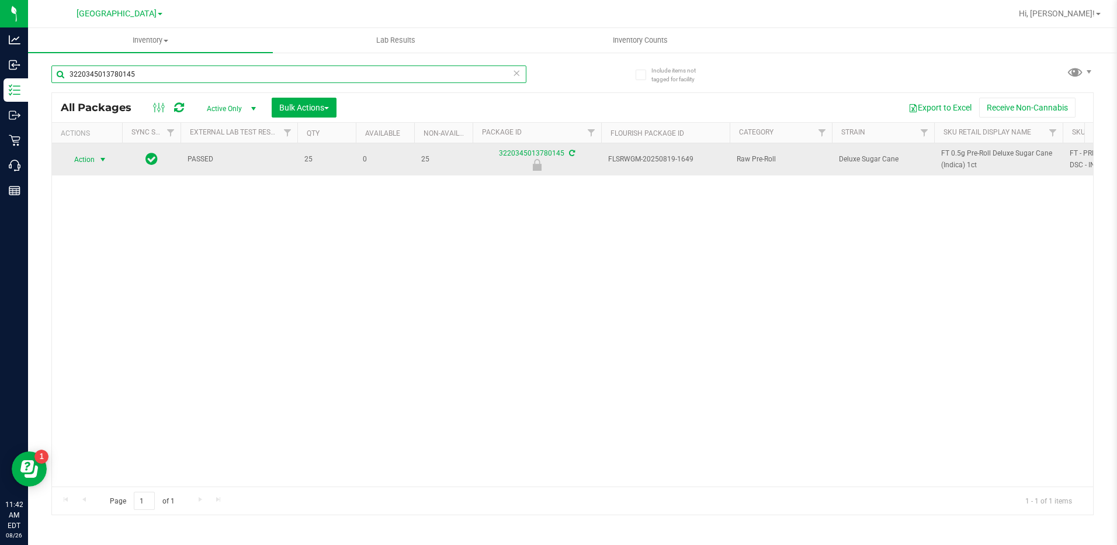
type input "3220345013780145"
click at [85, 158] on span "Action" at bounding box center [80, 159] width 32 height 16
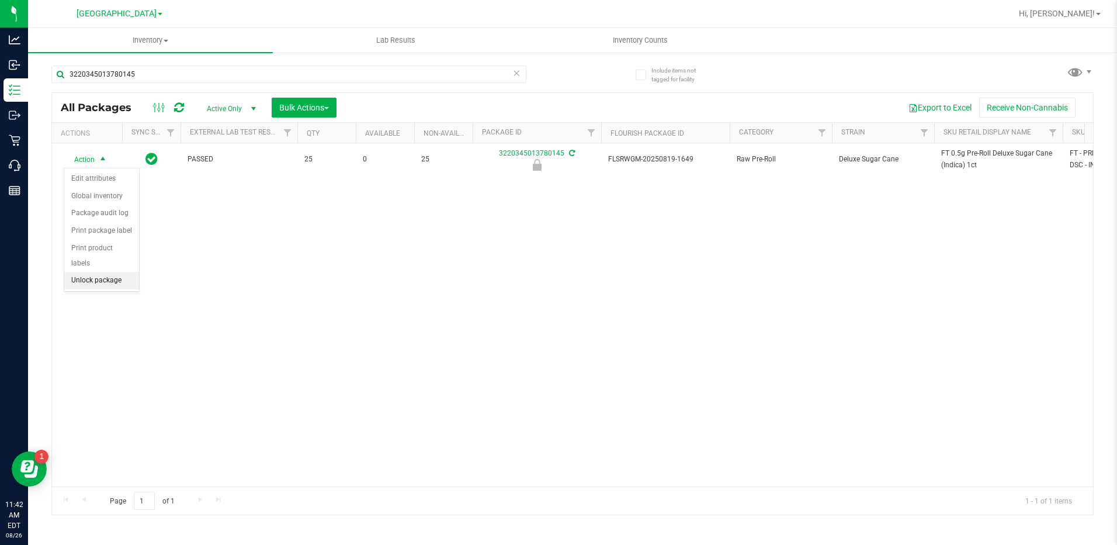
click at [79, 272] on li "Unlock package" at bounding box center [101, 281] width 75 height 18
drag, startPoint x: 979, startPoint y: 168, endPoint x: 926, endPoint y: 141, distance: 59.9
click at [926, 141] on div "All Packages Active Only Active Only Lab Samples Locked All External Internal B…" at bounding box center [572, 303] width 1043 height 423
drag, startPoint x: 979, startPoint y: 178, endPoint x: 972, endPoint y: 180, distance: 7.4
click at [979, 178] on div "Action Action Adjust qty Create package Edit attributes Global inventory Lock p…" at bounding box center [572, 314] width 1041 height 343
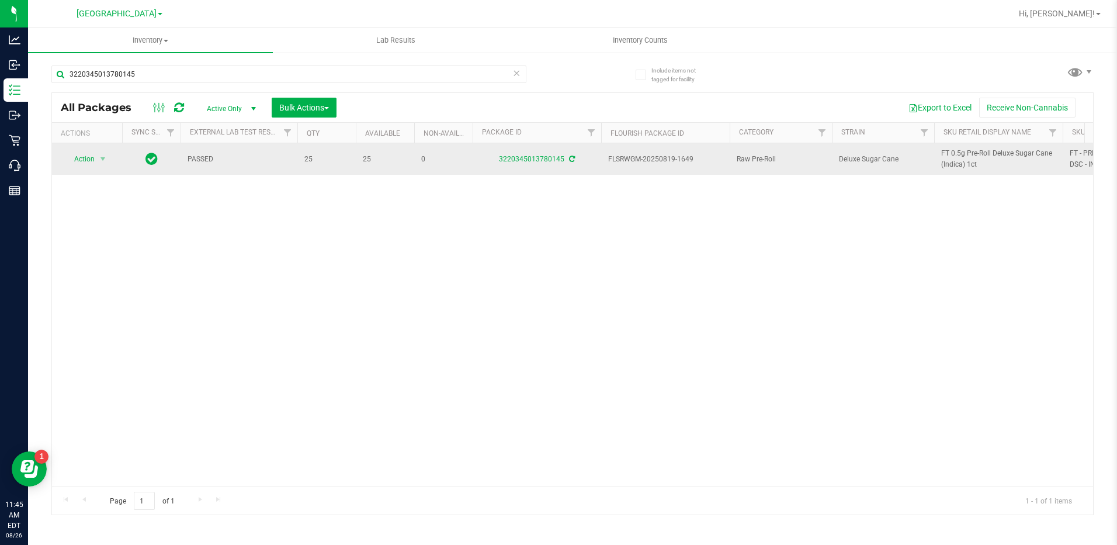
drag, startPoint x: 979, startPoint y: 165, endPoint x: 931, endPoint y: 147, distance: 51.6
drag, startPoint x: 931, startPoint y: 147, endPoint x: 950, endPoint y: 154, distance: 20.0
copy tr "FT 0.5g Pre-Roll Deluxe Sugar Cane (Indica) 1ct"
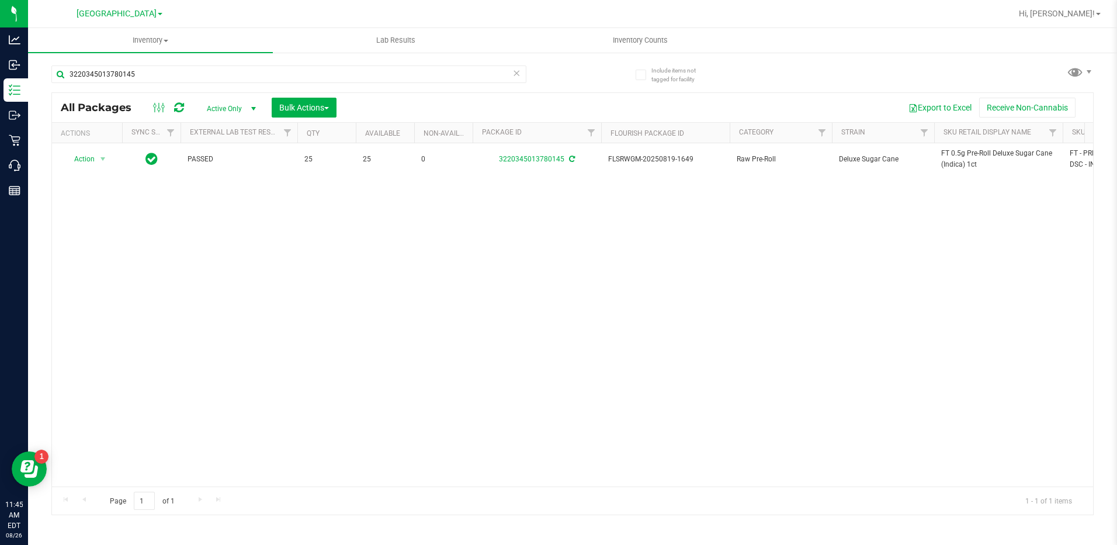
drag, startPoint x: 202, startPoint y: 61, endPoint x: 185, endPoint y: 64, distance: 17.1
click at [185, 64] on div "3220345013780145" at bounding box center [311, 73] width 521 height 37
drag, startPoint x: 179, startPoint y: 68, endPoint x: -2, endPoint y: 82, distance: 181.7
click at [0, 82] on html "Analytics Inbound Inventory Outbound Retail Call Center Reports 11:45 AM EDT 08…" at bounding box center [558, 272] width 1117 height 545
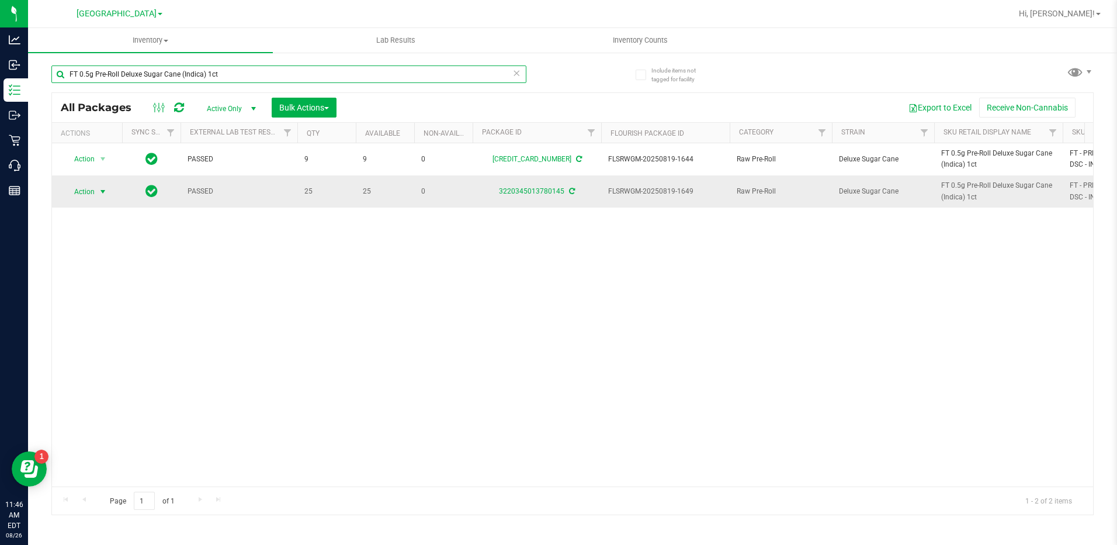
type input "FT 0.5g Pre-Roll Deluxe Sugar Cane (Indica) 1ct"
click at [85, 189] on span "Action" at bounding box center [80, 192] width 32 height 16
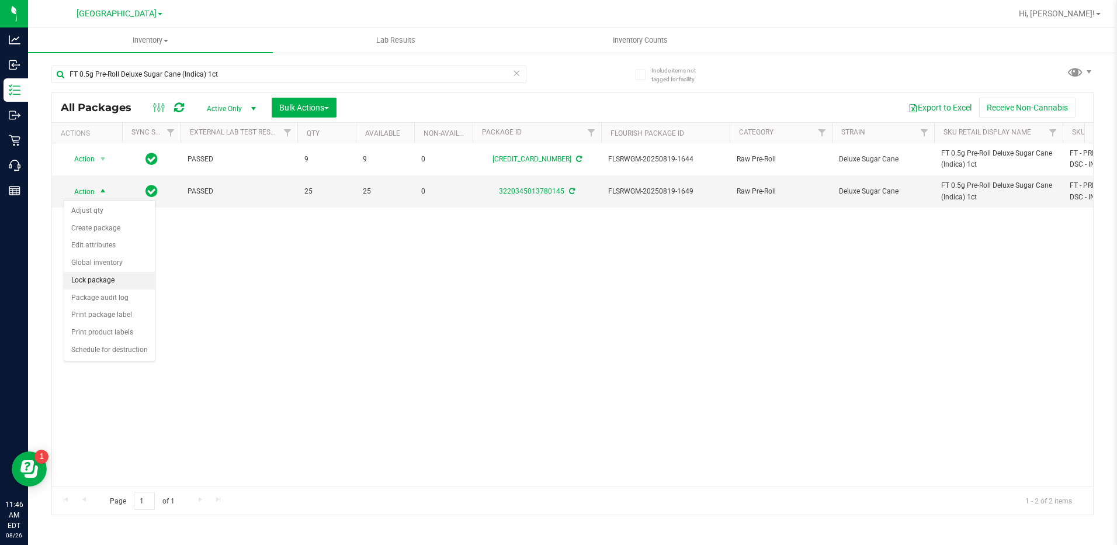
click at [100, 286] on li "Lock package" at bounding box center [109, 281] width 91 height 18
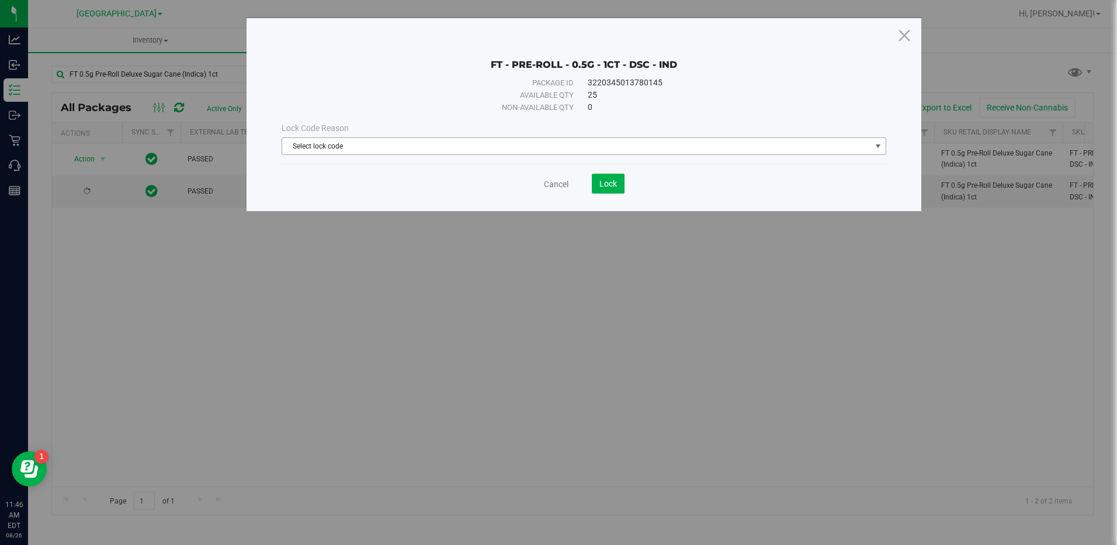
click at [369, 146] on span "Select lock code" at bounding box center [576, 146] width 588 height 16
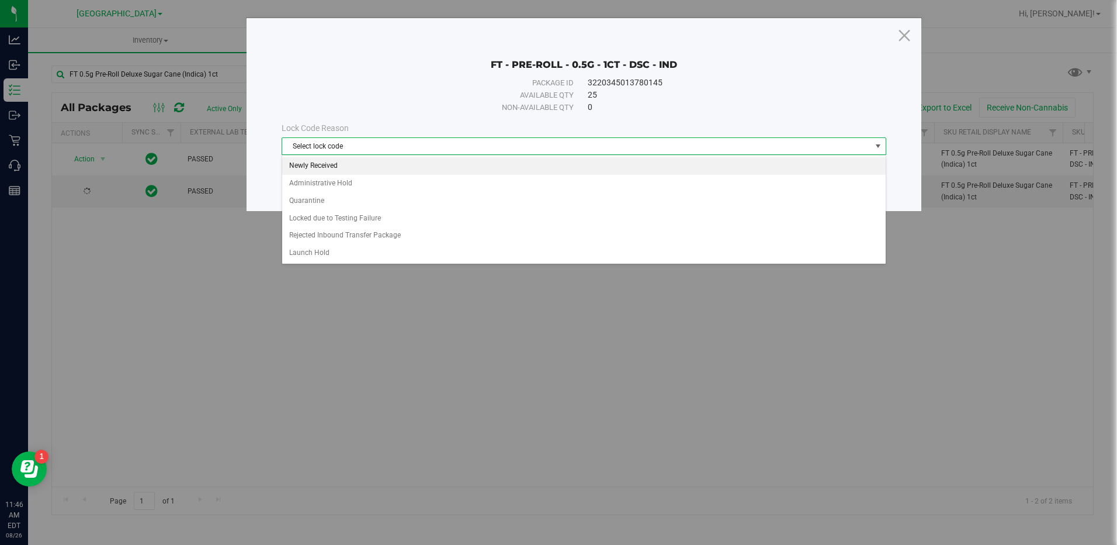
click at [323, 168] on li "Newly Received" at bounding box center [583, 166] width 603 height 18
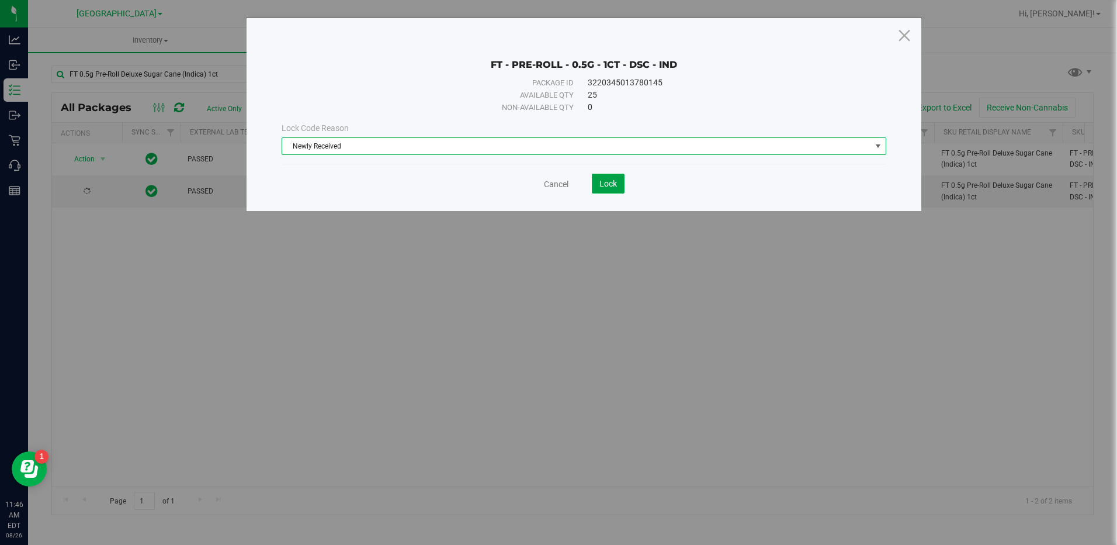
click at [598, 192] on button "Lock" at bounding box center [608, 184] width 33 height 20
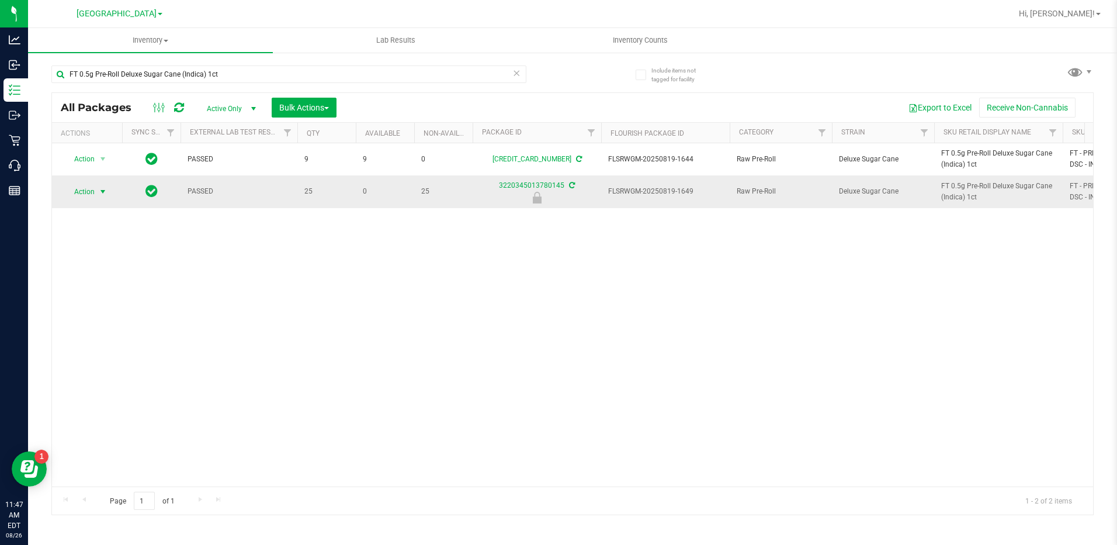
click at [79, 195] on span "Action" at bounding box center [80, 192] width 32 height 16
click at [113, 304] on li "Unlock package" at bounding box center [101, 313] width 75 height 18
drag, startPoint x: 223, startPoint y: 76, endPoint x: 46, endPoint y: 70, distance: 177.2
click at [46, 70] on div "Include items not tagged for facility FT 0.5g Pre-Roll Deluxe Sugar Cane (Indic…" at bounding box center [572, 229] width 1089 height 356
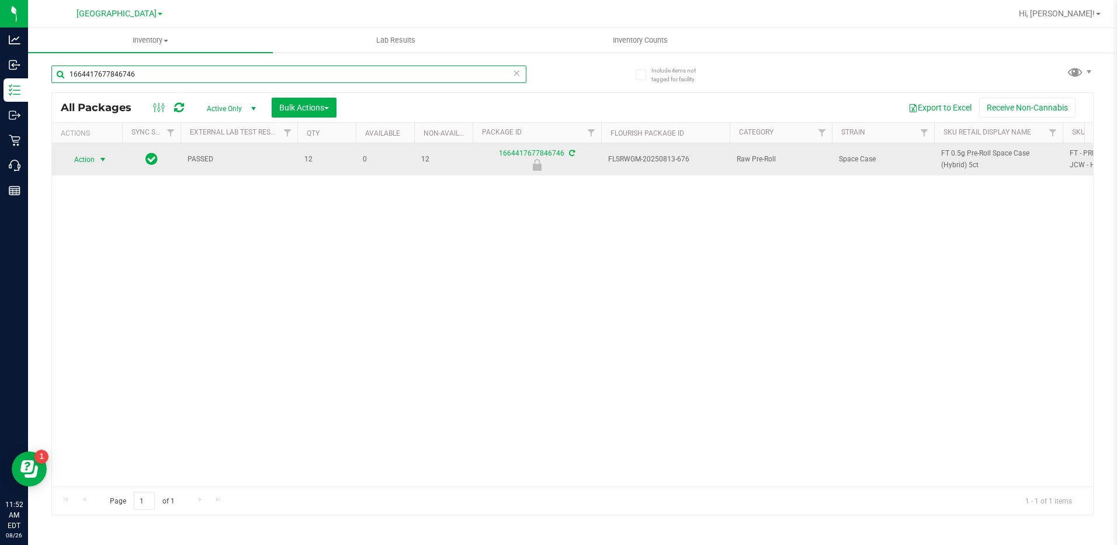
type input "1664417677846746"
click at [83, 154] on span "Action" at bounding box center [80, 159] width 32 height 16
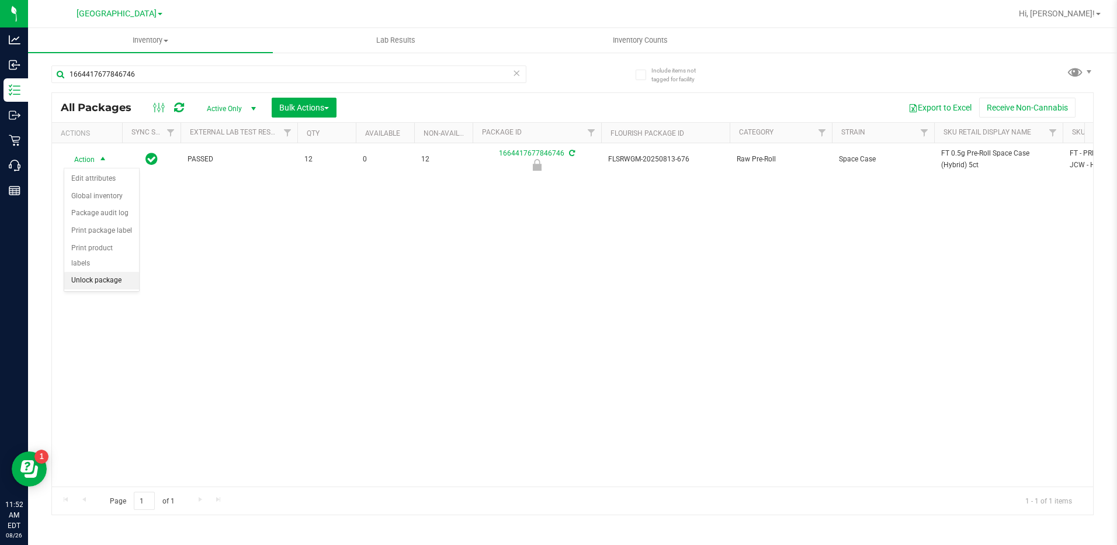
click at [88, 272] on li "Unlock package" at bounding box center [101, 281] width 75 height 18
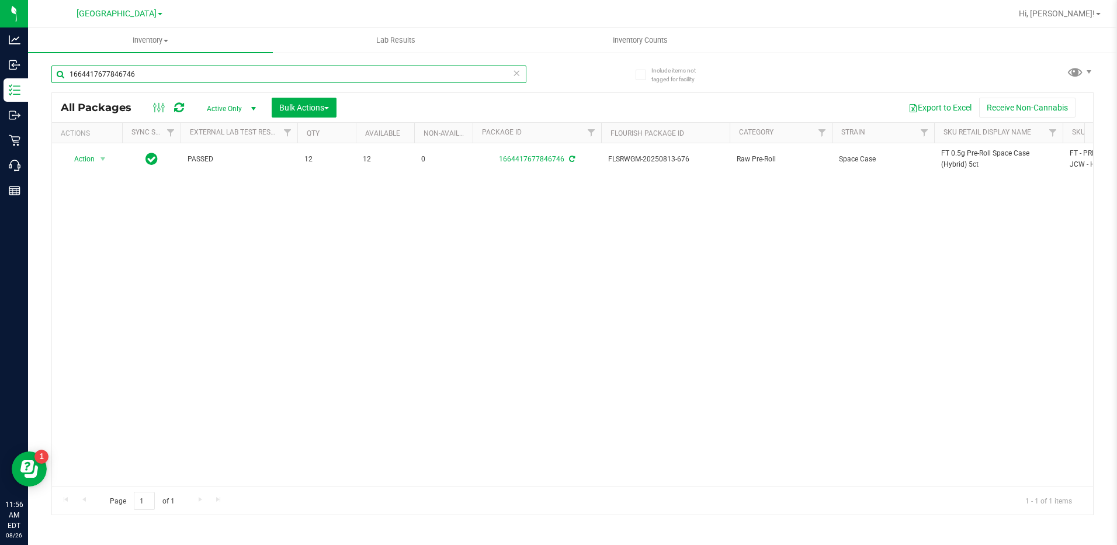
drag, startPoint x: 156, startPoint y: 77, endPoint x: -2, endPoint y: 71, distance: 158.5
click at [0, 71] on html "Analytics Inbound Inventory Outbound Retail Call Center Reports 11:56 AM EDT 08…" at bounding box center [558, 272] width 1117 height 545
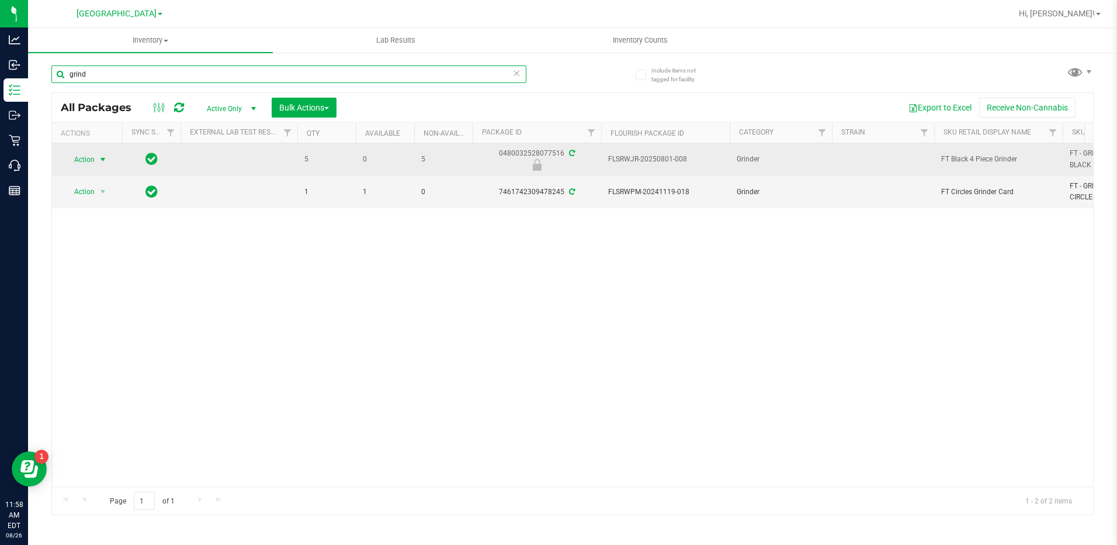
type input "grind"
click at [96, 162] on span "select" at bounding box center [103, 159] width 15 height 16
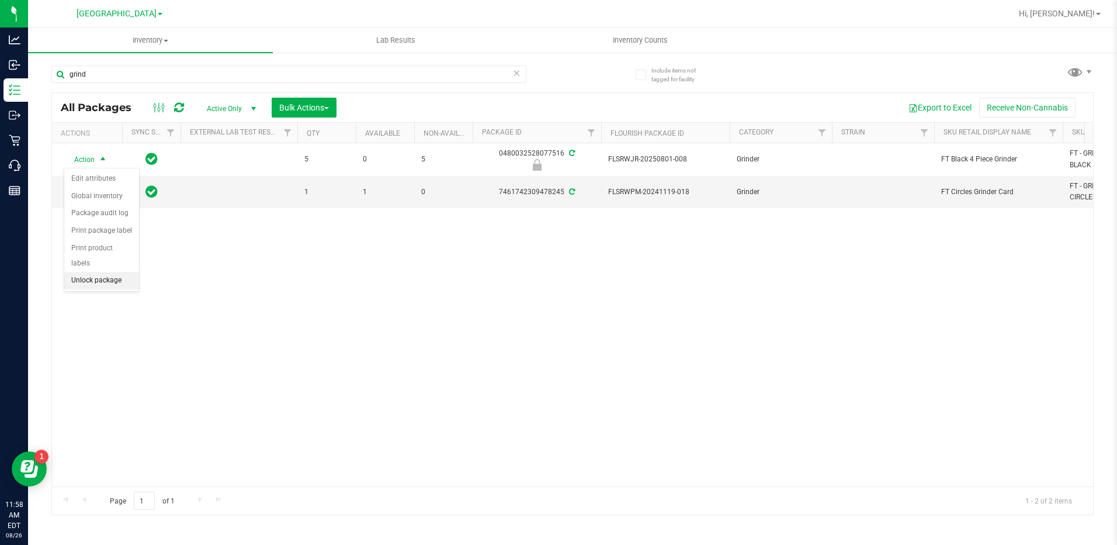
click at [116, 272] on li "Unlock package" at bounding box center [101, 281] width 75 height 18
click at [94, 195] on span "Action" at bounding box center [80, 192] width 32 height 16
click at [101, 272] on li "Lock package" at bounding box center [109, 281] width 91 height 18
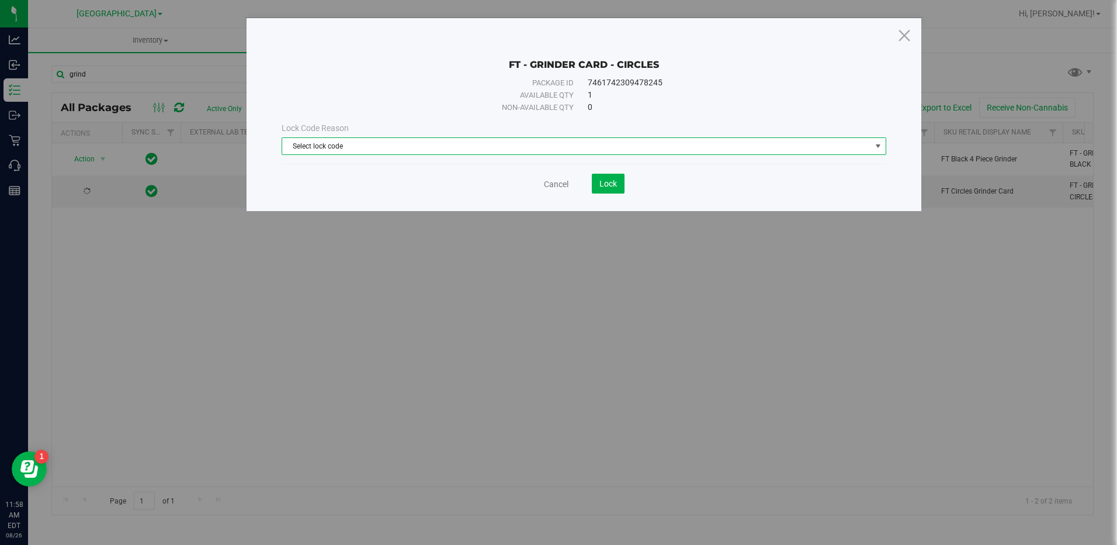
click at [342, 145] on span "Select lock code" at bounding box center [576, 146] width 588 height 16
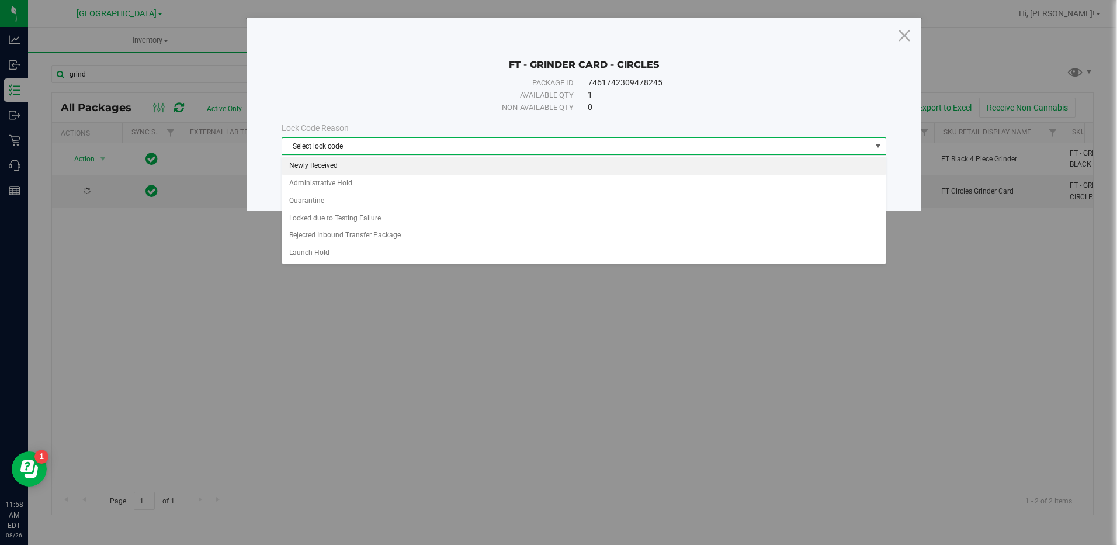
click at [342, 165] on li "Newly Received" at bounding box center [583, 166] width 603 height 18
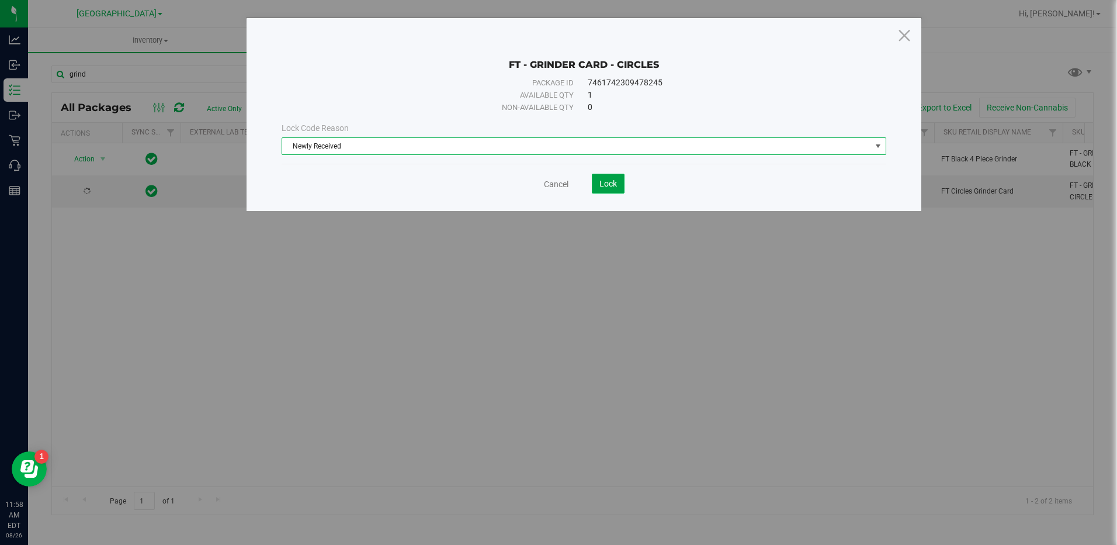
click at [618, 189] on button "Lock" at bounding box center [608, 184] width 33 height 20
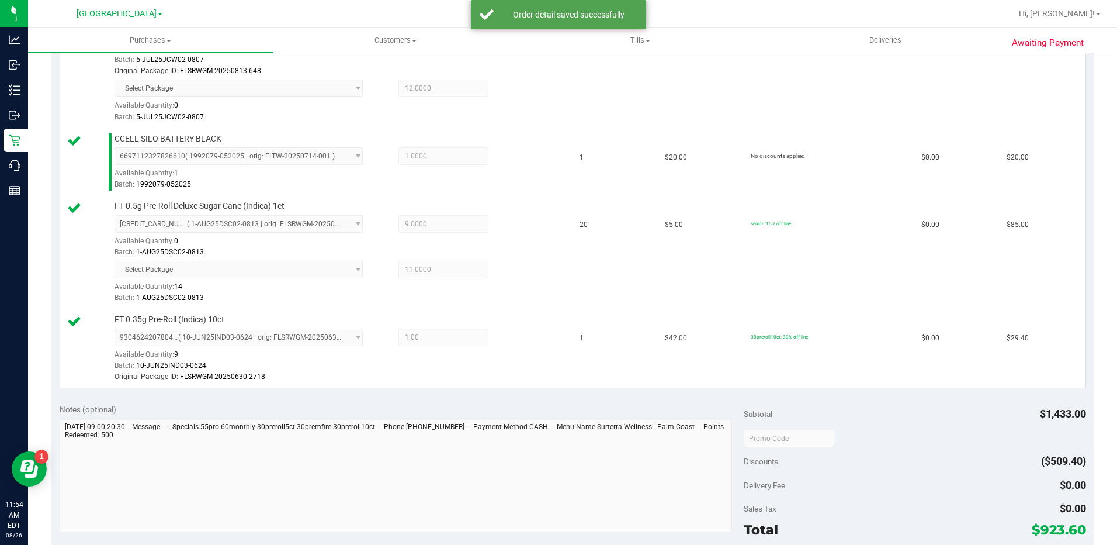
scroll to position [935, 0]
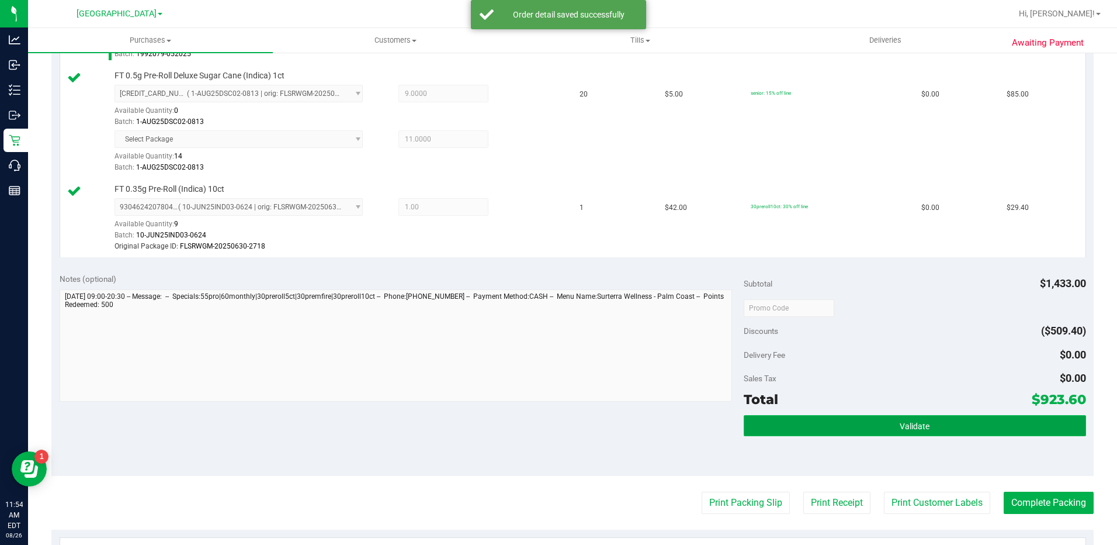
click at [921, 423] on span "Validate" at bounding box center [915, 425] width 30 height 9
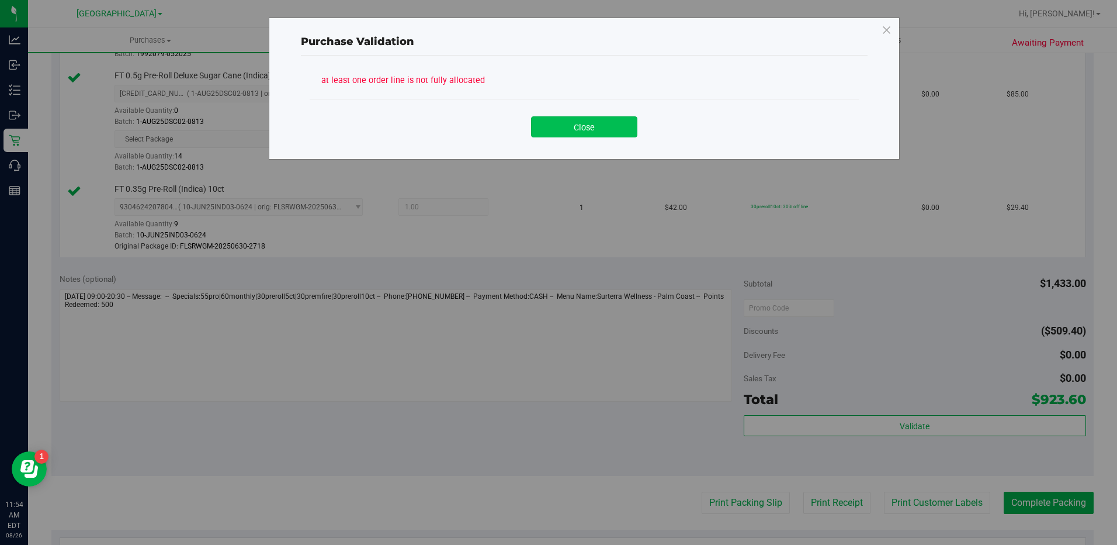
click at [607, 120] on button "Close" at bounding box center [584, 126] width 106 height 21
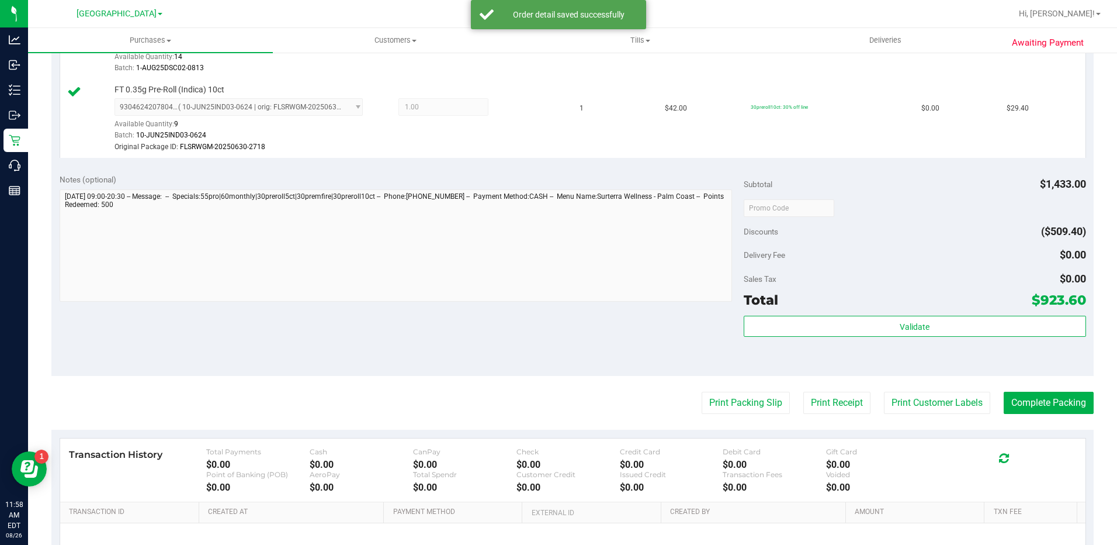
scroll to position [1200, 0]
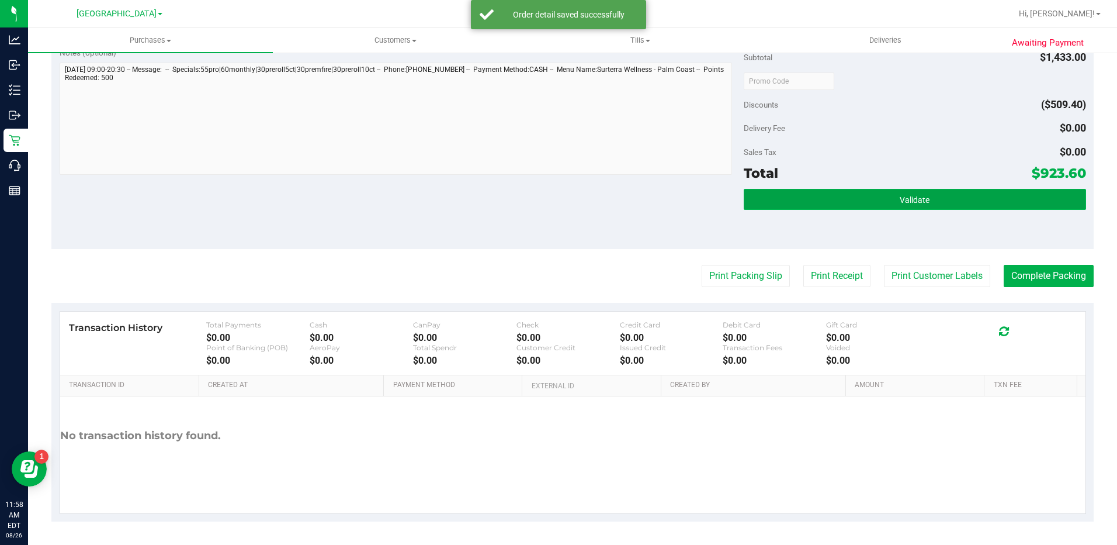
click at [911, 202] on span "Validate" at bounding box center [915, 199] width 30 height 9
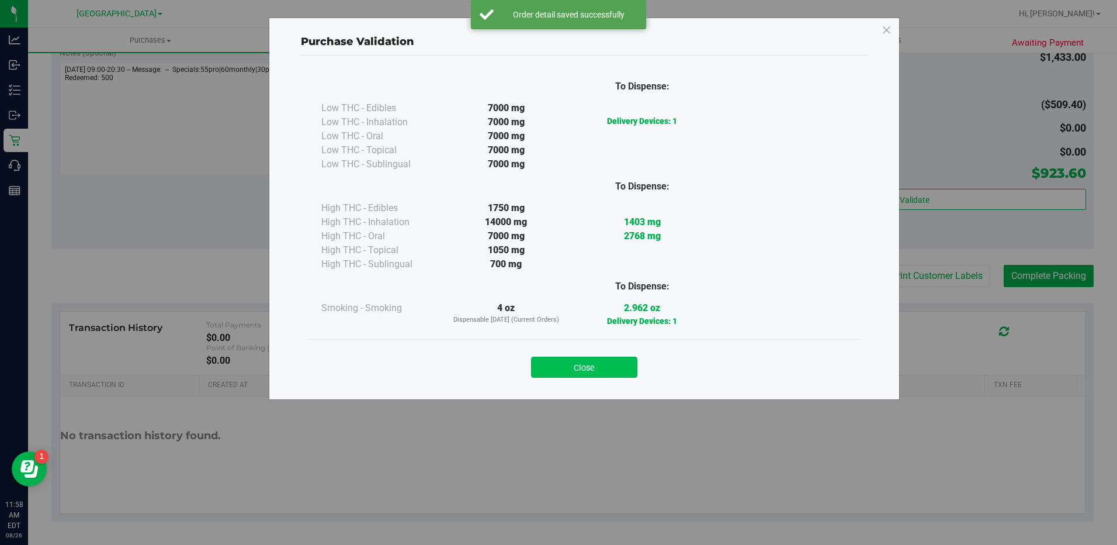
click at [591, 369] on button "Close" at bounding box center [584, 366] width 106 height 21
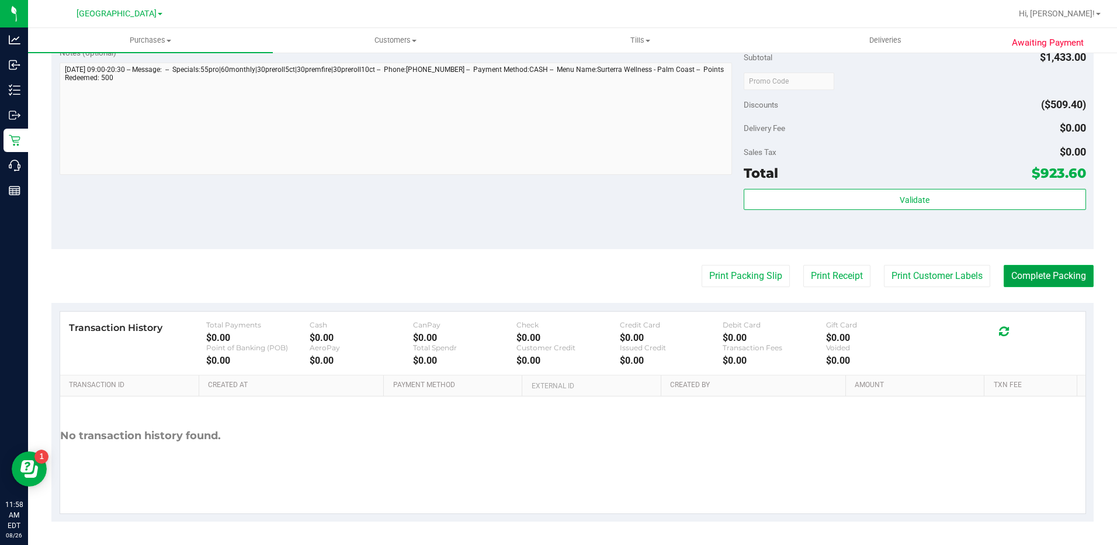
click at [1025, 268] on button "Complete Packing" at bounding box center [1049, 276] width 90 height 22
